Goal: Communication & Community: Answer question/provide support

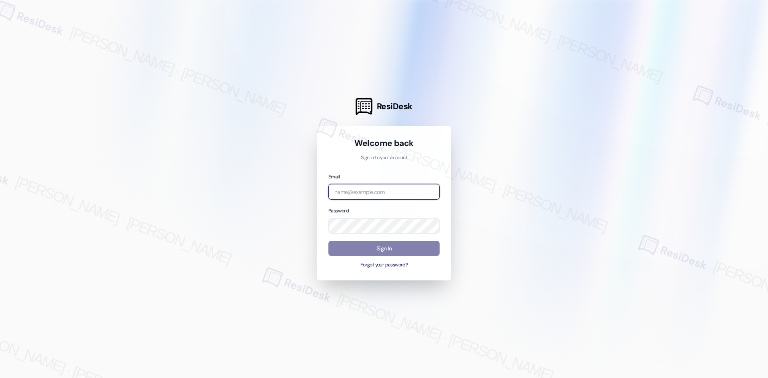
click at [377, 194] on input "email" at bounding box center [383, 192] width 111 height 16
type input "automated-surveys-asset_living-ron.david.dimapilis@asset_living.com"
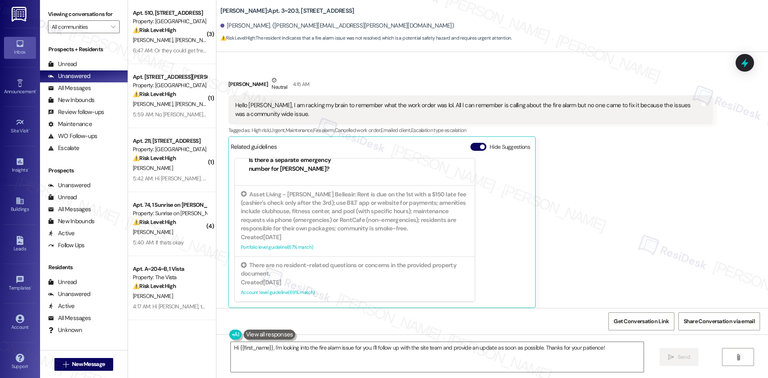
scroll to position [3454, 0]
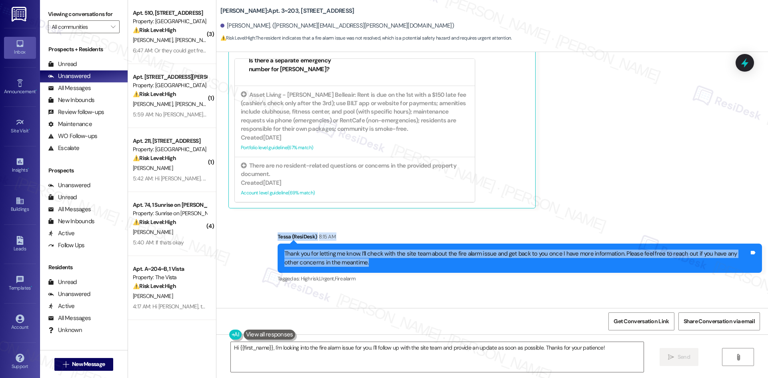
drag, startPoint x: 260, startPoint y: 199, endPoint x: 383, endPoint y: 234, distance: 127.5
click at [383, 234] on div "Sent via SMS Tessa (ResiDesk) 8:15 AM Thank you for letting me know. I’ll check…" at bounding box center [492, 252] width 552 height 76
copy div "Tessa (ResiDesk) 8:15 AM Thank you for letting me know. I’ll check with the sit…"
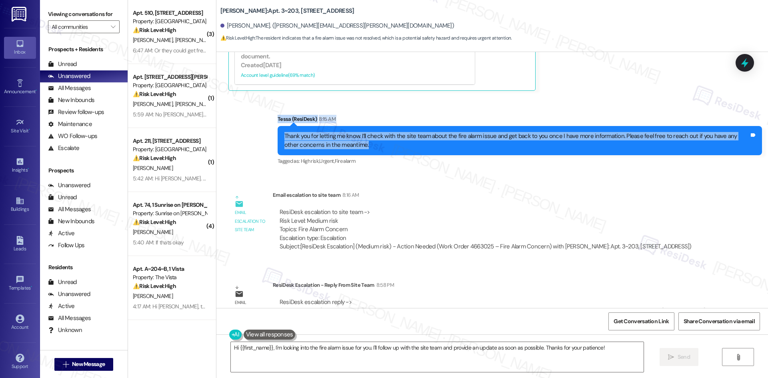
scroll to position [3574, 0]
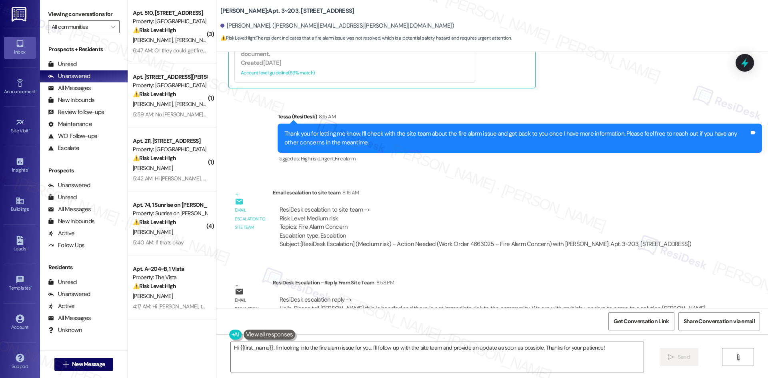
click at [381, 240] on div "Subject: [ResiDesk Escalation] (Medium risk) - Action Needed (Work Order 466302…" at bounding box center [486, 244] width 412 height 8
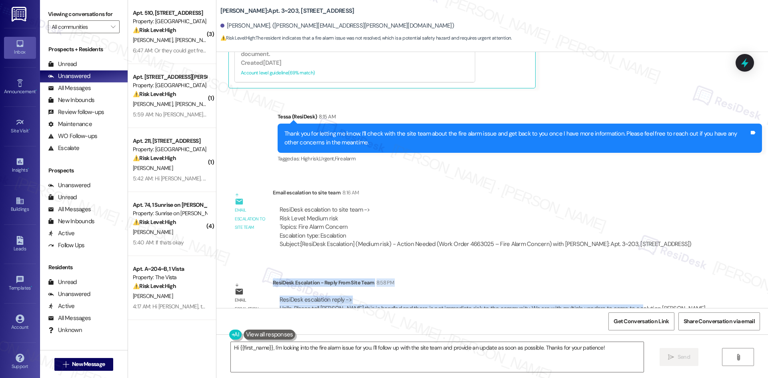
drag, startPoint x: 267, startPoint y: 258, endPoint x: 619, endPoint y: 287, distance: 353.2
click at [619, 287] on div "ResiDesk Escalation - Reply From Site Team 8:58 PM ResiDesk escalation reply ->…" at bounding box center [493, 302] width 440 height 49
copy div "ResiDesk Escalation - Reply From Site Team 8:58 PM ResiDesk escalation reply ->…"
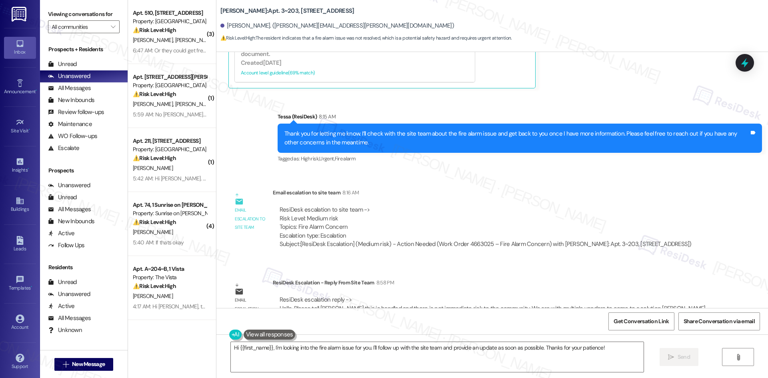
click at [420, 206] on div "ResiDesk escalation to site team -> Risk Level: Medium risk Topics: Fire Alarm …" at bounding box center [486, 223] width 412 height 34
click at [371, 360] on textarea "Hi {{first_name}}, I'm looking into the fire alarm issue for you. I'll follow u…" at bounding box center [437, 357] width 413 height 30
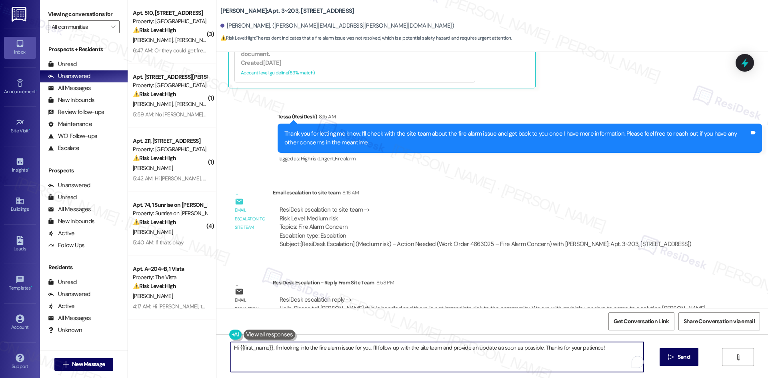
paste textarea "Carrie, the site team has confirmed this has been handled and there is no immed…"
type textarea "Hi Carrie, the site team has confirmed this has been handled and there is no im…"
click at [661, 359] on icon "" at bounding box center [664, 357] width 6 height 6
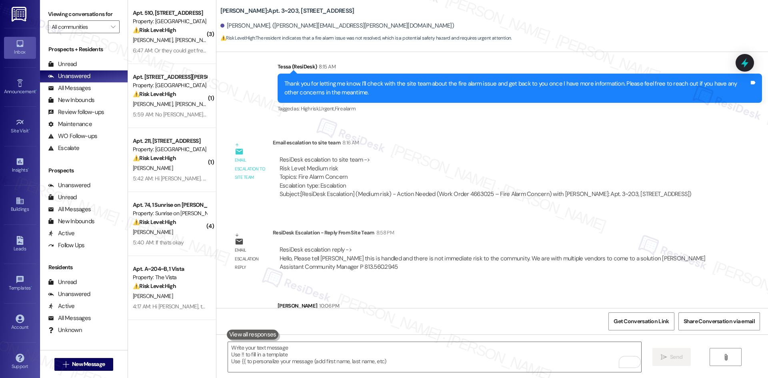
scroll to position [3638, 0]
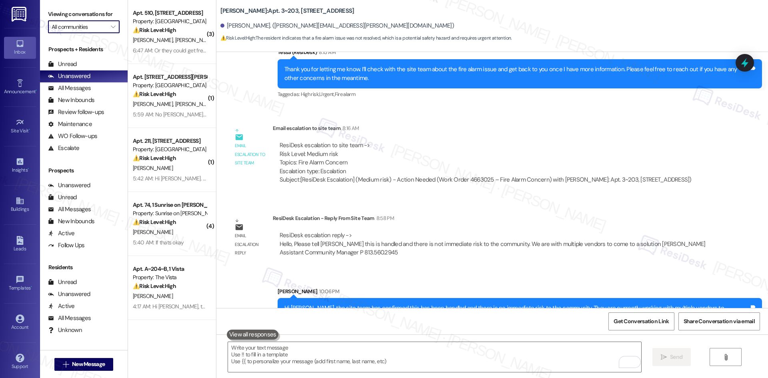
click at [83, 27] on input "All communities" at bounding box center [79, 26] width 55 height 13
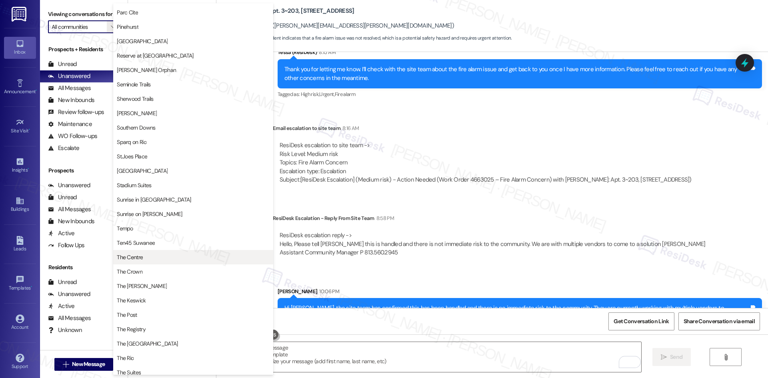
scroll to position [640, 0]
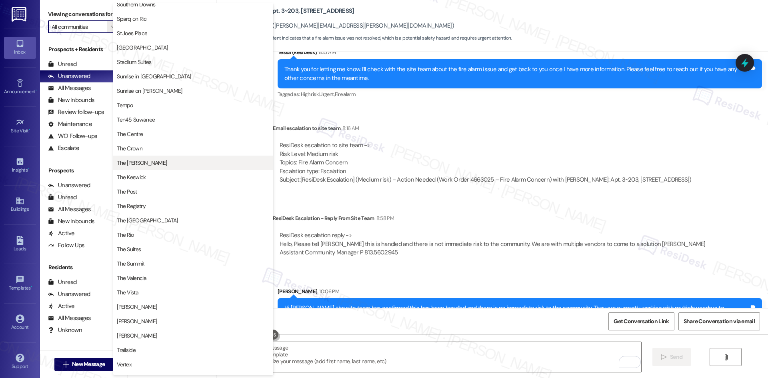
click at [144, 164] on span "The [PERSON_NAME]" at bounding box center [193, 163] width 153 height 8
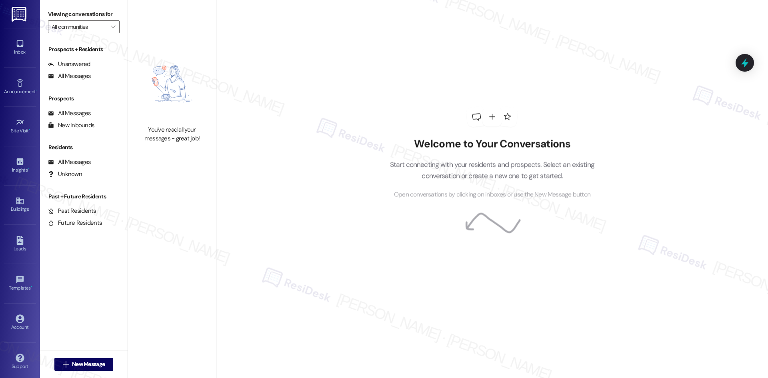
type input "The [PERSON_NAME]"
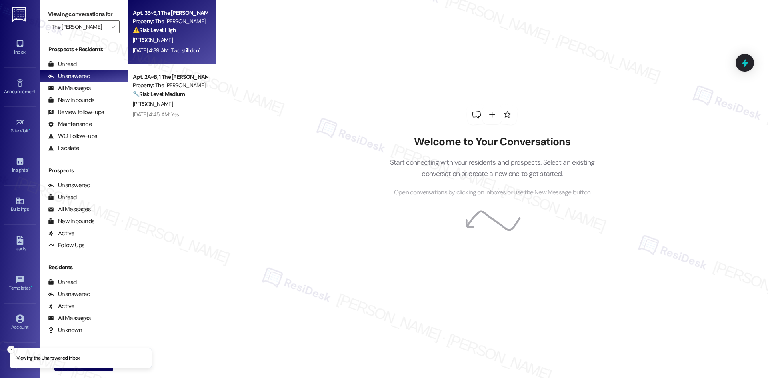
click at [177, 42] on div "J. Rattner" at bounding box center [170, 40] width 76 height 10
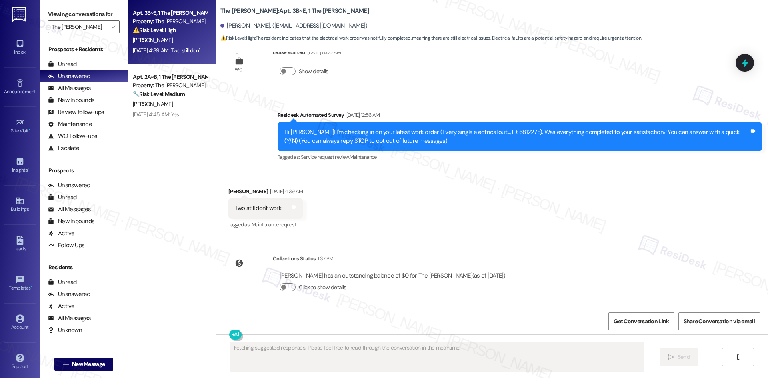
scroll to position [31, 0]
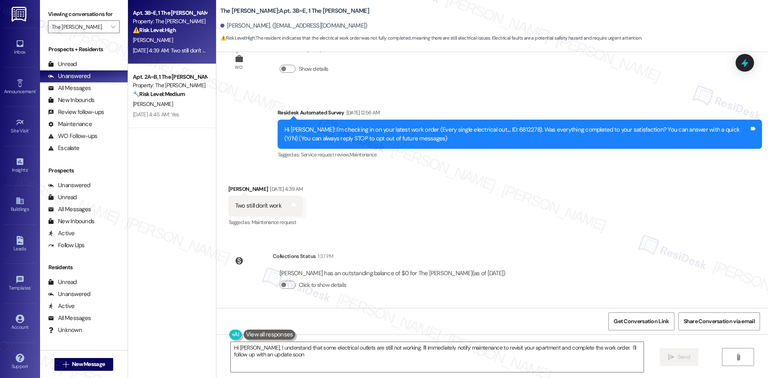
type textarea "Hi Jake, I understand that some electrical outlets are still not working. I'll …"
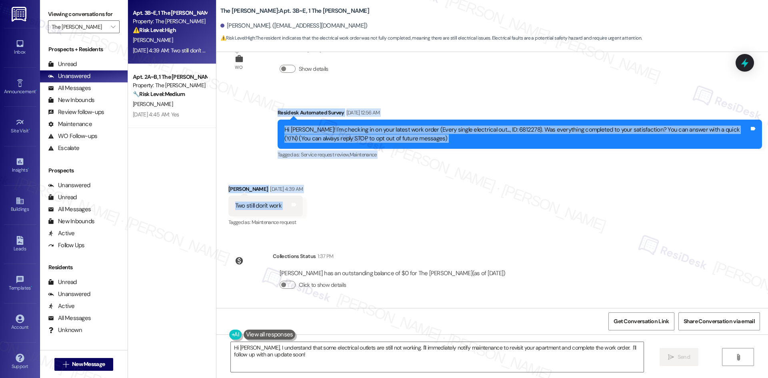
drag, startPoint x: 265, startPoint y: 118, endPoint x: 307, endPoint y: 211, distance: 102.6
click at [308, 212] on div "WO Lease started Aug 12, 2025 at 8:00 AM Show details Survey, sent via SMS Resi…" at bounding box center [492, 180] width 552 height 256
copy div "Residesk Automated Survey Sep 13, 2025 at 12:56 AM Hi Jake! I'm checking in on …"
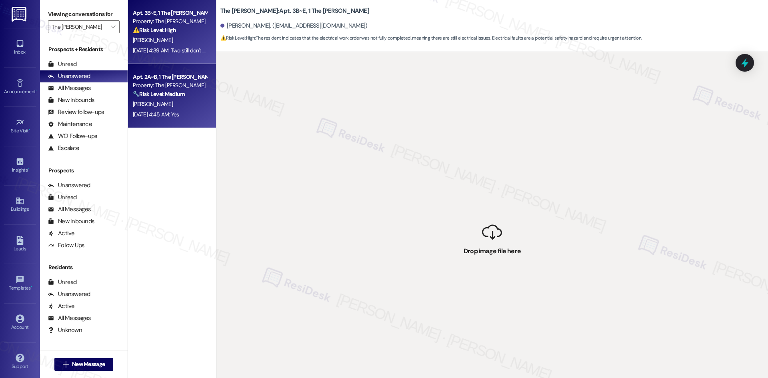
click at [152, 97] on strong "🔧 Risk Level: Medium" at bounding box center [159, 93] width 52 height 7
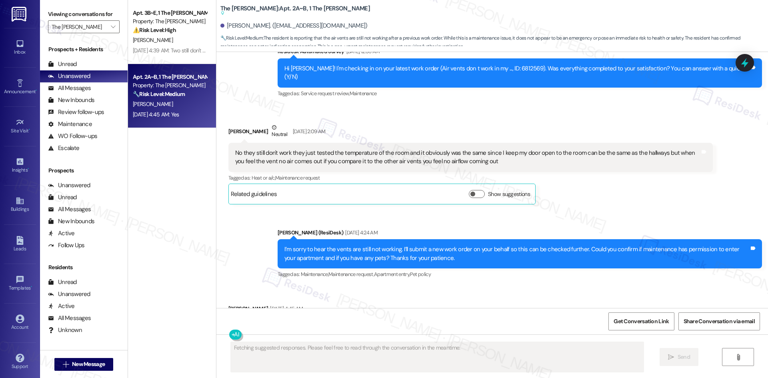
scroll to position [1348, 0]
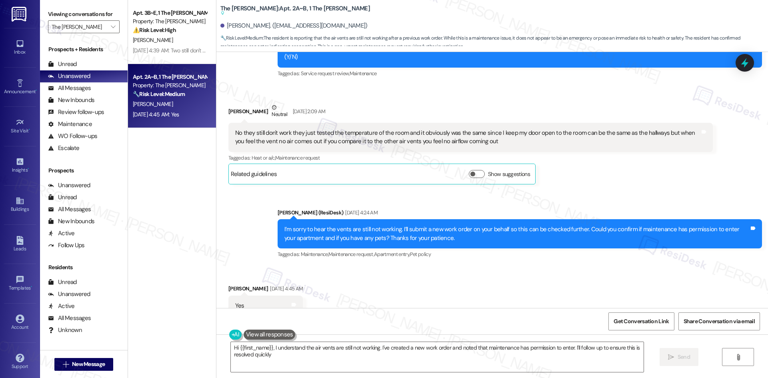
type textarea "Hi {{first_name}}, I understand the air vents are still not working. I've creat…"
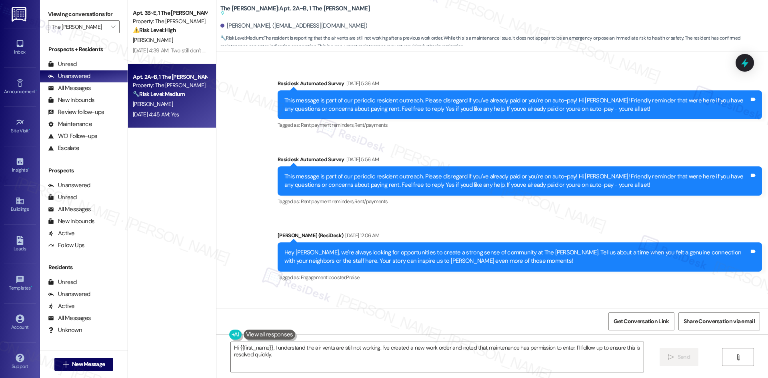
scroll to position [908, 0]
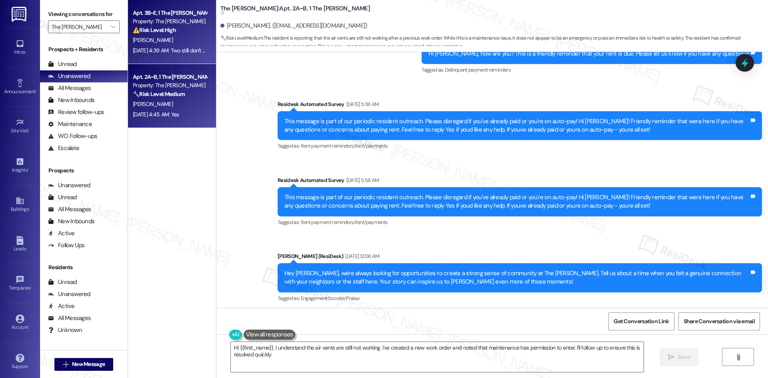
click at [176, 38] on div "J. Rattner" at bounding box center [170, 40] width 76 height 10
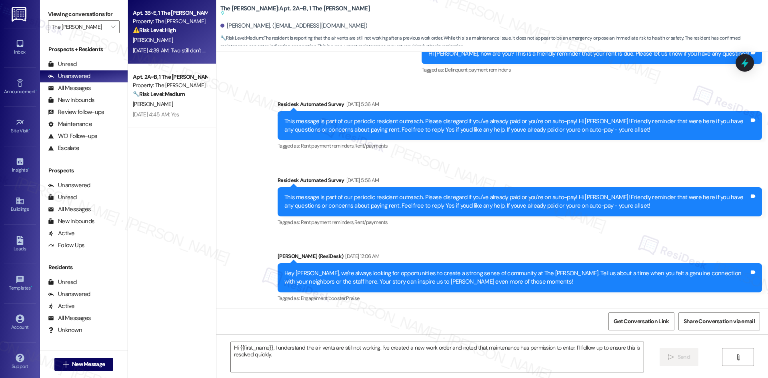
type textarea "Fetching suggested responses. Please feel free to read through the conversation…"
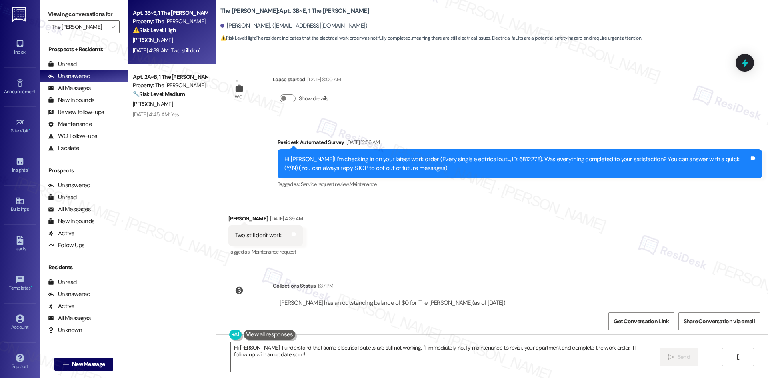
scroll to position [0, 0]
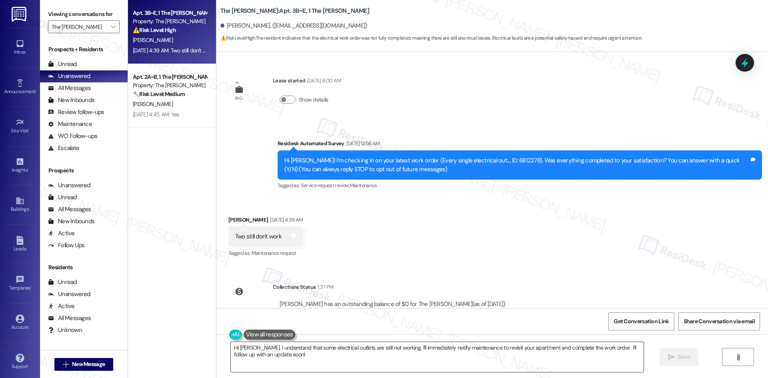
click at [395, 359] on textarea "Hi Jake, I understand that some electrical outlets are still not working. I'll …" at bounding box center [437, 357] width 413 height 30
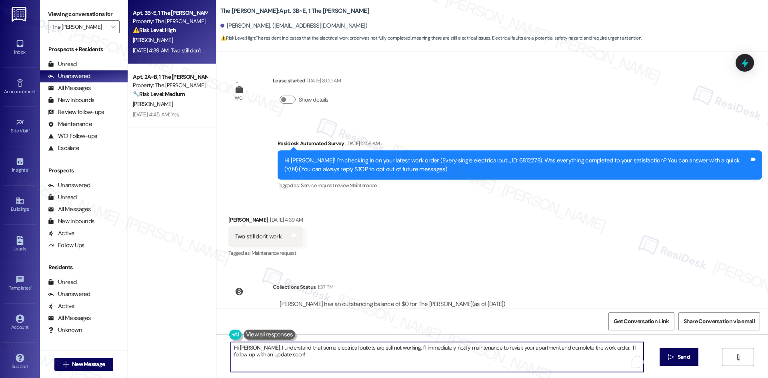
paste textarea "just checking back—are the two outlets still not working, or has the issue been…"
type textarea "Hi Jake, just checking back—are the two outlets still not working, or has the i…"
click at [679, 360] on span "Send" at bounding box center [676, 357] width 12 height 8
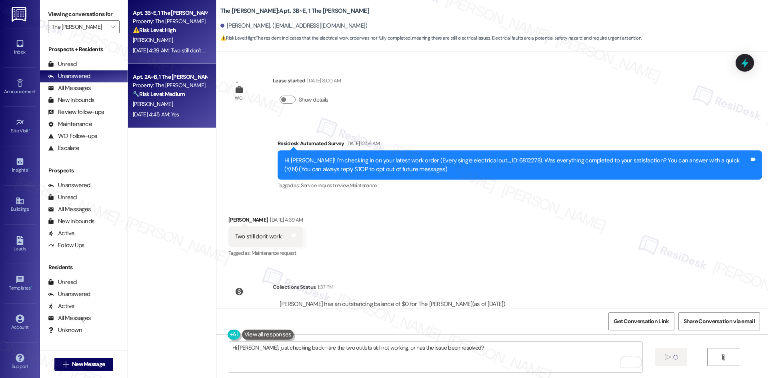
click at [179, 114] on div "Sep 13, 2025 at 4:45 AM: Yes Sep 13, 2025 at 4:45 AM: Yes" at bounding box center [156, 114] width 46 height 7
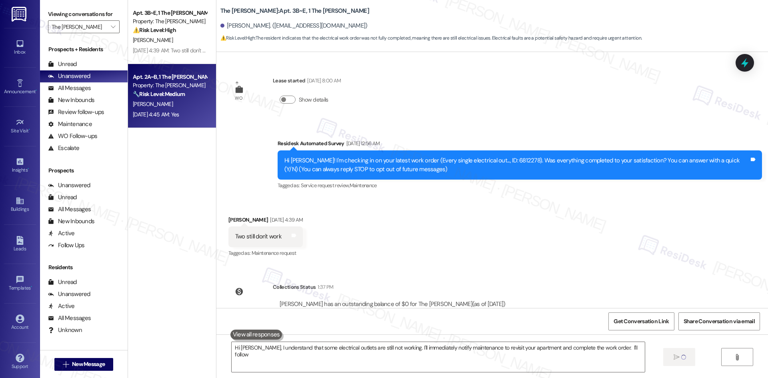
type textarea "Hi Jake, I understand that some electrical outlets are still not working. I'll …"
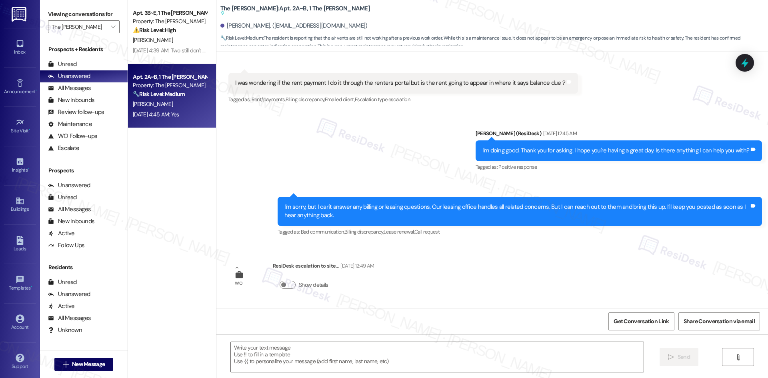
type textarea "Fetching suggested responses. Please feel free to read through the conversation…"
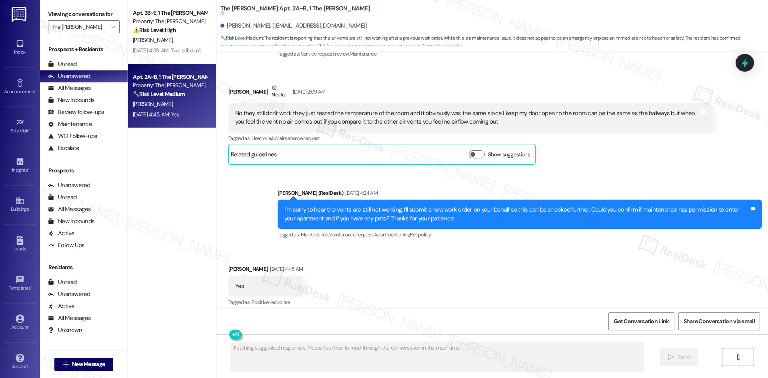
scroll to position [1422, 0]
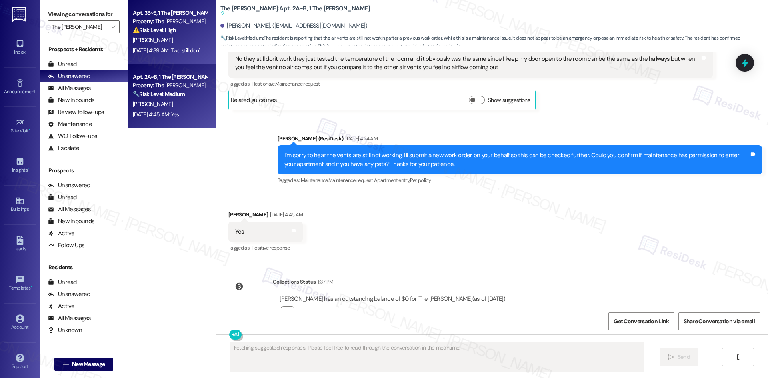
click at [164, 46] on div "Sep 13, 2025 at 4:39 AM: Two still don't work Sep 13, 2025 at 4:39 AM: Two stil…" at bounding box center [170, 51] width 76 height 10
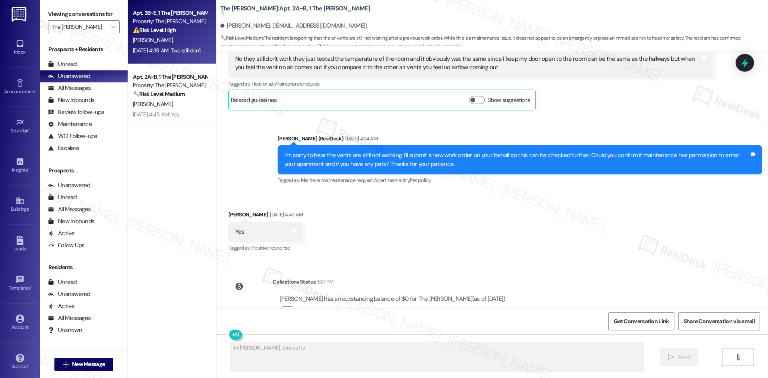
scroll to position [31, 0]
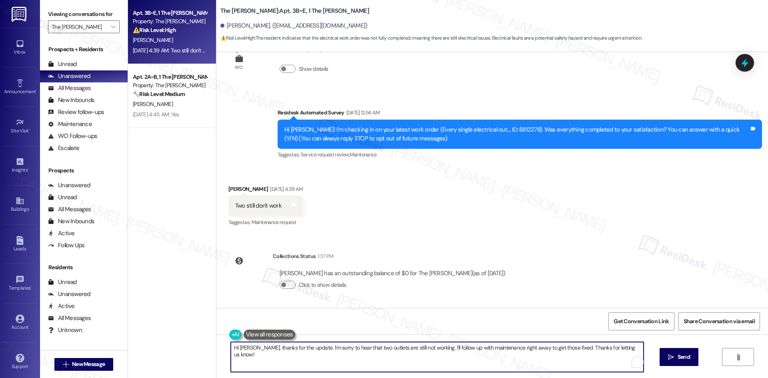
click at [328, 359] on textarea "Hi Jake, thanks for the update. I'm sorry to hear that two outlets are still no…" at bounding box center [437, 357] width 413 height 30
paste textarea "just checking back—are the two outlets still not working, or has the issue been…"
type textarea "Hi Jake, just checking back—are the two outlets still not working, or has the i…"
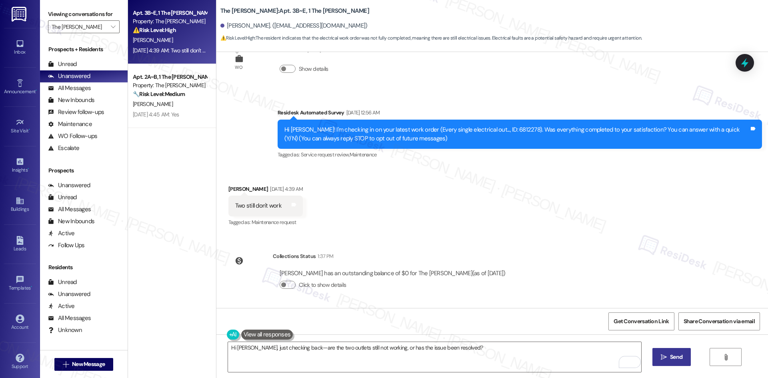
click at [670, 360] on span "Send" at bounding box center [676, 357] width 12 height 8
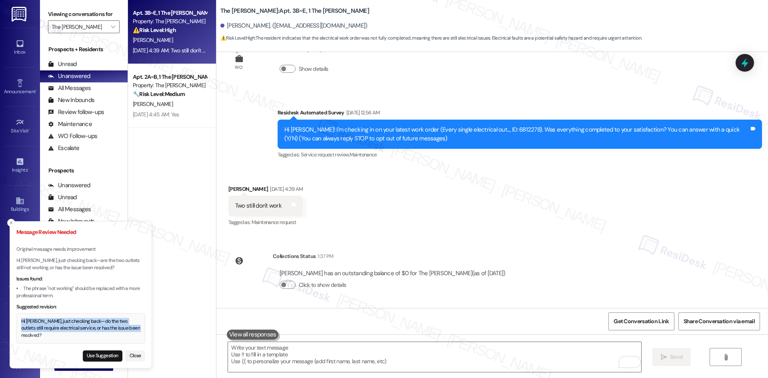
drag, startPoint x: 138, startPoint y: 334, endPoint x: 16, endPoint y: 328, distance: 121.7
click at [21, 328] on div "Hi Jake, just checking back—do the two outlets still require electrical service…" at bounding box center [81, 328] width 120 height 21
copy div "Hi Jake, just checking back—do the two outlets still require electrical service…"
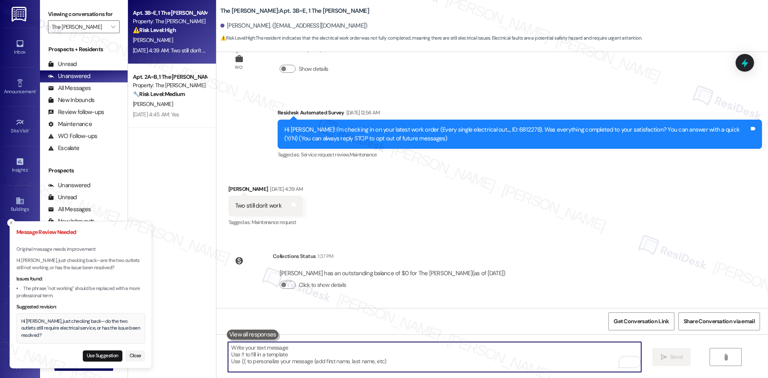
click at [320, 363] on textarea "To enrich screen reader interactions, please activate Accessibility in Grammarl…" at bounding box center [434, 357] width 413 height 30
paste textarea "Hi Jake, just checking back—do the two outlets still require electrical service…"
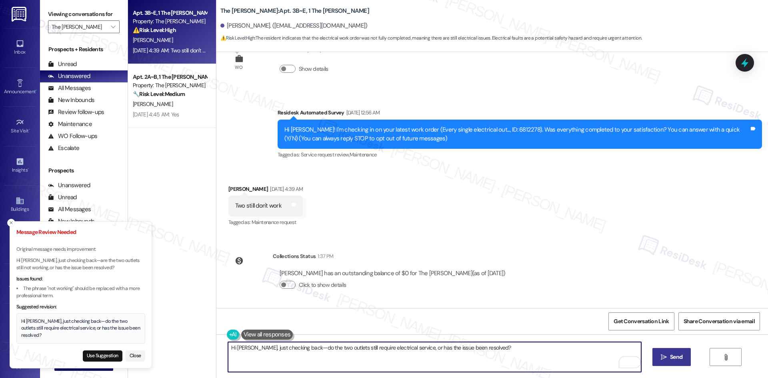
type textarea "Hi Jake, just checking back—do the two outlets still require electrical service…"
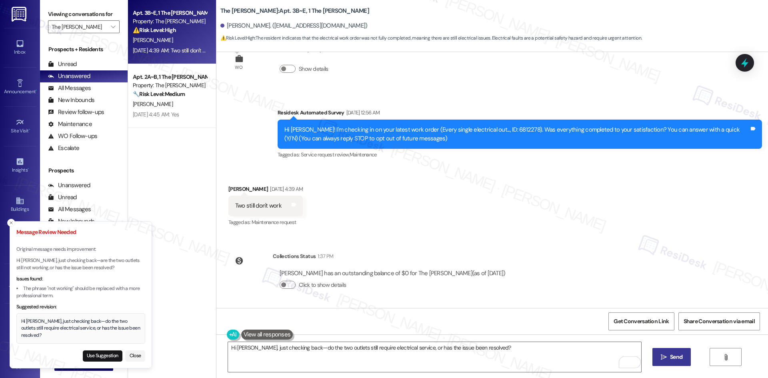
click at [674, 362] on button " Send" at bounding box center [671, 357] width 39 height 18
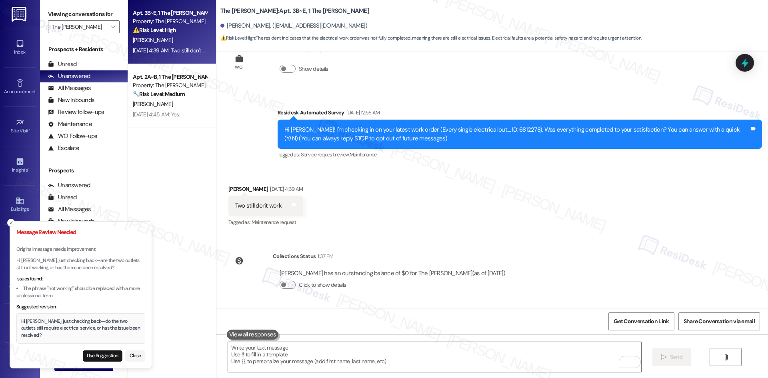
click at [638, 258] on div "WO Lease started Aug 12, 2025 at 8:00 AM Show details Survey, sent via SMS Resi…" at bounding box center [492, 180] width 552 height 256
click at [10, 224] on line "Close toast" at bounding box center [11, 223] width 2 height 2
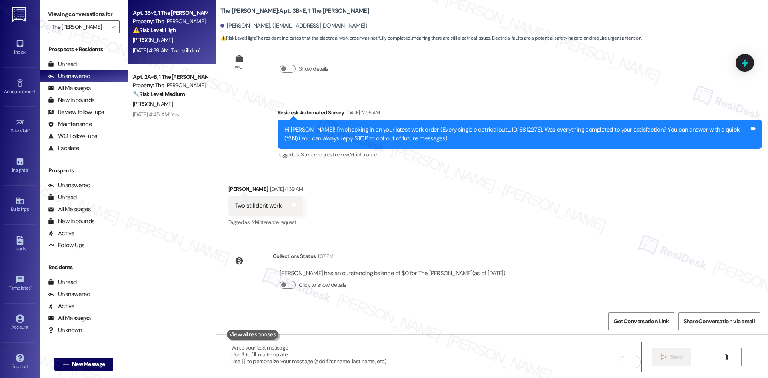
click at [486, 216] on div "Received via SMS Jake Rattner Sep 13, 2025 at 4:39 AM Two still don't work Tags…" at bounding box center [492, 201] width 552 height 68
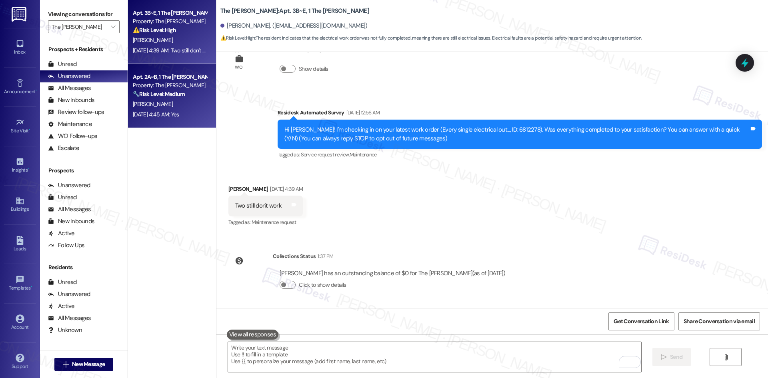
click at [174, 104] on div "L. Parra" at bounding box center [170, 104] width 76 height 10
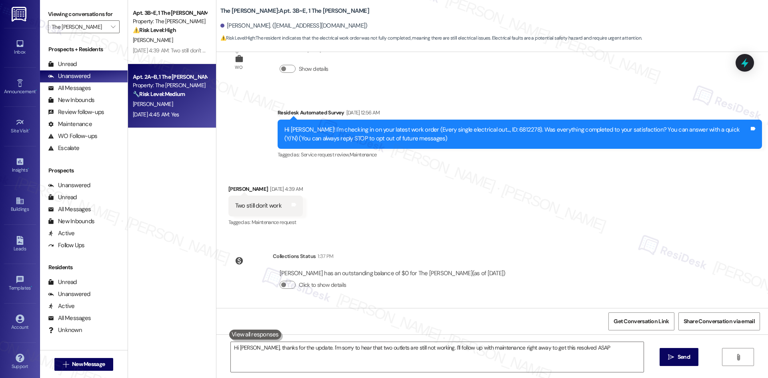
type textarea "Hi Jake, thanks for the update. I'm sorry to hear that two outlets are still no…"
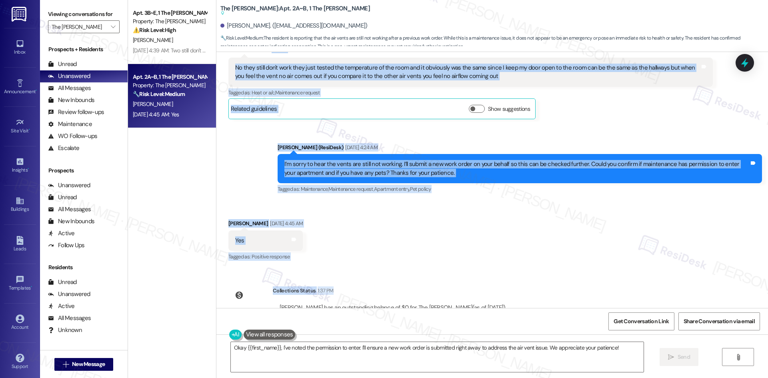
scroll to position [1422, 0]
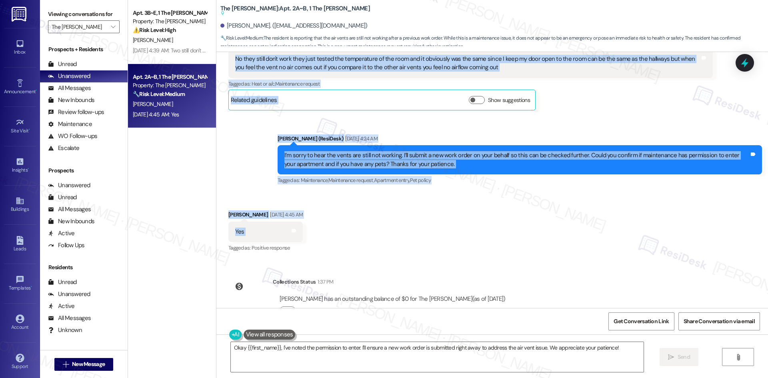
drag, startPoint x: 281, startPoint y: 100, endPoint x: 270, endPoint y: 203, distance: 103.7
click at [270, 203] on div "Survey, sent via SMS Residesk Automated Survey Aug 28, 2024 at 12:26 AM This me…" at bounding box center [492, 180] width 552 height 256
copy div "Residesk Automated Survey Sep 13, 2025 at 12:56 AM Hi Laura! I'm checking in on…"
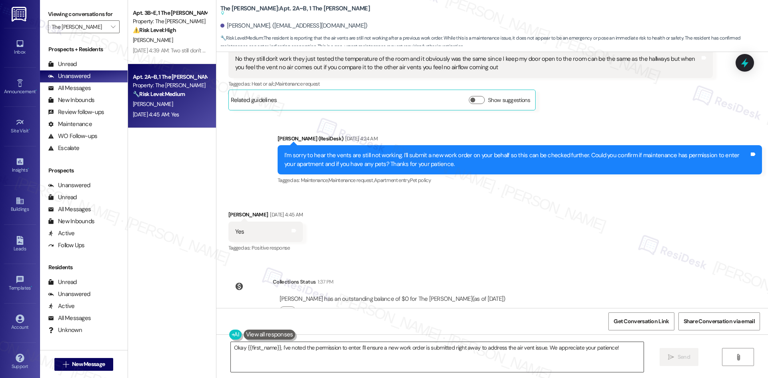
click at [314, 358] on textarea "Okay {{first_name}}, I've noted the permission to enter. I'll ensure a new work…" at bounding box center [437, 357] width 413 height 30
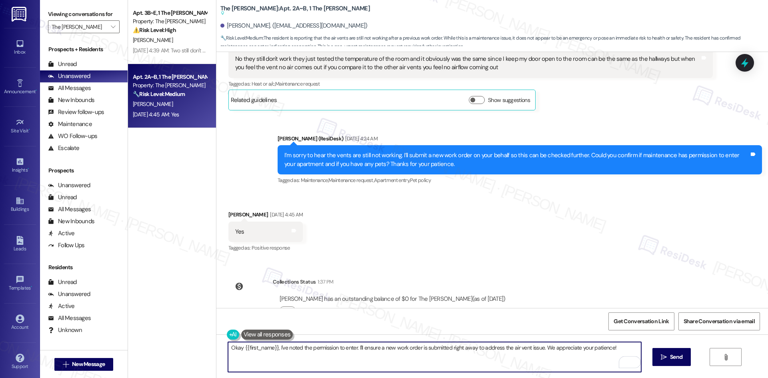
drag, startPoint x: 618, startPoint y: 348, endPoint x: 164, endPoint y: 343, distance: 453.6
click at [164, 343] on div "Apt. 3B~E, 1 The Griffin Property: The Griffin ⚠️ Risk Level: High The resident…" at bounding box center [448, 189] width 640 height 378
paste textarea "Hi Laura, just checking in—have the vents been fixed since we last spoke, or ar…"
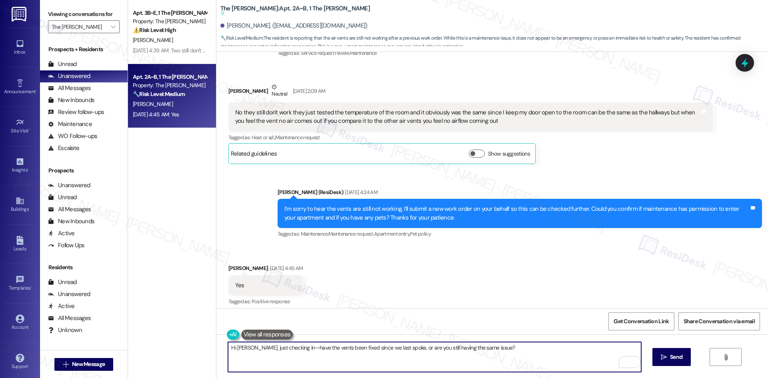
scroll to position [1342, 0]
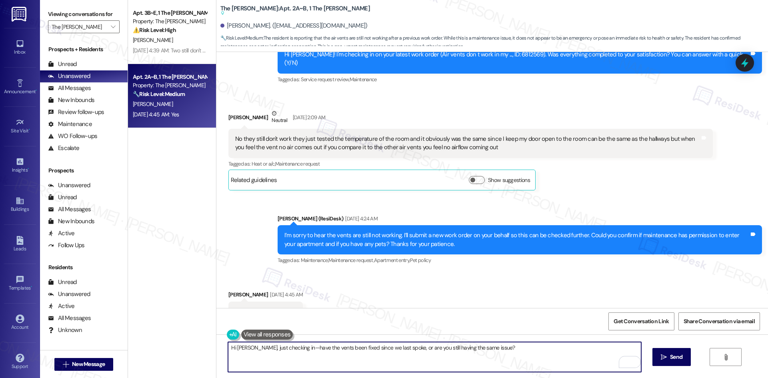
type textarea "Hi Laura, just checking in—have the vents been fixed since we last spoke, or ar…"
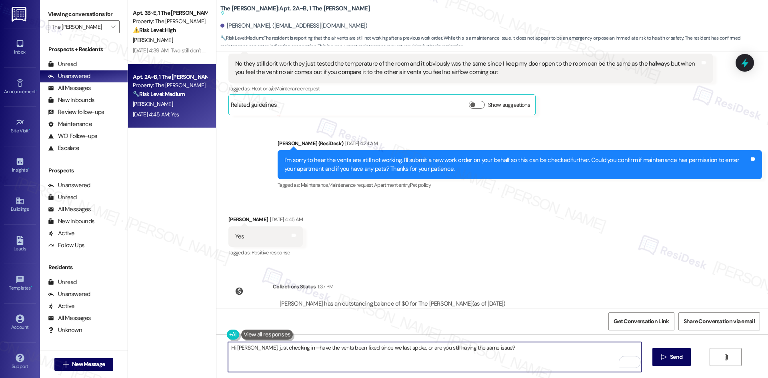
scroll to position [1422, 0]
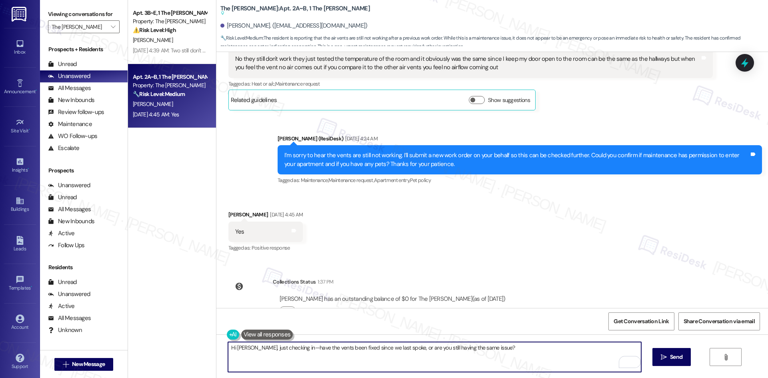
click at [352, 365] on textarea "Hi Laura, just checking in—have the vents been fixed since we last spoke, or ar…" at bounding box center [434, 357] width 413 height 30
drag, startPoint x: 488, startPoint y: 346, endPoint x: 168, endPoint y: 346, distance: 320.4
click at [168, 346] on div "Apt. 3B~E, 1 The Griffin Property: The Griffin ⚠️ Risk Level: High The resident…" at bounding box center [448, 189] width 640 height 378
click at [427, 359] on textarea "Hi Laura, just checking in—have the vents been fixed since we last spoke, or ar…" at bounding box center [434, 357] width 413 height 30
click at [497, 346] on textarea "Hi Laura, just checking in—have the vents been fixed since we last spoke, or ar…" at bounding box center [434, 357] width 413 height 30
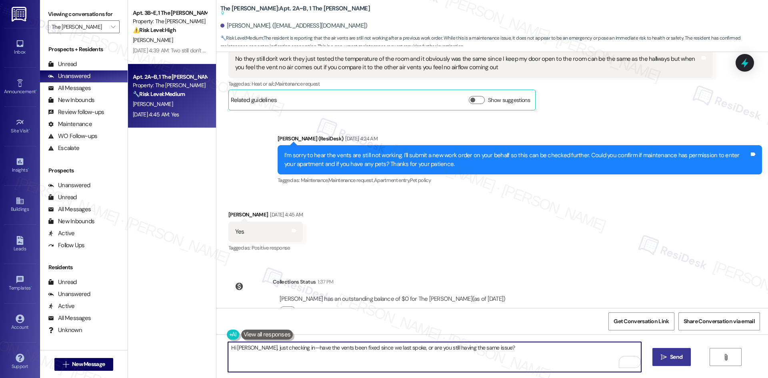
click at [670, 362] on button " Send" at bounding box center [671, 357] width 39 height 18
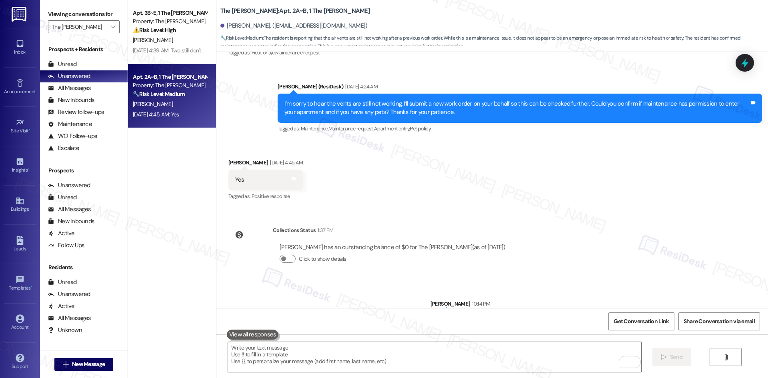
scroll to position [1457, 0]
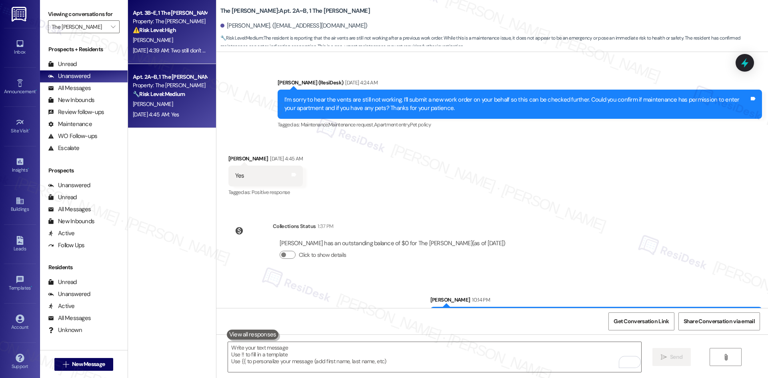
click at [189, 46] on div "Sep 13, 2025 at 4:39 AM: Two still don't work Sep 13, 2025 at 4:39 AM: Two stil…" at bounding box center [170, 51] width 76 height 10
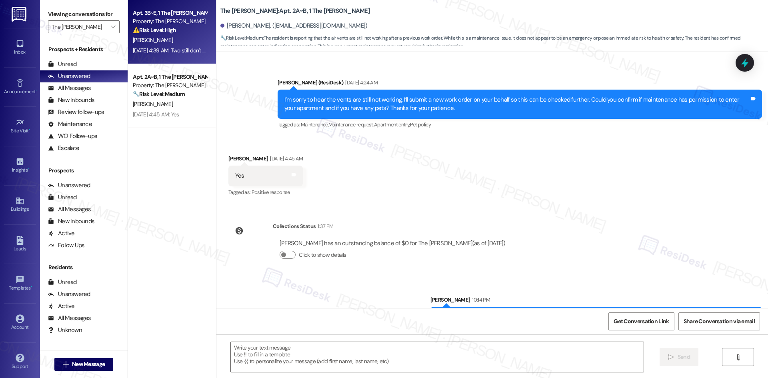
type textarea "Fetching suggested responses. Please feel free to read through the conversation…"
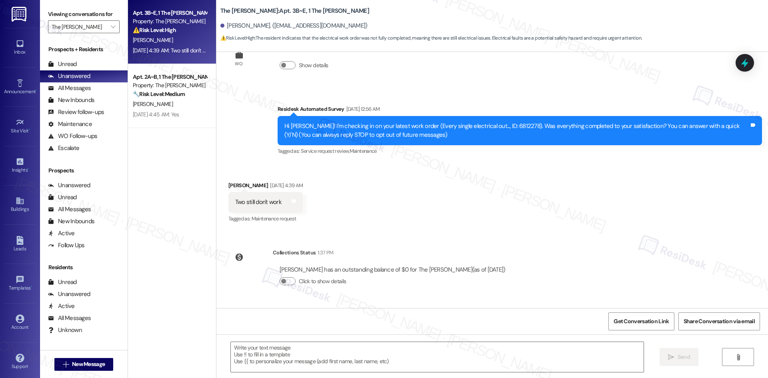
scroll to position [98, 0]
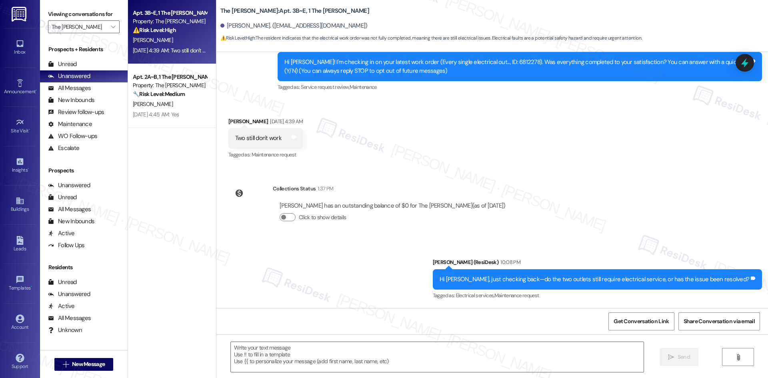
type textarea "Fetching suggested responses. Please feel free to read through the conversation…"
click at [418, 180] on div "Collections Status 1:37 PM Jake Rattner has an outstanding balance of $0 for Th…" at bounding box center [370, 209] width 296 height 62
click at [433, 184] on div "Collections Status 1:37 PM Jake Rattner has an outstanding balance of $0 for Th…" at bounding box center [370, 209] width 296 height 62
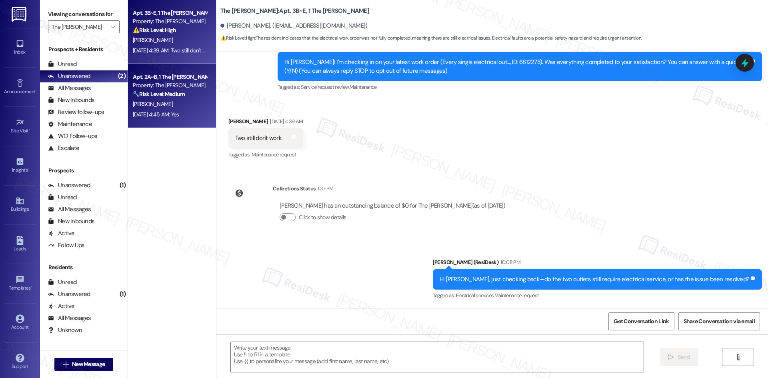
click at [177, 102] on div "L. Parra" at bounding box center [170, 104] width 76 height 10
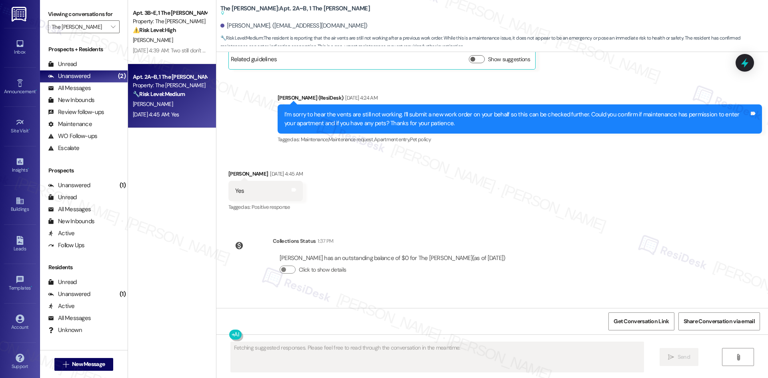
scroll to position [1489, 0]
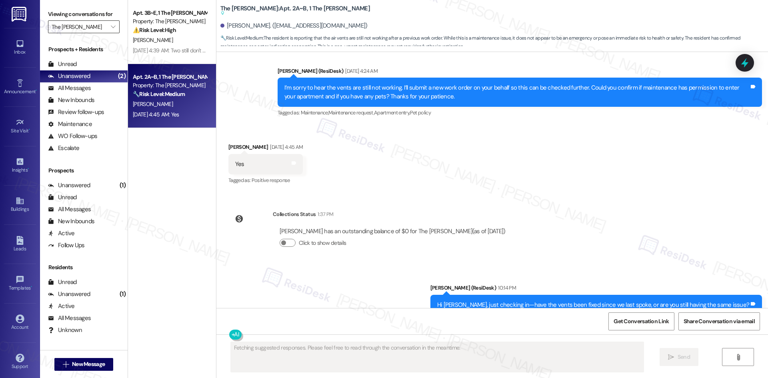
click at [94, 22] on input "The [PERSON_NAME]" at bounding box center [79, 26] width 55 height 13
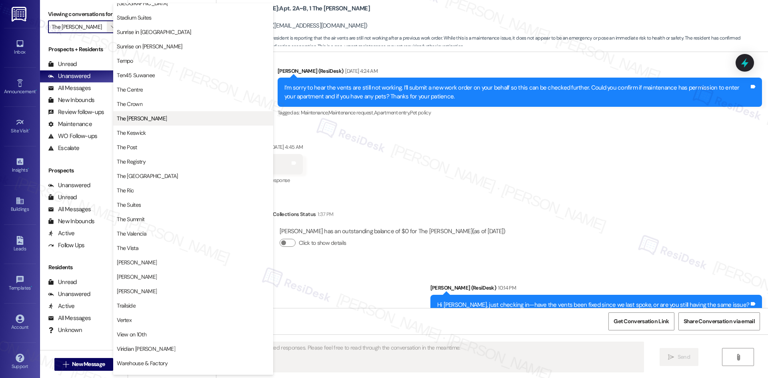
scroll to position [694, 0]
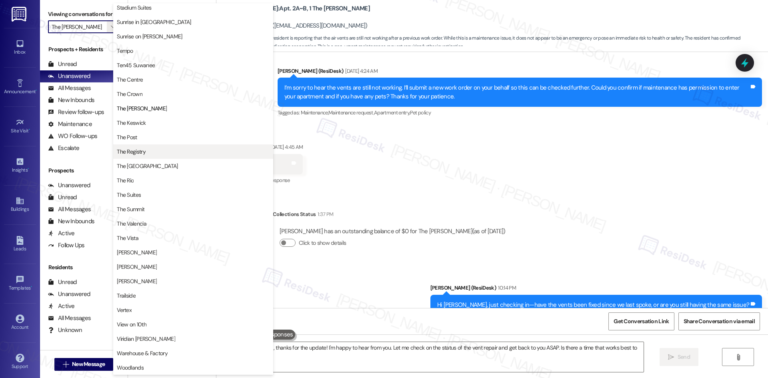
type textarea "Hi {{first_name}}, thanks for the update! I'm happy to hear from you. Let me ch…"
click at [146, 122] on span "The Keswick" at bounding box center [193, 123] width 153 height 8
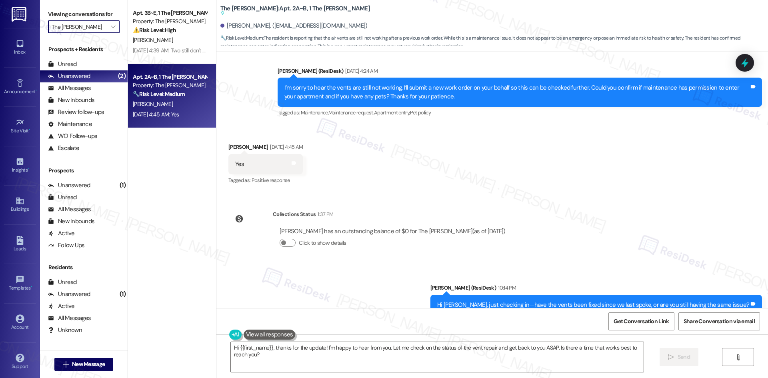
type input "The Keswick"
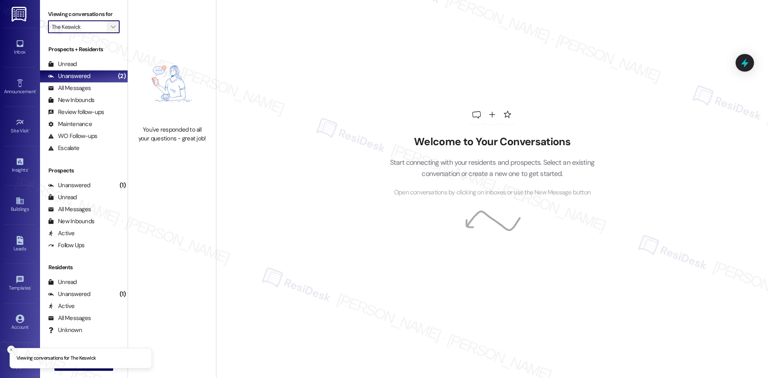
click at [107, 30] on button "" at bounding box center [113, 26] width 13 height 13
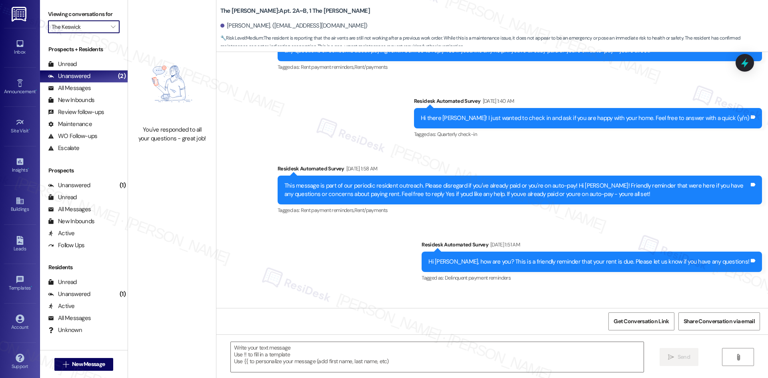
type textarea "Fetching suggested responses. Please feel free to read through the conversation…"
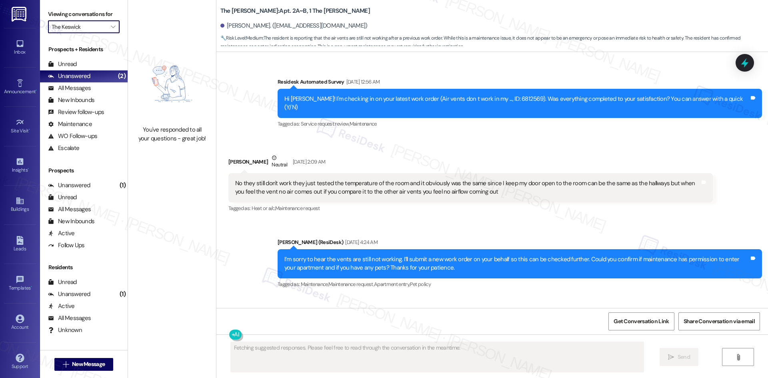
scroll to position [1327, 0]
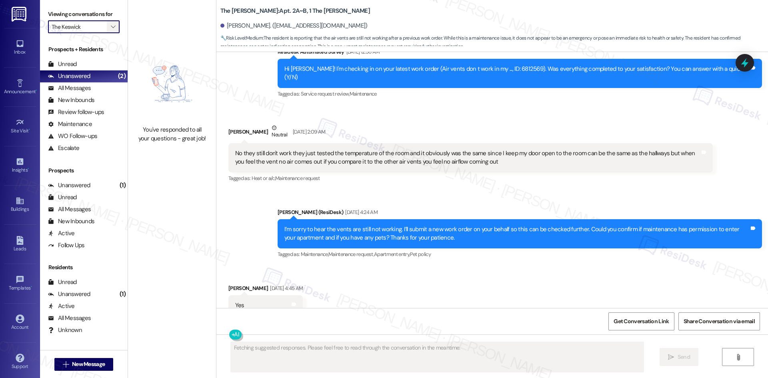
click at [111, 24] on icon "" at bounding box center [113, 27] width 4 height 6
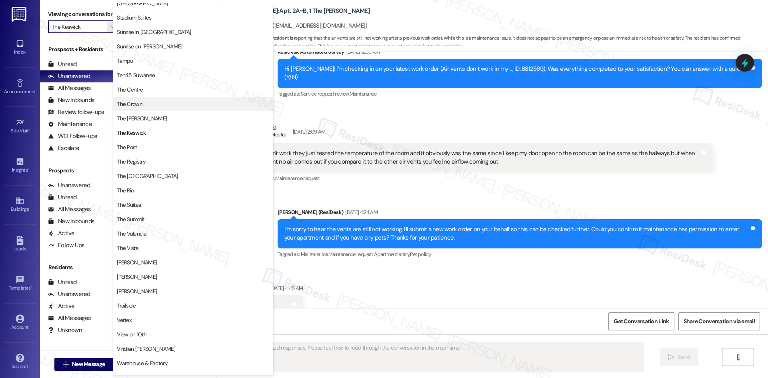
scroll to position [694, 0]
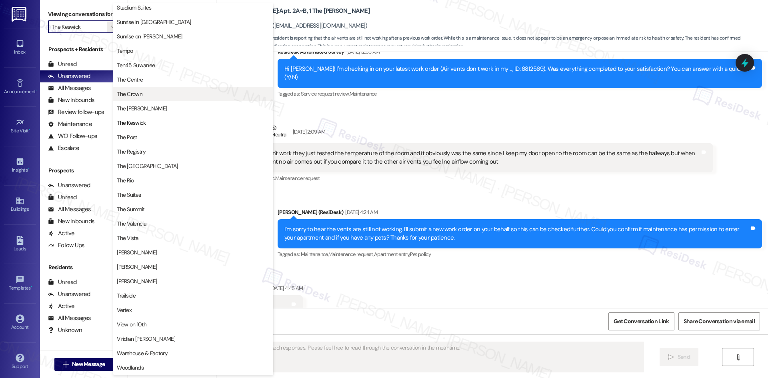
click at [154, 97] on span "The Crown" at bounding box center [193, 94] width 153 height 8
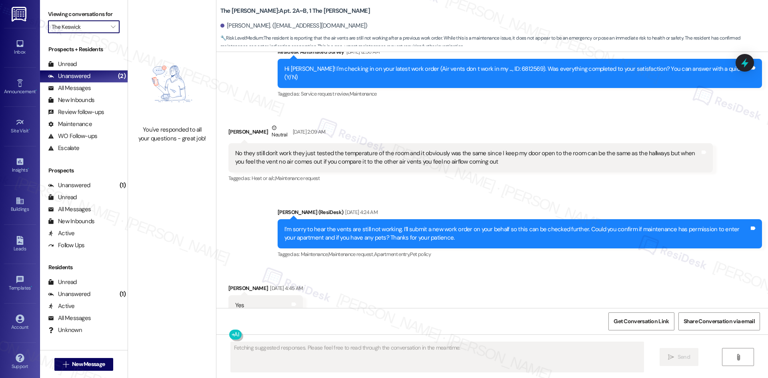
type input "The Crown"
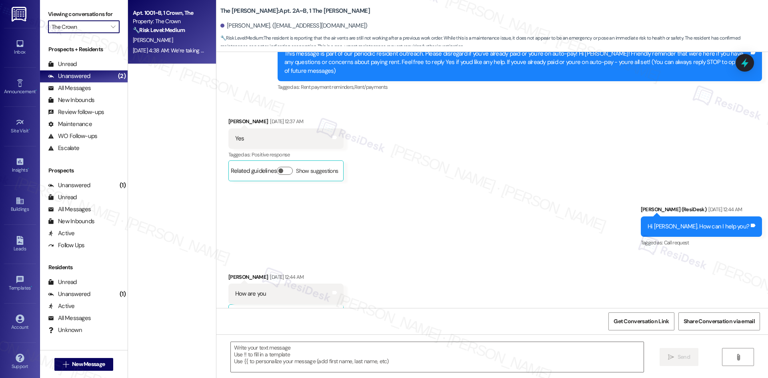
click at [179, 48] on div "Sep 13, 2025 at 4:38 AM: We’re taking a short break from this texting service a…" at bounding box center [363, 50] width 460 height 7
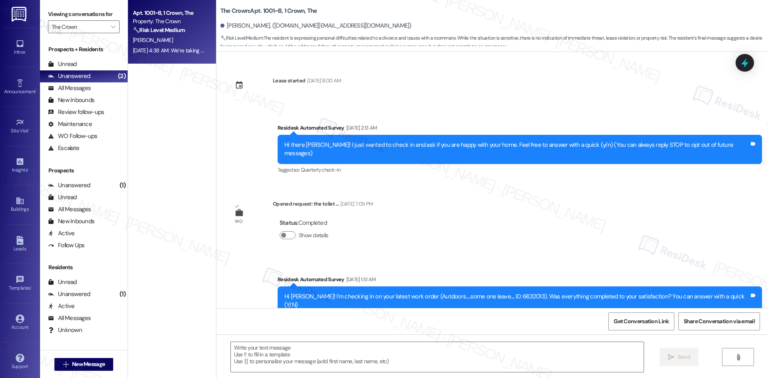
scroll to position [5718, 0]
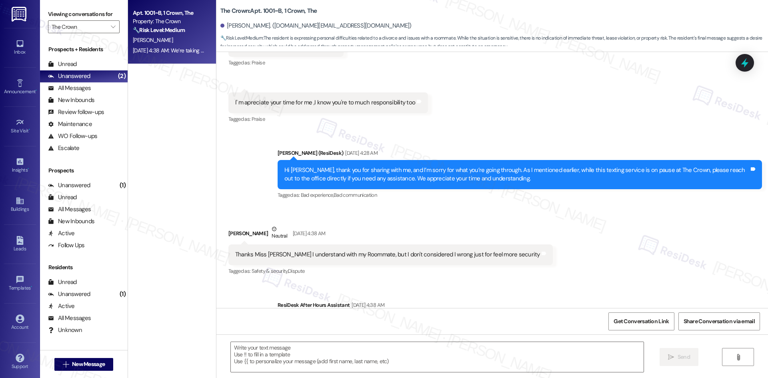
type textarea "Fetching suggested responses. Please feel free to read through the conversation…"
click at [458, 295] on div "Sent via SMS ResiDesk After Hours Assistant Sep 13, 2025 at 4:38 AM We’re takin…" at bounding box center [520, 327] width 496 height 64
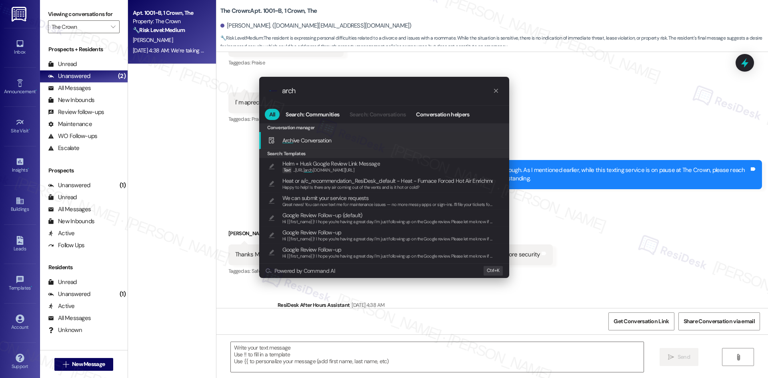
type input "arch"
click at [326, 137] on span "Arch ive Conversation" at bounding box center [306, 140] width 49 height 7
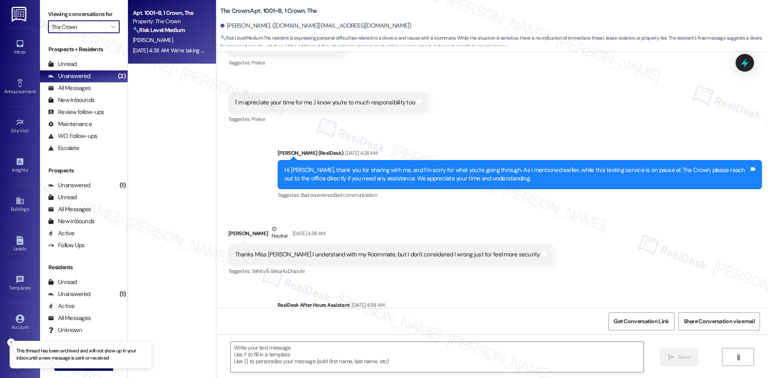
click at [99, 28] on input "The Crown" at bounding box center [79, 26] width 55 height 13
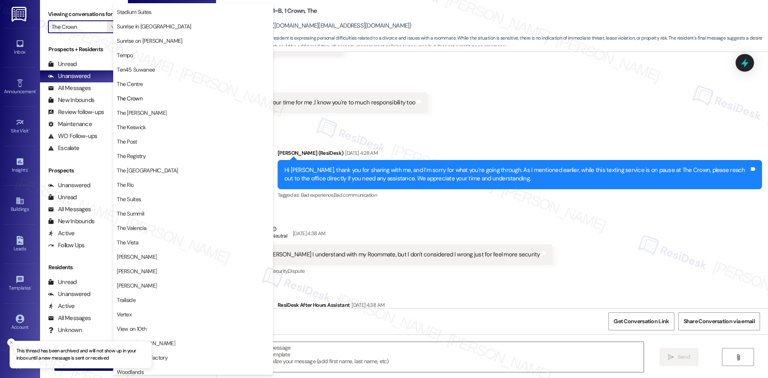
scroll to position [694, 0]
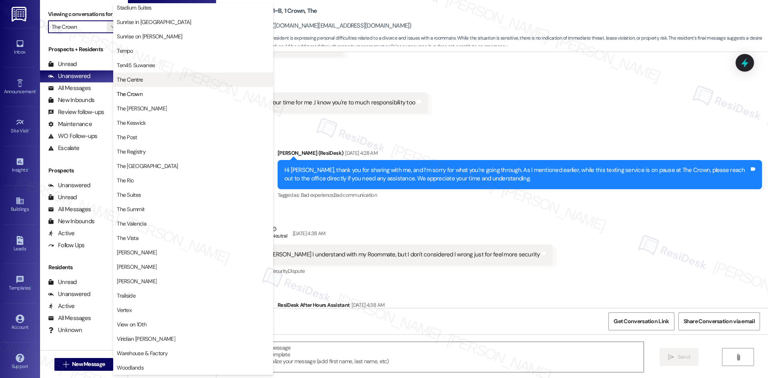
click at [160, 81] on span "The Centre" at bounding box center [193, 80] width 153 height 8
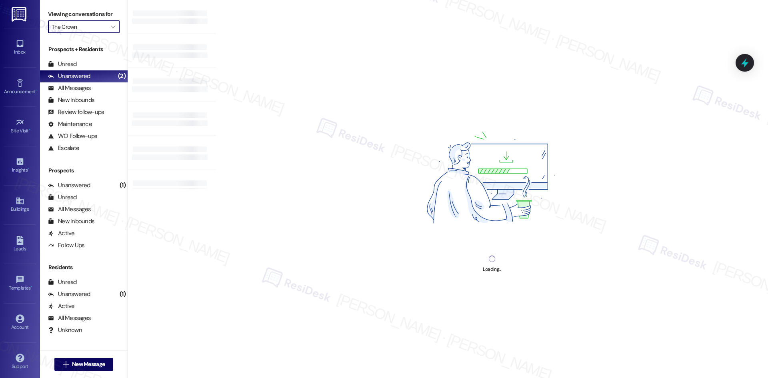
type input "The Centre"
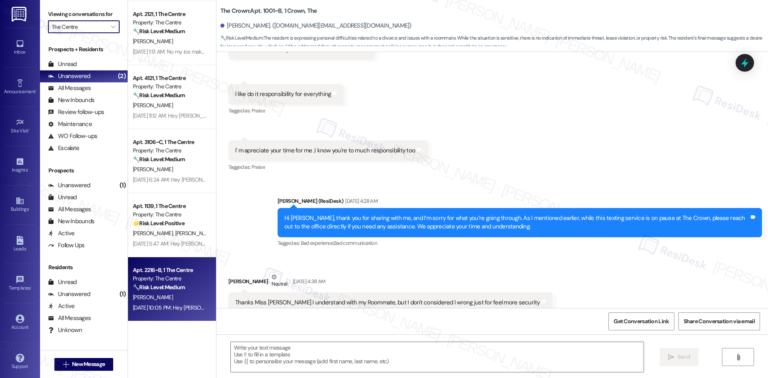
scroll to position [5650, 0]
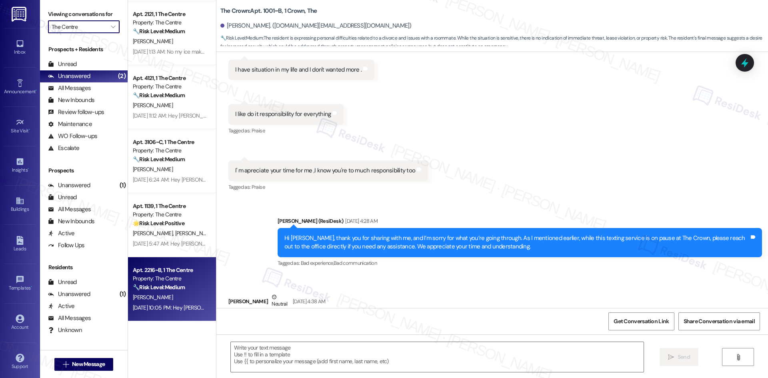
click at [168, 293] on div "[PERSON_NAME]" at bounding box center [170, 297] width 76 height 10
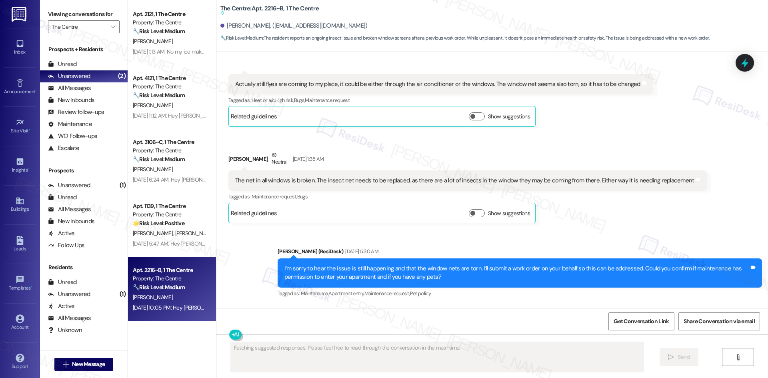
scroll to position [1318, 0]
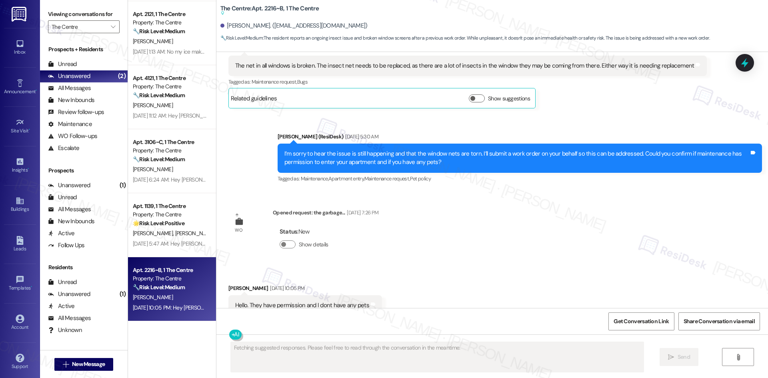
click at [426, 266] on div "Received via SMS Gabriela Ayoub Sep 13, 2025 at 10:05 PM Hello. They have permi…" at bounding box center [492, 300] width 552 height 68
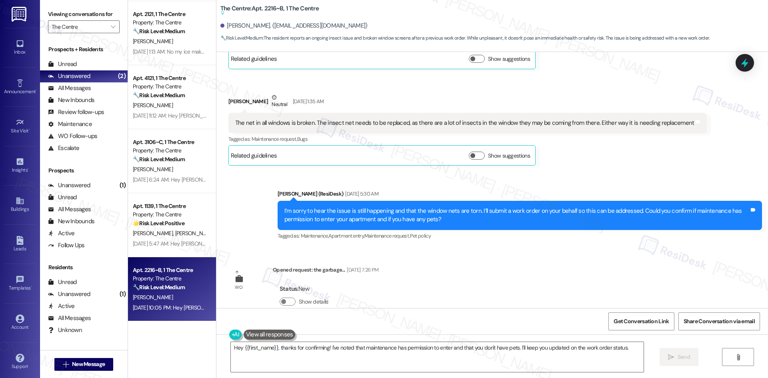
scroll to position [1299, 0]
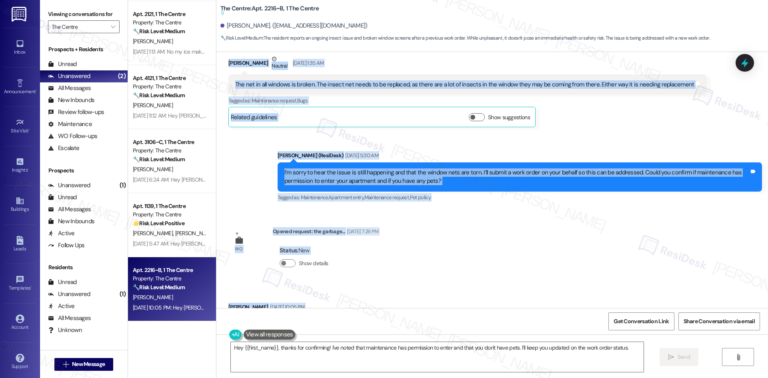
drag, startPoint x: 276, startPoint y: 107, endPoint x: 379, endPoint y: 298, distance: 216.9
click at [379, 298] on div "WO Opened request: cracks in c... Aug 21, 2024 at 5:39 PM Status : Completed Sh…" at bounding box center [492, 180] width 552 height 256
copy div "Residesk Automated Survey Sep 13, 2025 at 1:13 AM Hi Gabriela! I'm checking in …"
click at [332, 133] on div "Sent via SMS Sarah (ResiDesk) Sep 13, 2025 at 5:30 AM I’m sorry to hear the iss…" at bounding box center [492, 171] width 552 height 76
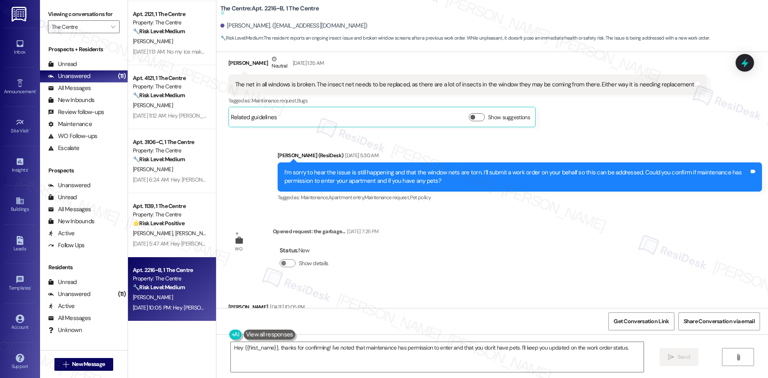
scroll to position [1459, 0]
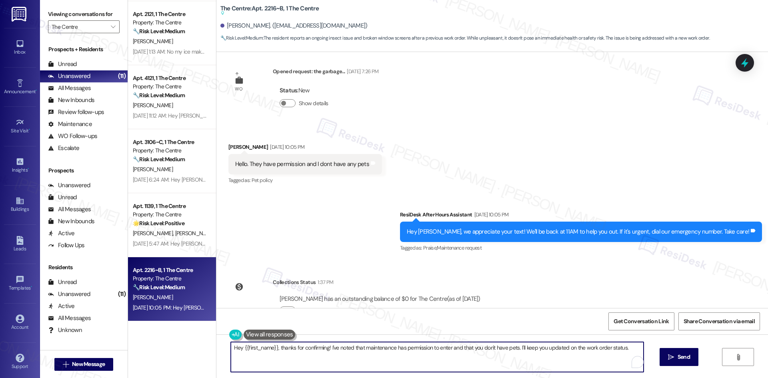
click at [359, 357] on textarea "Hey {{first_name}}, thanks for confirming! I've noted that maintenance has perm…" at bounding box center [437, 357] width 413 height 30
paste textarea "i Gabriela, I just wanted to check back — has maintenance been able to come by …"
type textarea "Hi Gabriela, I just wanted to check back — has maintenance been able to come by…"
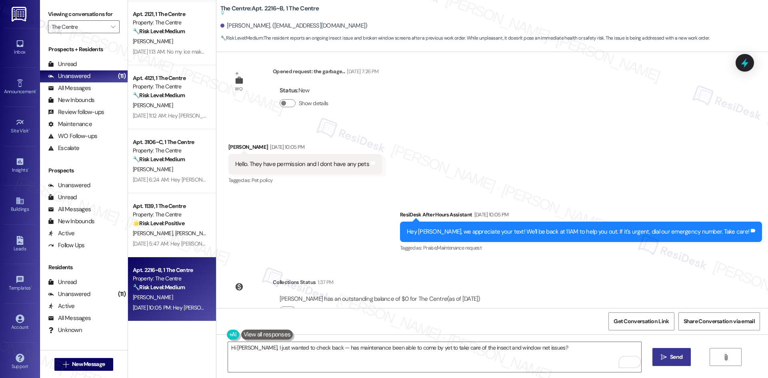
click at [672, 360] on span "Send" at bounding box center [676, 357] width 12 height 8
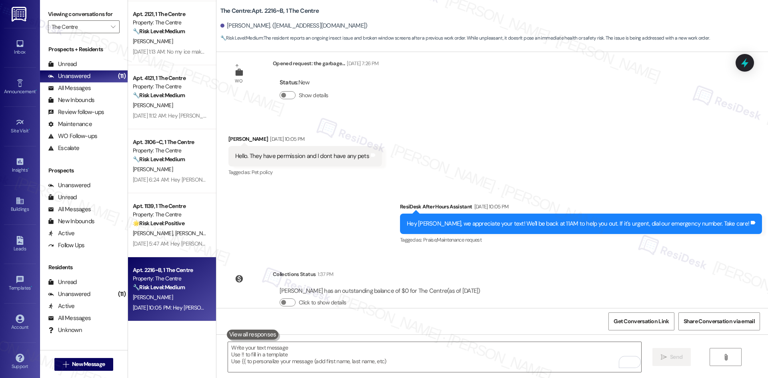
scroll to position [1515, 0]
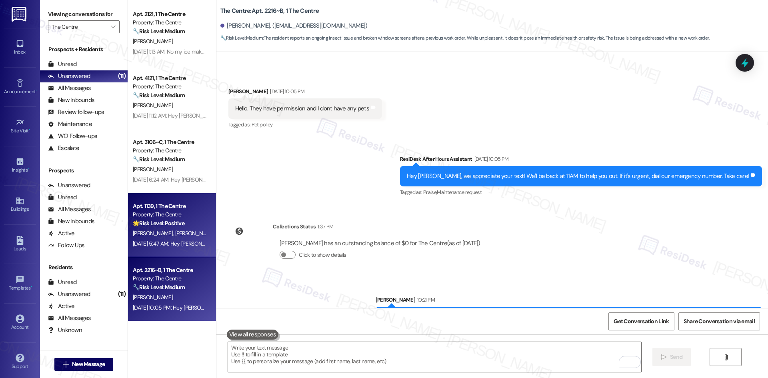
click at [175, 233] on span "Z. Kamil" at bounding box center [195, 233] width 40 height 7
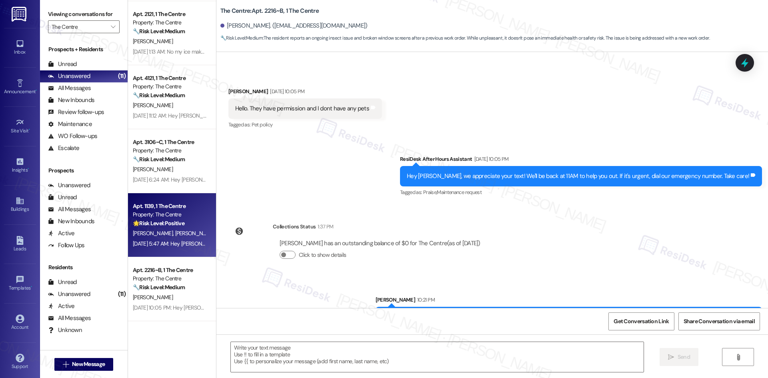
type textarea "Fetching suggested responses. Please feel free to read through the conversation…"
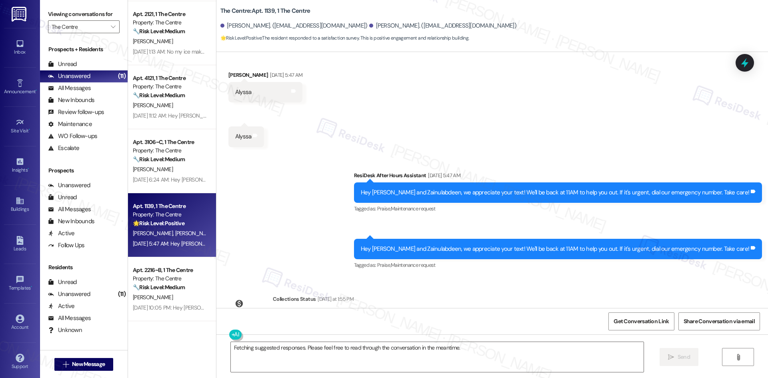
scroll to position [282, 0]
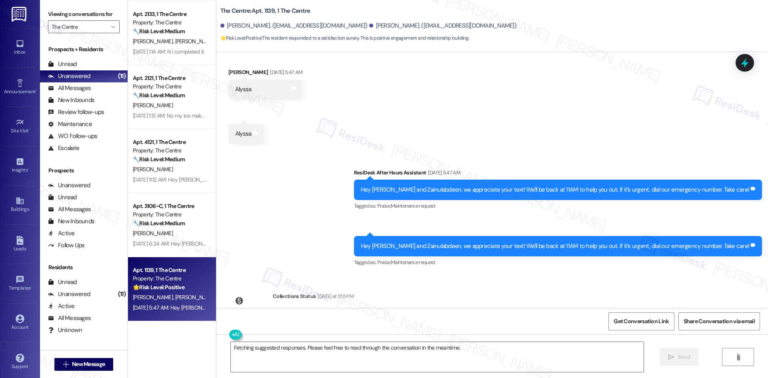
click at [320, 183] on div "Sent via SMS ResiDesk After Hours Assistant Sep 14, 2025 at 5:47 AM Hey Alyssa …" at bounding box center [492, 212] width 552 height 124
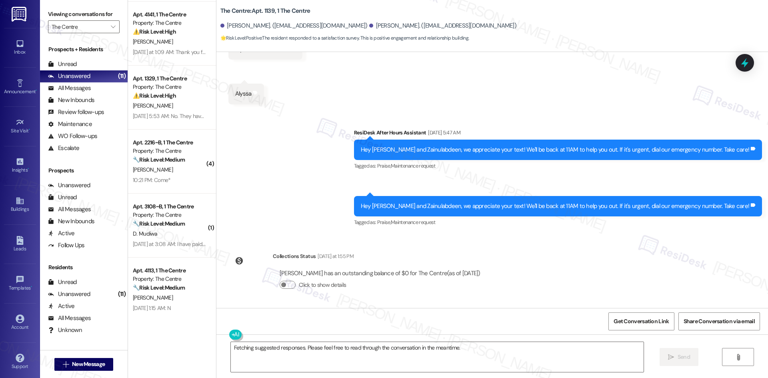
scroll to position [120, 0]
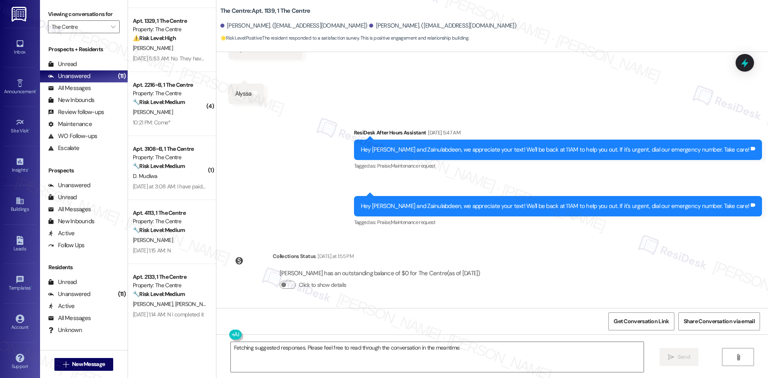
click at [338, 201] on div "Sent via SMS ResiDesk After Hours Assistant Sep 14, 2025 at 5:47 AM Hey Alyssa …" at bounding box center [492, 172] width 552 height 124
click at [335, 356] on textarea "Fetching suggested responses. Please feel free to read through the conversation…" at bounding box center [437, 357] width 413 height 30
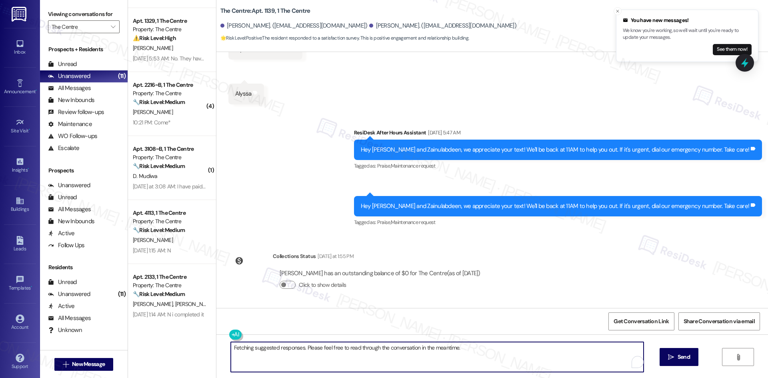
paste textarea "Hi {{first_name}}, I apologize for the delayed response. Please let me know if …"
type textarea "Hi {{first_name}}, I apologize for the delayed response. Please let me know if …"
click at [678, 361] on span "Send" at bounding box center [676, 357] width 12 height 8
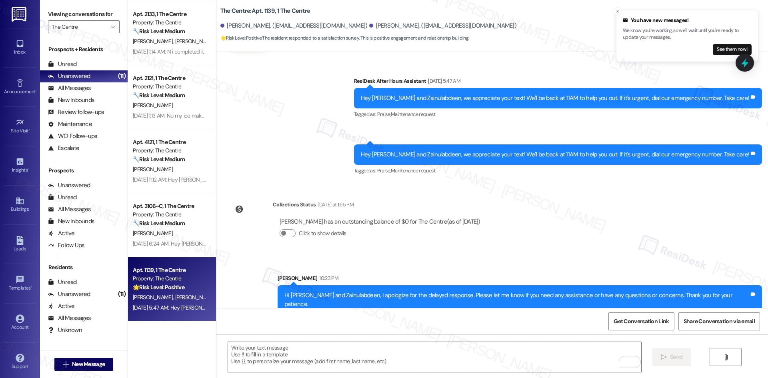
scroll to position [378, 0]
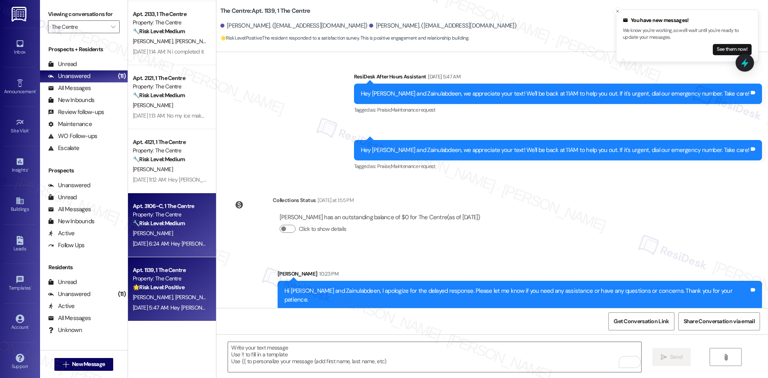
click at [165, 243] on div "Sep 14, 2025 at 6:24 AM: Hey Mckenzey, we appreciate your text! We'll be back a…" at bounding box center [310, 243] width 354 height 7
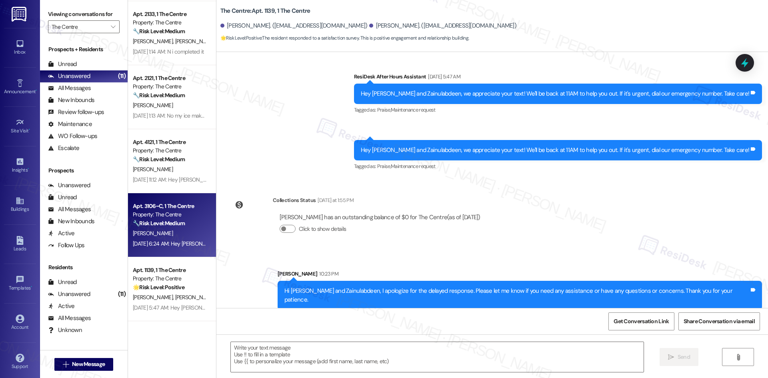
type textarea "Fetching suggested responses. Please feel free to read through the conversation…"
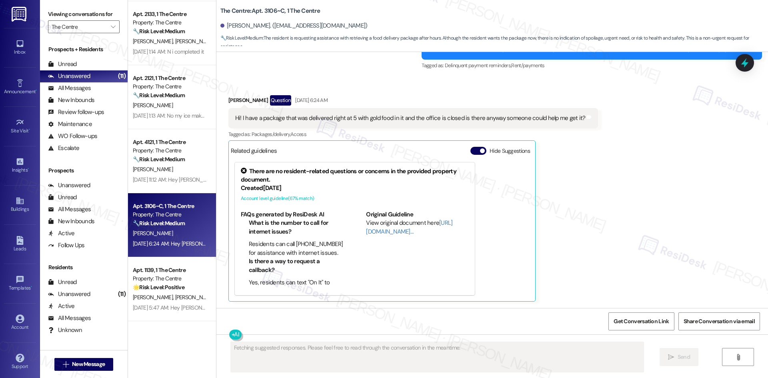
scroll to position [498, 0]
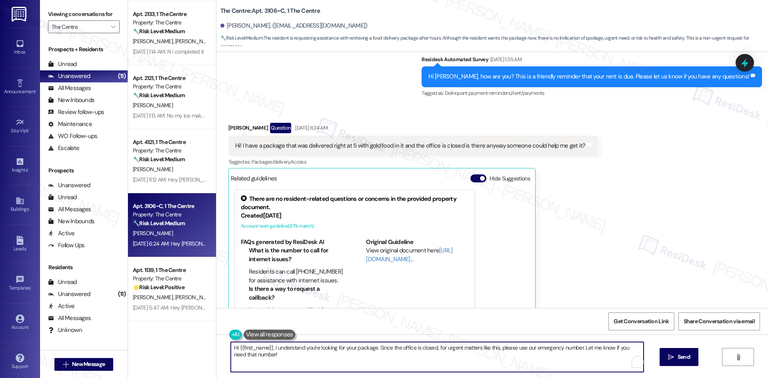
click at [444, 359] on textarea "Hi {{first_name}}, I understand you're looking for your package. Since the offi…" at bounding box center [437, 357] width 413 height 30
paste textarea "apologize for the delayed response. Please let me know if you need any assistan…"
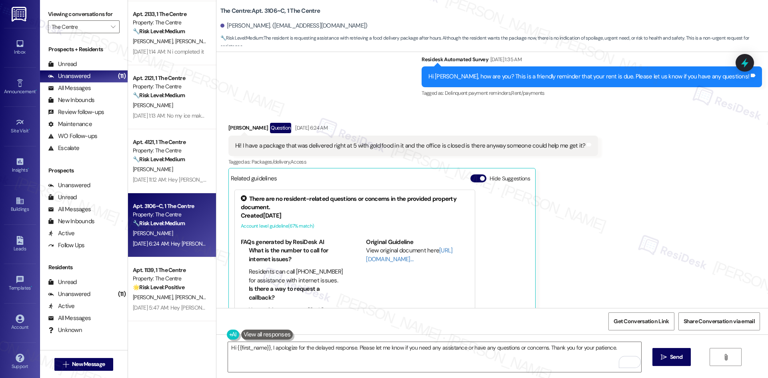
click at [631, 192] on div "Received via SMS Mckenzey Myers Question Sep 14, 2025 at 6:24 AM Hi! I have a p…" at bounding box center [492, 220] width 552 height 230
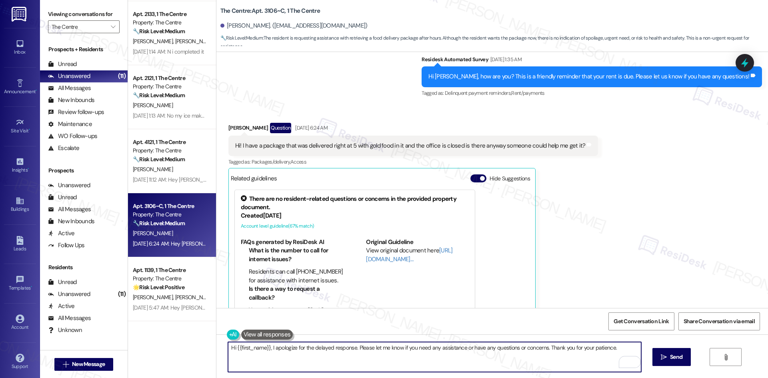
click at [414, 356] on textarea "Hi {{first_name}}, I apologize for the delayed response. Please let me know if …" at bounding box center [434, 357] width 413 height 30
paste textarea "still need any assistance or have any questions or concerns. Thank you for your…"
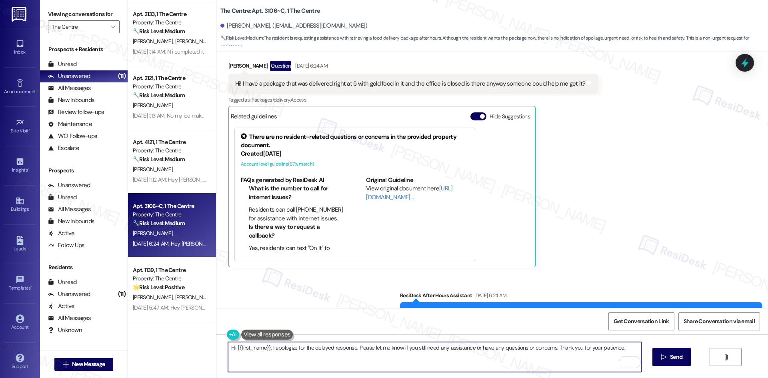
scroll to position [658, 0]
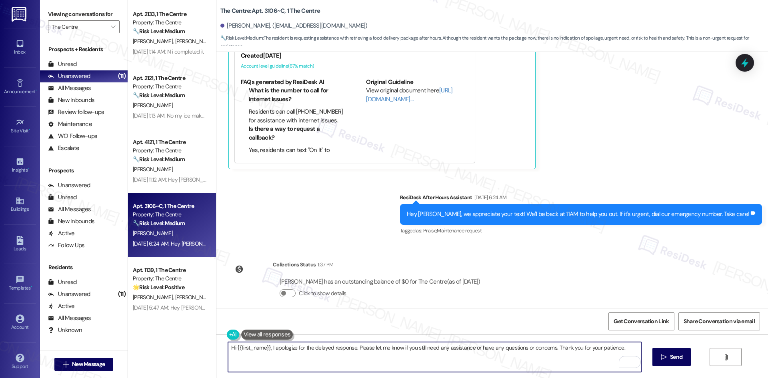
type textarea "Hi {{first_name}}, I apologize for the delayed response. Please let me know if …"
click at [665, 359] on icon "" at bounding box center [664, 357] width 6 height 6
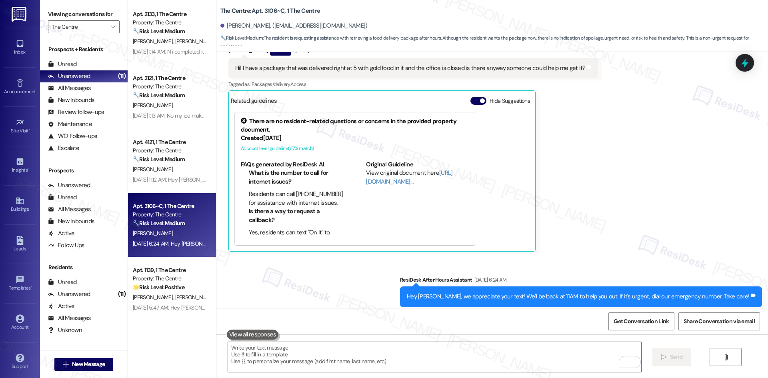
scroll to position [714, 0]
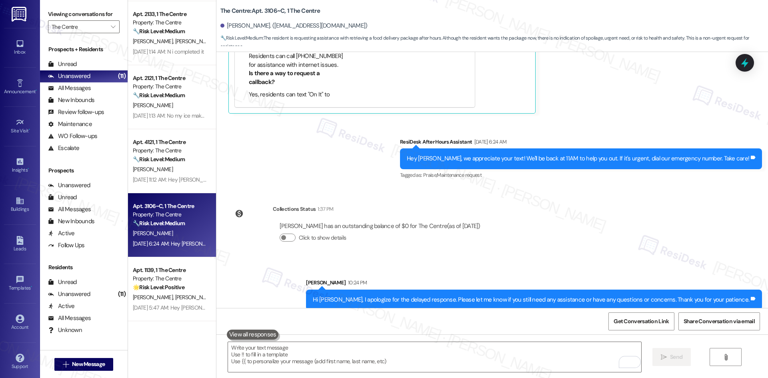
click at [715, 248] on div "Survey, sent via SMS Residesk Automated Survey Jan 03, 2025 at 3:51 AM Hi Mcken…" at bounding box center [492, 180] width 552 height 256
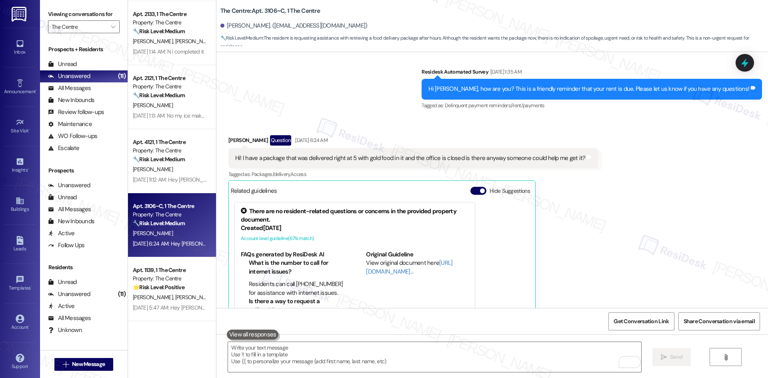
scroll to position [474, 0]
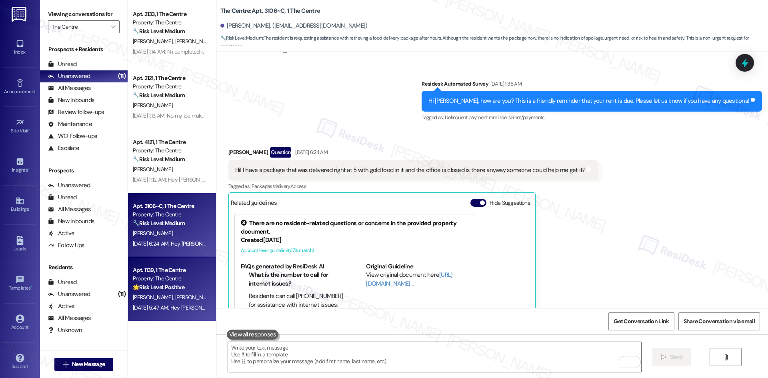
click at [174, 293] on div "A. Drupp Z. Kamil" at bounding box center [170, 297] width 76 height 10
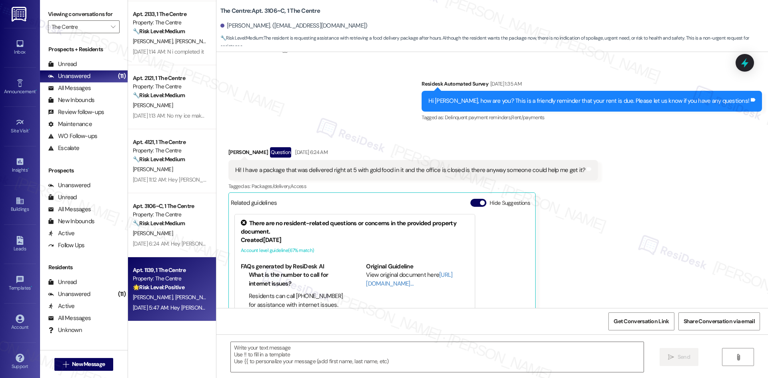
type textarea "Fetching suggested responses. Please feel free to read through the conversation…"
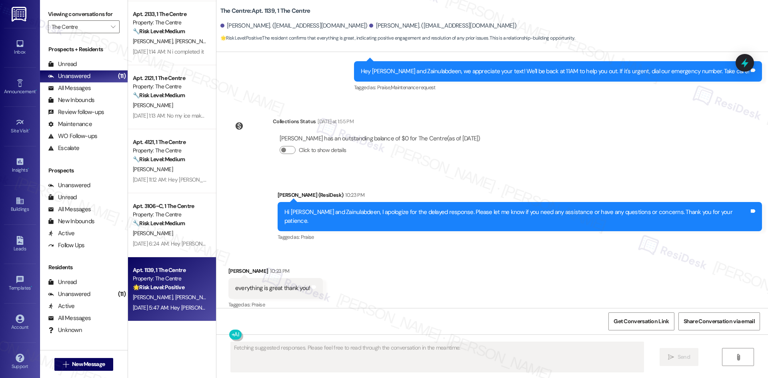
scroll to position [525, 0]
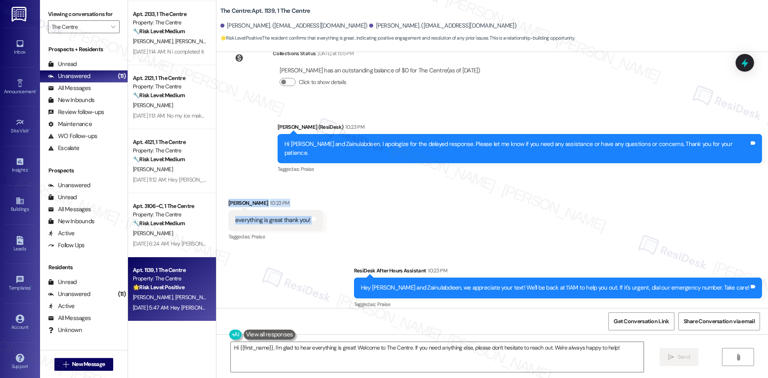
drag, startPoint x: 220, startPoint y: 186, endPoint x: 315, endPoint y: 217, distance: 100.2
click at [315, 217] on div "Received via SMS Alyssa Drupp 10:23 PM everything is great thank you! Tags and …" at bounding box center [275, 221] width 107 height 56
copy div "Alyssa Drupp 10:23 PM everything is great thank you! Tags and notes"
drag, startPoint x: 744, startPoint y: 66, endPoint x: 743, endPoint y: 85, distance: 19.2
click at [743, 85] on body "Inbox Go to Inbox Announcement • Send A Text Announcement Site Visit • Go to Si…" at bounding box center [384, 189] width 768 height 378
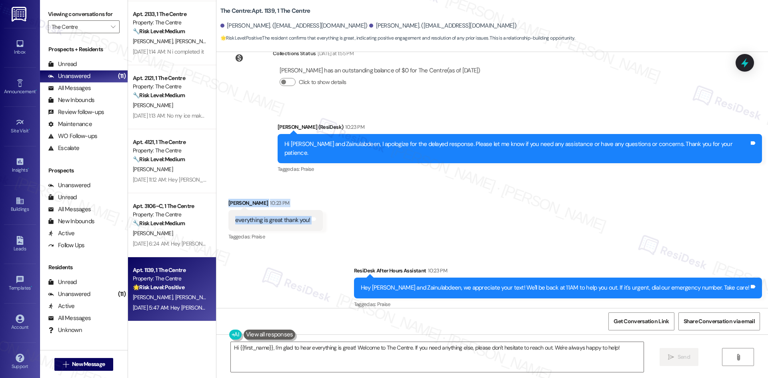
click at [510, 182] on div "Received via SMS Alyssa Drupp 10:23 PM everything is great thank you! Tags and …" at bounding box center [492, 215] width 552 height 68
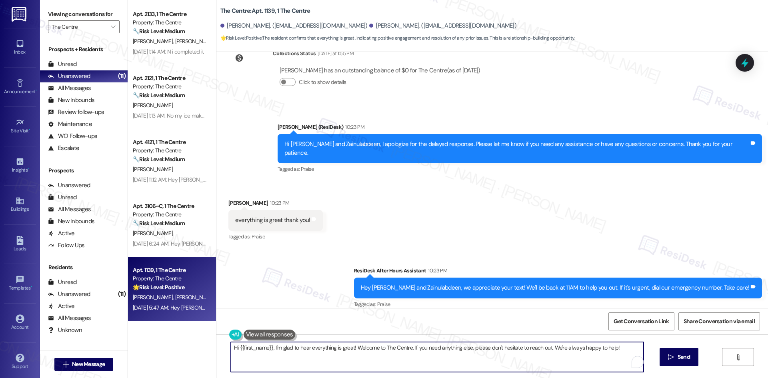
click at [386, 360] on textarea "Hi {{first_name}}, I'm glad to hear everything is great! Welcome to The Centre.…" at bounding box center [437, 357] width 413 height 30
paste textarea "You’re welcome, Alyssa! Glad to hear everything is going well."
type textarea "You’re welcome, Alyssa! Glad to hear everything is going well."
click at [665, 363] on button " Send" at bounding box center [671, 357] width 39 height 18
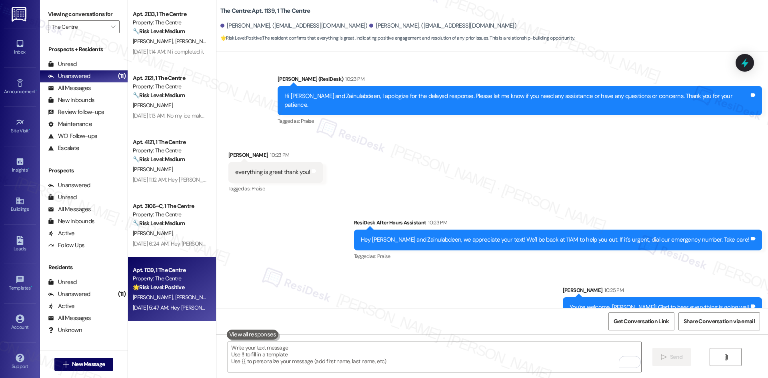
scroll to position [581, 0]
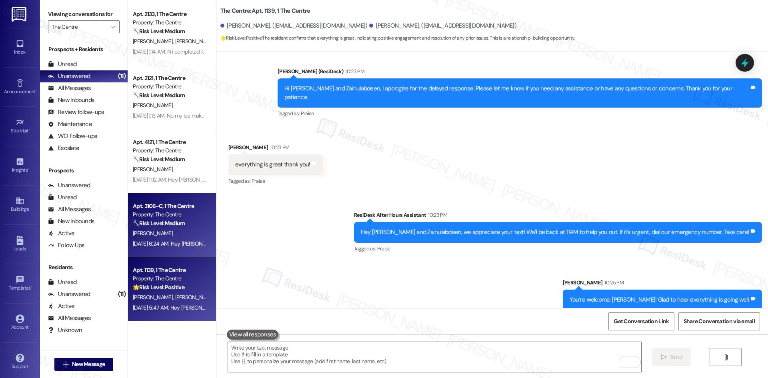
click at [191, 234] on div "M. Myers" at bounding box center [170, 233] width 76 height 10
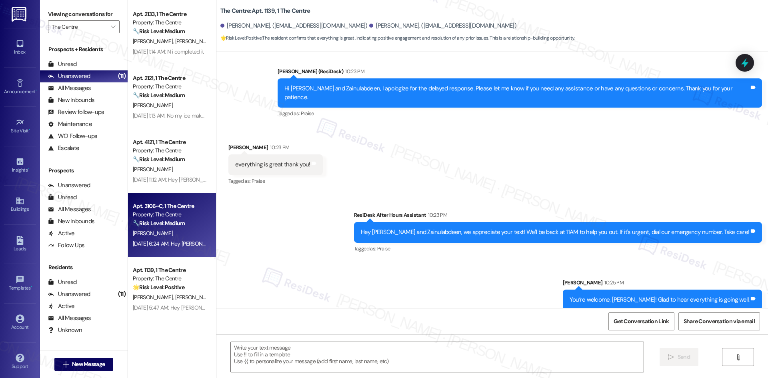
type textarea "Fetching suggested responses. Please feel free to read through the conversation…"
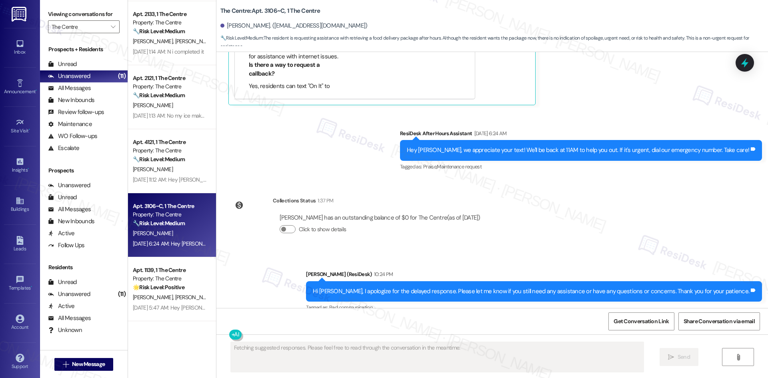
scroll to position [725, 0]
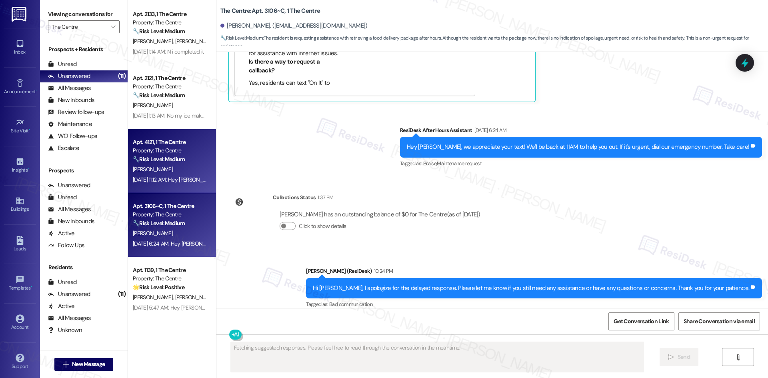
click at [172, 185] on div "Sep 15, 2025 at 11:12 AM: Hey Uyen, we appreciate your text! We'll be back at 1…" at bounding box center [170, 180] width 76 height 10
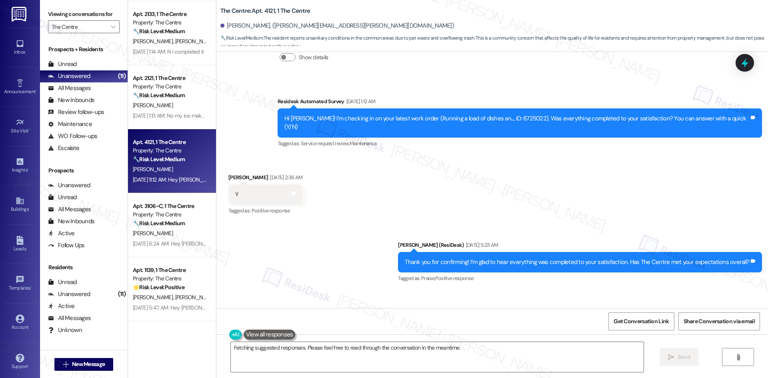
scroll to position [9905, 0]
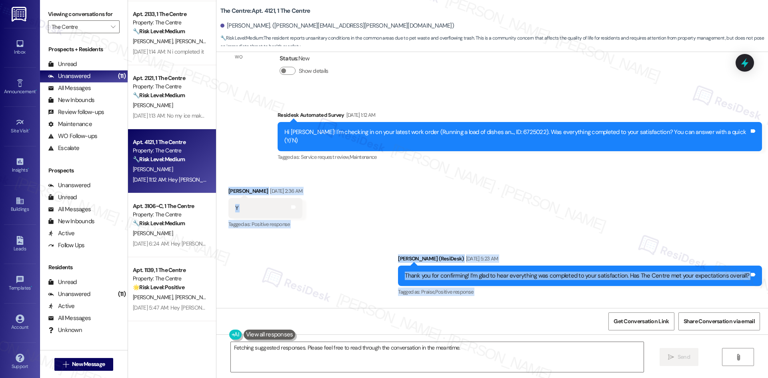
drag, startPoint x: 269, startPoint y: 165, endPoint x: 470, endPoint y: 290, distance: 237.1
click at [470, 290] on div "Announcement, sent via SMS Sarah (ResiDesk) Jun 02, 2022 at 12:00 AM Hi Uyen ! …" at bounding box center [492, 180] width 552 height 256
copy div "Uyen Nguyen Sep 13, 2025 at 2:36 AM Y Tags and notes Tagged as: Positive respon…"
click at [393, 236] on div "Sent via SMS Sarah (ResiDesk) Sep 13, 2025 at 5:23 AM Thank you for confirming!…" at bounding box center [492, 270] width 552 height 68
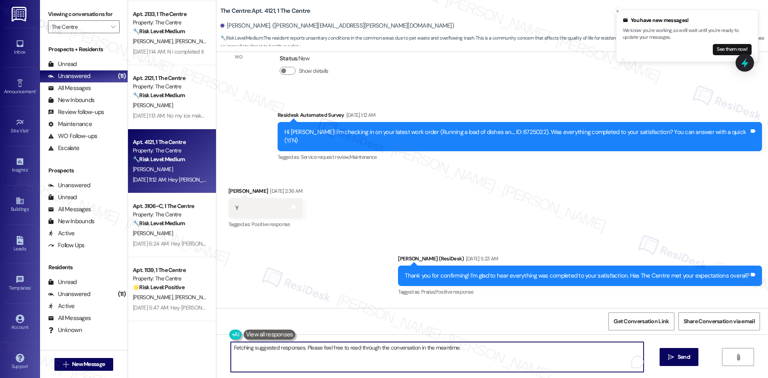
click at [343, 361] on textarea "Hi {{first_name}}, I understand your concern about the 4th-floor walkway and ov…" at bounding box center [437, 357] width 413 height 30
paste textarea "Uyen, I’m sorry to hear about the condition of the common areas. I’ll inform th…"
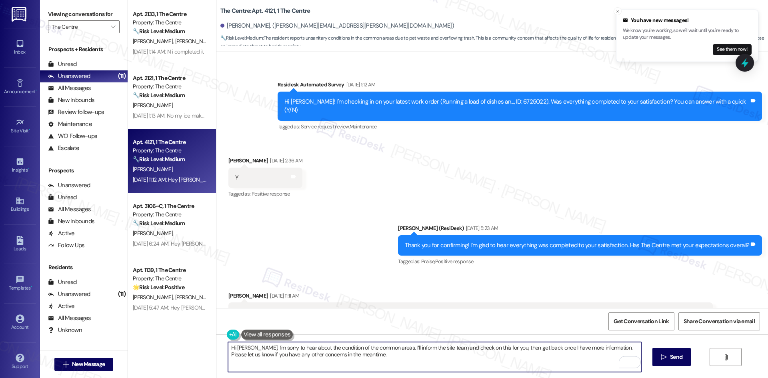
scroll to position [9985, 0]
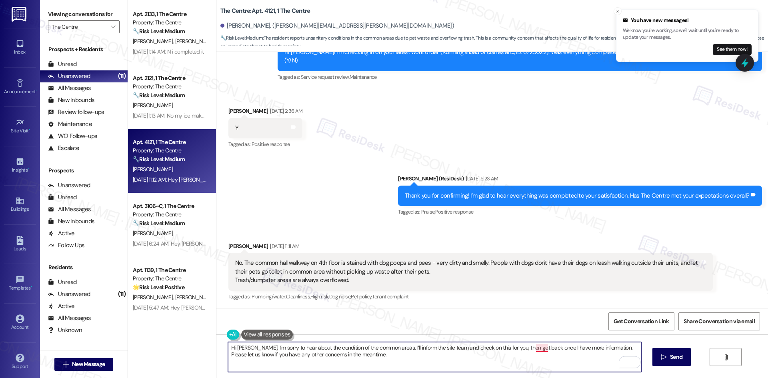
click at [533, 349] on textarea "Hi Uyen, I’m sorry to hear about the condition of the common areas. I’ll inform…" at bounding box center [434, 357] width 413 height 30
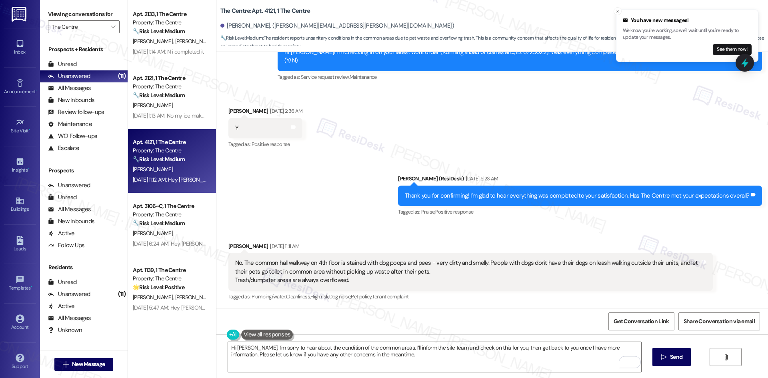
scroll to position [343, 0]
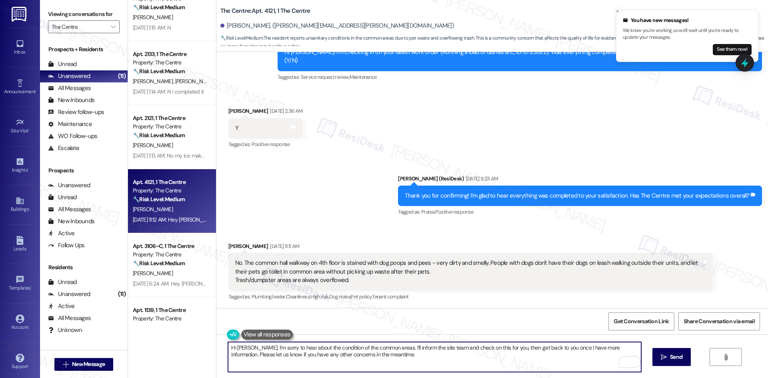
click at [380, 361] on textarea "Hi Uyen, I’m sorry to hear about the condition of the common areas. I’ll inform…" at bounding box center [434, 357] width 413 height 30
paste textarea "and the issues with pet waste and trash overflow. I understand how unpleasant t…"
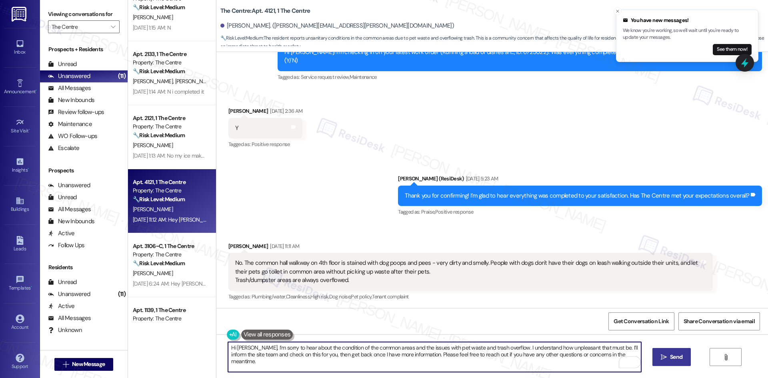
type textarea "Hi Uyen, I’m sorry to hear about the condition of the common areas and the issu…"
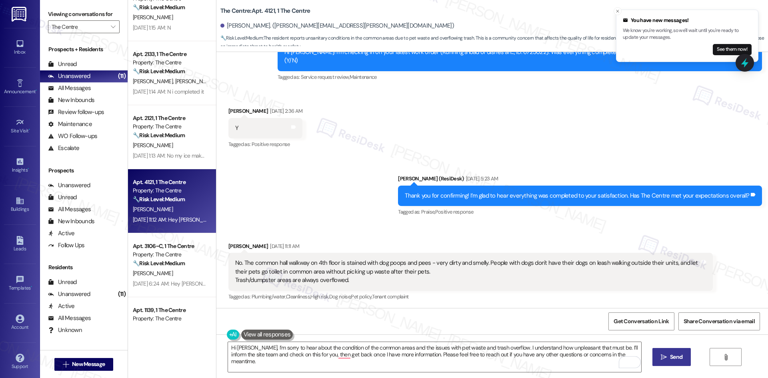
click at [670, 361] on span "Send" at bounding box center [676, 357] width 12 height 8
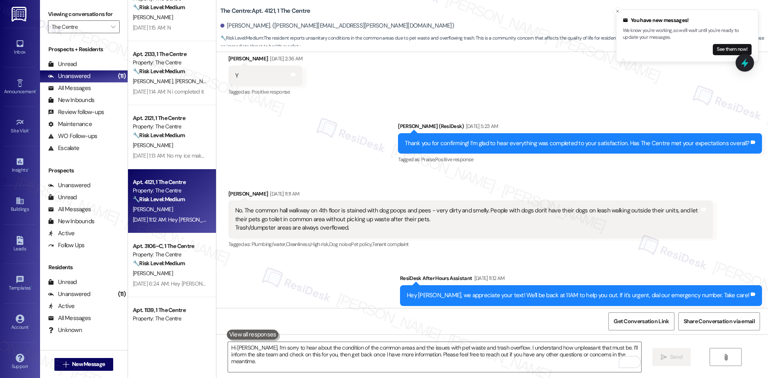
scroll to position [10049, 0]
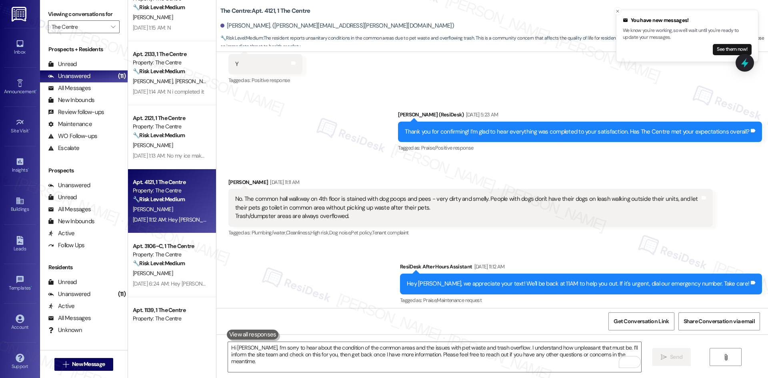
click at [371, 244] on div "Sent via SMS ResiDesk After Hours Assistant Sep 15, 2025 at 11:12 AM Hey Uyen, …" at bounding box center [492, 310] width 552 height 132
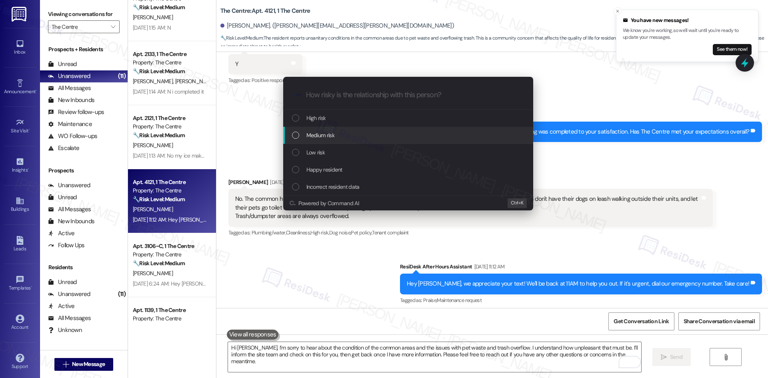
click at [337, 136] on div "Medium risk" at bounding box center [409, 135] width 234 height 9
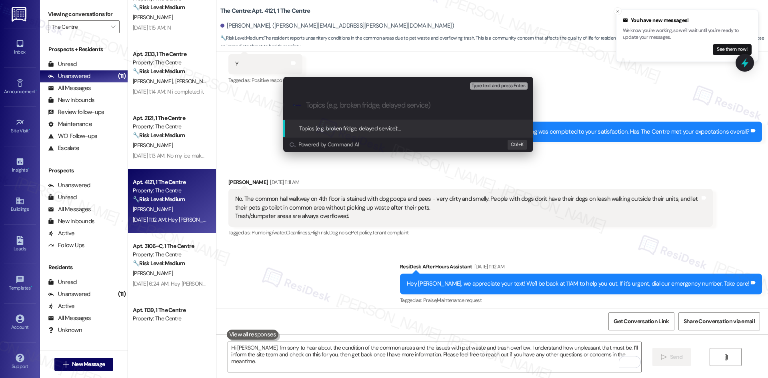
click at [327, 101] on input "Topics (e.g. broken fridge, delayed service)" at bounding box center [414, 105] width 217 height 8
paste input "Common Area Cleanliness & Pet Waste Concern"
type input "Common Area Cleanliness & Pet Waste Concern"
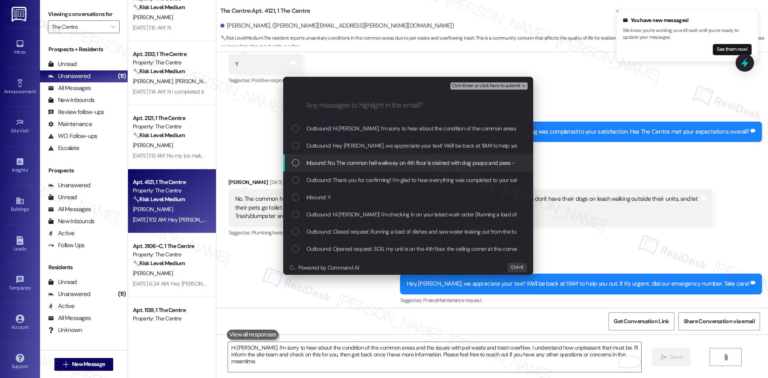
click at [351, 163] on span "Inbound: No. The common hall walkway on 4th floor is stained with dog poops and…" at bounding box center [673, 162] width 735 height 9
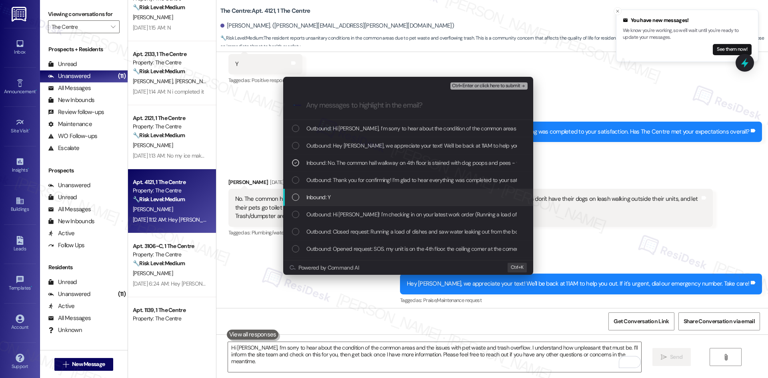
click at [353, 200] on div "Inbound: Y" at bounding box center [409, 197] width 234 height 9
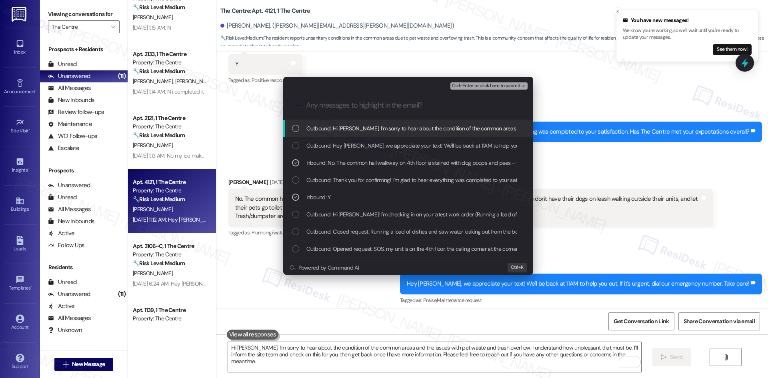
click at [618, 12] on div "Escalate Conversation Medium risk Common Area Cleanliness & Pet Waste Concern I…" at bounding box center [384, 189] width 768 height 378
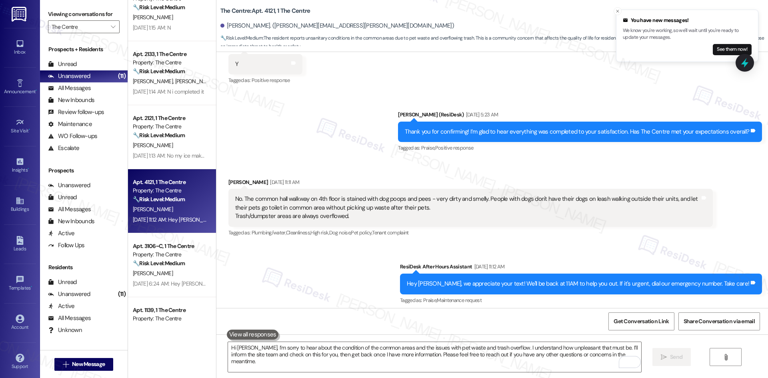
click at [410, 244] on div "Sent via SMS ResiDesk After Hours Assistant Sep 15, 2025 at 11:12 AM Hey Uyen, …" at bounding box center [492, 310] width 552 height 132
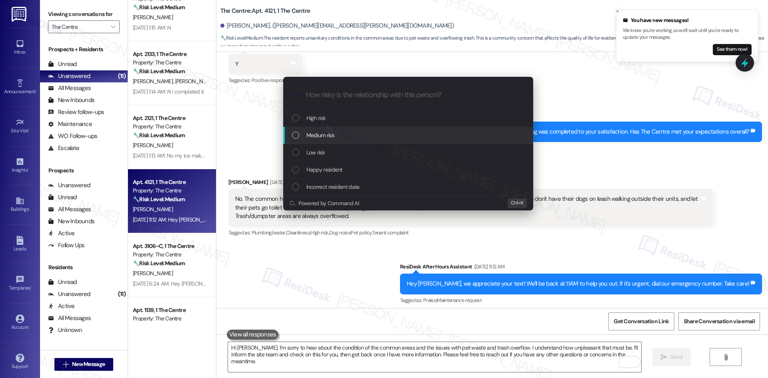
click at [380, 130] on div "Medium risk" at bounding box center [408, 135] width 250 height 17
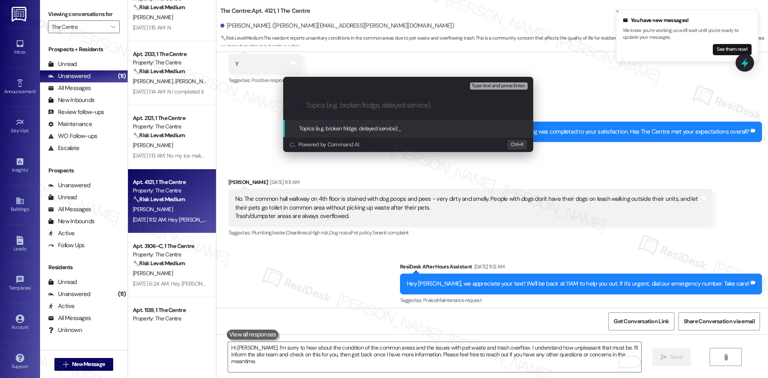
click at [347, 108] on input "Topics (e.g. broken fridge, delayed service)" at bounding box center [414, 105] width 217 height 8
paste input "Common Area Cleanliness & Pet Waste Concern"
type input "Common Area Cleanliness & Pet Waste Concern"
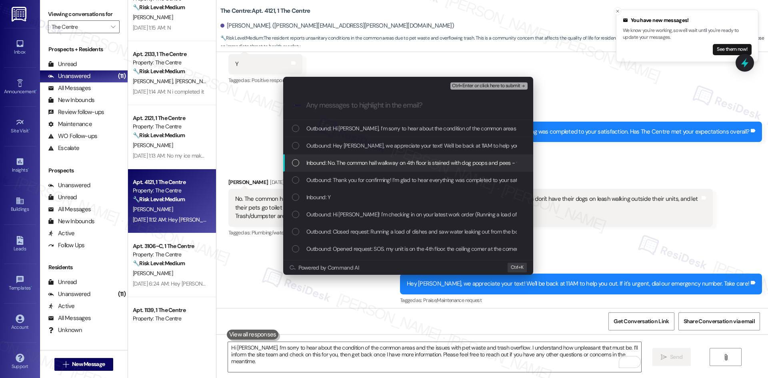
click at [369, 163] on span "Inbound: No. The common hall walkway on 4th floor is stained with dog poops and…" at bounding box center [673, 162] width 735 height 9
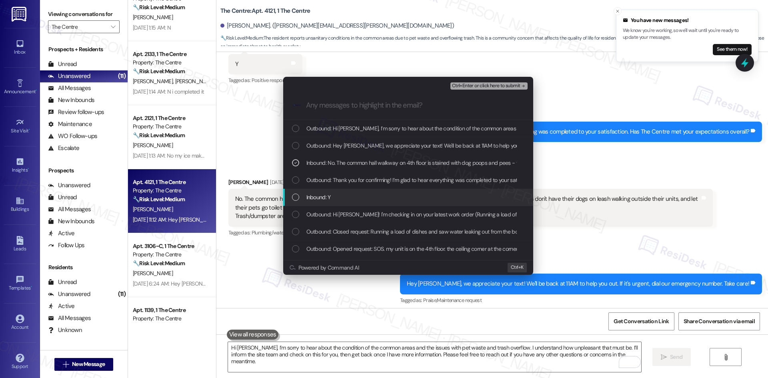
drag, startPoint x: 340, startPoint y: 196, endPoint x: 344, endPoint y: 193, distance: 5.2
click at [340, 196] on div "Inbound: Y" at bounding box center [409, 197] width 234 height 9
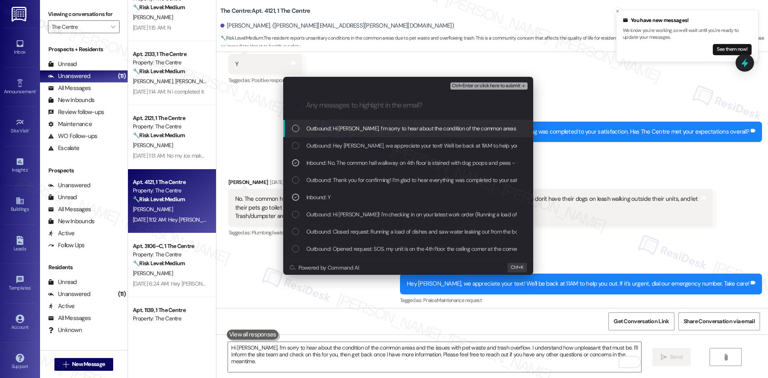
click at [510, 86] on span "Ctrl+Enter or click here to submit" at bounding box center [486, 86] width 68 height 6
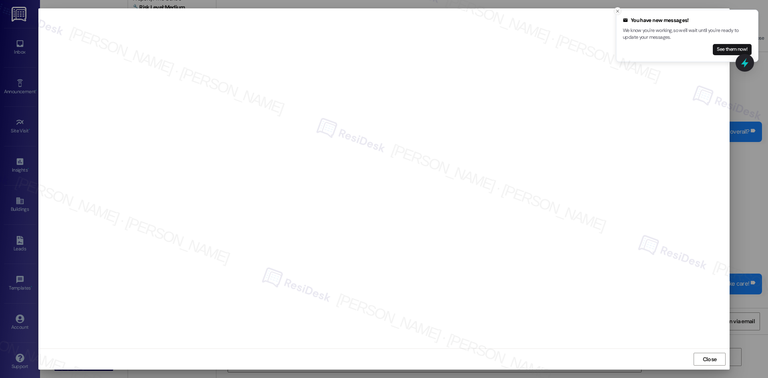
click at [616, 10] on icon "Close toast" at bounding box center [617, 11] width 5 height 5
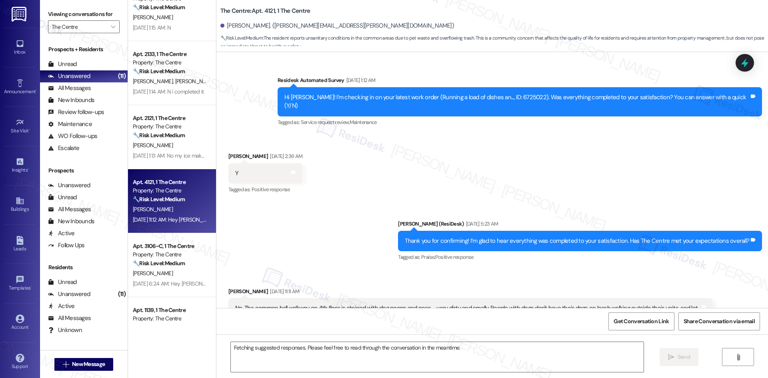
scroll to position [9917, 0]
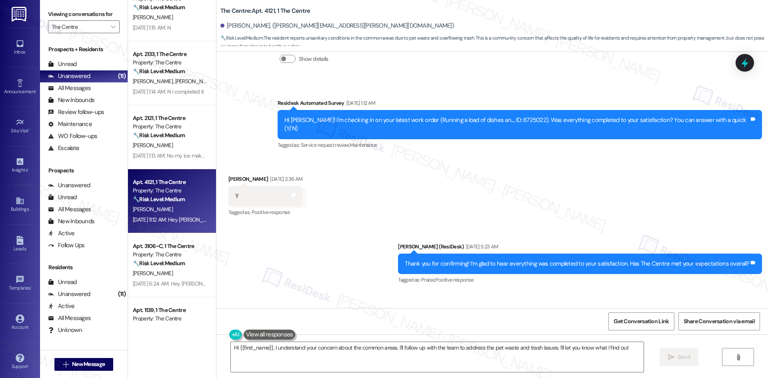
type textarea "Hi {{first_name}}, I understand your concern about the common areas. I'll follo…"
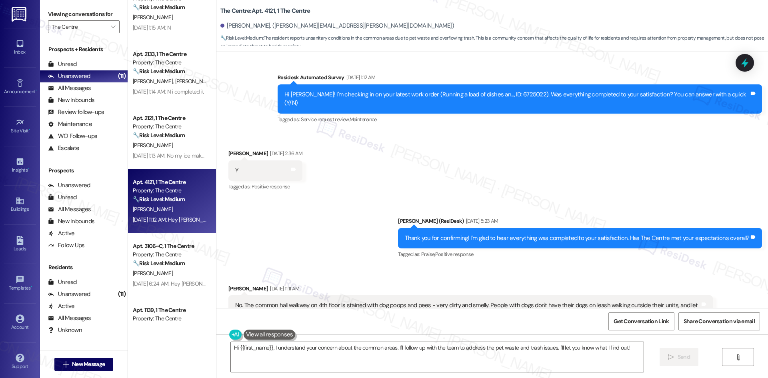
scroll to position [10061, 0]
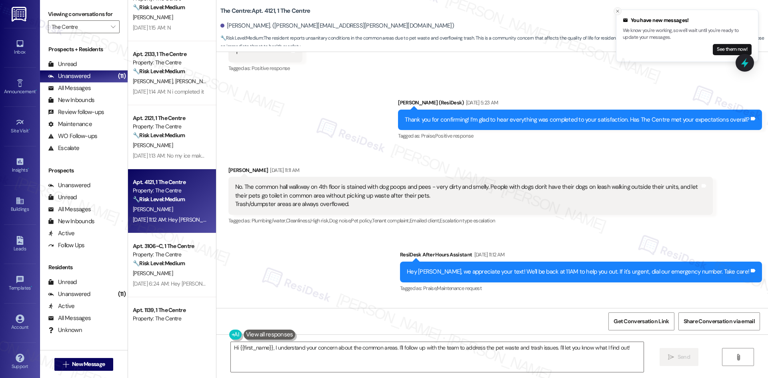
click at [617, 10] on icon "Close toast" at bounding box center [617, 11] width 5 height 5
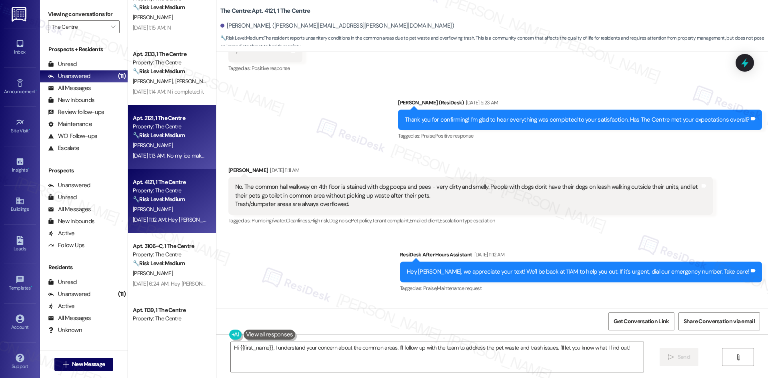
click at [163, 146] on div "H. Pyle" at bounding box center [170, 145] width 76 height 10
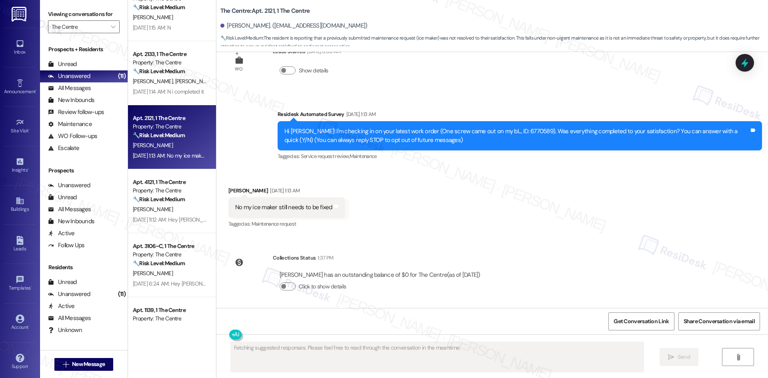
scroll to position [31, 0]
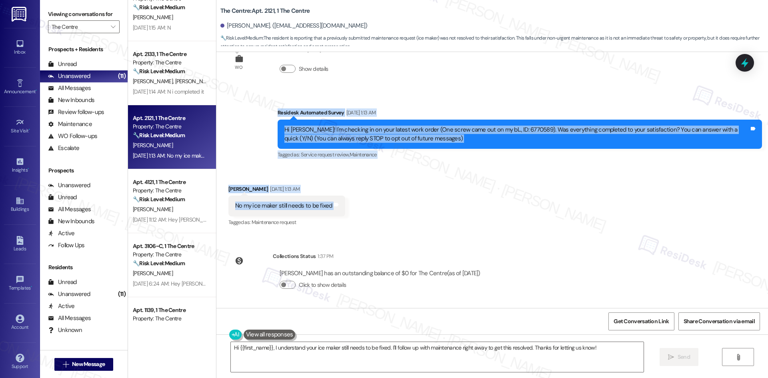
drag, startPoint x: 265, startPoint y: 104, endPoint x: 347, endPoint y: 210, distance: 134.2
click at [347, 210] on div "WO Lease started Aug 16, 2025 at 8:00 AM Show details Survey, sent via SMS Resi…" at bounding box center [492, 180] width 552 height 256
copy div "Residesk Automated Survey Sep 13, 2025 at 1:13 AM Hi Hunter! I'm checking in on…"
drag, startPoint x: 401, startPoint y: 200, endPoint x: 384, endPoint y: 197, distance: 17.9
click at [401, 201] on div "Received via SMS Hunter Pyle Sep 13, 2025 at 1:13 AM No my ice maker still need…" at bounding box center [492, 201] width 552 height 68
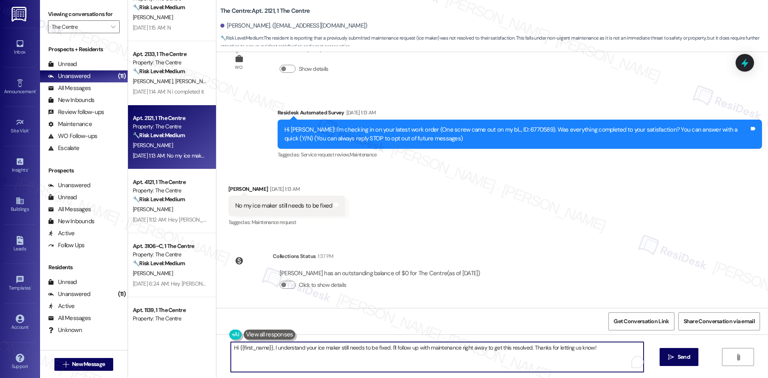
drag, startPoint x: 586, startPoint y: 348, endPoint x: 170, endPoint y: 350, distance: 415.9
click at [155, 348] on div "( 4 ) Apt. 2216~B, 1 The Centre Property: The Centre 🔧 Risk Level: Medium The r…" at bounding box center [448, 189] width 640 height 378
paste textarea "Hunter, I just wanted to check back — has maintenance been able to come by yet …"
type textarea "Hi Hunter, I just wanted to check back — has maintenance been able to come by y…"
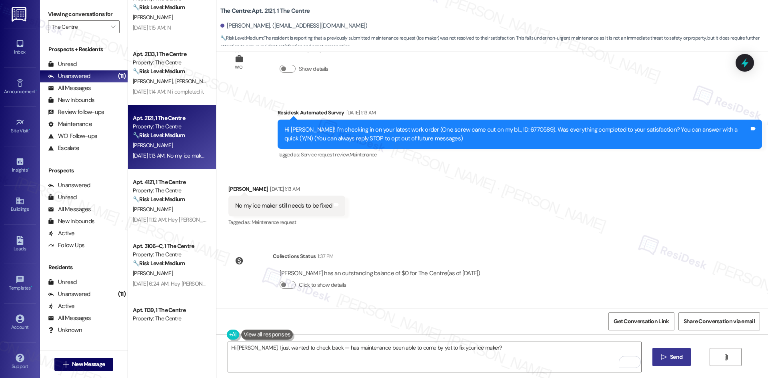
click at [670, 360] on span "Send" at bounding box center [676, 357] width 12 height 8
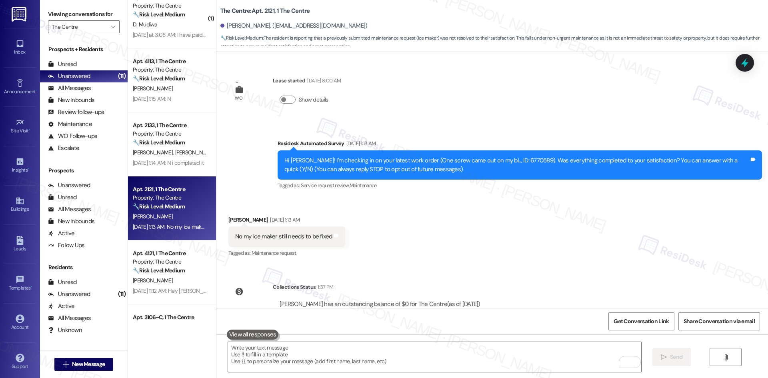
scroll to position [263, 0]
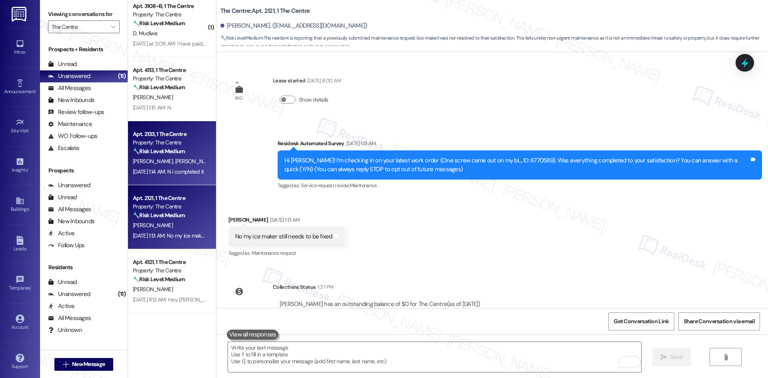
click at [149, 160] on span "C. Mcham" at bounding box center [154, 161] width 42 height 7
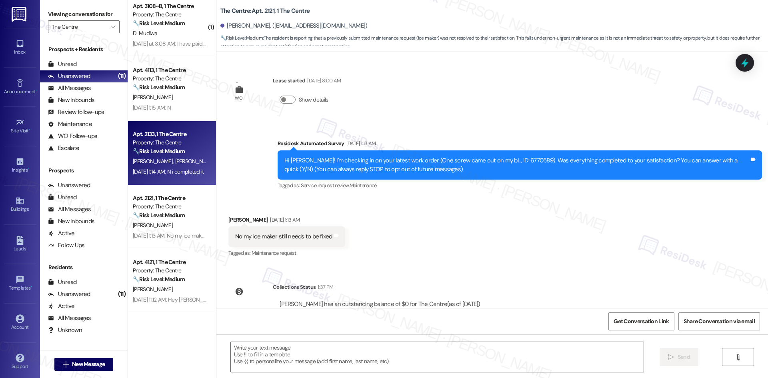
type textarea "Fetching suggested responses. Please feel free to read through the conversation…"
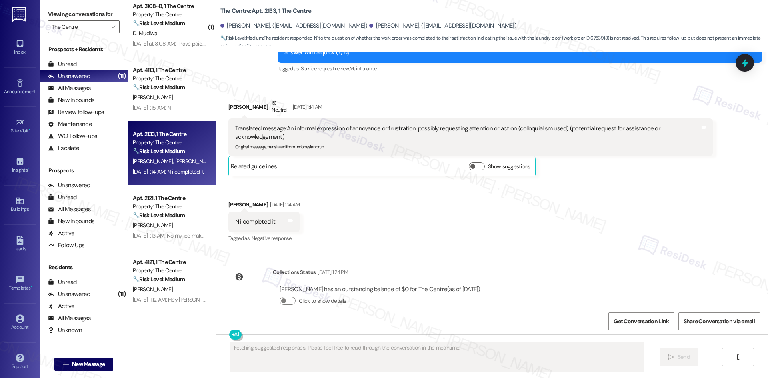
scroll to position [1330, 0]
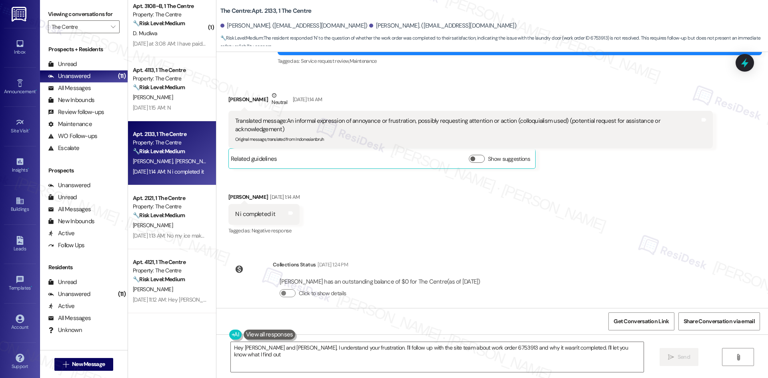
type textarea "Hey Cameron and Caroline, I understand your frustration. I'll follow up with th…"
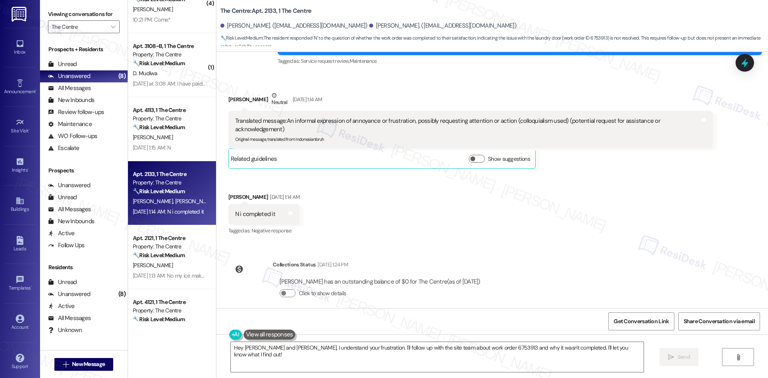
click at [381, 214] on div "Received via SMS Cameron Hayes Neutral Sep 13, 2025 at 1:14 AM Translated messa…" at bounding box center [492, 157] width 552 height 169
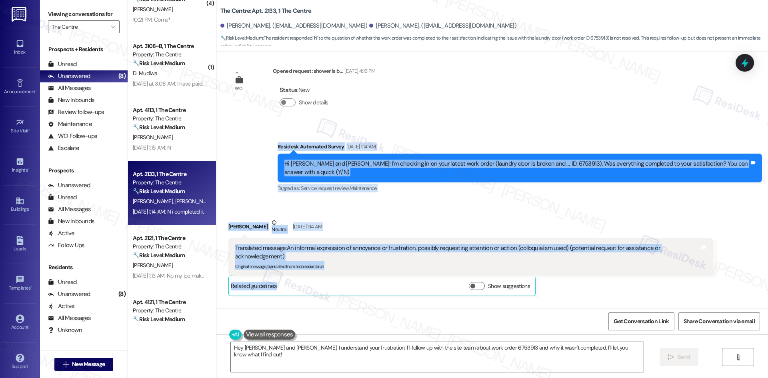
scroll to position [1290, 0]
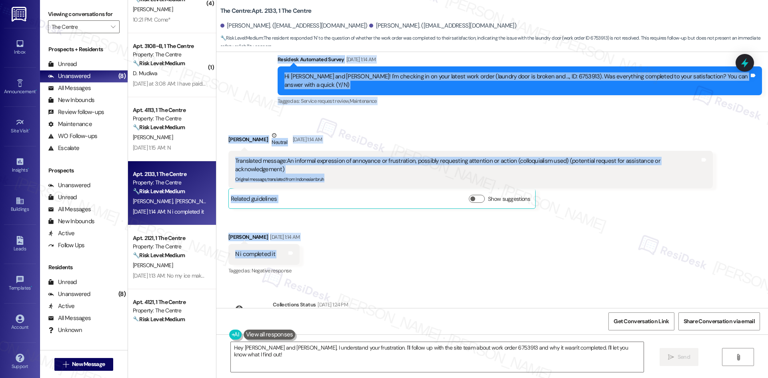
drag, startPoint x: 323, startPoint y: 208, endPoint x: 325, endPoint y: 246, distance: 38.0
click at [325, 246] on div "WO Opened request: AC doesn’t ... Aug 28, 2024 at 4:08 PM Status : Completed Sh…" at bounding box center [492, 180] width 552 height 256
copy div "Residesk Automated Survey Sep 13, 2025 at 1:14 AM Hi Cameron and Caroline! I'm …"
click at [378, 236] on div "Received via SMS Cameron Hayes Neutral Sep 13, 2025 at 1:14 AM Translated messa…" at bounding box center [492, 197] width 552 height 169
click at [399, 130] on div "Received via SMS Cameron Hayes Neutral Sep 13, 2025 at 1:14 AM Translated messa…" at bounding box center [470, 170] width 496 height 90
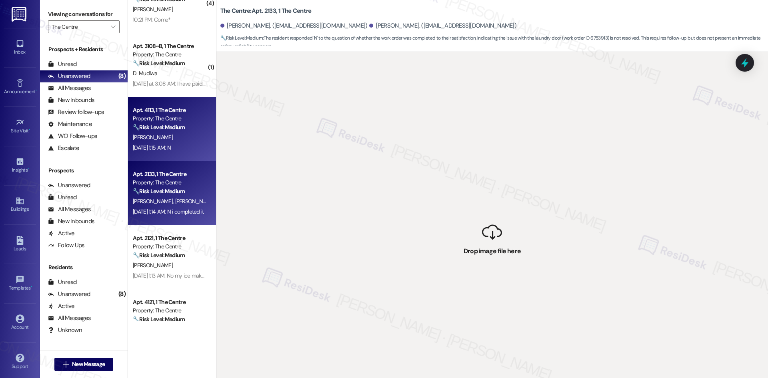
click at [161, 130] on strong "🔧 Risk Level: Medium" at bounding box center [159, 127] width 52 height 7
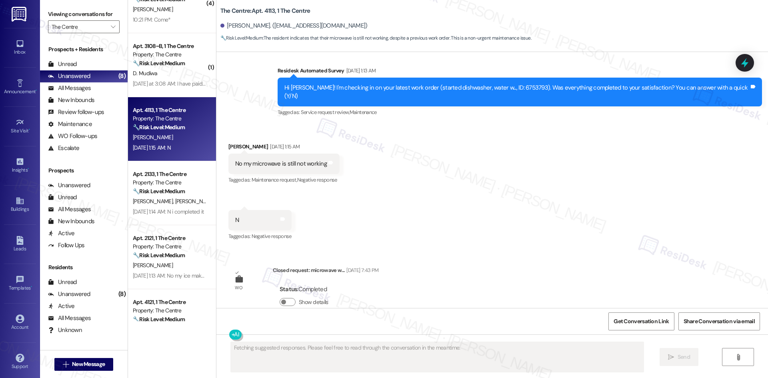
scroll to position [292, 0]
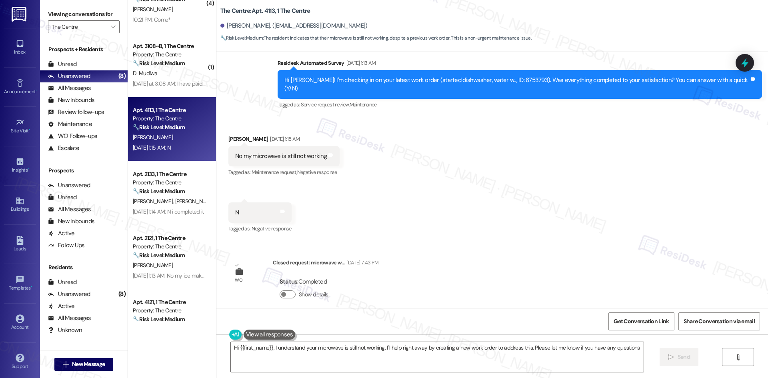
type textarea "Hi {{first_name}}, I understand your microwave is still not working. I'll help …"
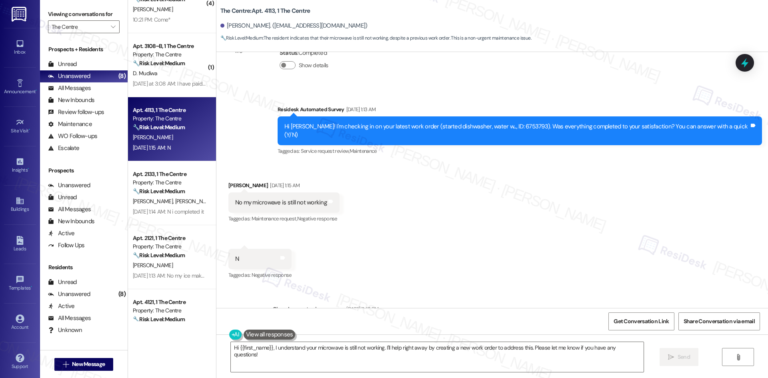
scroll to position [252, 0]
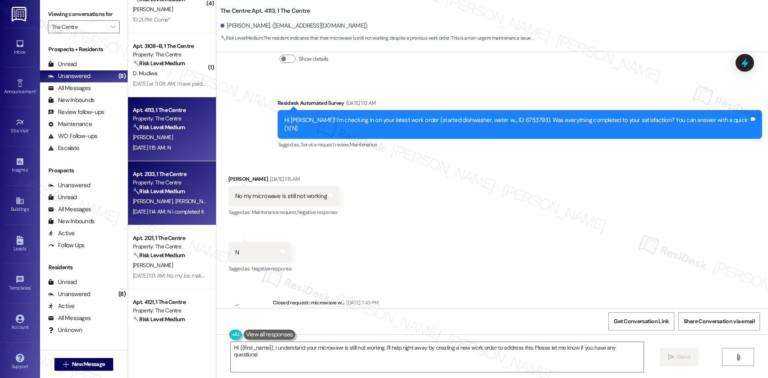
click at [173, 201] on div "C. Mcham C. Hayes" at bounding box center [170, 201] width 76 height 10
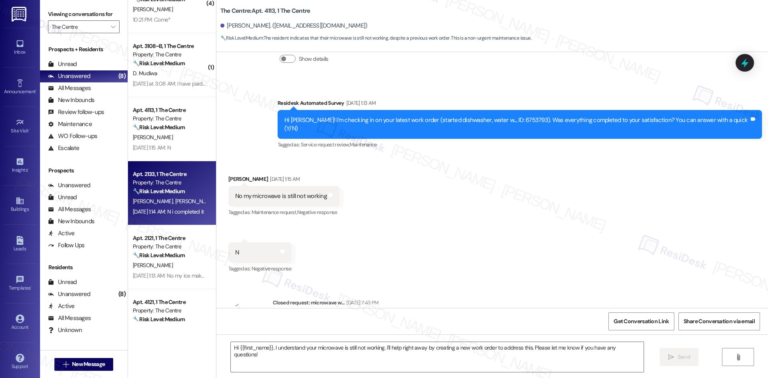
type textarea "Fetching suggested responses. Please feel free to read through the conversation…"
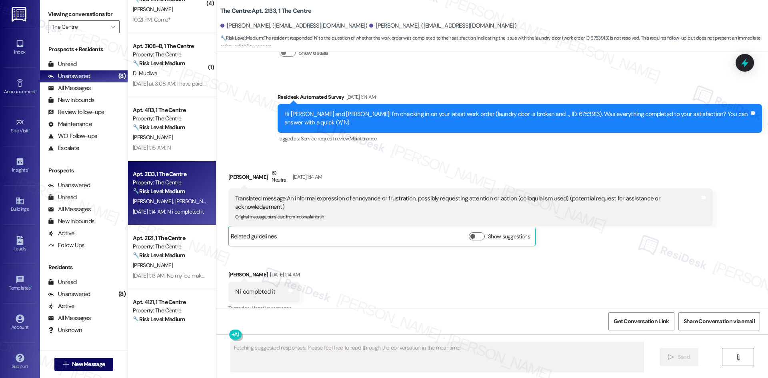
scroll to position [1256, 0]
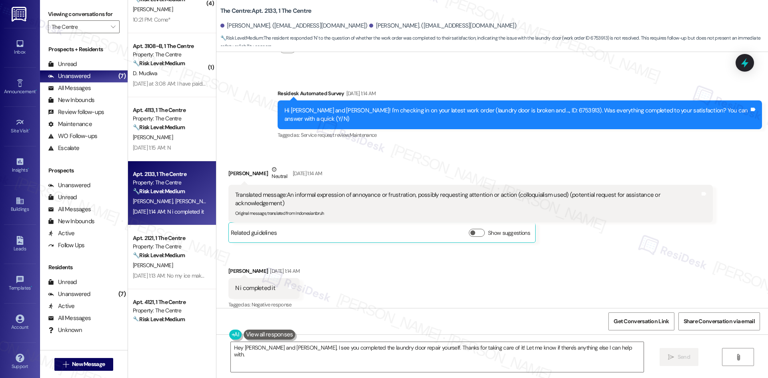
click at [423, 166] on div "Cameron Hayes Neutral Sep 13, 2025 at 1:14 AM" at bounding box center [470, 175] width 484 height 20
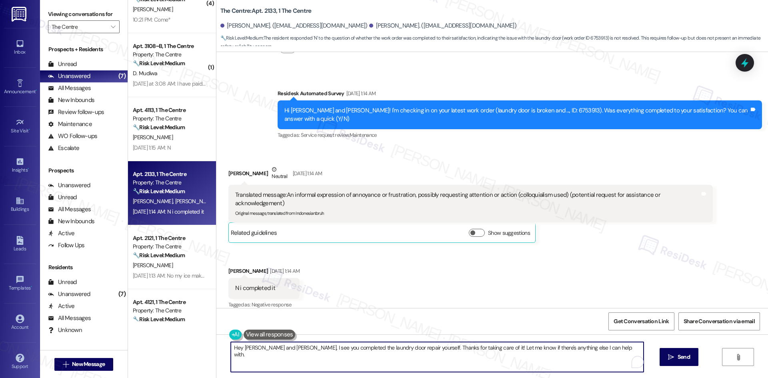
drag, startPoint x: 599, startPoint y: 352, endPoint x: 185, endPoint y: 348, distance: 414.0
click at [172, 348] on div "Apt. 4141, 1 The Centre Property: The Centre ⚠️ Risk Level: High The resident i…" at bounding box center [448, 189] width 640 height 378
paste textarea "i {{first_name}}, I apologize for the delayed response. Please let me know if y…"
type textarea "Hi {{first_name}}, I apologize for the delayed response. Please let me know if …"
drag, startPoint x: 671, startPoint y: 357, endPoint x: 665, endPoint y: 359, distance: 6.1
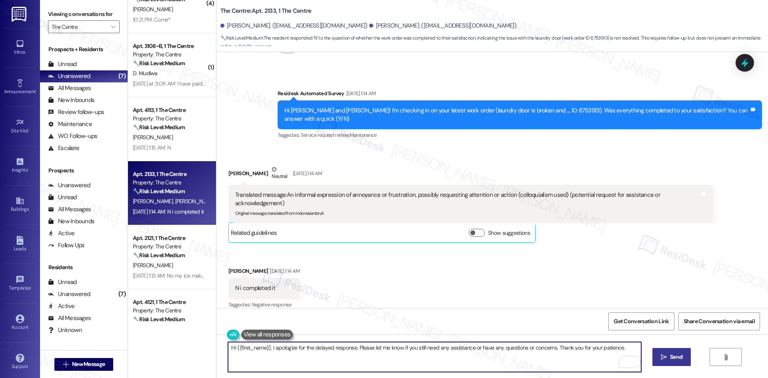
click at [671, 357] on span "Send" at bounding box center [676, 357] width 12 height 8
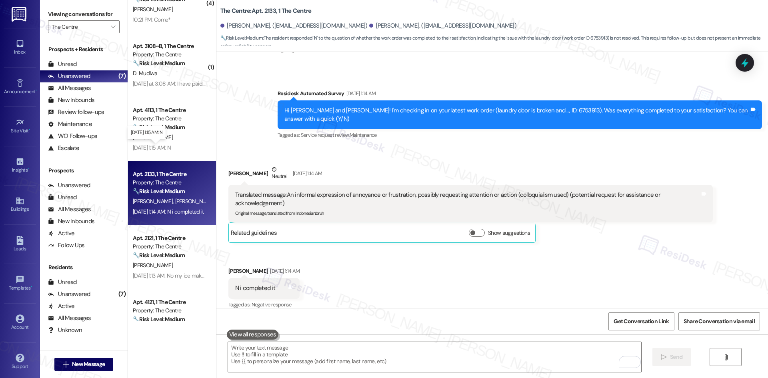
click at [171, 145] on div "Sep 13, 2025 at 1:15 AM: N Sep 13, 2025 at 1:15 AM: N" at bounding box center [152, 147] width 38 height 7
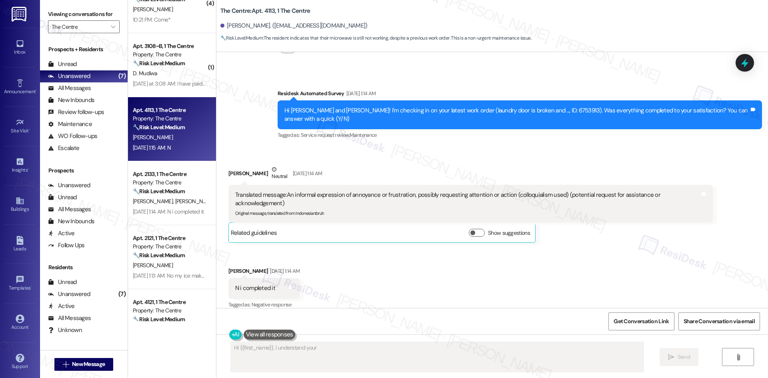
scroll to position [292, 0]
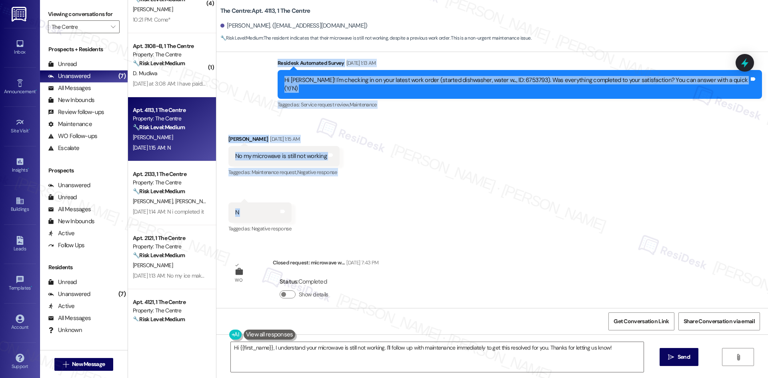
drag, startPoint x: 302, startPoint y: 53, endPoint x: 290, endPoint y: 213, distance: 160.4
click at [326, 211] on div "WO Opened request: started dis... Aug 13, 2025 at 11:44 PM Status : Completed S…" at bounding box center [492, 180] width 552 height 256
copy div "Residesk Automated Survey Sep 13, 2025 at 1:13 AM Hi Luke! I'm checking in on y…"
click at [442, 161] on div "Received via SMS Luke Sicoli Sep 13, 2025 at 1:15 AM No my microwave is still n…" at bounding box center [492, 179] width 552 height 124
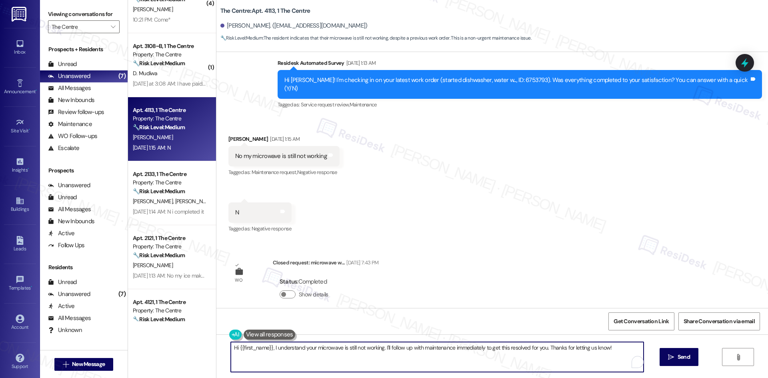
drag, startPoint x: 620, startPoint y: 344, endPoint x: 210, endPoint y: 342, distance: 409.9
click at [200, 341] on div "Apt. 4141, 1 The Centre Property: The Centre ⚠️ Risk Level: High The resident i…" at bounding box center [448, 189] width 640 height 378
paste textarea "Luke, I just wanted to check back — has maintenance been able to come by yet to…"
type textarea "Hi Luke, I just wanted to check back — has maintenance been able to come by yet…"
click at [674, 355] on span "Send" at bounding box center [676, 357] width 12 height 8
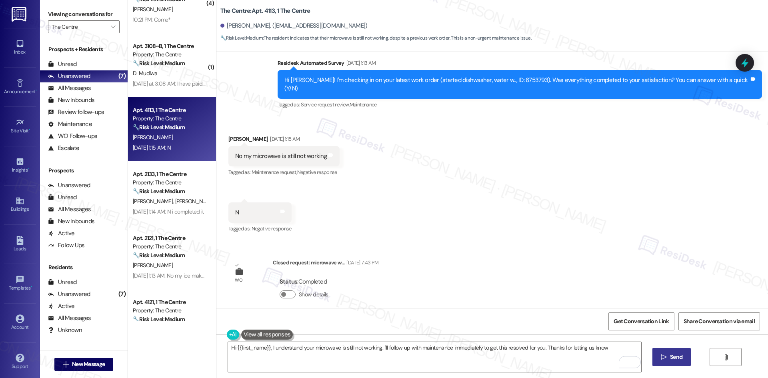
type textarea "Hi {{first_name}}, I understand your microwave is still not working. I'll follo…"
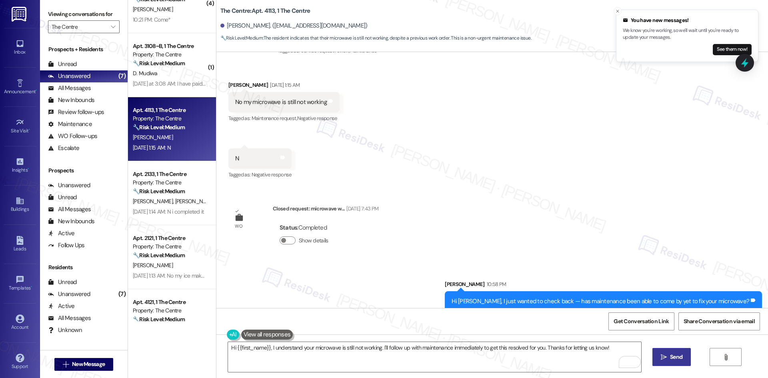
scroll to position [348, 0]
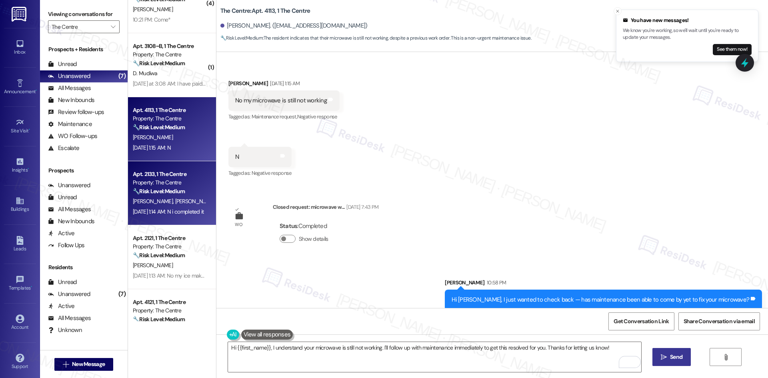
click at [160, 186] on div "Property: The Centre" at bounding box center [170, 182] width 74 height 8
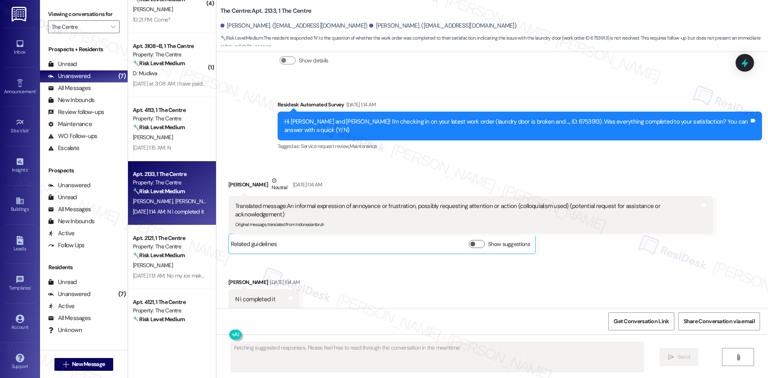
scroll to position [1256, 0]
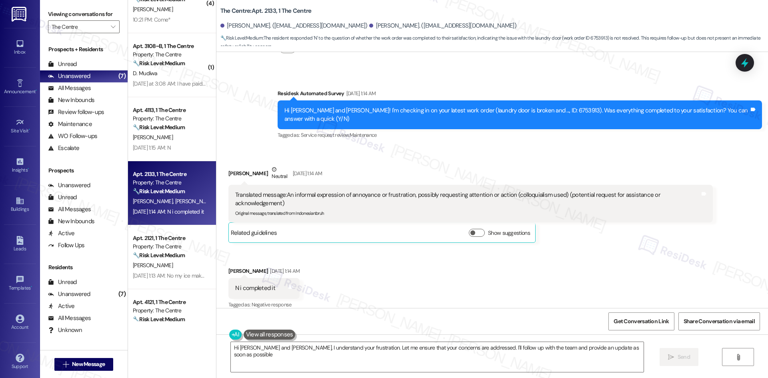
type textarea "Hi Cameron and Caroline, I understand your frustration. Let me ensure that your…"
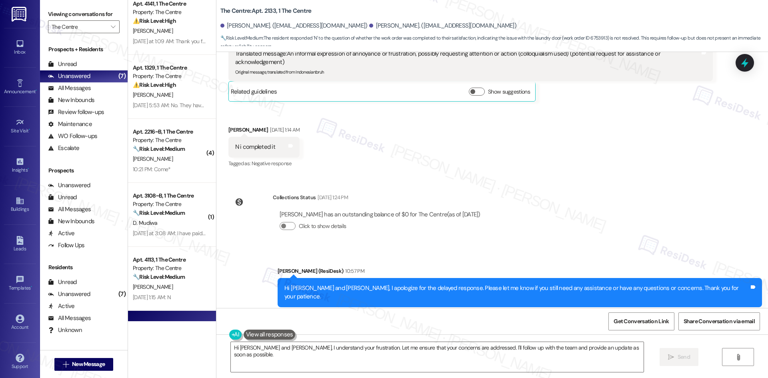
scroll to position [240, 0]
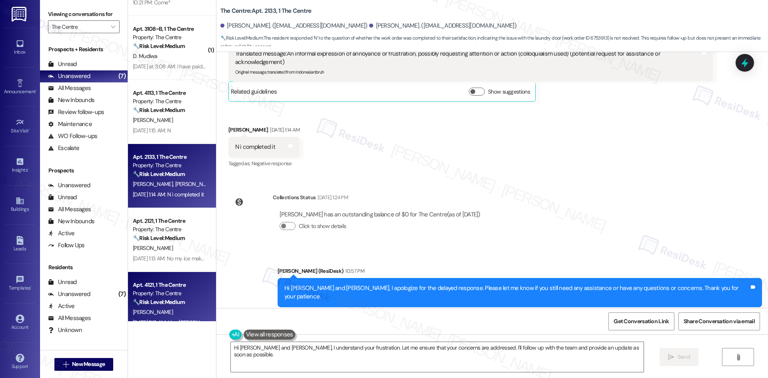
click at [146, 298] on strong "🔧 Risk Level: Medium" at bounding box center [159, 301] width 52 height 7
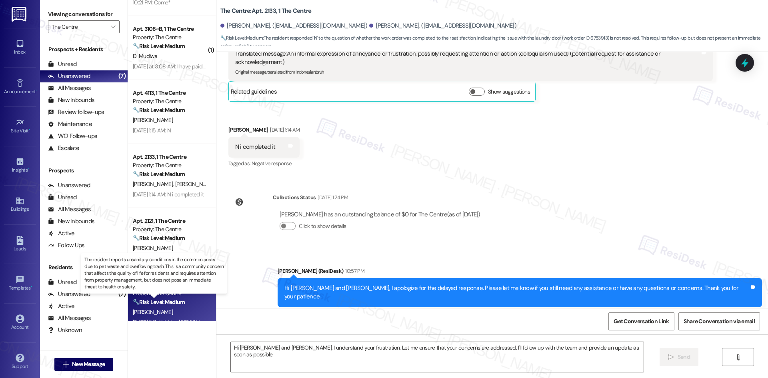
type textarea "Fetching suggested responses. Please feel free to read through the conversation…"
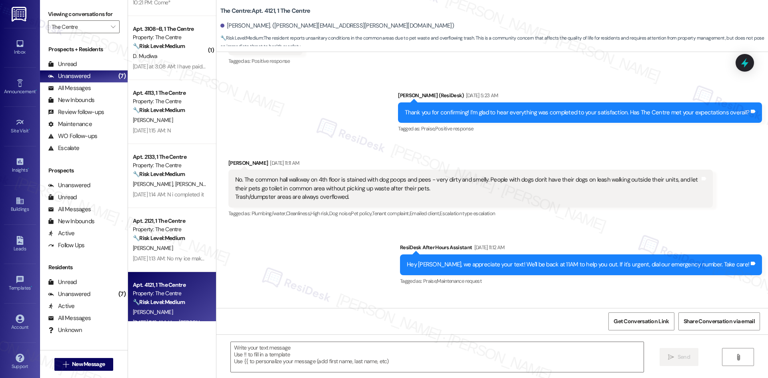
type textarea "Fetching suggested responses. Please feel free to read through the conversation…"
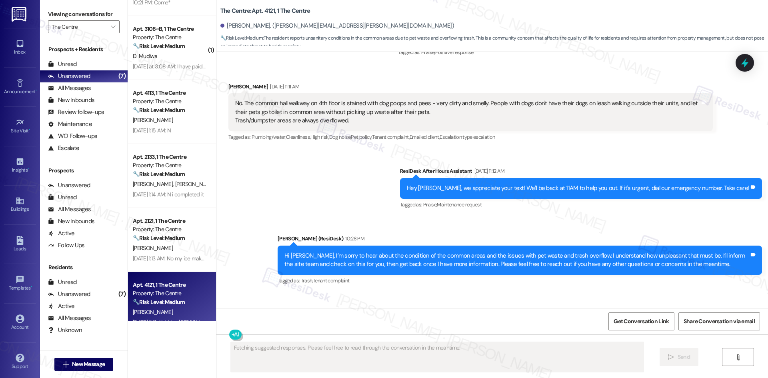
scroll to position [10151, 0]
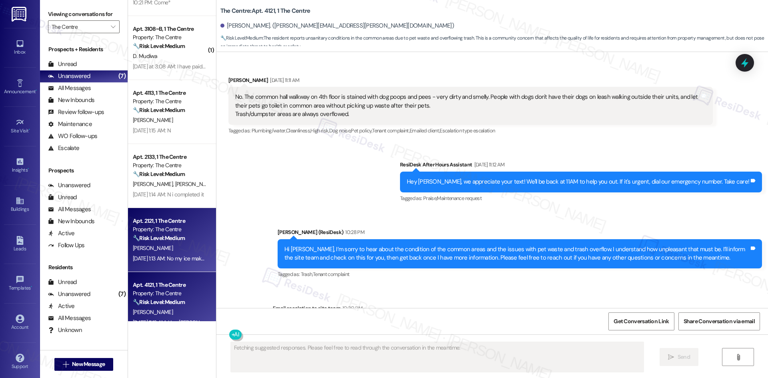
click at [165, 244] on div "H. Pyle" at bounding box center [170, 248] width 76 height 10
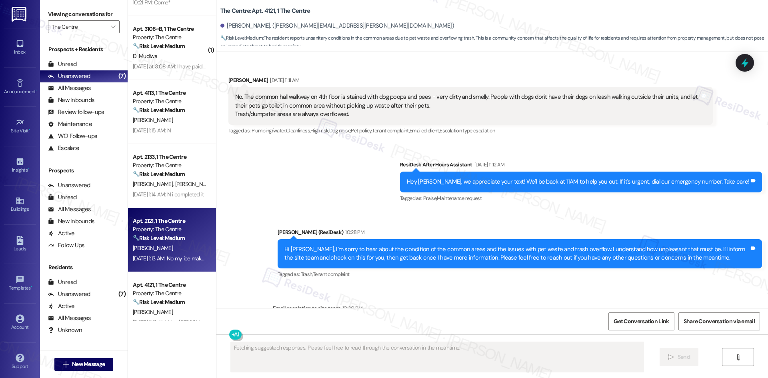
scroll to position [98, 0]
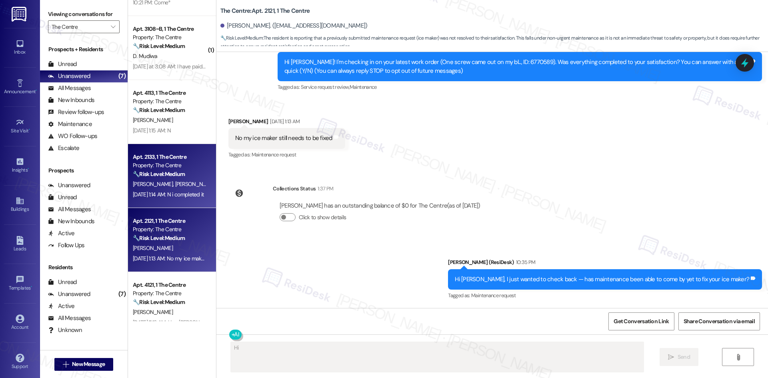
click at [168, 172] on strong "🔧 Risk Level: Medium" at bounding box center [159, 173] width 52 height 7
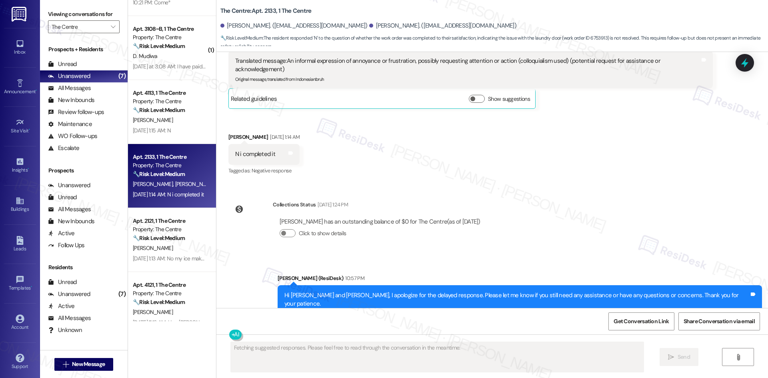
scroll to position [1397, 0]
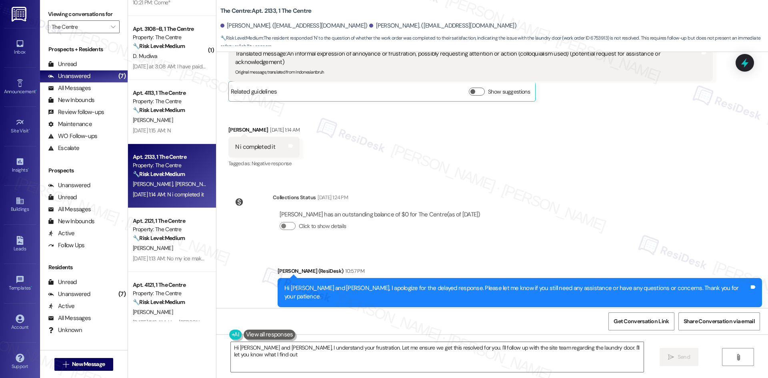
type textarea "Hi Cameron and Caroline, I understand your frustration. Let me ensure we get th…"
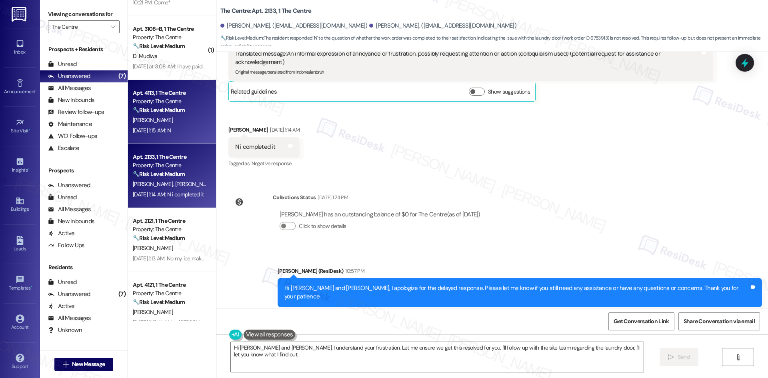
click at [146, 120] on div "L. Sicoli" at bounding box center [170, 120] width 76 height 10
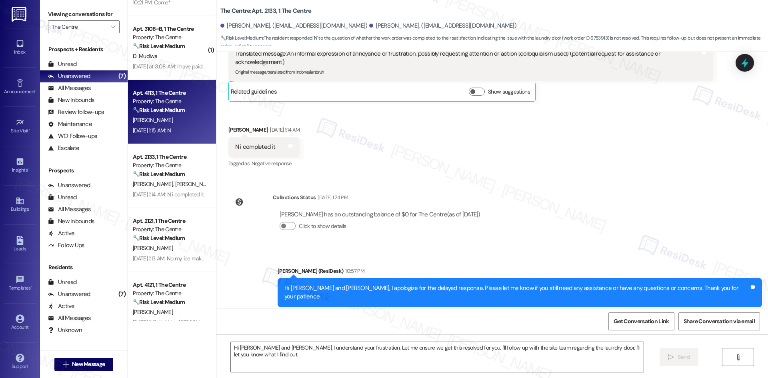
type textarea "Fetching suggested responses. Please feel free to read through the conversation…"
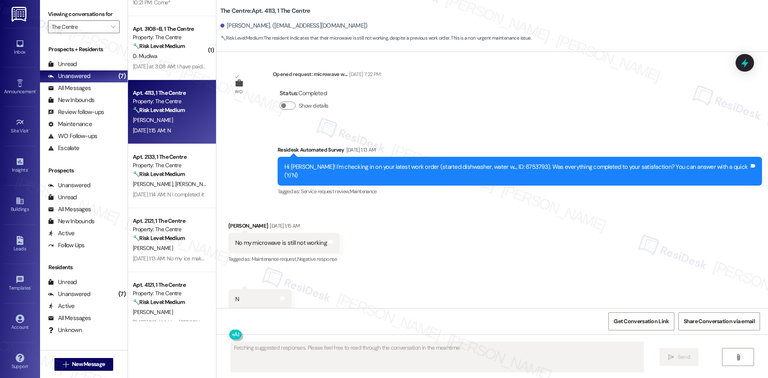
scroll to position [216, 0]
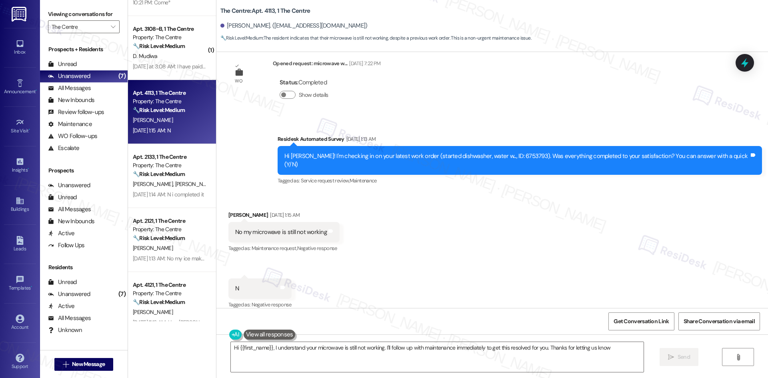
type textarea "Hi {{first_name}}, I understand your microwave is still not working. I'll follo…"
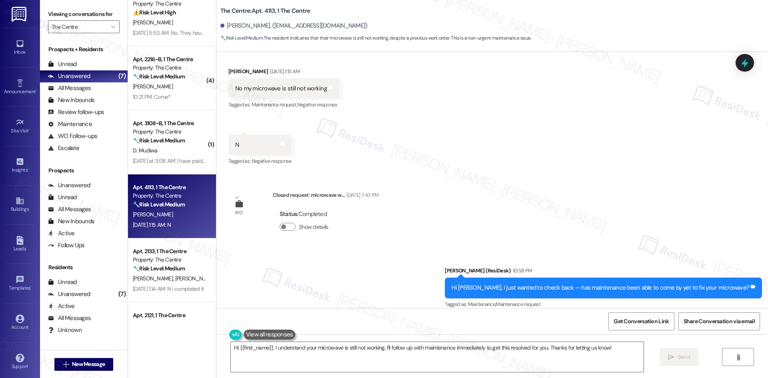
scroll to position [120, 0]
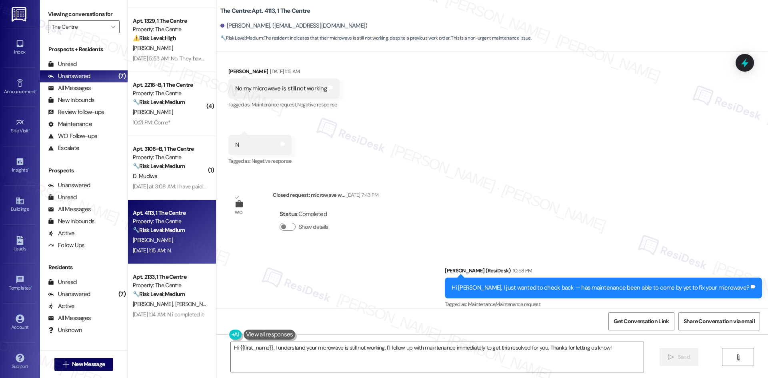
click at [180, 160] on div "Property: The Centre" at bounding box center [170, 157] width 74 height 8
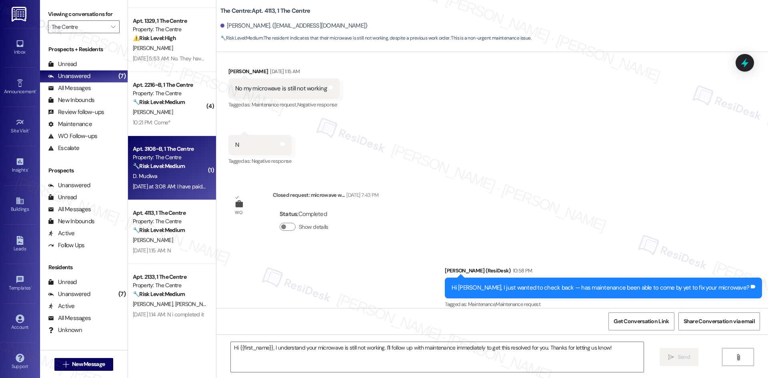
type textarea "Fetching suggested responses. Please feel free to read through the conversation…"
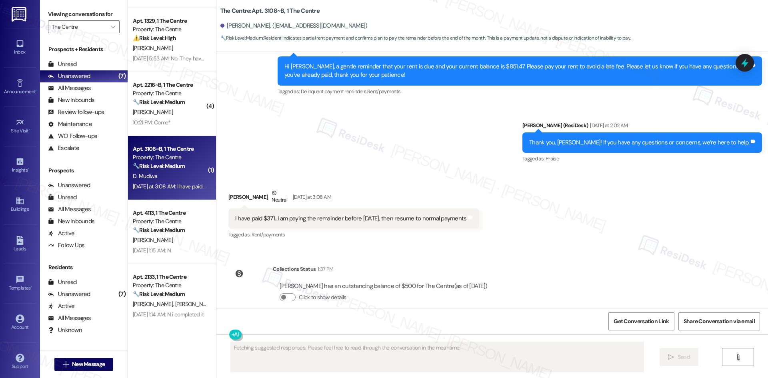
scroll to position [2373, 0]
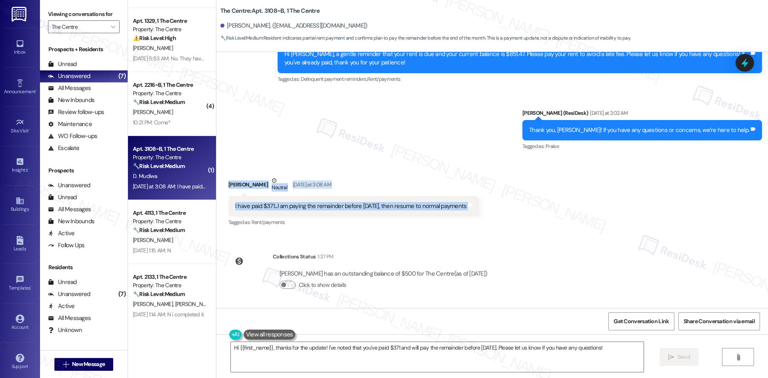
drag, startPoint x: 225, startPoint y: 183, endPoint x: 509, endPoint y: 205, distance: 284.4
click at [509, 205] on div "Received via SMS Doreen Mudiwa Neutral Yesterday at 3:08 AM I have paid $371...…" at bounding box center [492, 196] width 552 height 76
copy div "Doreen Mudiwa Neutral Yesterday at 3:08 AM I have paid $371...I am paying the r…"
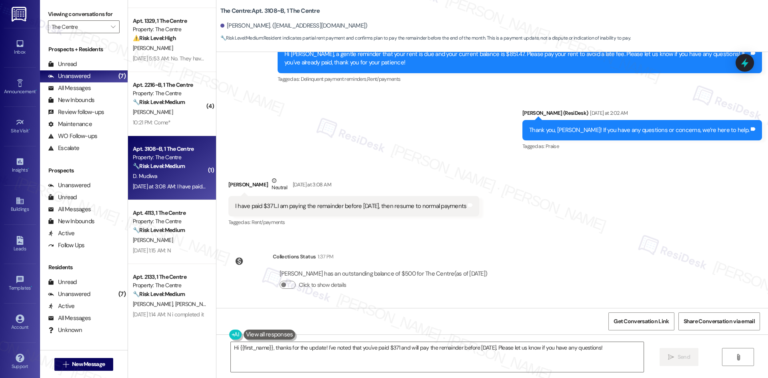
click at [352, 141] on div "Survey, sent via SMS Residesk Automated Survey Sep 13, 2025 at 1:12 AM Hi Doree…" at bounding box center [492, 87] width 552 height 144
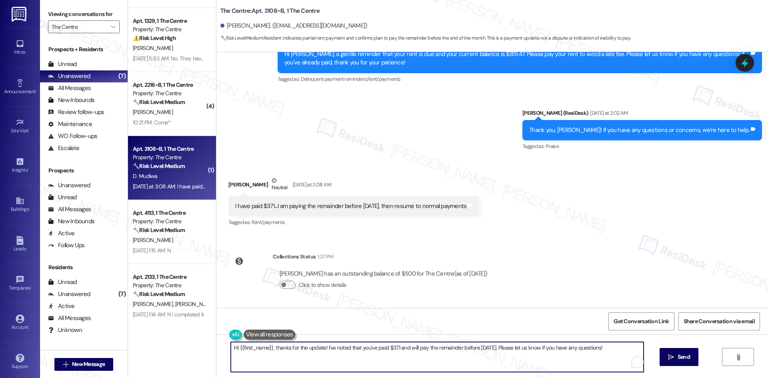
click at [377, 354] on textarea "Hi {{first_name}}, thanks for the update! I've noted that you've paid $371 and …" at bounding box center [437, 357] width 413 height 30
paste textarea "Doreen, thank you for the update — I appreciate you letting us know. I’ll share…"
type textarea "Hi Doreen, thank you for the update — I appreciate you letting us know. I’ll sh…"
click at [673, 356] on icon "" at bounding box center [671, 357] width 6 height 6
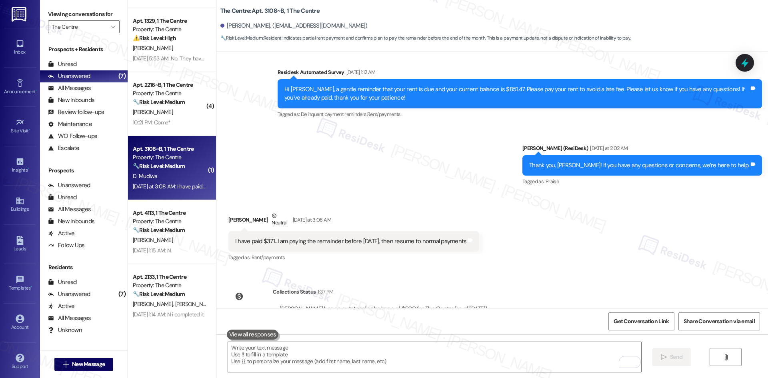
scroll to position [2438, 0]
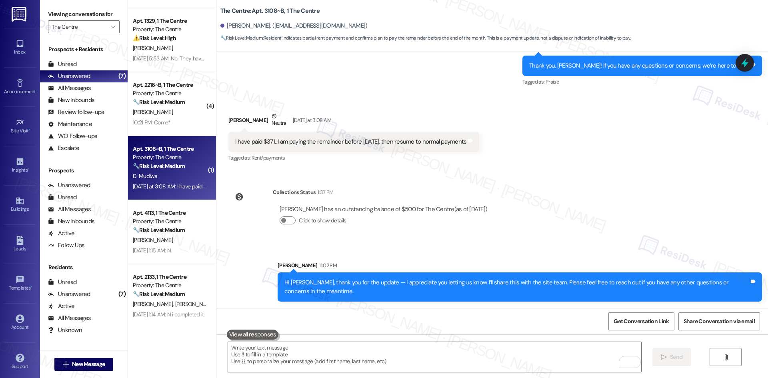
click at [562, 228] on div "Announcement, sent via SMS Kelsey Bidwell Aug 19, 2024 at 3:37 AM Announcement:…" at bounding box center [492, 180] width 552 height 256
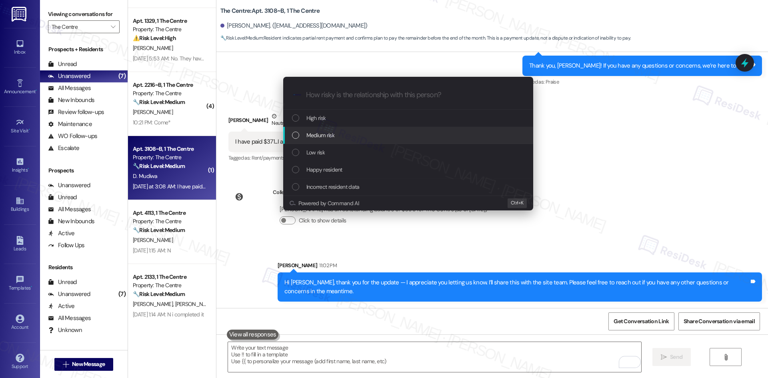
click at [352, 139] on div "Medium risk" at bounding box center [409, 135] width 234 height 9
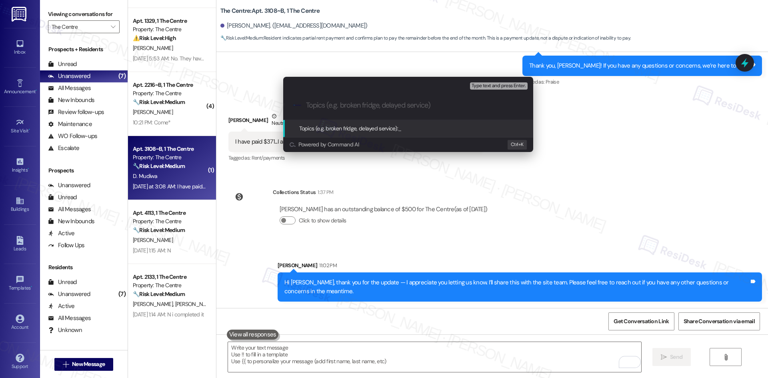
click at [374, 101] on input "Topics (e.g. broken fridge, delayed service)" at bounding box center [414, 105] width 217 height 8
paste input "Rent Payment Update"
type input "Rent Payment Update"
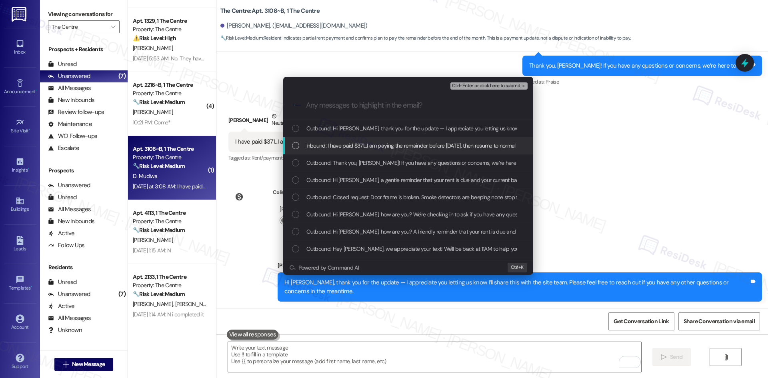
click at [350, 140] on div "Inbound: I have paid $371...I am paying the remainder before September 30th, th…" at bounding box center [408, 145] width 250 height 17
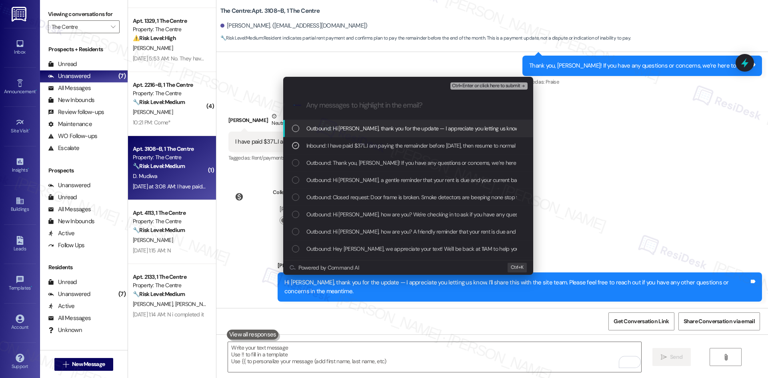
click at [496, 86] on span "Ctrl+Enter or click here to submit" at bounding box center [486, 86] width 68 height 6
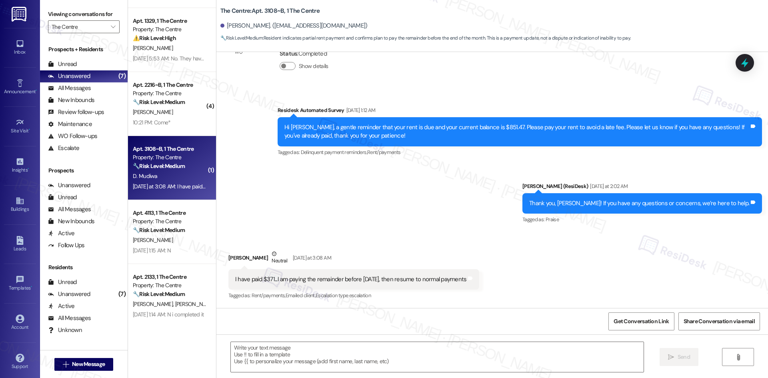
type textarea "Fetching suggested responses. Please feel free to read through the conversation…"
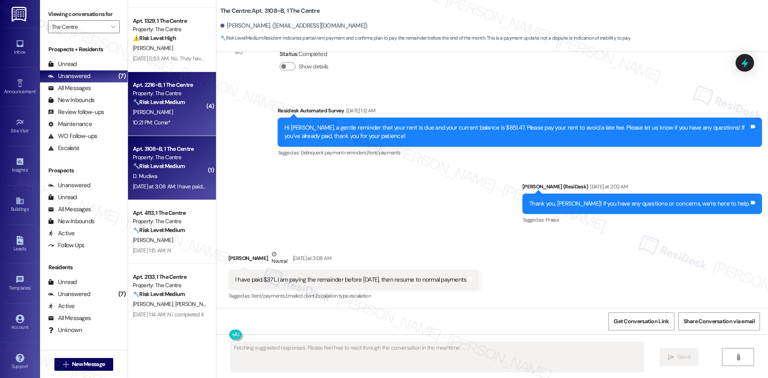
click at [186, 113] on div "[PERSON_NAME]" at bounding box center [170, 112] width 76 height 10
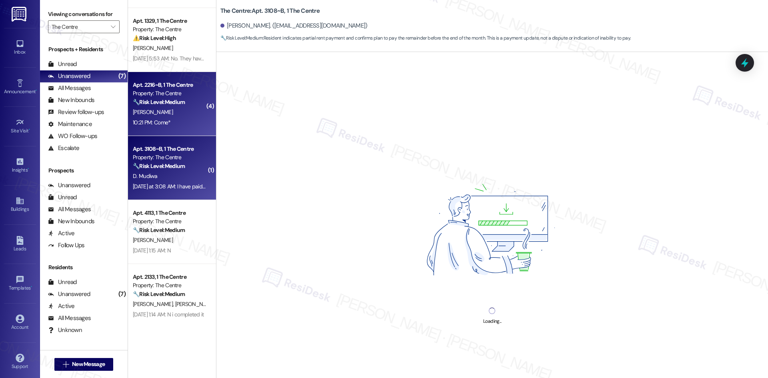
click at [176, 172] on div "D. Mudiwa" at bounding box center [170, 176] width 76 height 10
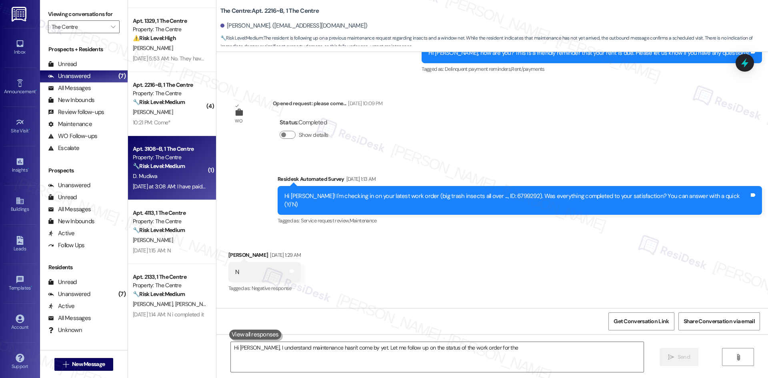
scroll to position [1366, 0]
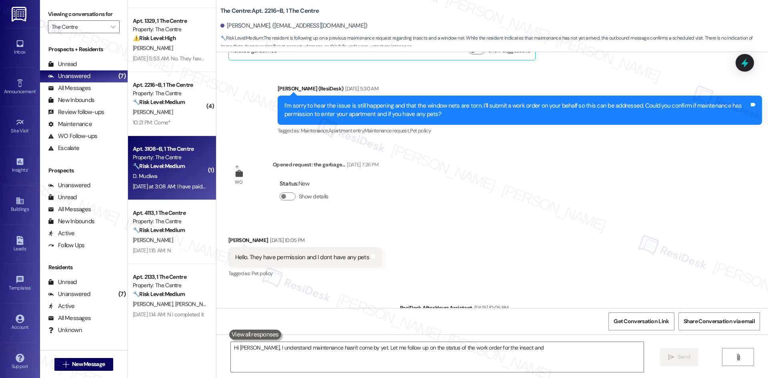
type textarea "Hi Gabriela, I understand maintenance hasn't come by yet. Let me follow up on t…"
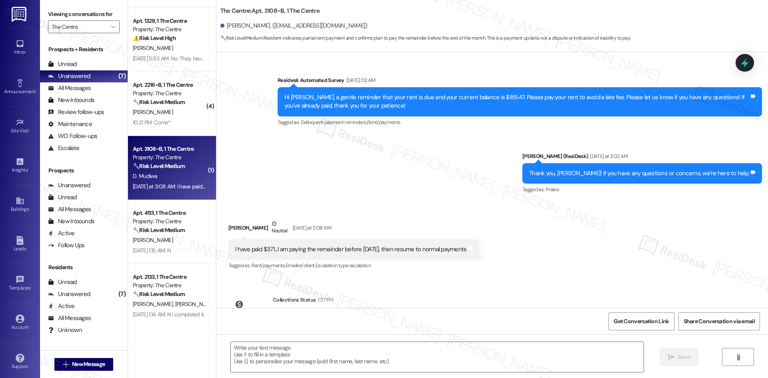
type textarea "Fetching suggested responses. Please feel free to read through the conversation…"
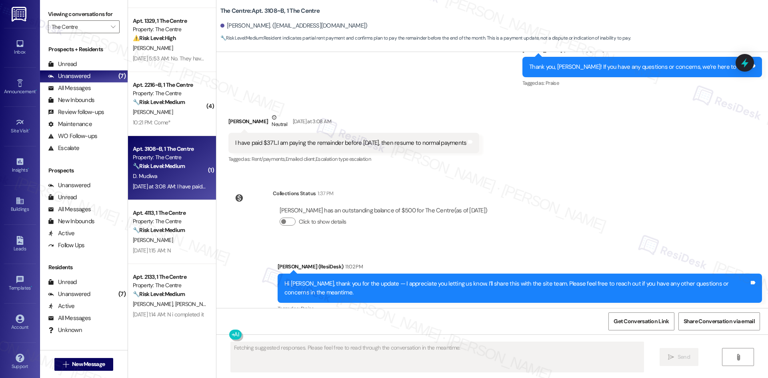
scroll to position [2450, 0]
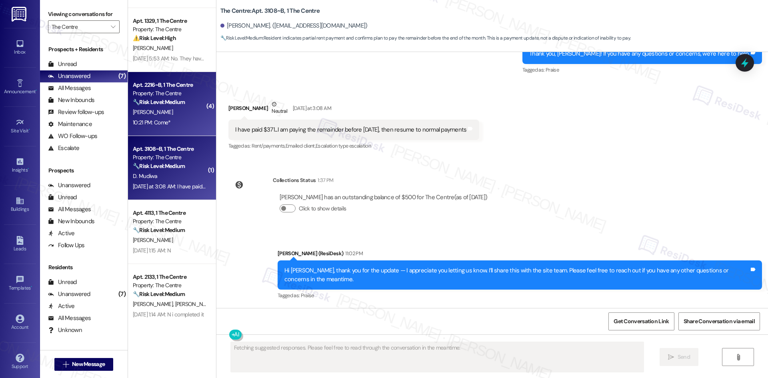
click at [168, 114] on div "[PERSON_NAME]" at bounding box center [170, 112] width 76 height 10
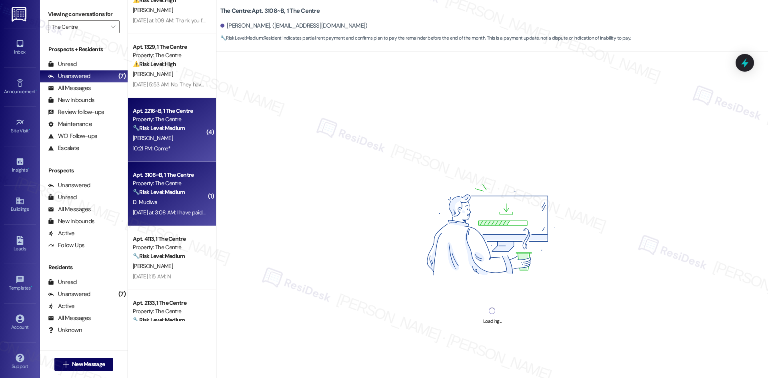
scroll to position [0, 0]
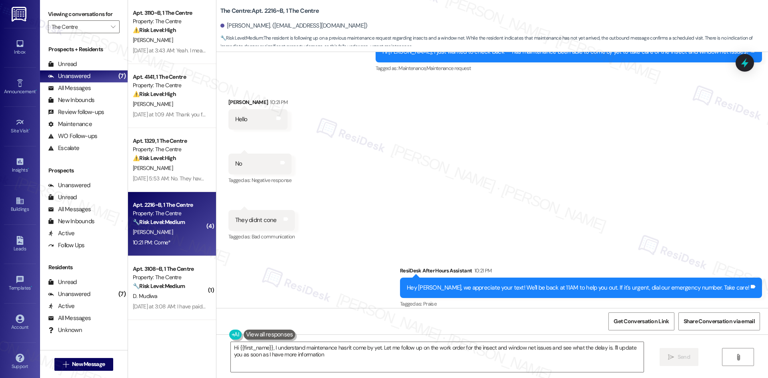
type textarea "Hi {{first_name}}, I understand maintenance hasn't come by yet. Let me follow u…"
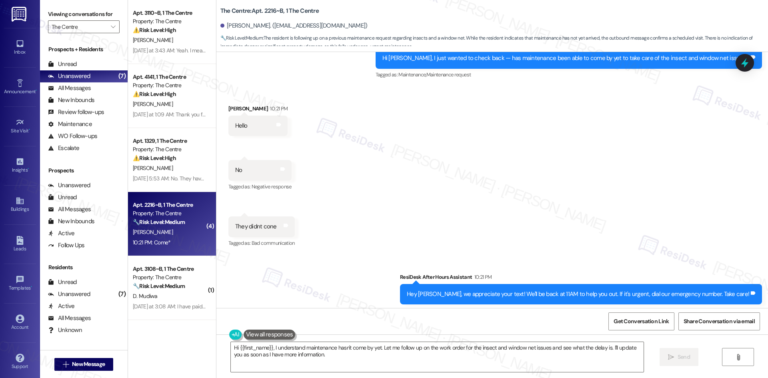
scroll to position [1778, 0]
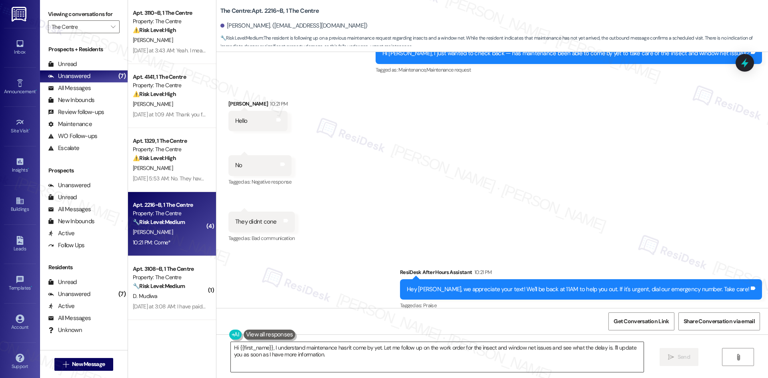
click at [235, 352] on textarea "Hi {{first_name}}, I understand maintenance hasn't come by yet. Let me follow u…" at bounding box center [437, 357] width 413 height 30
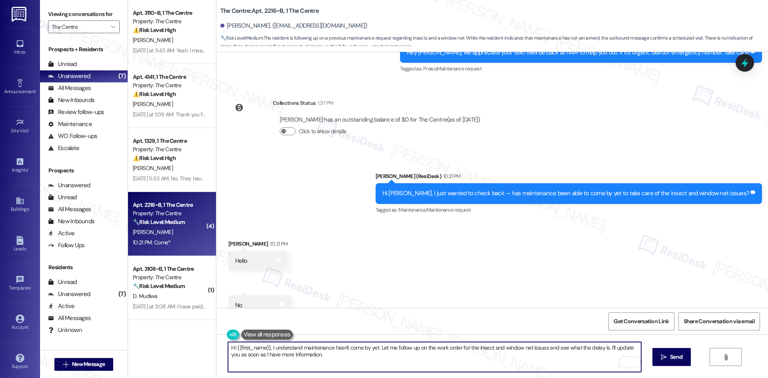
scroll to position [1618, 0]
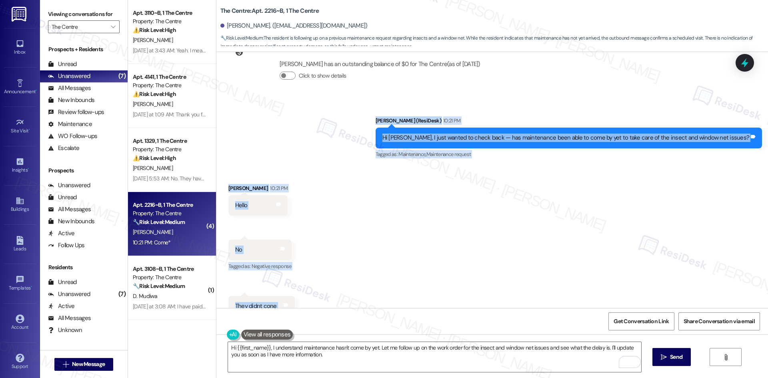
scroll to position [1738, 0]
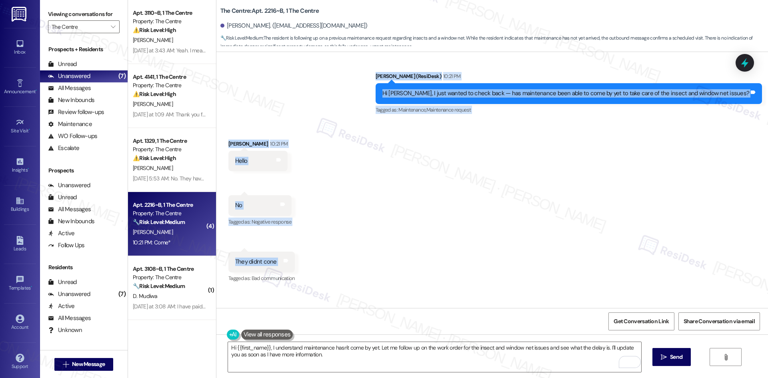
drag, startPoint x: 398, startPoint y: 181, endPoint x: 485, endPoint y: 234, distance: 102.1
click at [485, 234] on div "WO Opened request: cracks in c... [DATE] 5:39 PM Status : Completed Show detail…" at bounding box center [492, 180] width 552 height 256
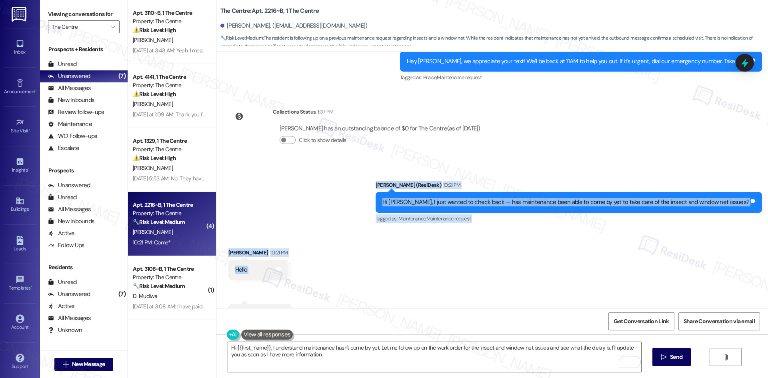
scroll to position [1618, 0]
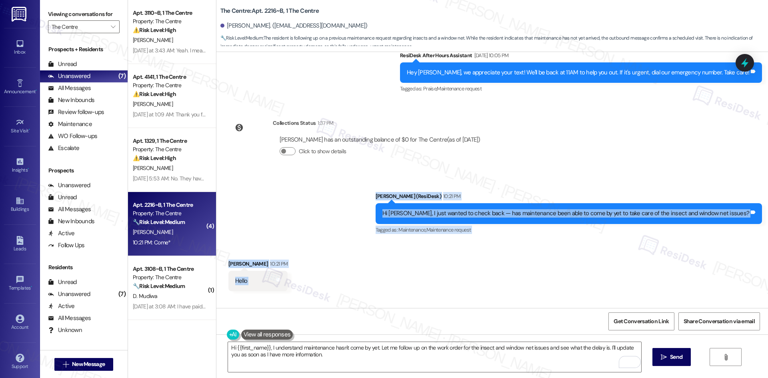
click at [308, 180] on div "Sent via SMS [PERSON_NAME] (ResiDesk) 10:21 PM Hi [PERSON_NAME], I just wanted …" at bounding box center [492, 208] width 552 height 68
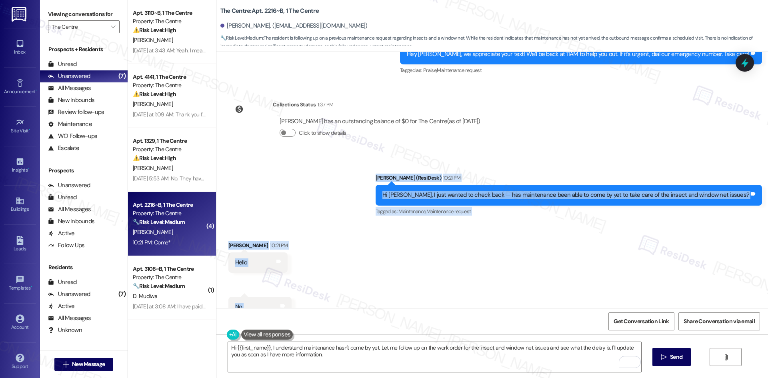
scroll to position [1818, 0]
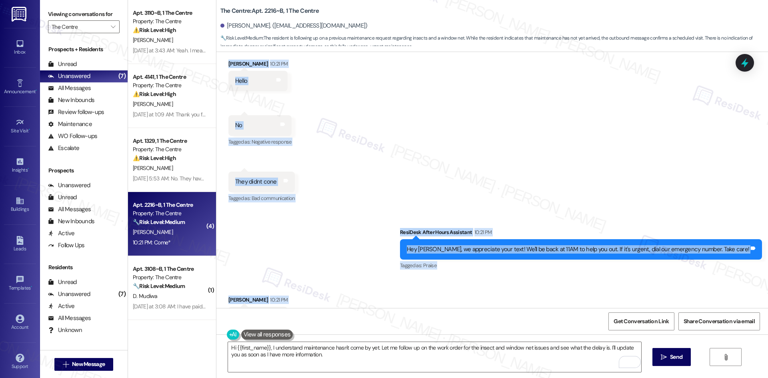
drag, startPoint x: 332, startPoint y: 171, endPoint x: 315, endPoint y: 300, distance: 130.2
click at [316, 302] on div "WO Opened request: cracks in c... [DATE] 5:39 PM Status : Completed Show detail…" at bounding box center [492, 180] width 552 height 256
copy div "Lorem (IpsuMdol) 54:85 SI Am Consecte, A elit seddoe te incid utla — etd magnaa…"
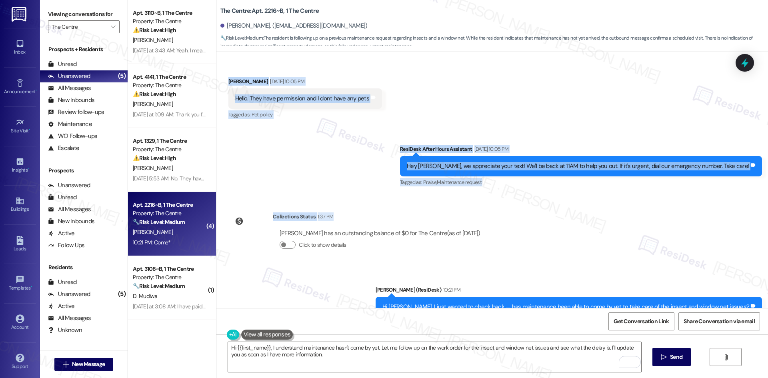
scroll to position [1523, 0]
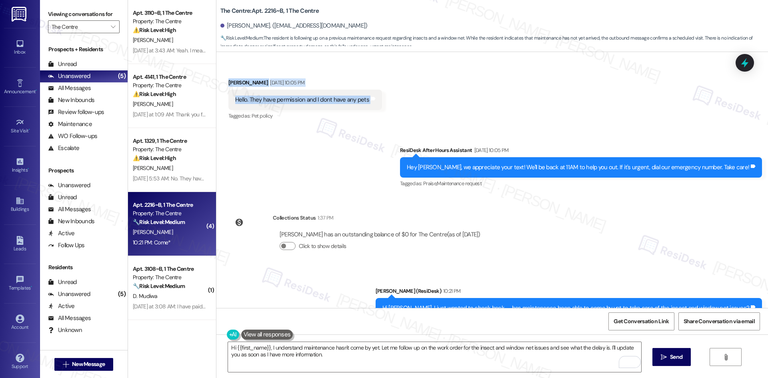
drag, startPoint x: 224, startPoint y: 125, endPoint x: 381, endPoint y: 81, distance: 162.9
click at [381, 81] on div "WO Opened request: cracks in c... Aug 21, 2024 at 5:39 PM Status : Completed Sh…" at bounding box center [492, 180] width 552 height 256
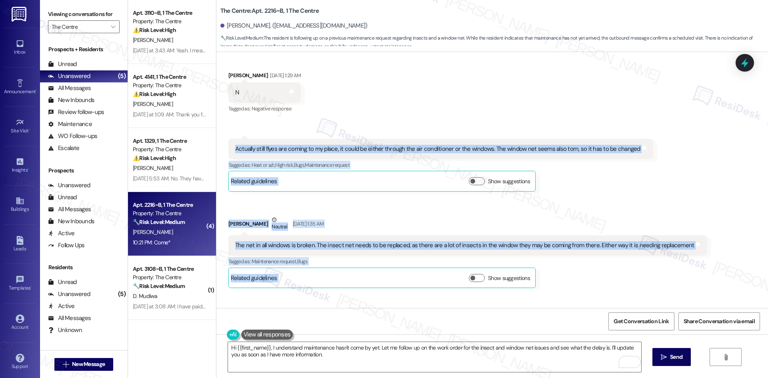
scroll to position [1123, 0]
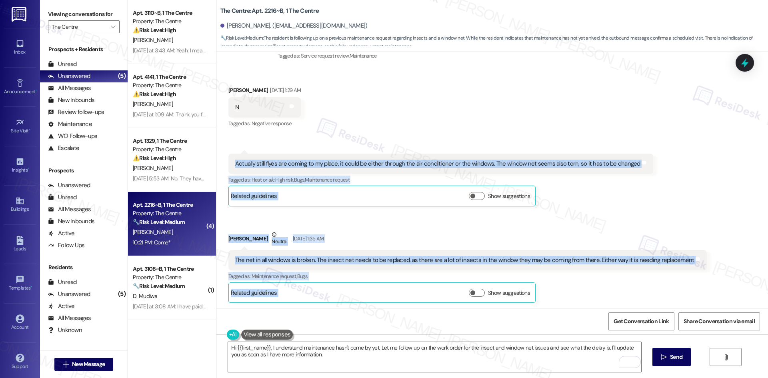
click at [396, 224] on div "Received via SMS Gabriela Ayoub Neutral Sep 13, 2025 at 1:35 AM The net in all …" at bounding box center [467, 266] width 491 height 84
drag, startPoint x: 228, startPoint y: 134, endPoint x: 721, endPoint y: 236, distance: 503.6
click at [726, 237] on div "Received via SMS Gabriela Ayoub Sep 13, 2025 at 1:29 AM N Tags and notes Tagged…" at bounding box center [492, 188] width 552 height 241
copy div "Actually still flyes are coming to my place, it could be either through the air…"
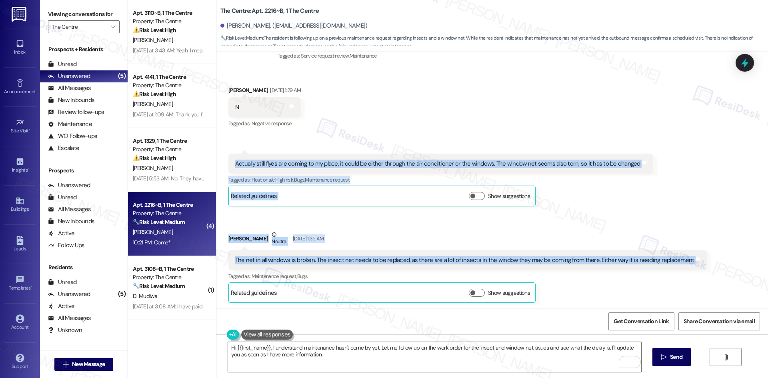
click at [411, 192] on div "Received via SMS Gabriela Ayoub Sep 13, 2025 at 1:29 AM N Tags and notes Tagged…" at bounding box center [492, 188] width 552 height 241
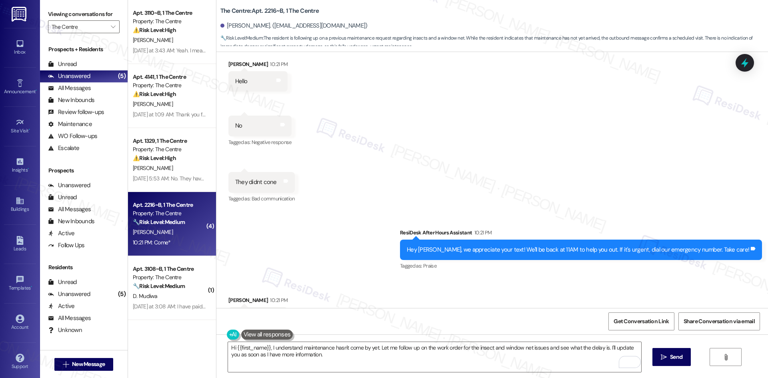
scroll to position [1818, 0]
drag, startPoint x: 291, startPoint y: 357, endPoint x: 297, endPoint y: 357, distance: 6.0
click at [291, 357] on textarea "Hi {{first_name}}, I understand maintenance hasn't come by yet. Let me follow u…" at bounding box center [434, 357] width 413 height 30
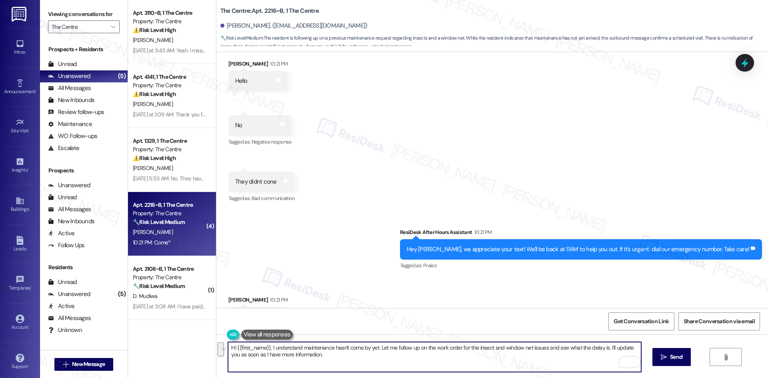
paste textarea "I’m sorry to hear that insects are still coming in and that the window nets are…"
click at [405, 357] on textarea "I’m sorry to hear that insects are still coming in and that the window nets are…" at bounding box center [434, 357] width 413 height 30
click at [355, 347] on textarea "I’m sorry to hear that insects are still coming in and that the window nets are…" at bounding box center [434, 357] width 413 height 30
type textarea "I’m sorry to hear that insects are still coming in and that all the window nets…"
drag, startPoint x: 500, startPoint y: 356, endPoint x: 245, endPoint y: 346, distance: 255.3
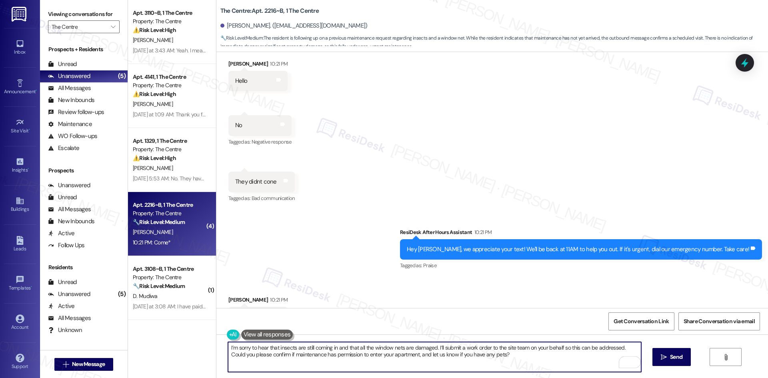
click at [245, 346] on textarea "I’m sorry to hear that insects are still coming in and that all the window nets…" at bounding box center [434, 357] width 413 height 30
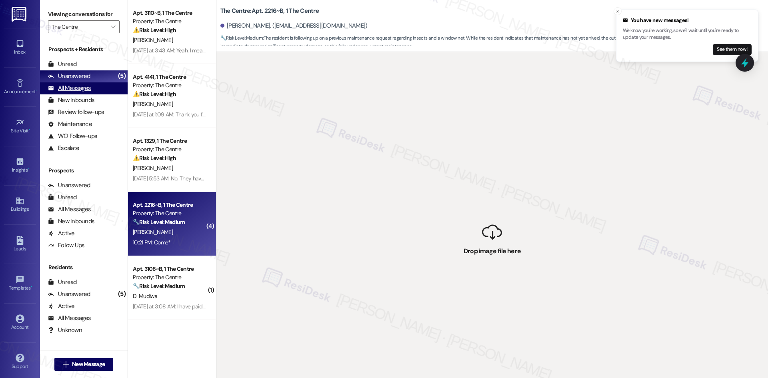
drag, startPoint x: 418, startPoint y: 132, endPoint x: 101, endPoint y: 88, distance: 320.5
click at [413, 131] on div " Drop image file here" at bounding box center [492, 241] width 552 height 378
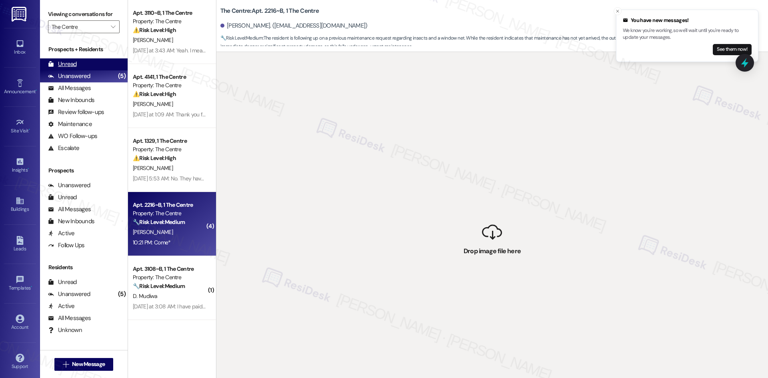
click at [88, 62] on div "Unread (0)" at bounding box center [84, 64] width 88 height 12
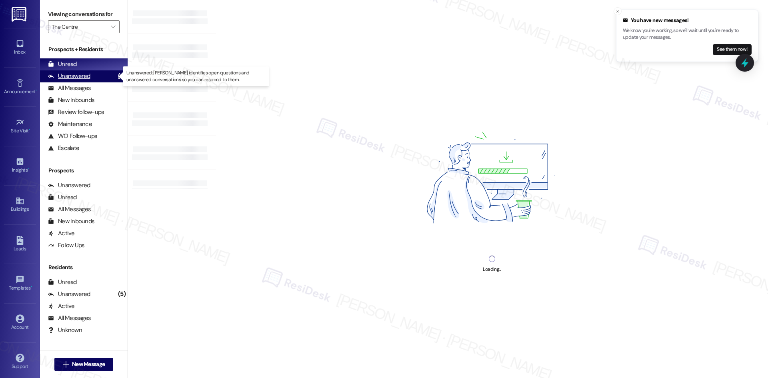
click at [90, 80] on div "Unanswered (5)" at bounding box center [84, 76] width 88 height 12
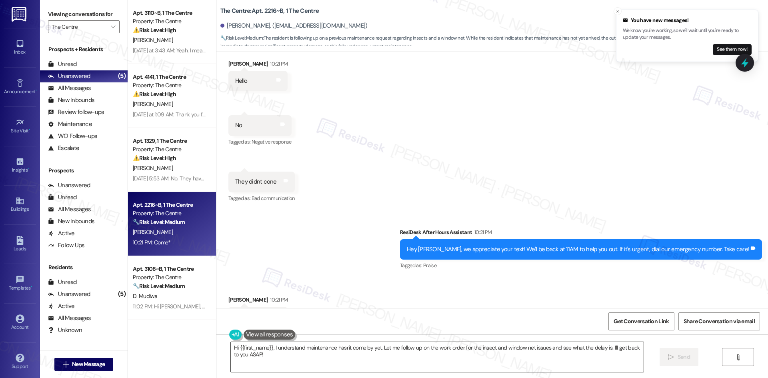
click at [322, 354] on textarea "Hi {{first_name}}, I understand maintenance hasn't come by yet. Let me follow u…" at bounding box center [437, 357] width 413 height 30
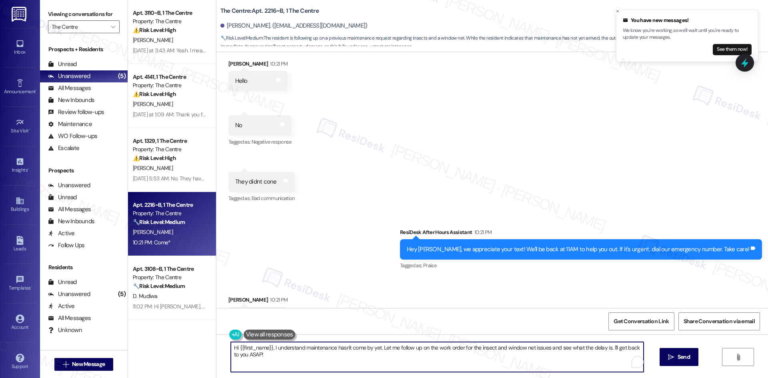
paste textarea "I’m sorry to hear the insects are still coming in and the window nets are damag…"
click at [342, 348] on textarea "I’m sorry to hear the insects are still coming in and the window nets are damag…" at bounding box center [434, 357] width 413 height 30
click at [335, 350] on textarea "I’m sorry to hear the insects are still coming in and all the window nets are d…" at bounding box center [434, 357] width 413 height 30
click at [631, 347] on textarea "I’m sorry to hear the insects are still coming in, and all the window nets are …" at bounding box center [434, 357] width 413 height 30
type textarea "I’m sorry to hear the insects are still coming in, and all the window nets are …"
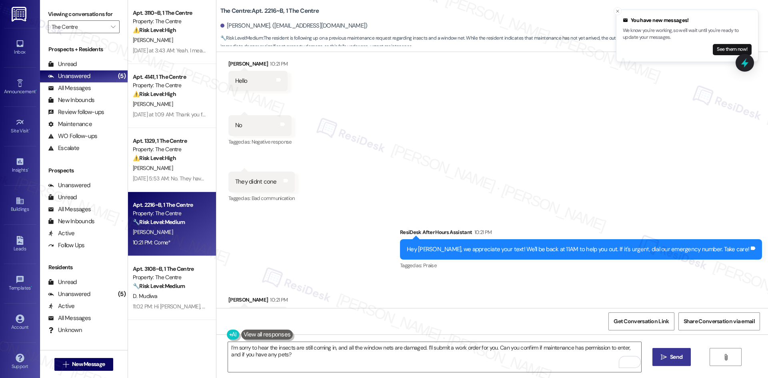
click at [662, 356] on icon "" at bounding box center [664, 357] width 6 height 6
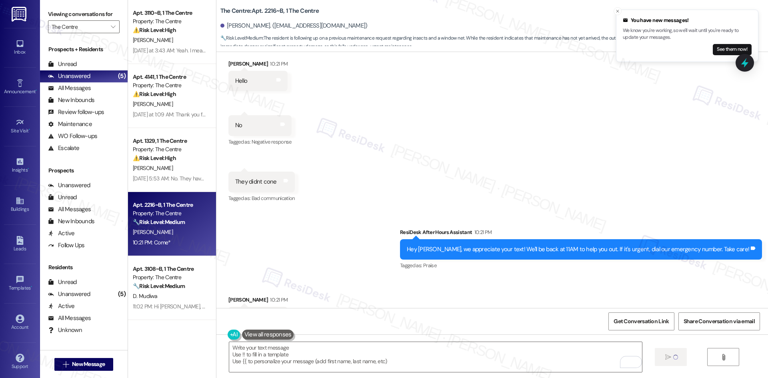
type textarea "Fetching suggested responses. Please feel free to read through the conversation…"
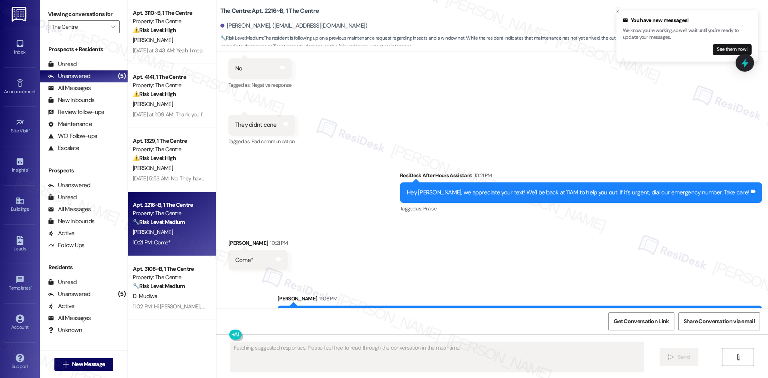
scroll to position [1883, 0]
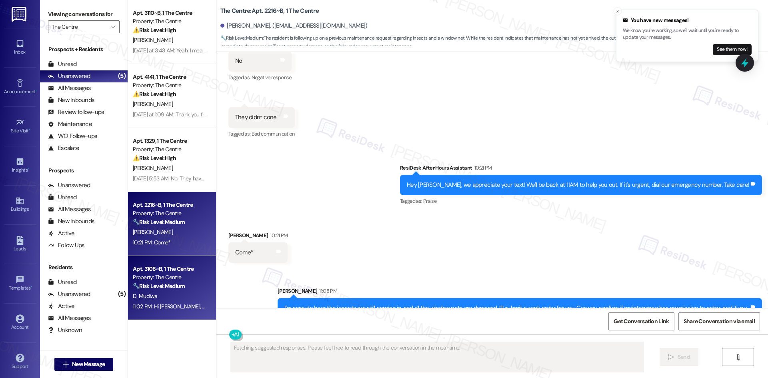
click at [178, 298] on div "D. Mudiwa" at bounding box center [170, 296] width 76 height 10
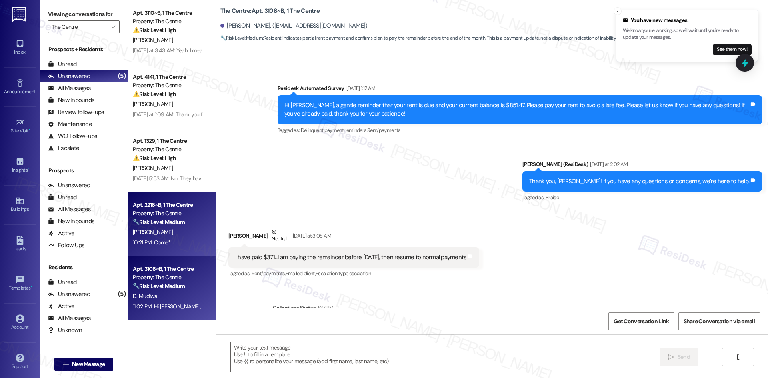
type textarea "Fetching suggested responses. Please feel free to read through the conversation…"
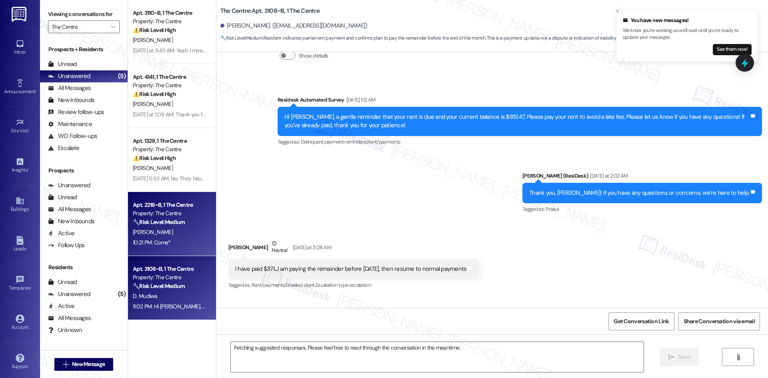
scroll to position [2300, 0]
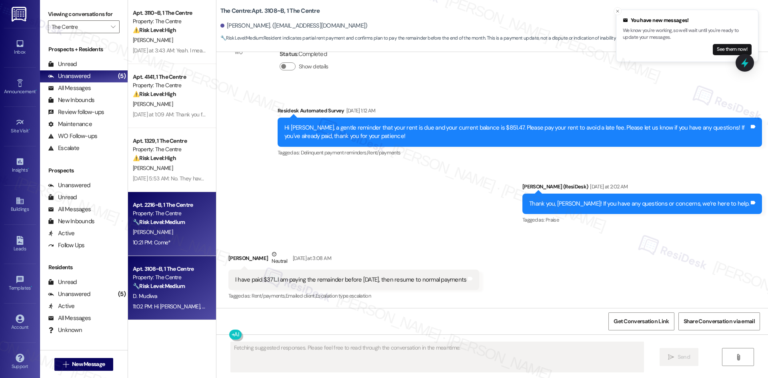
click at [170, 250] on div "Apt. 2216~B, 1 The Centre Property: The Centre 🔧 Risk Level: Medium The residen…" at bounding box center [172, 224] width 88 height 64
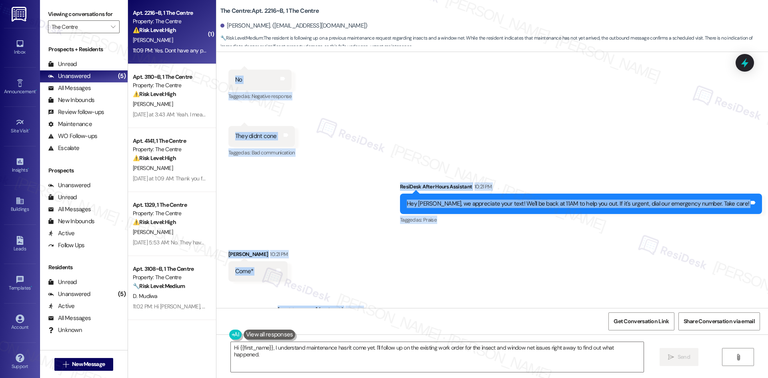
scroll to position [1950, 0]
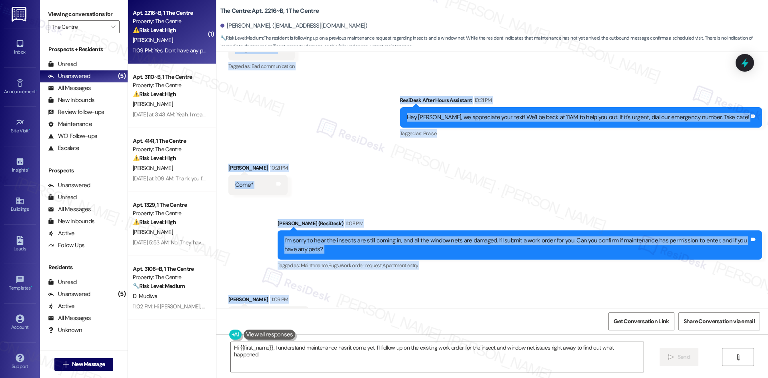
drag, startPoint x: 382, startPoint y: 121, endPoint x: 340, endPoint y: 304, distance: 188.3
click at [340, 304] on div "WO Opened request: cracks in c... Aug 21, 2024 at 5:39 PM Status : Completed Sh…" at bounding box center [492, 180] width 552 height 256
copy div "Sarah (ResiDesk) 10:21 PM Hi Gabriela, I just wanted to check back — has mainte…"
click at [321, 230] on div "I’m sorry to hear the insects are still coming in, and all the window nets are …" at bounding box center [520, 244] width 484 height 29
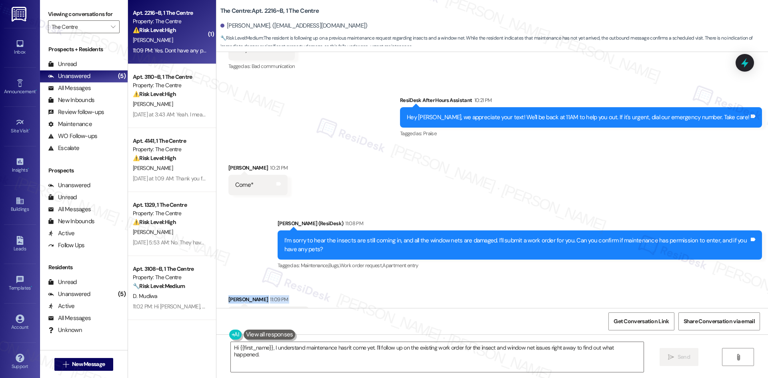
drag, startPoint x: 215, startPoint y: 272, endPoint x: 324, endPoint y: 299, distance: 111.6
click at [324, 299] on div "Received via SMS Gabriela Ayoub 11:09 PM Yes. Dont have any pets Tags and notes" at bounding box center [492, 305] width 552 height 56
copy div "Gabriela Ayoub 11:09 PM Yes. Dont have any pets Tags and notes"
click at [312, 156] on div "Received via SMS Gabriela Ayoub 10:21 PM Come* Tags and notes" at bounding box center [492, 174] width 552 height 56
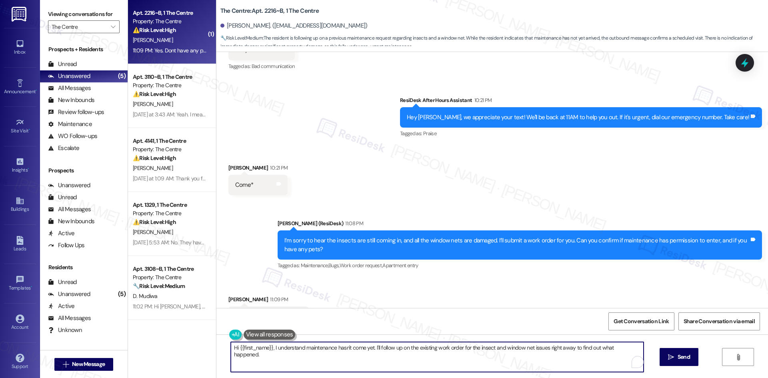
click at [330, 347] on textarea "Hi {{first_name}}, I understand maintenance hasn't come yet. I'll follow up on …" at bounding box center [437, 357] width 413 height 30
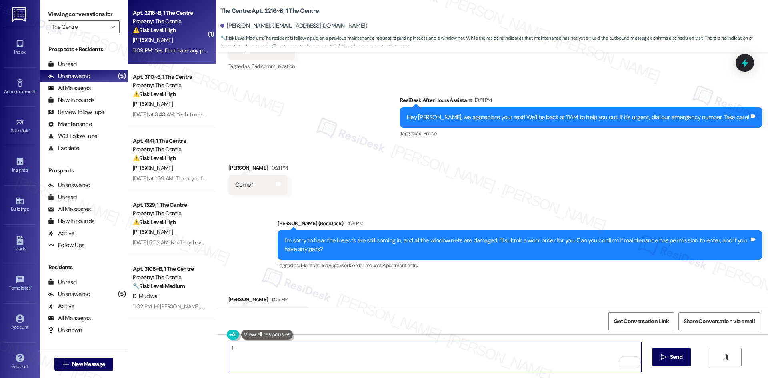
paste textarea "hank you for confirming. I’ll let the site team know and get back to you as soo…"
type textarea "Thank you for confirming. I’ll let the site team know and get back to you as so…"
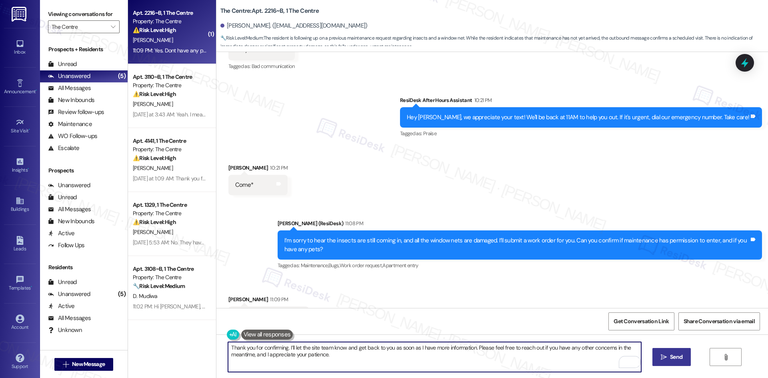
click at [664, 358] on icon "" at bounding box center [664, 357] width 6 height 6
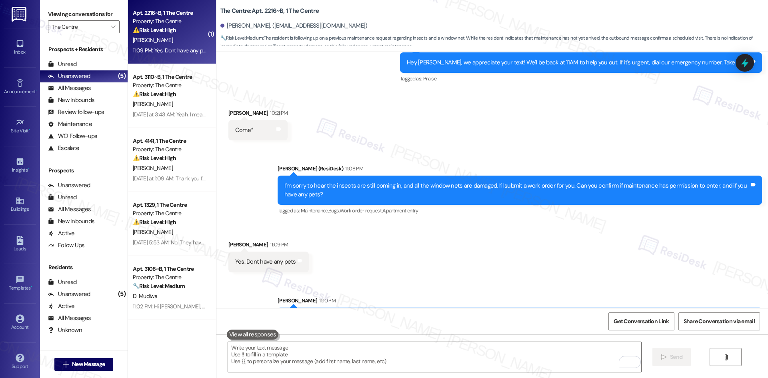
scroll to position [2014, 0]
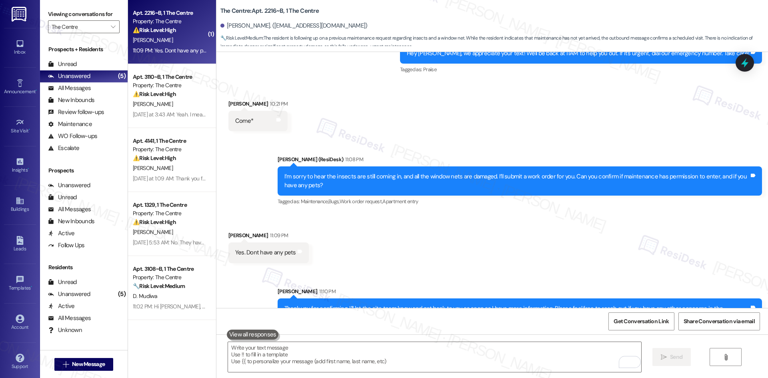
click at [544, 281] on div "Sent via SMS Sarah 11:10 PM Thank you for confirming. I’ll let the site team kn…" at bounding box center [520, 307] width 496 height 52
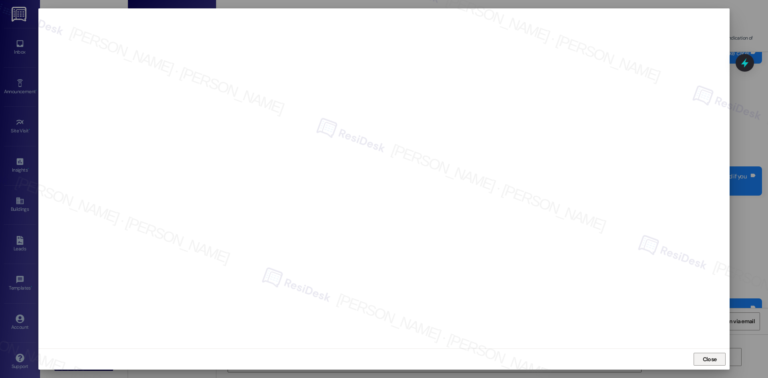
click at [703, 361] on span "Close" at bounding box center [710, 359] width 14 height 8
click at [469, 356] on div "Close" at bounding box center [383, 358] width 691 height 21
click at [707, 359] on span "Close" at bounding box center [710, 359] width 14 height 8
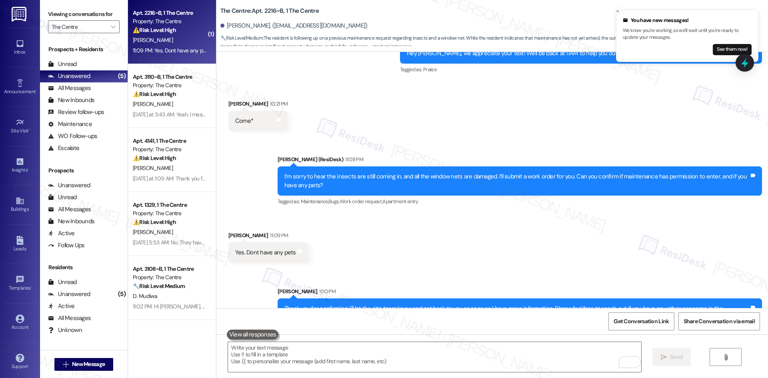
click at [554, 240] on div "Received via SMS Gabriela Ayoub 11:09 PM Yes. Dont have any pets Tags and notes" at bounding box center [492, 241] width 552 height 56
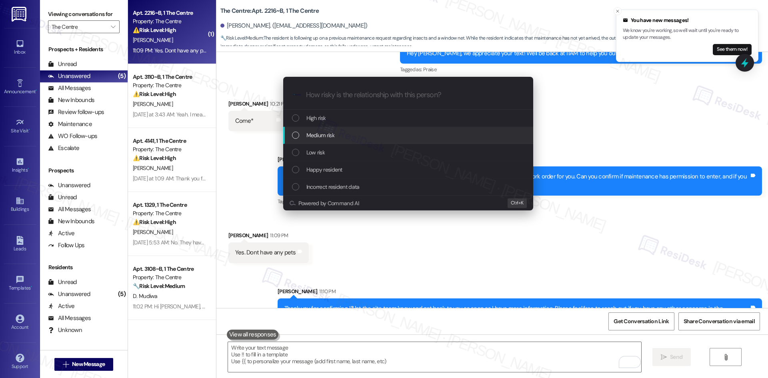
click at [336, 133] on div "Medium risk" at bounding box center [409, 135] width 234 height 9
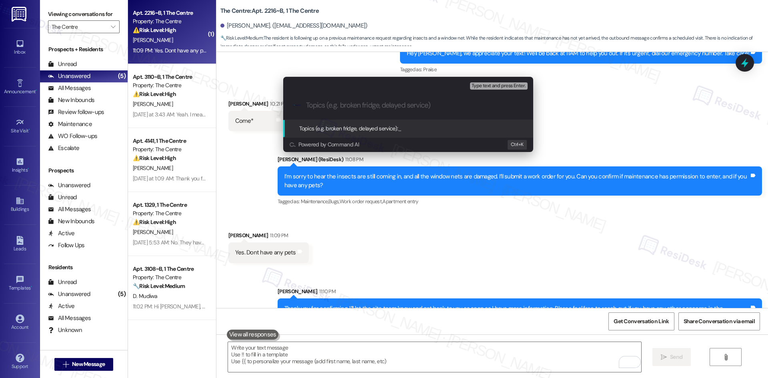
click at [320, 106] on input "Topics (e.g. broken fridge, delayed service)" at bounding box center [414, 105] width 217 height 8
paste input "Window Net & Insect Issue – Work Order #6821660"
type input "Window Net & Insect Issue – Work Order #6821660"
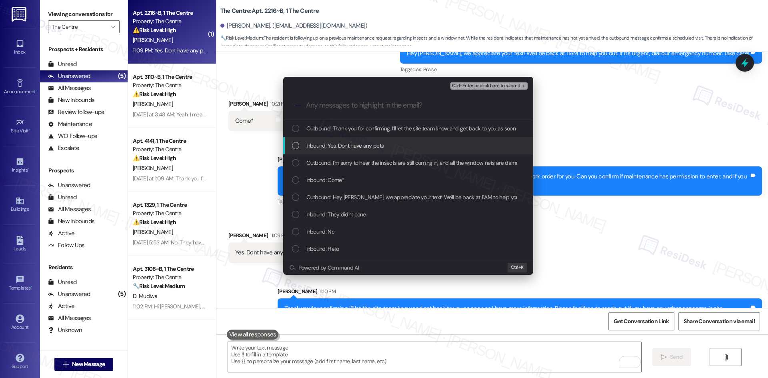
click at [408, 150] on div "Inbound: Yes. Dont have any pets" at bounding box center [409, 145] width 234 height 9
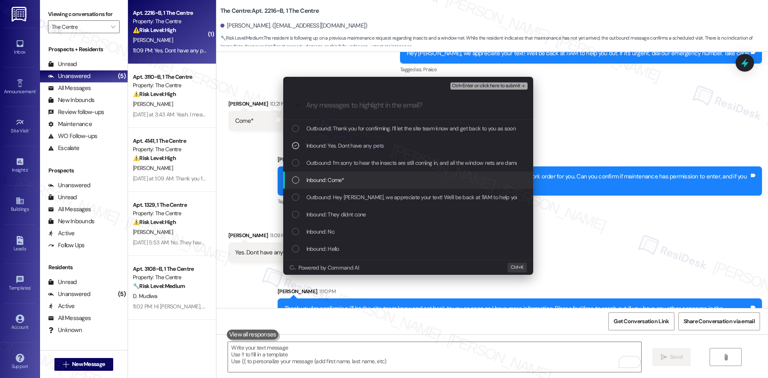
click at [397, 178] on div "Inbound: Come*" at bounding box center [409, 180] width 234 height 9
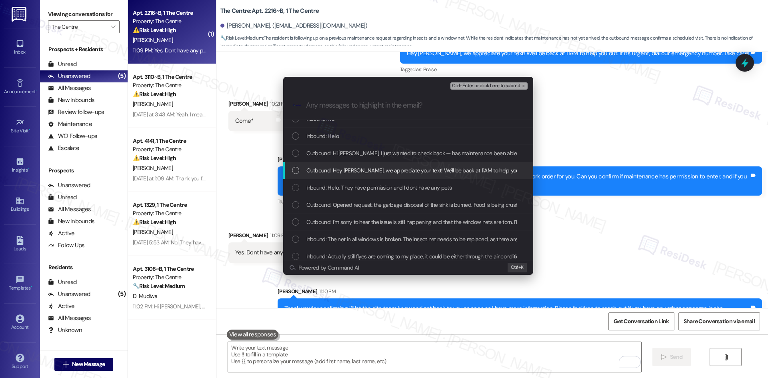
scroll to position [120, 0]
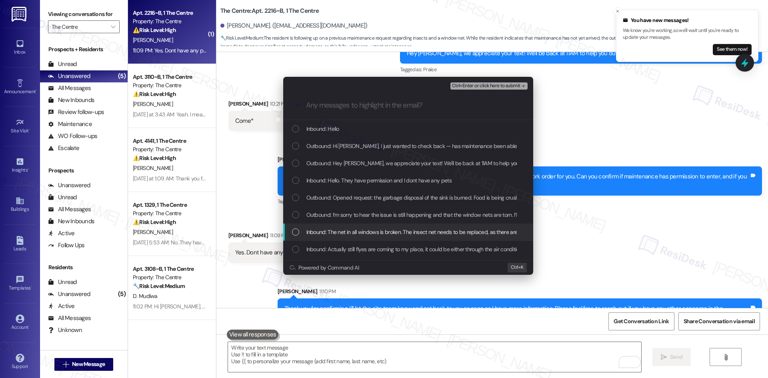
click at [404, 237] on div "Inbound: The net in all windows is broken. The insect net needs to be replaced,…" at bounding box center [408, 232] width 250 height 17
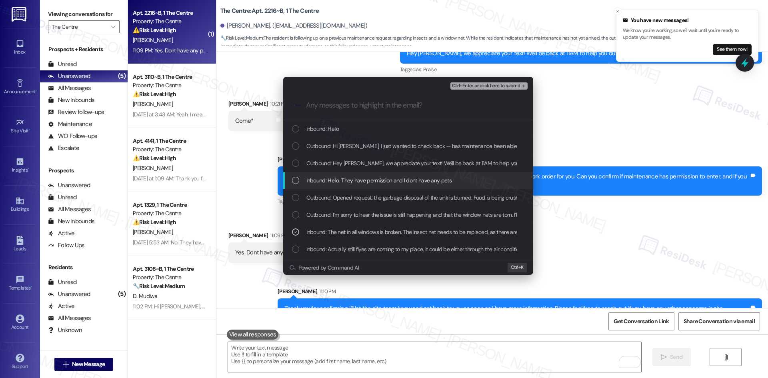
click at [398, 182] on span "Inbound: Hello. They have permission and I dont have any pets" at bounding box center [378, 180] width 145 height 9
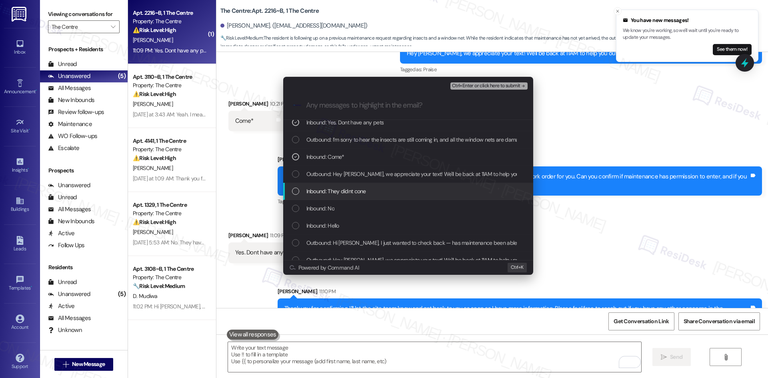
scroll to position [0, 0]
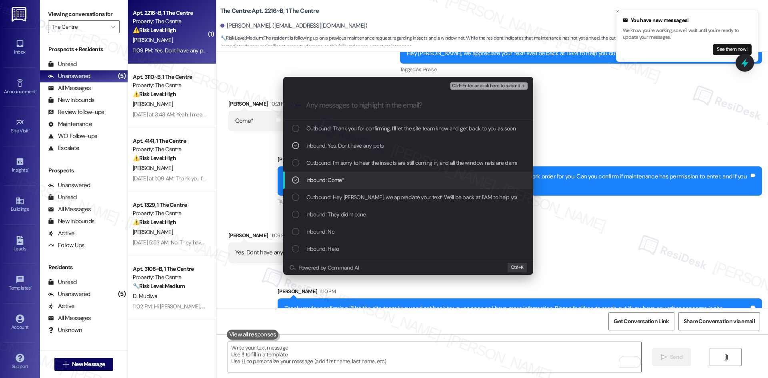
click at [296, 181] on icon "List of options" at bounding box center [296, 180] width 6 height 6
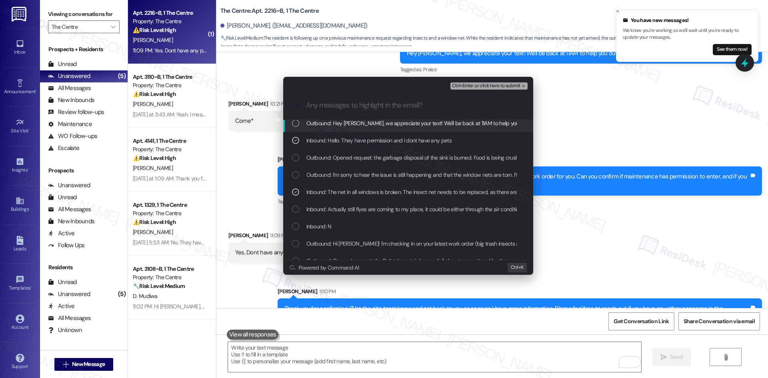
click at [514, 84] on span "Ctrl+Enter or click here to submit" at bounding box center [486, 86] width 68 height 6
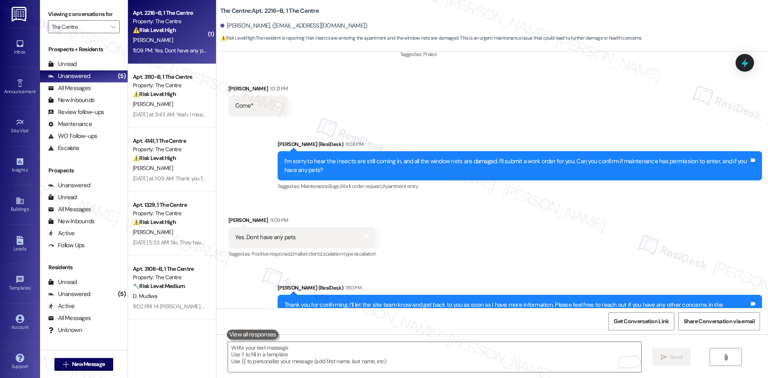
scroll to position [2038, 0]
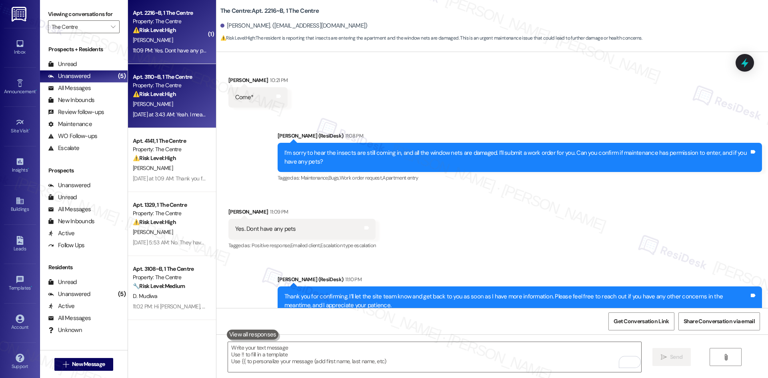
click at [168, 103] on div "[PERSON_NAME]" at bounding box center [170, 104] width 76 height 10
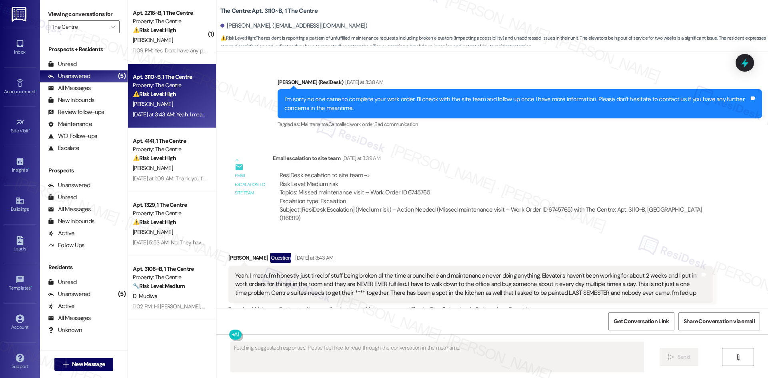
scroll to position [1638, 0]
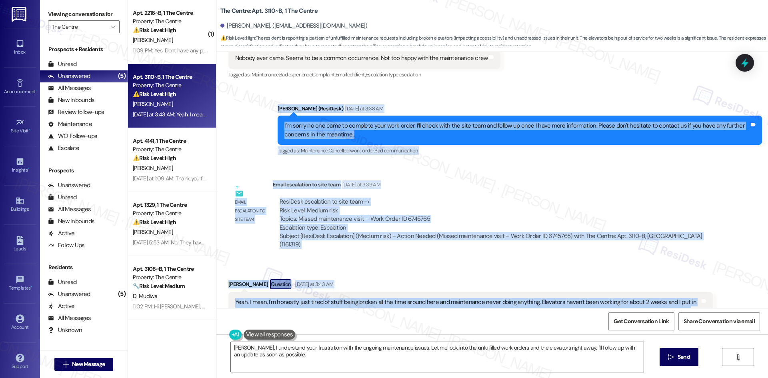
drag, startPoint x: 264, startPoint y: 80, endPoint x: 718, endPoint y: 288, distance: 499.7
click at [718, 288] on div "WO Opened request: needs a mai... Mar 31, 2024 at 12:55 AM Status : Completed S…" at bounding box center [492, 180] width 552 height 256
copy div "Sarah (ResiDesk) Yesterday at 3:38 AM I’m sorry no one came to complete your wo…"
click at [446, 198] on div "ResiDesk escalation to site team -> Risk Level: Medium risk Topics: Missed main…" at bounding box center [493, 215] width 426 height 34
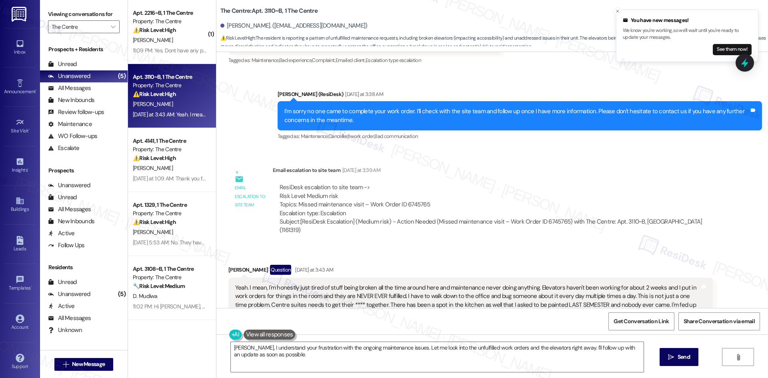
scroll to position [1678, 0]
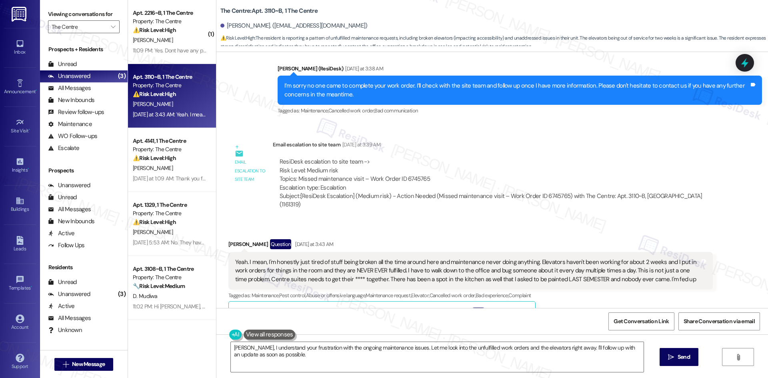
click at [350, 221] on div "Received via SMS Jonathan Swagerty Question Yesterday at 3:43 AM Yeah. I mean, …" at bounding box center [492, 344] width 552 height 247
click at [329, 233] on div "Received via SMS Jonathan Swagerty Question Yesterday at 3:43 AM Yeah. I mean, …" at bounding box center [470, 350] width 496 height 235
click at [216, 221] on div "Received via SMS Jonathan Swagerty Question Yesterday at 3:43 AM Yeah. I mean, …" at bounding box center [492, 344] width 552 height 247
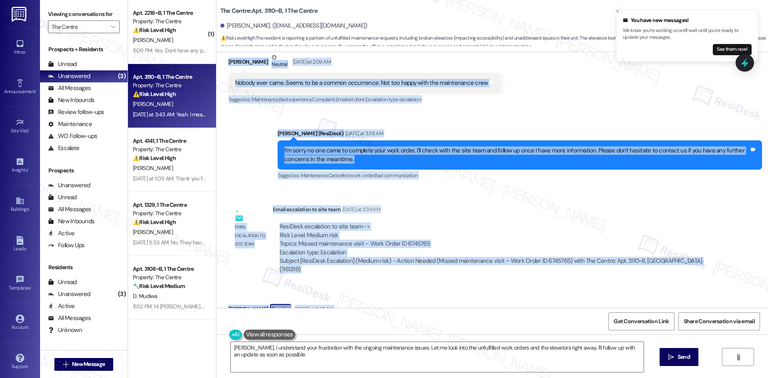
scroll to position [1638, 0]
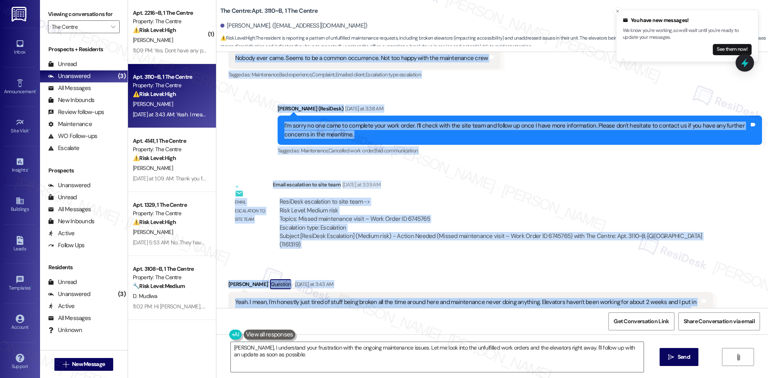
drag, startPoint x: 219, startPoint y: 86, endPoint x: 674, endPoint y: 288, distance: 497.9
click at [675, 288] on div "WO Opened request: needs a mai... Mar 31, 2024 at 12:55 AM Status : Completed S…" at bounding box center [492, 180] width 552 height 256
copy div "Jonathan Swagerty Neutral Yesterday at 2:09 AM Nobody ever came. Seems to be a …"
click at [328, 362] on textarea "Jonathan, I understand your frustration with the ongoing maintenance issues. Le…" at bounding box center [437, 357] width 413 height 30
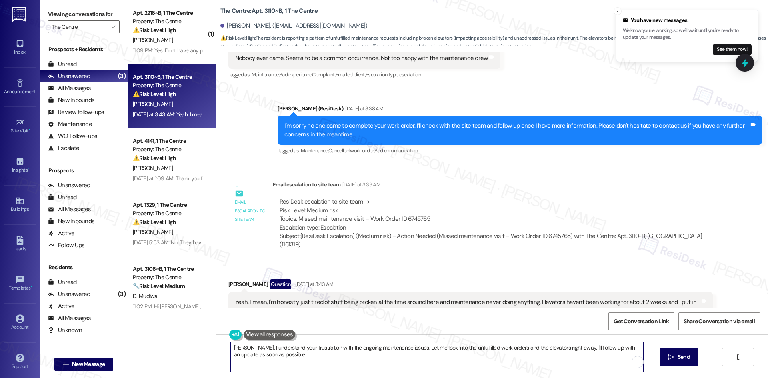
paste textarea "I’m really sorry to hear how frustrating this has been. I’ve already escalated …"
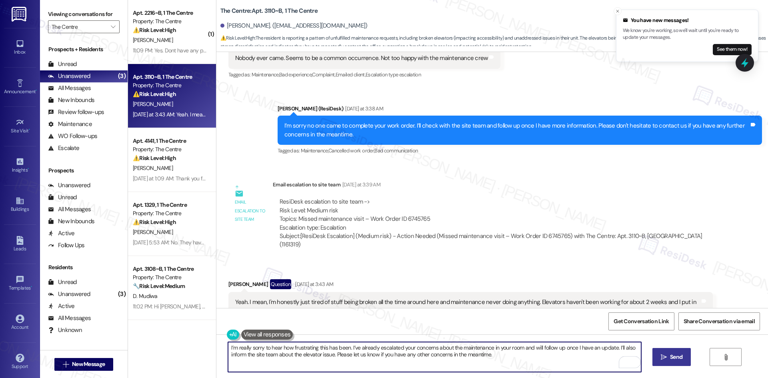
type textarea "I’m really sorry to hear how frustrating this has been. I’ve already escalated …"
click at [673, 357] on span "Send" at bounding box center [676, 357] width 12 height 8
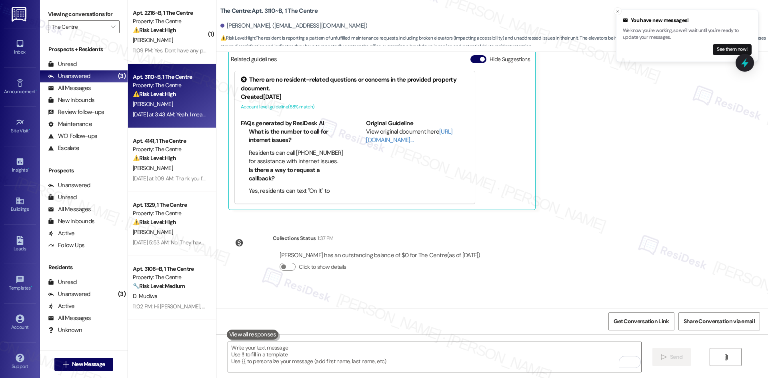
scroll to position [1942, 0]
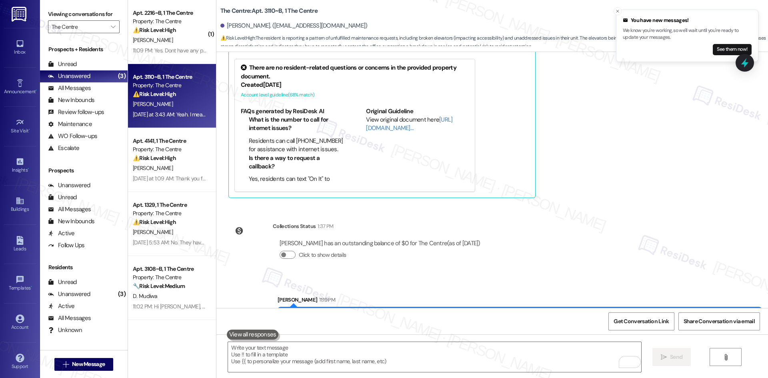
click at [604, 219] on div "WO Opened request: needs a mai... Mar 31, 2024 at 12:55 AM Status : Completed S…" at bounding box center [492, 180] width 552 height 256
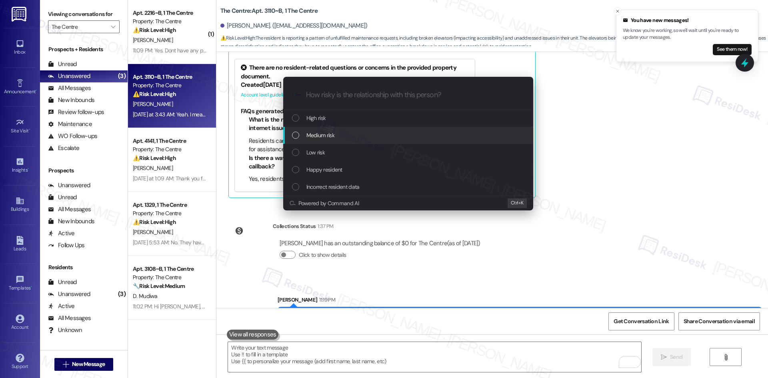
click at [354, 134] on div "Medium risk" at bounding box center [409, 135] width 234 height 9
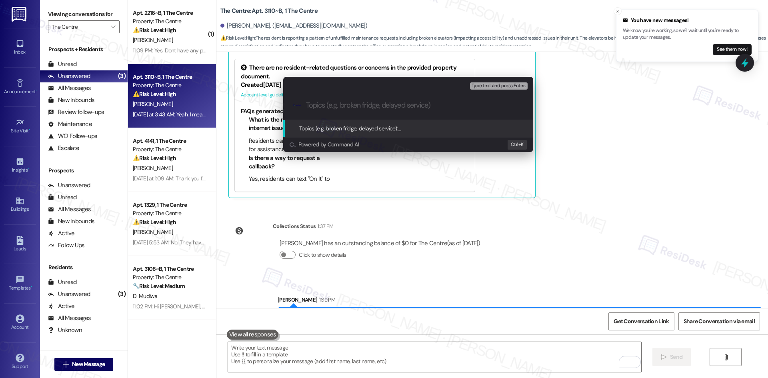
click at [361, 107] on input "Topics (e.g. broken fridge, delayed service)" at bounding box center [414, 105] width 217 height 8
paste input "Elevator Concern"
type input "Elevator Concern"
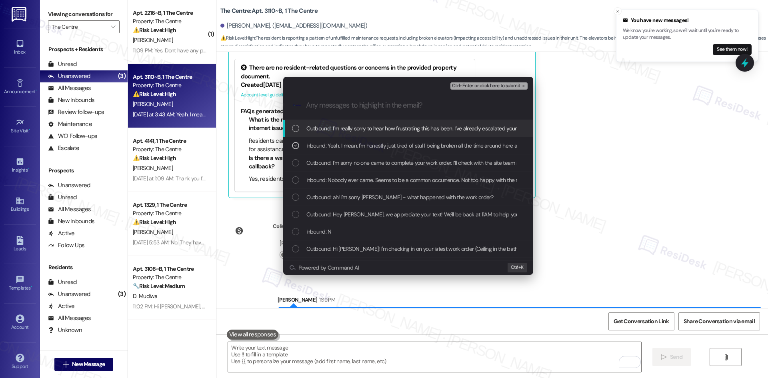
click at [511, 84] on span "Ctrl+Enter or click here to submit" at bounding box center [486, 86] width 68 height 6
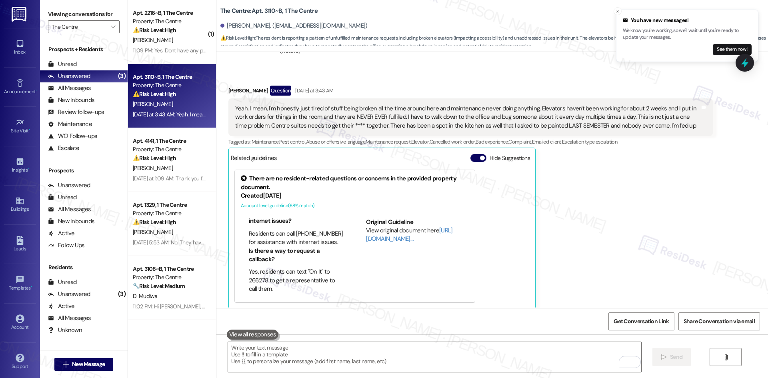
scroll to position [1884, 0]
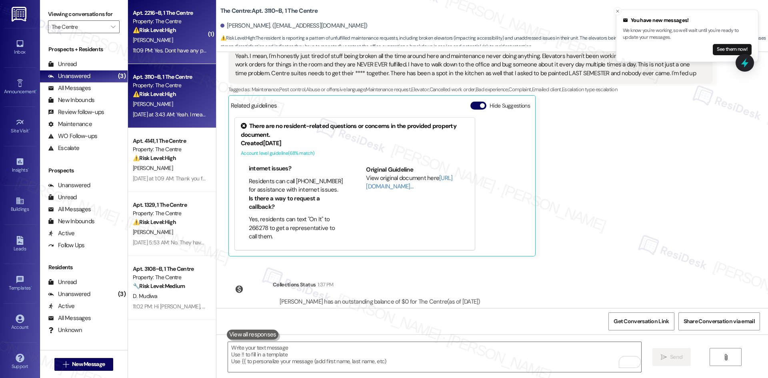
click at [145, 41] on span "[PERSON_NAME]" at bounding box center [153, 39] width 40 height 7
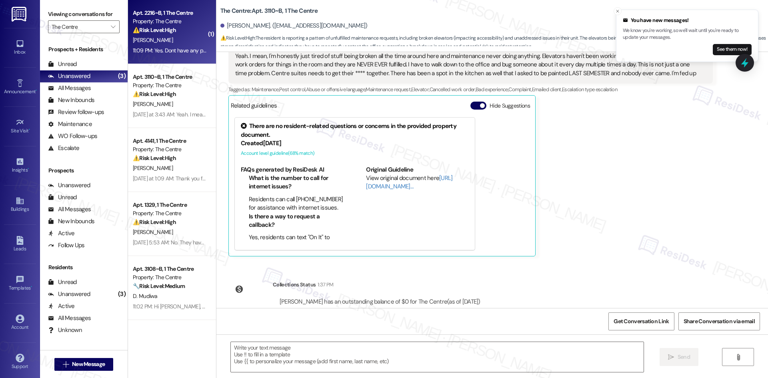
type textarea "Fetching suggested responses. Please feel free to read through the conversation…"
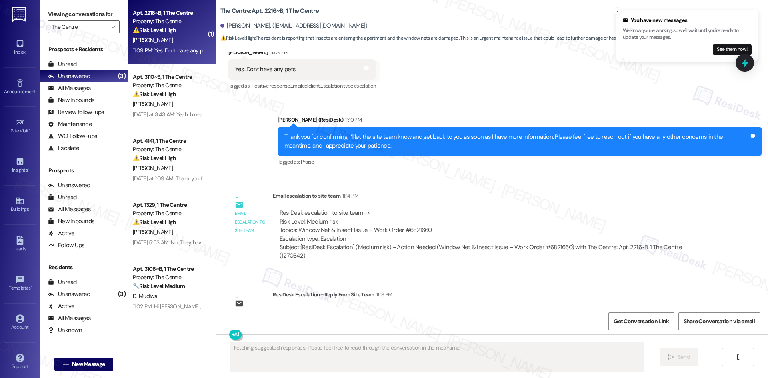
scroll to position [2200, 0]
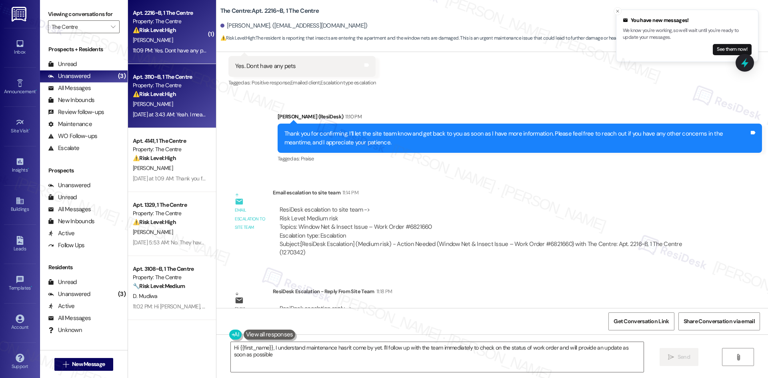
type textarea "Hi {{first_name}}, I understand maintenance hasn't come by yet. I'll follow up …"
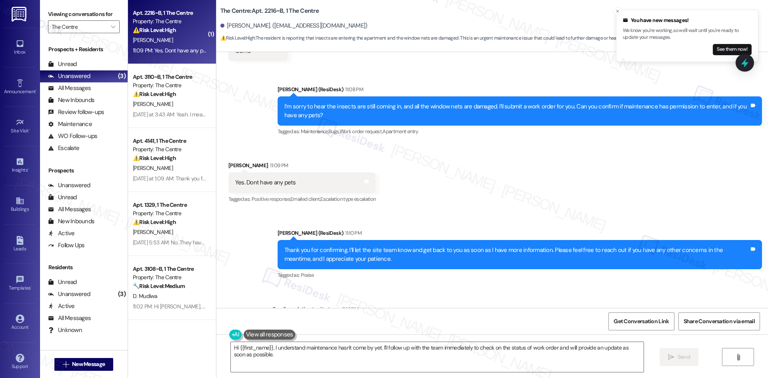
scroll to position [2080, 0]
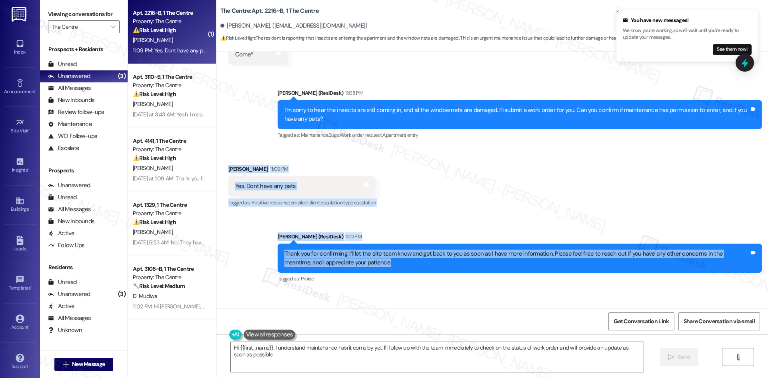
drag, startPoint x: 214, startPoint y: 141, endPoint x: 354, endPoint y: 238, distance: 169.5
click at [354, 238] on div "WO Opened request: cracks in c... Aug 21, 2024 at 5:39 PM Status : Completed Sh…" at bounding box center [492, 180] width 552 height 256
copy div "Gabriela Ayoub 11:09 PM Yes. Dont have any pets Tags and notes Tagged as: Posit…"
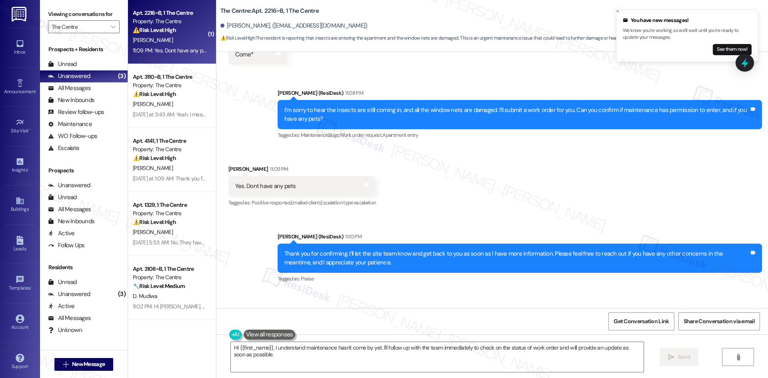
drag, startPoint x: 362, startPoint y: 289, endPoint x: 376, endPoint y: 286, distance: 13.8
click at [363, 308] on div "Email escalation to site team 11:14 PM" at bounding box center [493, 313] width 440 height 11
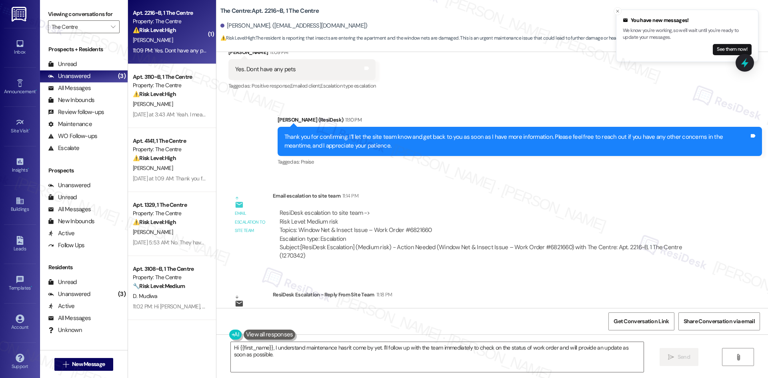
scroll to position [2200, 0]
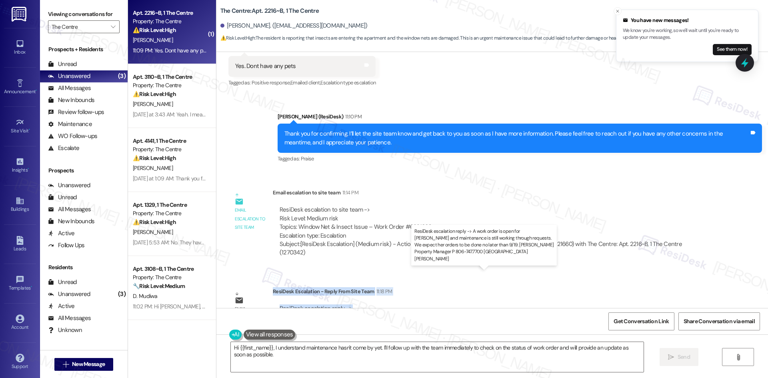
drag, startPoint x: 267, startPoint y: 258, endPoint x: 609, endPoint y: 284, distance: 342.6
click at [609, 287] on div "ResiDesk Escalation - Reply From Site Team 11:18 PM ResiDesk escalation reply -…" at bounding box center [493, 311] width 440 height 49
copy div "ResiDesk Escalation - Reply From Site Team 11:18 PM ResiDesk escalation reply -…"
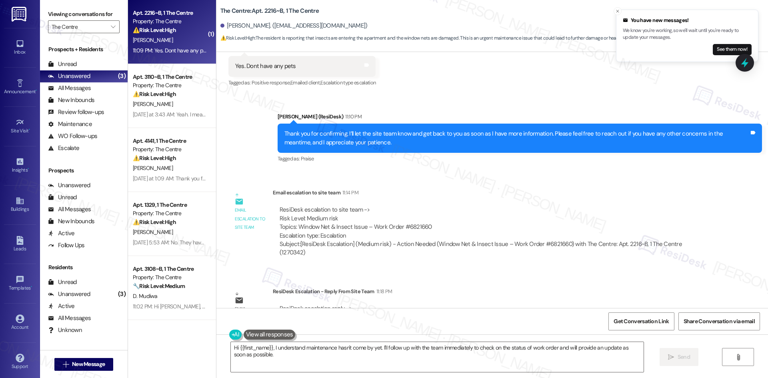
click at [426, 206] on div "ResiDesk escalation to site team -> Risk Level: Medium risk Topics: Window Net …" at bounding box center [493, 223] width 426 height 34
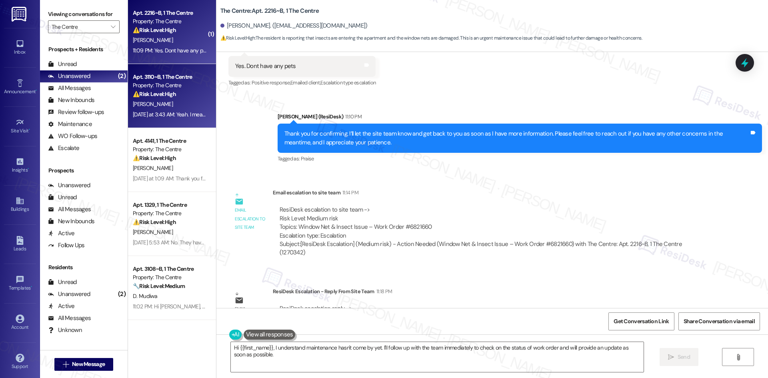
click at [170, 110] on div "[DATE] at 3:43 AM: Yeah. I mean, I'm honestly just tired of stuff being broken …" at bounding box center [170, 115] width 76 height 10
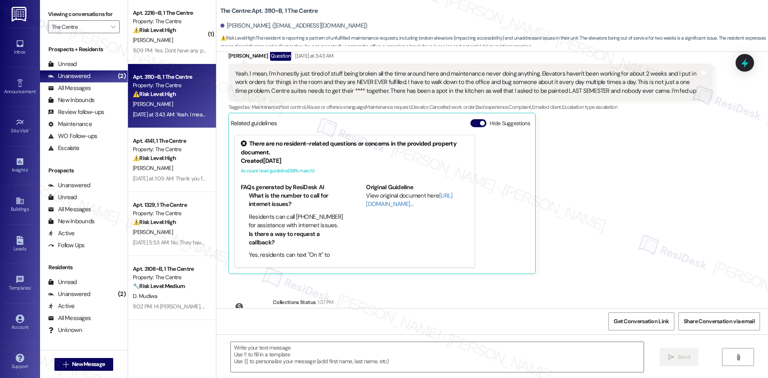
type textarea "Fetching suggested responses. Please feel free to read through the conversation…"
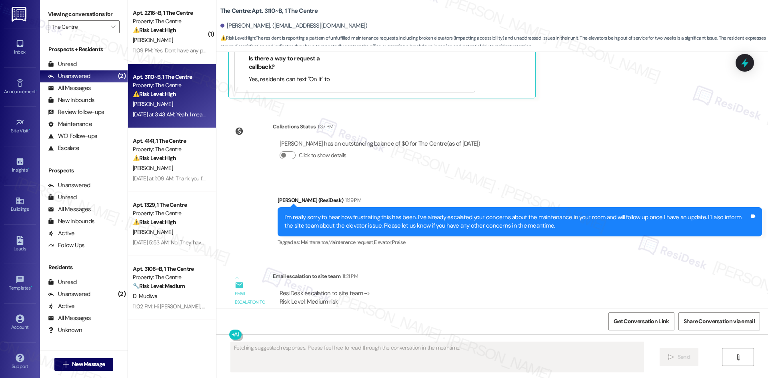
scroll to position [2044, 0]
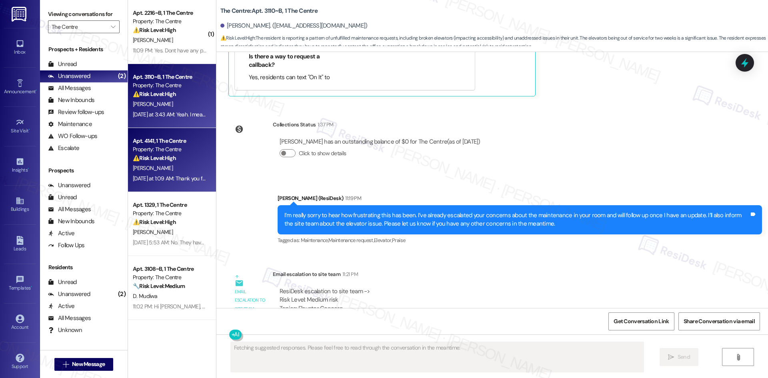
click at [176, 172] on div "[PERSON_NAME]" at bounding box center [170, 168] width 76 height 10
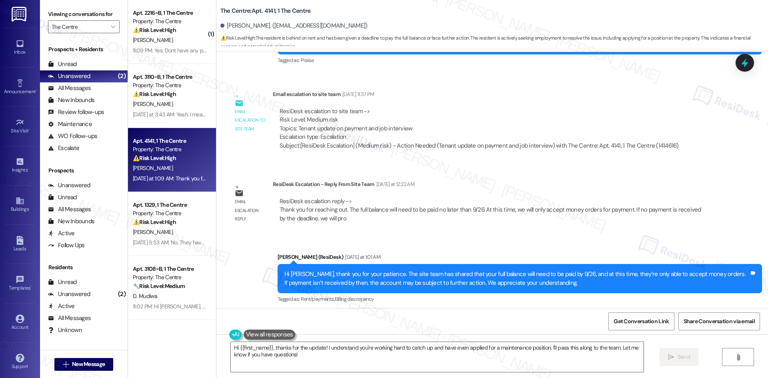
scroll to position [4726, 0]
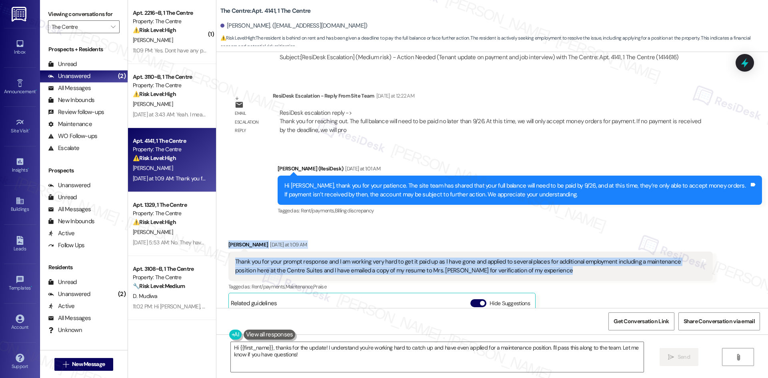
drag, startPoint x: 231, startPoint y: 220, endPoint x: 565, endPoint y: 243, distance: 335.2
click at [568, 243] on div "Received via SMS Christopher Davis Yesterday at 1:09 AM Thank you for your prom…" at bounding box center [492, 340] width 552 height 237
copy div "Christopher Davis Yesterday at 1:09 AM Thank you for your prompt response and I…"
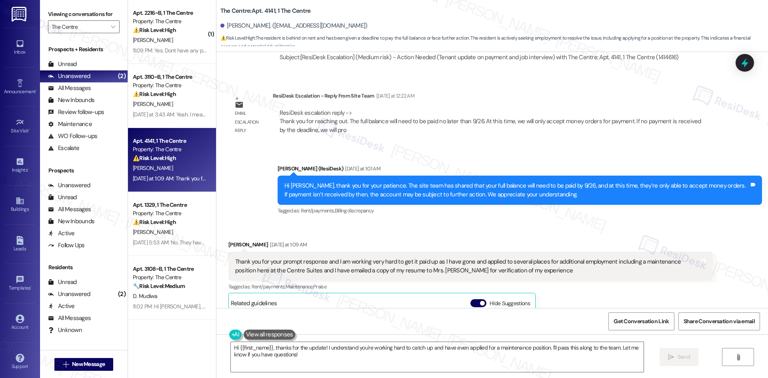
click at [478, 197] on div "Sent via SMS Sarah (ResiDesk) Yesterday at 1:01 AM Hi Christopher, thank you fo…" at bounding box center [520, 190] width 496 height 64
click at [326, 222] on div "Received via SMS Christopher Davis Yesterday at 1:09 AM Thank you for your prom…" at bounding box center [492, 340] width 552 height 237
click at [394, 362] on textarea "Hi {{first_name}}, thanks for the update! I understand you're working hard to c…" at bounding box center [437, 357] width 413 height 30
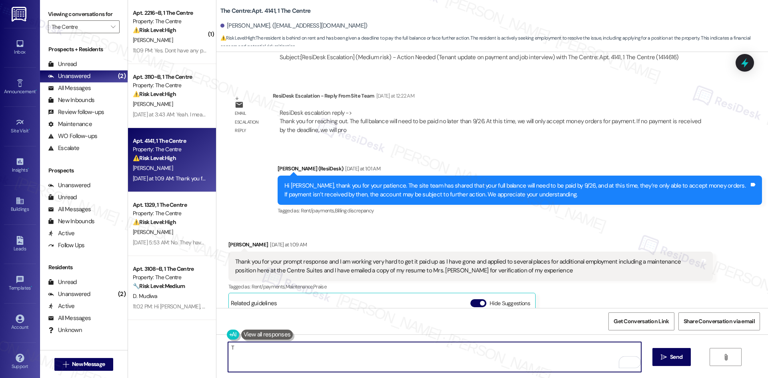
paste textarea "hank you for the update — I really appreciate you sharing this. I’ll let the si…"
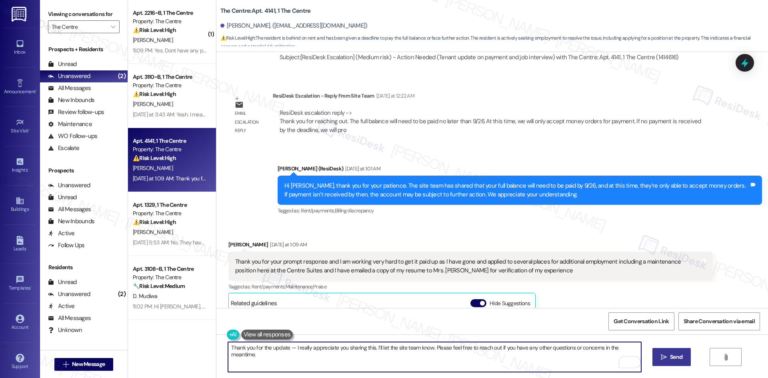
type textarea "Thank you for the update — I really appreciate you sharing this. I’ll let the s…"
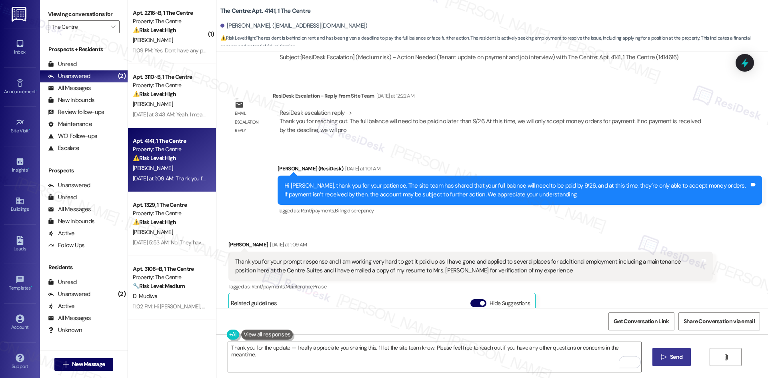
click at [671, 359] on span "Send" at bounding box center [676, 357] width 12 height 8
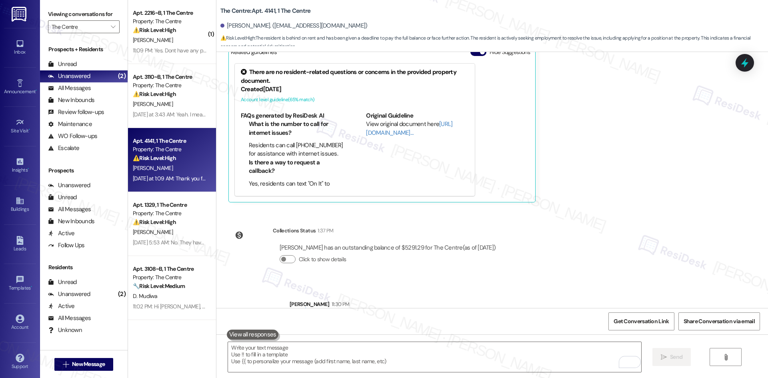
scroll to position [4981, 0]
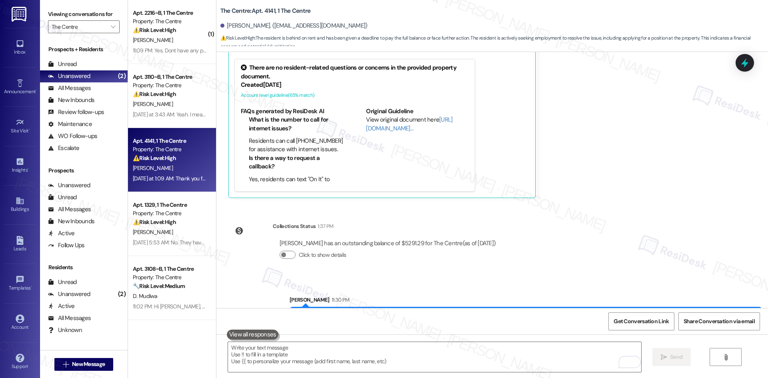
click at [586, 238] on div "Survey, sent via SMS Residesk Automated Survey Jul 01, 2025 at 12:28 AM Hi Chri…" at bounding box center [492, 180] width 552 height 256
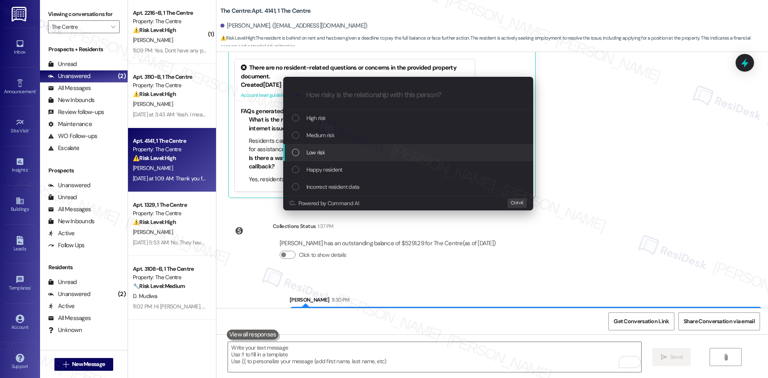
click at [348, 154] on div "Low risk" at bounding box center [409, 152] width 234 height 9
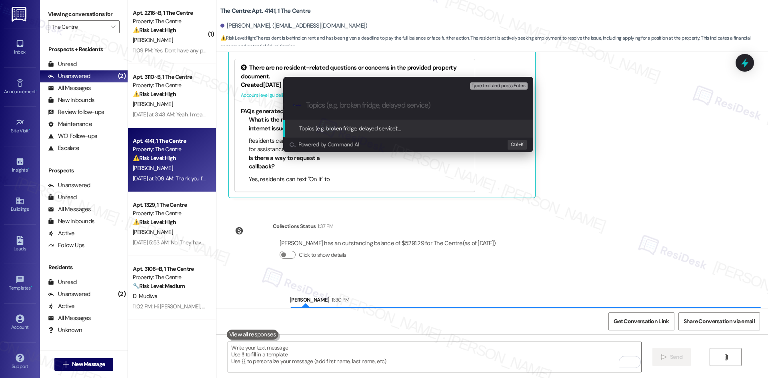
click at [359, 104] on input "Topics (e.g. broken fridge, delayed service)" at bounding box center [414, 105] width 217 height 8
paste input "Balance & Job Application Update"
type input "Balance & Job Application Update"
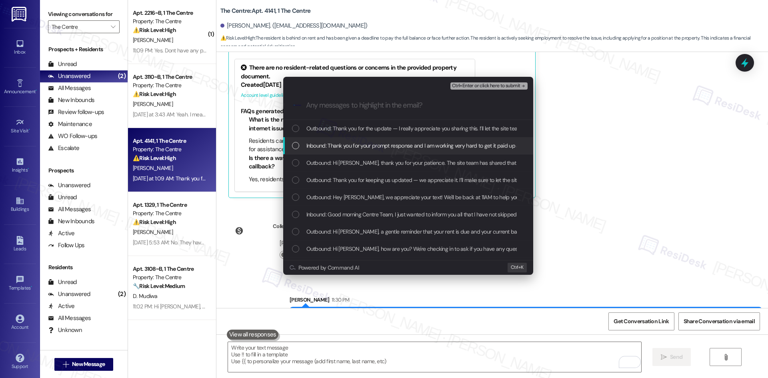
click at [372, 146] on span "Inbound: Thank you for your prompt response and I am working very hard to get i…" at bounding box center [677, 145] width 743 height 9
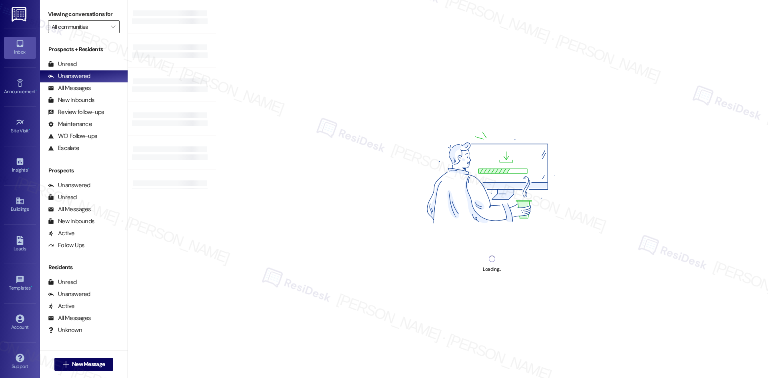
click at [95, 30] on input "All communities" at bounding box center [79, 26] width 55 height 13
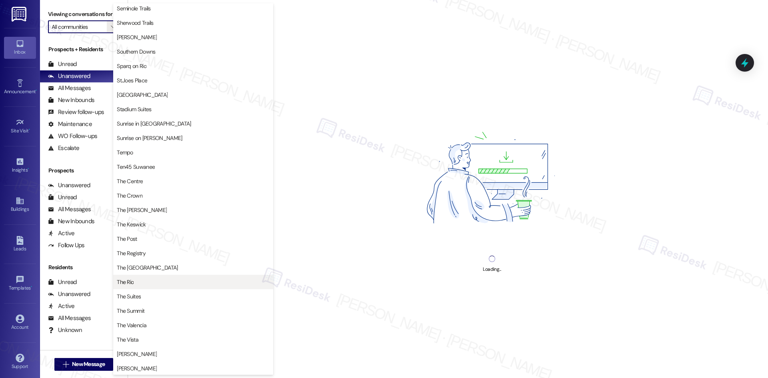
scroll to position [600, 0]
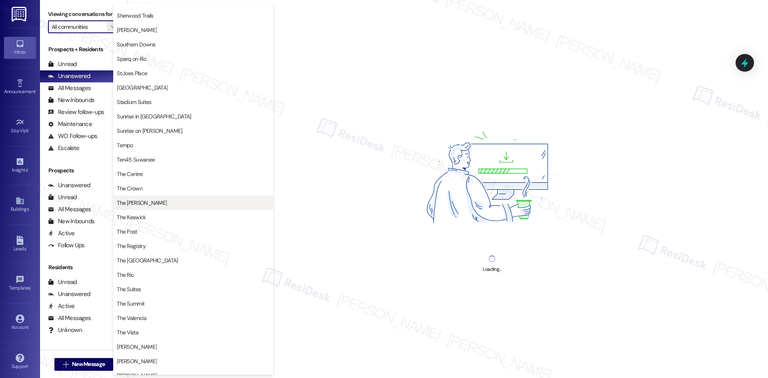
click at [164, 205] on span "The [PERSON_NAME]" at bounding box center [193, 203] width 153 height 8
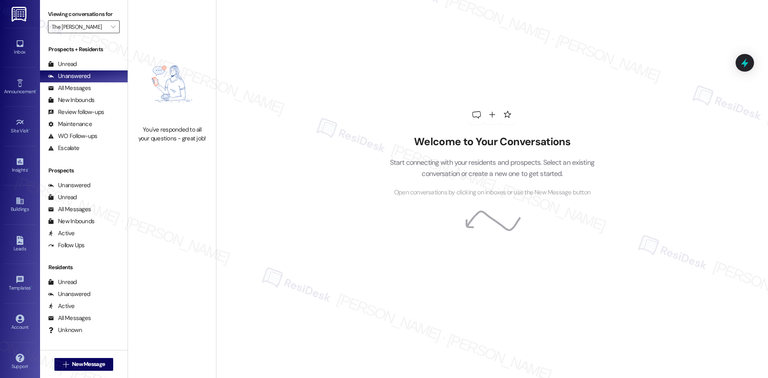
click at [98, 26] on input "The [PERSON_NAME]" at bounding box center [79, 26] width 55 height 13
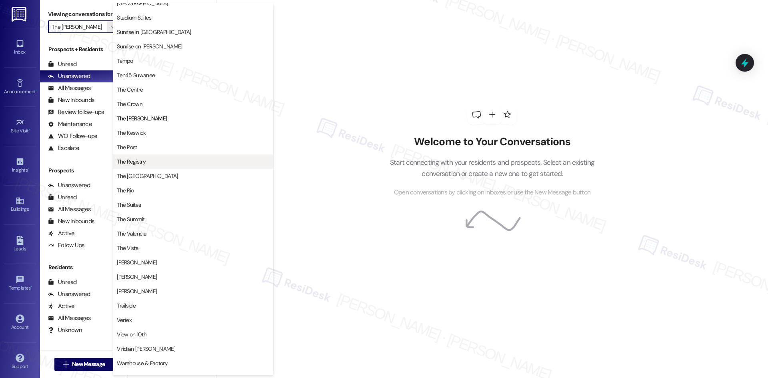
scroll to position [694, 0]
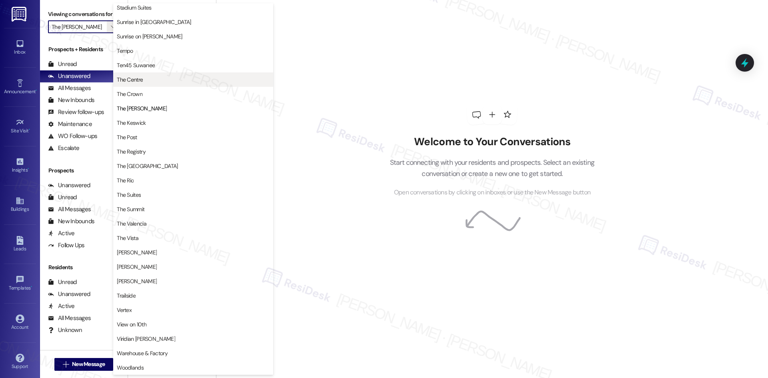
click at [184, 82] on span "The Centre" at bounding box center [193, 80] width 153 height 8
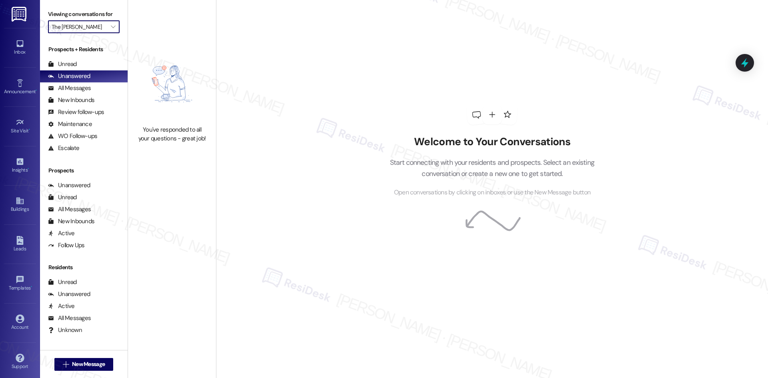
type input "The Centre"
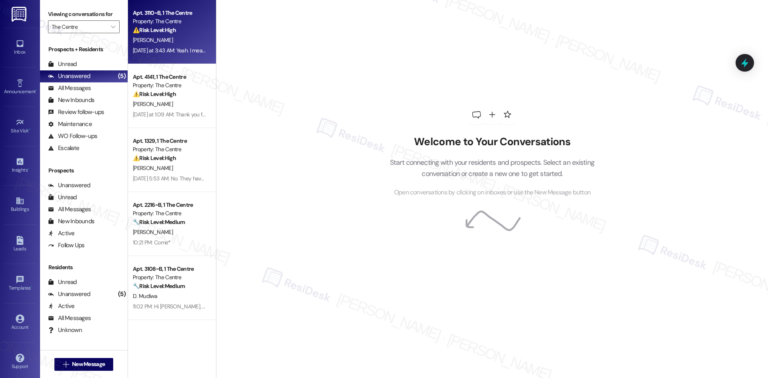
click at [179, 34] on div "⚠️ Risk Level: High The resident is reporting a pattern of unfulfilled maintena…" at bounding box center [170, 30] width 74 height 8
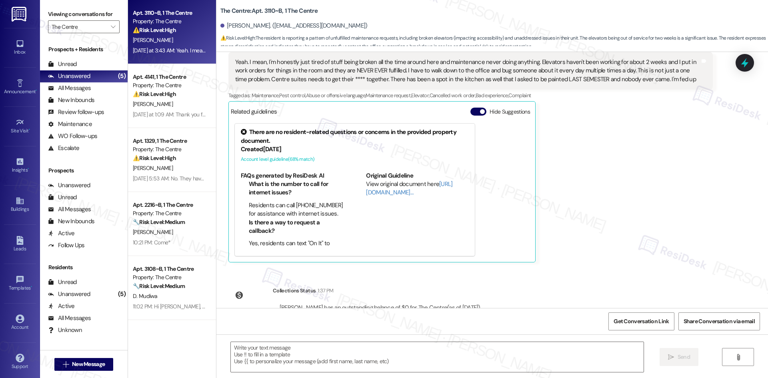
click at [179, 34] on div "⚠️ Risk Level: High The resident is reporting a pattern of unfulfilled maintena…" at bounding box center [170, 30] width 74 height 8
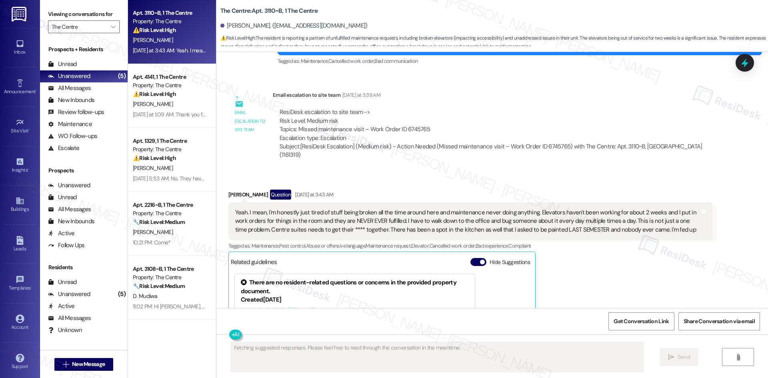
scroll to position [1718, 0]
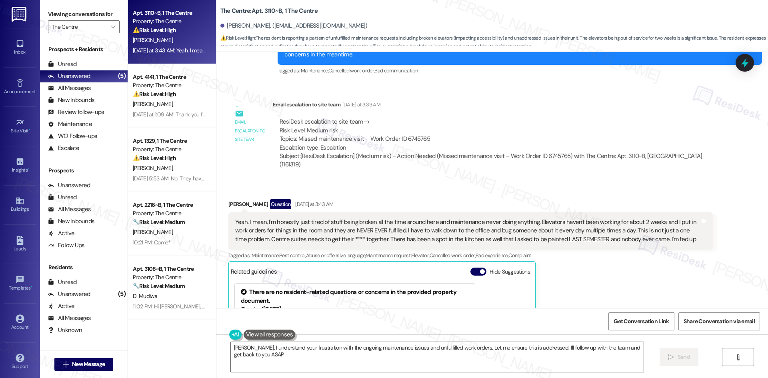
type textarea "[PERSON_NAME], I understand your frustration with the ongoing maintenance issue…"
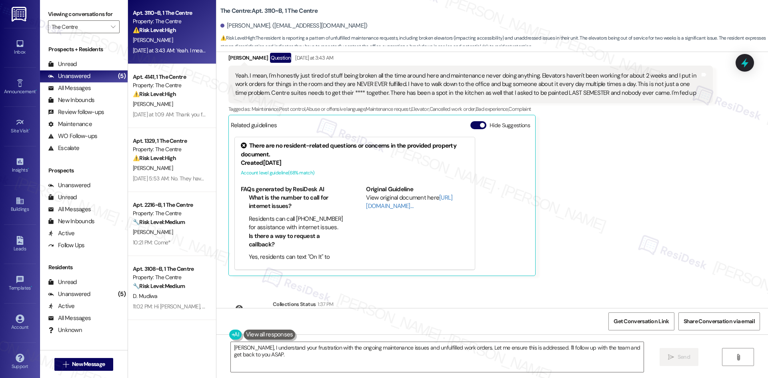
scroll to position [1804, 0]
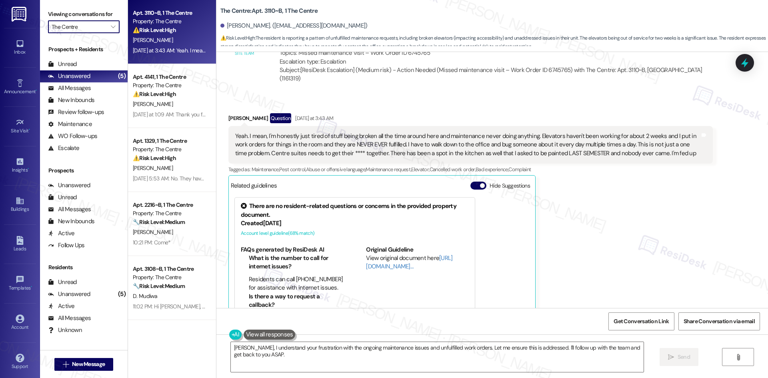
click at [89, 27] on input "The Centre" at bounding box center [79, 26] width 55 height 13
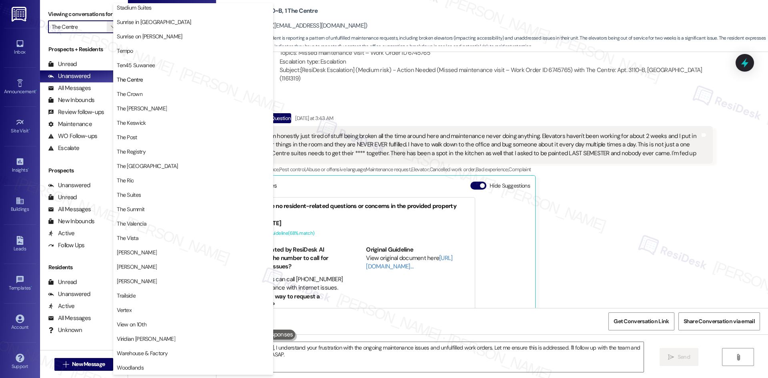
scroll to position [694, 0]
click at [401, 113] on div "[PERSON_NAME] Question [DATE] at 3:43 AM" at bounding box center [470, 119] width 484 height 13
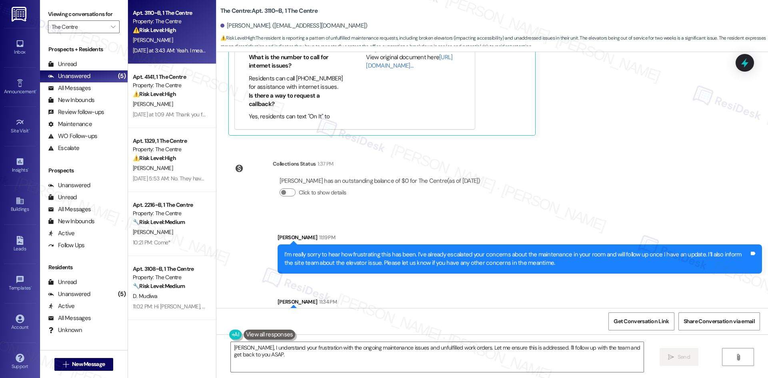
scroll to position [2007, 0]
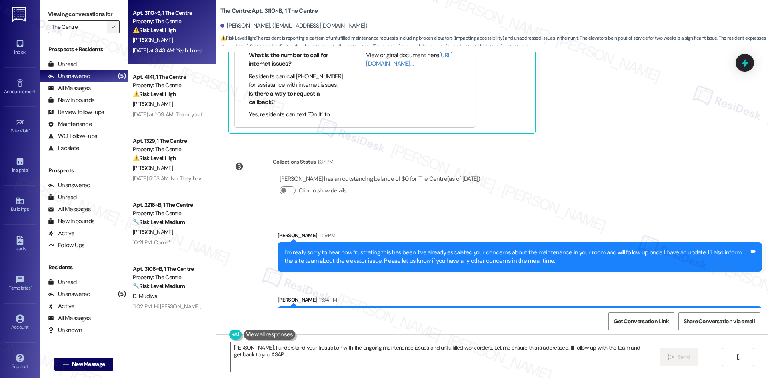
click at [113, 24] on button "" at bounding box center [113, 26] width 13 height 13
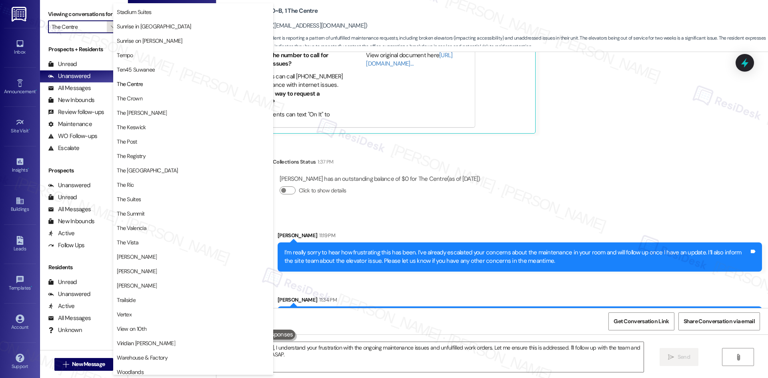
scroll to position [694, 0]
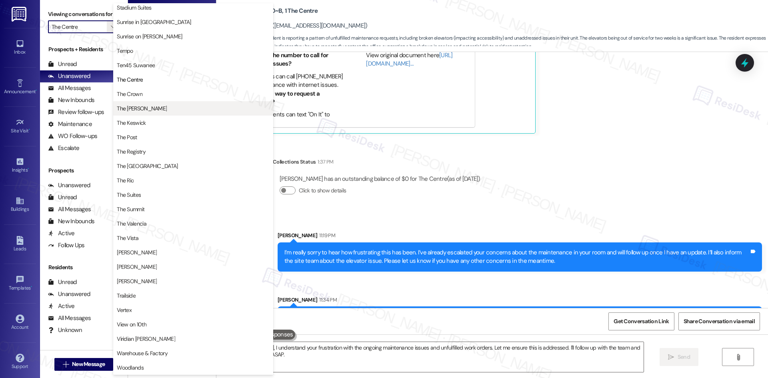
click at [161, 109] on span "The [PERSON_NAME]" at bounding box center [193, 108] width 153 height 8
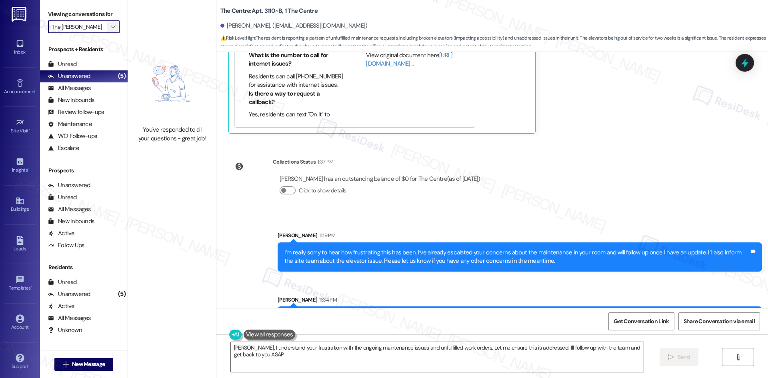
click at [107, 33] on button "" at bounding box center [113, 26] width 13 height 13
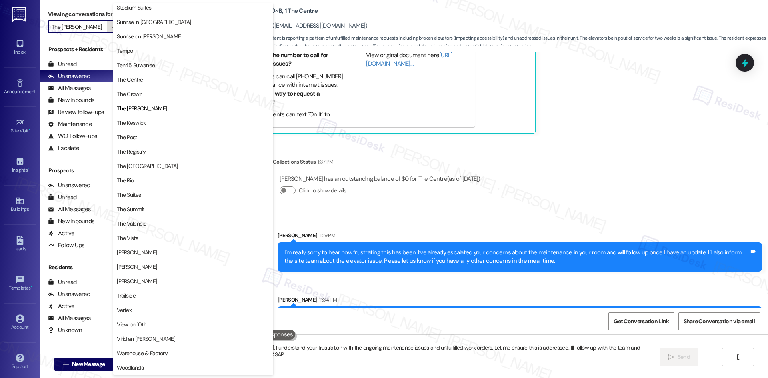
scroll to position [694, 0]
click at [156, 69] on button "Ten45 Suwanee" at bounding box center [193, 65] width 160 height 14
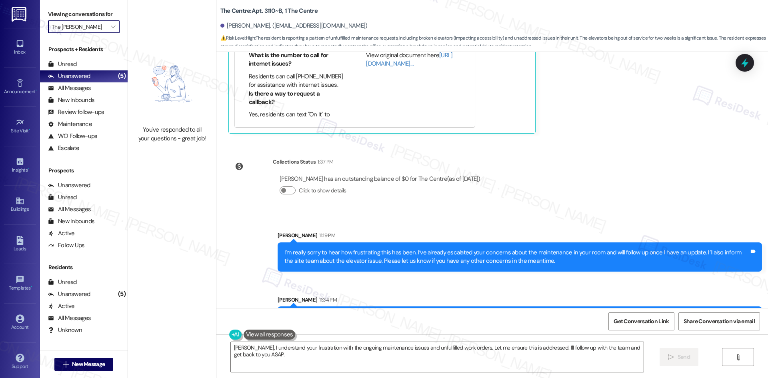
type input "Ten45 Suwanee"
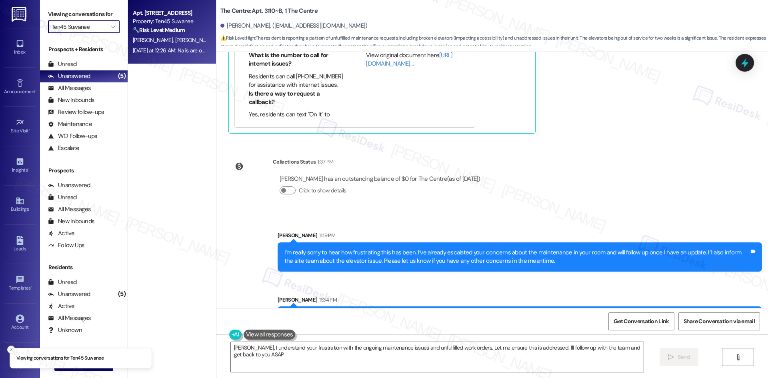
click at [181, 39] on div "D. Sahney M. Sahney" at bounding box center [170, 40] width 76 height 10
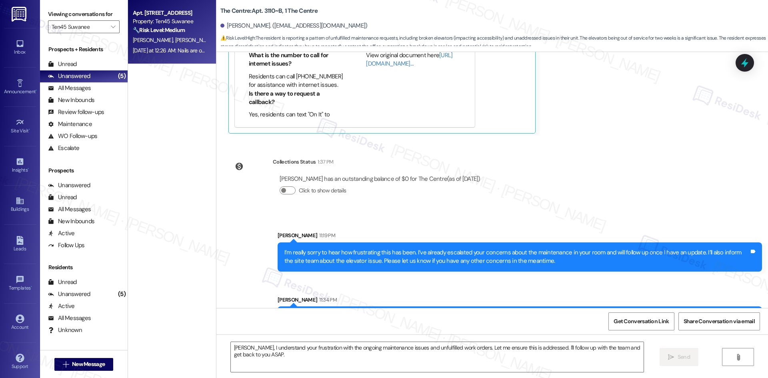
type textarea "Fetching suggested responses. Please feel free to read through the conversation…"
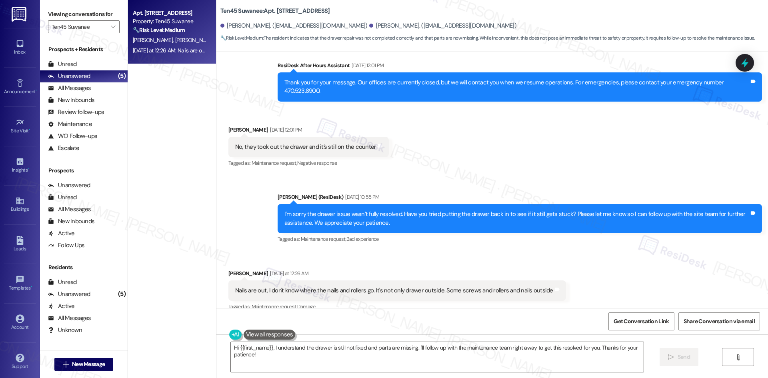
scroll to position [208, 0]
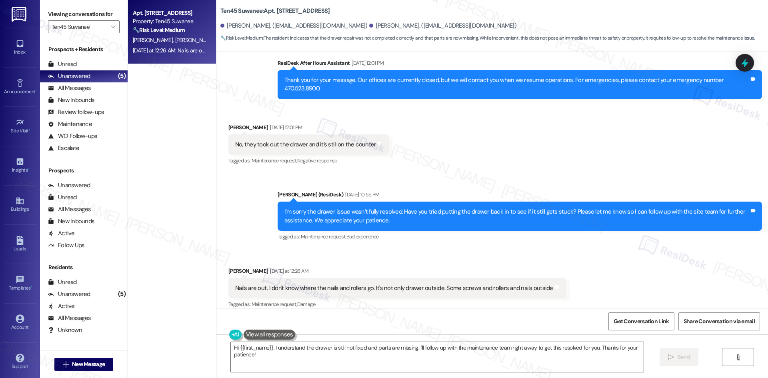
click at [541, 261] on div "Received via SMS Daljinder Sahney Yesterday at 12:26 AM Nails are out, I don't …" at bounding box center [397, 289] width 350 height 56
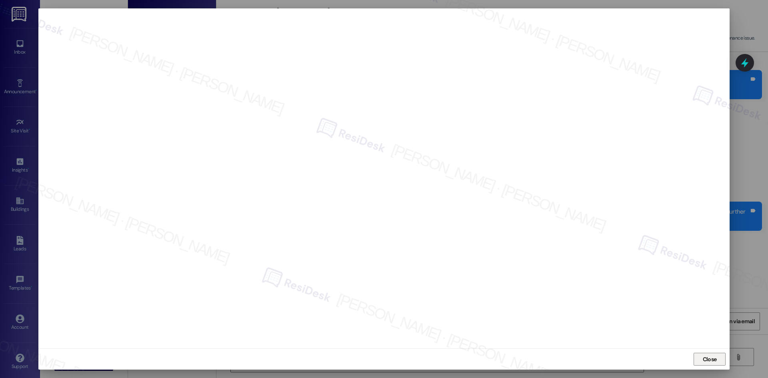
click at [701, 354] on span "Close" at bounding box center [709, 359] width 17 height 12
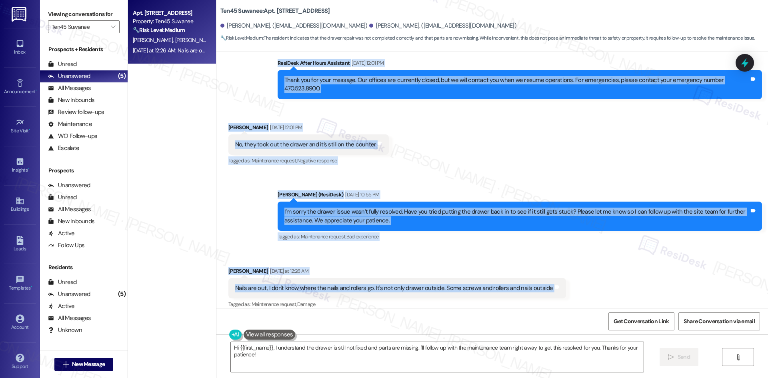
drag, startPoint x: 293, startPoint y: 96, endPoint x: 580, endPoint y: 274, distance: 338.4
click at [580, 274] on div "Lease started Jun 26, 2025 at 8:00 AM Survey, sent via SMS Residesk Automated S…" at bounding box center [492, 180] width 552 height 256
copy div "Residesk Automated Survey Sep 13, 2025 at 12:56 AM Hi Daljinder and Mehak! I'm …"
click at [338, 159] on div "Received via SMS Daljinder Sahney Sep 13, 2025 at 12:01 PM No, they took out th…" at bounding box center [308, 145] width 173 height 56
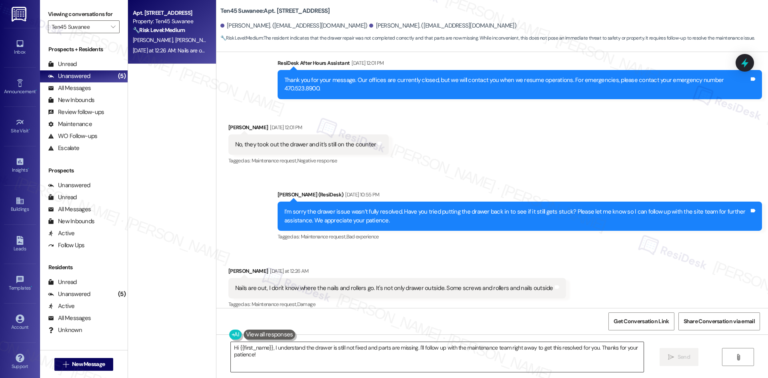
click at [326, 368] on textarea "Hi {{first_name}}, I understand the drawer is still not fixed and parts are mis…" at bounding box center [437, 357] width 413 height 30
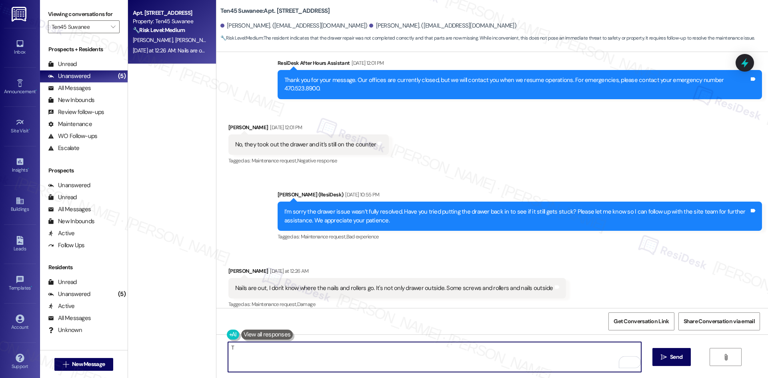
paste textarea "hank you for letting us know. I understand your concern with the drawer still n…"
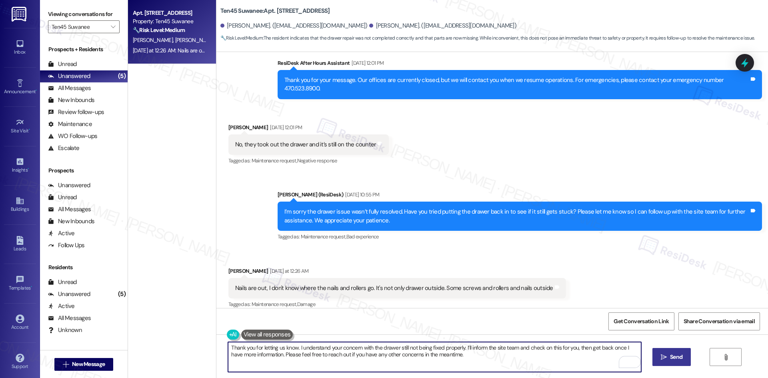
type textarea "Thank you for letting us know. I understand your concern with the drawer still …"
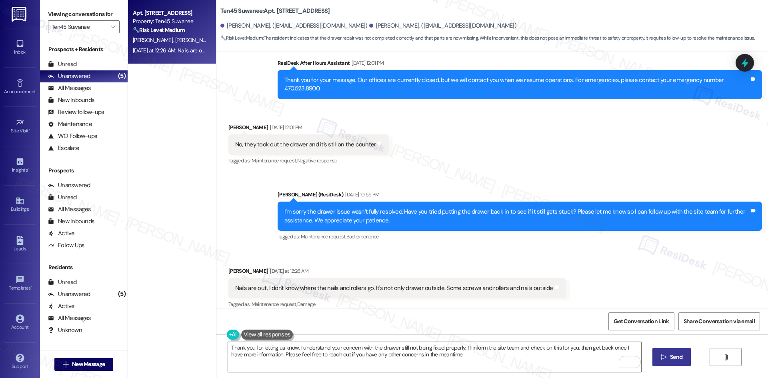
click at [666, 352] on button " Send" at bounding box center [671, 357] width 39 height 18
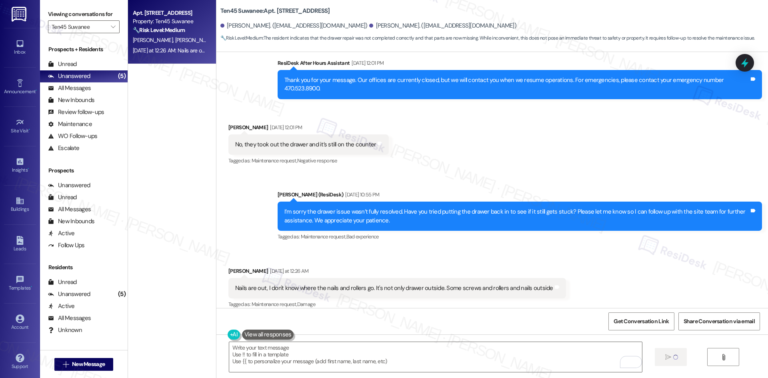
scroll to position [208, 0]
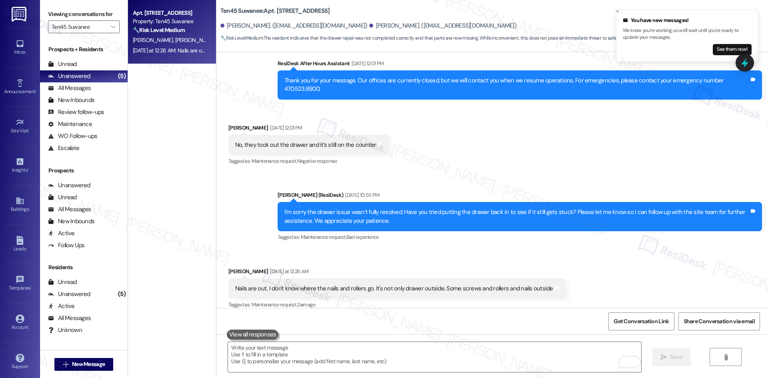
click at [560, 258] on div "Received via SMS Daljinder Sahney Yesterday at 12:26 AM Nails are out, I don't …" at bounding box center [492, 283] width 552 height 68
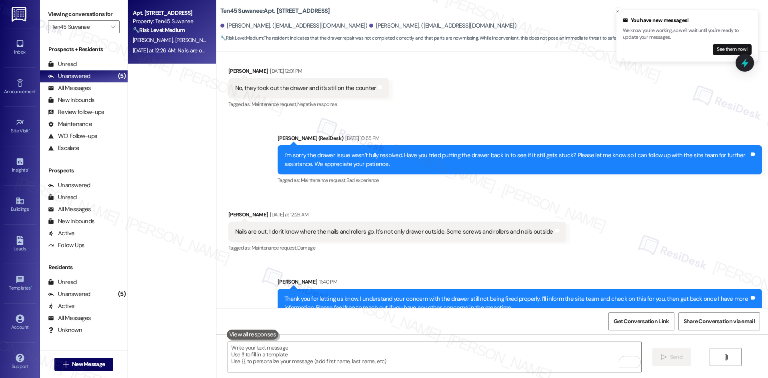
scroll to position [273, 0]
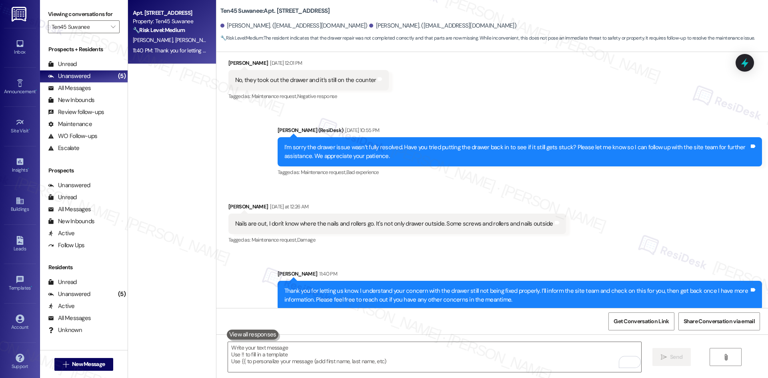
click at [517, 234] on div "Tagged as: Maintenance request , Click to highlight conversations about Mainten…" at bounding box center [397, 240] width 338 height 12
click at [516, 252] on div "Sent via SMS Sarah 11:40 PM Thank you for letting us know. I understand your co…" at bounding box center [492, 284] width 552 height 64
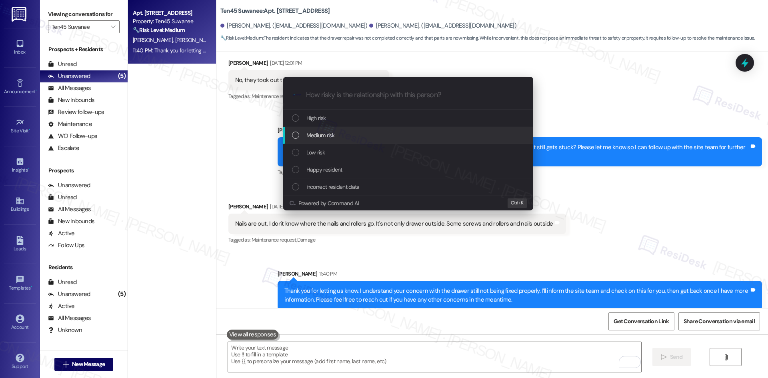
click at [362, 132] on div "Medium risk" at bounding box center [409, 135] width 234 height 9
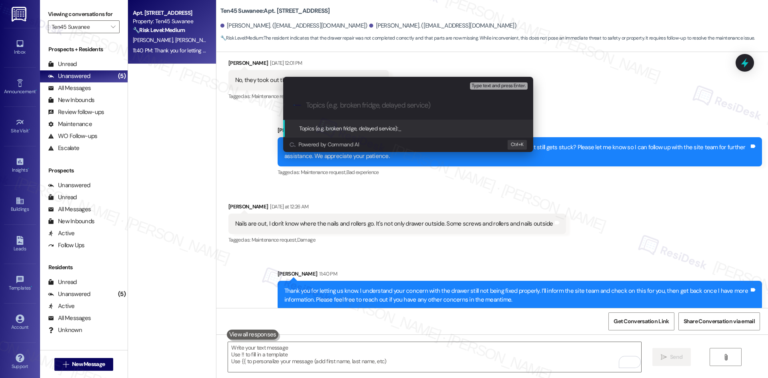
click at [343, 106] on input "Topics (e.g. broken fridge, delayed service)" at bounding box center [414, 105] width 217 height 8
paste input "Kitchen Drawer Repair Concern – Work Order #4659537"
type input "Kitchen Drawer Repair Concern – Work Order #4659537"
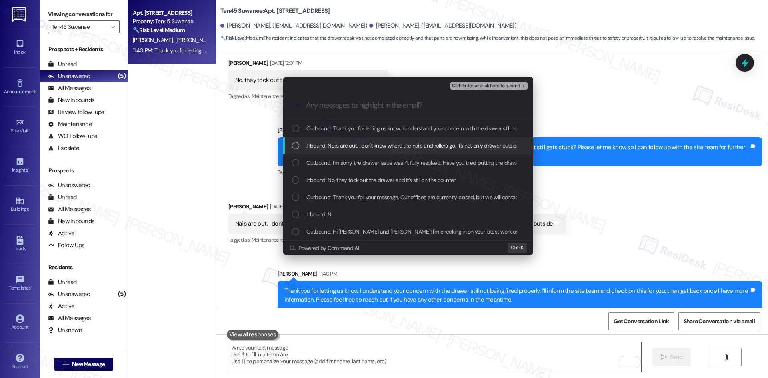
click at [349, 143] on span "Inbound: Nails are out, I don't know where the nails and rollers go. It's not o…" at bounding box center [462, 145] width 313 height 9
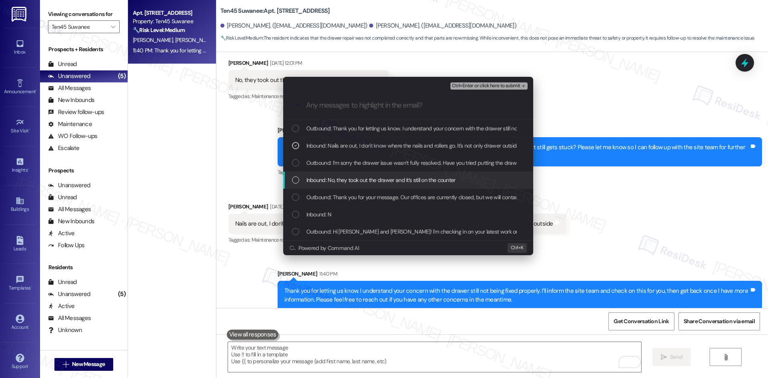
click at [365, 179] on span "Inbound: No, they took out the drawer and it’s still on the counter" at bounding box center [380, 180] width 149 height 9
click at [363, 212] on div "Inbound: N" at bounding box center [409, 214] width 234 height 9
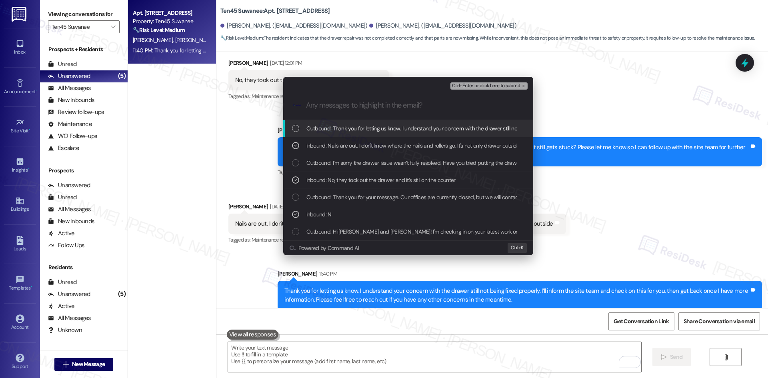
click at [512, 87] on span "Ctrl+Enter or click here to submit" at bounding box center [486, 86] width 68 height 6
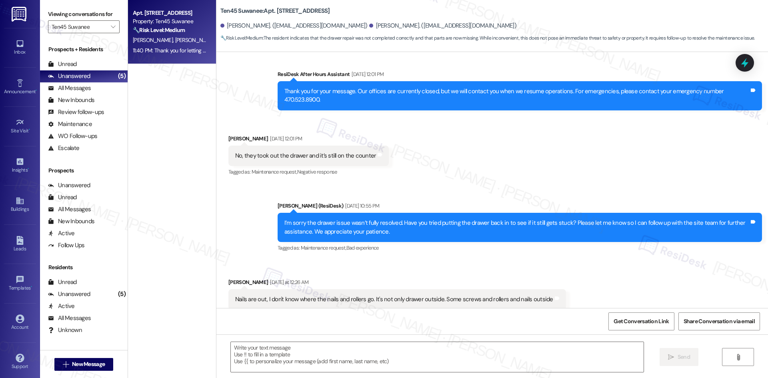
scroll to position [208, 0]
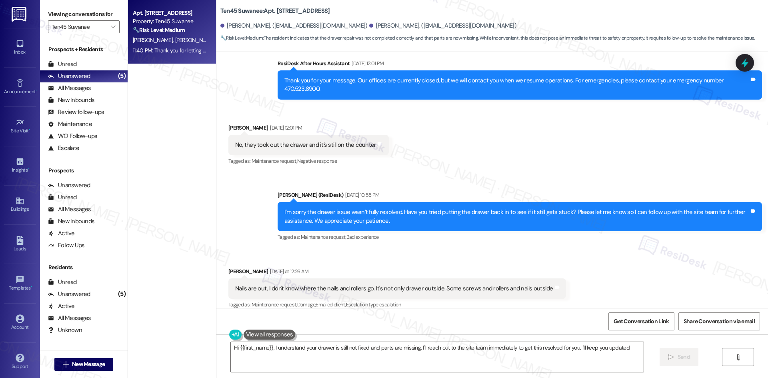
type textarea "Hi {{first_name}}, I understand your drawer is still not fixed and parts are mi…"
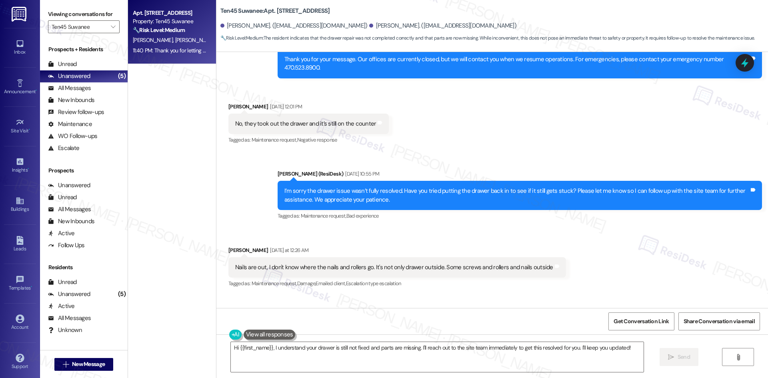
scroll to position [284, 0]
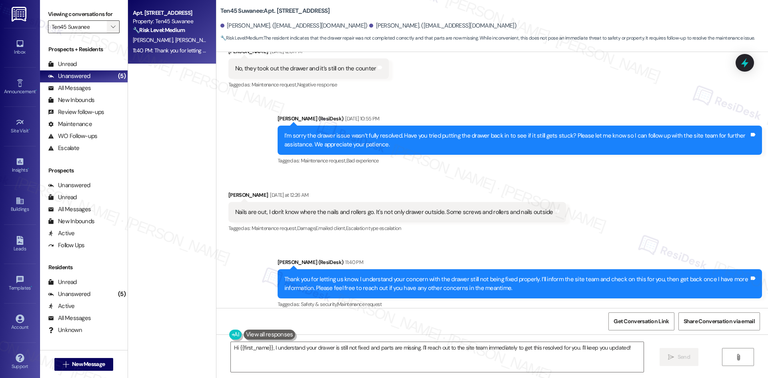
click at [107, 26] on button "" at bounding box center [113, 26] width 13 height 13
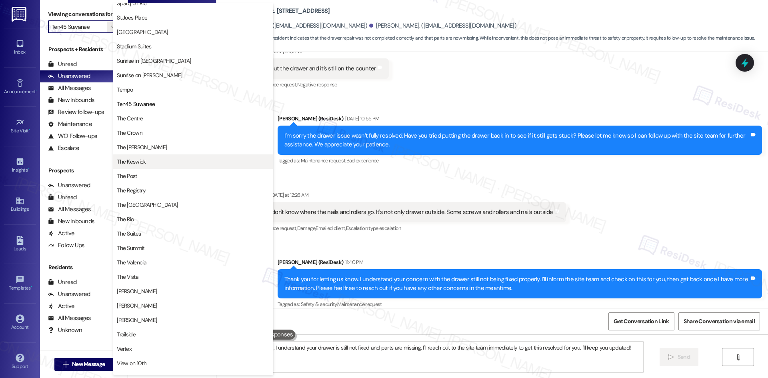
scroll to position [654, 0]
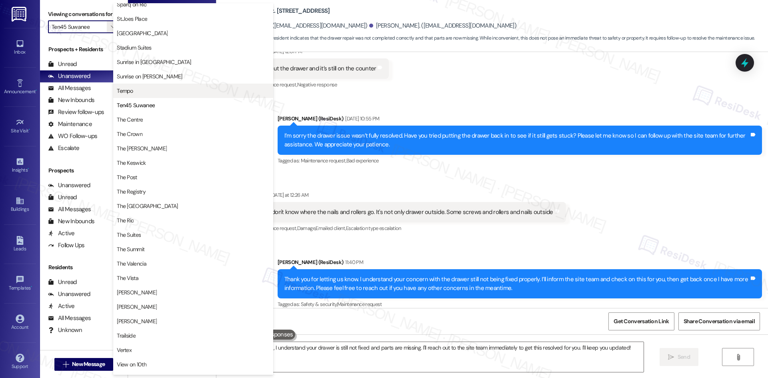
click at [151, 94] on span "Tempo" at bounding box center [193, 91] width 153 height 8
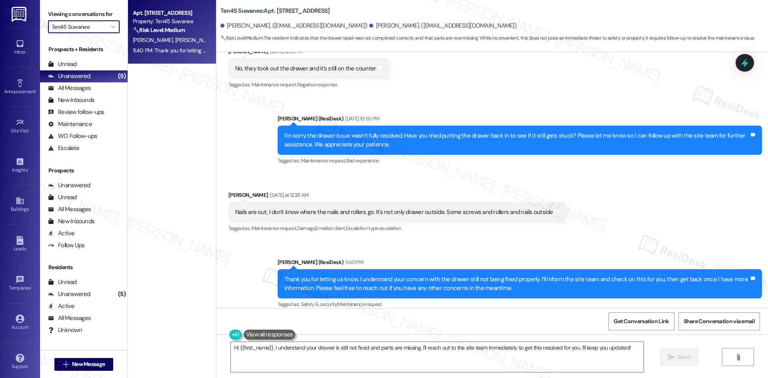
type input "Tempo"
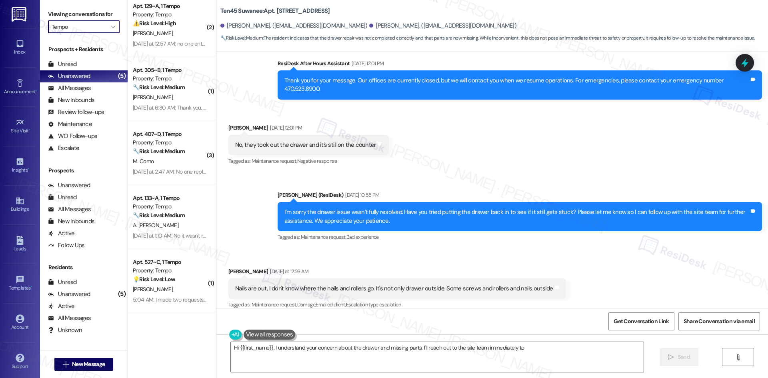
scroll to position [1, 0]
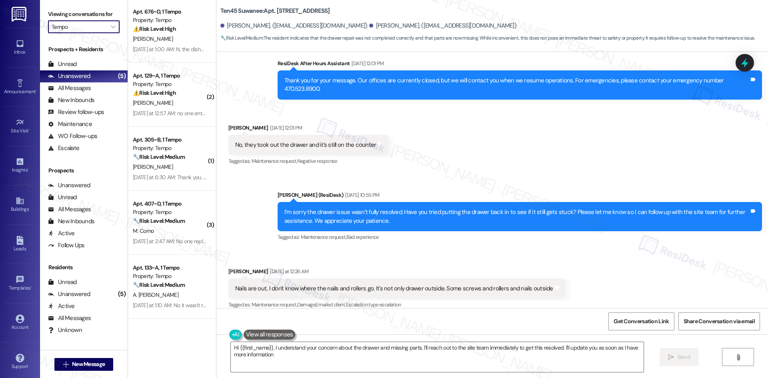
type textarea "Hi {{first_name}}, I understand your concern about the drawer and missing parts…"
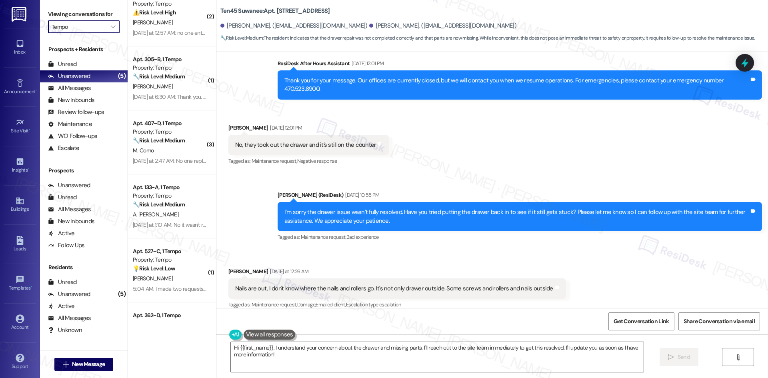
scroll to position [191, 0]
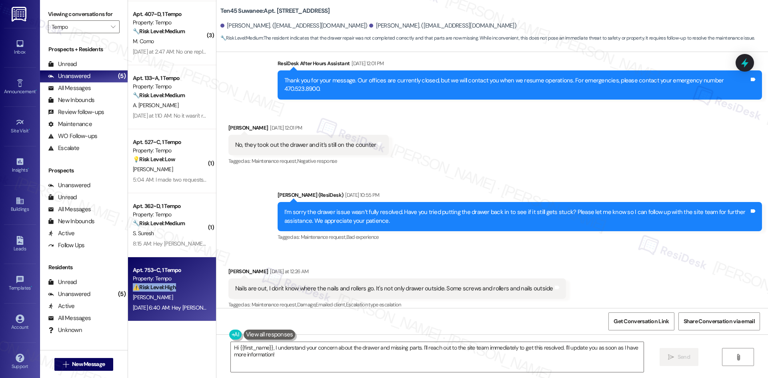
click at [176, 283] on div "Apt. 753~C, 1 Tempo Property: Tempo ⚠️ Risk Level: High The resident is inquiri…" at bounding box center [170, 278] width 76 height 27
type textarea "Fetching suggested responses. Please feel free to read through the conversation…"
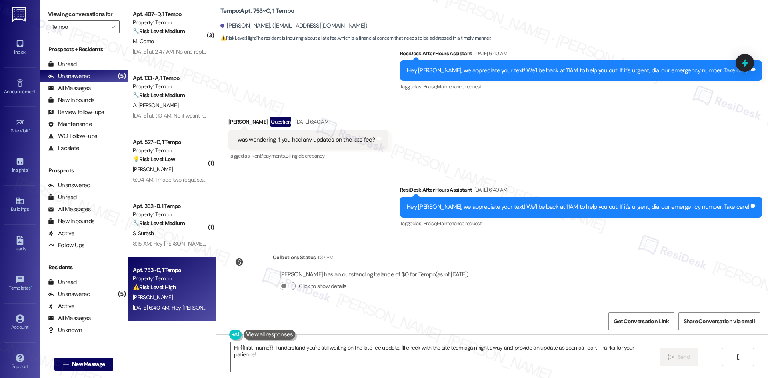
scroll to position [1638, 0]
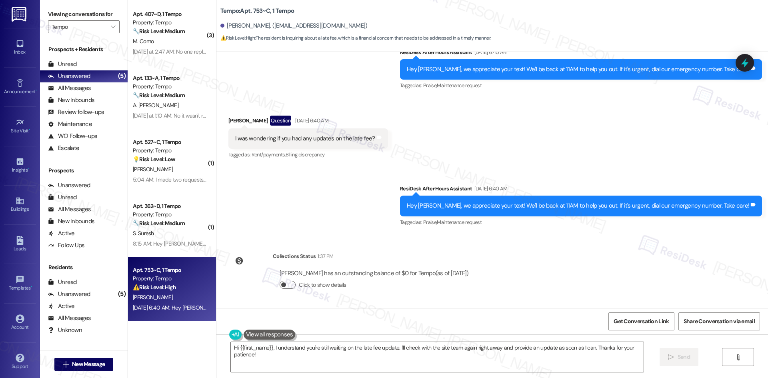
click at [281, 284] on button "Click to show details" at bounding box center [288, 285] width 16 height 8
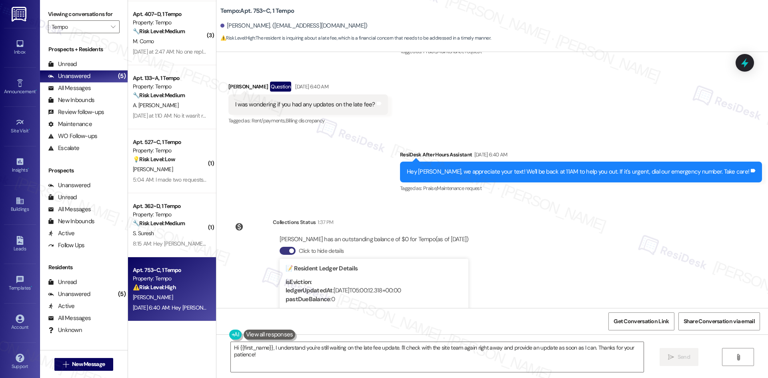
scroll to position [1758, 0]
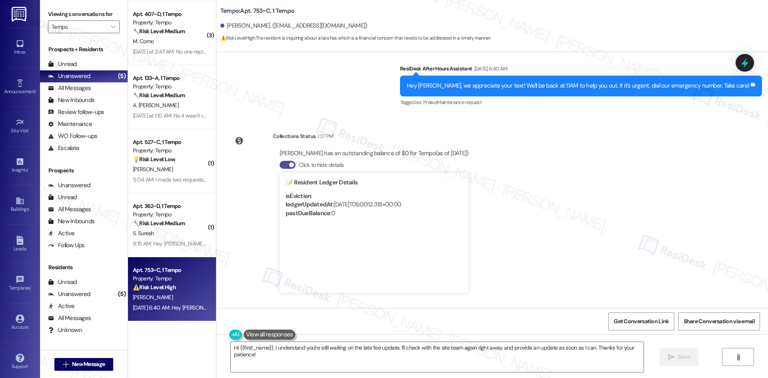
click at [280, 166] on button "Click to hide details" at bounding box center [288, 165] width 16 height 8
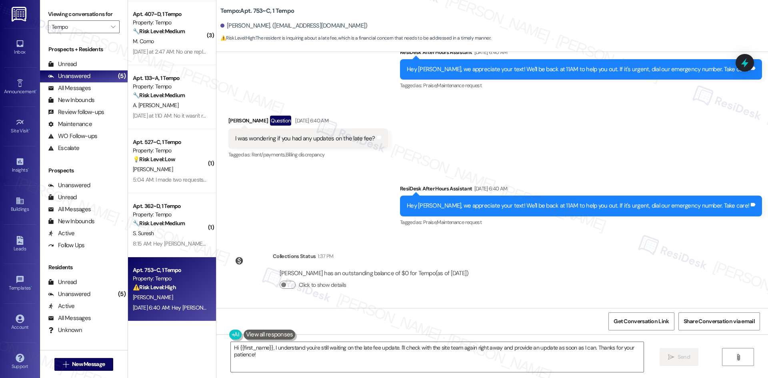
click at [384, 203] on div "Sent via SMS ResiDesk After Hours Assistant Sep 15, 2025 at 6:40 AM Hey Daniel,…" at bounding box center [492, 200] width 552 height 68
click at [364, 351] on textarea "Hi {{first_name}}, I understand you're still waiting on the late fee update. I'…" at bounding box center [437, 357] width 413 height 30
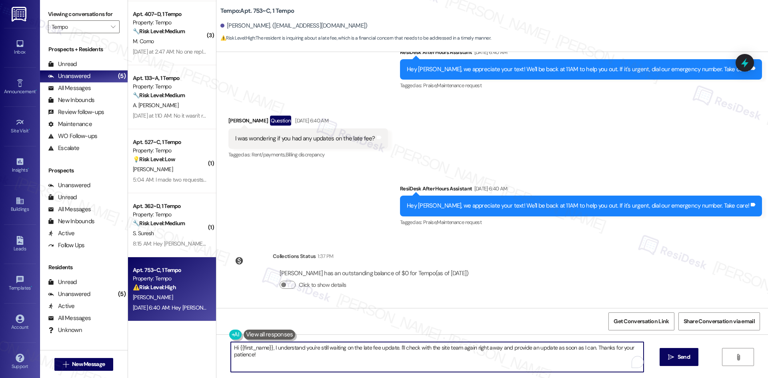
paste textarea "apologize for the delayed response. Please let me know if you still need any as…"
type textarea "Hi {{first_name}}, I apologize for the delayed response. Please let me know if …"
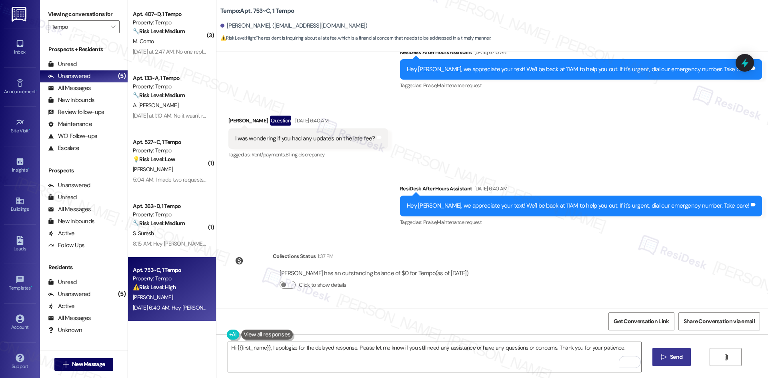
click at [681, 359] on span "Send" at bounding box center [676, 357] width 12 height 8
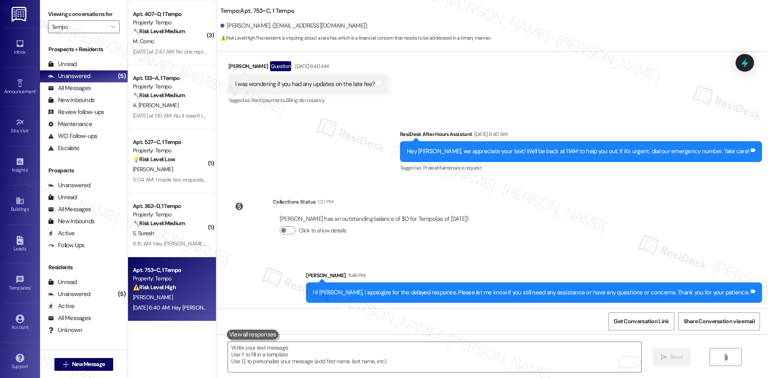
scroll to position [1693, 0]
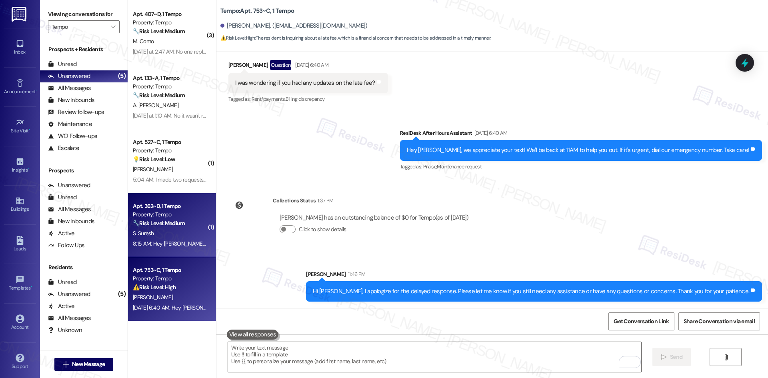
click at [177, 235] on div "S. Suresh" at bounding box center [170, 233] width 76 height 10
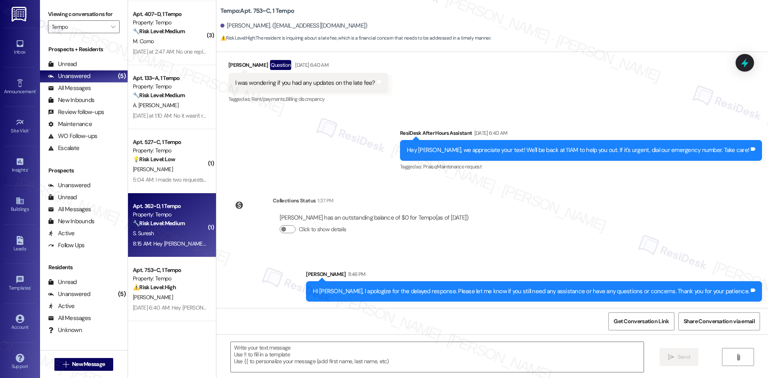
type textarea "Fetching suggested responses. Please feel free to read through the conversation…"
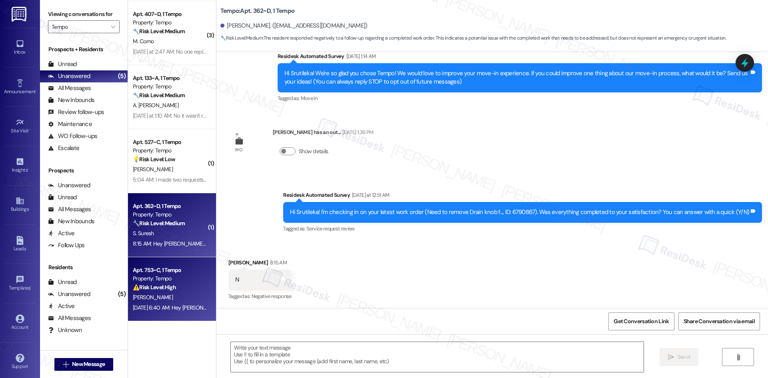
type textarea "Fetching suggested responses. Please feel free to read through the conversation…"
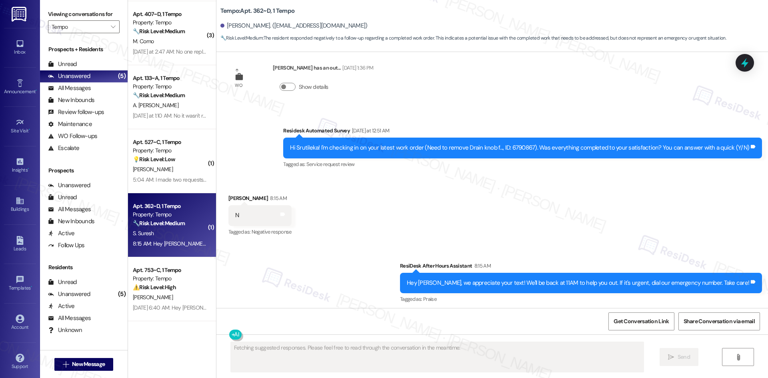
scroll to position [140, 0]
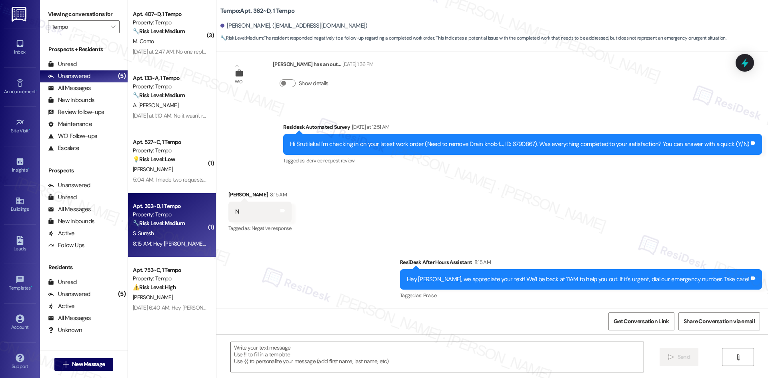
click at [344, 224] on div "Received via SMS Srutileka Suresh 8:15 AM N Tags and notes Tagged as: Negative …" at bounding box center [492, 206] width 552 height 68
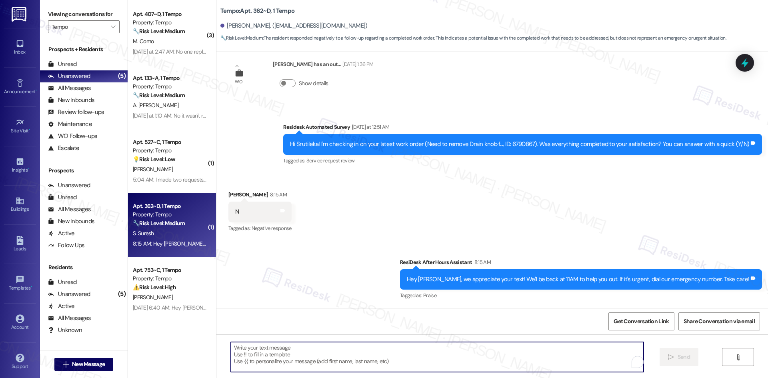
click at [335, 366] on textarea "To enrich screen reader interactions, please activate Accessibility in Grammarl…" at bounding box center [437, 357] width 413 height 30
paste textarea "I'm sorry to hear that. Could you let me know what happened or what part of the…"
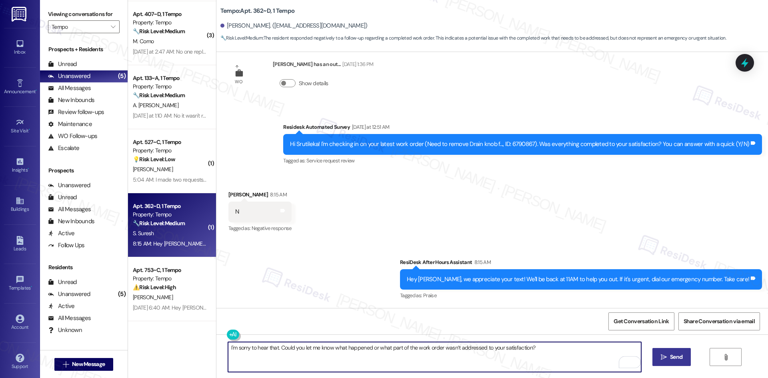
type textarea "I'm sorry to hear that. Could you let me know what happened or what part of the…"
click at [675, 358] on span "Send" at bounding box center [676, 357] width 12 height 8
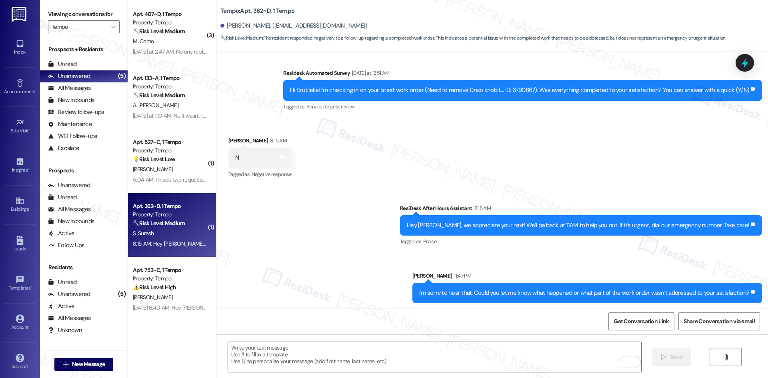
scroll to position [195, 0]
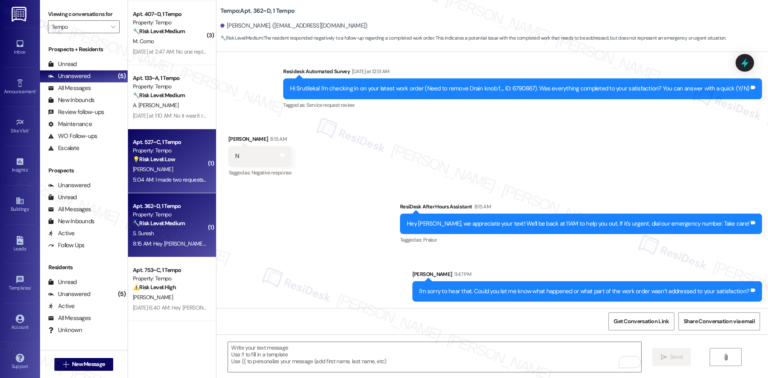
click at [182, 175] on div "5:04 AM: I made two requests for the same thing so I think they marked one as c…" at bounding box center [170, 180] width 76 height 10
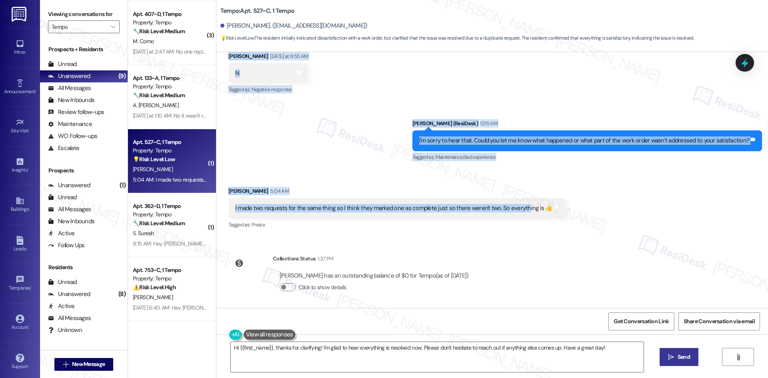
scroll to position [293, 0]
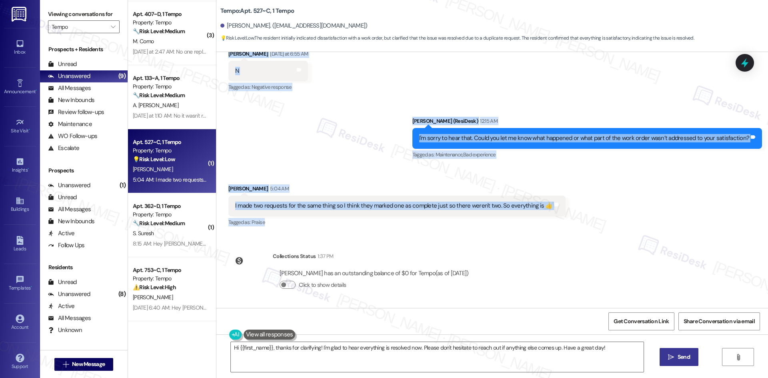
drag, startPoint x: 294, startPoint y: 143, endPoint x: 537, endPoint y: 215, distance: 253.2
click at [573, 216] on div "Lease started Aug 18, 2025 at 8:00 AM Survey, sent via SMS Residesk Automated S…" at bounding box center [492, 180] width 552 height 256
copy div "Residesk Automated Survey Yesterday at 12:52 AM Hi Ava! I'm checking in on your…"
click at [300, 357] on textarea "Hi {{first_name}}, thanks for clarifying! I'm glad to hear everything is resolv…" at bounding box center [437, 357] width 413 height 30
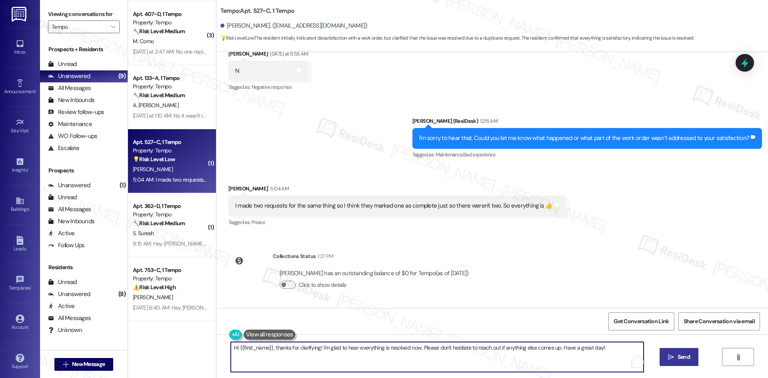
click at [273, 348] on textarea "Hi {{first_name}}, thanks for clarifying! I'm glad to hear everything is resolv…" at bounding box center [437, 357] width 413 height 30
drag, startPoint x: 270, startPoint y: 347, endPoint x: 206, endPoint y: 347, distance: 64.8
click at [206, 347] on div "Apt. 676~D, 1 Tempo Property: Tempo ⚠️ Risk Level: High The resident indicates …" at bounding box center [448, 189] width 640 height 378
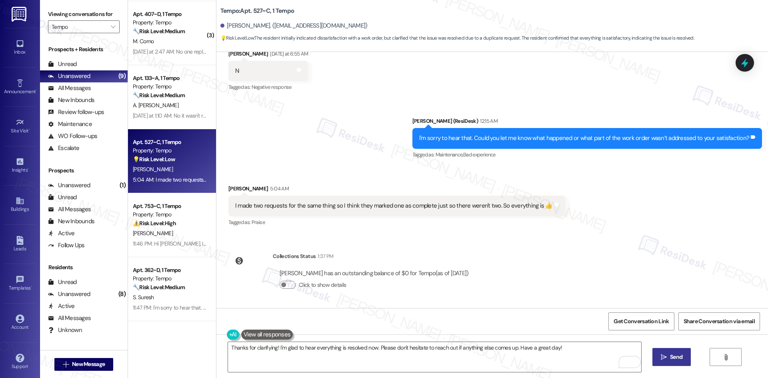
drag, startPoint x: 344, startPoint y: 149, endPoint x: 325, endPoint y: 154, distance: 19.9
click at [345, 150] on div "Sent via SMS Sarah (ResiDesk) 12:15 AM I'm sorry to hear that. Could you let me…" at bounding box center [492, 133] width 552 height 68
click at [331, 154] on div "Sent via SMS Sarah (ResiDesk) 12:15 AM I'm sorry to hear that. Could you let me…" at bounding box center [492, 133] width 552 height 68
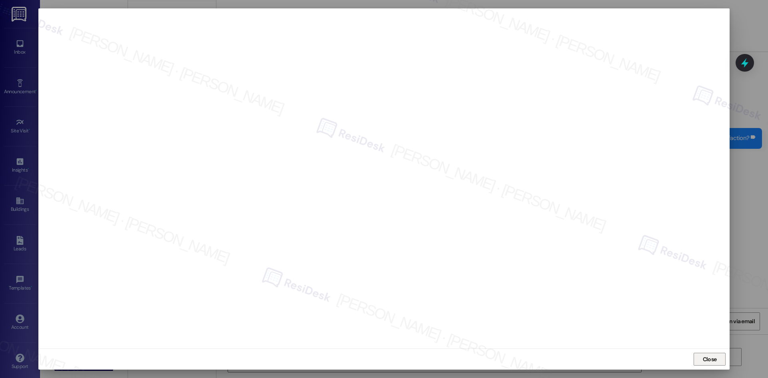
click at [712, 362] on span "Close" at bounding box center [710, 359] width 14 height 8
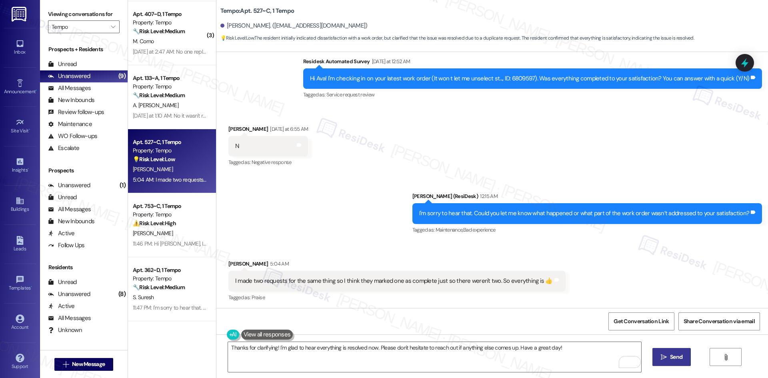
scroll to position [213, 0]
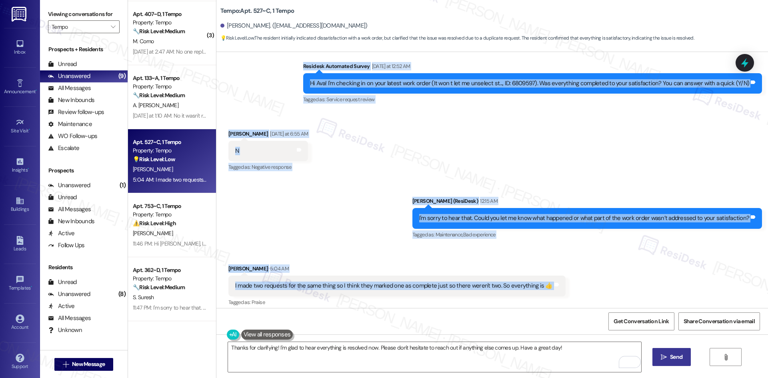
drag, startPoint x: 294, startPoint y: 64, endPoint x: 593, endPoint y: 292, distance: 375.9
click at [593, 292] on div "Lease started Aug 18, 2025 at 8:00 AM Survey, sent via SMS Residesk Automated S…" at bounding box center [492, 180] width 552 height 256
copy div "Residesk Automated Survey Yesterday at 12:52 AM Hi Ava! I'm checking in on your…"
click at [552, 264] on div "Received via SMS Ava Barrett 5:04 AM I made two requests for the same thing so …" at bounding box center [396, 286] width 349 height 56
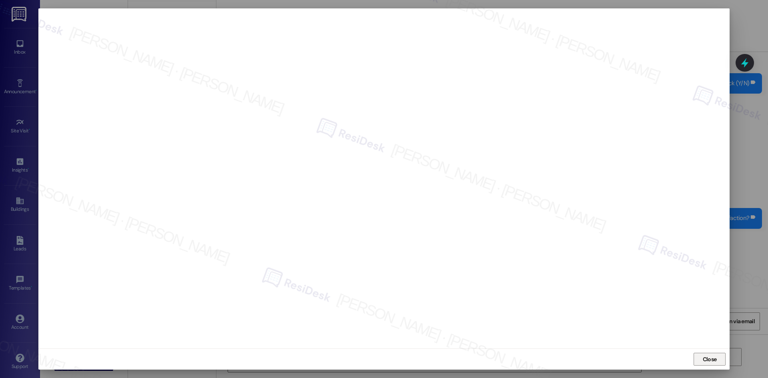
click at [707, 358] on span "Close" at bounding box center [710, 359] width 14 height 8
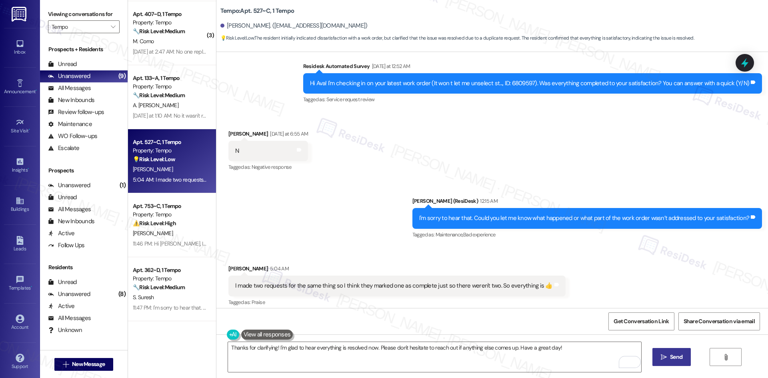
click at [314, 230] on div "Sent via SMS Sarah (ResiDesk) 12:15 AM I'm sorry to hear that. Could you let me…" at bounding box center [492, 213] width 552 height 68
click at [330, 374] on div "Thanks for clarifying! I'm glad to hear everything is resolved now. Please don'…" at bounding box center [492, 364] width 552 height 60
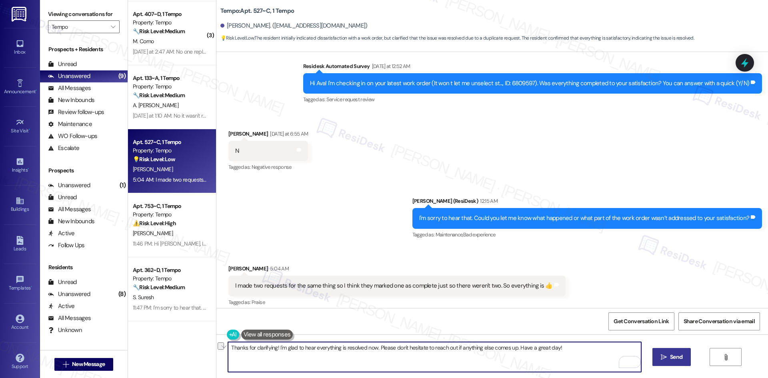
drag, startPoint x: 370, startPoint y: 348, endPoint x: 336, endPoint y: 350, distance: 34.5
click at [336, 350] on textarea "Thanks for clarifying! I'm glad to hear everything is resolved now. Please don'…" at bounding box center [434, 357] width 413 height 30
type textarea "Thanks for clarifying! I'm glad to hear everything is okay. Please don't hesita…"
click at [406, 358] on textarea "Thanks for clarifying! I'm glad to hear everything is okay. Please don't hesita…" at bounding box center [434, 357] width 413 height 30
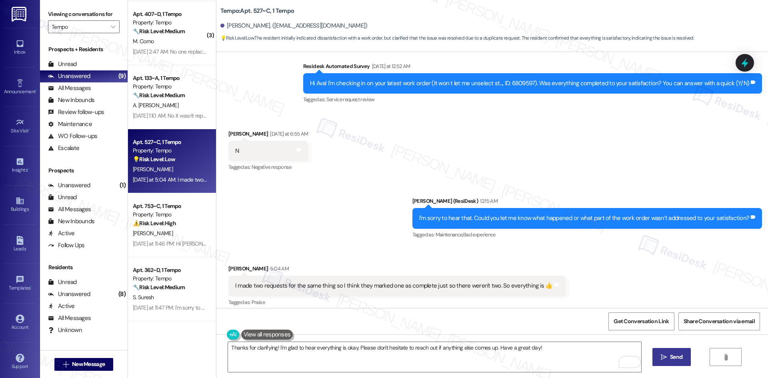
click at [665, 358] on icon "" at bounding box center [664, 357] width 6 height 6
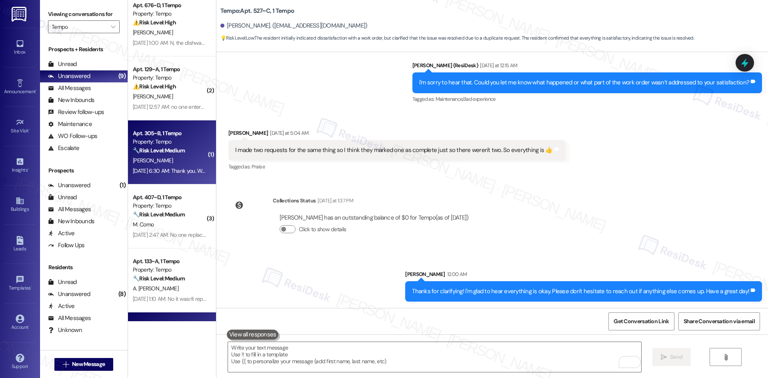
scroll to position [0, 0]
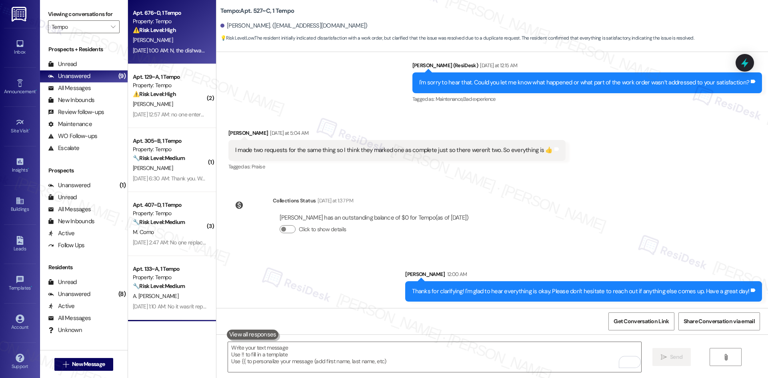
click at [174, 35] on div "G. Nelson" at bounding box center [170, 40] width 76 height 10
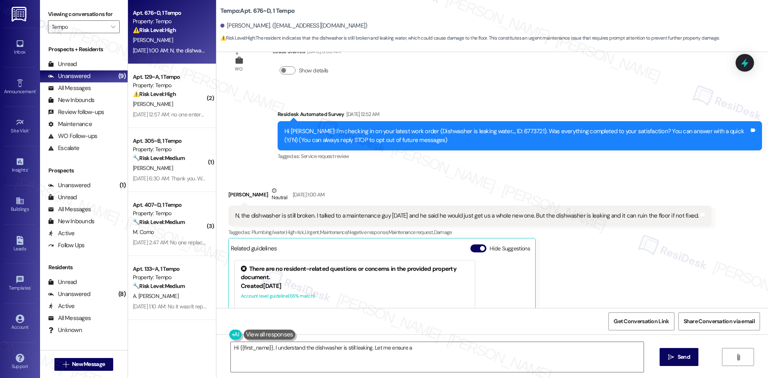
scroll to position [0, 0]
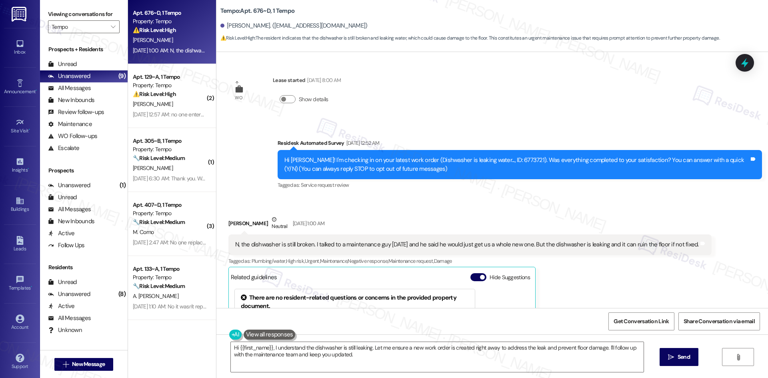
click at [638, 268] on div "Gabriella Nelson Neutral Sep 16, 2025 at 1:00 AM N, the dishwasher is still bro…" at bounding box center [469, 321] width 483 height 213
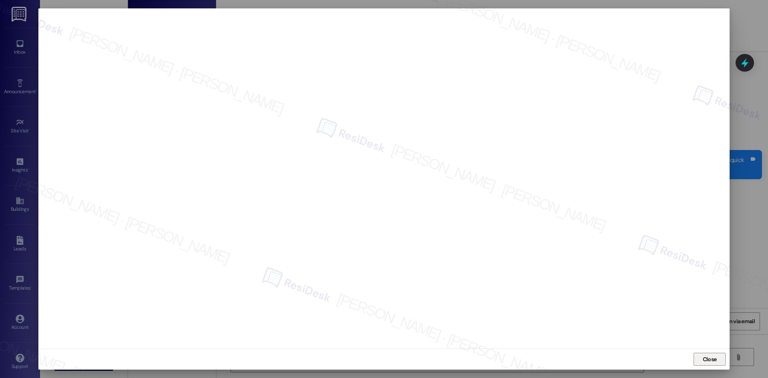
click at [708, 360] on span "Close" at bounding box center [710, 359] width 14 height 8
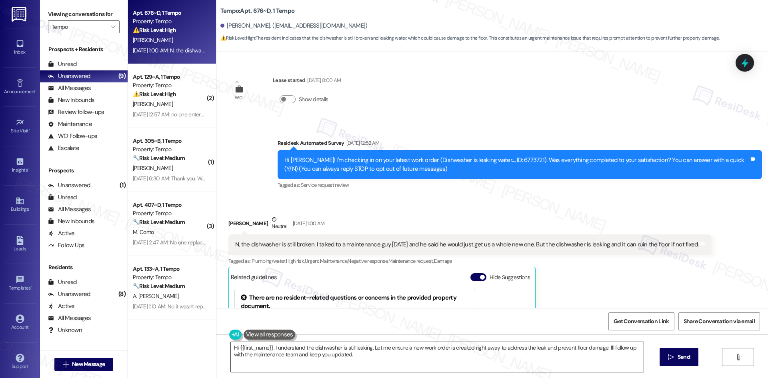
click at [444, 364] on textarea "Hi {{first_name}}, I understand the dishwasher is still leaking. Let me ensure …" at bounding box center [437, 357] width 413 height 30
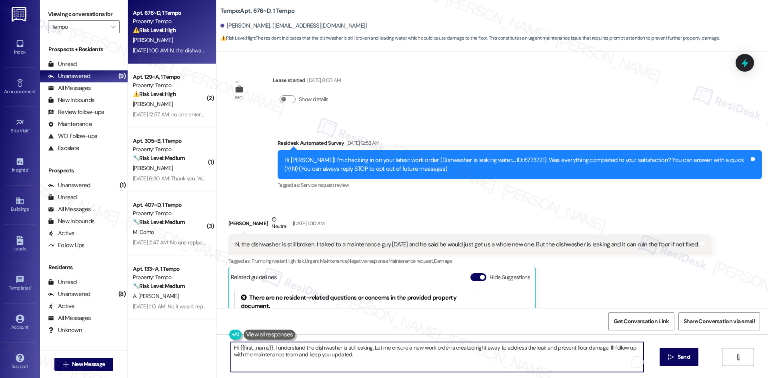
paste textarea "replace dishwasher blacks"
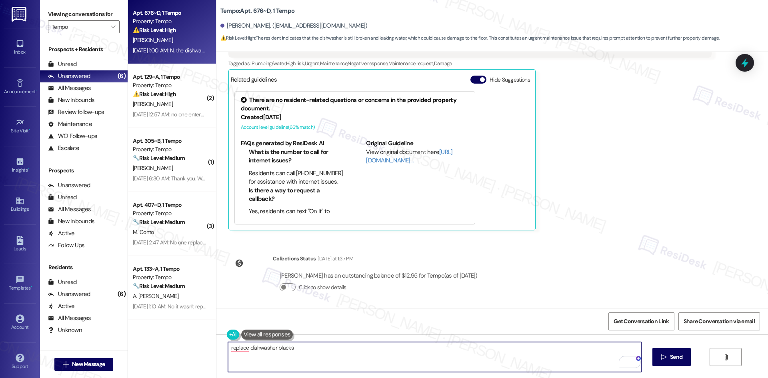
scroll to position [200, 0]
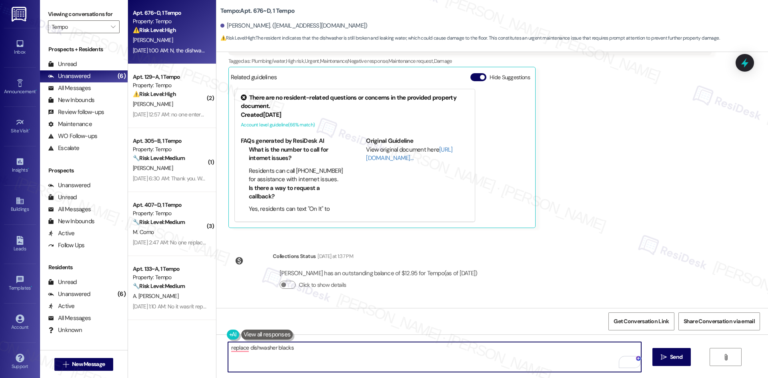
type textarea "replace dishwasher blacks"
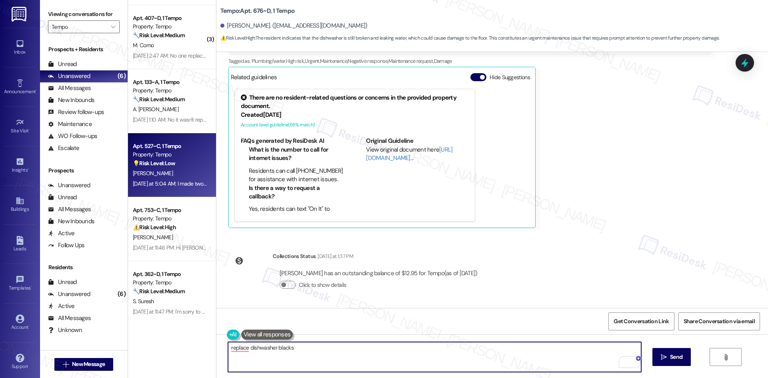
scroll to position [191, 0]
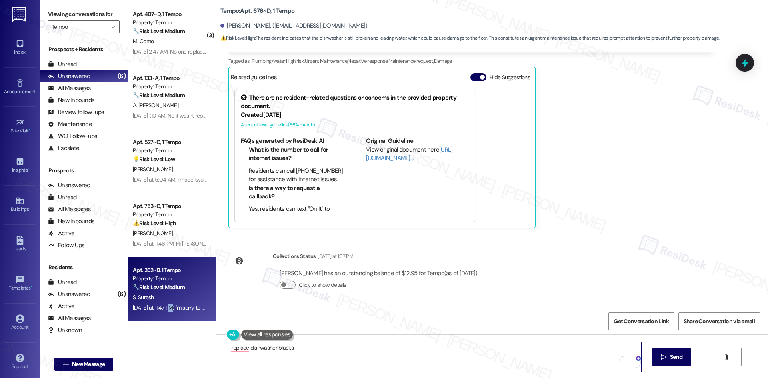
click at [165, 309] on div "Yesterday at 11:47 PM: I'm sorry to hear that. Could you let me know what happe…" at bounding box center [306, 307] width 346 height 7
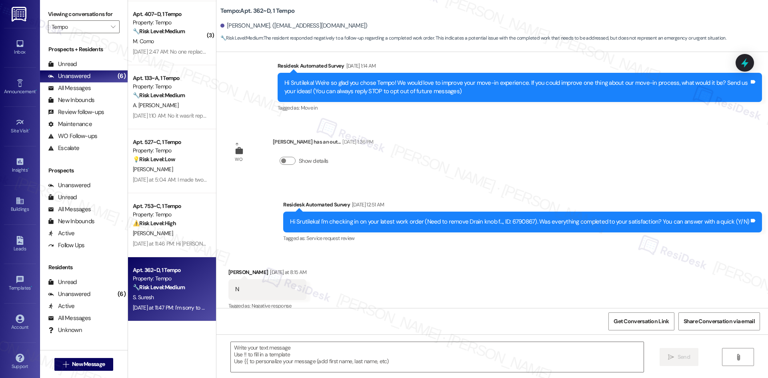
scroll to position [0, 0]
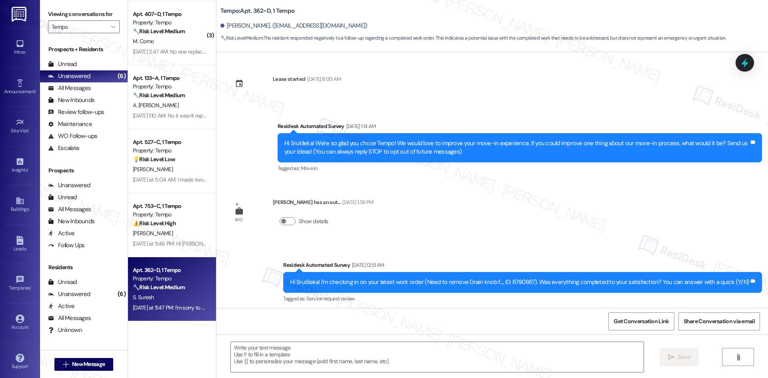
type textarea "Fetching suggested responses. Please feel free to read through the conversation…"
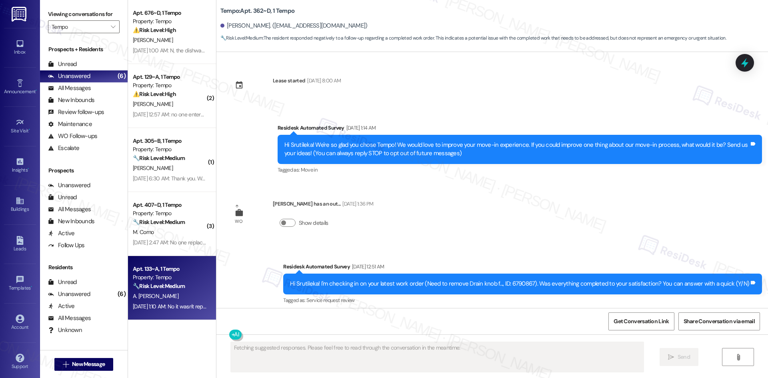
click at [169, 298] on div "A. Rufus" at bounding box center [170, 296] width 76 height 10
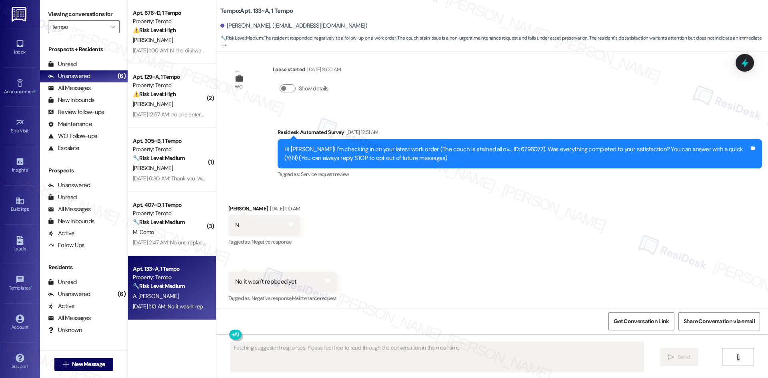
scroll to position [13, 0]
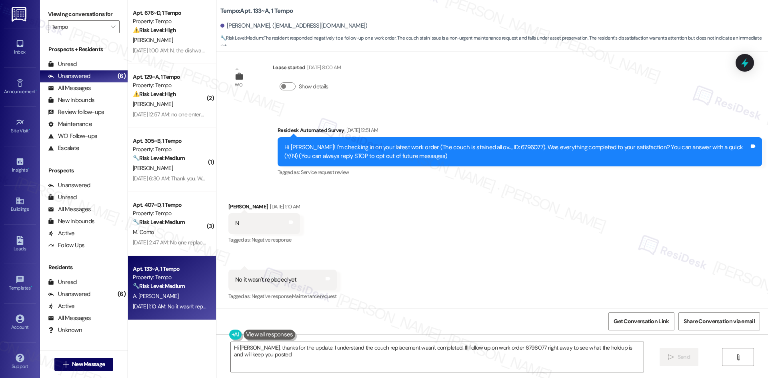
type textarea "Hi Ashlyn, thanks for the update. I understand the couch replacement wasn't com…"
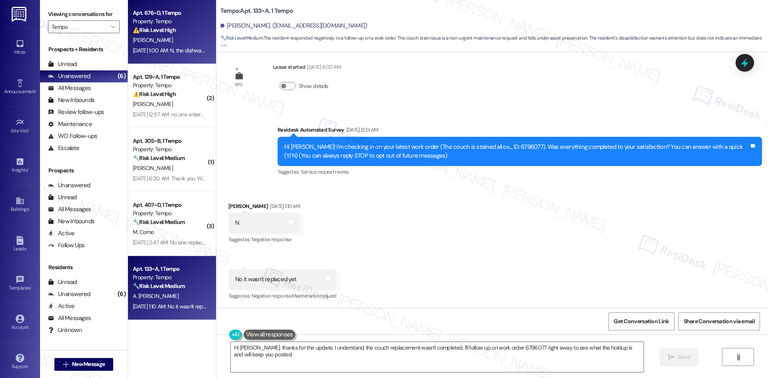
click at [180, 32] on div "⚠️ Risk Level: High The resident indicates that the dishwasher is still broken …" at bounding box center [170, 30] width 74 height 8
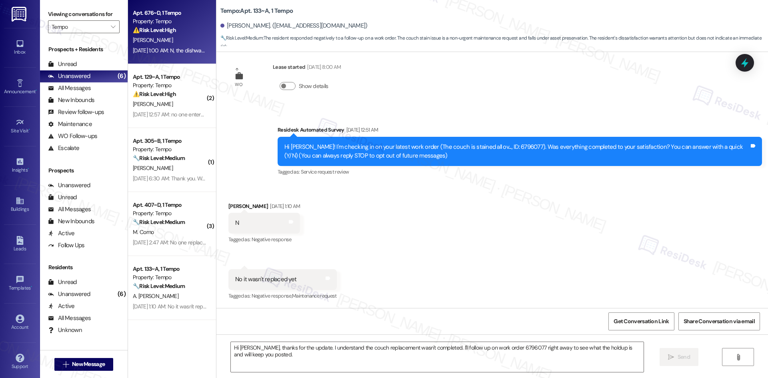
type textarea "Fetching suggested responses. Please feel free to read through the conversation…"
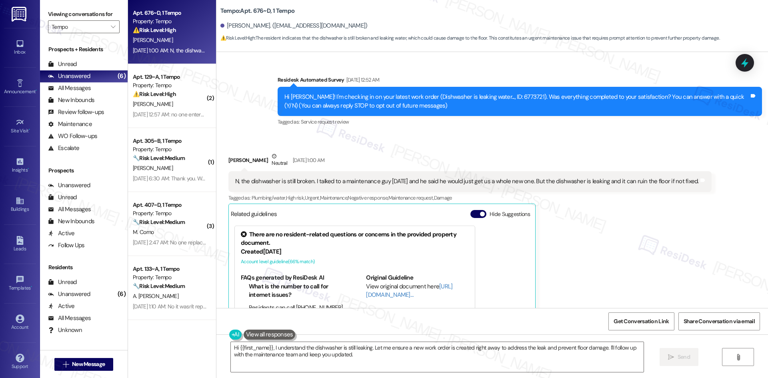
scroll to position [46, 0]
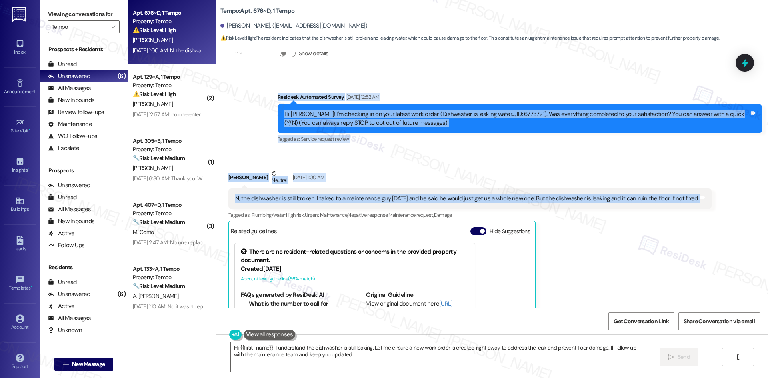
drag, startPoint x: 268, startPoint y: 91, endPoint x: 719, endPoint y: 201, distance: 464.0
click at [719, 201] on div "WO Lease started Aug 18, 2025 at 8:00 AM Show details Survey, sent via SMS Resi…" at bounding box center [492, 180] width 552 height 256
copy div "Residesk Automated Survey Sep 16, 2025 at 12:52 AM Hi Gabriella! I'm checking i…"
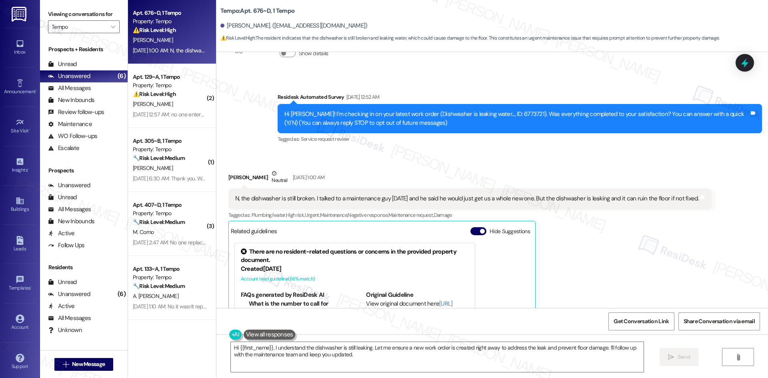
click at [644, 291] on div "Gabriella Nelson Neutral Sep 16, 2025 at 1:00 AM N, the dishwasher is still bro…" at bounding box center [469, 275] width 483 height 213
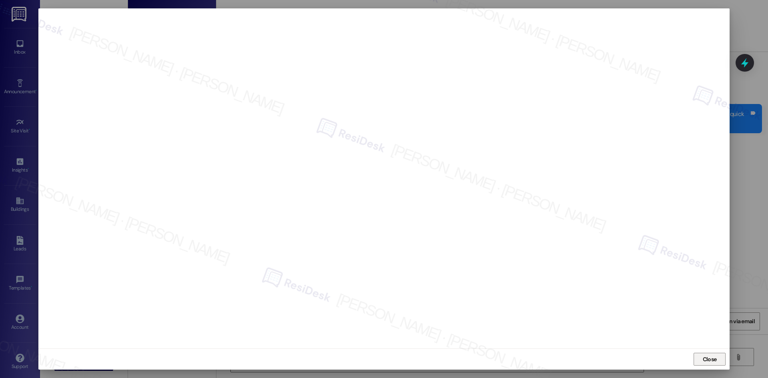
click at [703, 358] on span "Close" at bounding box center [710, 359] width 14 height 8
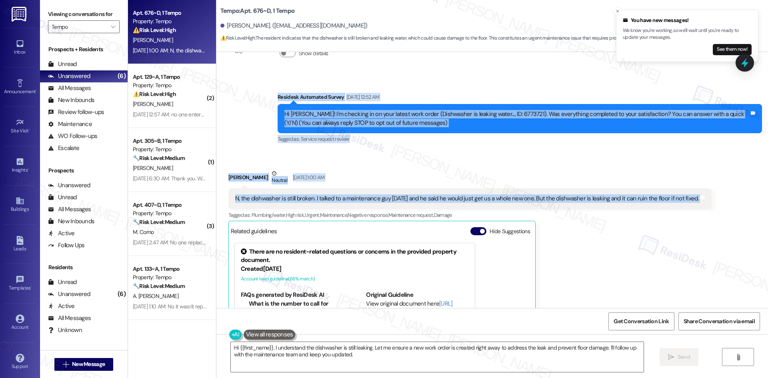
drag, startPoint x: 253, startPoint y: 94, endPoint x: 720, endPoint y: 206, distance: 480.1
click at [720, 206] on div "WO Lease started Aug 18, 2025 at 8:00 AM Show details Survey, sent via SMS Resi…" at bounding box center [492, 180] width 552 height 256
copy div "Residesk Automated Survey Sep 16, 2025 at 12:52 AM Hi Gabriella! I'm checking i…"
click at [336, 164] on div "Received via SMS Gabriella Nelson Neutral Sep 16, 2025 at 1:00 AM N, the dishwa…" at bounding box center [469, 275] width 495 height 225
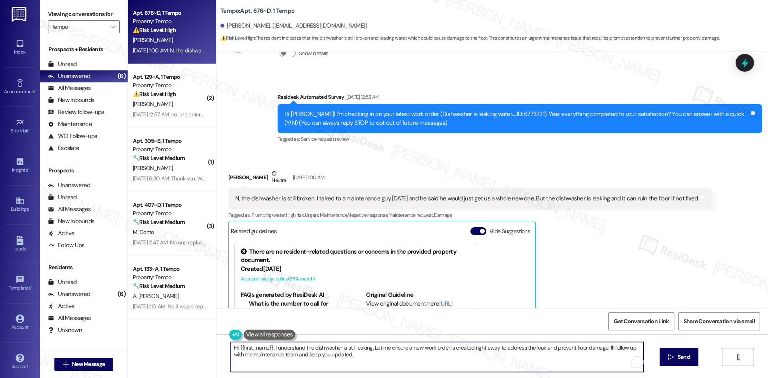
click at [366, 359] on textarea "Hi {{first_name}}, I understand the dishwasher is still leaking. Let me ensure …" at bounding box center [437, 357] width 413 height 30
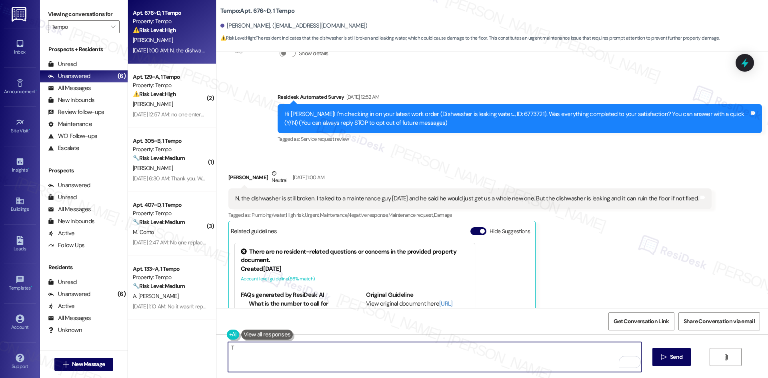
paste textarea "hank you for letting us know. I understand your concern about the dishwasher st…"
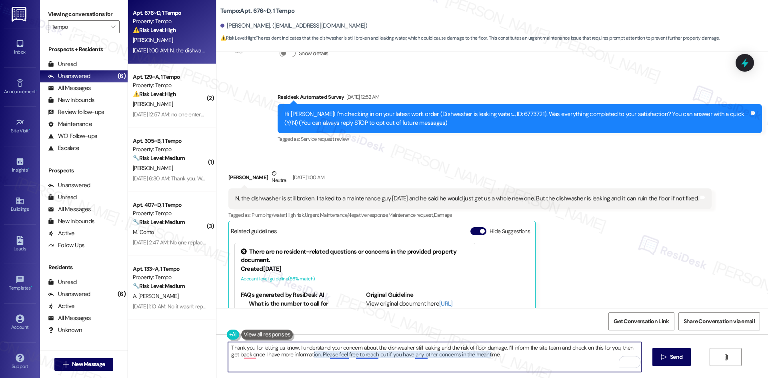
click at [330, 356] on textarea "Thank you for letting us know. I understand your concern about the dishwasher s…" at bounding box center [434, 357] width 413 height 30
click at [240, 357] on textarea "Thank you for letting us know. I understand your concern about the dishwasher s…" at bounding box center [434, 357] width 413 height 30
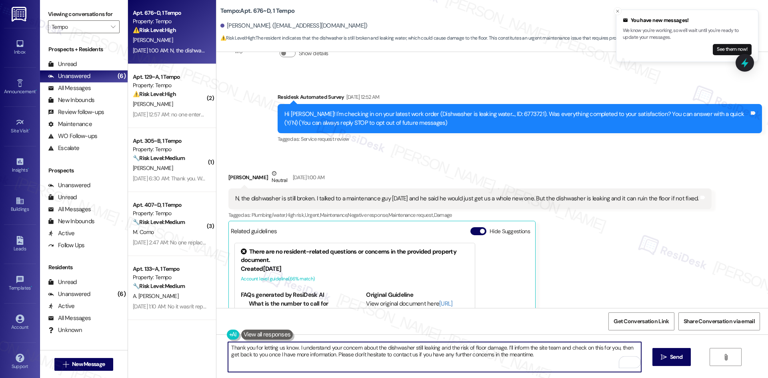
type textarea "Thank you for letting us know. I understand your concern about the dishwasher s…"
click at [673, 362] on button " Send" at bounding box center [671, 357] width 39 height 18
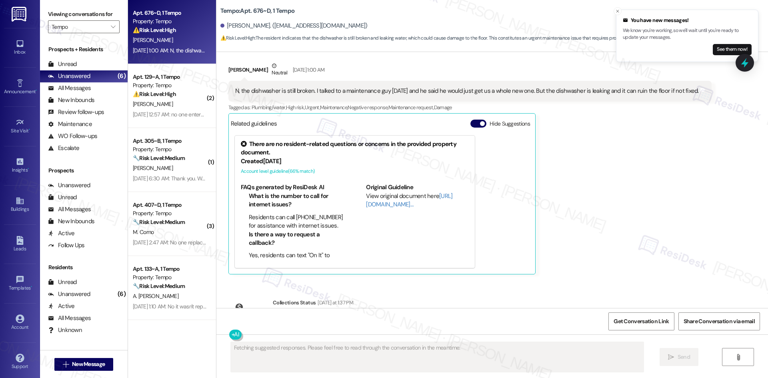
scroll to position [264, 0]
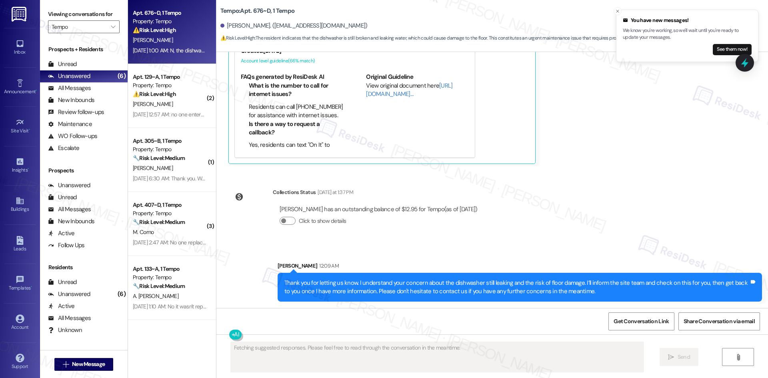
click at [611, 176] on div "WO Lease started Aug 18, 2025 at 8:00 AM Show details Survey, sent via SMS Resi…" at bounding box center [492, 180] width 552 height 256
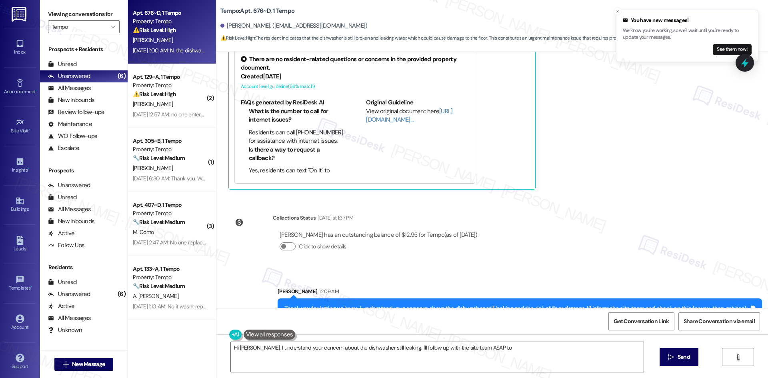
scroll to position [24, 0]
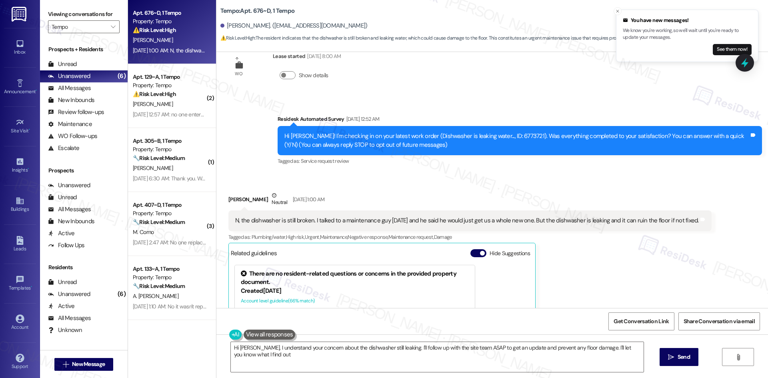
type textarea "Hi Gabriella, I understand your concern about the dishwasher still leaking. I'l…"
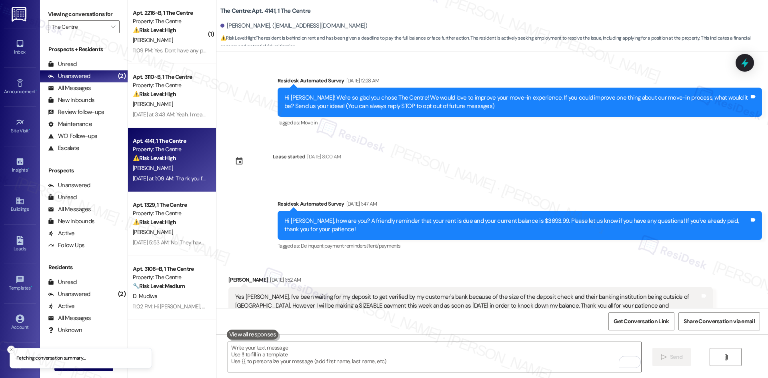
scroll to position [4981, 0]
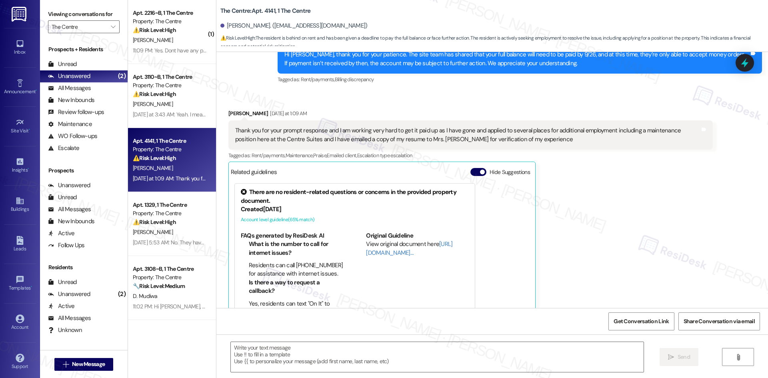
type textarea "Fetching suggested responses. Please feel free to read through the conversation…"
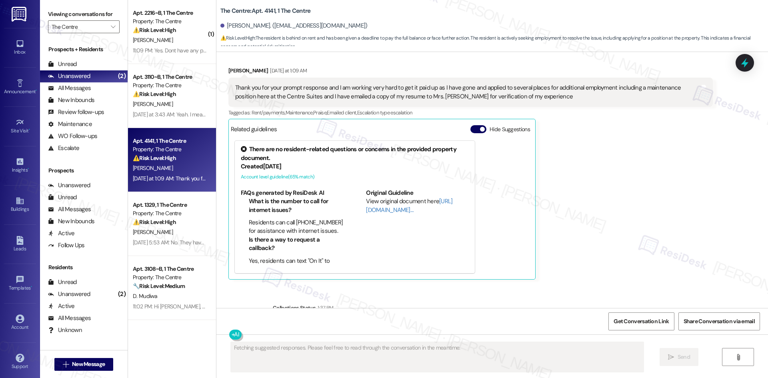
scroll to position [4993, 0]
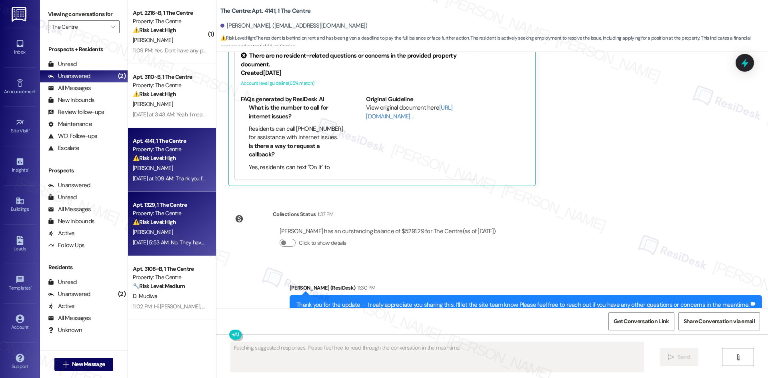
click at [155, 235] on div "G. Wagner" at bounding box center [170, 232] width 76 height 10
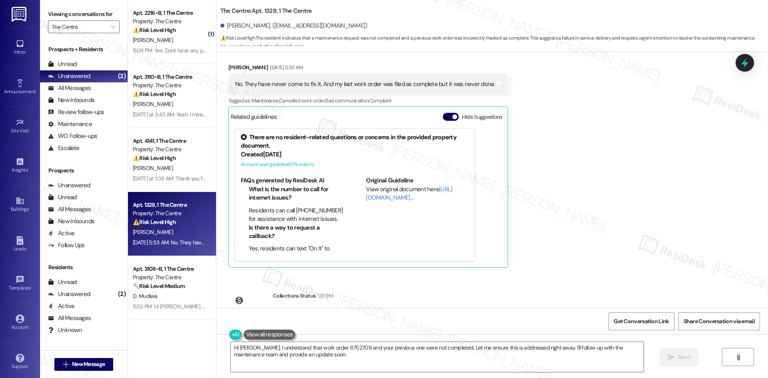
scroll to position [192, 0]
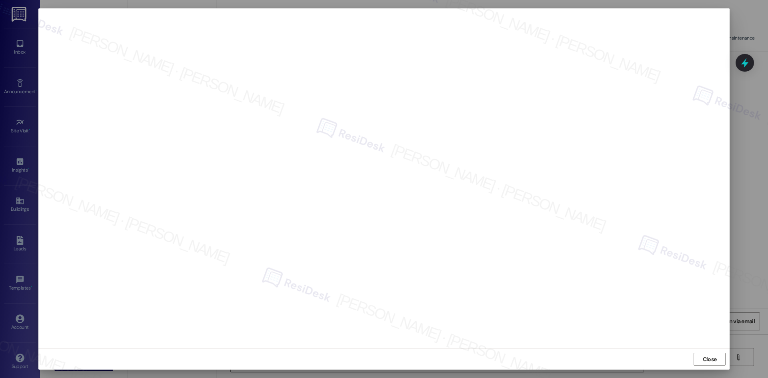
click at [713, 367] on div "Close" at bounding box center [383, 358] width 691 height 21
click at [710, 359] on span "Close" at bounding box center [710, 359] width 14 height 8
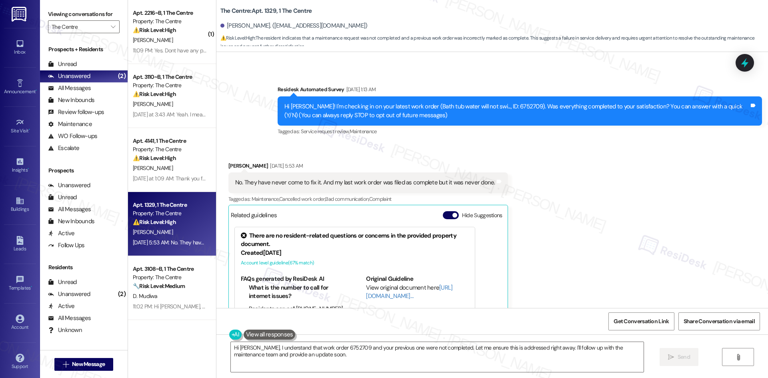
scroll to position [40, 0]
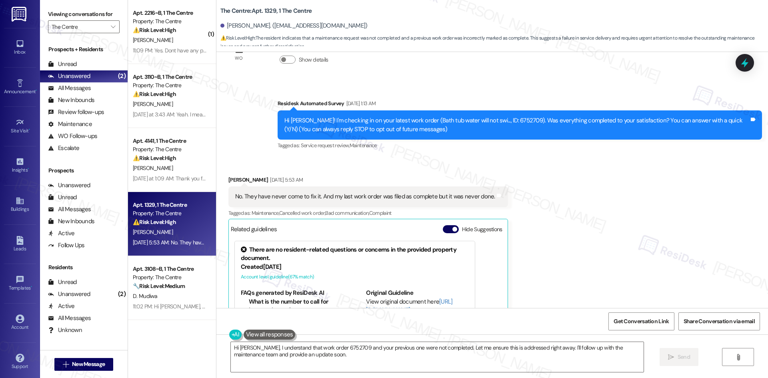
click at [563, 176] on div "Received via SMS Grace Wagner Sep 13, 2025 at 5:53 AM No. They have never come …" at bounding box center [492, 272] width 552 height 228
click at [568, 206] on div "Received via SMS Grace Wagner Sep 13, 2025 at 5:53 AM No. They have never come …" at bounding box center [492, 272] width 552 height 228
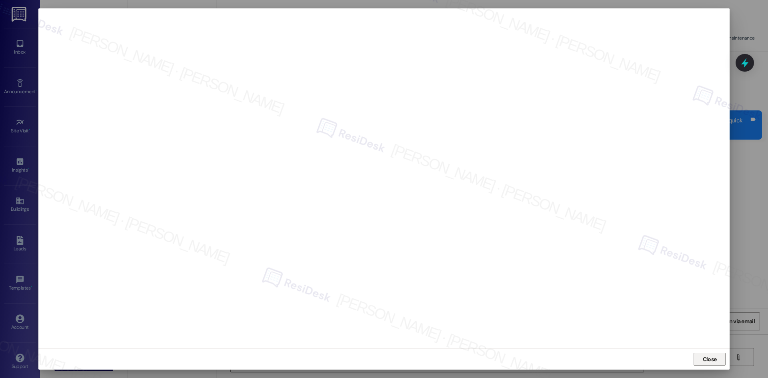
click at [705, 360] on span "Close" at bounding box center [710, 359] width 14 height 8
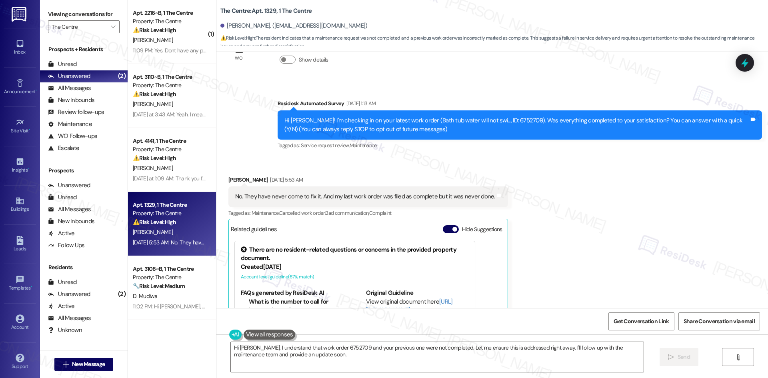
drag, startPoint x: 255, startPoint y: 97, endPoint x: 318, endPoint y: 144, distance: 79.0
click at [291, 126] on div "Survey, sent via SMS Residesk Automated Survey Sep 13, 2025 at 1:13 AM Hi Grace…" at bounding box center [492, 119] width 552 height 76
drag, startPoint x: 516, startPoint y: 189, endPoint x: 500, endPoint y: 202, distance: 21.0
click at [496, 202] on div "Received via SMS Grace Wagner Sep 13, 2025 at 5:53 AM No. They have never come …" at bounding box center [492, 272] width 552 height 228
click at [238, 138] on div "Survey, sent via SMS Residesk Automated Survey Sep 13, 2025 at 1:13 AM Hi Grace…" at bounding box center [492, 119] width 552 height 76
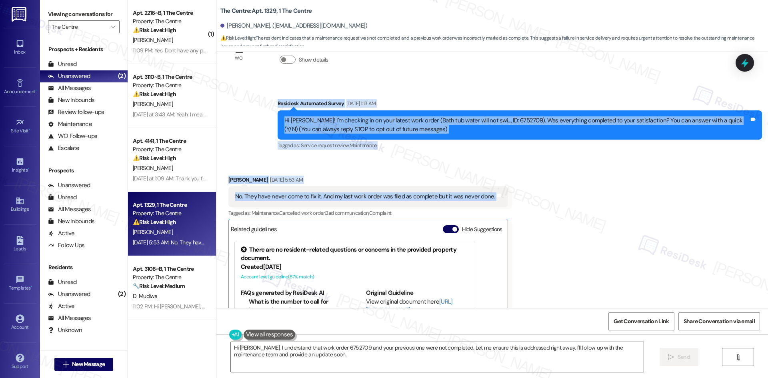
drag, startPoint x: 260, startPoint y: 104, endPoint x: 498, endPoint y: 196, distance: 254.4
click at [498, 196] on div "WO Lease started Jul 15, 2025 at 8:00 AM Show details Survey, sent via SMS Resi…" at bounding box center [492, 180] width 552 height 256
copy div "Residesk Automated Survey Sep 13, 2025 at 1:13 AM Hi Grace! I'm checking in on …"
click at [388, 175] on div "Received via SMS Grace Wagner Sep 13, 2025 at 5:53 AM No. They have never come …" at bounding box center [368, 278] width 292 height 216
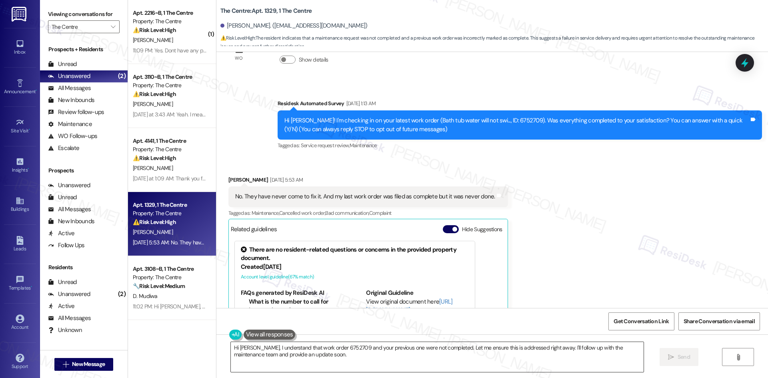
click at [414, 357] on textarea "Hi Grace, I understand that work order 6752709 and your previous one were not c…" at bounding box center [437, 357] width 413 height 30
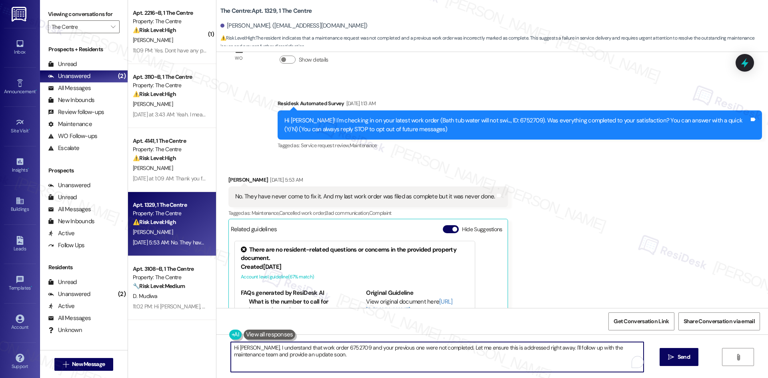
paste textarea "just wanted to check back to see if the bathtub issue and your previous work or…"
type textarea "Hi Grace, I just wanted to check back to see if the bathtub issue and your prev…"
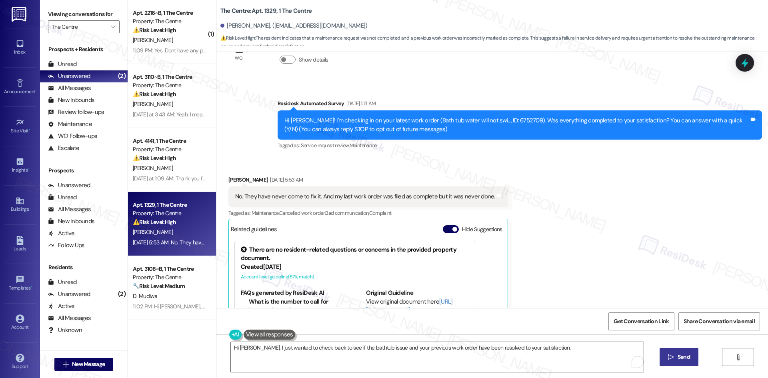
click at [665, 358] on button " Send" at bounding box center [678, 357] width 39 height 18
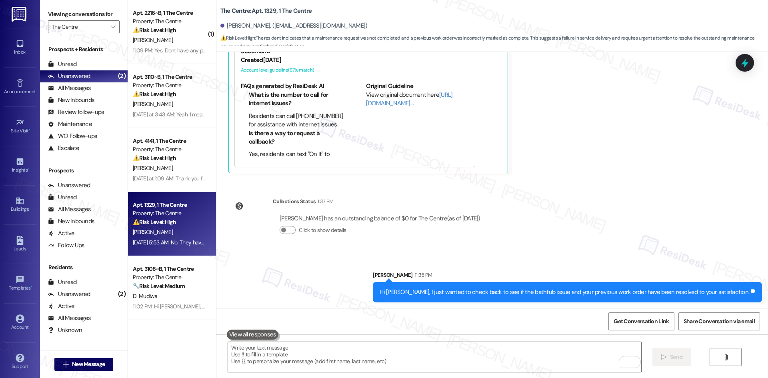
scroll to position [248, 0]
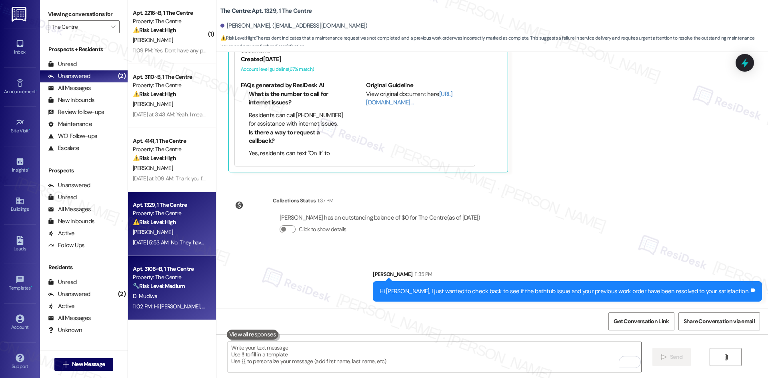
click at [186, 288] on div "🔧 Risk Level: Medium Resident indicates partial rent payment and confirms plan …" at bounding box center [170, 286] width 74 height 8
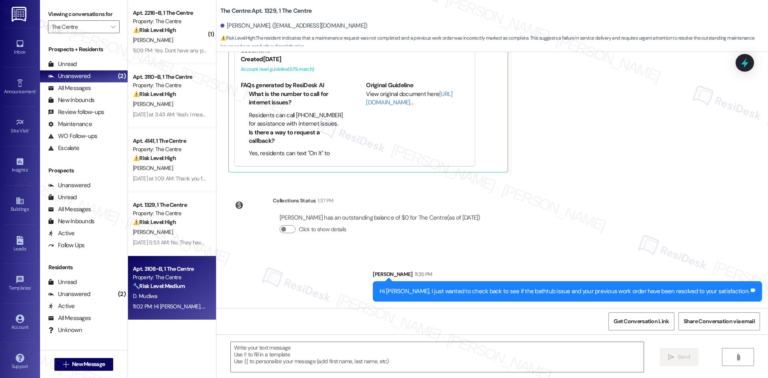
type textarea "Fetching suggested responses. Please feel free to read through the conversation…"
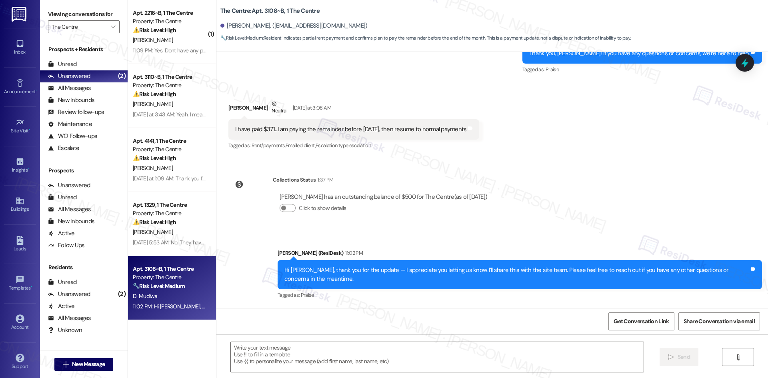
type textarea "Fetching suggested responses. Please feel free to read through the conversation…"
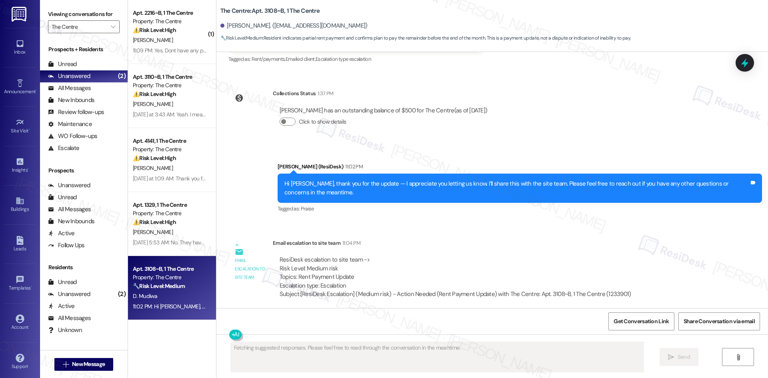
scroll to position [2540, 0]
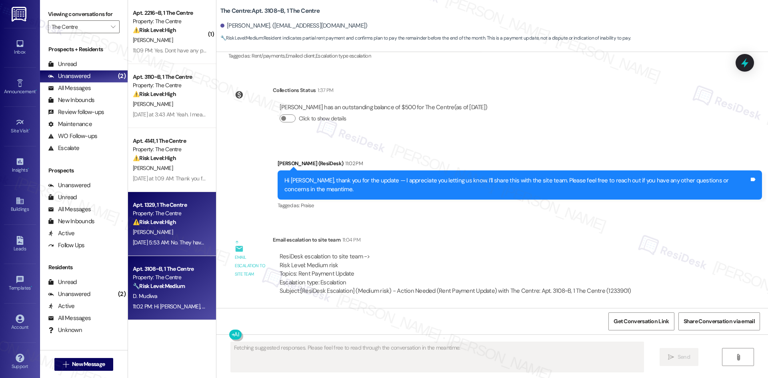
click at [182, 233] on div "[PERSON_NAME]" at bounding box center [170, 232] width 76 height 10
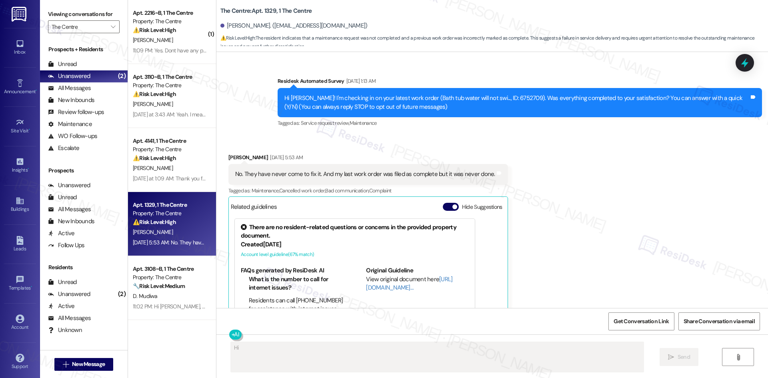
scroll to position [59, 0]
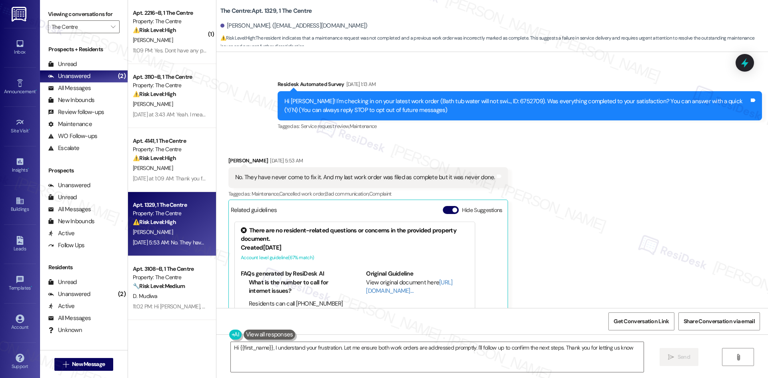
type textarea "Hi {{first_name}}, I understand your frustration. Let me ensure both work order…"
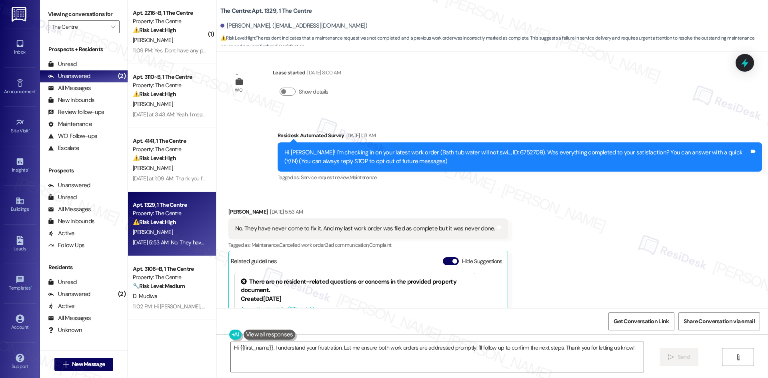
scroll to position [0, 0]
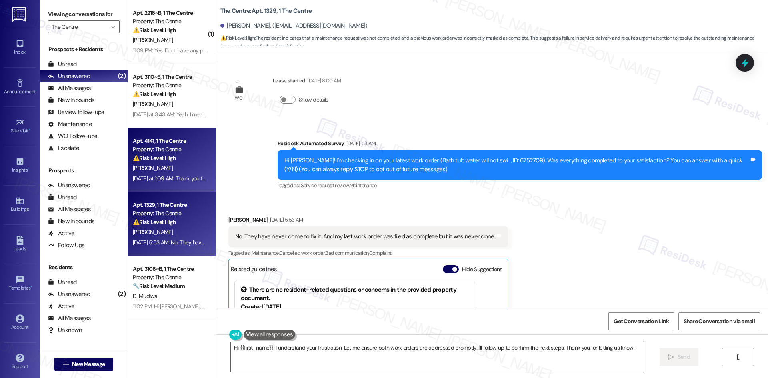
click at [174, 181] on div "Yesterday at 1:09 AM: Thank you for your prompt response and I am working very …" at bounding box center [515, 178] width 764 height 7
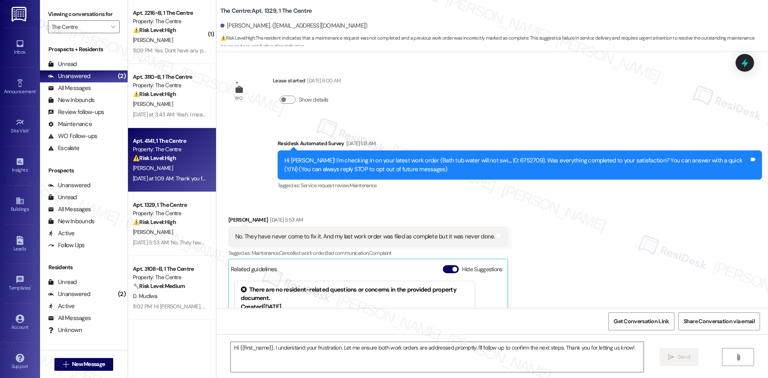
type textarea "Fetching suggested responses. Please feel free to read through the conversation…"
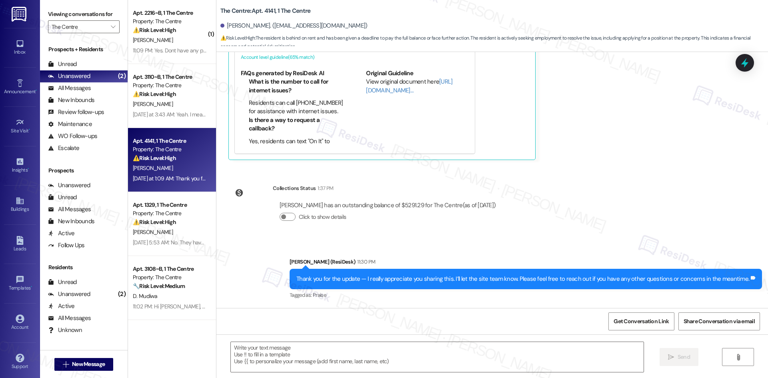
type textarea "Fetching suggested responses. Please feel free to read through the conversation…"
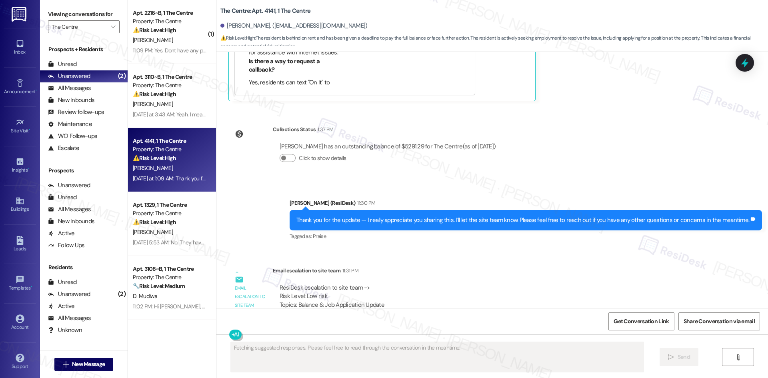
scroll to position [5083, 0]
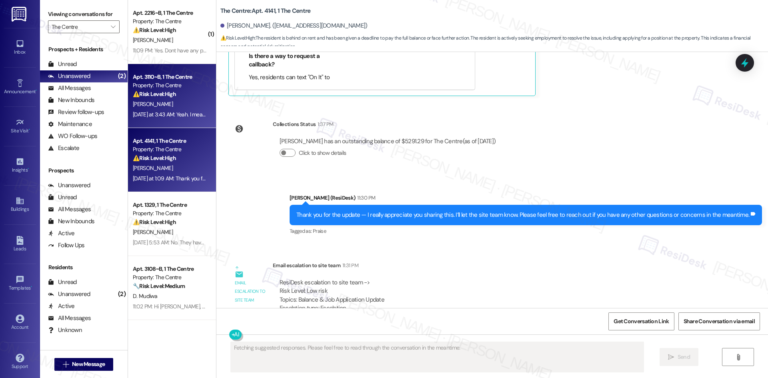
click at [162, 88] on div "Property: The Centre" at bounding box center [170, 85] width 74 height 8
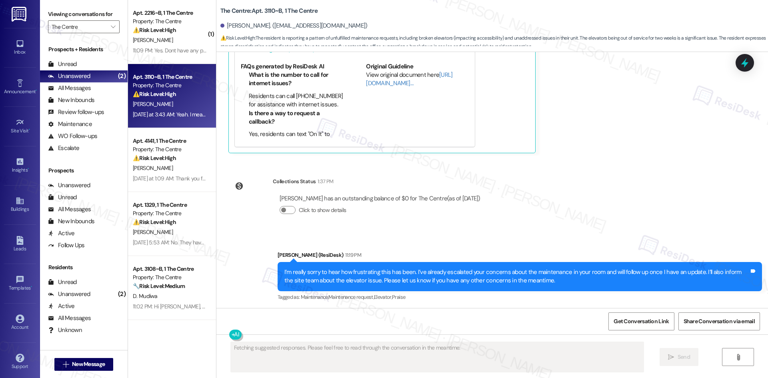
scroll to position [1913, 0]
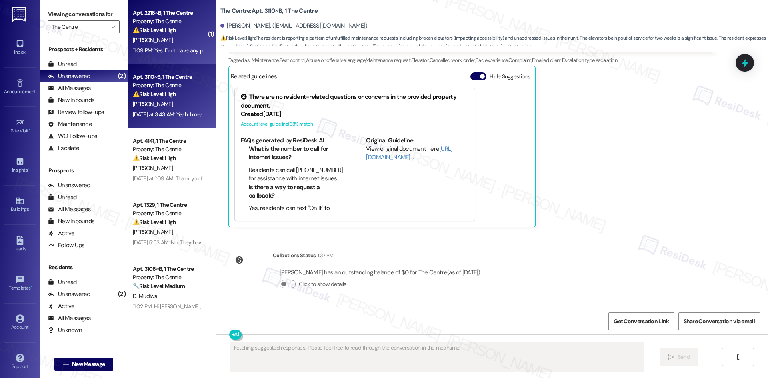
click at [167, 37] on div "G. Ayoub" at bounding box center [170, 40] width 76 height 10
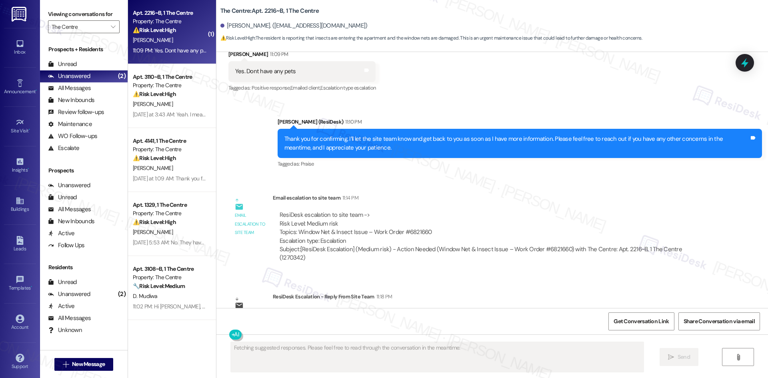
scroll to position [2200, 0]
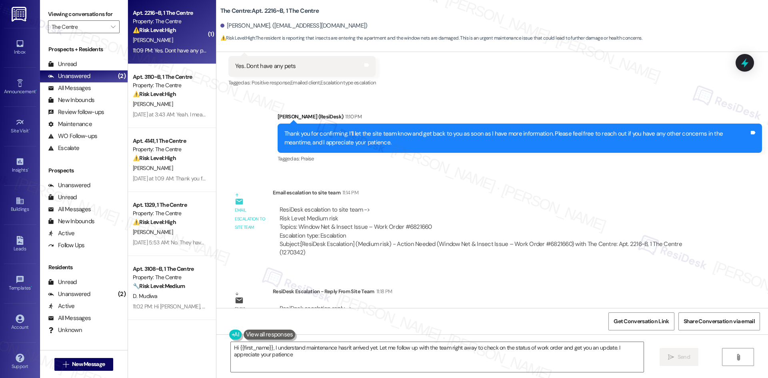
type textarea "Hi {{first_name}}, I understand maintenance hasn't arrived yet. Let me follow u…"
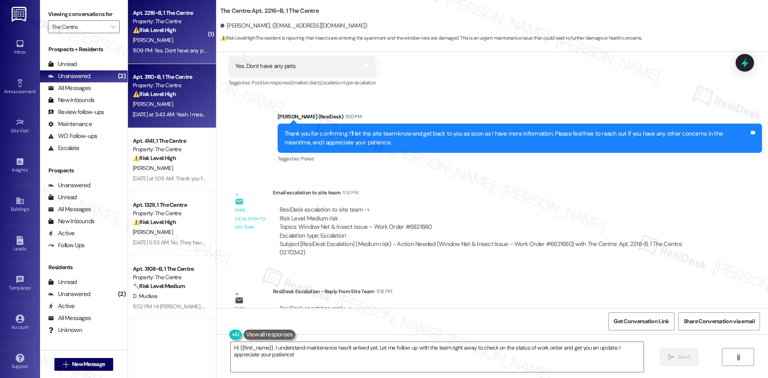
click at [150, 99] on div "Apt. 3110~B, 1 The Centre Property: The Centre ⚠️ Risk Level: High The resident…" at bounding box center [170, 85] width 76 height 27
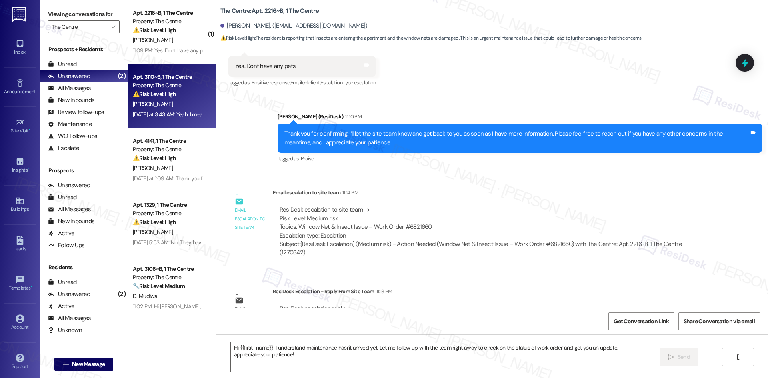
type textarea "Fetching suggested responses. Please feel free to read through the conversation…"
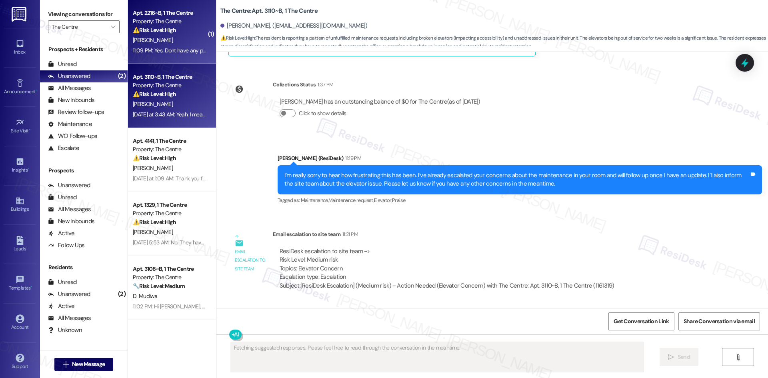
click at [173, 48] on div "11:09 PM: Yes. Dont have any pets 11:09 PM: Yes. Dont have any pets" at bounding box center [172, 50] width 78 height 7
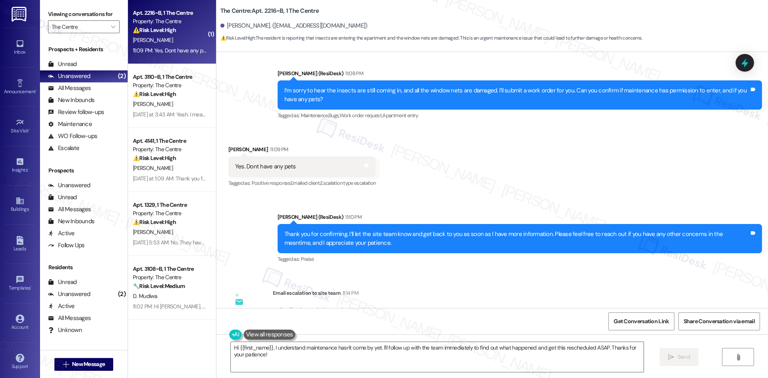
scroll to position [2040, 0]
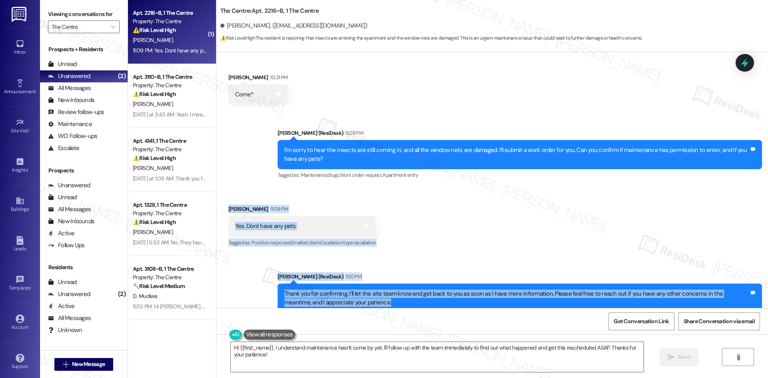
drag, startPoint x: 248, startPoint y: 193, endPoint x: 376, endPoint y: 280, distance: 154.6
click at [376, 280] on div "WO Opened request: cracks in c... Aug 21, 2024 at 5:39 PM Status : Completed Sh…" at bounding box center [492, 180] width 552 height 256
click at [376, 290] on div "Thank you for confirming. I’ll let the site team know and get back to you as so…" at bounding box center [516, 298] width 465 height 17
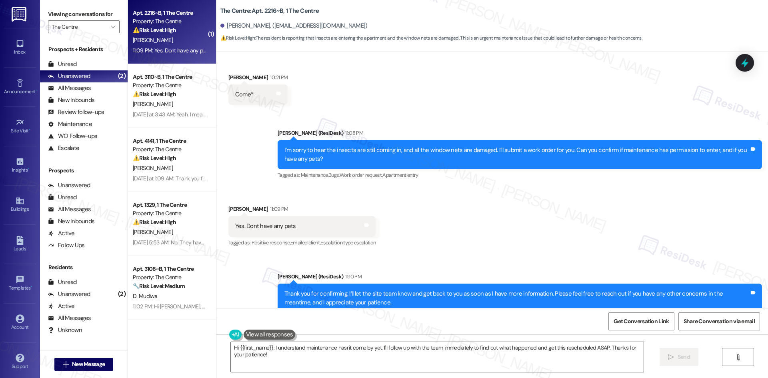
drag, startPoint x: 375, startPoint y: 280, endPoint x: 223, endPoint y: 178, distance: 183.2
click at [223, 199] on div "Received via SMS Gabriela Ayoub 11:09 PM Yes. Dont have any pets Tags and notes…" at bounding box center [302, 227] width 160 height 56
click at [224, 199] on div "Received via SMS Gabriela Ayoub 11:09 PM Yes. Dont have any pets Tags and notes…" at bounding box center [302, 227] width 160 height 56
click at [222, 199] on div "Received via SMS Gabriela Ayoub 11:09 PM Yes. Dont have any pets Tags and notes…" at bounding box center [302, 227] width 160 height 56
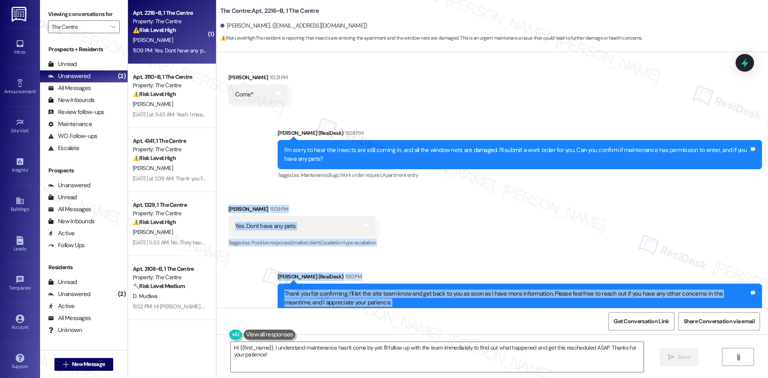
drag, startPoint x: 220, startPoint y: 178, endPoint x: 369, endPoint y: 277, distance: 179.1
click at [369, 277] on div "WO Opened request: cracks in c... Aug 21, 2024 at 5:39 PM Status : Completed Sh…" at bounding box center [492, 180] width 552 height 256
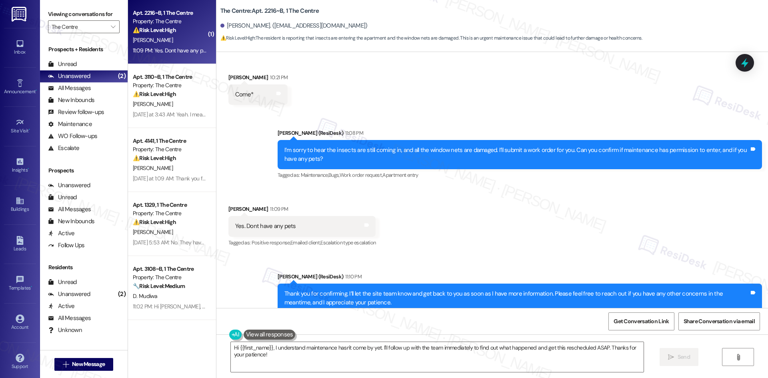
click at [316, 313] on div "Tagged as: Praise Click to highlight conversations about Praise" at bounding box center [520, 319] width 484 height 12
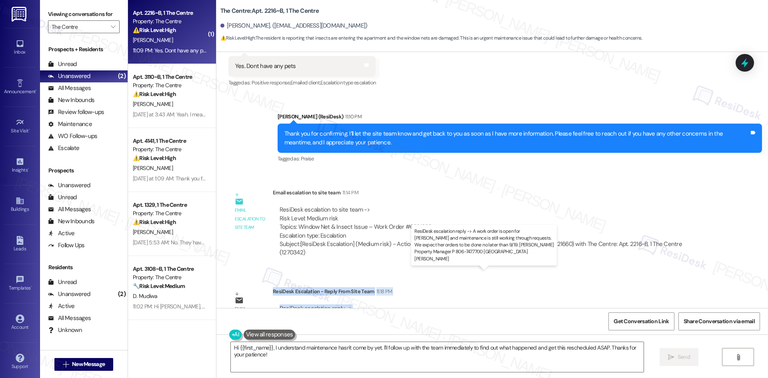
drag, startPoint x: 267, startPoint y: 257, endPoint x: 608, endPoint y: 286, distance: 342.4
click at [608, 287] on div "ResiDesk Escalation - Reply From Site Team 11:18 PM ResiDesk escalation reply -…" at bounding box center [493, 311] width 440 height 49
copy div "ResiDesk Escalation - Reply From Site Team 11:18 PM ResiDesk escalation reply -…"
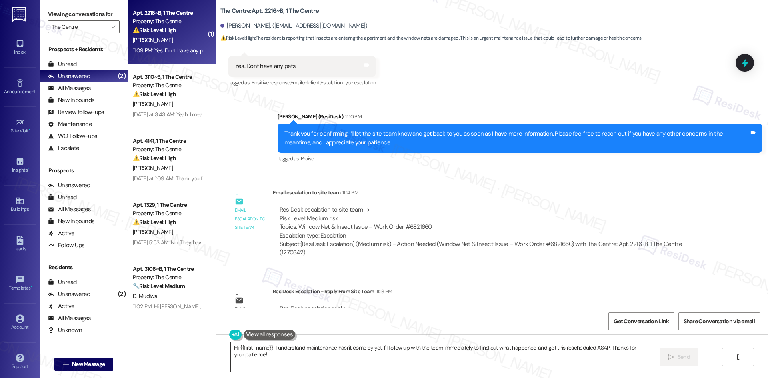
click at [334, 349] on textarea "Hi {{first_name}}, I understand maintenance hasn't come by yet. I'll follow up …" at bounding box center [437, 357] width 413 height 30
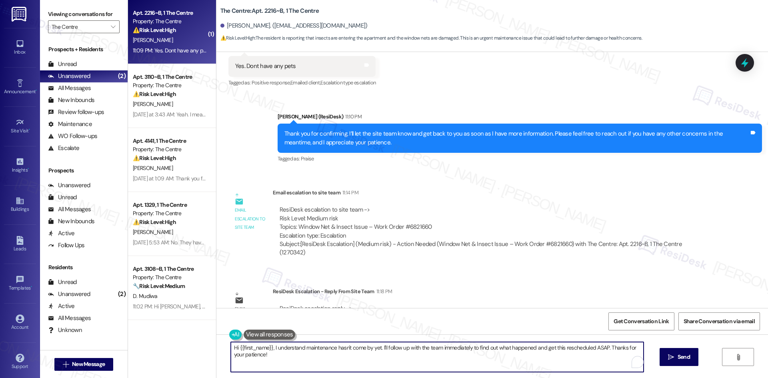
paste textarea "Gabriela, thank you for your patience. The site team let me know that your work…"
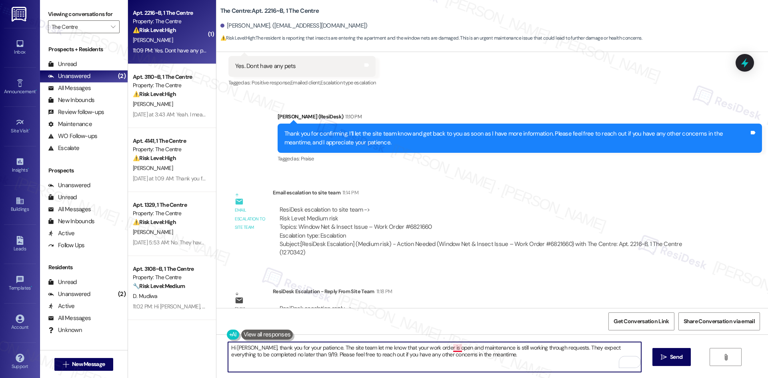
click at [456, 351] on textarea "Hi Gabriela, thank you for your patience. The site team let me know that your w…" at bounding box center [434, 357] width 413 height 30
type textarea "Hi Gabriela, thank you for your patience. The site team let me know that your w…"
click at [677, 358] on span "Send" at bounding box center [676, 357] width 12 height 8
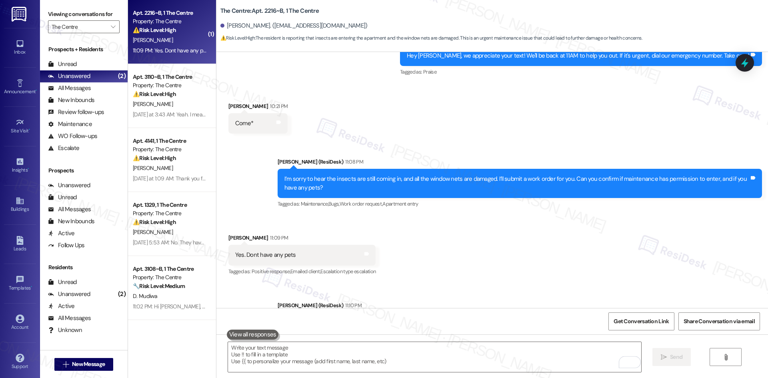
scroll to position [1961, 0]
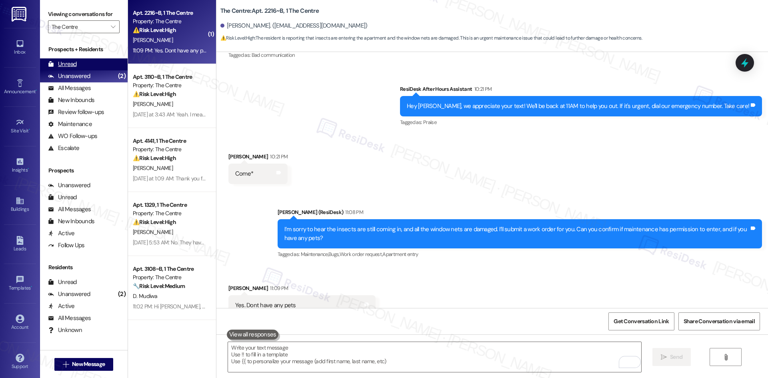
click at [82, 65] on div "Unread (0)" at bounding box center [84, 64] width 88 height 12
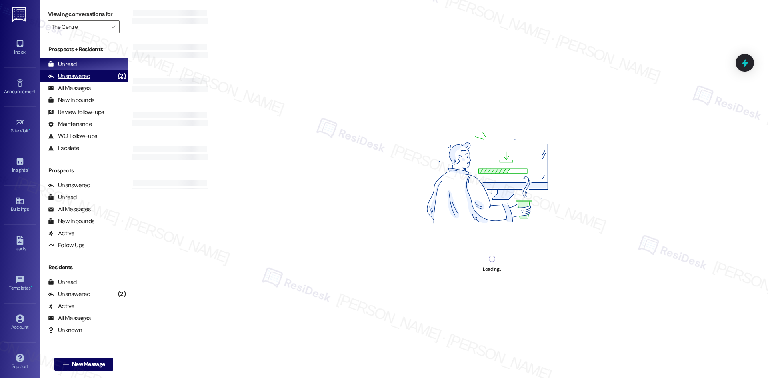
click at [98, 79] on div "Unanswered (2)" at bounding box center [84, 76] width 88 height 12
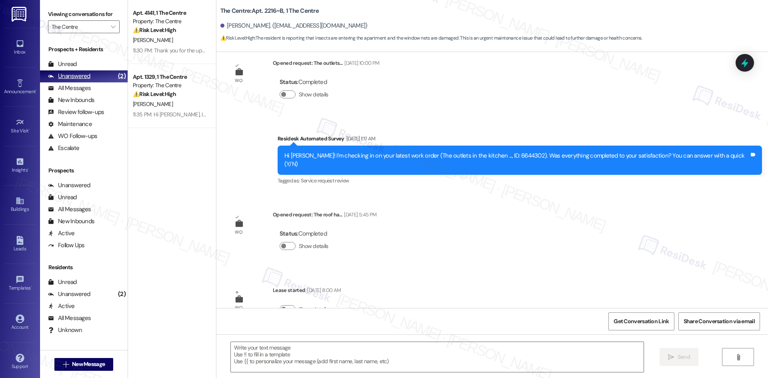
type textarea "Fetching suggested responses. Please feel free to read through the conversation…"
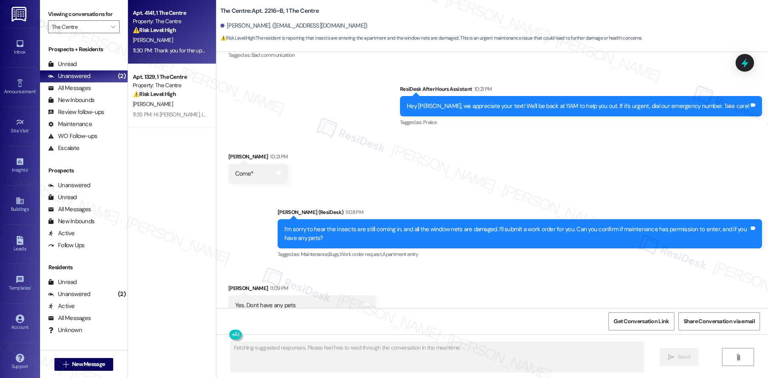
click at [186, 30] on div "⚠️ Risk Level: High The resident is behind on rent and has been given a deadlin…" at bounding box center [170, 30] width 74 height 8
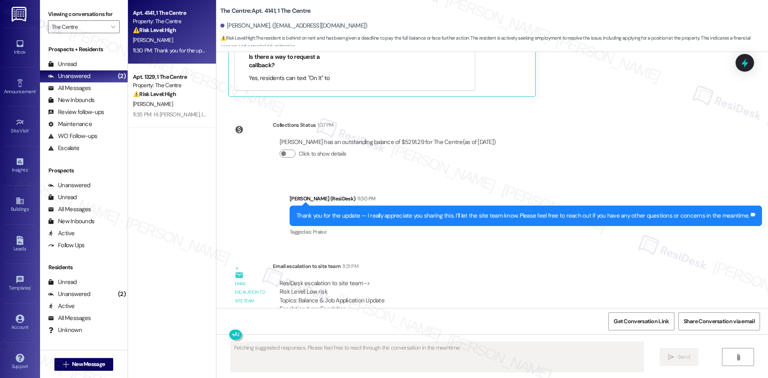
scroll to position [5083, 0]
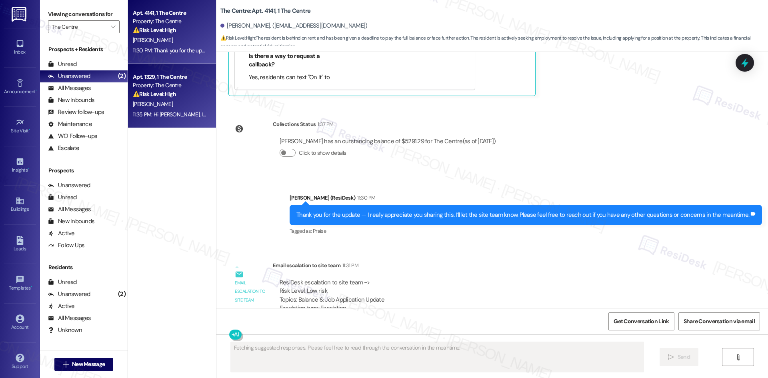
click at [168, 96] on strong "⚠️ Risk Level: High" at bounding box center [154, 93] width 43 height 7
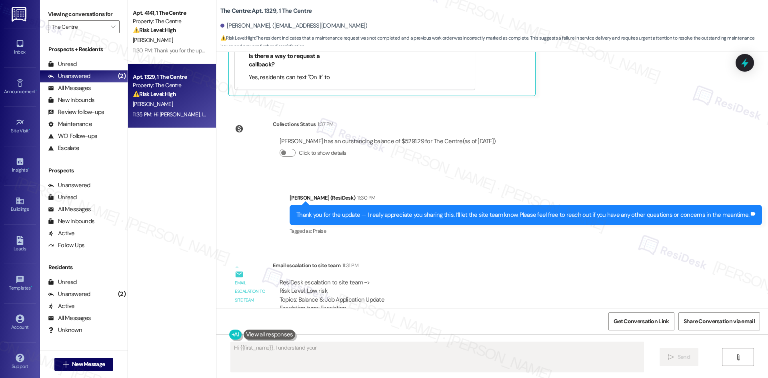
scroll to position [259, 0]
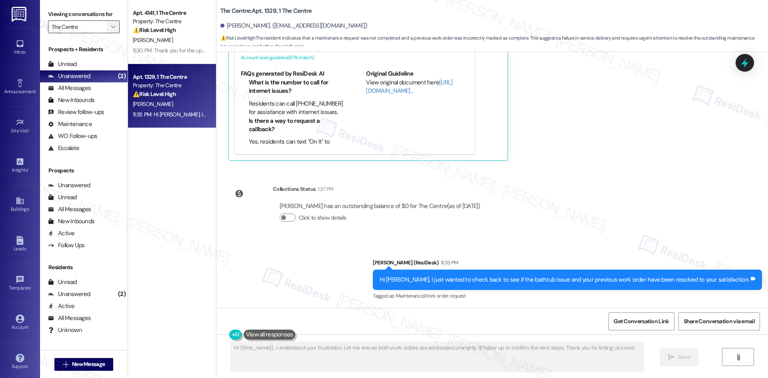
click at [111, 28] on icon "" at bounding box center [113, 27] width 4 height 6
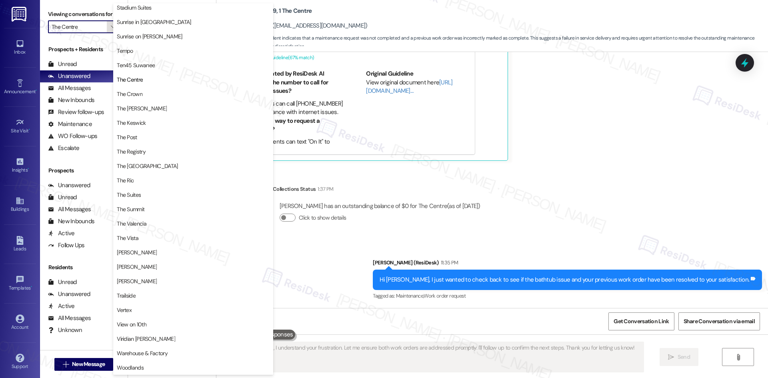
scroll to position [694, 0]
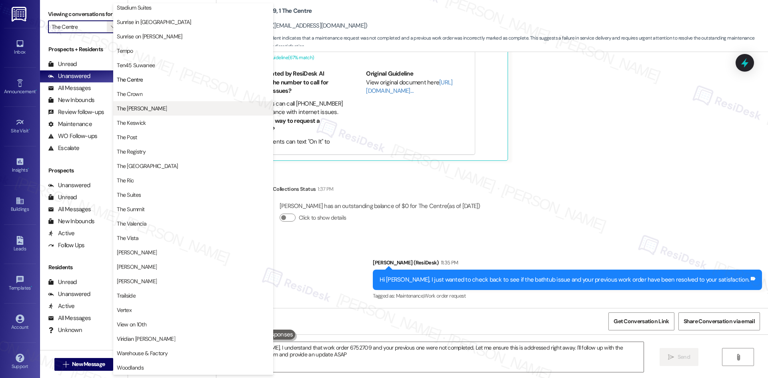
type textarea "Hi Grace, I understand that work order 6752709 and your previous one were not c…"
click at [155, 111] on span "The Griffin" at bounding box center [193, 108] width 153 height 8
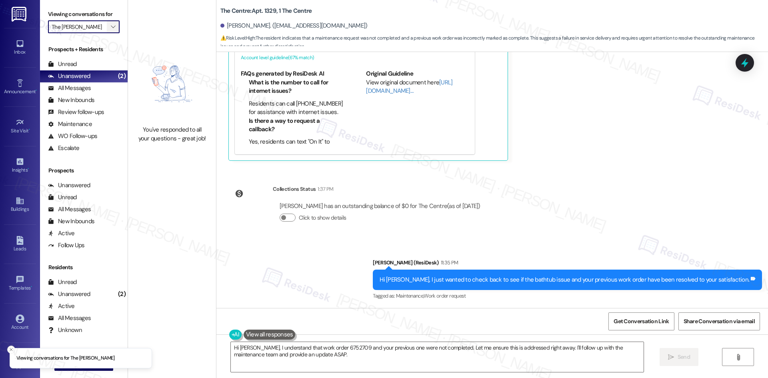
click at [107, 28] on button "" at bounding box center [113, 26] width 13 height 13
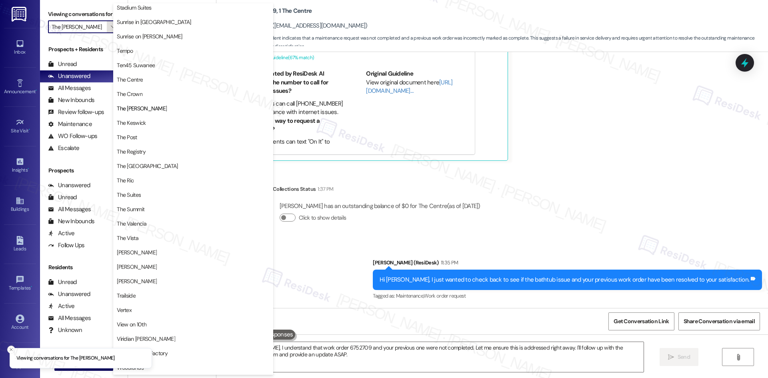
scroll to position [694, 0]
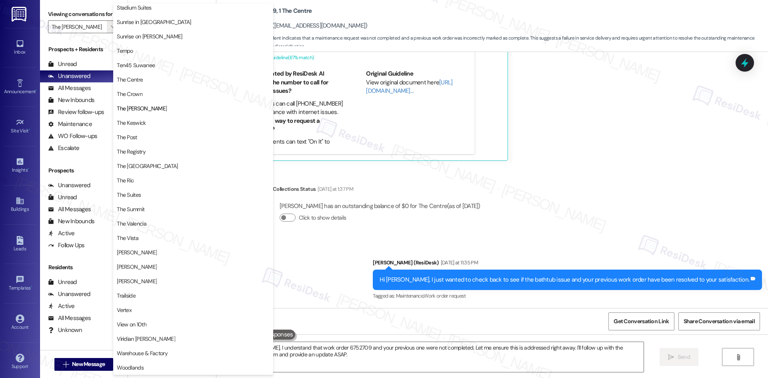
click at [576, 166] on div "Received via SMS Grace Wagner Sep 13, 2025 at 5:53 AM No. They have never come …" at bounding box center [492, 52] width 552 height 228
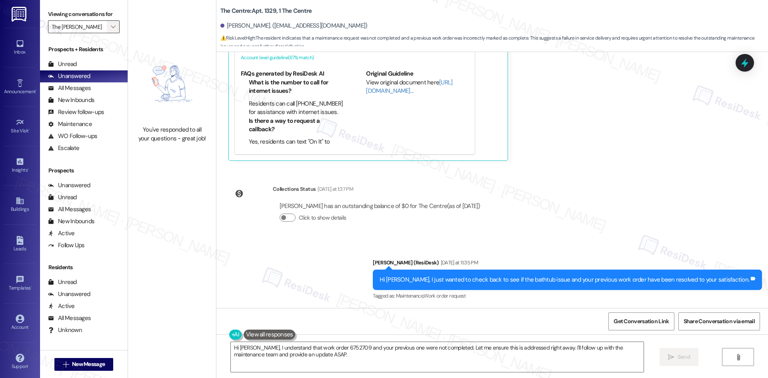
click at [107, 26] on button "" at bounding box center [113, 26] width 13 height 13
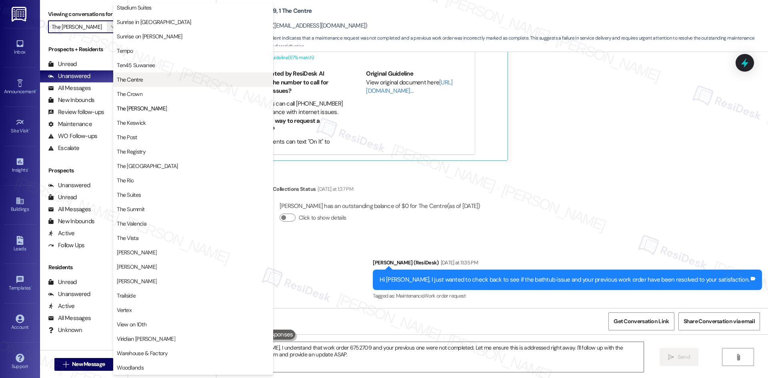
click at [167, 80] on span "The Centre" at bounding box center [193, 80] width 153 height 8
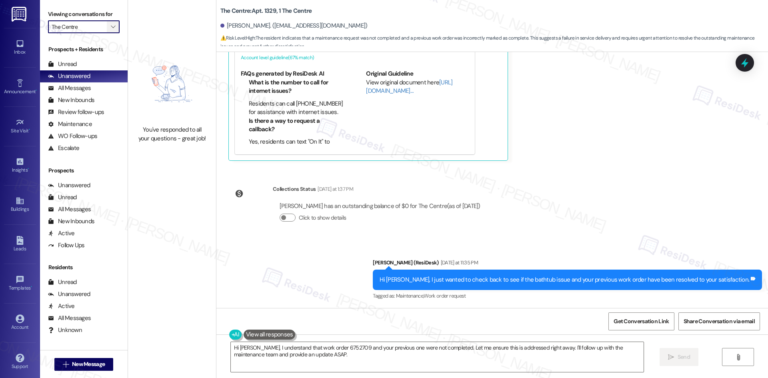
click at [107, 22] on button "" at bounding box center [113, 26] width 13 height 13
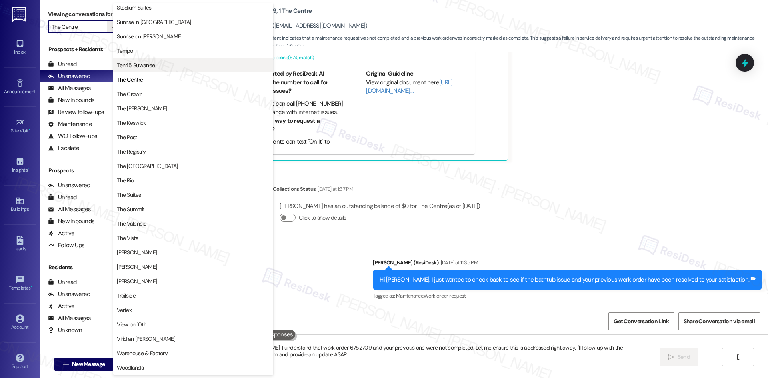
scroll to position [694, 0]
click at [165, 68] on span "Ten45 Suwanee" at bounding box center [193, 65] width 153 height 8
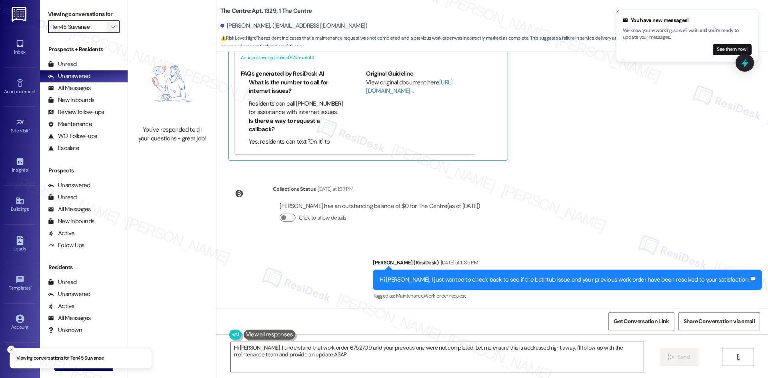
click at [109, 25] on span "" at bounding box center [113, 26] width 8 height 13
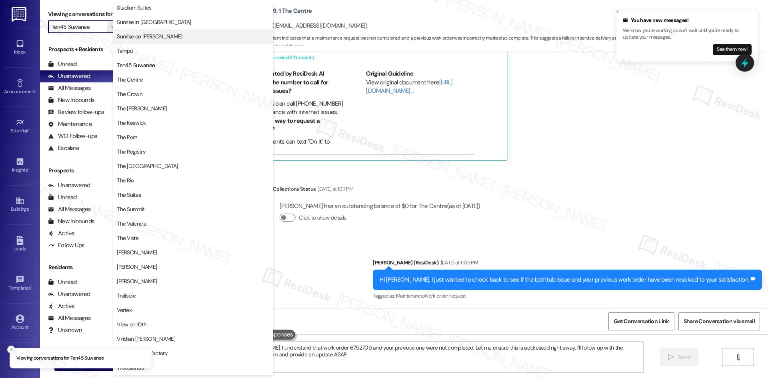
scroll to position [694, 0]
click at [134, 51] on span "Tempo" at bounding box center [193, 51] width 153 height 8
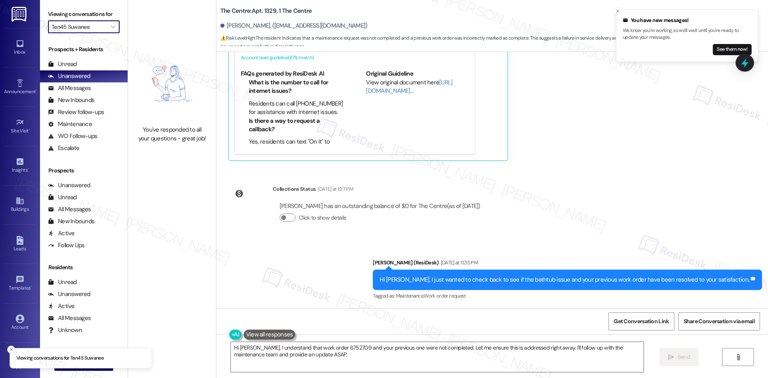
type input "Tempo"
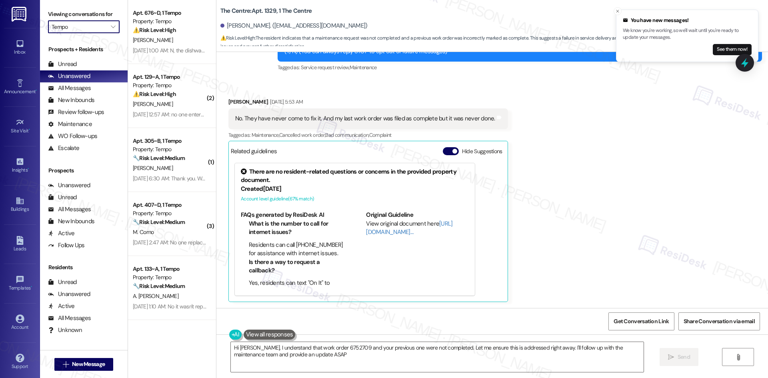
type textarea "Hi Grace, I understand that work order 6752709 and your previous one were not c…"
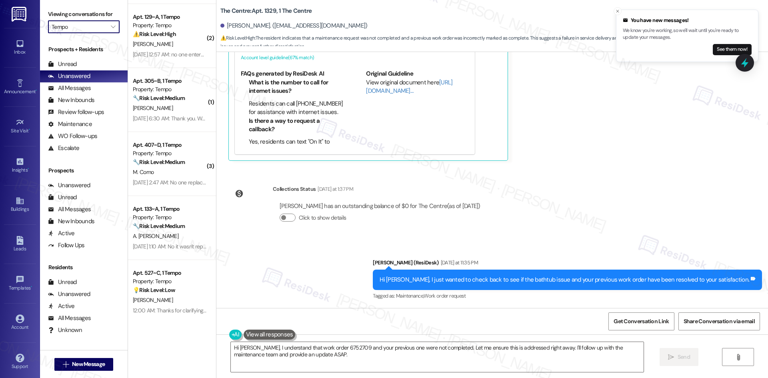
scroll to position [63, 0]
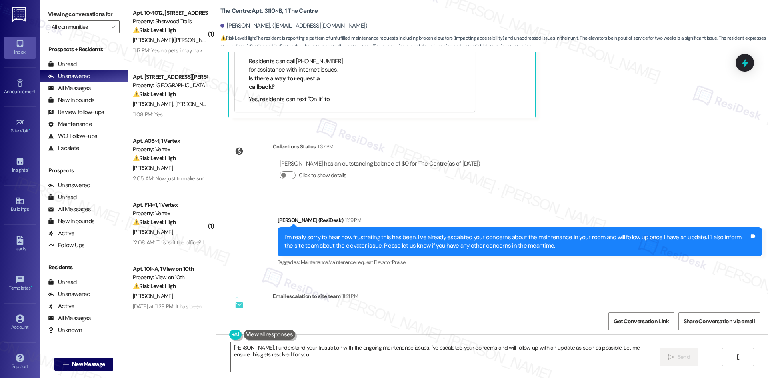
scroll to position [2037, 0]
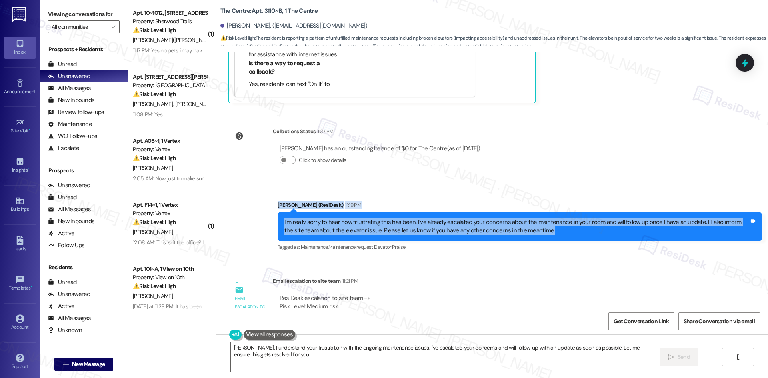
drag, startPoint x: 268, startPoint y: 167, endPoint x: 402, endPoint y: 202, distance: 139.2
click at [525, 202] on div "Sent via SMS [PERSON_NAME] (ResiDesk) 11:19 PM I’m really sorry to hear how fru…" at bounding box center [492, 221] width 552 height 76
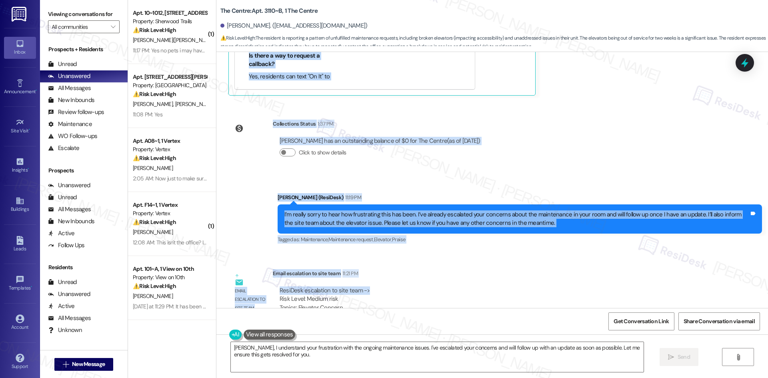
scroll to position [2077, 0]
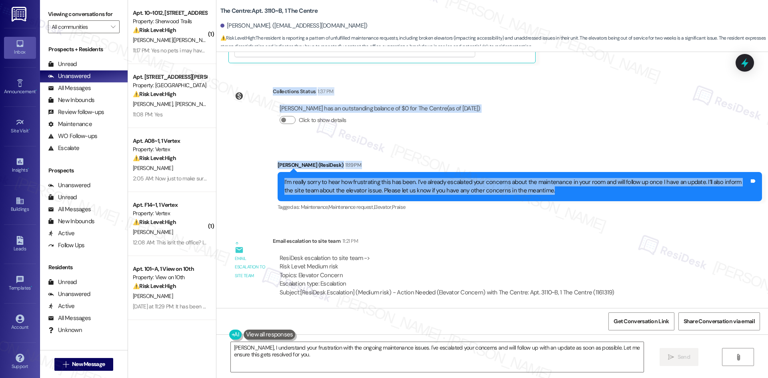
drag, startPoint x: 220, startPoint y: 124, endPoint x: 578, endPoint y: 163, distance: 360.4
click at [578, 163] on div "WO Opened request: needs a mai... [DATE] 12:55 AM Status : Completed Show detai…" at bounding box center [492, 180] width 552 height 256
copy div "[PERSON_NAME] Question [DATE] at 3:43 AM Yeah. I mean, I'm honestly just tired …"
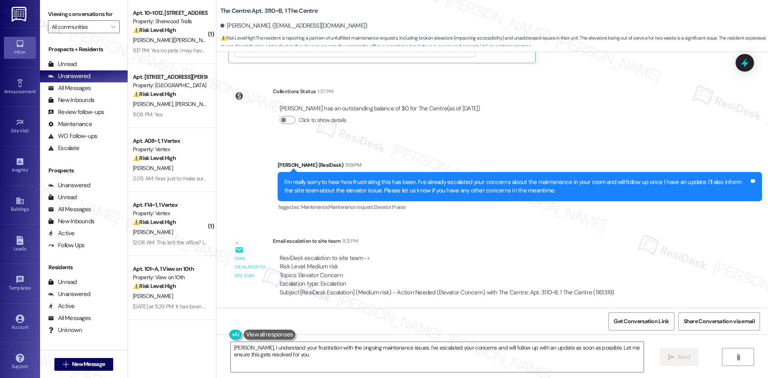
click at [473, 248] on div "ResiDesk escalation to site team -> Risk Level: Medium risk Topics: Elevator Co…" at bounding box center [447, 275] width 348 height 55
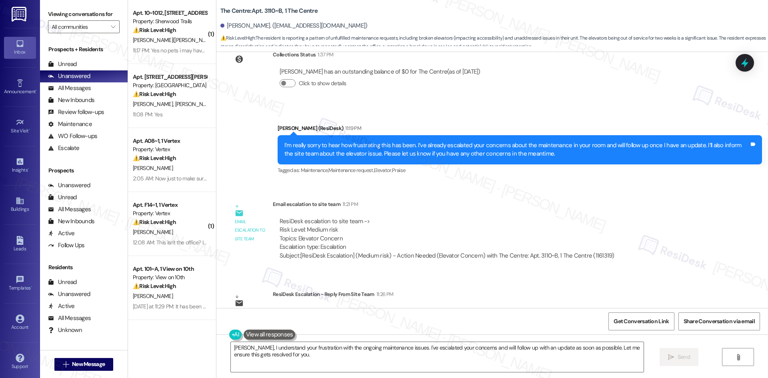
scroll to position [2117, 0]
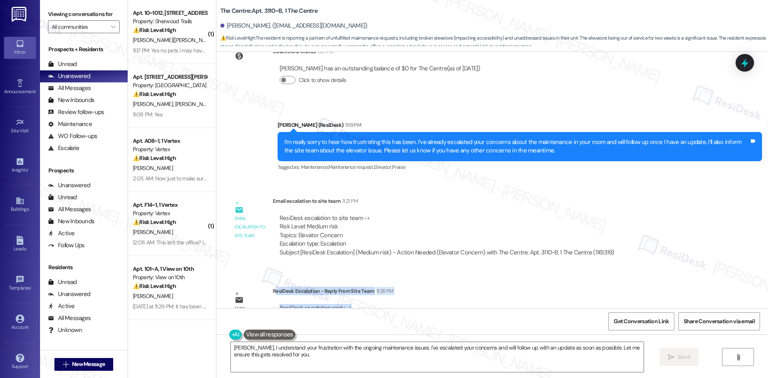
drag, startPoint x: 272, startPoint y: 256, endPoint x: 350, endPoint y: 274, distance: 79.6
click at [350, 287] on div "ResiDesk Escalation - Reply From Site Team 11:26 PM ResiDesk escalation reply -…" at bounding box center [493, 311] width 440 height 49
drag, startPoint x: 324, startPoint y: 274, endPoint x: 284, endPoint y: 210, distance: 75.0
click at [284, 214] on div "ResiDesk escalation to site team -> Risk Level: Medium risk Topics: Elevator Co…" at bounding box center [447, 231] width 335 height 34
drag, startPoint x: 266, startPoint y: 256, endPoint x: 328, endPoint y: 274, distance: 64.2
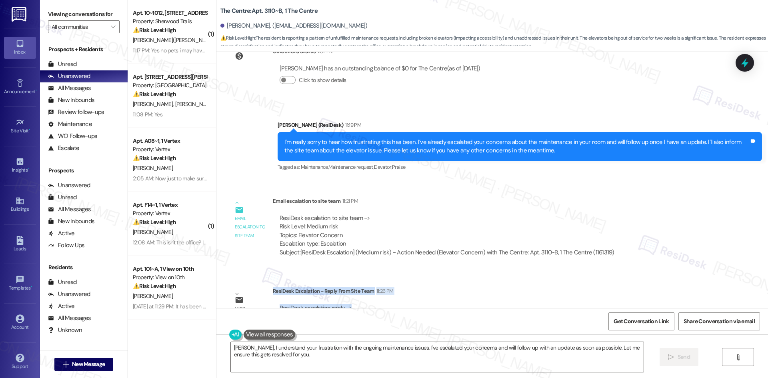
click at [356, 287] on div "ResiDesk Escalation - Reply From Site Team 11:26 PM ResiDesk escalation reply -…" at bounding box center [493, 311] width 440 height 49
copy div "ResiDesk Escalation - Reply From Site Team 11:26 PM ResiDesk escalation reply ->"
click at [374, 191] on div "Email escalation to site team Email escalation to site team 11:21 PM ResiDesk e…" at bounding box center [424, 230] width 405 height 78
drag, startPoint x: 402, startPoint y: 226, endPoint x: 399, endPoint y: 232, distance: 6.4
click at [401, 227] on div "ResiDesk escalation to site team -> Risk Level: Medium risk Topics: Elevator Co…" at bounding box center [447, 235] width 348 height 55
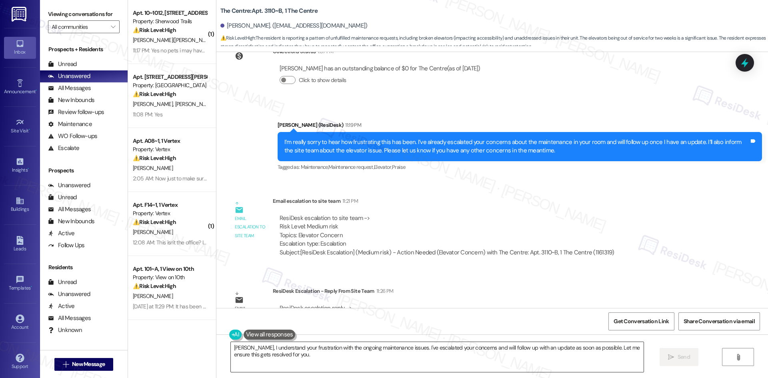
click at [399, 362] on textarea "[PERSON_NAME], I understand your frustration with the ongoing maintenance issue…" at bounding box center [437, 357] width 413 height 30
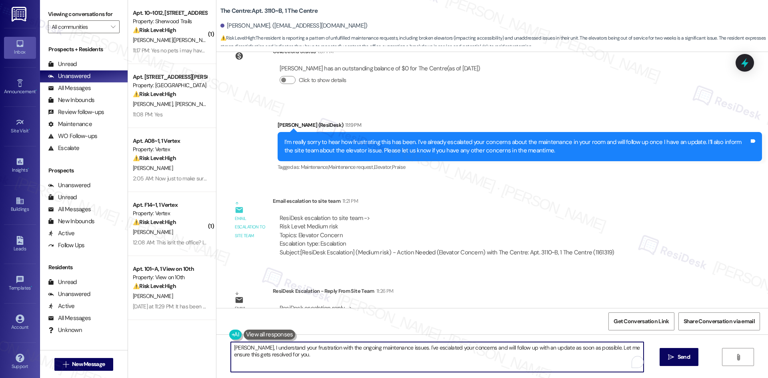
paste textarea "Hi [PERSON_NAME], thank you for your patience. The site team let me know that t…"
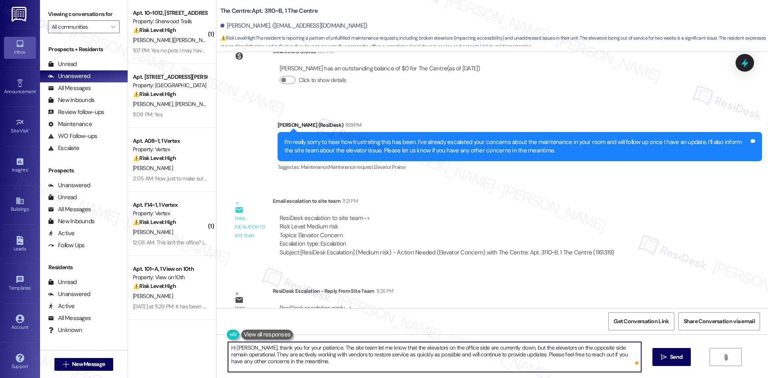
click at [322, 362] on textarea "Hi [PERSON_NAME], thank you for your patience. The site team let me know that t…" at bounding box center [434, 357] width 413 height 30
type textarea "Hi [PERSON_NAME], thank you for your patience. The site team let me know that t…"
click at [666, 360] on span " Send" at bounding box center [671, 357] width 25 height 8
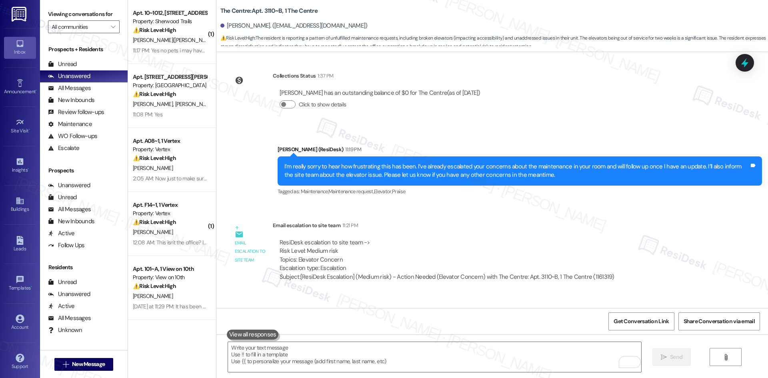
scroll to position [2061, 0]
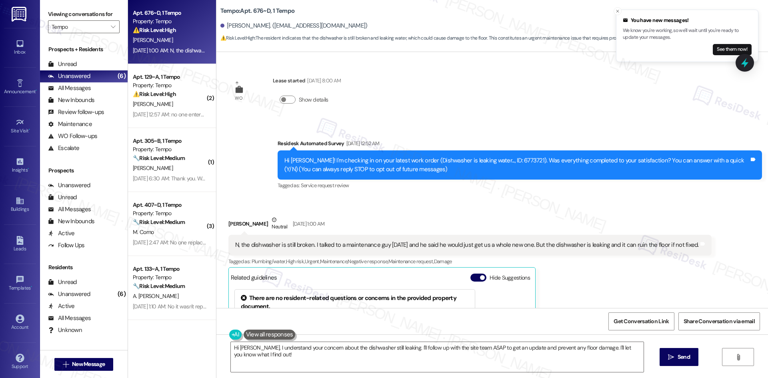
scroll to position [24, 0]
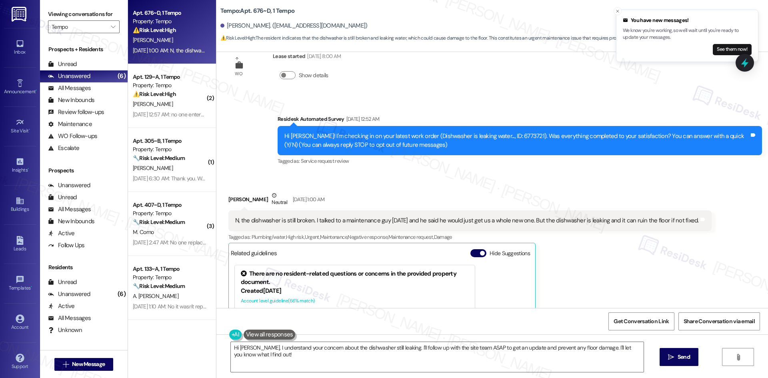
click at [576, 268] on div "[PERSON_NAME] Neutral [DATE] 1:00 AM N, the dishwasher is still broken. I talke…" at bounding box center [469, 297] width 483 height 213
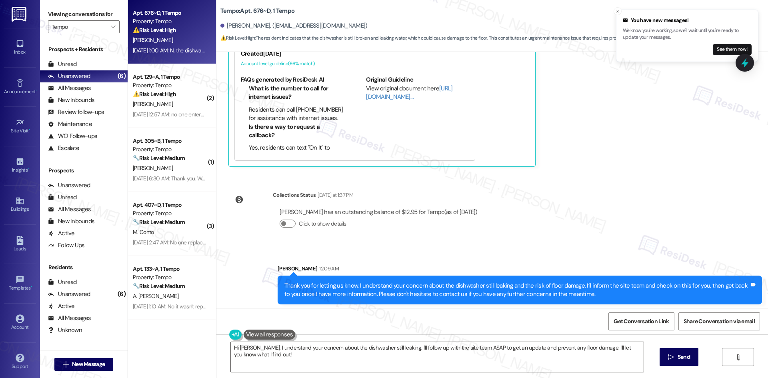
scroll to position [264, 0]
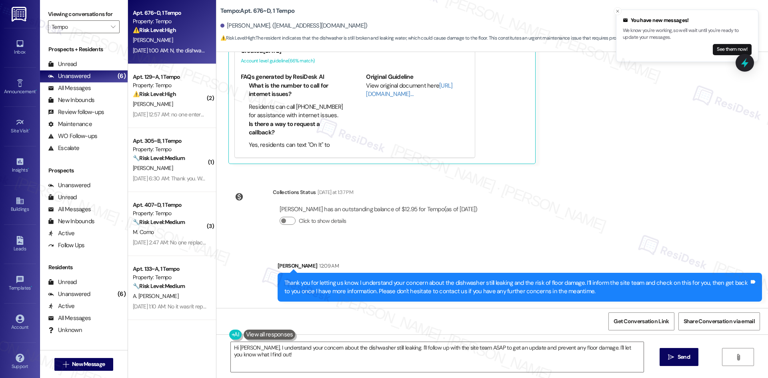
click at [617, 234] on div "WO Lease started Aug 18, 2025 at 8:00 AM Show details Survey, sent via SMS Resi…" at bounding box center [492, 180] width 552 height 256
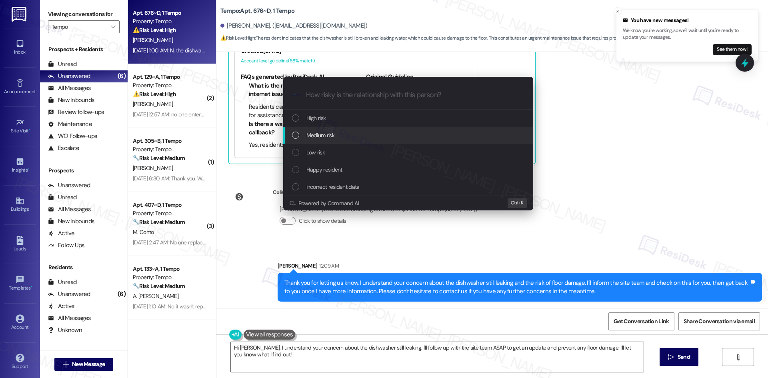
click at [338, 137] on div "Medium risk" at bounding box center [409, 135] width 234 height 9
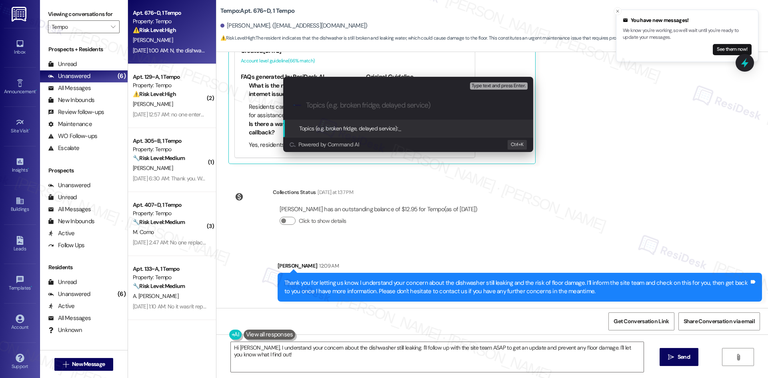
click at [333, 108] on input "Topics (e.g. broken fridge, delayed service)" at bounding box center [414, 105] width 217 height 8
paste input "Dishwasher Replacement Request – Work Order #6773721"
type input "Dishwasher Replacement Request – Work Order #6773721"
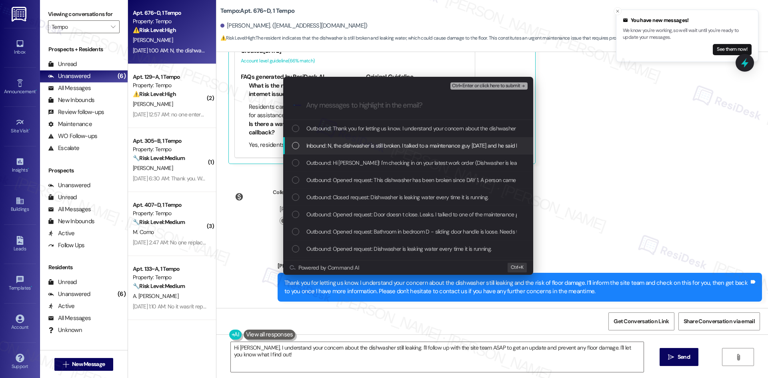
click at [355, 150] on div "Inbound: N, the dishwasher is still broken. I talked to a maintenance guy 2 wee…" at bounding box center [408, 145] width 250 height 17
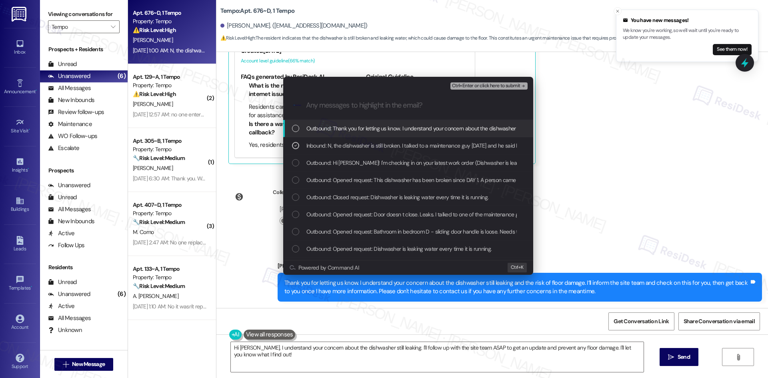
click at [497, 87] on span "Ctrl+Enter or click here to submit" at bounding box center [486, 86] width 68 height 6
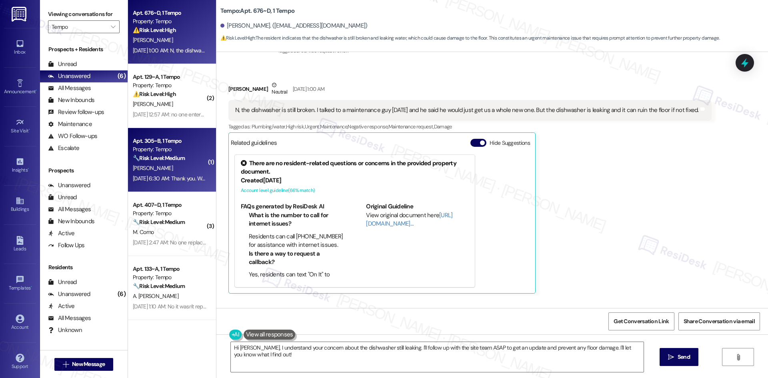
scroll to position [126, 0]
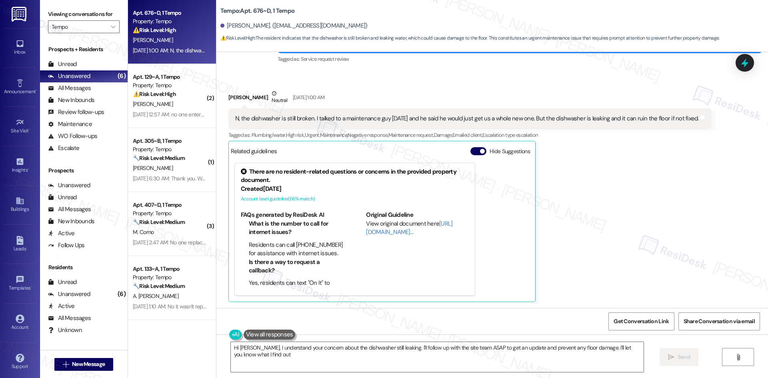
type textarea "Hi Gabriella, I understand your concern about the dishwasher still leaking. I'l…"
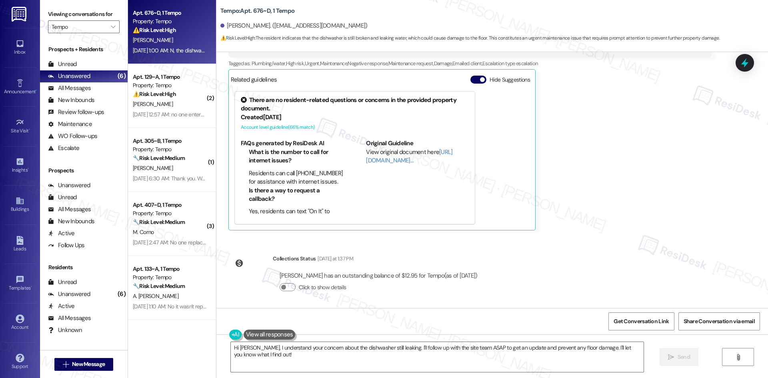
scroll to position [276, 0]
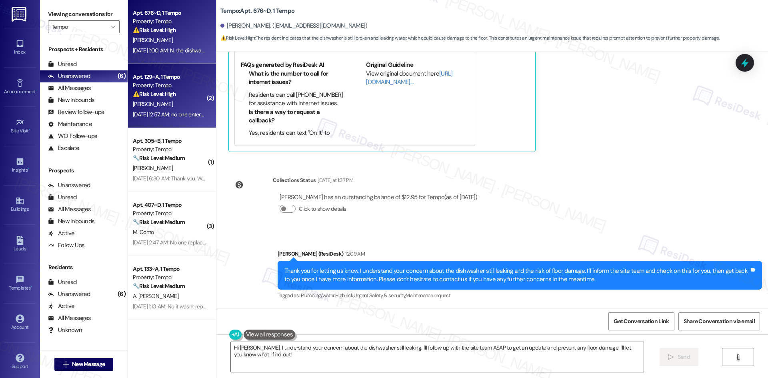
click at [169, 113] on div "Sep 16, 2025 at 12:57 AM: no one entered the apartment to fix it yet Sep 16, 20…" at bounding box center [200, 114] width 134 height 7
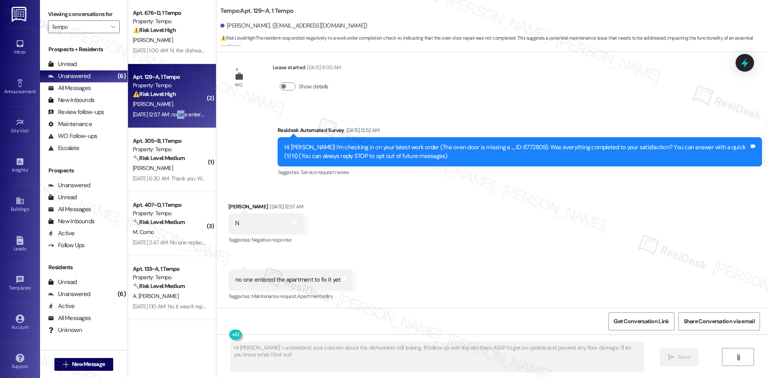
scroll to position [14, 0]
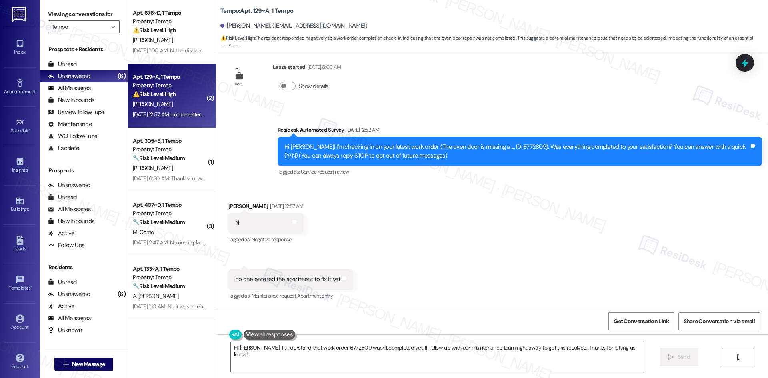
click at [511, 236] on div "Received via SMS Andrew Keyser Sep 16, 2025 at 12:57 AM N Tags and notes Tagged…" at bounding box center [492, 246] width 552 height 124
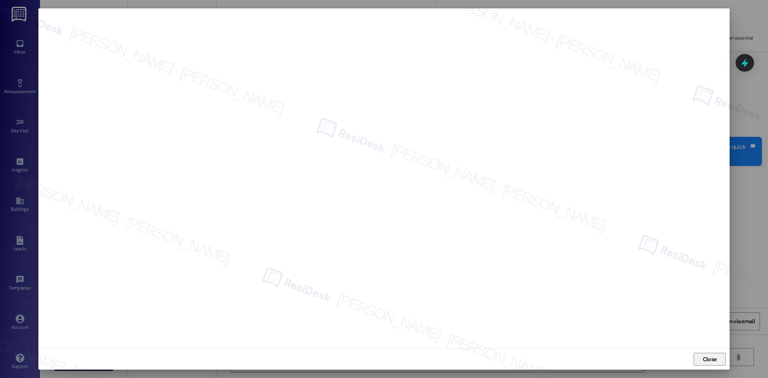
click at [700, 359] on button "Close" at bounding box center [709, 359] width 32 height 13
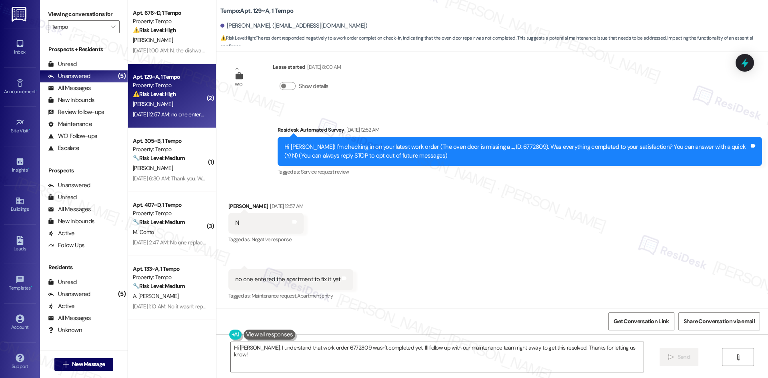
click at [574, 242] on div "Received via SMS Andrew Keyser Sep 16, 2025 at 12:57 AM N Tags and notes Tagged…" at bounding box center [492, 246] width 552 height 124
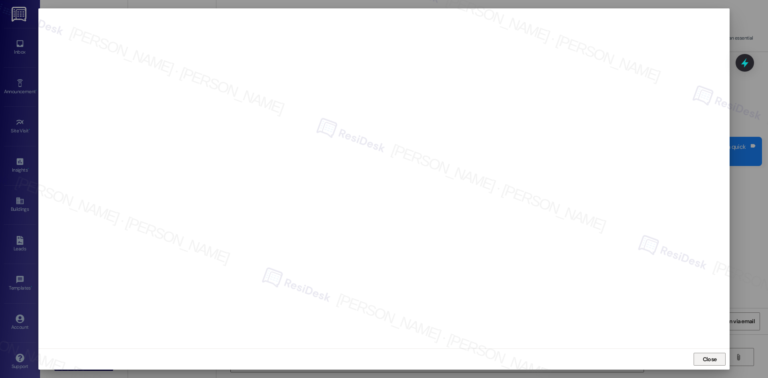
click at [706, 360] on span "Close" at bounding box center [710, 359] width 14 height 8
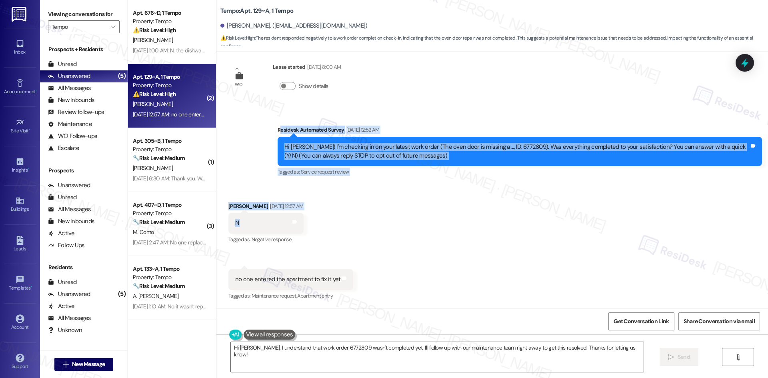
drag, startPoint x: 274, startPoint y: 123, endPoint x: 277, endPoint y: 154, distance: 31.7
click at [322, 225] on div "WO Lease started Aug 18, 2025 at 8:00 AM Show details Survey, sent via SMS Resi…" at bounding box center [492, 180] width 552 height 256
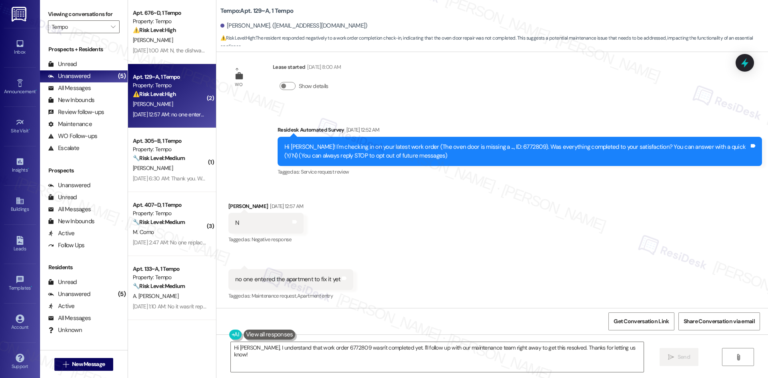
click at [272, 134] on div "Survey, sent via SMS Residesk Automated Survey Sep 16, 2025 at 12:52 AM Hi Andr…" at bounding box center [520, 152] width 496 height 64
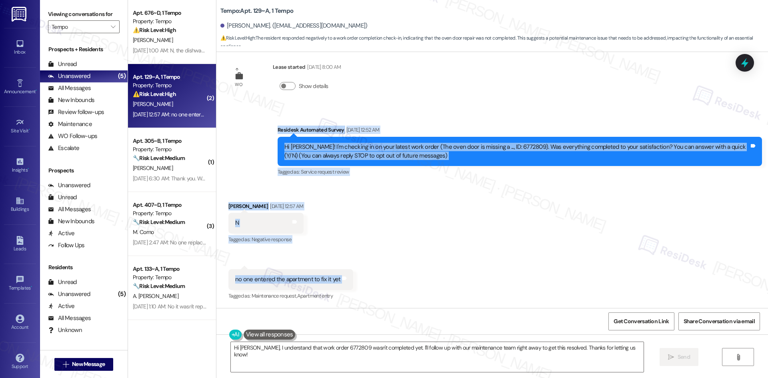
drag, startPoint x: 258, startPoint y: 129, endPoint x: 363, endPoint y: 283, distance: 185.9
click at [363, 283] on div "WO Lease started Aug 18, 2025 at 8:00 AM Show details Survey, sent via SMS Resi…" at bounding box center [492, 180] width 552 height 256
copy div "Residesk Automated Survey Sep 16, 2025 at 12:52 AM Hi Andrew! I'm checking in o…"
click at [330, 165] on div "Hi Andrew! I'm checking in on your latest work order (The oven door is missing …" at bounding box center [520, 151] width 484 height 29
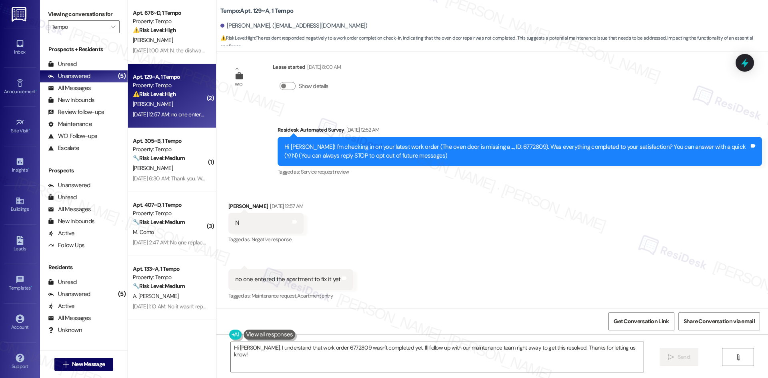
click at [451, 190] on div "Received via SMS Andrew Keyser Sep 16, 2025 at 12:57 AM N Tags and notes Tagged…" at bounding box center [492, 246] width 552 height 124
click at [515, 219] on div "Received via SMS Andrew Keyser Sep 16, 2025 at 12:57 AM N Tags and notes Tagged…" at bounding box center [492, 246] width 552 height 124
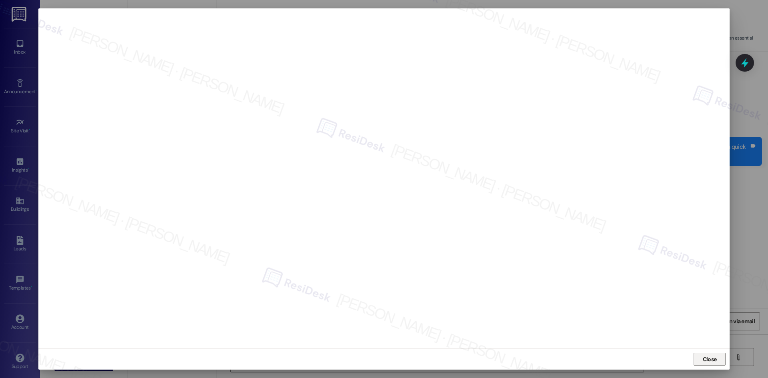
click at [715, 358] on span "Close" at bounding box center [710, 359] width 14 height 8
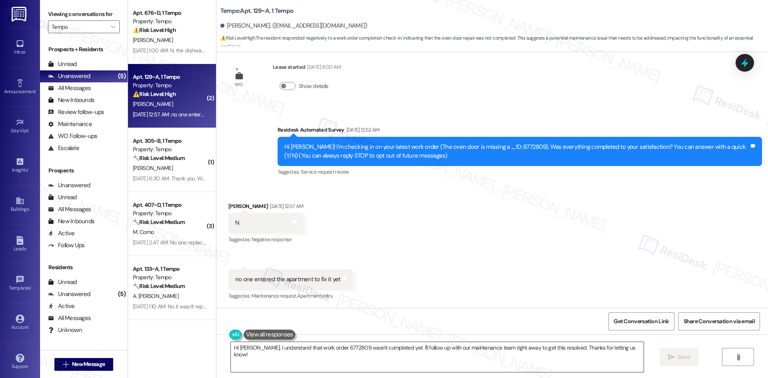
click at [360, 359] on textarea "Hi Andrew, I understand that work order 6772809 wasn't completed yet. I'll foll…" at bounding box center [437, 357] width 413 height 30
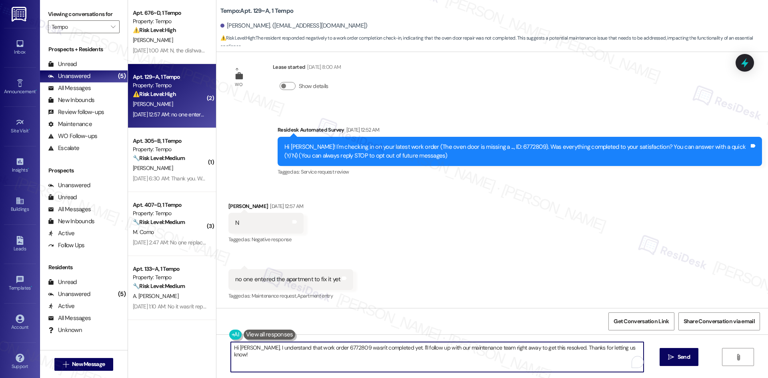
paste textarea "I’m sorry to hear that no one has come by to address the oven door hinge yet. I…"
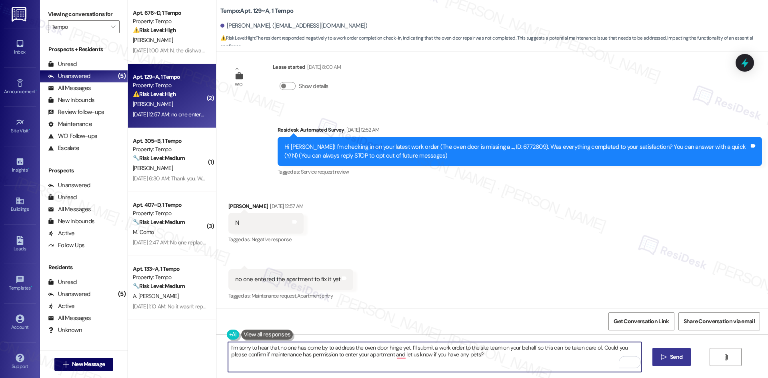
type textarea "I’m sorry to hear that no one has come by to address the oven door hinge yet. I…"
click at [671, 362] on button " Send" at bounding box center [671, 357] width 39 height 18
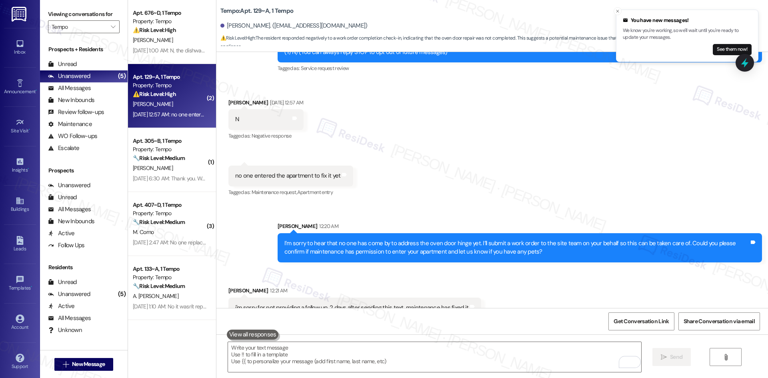
scroll to position [189, 0]
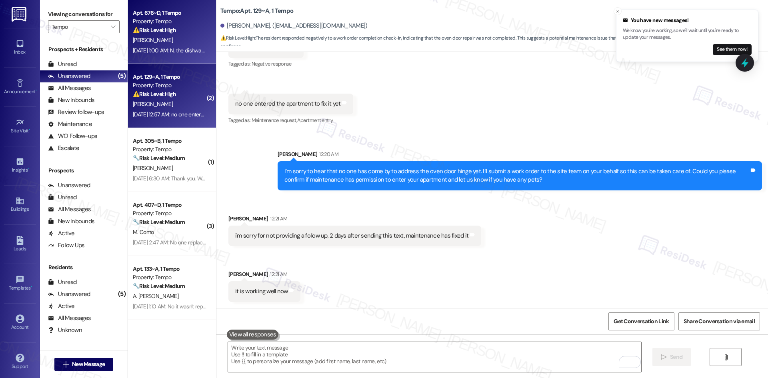
click at [162, 44] on div "[PERSON_NAME]" at bounding box center [170, 40] width 76 height 10
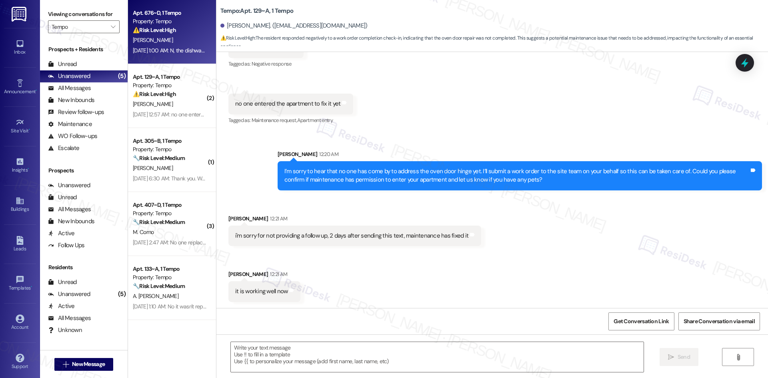
type textarea "Fetching suggested responses. Please feel free to read through the conversation…"
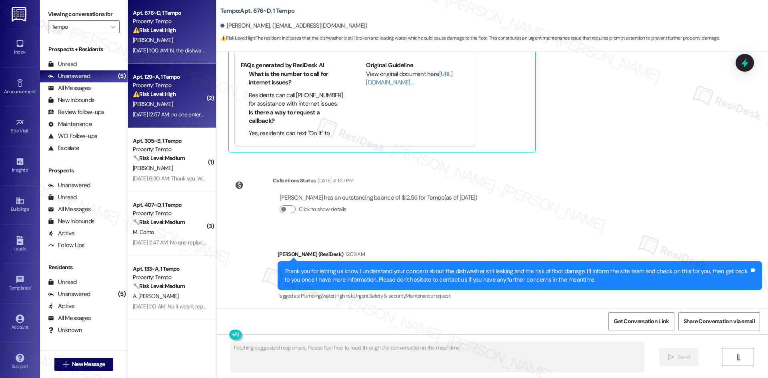
click at [177, 96] on div "⚠️ Risk Level: High The resident responded negatively to a work order completio…" at bounding box center [170, 94] width 74 height 8
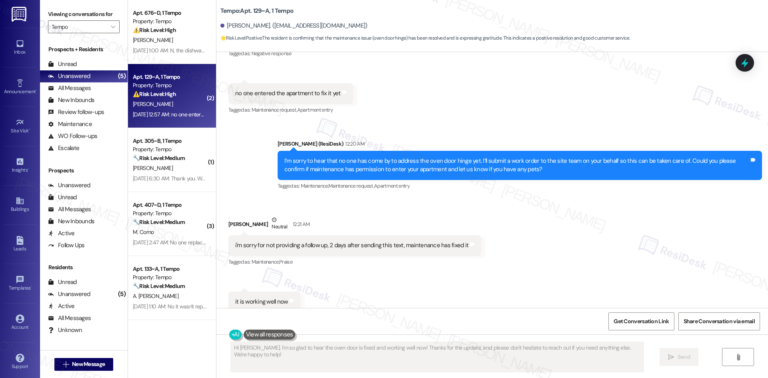
scroll to position [278, 0]
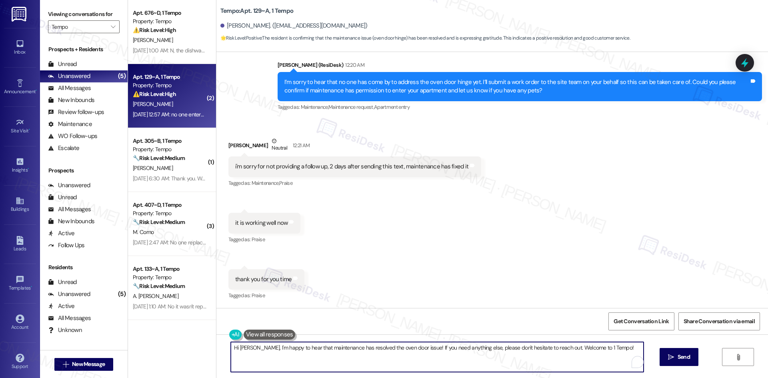
drag, startPoint x: 253, startPoint y: 347, endPoint x: 207, endPoint y: 347, distance: 46.0
click at [207, 347] on div "Apt. 676~D, 1 Tempo Property: Tempo ⚠️ Risk Level: High The resident indicates …" at bounding box center [448, 189] width 640 height 378
click at [466, 363] on textarea "I'm happy to hear that maintenance has resolved the oven door issue! If you nee…" at bounding box center [434, 357] width 413 height 30
drag, startPoint x: 583, startPoint y: 348, endPoint x: 527, endPoint y: 350, distance: 56.0
click at [527, 350] on textarea "I'm happy to hear that maintenance has resolved the oven door issue! If you nee…" at bounding box center [434, 357] width 413 height 30
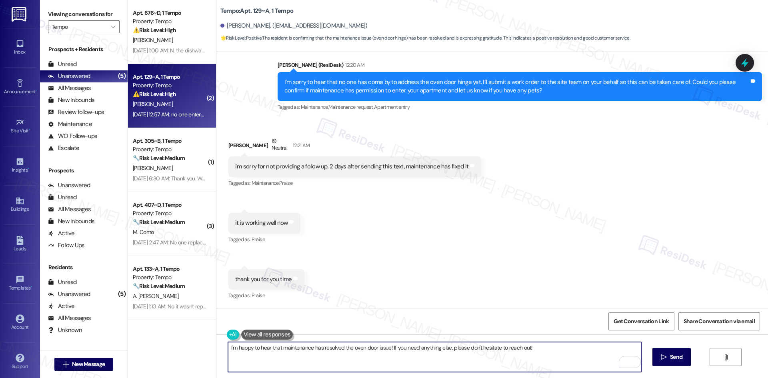
click at [566, 359] on textarea "I'm happy to hear that maintenance has resolved the oven door issue! If you nee…" at bounding box center [434, 357] width 413 height 30
type textarea "I'm happy to hear that maintenance has resolved the oven door issue! If you nee…"
click at [554, 356] on textarea "I'm happy to hear that maintenance has resolved the oven door issue! If you nee…" at bounding box center [434, 357] width 413 height 30
click at [538, 356] on textarea "I'm happy to hear that maintenance has resolved the oven door issue! If you nee…" at bounding box center [435, 357] width 413 height 30
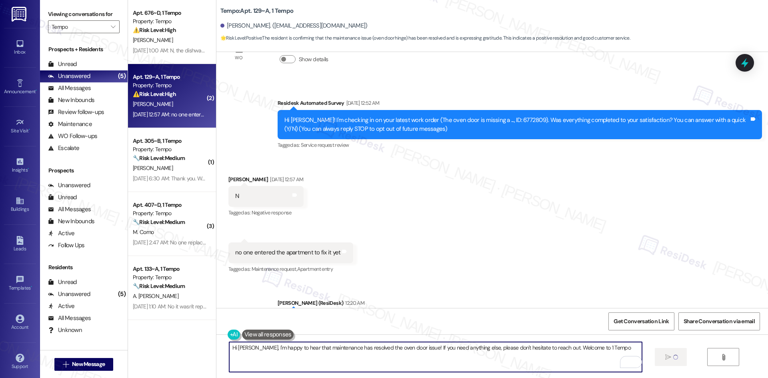
type textarea "Hi Andrew, I'm happy to hear that maintenance has resolved the oven door issue!…"
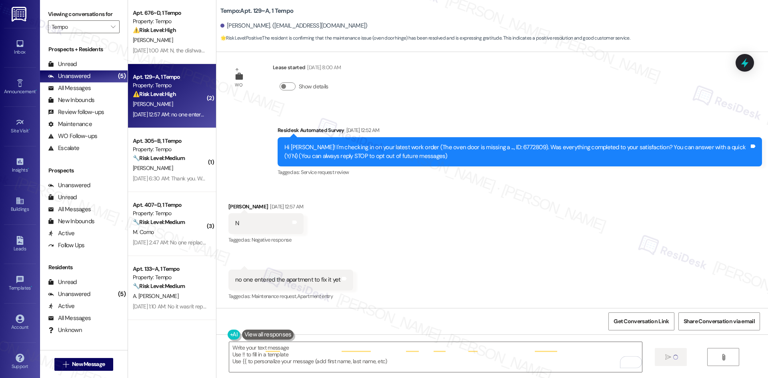
click at [578, 253] on div "Received via SMS Andrew Keyser Sep 16, 2025 at 12:57 AM N Tags and notes Tagged…" at bounding box center [492, 246] width 552 height 124
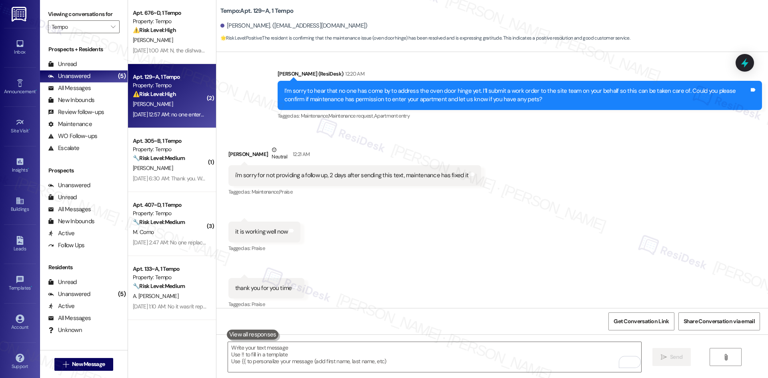
scroll to position [390, 0]
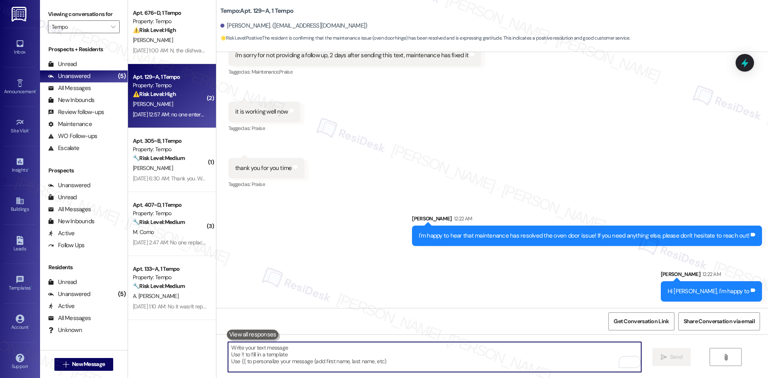
click at [358, 364] on textarea "To enrich screen reader interactions, please activate Accessibility in Grammarl…" at bounding box center [434, 357] width 413 height 30
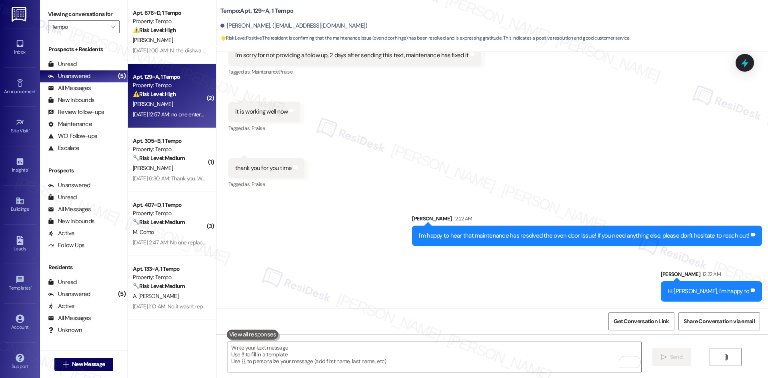
click at [386, 199] on div "Sent via SMS Sarah 12:22 AM I'm happy to hear that maintenance has resolved the…" at bounding box center [492, 252] width 552 height 112
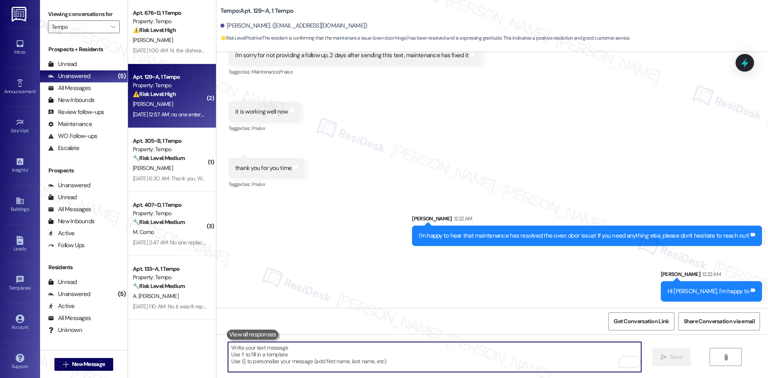
click at [352, 359] on textarea "To enrich screen reader interactions, please activate Accessibility in Grammarl…" at bounding box center [434, 357] width 413 height 30
paste textarea "Hi Andrew, I apologize for the confusion — please disregard my last message. Th…"
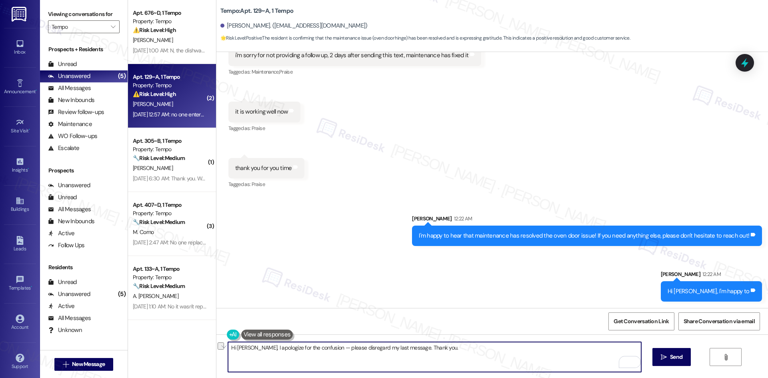
drag, startPoint x: 362, startPoint y: 348, endPoint x: 317, endPoint y: 348, distance: 44.4
click at [317, 348] on textarea "Hi Andrew, I apologize for the confusion — please disregard my last message. Th…" at bounding box center [434, 357] width 413 height 30
click at [356, 348] on textarea "Hi Andrew, I apologize for the confusion my last message. Thank you." at bounding box center [434, 357] width 413 height 30
paste textarea "— please disregard"
click at [323, 349] on textarea "Hi Andrew, I apologize for the confusion my last message — please disregard. Th…" at bounding box center [434, 357] width 413 height 30
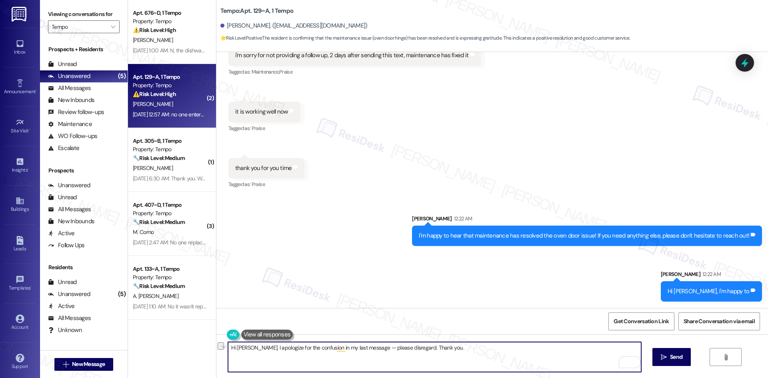
drag, startPoint x: 250, startPoint y: 347, endPoint x: 174, endPoint y: 347, distance: 76.0
click at [174, 347] on div "Apt. 676~D, 1 Tempo Property: Tempo ⚠️ Risk Level: High The resident indicates …" at bounding box center [448, 189] width 640 height 378
click at [307, 347] on textarea "I apologize for the confusion in my last message — please disregard. Thank you." at bounding box center [434, 357] width 413 height 30
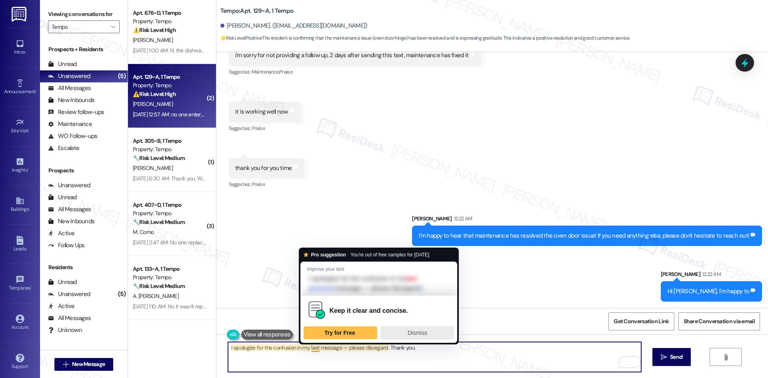
click at [411, 326] on div "Keep it clear and concise. Try for Free Dismiss" at bounding box center [379, 318] width 150 height 44
click at [410, 330] on span "Dismiss" at bounding box center [418, 333] width 20 height 6
type textarea "I apologize for the confusion in my last message — please disregard. Thank you."
click at [410, 329] on div "Get Conversation Link Share Conversation via email" at bounding box center [492, 321] width 552 height 26
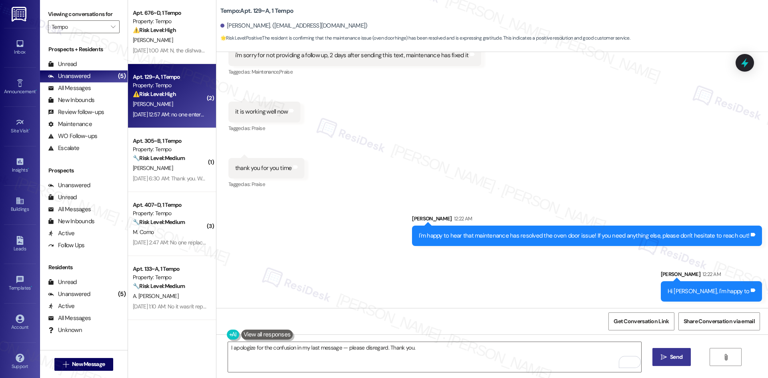
click at [672, 360] on span "Send" at bounding box center [676, 357] width 12 height 8
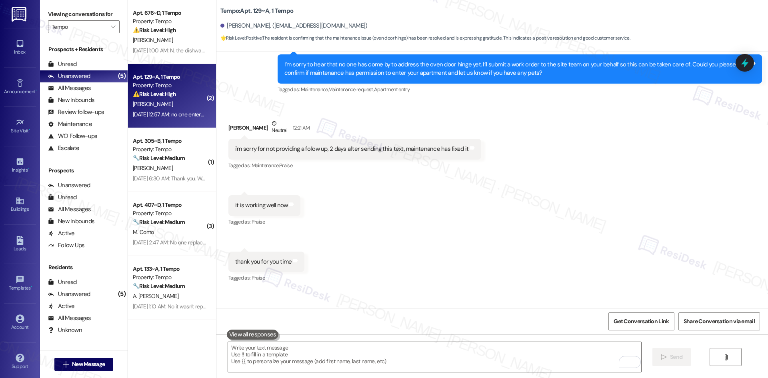
scroll to position [446, 0]
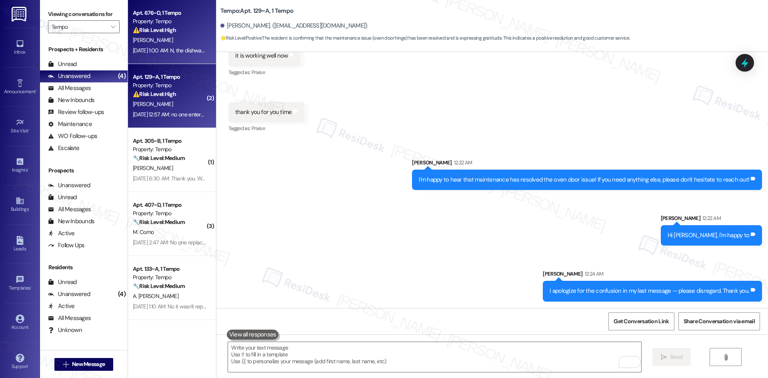
click at [172, 46] on div "Sep 16, 2025 at 1:00 AM: N, the dishwasher is still broken. I talked to a maint…" at bounding box center [170, 51] width 76 height 10
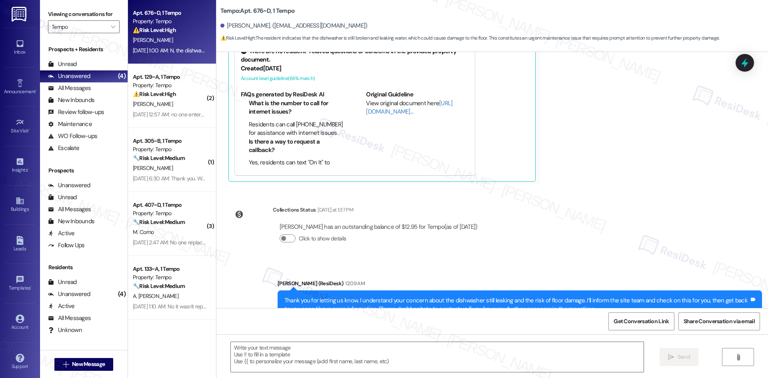
type textarea "Fetching suggested responses. Please feel free to read through the conversation…"
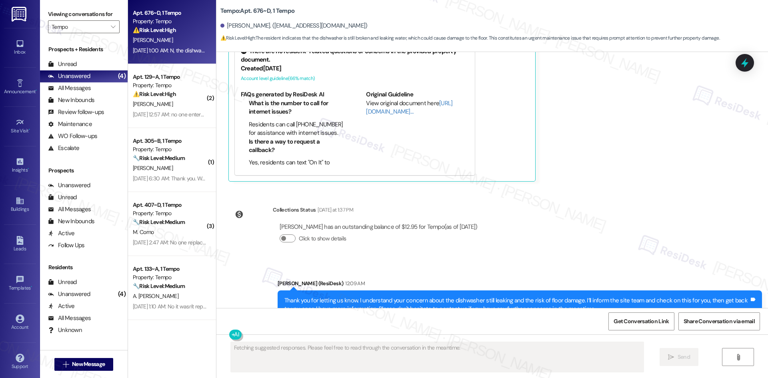
scroll to position [366, 0]
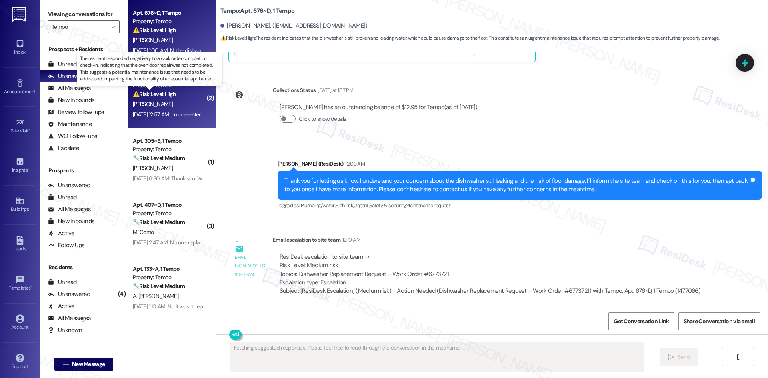
click at [159, 96] on strong "⚠️ Risk Level: High" at bounding box center [154, 93] width 43 height 7
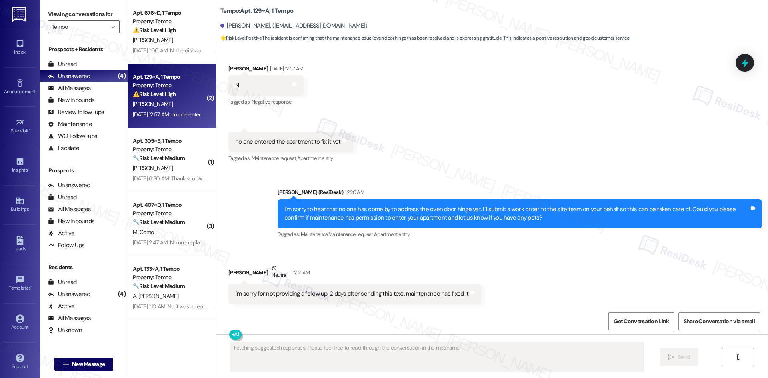
scroll to position [58, 0]
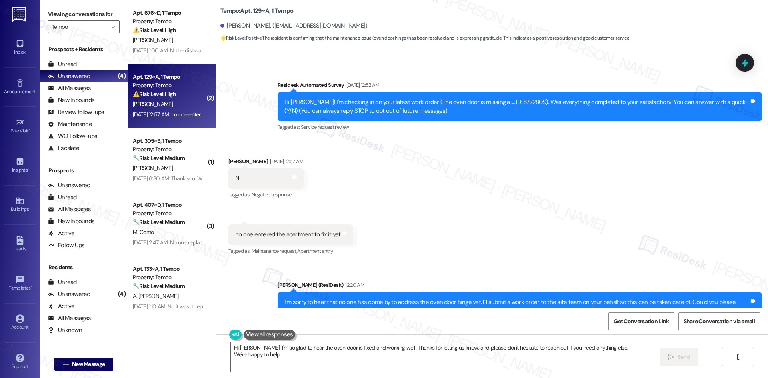
type textarea "Hi Andrew, I'm so glad to hear the oven door is fixed and working well! Thanks …"
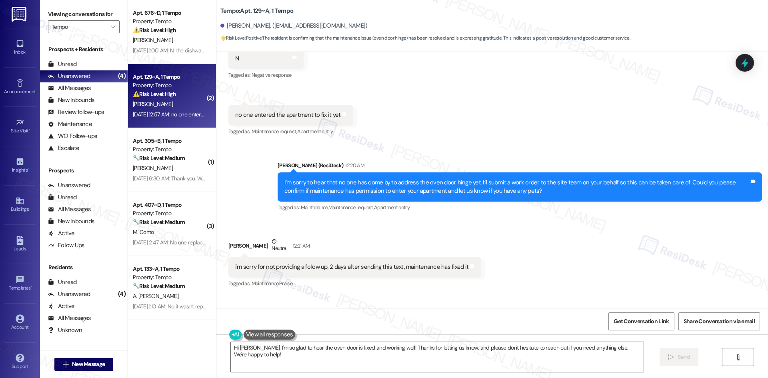
scroll to position [178, 0]
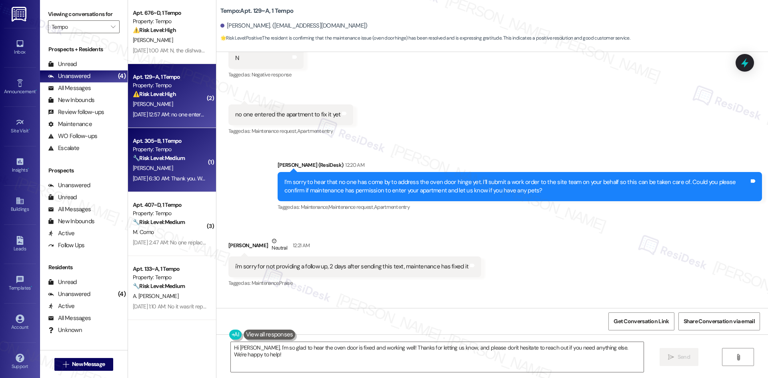
click at [159, 168] on div "[PERSON_NAME]" at bounding box center [170, 168] width 76 height 10
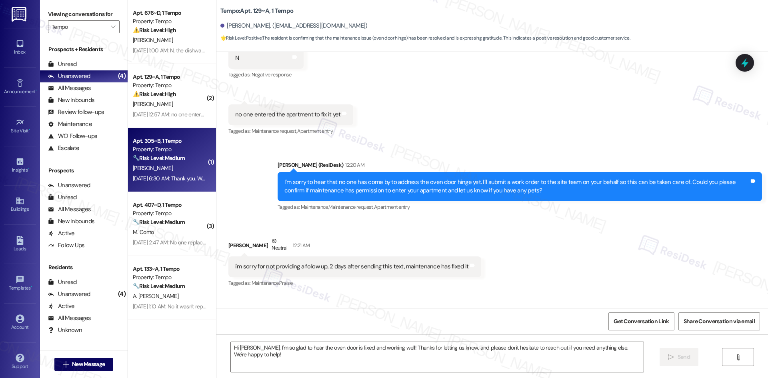
type textarea "Fetching suggested responses. Please feel free to read through the conversation…"
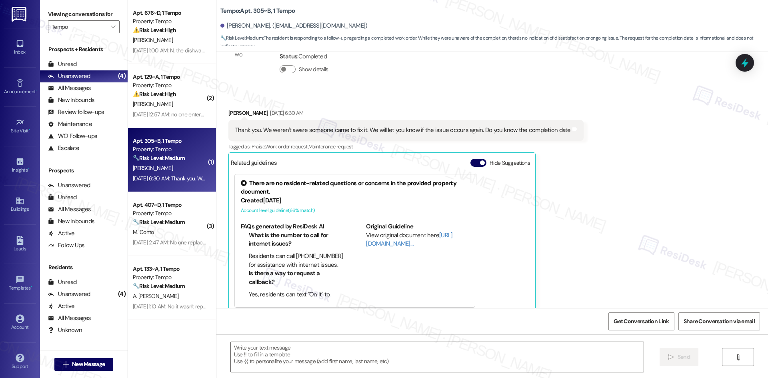
scroll to position [336, 0]
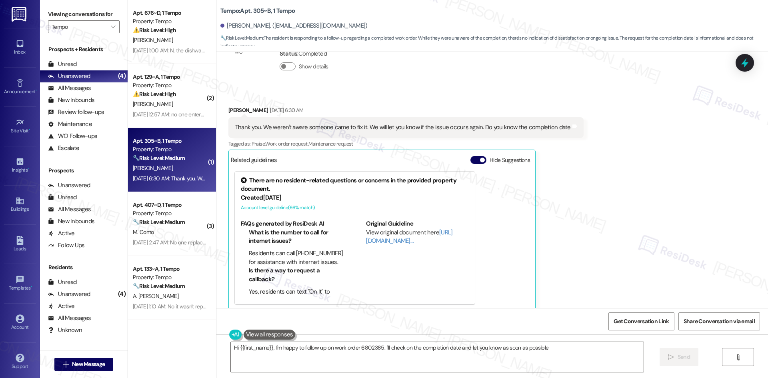
type textarea "Hi {{first_name}}, I'm happy to follow up on work order 6802385. I'll check on …"
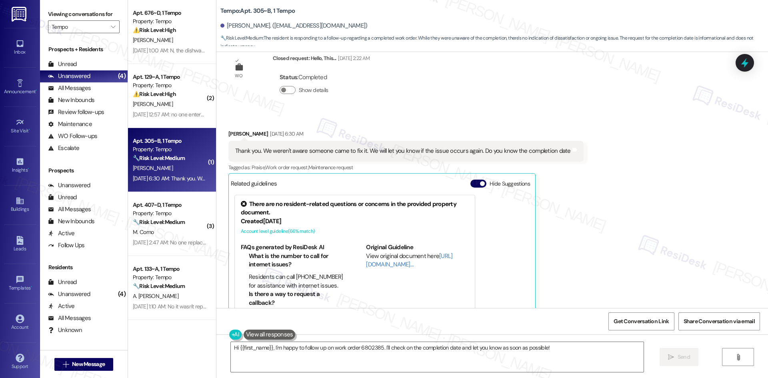
scroll to position [177, 0]
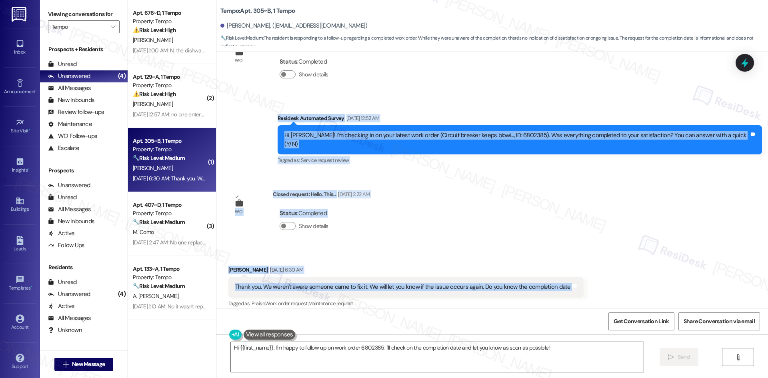
drag, startPoint x: 284, startPoint y: 120, endPoint x: 570, endPoint y: 284, distance: 329.8
click at [581, 281] on div "WO Lease started Aug 18, 2025 at 8:00 AM Show details Survey, sent via SMS Resi…" at bounding box center [492, 180] width 552 height 256
copy div "Residesk Automated Survey Sep 16, 2025 at 12:52 AM Hi Britton! I'm checking in …"
click at [455, 202] on div "WO Lease started Aug 18, 2025 at 8:00 AM Show details Survey, sent via SMS Resi…" at bounding box center [492, 180] width 552 height 256
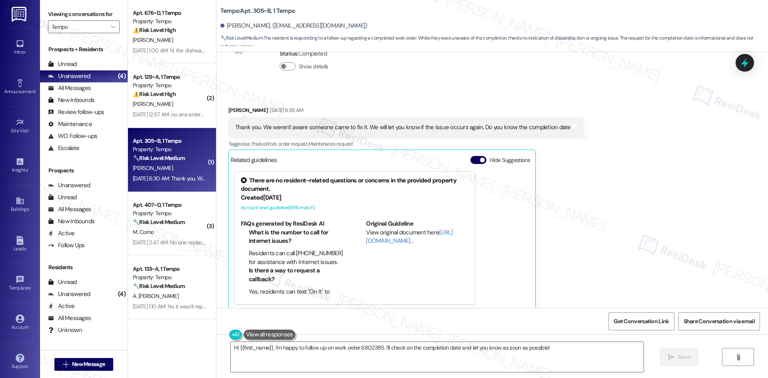
scroll to position [337, 0]
click at [581, 238] on div "Received via SMS Britton Henline Sep 16, 2025 at 6:30 AM Thank you. We weren't …" at bounding box center [492, 202] width 552 height 228
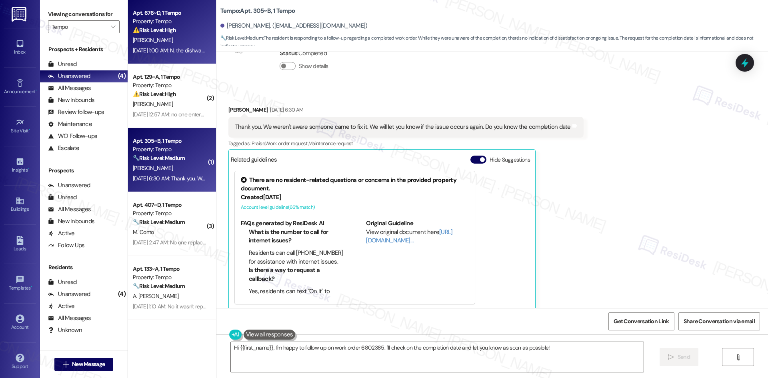
click at [172, 49] on div "Sep 16, 2025 at 1:00 AM: N, the dishwasher is still broken. I talked to a maint…" at bounding box center [364, 50] width 463 height 7
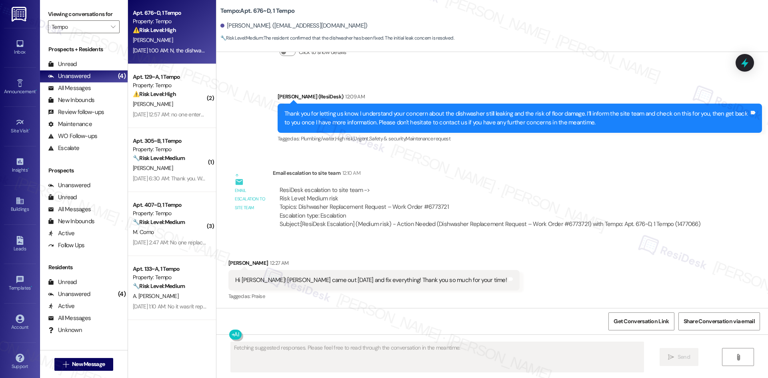
scroll to position [293, 0]
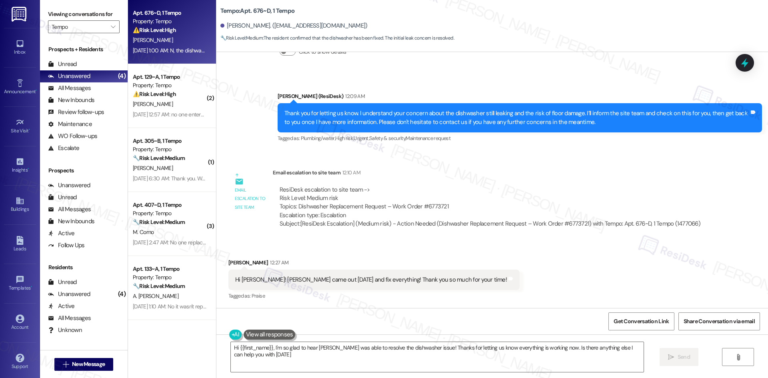
type textarea "Hi {{first_name}}, I'm so glad to hear John was able to resolve the dishwasher …"
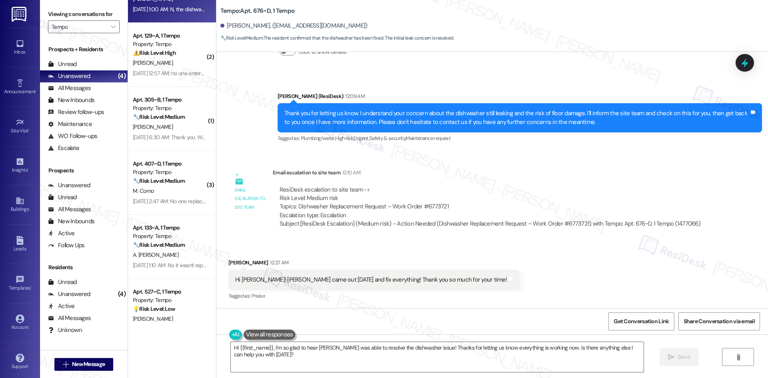
scroll to position [0, 0]
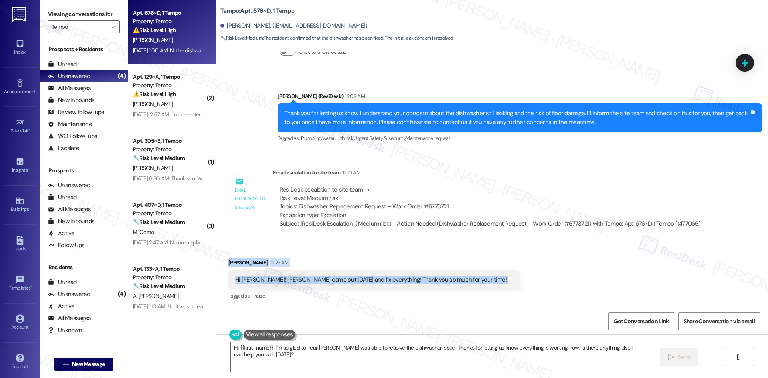
drag, startPoint x: 216, startPoint y: 257, endPoint x: 447, endPoint y: 277, distance: 232.0
click at [480, 277] on div "Received via SMS Gabriella Nelson 12:27 AM Hi Sarah! John came out on Monday an…" at bounding box center [492, 274] width 552 height 68
copy div "Gabriella Nelson 12:27 AM Hi Sarah! John came out on Monday and fix everything!…"
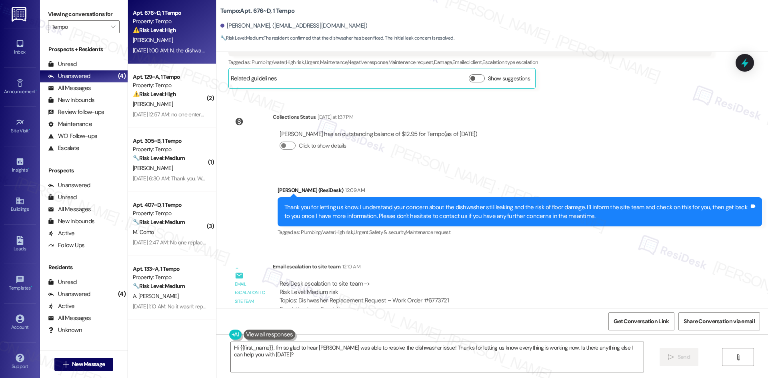
scroll to position [293, 0]
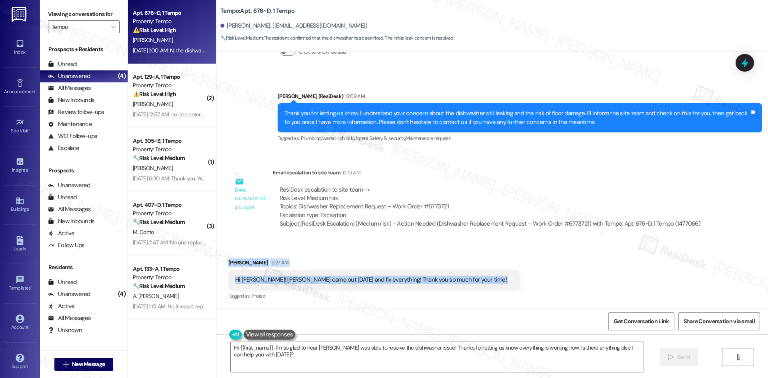
copy div "Gabriella Nelson 12:27 AM Hi Sarah! John came out on Monday and fix everything!…"
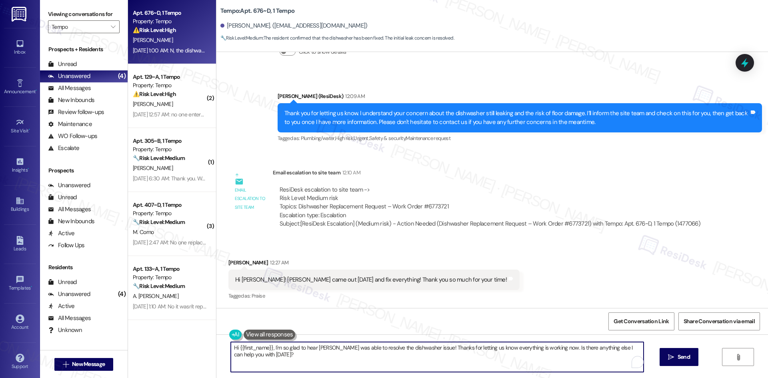
click at [330, 359] on textarea "Hi {{first_name}}, I'm so glad to hear John was able to resolve the dishwasher …" at bounding box center [437, 357] width 413 height 30
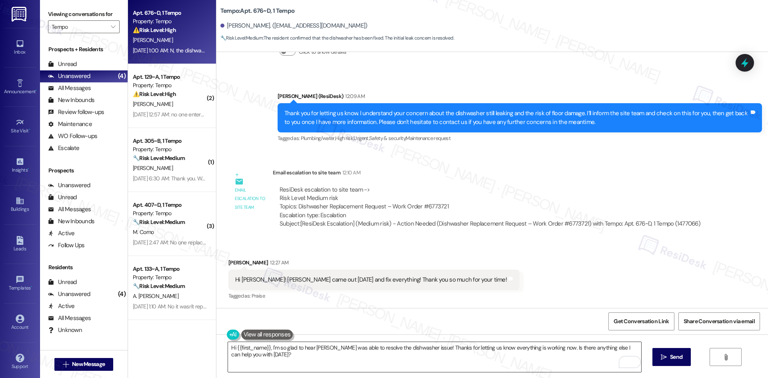
drag, startPoint x: 362, startPoint y: 359, endPoint x: 346, endPoint y: 358, distance: 15.6
click at [361, 358] on textarea "Hi {{first_name}}, I'm so glad to hear John was able to resolve the dishwasher …" at bounding box center [434, 357] width 413 height 30
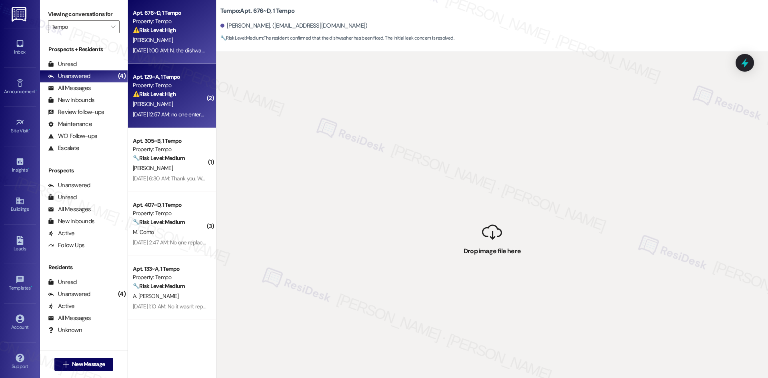
click at [158, 112] on div "Sep 16, 2025 at 12:57 AM: no one entered the apartment to fix it yet Sep 16, 20…" at bounding box center [200, 114] width 134 height 7
click at [171, 41] on div "G. Nelson" at bounding box center [170, 40] width 76 height 10
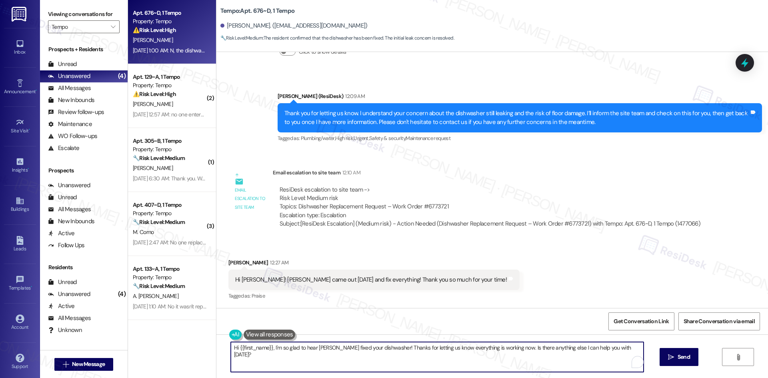
drag, startPoint x: 598, startPoint y: 346, endPoint x: 180, endPoint y: 346, distance: 417.9
click at [180, 346] on div "Apt. 676~D, 1 Tempo Property: Tempo ⚠️ Risk Level: High The resident indicates …" at bounding box center [448, 189] width 640 height 378
paste textarea "You’re very welcome, Gabriella! I’m glad to hear everything was fixed. Please f…"
type textarea "You’re very welcome, Gabriella! I’m glad to hear everything was fixed. Please f…"
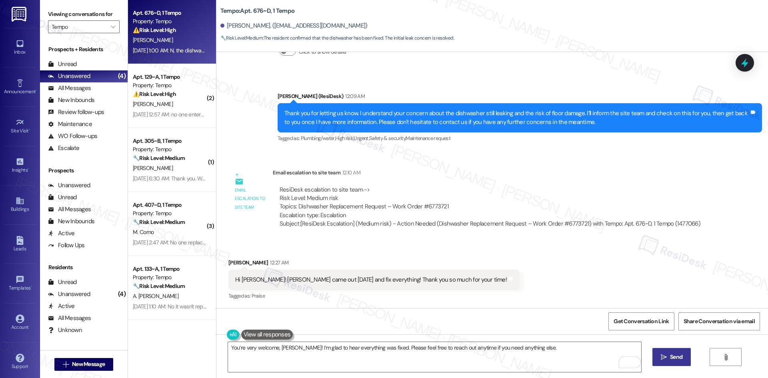
click at [670, 358] on span "Send" at bounding box center [676, 357] width 12 height 8
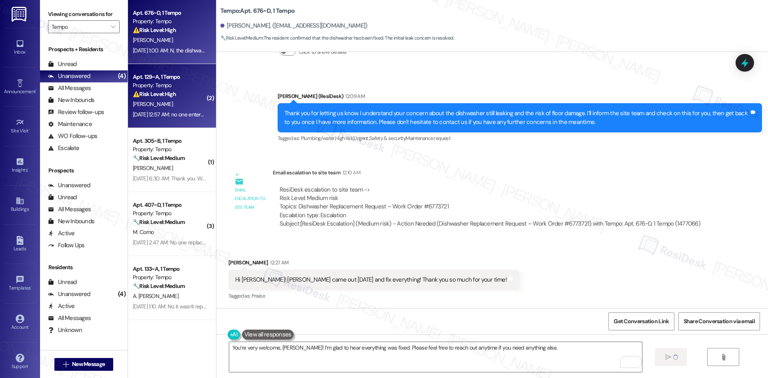
click at [166, 92] on strong "⚠️ Risk Level: High" at bounding box center [154, 93] width 43 height 7
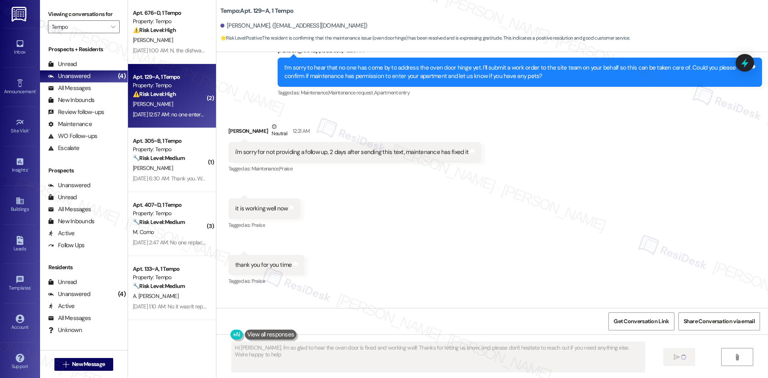
type textarea "Hi Andrew, I'm so glad to hear the oven door is fixed and working well! Thanks …"
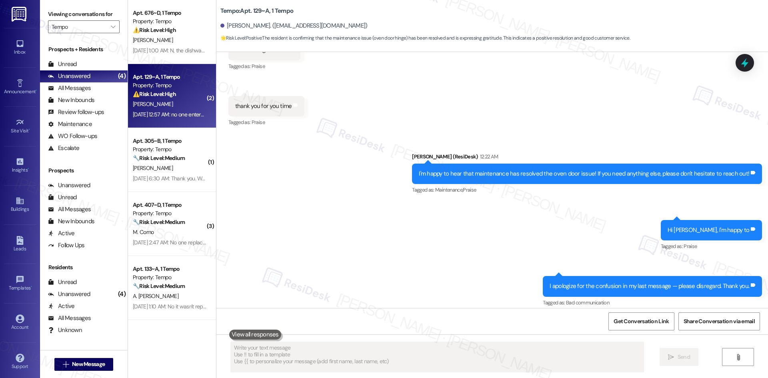
scroll to position [458, 0]
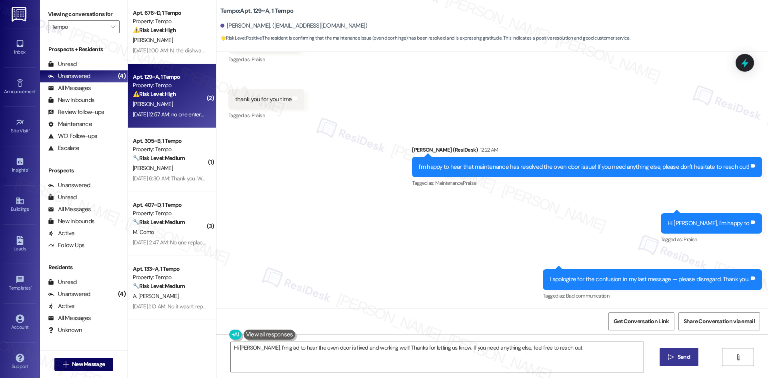
type textarea "Hi Andrew, I'm glad to hear the oven door is fixed and working well! Thanks for…"
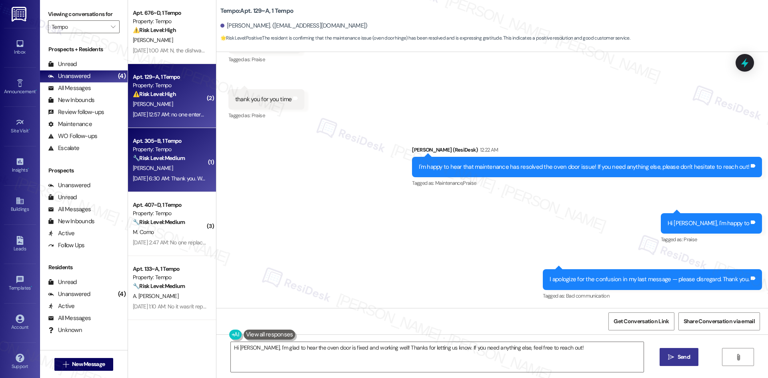
click at [165, 172] on div "B. Henline" at bounding box center [170, 168] width 76 height 10
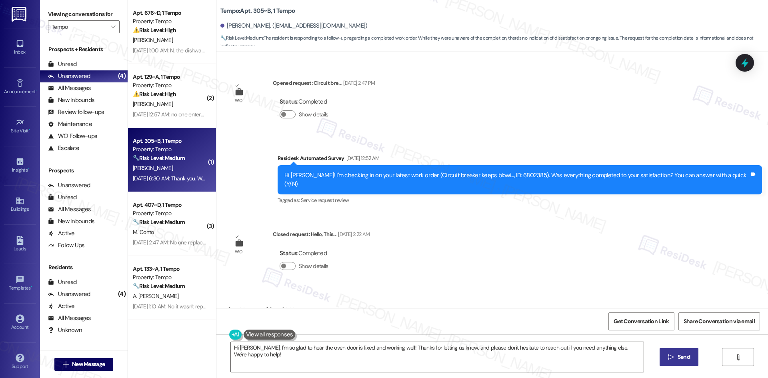
scroll to position [337, 0]
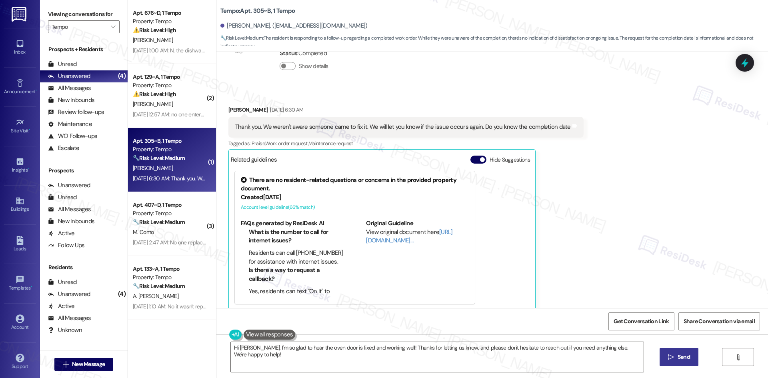
click at [625, 217] on div "Received via SMS Britton Henline Sep 16, 2025 at 6:30 AM Thank you. We weren't …" at bounding box center [492, 202] width 552 height 228
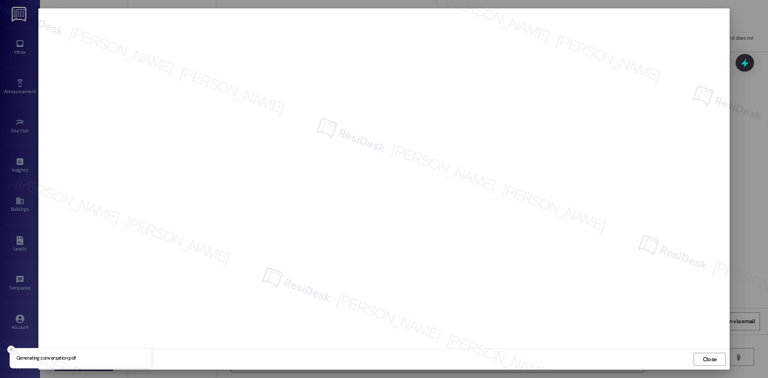
drag, startPoint x: 716, startPoint y: 358, endPoint x: 701, endPoint y: 311, distance: 49.6
click at [716, 358] on span "Close" at bounding box center [710, 359] width 14 height 8
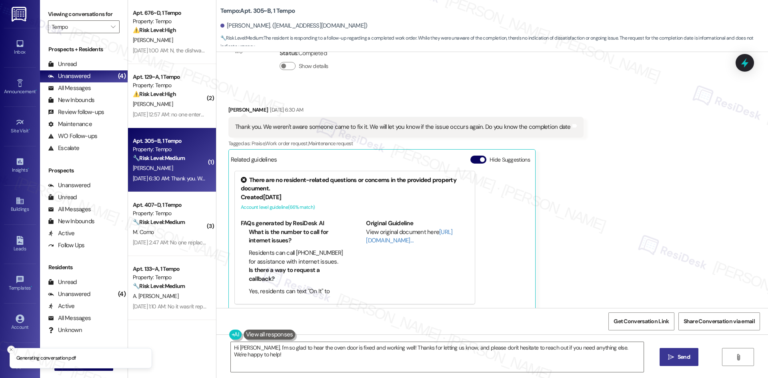
click at [687, 243] on div "Received via SMS Britton Henline Sep 16, 2025 at 6:30 AM Thank you. We weren't …" at bounding box center [492, 202] width 552 height 228
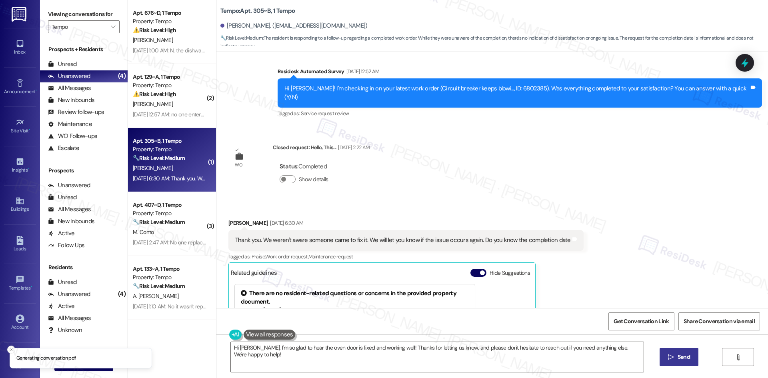
scroll to position [217, 0]
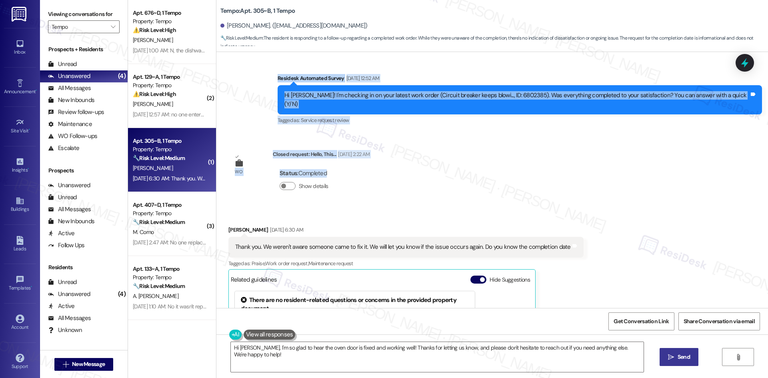
drag, startPoint x: 287, startPoint y: 72, endPoint x: 501, endPoint y: 167, distance: 234.0
click at [501, 167] on div "WO Lease started Aug 18, 2025 at 8:00 AM Show details Survey, sent via SMS Resi…" at bounding box center [492, 180] width 552 height 256
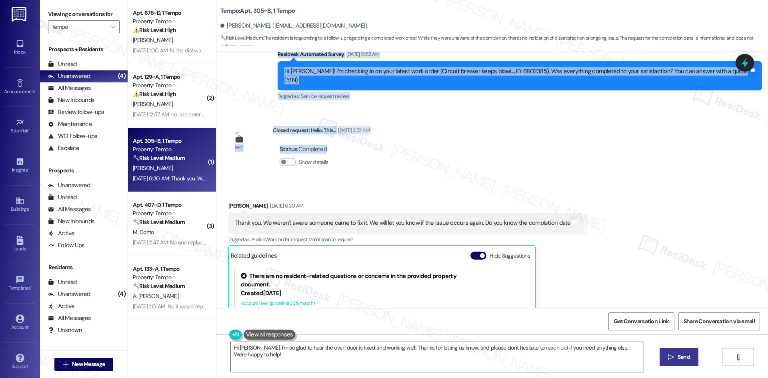
scroll to position [337, 0]
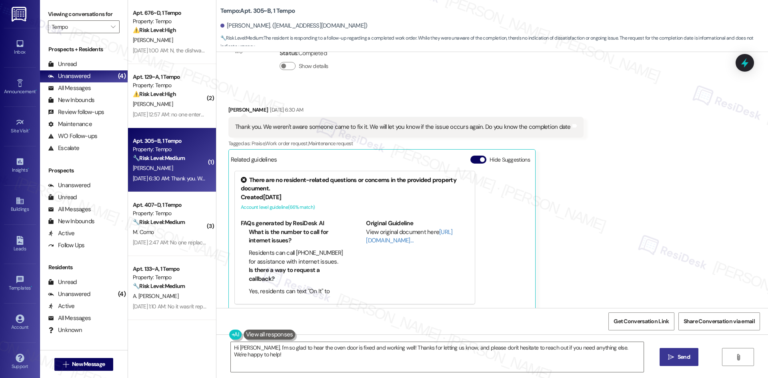
click at [658, 258] on div "Received via SMS Britton Henline Sep 16, 2025 at 6:30 AM Thank you. We weren't …" at bounding box center [492, 202] width 552 height 228
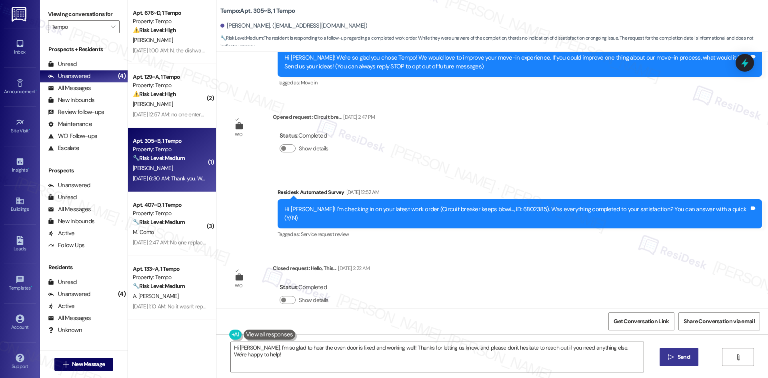
scroll to position [217, 0]
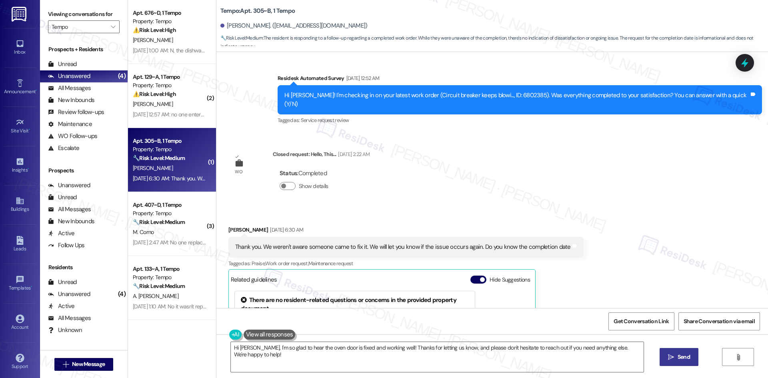
click at [638, 268] on div "Received via SMS Britton Henline Sep 16, 2025 at 6:30 AM Thank you. We weren't …" at bounding box center [492, 322] width 552 height 228
click at [630, 271] on div "Received via SMS Britton Henline Sep 16, 2025 at 6:30 AM Thank you. We weren't …" at bounding box center [492, 322] width 552 height 228
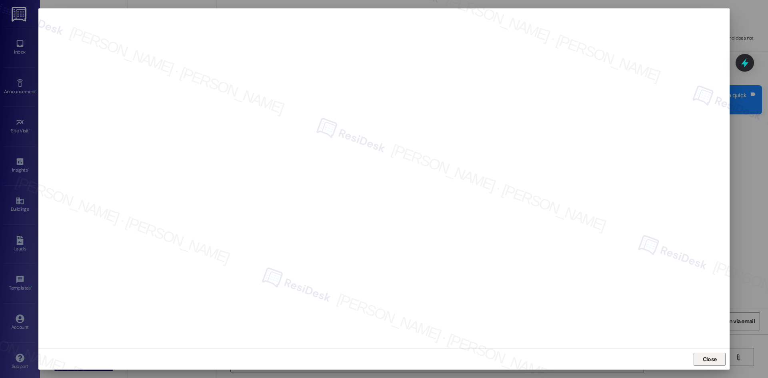
click at [711, 360] on span "Close" at bounding box center [710, 359] width 14 height 8
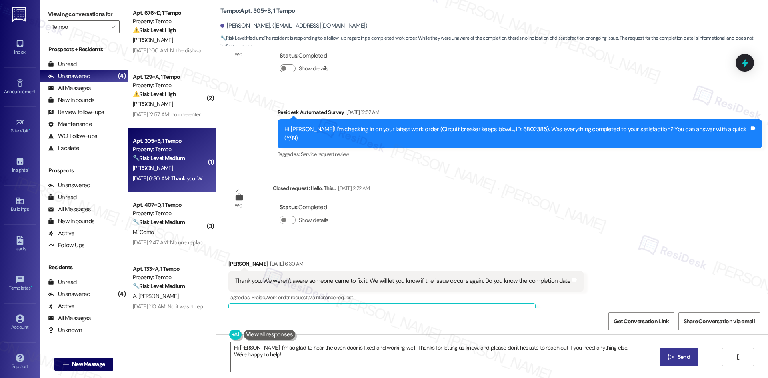
scroll to position [177, 0]
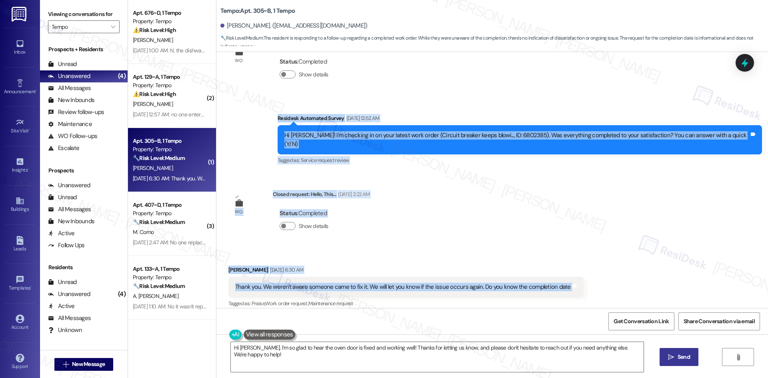
drag, startPoint x: 280, startPoint y: 112, endPoint x: 533, endPoint y: 287, distance: 307.8
click at [604, 279] on div "WO Lease started Aug 18, 2025 at 8:00 AM Show details Survey, sent via SMS Resi…" at bounding box center [492, 180] width 552 height 256
copy div "Residesk Automated Survey Sep 16, 2025 at 12:52 AM Hi Britton! I'm checking in …"
click at [447, 181] on div "WO Lease started Aug 18, 2025 at 8:00 AM Show details Survey, sent via SMS Resi…" at bounding box center [492, 180] width 552 height 256
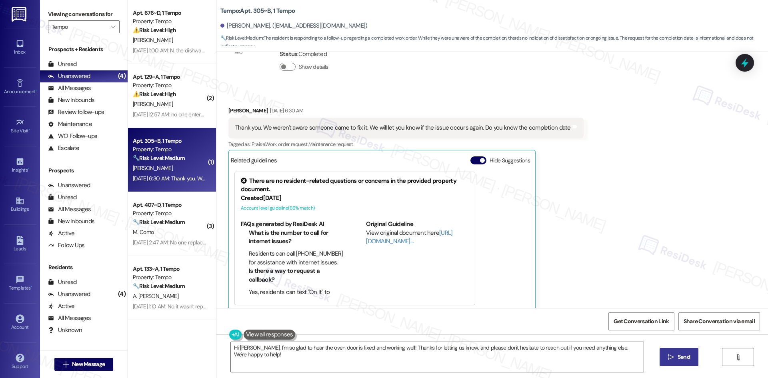
scroll to position [337, 0]
click at [614, 250] on div "Received via SMS Britton Henline Sep 16, 2025 at 6:30 AM Thank you. We weren't …" at bounding box center [492, 202] width 552 height 228
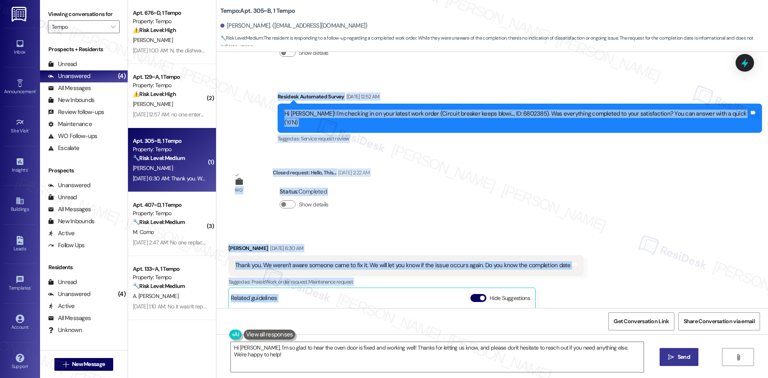
scroll to position [210, 0]
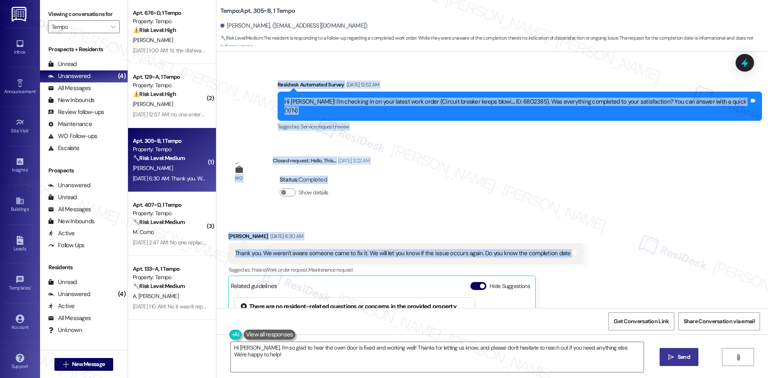
drag, startPoint x: 299, startPoint y: 116, endPoint x: 582, endPoint y: 252, distance: 313.8
click at [582, 252] on div "WO Lease started Aug 18, 2025 at 8:00 AM Show details Survey, sent via SMS Resi…" at bounding box center [492, 180] width 552 height 256
drag, startPoint x: 514, startPoint y: 245, endPoint x: 541, endPoint y: 247, distance: 27.3
click at [541, 249] on div "Thank you. We weren't aware someone came to fix it. We will let you know if the…" at bounding box center [403, 253] width 336 height 8
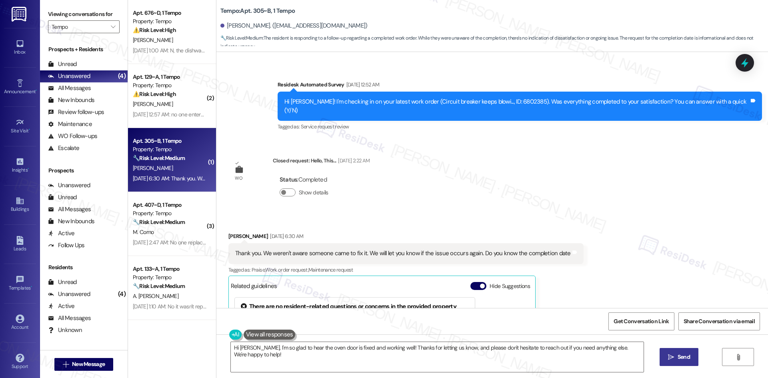
click at [296, 68] on div "Survey, sent via SMS Residesk Automated Survey Sep 16, 2025 at 12:52 AM Hi Brit…" at bounding box center [492, 100] width 552 height 76
click at [289, 78] on div "Survey, sent via SMS Residesk Automated Survey Sep 16, 2025 at 12:52 AM Hi Brit…" at bounding box center [492, 100] width 552 height 76
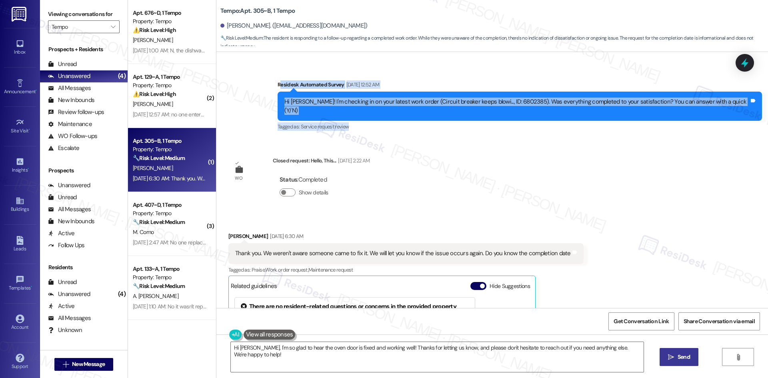
drag, startPoint x: 346, startPoint y: 110, endPoint x: 376, endPoint y: 123, distance: 32.6
click at [376, 123] on div "Residesk Automated Survey Sep 16, 2025 at 12:52 AM Hi Britton! I'm checking in …" at bounding box center [520, 106] width 484 height 52
click at [303, 86] on div "Residesk Automated Survey Sep 16, 2025 at 12:52 AM" at bounding box center [520, 85] width 484 height 11
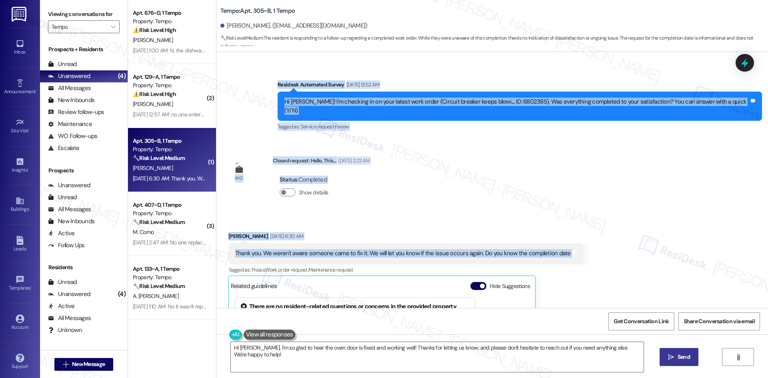
drag, startPoint x: 284, startPoint y: 83, endPoint x: 546, endPoint y: 246, distance: 308.6
click at [578, 242] on div "WO Lease started Aug 18, 2025 at 8:00 AM Show details Survey, sent via SMS Resi…" at bounding box center [492, 180] width 552 height 256
copy div "Residesk Automated Survey Sep 16, 2025 at 12:52 AM Hi Britton! I'm checking in …"
drag, startPoint x: 604, startPoint y: 254, endPoint x: 598, endPoint y: 272, distance: 19.5
click at [604, 254] on div "Received via SMS Britton Henline Sep 16, 2025 at 6:30 AM Thank you. We weren't …" at bounding box center [492, 328] width 552 height 228
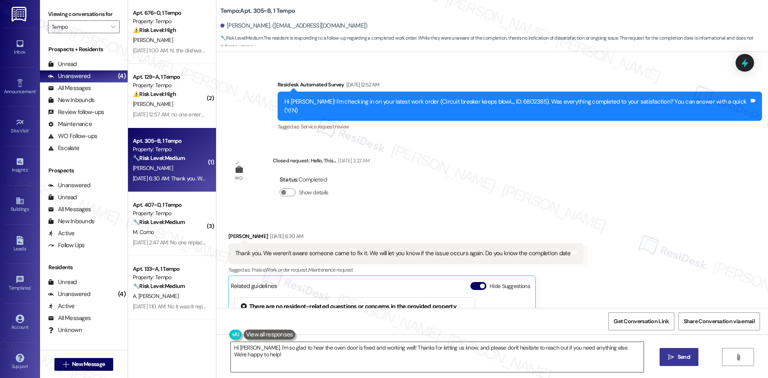
click at [360, 359] on textarea "Hi Andrew, I'm so glad to hear the oven door is fixed and working well! Thanks …" at bounding box center [437, 357] width 413 height 30
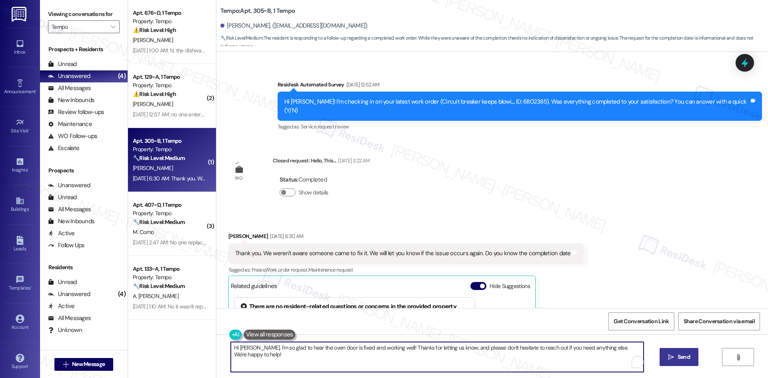
paste textarea "Britton, according to the notes the work was completed on September 14th. Just …"
click at [300, 347] on textarea "Hi Britton, according to the notes the work was completed on September 14th. Ju…" at bounding box center [434, 357] width 413 height 30
type textarea "Hi Britton, according to the notes, the work was completed on September 14th. J…"
click at [671, 360] on span "Send" at bounding box center [676, 357] width 12 height 8
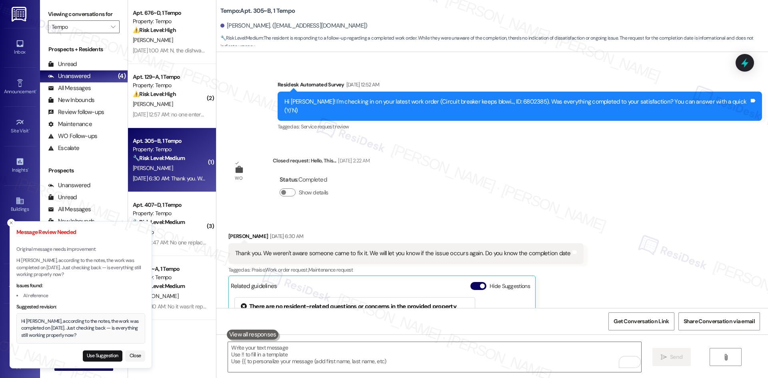
drag, startPoint x: 98, startPoint y: 334, endPoint x: 21, endPoint y: 322, distance: 77.7
click at [21, 322] on div "Hi Britton, according to the notes, the work was completed on September 14th. J…" at bounding box center [81, 328] width 120 height 21
copy div "Hi Britton, according to the notes, the work was completed on September 14th. J…"
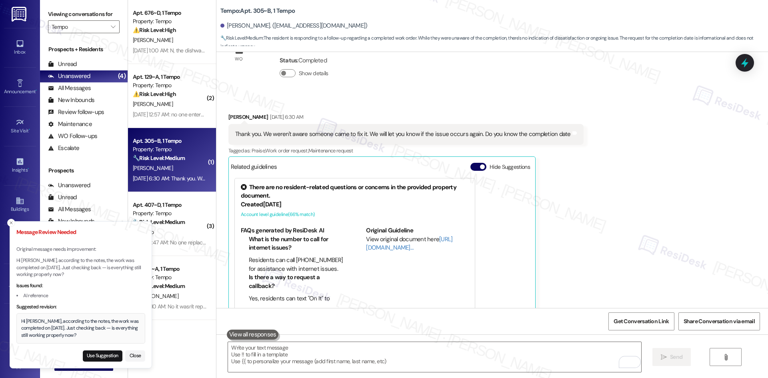
scroll to position [330, 0]
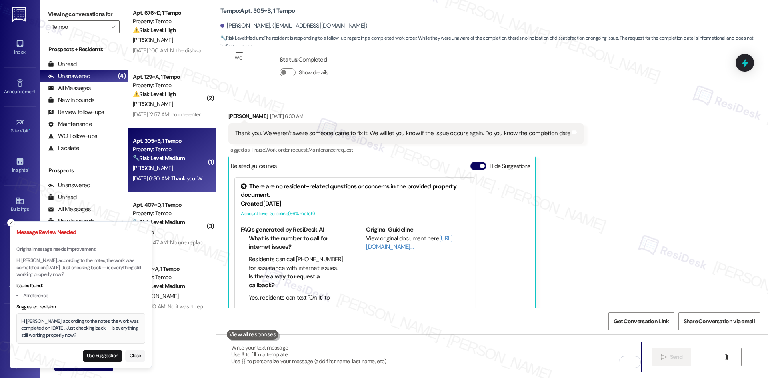
click at [359, 357] on textarea "To enrich screen reader interactions, please activate Accessibility in Grammarl…" at bounding box center [434, 357] width 413 height 30
paste textarea "Hi Britton, according to the notes, the work was completed on September 14th. J…"
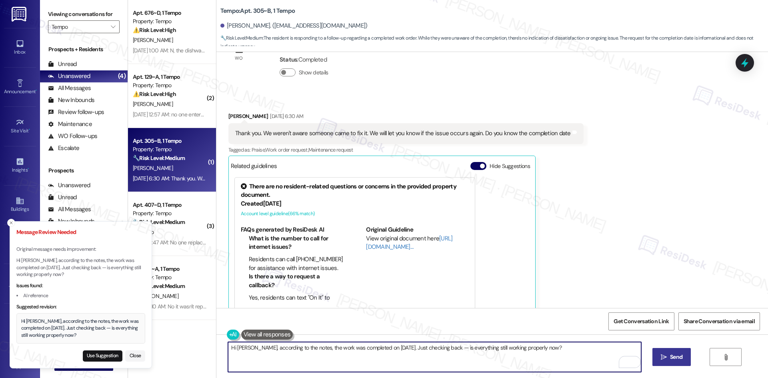
type textarea "Hi Britton, according to the notes, the work was completed on September 14th. J…"
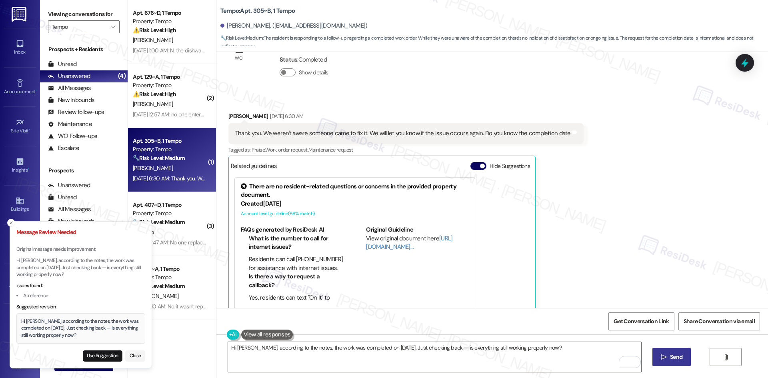
drag, startPoint x: 98, startPoint y: 335, endPoint x: 21, endPoint y: 321, distance: 78.4
click at [21, 321] on div "Hi Britton, according to the notes, the work was completed on September 14th. J…" at bounding box center [81, 328] width 120 height 21
copy div "Hi Britton, according to the notes, the work was completed on September 14th. J…"
click at [378, 361] on textarea "Hi Britton, according to the notes, the work was completed on September 14th. J…" at bounding box center [434, 357] width 413 height 30
click at [668, 355] on span "Send" at bounding box center [676, 357] width 16 height 8
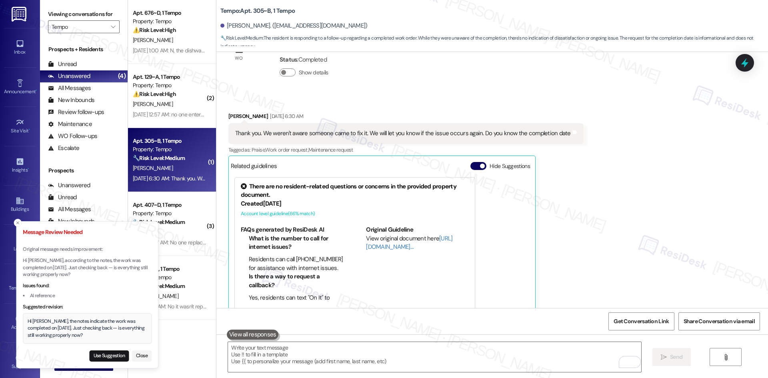
drag, startPoint x: 22, startPoint y: 320, endPoint x: 58, endPoint y: 327, distance: 37.3
click at [59, 327] on div "Hi Britton, the notes indicate the work was completed on September 14th. Just c…" at bounding box center [88, 328] width 120 height 21
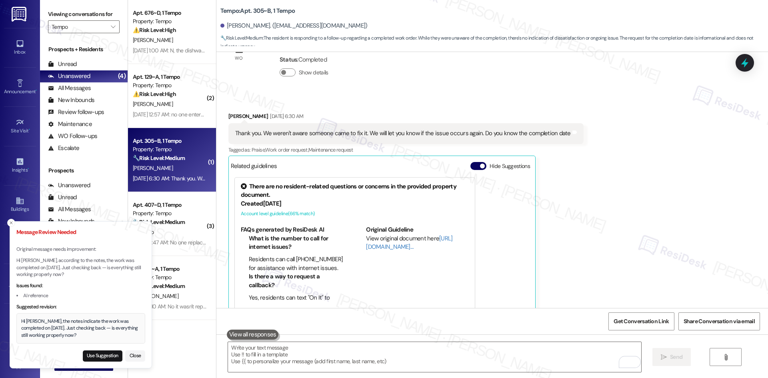
click at [53, 326] on div "Hi Britton, the notes indicate the work was completed on September 14th. Just c…" at bounding box center [81, 328] width 120 height 21
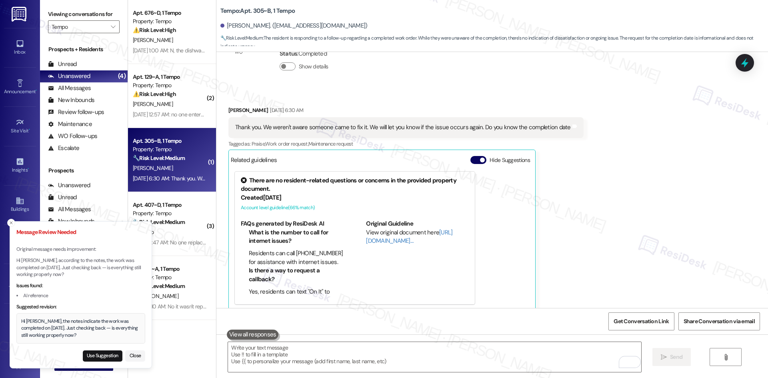
scroll to position [337, 0]
click at [107, 357] on button "Use Suggestion" at bounding box center [103, 355] width 40 height 11
type textarea "Hi Britton, the notes indicate the work was completed on September 14th. Just c…"
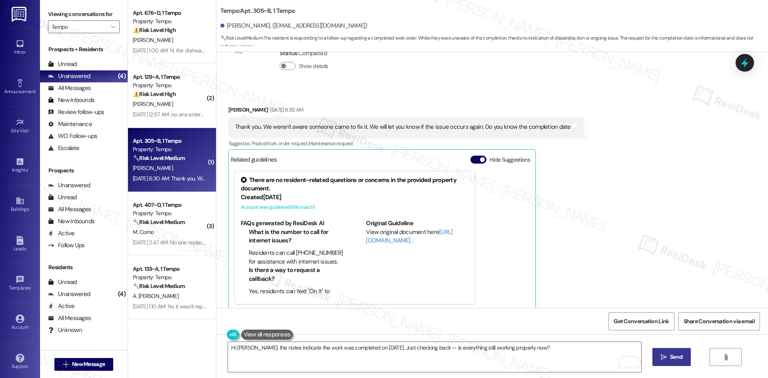
drag, startPoint x: 678, startPoint y: 356, endPoint x: 632, endPoint y: 376, distance: 50.4
click at [678, 356] on span "Send" at bounding box center [676, 357] width 12 height 8
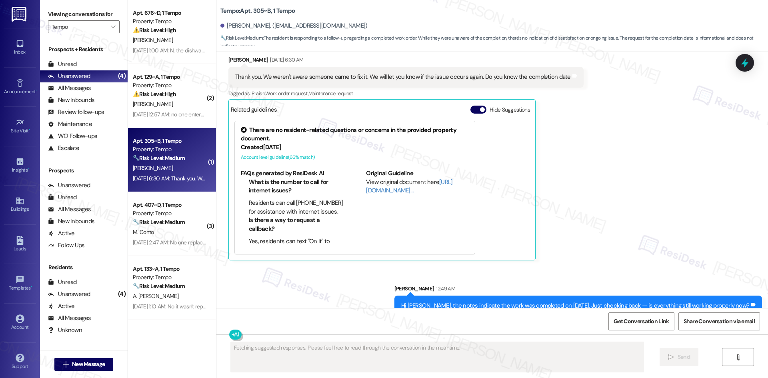
scroll to position [393, 0]
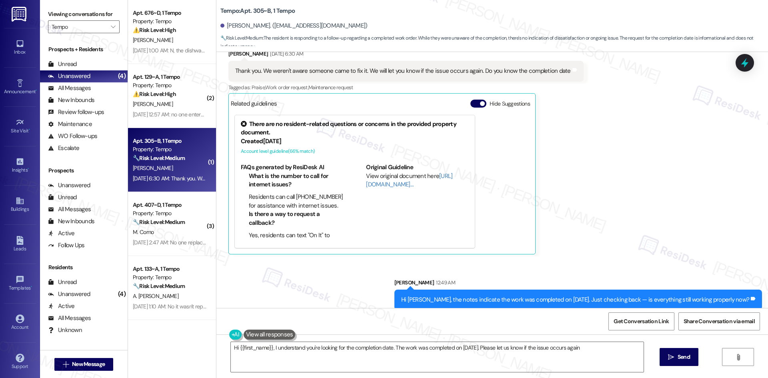
type textarea "Hi {{first_name}}, I understand you're looking for the completion date. The wor…"
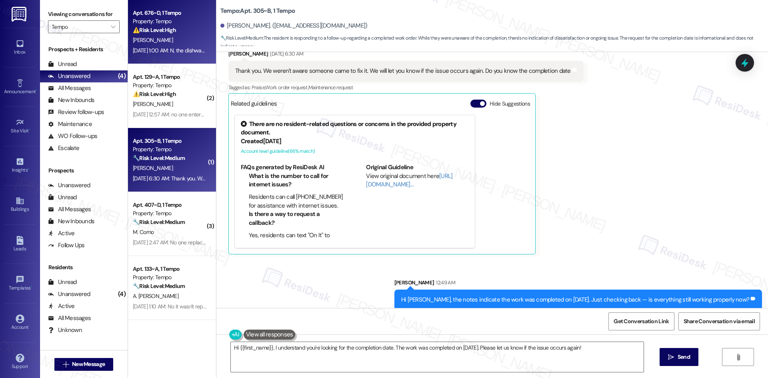
click at [168, 42] on div "G. Nelson" at bounding box center [170, 40] width 76 height 10
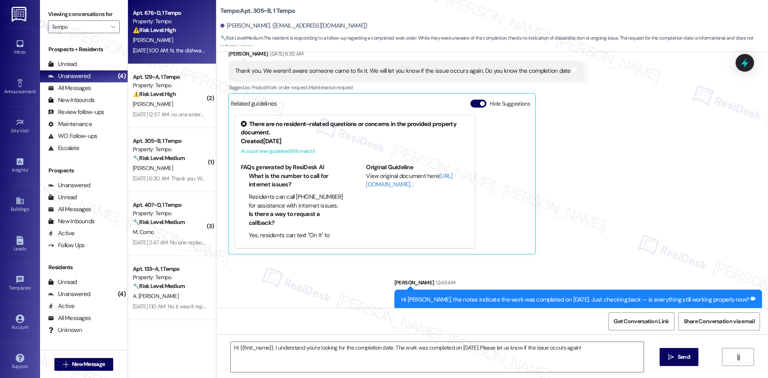
type textarea "Fetching suggested responses. Please feel free to read through the conversation…"
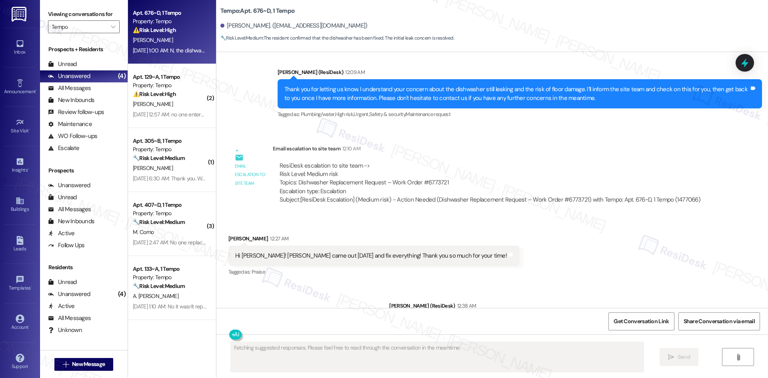
scroll to position [361, 0]
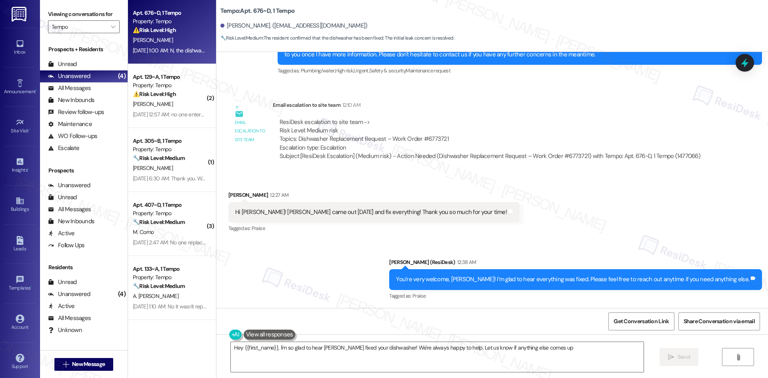
type textarea "Hey {{first_name}}, I'm so glad to hear John fixed your dishwasher! We're alway…"
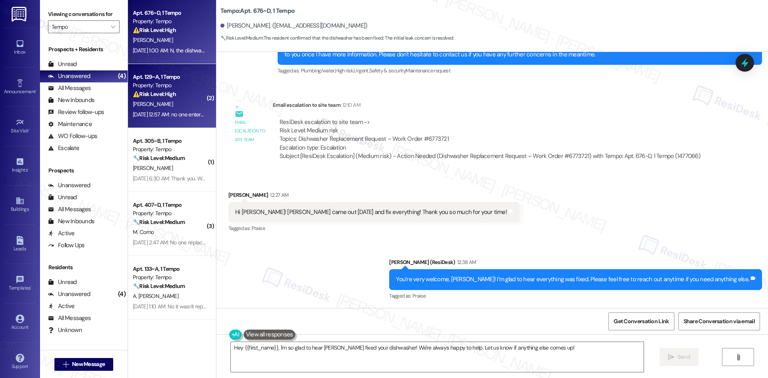
click at [143, 106] on span "A. Keyser" at bounding box center [153, 103] width 40 height 7
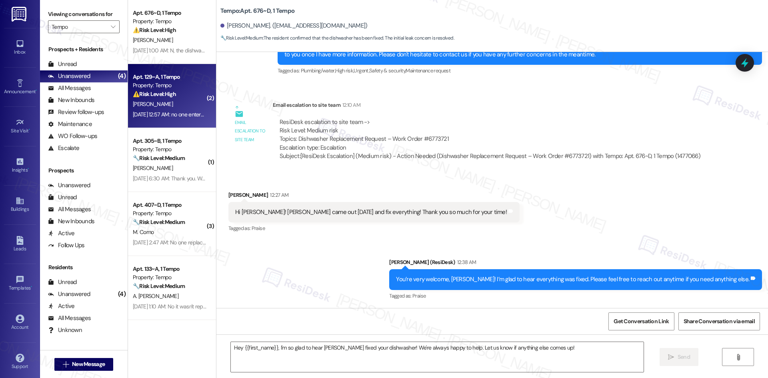
type textarea "Fetching suggested responses. Please feel free to read through the conversation…"
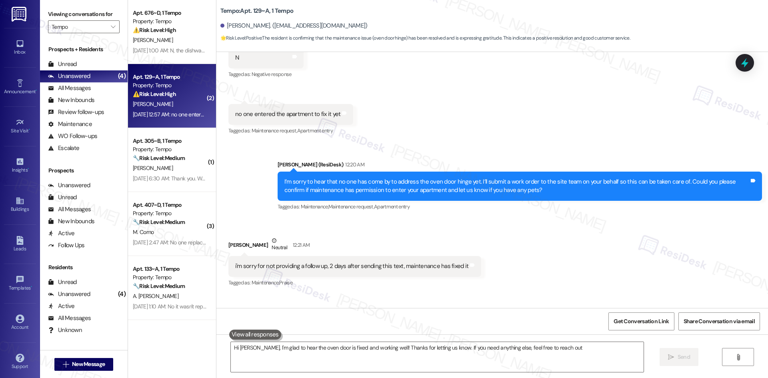
type textarea "Hi Andrew, I'm glad to hear the oven door is fixed and working well! Thanks for…"
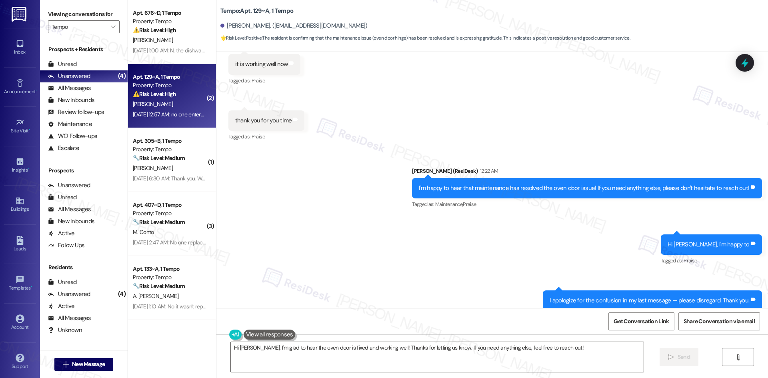
scroll to position [458, 0]
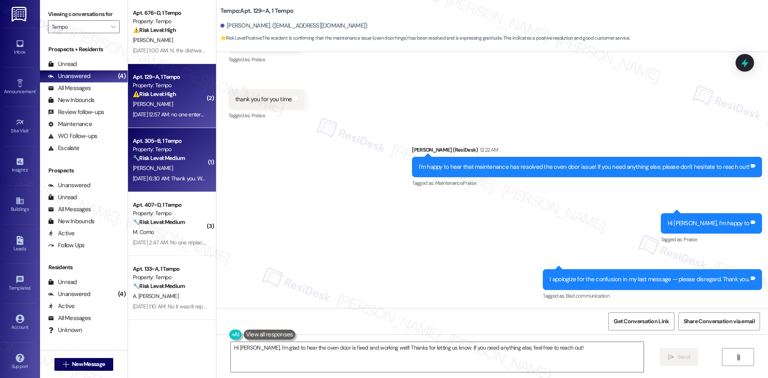
click at [175, 169] on div "B. Henline" at bounding box center [170, 168] width 76 height 10
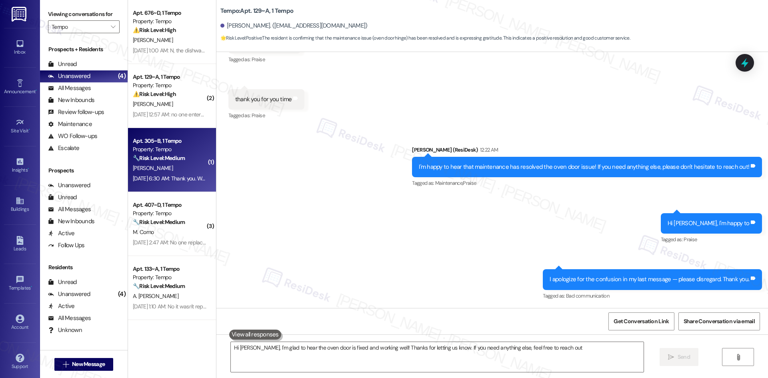
type textarea "Hi Andrew, I'm glad to hear the oven door is fixed and working well! Thanks for…"
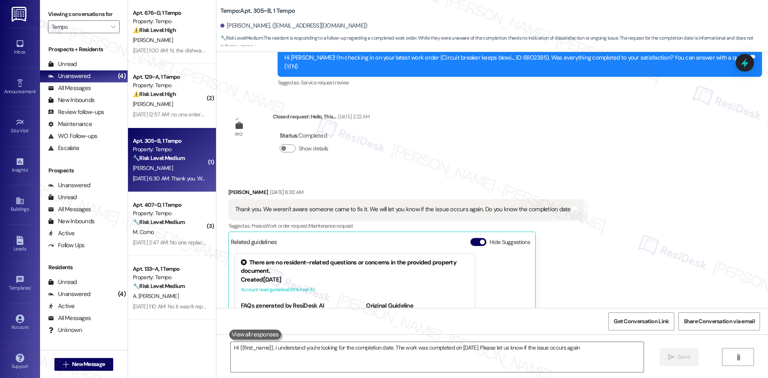
type textarea "Hi {{first_name}}, I understand you're looking for the completion date. The wor…"
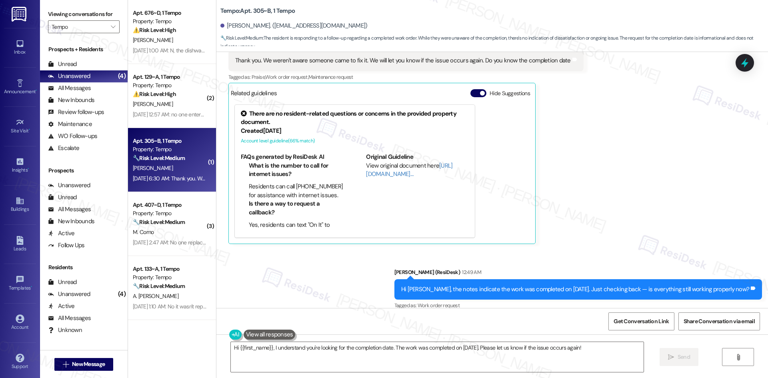
scroll to position [404, 0]
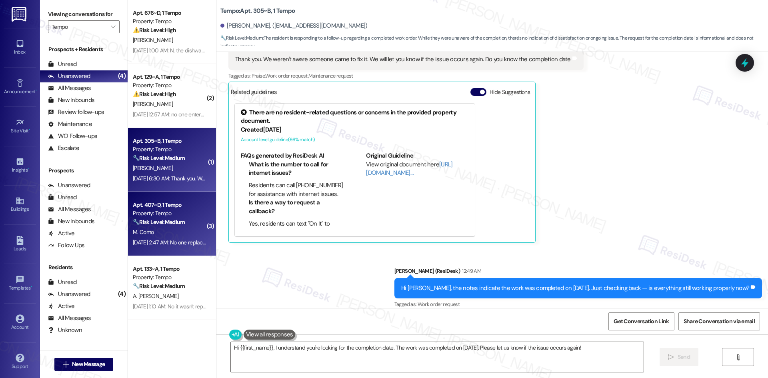
click at [167, 215] on div "Property: Tempo" at bounding box center [170, 213] width 74 height 8
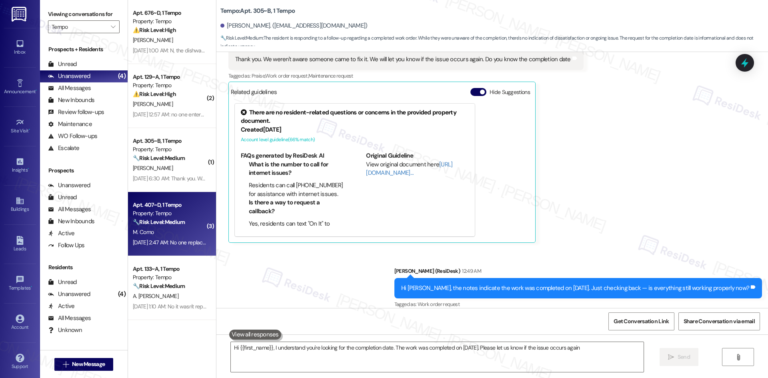
type textarea "Hi {{first_name}}, I understand you're looking for the completion date. The wor…"
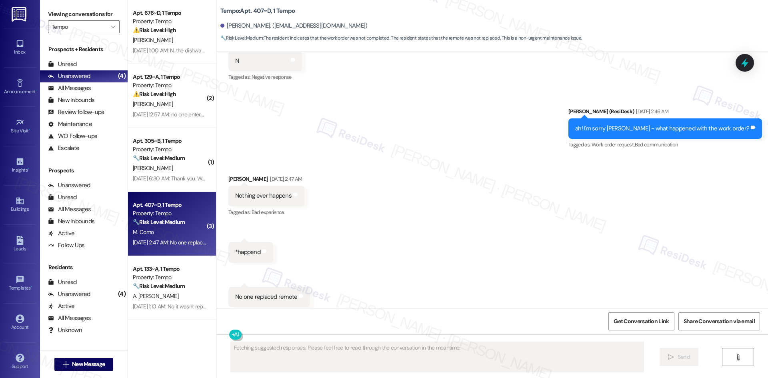
scroll to position [622, 0]
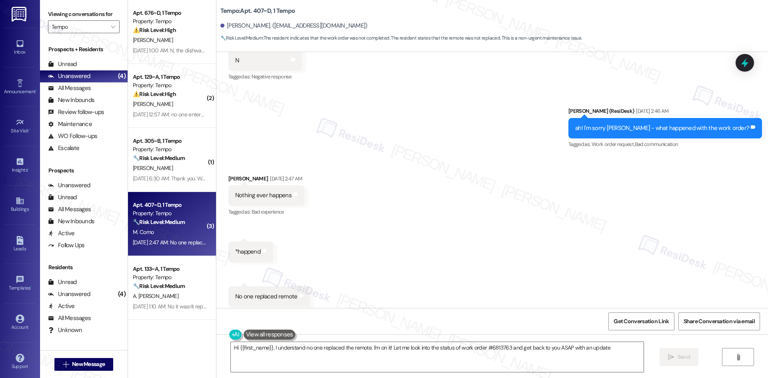
type textarea "Hi {{first_name}}, I understand no one replaced the remote. I'm on it! Let me l…"
click at [456, 229] on div "Received via SMS Matteo Como Sep 16, 2025 at 2:47 AM Nothing ever happens Tags …" at bounding box center [492, 240] width 552 height 168
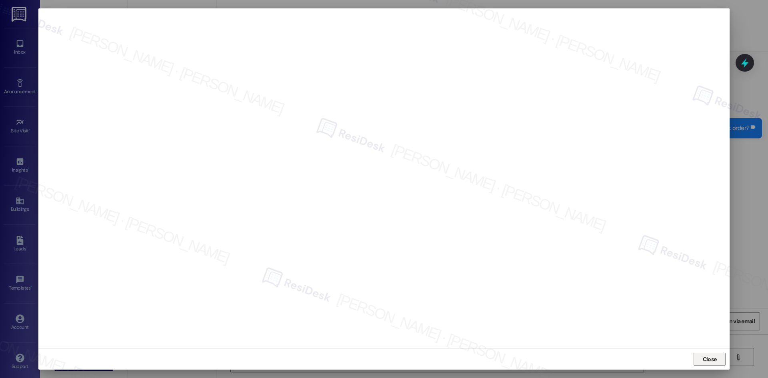
click at [702, 357] on span "Close" at bounding box center [709, 359] width 17 height 8
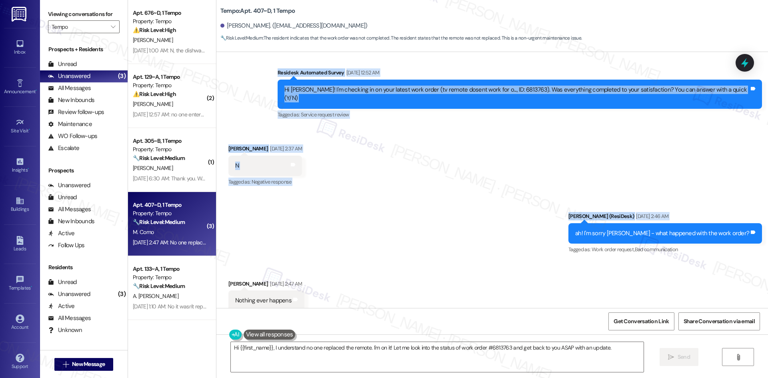
scroll to position [582, 0]
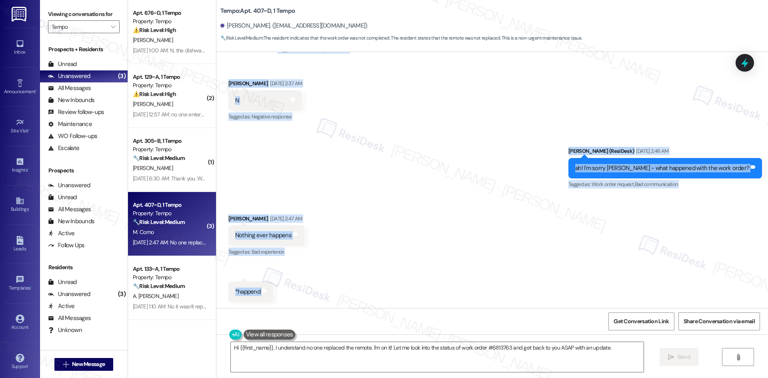
drag, startPoint x: 252, startPoint y: 116, endPoint x: 294, endPoint y: 285, distance: 174.3
click at [294, 285] on div "WO Opened request: Dryer vent ... Apr 28, 2025 at 9:50 PM Status : Completed Sh…" at bounding box center [492, 180] width 552 height 256
click at [394, 272] on div "Received via SMS Matteo Como Sep 16, 2025 at 2:47 AM Nothing ever happens Tags …" at bounding box center [492, 280] width 552 height 168
drag, startPoint x: 302, startPoint y: 202, endPoint x: 298, endPoint y: 277, distance: 74.9
click at [298, 277] on div "WO Opened request: Dryer vent ... Apr 28, 2025 at 9:50 PM Status : Completed Sh…" at bounding box center [492, 180] width 552 height 256
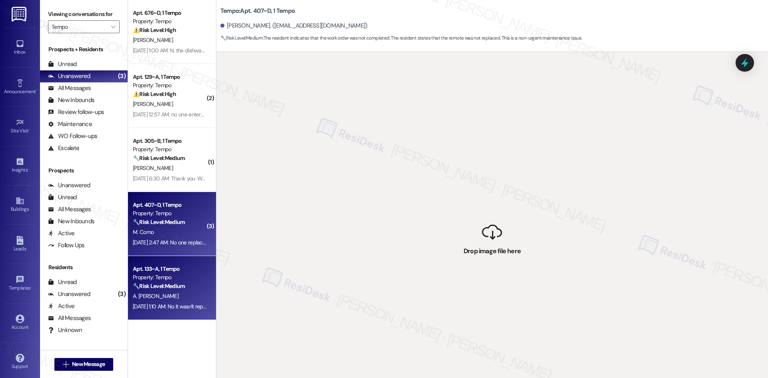
click at [142, 273] on div "Property: Tempo" at bounding box center [170, 277] width 74 height 8
click at [163, 242] on div "Sep 16, 2025 at 2:47 AM: No one replaced remote Sep 16, 2025 at 2:47 AM: No one…" at bounding box center [180, 242] width 94 height 7
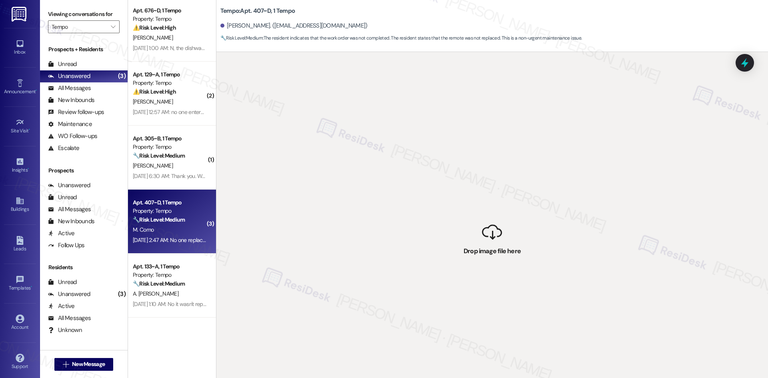
scroll to position [0, 0]
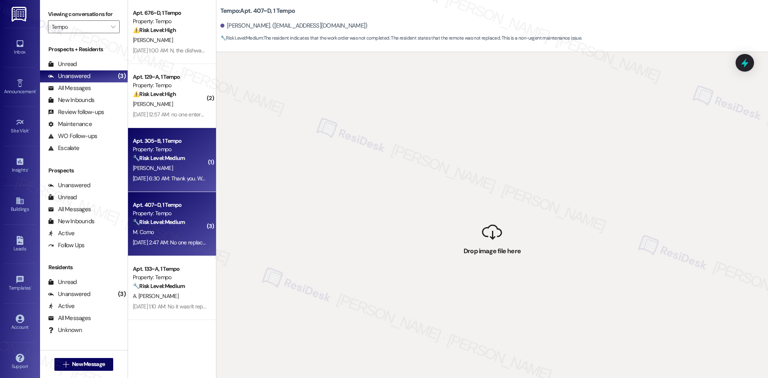
click at [174, 174] on div "Sep 16, 2025 at 6:30 AM: Thank you. We weren't aware someone came to fix it. We…" at bounding box center [170, 179] width 76 height 10
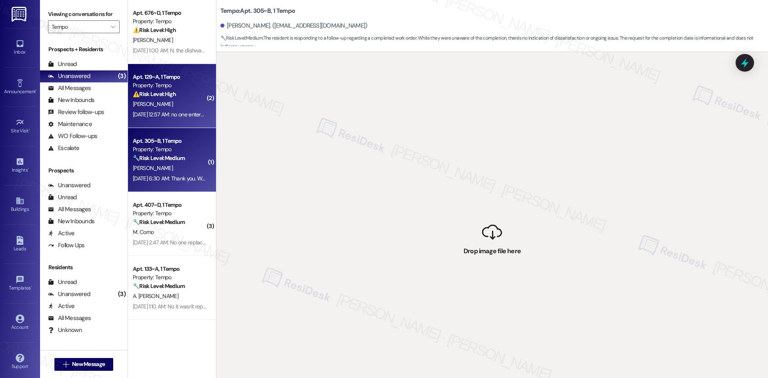
click at [167, 112] on div "Sep 16, 2025 at 12:57 AM: no one entered the apartment to fix it yet Sep 16, 20…" at bounding box center [200, 114] width 134 height 7
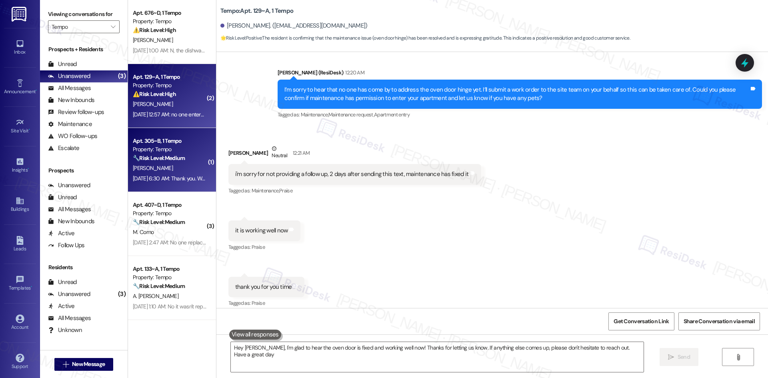
type textarea "Hey Andrew, I'm glad to hear the oven door is fixed and working well now! Thank…"
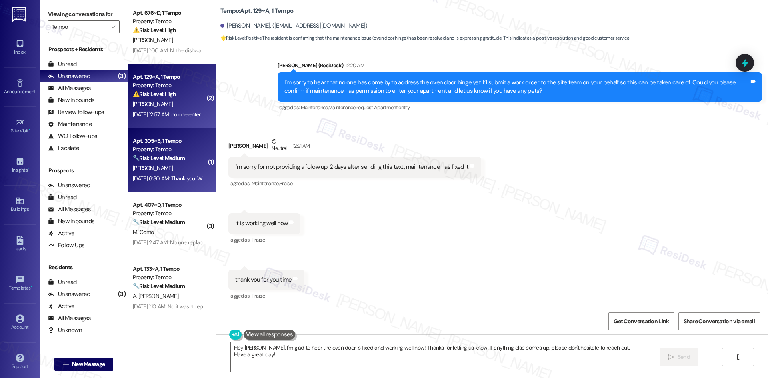
click at [177, 158] on strong "🔧 Risk Level: Medium" at bounding box center [159, 157] width 52 height 7
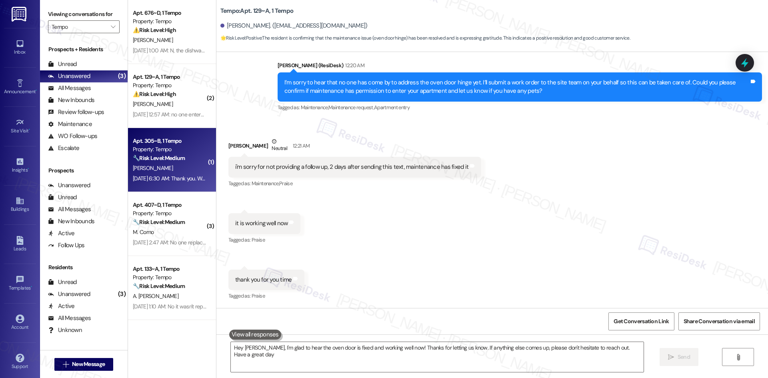
type textarea "Hey Andrew, I'm glad to hear the oven door is fixed and working well now! Thank…"
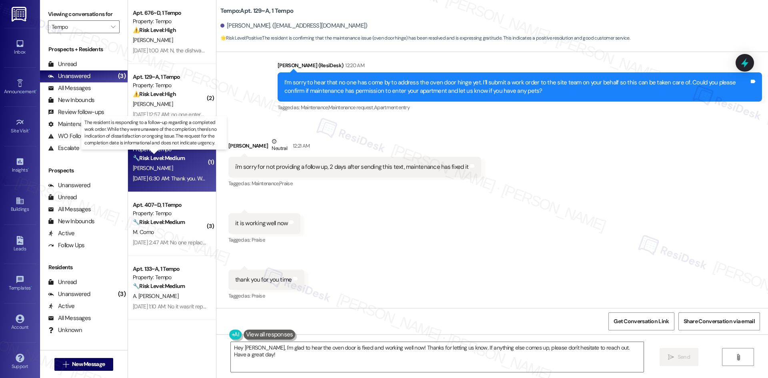
scroll to position [230, 0]
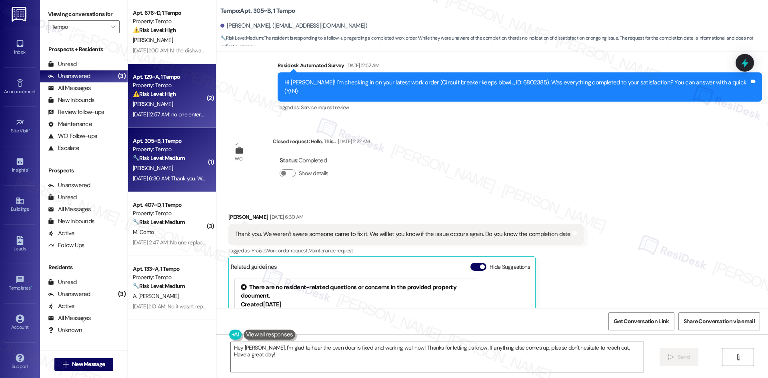
click at [167, 114] on div "Sep 16, 2025 at 12:57 AM: no one entered the apartment to fix it yet Sep 16, 20…" at bounding box center [200, 114] width 134 height 7
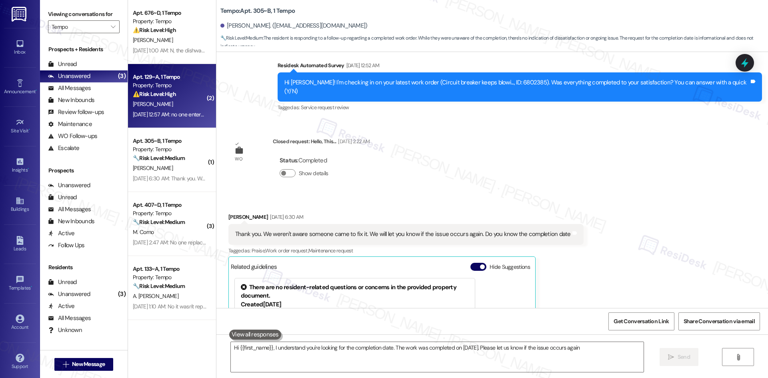
type textarea "Hi {{first_name}}, I understand you're looking for the completion date. The wor…"
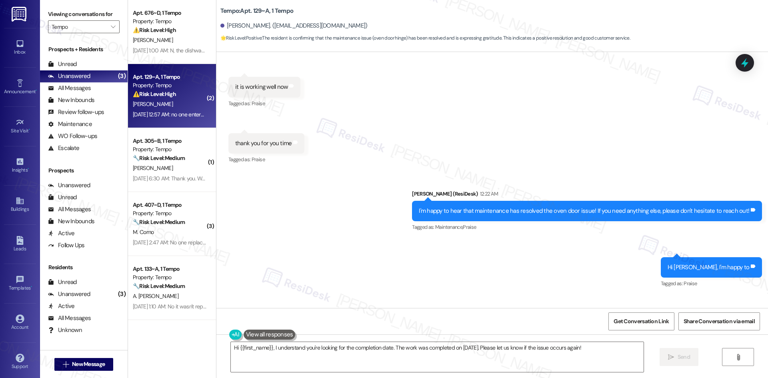
scroll to position [458, 0]
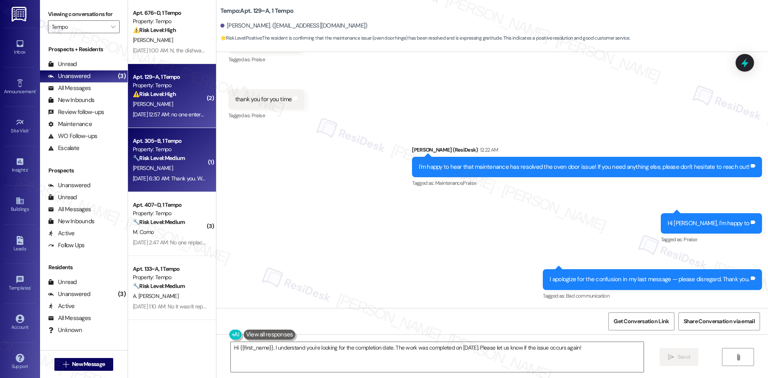
click at [174, 179] on div "Sep 16, 2025 at 6:30 AM: Thank you. We weren't aware someone came to fix it. We…" at bounding box center [306, 178] width 346 height 7
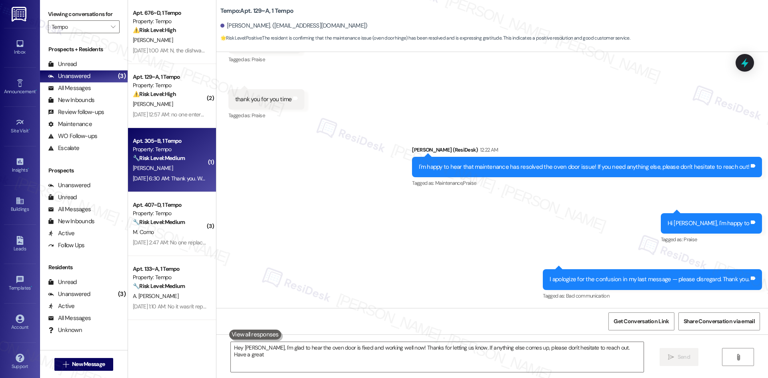
type textarea "Hey Andrew, I'm glad to hear the oven door is fixed and working well now! Thank…"
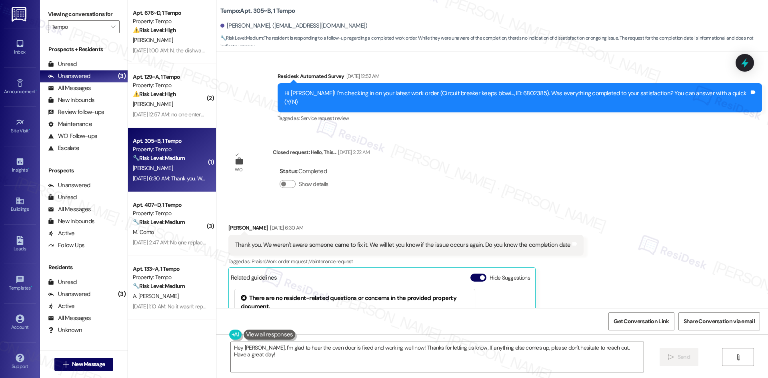
scroll to position [240, 0]
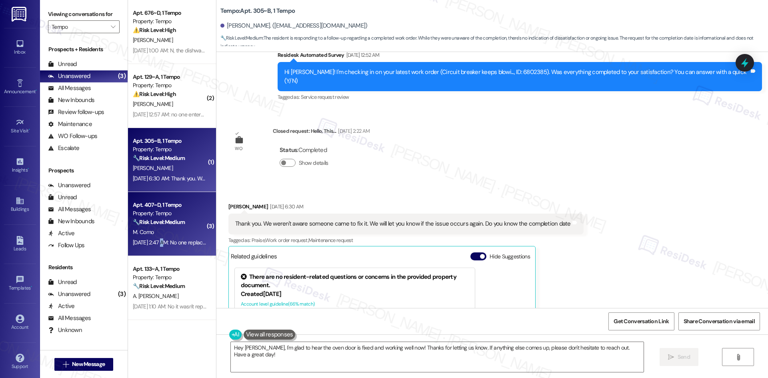
click at [157, 252] on div "Apt. 407~D, 1 Tempo Property: Tempo 🔧 Risk Level: Medium The resident indicates…" at bounding box center [172, 224] width 88 height 64
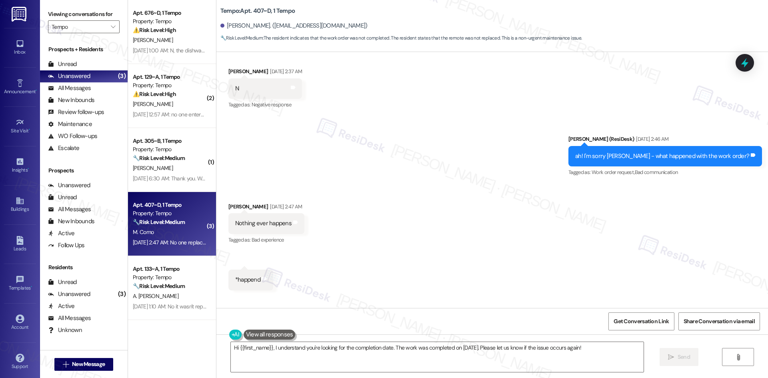
scroll to position [462, 0]
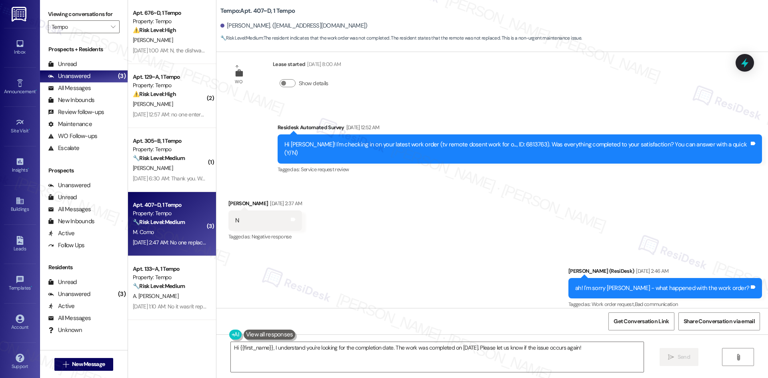
click at [420, 225] on div "Received via SMS Matteo Como Sep 16, 2025 at 2:37 AM N Tags and notes Tagged as…" at bounding box center [492, 215] width 552 height 68
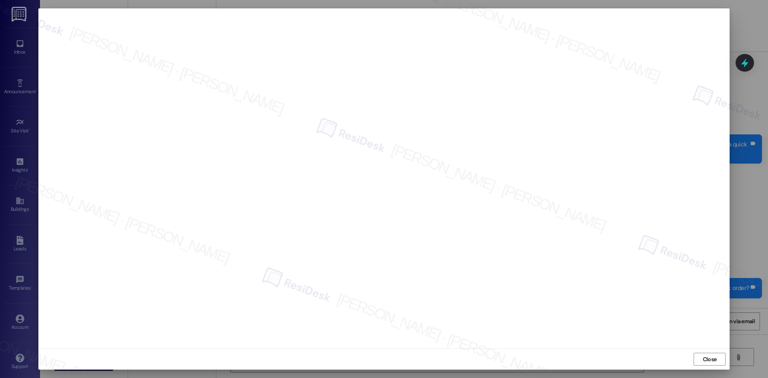
click at [711, 369] on div "Close" at bounding box center [383, 358] width 691 height 21
click at [709, 362] on span "Close" at bounding box center [710, 359] width 14 height 8
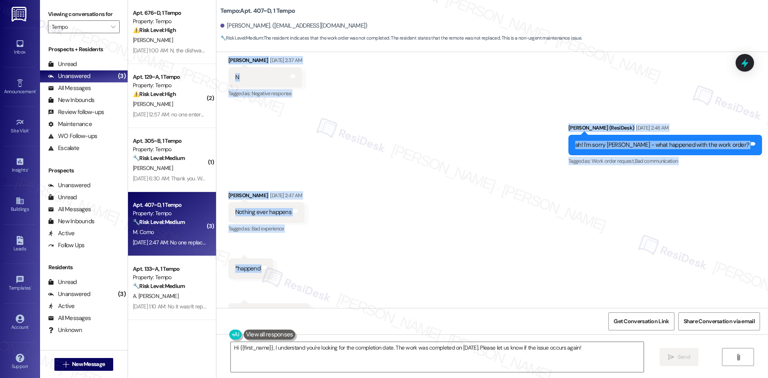
scroll to position [622, 0]
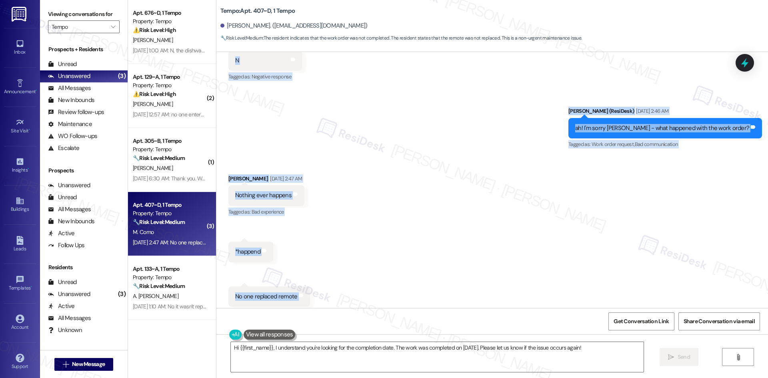
drag, startPoint x: 284, startPoint y: 111, endPoint x: 326, endPoint y: 278, distance: 172.6
click at [326, 278] on div "WO Opened request: Dryer vent ... Apr 28, 2025 at 9:50 PM Status : Completed Sh…" at bounding box center [492, 180] width 552 height 256
copy div "Residesk Automated Survey Sep 16, 2025 at 12:52 AM Hi Matteo! I'm checking in o…"
drag, startPoint x: 398, startPoint y: 146, endPoint x: 394, endPoint y: 150, distance: 5.1
click at [398, 156] on div "Received via SMS Matteo Como Sep 16, 2025 at 2:47 AM Nothing ever happens Tags …" at bounding box center [492, 240] width 552 height 168
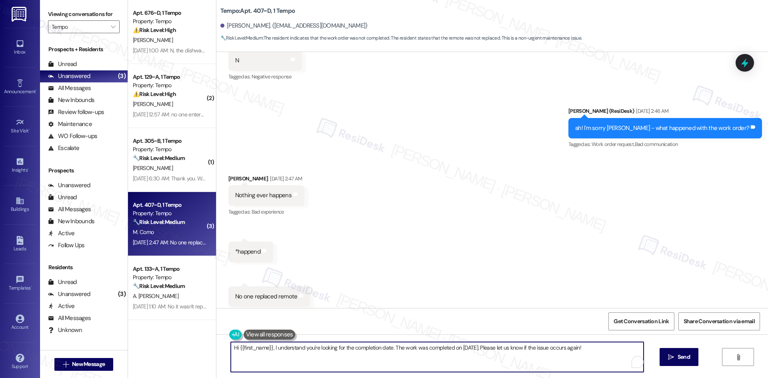
click at [392, 357] on textarea "Hi {{first_name}}, I understand you're looking for the completion date. The wor…" at bounding box center [437, 357] width 413 height 30
paste textarea "Matteo, I just wanted to check back to see if your remote has been replaced yet."
type textarea "Hi Matteo, I just wanted to check back to see if your remote has been replaced …"
click at [661, 359] on icon "" at bounding box center [664, 357] width 6 height 6
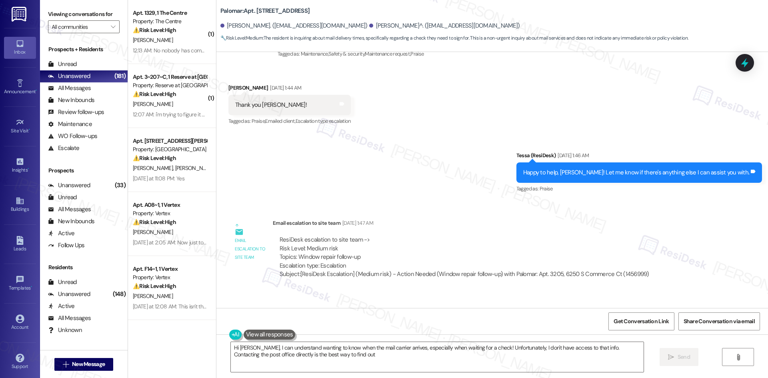
type textarea "Hi [PERSON_NAME], I can understand wanting to know when the mail carrier arrive…"
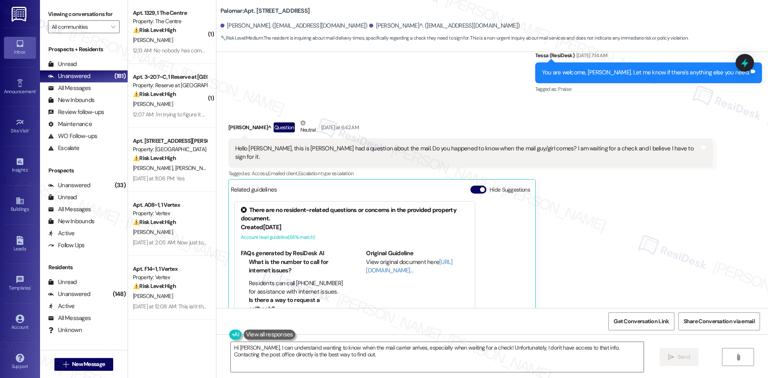
scroll to position [1984, 0]
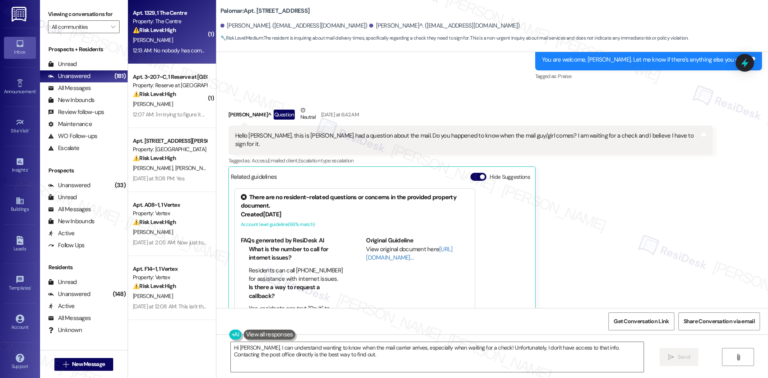
click at [183, 30] on div "⚠️ Risk Level: High The resident indicates that a previously reported bathtub i…" at bounding box center [170, 30] width 74 height 8
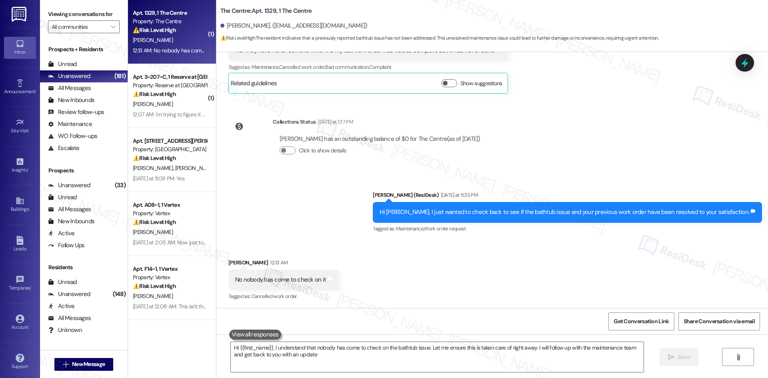
type textarea "Hi {{first_name}}, I understand that nobody has come to check on the bathtub is…"
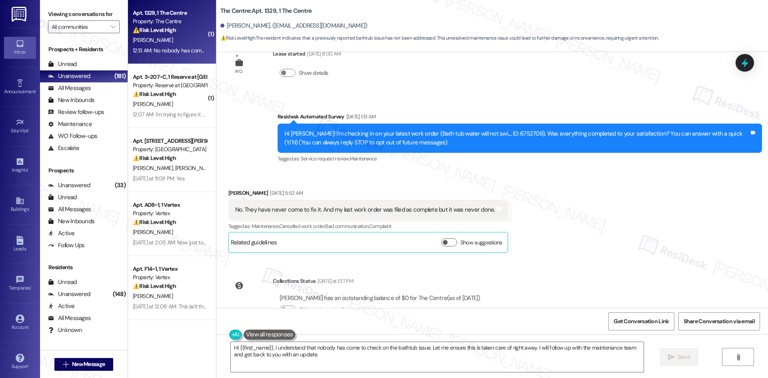
scroll to position [26, 0]
click at [566, 226] on div "Received via SMS [PERSON_NAME] [DATE] 5:53 AM No. They have never come to fix i…" at bounding box center [492, 215] width 552 height 88
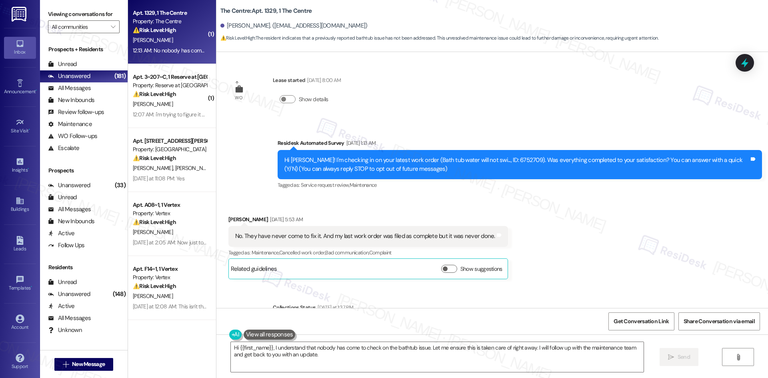
scroll to position [0, 0]
click at [586, 259] on div "Received via SMS [PERSON_NAME] [DATE] 5:53 AM No. They have never come to fix i…" at bounding box center [492, 242] width 552 height 88
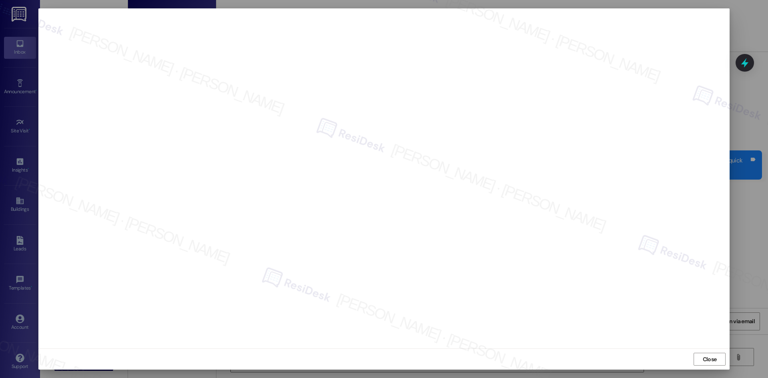
click at [708, 360] on span "Close" at bounding box center [710, 359] width 14 height 8
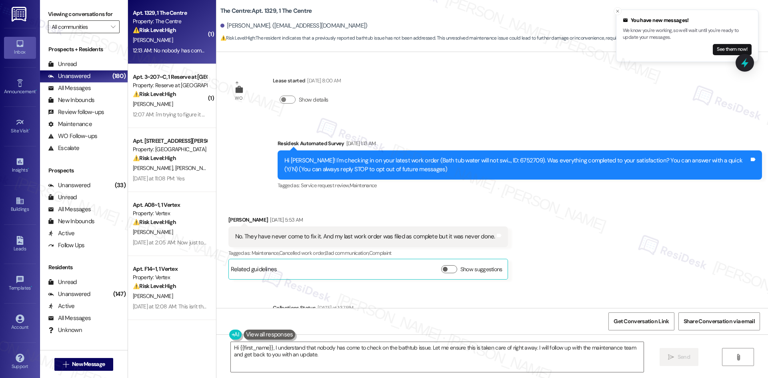
click at [100, 26] on input "All communities" at bounding box center [79, 26] width 55 height 13
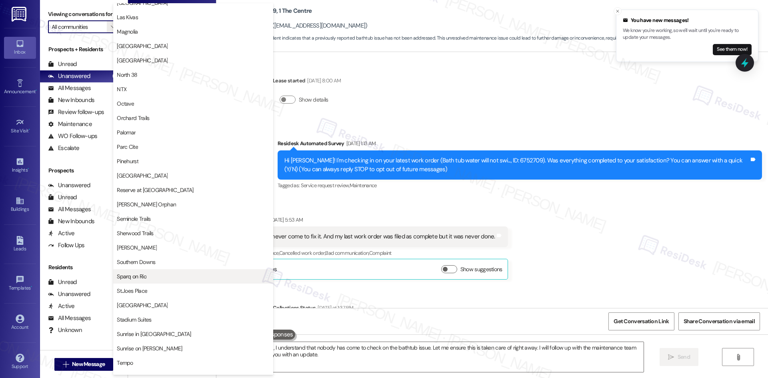
scroll to position [400, 0]
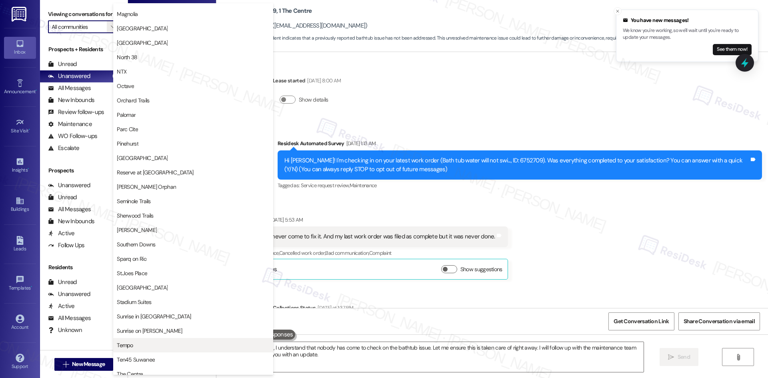
click at [184, 348] on span "Tempo" at bounding box center [193, 345] width 153 height 8
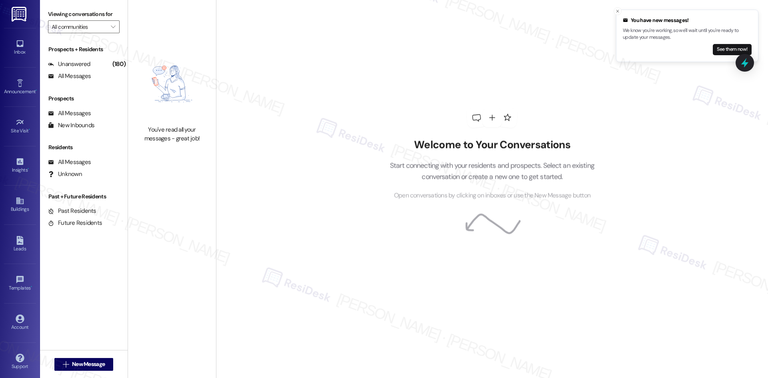
type input "Tempo"
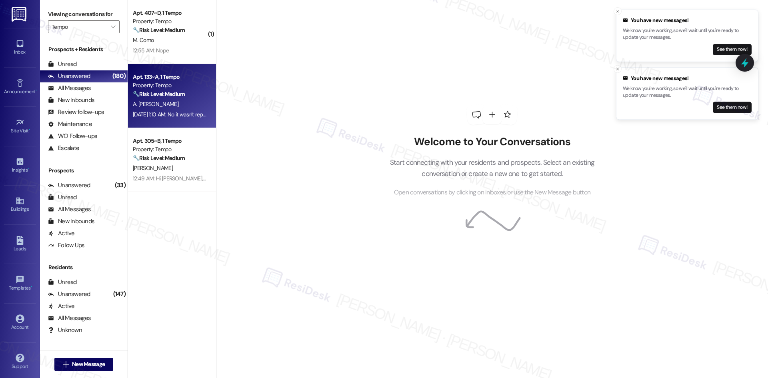
click at [168, 111] on div "[DATE] 1:10 AM: No it wasn't replaced yet [DATE] 1:10 AM: No it wasn't replaced…" at bounding box center [179, 114] width 92 height 7
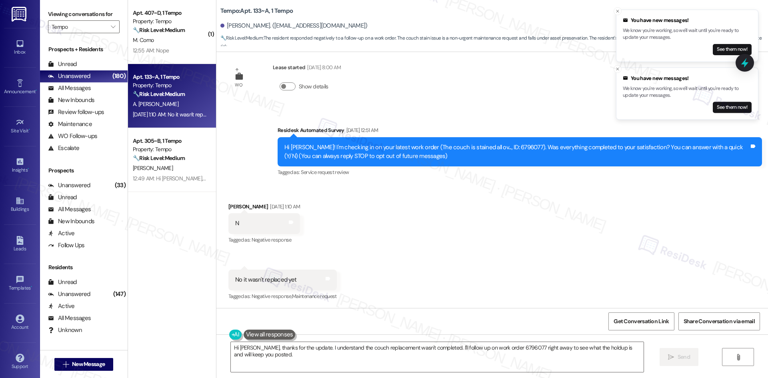
scroll to position [14, 0]
click at [315, 362] on textarea "Hi [PERSON_NAME], thanks for the update. I understand the couch replacement was…" at bounding box center [437, 357] width 413 height 30
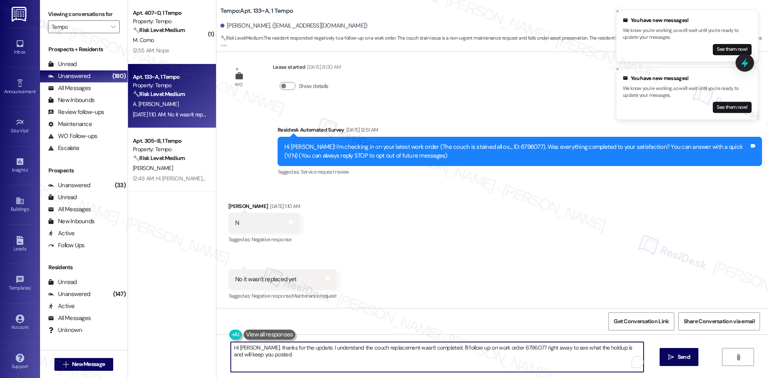
paste textarea "I just wanted to check back to see if your couch has been replaced yet"
type textarea "Hi [PERSON_NAME], I just wanted to check back to see if your couch has been rep…"
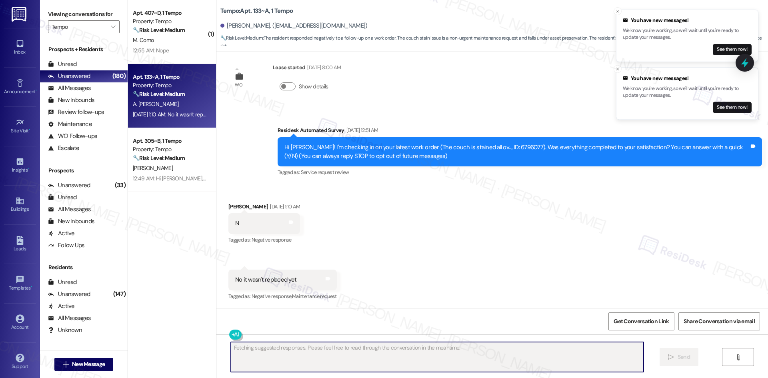
drag, startPoint x: 433, startPoint y: 275, endPoint x: 445, endPoint y: 270, distance: 13.4
click at [433, 275] on div "Received via SMS [PERSON_NAME] [DATE] 1:10 AM N Tags and notes Tagged as: Negat…" at bounding box center [492, 246] width 552 height 124
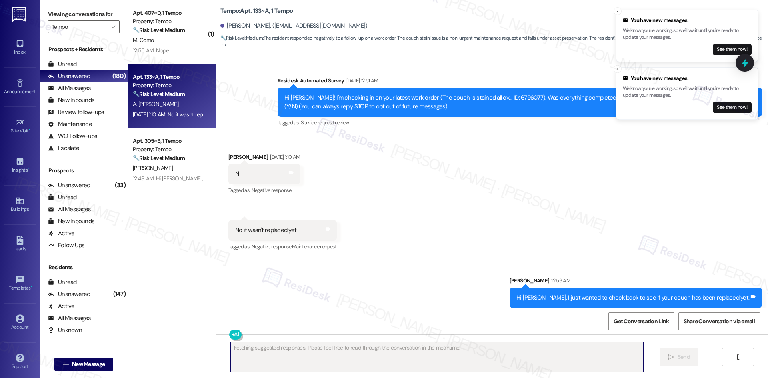
scroll to position [69, 0]
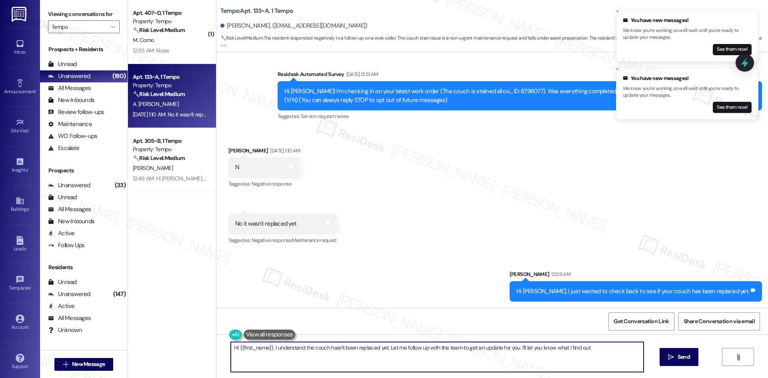
type textarea "Hi {{first_name}}, I understand the couch hasn't been replaced yet. Let me foll…"
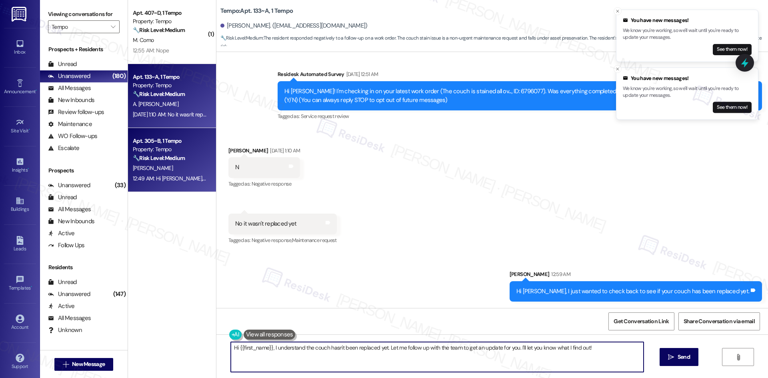
click at [163, 166] on div "[PERSON_NAME]" at bounding box center [170, 168] width 76 height 10
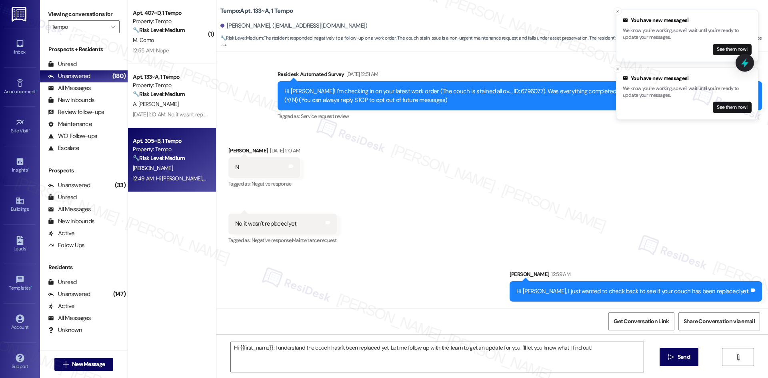
type textarea "Fetching suggested responses. Please feel free to read through the conversation…"
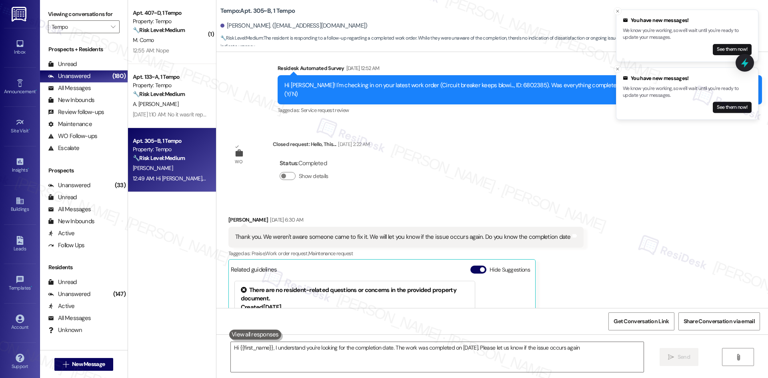
type textarea "Hi {{first_name}}, I understand you're looking for the completion date. The wor…"
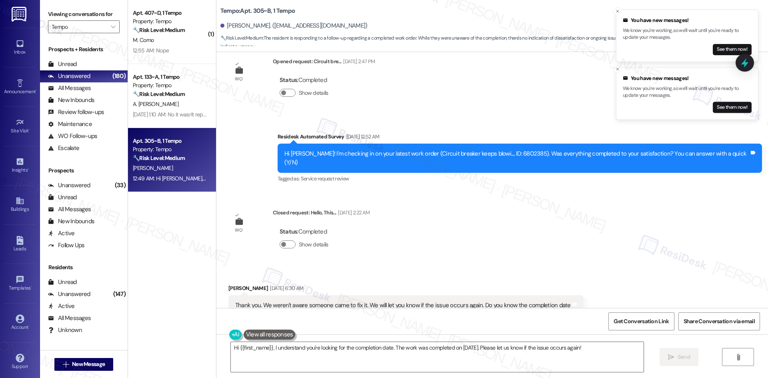
scroll to position [216, 0]
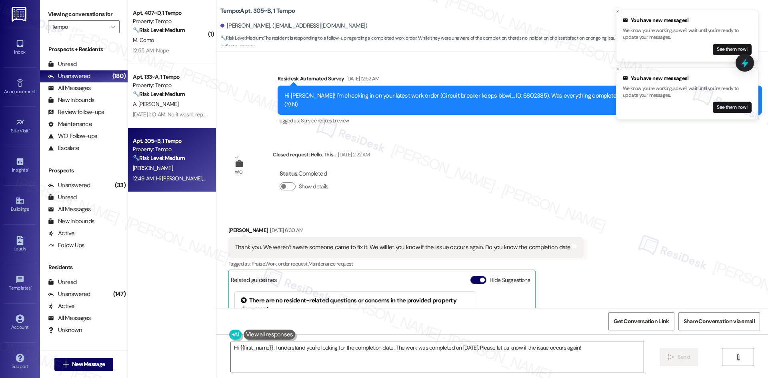
click at [551, 220] on div "Received via SMS [PERSON_NAME] [DATE] 6:30 AM Thank you. We weren't aware someo…" at bounding box center [405, 328] width 367 height 216
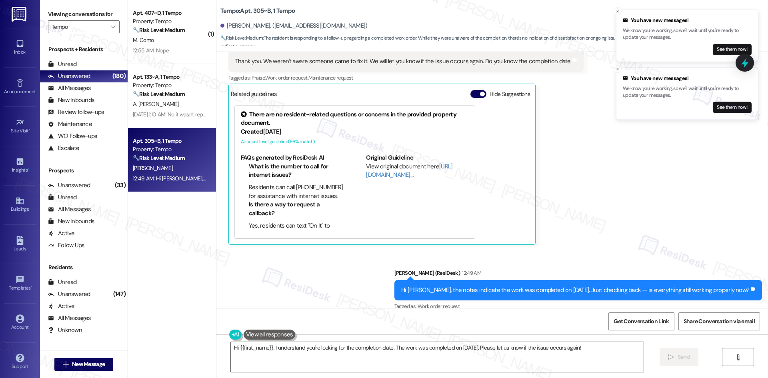
scroll to position [404, 0]
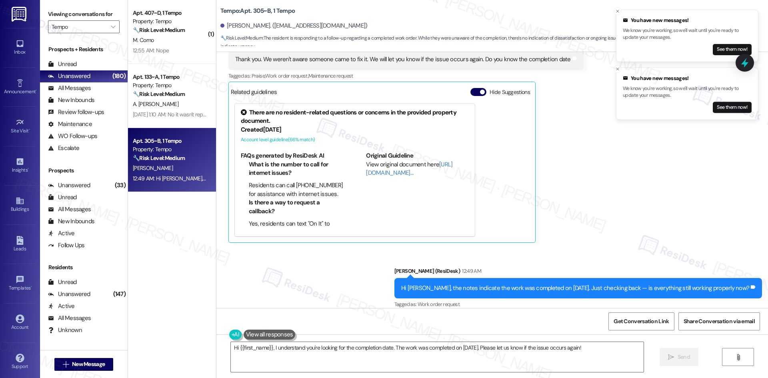
click at [175, 48] on div "12:55 AM: Nope 12:55 AM: Nope" at bounding box center [170, 51] width 76 height 10
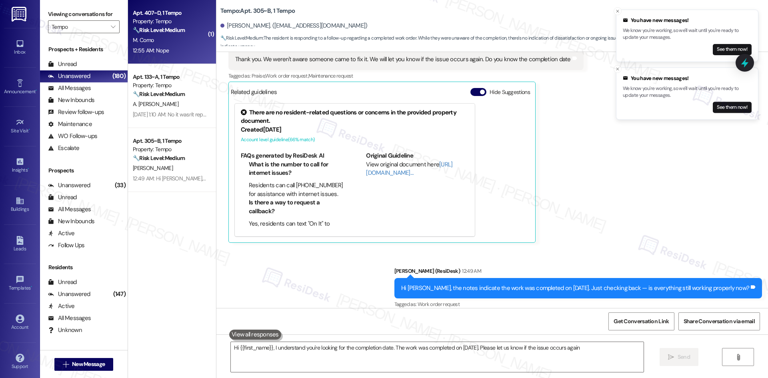
type textarea "Hi {{first_name}}, I understand you're looking for the completion date. The wor…"
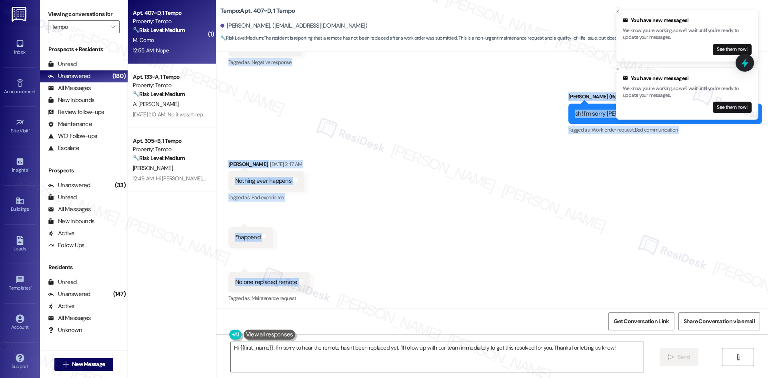
scroll to position [757, 0]
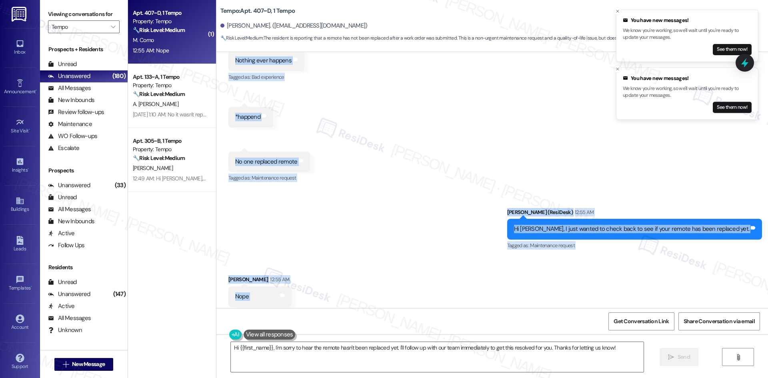
drag, startPoint x: 276, startPoint y: 100, endPoint x: 260, endPoint y: 285, distance: 185.1
click at [260, 285] on div "WO Opened request: Dryer vent ... [DATE] 9:50 PM Status : Completed Show detail…" at bounding box center [492, 180] width 552 height 256
copy div "Residesk Automated Survey [DATE] 12:52 AM Hi [PERSON_NAME]! I'm checking in on …"
click at [391, 268] on div "Received via SMS [PERSON_NAME] 12:55 AM Nope Tags and notes Tagged as: Negative…" at bounding box center [492, 291] width 552 height 68
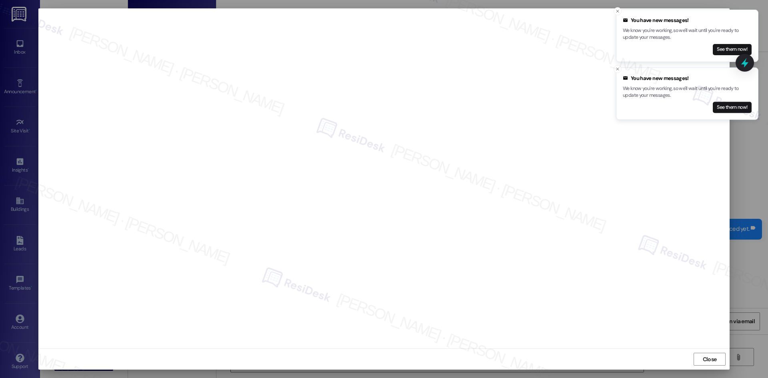
scroll to position [757, 0]
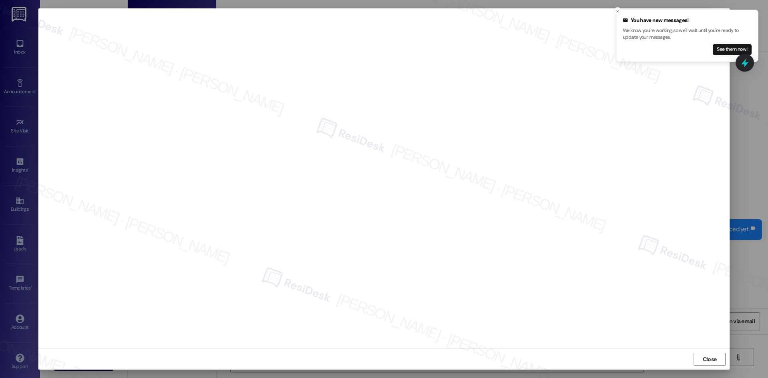
type textarea "Hey [PERSON_NAME], thanks for the update. I'm so sorry to hear you're still wit…"
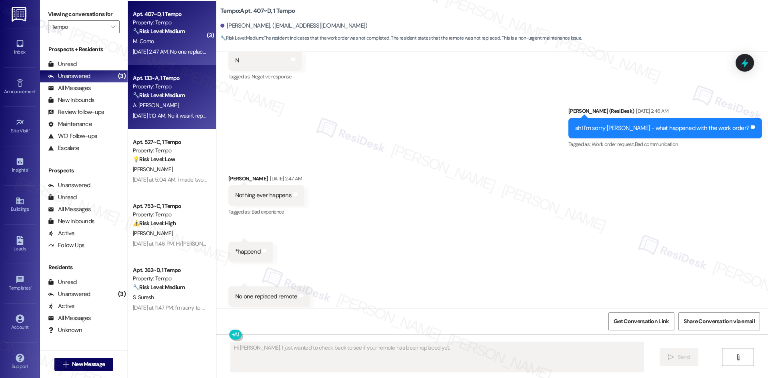
scroll to position [622, 0]
click at [174, 99] on div "🔧 Risk Level: Medium The resident responded negatively to a follow-up on a work…" at bounding box center [170, 95] width 74 height 8
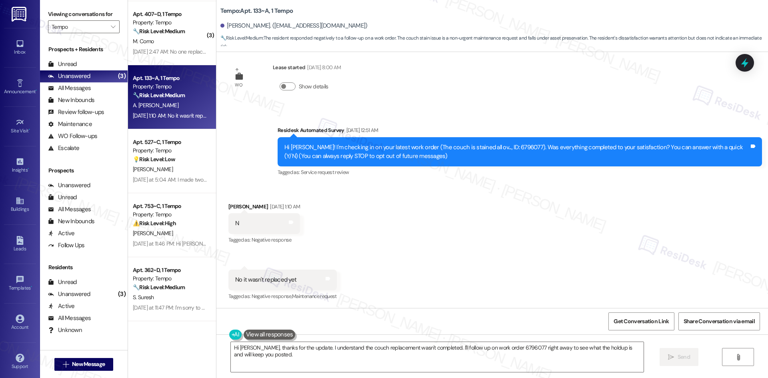
scroll to position [14, 0]
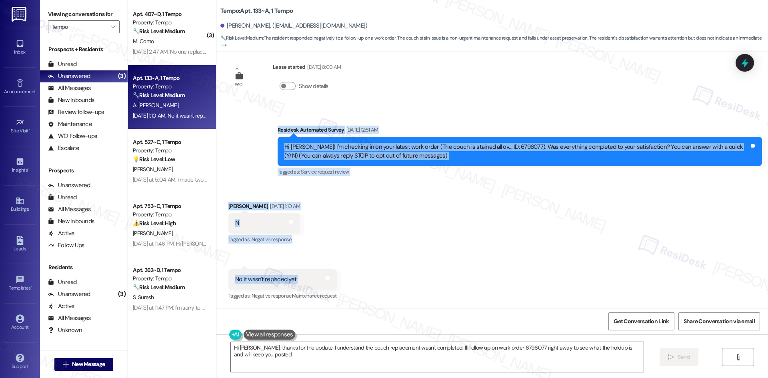
drag, startPoint x: 292, startPoint y: 168, endPoint x: 352, endPoint y: 275, distance: 122.5
click at [352, 275] on div "WO Lease started [DATE] 8:00 AM Show details Survey, sent via SMS Residesk Auto…" at bounding box center [492, 180] width 552 height 256
copy div "Residesk Automated Survey [DATE] 12:51 AM Hi [PERSON_NAME]! I'm checking in on …"
click at [532, 229] on div "Received via SMS [PERSON_NAME] [DATE] 1:10 AM N Tags and notes Tagged as: Negat…" at bounding box center [492, 246] width 552 height 124
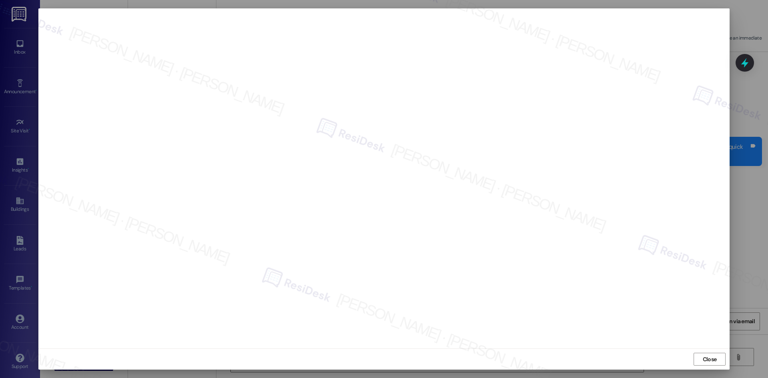
scroll to position [0, 0]
click at [714, 361] on span "Close" at bounding box center [710, 359] width 14 height 8
click at [710, 358] on span "Close" at bounding box center [710, 359] width 14 height 8
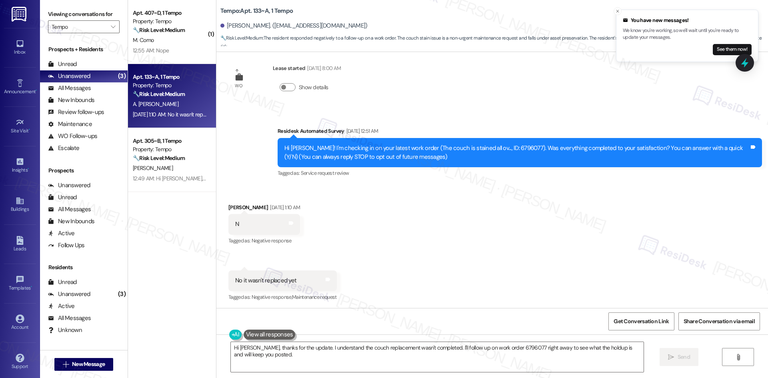
scroll to position [14, 0]
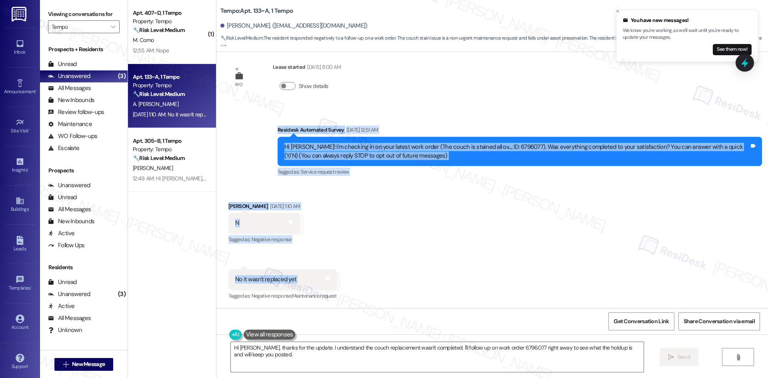
drag, startPoint x: 259, startPoint y: 120, endPoint x: 328, endPoint y: 284, distance: 177.2
click at [328, 284] on div "WO Lease started Aug 18, 2025 at 8:00 AM Show details Survey, sent via SMS Resi…" at bounding box center [492, 180] width 552 height 256
copy div "Residesk Automated Survey Sep 16, 2025 at 12:51 AM Hi Ashlyn! I'm checking in o…"
click at [447, 259] on div "Received via SMS Ashlyn Rufus Sep 16, 2025 at 1:10 AM N Tags and notes Tagged a…" at bounding box center [492, 246] width 552 height 124
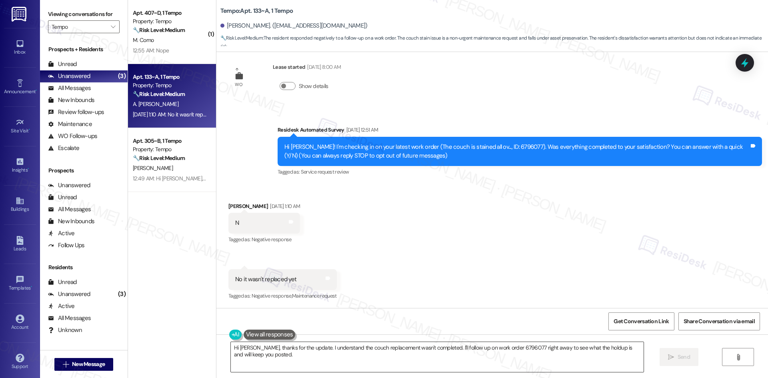
click at [414, 359] on textarea "Hi Ashlyn, thanks for the update. I understand the couch replacement wasn't com…" at bounding box center [437, 357] width 413 height 30
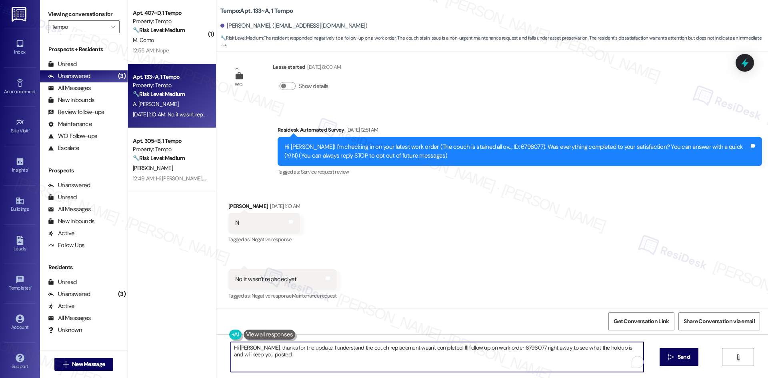
paste textarea "I just wanted to check back to see if your couch has been replaced yet"
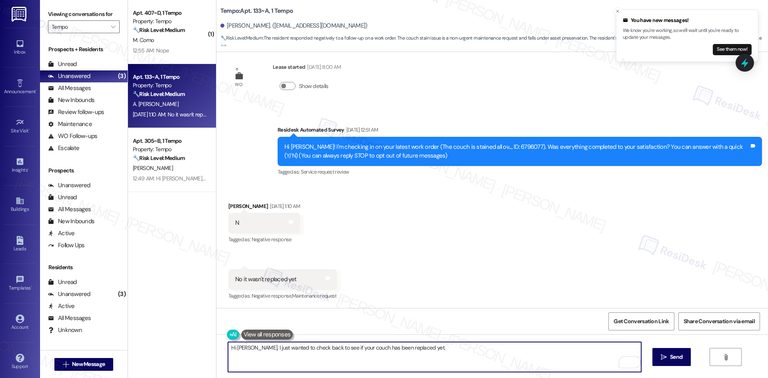
type textarea "Hi [PERSON_NAME], I just wanted to check back to see if your couch has been rep…"
click at [498, 274] on div "Received via SMS Ashlyn Rufus Sep 16, 2025 at 1:10 AM N Tags and notes Tagged a…" at bounding box center [492, 246] width 552 height 124
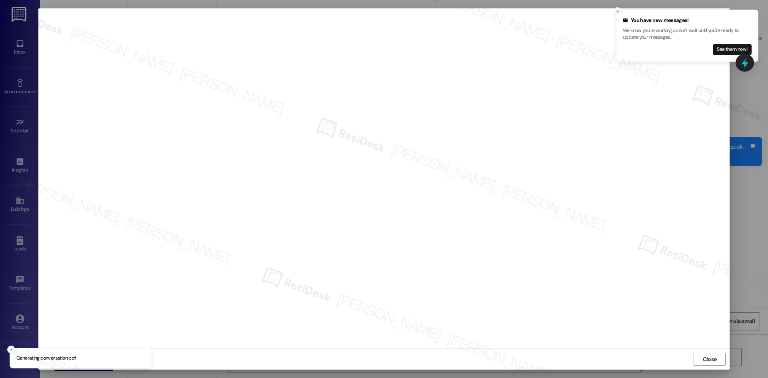
click at [616, 10] on icon "Close toast" at bounding box center [617, 11] width 5 height 5
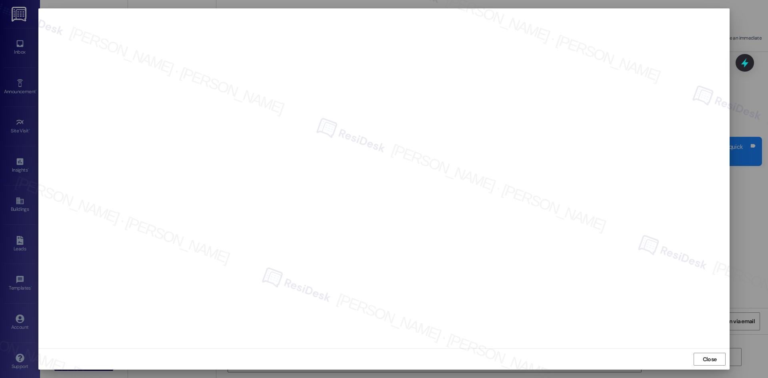
click at [749, 246] on div at bounding box center [384, 189] width 768 height 378
click at [757, 254] on div at bounding box center [384, 189] width 768 height 378
type input "Ten45 Suwanee"
type textarea "Hi {{first_name}}! I understand the couch hasn't been replaced yet. Let me look…"
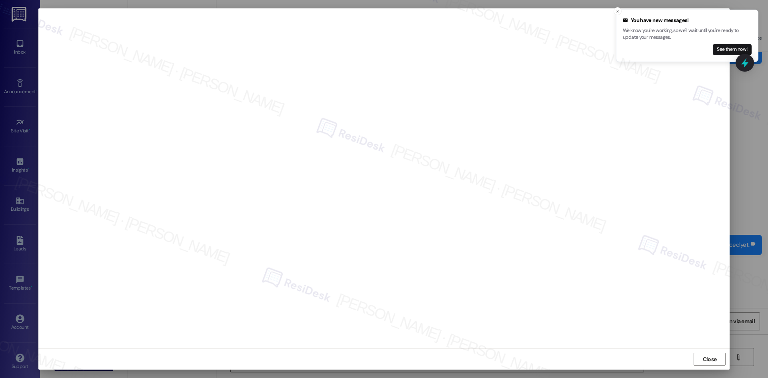
scroll to position [125, 0]
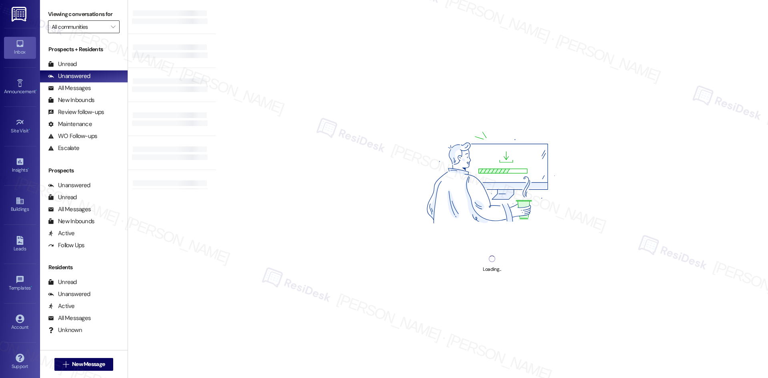
click at [100, 32] on input "All communities" at bounding box center [79, 26] width 55 height 13
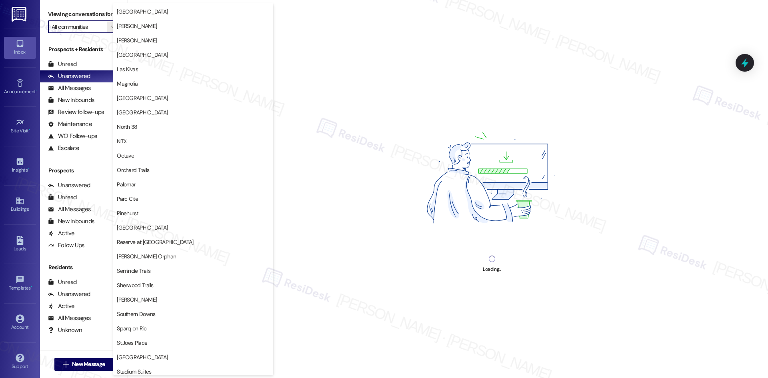
scroll to position [480, 0]
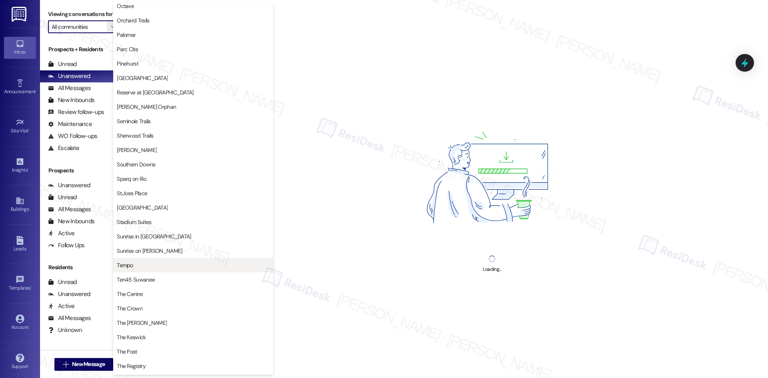
click at [181, 270] on button "Tempo" at bounding box center [193, 265] width 160 height 14
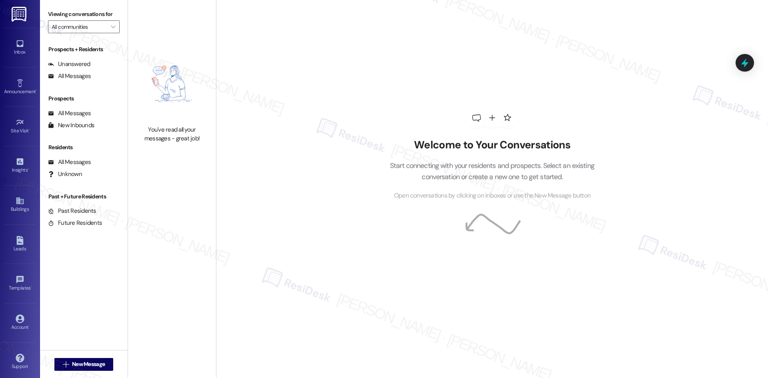
type input "Tempo"
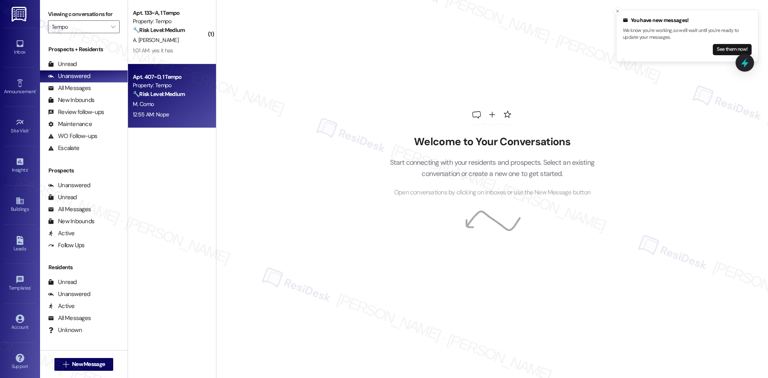
click at [150, 110] on div "12:55 AM: Nope 12:55 AM: Nope" at bounding box center [170, 115] width 76 height 10
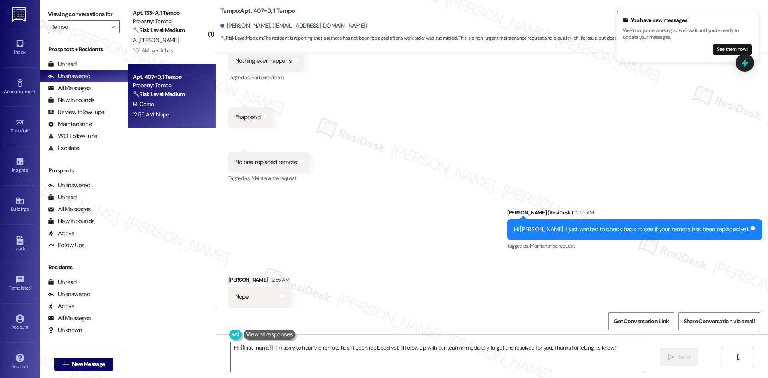
scroll to position [757, 0]
click at [336, 358] on textarea "Hi {{first_name}}, I'm sorry to hear the remote hasn't been replaced yet. I'll …" at bounding box center [437, 357] width 413 height 30
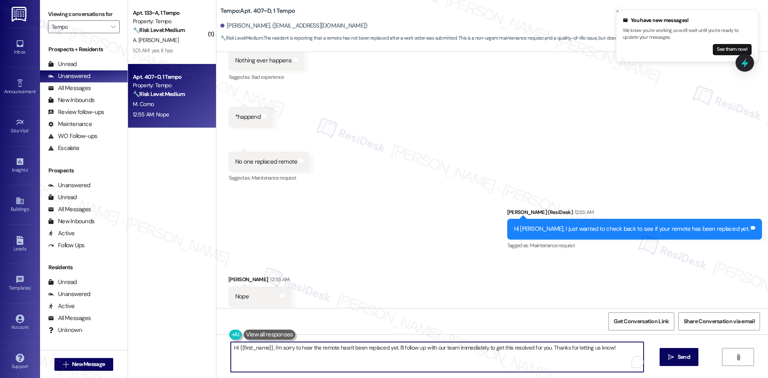
paste textarea "Thanks for confirming, [PERSON_NAME]. I’ll share this with the site team and fo…"
type textarea "Thanks for confirming, [PERSON_NAME]. I’ll share this with the site team and fo…"
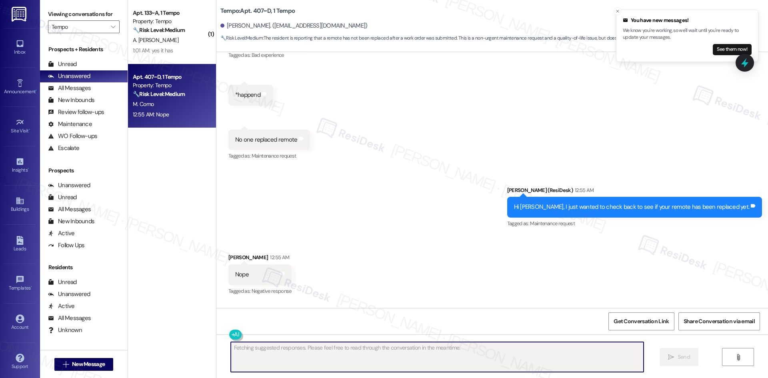
scroll to position [813, 0]
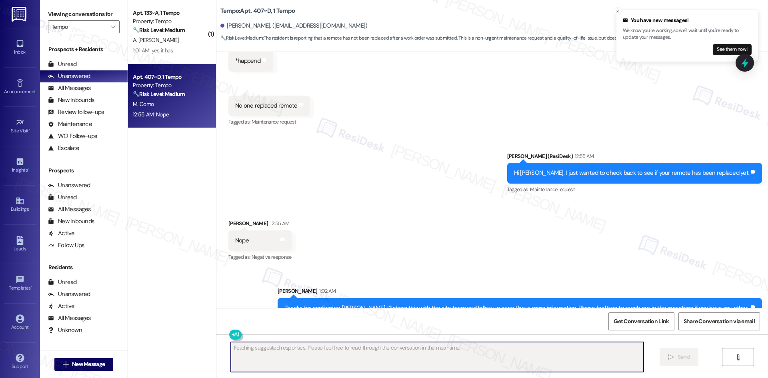
click at [428, 230] on div "Received via SMS [PERSON_NAME] 12:55 AM Nope Tags and notes Tagged as: Negative…" at bounding box center [492, 235] width 552 height 68
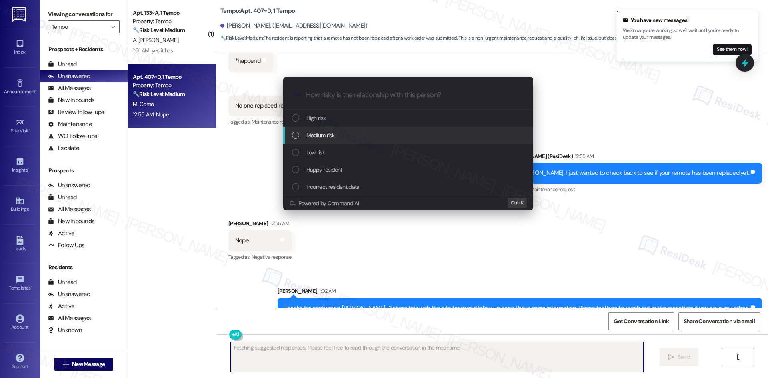
click at [358, 136] on div "Medium risk" at bounding box center [409, 135] width 234 height 9
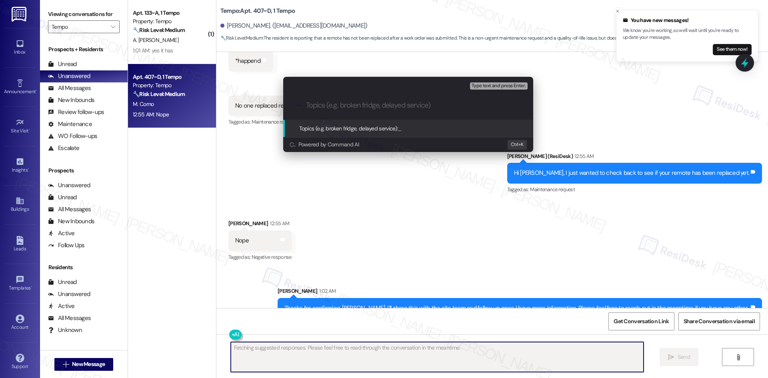
click at [389, 178] on div "Escalate Conversation Medium risk Topics (e.g. broken fridge, delayed service) …" at bounding box center [384, 189] width 768 height 378
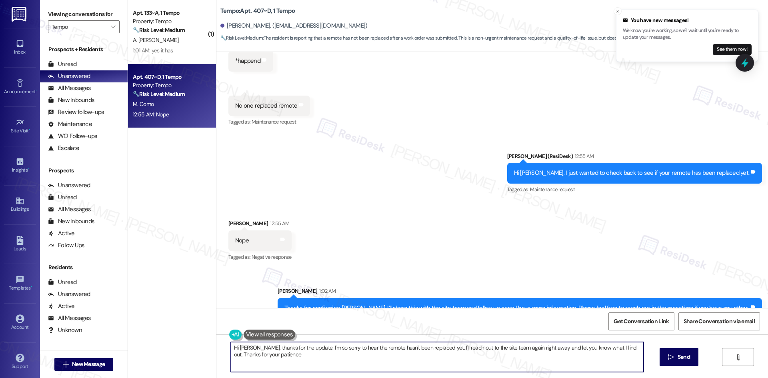
type textarea "Hi [PERSON_NAME], thanks for the update. I'm so sorry to hear the remote hasn't…"
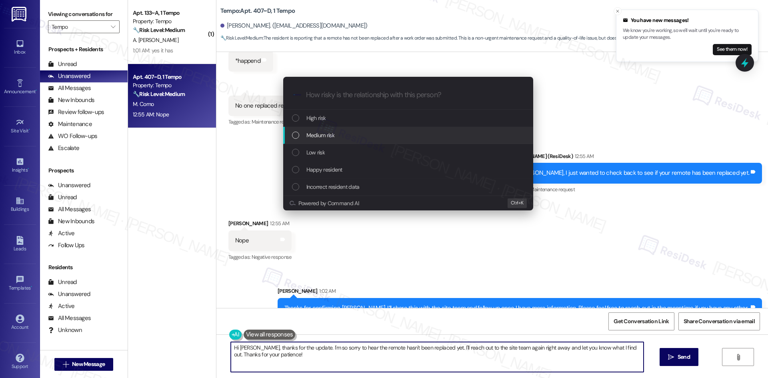
click at [352, 128] on div "Medium risk" at bounding box center [408, 135] width 250 height 17
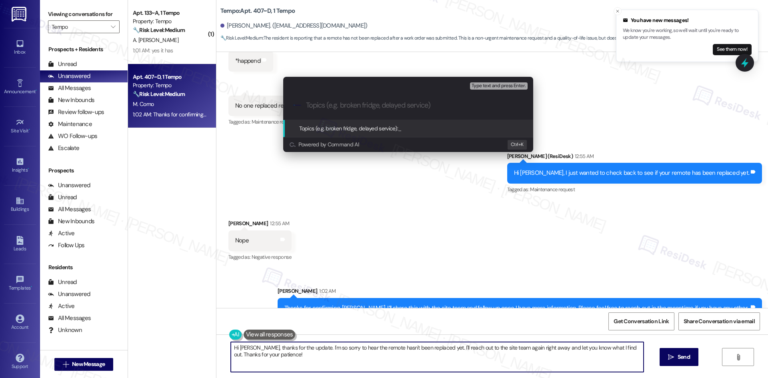
click at [388, 105] on input "Topics (e.g. broken fridge, delayed service)" at bounding box center [414, 105] width 217 height 8
paste input "Follow-Up on Unresolved Work Order – Remote Replacement (ID: 6813763)"
type input "Follow-Up on Unresolved Work Order – Remote Replacement (ID: 6813763)"
click at [387, 107] on input "Topics (e.g. broken fridge, delayed service)" at bounding box center [414, 105] width 217 height 8
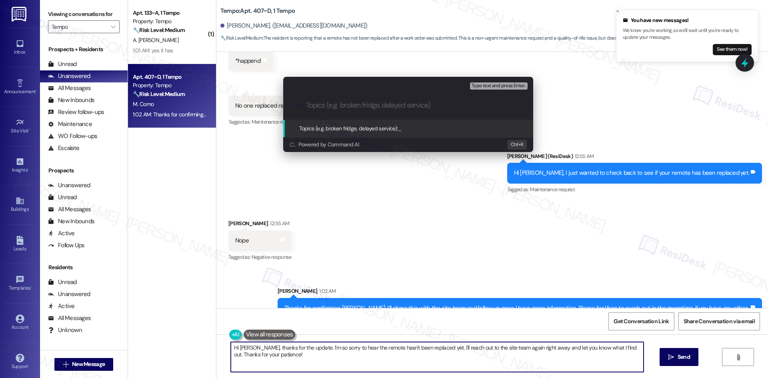
paste input "Follow-Up on Unresolved Work Order – Remote Replacement (ID: 6813763)"
type input "Follow-Up on Unresolved Work Order – Remote Replacement (ID: 6813763)"
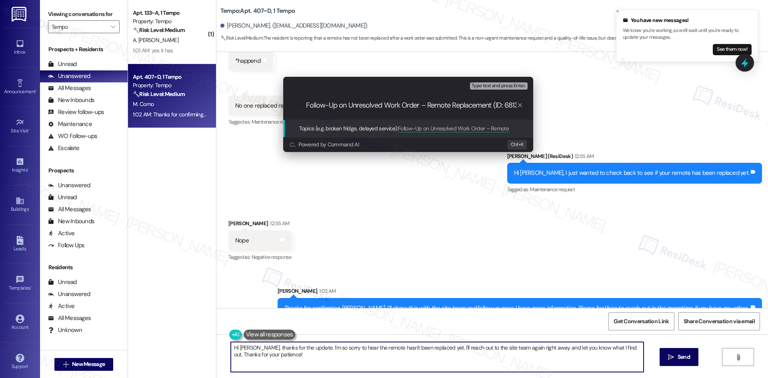
scroll to position [0, 15]
drag, startPoint x: 369, startPoint y: 104, endPoint x: 406, endPoint y: 104, distance: 36.8
click at [406, 104] on input "Follow-Up on Unresolved Work Order – Remote Replacement (ID: 6813763)" at bounding box center [411, 105] width 211 height 8
click at [430, 108] on input "Follow-Up on Unresolved Work Order – Remote Replacement (ID: 6813763)" at bounding box center [411, 105] width 211 height 8
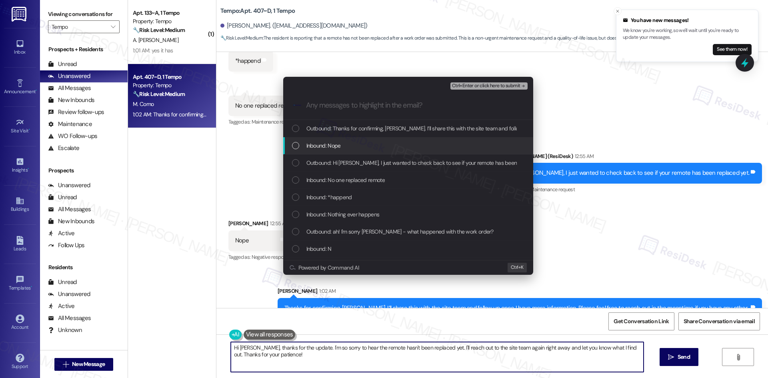
click at [372, 146] on div "Inbound: Nope" at bounding box center [409, 145] width 234 height 9
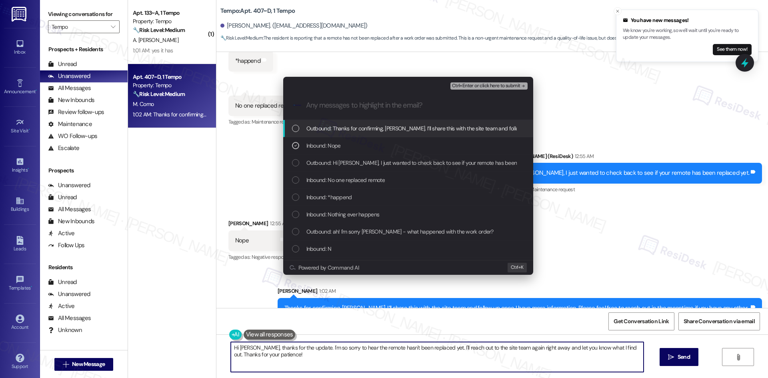
click at [386, 177] on div "Inbound: No one replaced remote" at bounding box center [409, 180] width 234 height 9
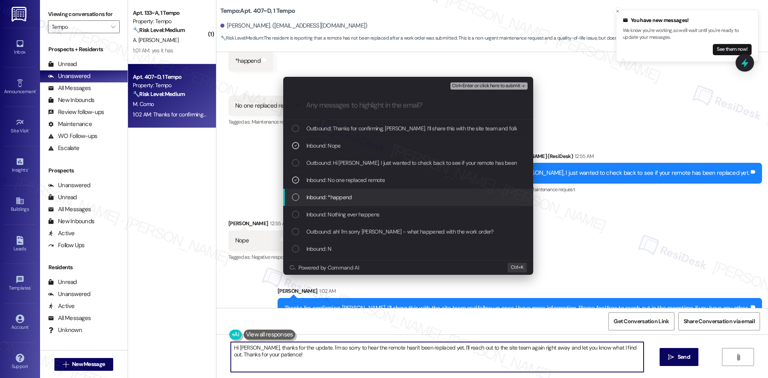
click at [369, 202] on div "Inbound: *happend" at bounding box center [409, 197] width 234 height 9
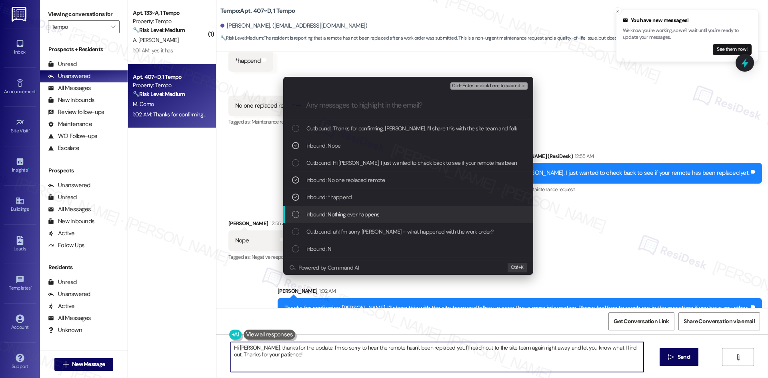
click at [380, 214] on div "Inbound: Nothing ever happens" at bounding box center [409, 214] width 234 height 9
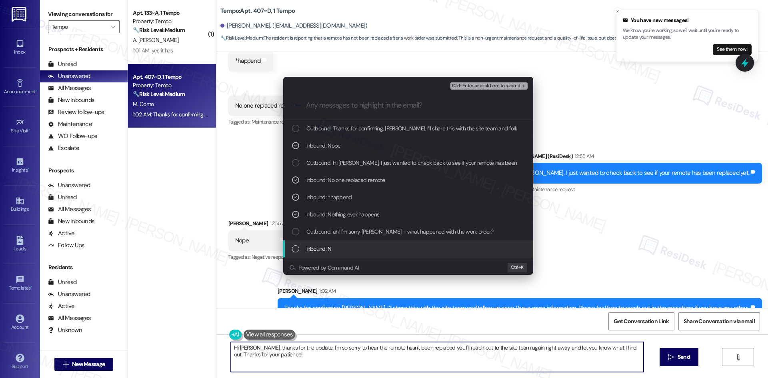
click at [418, 246] on div "Inbound: N" at bounding box center [409, 248] width 234 height 9
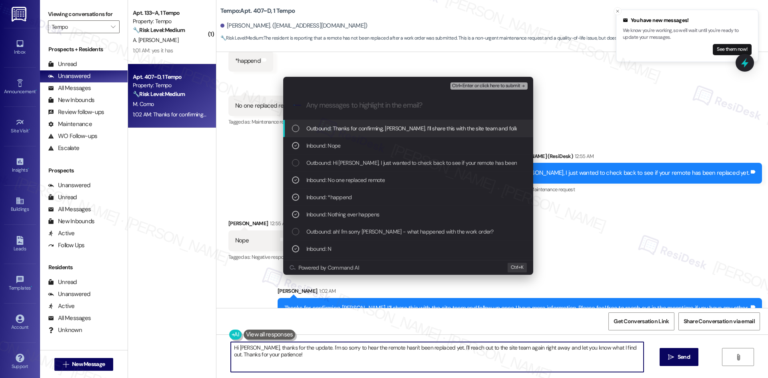
click at [517, 86] on span "Ctrl+Enter or click here to submit" at bounding box center [486, 86] width 68 height 6
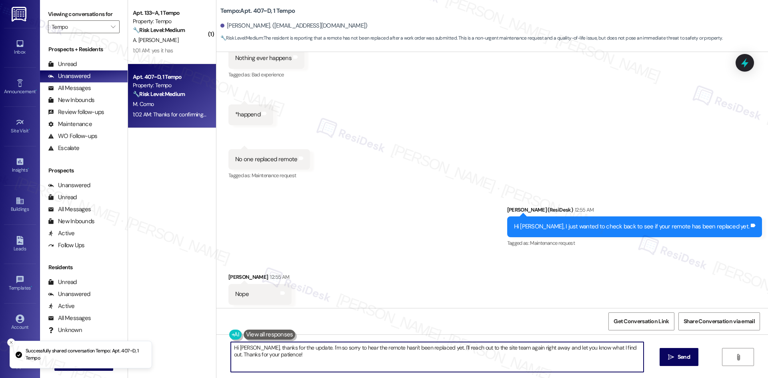
scroll to position [757, 0]
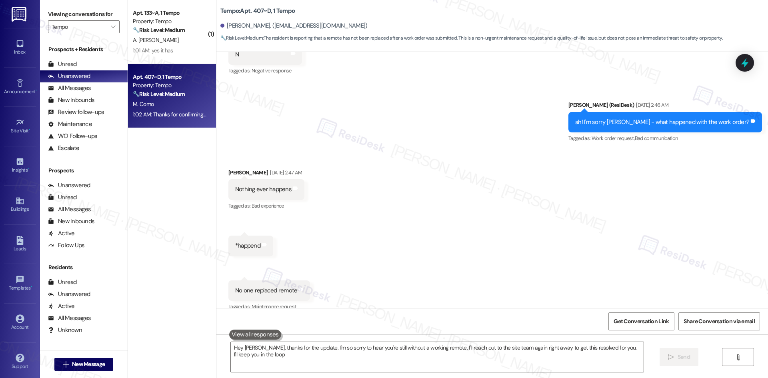
type textarea "Hey [PERSON_NAME], thanks for the update. I'm so sorry to hear you're still wit…"
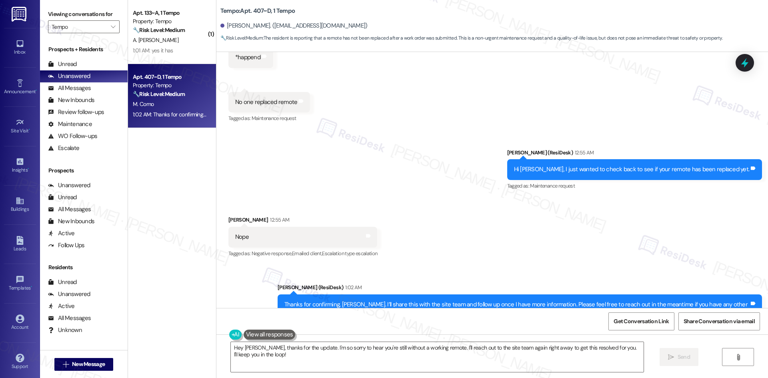
scroll to position [825, 0]
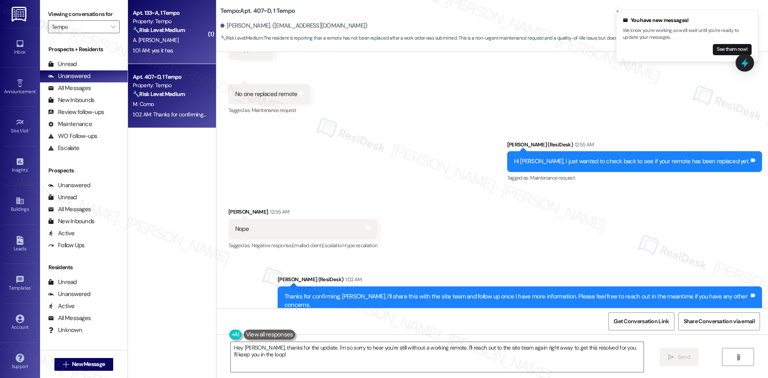
click at [158, 42] on div "A. [PERSON_NAME]" at bounding box center [170, 40] width 76 height 10
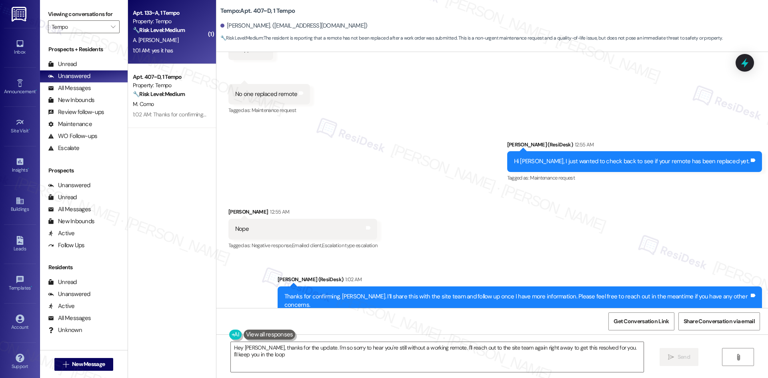
type textarea "Hey [PERSON_NAME], thanks for the update. I'm so sorry to hear you're still wit…"
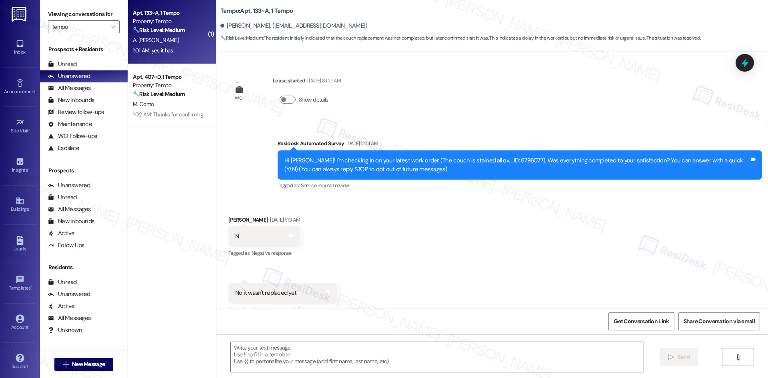
scroll to position [148, 0]
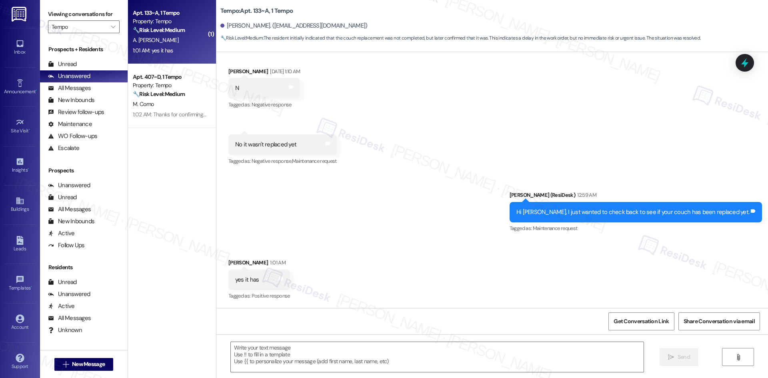
type textarea "Fetching suggested responses. Please feel free to read through the conversation…"
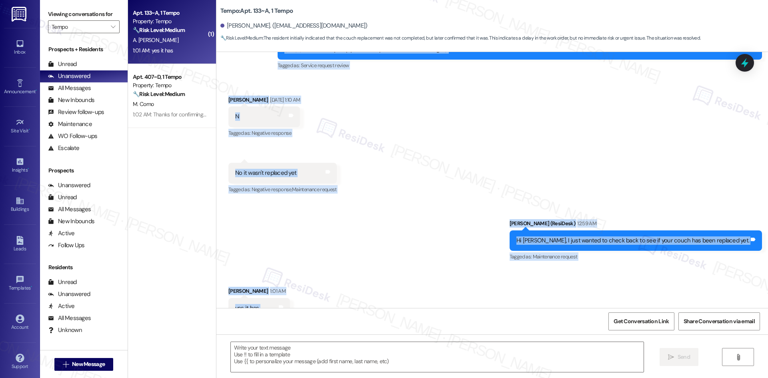
scroll to position [149, 0]
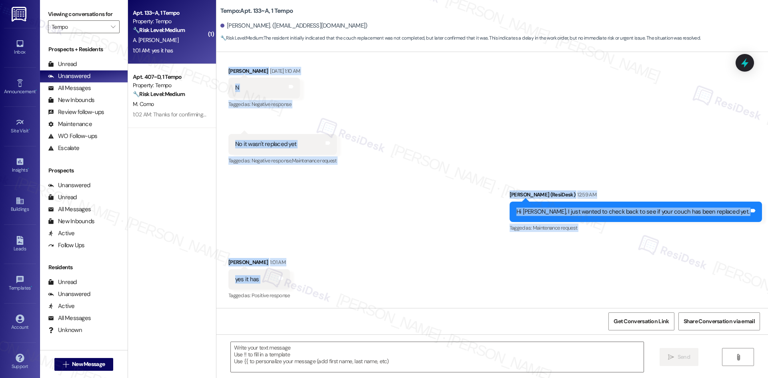
drag, startPoint x: 264, startPoint y: 143, endPoint x: 307, endPoint y: 280, distance: 143.4
click at [307, 280] on div "WO Lease started [DATE] 8:00 AM Show details Survey, sent via SMS Residesk Auto…" at bounding box center [492, 180] width 552 height 256
copy div "Residesk Automated Survey [DATE] 12:51 AM Hi [PERSON_NAME]! I'm checking in on …"
click at [432, 284] on div "Received via SMS [PERSON_NAME] 1:01 AM yes it has Tags and notes Tagged as: Pos…" at bounding box center [492, 274] width 552 height 68
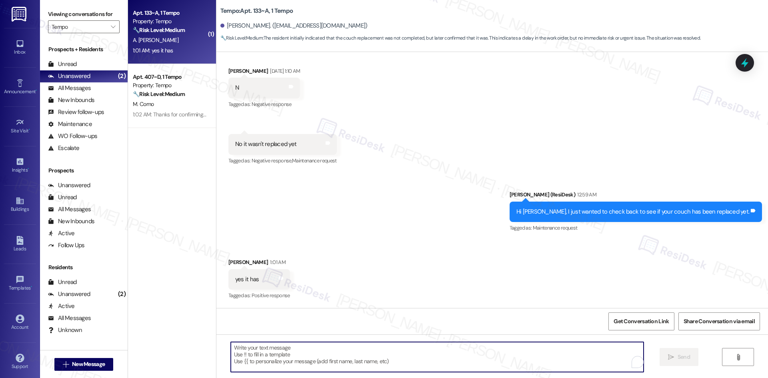
click at [384, 360] on textarea "To enrich screen reader interactions, please activate Accessibility in Grammarl…" at bounding box center [437, 357] width 413 height 30
paste textarea "Thanks for confirming, [PERSON_NAME]! I’m glad to hear the couch has been repla…"
type textarea "Thanks for confirming, [PERSON_NAME]! I’m glad to hear the couch has been repla…"
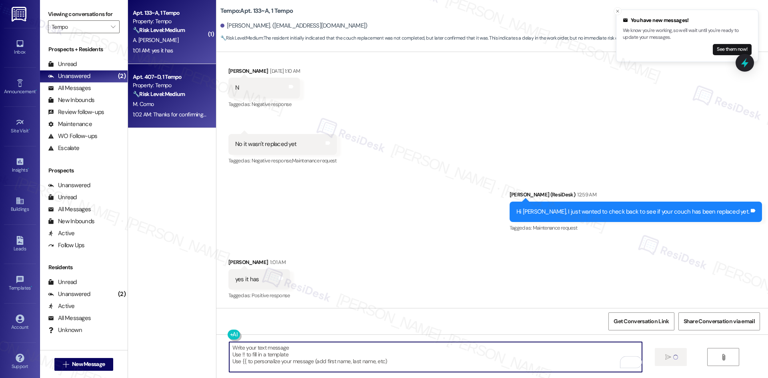
scroll to position [148, 0]
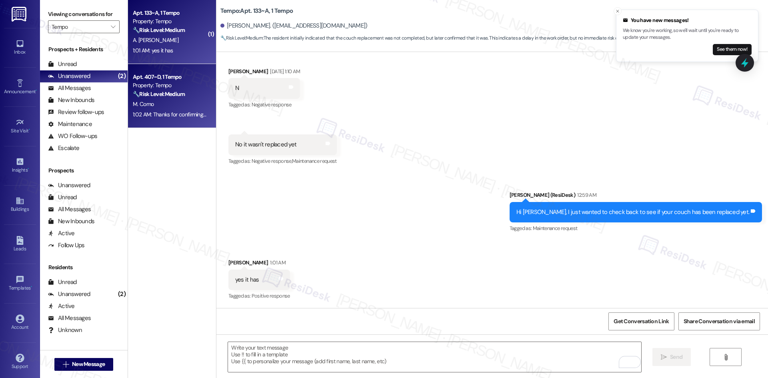
click at [178, 107] on div "M. Como" at bounding box center [170, 104] width 76 height 10
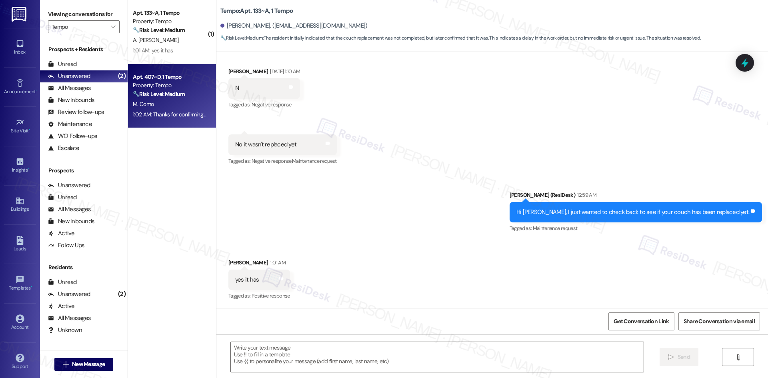
type textarea "Fetching suggested responses. Please feel free to read through the conversation…"
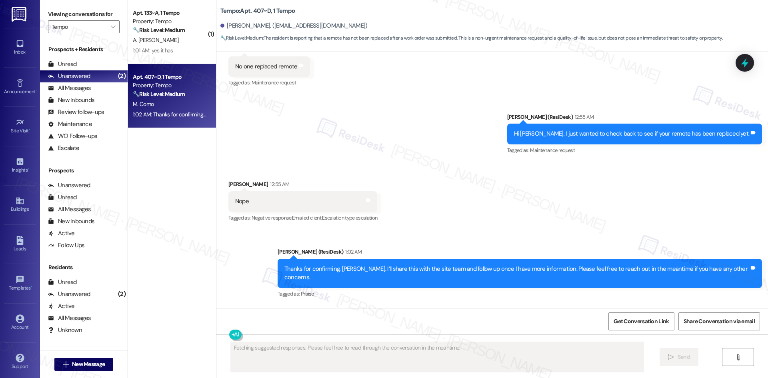
scroll to position [923, 0]
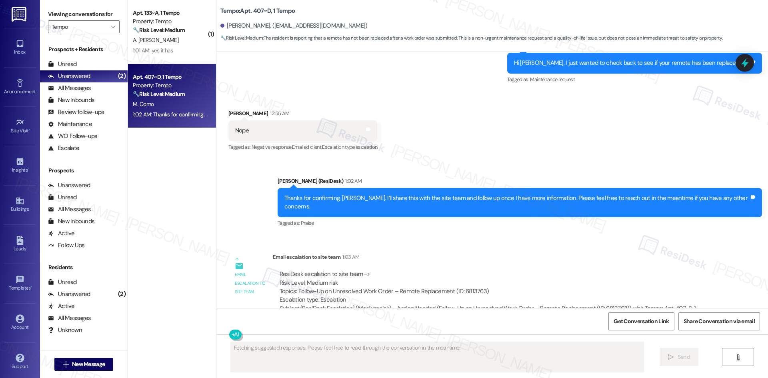
click at [134, 42] on span "A. [PERSON_NAME]" at bounding box center [156, 39] width 46 height 7
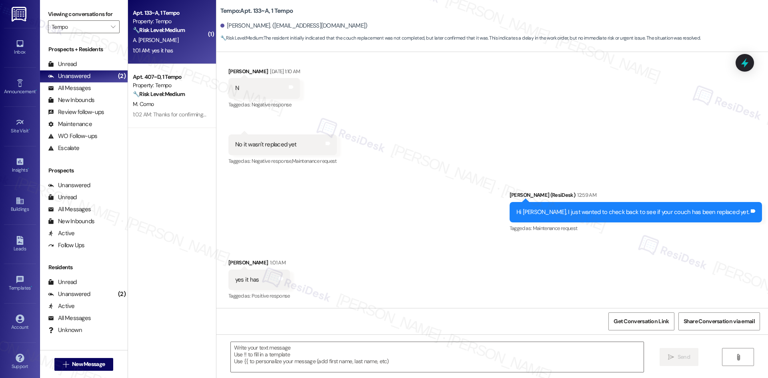
type textarea "Fetching suggested responses. Please feel free to read through the conversation…"
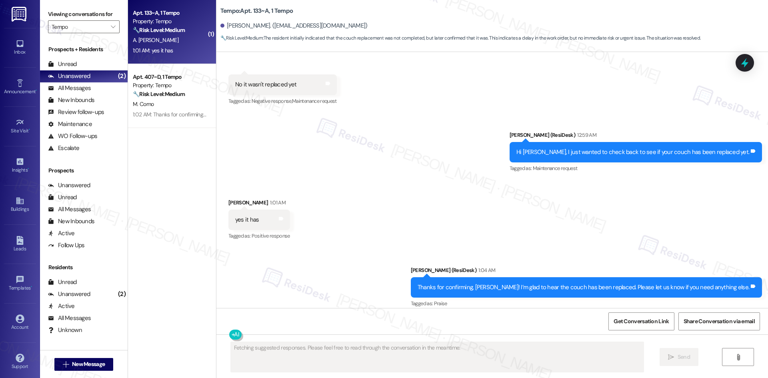
scroll to position [216, 0]
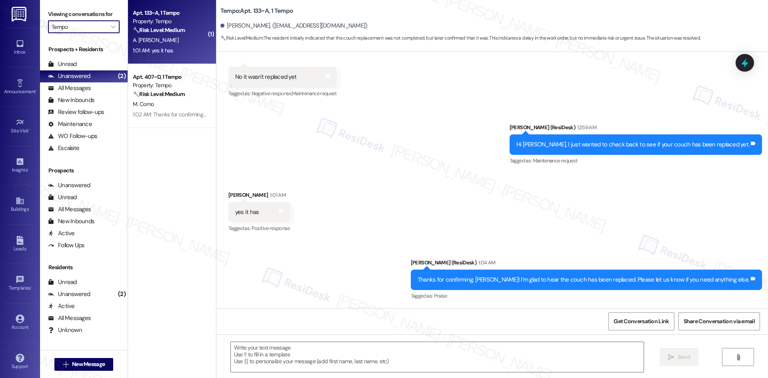
click at [99, 24] on input "Tempo" at bounding box center [79, 26] width 55 height 13
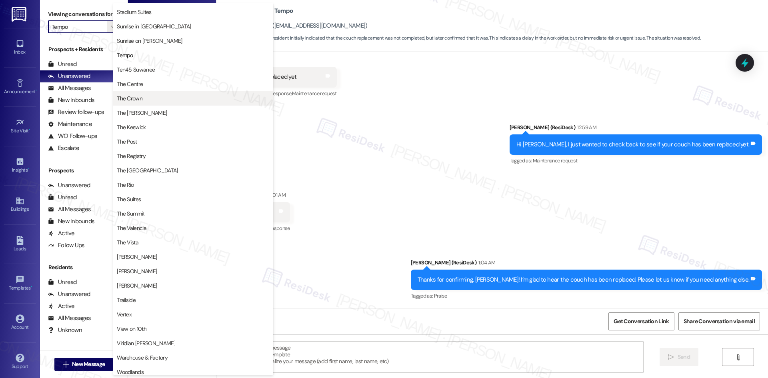
scroll to position [694, 0]
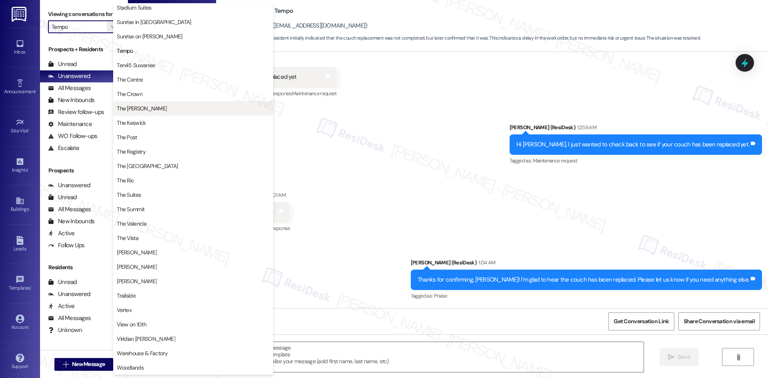
click at [161, 109] on span "The [PERSON_NAME]" at bounding box center [193, 108] width 153 height 8
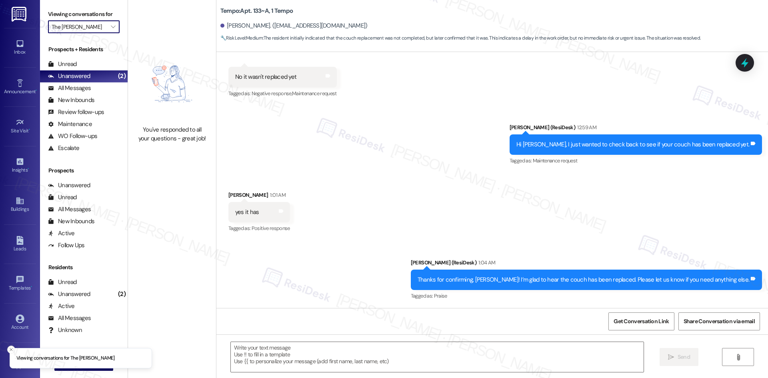
click at [90, 25] on input "The [PERSON_NAME]" at bounding box center [79, 26] width 55 height 13
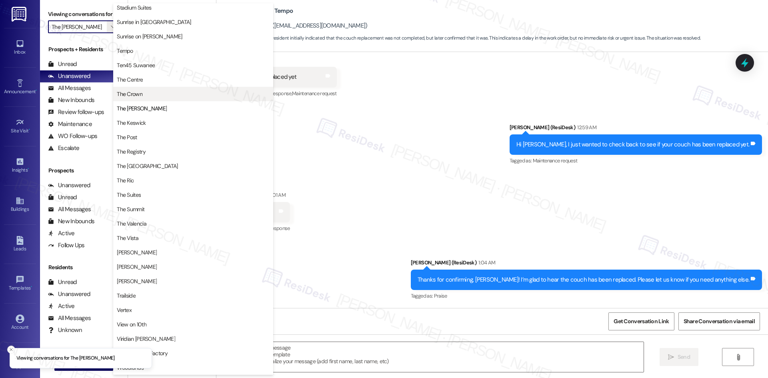
scroll to position [694, 0]
click at [149, 83] on span "The Centre" at bounding box center [193, 80] width 153 height 8
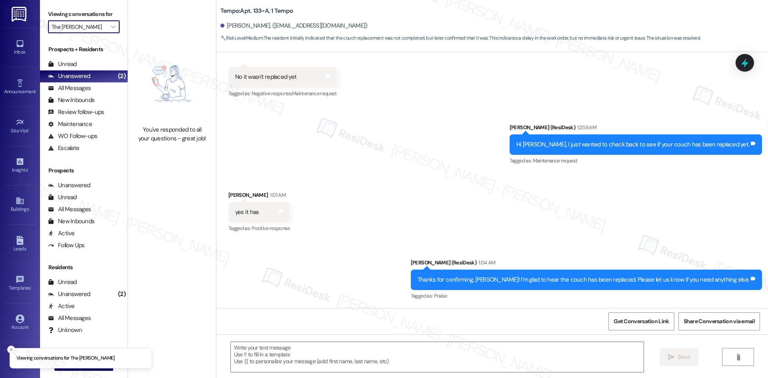
type input "The Centre"
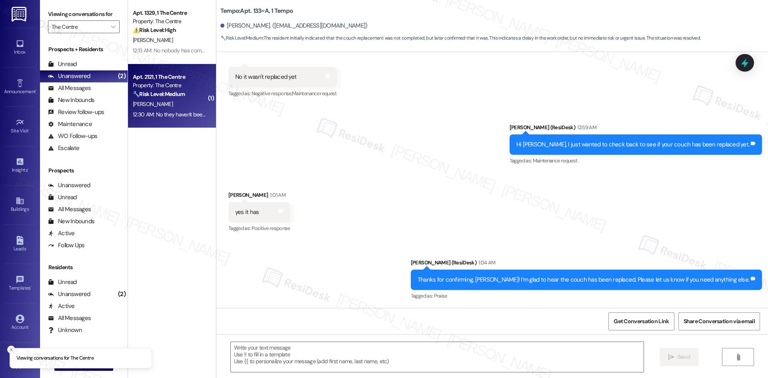
click at [175, 107] on div "[PERSON_NAME]" at bounding box center [170, 104] width 76 height 10
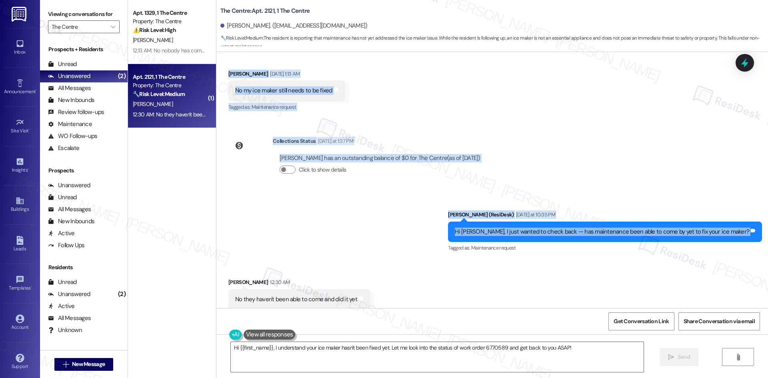
scroll to position [166, 0]
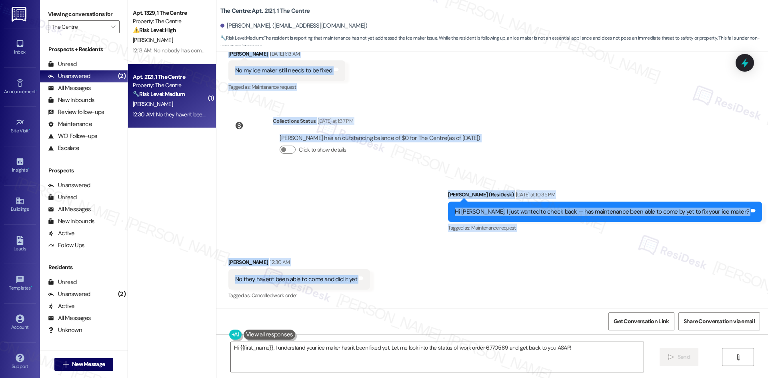
drag, startPoint x: 254, startPoint y: 88, endPoint x: 372, endPoint y: 285, distance: 228.9
click at [372, 285] on div "WO Lease started [DATE] 8:00 AM Show details Survey, sent via SMS Residesk Auto…" at bounding box center [492, 180] width 552 height 256
copy div "Loremips Dolorsita Consec Adi 40, 8802 el 4:95 SE Do Eiusmo! T'i utlabore et do…"
click at [343, 167] on div "Collections Status [DATE] at 1:37 PM [PERSON_NAME] has an outstanding balance o…" at bounding box center [357, 142] width 271 height 62
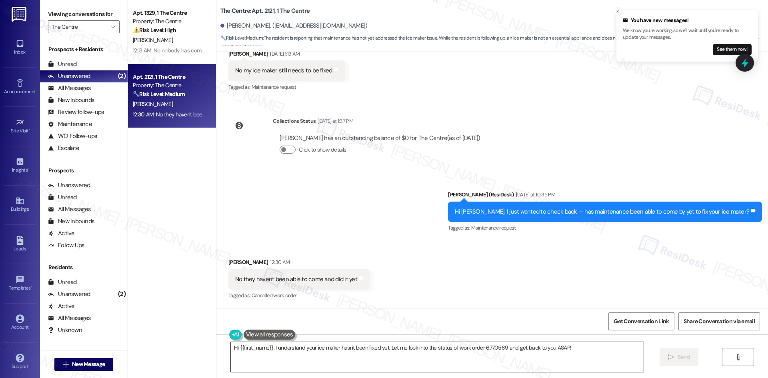
click at [317, 350] on textarea "Hi {{first_name}}, I understand your ice maker hasn't been fixed yet. Let me lo…" at bounding box center [437, 357] width 413 height 30
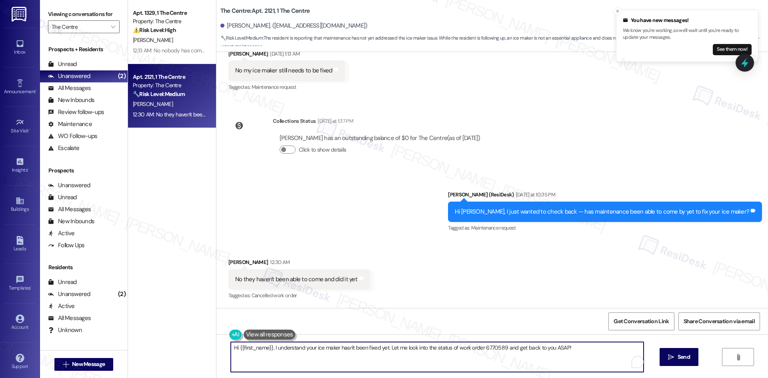
paste textarea "Thanks for letting me know, Hunter. I’ll follow up with the site team and get b…"
type textarea "Thanks for letting me know, Hunter. I’ll follow up with the site team and get b…"
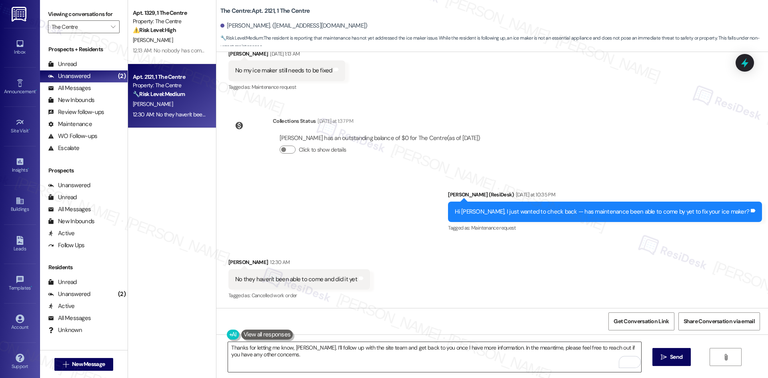
click at [450, 356] on textarea "Thanks for letting me know, Hunter. I’ll follow up with the site team and get b…" at bounding box center [434, 357] width 413 height 30
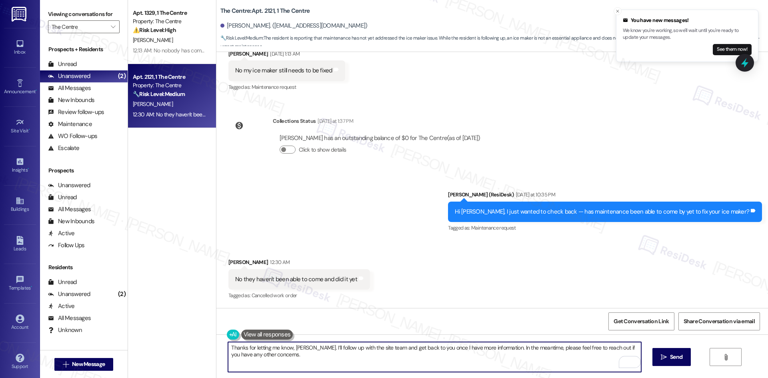
click at [425, 364] on textarea "Thanks for letting me know, Hunter. I’ll follow up with the site team and get b…" at bounding box center [434, 357] width 413 height 30
click at [332, 359] on textarea "Thanks for letting me know, Hunter. I’ll follow up with the site team and get b…" at bounding box center [434, 357] width 413 height 30
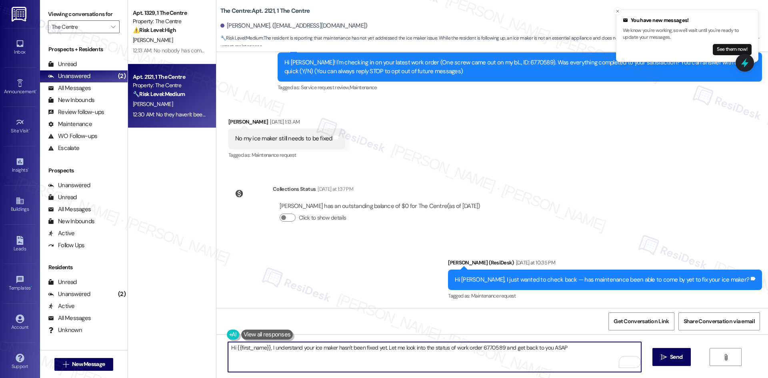
type textarea "Hi {{first_name}}, I understand your ice maker hasn't been fixed yet. Let me lo…"
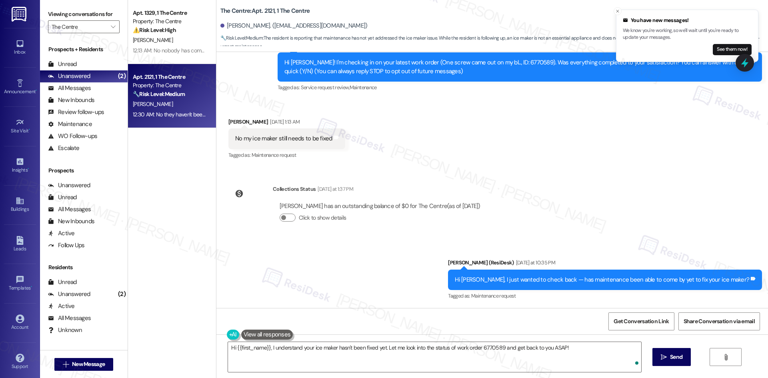
click at [429, 285] on div "Sent via SMS Sarah (ResiDesk) Yesterday at 10:35 PM Hi Hunter, I just wanted to…" at bounding box center [492, 274] width 552 height 68
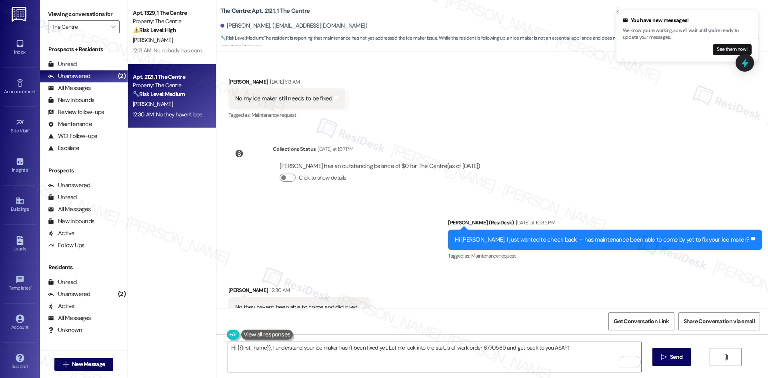
scroll to position [150, 0]
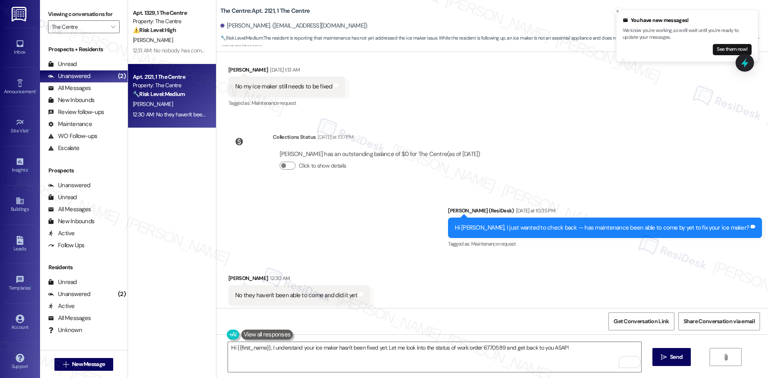
click at [373, 258] on div "Received via SMS Hunter Pyle 12:30 AM No they haven't been able to come and did…" at bounding box center [492, 290] width 552 height 68
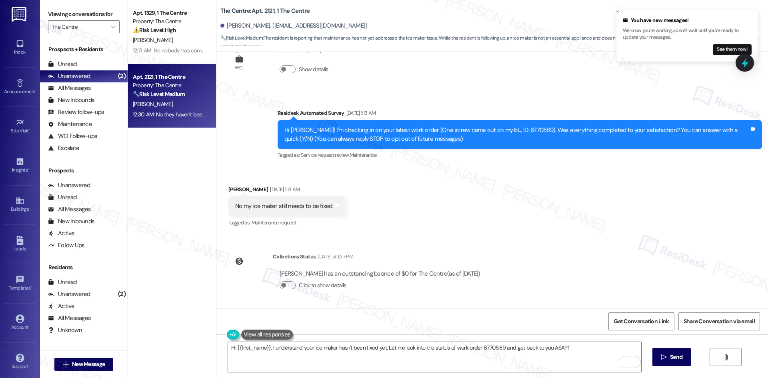
scroll to position [0, 0]
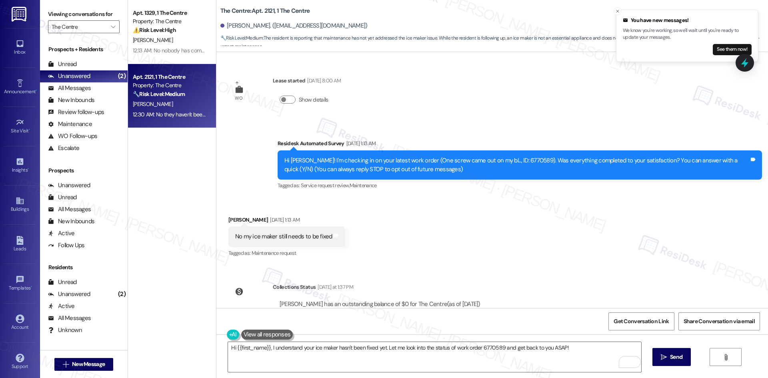
click at [415, 238] on div "Received via SMS Hunter Pyle Sep 13, 2025 at 1:13 AM No my ice maker still need…" at bounding box center [492, 232] width 552 height 68
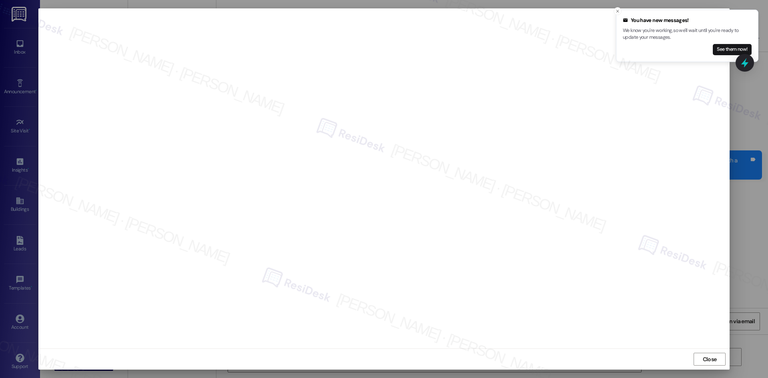
click at [750, 254] on div at bounding box center [384, 189] width 768 height 378
click at [618, 11] on line "Close toast" at bounding box center [617, 11] width 2 height 2
click at [748, 271] on div at bounding box center [384, 189] width 768 height 378
click at [616, 12] on line "Close toast" at bounding box center [617, 11] width 2 height 2
click at [703, 352] on div "Close" at bounding box center [383, 358] width 691 height 21
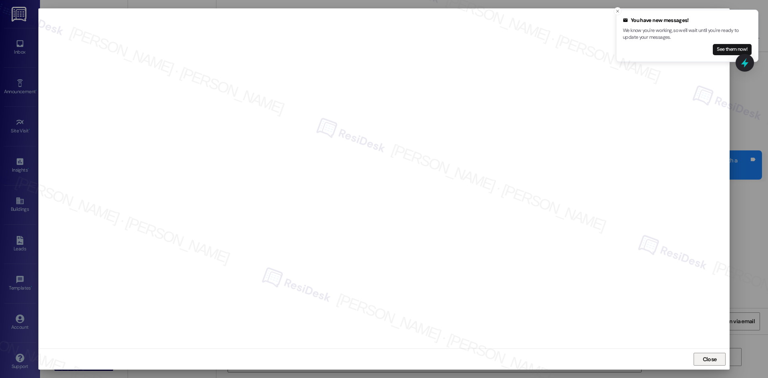
click at [703, 360] on span "Close" at bounding box center [710, 359] width 14 height 8
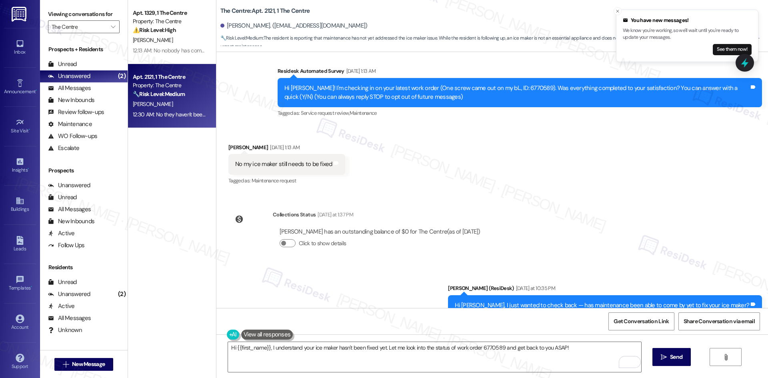
scroll to position [70, 0]
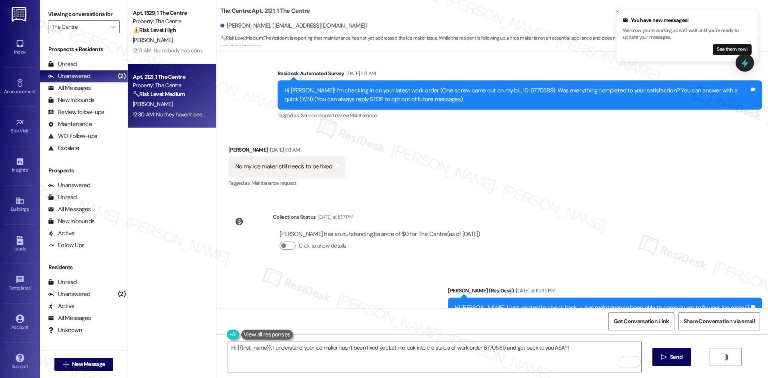
click at [578, 262] on div "WO Lease started Aug 16, 2025 at 8:00 AM Show details Survey, sent via SMS Resi…" at bounding box center [492, 180] width 552 height 256
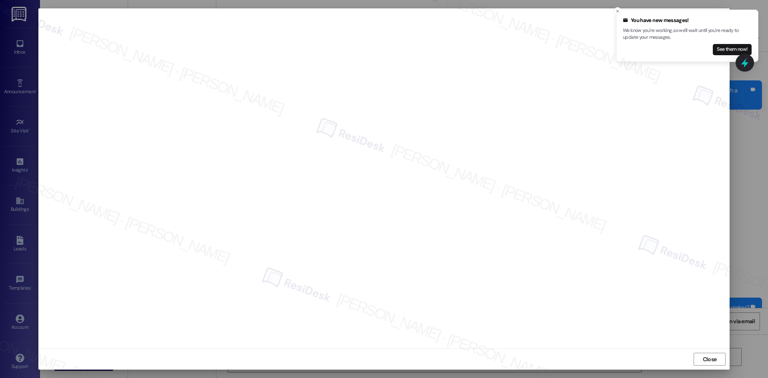
click at [738, 156] on div at bounding box center [384, 189] width 768 height 378
click at [745, 157] on div at bounding box center [384, 189] width 768 height 378
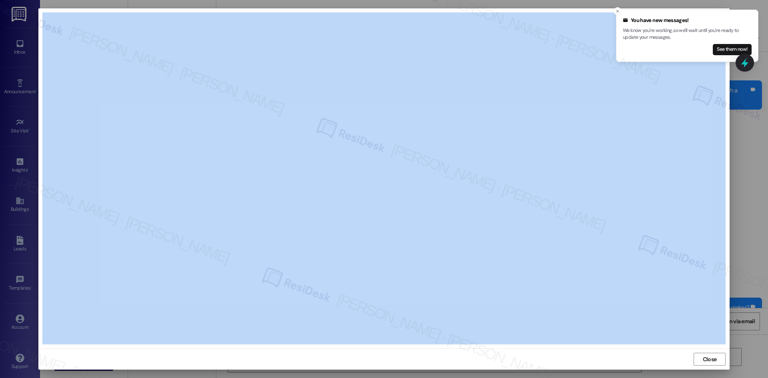
click at [745, 158] on div at bounding box center [384, 189] width 768 height 378
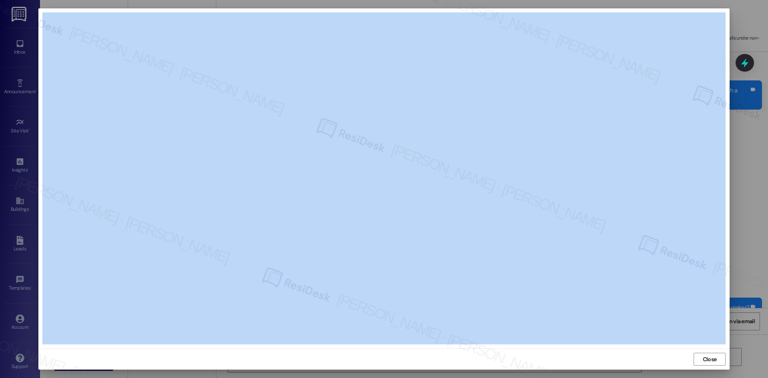
click at [757, 277] on div at bounding box center [384, 189] width 768 height 378
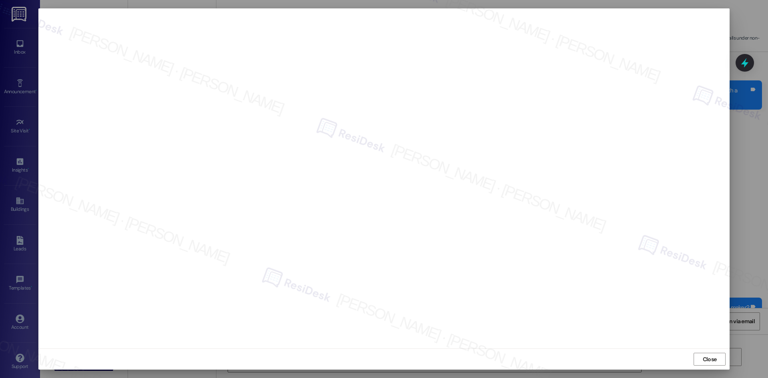
click at [765, 132] on div at bounding box center [384, 189] width 768 height 378
click at [753, 274] on div at bounding box center [384, 189] width 768 height 378
click at [748, 278] on div at bounding box center [384, 189] width 768 height 378
drag, startPoint x: 767, startPoint y: 209, endPoint x: 760, endPoint y: 210, distance: 7.4
click at [766, 209] on div at bounding box center [384, 189] width 768 height 378
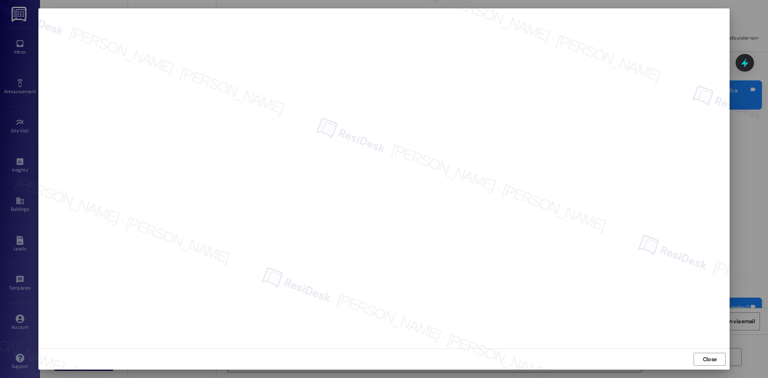
click at [751, 209] on div at bounding box center [384, 189] width 768 height 378
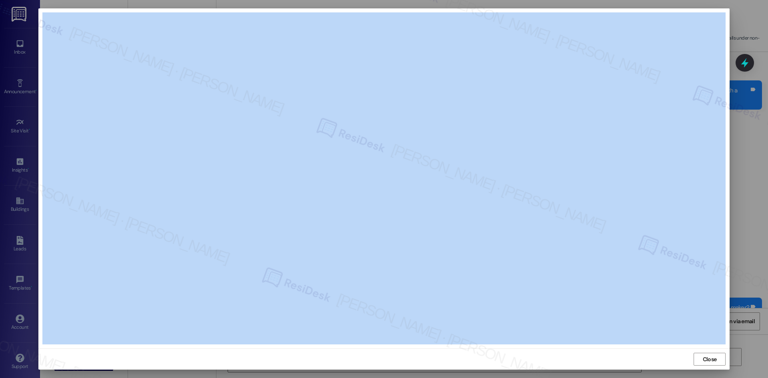
click at [751, 209] on div at bounding box center [384, 189] width 768 height 378
click at [750, 209] on div at bounding box center [384, 189] width 768 height 378
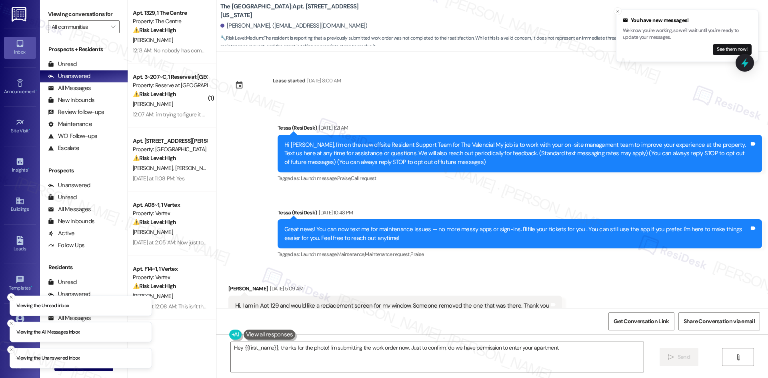
type textarea "Hey {{first_name}}, thanks for the photo! I'm submitting the work order now. Ju…"
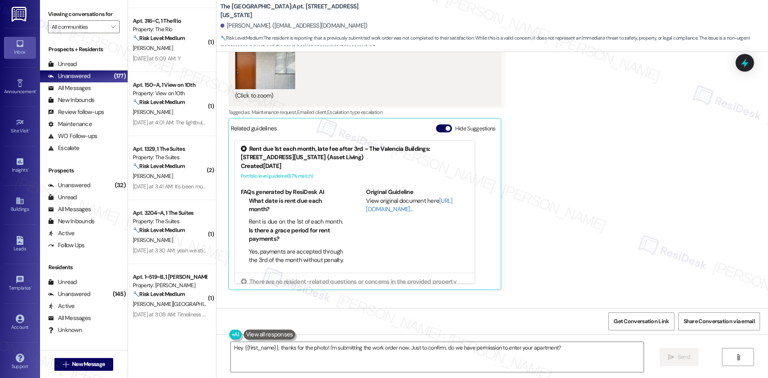
scroll to position [1337, 0]
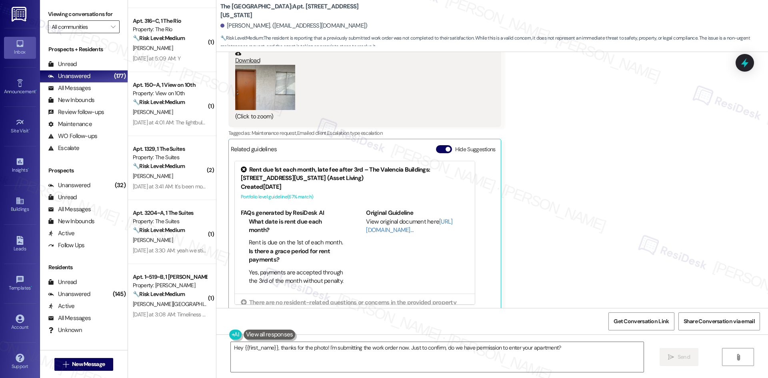
click at [96, 30] on input "All communities" at bounding box center [79, 26] width 55 height 13
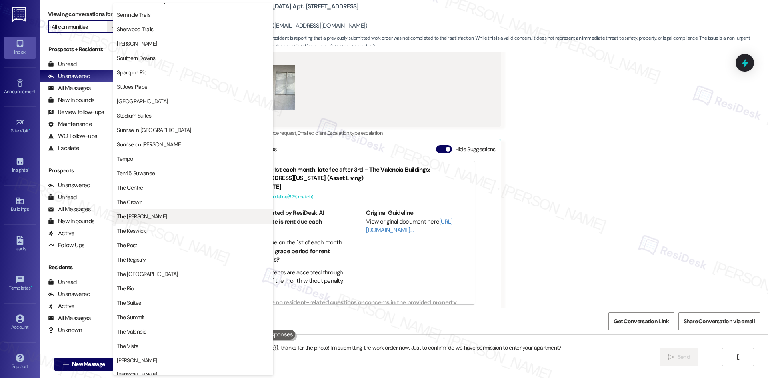
scroll to position [600, 0]
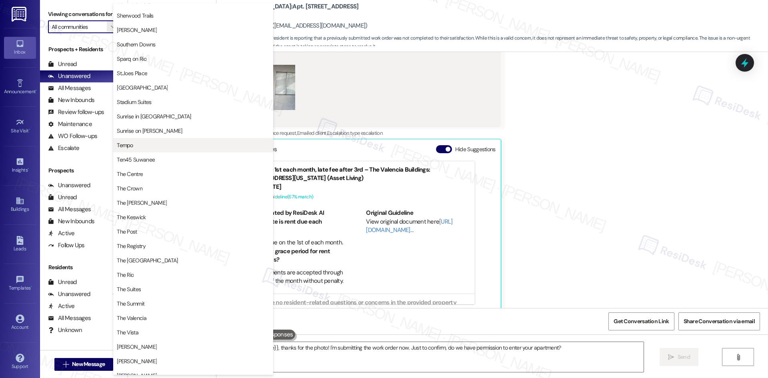
click at [192, 152] on button "Tempo" at bounding box center [193, 145] width 160 height 14
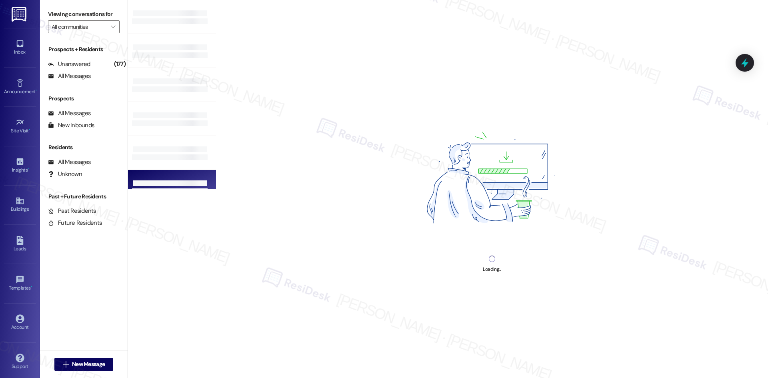
type input "Tempo"
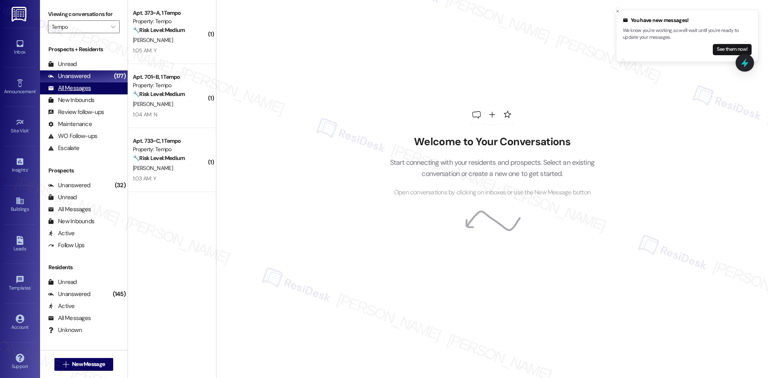
click at [102, 90] on div "All Messages (undefined)" at bounding box center [84, 88] width 88 height 12
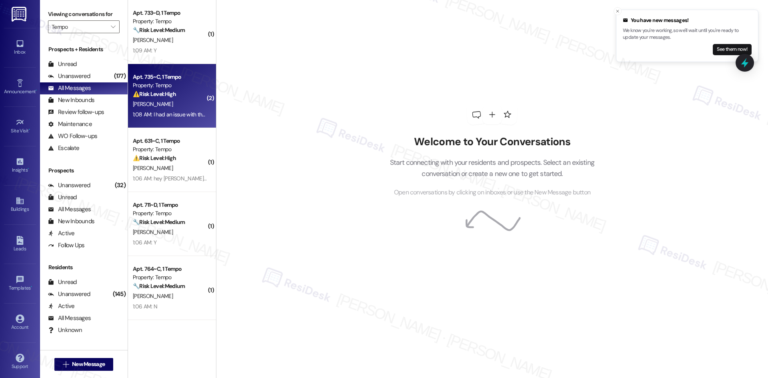
click at [186, 94] on div "⚠️ Risk Level: High The resident indicates that a maintenance request was not c…" at bounding box center [170, 94] width 74 height 8
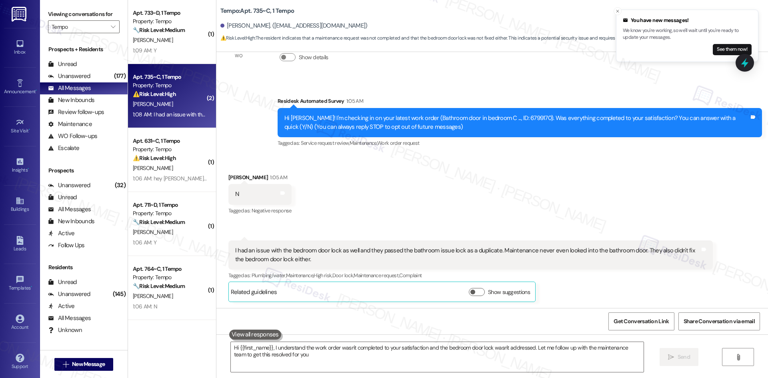
type textarea "Hi {{first_name}}, I understand the work order wasn't completed to your satisfa…"
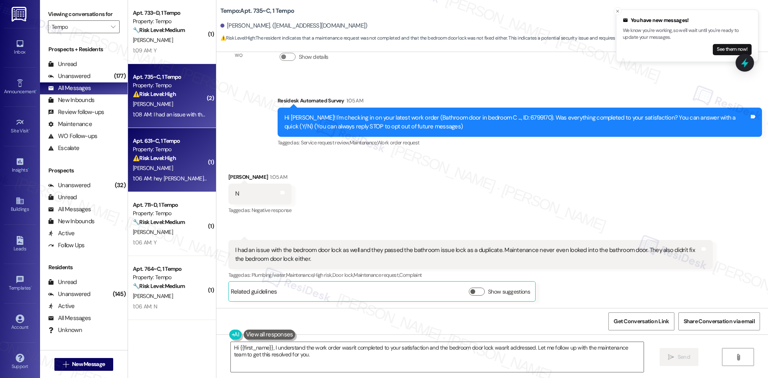
click at [173, 154] on div "⚠️ Risk Level: High The resident indicates that the work order for mold in thei…" at bounding box center [170, 158] width 74 height 8
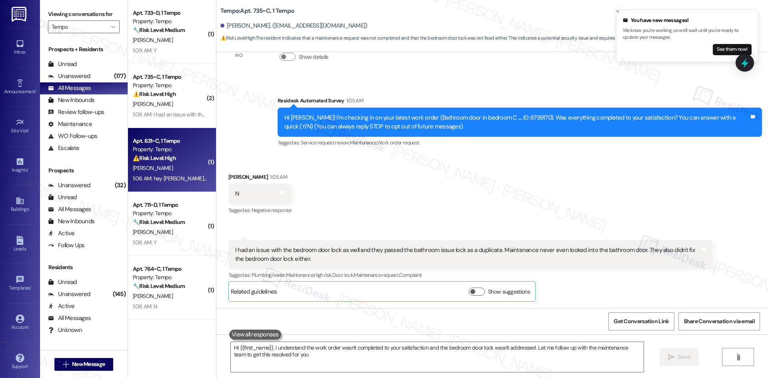
type textarea "Hi {{first_name}}, I understand the work order wasn't completed to your satisfa…"
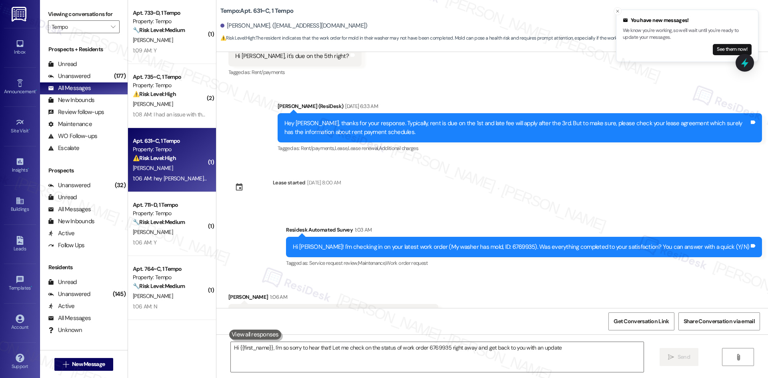
type textarea "Hi {{first_name}}, I'm so sorry to hear that! Let me check on the status of wor…"
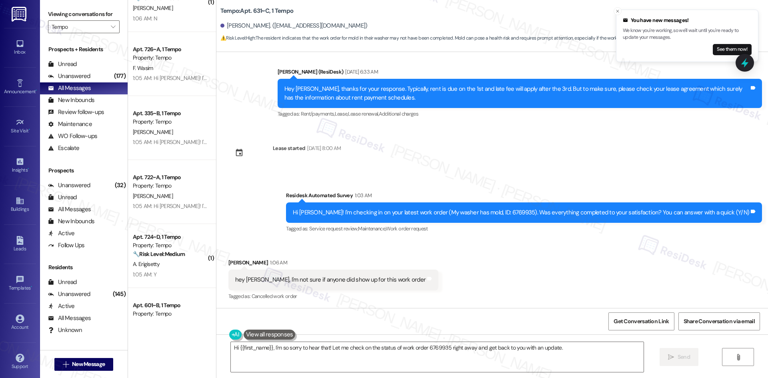
scroll to position [320, 0]
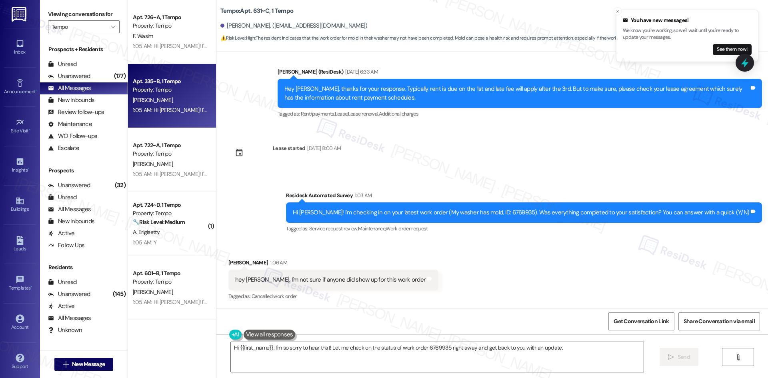
click at [172, 113] on div "1:05 AM: Hi [PERSON_NAME]! I'm checking in on your latest work order (Having pe…" at bounding box center [431, 109] width 596 height 7
type textarea "Hi {{first_name}}, I'm so sorry to hear that! Let me check on the status of wor…"
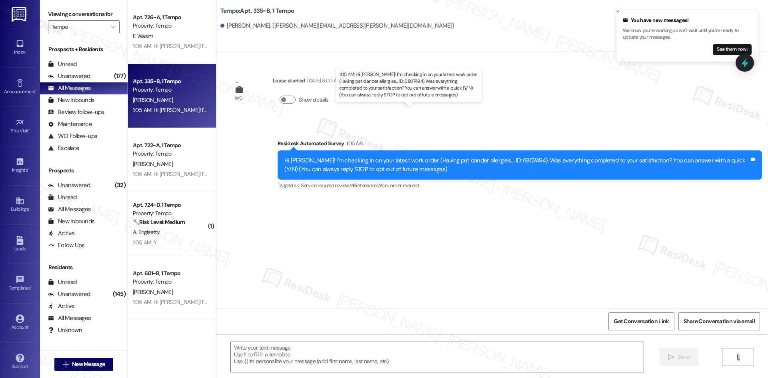
type textarea "Fetching suggested responses. Please feel free to read through the conversation…"
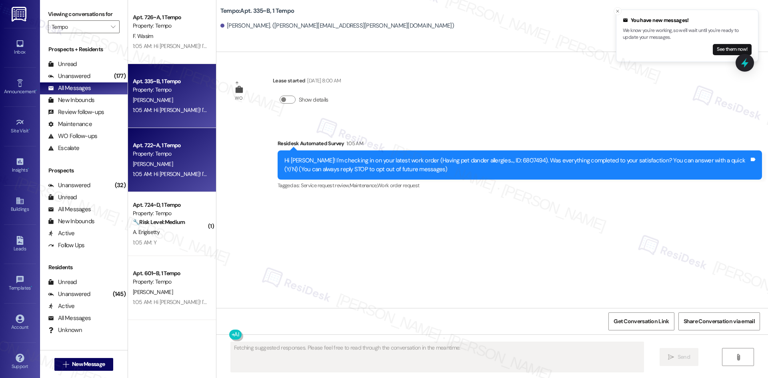
click at [165, 170] on div "1:05 AM: Hi [PERSON_NAME]! I'm checking in on your latest work order (The toile…" at bounding box center [428, 173] width 591 height 7
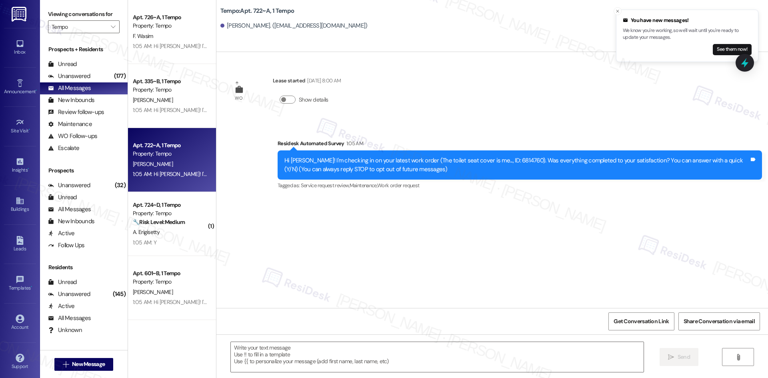
type textarea "Fetching suggested responses. Please feel free to read through the conversation…"
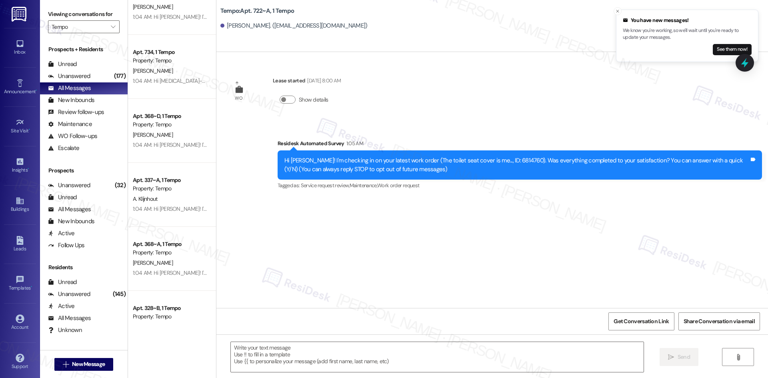
scroll to position [2720, 0]
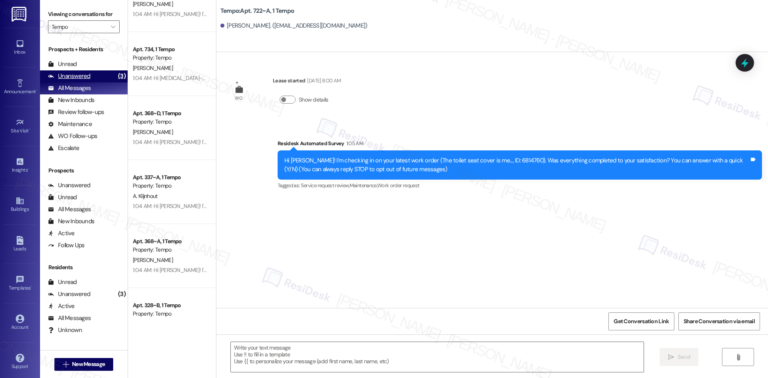
click at [90, 76] on div "Unanswered (3)" at bounding box center [84, 76] width 88 height 12
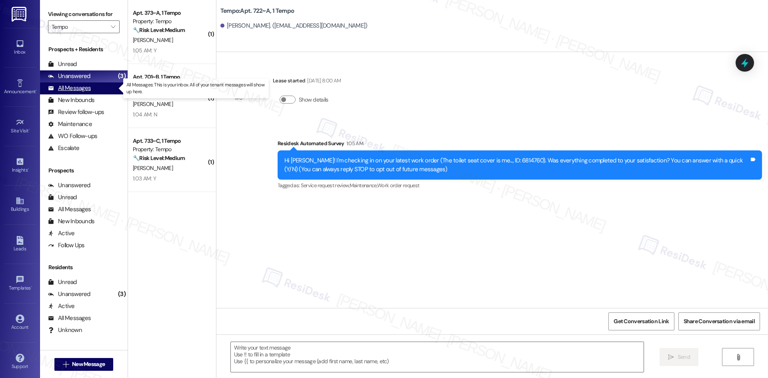
type textarea "Fetching suggested responses. Please feel free to read through the conversation…"
click at [109, 30] on span "" at bounding box center [113, 26] width 8 height 13
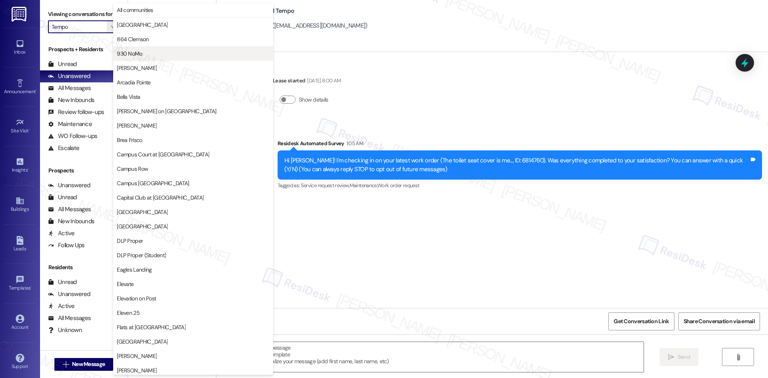
scroll to position [0, 0]
click at [196, 25] on span "[GEOGRAPHIC_DATA]" at bounding box center [193, 25] width 153 height 8
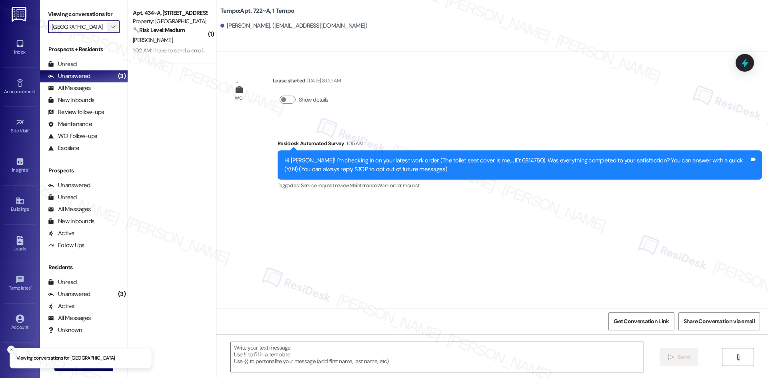
click at [109, 28] on span "" at bounding box center [113, 26] width 8 height 13
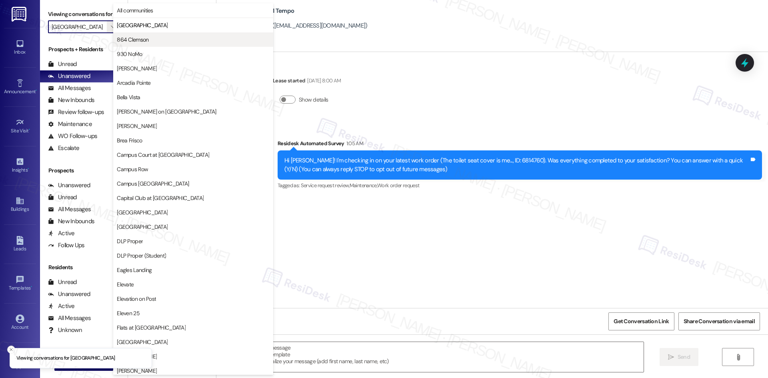
click at [157, 45] on button "864 Clemson" at bounding box center [193, 39] width 160 height 14
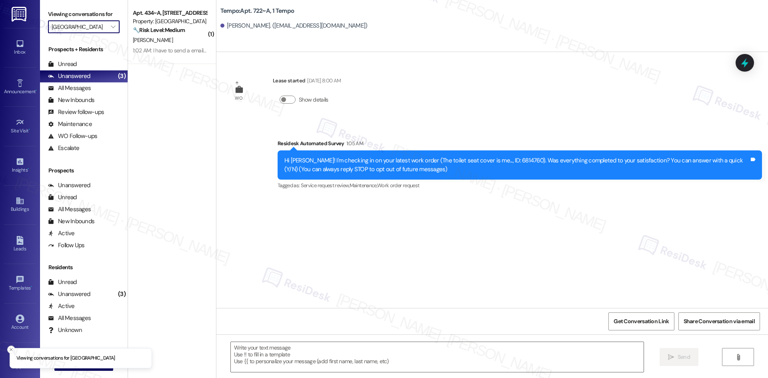
type input "864 Clemson"
click at [98, 26] on input "864 Clemson" at bounding box center [79, 26] width 55 height 13
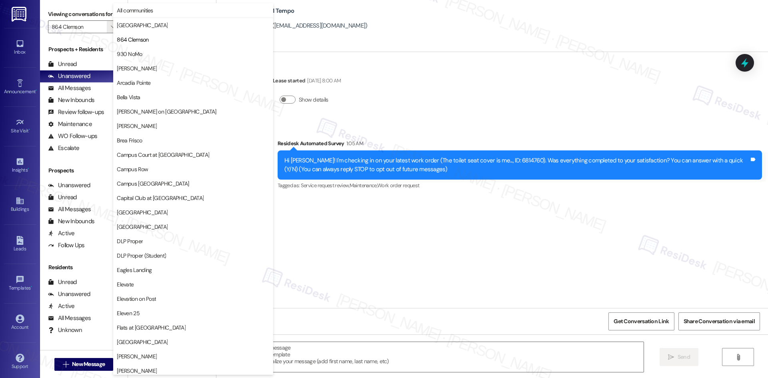
click at [430, 77] on div "WO Lease started [DATE] 8:00 AM Show details Survey, sent via SMS Residesk Auto…" at bounding box center [492, 180] width 552 height 256
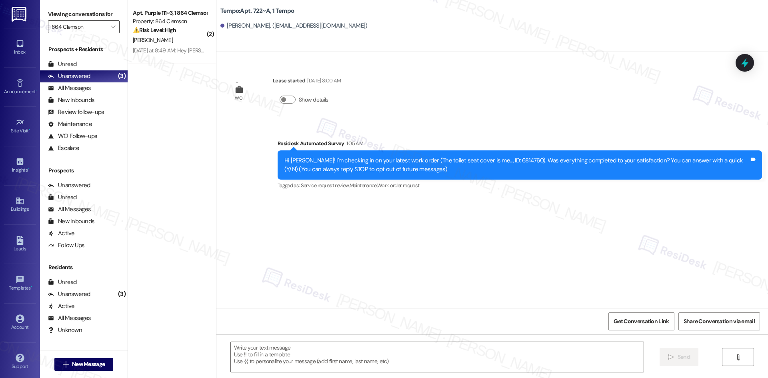
click at [89, 26] on input "864 Clemson" at bounding box center [79, 26] width 55 height 13
click at [111, 28] on icon "" at bounding box center [113, 27] width 4 height 6
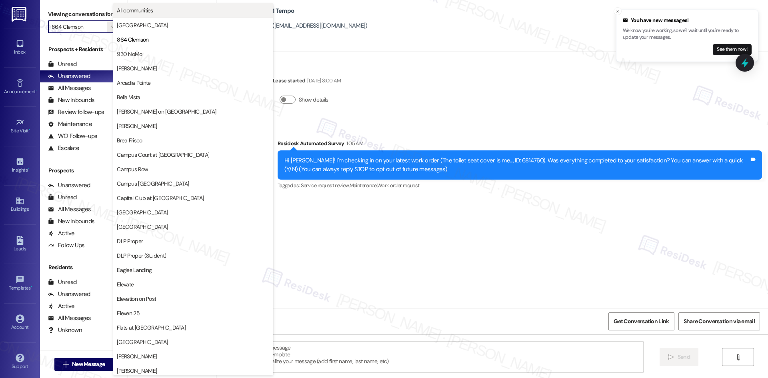
click at [152, 13] on span "All communities" at bounding box center [135, 10] width 36 height 8
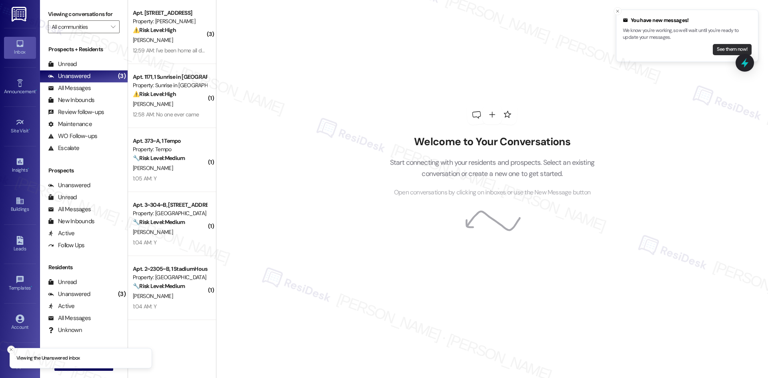
click at [731, 44] on button "See them now!" at bounding box center [732, 49] width 39 height 11
click at [723, 50] on button "See them now!" at bounding box center [732, 49] width 39 height 11
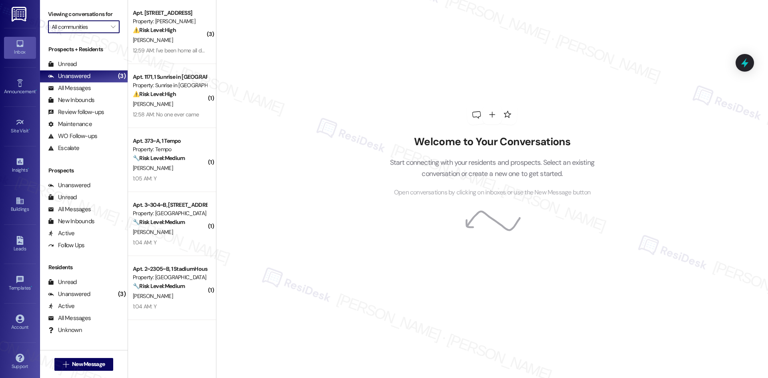
click at [86, 32] on input "All communities" at bounding box center [79, 26] width 55 height 13
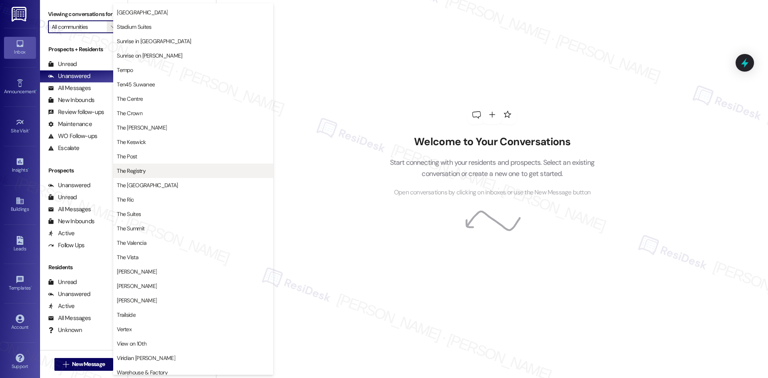
scroll to position [680, 0]
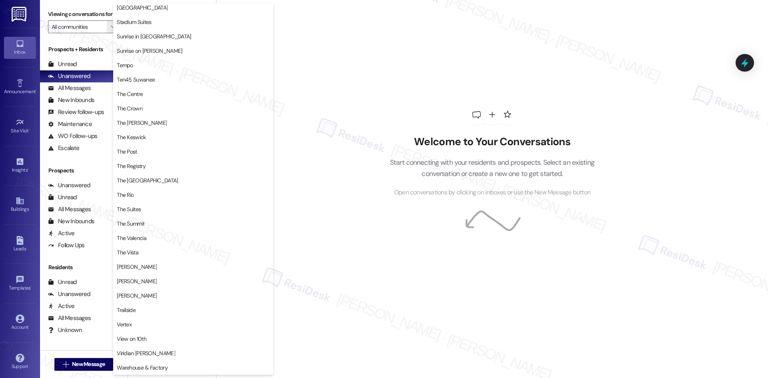
click at [339, 26] on div "Welcome to Your Conversations Start connecting with your residents and prospect…" at bounding box center [492, 189] width 552 height 378
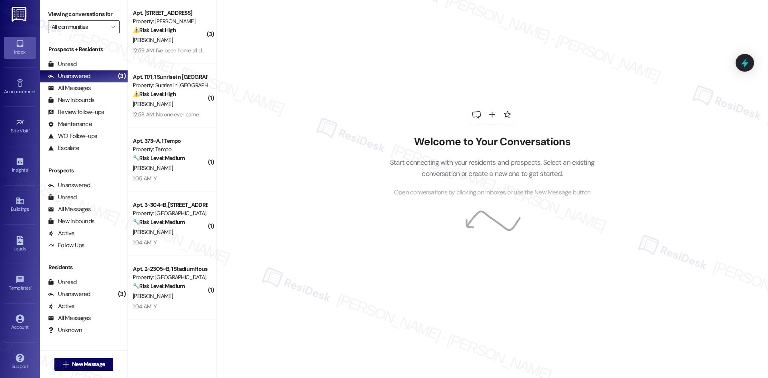
click at [90, 30] on input "All communities" at bounding box center [79, 26] width 55 height 13
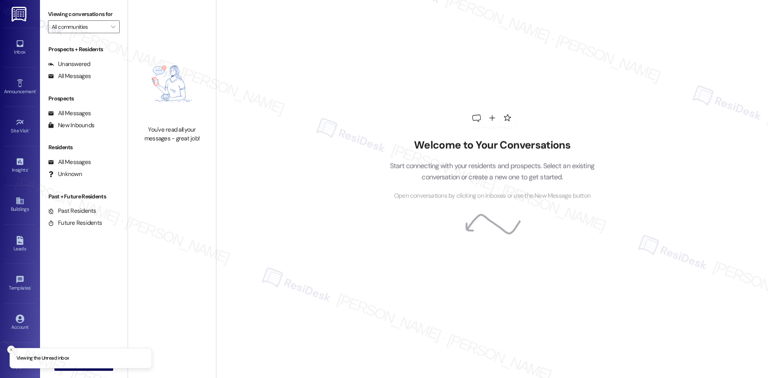
type input "The Centre"
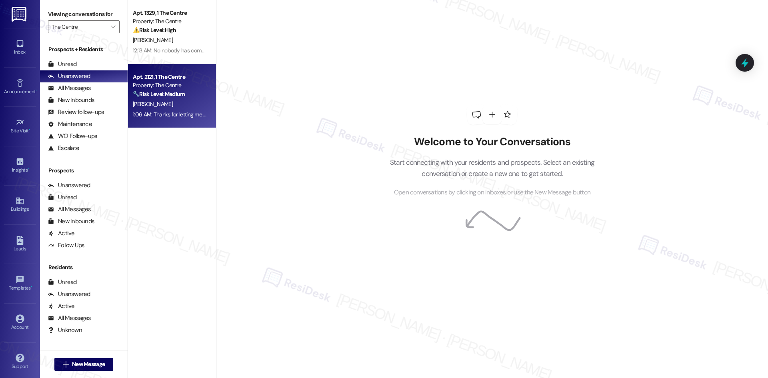
click at [154, 92] on strong "🔧 Risk Level: Medium" at bounding box center [159, 93] width 52 height 7
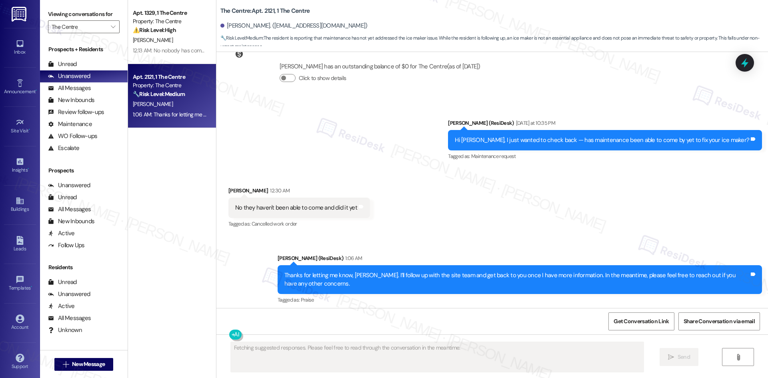
scroll to position [242, 0]
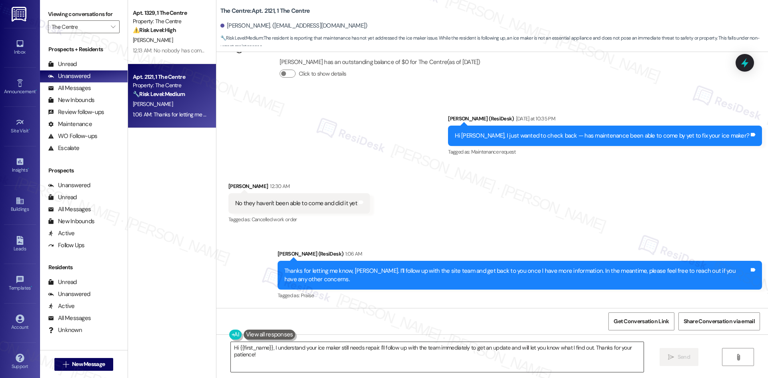
click at [302, 353] on textarea "Hi {{first_name}}, I understand your ice maker still needs repair. I'll follow …" at bounding box center [437, 357] width 413 height 30
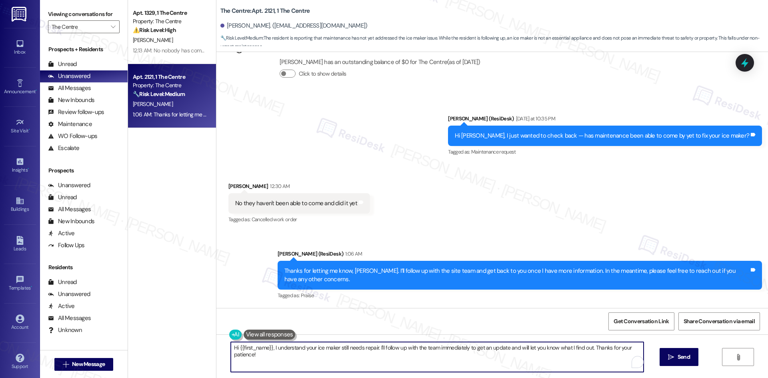
paste textarea "I’ll submit a work order to the site team on your behalf so this can be address…"
type textarea "I’ll submit a work order to the site team on your behalf so this can be address…"
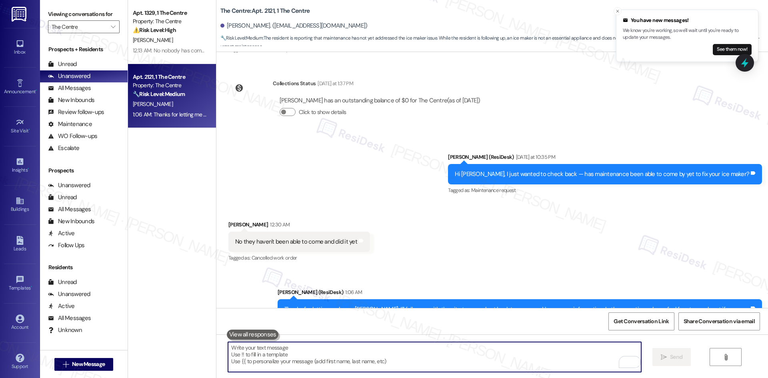
scroll to position [298, 0]
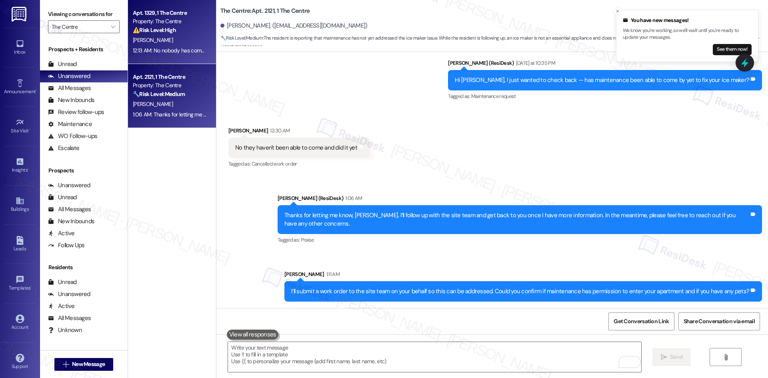
click at [156, 38] on div "G. Wagner" at bounding box center [170, 40] width 76 height 10
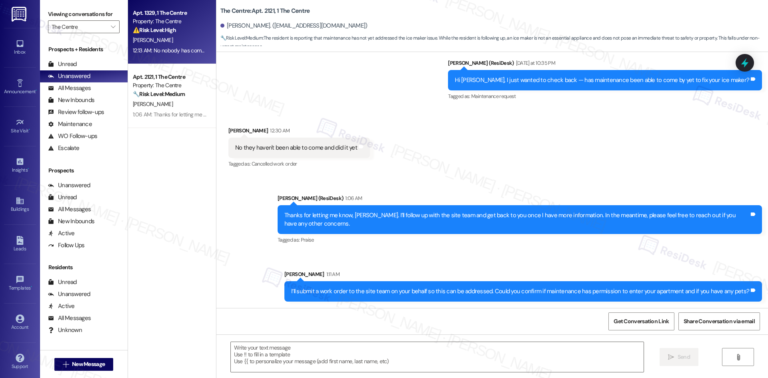
type textarea "Fetching suggested responses. Please feel free to read through the conversation…"
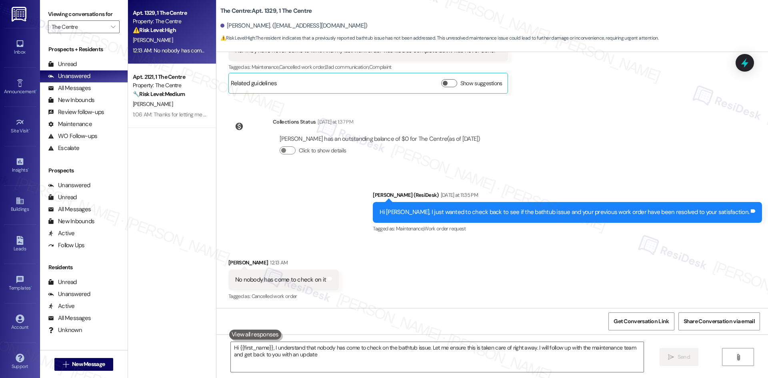
type textarea "Hi {{first_name}}, I understand that nobody has come to check on the bathtub is…"
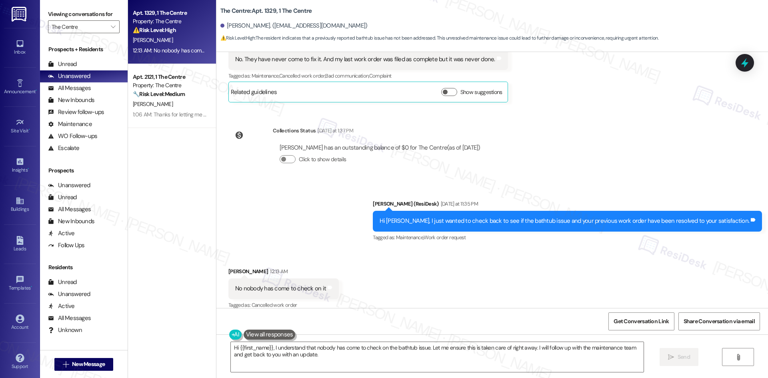
scroll to position [186, 0]
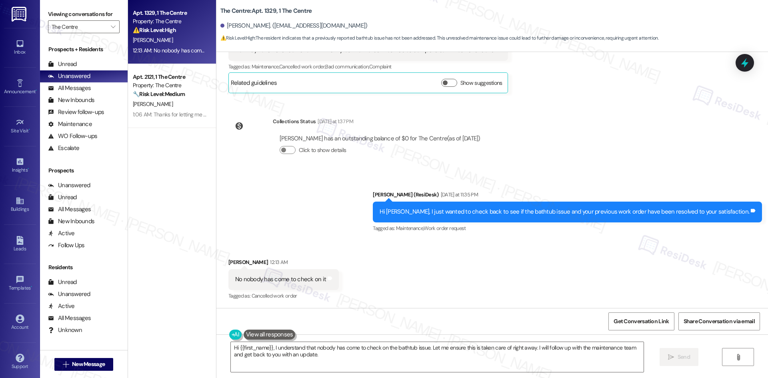
click at [385, 220] on div "Sent via SMS Sarah (ResiDesk) Yesterday at 11:35 PM Hi Grace, I just wanted to …" at bounding box center [492, 206] width 552 height 68
click at [374, 226] on div "Sent via SMS Sarah (ResiDesk) Yesterday at 11:35 PM Hi Grace, I just wanted to …" at bounding box center [492, 206] width 552 height 68
click at [357, 227] on div "Sent via SMS Sarah (ResiDesk) Yesterday at 11:35 PM Hi Grace, I just wanted to …" at bounding box center [492, 206] width 552 height 68
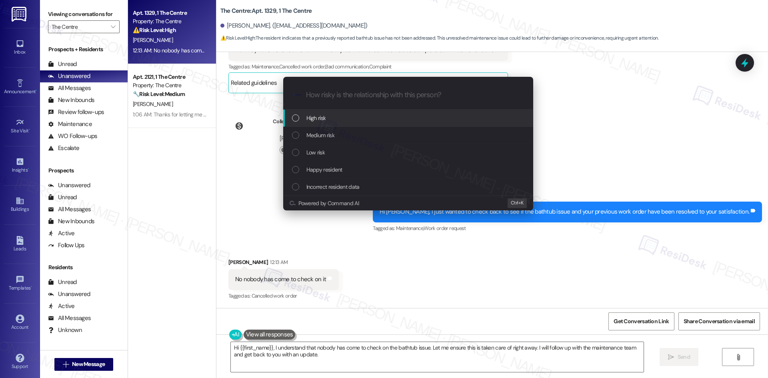
click at [424, 251] on div "Escalate Conversation How risky is the relationship with this person? Topics (e…" at bounding box center [384, 189] width 768 height 378
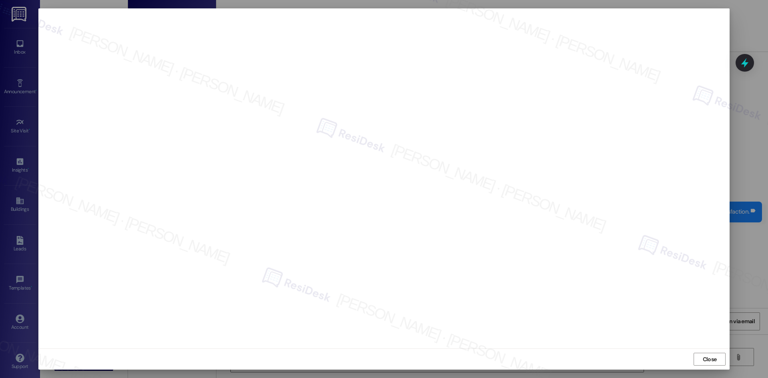
click at [744, 270] on div at bounding box center [384, 189] width 768 height 378
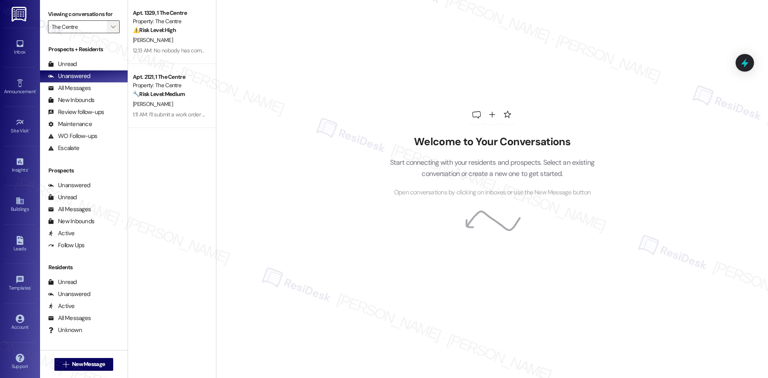
click at [111, 29] on icon "" at bounding box center [113, 27] width 4 height 6
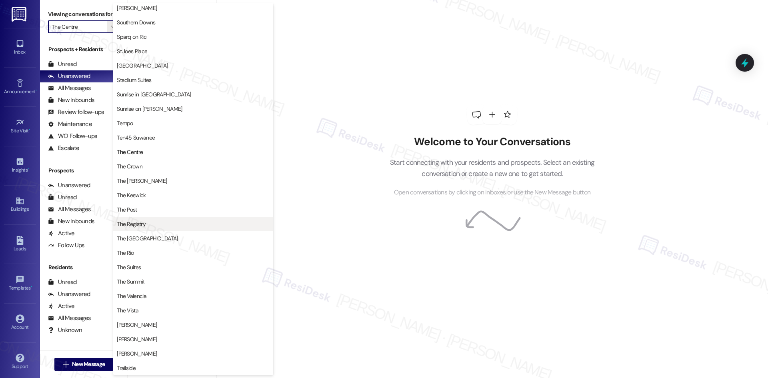
scroll to position [614, 0]
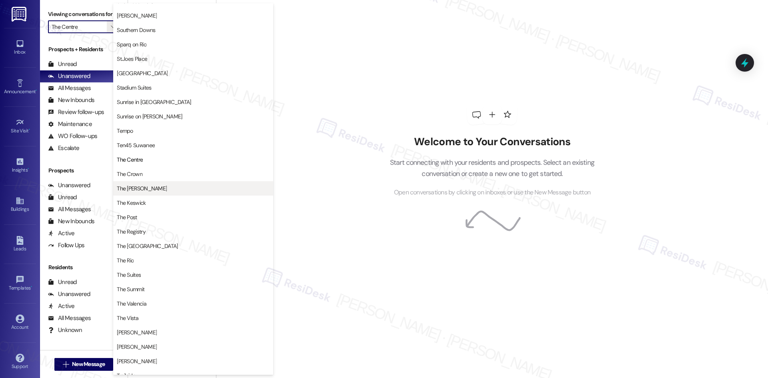
click at [174, 193] on button "The [PERSON_NAME]" at bounding box center [193, 188] width 160 height 14
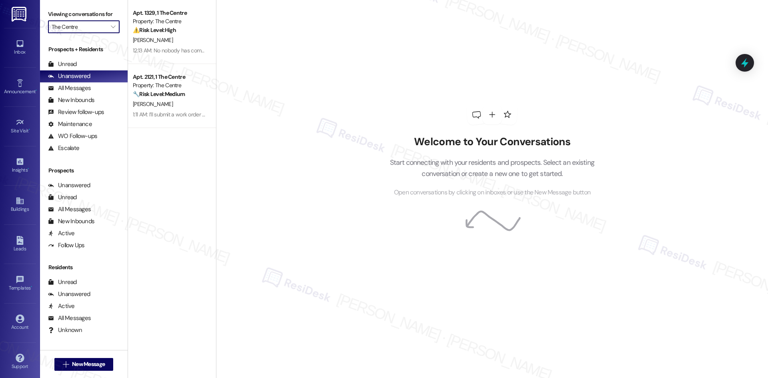
type input "The [PERSON_NAME]"
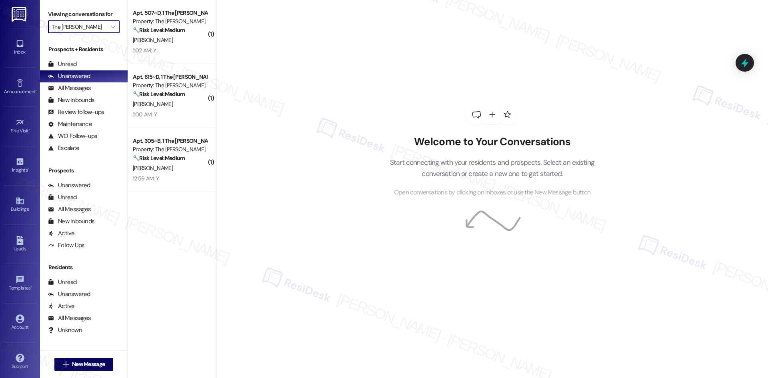
click at [95, 26] on input "The [PERSON_NAME]" at bounding box center [79, 26] width 55 height 13
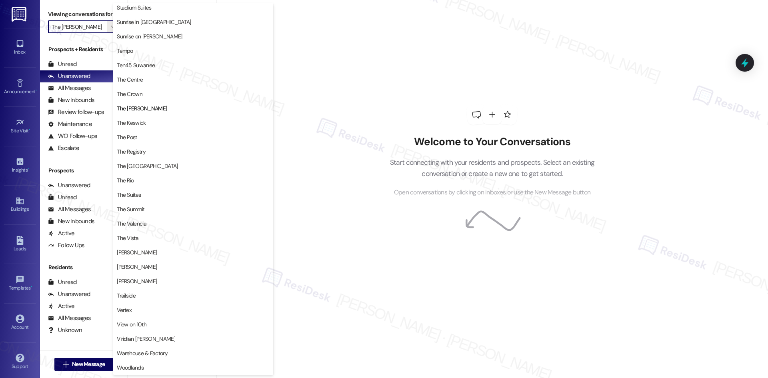
scroll to position [694, 0]
click at [301, 50] on div "Welcome to Your Conversations Start connecting with your residents and prospect…" at bounding box center [492, 189] width 552 height 378
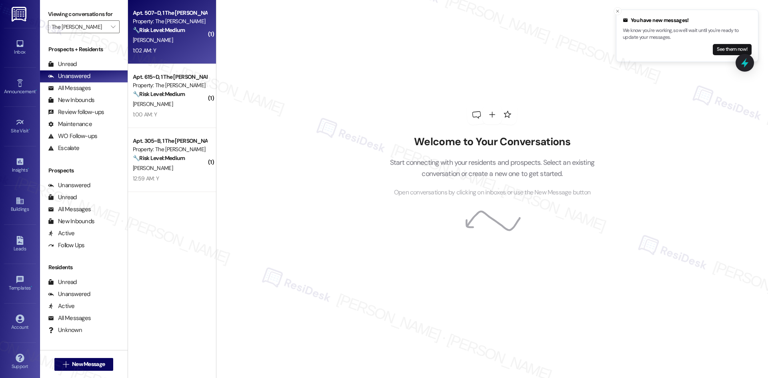
click at [169, 41] on div "[PERSON_NAME]" at bounding box center [170, 40] width 76 height 10
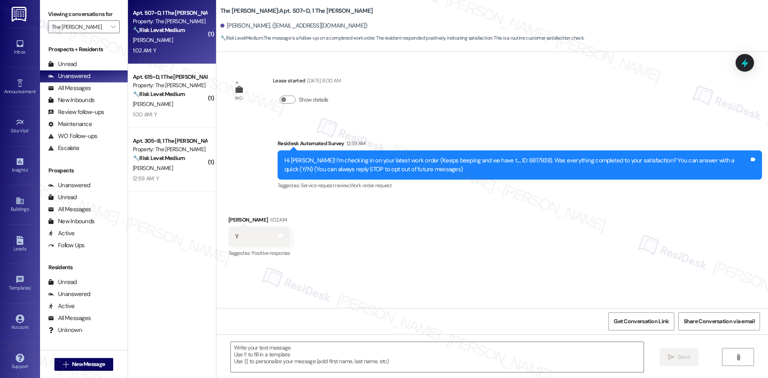
type textarea "Fetching suggested responses. Please feel free to read through the conversation…"
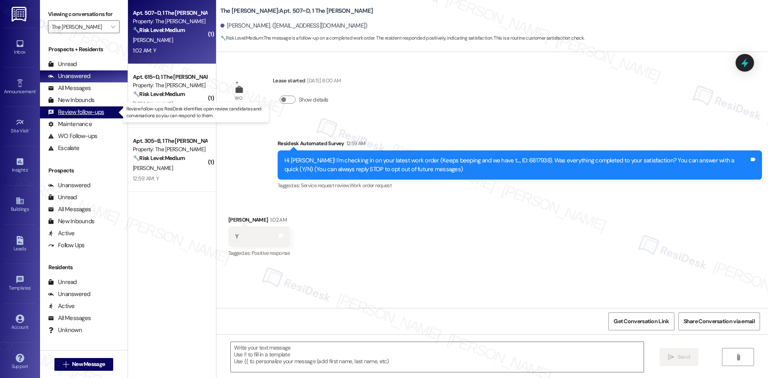
click at [66, 113] on div "Review follow-ups" at bounding box center [76, 112] width 56 height 8
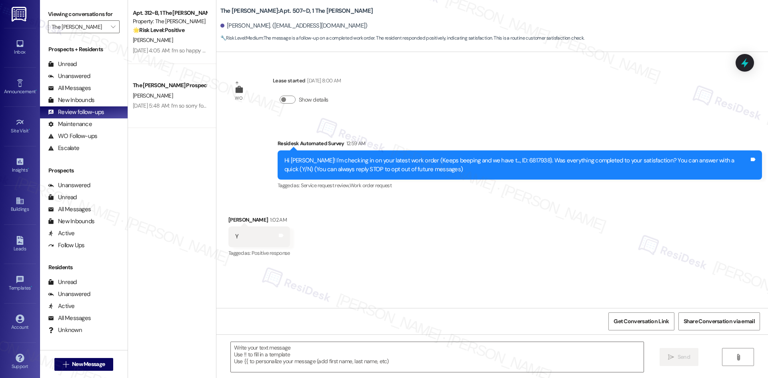
type textarea "Fetching suggested responses. Please feel free to read through the conversation…"
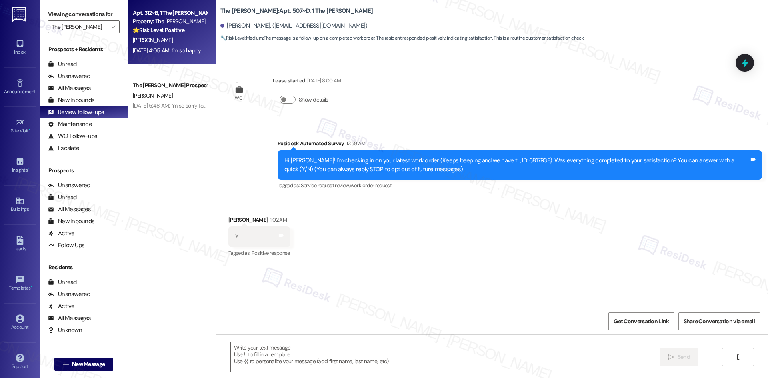
click at [172, 45] on div "P. Vanover" at bounding box center [170, 40] width 76 height 10
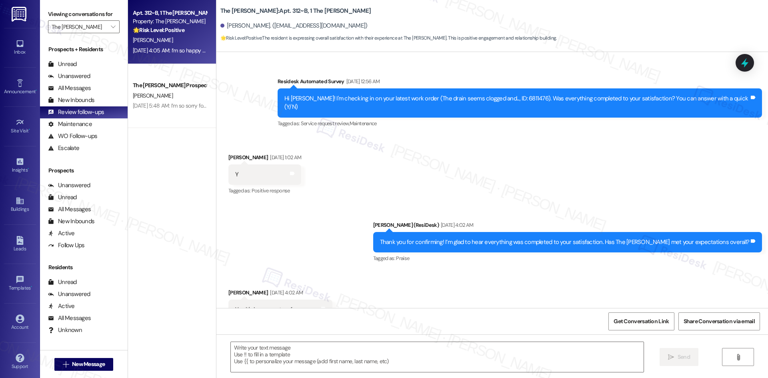
type textarea "Fetching suggested responses. Please feel free to read through the conversation…"
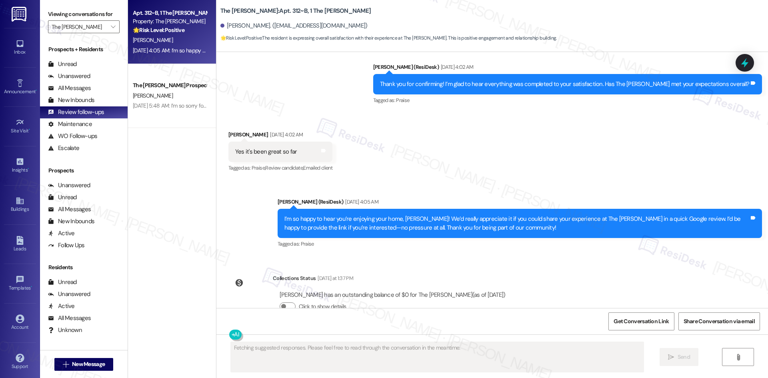
scroll to position [369, 0]
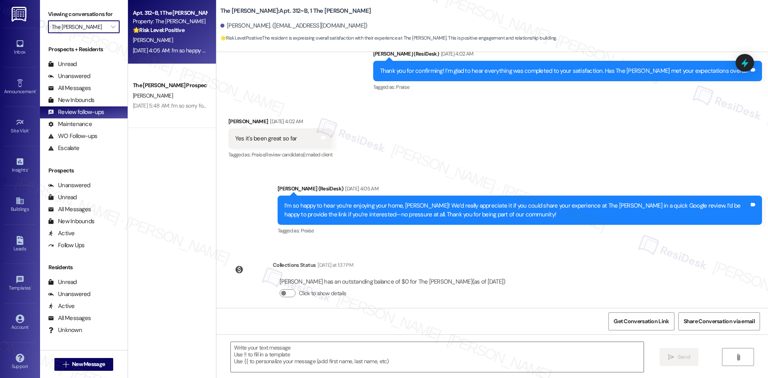
click at [98, 30] on input "The Griffin" at bounding box center [79, 26] width 55 height 13
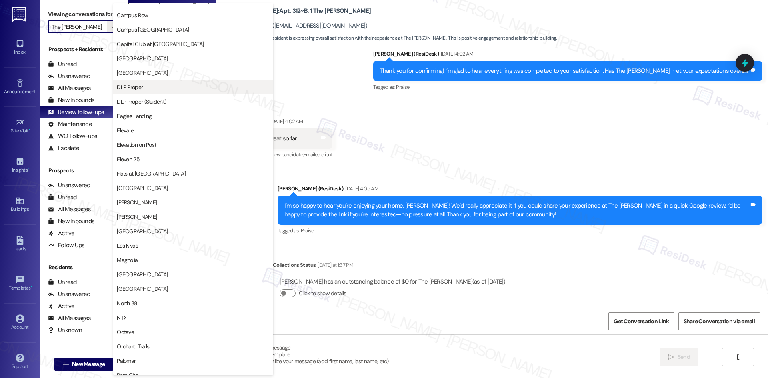
scroll to position [0, 0]
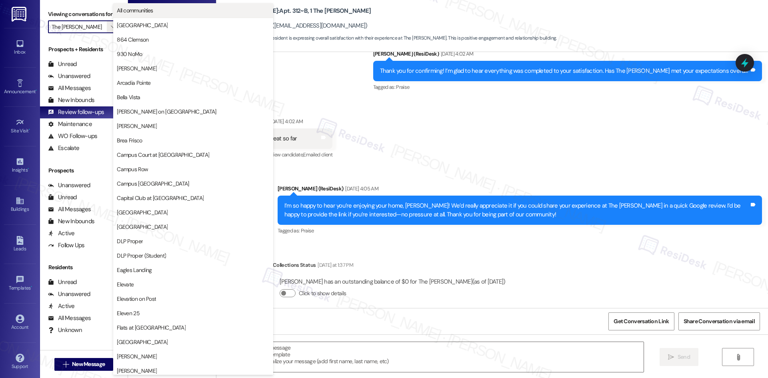
click at [148, 15] on button "All communities" at bounding box center [193, 10] width 160 height 14
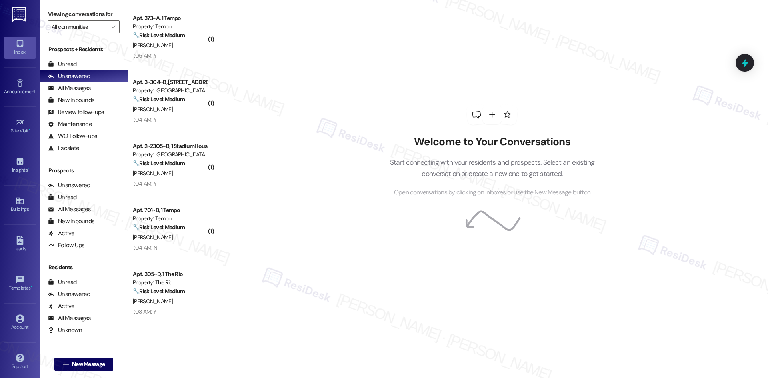
scroll to position [200, 0]
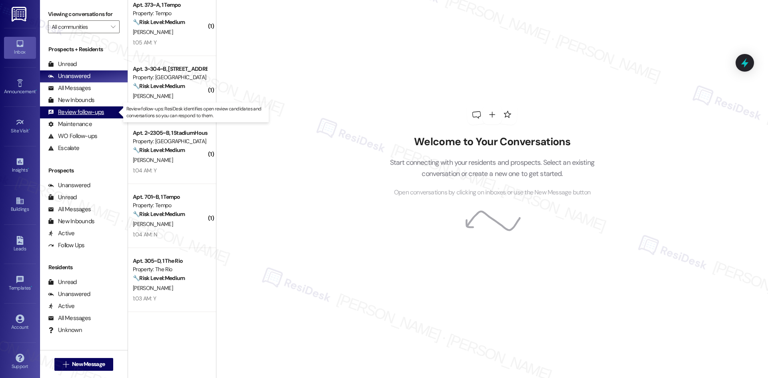
click at [103, 112] on div "Review follow-ups" at bounding box center [76, 112] width 56 height 8
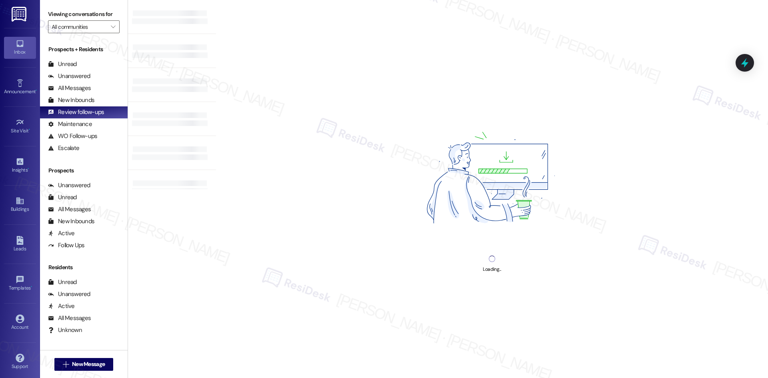
click at [300, 70] on div "Loading..." at bounding box center [492, 189] width 552 height 378
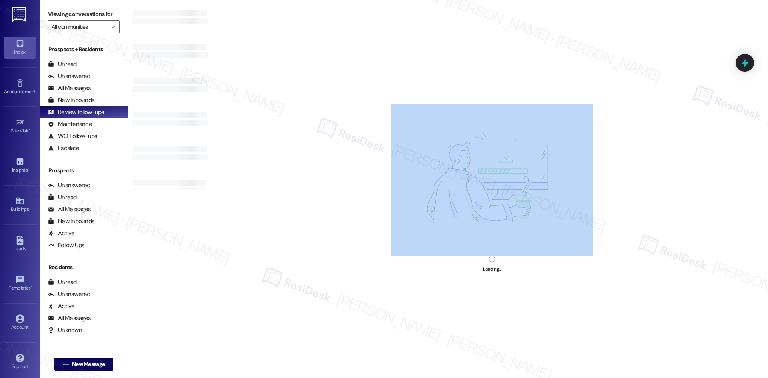
click at [300, 70] on div "Loading..." at bounding box center [492, 189] width 552 height 378
click at [278, 55] on div "Loading..." at bounding box center [492, 189] width 552 height 378
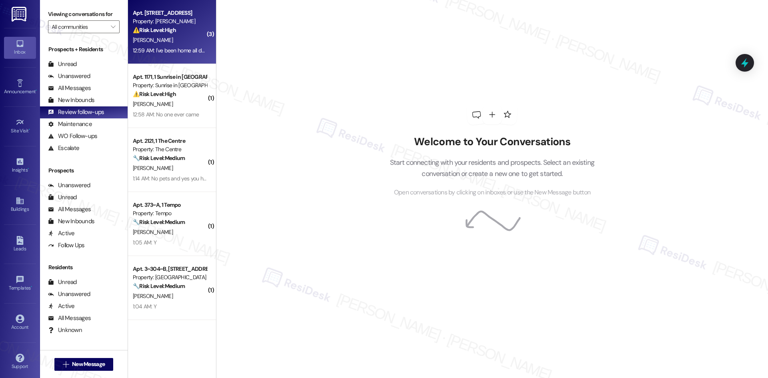
click at [180, 42] on div "O. Durojaiye" at bounding box center [170, 40] width 76 height 10
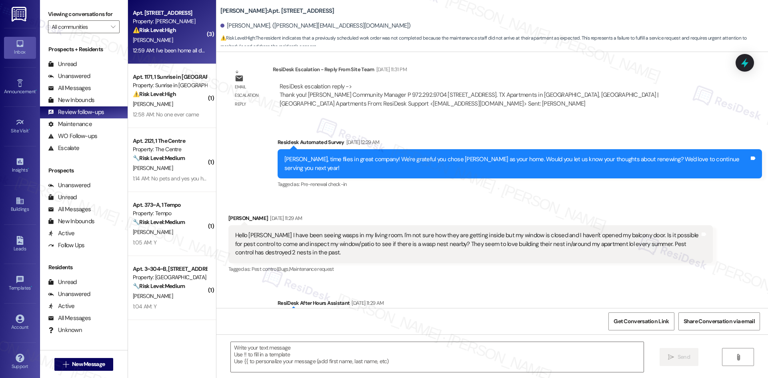
type textarea "Fetching suggested responses. Please feel free to read through the conversation…"
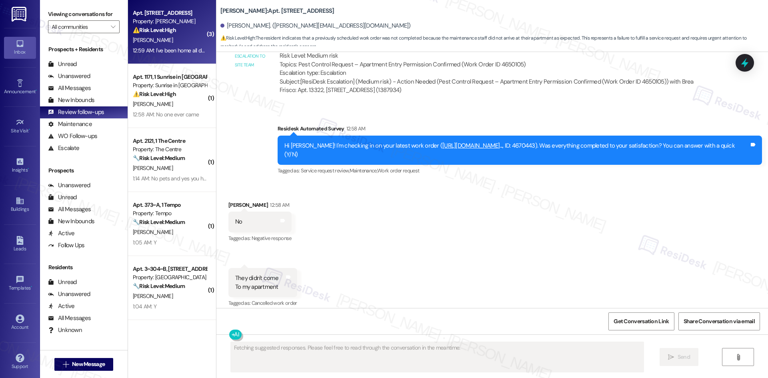
scroll to position [4290, 0]
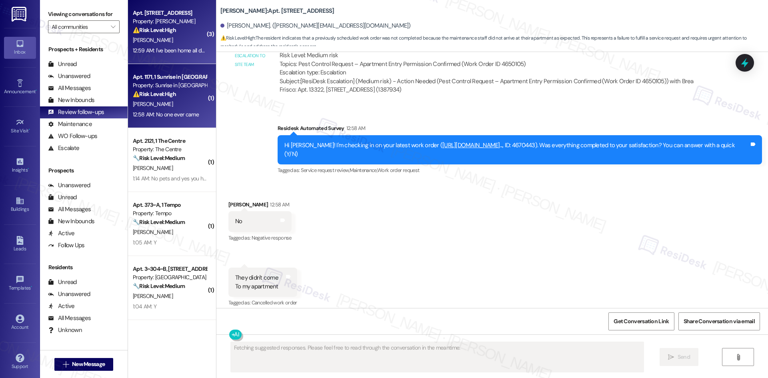
click at [165, 96] on strong "⚠️ Risk Level: High" at bounding box center [154, 93] width 43 height 7
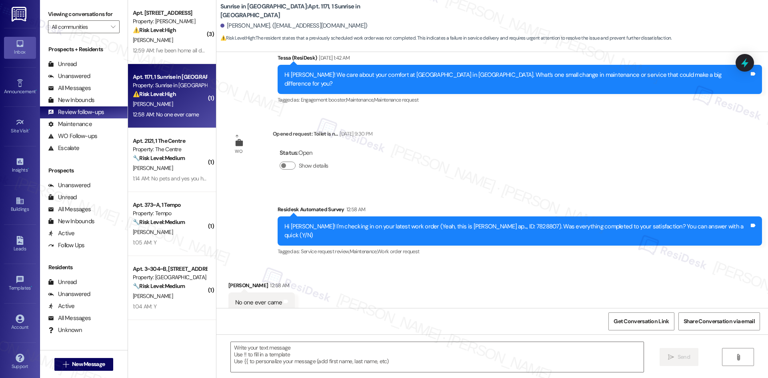
type textarea "Fetching suggested responses. Please feel free to read through the conversation…"
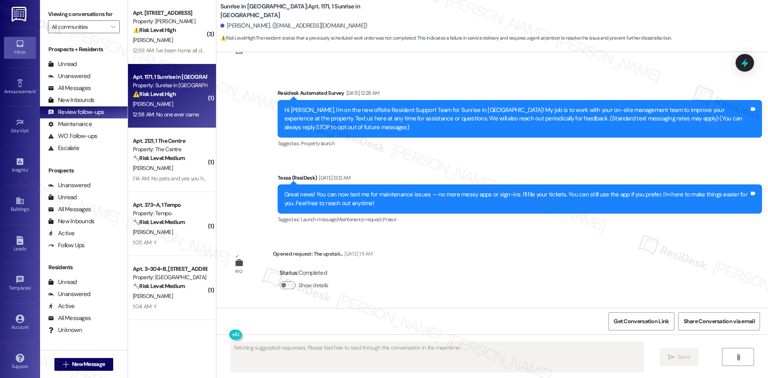
scroll to position [20, 0]
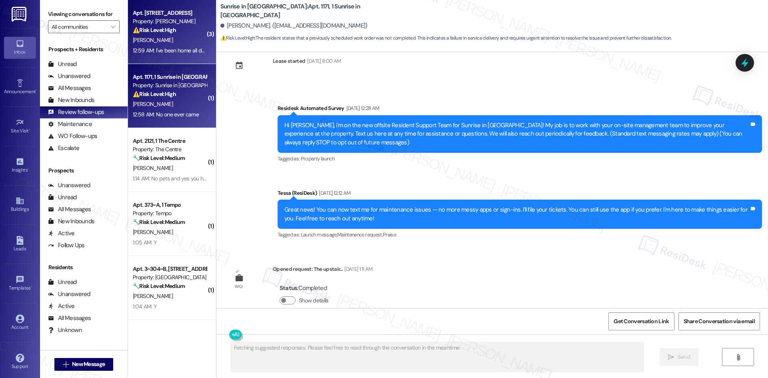
click at [156, 46] on div "12:59 AM: I've been home all day 12:59 AM: I've been home all day" at bounding box center [170, 51] width 76 height 10
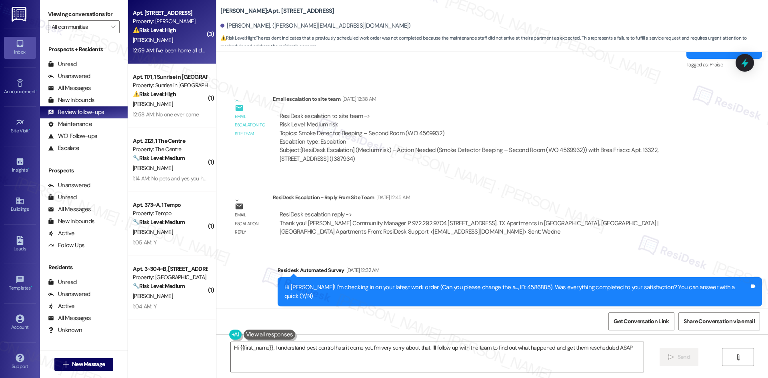
type textarea "Hi {{first_name}}, I understand pest control hasn't come yet. I'm very sorry ab…"
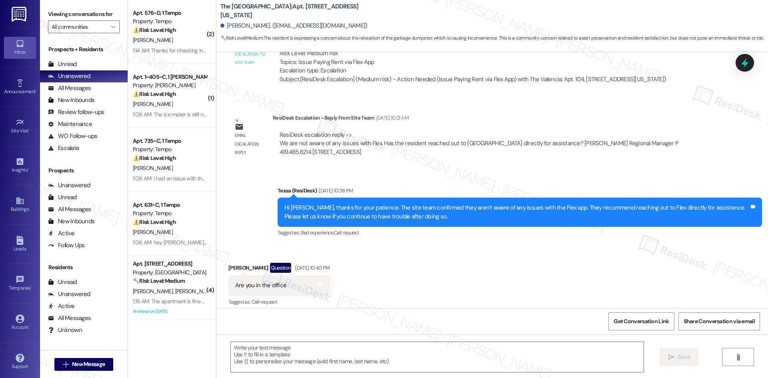
type textarea "Fetching suggested responses. Please feel free to read through the conversation…"
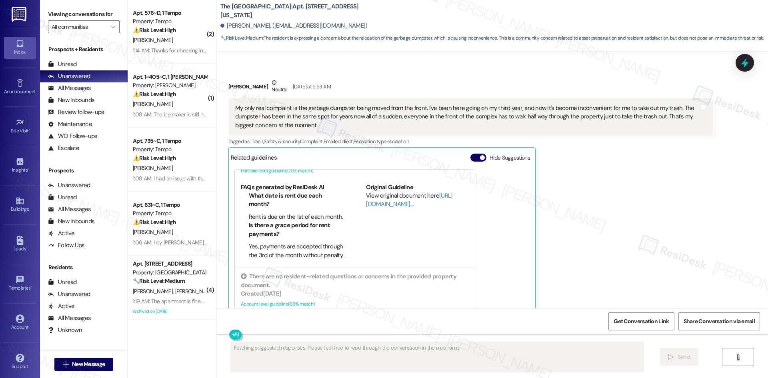
scroll to position [1803, 0]
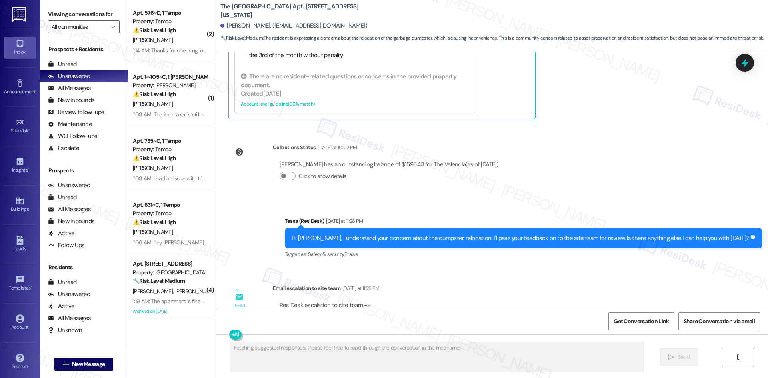
click at [609, 248] on div "Tagged as: Safety & security , Click to highlight conversations about Safety & …" at bounding box center [523, 254] width 477 height 12
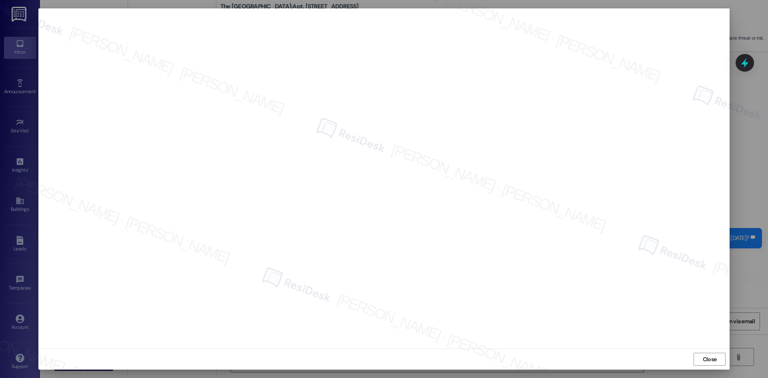
type textarea "Hi {{first_name}}, I understand your frustration with the dumpster relocation. …"
click at [619, 11] on icon "Close toast" at bounding box center [617, 11] width 5 height 5
click at [708, 359] on span "Close" at bounding box center [710, 359] width 14 height 8
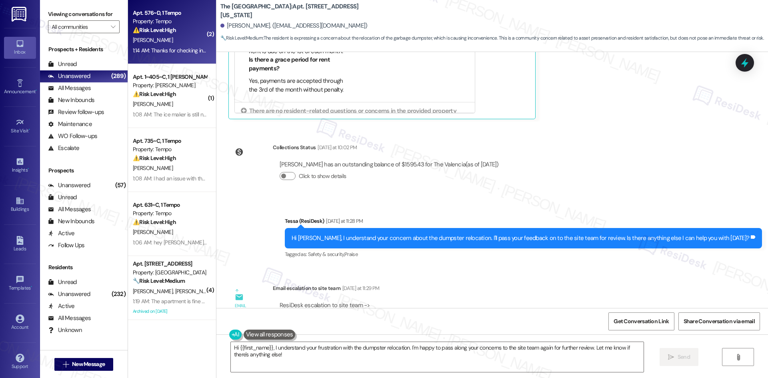
click at [179, 22] on div "Property: Tempo" at bounding box center [170, 21] width 74 height 8
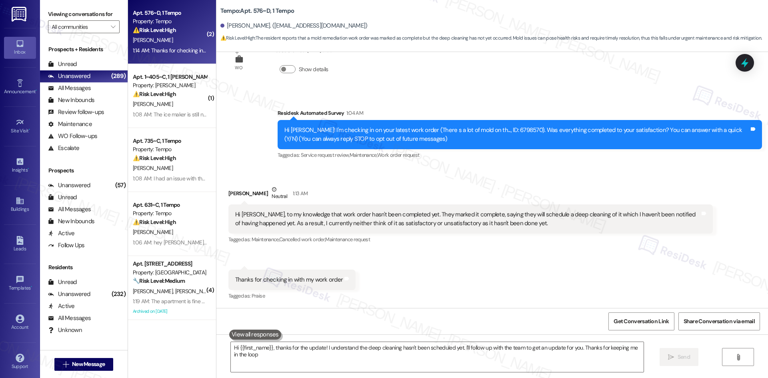
type textarea "Hi {{first_name}}, thanks for the update! I understand the deep cleaning hasn't…"
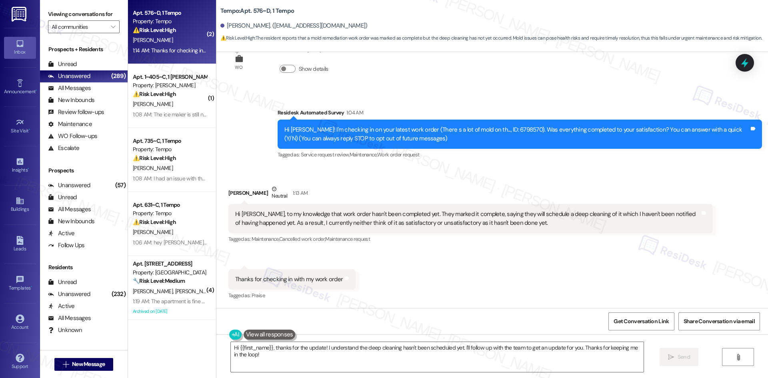
click at [453, 275] on div "Received via SMS [PERSON_NAME] Neutral 1:13 AM Hi [PERSON_NAME], to my knowledg…" at bounding box center [492, 237] width 552 height 141
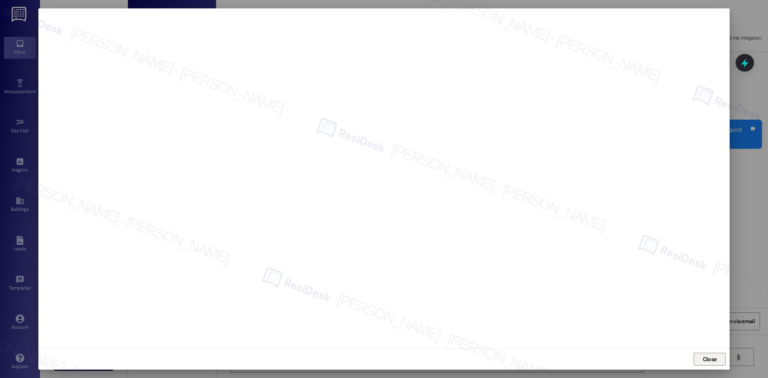
click at [713, 361] on span "Close" at bounding box center [710, 359] width 14 height 8
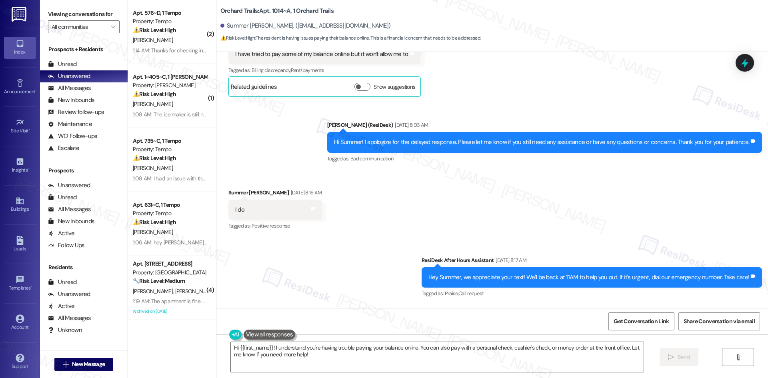
scroll to position [1156, 0]
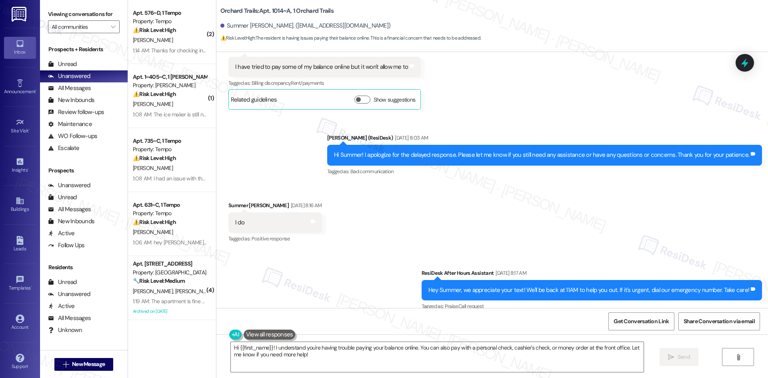
click at [376, 208] on div "Received via SMS Summer [PERSON_NAME] [DATE] 8:16 AM I do Tags and notes Tagged…" at bounding box center [492, 217] width 552 height 68
click at [379, 362] on textarea "Hi {{first_name}}! I understand you're having trouble paying your balance onlin…" at bounding box center [437, 357] width 413 height 30
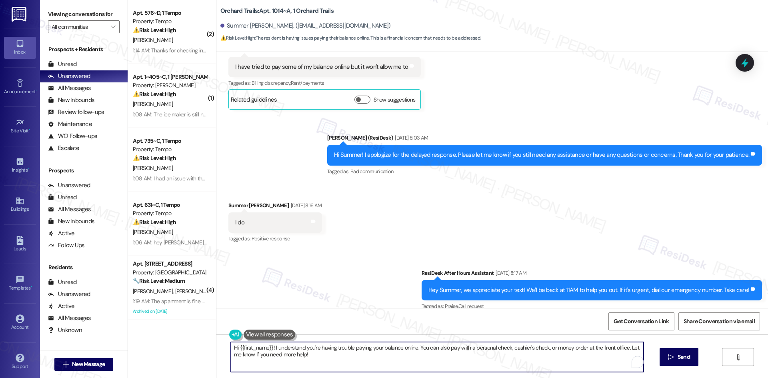
paste textarea ", I apologize for the delayed response. Please let me know if you still need an…"
type textarea "Hi {{first_name}}, I apologize for the delayed response. Please let me know if …"
click at [668, 360] on span "Send" at bounding box center [676, 357] width 16 height 8
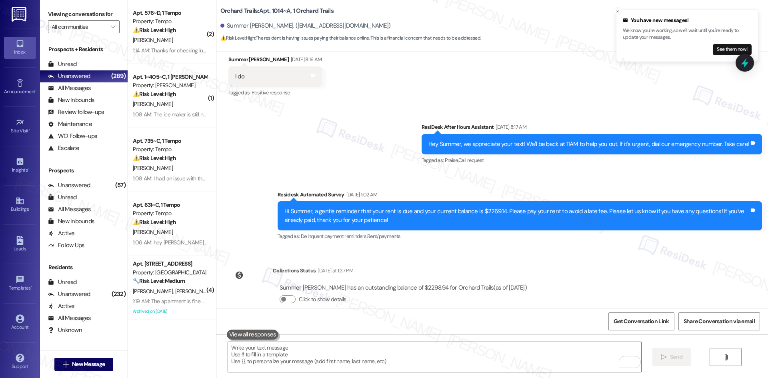
scroll to position [1252, 0]
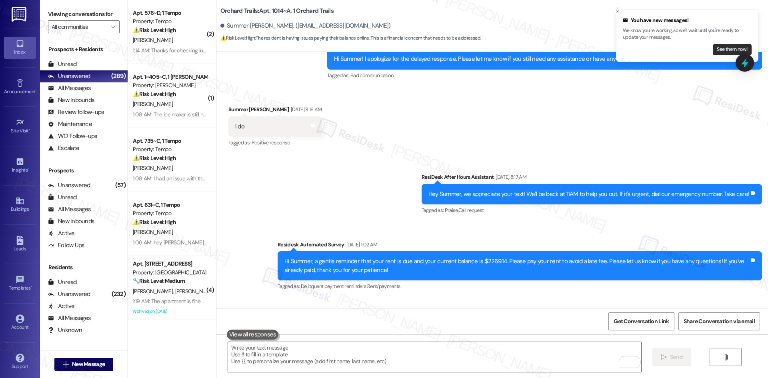
click at [722, 49] on button "See them now!" at bounding box center [732, 49] width 39 height 11
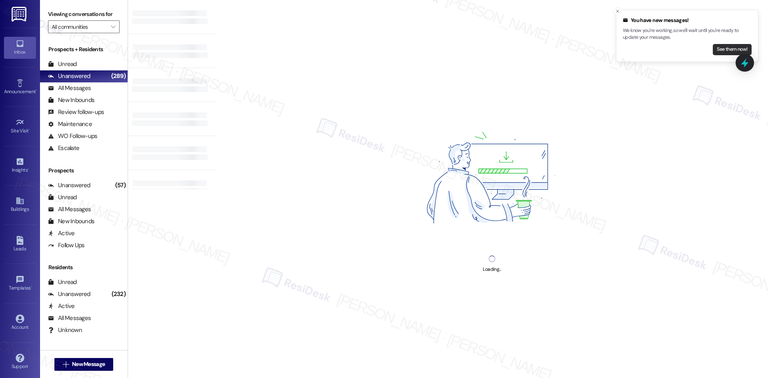
click at [721, 44] on button "See them now!" at bounding box center [732, 49] width 39 height 11
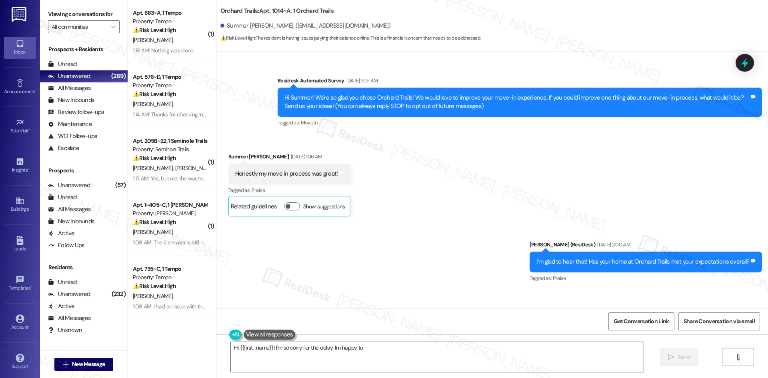
type textarea "Hi {{first_name}}! I'm so sorry for the delay. I'm happy to"
type textarea "Hi {{first_name}}! I'm so sorry for the delay. I'm happy to help you with your …"
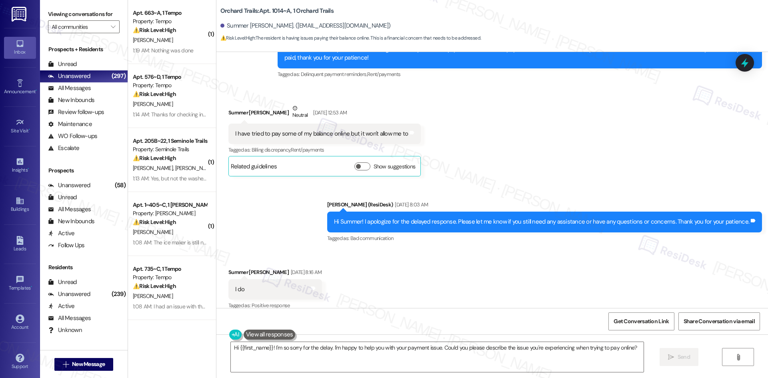
scroll to position [1099, 0]
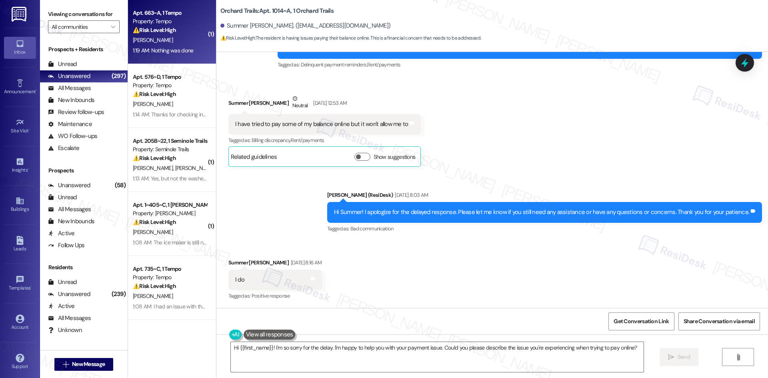
click at [162, 26] on strong "⚠️ Risk Level: High" at bounding box center [154, 29] width 43 height 7
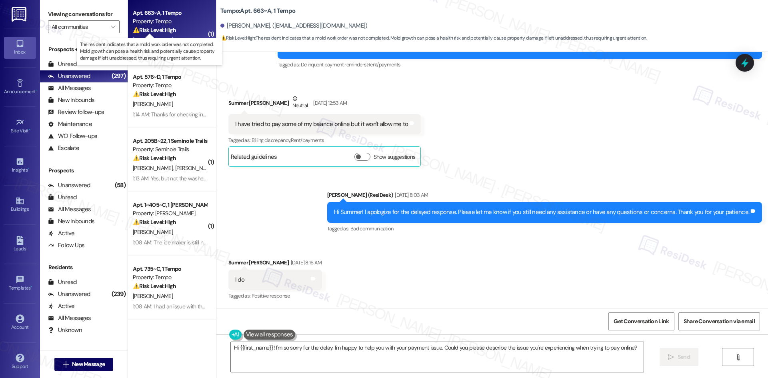
scroll to position [236, 0]
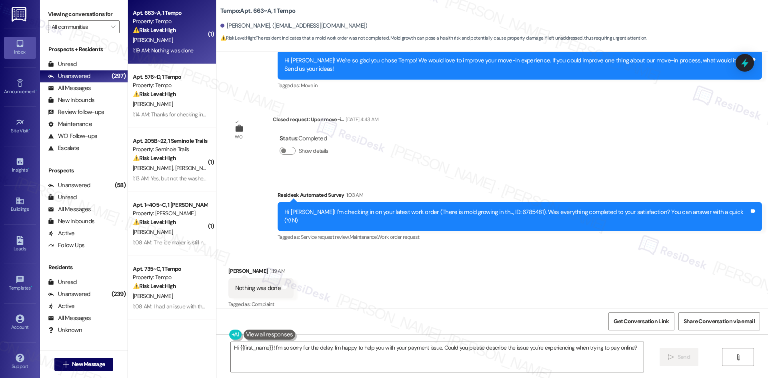
click at [399, 268] on div "Received via SMS Colleen Catania 1:19 AM Nothing was done Tags and notes Tagged…" at bounding box center [492, 283] width 552 height 68
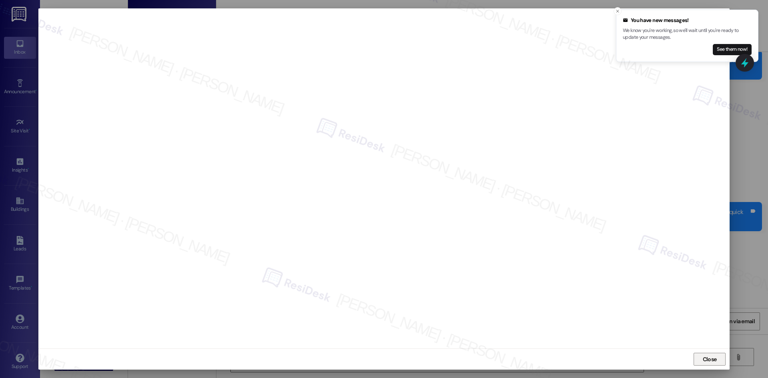
click at [703, 361] on span "Close" at bounding box center [710, 359] width 14 height 8
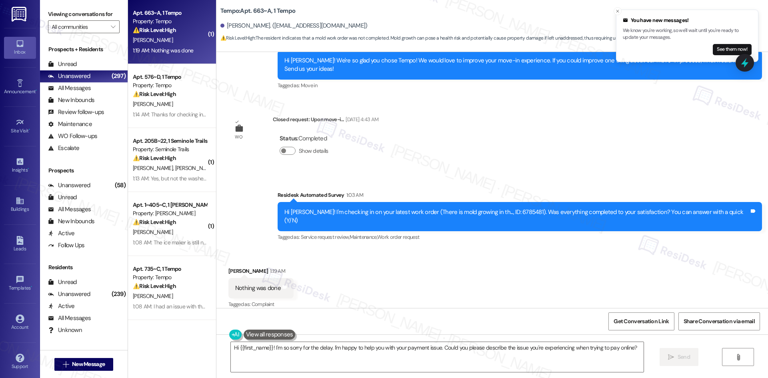
click at [414, 252] on div "Received via SMS Colleen Catania 1:19 AM Nothing was done Tags and notes Tagged…" at bounding box center [492, 283] width 552 height 68
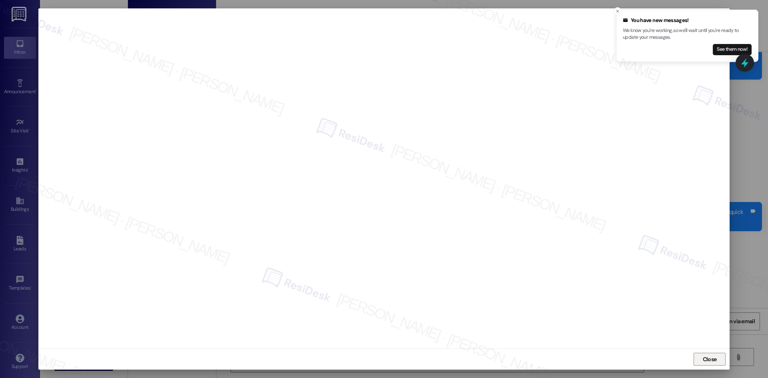
click at [713, 359] on span "Close" at bounding box center [710, 359] width 14 height 8
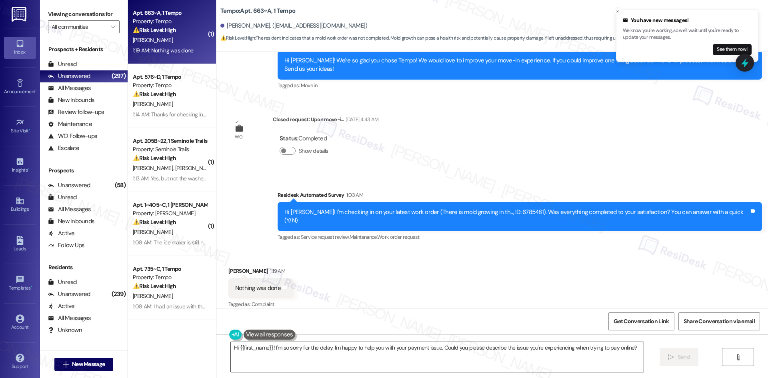
click at [444, 360] on textarea "Hi {{first_name}}! I'm so sorry for the delay. I'm happy to help you with your …" at bounding box center [437, 357] width 413 height 30
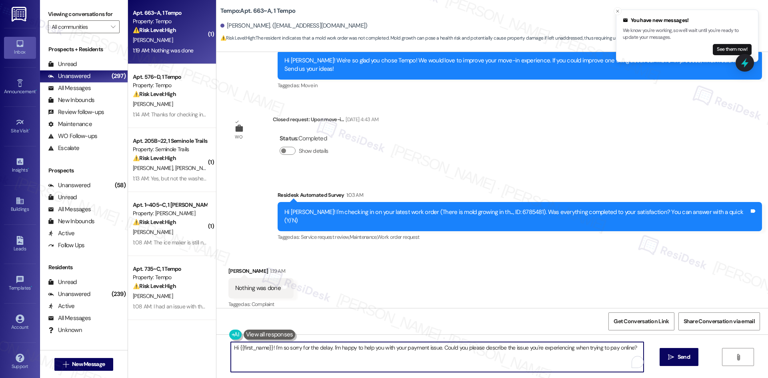
paste textarea "Will be scheduling a deep clean and sanitation on them but will still have stai…"
type textarea "Will be scheduling a deep clean and sanitation on them but will still have stai…"
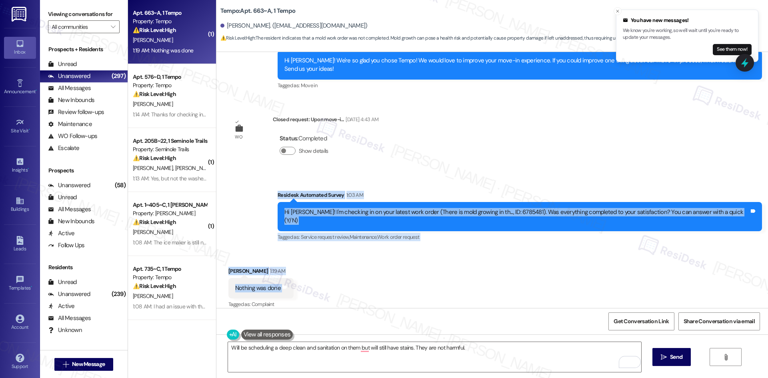
drag, startPoint x: 284, startPoint y: 186, endPoint x: 317, endPoint y: 286, distance: 105.2
click at [317, 286] on div "WO Opened request: Upon move-i... Aug 20, 2025 at 7:44 PM Status : Completed Sh…" at bounding box center [492, 180] width 552 height 256
copy div "Residesk Automated Survey 1:03 AM Hi Colleen! I'm checking in on your latest wo…"
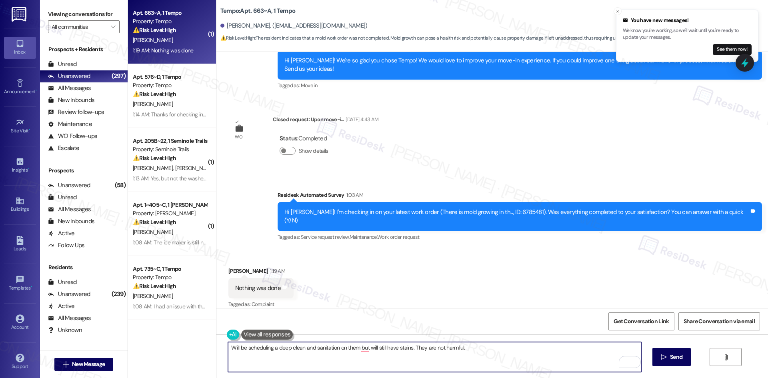
click at [426, 355] on textarea "Will be scheduling a deep clean and sanitation on them but will still have stai…" at bounding box center [434, 357] width 413 height 30
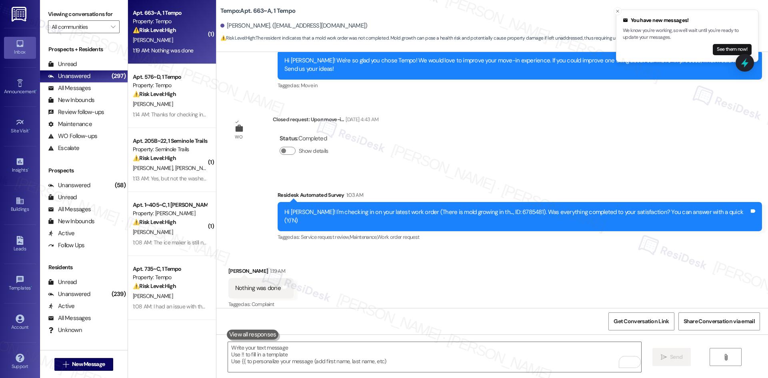
drag, startPoint x: 257, startPoint y: 204, endPoint x: 434, endPoint y: 189, distance: 178.2
click at [434, 179] on div "Survey, sent via SMS Residesk Automated Survey 1:03 AM Hi Colleen! I'm checking…" at bounding box center [492, 211] width 552 height 76
click at [323, 360] on textarea "To enrich screen reader interactions, please activate Accessibility in Grammarl…" at bounding box center [434, 357] width 413 height 30
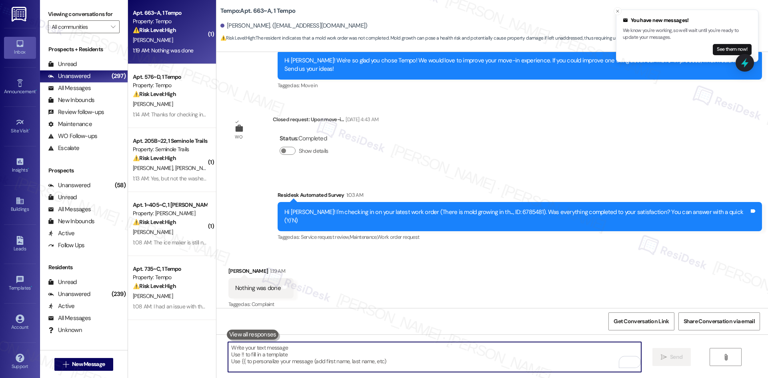
paste textarea "subject + issue summary"
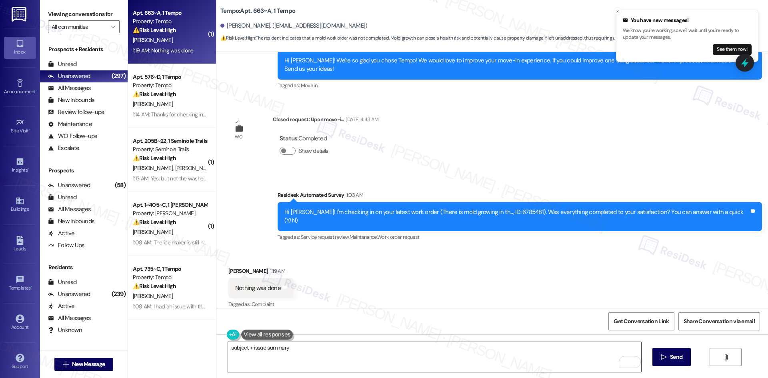
click at [369, 344] on textarea "subject + issue summary" at bounding box center [434, 357] width 413 height 30
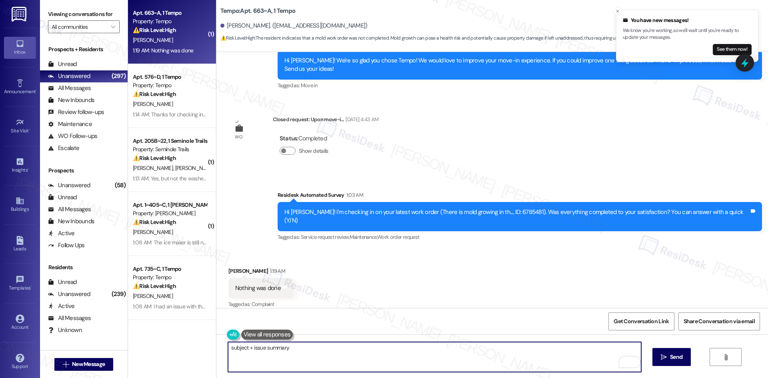
paste textarea "I’m sorry to hear nothing was done yet. It was noted that a deep clean and sani…"
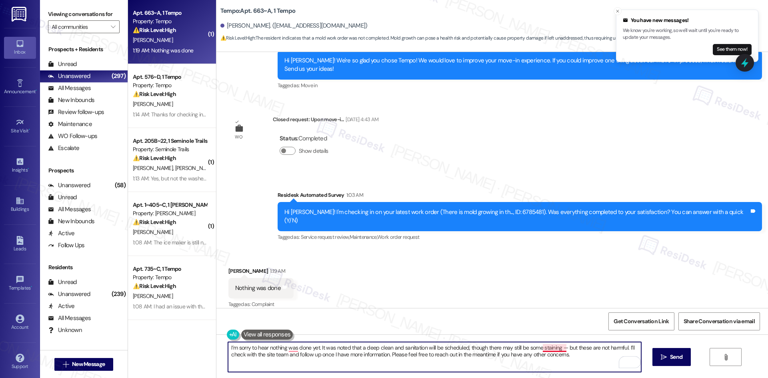
click at [549, 347] on textarea "I’m sorry to hear nothing was done yet. It was noted that a deep clean and sani…" at bounding box center [434, 357] width 413 height 30
click at [557, 347] on textarea "I’m sorry to hear nothing was done yet. It was noted that a deep clean and sani…" at bounding box center [434, 357] width 413 height 30
click at [544, 350] on textarea "I’m sorry to hear nothing was done yet. It was noted that a deep clean and sani…" at bounding box center [434, 357] width 413 height 30
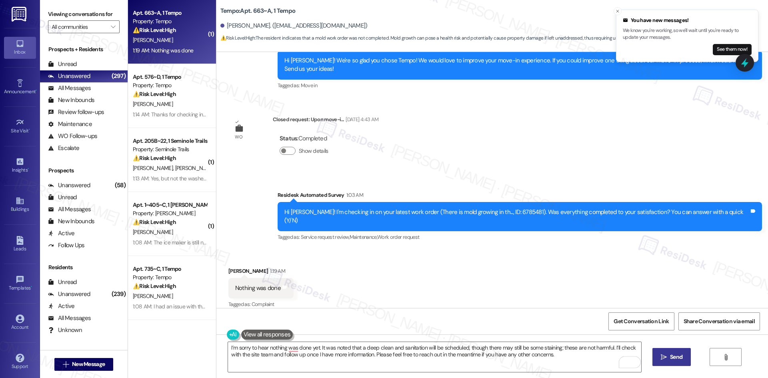
click at [668, 360] on span "Send" at bounding box center [676, 357] width 16 height 8
type textarea "Fetching suggested responses. Please feel free to read through the conversation…"
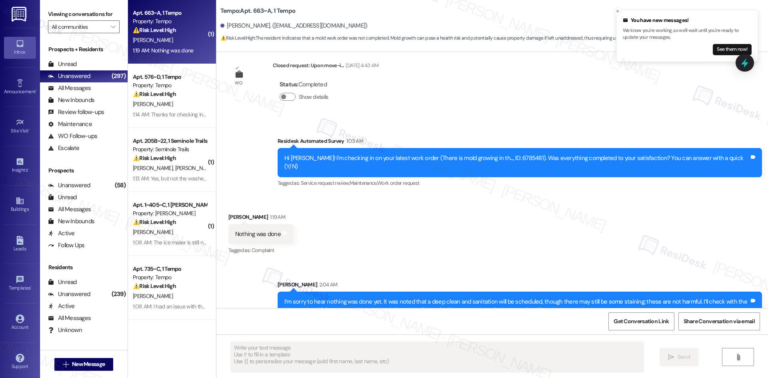
scroll to position [300, 0]
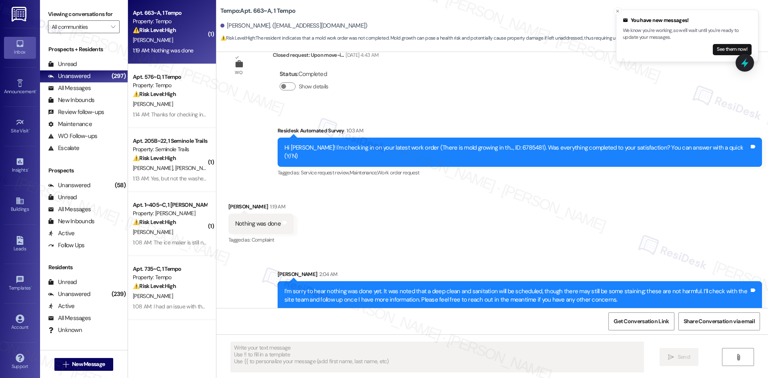
click at [460, 270] on div "Sarah 2:04 AM" at bounding box center [520, 275] width 484 height 11
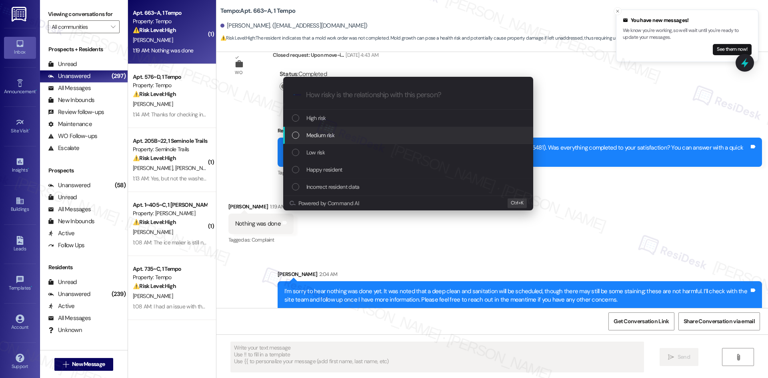
click at [333, 135] on span "Medium risk" at bounding box center [320, 135] width 28 height 9
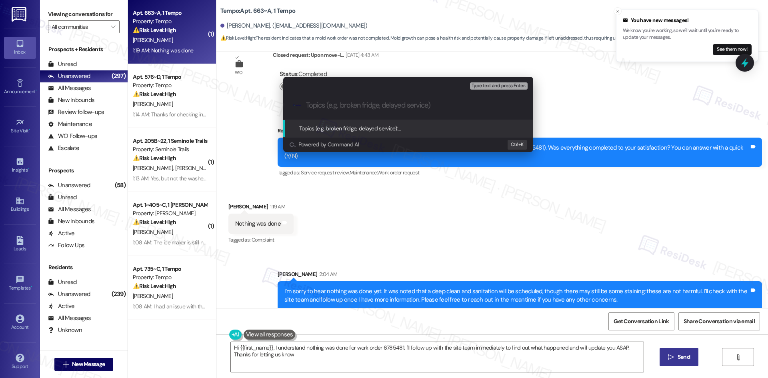
type textarea "Hi {{first_name}}, I understand nothing was done for work order 6785481. I'll f…"
click at [358, 108] on input "Topics (e.g. broken fridge, delayed service)" at bounding box center [414, 105] width 217 height 8
paste input "Bathroom cleaning concern – Work Order #6785481"
type input "Bathroom cleaning concern – Work Order #6785481"
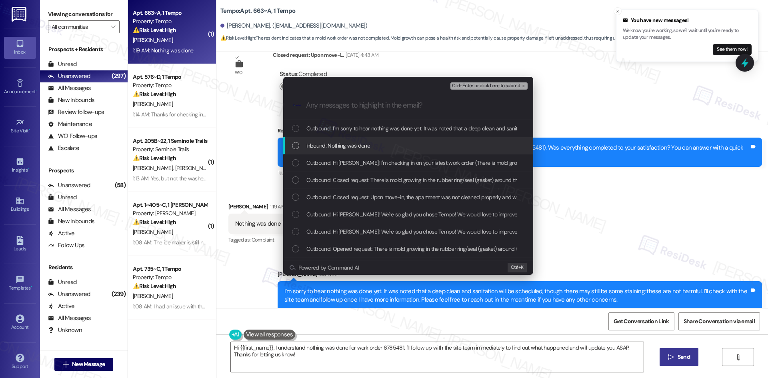
click at [348, 148] on span "Inbound: Nothing was done" at bounding box center [338, 145] width 64 height 9
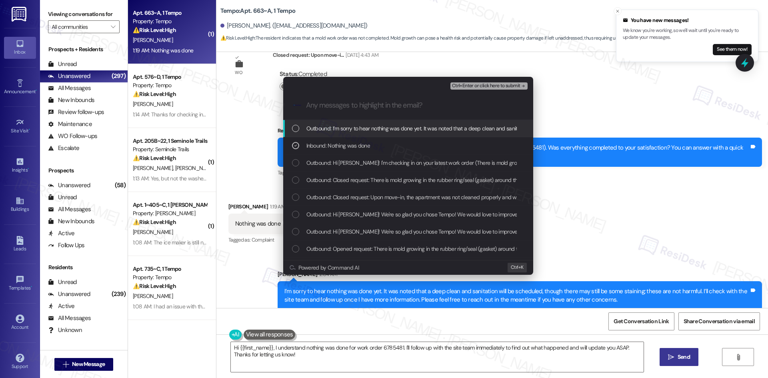
click at [520, 84] on span "Ctrl+Enter or click here to submit" at bounding box center [486, 86] width 68 height 6
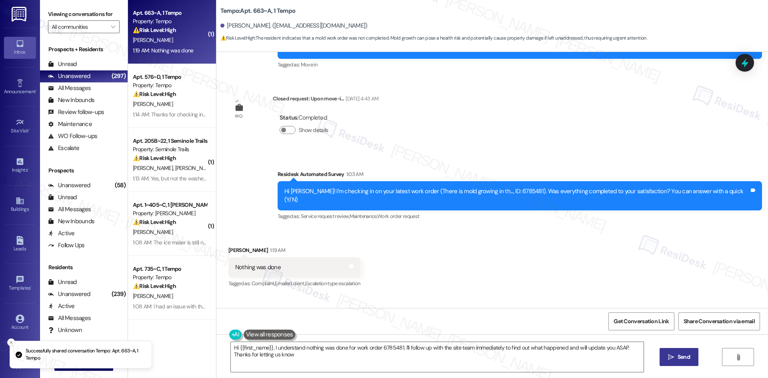
type textarea "Hi {{first_name}}, I understand nothing was done for work order 6785481. I'll f…"
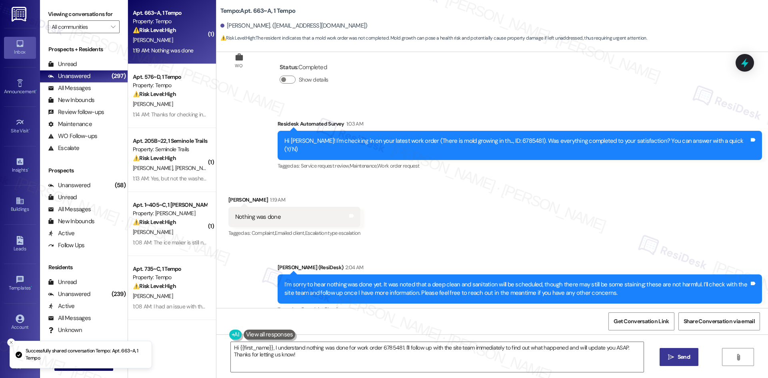
scroll to position [312, 0]
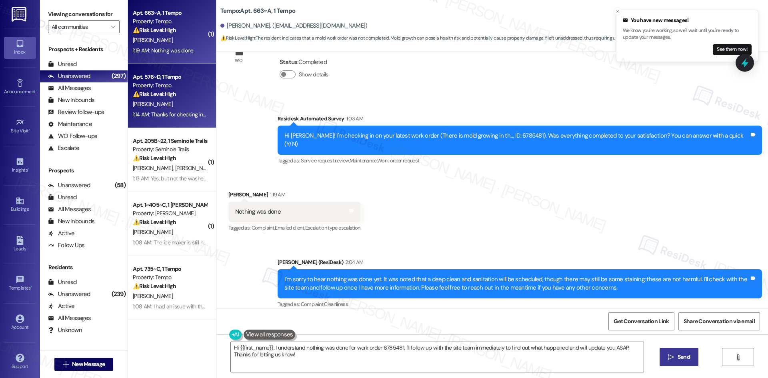
click at [159, 114] on div "1:14 AM: Thanks for checking in with my work order 1:14 AM: Thanks for checking…" at bounding box center [191, 114] width 116 height 7
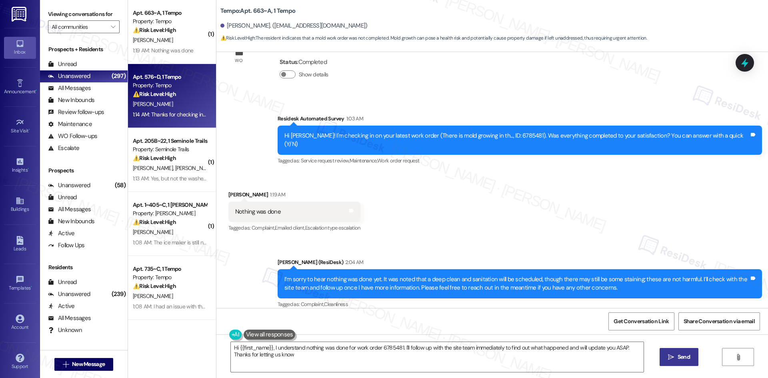
type textarea "Hi {{first_name}}, I understand nothing was done for work order 6785481. I'll f…"
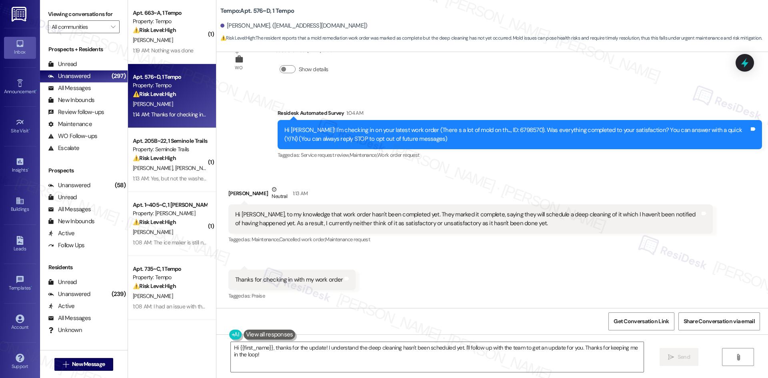
scroll to position [31, 0]
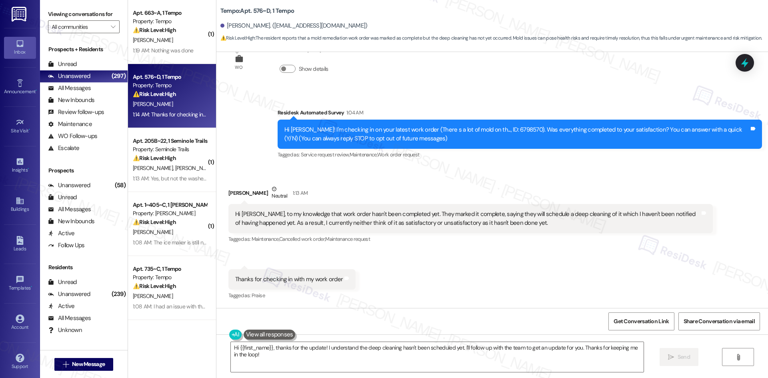
click at [532, 255] on div "Received via SMS Vibhas Ramani Neutral 1:13 AM Hi Sarah, to my knowledge that w…" at bounding box center [492, 237] width 552 height 141
click at [517, 261] on div "Received via SMS Vibhas Ramani Neutral 1:13 AM Hi Sarah, to my knowledge that w…" at bounding box center [492, 237] width 552 height 141
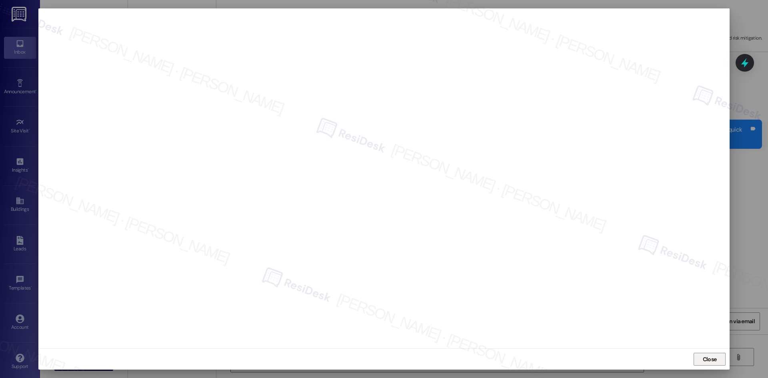
click at [713, 357] on span "Close" at bounding box center [710, 359] width 14 height 8
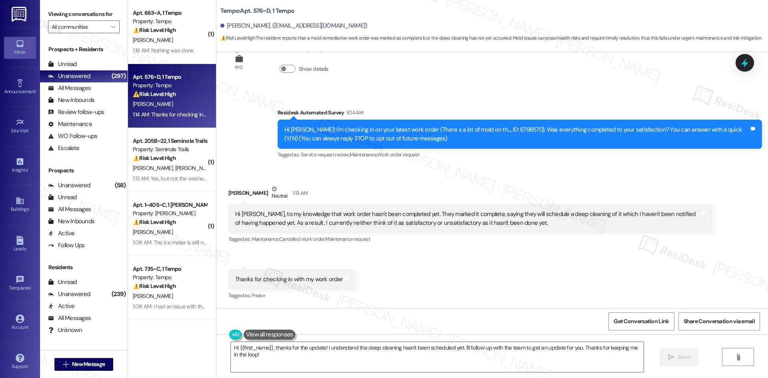
click at [584, 277] on div "Received via SMS Vibhas Ramani Neutral 1:13 AM Hi Sarah, to my knowledge that w…" at bounding box center [492, 237] width 552 height 141
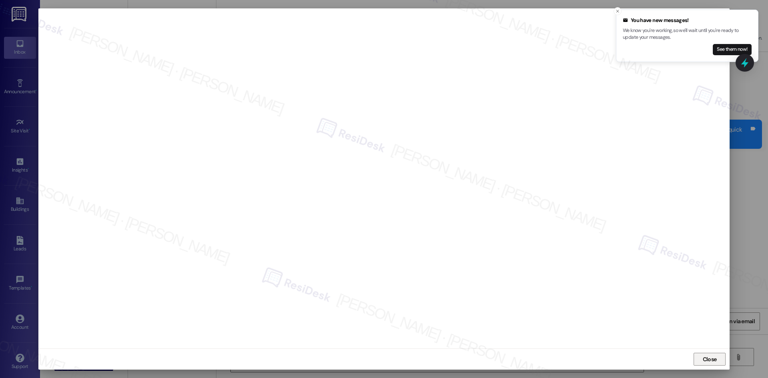
click at [706, 358] on span "Close" at bounding box center [710, 359] width 14 height 8
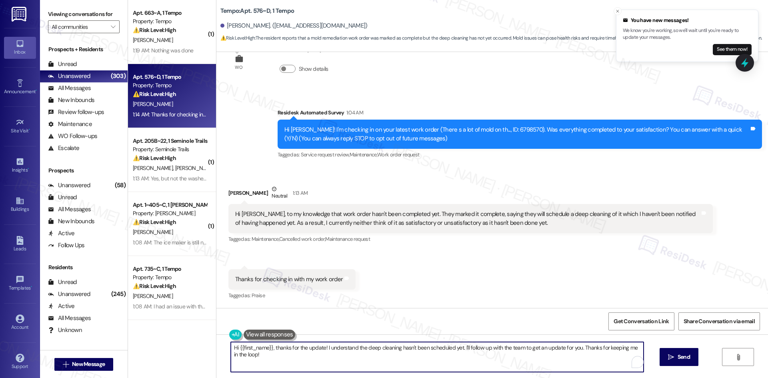
click at [351, 358] on textarea "Hi {{first_name}}, thanks for the update! I understand the deep cleaning hasn't…" at bounding box center [437, 357] width 413 height 30
paste textarea "Closing Notes Will be scheduling a deep clean and sanitation on them but will s…"
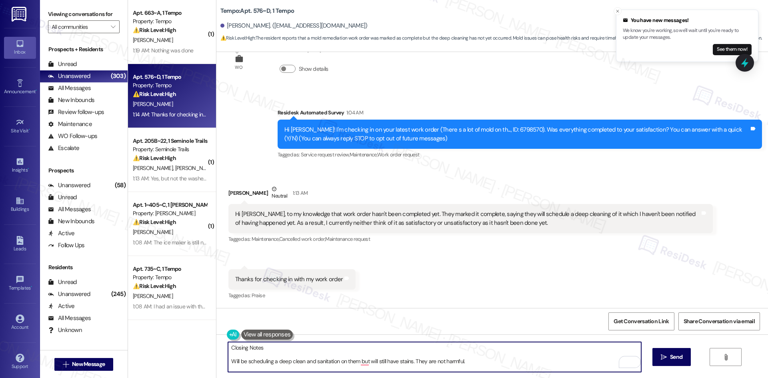
type textarea "Closing Notes Will be scheduling a deep clean and sanitation on them but will s…"
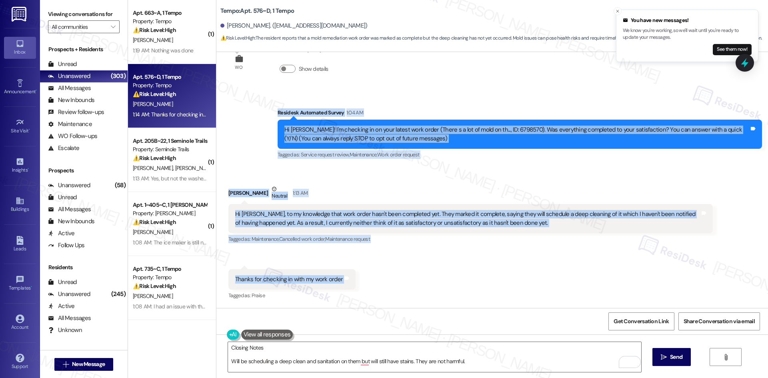
drag, startPoint x: 258, startPoint y: 107, endPoint x: 380, endPoint y: 283, distance: 214.3
click at [380, 283] on div "WO Lease started Aug 18, 2025 at 8:00 AM Show details Survey, sent via SMS Resi…" at bounding box center [492, 180] width 552 height 256
copy div "Residesk Automated Survey 1:04 AM Hi Vibhas! I'm checking in on your latest wor…"
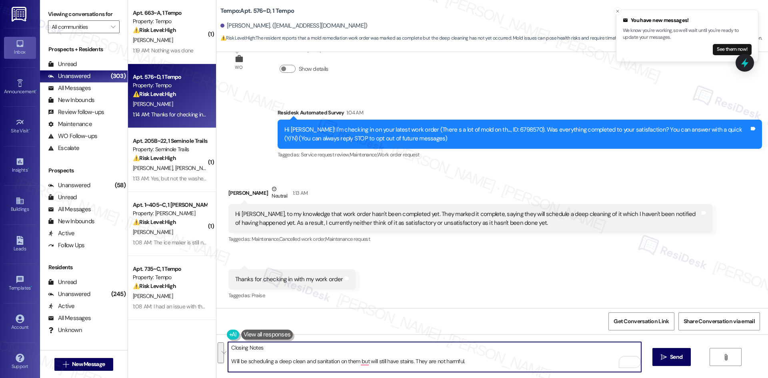
drag, startPoint x: 475, startPoint y: 360, endPoint x: 226, endPoint y: 348, distance: 249.1
click at [228, 348] on textarea "Closing Notes Will be scheduling a deep clean and sanitation on them but will s…" at bounding box center [434, 357] width 413 height 30
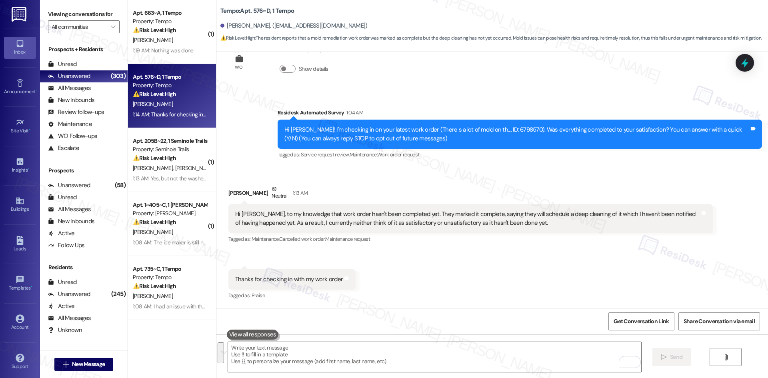
click at [395, 185] on div "Vibhas Ramani Neutral 1:13 AM" at bounding box center [470, 195] width 484 height 20
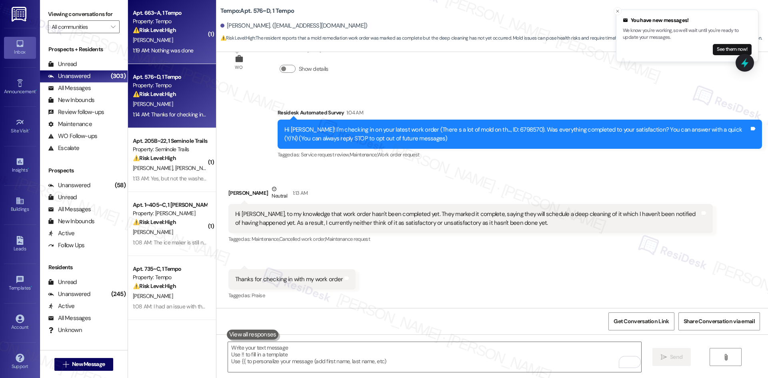
click at [164, 33] on strong "⚠️ Risk Level: High" at bounding box center [154, 29] width 43 height 7
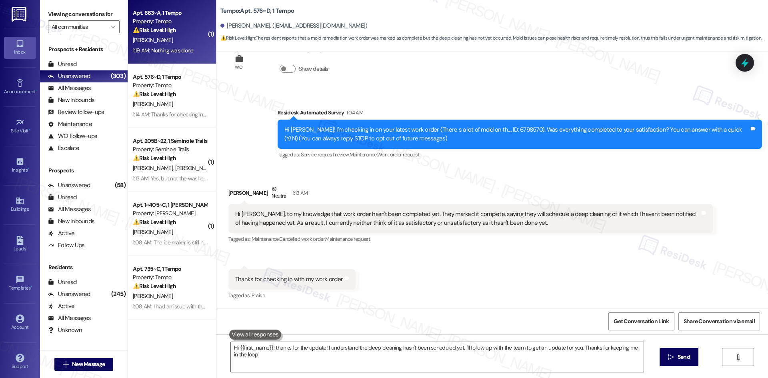
type textarea "Hi {{first_name}}, thanks for the update! I understand the deep cleaning hasn't…"
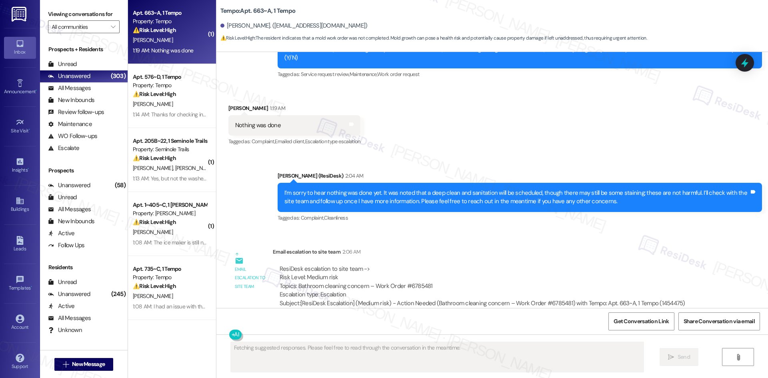
scroll to position [402, 0]
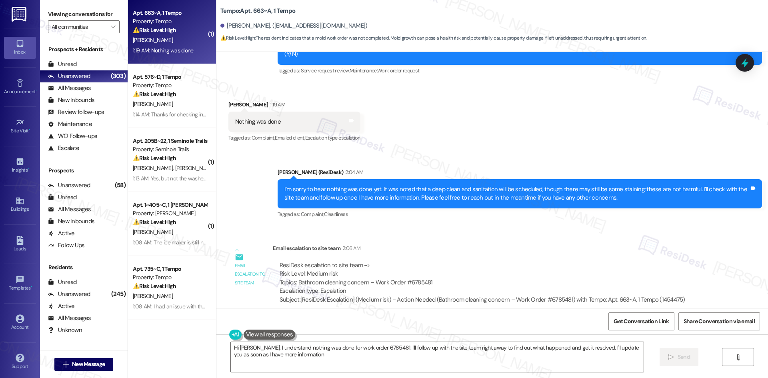
type textarea "Hi Colleen, I understand nothing was done for work order 6785481. I'll follow u…"
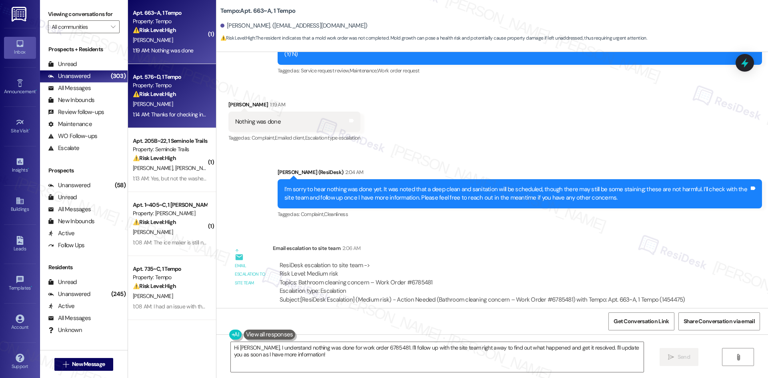
click at [184, 90] on div "⚠️ Risk Level: High The resident reports that a mold remediation work order was…" at bounding box center [170, 94] width 74 height 8
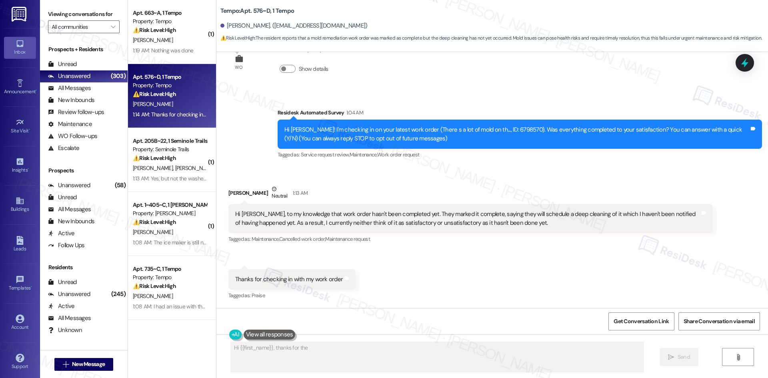
scroll to position [30, 0]
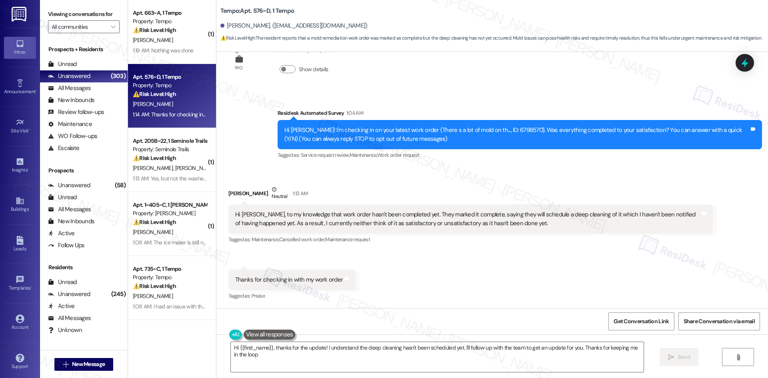
type textarea "Hi {{first_name}}, thanks for the update! I understand the deep cleaning hasn't…"
click at [539, 307] on div "Received via SMS Vibhas Ramani Neutral 1:13 AM Hi Sarah, to my knowledge that w…" at bounding box center [492, 237] width 552 height 141
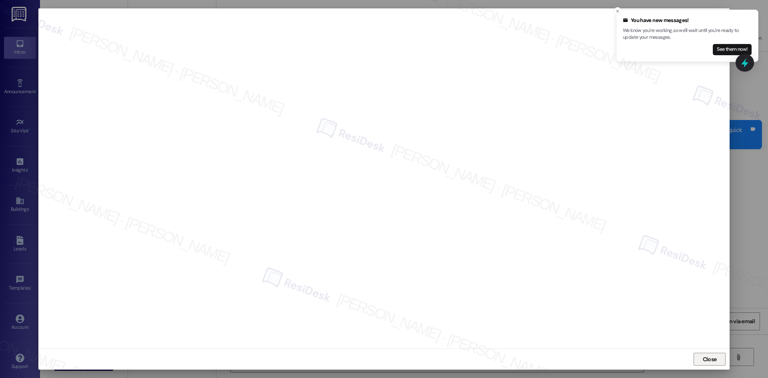
click at [706, 356] on span "Close" at bounding box center [710, 359] width 14 height 8
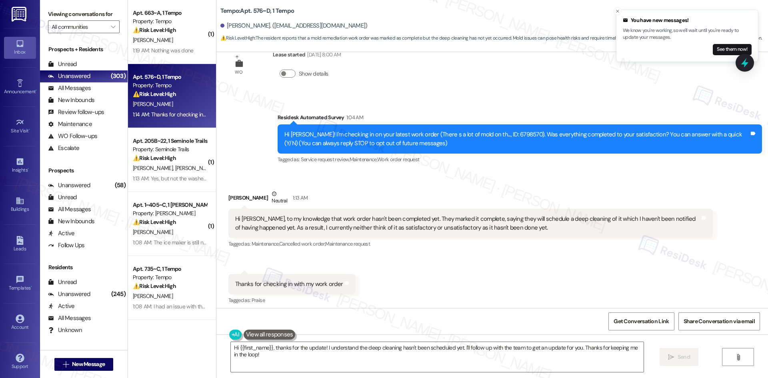
scroll to position [31, 0]
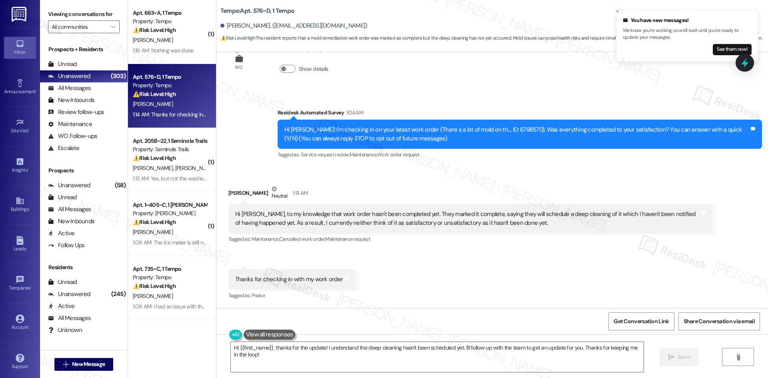
click at [483, 292] on div "Received via SMS Vibhas Ramani Neutral 1:13 AM Hi Sarah, to my knowledge that w…" at bounding box center [492, 237] width 552 height 141
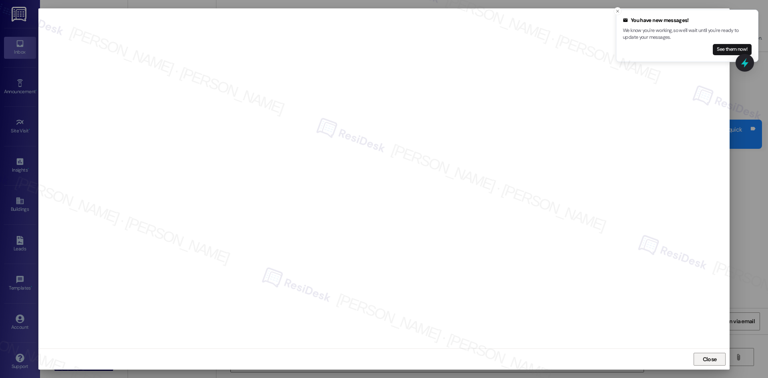
click at [712, 362] on span "Close" at bounding box center [710, 359] width 14 height 8
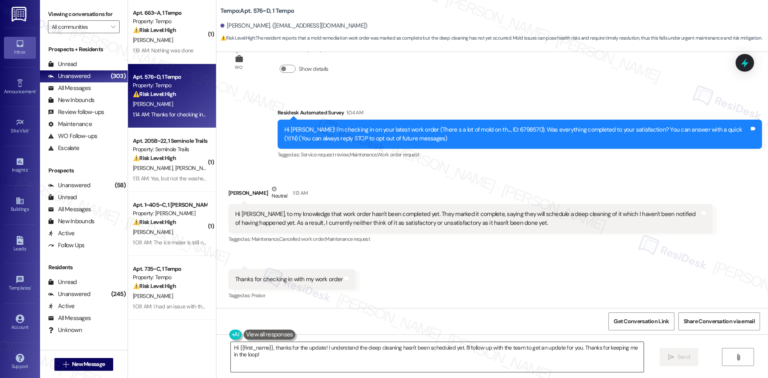
click at [388, 357] on textarea "Hi {{first_name}}, thanks for the update! I understand the deep cleaning hasn't…" at bounding box center [437, 357] width 413 height 30
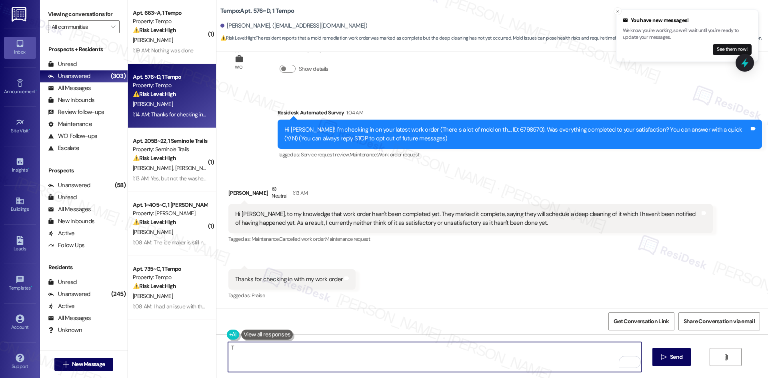
paste textarea "hank you for clarifying. I see in the closing notes that a deep clean and sanit…"
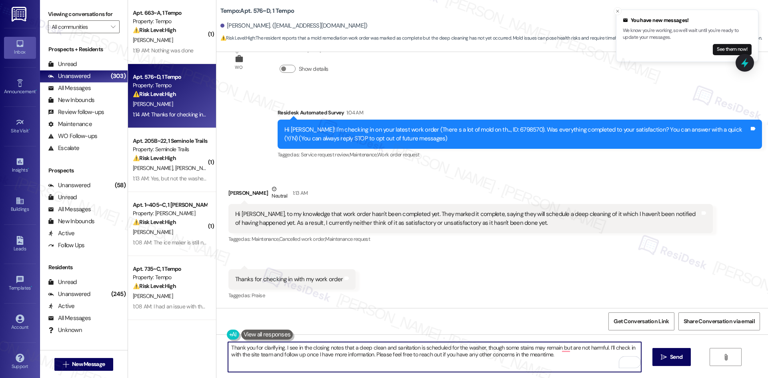
click at [558, 348] on textarea "Thank you for clarifying. I see in the closing notes that a deep clean and sani…" at bounding box center [434, 357] width 413 height 30
click at [574, 363] on textarea "Thank you for clarifying. I see in the closing notes that a deep clean and sani…" at bounding box center [434, 357] width 413 height 30
click at [559, 350] on textarea "Thank you for clarifying. I see in the closing notes that a deep clean and sani…" at bounding box center [434, 357] width 413 height 30
click at [592, 362] on textarea "Thank you for clarifying. I see in the closing notes that a deep clean and sani…" at bounding box center [434, 357] width 413 height 30
type textarea "Thank you for clarifying. I see in the closing notes that a deep clean and sani…"
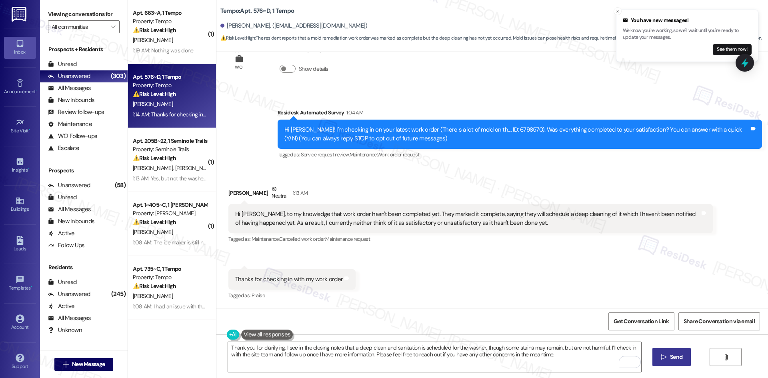
click at [677, 363] on button " Send" at bounding box center [671, 357] width 39 height 18
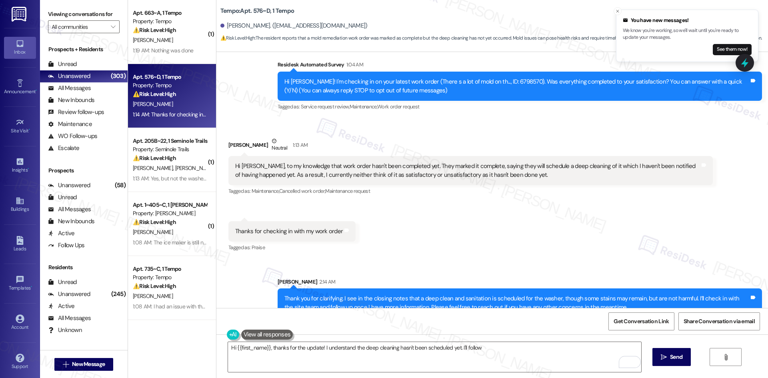
scroll to position [95, 0]
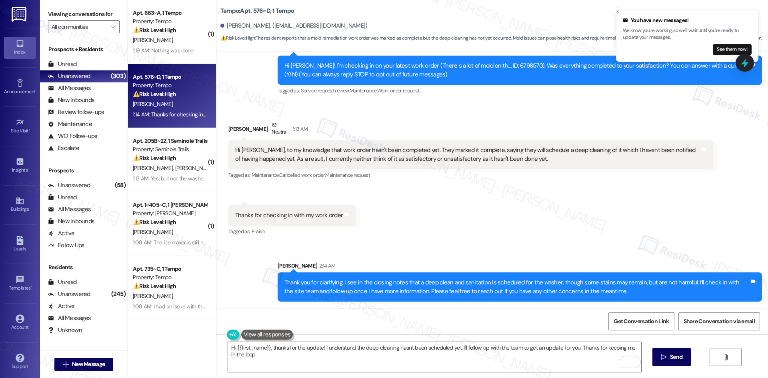
type textarea "Hi {{first_name}}, thanks for the update! I understand the deep cleaning hasn't…"
click at [584, 233] on div "Received via SMS Vibhas Ramani Neutral 1:13 AM Hi Sarah, to my knowledge that w…" at bounding box center [492, 173] width 552 height 141
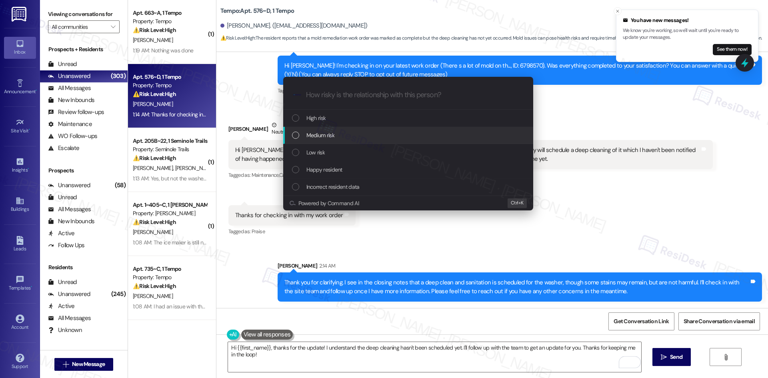
click at [338, 138] on div "Medium risk" at bounding box center [409, 135] width 234 height 9
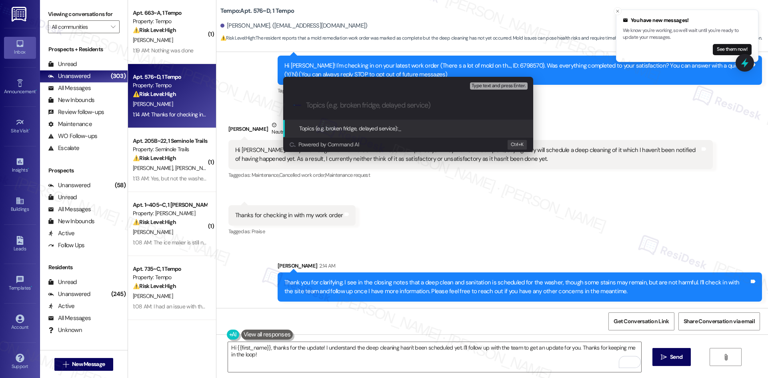
click at [343, 106] on input "Topics (e.g. broken fridge, delayed service)" at bounding box center [414, 105] width 217 height 8
paste input "Washer Cleaning and Sanitation Pending"
type input "Washer Cleaning and Sanitation Pending"
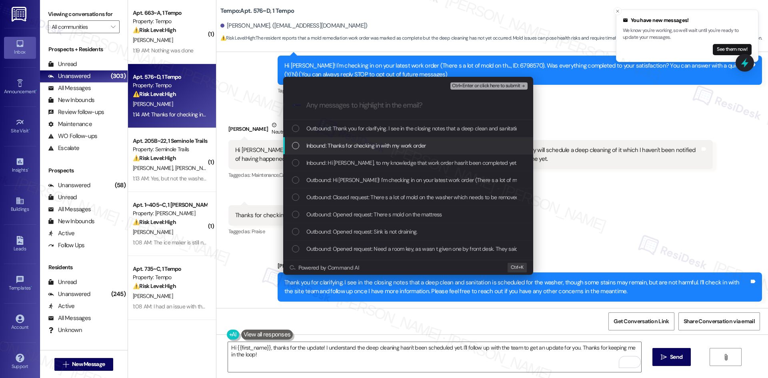
click at [412, 144] on span "Inbound: Thanks for checking in with my work order" at bounding box center [366, 145] width 120 height 9
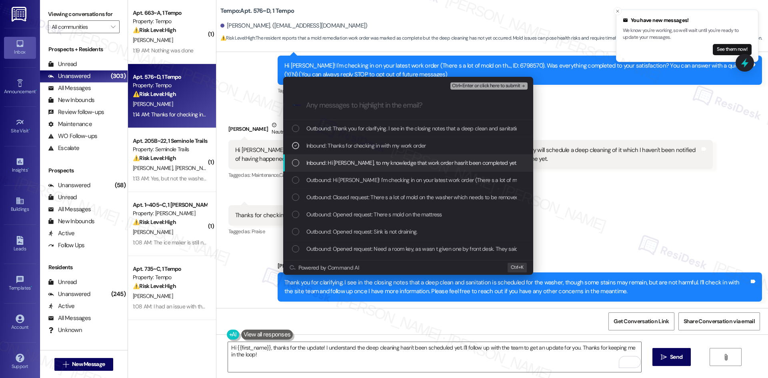
click at [403, 168] on div "Inbound: Hi Sarah, to my knowledge that work order hasn't been completed yet. T…" at bounding box center [408, 162] width 250 height 17
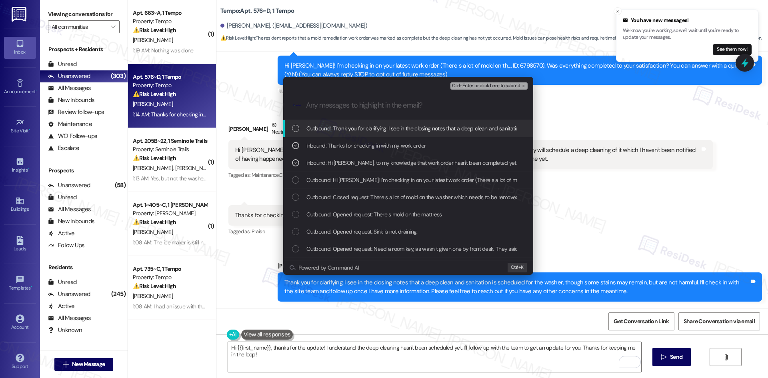
click at [492, 87] on span "Ctrl+Enter or click here to submit" at bounding box center [486, 86] width 68 height 6
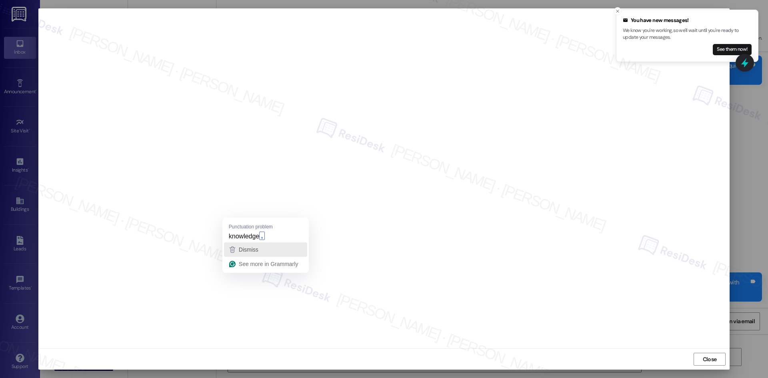
click at [256, 243] on button "Dismiss" at bounding box center [265, 249] width 83 height 14
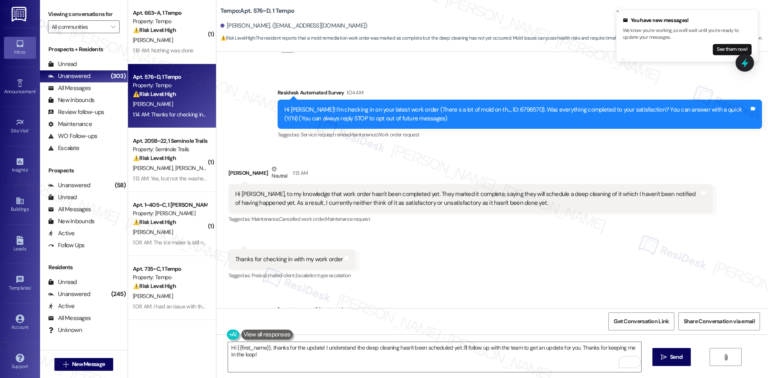
scroll to position [107, 0]
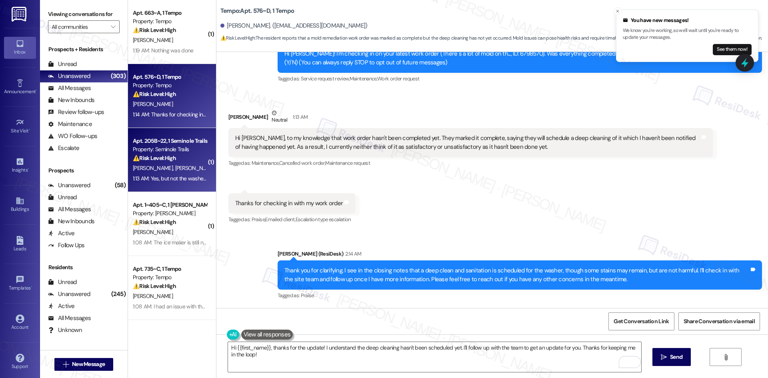
click at [172, 163] on div "K. Wisner Z. Gallus" at bounding box center [170, 168] width 76 height 10
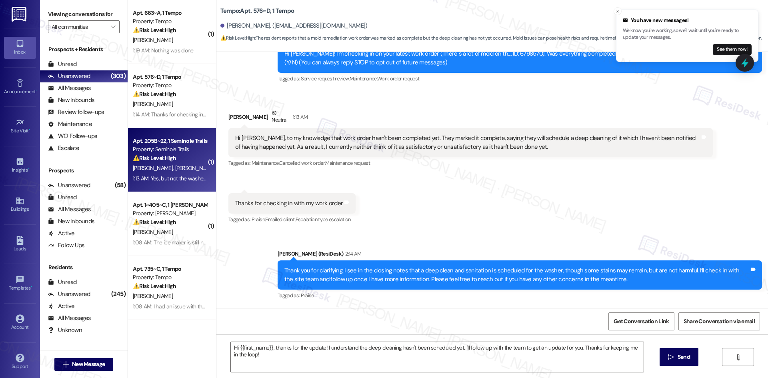
type textarea "Fetching suggested responses. Please feel free to read through the conversation…"
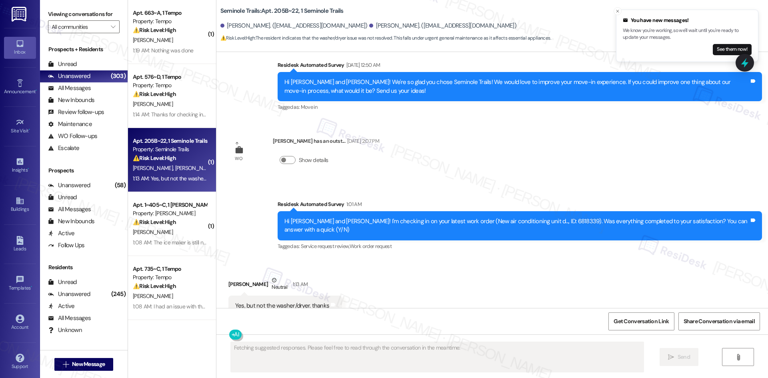
scroll to position [1026, 0]
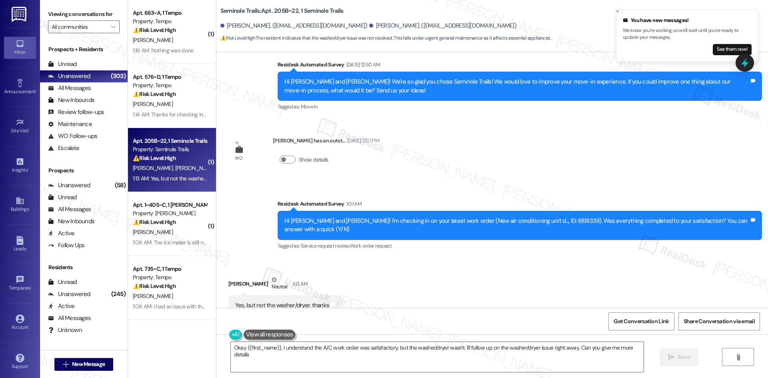
type textarea "Okay {{first_name}}, I understand the A/C work order was satisfactory, but the …"
click at [469, 274] on div "Received via SMS [PERSON_NAME] Neutral 1:13 AM Yes, but not the washer/dryer. t…" at bounding box center [492, 296] width 552 height 76
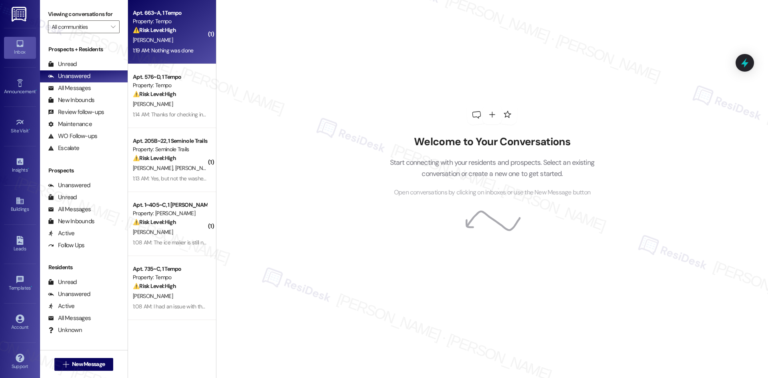
click at [160, 44] on div "[PERSON_NAME]" at bounding box center [170, 40] width 76 height 10
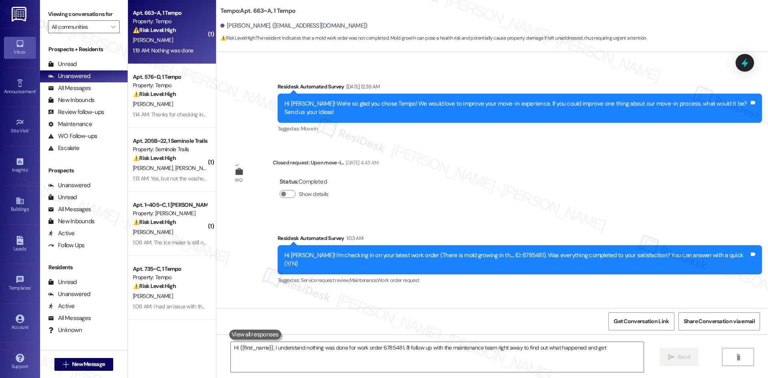
scroll to position [236, 0]
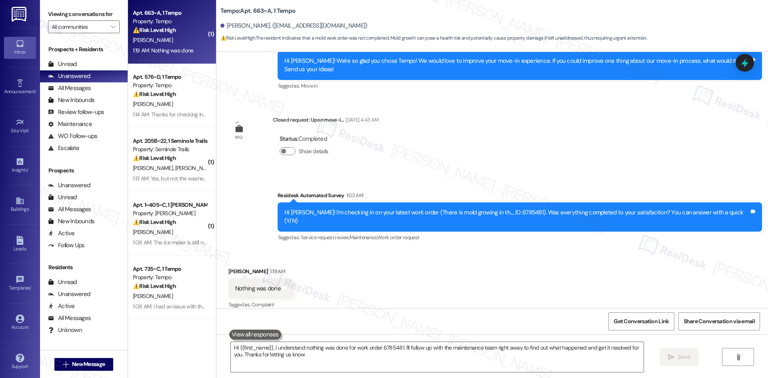
type textarea "Hi {{first_name}}, I understand nothing was done for work order 6785481. I'll f…"
click at [109, 22] on span "" at bounding box center [113, 26] width 8 height 13
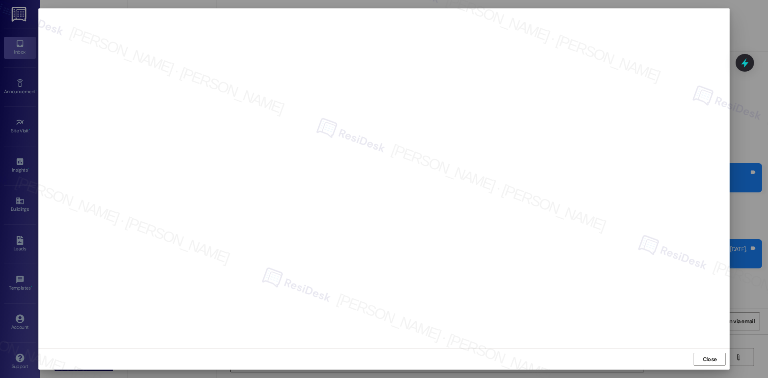
scroll to position [1026, 0]
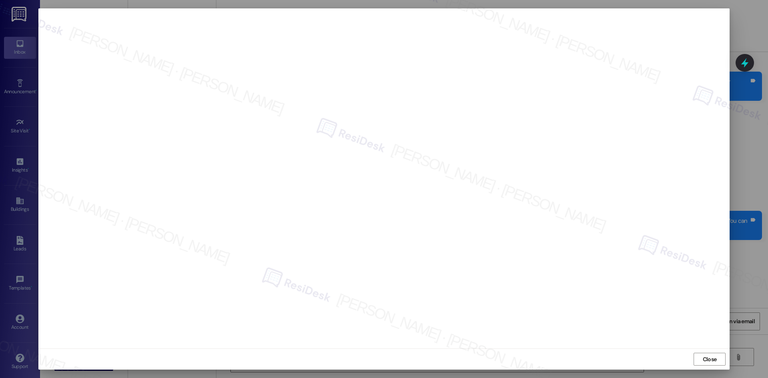
click at [705, 360] on span "Close" at bounding box center [710, 359] width 14 height 8
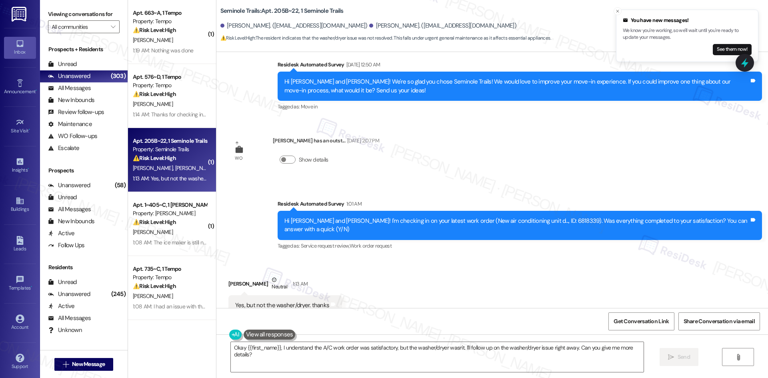
click at [637, 276] on div "Received via SMS [PERSON_NAME] Neutral 1:13 AM Yes, but not the washer/dryer. t…" at bounding box center [492, 296] width 552 height 76
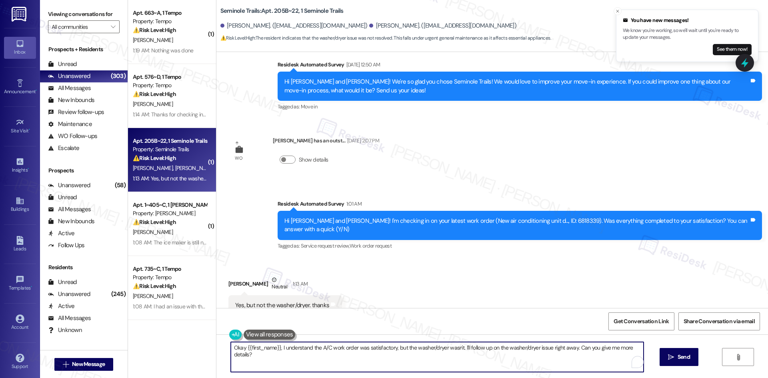
click at [313, 352] on textarea "Okay {{first_name}}, I understand the A/C work order was satisfactory, but the …" at bounding box center [437, 357] width 413 height 30
paste textarea "6818337"
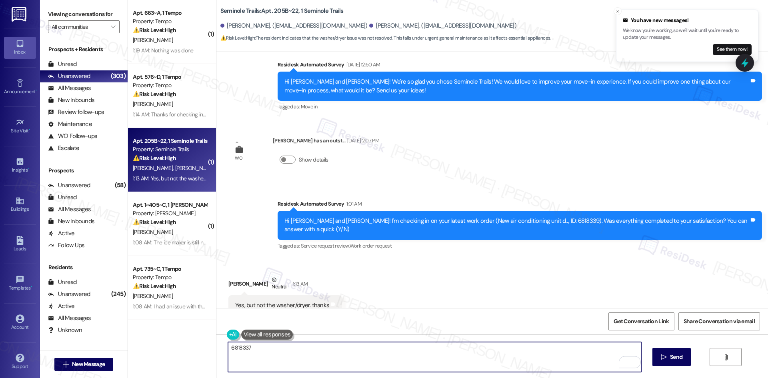
type textarea "6818337"
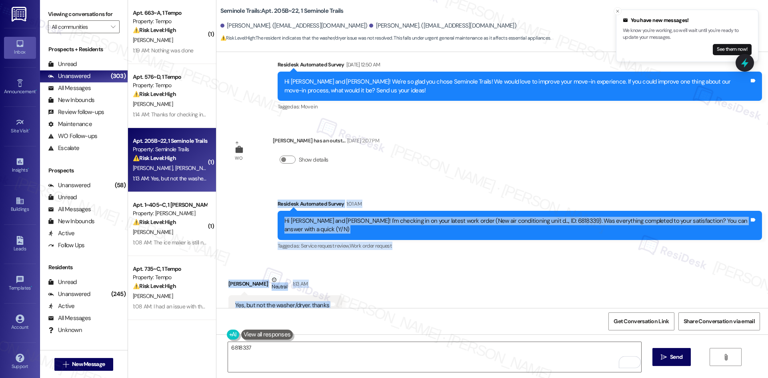
drag, startPoint x: 256, startPoint y: 184, endPoint x: 343, endPoint y: 274, distance: 125.3
click at [343, 274] on div "WO Opened request: toilet isnt... [DATE] 7:37 PM Status : New Show details Anno…" at bounding box center [492, 180] width 552 height 256
copy div "Residesk Automated Survey 1:01 AM Hi [PERSON_NAME] and [PERSON_NAME]! I'm check…"
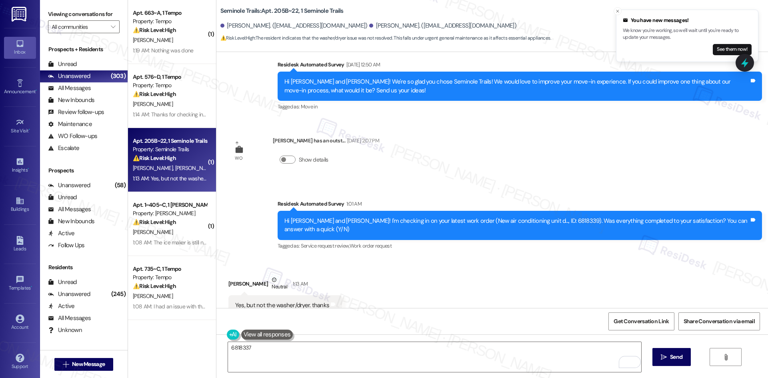
drag, startPoint x: 390, startPoint y: 298, endPoint x: 320, endPoint y: 323, distance: 74.9
click at [390, 298] on div "Received via SMS [PERSON_NAME] Neutral 1:13 AM Yes, but not the washer/dryer. t…" at bounding box center [492, 296] width 552 height 76
click at [229, 350] on textarea "6818337" at bounding box center [434, 357] width 413 height 30
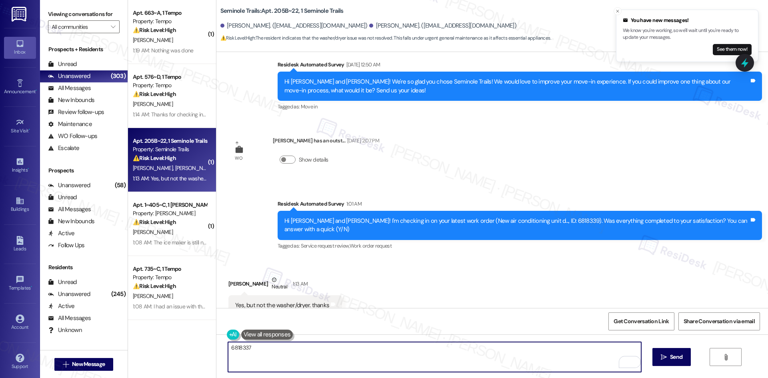
click at [229, 350] on textarea "6818337" at bounding box center [434, 357] width 413 height 30
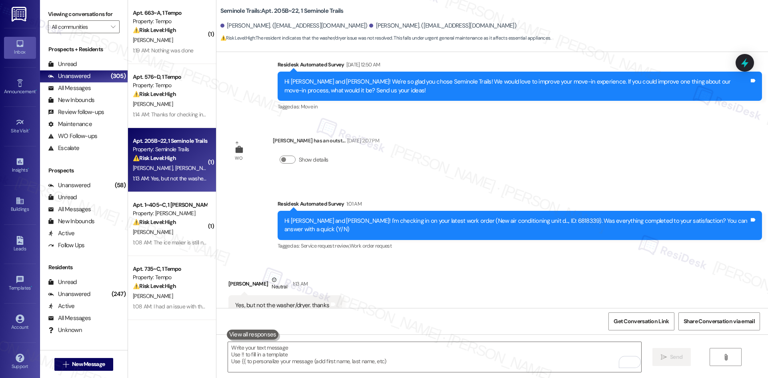
click at [411, 139] on div "WO Opened request: toilet isnt... [DATE] 7:37 PM Status : New Show details Anno…" at bounding box center [492, 180] width 552 height 256
click at [358, 194] on div "Survey, sent via SMS Residesk Automated Survey 1:01 AM Hi [PERSON_NAME] and [PE…" at bounding box center [520, 226] width 496 height 64
click at [336, 352] on textarea "To enrich screen reader interactions, please activate Accessibility in Grammarl…" at bounding box center [434, 357] width 413 height 30
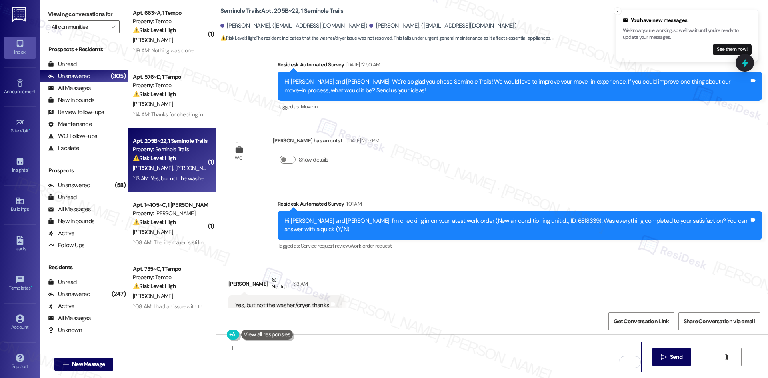
paste textarea "[PERSON_NAME] you for confirming. I see the washer/dryer work order (ID: 681833…"
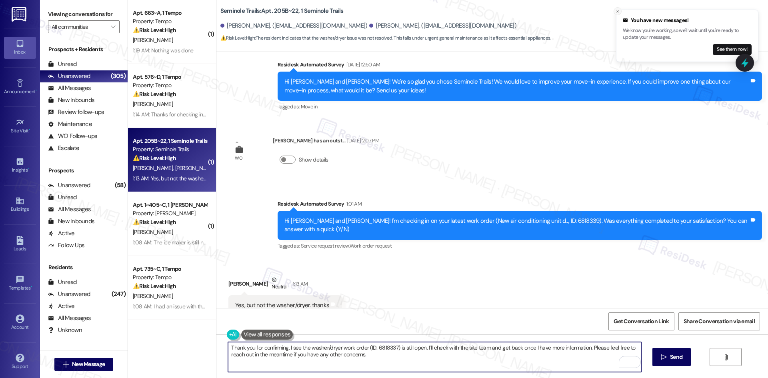
type textarea "Thank you for confirming. I see the washer/dryer work order (ID: 6818337) is st…"
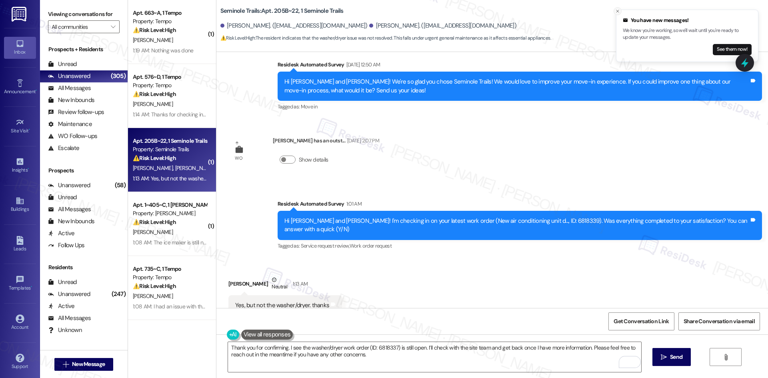
click at [617, 10] on line "Close toast" at bounding box center [617, 11] width 2 height 2
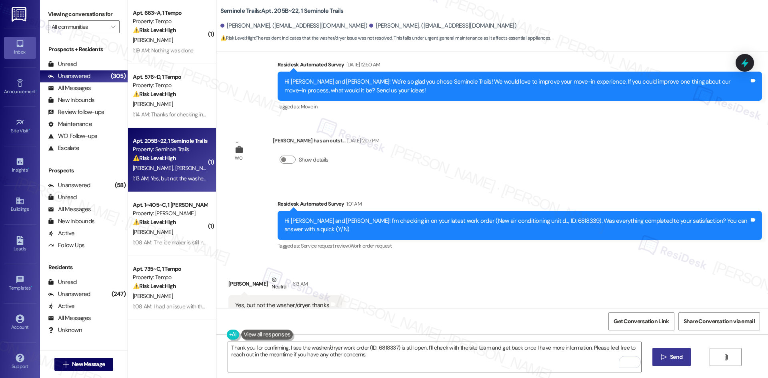
click at [681, 356] on span "Send" at bounding box center [676, 357] width 12 height 8
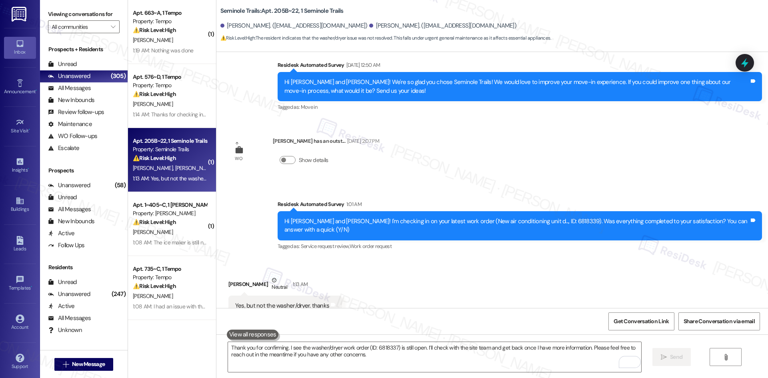
click at [546, 258] on div "Received via SMS [PERSON_NAME] Neutral 1:13 AM Yes, but not the washer/dryer. t…" at bounding box center [492, 296] width 552 height 76
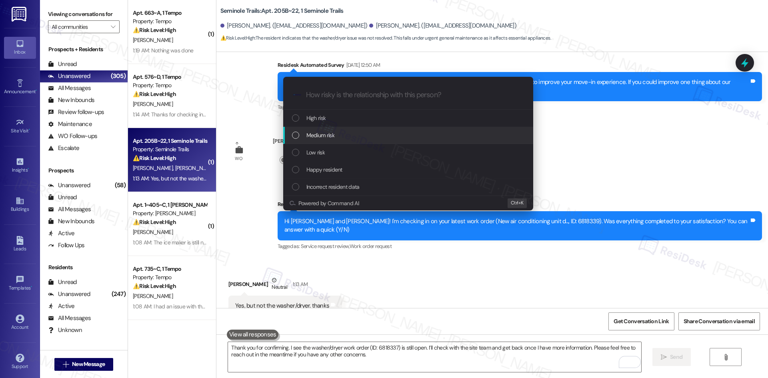
click at [344, 135] on div "Medium risk" at bounding box center [409, 135] width 234 height 9
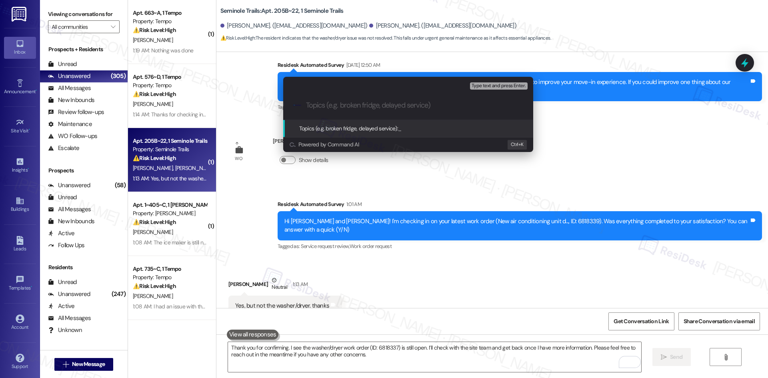
click at [321, 102] on input "Topics (e.g. broken fridge, delayed service)" at bounding box center [414, 105] width 217 height 8
paste input "Washer/Dryer Work Order Still Open"
drag, startPoint x: 424, startPoint y: 106, endPoint x: 352, endPoint y: 103, distance: 72.0
click at [352, 103] on input "Washer/Dryer Work Order Still Open" at bounding box center [411, 105] width 211 height 8
paste input "(Work Order ID: 6818337)"
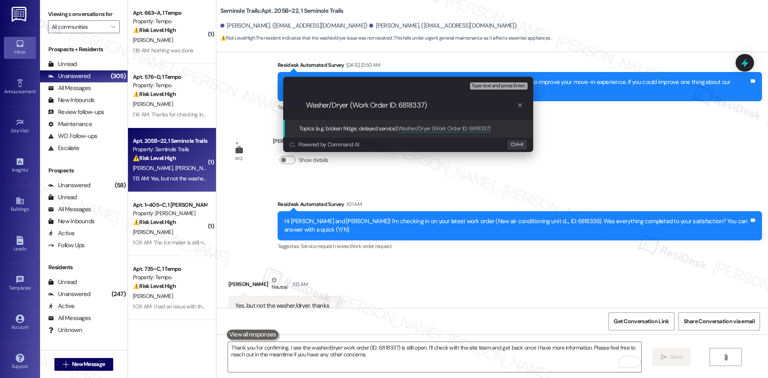
click at [350, 105] on input "Washer/Dryer (Work Order ID: 6818337)" at bounding box center [411, 105] width 211 height 8
click at [354, 104] on input "Washer/Dryer I ssue Follow Up (Work Order ID: 6818337)" at bounding box center [411, 105] width 211 height 8
type input "Washer/Dryer Issue Follow Up (Work Order ID: 6818337)"
drag, startPoint x: 484, startPoint y: 107, endPoint x: 291, endPoint y: 105, distance: 193.6
click at [291, 105] on div ".cls-1{fill:#0a055f;}.cls-2{fill:#0cc4c4;} resideskLogoBlueOrange Washer/Dryer …" at bounding box center [408, 105] width 250 height 28
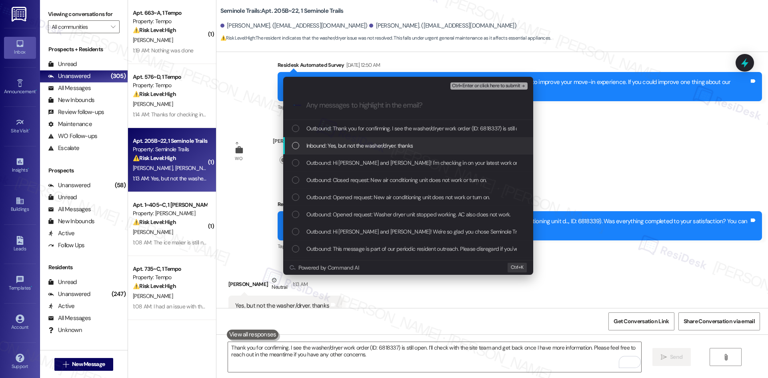
click at [400, 144] on span "Inbound: Yes, but not the washer/dryer. thanks" at bounding box center [359, 145] width 107 height 9
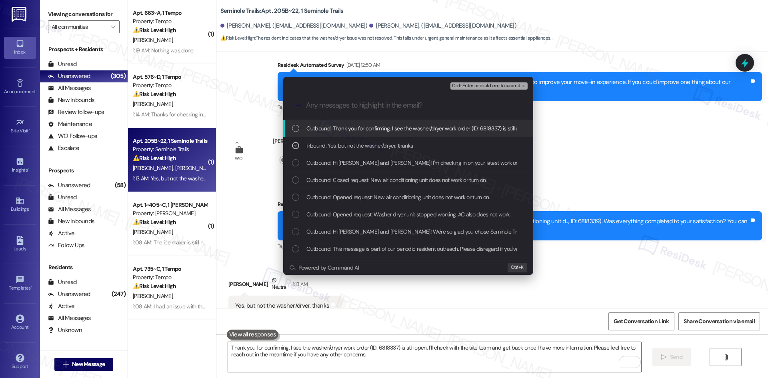
click at [509, 84] on span "Ctrl+Enter or click here to submit" at bounding box center [486, 86] width 68 height 6
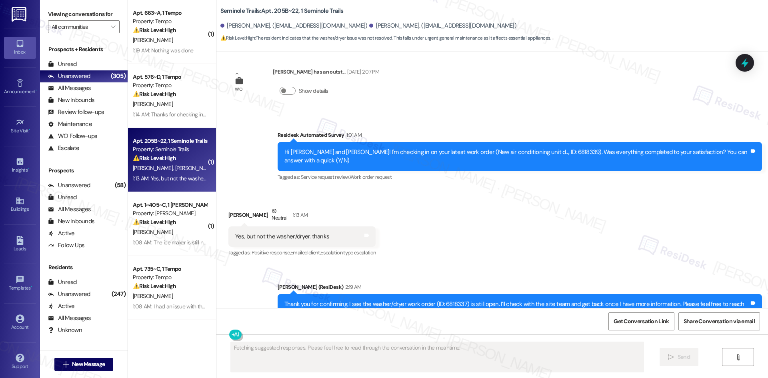
scroll to position [1102, 0]
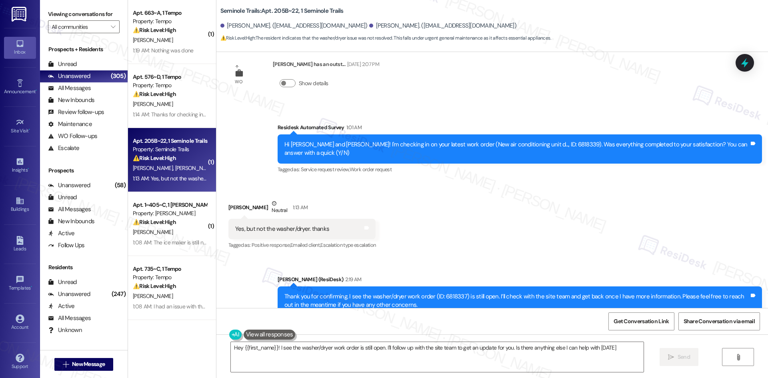
type textarea "Hey {{first_name}}! I see the washer/dryer work order is still open. I'll follo…"
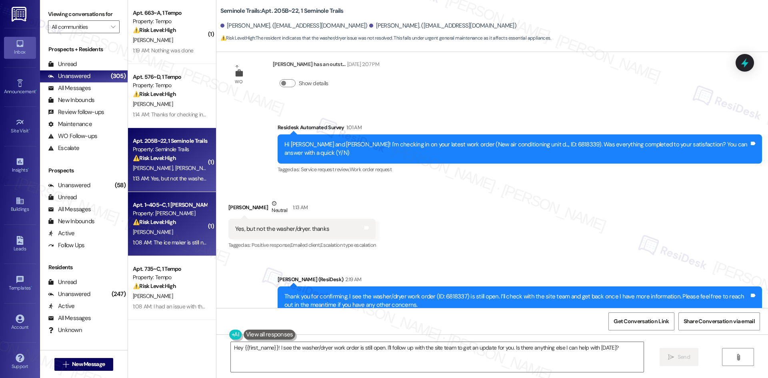
click at [165, 238] on div "1:08 AM: The ice maker is still not making ice 1:08 AM: The ice maker is still …" at bounding box center [170, 243] width 76 height 10
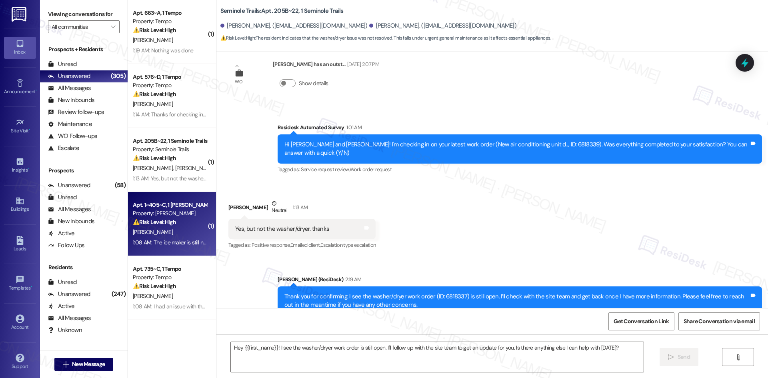
type textarea "Fetching suggested responses. Please feel free to read through the conversation…"
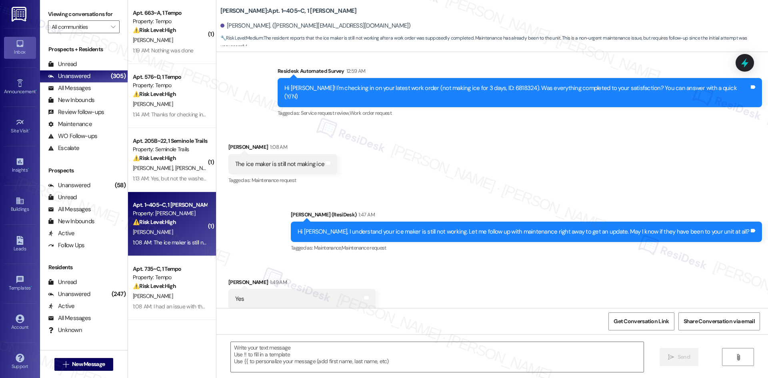
type textarea "Fetching suggested responses. Please feel free to read through the conversation…"
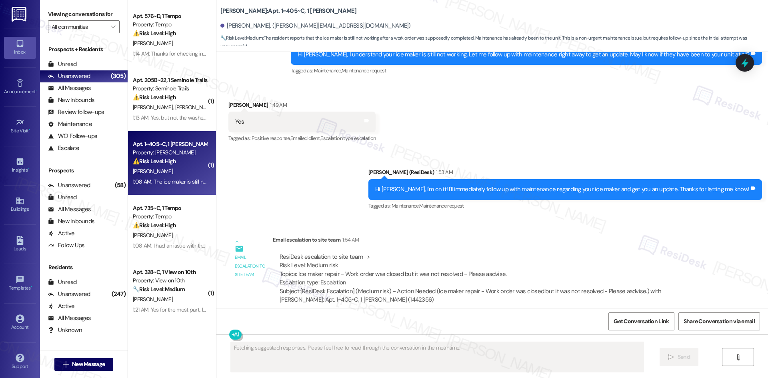
scroll to position [80, 0]
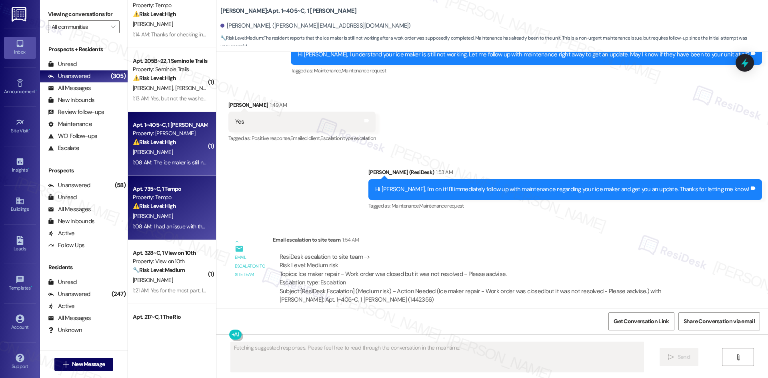
click at [165, 218] on div "[PERSON_NAME]" at bounding box center [170, 216] width 76 height 10
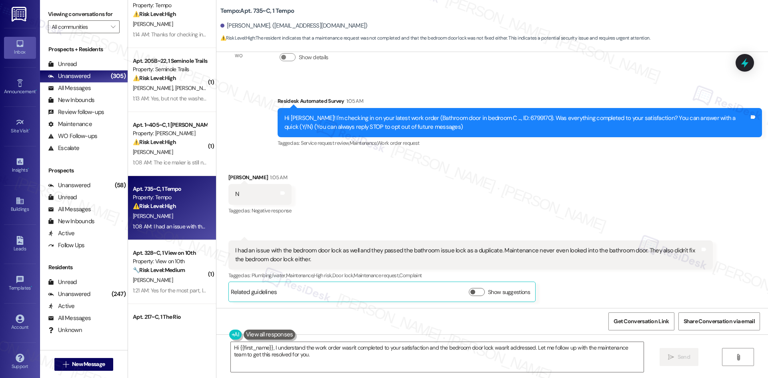
scroll to position [43, 0]
click at [385, 218] on div "Received via SMS [PERSON_NAME] 1:05 AM N Tags and notes Tagged as: Negative res…" at bounding box center [492, 231] width 552 height 153
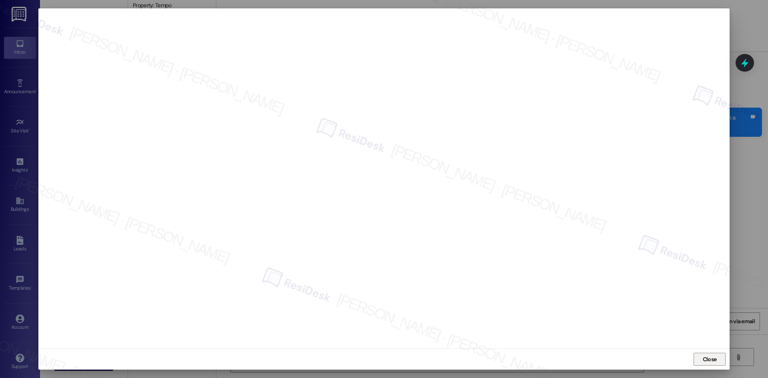
click at [707, 359] on span "Close" at bounding box center [710, 359] width 14 height 8
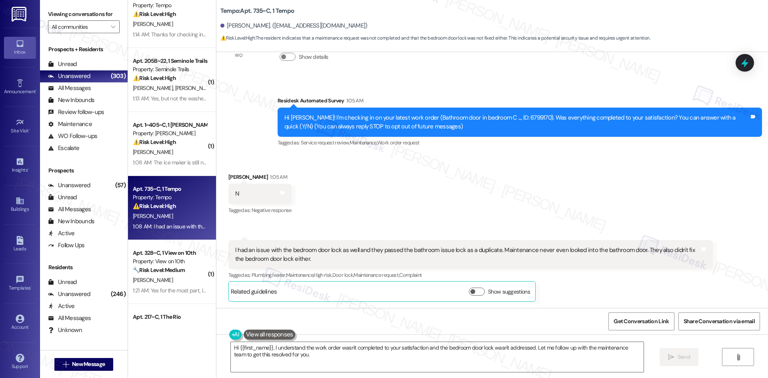
click at [349, 194] on div "Received via SMS [PERSON_NAME] 1:05 AM N Tags and notes Tagged as: Negative res…" at bounding box center [492, 231] width 552 height 153
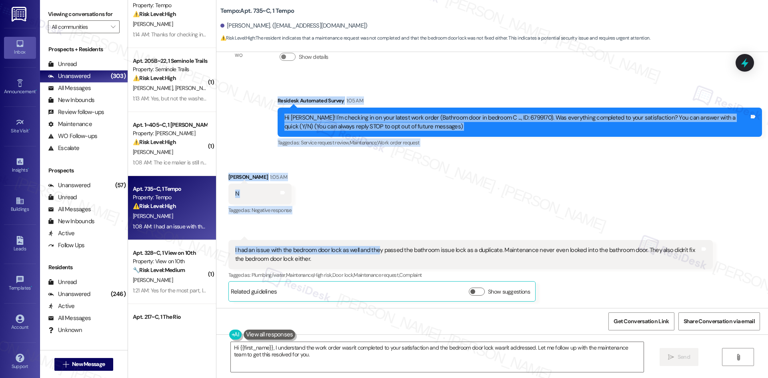
drag, startPoint x: 259, startPoint y: 101, endPoint x: 369, endPoint y: 189, distance: 141.2
click at [370, 197] on div "WO Lease started [DATE] 8:00 AM Show details Survey, sent via SMS Residesk Auto…" at bounding box center [492, 180] width 552 height 256
click at [369, 189] on div "Received via SMS [PERSON_NAME] 1:05 AM N Tags and notes Tagged as: Negative res…" at bounding box center [492, 231] width 552 height 153
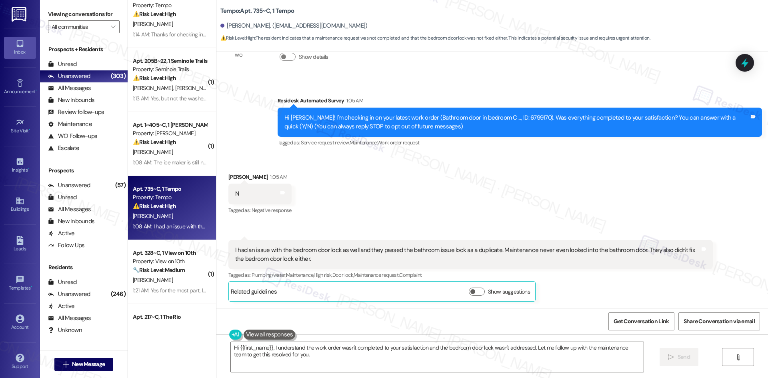
click at [252, 89] on div "Survey, sent via SMS Residesk Automated Survey 1:05 AM Hi [PERSON_NAME]! I'm ch…" at bounding box center [492, 116] width 552 height 76
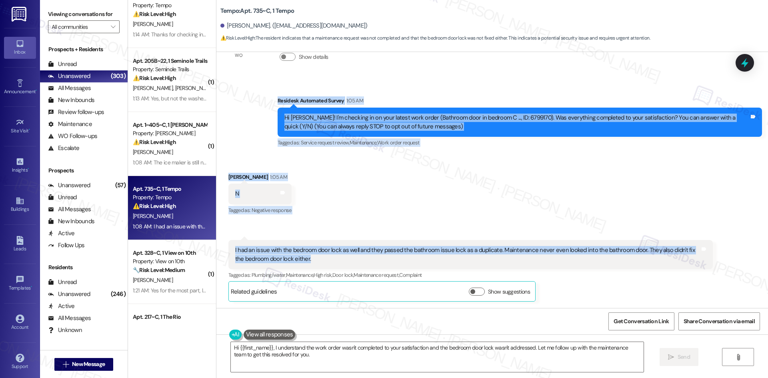
drag, startPoint x: 261, startPoint y: 97, endPoint x: 420, endPoint y: 261, distance: 228.5
click at [420, 261] on div "WO Lease started [DATE] 8:00 AM Show details Survey, sent via SMS Residesk Auto…" at bounding box center [492, 180] width 552 height 256
copy div "Residesk Automated Survey 1:05 AM Hi [PERSON_NAME]! I'm checking in on your lat…"
click at [387, 180] on div "Received via SMS [PERSON_NAME] 1:05 AM N Tags and notes Tagged as: Negative res…" at bounding box center [492, 231] width 552 height 153
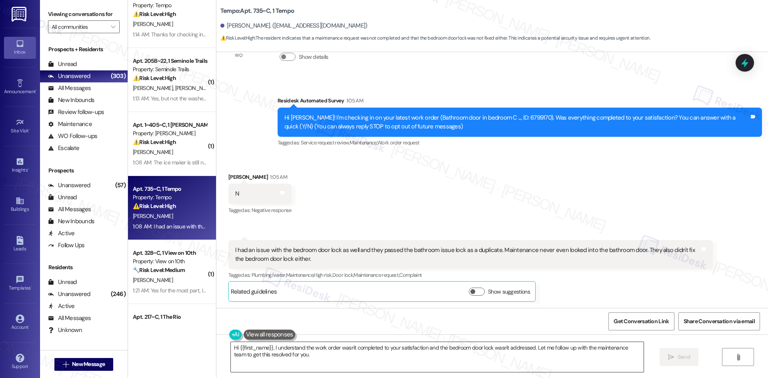
drag, startPoint x: 284, startPoint y: 358, endPoint x: 290, endPoint y: 353, distance: 8.2
click at [284, 358] on textarea "Hi {{first_name}}, I understand the work order wasn't completed to your satisfa…" at bounding box center [437, 357] width 413 height 30
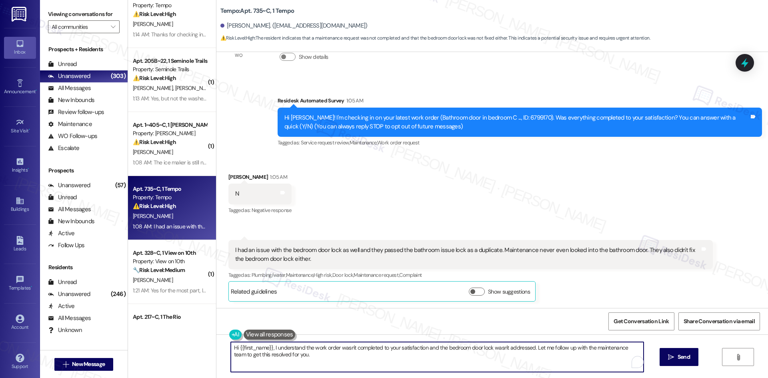
paste textarea "I understand your concern about the locks and the bathroom door not being addre…"
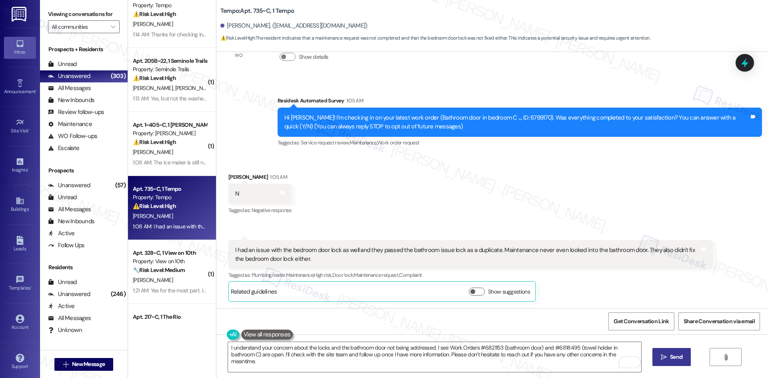
click at [670, 359] on span "Send" at bounding box center [676, 357] width 12 height 8
type textarea "Fetching suggested responses. Please feel free to read through the conversation…"
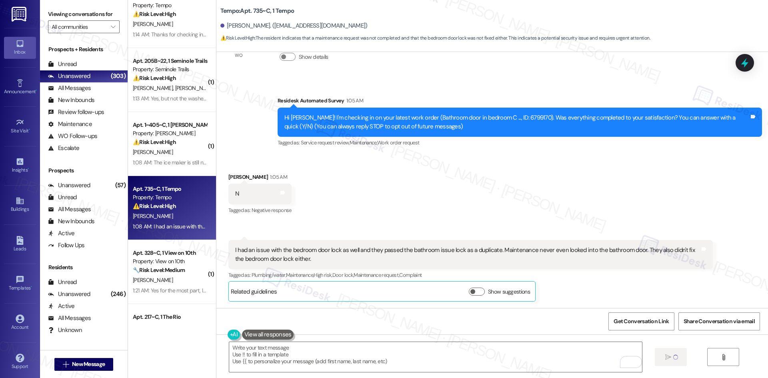
scroll to position [42, 0]
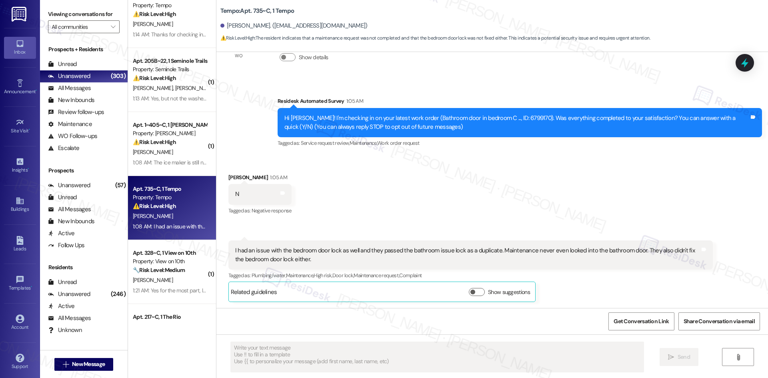
click at [564, 205] on div "Received via SMS [PERSON_NAME] 1:05 AM N Tags and notes Tagged as: Negative res…" at bounding box center [492, 231] width 552 height 153
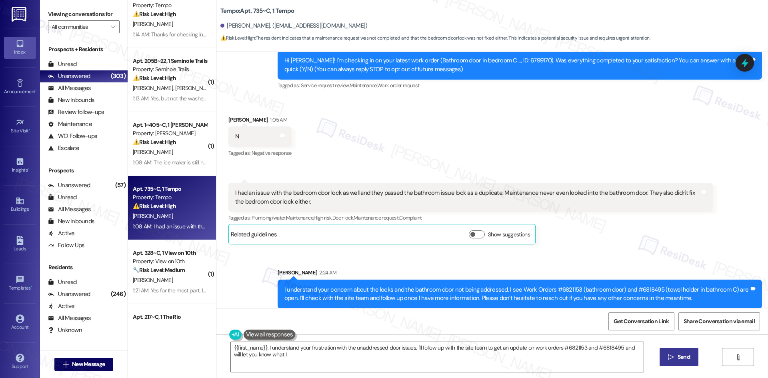
scroll to position [107, 0]
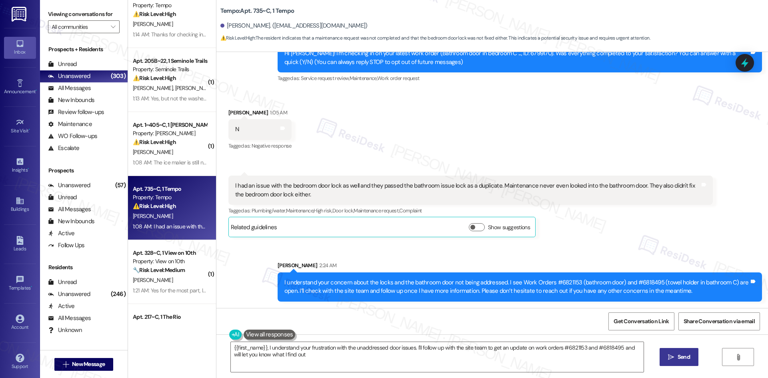
type textarea "{{first_name}}, I understand your frustration with the unaddressed door issues.…"
click at [615, 236] on div "[PERSON_NAME] 1:08 AM I had an issue with the bedroom door lock as well and the…" at bounding box center [470, 207] width 484 height 62
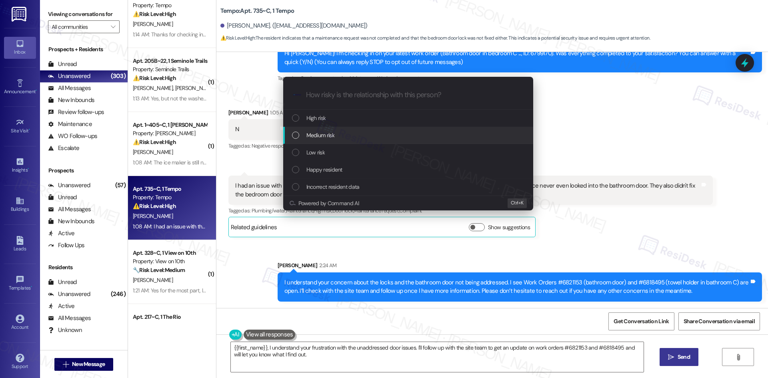
click at [334, 137] on span "Medium risk" at bounding box center [320, 135] width 28 height 9
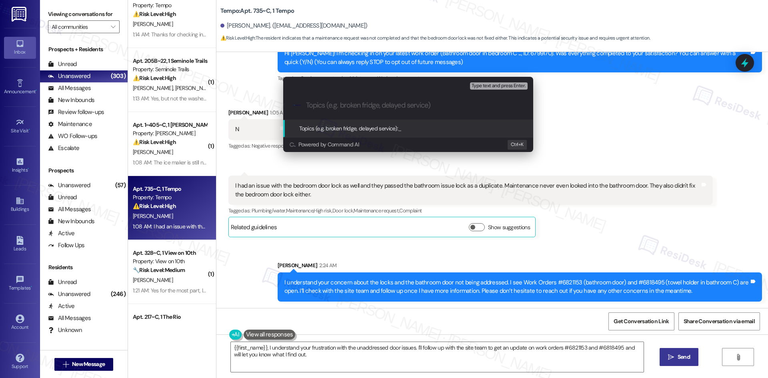
click at [337, 98] on div ".cls-1{fill:#0a055f;}.cls-2{fill:#0cc4c4;} resideskLogoBlueOrange" at bounding box center [408, 105] width 250 height 28
click at [334, 107] on input "Topics (e.g. broken fridge, delayed service)" at bounding box center [414, 105] width 217 height 8
paste input "Follow-Up Needed – Work Orders #6821153 & #6818495 (Unresolved Door & Bathroom …"
type input "Follow-Up Needed – Work Orders #6821153 & #6818495 (Unresolved Door & Bathroom …"
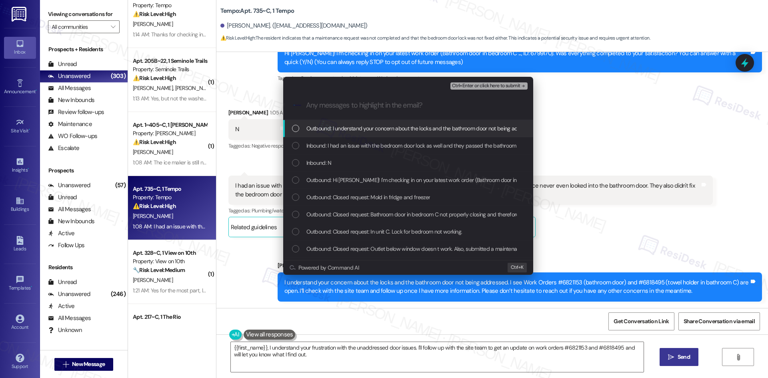
scroll to position [0, 0]
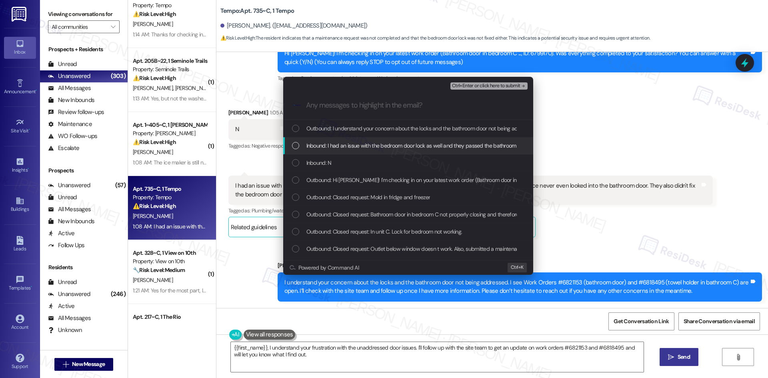
click at [359, 146] on span "Inbound: I had an issue with the bedroom door lock as well and they passed the …" at bounding box center [562, 145] width 513 height 9
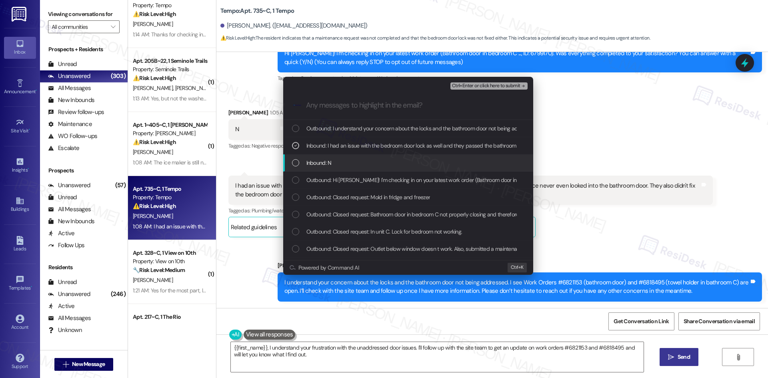
click at [355, 162] on div "Inbound: N" at bounding box center [409, 162] width 234 height 9
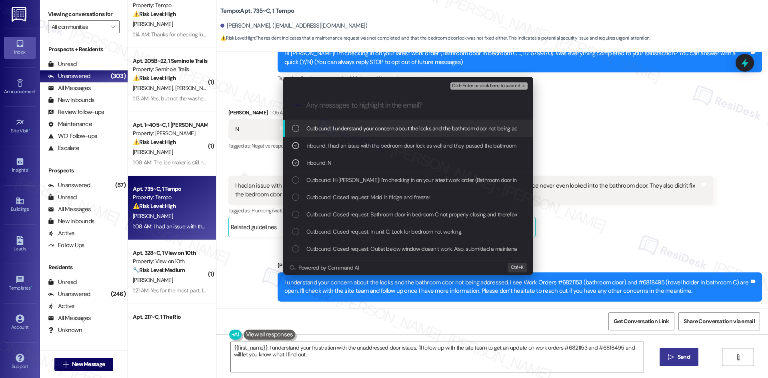
click at [505, 84] on span "Ctrl+Enter or click here to submit" at bounding box center [486, 86] width 68 height 6
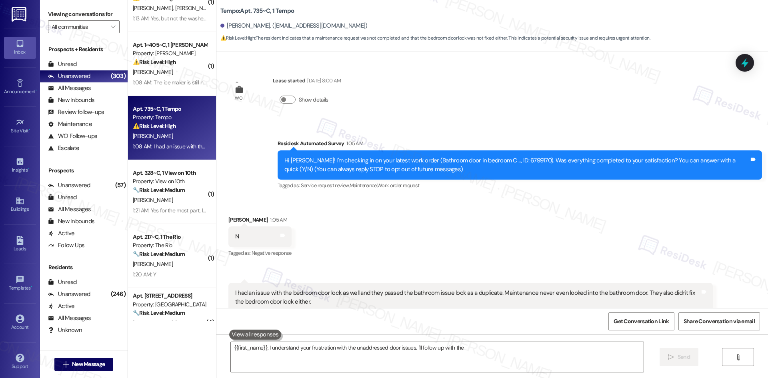
scroll to position [42, 0]
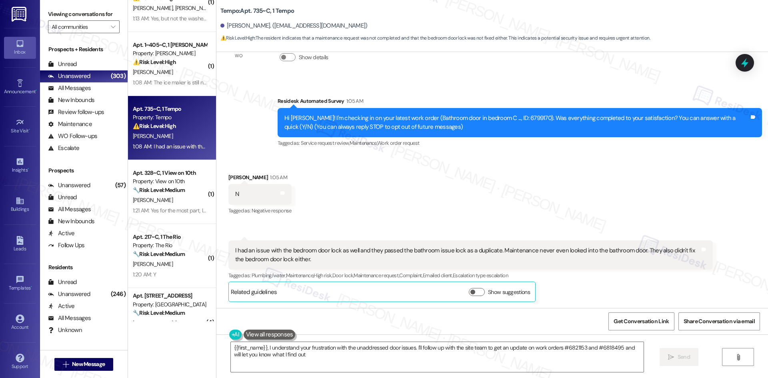
type textarea "{{first_name}}, I understand your frustration with the unaddressed door issues.…"
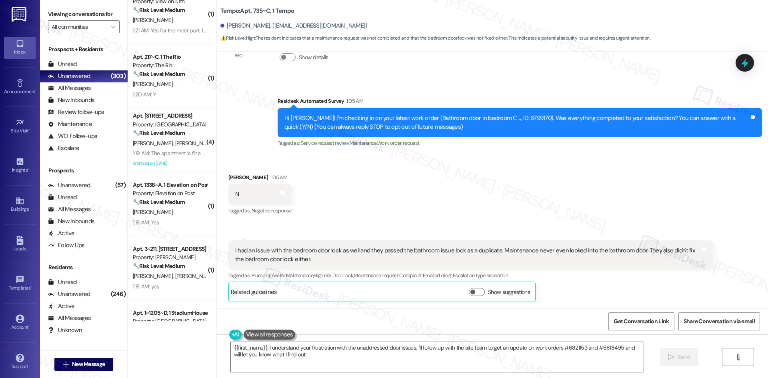
scroll to position [360, 0]
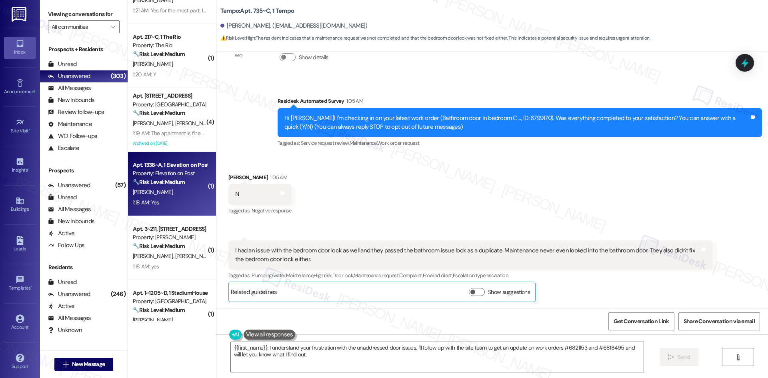
click at [150, 199] on div "1:18 AM: Yes 1:18 AM: Yes" at bounding box center [146, 202] width 26 height 7
type textarea "{{first_name}}, I understand your frustration with the unaddressed door issues.…"
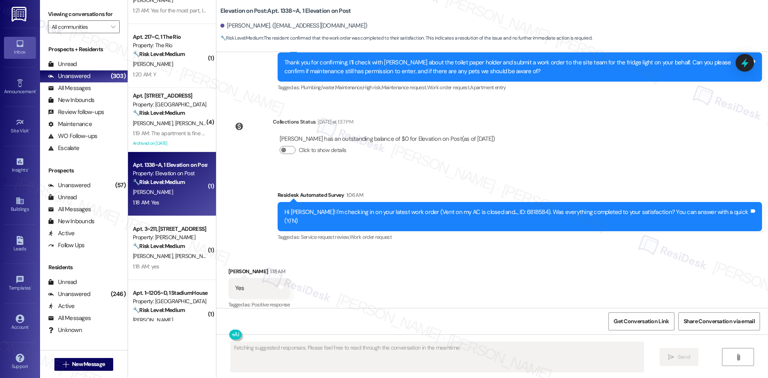
scroll to position [1407, 0]
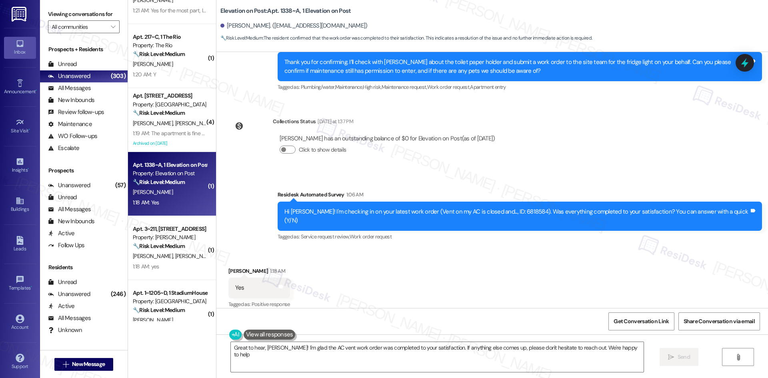
type textarea "Great to hear, [PERSON_NAME]! I'm glad the AC vent work order was completed to …"
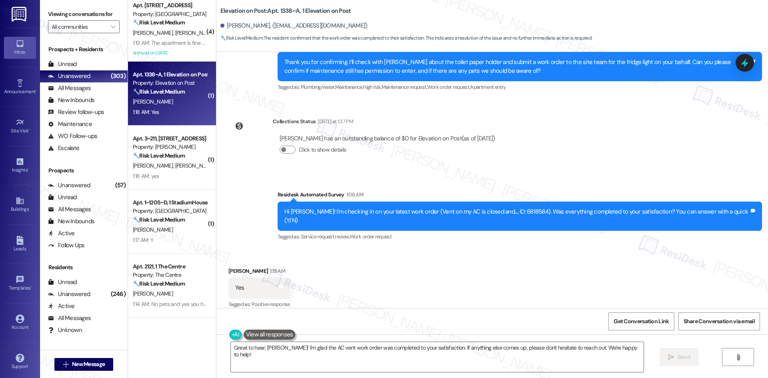
scroll to position [480, 0]
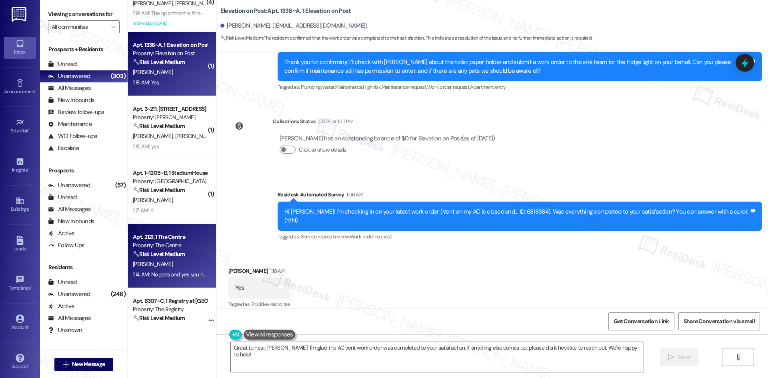
click at [171, 266] on div "[PERSON_NAME]" at bounding box center [170, 264] width 76 height 10
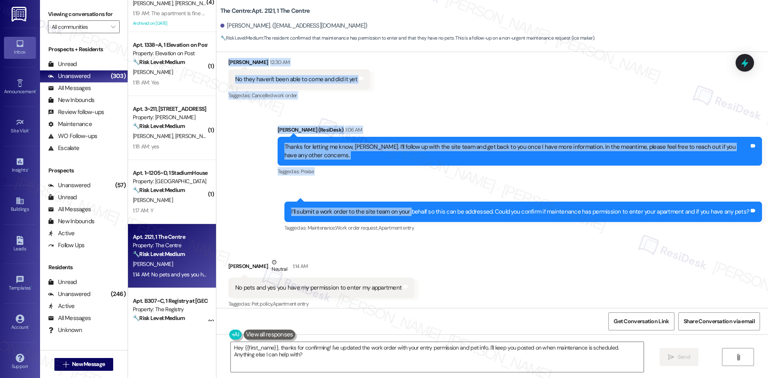
scroll to position [374, 0]
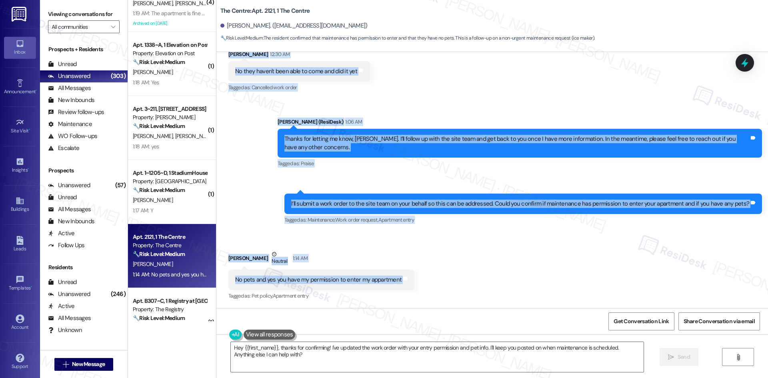
drag, startPoint x: 239, startPoint y: 139, endPoint x: 410, endPoint y: 280, distance: 221.1
click at [410, 280] on div "WO Lease started [DATE] 8:00 AM Show details Survey, sent via SMS Residesk Auto…" at bounding box center [492, 180] width 552 height 256
copy div "Loremips Dolorsita Consec Adi 53, 1155 el 6:77 SE Do Eiusmo! T'i utlabore et do…"
click at [422, 114] on div "Sent via SMS [PERSON_NAME] (ResiDesk) 1:06 AM Thanks for letting me know, [PERS…" at bounding box center [520, 144] width 496 height 64
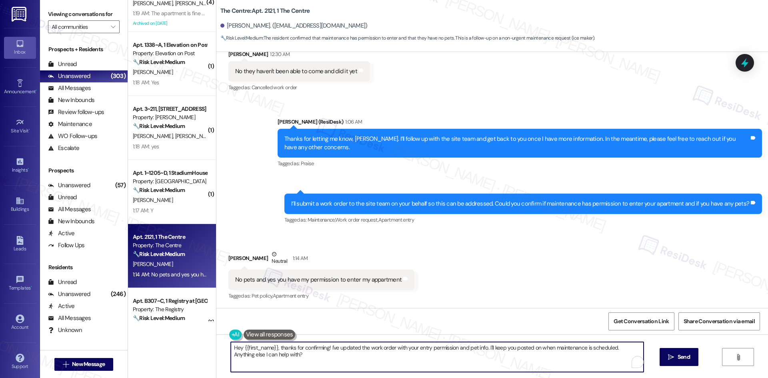
click at [361, 360] on textarea "Hey {{first_name}}, thanks for confirming! I've updated the work order with you…" at bounding box center [437, 357] width 413 height 30
paste textarea "Thank you for confirming. I’ll let the site team know and get back to you as so…"
click at [674, 359] on span "Send" at bounding box center [676, 357] width 12 height 8
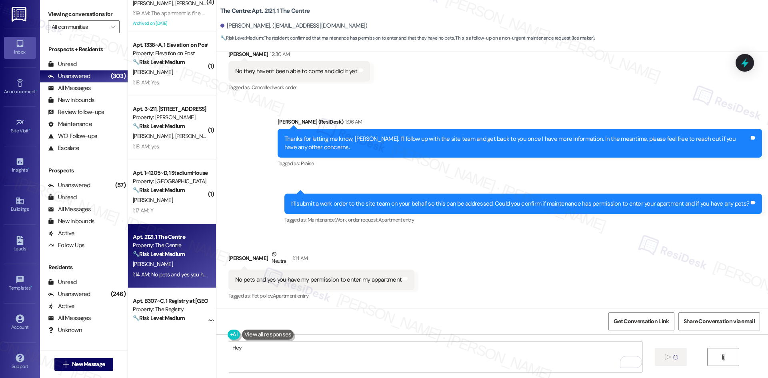
type textarea "Hey"
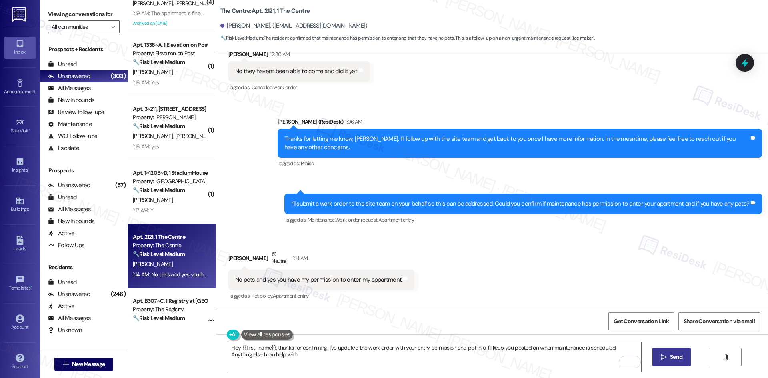
type textarea "Hey {{first_name}}, thanks for confirming! I've updated the work order with you…"
click at [550, 270] on div "Received via SMS [PERSON_NAME] Neutral 1:14 AM No pets and yes you have my perm…" at bounding box center [492, 270] width 552 height 76
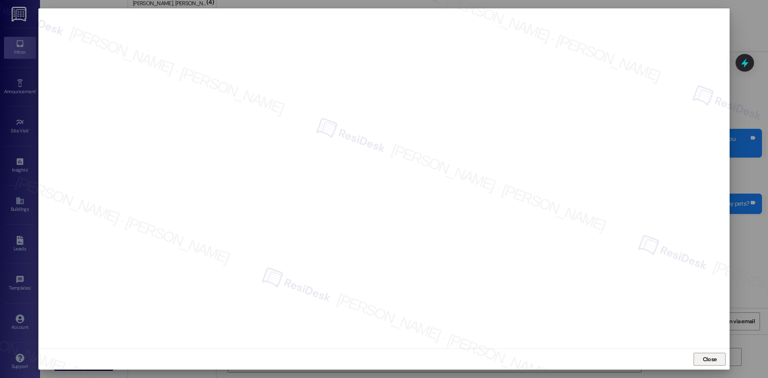
click at [721, 358] on button "Close" at bounding box center [709, 359] width 32 height 13
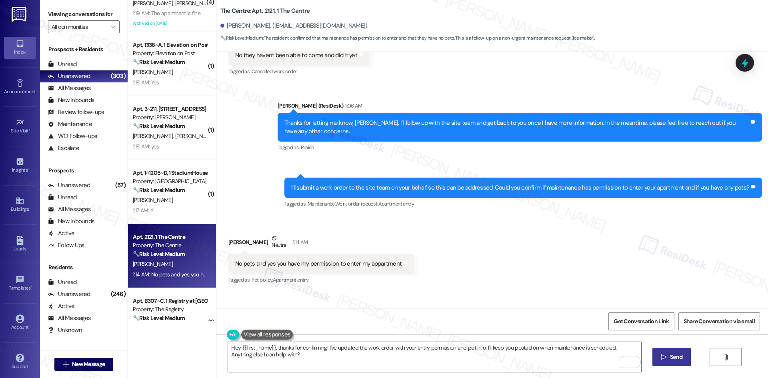
scroll to position [438, 0]
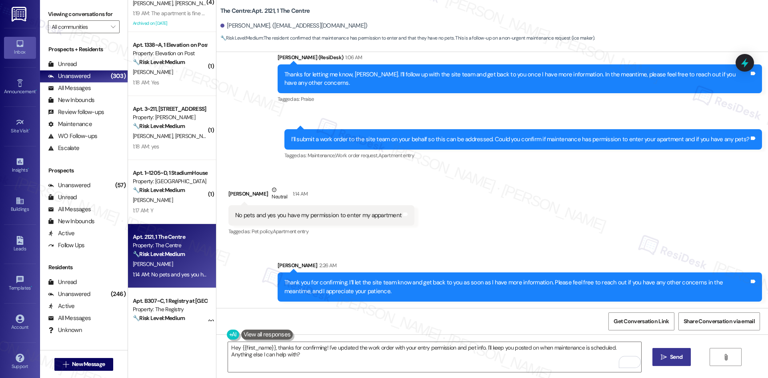
click at [618, 213] on div "Received via SMS [PERSON_NAME] Neutral 1:14 AM No pets and yes you have my perm…" at bounding box center [492, 206] width 552 height 76
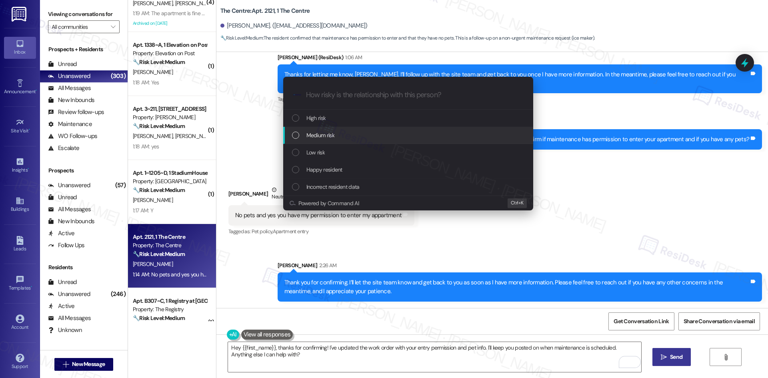
click at [342, 135] on div "Medium risk" at bounding box center [409, 135] width 234 height 9
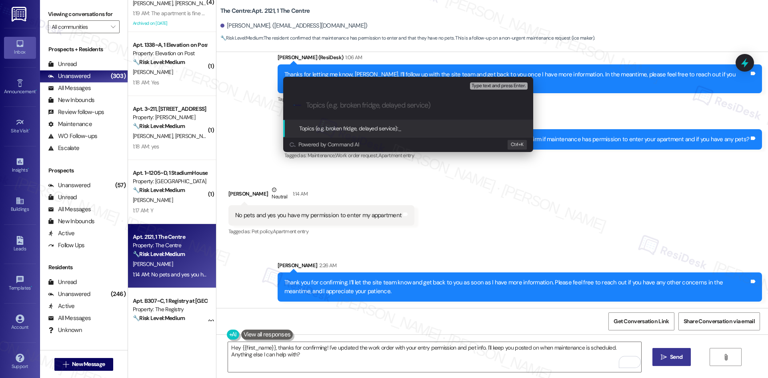
click at [346, 106] on input "Topics (e.g. broken fridge, delayed service)" at bounding box center [414, 105] width 217 height 8
paste input "[Work Order #6821960] Ice Maker Not Working"
type input "[Work Order #6821960] Ice Maker Not Working"
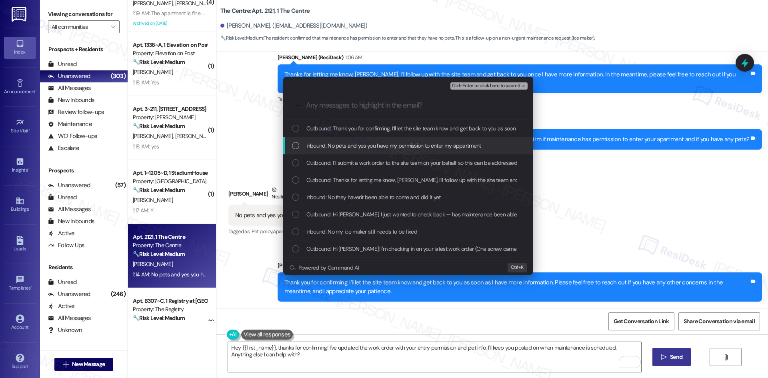
click at [420, 144] on span "Inbound: No pets and yes you have my permission to enter my appartment" at bounding box center [393, 145] width 175 height 9
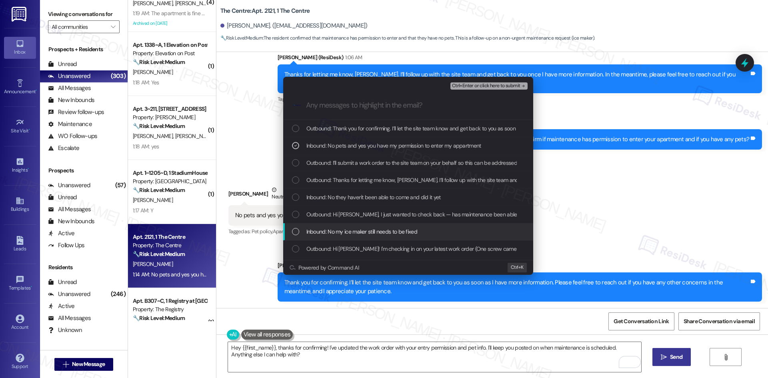
click at [411, 233] on span "Inbound: No my ice maker still needs to be fixed" at bounding box center [361, 231] width 111 height 9
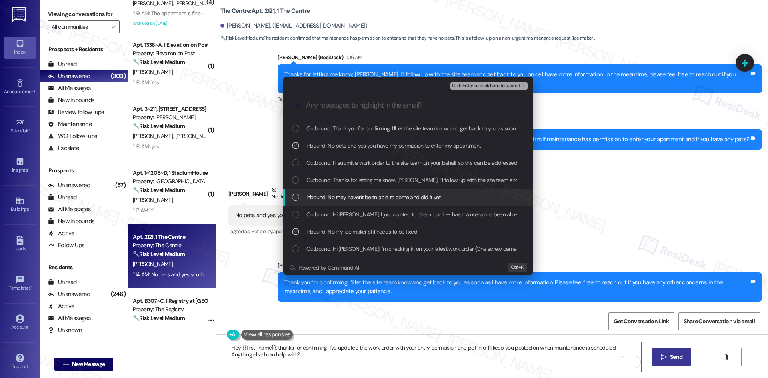
click at [451, 198] on div "Inbound: No they haven't been able to come and did it yet" at bounding box center [409, 197] width 234 height 9
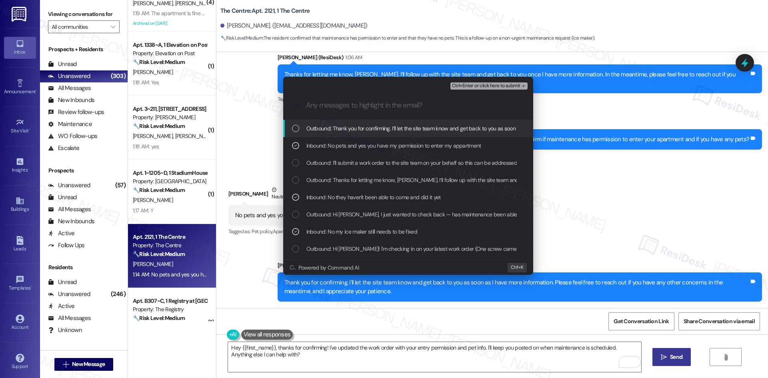
click at [509, 87] on span "Ctrl+Enter or click here to submit" at bounding box center [486, 86] width 68 height 6
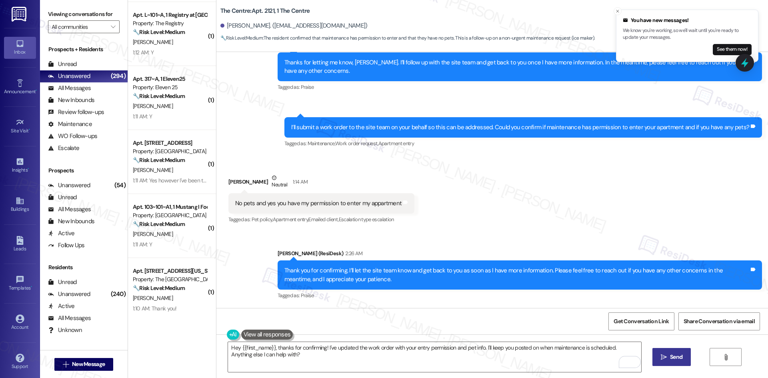
scroll to position [1120, 0]
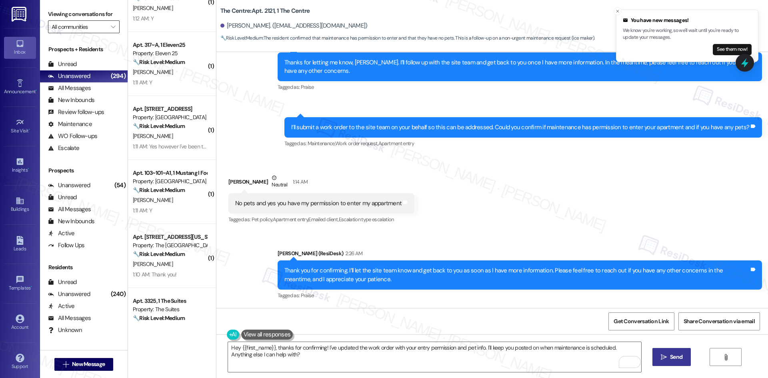
click at [90, 34] on div "Viewing conversations for All communities " at bounding box center [84, 20] width 88 height 41
click at [94, 29] on input "All communities" at bounding box center [79, 26] width 55 height 13
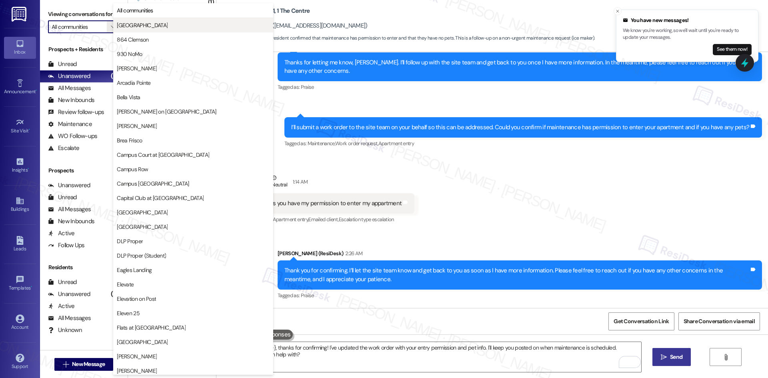
click at [148, 26] on span "[GEOGRAPHIC_DATA]" at bounding box center [142, 25] width 51 height 8
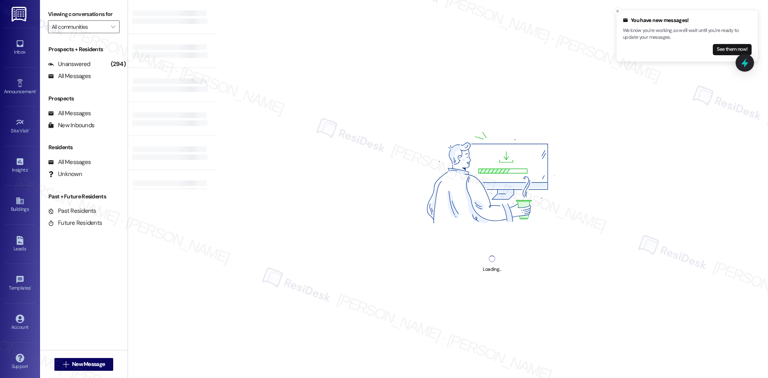
type input "[GEOGRAPHIC_DATA]"
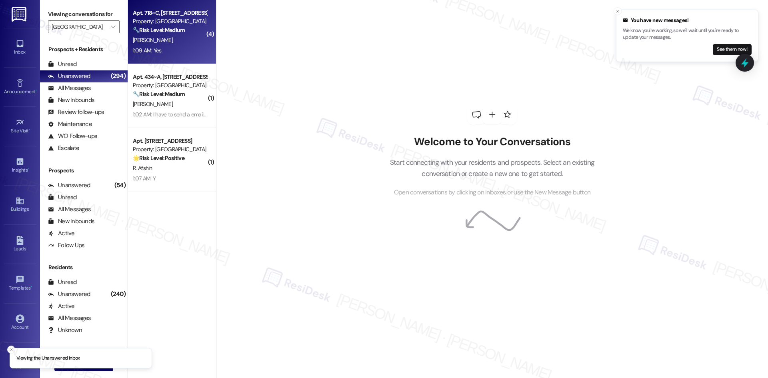
click at [188, 51] on div "1:09 AM: Yes 1:09 AM: Yes" at bounding box center [170, 51] width 76 height 10
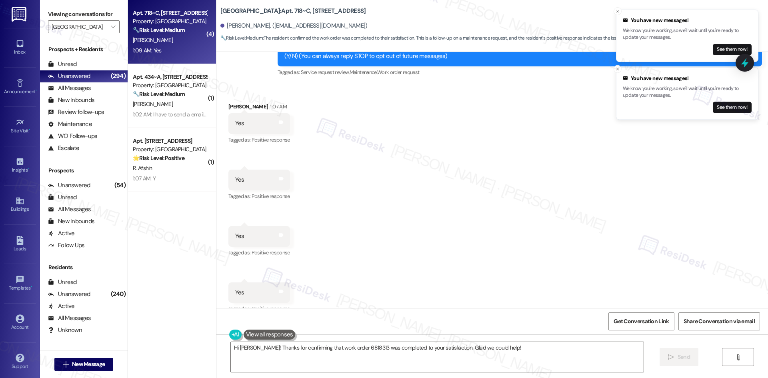
scroll to position [126, 0]
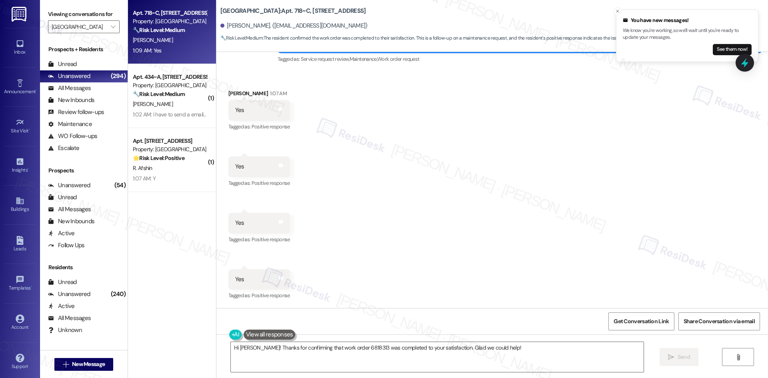
click at [428, 203] on div "Received via SMS Sarah Mclaren 1:07 AM Yes Tags and notes Tagged as: Positive r…" at bounding box center [492, 189] width 552 height 236
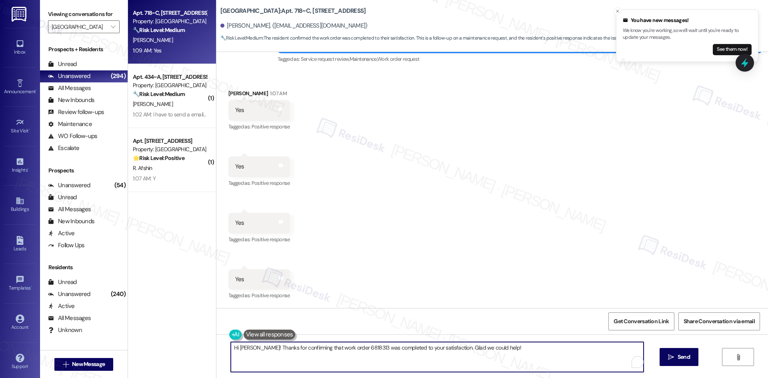
click at [379, 359] on textarea "Hi Sarah! Thanks for confirming that work order 6818313 was completed to your s…" at bounding box center [437, 357] width 413 height 30
paste textarea "Thank you for confirming! I’m glad to hear everything was completed to your sat…"
type textarea "Thank you for confirming! I’m glad to hear everything was completed to your sat…"
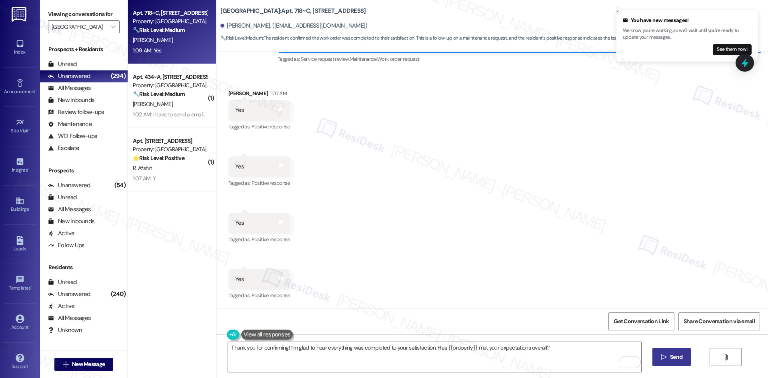
click at [677, 359] on span "Send" at bounding box center [676, 357] width 12 height 8
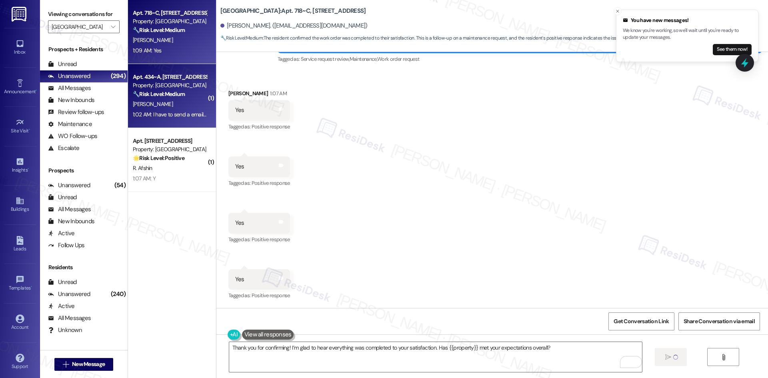
click at [184, 111] on div "1:02 AM: I have to send a email to front office to get it taken care of 1:02 AM…" at bounding box center [210, 114] width 154 height 7
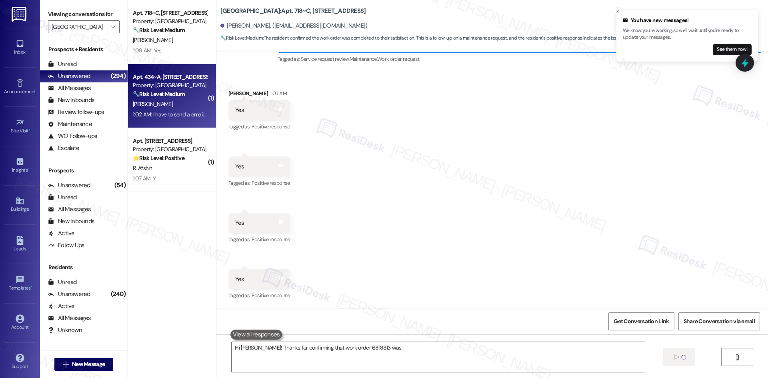
type textarea "Hi Sarah! Thanks for confirming that work order 6818313 was"
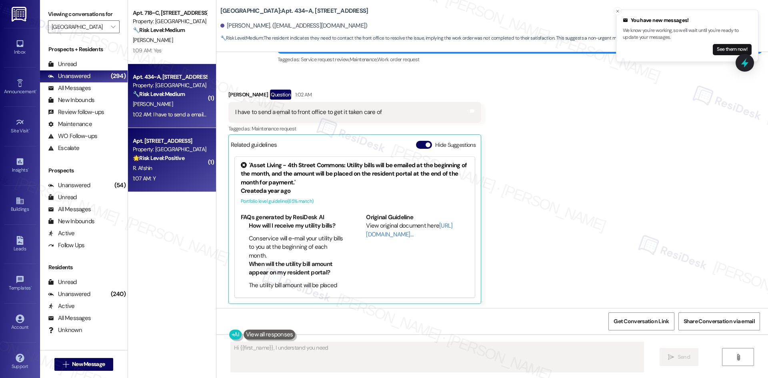
scroll to position [128, 0]
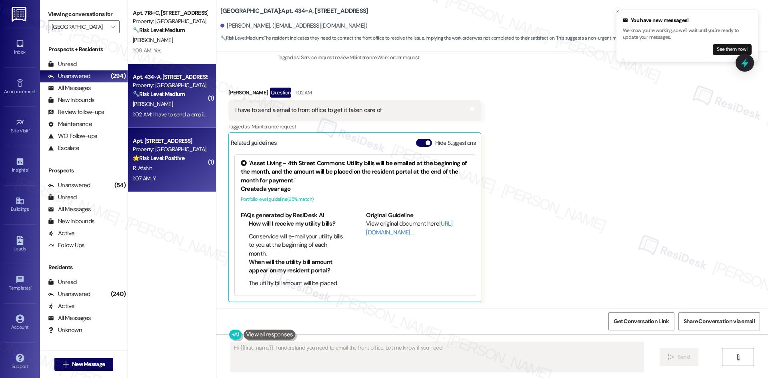
type textarea "Hi {{first_name}}, I understand you need to email the front office. Let me know…"
click at [169, 174] on div "1:07 AM: Y 1:07 AM: Y" at bounding box center [170, 179] width 76 height 10
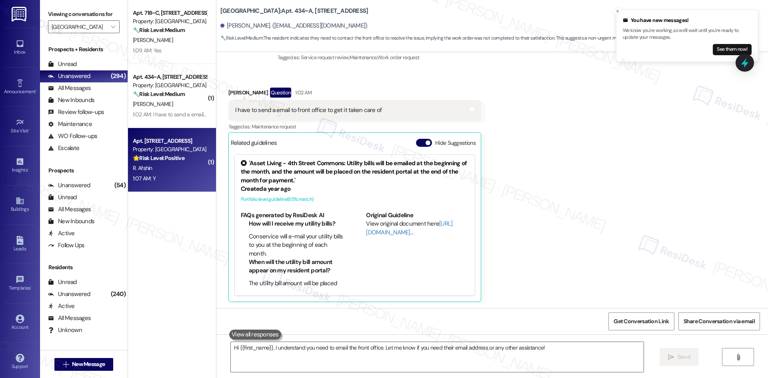
type textarea "Fetching suggested responses. Please feel free to read through the conversation…"
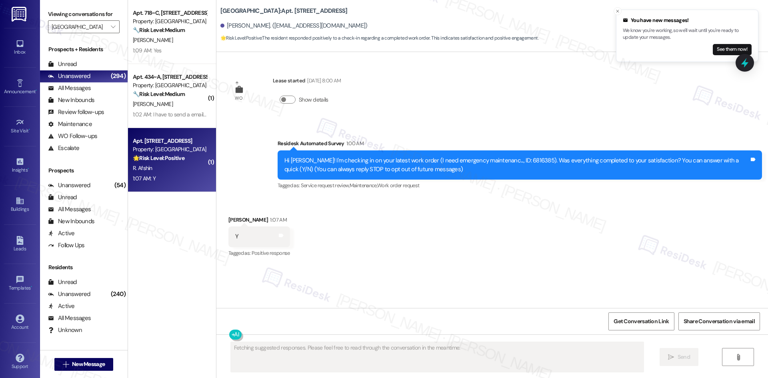
scroll to position [0, 0]
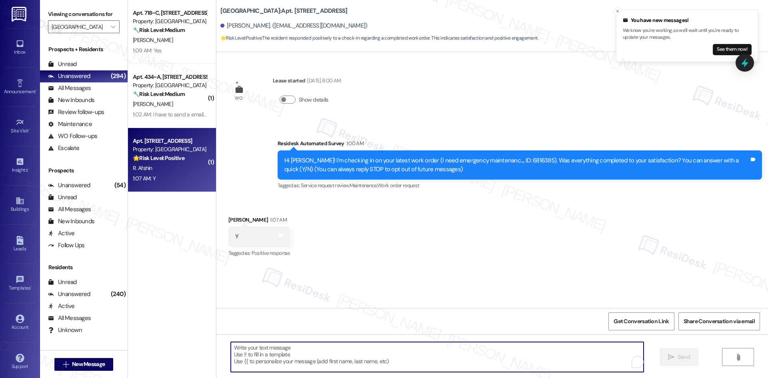
click at [410, 355] on textarea "To enrich screen reader interactions, please activate Accessibility in Grammarl…" at bounding box center [437, 357] width 413 height 30
paste textarea "Thank you for confirming! I’m glad to hear everything was completed to your sat…"
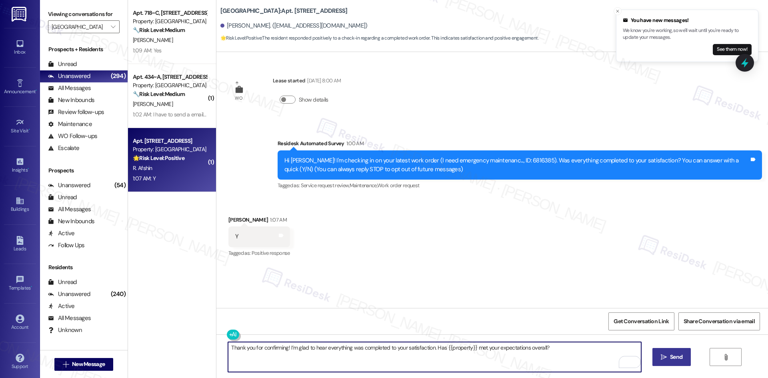
type textarea "Thank you for confirming! I’m glad to hear everything was completed to your sat…"
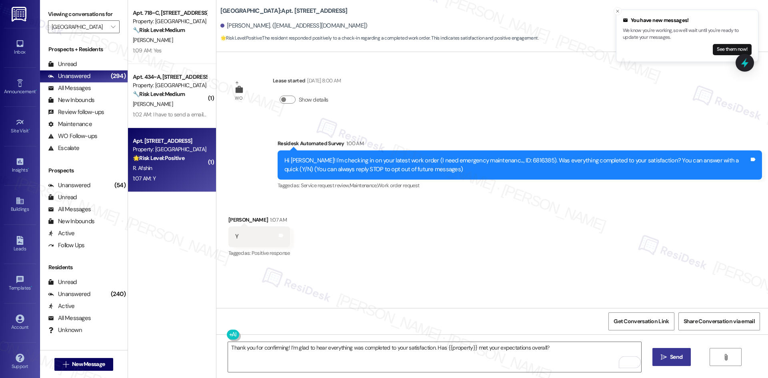
click at [679, 358] on span "Send" at bounding box center [676, 357] width 12 height 8
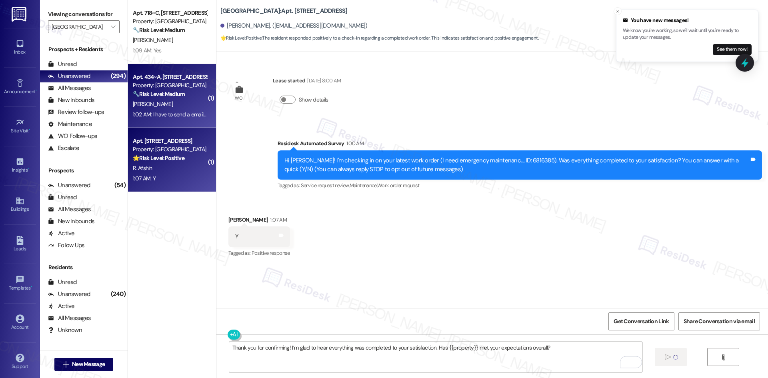
click at [170, 111] on div "1:02 AM: I have to send a email to front office to get it taken care of 1:02 AM…" at bounding box center [210, 114] width 154 height 7
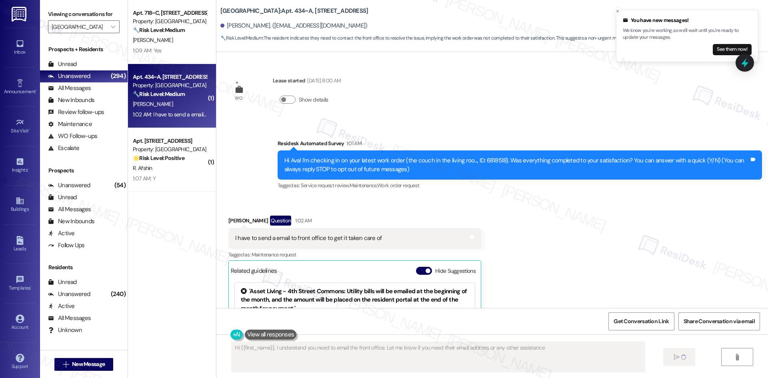
type textarea "Hi {{first_name}}, I understand you need to email the front office. Let me know…"
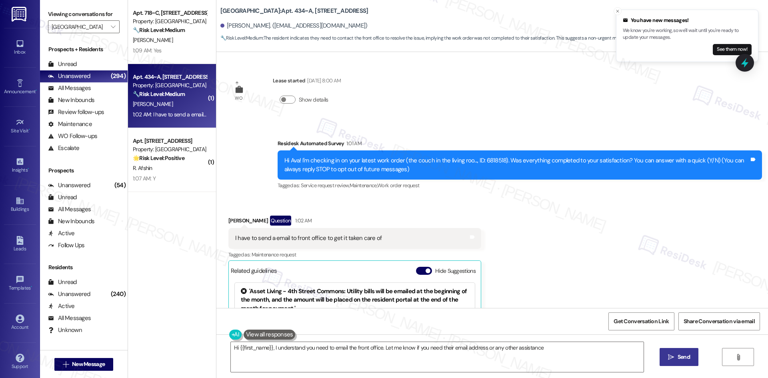
type textarea "Hi {{first_name}}, I understand you need to email the front office. Let me know…"
click at [554, 218] on div "Received via SMS Ava Narvaez Question 1:02 AM I have to send a email to front o…" at bounding box center [492, 317] width 552 height 239
click at [497, 201] on div "Received via SMS Ava Narvaez Question 1:02 AM I have to send a email to front o…" at bounding box center [492, 317] width 552 height 239
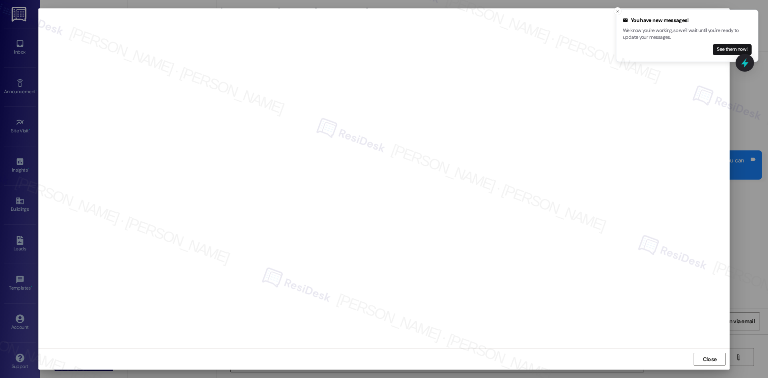
click at [714, 368] on div "Close" at bounding box center [383, 358] width 691 height 21
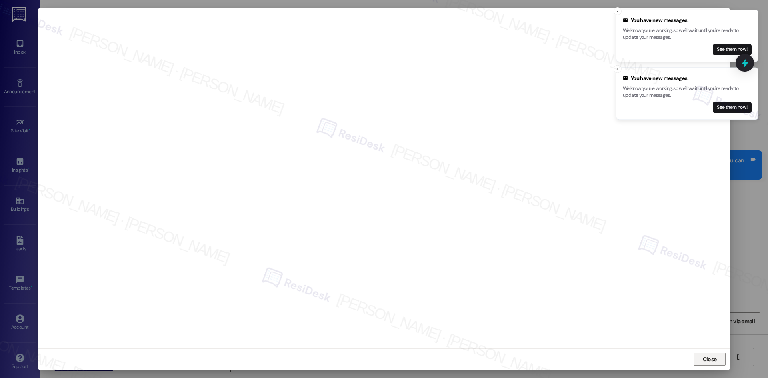
click at [703, 362] on span "Close" at bounding box center [710, 359] width 14 height 8
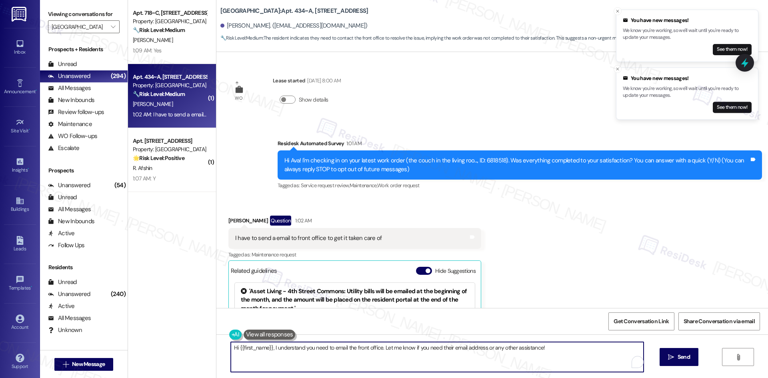
click at [416, 364] on textarea "Hi {{first_name}}, I understand you need to email the front office. Let me know…" at bounding box center [437, 357] width 413 height 30
paste textarea "Please speak with office for approval."
type textarea "Please speak with office for approval."
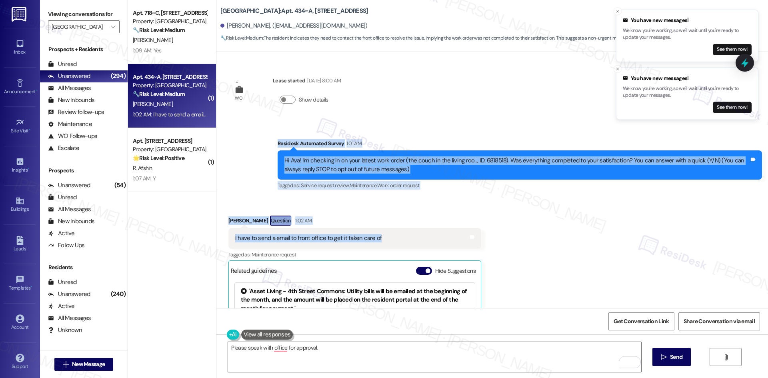
drag, startPoint x: 261, startPoint y: 140, endPoint x: 383, endPoint y: 239, distance: 157.2
click at [383, 239] on div "WO Lease started Aug 22, 2025 at 8:00 AM Show details Survey, sent via SMS Resi…" at bounding box center [492, 180] width 552 height 256
copy div "Residesk Automated Survey 1:01 AM Hi Ava! I'm checking in on your latest work o…"
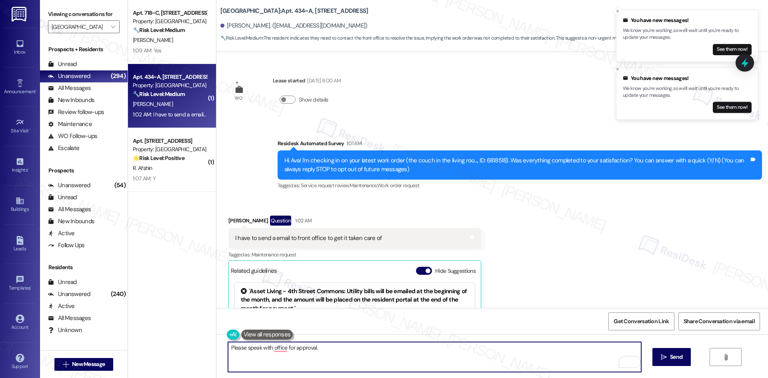
drag, startPoint x: 361, startPoint y: 354, endPoint x: 211, endPoint y: 346, distance: 149.8
click at [216, 346] on div "Please speak with office for approval.  Send " at bounding box center [492, 364] width 552 height 60
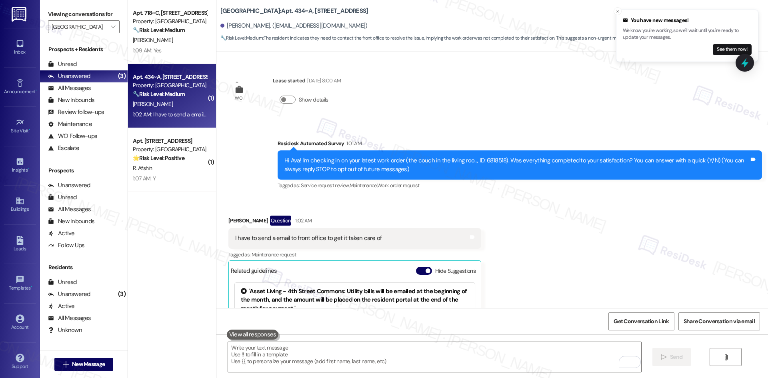
click at [411, 118] on div "WO Lease started Aug 22, 2025 at 8:00 AM Show details Survey, sent via SMS Resi…" at bounding box center [492, 180] width 552 height 256
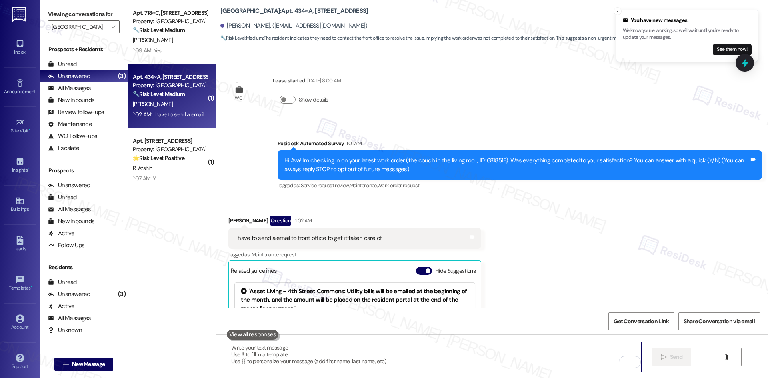
click at [306, 354] on textarea "To enrich screen reader interactions, please activate Accessibility in Grammarl…" at bounding box center [434, 357] width 413 height 30
paste textarea "Hi Ava, thanks for letting me know. The note says you’ll need to email the fron…"
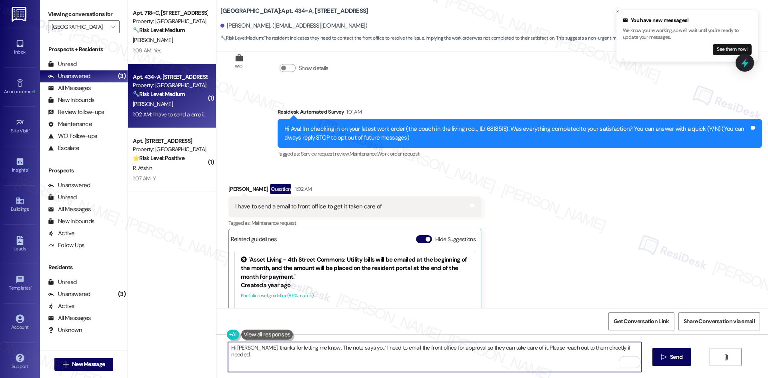
scroll to position [128, 0]
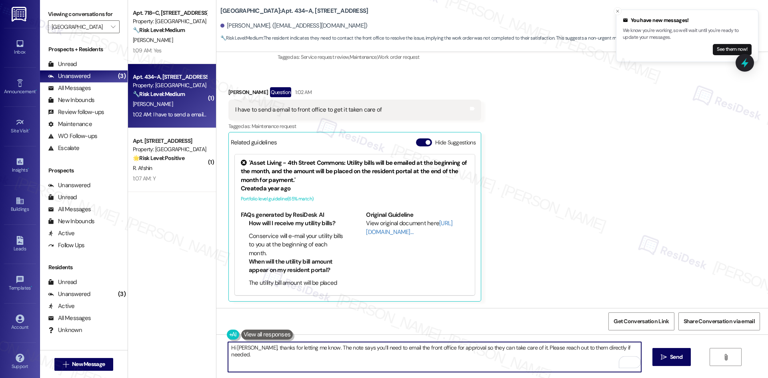
drag, startPoint x: 243, startPoint y: 347, endPoint x: 192, endPoint y: 347, distance: 50.8
click at [192, 347] on div "Apt. 718~C, 1 4th Street Commons Property: 4th Street Commons 🔧 Risk Level: Med…" at bounding box center [448, 189] width 640 height 378
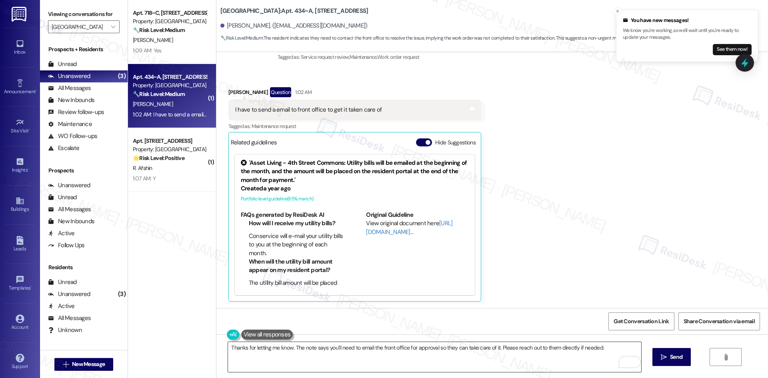
click at [337, 360] on textarea "Thanks for letting me know. The note says you’ll need to email the front office…" at bounding box center [434, 357] width 413 height 30
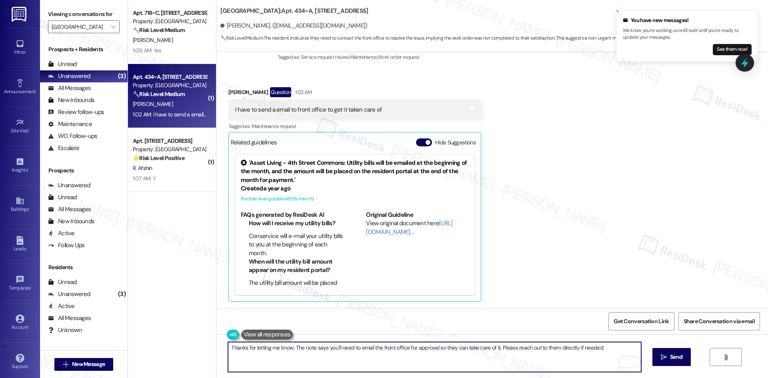
click at [334, 354] on textarea "Thanks for letting me know. The note says you’ll need to email the front office…" at bounding box center [434, 357] width 413 height 30
paste textarea "hanks for letting me know. The note says you’ll need to speak with the office f…"
type textarea "Thanks for letting me know. The note says you’ll need to speak with the office …"
click at [437, 348] on textarea "Thanks for letting me know. The note says you’ll need to speak with the office …" at bounding box center [434, 357] width 413 height 30
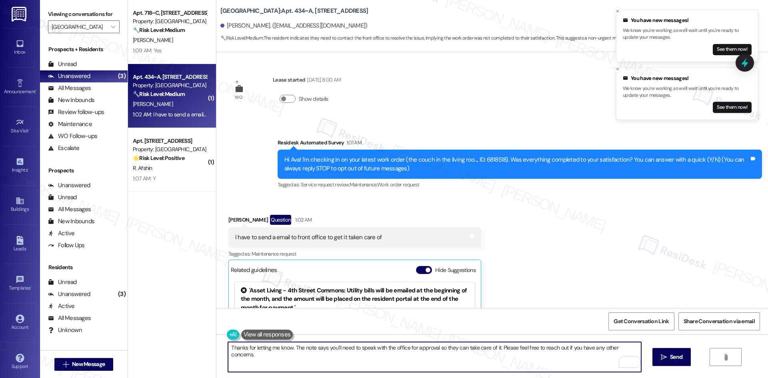
scroll to position [0, 0]
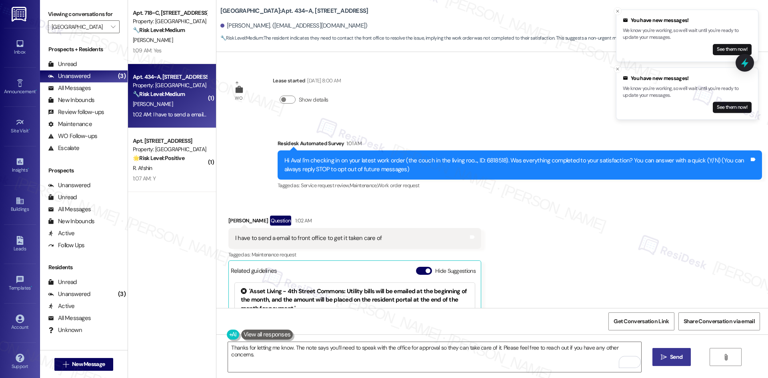
click at [666, 355] on span " Send" at bounding box center [671, 357] width 25 height 8
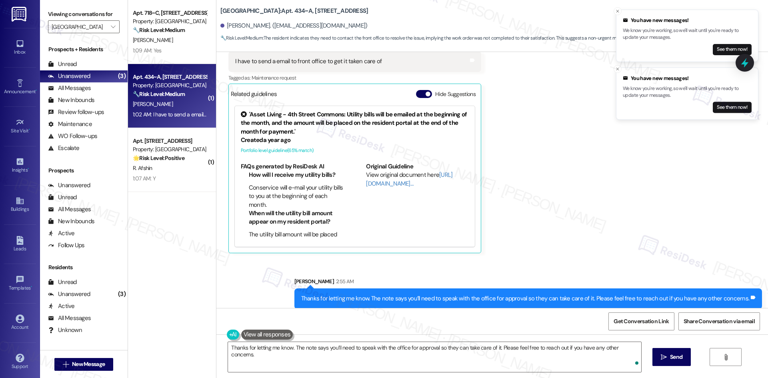
scroll to position [184, 0]
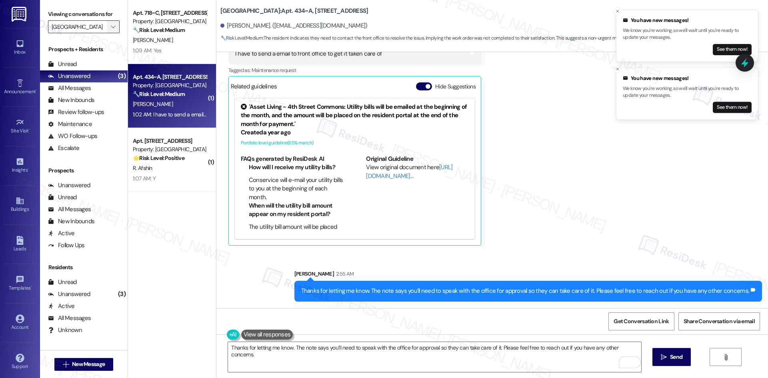
click at [111, 29] on icon "" at bounding box center [113, 27] width 4 height 6
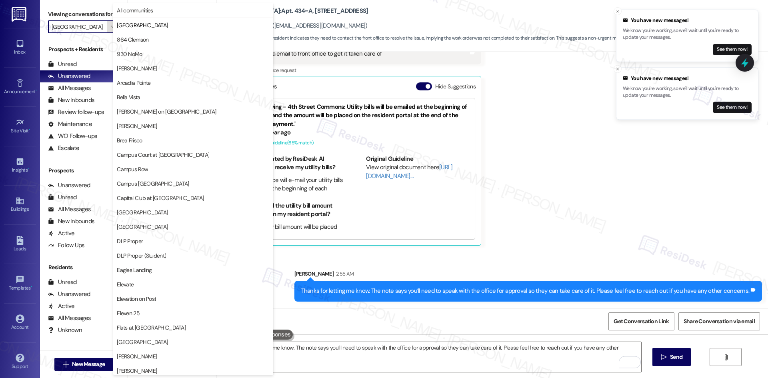
scroll to position [0, 0]
click at [143, 41] on span "864 Clemson" at bounding box center [133, 40] width 32 height 8
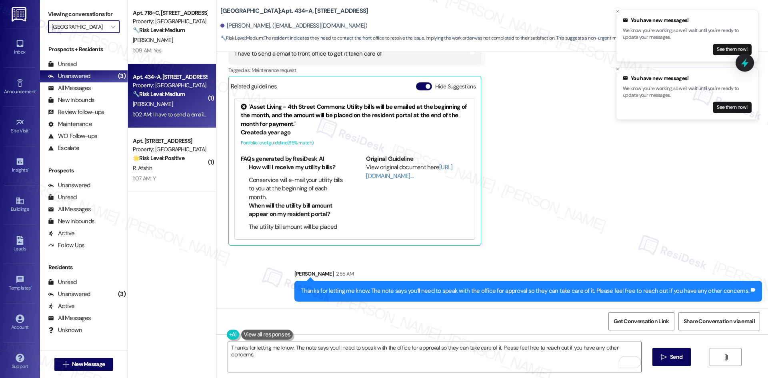
type input "864 Clemson"
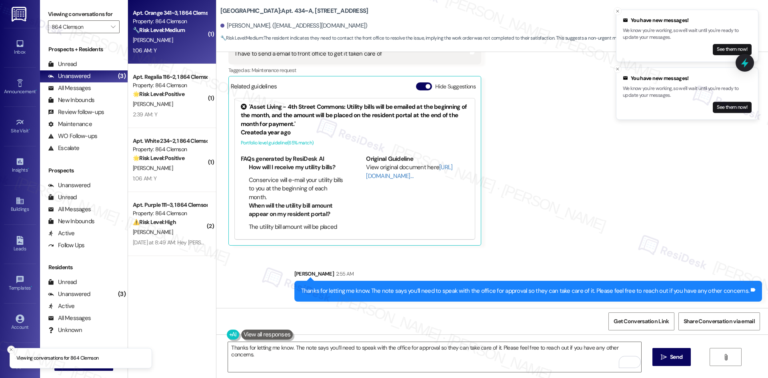
click at [175, 42] on div "N. Mccarthy" at bounding box center [170, 40] width 76 height 10
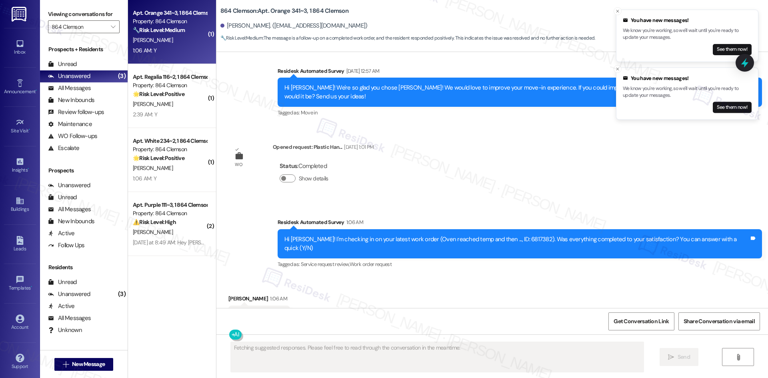
scroll to position [831, 0]
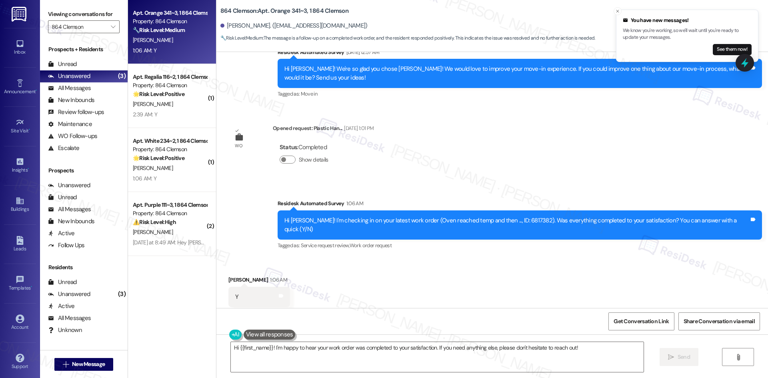
click at [424, 169] on div "WO Opened request: Bath/shower... Aug 17, 2024 at 8:01 PM Status : Completed Sh…" at bounding box center [492, 180] width 552 height 256
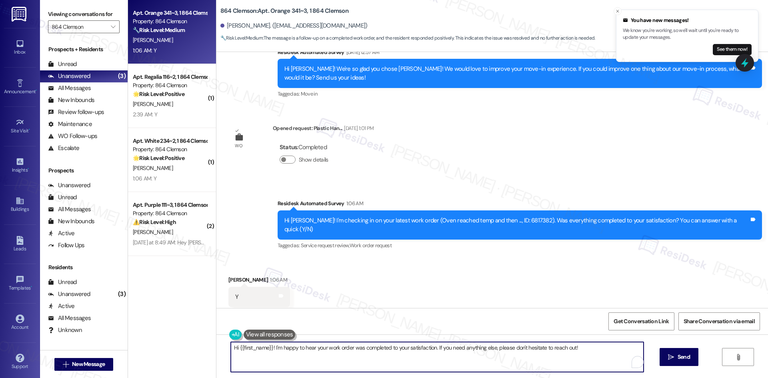
click at [447, 360] on textarea "Hi {{first_name}}! I'm happy to hear your work order was completed to your sati…" at bounding box center [437, 357] width 413 height 30
paste textarea "Thank you for confirming! I’m glad to hear everything was completed to your sat…"
type textarea "Thank you for confirming! I’m glad to hear everything was completed to your sat…"
click at [675, 360] on span "Send" at bounding box center [676, 357] width 12 height 8
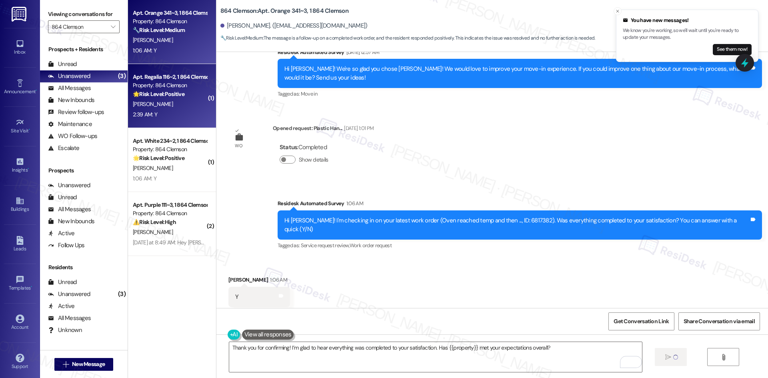
click at [142, 104] on span "T. Davis" at bounding box center [153, 103] width 40 height 7
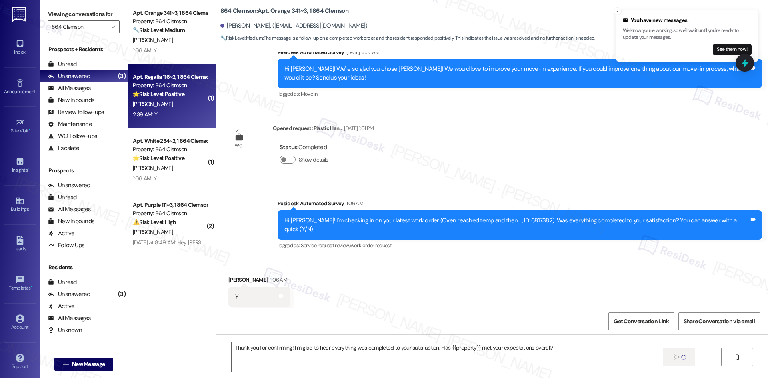
type textarea "Fetching suggested responses. Please feel free to read through the conversation…"
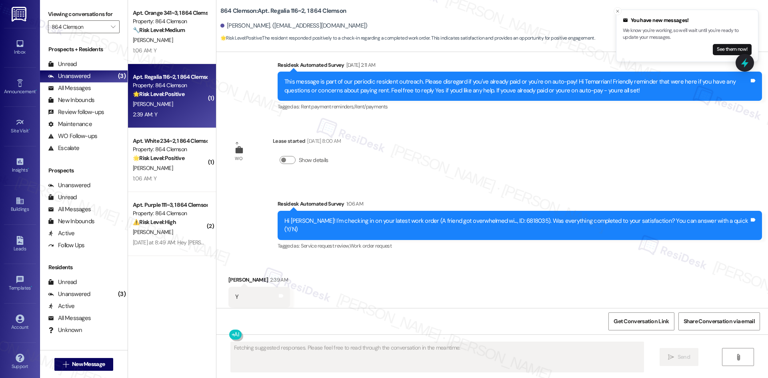
scroll to position [841, 0]
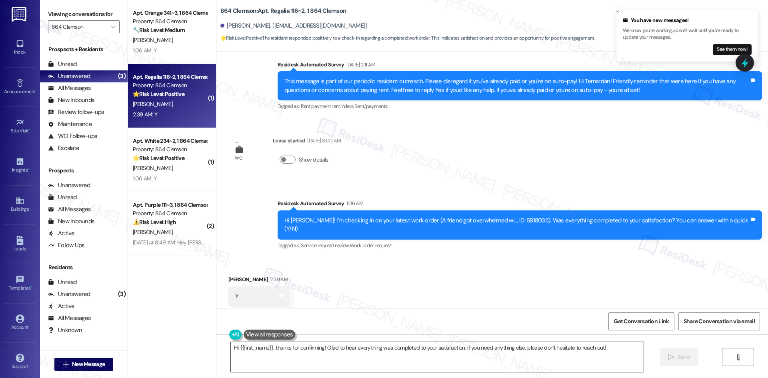
click at [409, 352] on textarea "Hi {{first_name}}, thanks for confirming! Glad to hear everything was completed…" at bounding box center [437, 357] width 413 height 30
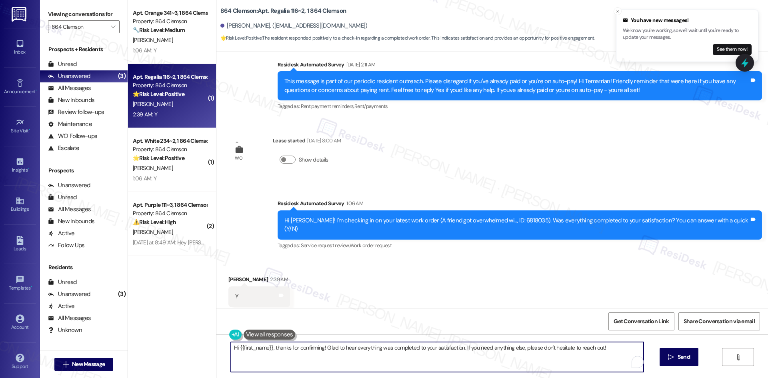
paste textarea "Thank you for confirming! I’m glad to hear everything was completed to your sat…"
type textarea "Thank you for confirming! I’m glad to hear everything was completed to your sat…"
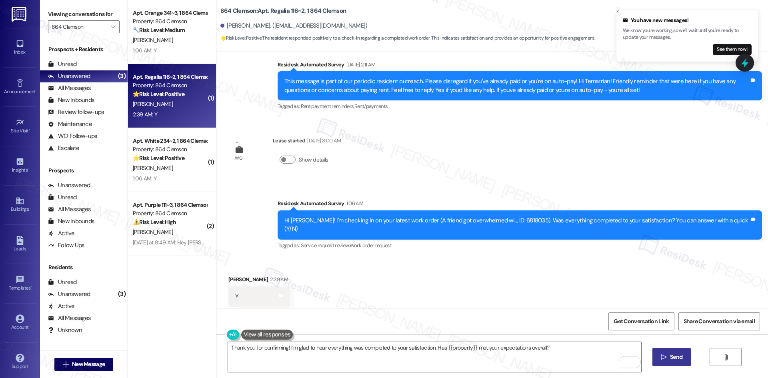
click at [689, 359] on button " Send" at bounding box center [671, 357] width 39 height 18
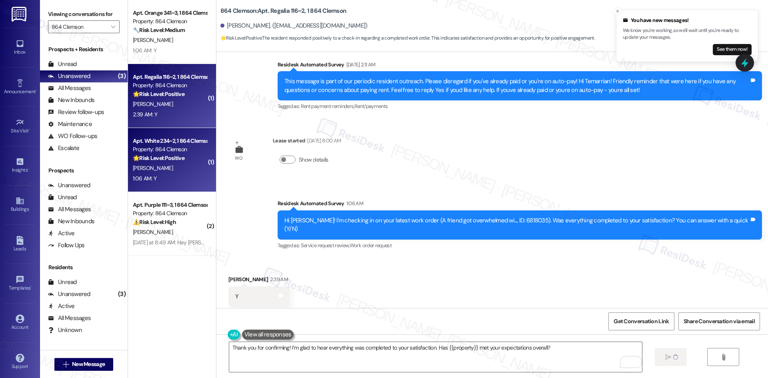
click at [170, 180] on div "1:06 AM: Y 1:06 AM: Y" at bounding box center [170, 179] width 76 height 10
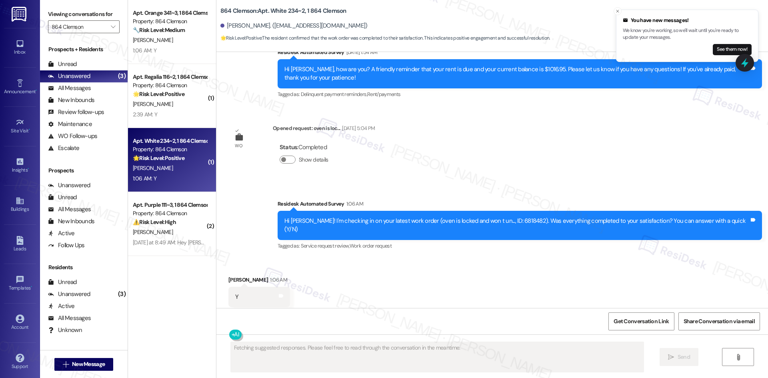
scroll to position [1751, 0]
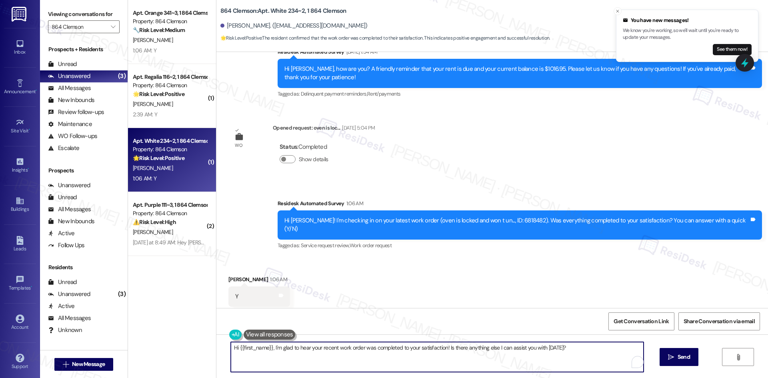
click at [454, 358] on textarea "Hi {{first_name}}, I'm glad to hear your recent work order was completed to you…" at bounding box center [437, 357] width 413 height 30
paste textarea "Thank you for confirming! I’m glad to hear everything was completed to your sat…"
type textarea "Thank you for confirming! I’m glad to hear everything was completed to your sat…"
click at [685, 362] on button " Send" at bounding box center [671, 357] width 39 height 18
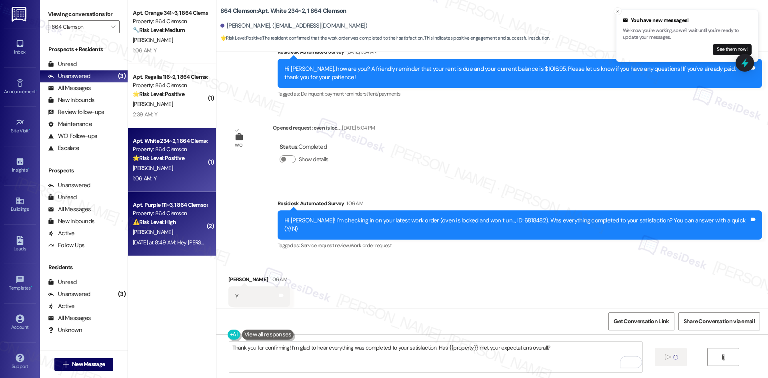
click at [172, 227] on div "B. Ginn" at bounding box center [170, 232] width 76 height 10
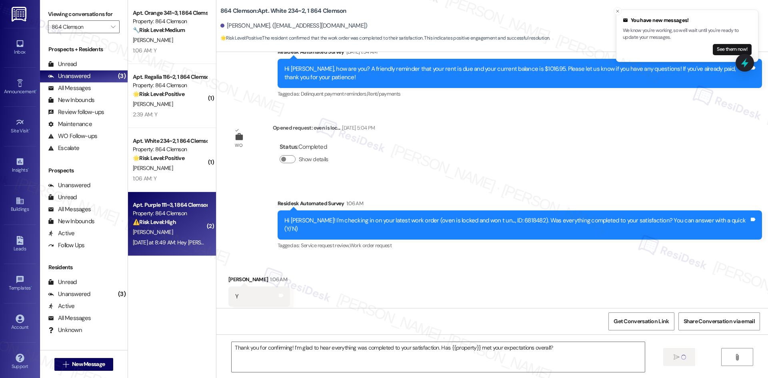
type textarea "Fetching suggested responses. Please feel free to read through the conversation…"
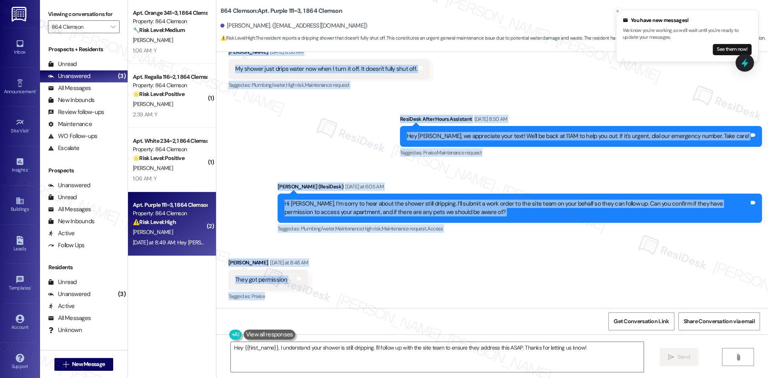
scroll to position [478, 0]
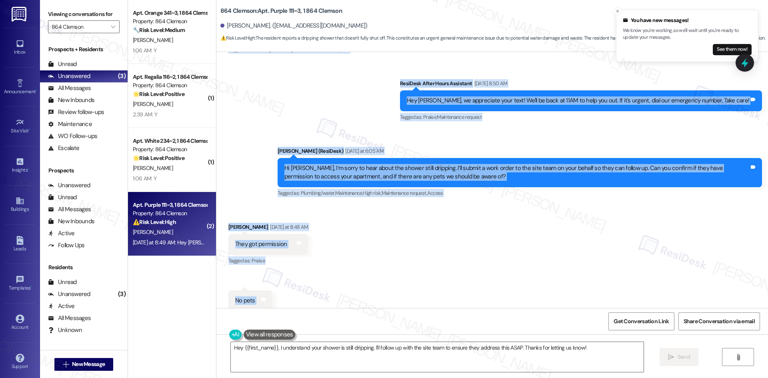
drag, startPoint x: 339, startPoint y: 174, endPoint x: 267, endPoint y: 293, distance: 139.6
click at [267, 293] on div "WO Lease started Aug 16, 2025 at 8:00 AM Show details Survey, sent via SMS Resi…" at bounding box center [492, 180] width 552 height 256
copy div "Residesk Automated Survey Sep 13, 2025 at 1:14 AM Hi Brenden! I'm checking in o…"
click at [391, 209] on div "Received via SMS Brenden Ginn Yesterday at 8:48 AM They got permission Tags and…" at bounding box center [492, 267] width 552 height 124
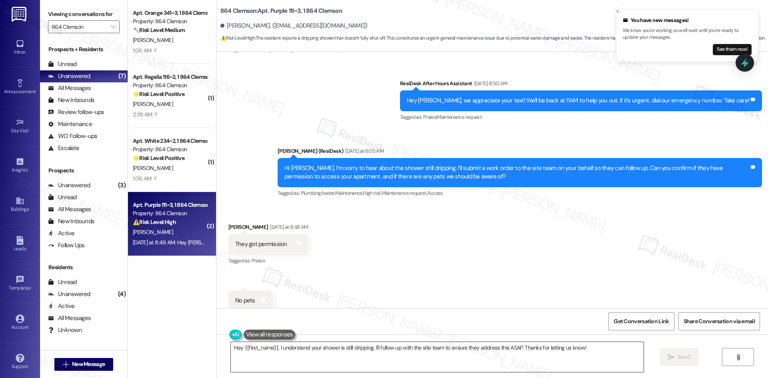
click at [384, 366] on textarea "Hey {{first_name}}, I understand your shower is still dripping. I'll follow up …" at bounding box center [437, 357] width 413 height 30
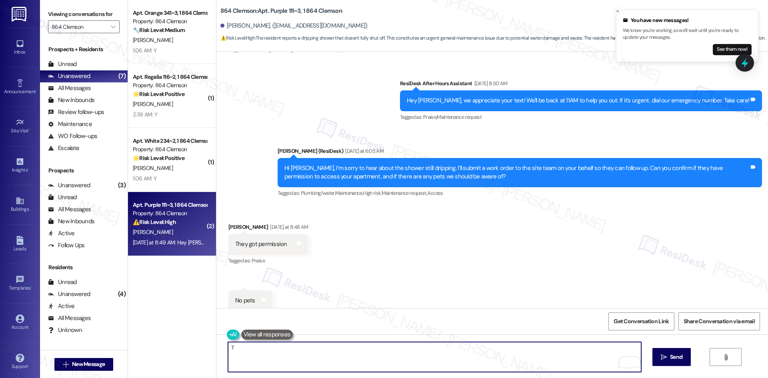
paste textarea "hank you for confirming. I’ll let the site team know and get back to you as soo…"
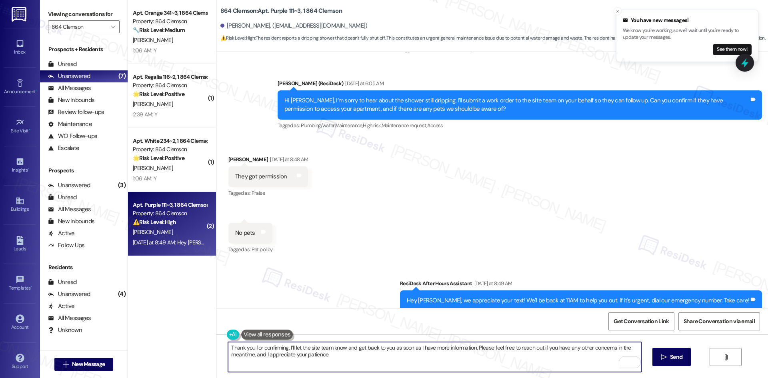
scroll to position [558, 0]
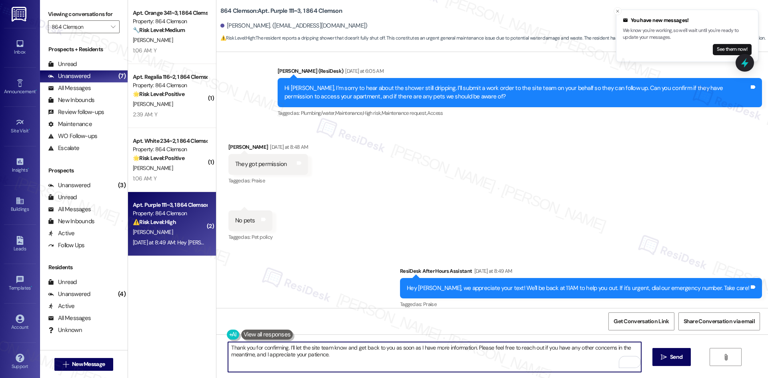
type textarea "Thank you for confirming. I’ll let the site team know and get back to you as so…"
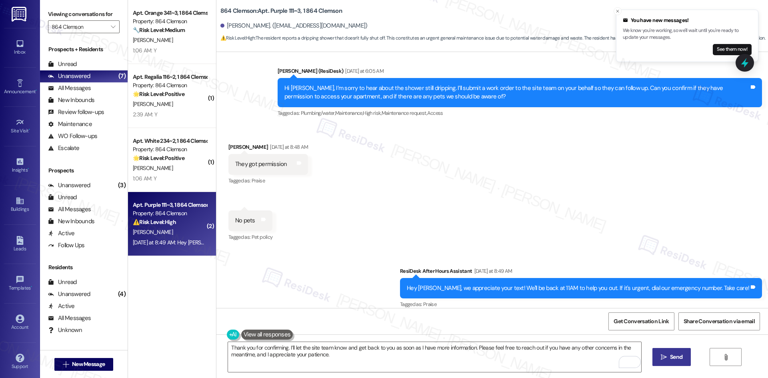
click at [665, 355] on icon "" at bounding box center [664, 357] width 6 height 6
click at [598, 201] on div "Received via SMS Brenden Ginn Yesterday at 8:48 AM They got permission Tags and…" at bounding box center [492, 187] width 552 height 124
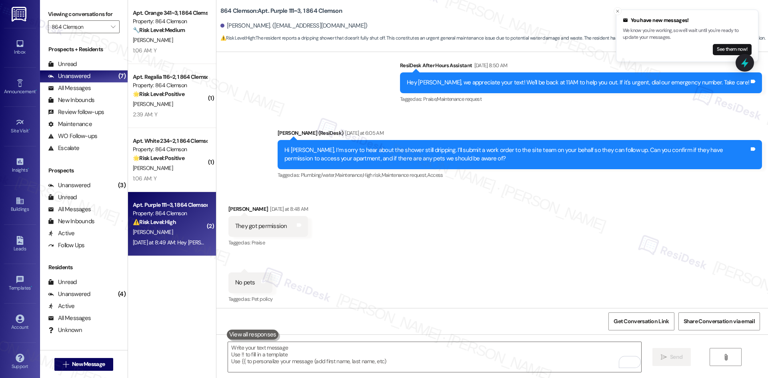
scroll to position [490, 0]
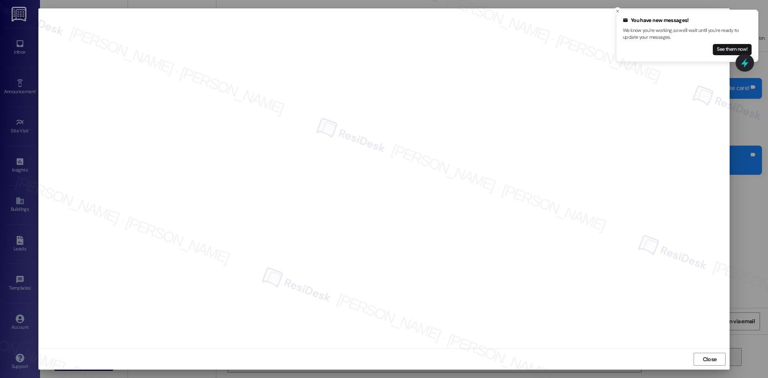
click at [716, 362] on span "Close" at bounding box center [709, 359] width 17 height 8
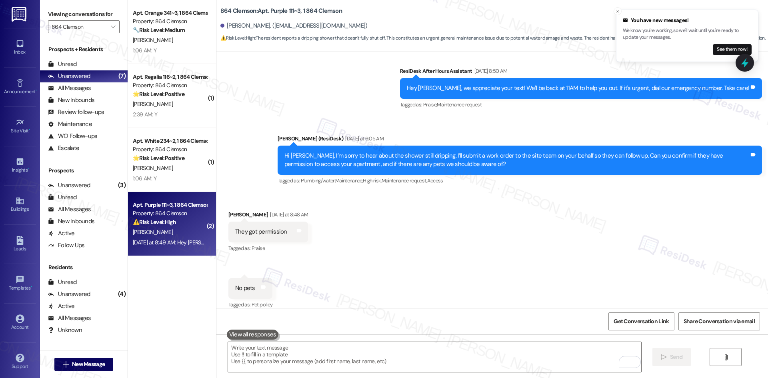
click at [431, 234] on div "Received via SMS Brenden Ginn Yesterday at 8:48 AM They got permission Tags and…" at bounding box center [492, 254] width 552 height 124
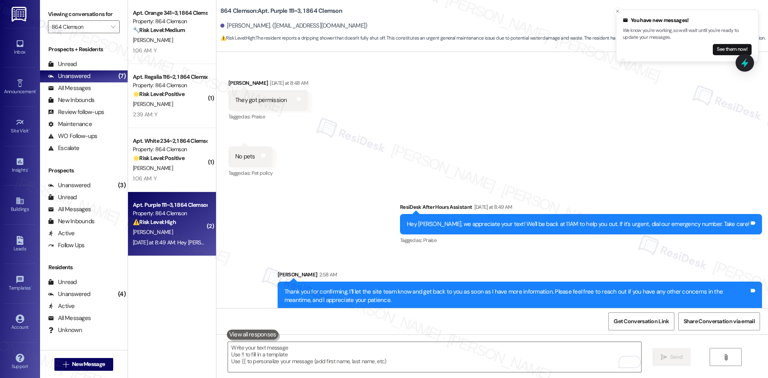
scroll to position [622, 0]
click at [461, 156] on div "Received via SMS Brenden Ginn Yesterday at 8:48 AM They got permission Tags and…" at bounding box center [492, 122] width 552 height 124
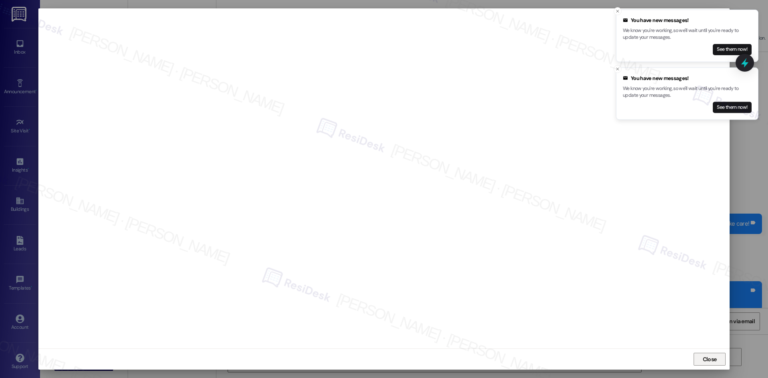
click at [703, 359] on span "Close" at bounding box center [710, 359] width 14 height 8
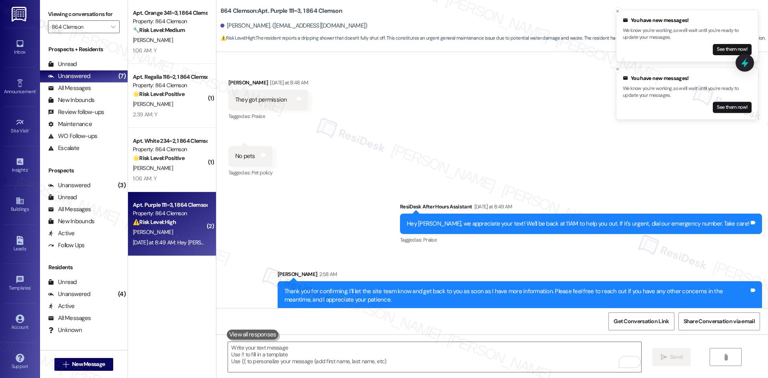
click at [373, 221] on div "Sent via SMS ResiDesk After Hours Assistant Yesterday at 8:49 AM Hey Brenden, w…" at bounding box center [492, 250] width 552 height 132
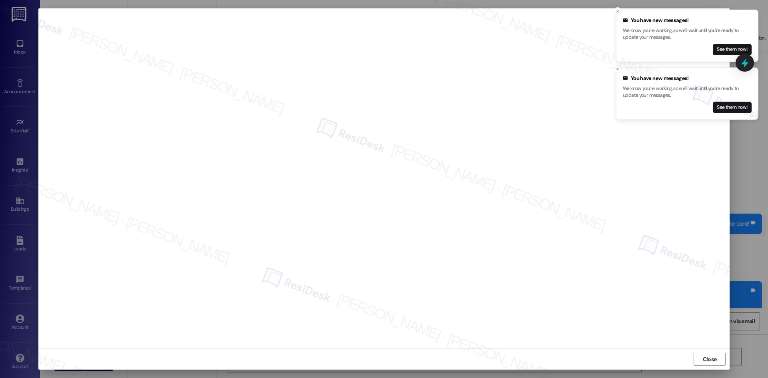
drag, startPoint x: 703, startPoint y: 357, endPoint x: 693, endPoint y: 356, distance: 9.3
click at [703, 358] on span "Close" at bounding box center [710, 359] width 14 height 8
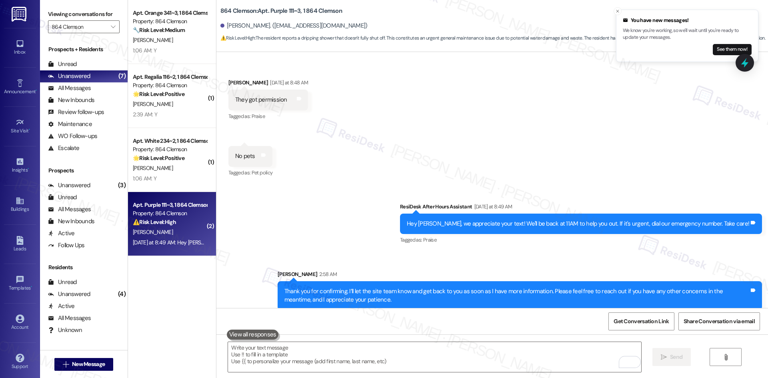
click at [320, 232] on div "Sent via SMS ResiDesk After Hours Assistant Yesterday at 8:49 AM Hey Brenden, w…" at bounding box center [492, 250] width 552 height 132
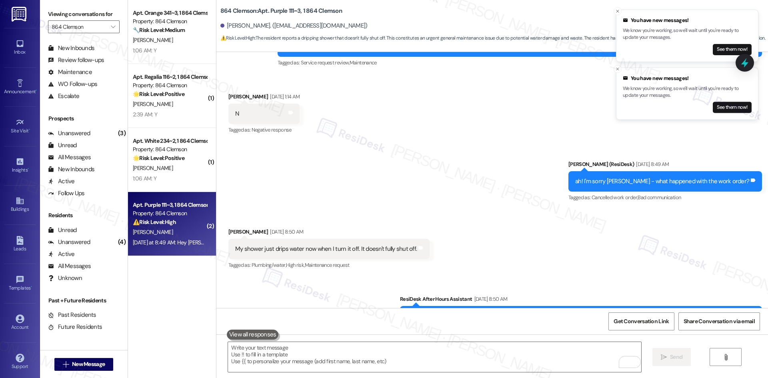
scroll to position [54, 0]
click at [522, 210] on div "Received via SMS Brenden Ginn Sep 16, 2025 at 8:50 AM My shower just drips wate…" at bounding box center [492, 244] width 552 height 68
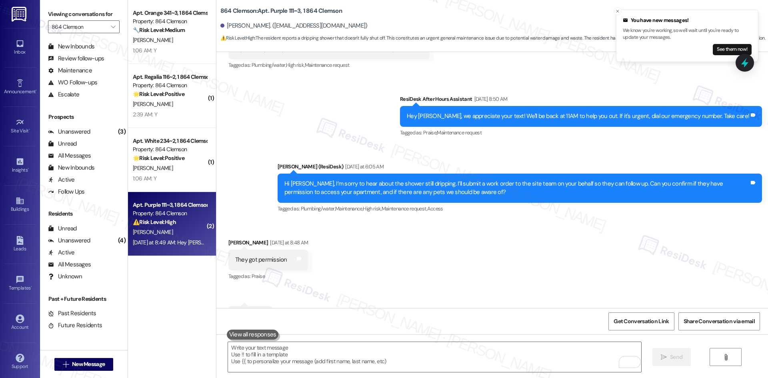
scroll to position [622, 0]
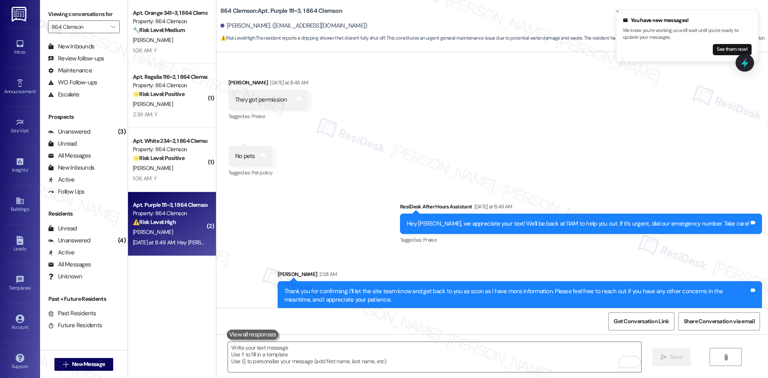
click at [391, 190] on div "Sent via SMS ResiDesk After Hours Assistant Yesterday at 8:49 AM Hey Brenden, w…" at bounding box center [492, 250] width 552 height 132
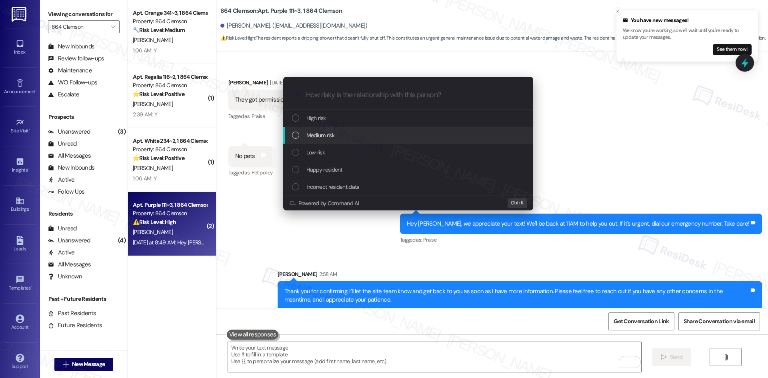
click at [365, 135] on div "Medium risk" at bounding box center [409, 135] width 234 height 9
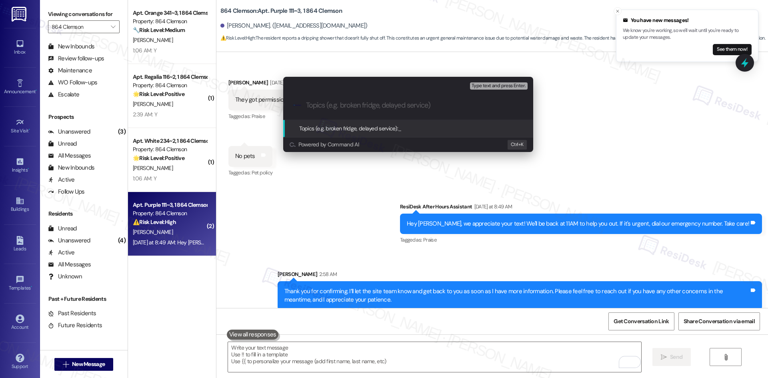
click at [329, 104] on input "Topics (e.g. broken fridge, delayed service)" at bounding box center [414, 105] width 217 height 8
paste input "Shower still dripping (Work Order #6822003)"
type input "Shower still dripping (Work Order #6822003)"
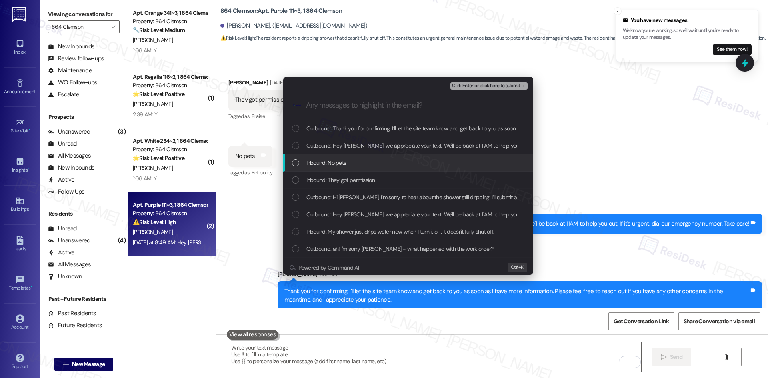
click at [350, 160] on div "Inbound: No pets" at bounding box center [409, 162] width 234 height 9
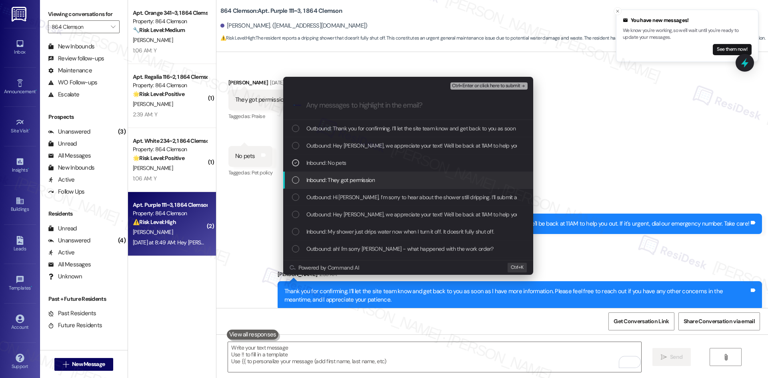
drag, startPoint x: 358, startPoint y: 174, endPoint x: 360, endPoint y: 178, distance: 4.5
click at [358, 176] on div "Inbound: They got permission" at bounding box center [408, 180] width 250 height 17
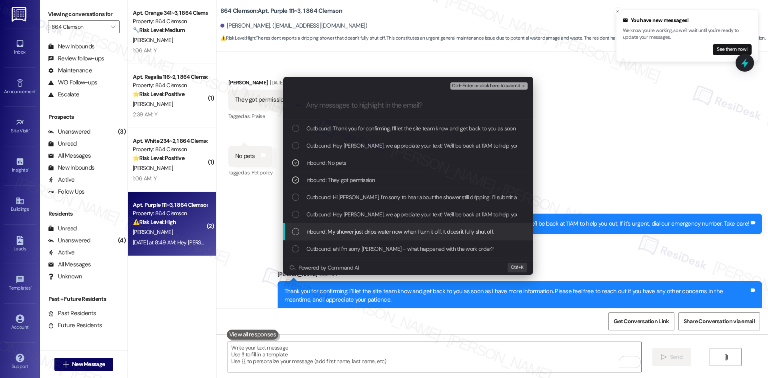
click at [375, 232] on span "Inbound: My shower just drips water now when I turn it off. It doesn't fully sh…" at bounding box center [400, 231] width 188 height 9
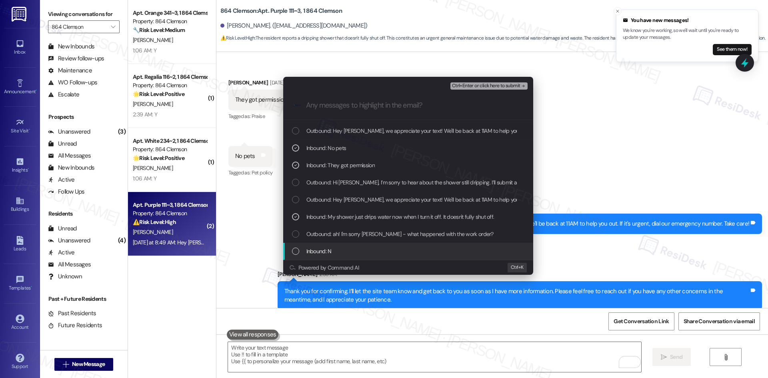
scroll to position [40, 0]
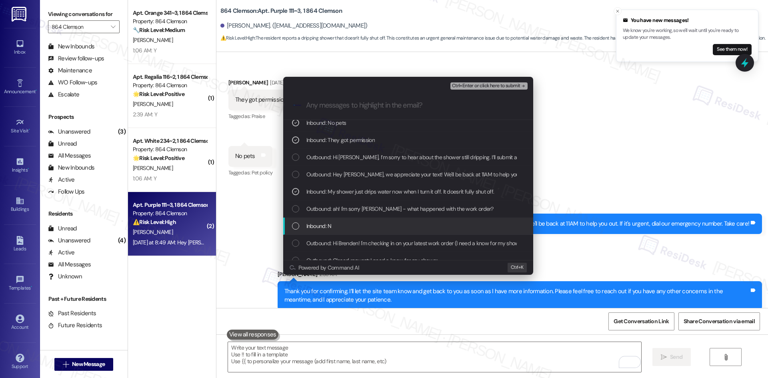
click at [405, 230] on div "Inbound: N" at bounding box center [409, 226] width 234 height 9
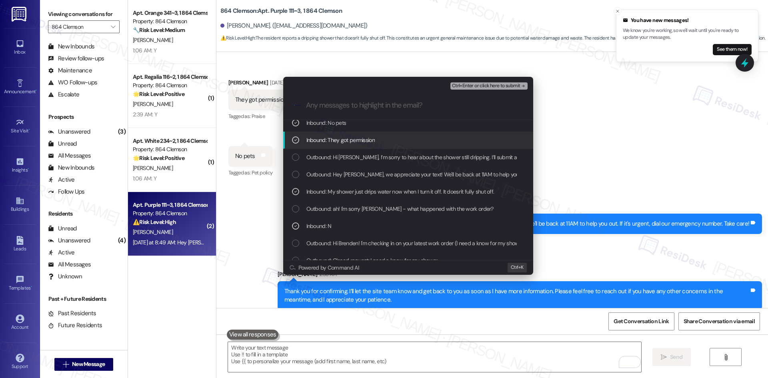
click at [506, 84] on span "Ctrl+Enter or click here to submit" at bounding box center [486, 86] width 68 height 6
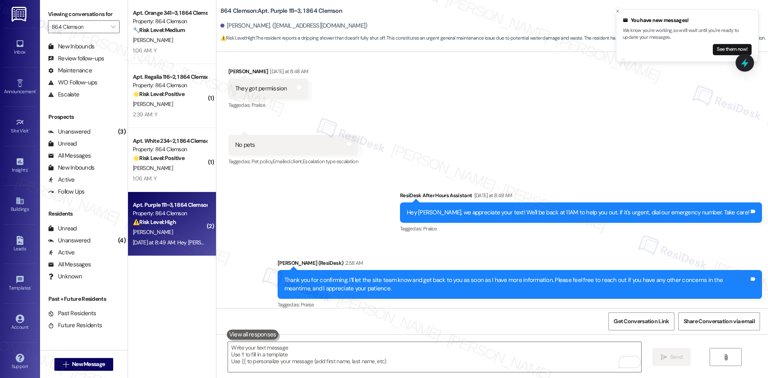
scroll to position [634, 0]
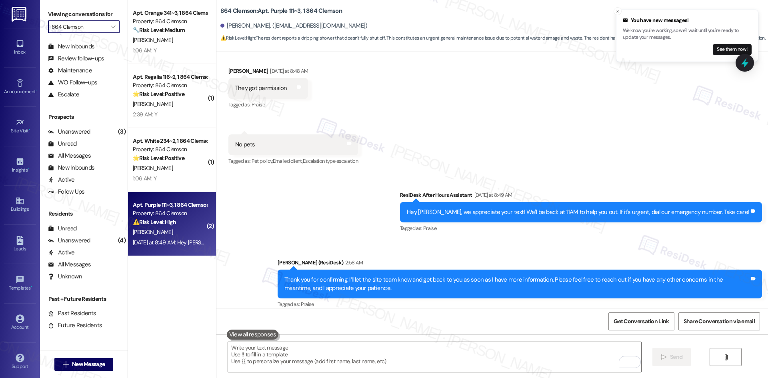
click at [99, 25] on input "864 Clemson" at bounding box center [79, 26] width 55 height 13
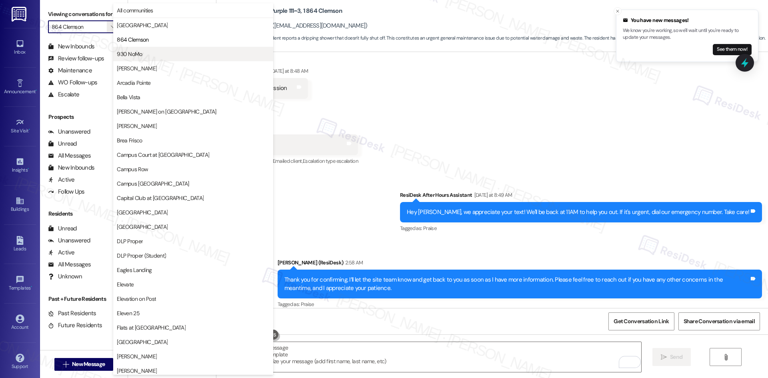
click at [142, 56] on span "930 NoMo" at bounding box center [129, 54] width 25 height 8
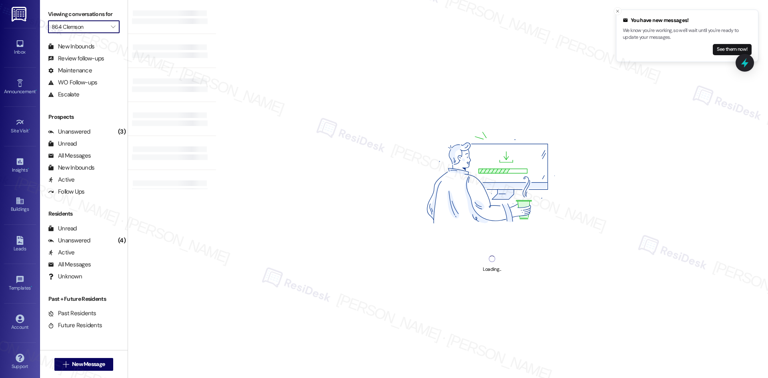
type input "930 NoMo"
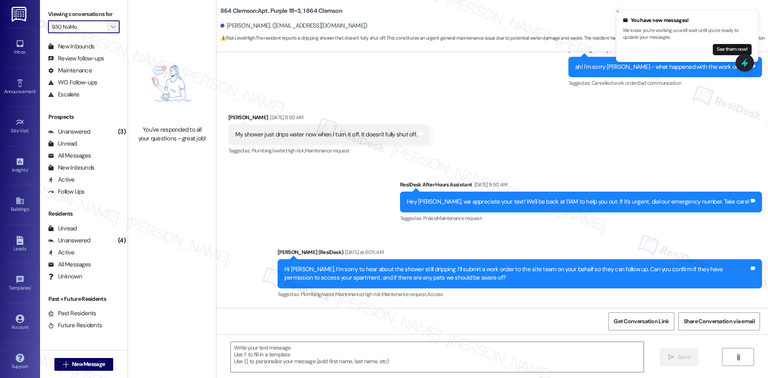
type textarea "Fetching suggested responses. Please feel free to read through the conversation…"
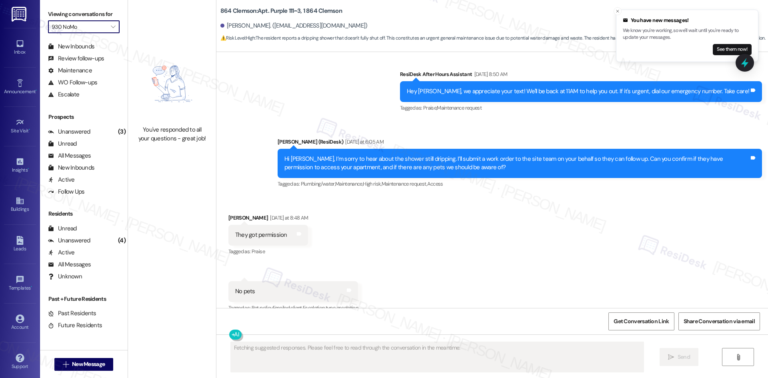
scroll to position [490, 0]
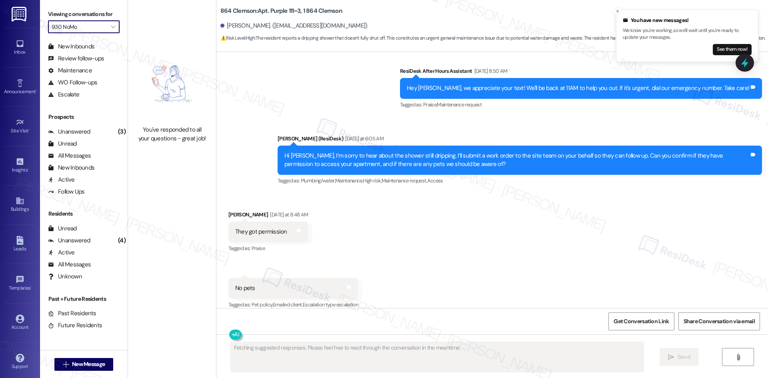
click at [98, 30] on input "930 NoMo" at bounding box center [79, 26] width 55 height 13
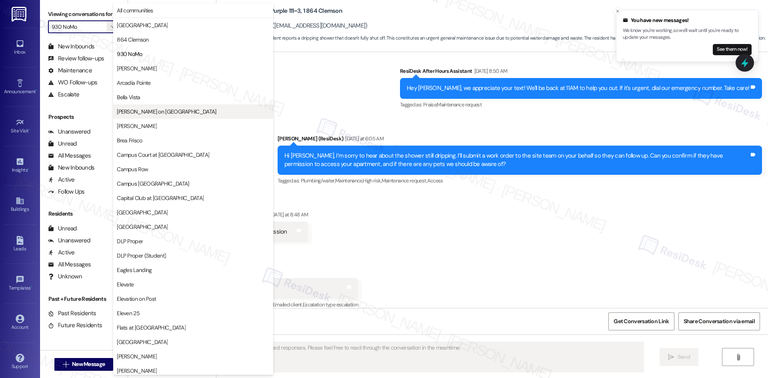
click at [163, 110] on span "[PERSON_NAME] on [GEOGRAPHIC_DATA]" at bounding box center [166, 112] width 99 height 8
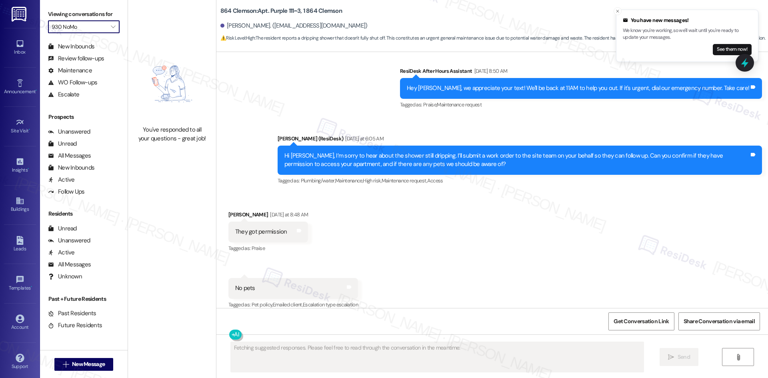
type input "[PERSON_NAME] on [GEOGRAPHIC_DATA]"
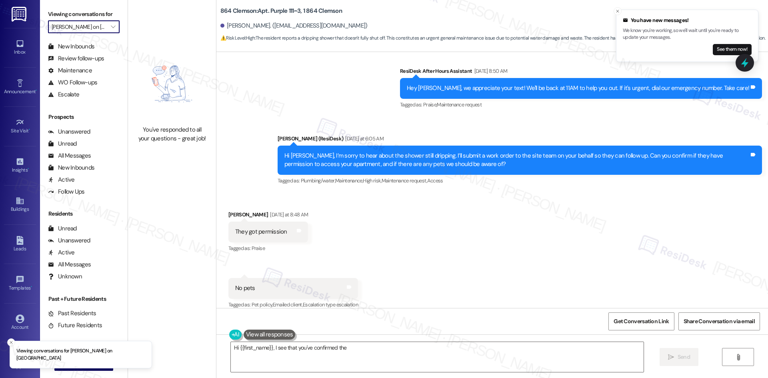
type textarea "Hi {{first_name}}, I see that you've confirmed the"
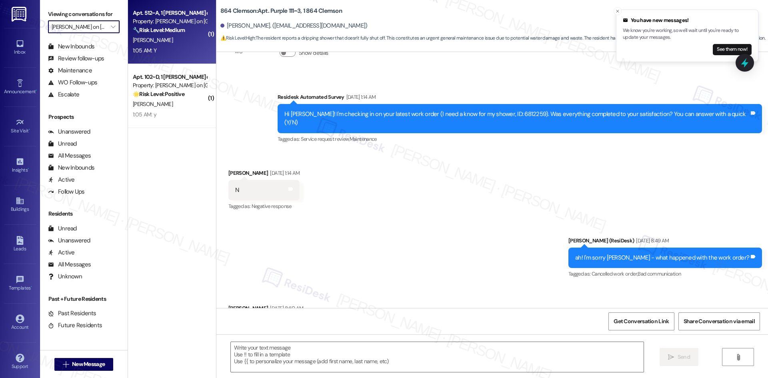
click at [174, 36] on div "D. Elmasri" at bounding box center [170, 40] width 76 height 10
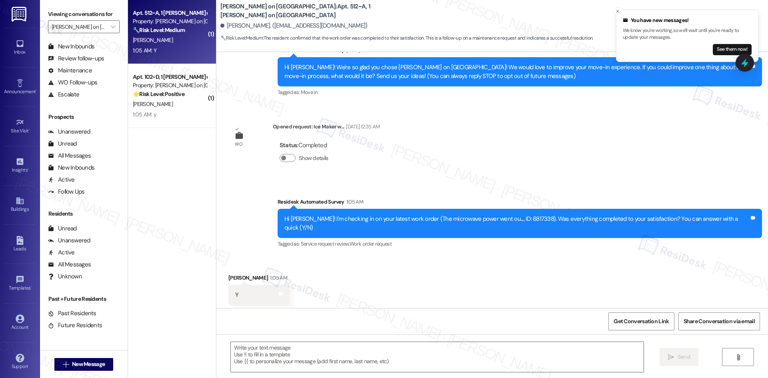
scroll to position [100, 0]
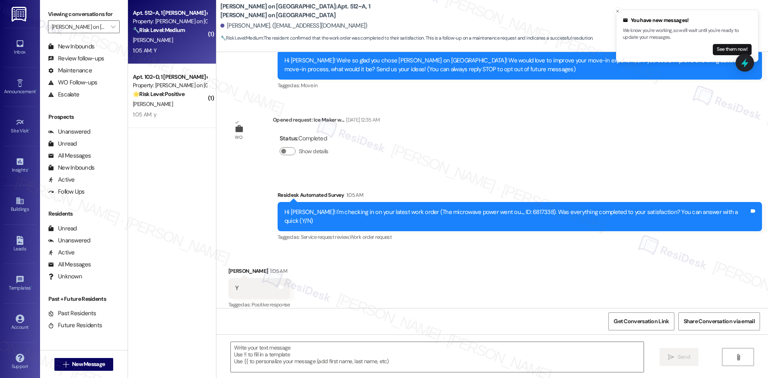
type textarea "Fetching suggested responses. Please feel free to read through the conversation…"
click at [253, 199] on div "Survey, sent via SMS Residesk Automated Survey 1:05 AM Hi Daniel! I'm checking …" at bounding box center [492, 211] width 552 height 76
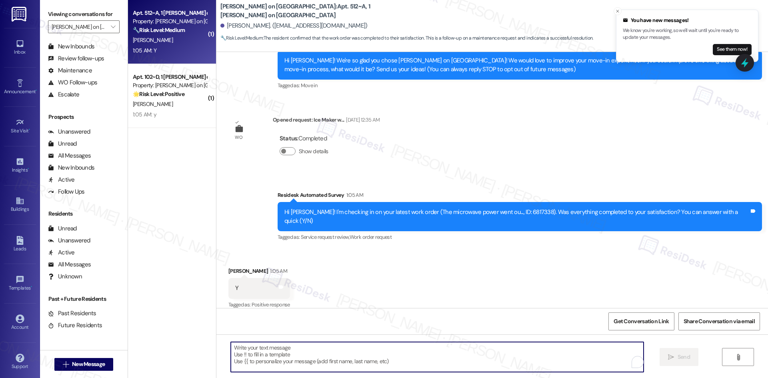
click at [326, 353] on textarea "To enrich screen reader interactions, please activate Accessibility in Grammarl…" at bounding box center [437, 357] width 413 height 30
paste textarea "Thank you for confirming! I’m glad to hear everything was completed to your sat…"
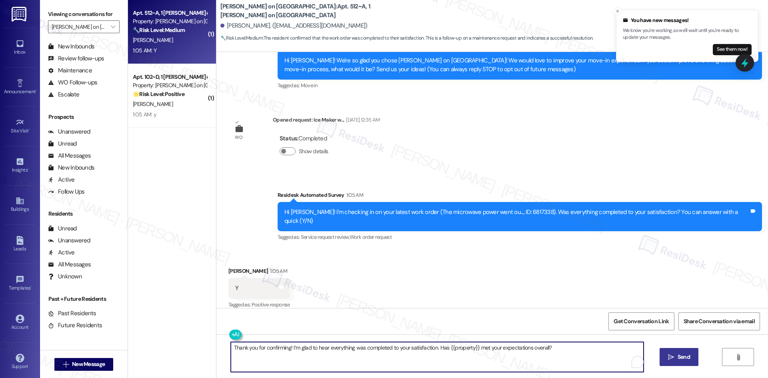
type textarea "Thank you for confirming! I’m glad to hear everything was completed to your sat…"
click at [680, 357] on span "Send" at bounding box center [683, 357] width 12 height 8
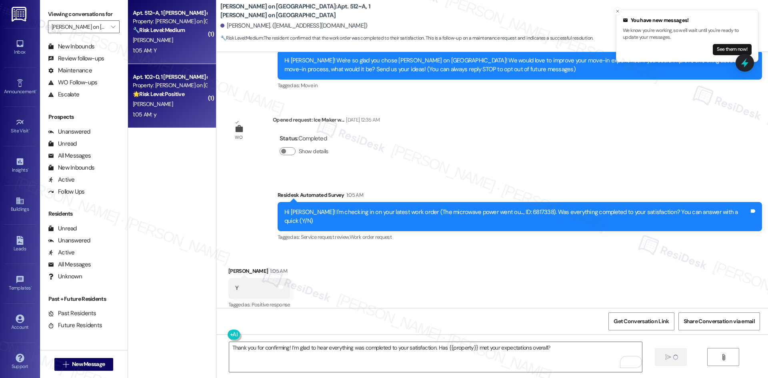
click at [175, 110] on div "1:05 AM: y 1:05 AM: y" at bounding box center [170, 115] width 76 height 10
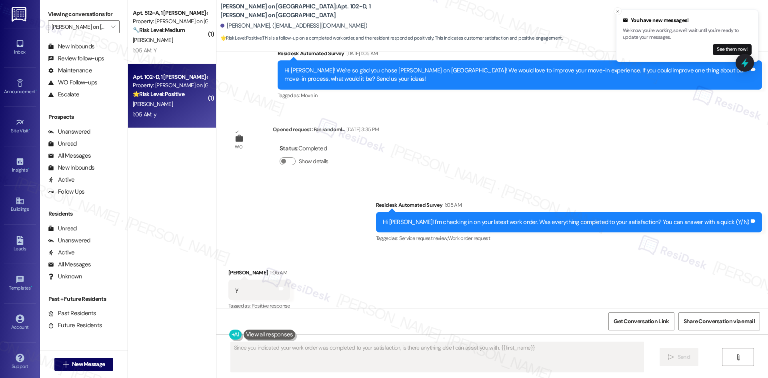
type textarea "Since you indicated your work order was completed to your satisfaction, is ther…"
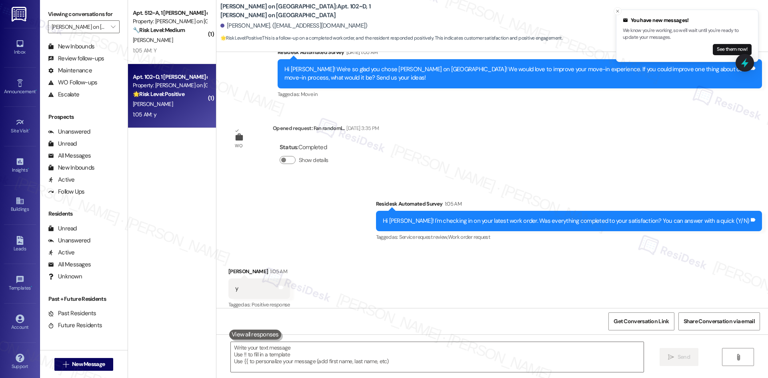
scroll to position [296, 0]
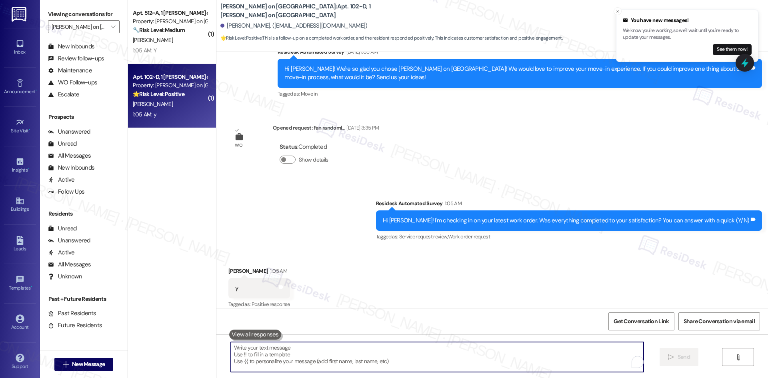
click at [435, 358] on textarea "To enrich screen reader interactions, please activate Accessibility in Grammarl…" at bounding box center [437, 357] width 413 height 30
paste textarea "Thank you for confirming! I’m glad to hear everything was completed to your sat…"
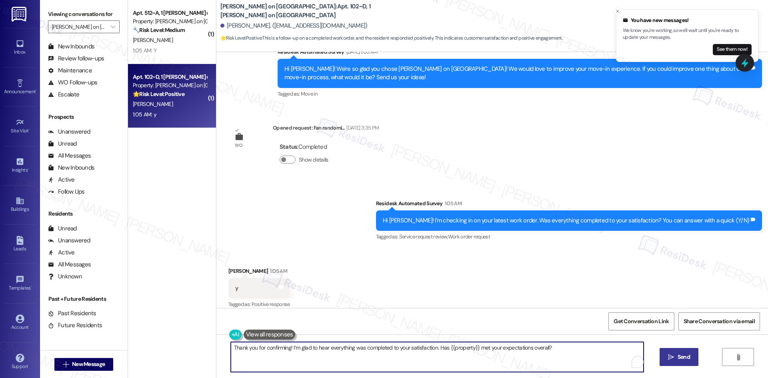
type textarea "Thank you for confirming! I’m glad to hear everything was completed to your sat…"
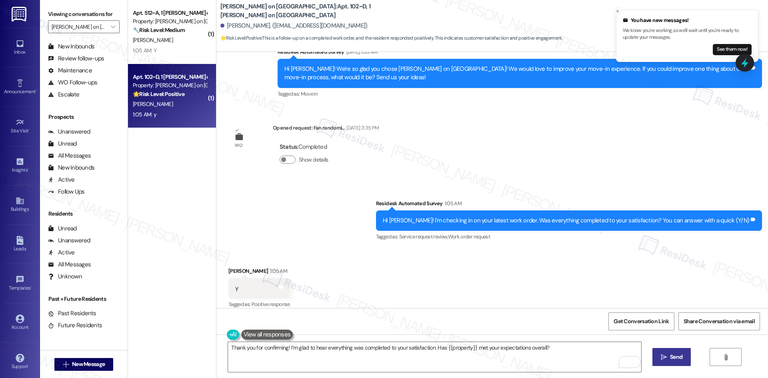
click at [680, 364] on button " Send" at bounding box center [671, 357] width 39 height 18
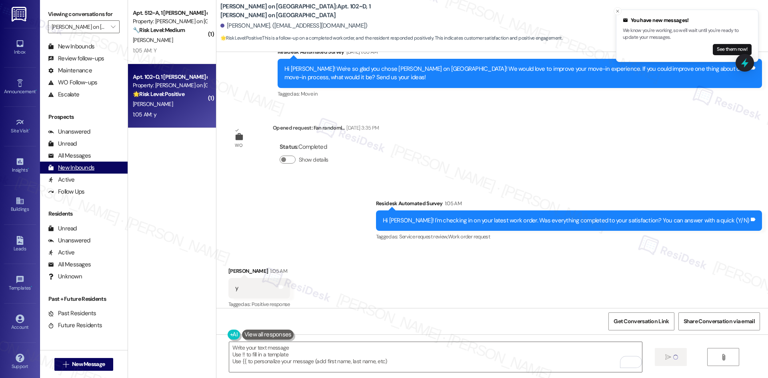
type textarea "Fetching suggested responses. Please feel free to read through the conversation…"
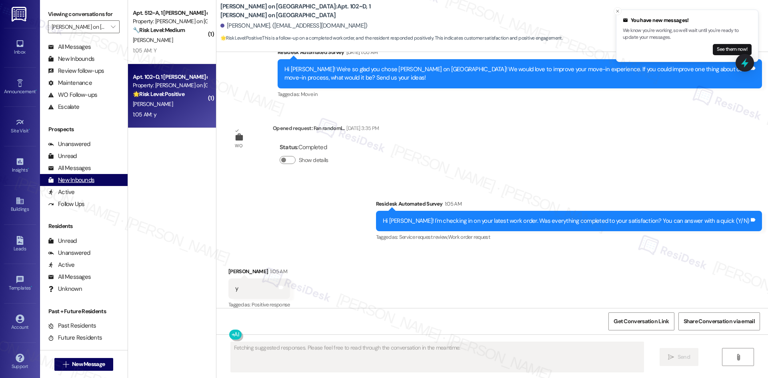
scroll to position [0, 0]
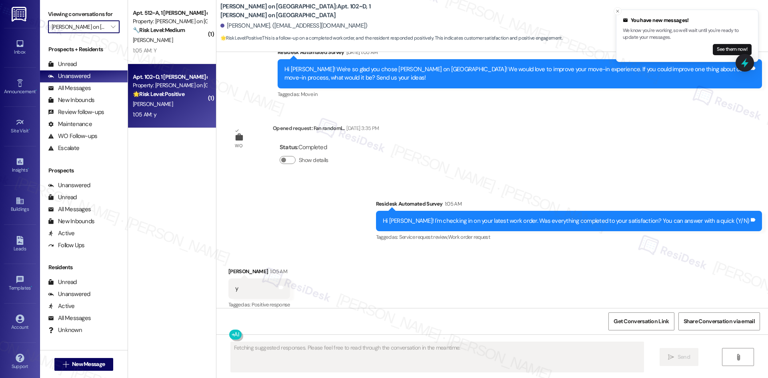
click at [86, 24] on input "[PERSON_NAME] on [GEOGRAPHIC_DATA]" at bounding box center [79, 26] width 55 height 13
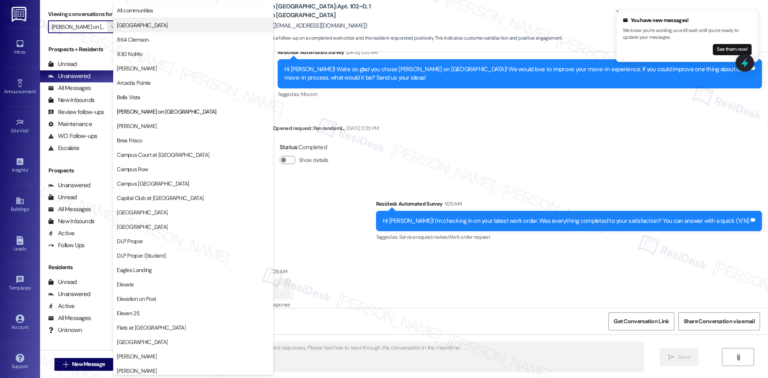
click at [154, 28] on span "[GEOGRAPHIC_DATA]" at bounding box center [142, 25] width 51 height 8
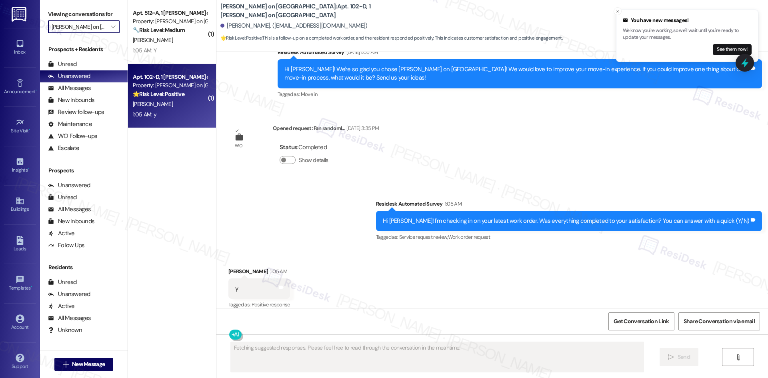
type input "[GEOGRAPHIC_DATA]"
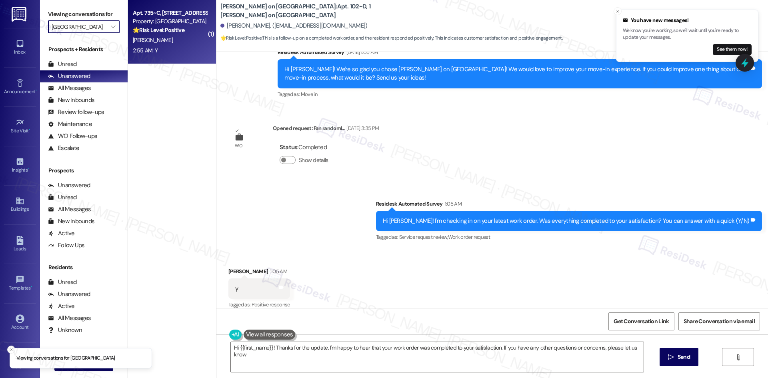
type textarea "Hi {{first_name}}! Thanks for the update. I'm happy to hear that your work orde…"
click at [170, 48] on div "2:55 AM: Y 2:55 AM: Y" at bounding box center [170, 51] width 76 height 10
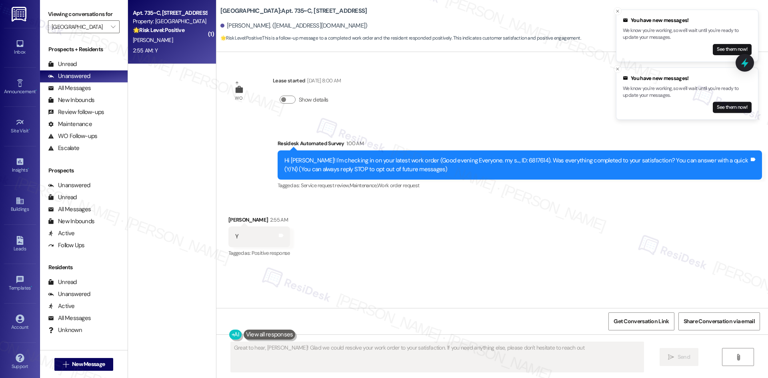
type textarea "Great to hear, Natalia! Glad we could resolve your work order to your satisfact…"
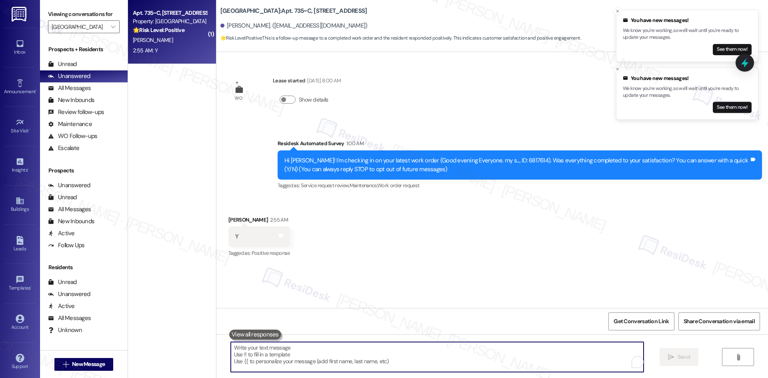
drag, startPoint x: 428, startPoint y: 350, endPoint x: 429, endPoint y: 358, distance: 8.0
click at [428, 351] on textarea "To enrich screen reader interactions, please activate Accessibility in Grammarl…" at bounding box center [437, 357] width 413 height 30
paste textarea "Thank you for confirming! I’m glad to hear everything was completed to your sat…"
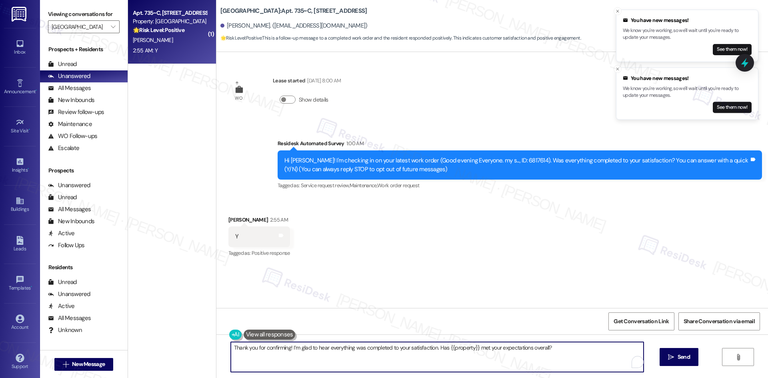
type textarea "Thank you for confirming! I’m glad to hear everything was completed to your sat…"
click at [679, 359] on span "Send" at bounding box center [683, 357] width 12 height 8
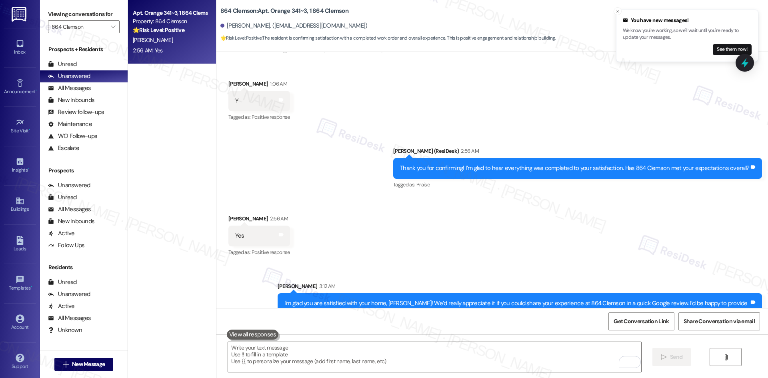
scroll to position [1030, 0]
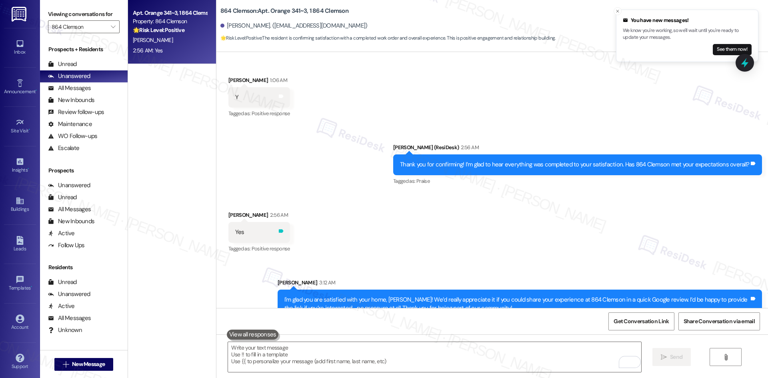
click at [279, 229] on icon at bounding box center [281, 231] width 5 height 4
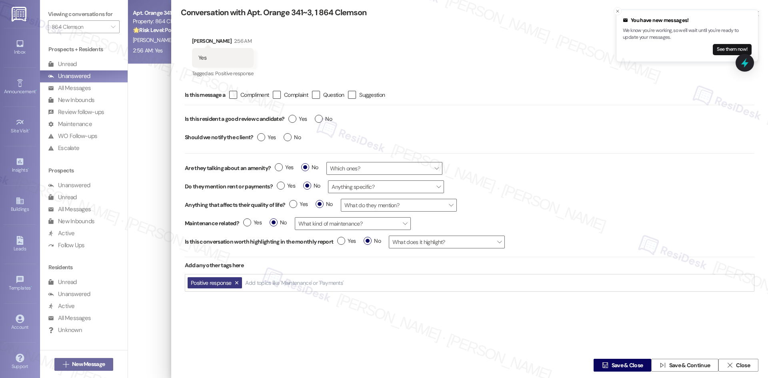
click at [234, 89] on div "Is this message a  Compliment  Complaint  Question  Suggestion" at bounding box center [470, 95] width 570 height 20
drag, startPoint x: 236, startPoint y: 95, endPoint x: 256, endPoint y: 106, distance: 22.4
click at [236, 96] on icon "" at bounding box center [232, 95] width 5 height 8
click at [230, 96] on input " Compliment" at bounding box center [227, 94] width 5 height 5
checkbox input "true"
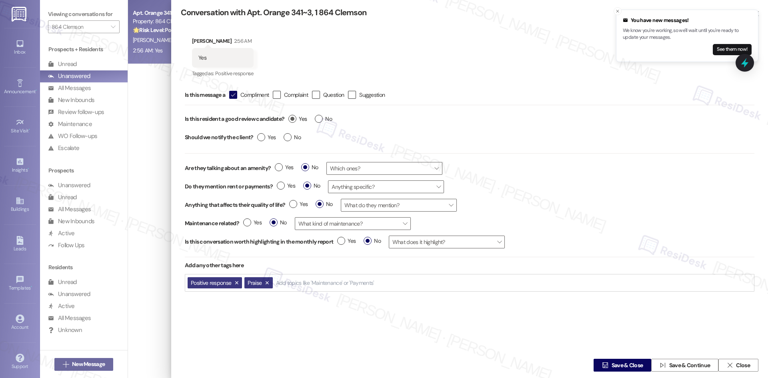
click at [291, 120] on label "Yes" at bounding box center [297, 119] width 18 height 8
click at [291, 120] on input "Yes" at bounding box center [297, 120] width 18 height 10
radio input "true"
click at [262, 137] on label "Yes" at bounding box center [266, 137] width 18 height 8
click at [262, 137] on input "Yes" at bounding box center [266, 138] width 18 height 10
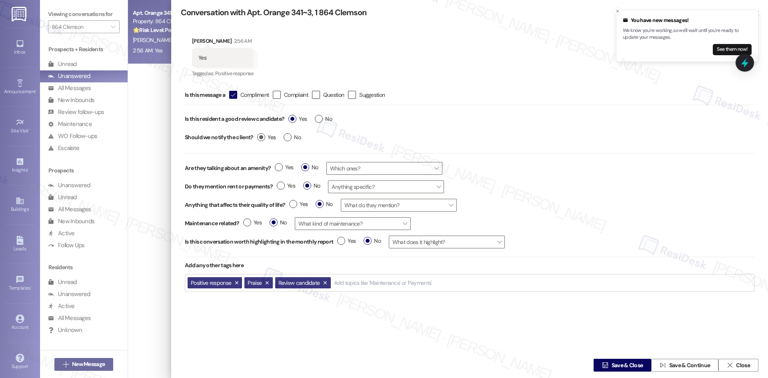
radio input "true"
click at [616, 366] on span "Save & Close" at bounding box center [628, 365] width 32 height 8
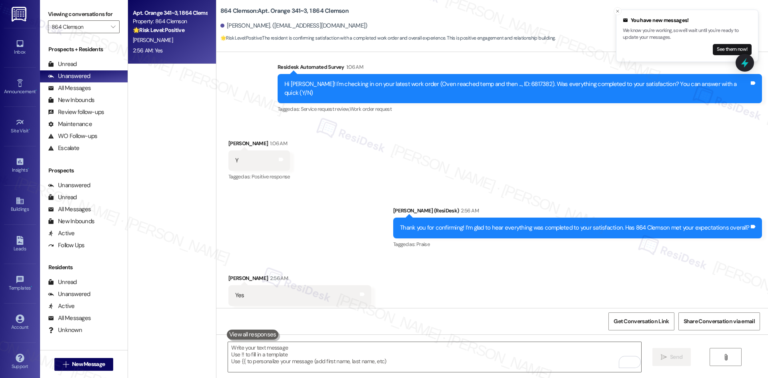
scroll to position [965, 0]
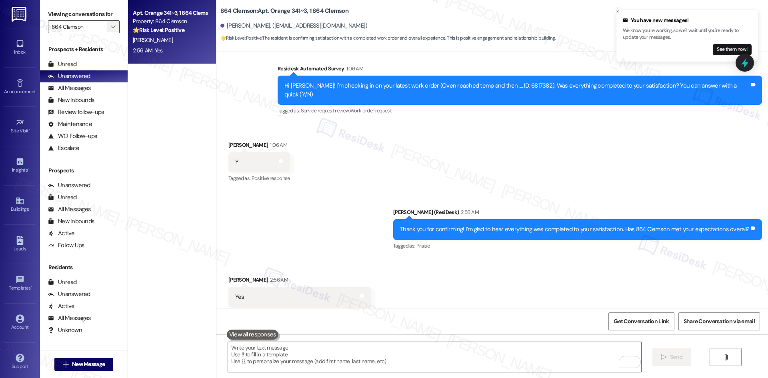
click at [111, 26] on icon "" at bounding box center [113, 27] width 4 height 6
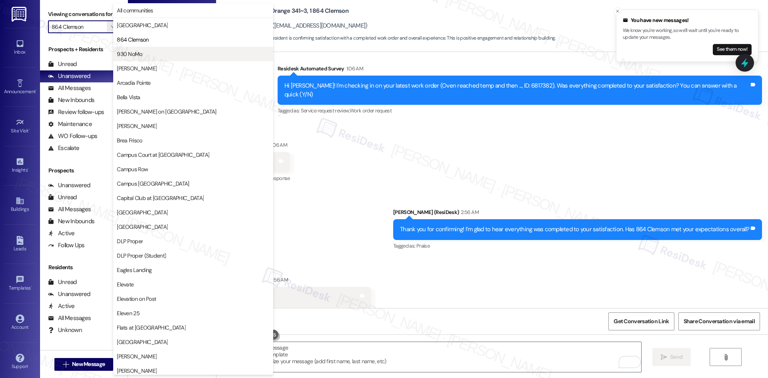
click at [168, 59] on button "930 NoMo" at bounding box center [193, 54] width 160 height 14
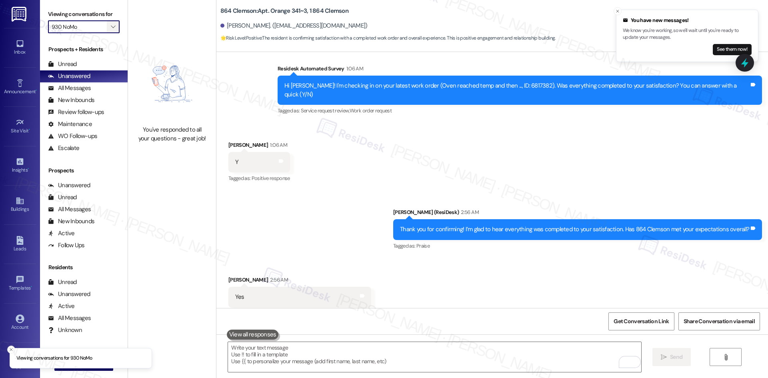
click at [109, 31] on span "" at bounding box center [113, 26] width 8 height 13
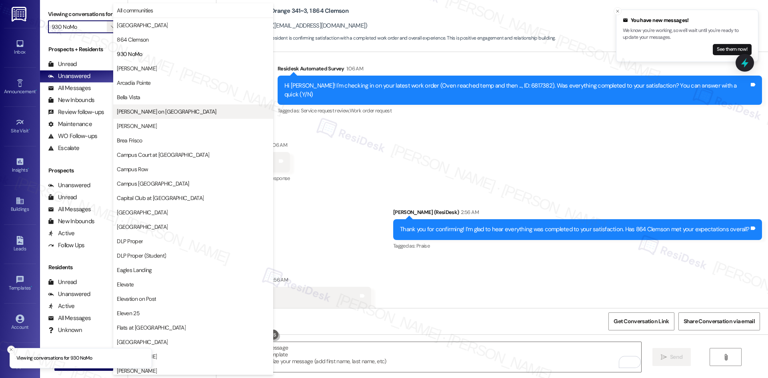
click at [173, 110] on span "[PERSON_NAME] on [GEOGRAPHIC_DATA]" at bounding box center [166, 112] width 99 height 8
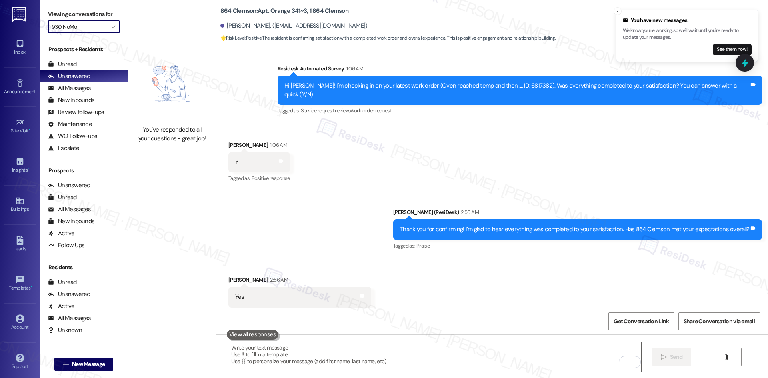
type input "[PERSON_NAME] on [GEOGRAPHIC_DATA]"
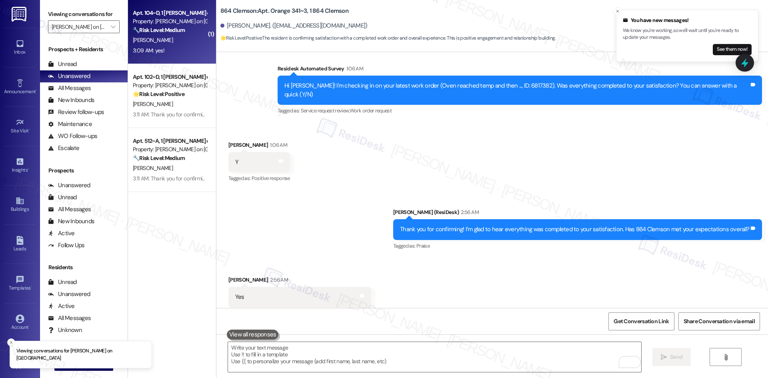
click at [174, 43] on div "[PERSON_NAME]" at bounding box center [170, 40] width 76 height 10
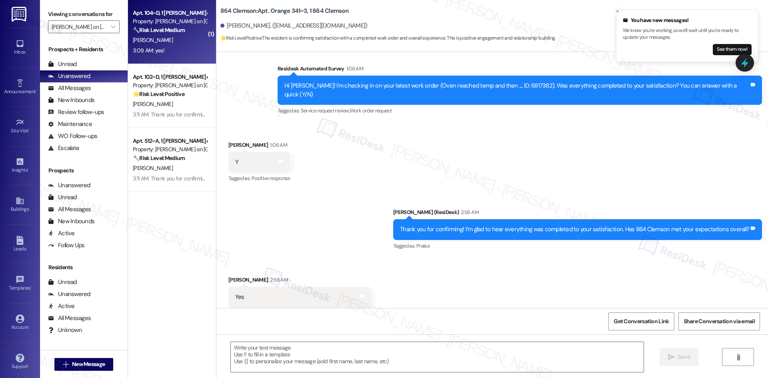
type textarea "Fetching suggested responses. Please feel free to read through the conversation…"
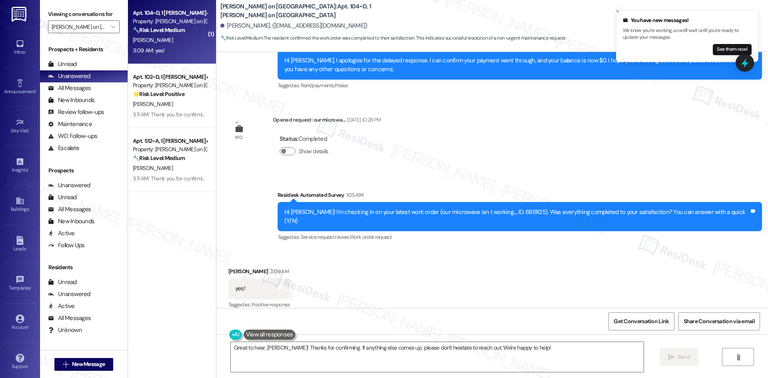
scroll to position [325, 0]
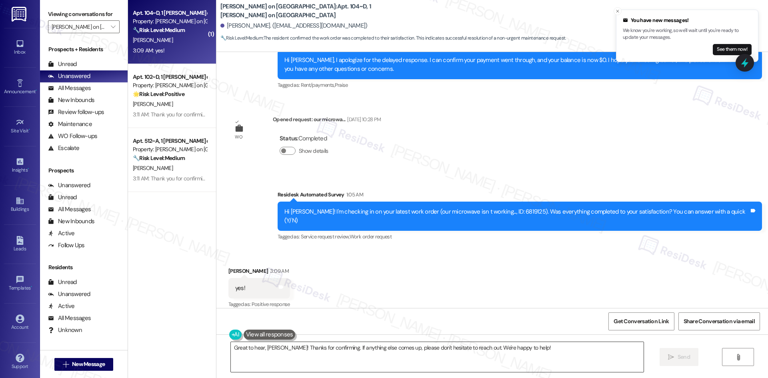
click at [402, 360] on textarea "Great to hear, [PERSON_NAME]! Thanks for confirming. If anything else comes up,…" at bounding box center [437, 357] width 413 height 30
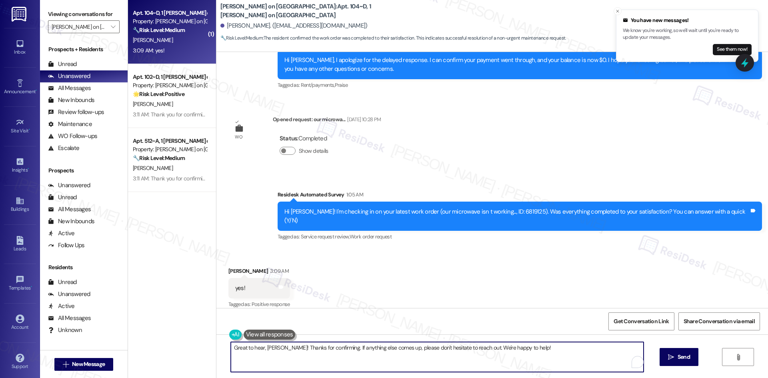
paste textarea "I'm glad you are satisfied with your home, {{first_name}}! We’d really apprecia…"
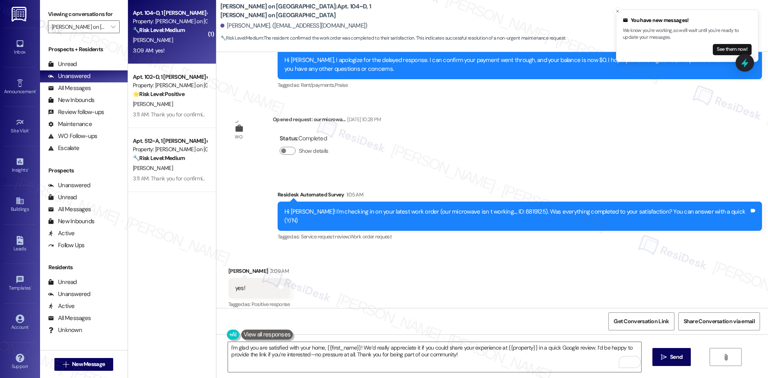
drag, startPoint x: 405, startPoint y: 175, endPoint x: 406, endPoint y: 179, distance: 4.1
click at [405, 175] on div "Survey, sent via SMS Residesk Automated Survey 1:05 AM Hi [PERSON_NAME]! I'm ch…" at bounding box center [492, 210] width 552 height 76
click at [421, 358] on textarea "I'm glad you are satisfied with your home, {{first_name}}! We’d really apprecia…" at bounding box center [434, 357] width 413 height 30
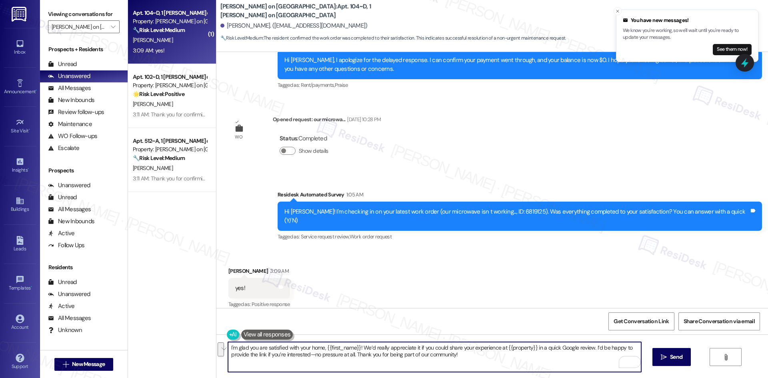
paste textarea "Thank you for confirming! I’m glad to hear everything was completed to your sat…"
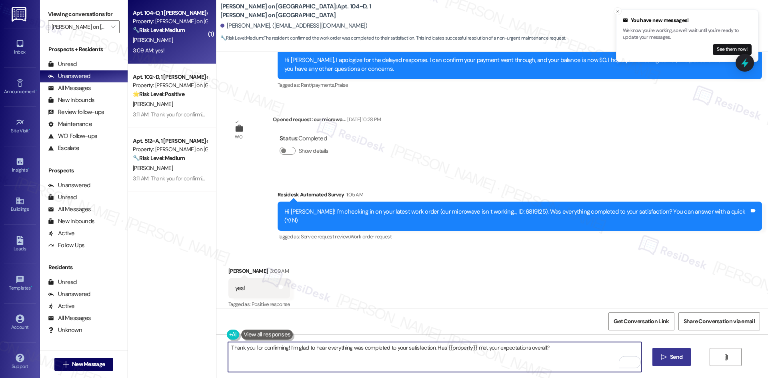
type textarea "Thank you for confirming! I’m glad to hear everything was completed to your sat…"
click at [670, 357] on span "Send" at bounding box center [676, 357] width 12 height 8
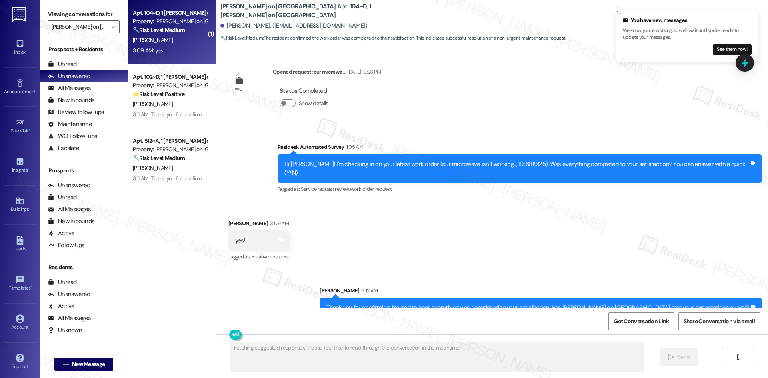
scroll to position [380, 0]
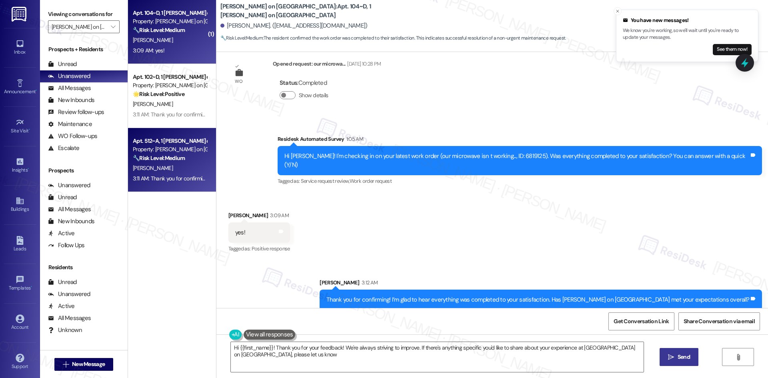
type textarea "Hi {{first_name}}! Thank you for your feedback! We're always striving to improv…"
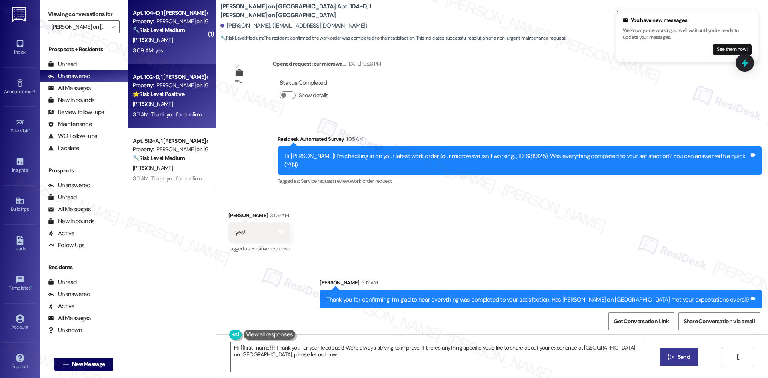
click at [175, 93] on strong "🌟 Risk Level: Positive" at bounding box center [159, 93] width 52 height 7
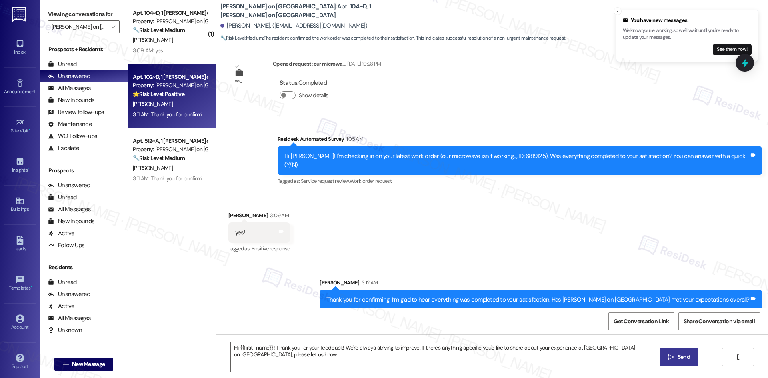
type textarea "Fetching suggested responses. Please feel free to read through the conversation…"
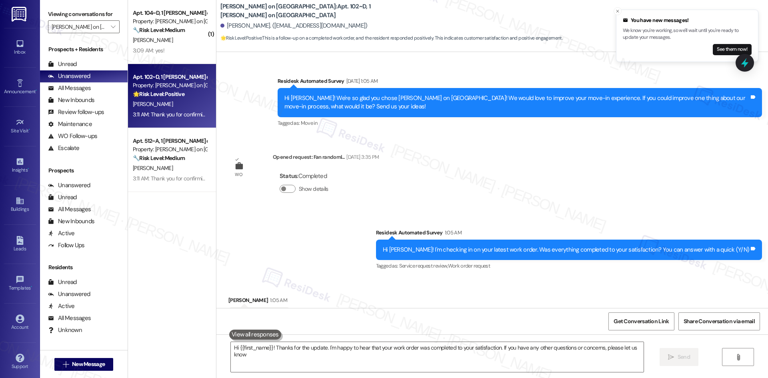
type textarea "Hi {{first_name}}! Thanks for the update. I'm happy to hear that your work orde…"
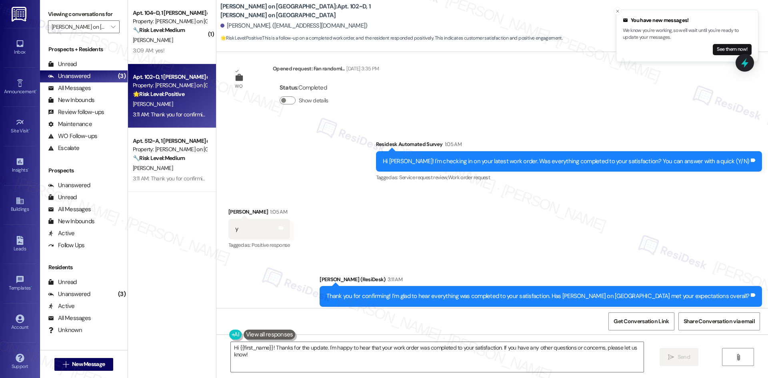
scroll to position [363, 0]
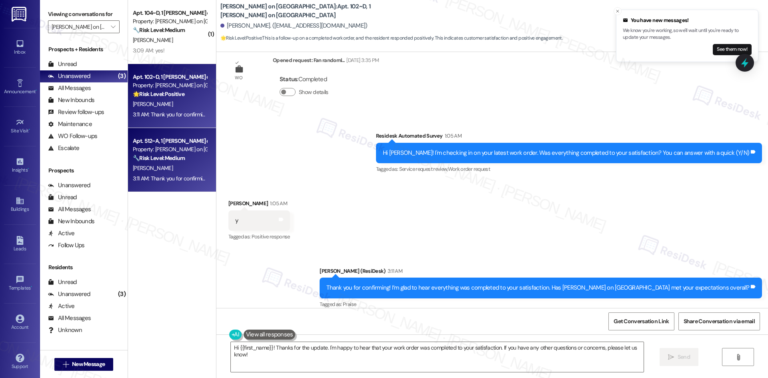
click at [168, 167] on div "[PERSON_NAME]" at bounding box center [170, 168] width 76 height 10
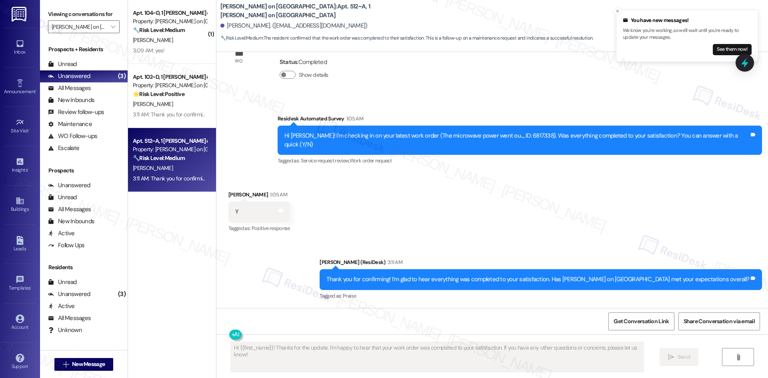
type textarea "Fetching suggested responses. Please feel free to read through the conversation…"
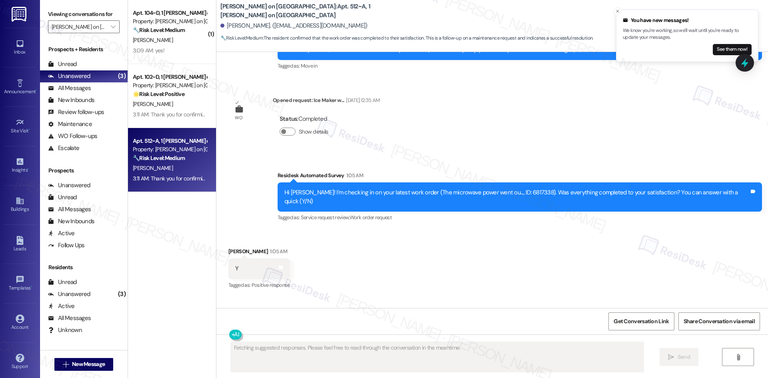
scroll to position [168, 0]
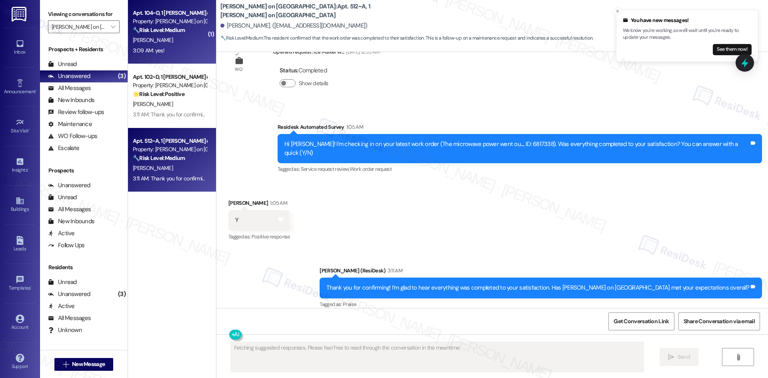
click at [182, 47] on div "3:09 AM: yes! 3:09 AM: yes!" at bounding box center [170, 51] width 76 height 10
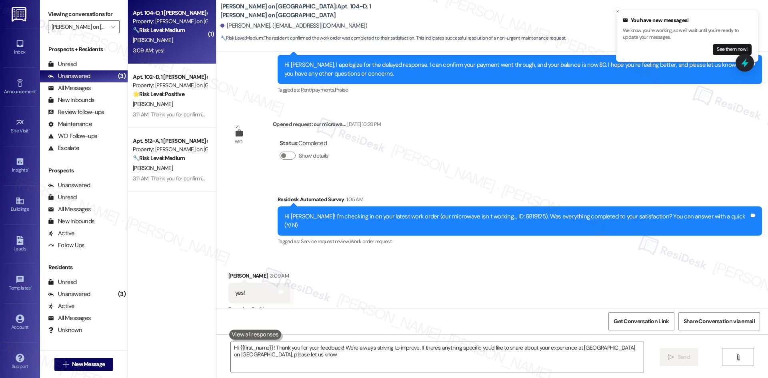
type textarea "Hi {{first_name}}! Thank you for your feedback! We're always striving to improv…"
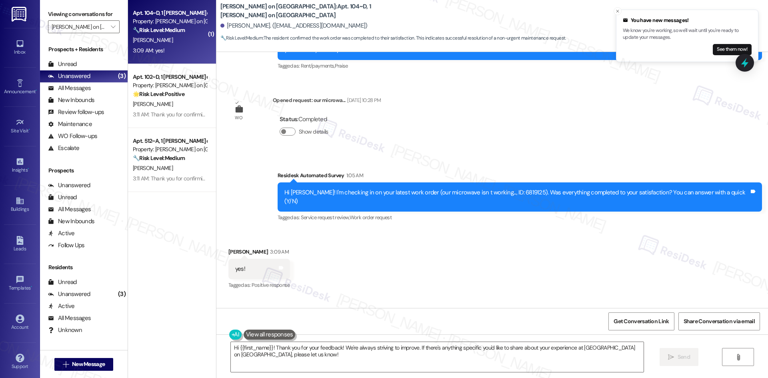
scroll to position [392, 0]
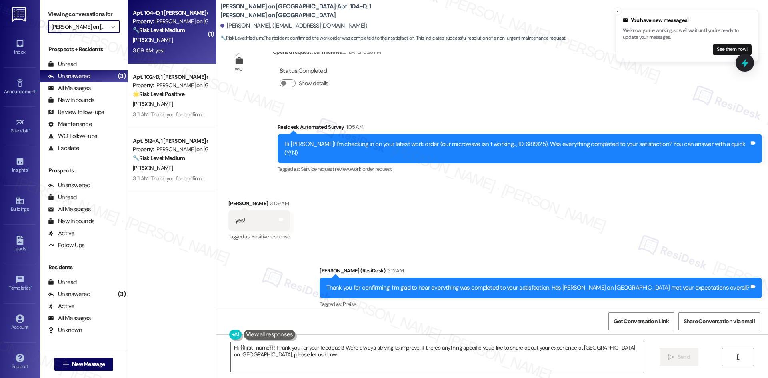
click at [87, 27] on input "[PERSON_NAME] on [GEOGRAPHIC_DATA]" at bounding box center [79, 26] width 55 height 13
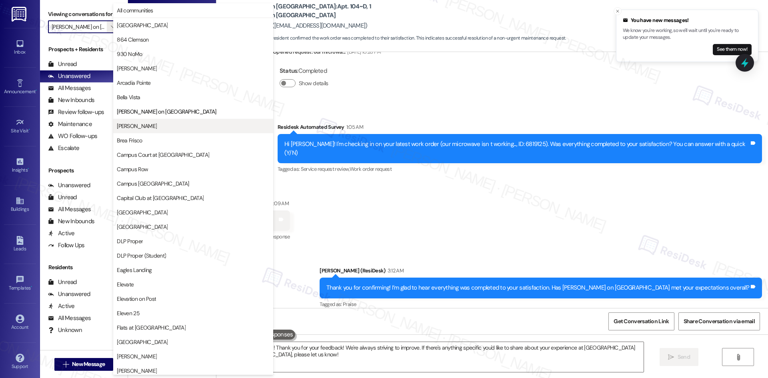
click at [154, 126] on span "[PERSON_NAME]" at bounding box center [193, 126] width 153 height 8
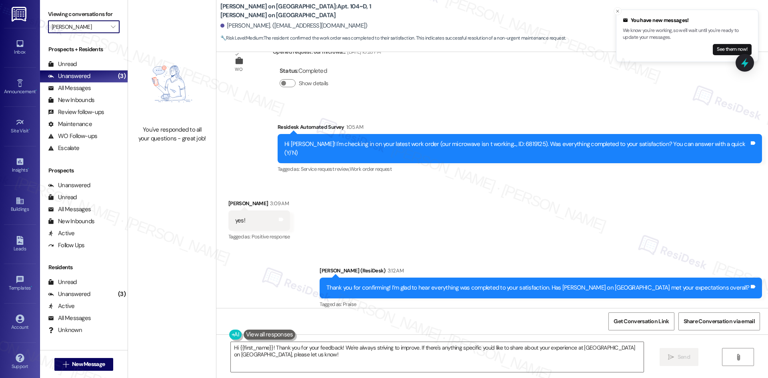
click at [77, 24] on input "[PERSON_NAME]" at bounding box center [79, 26] width 55 height 13
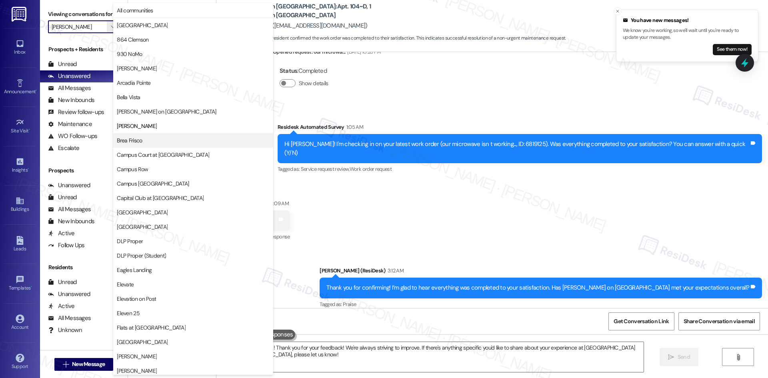
click at [159, 143] on span "Brea Frisco" at bounding box center [193, 140] width 153 height 8
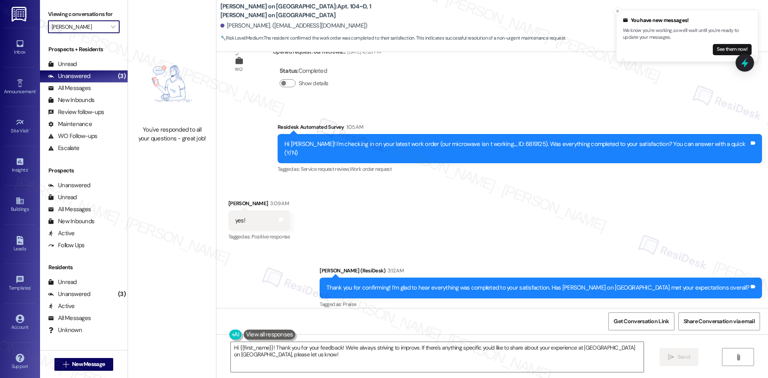
type input "Brea Frisco"
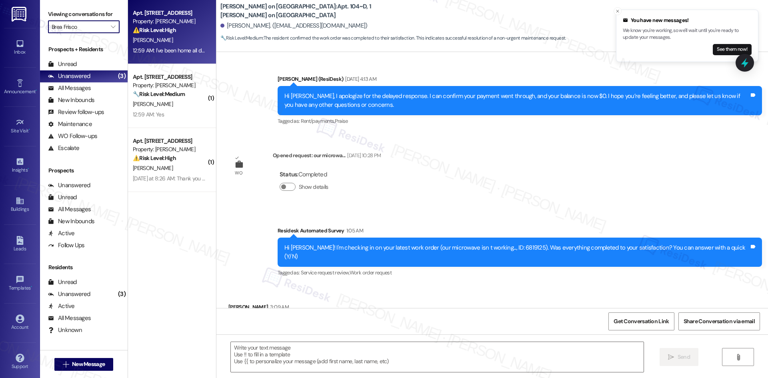
type textarea "Fetching suggested responses. Please feel free to read through the conversation…"
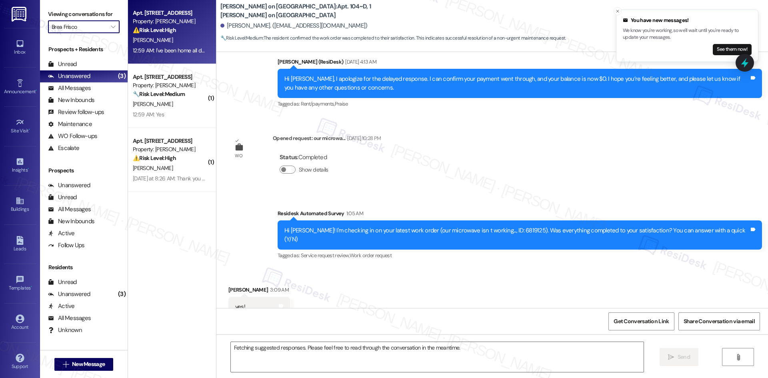
click at [172, 52] on div "12:59 AM: I've been home all day 12:59 AM: I've been home all day" at bounding box center [170, 50] width 75 height 7
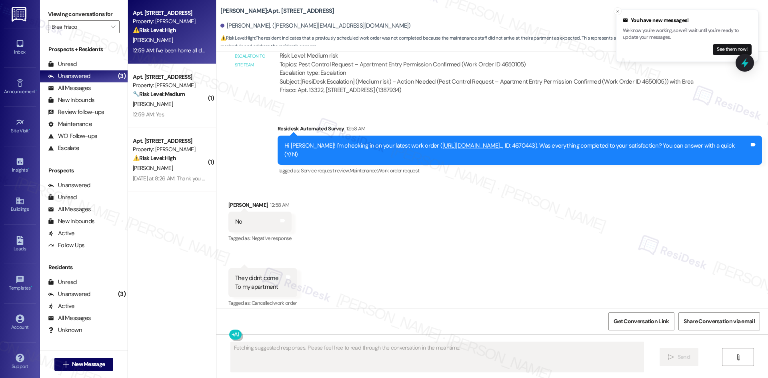
scroll to position [4290, 0]
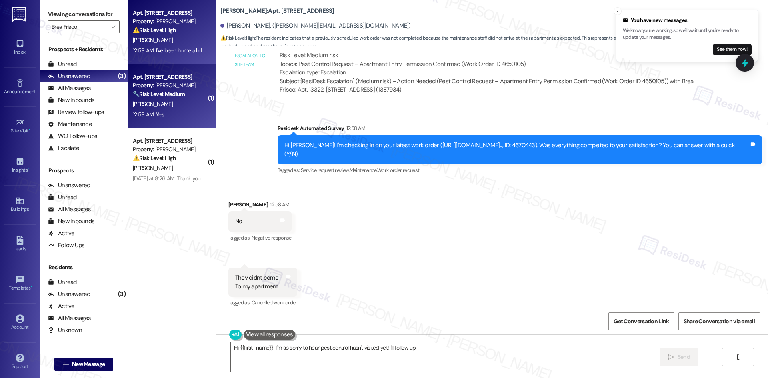
type textarea "Hi {{first_name}}, I'm so sorry to hear pest control hasn't visited yet! I'll f…"
click at [184, 93] on div "🔧 Risk Level: Medium The resident confirmed the work order was completed to the…" at bounding box center [170, 94] width 74 height 8
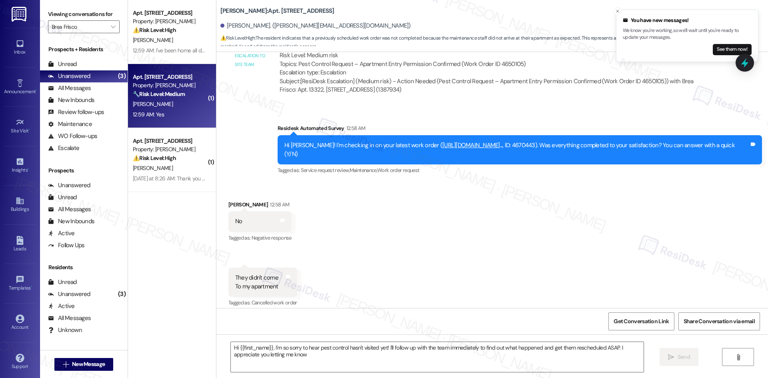
type textarea "Hi {{first_name}}, I'm so sorry to hear pest control hasn't visited yet! I'll f…"
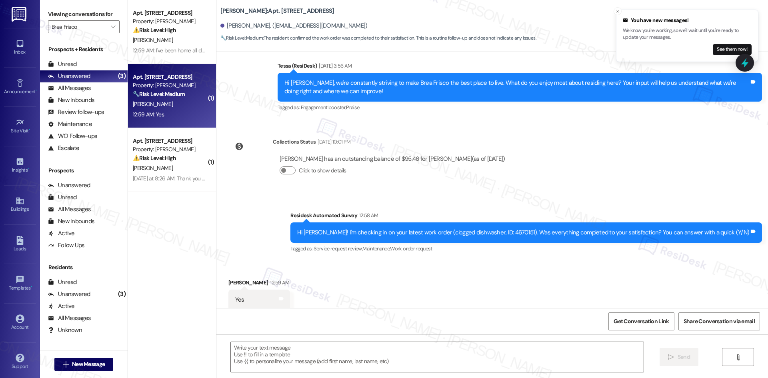
type textarea "Fetching suggested responses. Please feel free to read through the conversation…"
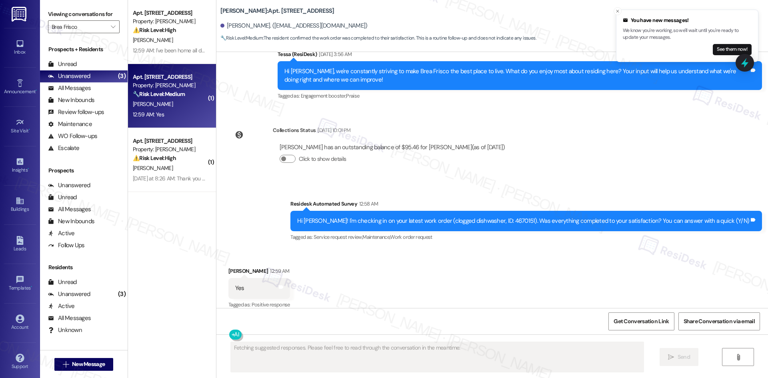
scroll to position [235, 0]
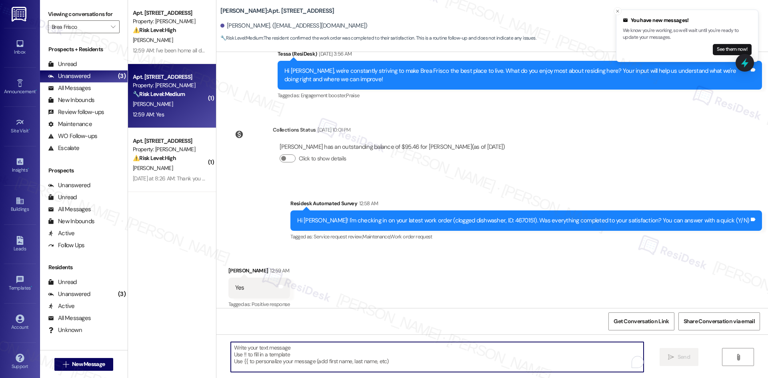
click at [434, 360] on textarea "To enrich screen reader interactions, please activate Accessibility in Grammarl…" at bounding box center [437, 357] width 413 height 30
paste textarea "Thank you for confirming! I’m glad to hear everything was completed to your sat…"
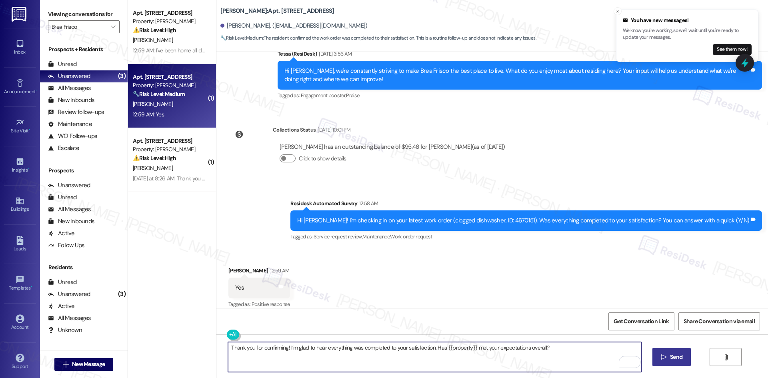
type textarea "Thank you for confirming! I’m glad to hear everything was completed to your sat…"
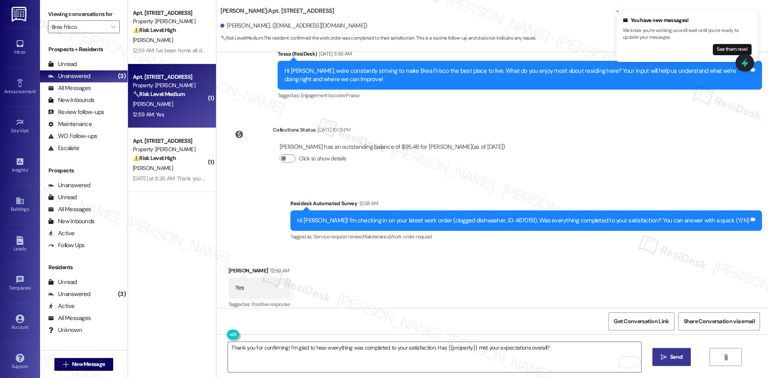
click at [667, 353] on span " Send" at bounding box center [671, 357] width 25 height 8
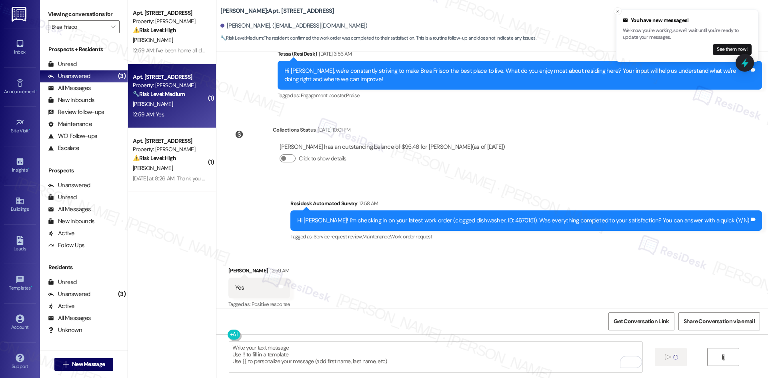
scroll to position [234, 0]
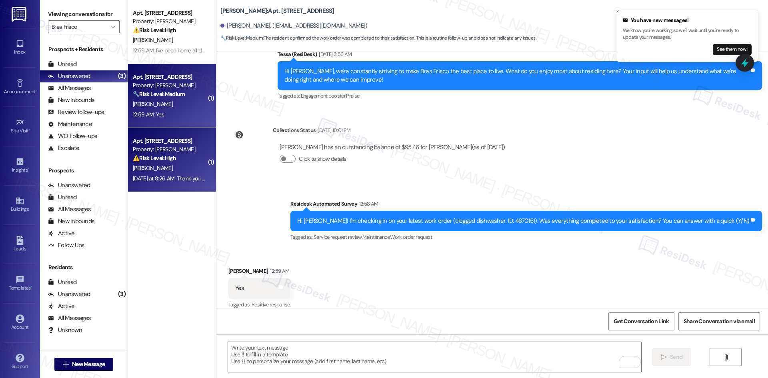
click at [155, 152] on div "Property: [PERSON_NAME]" at bounding box center [170, 149] width 74 height 8
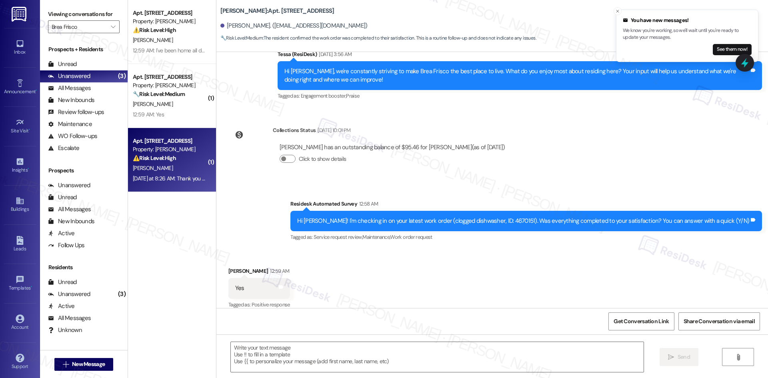
type textarea "Fetching suggested responses. Please feel free to read through the conversation…"
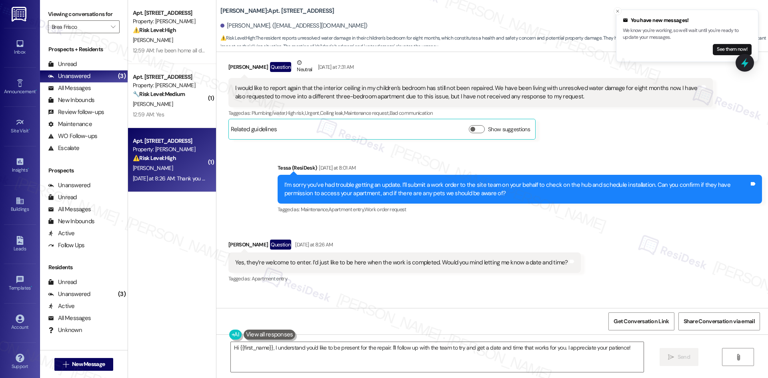
scroll to position [4340, 0]
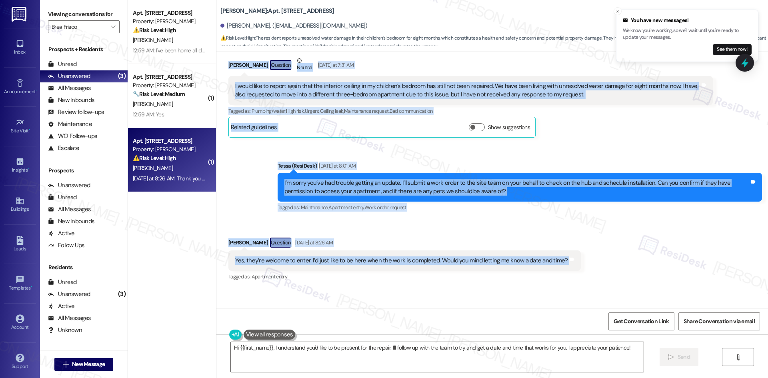
drag, startPoint x: 218, startPoint y: 164, endPoint x: 573, endPoint y: 251, distance: 365.3
click at [573, 251] on div "Survey, sent via SMS Residesk Automated Survey [DATE] 12:38 AM Hi [PERSON_NAME]…" at bounding box center [492, 180] width 552 height 256
copy div "Loremi Dolorsi Ametcons Adipisc Elitseddo ei 3:02 TE I utlab etdo ma aliqua eni…"
click at [432, 220] on div "Received via SMS [PERSON_NAME] Question [DATE] at 8:26 AM Yes, they’re welcome …" at bounding box center [492, 254] width 552 height 69
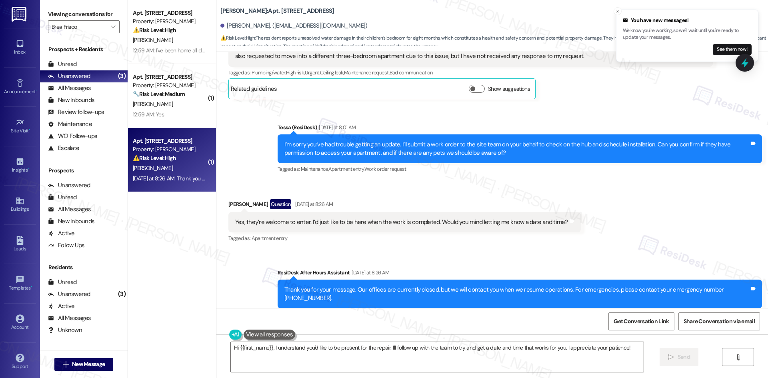
scroll to position [4380, 0]
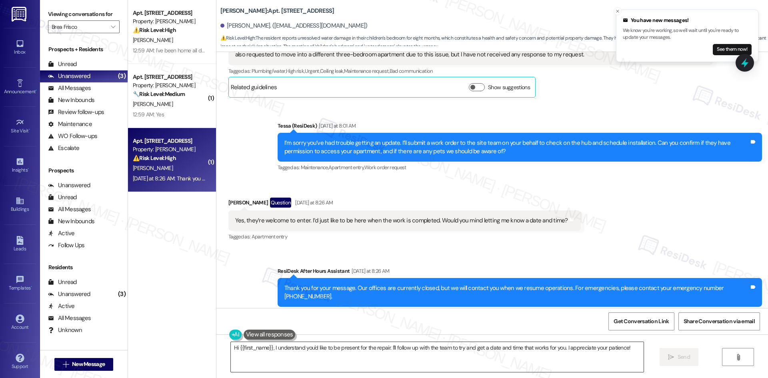
click at [428, 362] on textarea "Hi {{first_name}}, I understand you'd like to be present for the repair. I'll f…" at bounding box center [437, 357] width 413 height 30
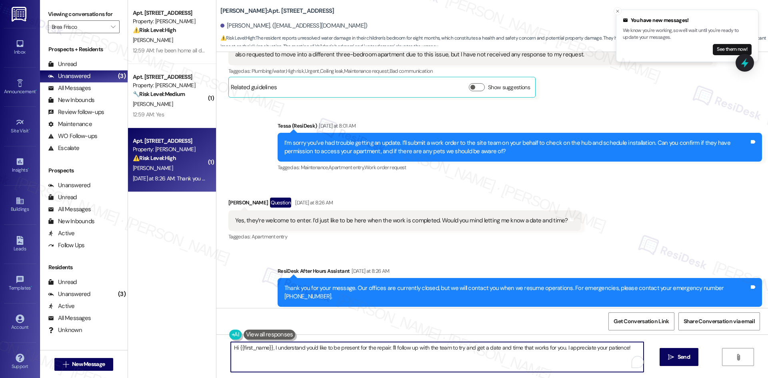
paste textarea "Thank you for confirming, [PERSON_NAME]. I’ll let the site team know your prefe…"
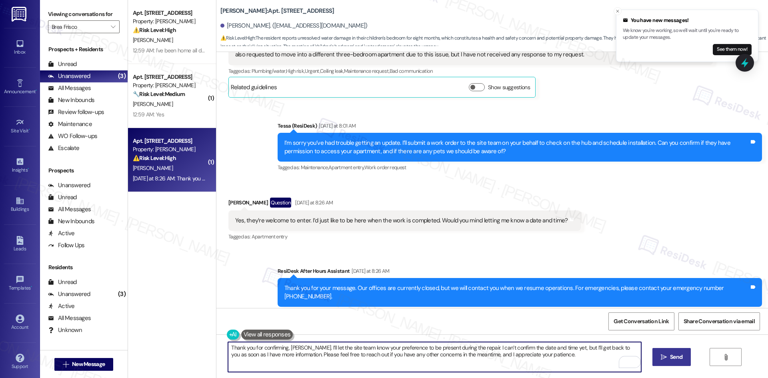
type textarea "Thank you for confirming, [PERSON_NAME]. I’ll let the site team know your prefe…"
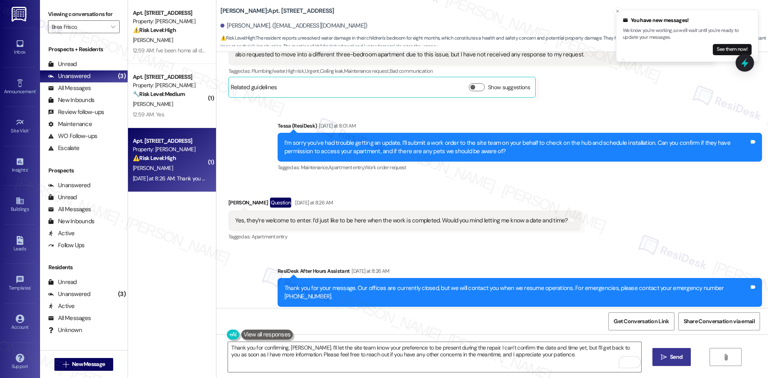
drag, startPoint x: 681, startPoint y: 358, endPoint x: 669, endPoint y: 365, distance: 13.7
click at [681, 358] on span "Send" at bounding box center [676, 357] width 12 height 8
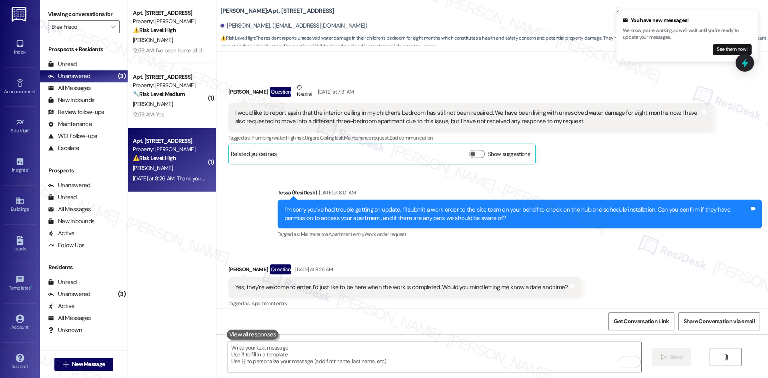
scroll to position [4304, 0]
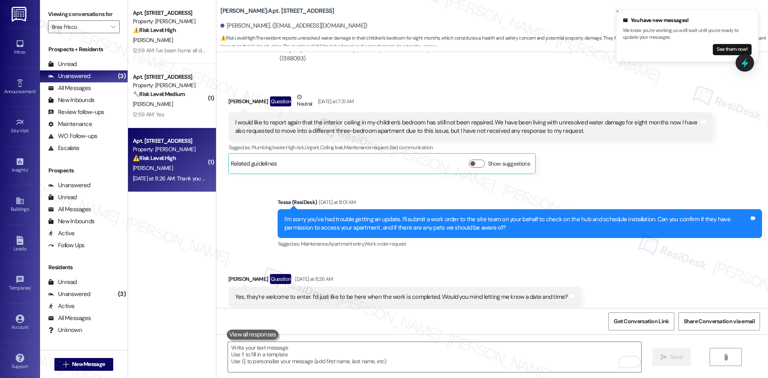
click at [605, 256] on div "Received via SMS [PERSON_NAME] Question [DATE] at 8:26 AM Yes, they’re welcome …" at bounding box center [492, 290] width 552 height 69
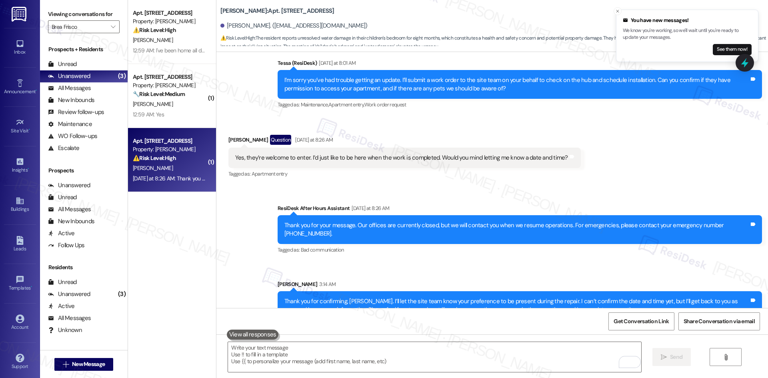
scroll to position [4445, 0]
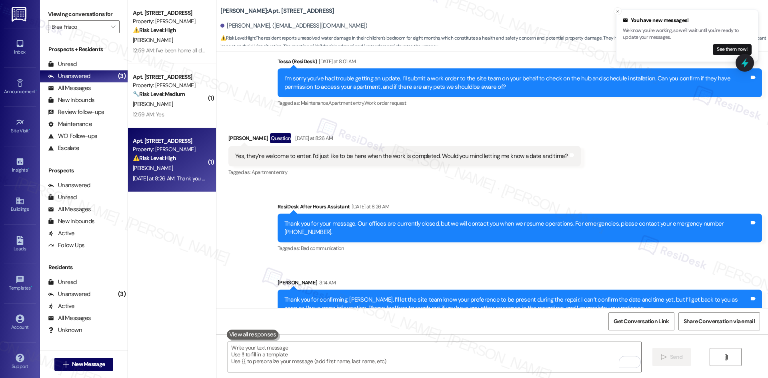
click at [605, 242] on div "Sent via SMS ResiDesk After Hours Assistant [DATE] at 8:26 AM Thank you for you…" at bounding box center [520, 228] width 496 height 64
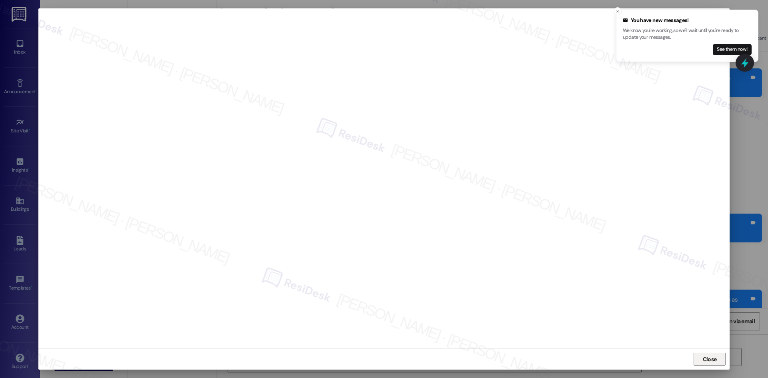
click at [707, 364] on span "Close" at bounding box center [709, 359] width 17 height 12
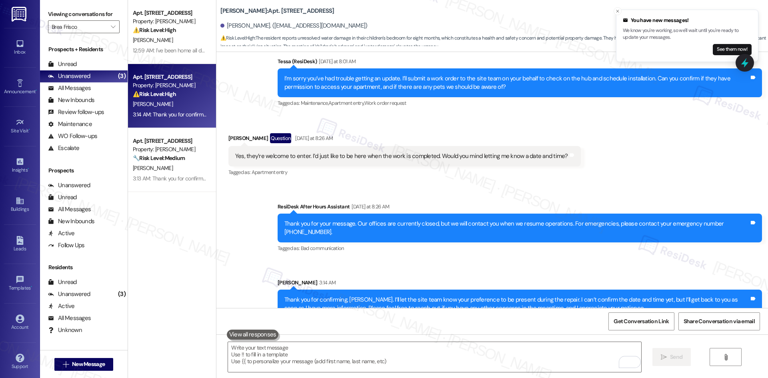
click at [584, 184] on div "Sent via SMS ResiDesk After Hours Assistant [DATE] at 8:26 AM Thank you for you…" at bounding box center [492, 254] width 552 height 140
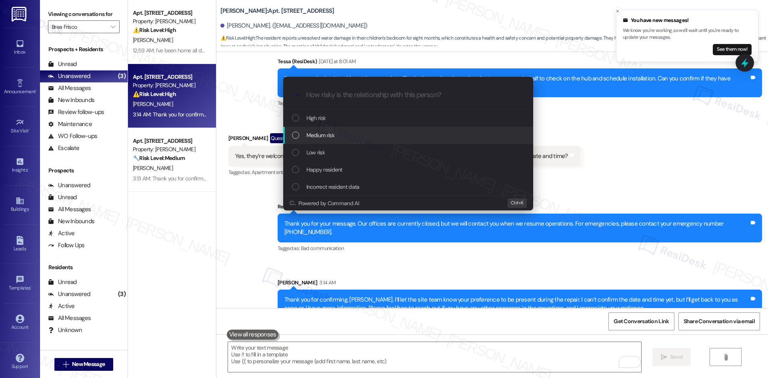
click at [350, 134] on div "Medium risk" at bounding box center [409, 135] width 234 height 9
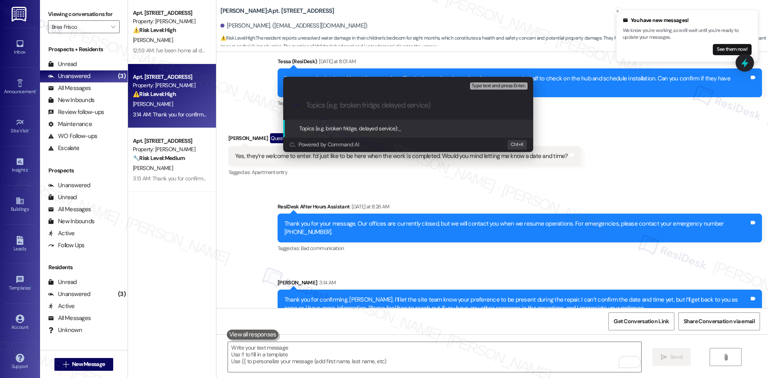
click at [349, 107] on input "Topics (e.g. broken fridge, delayed service)" at bounding box center [414, 105] width 217 height 8
paste input "[Work Order #4671460 Follow-Up] Interior ceiling repair & transfer request"
type input "[Work Order #4671460 Follow-Up] Interior ceiling repair & transfer request"
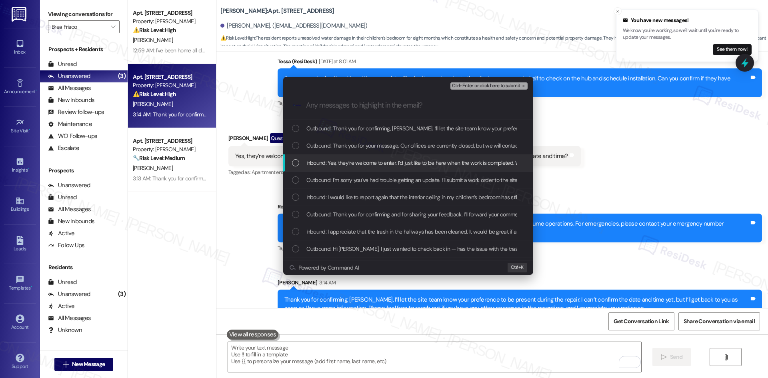
click at [379, 162] on span "Inbound: Yes, they’re welcome to enter. I’d just like to be here when the work …" at bounding box center [469, 162] width 326 height 9
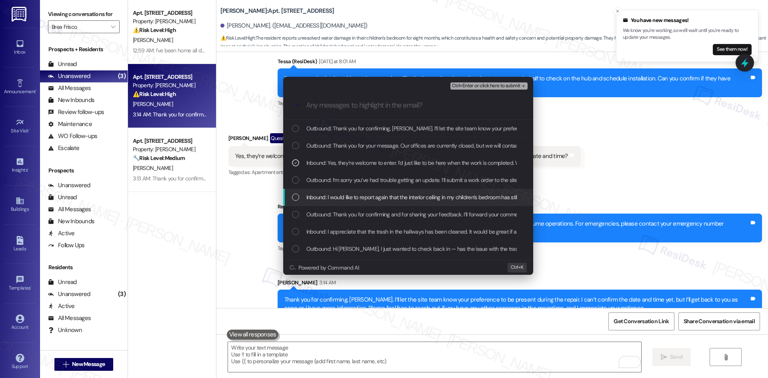
click at [398, 197] on span "Inbound: I would like to report again that the interior ceiling in my children’…" at bounding box center [686, 197] width 761 height 9
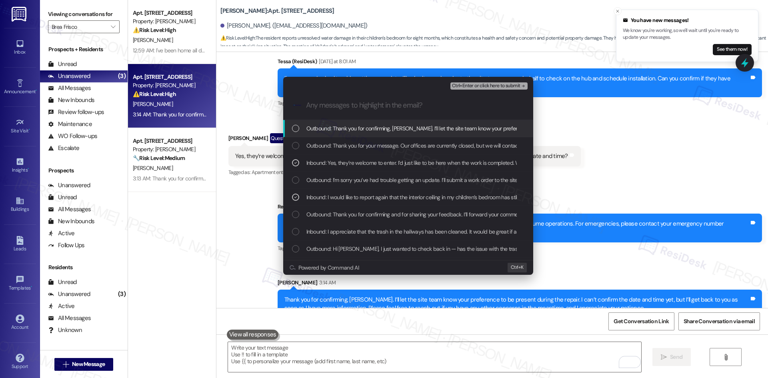
click at [517, 86] on span "Ctrl+Enter or click here to submit" at bounding box center [486, 86] width 68 height 6
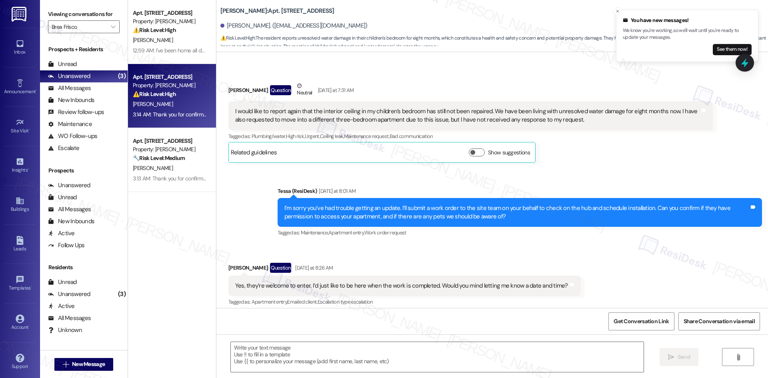
type textarea "Fetching suggested responses. Please feel free to read through the conversation…"
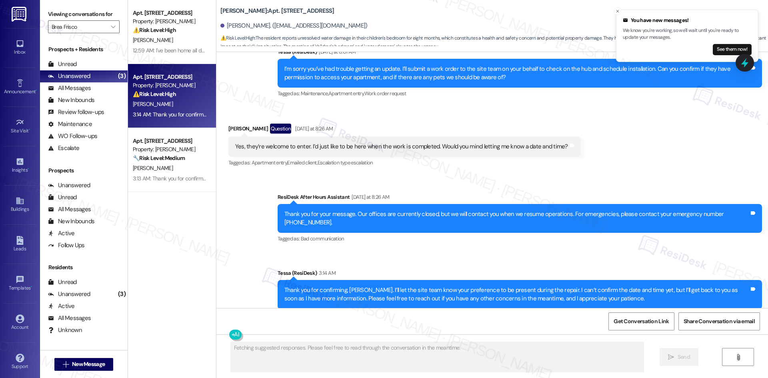
scroll to position [4456, 0]
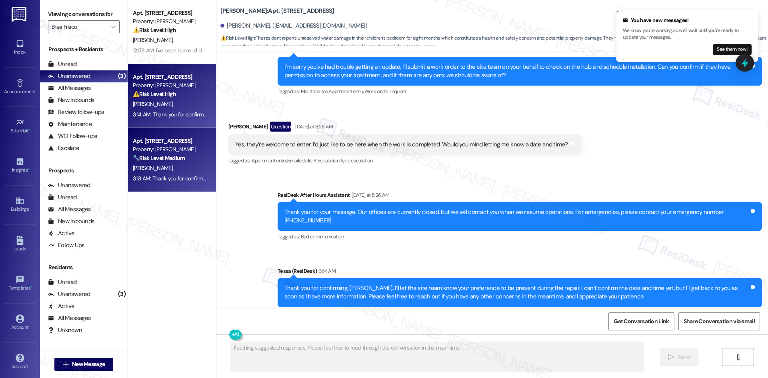
click at [164, 175] on div "3:13 AM: Thank you for confirming! I’m glad to hear everything was completed to…" at bounding box center [307, 178] width 348 height 7
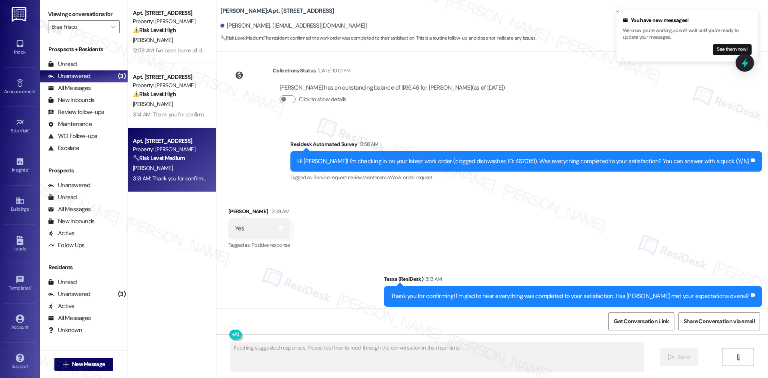
scroll to position [302, 0]
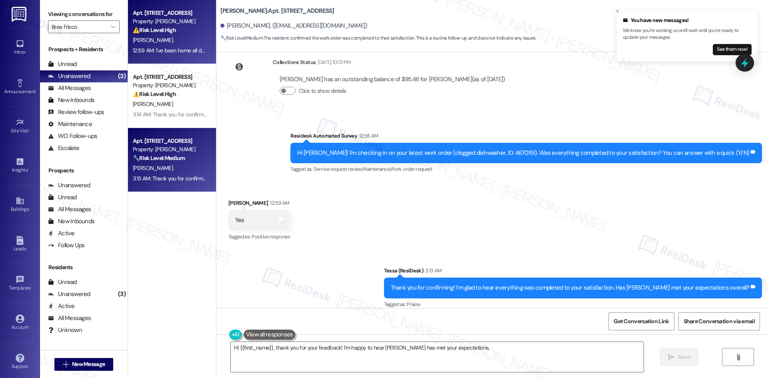
type textarea "Hi {{first_name}}, thank you for your feedback! I'm happy to hear [PERSON_NAME]…"
click at [175, 54] on div "12:59 AM: I've been home all day 12:59 AM: I've been home all day" at bounding box center [170, 51] width 76 height 10
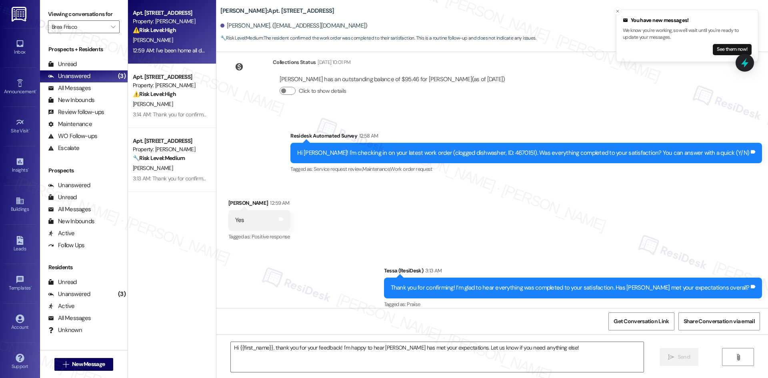
type textarea "Fetching suggested responses. Please feel free to read through the conversation…"
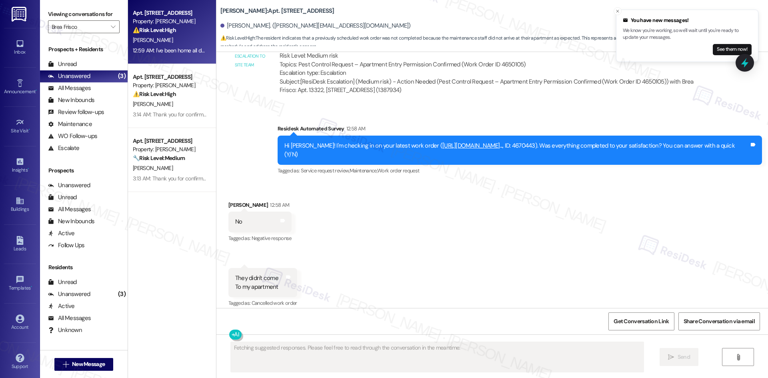
scroll to position [4290, 0]
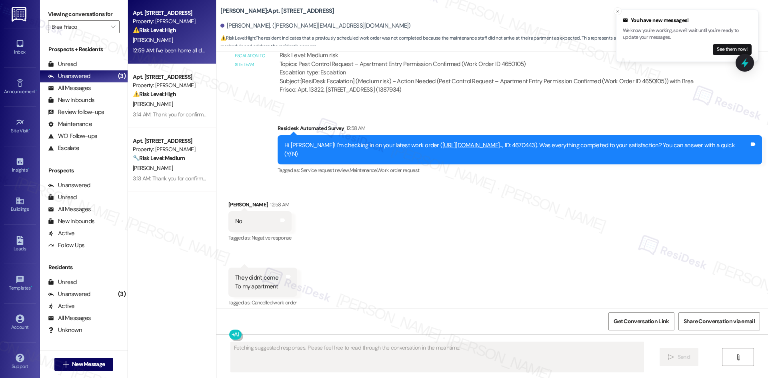
click at [533, 241] on div "Received via SMS [PERSON_NAME] 12:58 AM No Tags and notes Tagged as: Negative r…" at bounding box center [492, 270] width 552 height 177
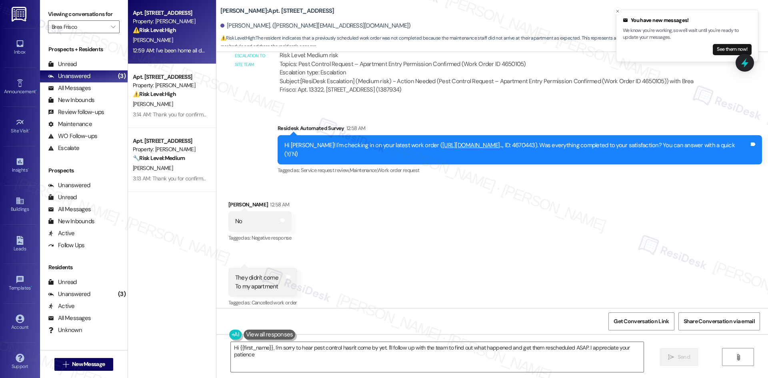
type textarea "Hi {{first_name}}, I'm sorry to hear pest control hasn't come by yet. I'll foll…"
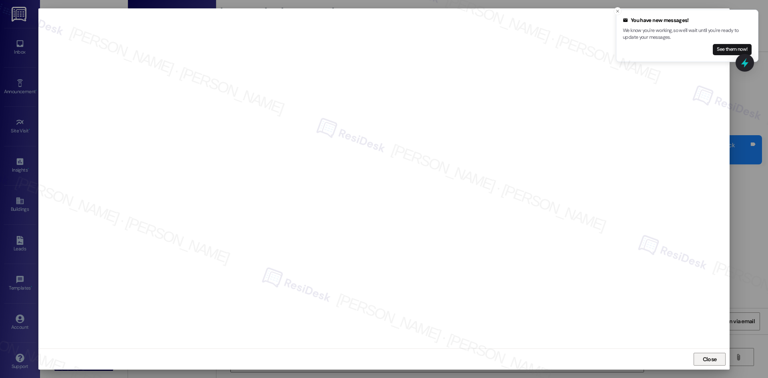
click at [710, 358] on span "Close" at bounding box center [710, 359] width 14 height 8
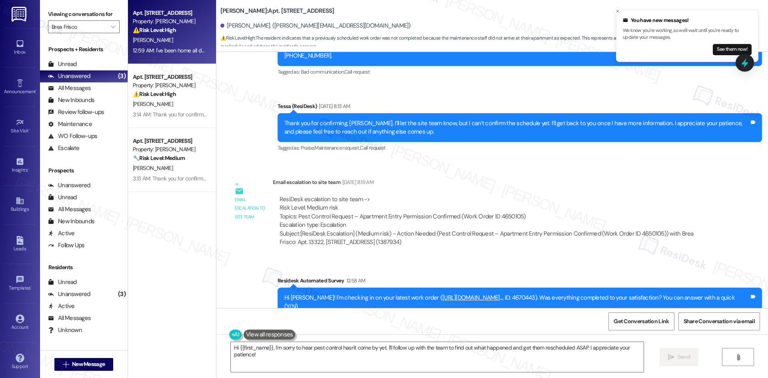
scroll to position [4090, 0]
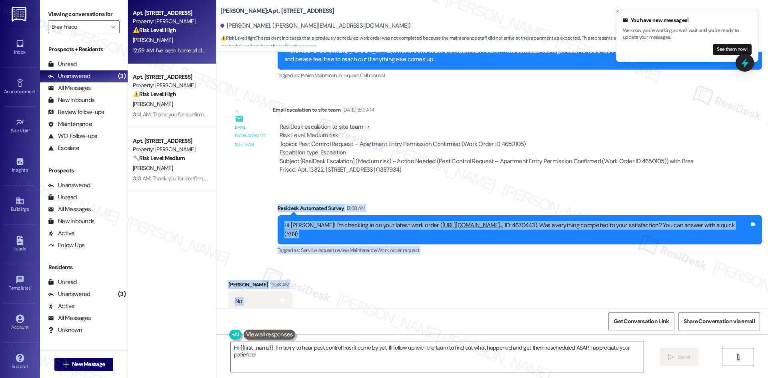
drag, startPoint x: 269, startPoint y: 162, endPoint x: 369, endPoint y: 261, distance: 140.8
click at [373, 258] on div "Lease started [DATE] 8:00 AM Survey, sent via SMS Residesk Automated Survey [DA…" at bounding box center [492, 180] width 552 height 256
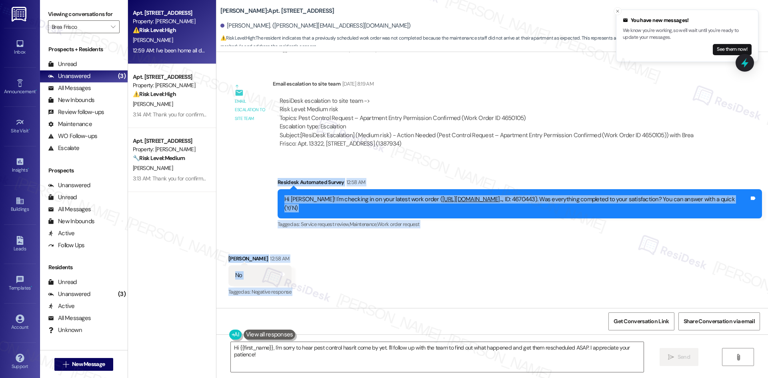
scroll to position [0, 0]
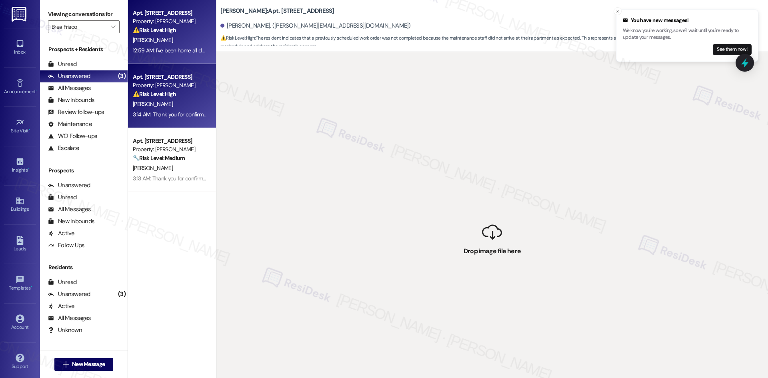
click at [194, 117] on div "3:14 AM: Thank you for confirming, [PERSON_NAME]. I’ll let the site team know y…" at bounding box center [514, 114] width 763 height 7
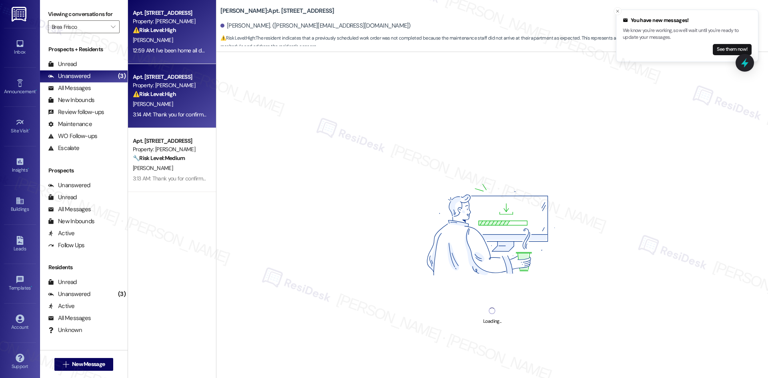
click at [184, 42] on div "[PERSON_NAME]" at bounding box center [170, 40] width 76 height 10
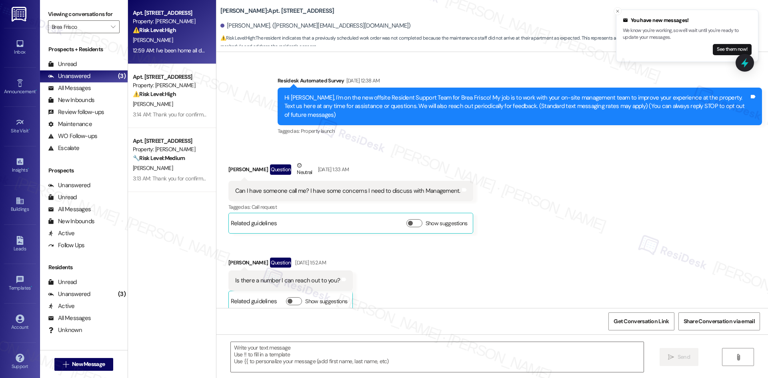
scroll to position [4290, 0]
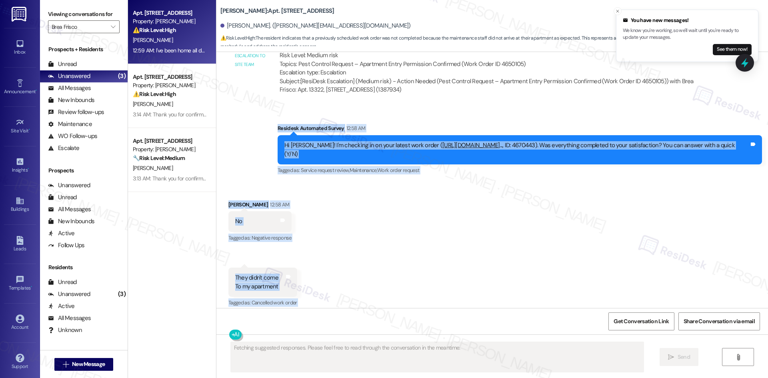
drag, startPoint x: 273, startPoint y: 77, endPoint x: 343, endPoint y: 278, distance: 213.0
click at [342, 289] on div "Lease started [DATE] 8:00 AM Survey, sent via SMS Residesk Automated Survey [DA…" at bounding box center [492, 180] width 552 height 256
copy div "Residesk Automated Survey 12:58 AM Hi [PERSON_NAME]! I'm checking in on your la…"
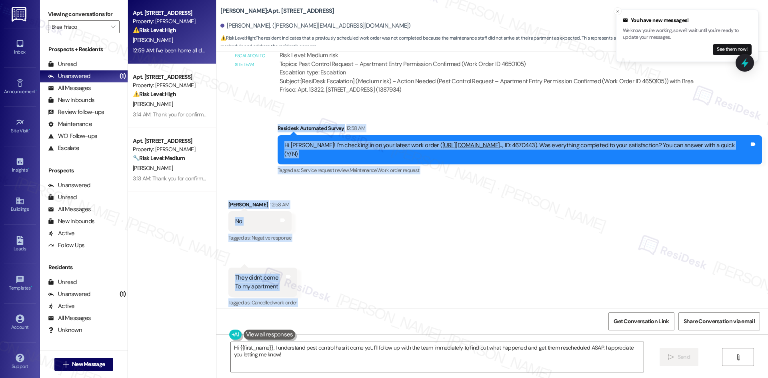
click at [378, 190] on div "Received via SMS [PERSON_NAME] 12:58 AM No Tags and notes Tagged as: Negative r…" at bounding box center [492, 270] width 552 height 177
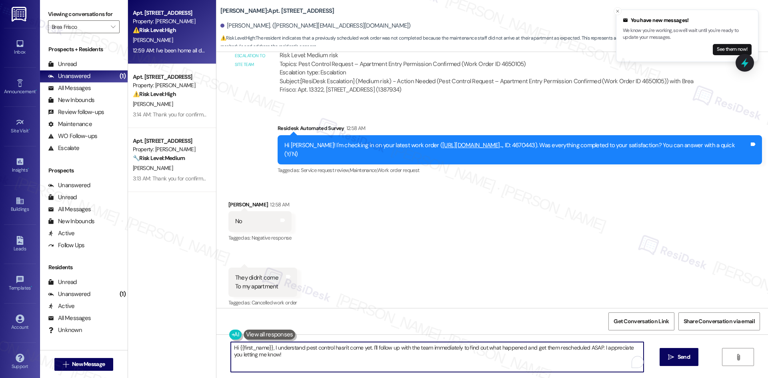
click at [370, 353] on textarea "Hi {{first_name}}, I understand pest control hasn't come yet. I'll follow up wi…" at bounding box center [437, 357] width 413 height 30
paste textarea "I’m sorry no one came by [DATE]. This work order is scheduled with pest managem…"
type textarea "I’m sorry no one came by [DATE]. This work order is scheduled with pest managem…"
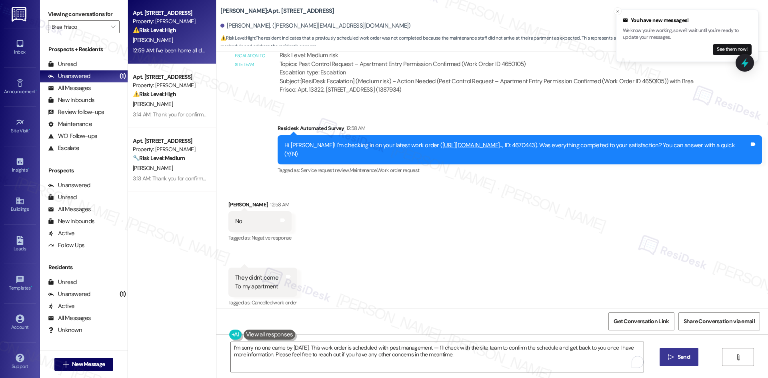
click at [672, 356] on span " Send" at bounding box center [678, 357] width 25 height 8
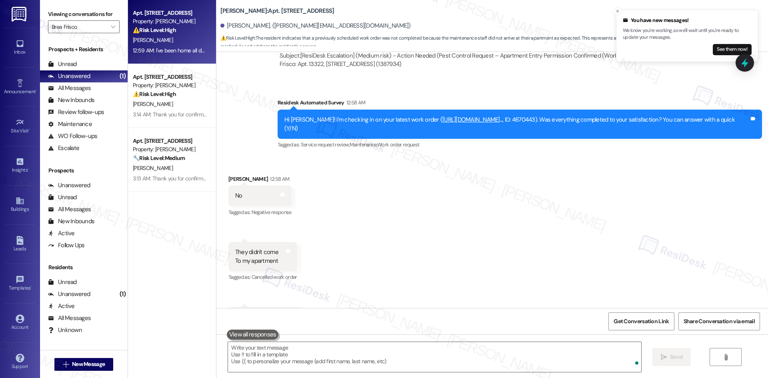
scroll to position [4355, 0]
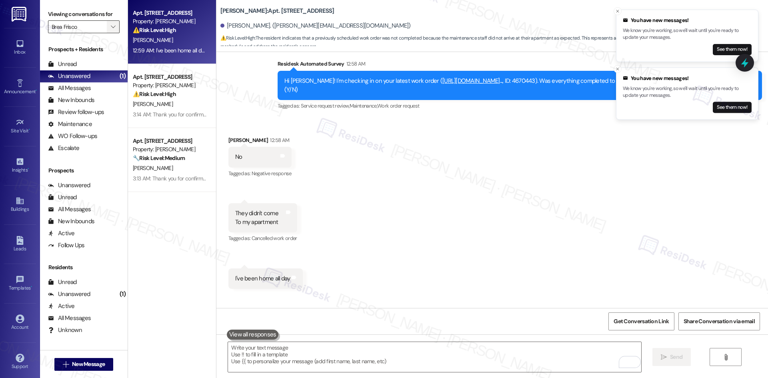
click at [109, 28] on span "" at bounding box center [113, 26] width 8 height 13
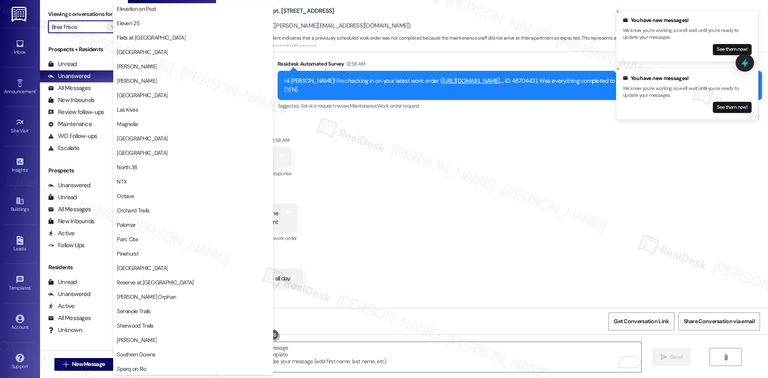
scroll to position [490, 0]
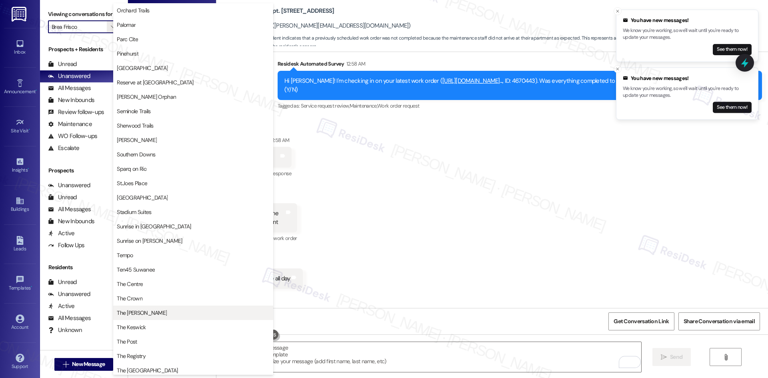
click at [140, 313] on span "The [PERSON_NAME]" at bounding box center [142, 313] width 50 height 8
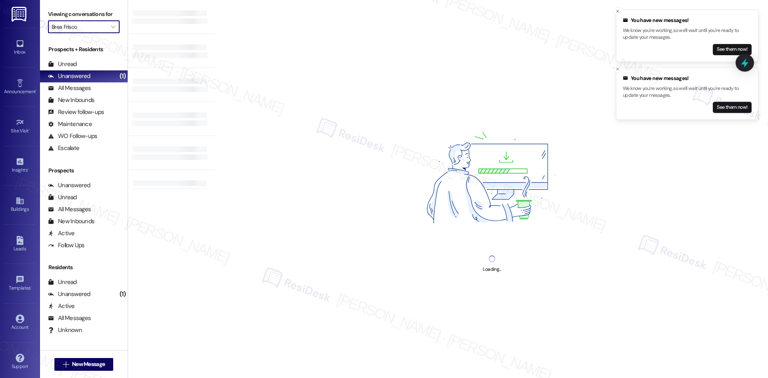
type input "The [PERSON_NAME]"
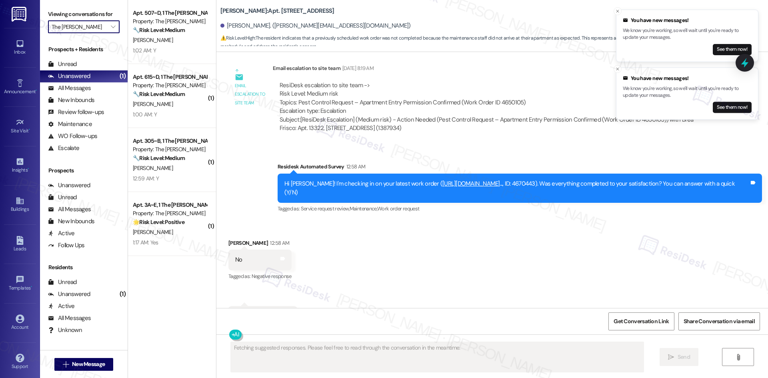
scroll to position [4290, 0]
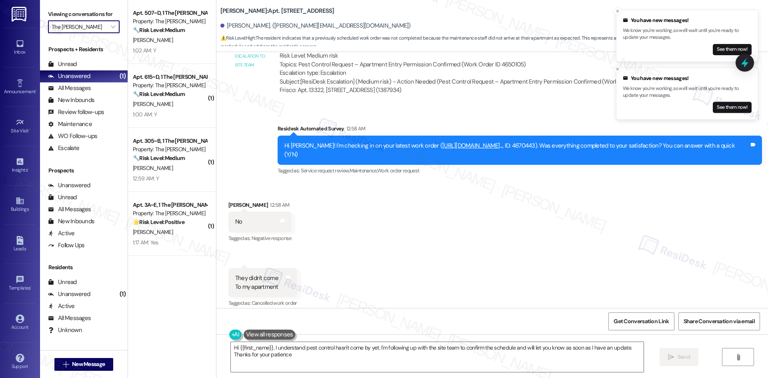
type textarea "Hi {{first_name}}, I understand pest control hasn't come by yet. I'm following …"
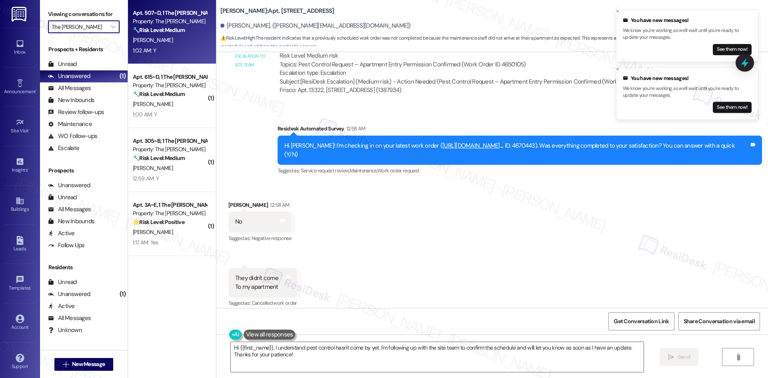
click at [141, 53] on div "1:02 AM: Y 1:02 AM: Y" at bounding box center [144, 50] width 23 height 7
type textarea "Fetching suggested responses. Please feel free to read through the conversation…"
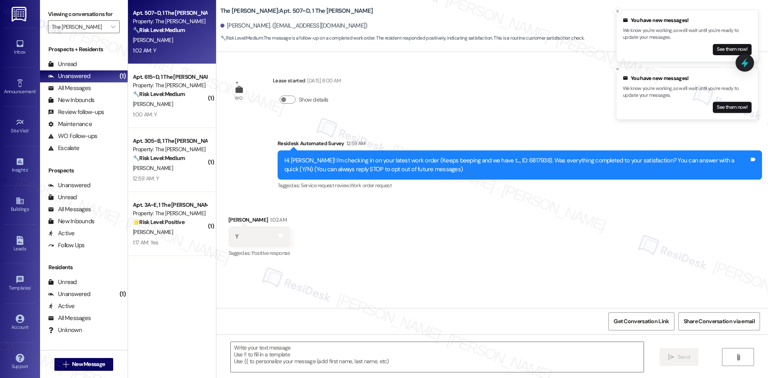
type textarea "Fetching suggested responses. Please feel free to read through the conversation…"
click at [442, 210] on div "Received via SMS [PERSON_NAME] 1:02 AM Y Tags and notes Tagged as: Positive res…" at bounding box center [492, 232] width 552 height 68
click at [453, 358] on textarea at bounding box center [437, 357] width 413 height 30
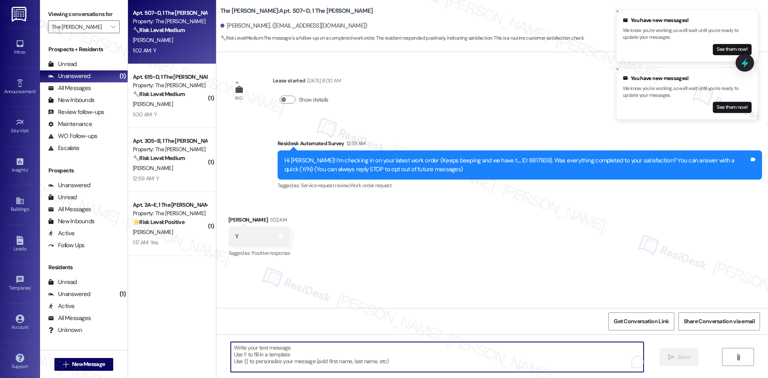
paste textarea "Thank you for confirming! I’m glad to hear everything was completed to your sat…"
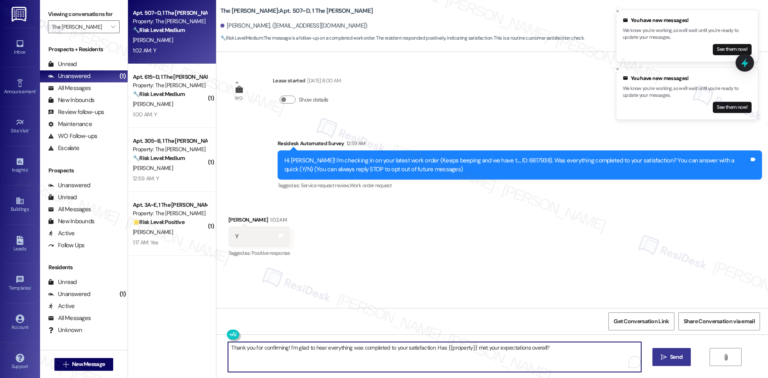
type textarea "Thank you for confirming! I’m glad to hear everything was completed to your sat…"
click at [689, 353] on button " Send" at bounding box center [671, 357] width 39 height 18
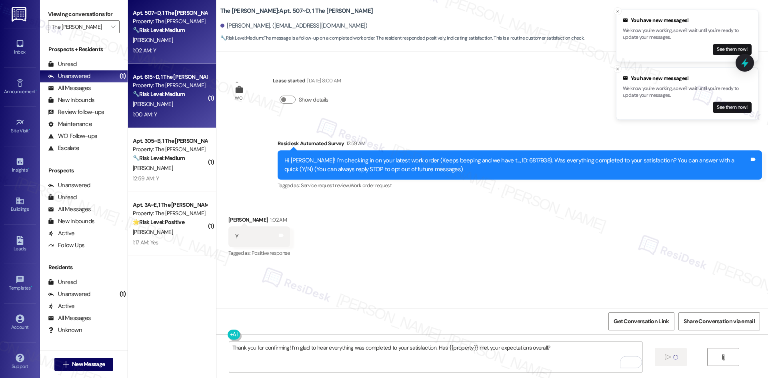
click at [158, 113] on div "1:00 AM: Y 1:00 AM: Y" at bounding box center [170, 115] width 76 height 10
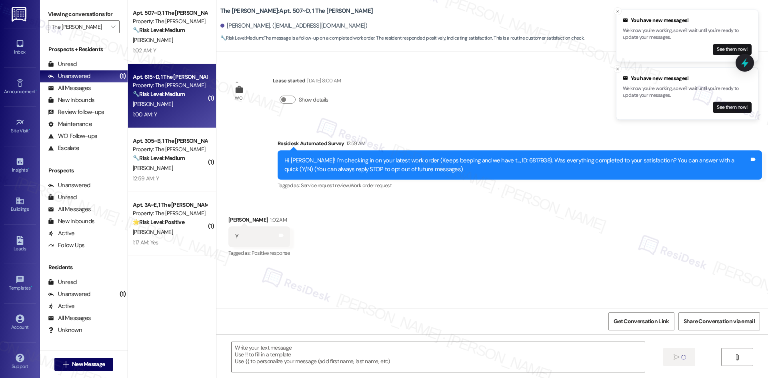
type textarea "Fetching suggested responses. Please feel free to read through the conversation…"
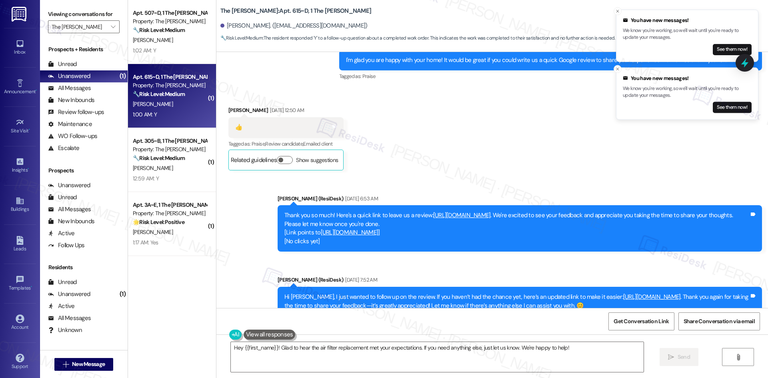
scroll to position [1288, 0]
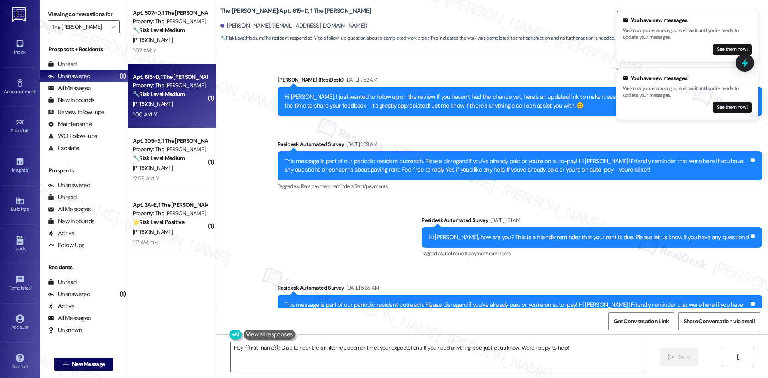
click at [387, 217] on div "Sent via SMS [PERSON_NAME] (ResiDesk) [DATE] 6:53 AM Thank you so much! Here's …" at bounding box center [492, 302] width 552 height 652
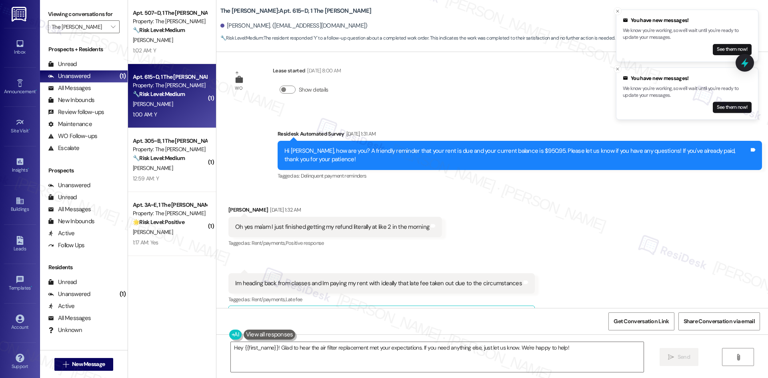
scroll to position [2648, 0]
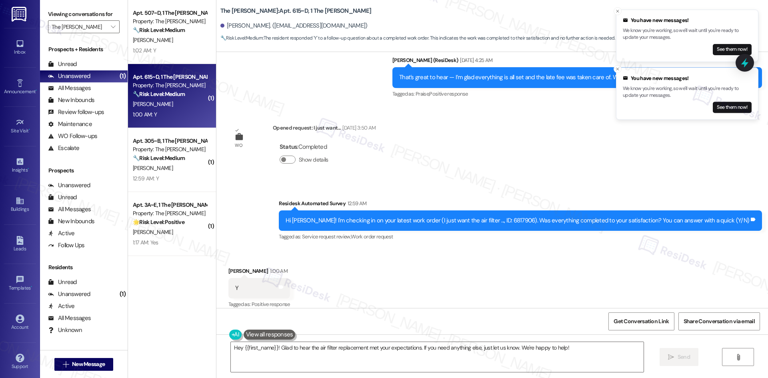
click at [431, 181] on div "Survey, sent via SMS Residesk Automated Survey 12:59 AM Hi [PERSON_NAME]! I'm c…" at bounding box center [492, 215] width 552 height 68
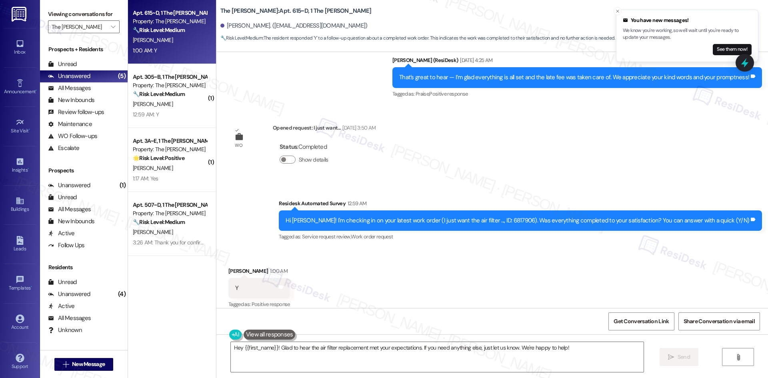
click at [350, 156] on div "Status : Completed Show details" at bounding box center [324, 155] width 103 height 40
click at [526, 158] on div "Survey, sent via SMS Residesk Automated Survey [DATE] 12:27 AM This message is …" at bounding box center [492, 180] width 552 height 256
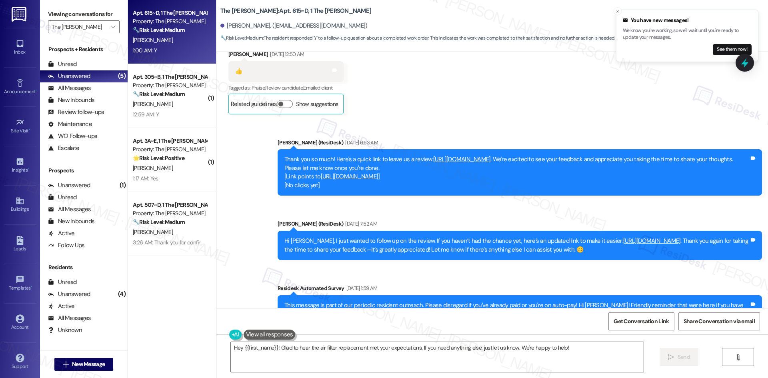
scroll to position [1128, 0]
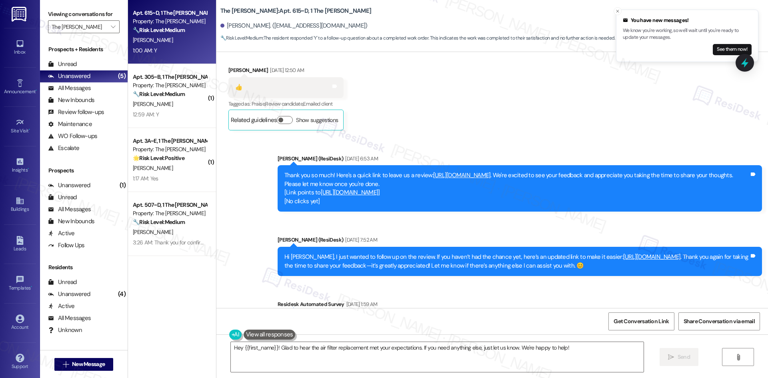
drag, startPoint x: 567, startPoint y: 98, endPoint x: 494, endPoint y: 154, distance: 91.9
click at [566, 99] on div "Received via SMS [PERSON_NAME] [DATE] 12:50 AM 👍 Tags and notes Tagged as: Prai…" at bounding box center [492, 92] width 552 height 88
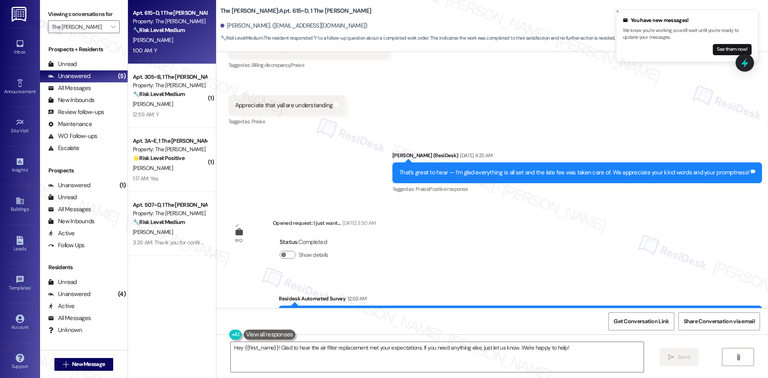
scroll to position [2648, 0]
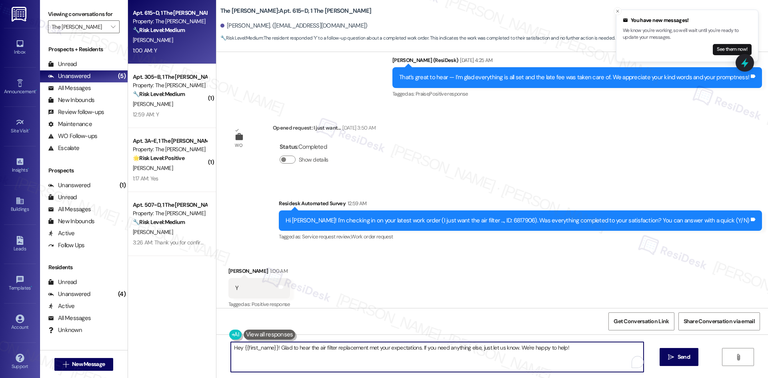
click at [350, 357] on textarea "Hey {{first_name}}! Glad to hear the air filter replacement met your expectatio…" at bounding box center [437, 357] width 413 height 30
paste textarea "I'm glad to hear the issues have been resolved! If {{property}} met your expect…"
click at [472, 357] on textarea "I'm glad to hear the issues have been resolved! If {{property}} met your expect…" at bounding box center [434, 357] width 413 height 30
drag, startPoint x: 586, startPoint y: 346, endPoint x: 112, endPoint y: 345, distance: 473.9
click at [112, 345] on div "Viewing conversations for The [PERSON_NAME]  Prospects + Residents Unread (0) …" at bounding box center [404, 189] width 728 height 378
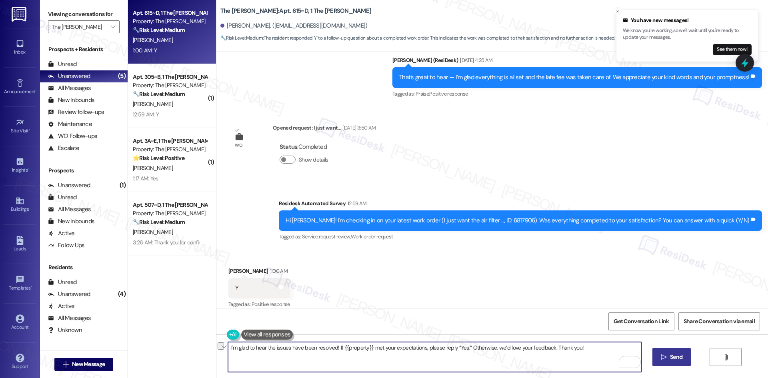
type textarea "I'm glad to hear the issues have been resolved! If {{property}} met your expect…"
click at [673, 359] on span "Send" at bounding box center [676, 357] width 12 height 8
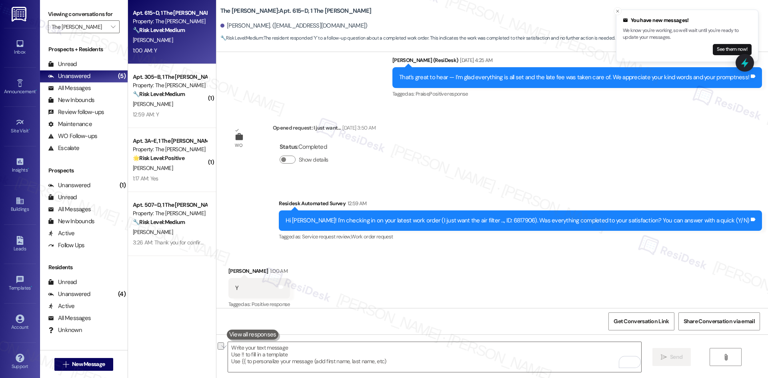
scroll to position [2648, 0]
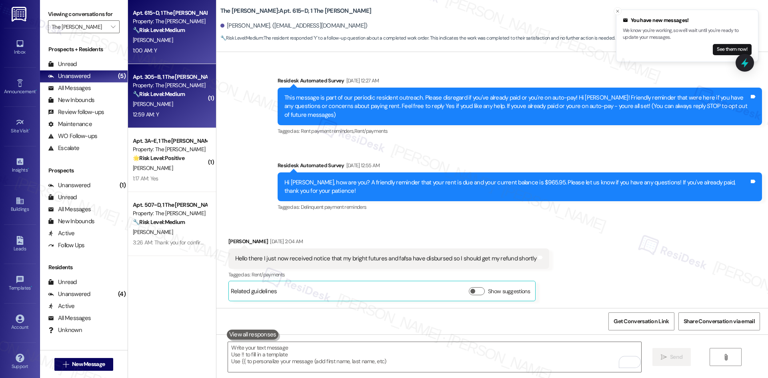
scroll to position [2648, 0]
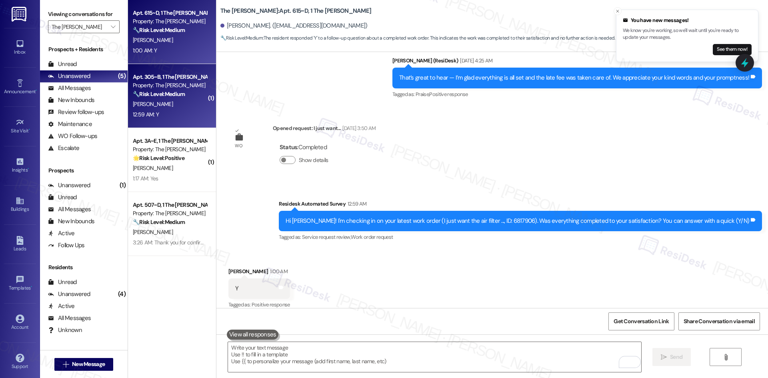
click at [166, 112] on div "12:59 AM: Y 12:59 AM: Y" at bounding box center [170, 115] width 76 height 10
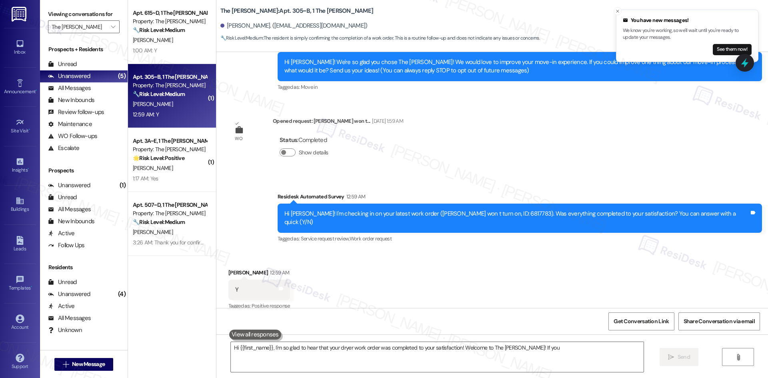
scroll to position [84, 0]
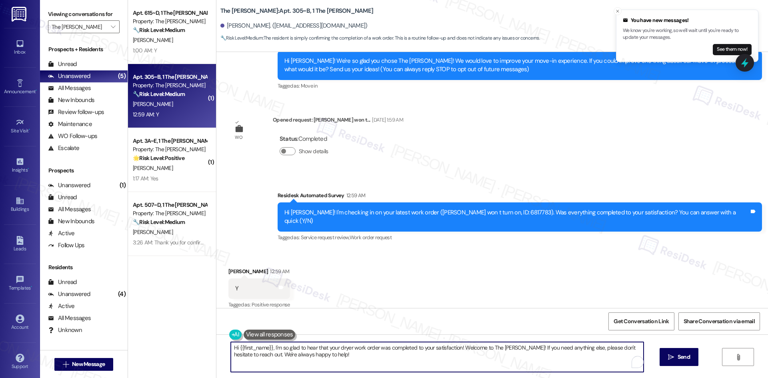
click at [369, 346] on textarea "Hi {{first_name}}, I'm so glad to hear that your dryer work order was completed…" at bounding box center [437, 357] width 413 height 30
paste textarea "I'm glad to hear the issues have been resolved! If {{property}} met your expect…"
type textarea "I'm glad to hear the issues have been resolved! If {{property}} met your expect…"
click at [661, 361] on span " Send" at bounding box center [671, 357] width 25 height 8
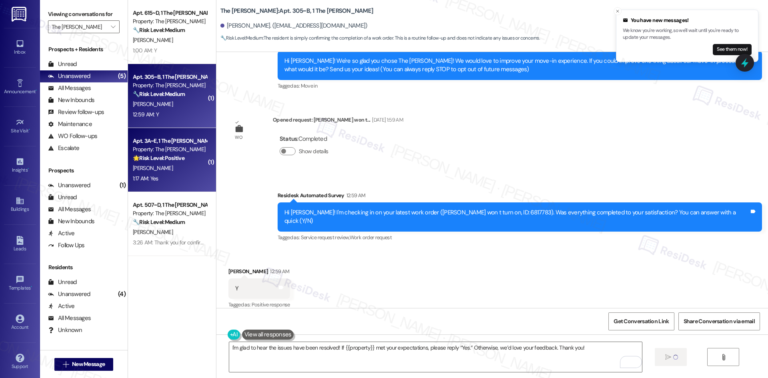
click at [172, 173] on div "[PERSON_NAME]" at bounding box center [170, 168] width 76 height 10
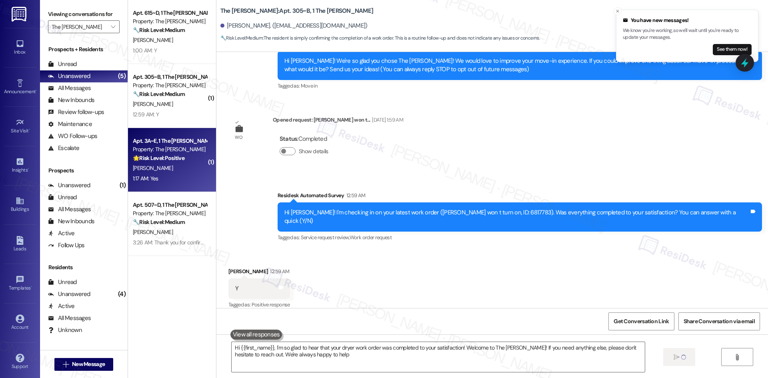
type textarea "Hi {{first_name}}, I'm so glad to hear that your dryer work order was completed…"
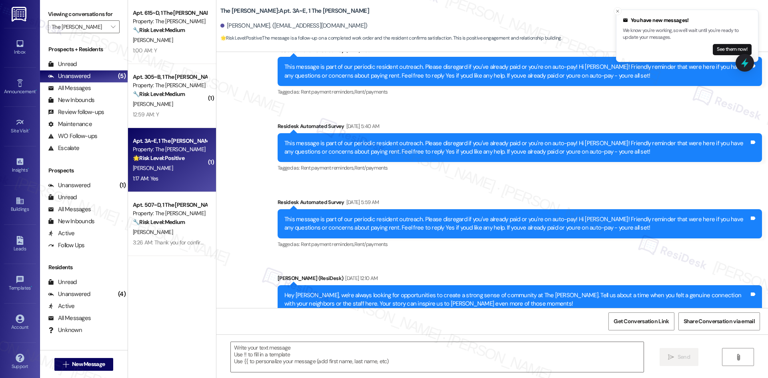
type textarea "Fetching suggested responses. Please feel free to read through the conversation…"
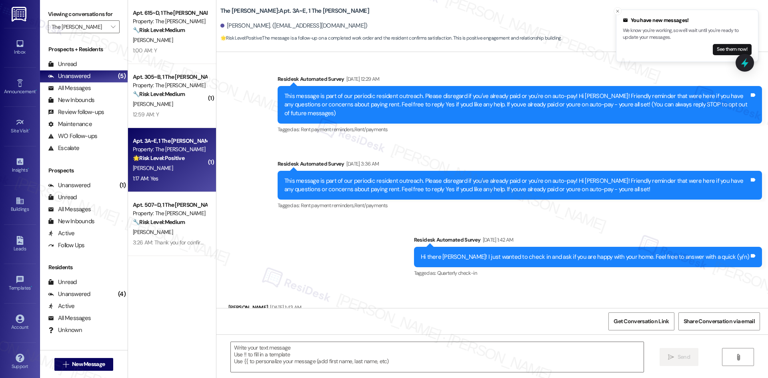
scroll to position [0, 0]
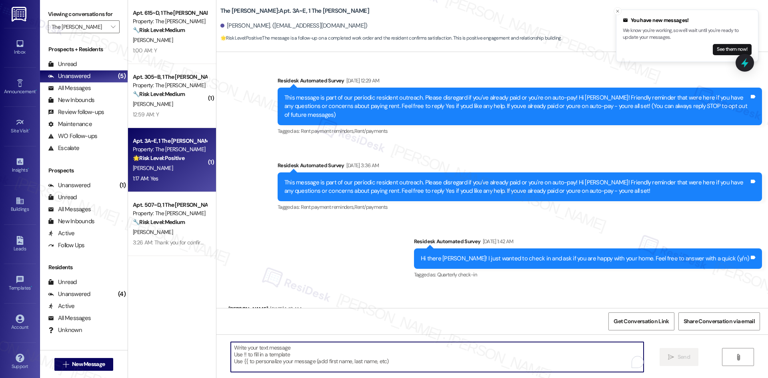
click at [377, 359] on textarea "To enrich screen reader interactions, please activate Accessibility in Grammarl…" at bounding box center [437, 357] width 413 height 30
paste textarea "I'm glad to hear the issues have been resolved! If {{property}} met your expect…"
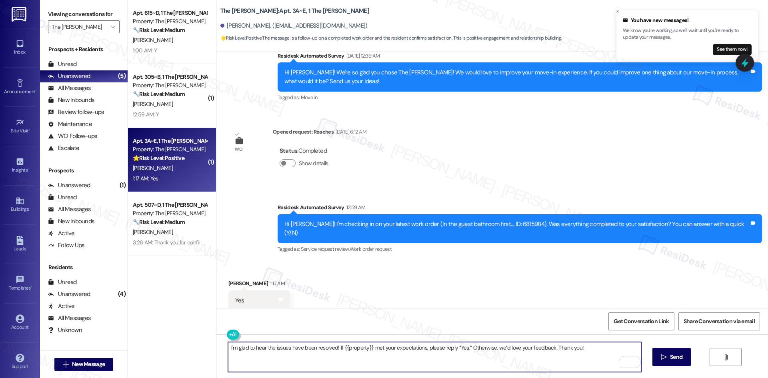
scroll to position [916, 0]
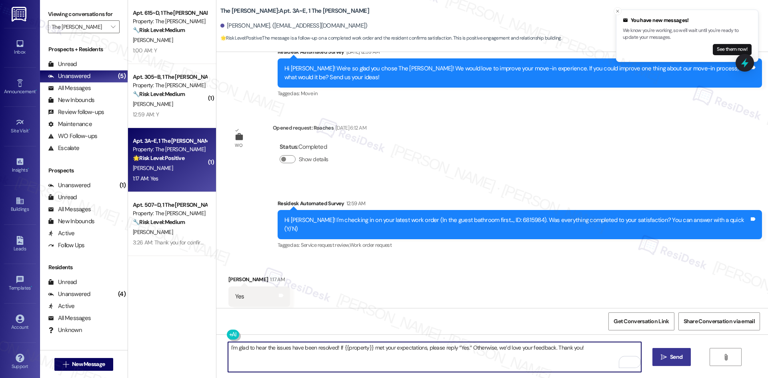
type textarea "I'm glad to hear the issues have been resolved! If {{property}} met your expect…"
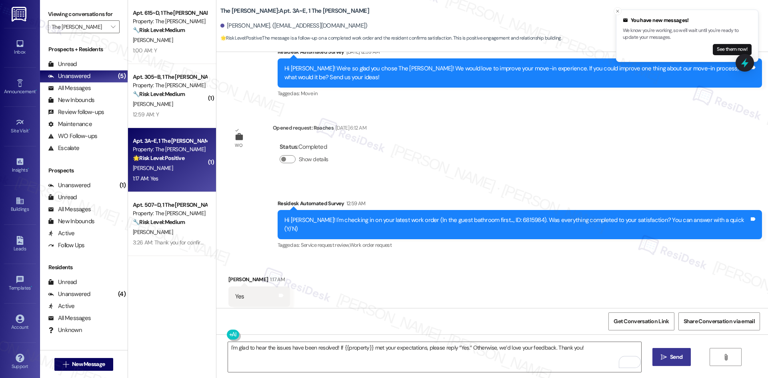
click at [675, 358] on span "Send" at bounding box center [676, 357] width 12 height 8
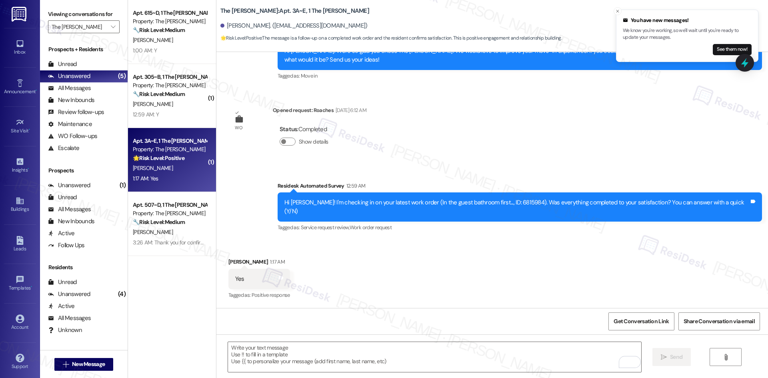
scroll to position [972, 0]
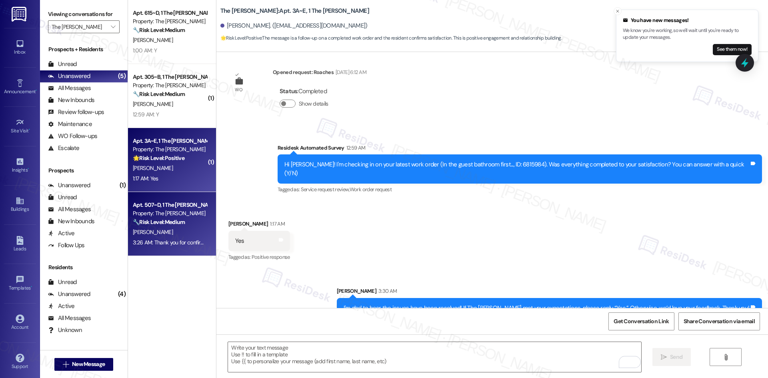
click at [176, 231] on div "[PERSON_NAME]" at bounding box center [170, 232] width 76 height 10
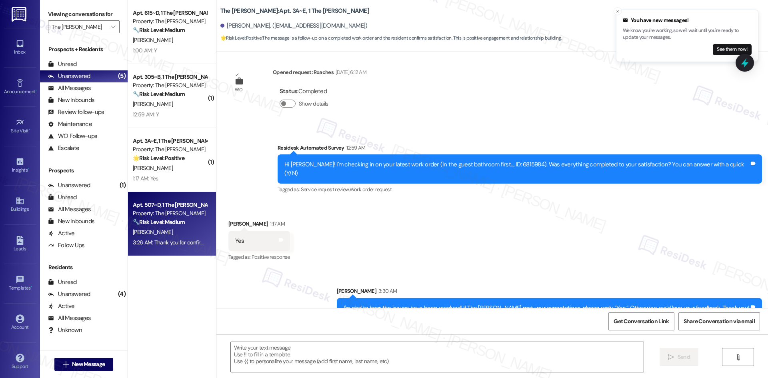
type textarea "Fetching suggested responses. Please feel free to read through the conversation…"
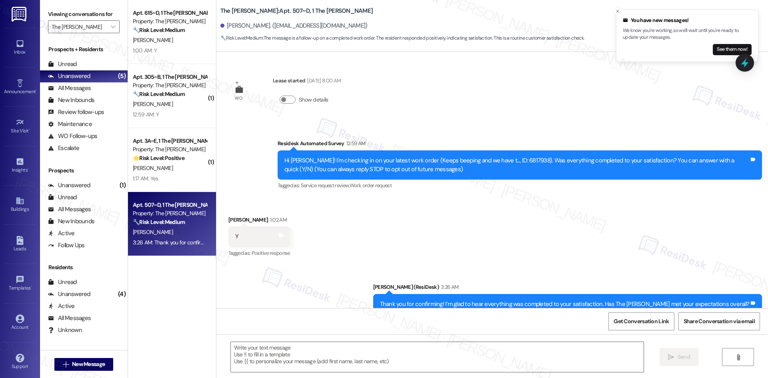
type textarea "Fetching suggested responses. Please feel free to read through the conversation…"
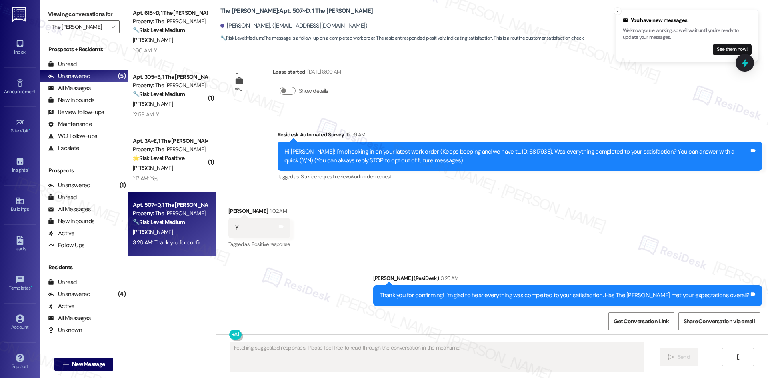
scroll to position [25, 0]
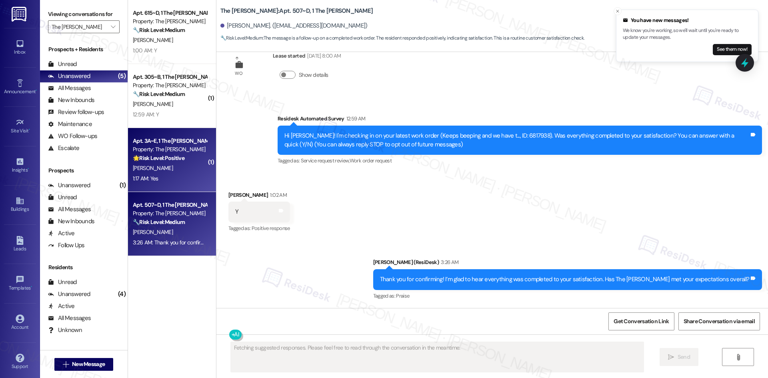
click at [157, 168] on div "[PERSON_NAME]" at bounding box center [170, 168] width 76 height 10
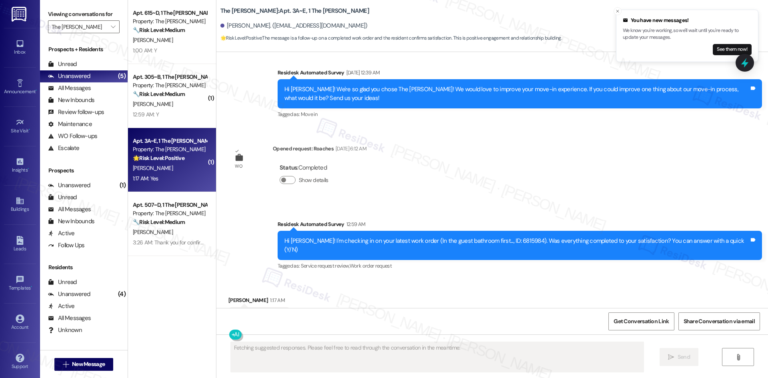
scroll to position [916, 0]
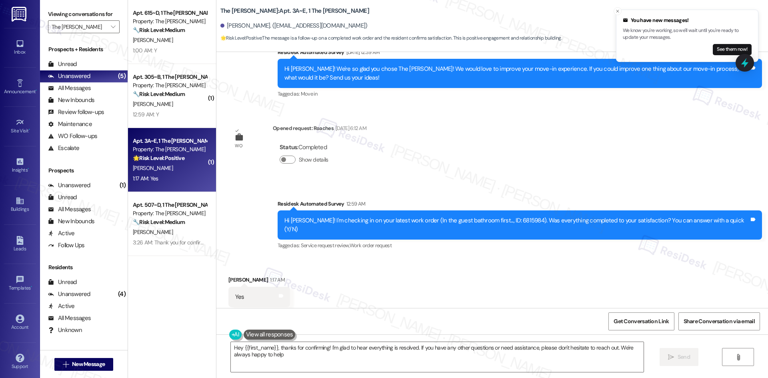
type textarea "Hey {{first_name}}, thanks for confirming! I'm glad to hear everything is resol…"
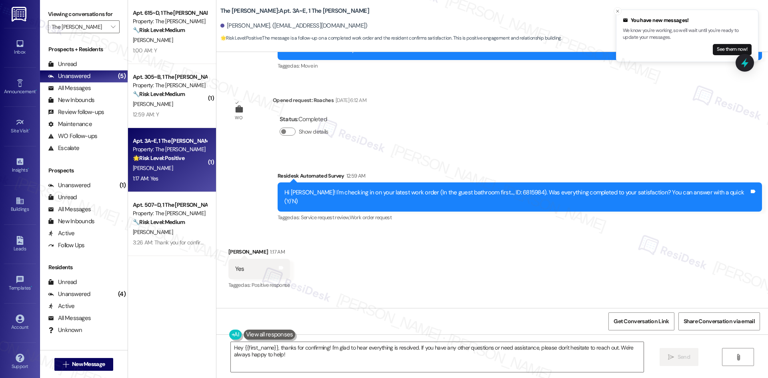
scroll to position [983, 0]
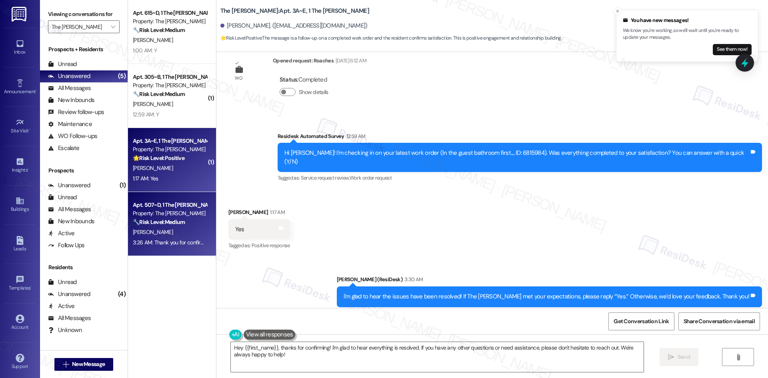
click at [181, 219] on strong "🔧 Risk Level: Medium" at bounding box center [159, 221] width 52 height 7
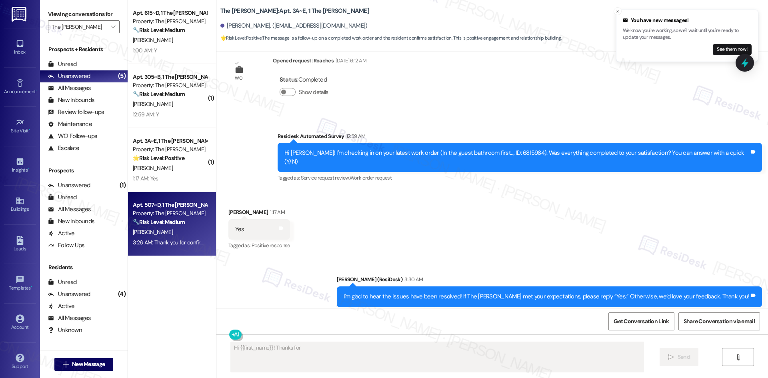
scroll to position [25, 0]
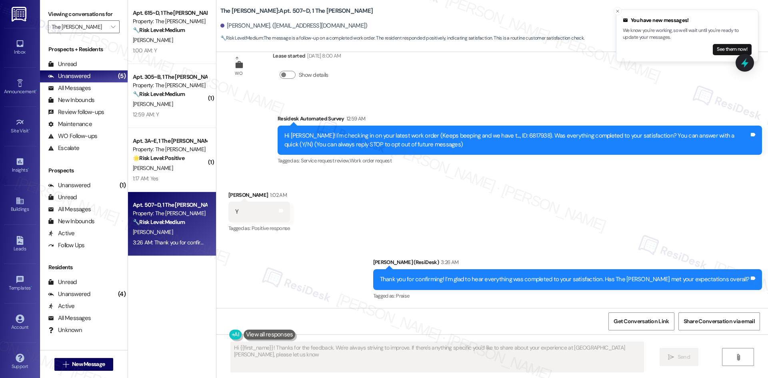
type textarea "Hi {{first_name}}! Thanks for the feedback. We're always striving to improve. I…"
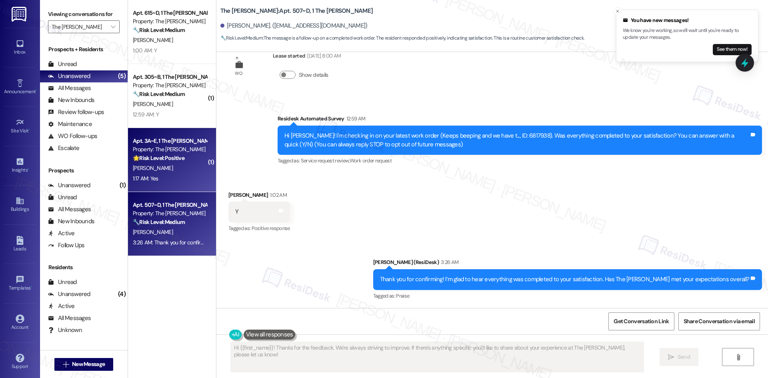
click at [159, 175] on div "1:17 AM: Yes 1:17 AM: Yes" at bounding box center [170, 179] width 76 height 10
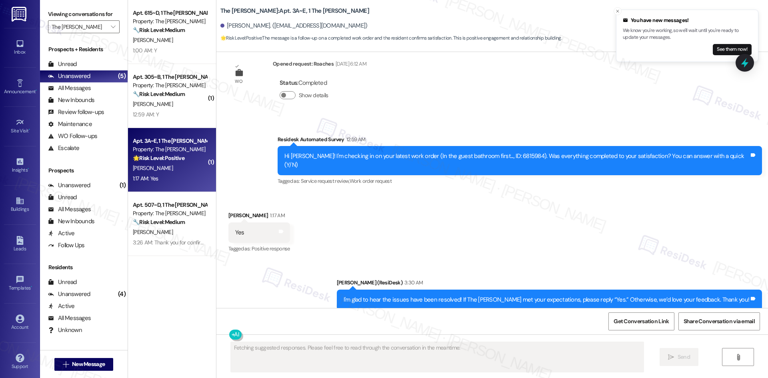
scroll to position [983, 0]
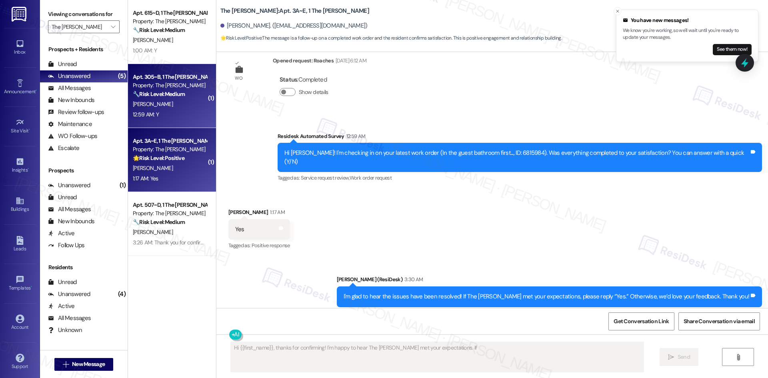
type textarea "Hi {{first_name}}, thanks for confirming! I'm happy to hear The [PERSON_NAME] m…"
click at [164, 108] on div "[PERSON_NAME]" at bounding box center [170, 104] width 76 height 10
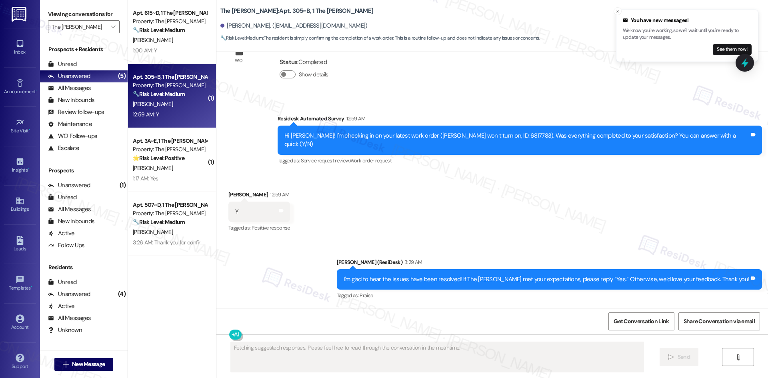
scroll to position [152, 0]
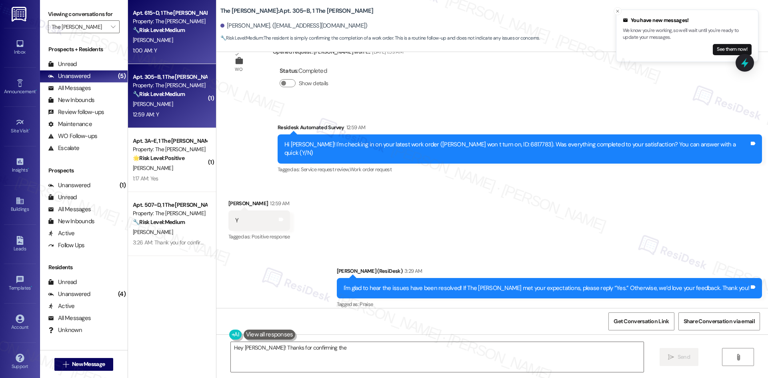
type textarea "Hey [PERSON_NAME]! Thanks for confirming the work"
click at [161, 38] on div "[PERSON_NAME]" at bounding box center [170, 40] width 76 height 10
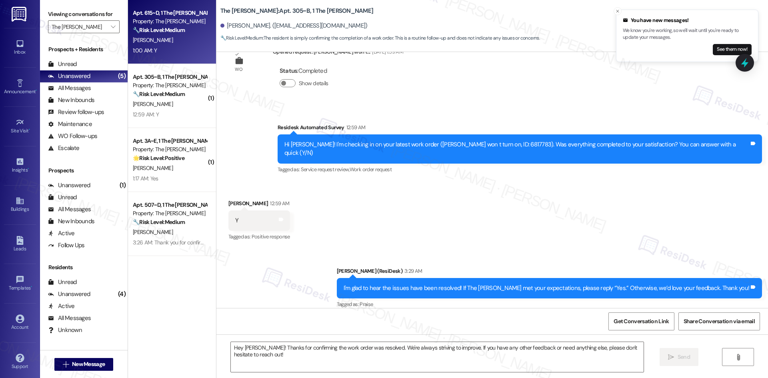
type textarea "Fetching suggested responses. Please feel free to read through the conversation…"
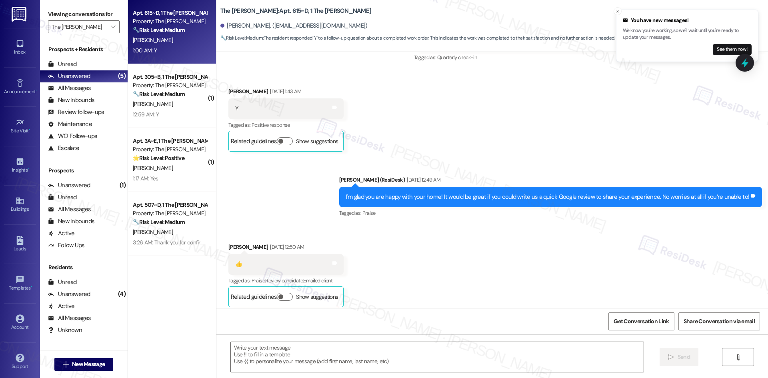
type textarea "Fetching suggested responses. Please feel free to read through the conversation…"
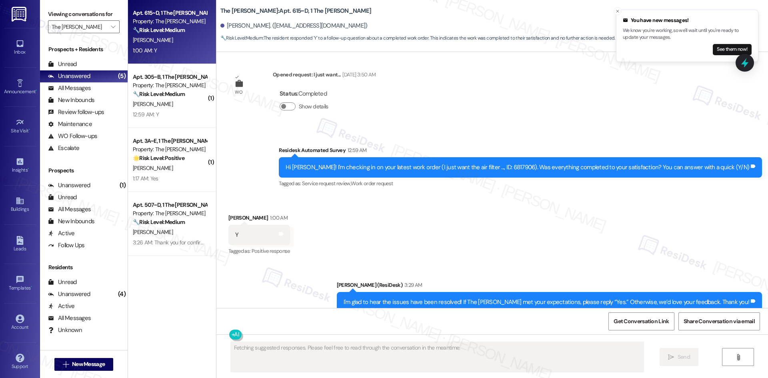
scroll to position [2716, 0]
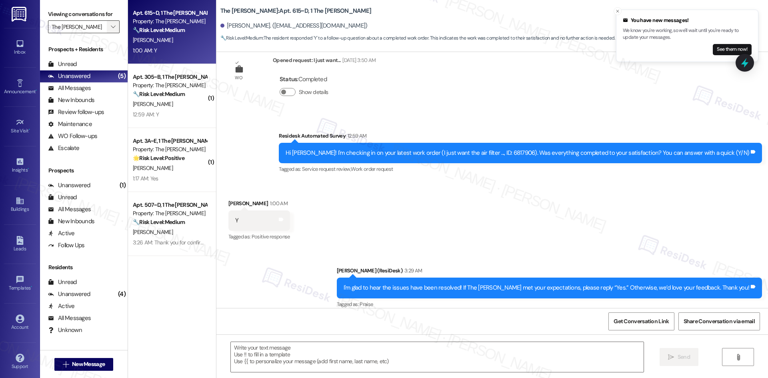
click at [109, 22] on span "" at bounding box center [113, 26] width 8 height 13
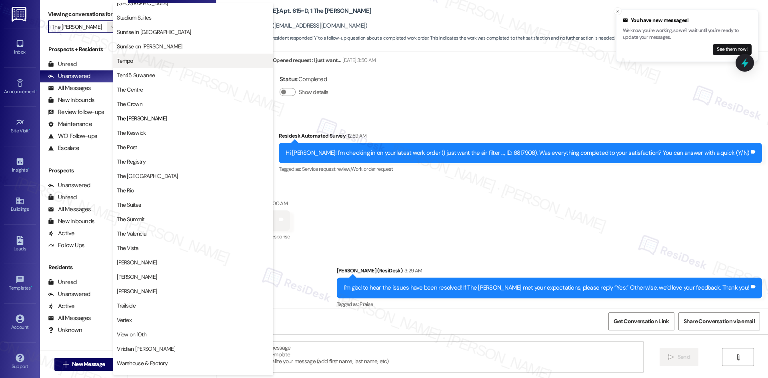
scroll to position [694, 0]
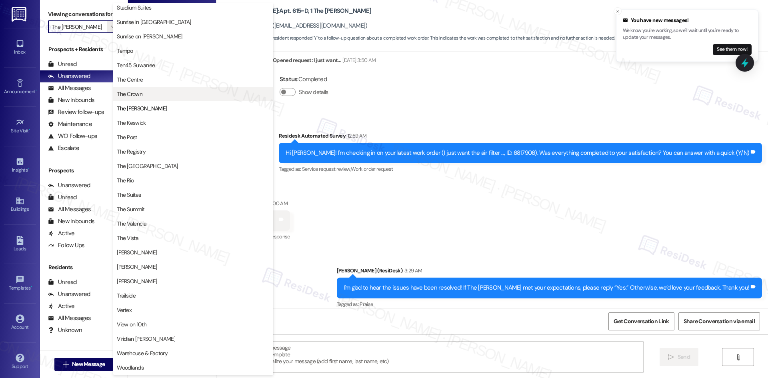
click at [176, 97] on span "The Crown" at bounding box center [193, 94] width 153 height 8
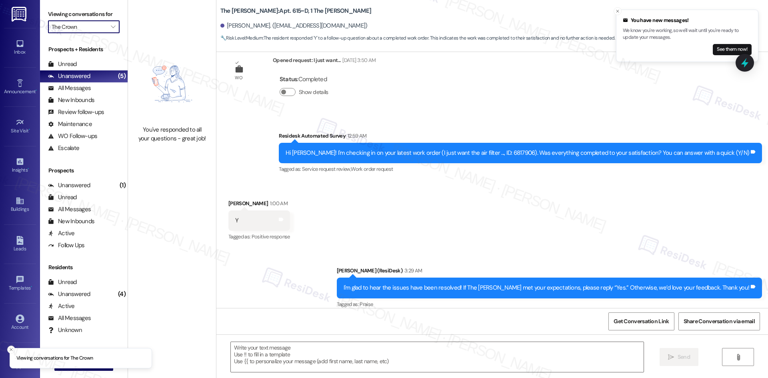
click at [91, 28] on input "The Crown" at bounding box center [79, 26] width 55 height 13
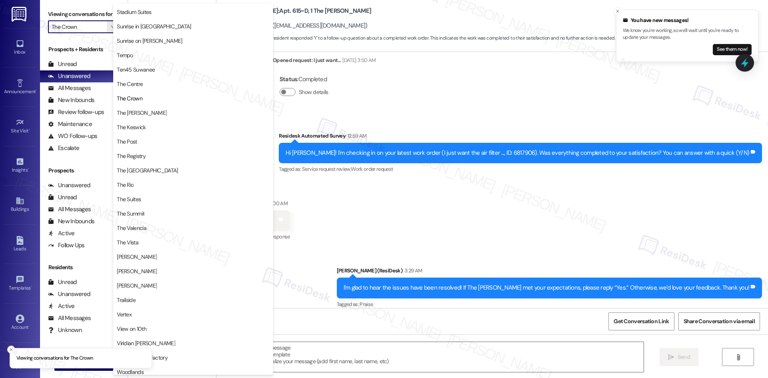
scroll to position [694, 0]
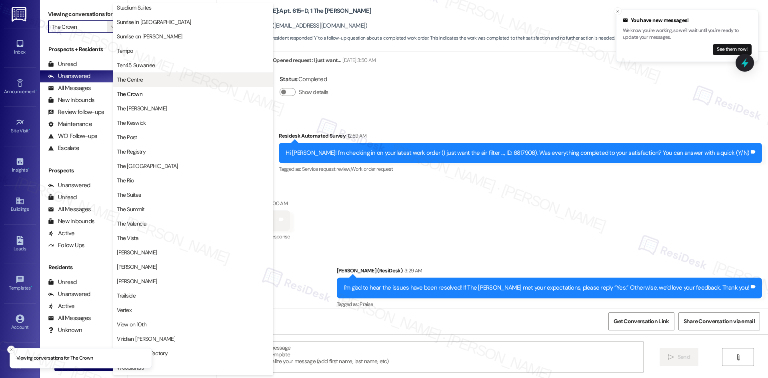
click at [192, 82] on span "The Centre" at bounding box center [193, 80] width 153 height 8
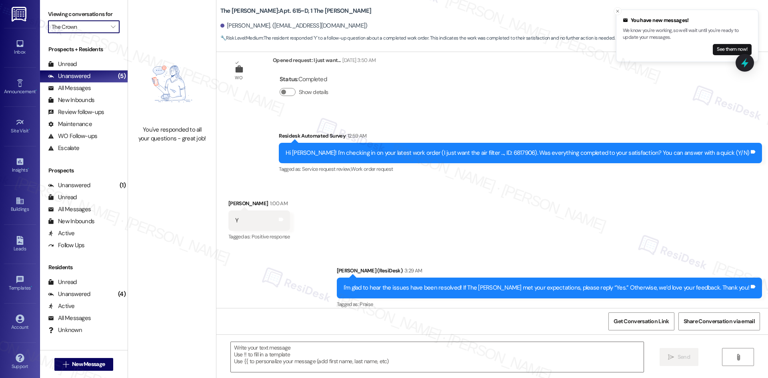
type input "The Centre"
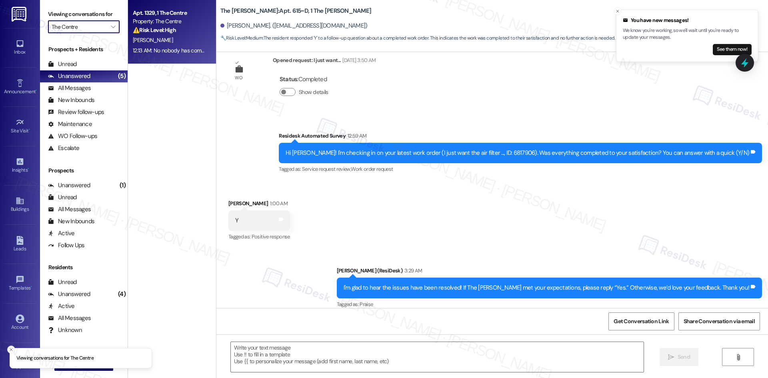
click at [176, 47] on div "12:13 AM: No nobody has come to check on it 12:13 AM: No nobody has come to che…" at bounding box center [185, 50] width 104 height 7
type textarea "Fetching suggested responses. Please feel free to read through the conversation…"
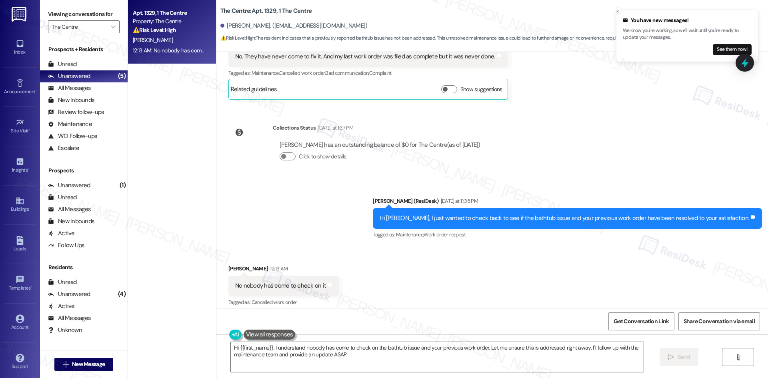
scroll to position [186, 0]
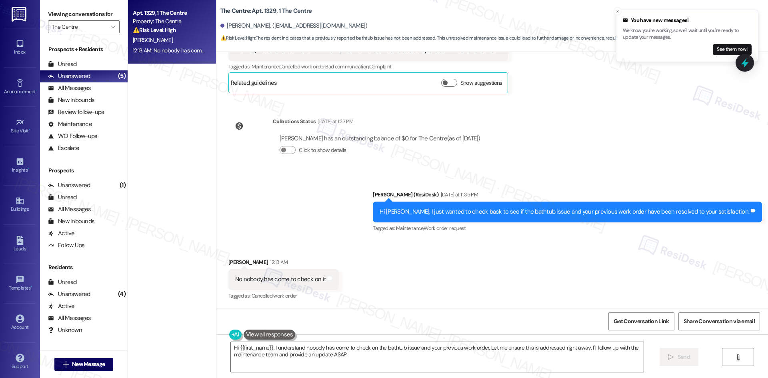
click at [376, 261] on div "Received via SMS [PERSON_NAME] 12:13 AM No nobody has come to check on it Tags …" at bounding box center [492, 274] width 552 height 68
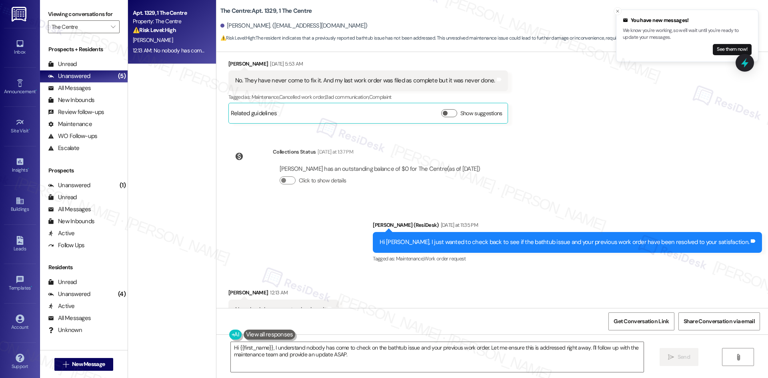
scroll to position [26, 0]
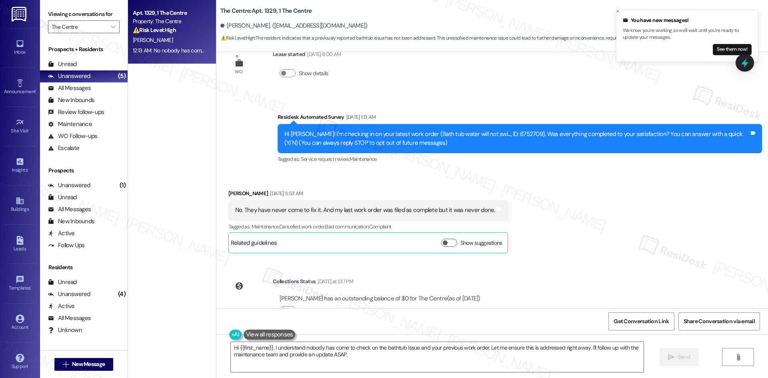
click at [544, 263] on div "WO Lease started [DATE] 8:00 AM Show details Survey, sent via SMS Residesk Auto…" at bounding box center [492, 180] width 552 height 256
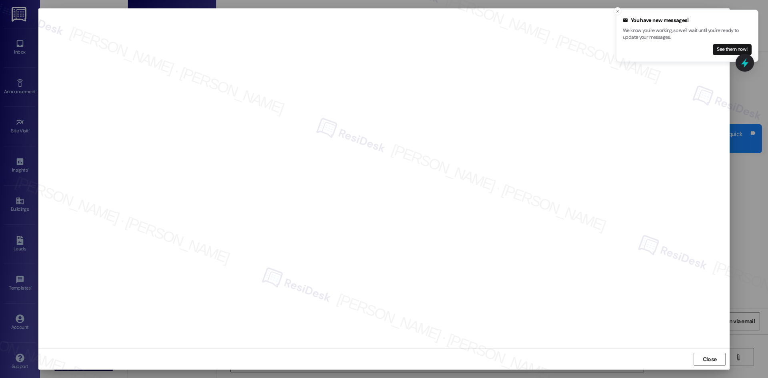
click at [709, 356] on span "Close" at bounding box center [710, 359] width 14 height 8
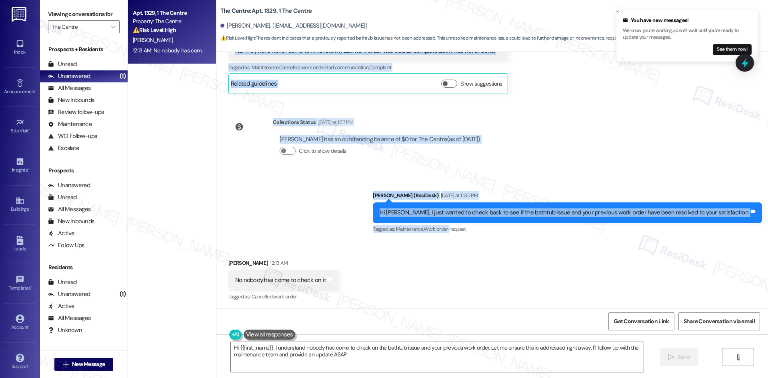
scroll to position [186, 0]
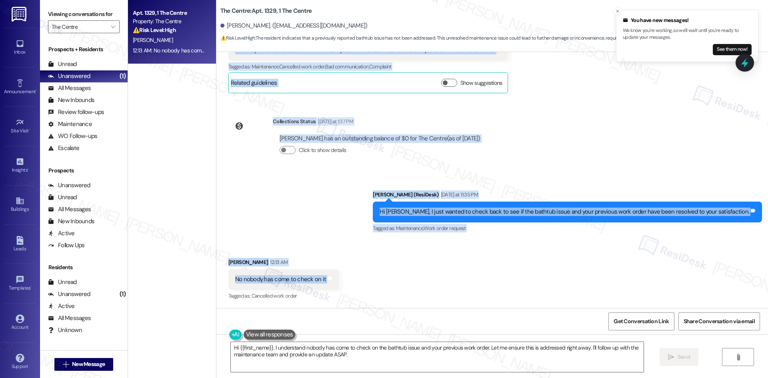
drag, startPoint x: 258, startPoint y: 142, endPoint x: 323, endPoint y: 284, distance: 156.6
click at [323, 284] on div "WO Lease started [DATE] 8:00 AM Show details Survey, sent via SMS Residesk Auto…" at bounding box center [492, 180] width 552 height 256
copy div "Residesk Automated Survey [DATE] 1:13 AM Hi [PERSON_NAME]! I'm checking in on y…"
click at [360, 194] on div "Sent via SMS [PERSON_NAME] (ResiDesk) [DATE] at 11:35 PM Hi [PERSON_NAME], I ju…" at bounding box center [492, 206] width 552 height 68
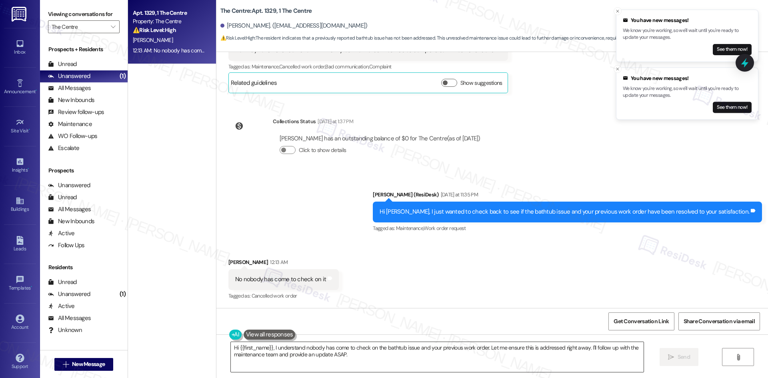
click at [348, 368] on textarea "Hi {{first_name}}, I understand nobody has come to check on the bathtub issue a…" at bounding box center [437, 357] width 413 height 30
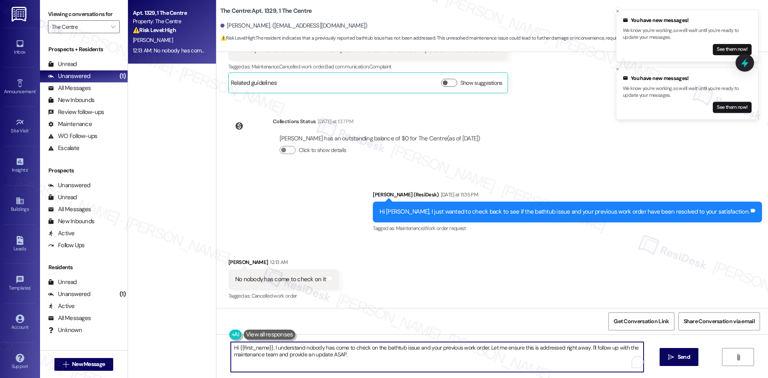
paste textarea "I’m really sorry to hear no one has come by yet to check on your bathtub or you…"
type textarea "I’m really sorry to hear no one has come by yet to check on your bathtub or you…"
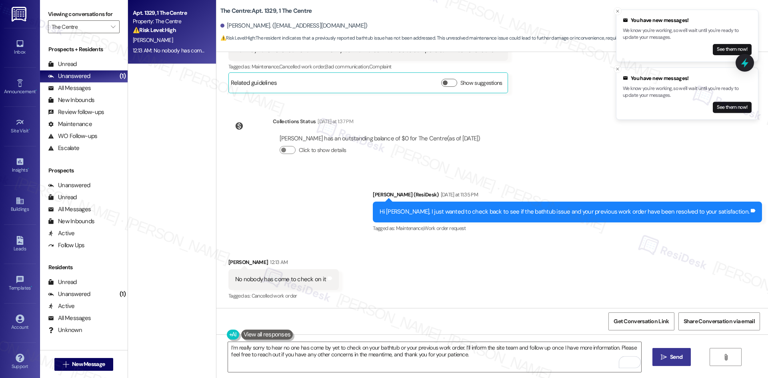
click at [668, 358] on span "Send" at bounding box center [676, 357] width 16 height 8
click at [618, 11] on icon "Close toast" at bounding box center [617, 11] width 5 height 5
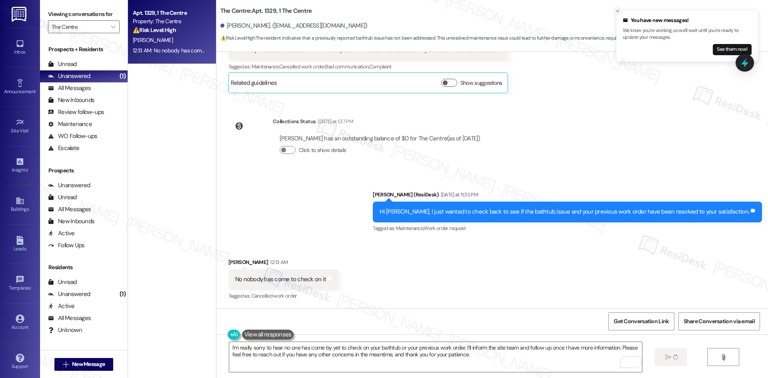
click at [620, 11] on icon "Close toast" at bounding box center [617, 11] width 5 height 5
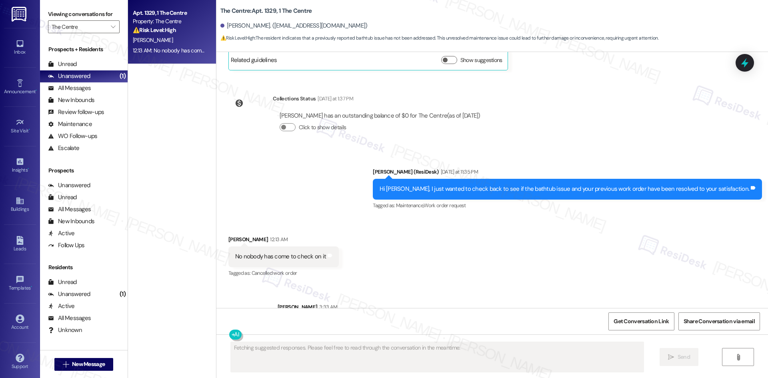
scroll to position [251, 0]
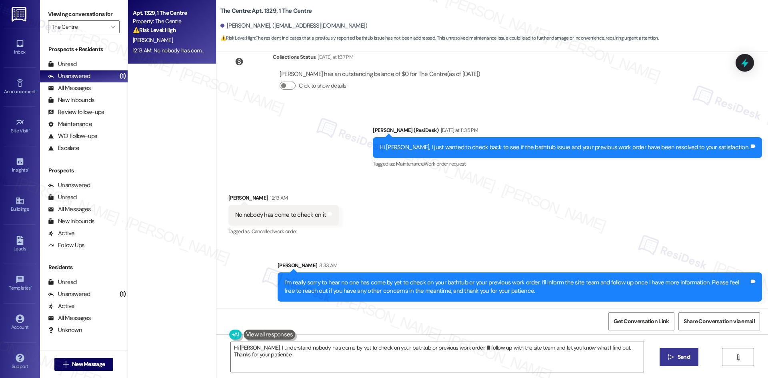
type textarea "Hi [PERSON_NAME], I understand nobody has come by yet to check on your bathtub …"
click at [570, 211] on div "Received via SMS [PERSON_NAME] 12:13 AM No nobody has come to check on it Tags …" at bounding box center [492, 210] width 552 height 68
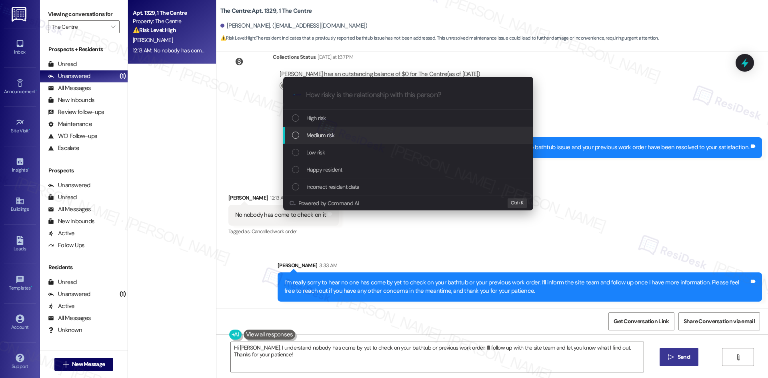
click at [333, 132] on span "Medium risk" at bounding box center [320, 135] width 28 height 9
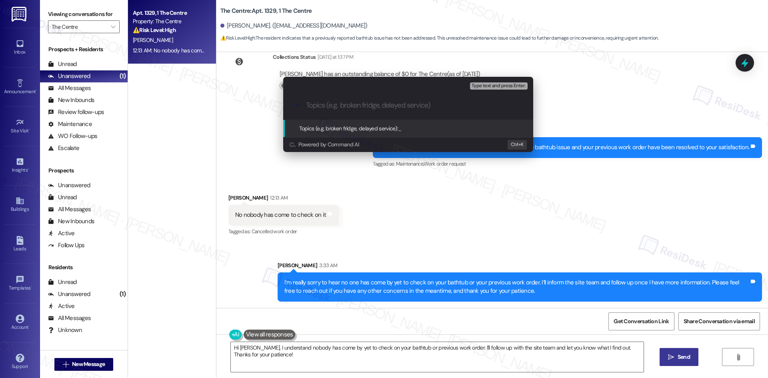
click at [359, 106] on input "Topics (e.g. broken fridge, delayed service)" at bounding box center [414, 105] width 217 height 8
paste input "Work Order #6752709 – Bathtub Still Not Repaired"
type input "Work Order #6752709 – Bathtub Still Not Repaired"
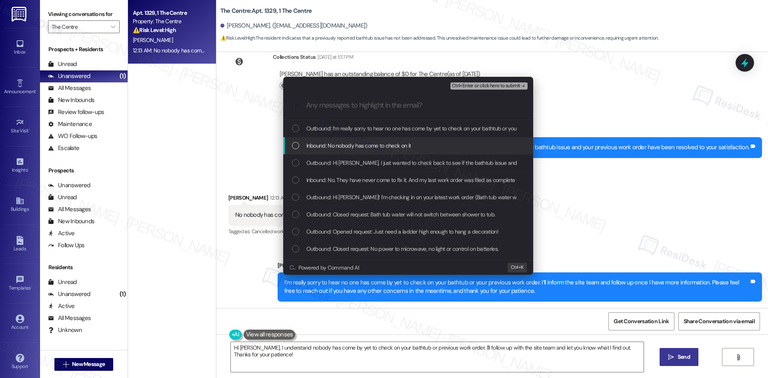
click at [340, 144] on span "Inbound: No nobody has come to check on it" at bounding box center [358, 145] width 105 height 9
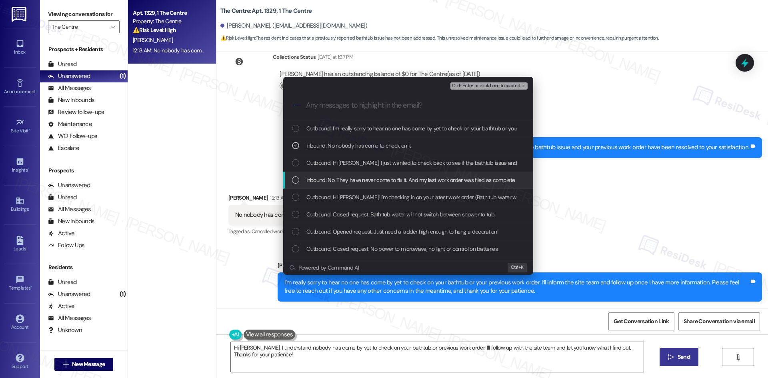
click at [354, 187] on div "Inbound: No. They have never come to fix it. And my last work order was filed a…" at bounding box center [408, 180] width 250 height 17
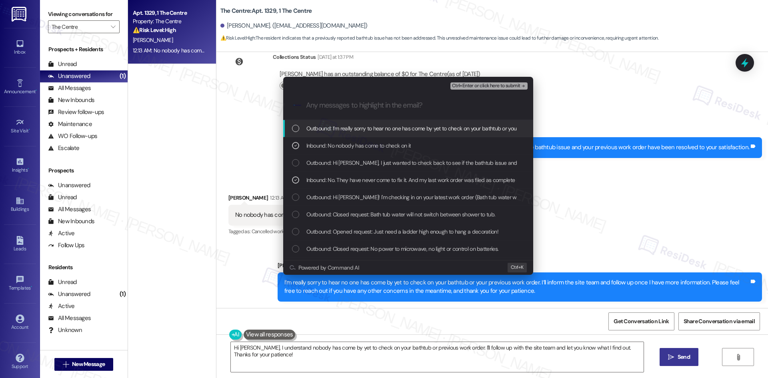
click at [515, 86] on span "Ctrl+Enter or click here to submit" at bounding box center [486, 86] width 68 height 6
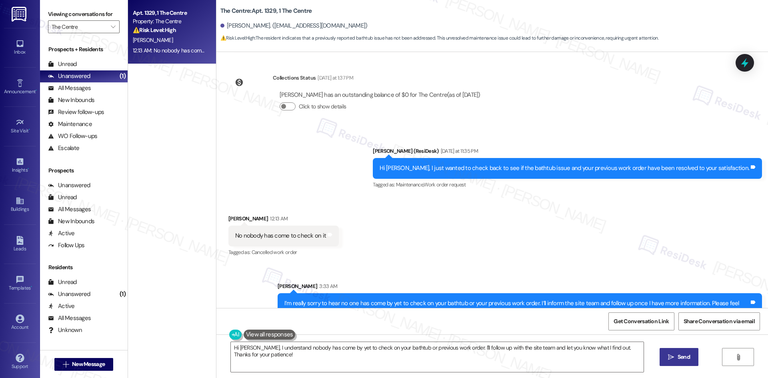
scroll to position [186, 0]
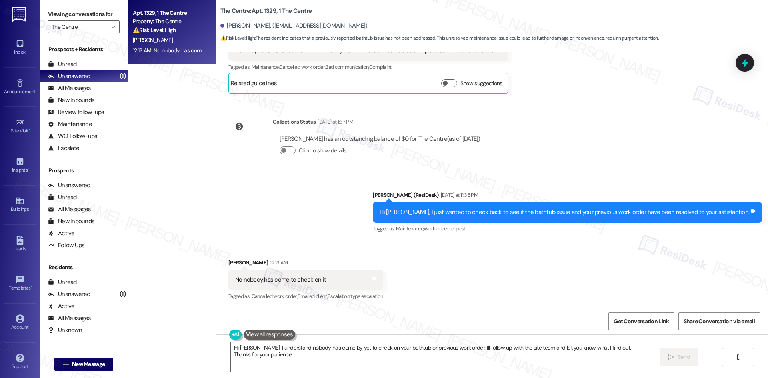
type textarea "Hi [PERSON_NAME], I understand nobody has come by yet to check on your bathtub …"
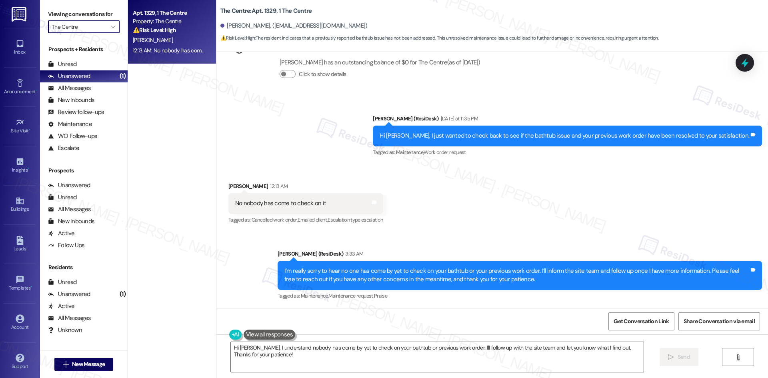
click at [93, 31] on input "The Centre" at bounding box center [79, 26] width 55 height 13
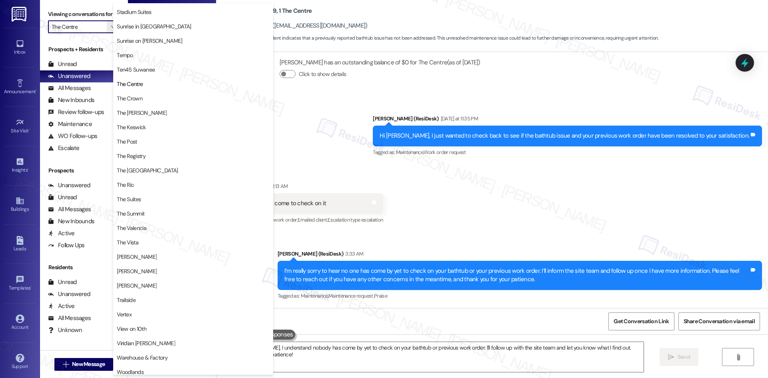
scroll to position [694, 0]
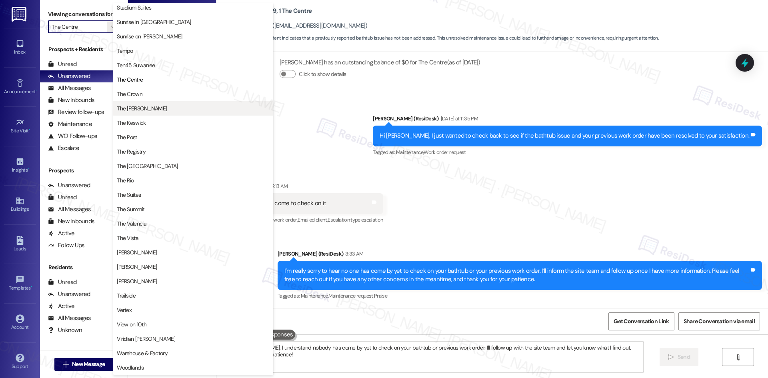
click at [149, 108] on span "The [PERSON_NAME]" at bounding box center [193, 108] width 153 height 8
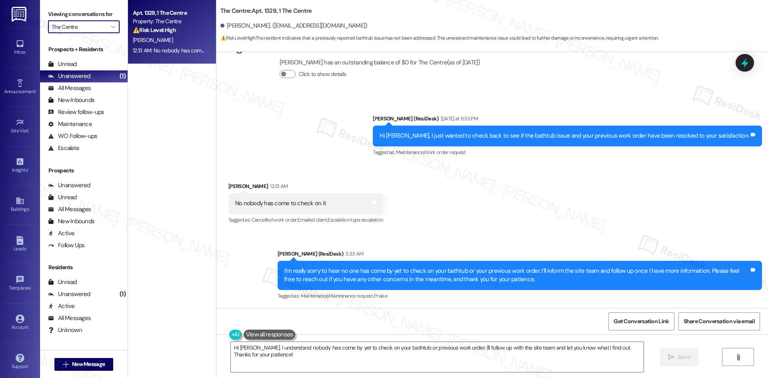
type input "The [PERSON_NAME]"
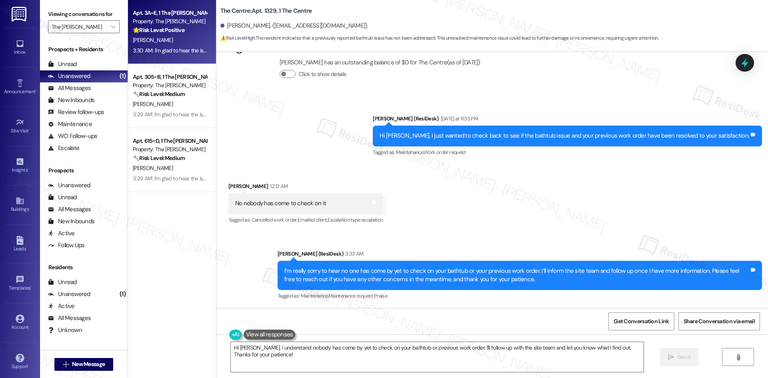
click at [174, 39] on div "[PERSON_NAME]" at bounding box center [170, 40] width 76 height 10
type textarea "Hi [PERSON_NAME], I understand nobody has come by yet to check on your bathtub …"
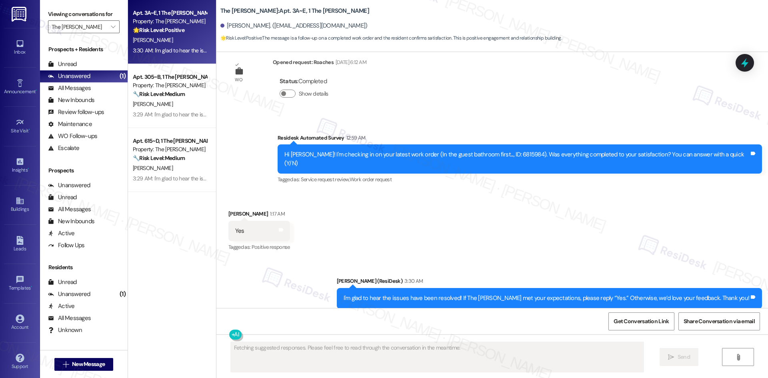
scroll to position [983, 0]
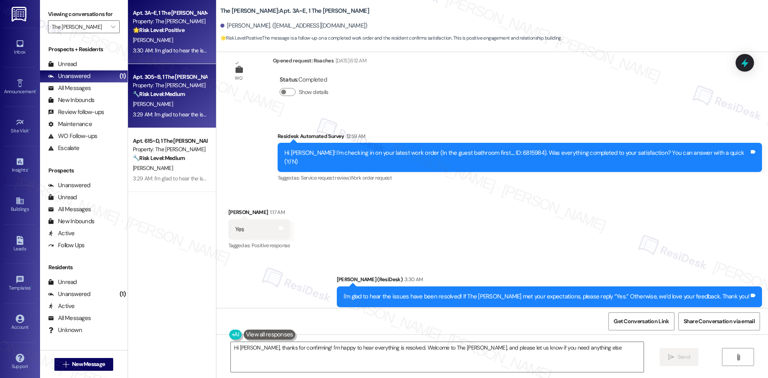
type textarea "Hi [PERSON_NAME], thanks for confirming! I'm happy to hear everything is resolv…"
click at [154, 110] on div "3:29 AM: I'm glad to hear the issues have been resolved! If The [PERSON_NAME] m…" at bounding box center [170, 115] width 76 height 10
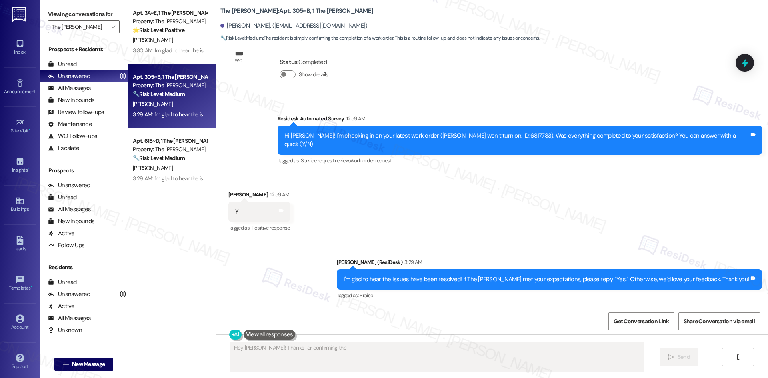
scroll to position [152, 0]
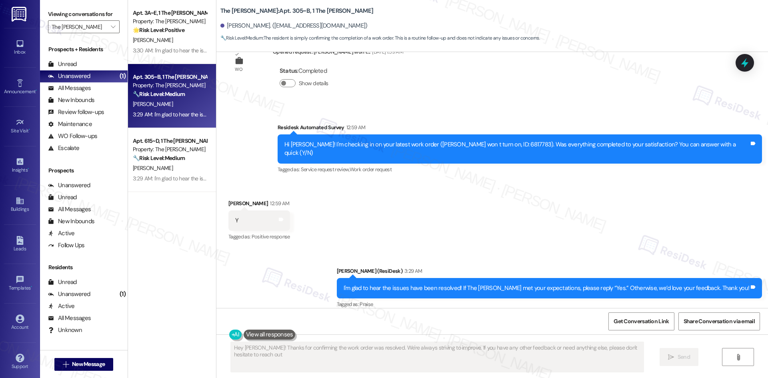
type textarea "Hey [PERSON_NAME]! Thanks for confirming the work order was resolved. We're alw…"
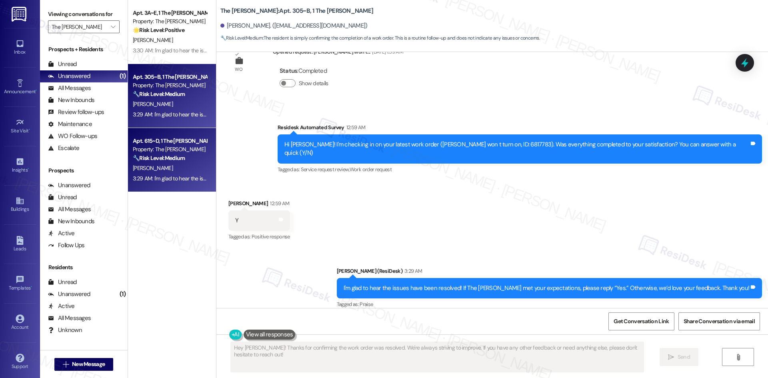
click at [182, 159] on div "🔧 Risk Level: Medium The resident responded 'Y' to a follow-up question about a…" at bounding box center [170, 158] width 74 height 8
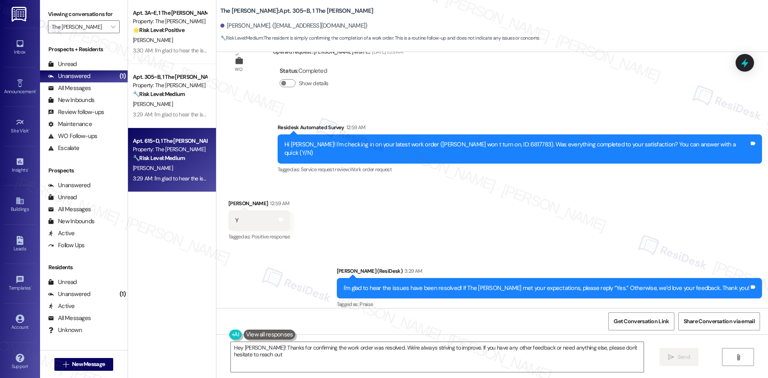
type textarea "Hey [PERSON_NAME]! Thanks for confirming the work order was resolved. We're alw…"
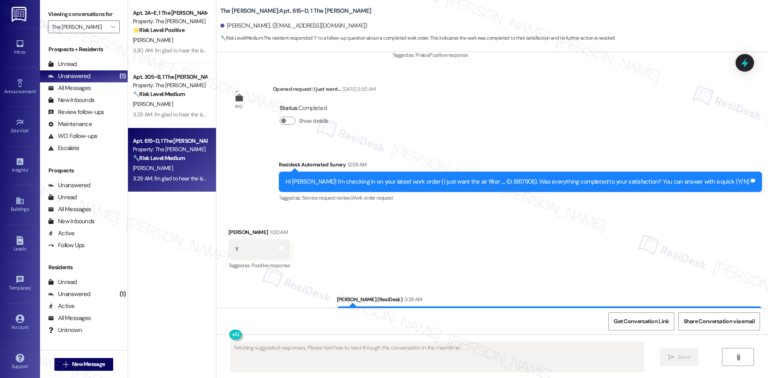
scroll to position [2716, 0]
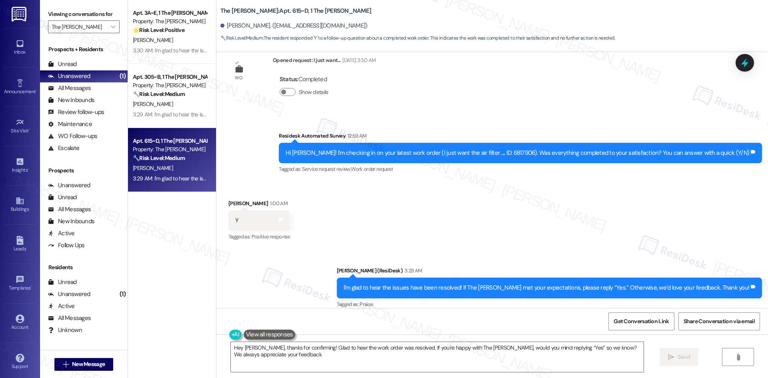
type textarea "Hey [PERSON_NAME], thanks for confirming! Glad to hear the work order was resol…"
click at [88, 32] on input "The [PERSON_NAME]" at bounding box center [79, 26] width 55 height 13
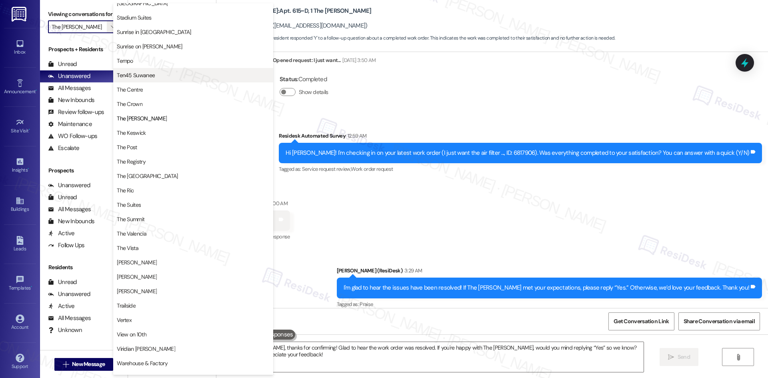
scroll to position [694, 0]
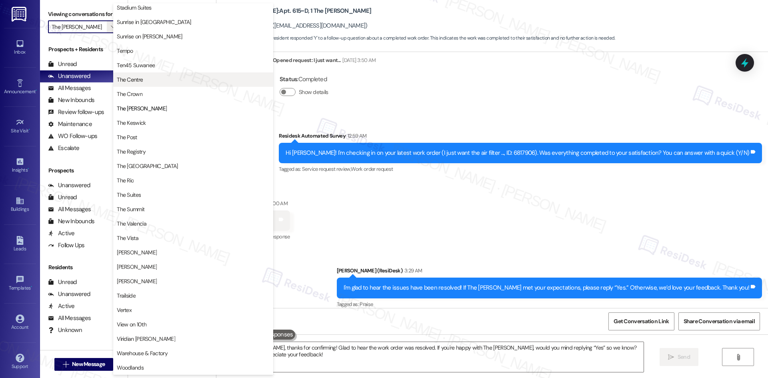
click at [170, 85] on button "The Centre" at bounding box center [193, 79] width 160 height 14
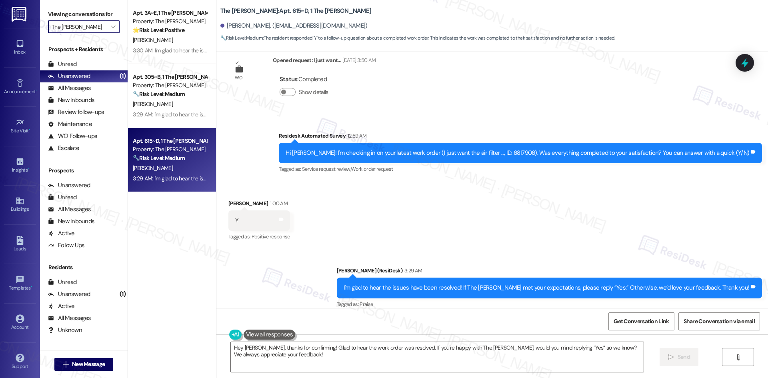
type input "The Centre"
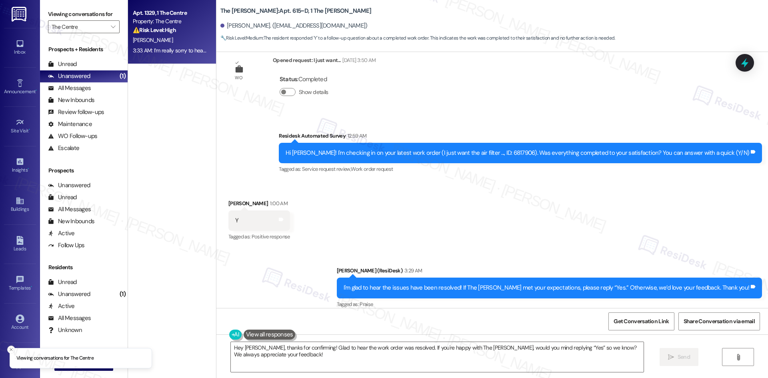
click at [174, 36] on div "[PERSON_NAME]" at bounding box center [170, 40] width 76 height 10
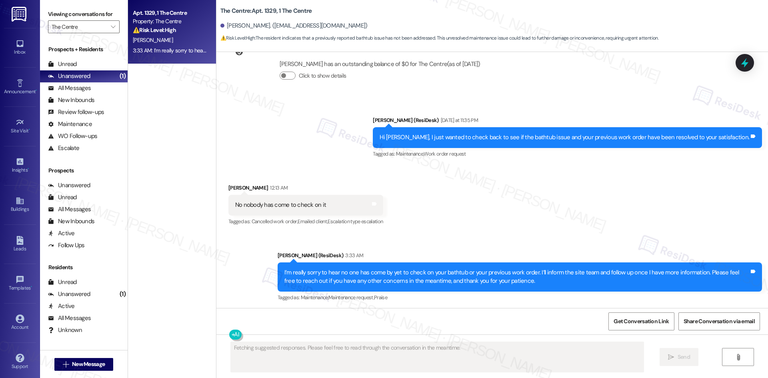
scroll to position [352, 0]
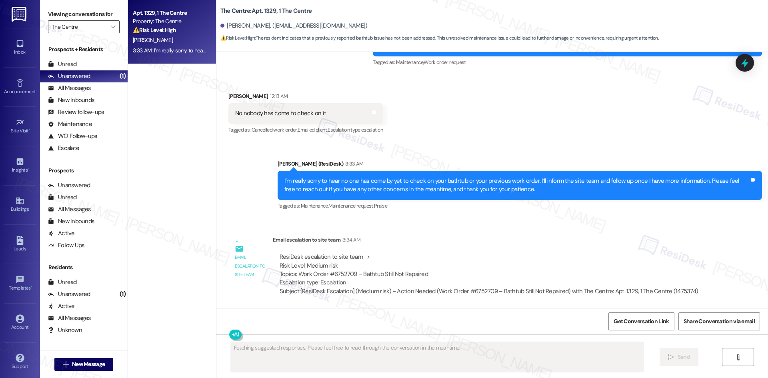
click at [93, 27] on input "The Centre" at bounding box center [79, 26] width 55 height 13
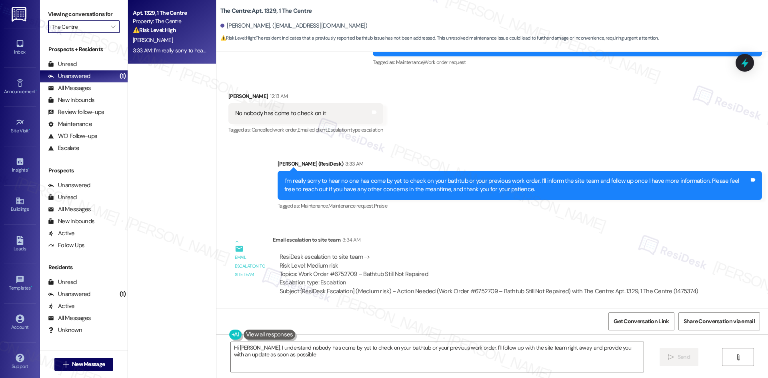
type textarea "Hi [PERSON_NAME], I understand nobody has come by yet to check on your bathtub …"
click at [112, 24] on button "" at bounding box center [113, 26] width 13 height 13
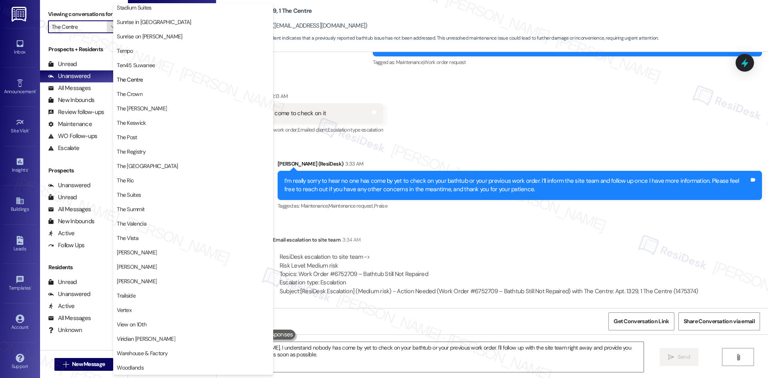
scroll to position [694, 0]
click at [160, 68] on span "Ten45 Suwanee" at bounding box center [193, 65] width 153 height 8
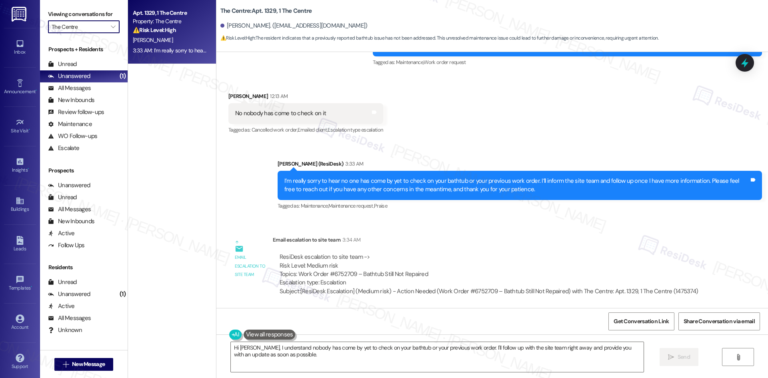
type input "Ten45 Suwanee"
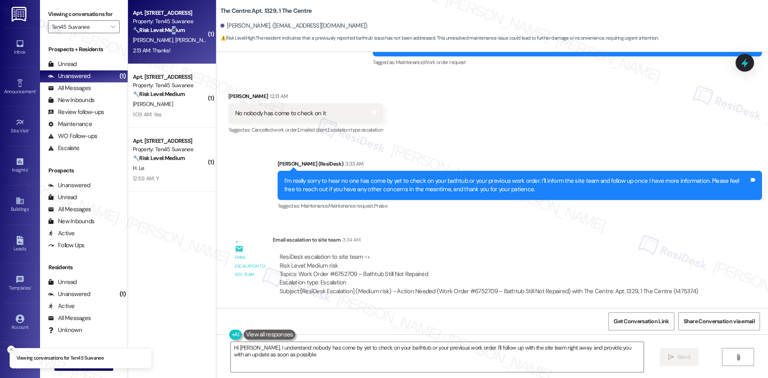
click at [171, 32] on strong "🔧 Risk Level: Medium" at bounding box center [159, 29] width 52 height 7
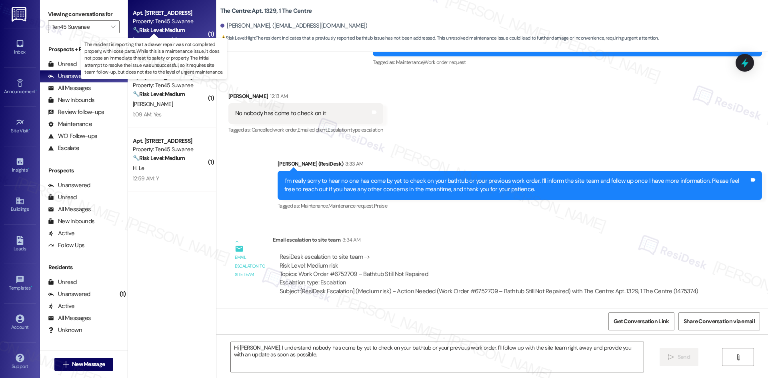
type textarea "Fetching suggested responses. Please feel free to read through the conversation…"
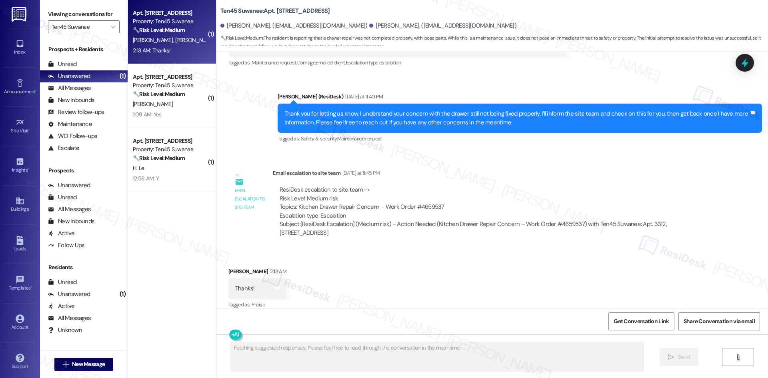
scroll to position [450, 0]
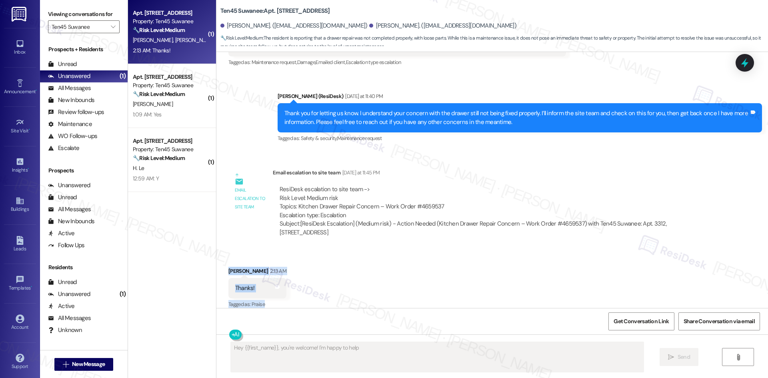
drag, startPoint x: 217, startPoint y: 256, endPoint x: 298, endPoint y: 290, distance: 88.0
click at [298, 290] on div "Received via SMS [PERSON_NAME] 2:13 AM Thanks! Tags and notes Tagged as: Praise…" at bounding box center [492, 283] width 552 height 68
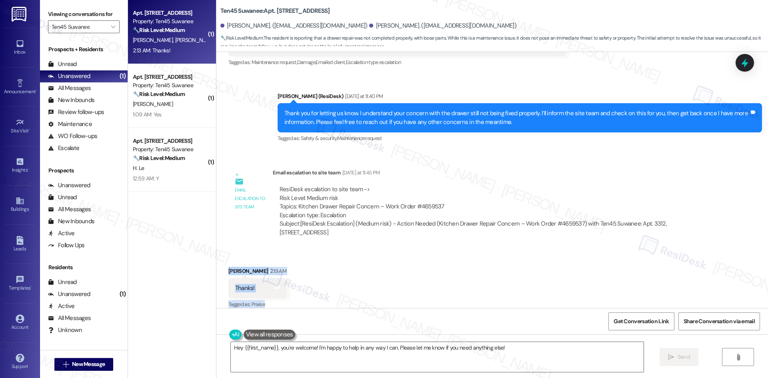
click at [264, 289] on div "Thanks! Tags and notes" at bounding box center [257, 288] width 58 height 20
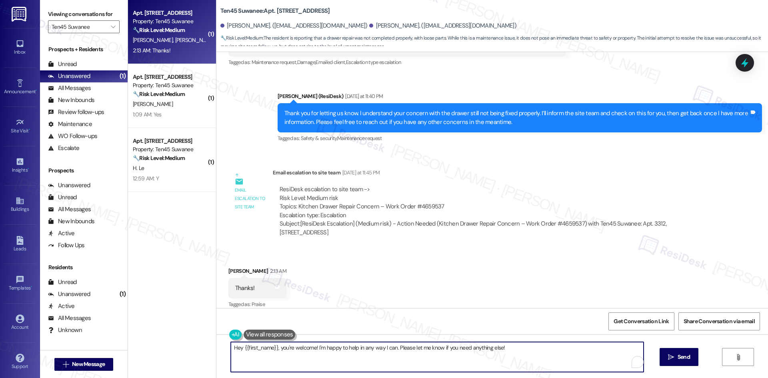
drag, startPoint x: 278, startPoint y: 347, endPoint x: 211, endPoint y: 347, distance: 66.8
click at [216, 347] on div "Hey {{first_name}}, you're welcome! I'm happy to help in any way I can. Please …" at bounding box center [492, 364] width 552 height 60
drag, startPoint x: 343, startPoint y: 346, endPoint x: 517, endPoint y: 347, distance: 174.0
click at [517, 347] on textarea "You're welcome! I'm happy to help in any way I can. Please let me know if you n…" at bounding box center [434, 357] width 413 height 30
type textarea "You're welcome! I'm happy to help in any way I can."
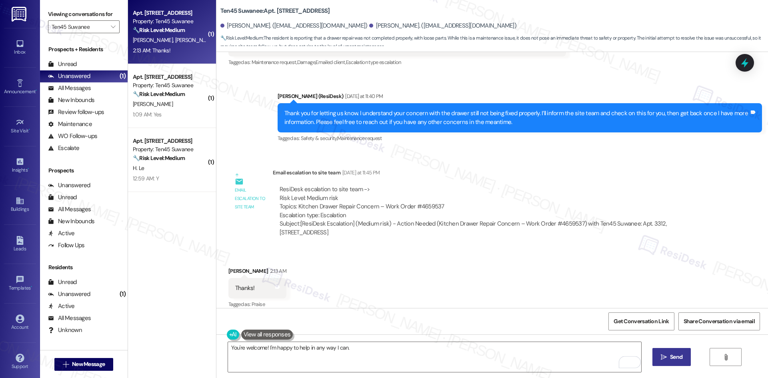
click at [685, 360] on button " Send" at bounding box center [671, 357] width 39 height 18
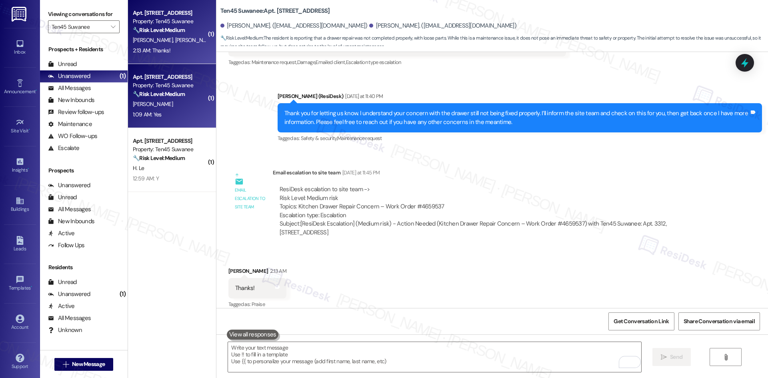
scroll to position [450, 0]
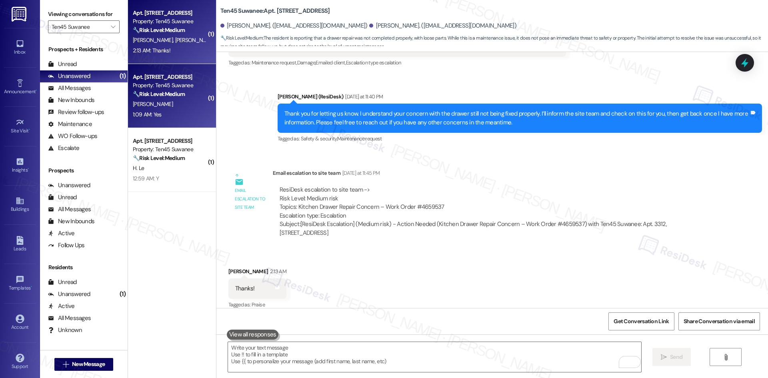
click at [158, 111] on div "1:09 AM: Yes 1:09 AM: Yes" at bounding box center [170, 115] width 76 height 10
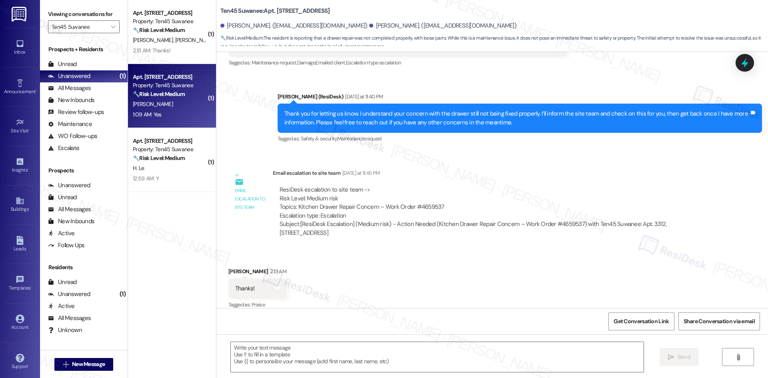
type textarea "Fetching suggested responses. Please feel free to read through the conversation…"
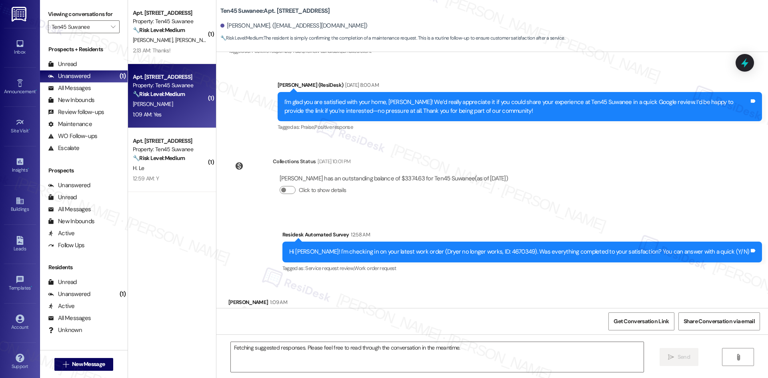
scroll to position [1192, 0]
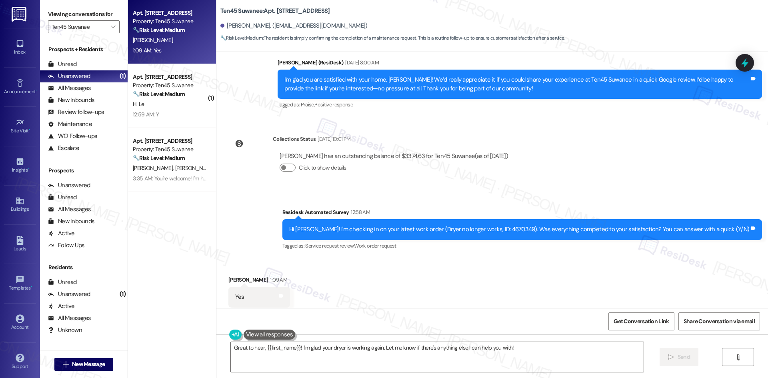
click at [512, 129] on div "Collections Status [DATE] 10:01 PM [PERSON_NAME] has an outstanding balance of …" at bounding box center [371, 160] width 298 height 62
click at [359, 360] on textarea "Great to hear, {{first_name}}! I'm glad your dryer is working again. Let me kno…" at bounding box center [437, 357] width 413 height 30
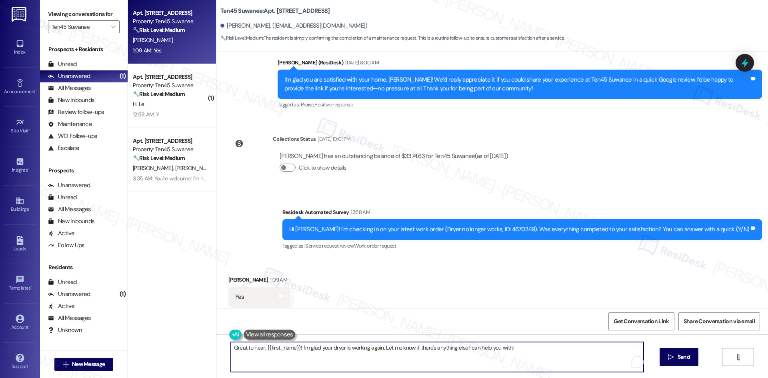
paste textarea "I'm glad to hear the issues have been resolved! If {{property}} met your expect…"
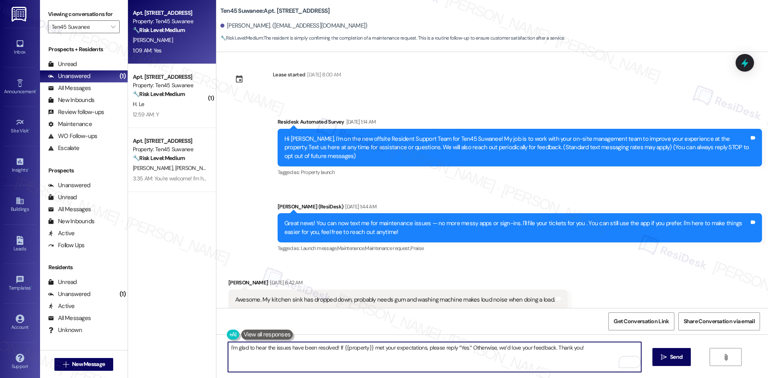
scroll to position [0, 0]
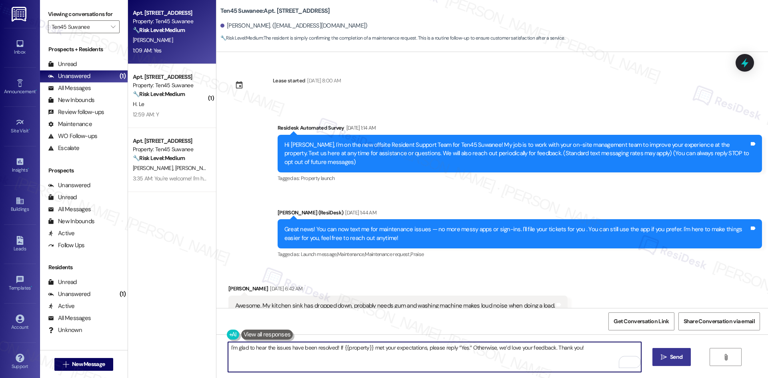
type textarea "I'm glad to hear the issues have been resolved! If {{property}} met your expect…"
click at [665, 361] on button " Send" at bounding box center [671, 357] width 39 height 18
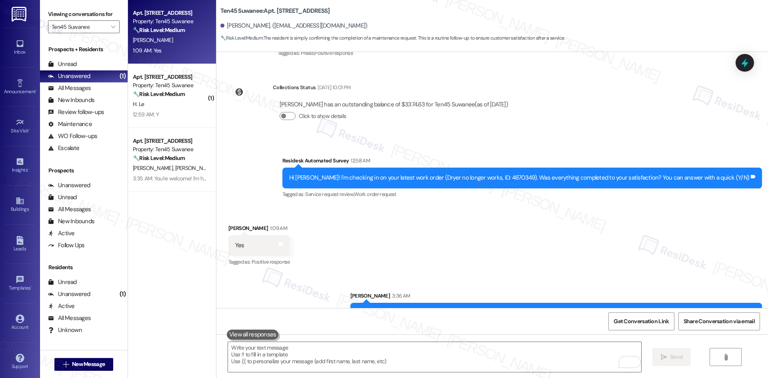
scroll to position [1248, 0]
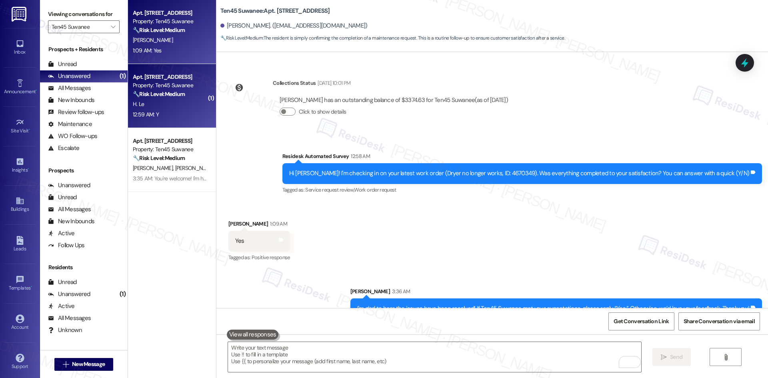
click at [157, 104] on div "H. Le" at bounding box center [170, 104] width 76 height 10
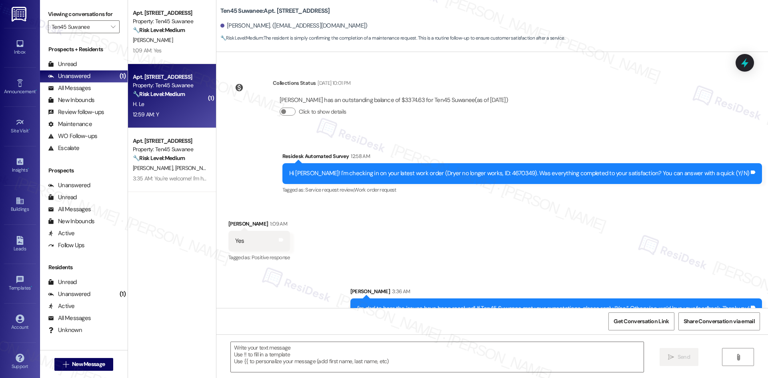
type textarea "Fetching suggested responses. Please feel free to read through the conversation…"
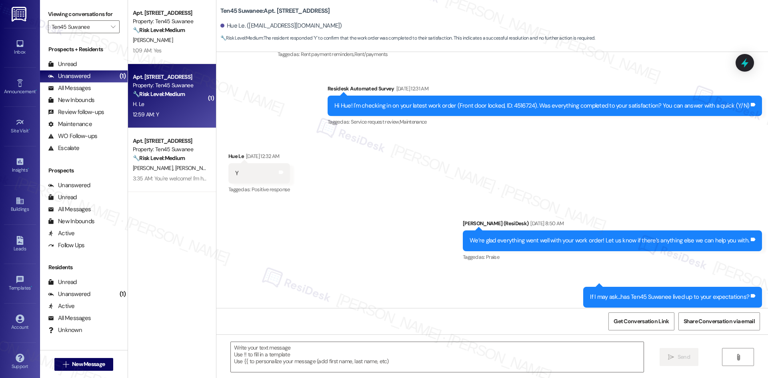
type textarea "Fetching suggested responses. Please feel free to read through the conversation…"
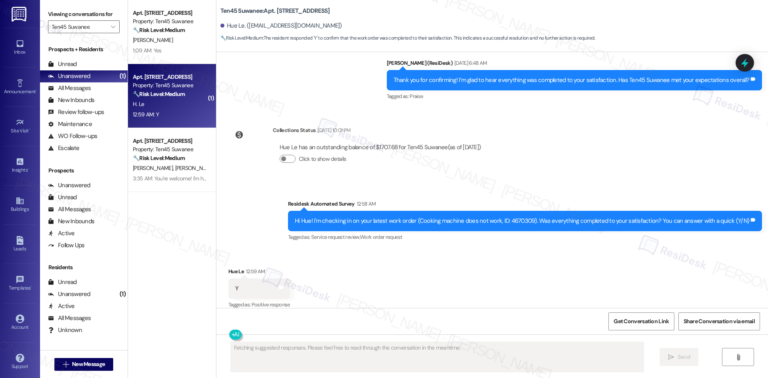
scroll to position [696, 0]
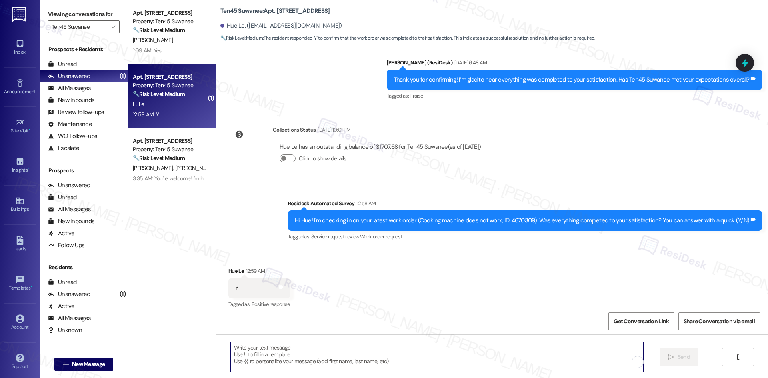
click at [470, 351] on textarea "To enrich screen reader interactions, please activate Accessibility in Grammarl…" at bounding box center [437, 357] width 413 height 30
paste textarea "I'm glad to hear the issues have been resolved! If {{property}} met your expect…"
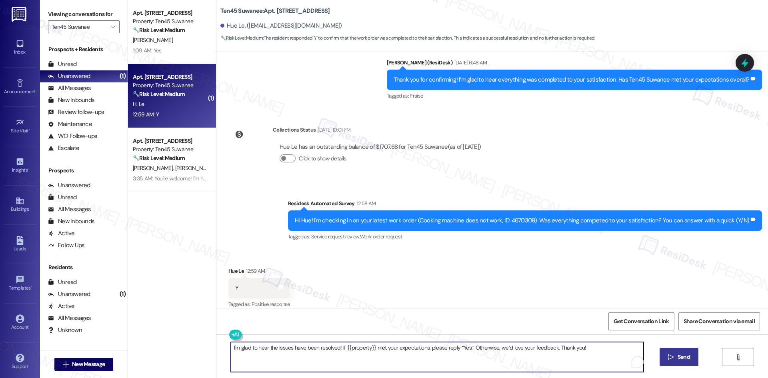
type textarea "I'm glad to hear the issues have been resolved! If {{property}} met your expect…"
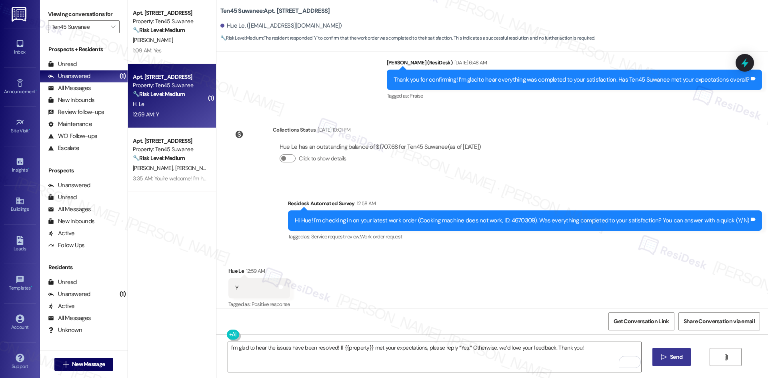
click at [671, 360] on span "Send" at bounding box center [676, 357] width 12 height 8
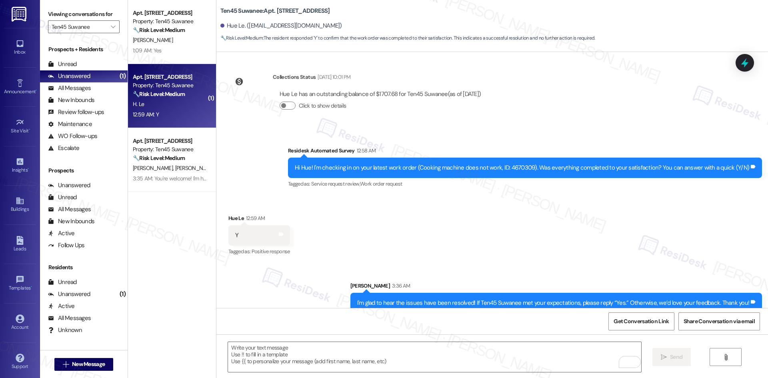
scroll to position [752, 0]
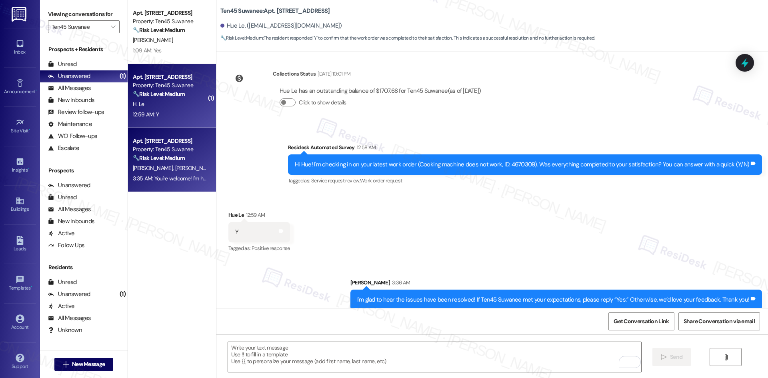
click at [179, 177] on div "3:35 AM: You're welcome! I'm happy to help in any way I can. 3:35 AM: You're we…" at bounding box center [203, 178] width 140 height 7
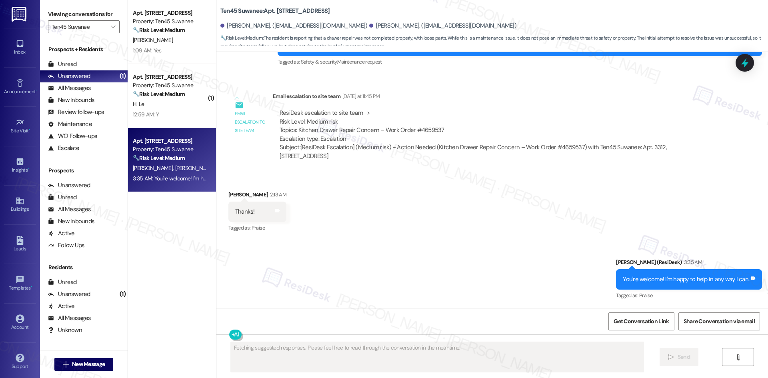
scroll to position [518, 0]
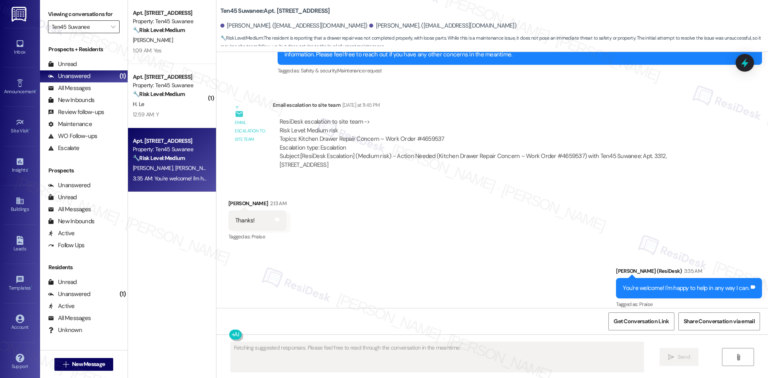
click at [99, 30] on input "Ten45 Suwanee" at bounding box center [79, 26] width 55 height 13
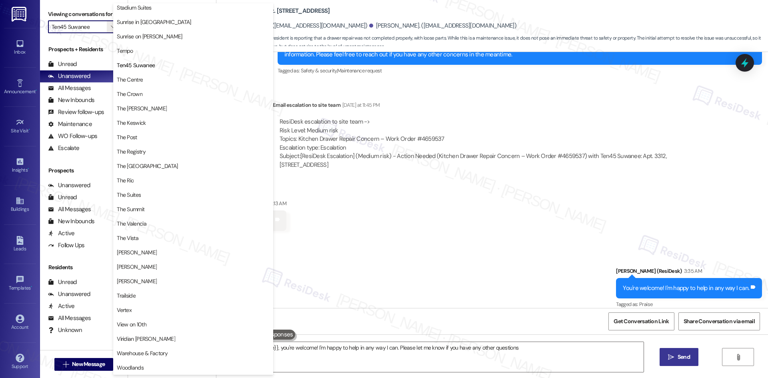
scroll to position [694, 0]
type textarea "Hey {{first_name}}, you're welcome! I'm happy to help in any way I can. Please …"
click at [160, 53] on span "Tempo" at bounding box center [193, 51] width 153 height 8
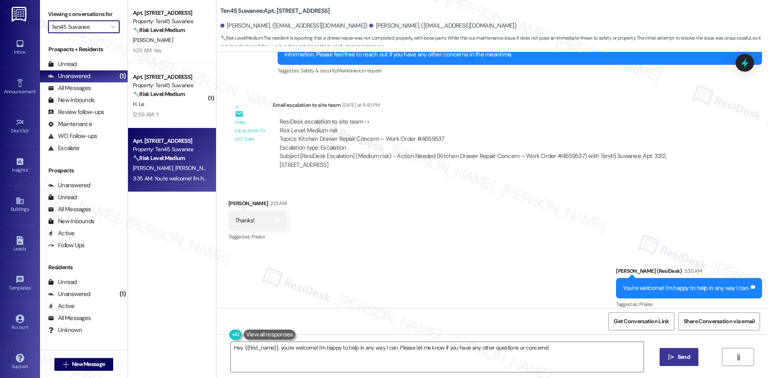
type input "Tempo"
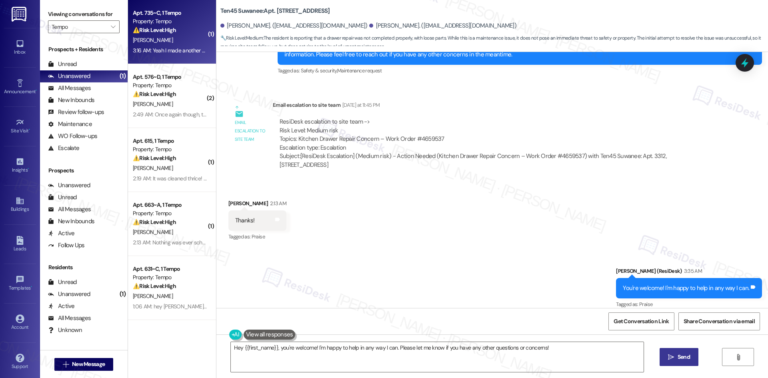
click at [184, 38] on div "[PERSON_NAME]" at bounding box center [170, 40] width 76 height 10
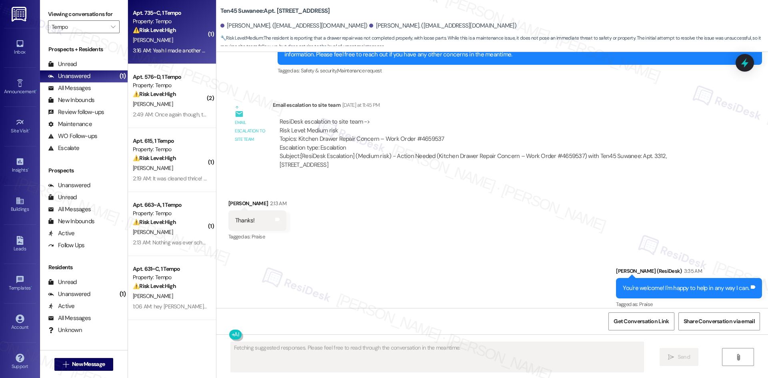
scroll to position [285, 0]
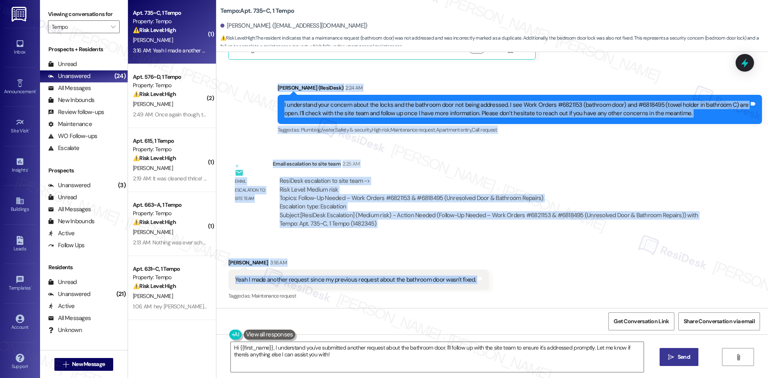
drag, startPoint x: 268, startPoint y: 92, endPoint x: 478, endPoint y: 284, distance: 285.0
click at [478, 284] on div "WO Lease started [DATE] 8:00 AM Show details Survey, sent via SMS Residesk Auto…" at bounding box center [492, 180] width 552 height 256
copy div "Lorem (IpsuMdol) 2:46 SI A consectetu adip elitsed doeiu tem incid utl etd magn…"
click at [544, 166] on div "Email escalation to site team 2:25 AM" at bounding box center [493, 165] width 440 height 11
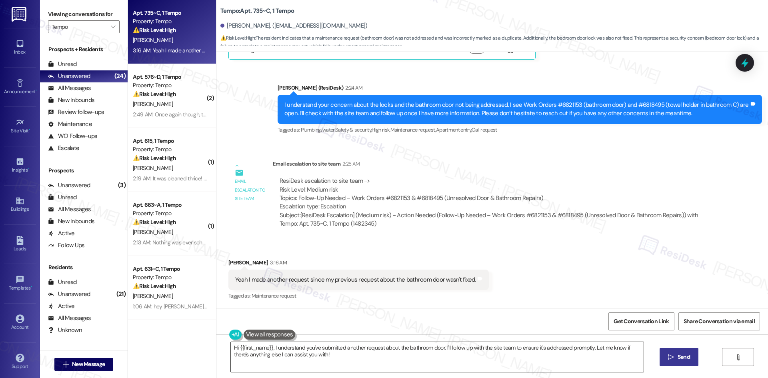
click at [387, 358] on textarea "Hi {{first_name}}, I understand you've submitted another request about the bath…" at bounding box center [437, 357] width 413 height 30
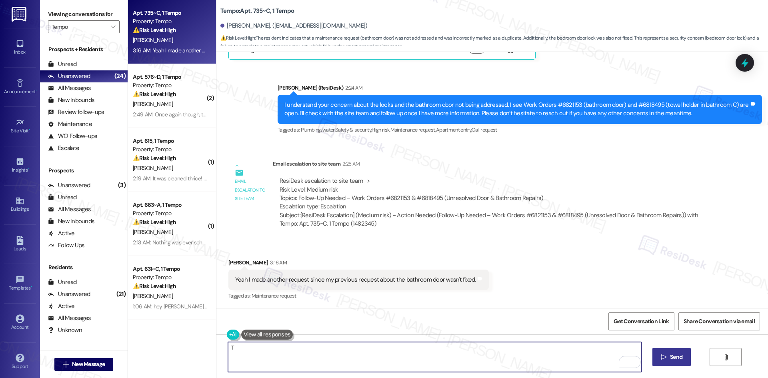
paste textarea "[PERSON_NAME] for confirming. I’ve already forwarded your request to the site t…"
type textarea "Thanks for confirming. I’ve already forwarded your request to the site team and…"
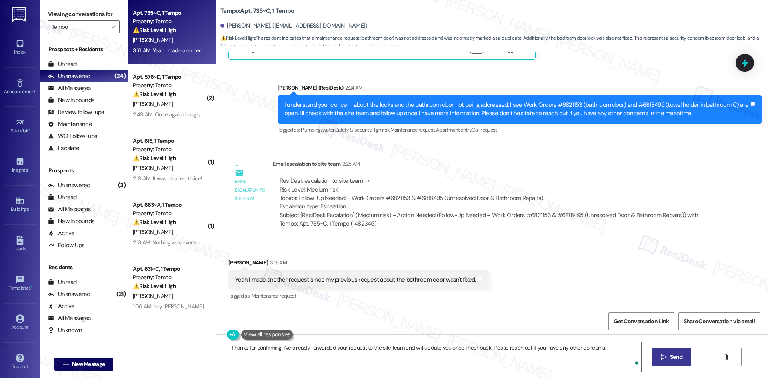
click at [670, 358] on span "Send" at bounding box center [676, 357] width 12 height 8
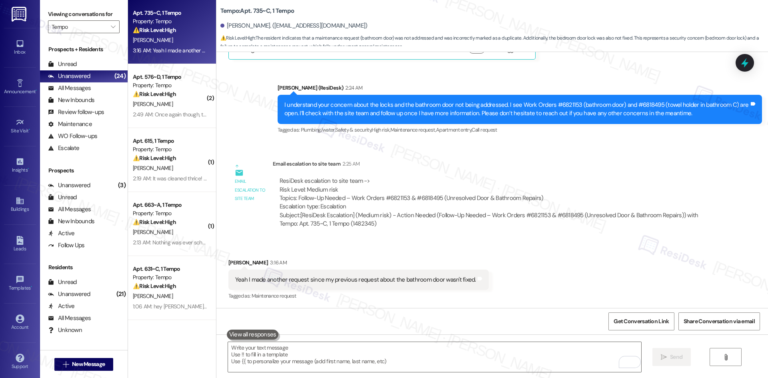
scroll to position [341, 0]
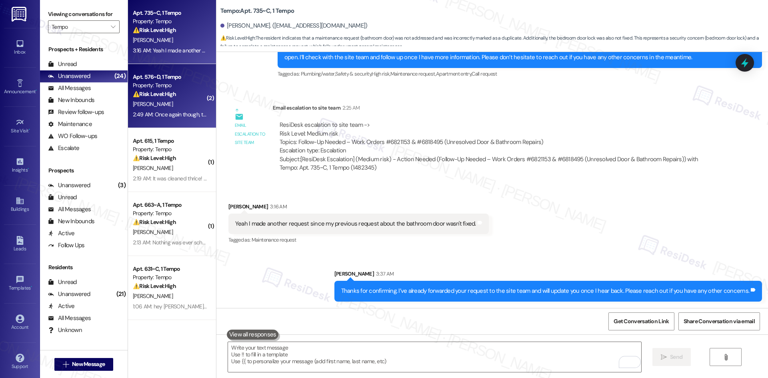
click at [144, 120] on div "Apt. 576~D, 1 Tempo Property: Tempo ⚠️ Risk Level: High The resident is reporti…" at bounding box center [172, 96] width 88 height 64
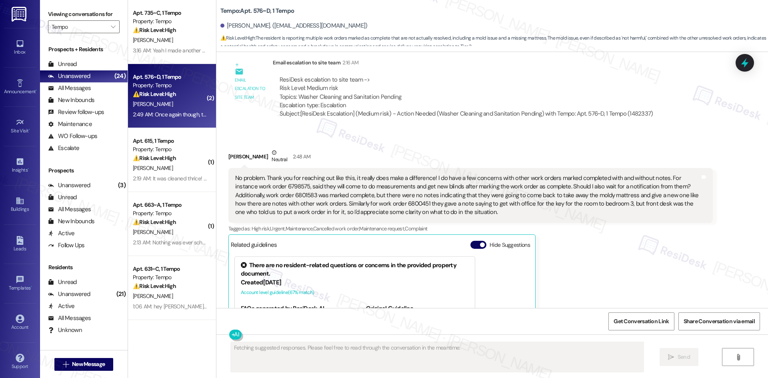
scroll to position [344, 0]
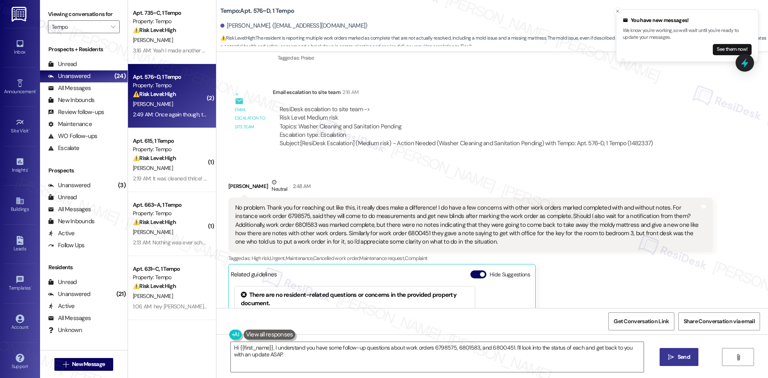
click at [267, 214] on div "No problem. Thank you for reaching out like this, it really does make a differe…" at bounding box center [467, 225] width 465 height 43
copy div "6798575"
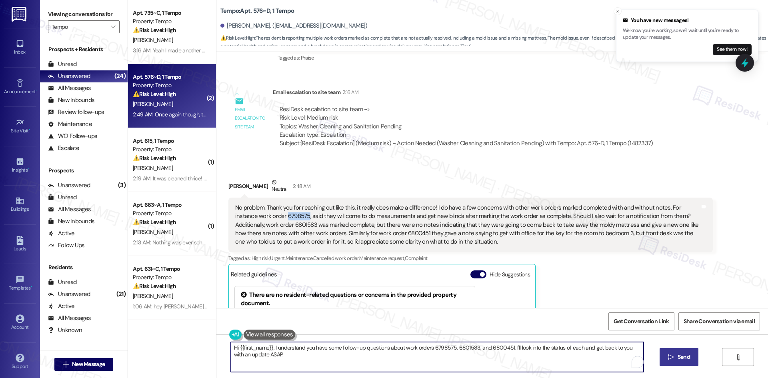
click at [280, 354] on textarea "Hi {{first_name}}, I understand you have some follow-up questions about work or…" at bounding box center [437, 357] width 413 height 30
paste textarea "6798575"
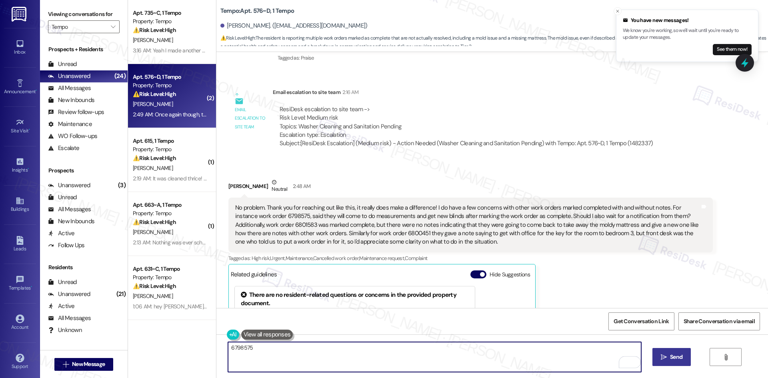
type textarea "6798575"
click at [252, 227] on div "No problem. Thank you for reaching out like this, it really does make a differe…" at bounding box center [467, 225] width 465 height 43
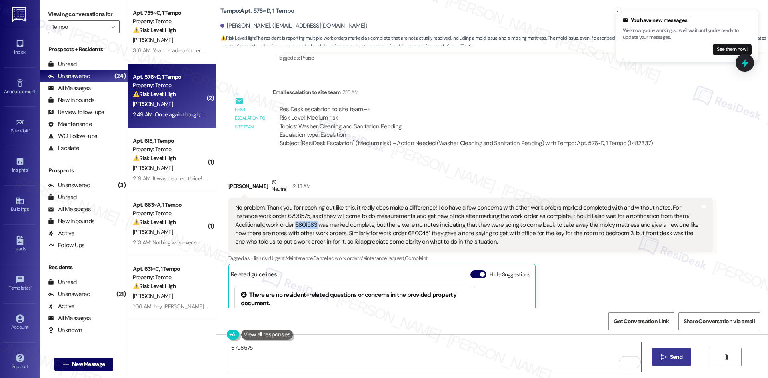
click at [252, 227] on div "No problem. Thank you for reaching out like this, it really does make a differe…" at bounding box center [467, 225] width 465 height 43
copy div "6801583"
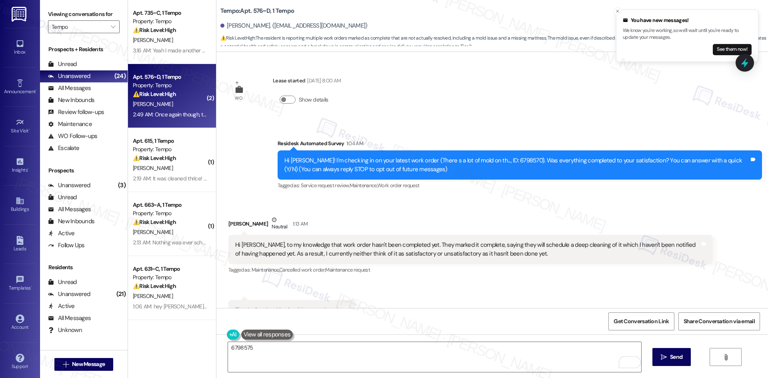
scroll to position [344, 0]
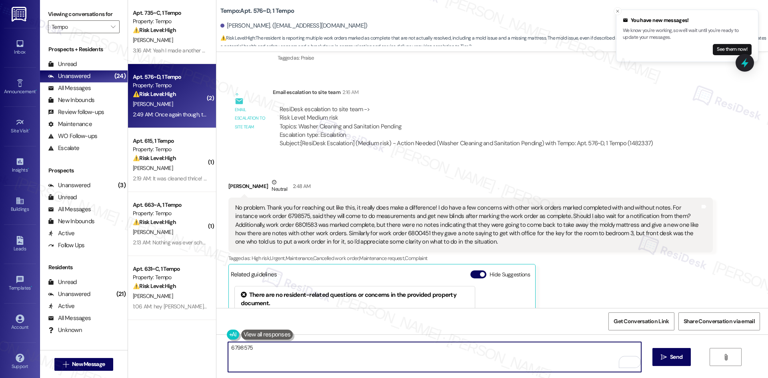
click at [305, 348] on textarea "6798575" at bounding box center [434, 357] width 413 height 30
paste textarea "6801583"
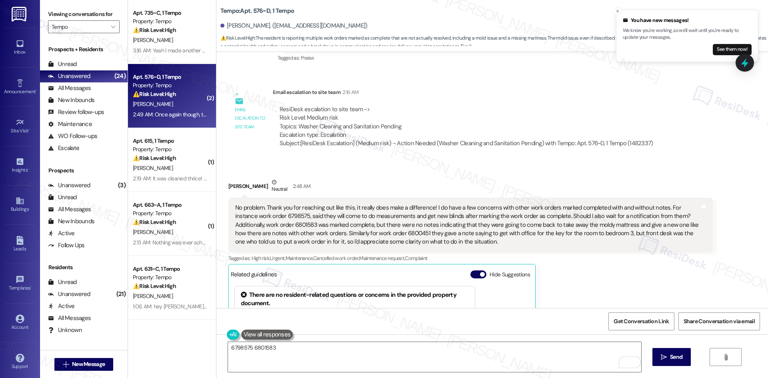
click at [353, 234] on div "No problem. Thank you for reaching out like this, it really does make a differe…" at bounding box center [467, 225] width 465 height 43
copy div "6800451"
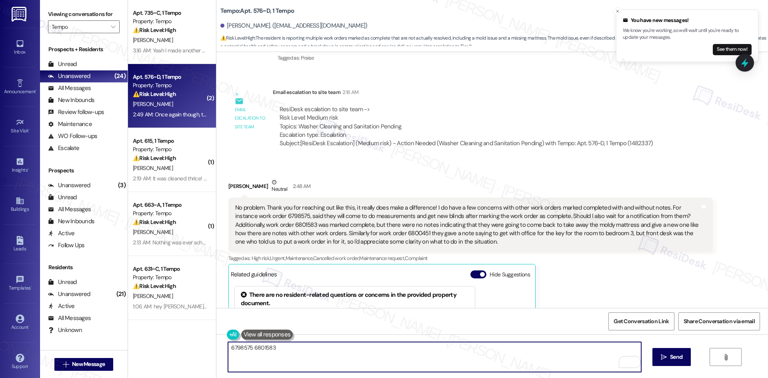
click at [311, 350] on textarea "6798575 6801583" at bounding box center [434, 357] width 413 height 30
paste textarea "6800451"
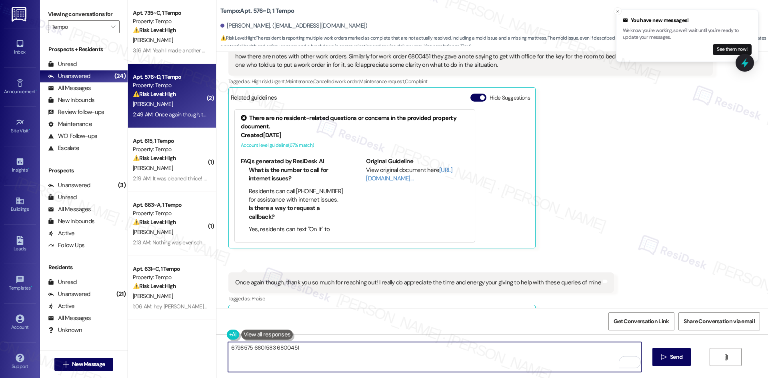
scroll to position [385, 0]
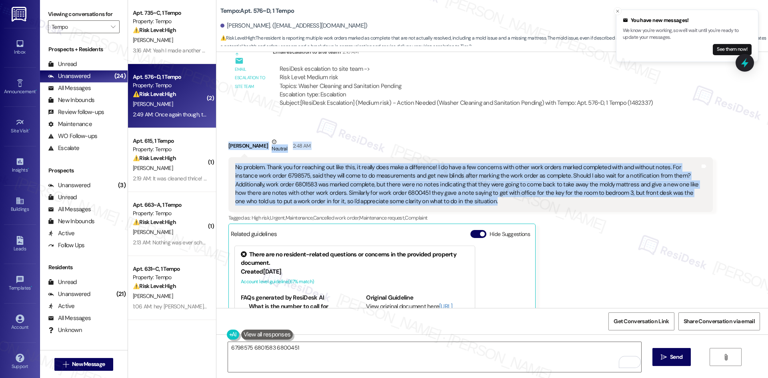
drag, startPoint x: 272, startPoint y: 156, endPoint x: 443, endPoint y: 200, distance: 176.7
click at [443, 200] on div "Received via SMS [PERSON_NAME] Neutral 2:48 AM No problem. Thank you for reachi…" at bounding box center [470, 261] width 496 height 259
click at [443, 200] on div "No problem. Thank you for reaching out like this, it really does make a differe…" at bounding box center [467, 184] width 465 height 43
drag, startPoint x: 441, startPoint y: 203, endPoint x: 220, endPoint y: 152, distance: 227.1
click at [222, 152] on div "Received via SMS [PERSON_NAME] Neutral 2:48 AM No problem. Thank you for reachi…" at bounding box center [470, 261] width 496 height 259
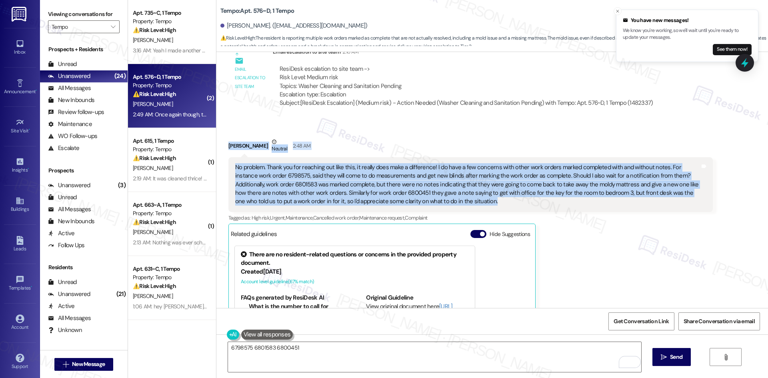
copy div "[PERSON_NAME] Neutral 2:48 AM No problem. Thank you for reaching out like this,…"
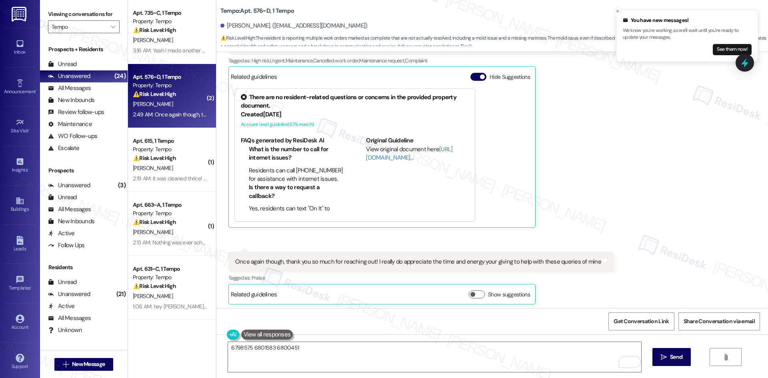
scroll to position [545, 0]
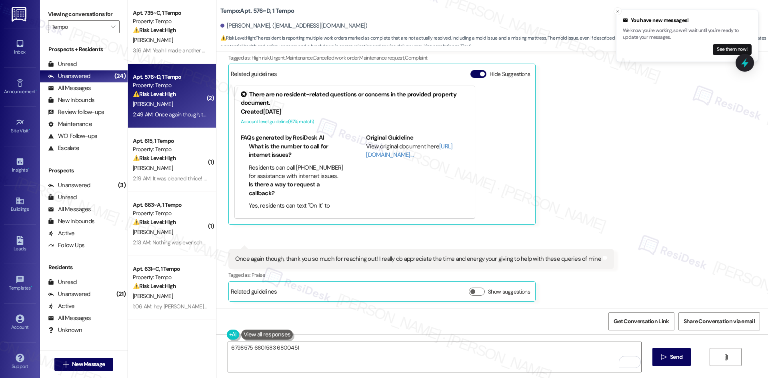
click at [280, 256] on div "Once again though, thank you so much for reaching out! I really do appreciate t…" at bounding box center [418, 259] width 366 height 8
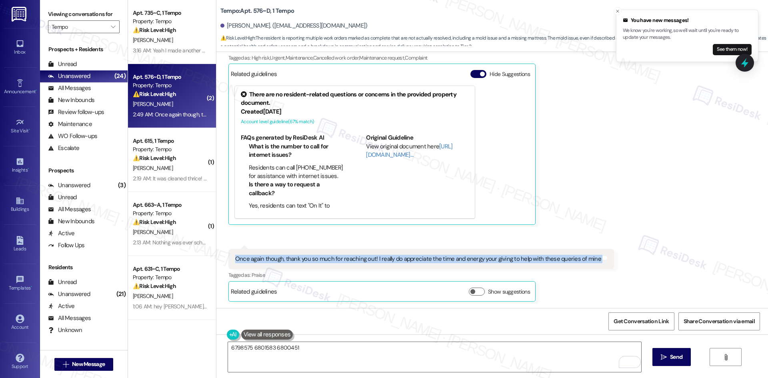
drag, startPoint x: 235, startPoint y: 258, endPoint x: 618, endPoint y: 260, distance: 383.2
click at [618, 260] on div "Received via SMS [PERSON_NAME] Neutral 2:48 AM No problem. Thank you for reachi…" at bounding box center [492, 134] width 552 height 348
copy div "Once again though, thank you so much for reaching out! I really do appreciate t…"
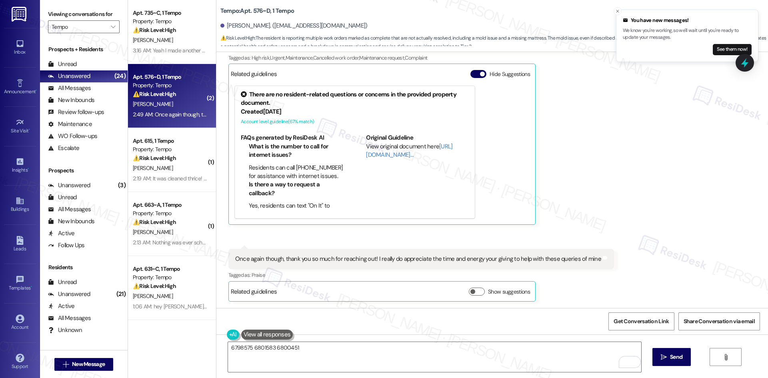
click at [664, 177] on div "[PERSON_NAME] Neutral 2:48 AM No problem. Thank you for reaching out like this,…" at bounding box center [470, 101] width 484 height 247
click at [661, 208] on div "Vibhas Ramani Neutral 2:48 AM No problem. Thank you for reaching out like this,…" at bounding box center [470, 101] width 484 height 247
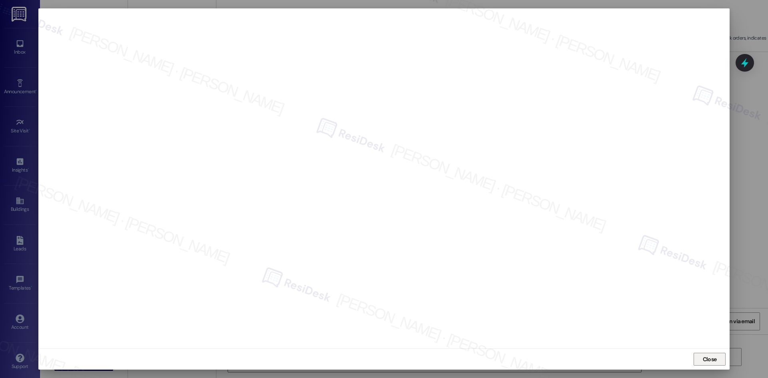
click at [704, 358] on span "Close" at bounding box center [710, 359] width 14 height 8
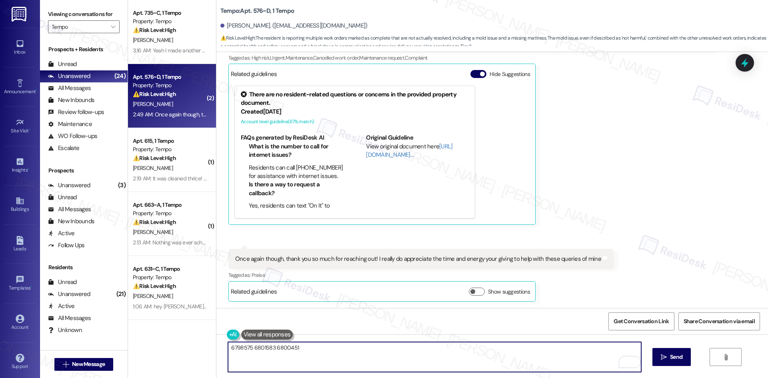
click at [355, 355] on textarea "6798575 6801583 6800451" at bounding box center [434, 357] width 413 height 30
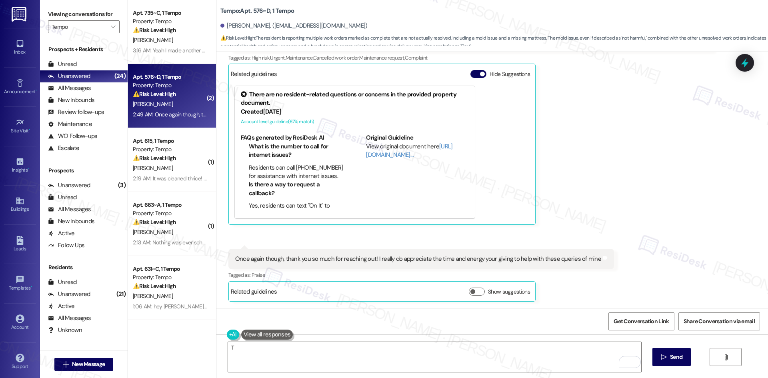
click at [606, 203] on div "Vibhas Ramani Neutral 2:48 AM No problem. Thank you for reaching out like this,…" at bounding box center [470, 101] width 484 height 247
click at [541, 183] on div "Vibhas Ramani Neutral 2:48 AM No problem. Thank you for reaching out like this,…" at bounding box center [470, 101] width 484 height 247
click at [343, 358] on textarea "T" at bounding box center [434, 357] width 413 height 30
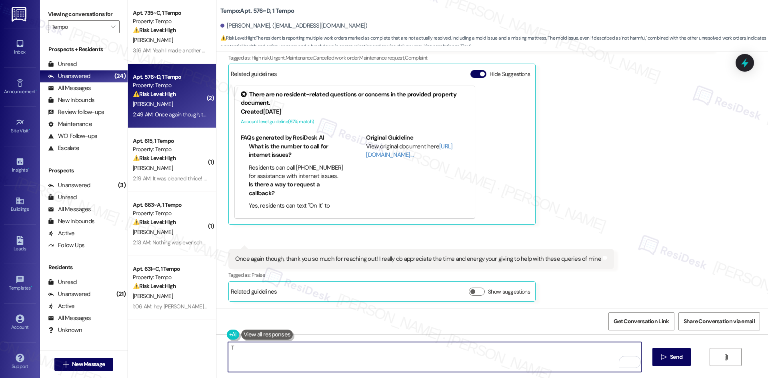
paste textarea "hank you for sharing these details. For Work Order #6800451, the note says “Ple…"
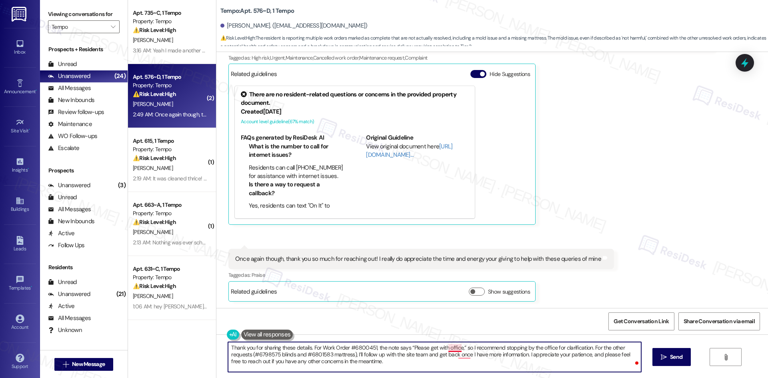
click at [452, 348] on textarea "Thank you for sharing these details. For Work Order #6800451, the note says “Pl…" at bounding box center [434, 357] width 413 height 30
click at [459, 354] on textarea "Thank you for sharing these details. For Work Order #6800451, the note says “Pl…" at bounding box center [434, 357] width 413 height 30
click at [412, 361] on textarea "Thank you for sharing these details. For Work Order #6800451, the note says “Pl…" at bounding box center [434, 357] width 413 height 30
type textarea "Thank you for sharing these details. For Work Order #6800451, the note says “Pl…"
click at [683, 358] on span "Send" at bounding box center [676, 357] width 16 height 8
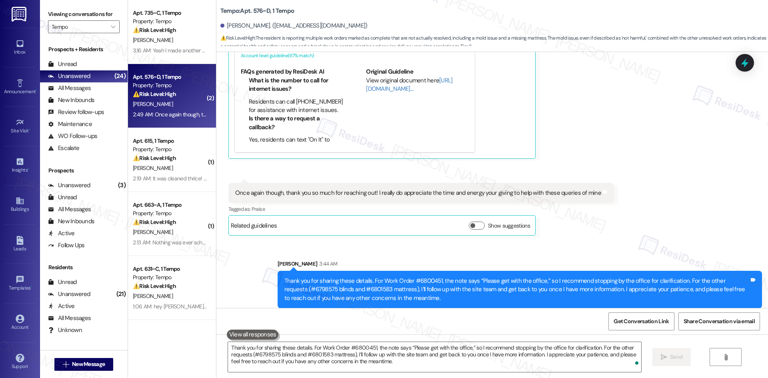
scroll to position [618, 0]
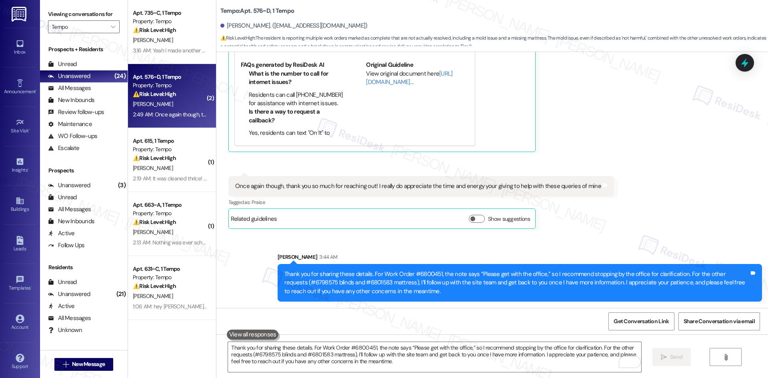
click at [658, 215] on div "Received via SMS Vibhas Ramani Neutral 2:48 AM No problem. Thank you for reachi…" at bounding box center [492, 61] width 552 height 348
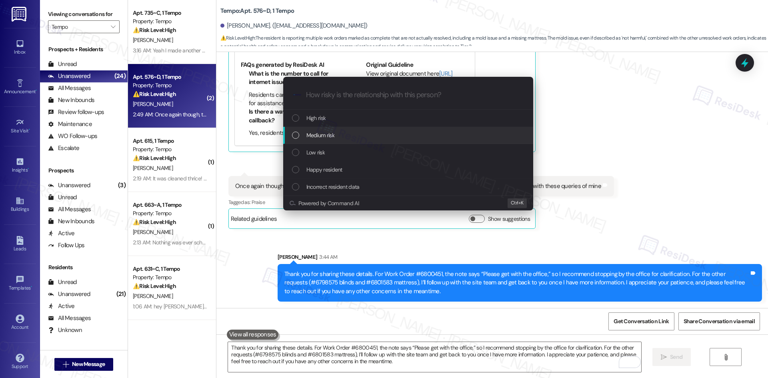
click at [389, 136] on div "Medium risk" at bounding box center [409, 135] width 234 height 9
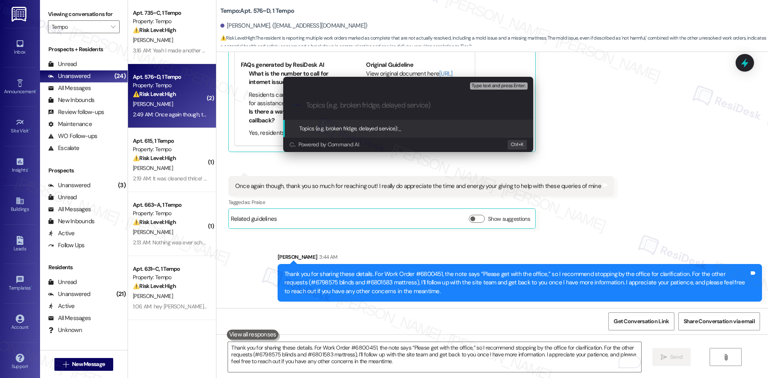
click at [353, 105] on input "Topics (e.g. broken fridge, delayed service)" at bounding box center [414, 105] width 217 height 8
paste input "Follow-Up on Multiple Work Orders – #6800451, #6798575, #6801583"
type input "Follow-Up on Multiple Work Orders – #6800451, #6798575, #6801583"
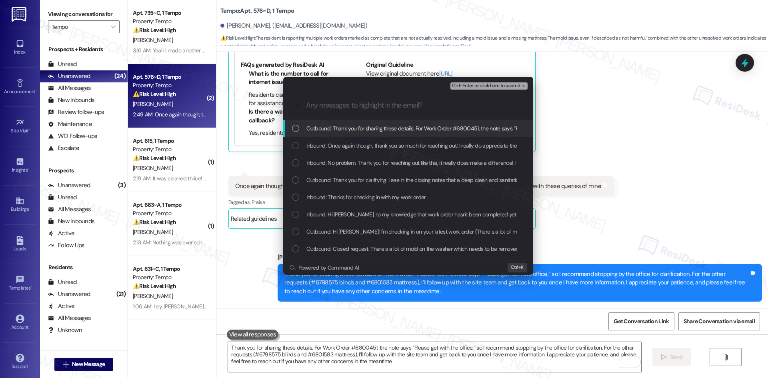
scroll to position [0, 0]
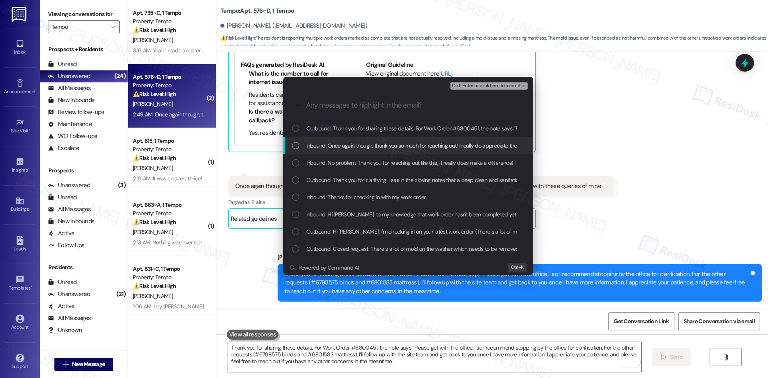
click at [403, 141] on span "Inbound: Once again though, thank you so much for reaching out! I really do app…" at bounding box center [484, 145] width 356 height 9
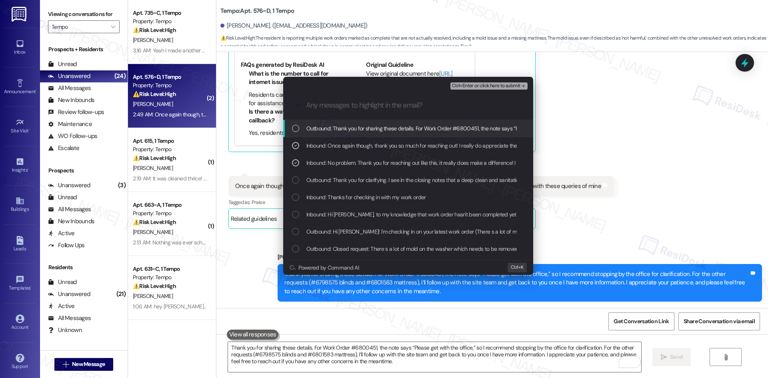
click at [522, 84] on icon "remove-block-ctrl+enter-or click here to submit" at bounding box center [523, 86] width 6 height 6
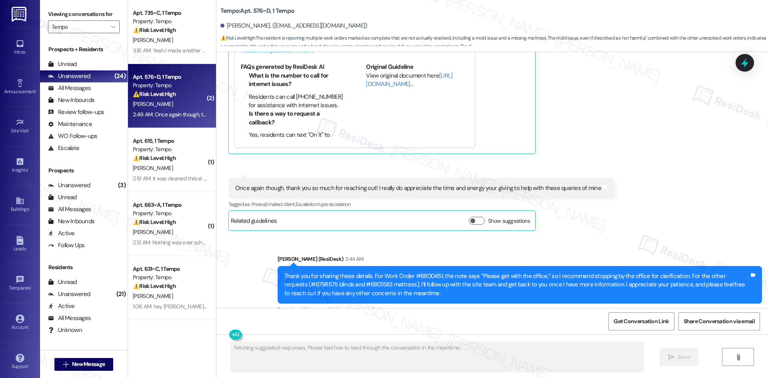
scroll to position [630, 0]
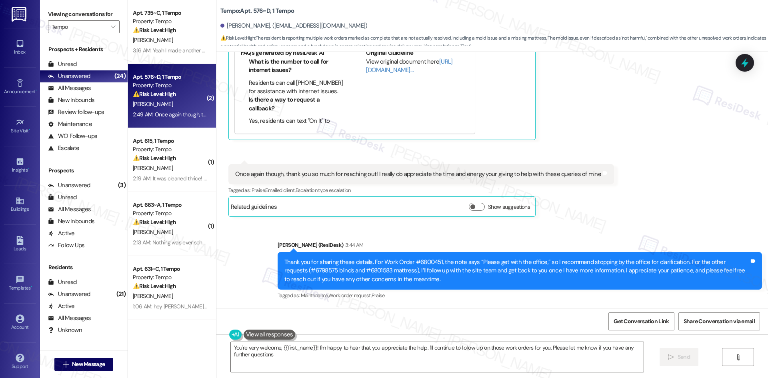
type textarea "You're very welcome, {{first_name}}! I'm happy to hear that you appreciate the …"
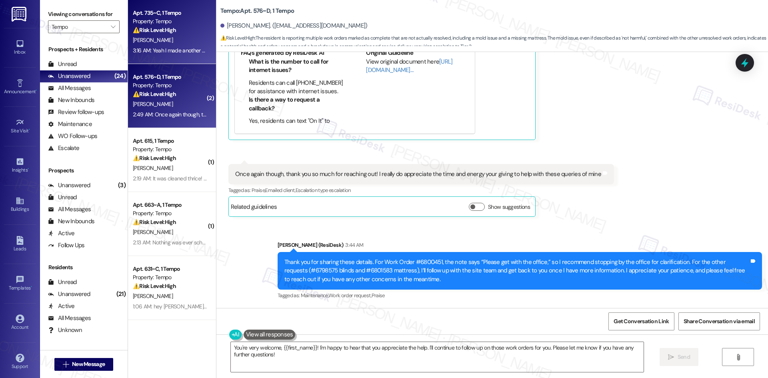
click at [159, 38] on div "[PERSON_NAME]" at bounding box center [170, 40] width 76 height 10
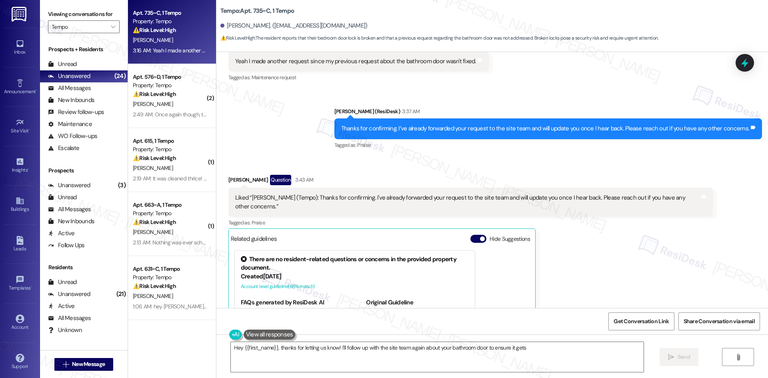
scroll to position [503, 0]
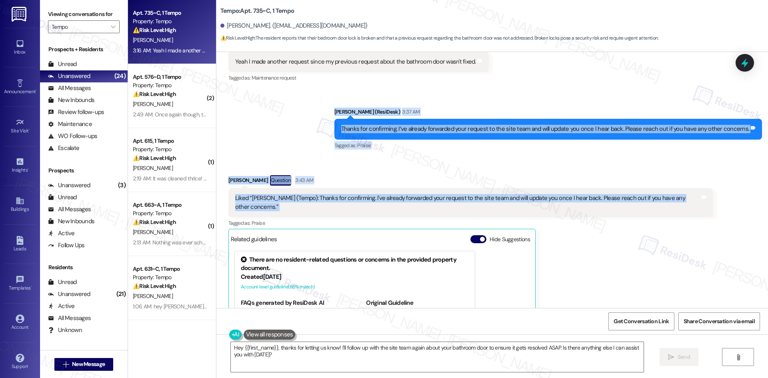
drag, startPoint x: 329, startPoint y: 108, endPoint x: 709, endPoint y: 204, distance: 392.0
click at [709, 204] on div "WO Lease started Aug 18, 2025 at 8:00 AM Show details Survey, sent via SMS Resi…" at bounding box center [492, 180] width 552 height 256
copy div "Sarah (ResiDesk) 3:37 AM Thanks for confirming. I’ve already forwarded your req…"
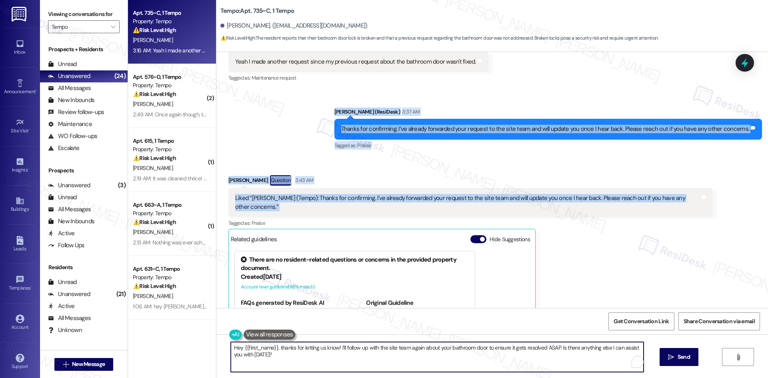
click at [370, 363] on textarea "Hey {{first_name}}, thanks for letting us know! I'll follow up with the site te…" at bounding box center [437, 357] width 413 height 30
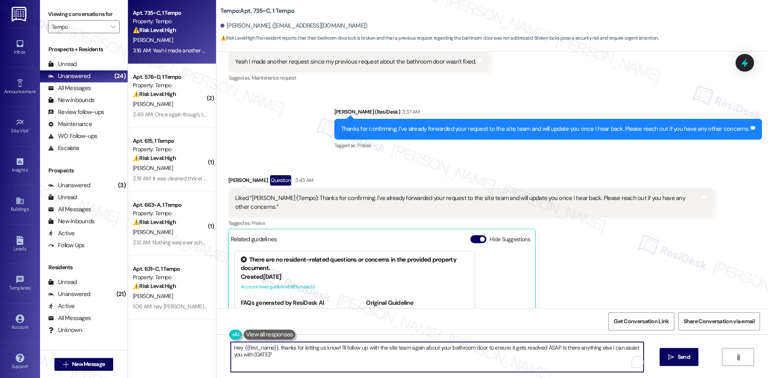
paste textarea "Thanks for letting me know, Amber!"
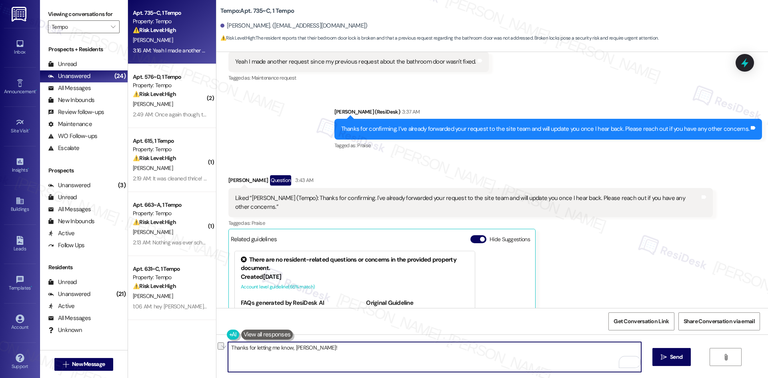
drag, startPoint x: 243, startPoint y: 347, endPoint x: 296, endPoint y: 378, distance: 60.9
click at [287, 351] on textarea "Thanks for letting me know, Amber!" at bounding box center [434, 357] width 413 height 30
type textarea "Thanks, [PERSON_NAME]!"
click at [665, 359] on icon "" at bounding box center [664, 357] width 6 height 6
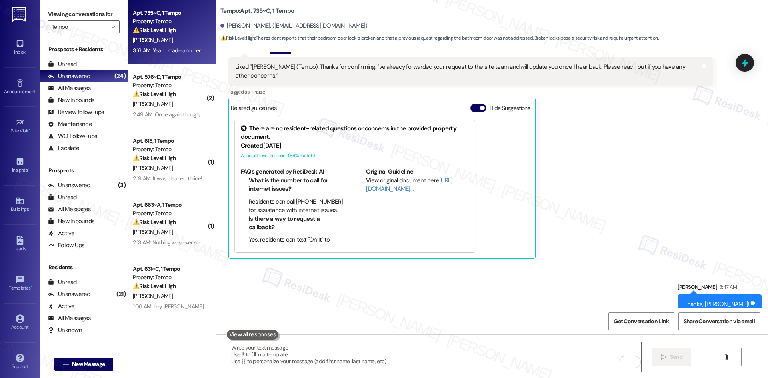
scroll to position [638, 0]
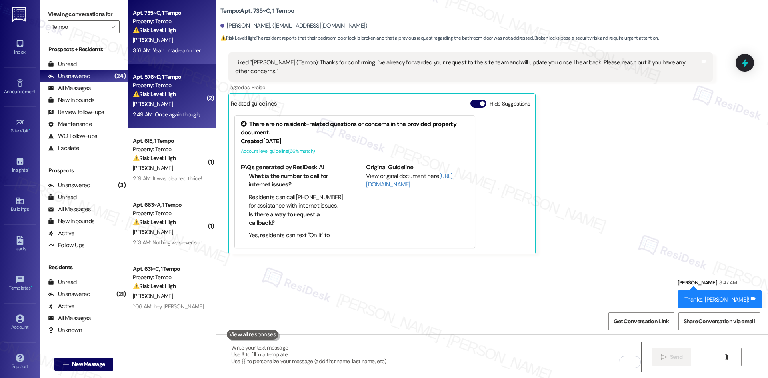
click at [158, 94] on strong "⚠️ Risk Level: High" at bounding box center [154, 93] width 43 height 7
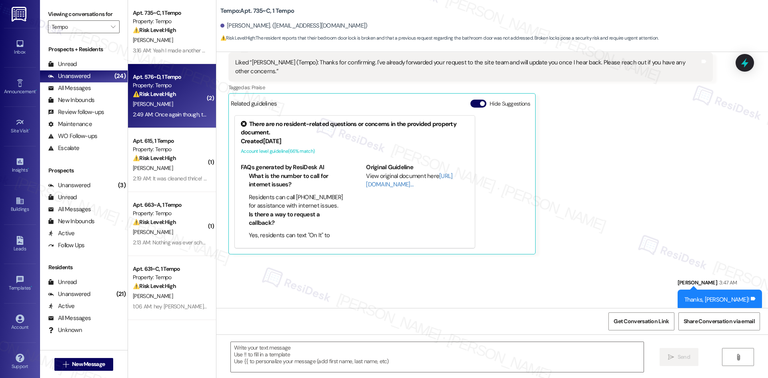
type textarea "Fetching suggested responses. Please feel free to read through the conversation…"
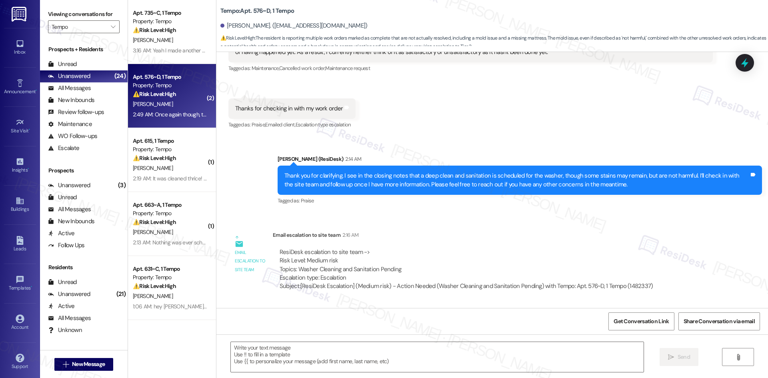
type textarea "Fetching suggested responses. Please feel free to read through the conversation…"
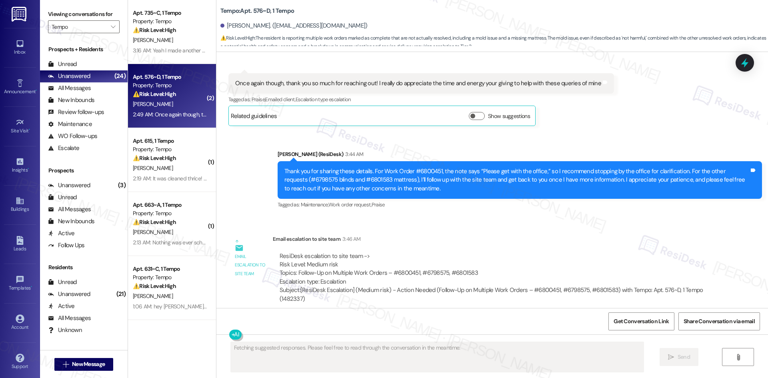
scroll to position [728, 0]
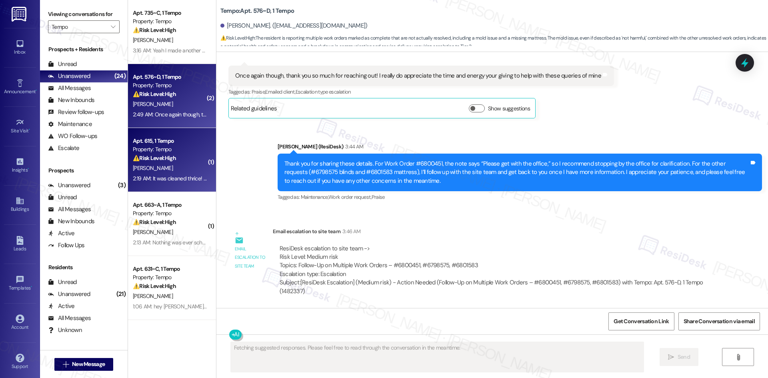
click at [152, 144] on div "Apt. 615, 1 Tempo" at bounding box center [170, 141] width 74 height 8
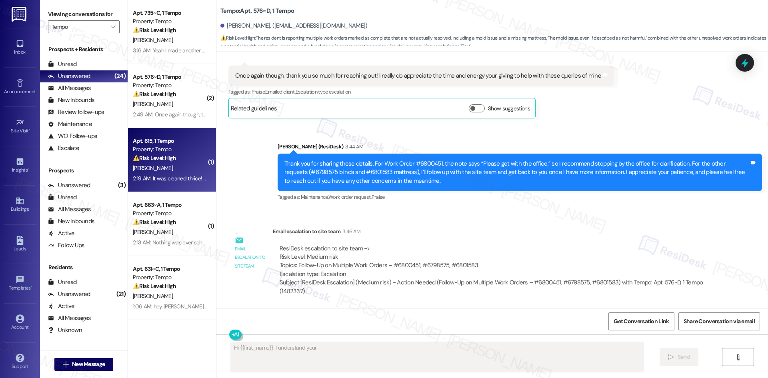
scroll to position [345, 0]
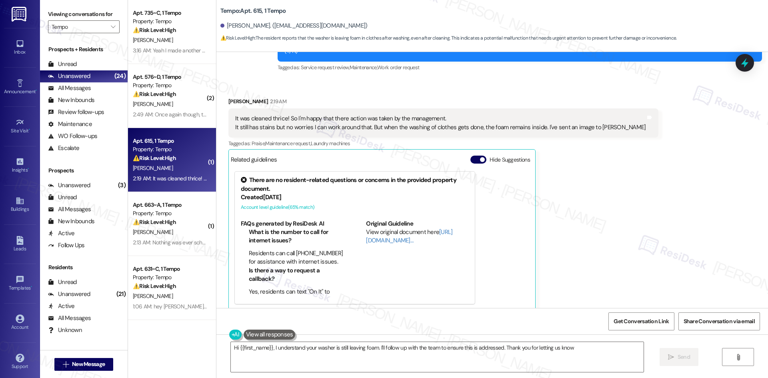
type textarea "Hi {{first_name}}, I understand your washer is still leaving foam. I'll follow …"
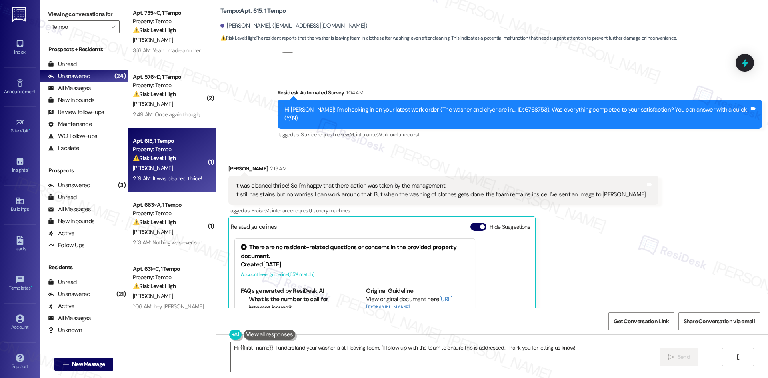
scroll to position [265, 0]
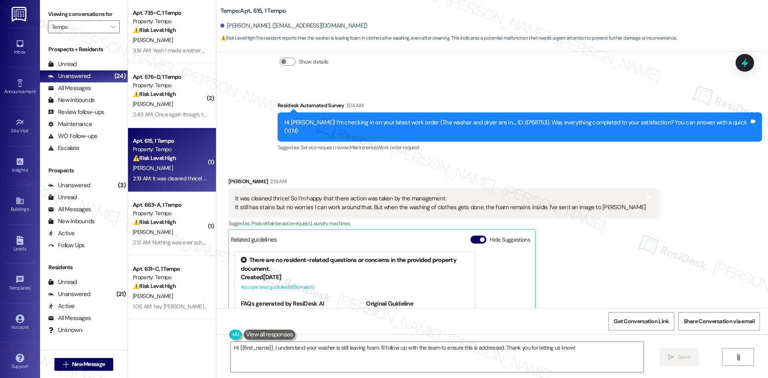
click at [628, 166] on div "Received via SMS Akshat Patel 2:19 AM It was cleaned thrice! So I'm happy that …" at bounding box center [492, 277] width 552 height 237
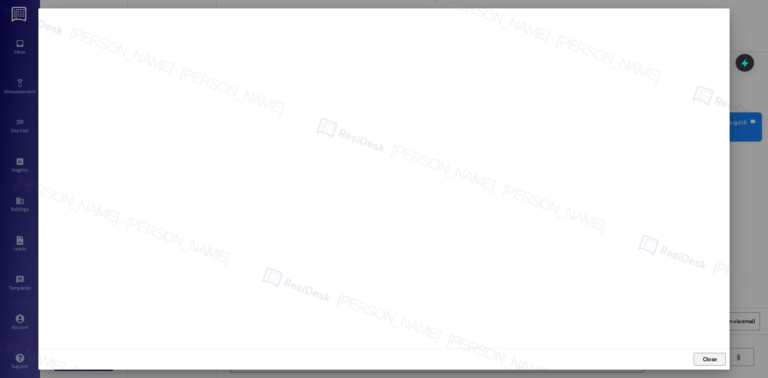
click at [701, 355] on span "Close" at bounding box center [709, 359] width 17 height 8
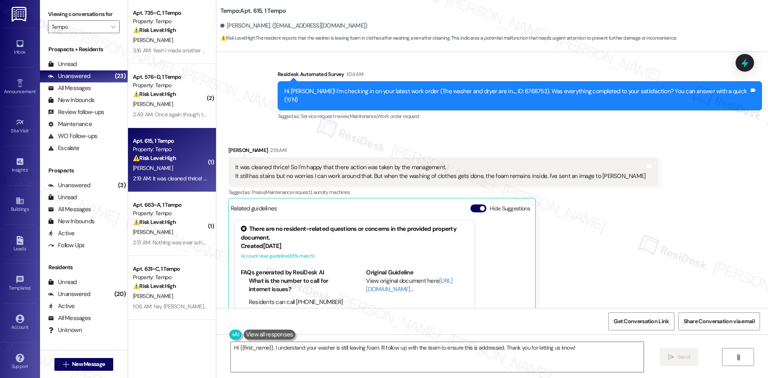
scroll to position [346, 0]
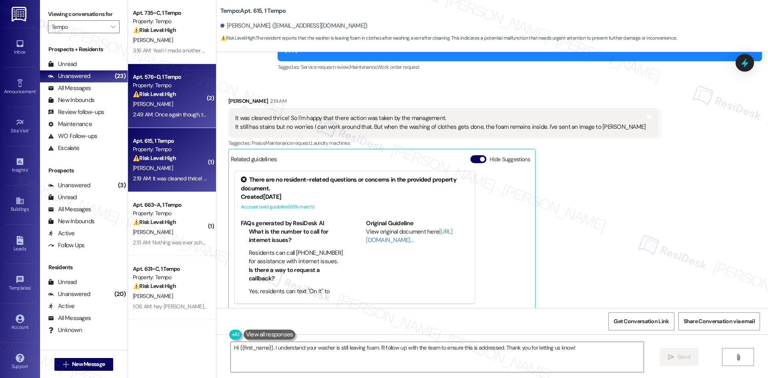
click at [147, 84] on div "Property: Tempo" at bounding box center [170, 85] width 74 height 8
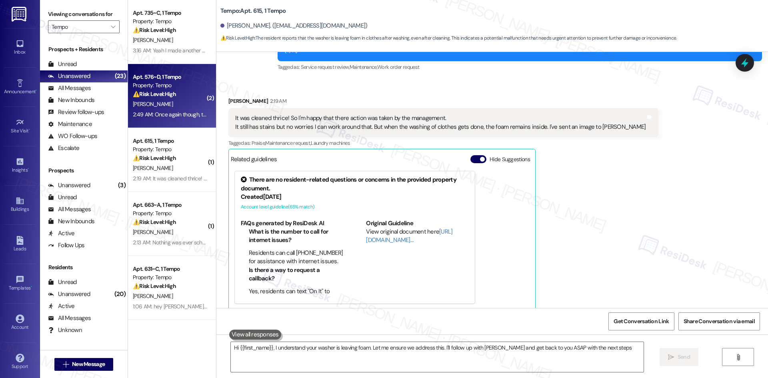
type textarea "Hi {{first_name}}, I understand your washer is leaving foam. Let me ensure we a…"
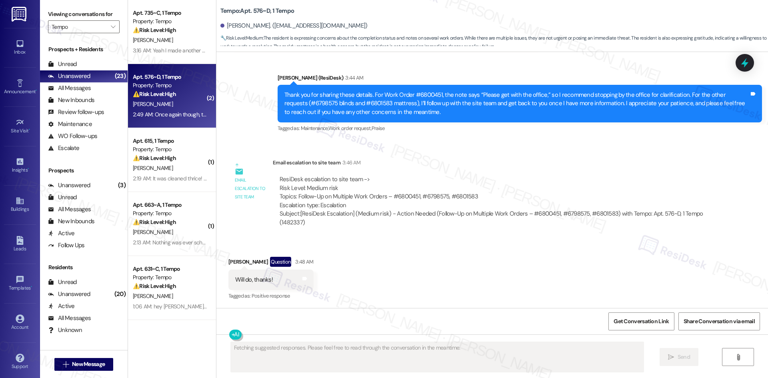
scroll to position [657, 0]
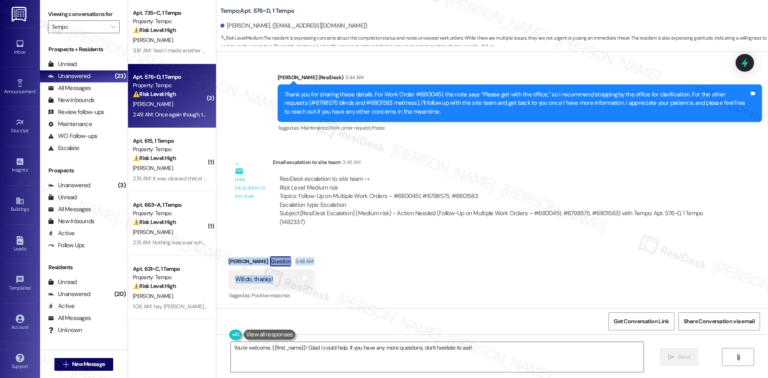
drag, startPoint x: 218, startPoint y: 256, endPoint x: 270, endPoint y: 283, distance: 58.1
click at [270, 283] on div "Received via SMS Vibhas Ramani Question 3:48 AM Will do, thanks! Tags and notes…" at bounding box center [270, 278] width 97 height 57
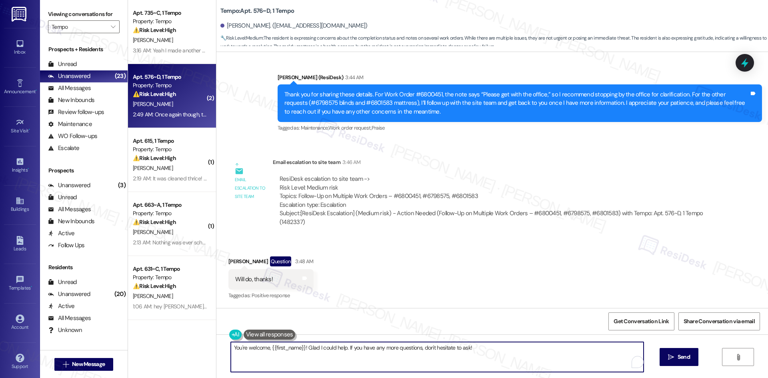
drag, startPoint x: 302, startPoint y: 348, endPoint x: 553, endPoint y: 350, distance: 250.4
click at [553, 350] on textarea "You're welcome, {{first_name}}! Glad I could help. If you have any more questio…" at bounding box center [437, 357] width 413 height 30
type textarea "You're welcome, {{first_name}}!"
click at [659, 355] on span " Send" at bounding box center [671, 357] width 25 height 8
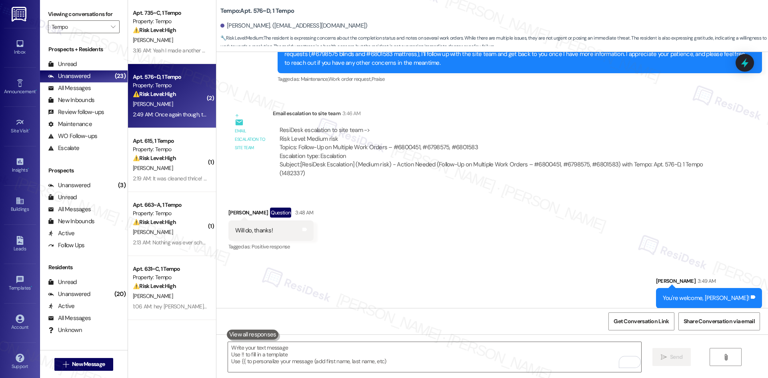
scroll to position [712, 0]
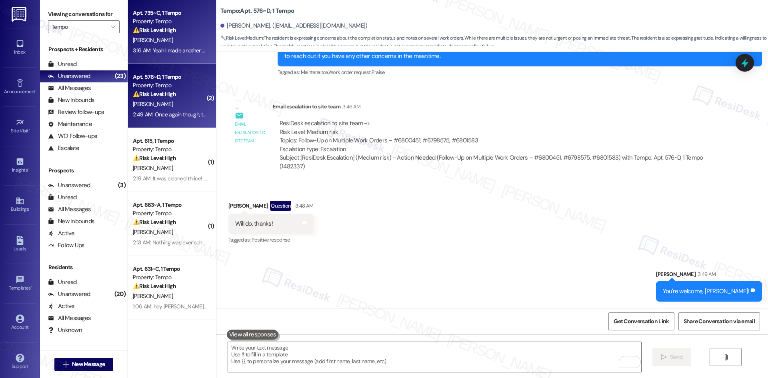
click at [180, 43] on div "[PERSON_NAME]" at bounding box center [170, 40] width 76 height 10
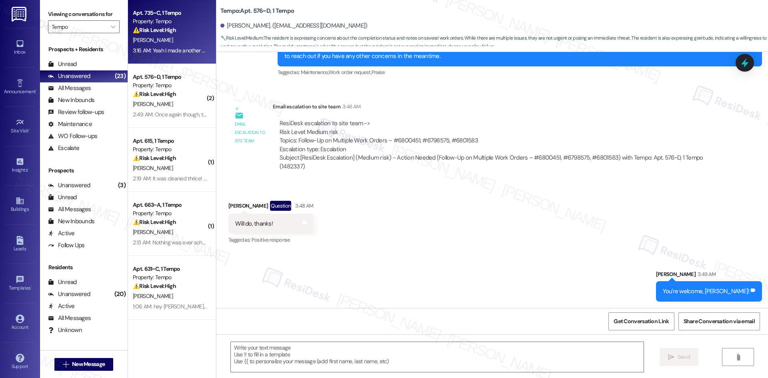
type textarea "Fetching suggested responses. Please feel free to read through the conversation…"
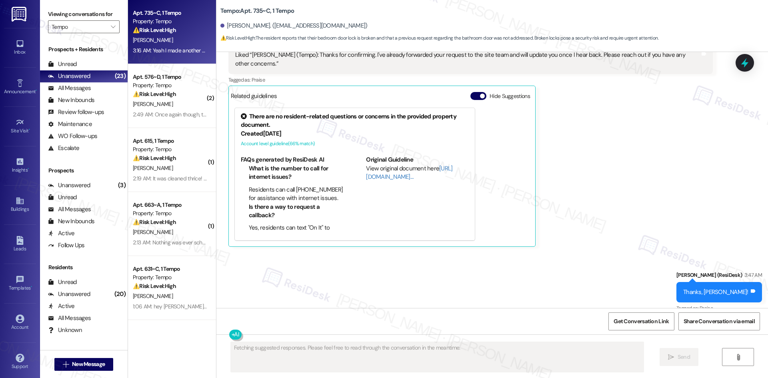
scroll to position [650, 0]
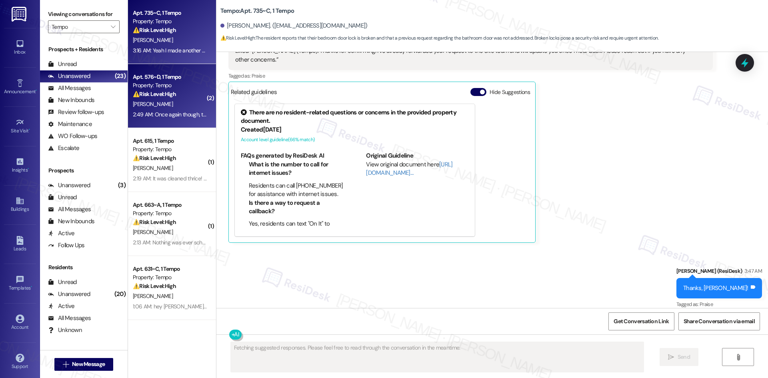
click at [174, 99] on div "Apt. 576~D, 1 Tempo Property: Tempo ⚠️ Risk Level: High The resident is reporti…" at bounding box center [170, 85] width 76 height 27
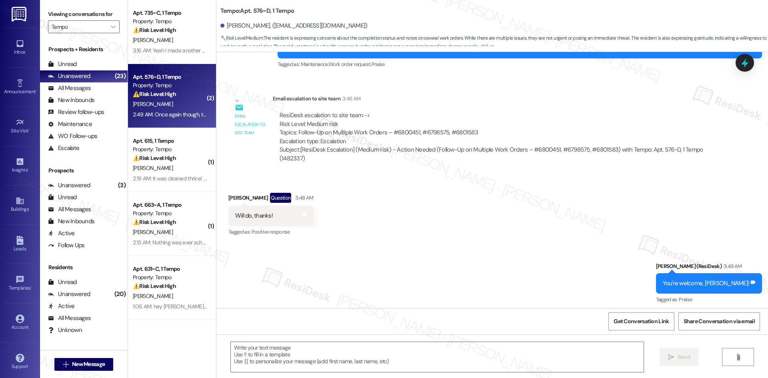
scroll to position [724, 0]
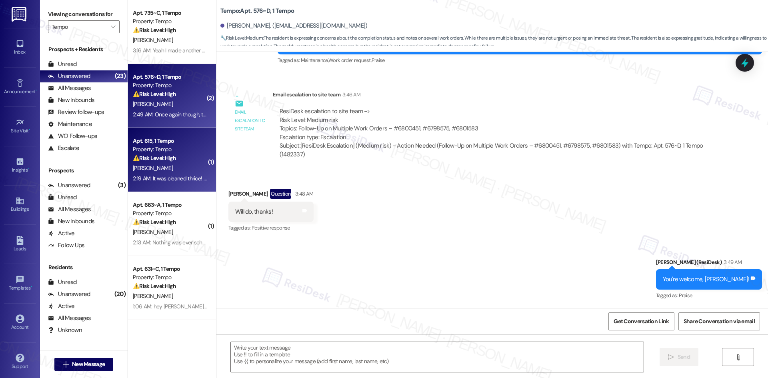
click at [166, 169] on div "[PERSON_NAME]" at bounding box center [170, 168] width 76 height 10
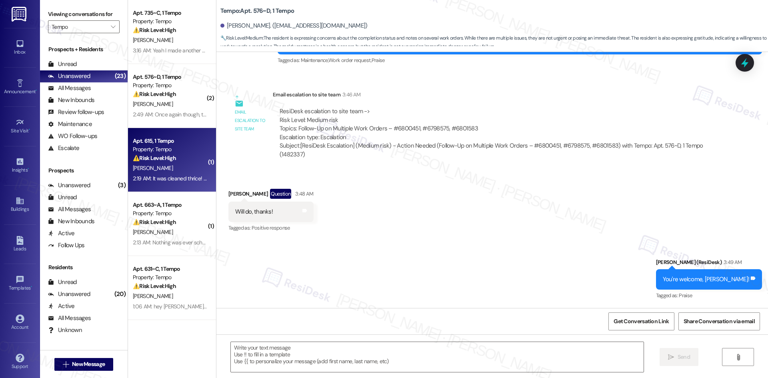
type textarea "Fetching suggested responses. Please feel free to read through the conversation…"
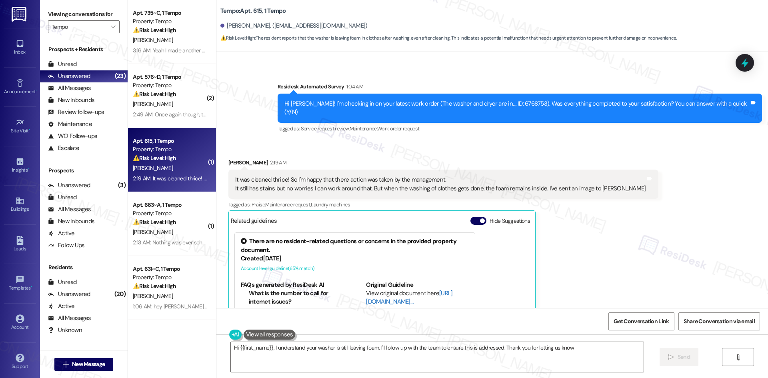
type textarea "Hi {{first_name}}, I understand your washer is still leaving foam. I'll follow …"
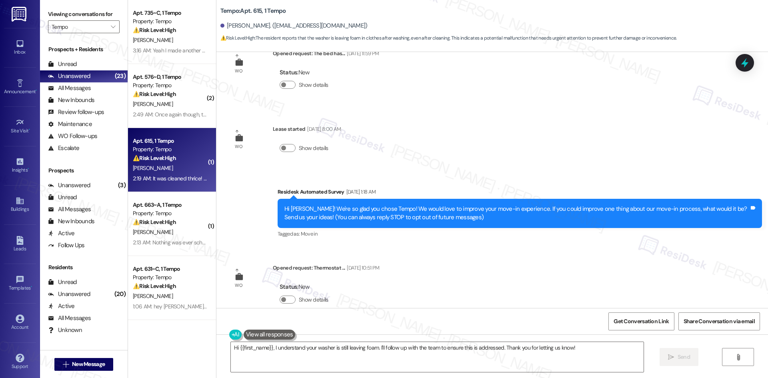
scroll to position [160, 0]
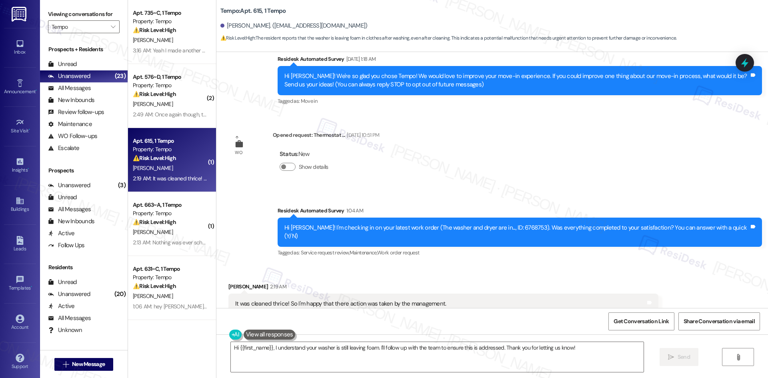
click at [583, 264] on div "Received via SMS Akshat Patel 2:19 AM It was cleaned thrice! So I'm happy that …" at bounding box center [492, 382] width 552 height 237
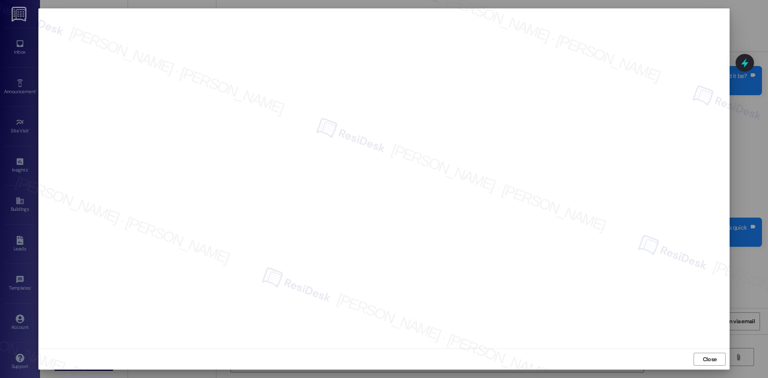
click at [716, 356] on span "Close" at bounding box center [709, 359] width 17 height 8
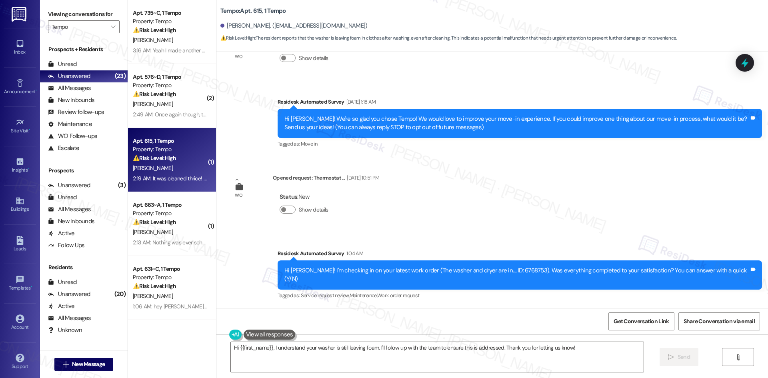
scroll to position [200, 0]
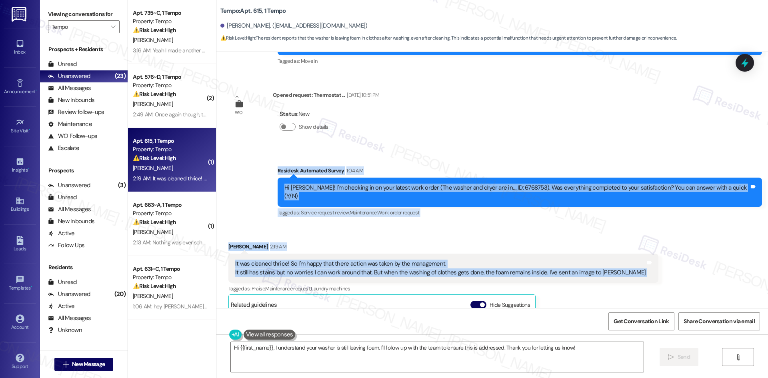
drag, startPoint x: 293, startPoint y: 167, endPoint x: 563, endPoint y: 263, distance: 286.4
click at [639, 268] on div "WO Opened request: The bed has... Aug 17, 2025 at 11:59 PM Status : New Show de…" at bounding box center [492, 180] width 552 height 256
copy div "Residesk Automated Survey 1:04 AM Hi Akshat! I'm checking in on your latest wor…"
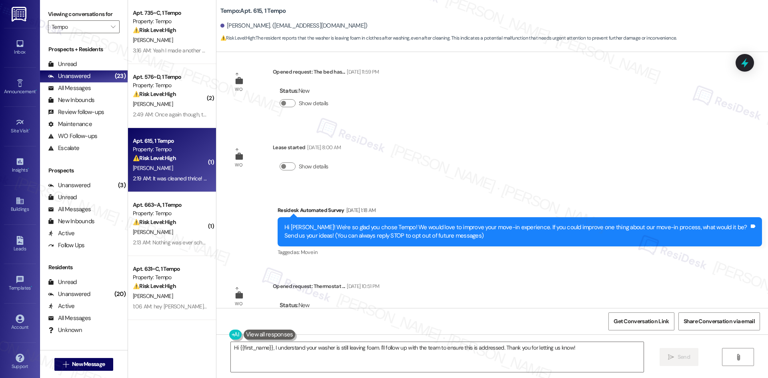
scroll to position [0, 0]
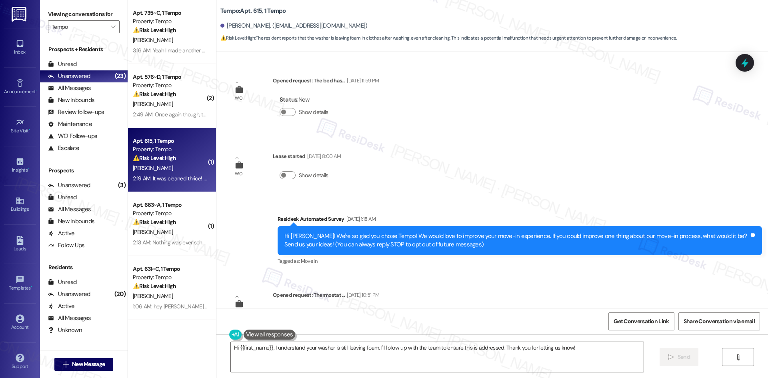
click at [596, 144] on div "WO Opened request: The bed has... Aug 17, 2025 at 11:59 PM Status : New Show de…" at bounding box center [492, 180] width 552 height 256
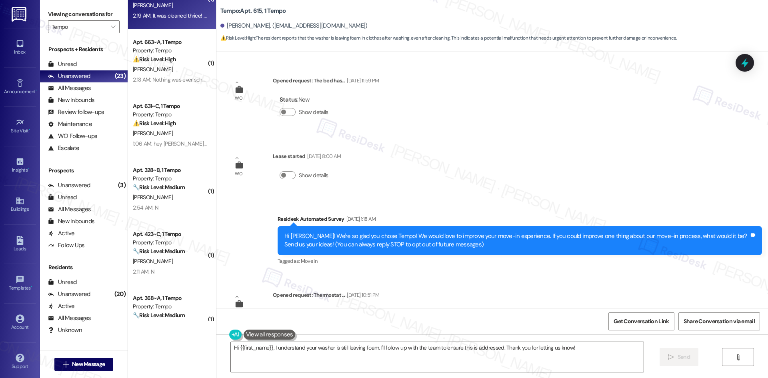
scroll to position [240, 0]
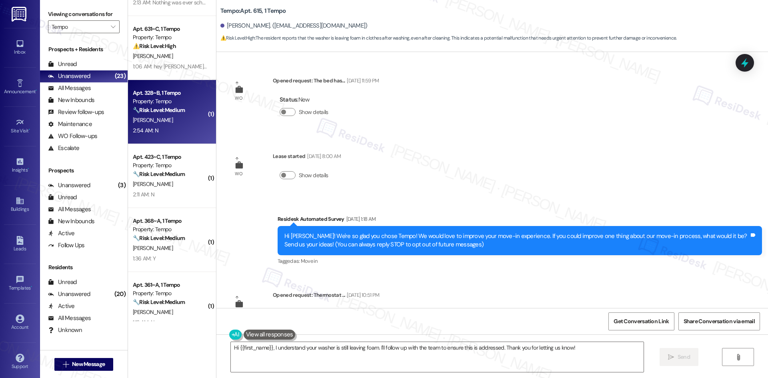
click at [181, 124] on div "[PERSON_NAME]" at bounding box center [170, 120] width 76 height 10
type textarea "Hi {{first_name}}, I understand your washer is still leaving foam. I'll follow …"
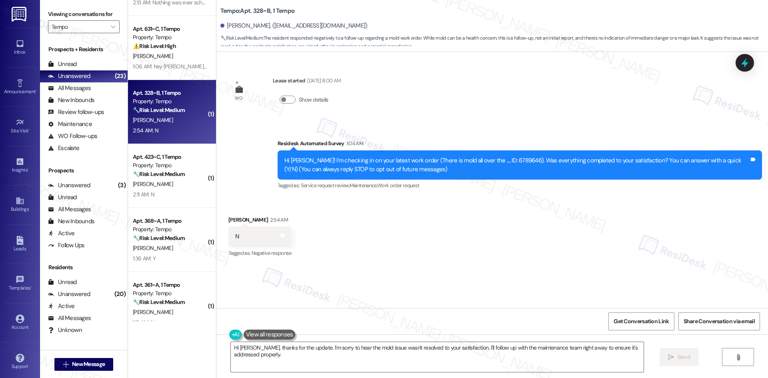
click at [278, 188] on div "Tagged as: Service request review , Click to highlight conversations about Serv…" at bounding box center [520, 186] width 484 height 12
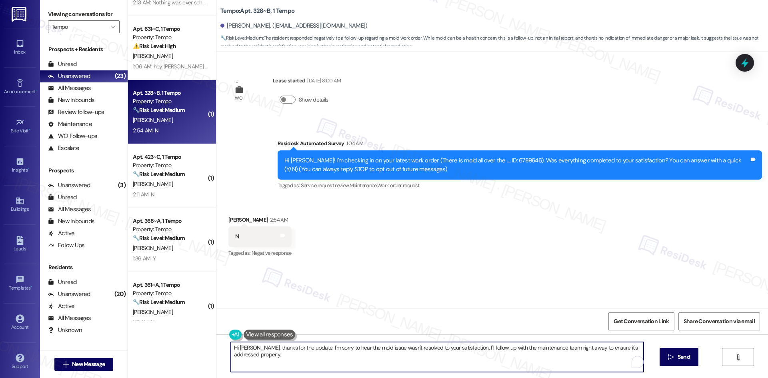
drag, startPoint x: 257, startPoint y: 360, endPoint x: 222, endPoint y: 344, distance: 39.2
click at [226, 344] on div "Hi Ellis, thanks for the update. I'm sorry to hear the mold issue wasn't resolv…" at bounding box center [433, 357] width 414 height 31
paste textarea "I'm sorry to hear that. Could you let me know what happened or what part of the…"
type textarea "I'm sorry to hear that. Could you let me know what happened or what part of the…"
click at [675, 362] on button " Send" at bounding box center [671, 357] width 39 height 18
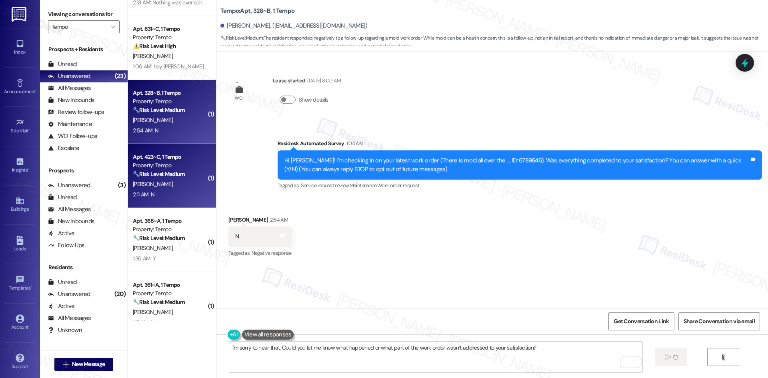
click at [173, 191] on div "2:11 AM: N 2:11 AM: N" at bounding box center [170, 195] width 76 height 10
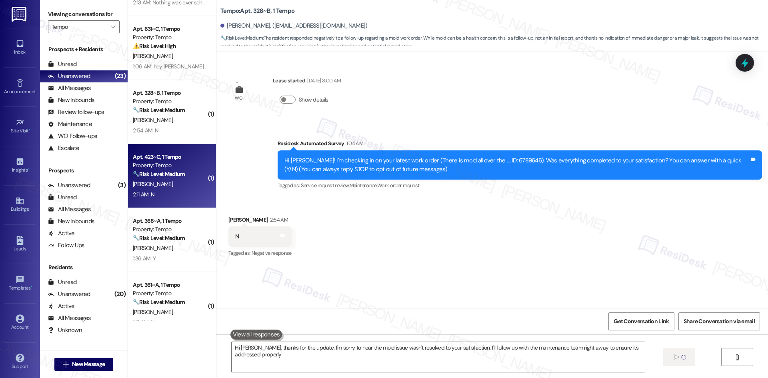
type textarea "Hi Ellis, thanks for the update. I'm sorry to hear the mold issue wasn't resolv…"
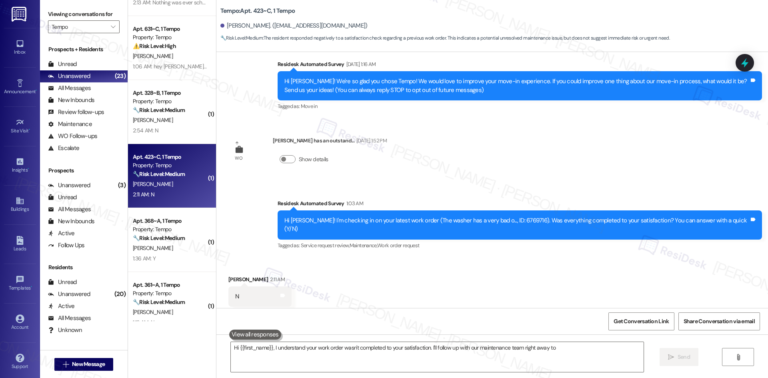
scroll to position [87, 0]
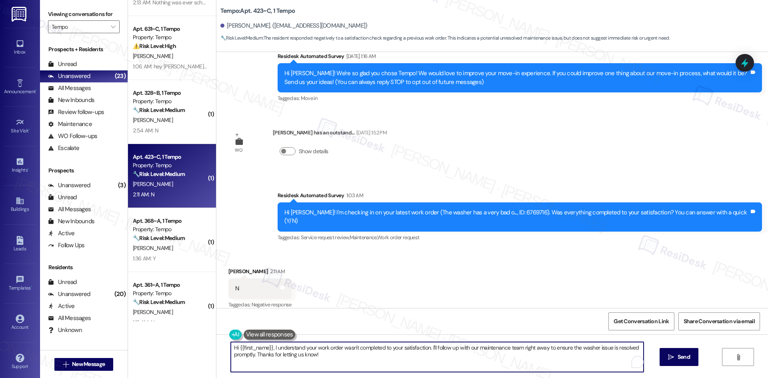
drag, startPoint x: 326, startPoint y: 358, endPoint x: 210, endPoint y: 344, distance: 116.5
click at [216, 344] on div "Hi {{first_name}}, I understand your work order wasn't completed to your satisf…" at bounding box center [492, 364] width 552 height 60
paste textarea "I'm sorry to hear that. Could you let me know what happened or what part of the…"
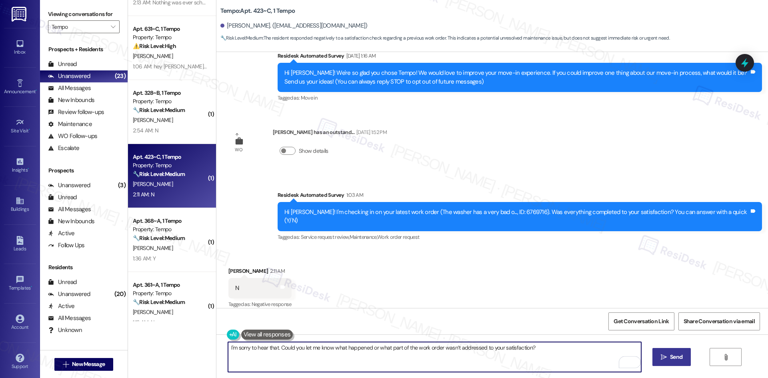
type textarea "I'm sorry to hear that. Could you let me know what happened or what part of the…"
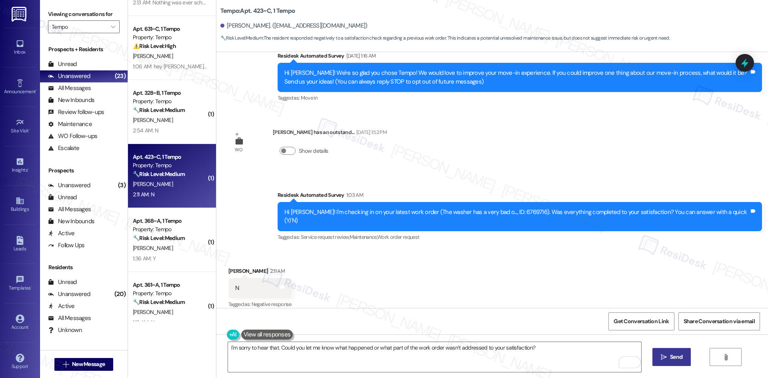
click at [681, 359] on span "Send" at bounding box center [676, 357] width 16 height 8
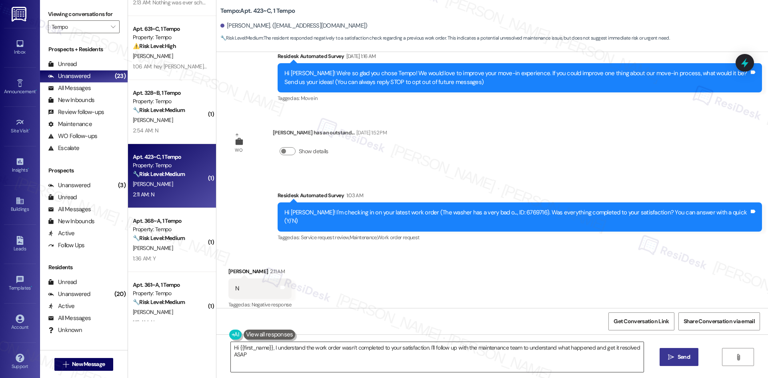
type textarea "Hi {{first_name}}, I understand the work order wasn’t completed to your satisfa…"
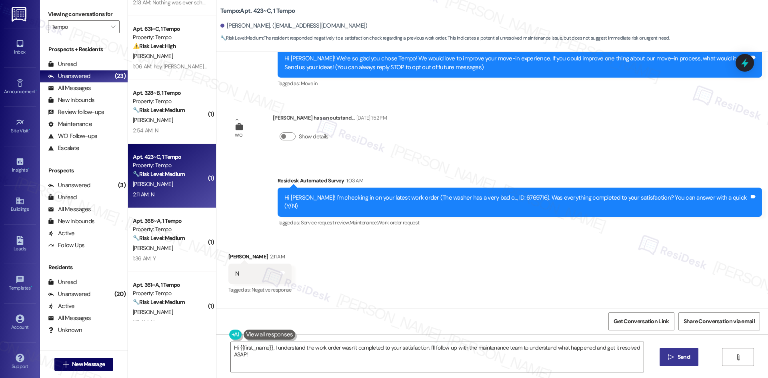
scroll to position [144, 0]
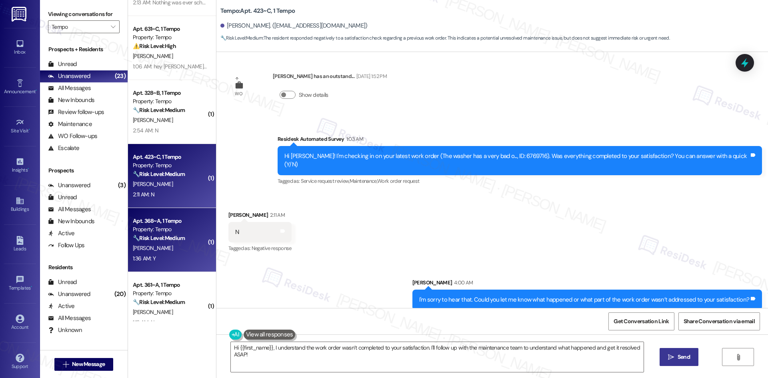
click at [165, 247] on div "[PERSON_NAME]" at bounding box center [170, 248] width 76 height 10
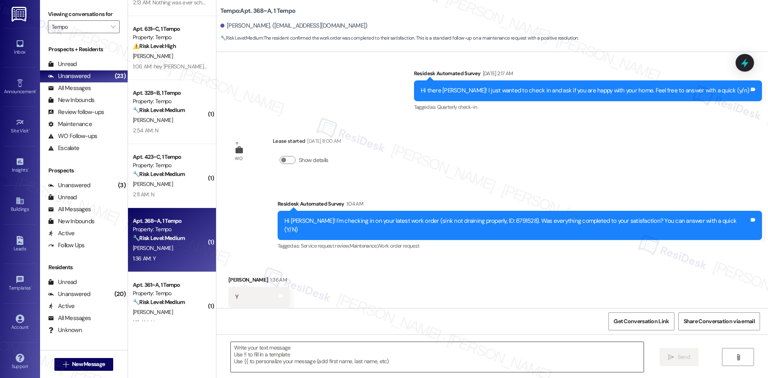
type textarea "Fetching suggested responses. Please feel free to read through the conversation…"
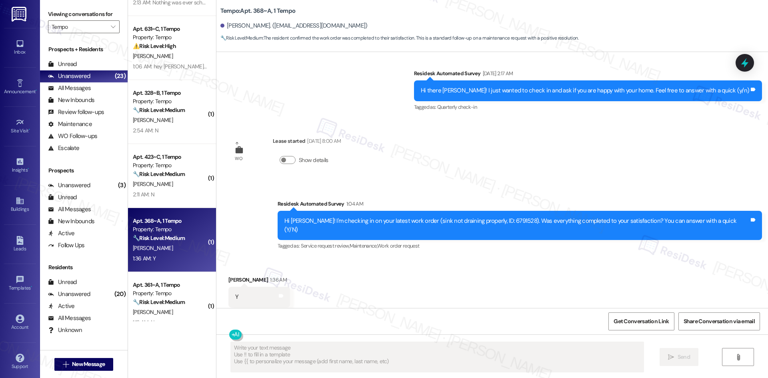
scroll to position [84, 0]
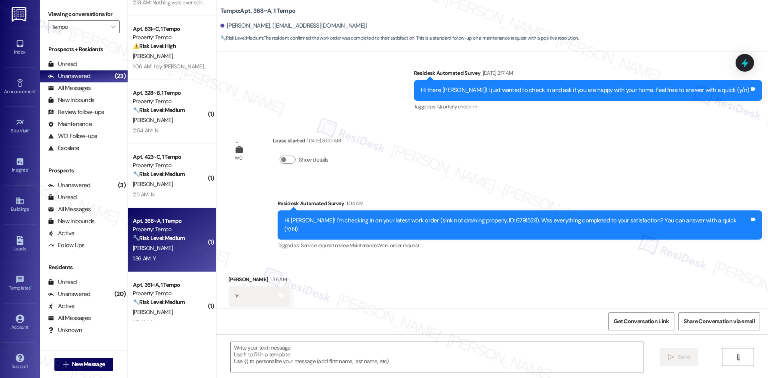
click at [244, 195] on div "Survey, sent via SMS Residesk Automated Survey 1:04 AM Hi Moinena! I'm checking…" at bounding box center [492, 219] width 552 height 76
click at [334, 360] on textarea at bounding box center [437, 357] width 413 height 30
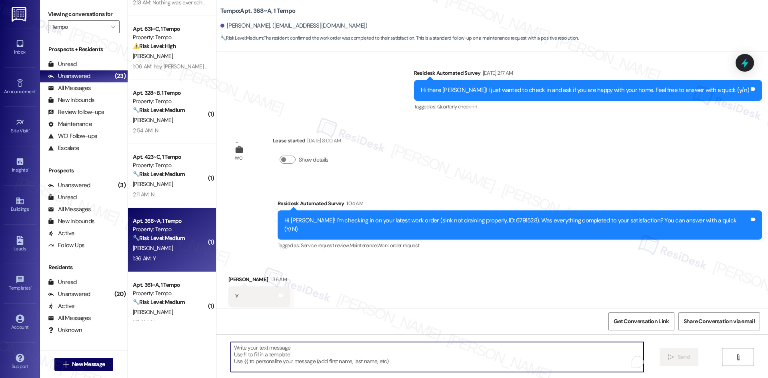
paste textarea "I'm glad to hear the issues have been resolved! If {{property}} met your expect…"
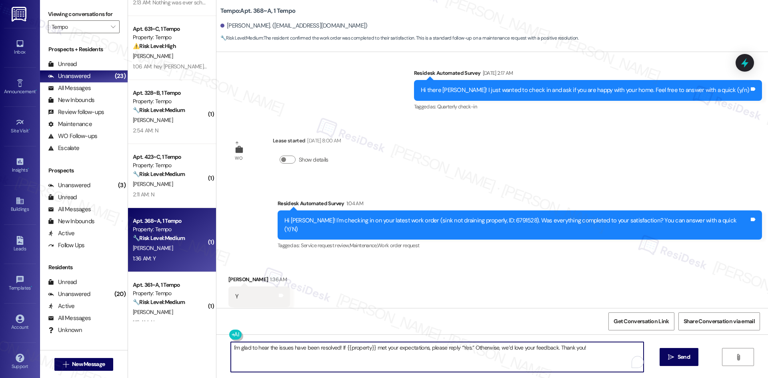
type textarea "I'm glad to hear the issues have been resolved! If {{property}} met your expect…"
click at [677, 359] on span "Send" at bounding box center [676, 357] width 12 height 8
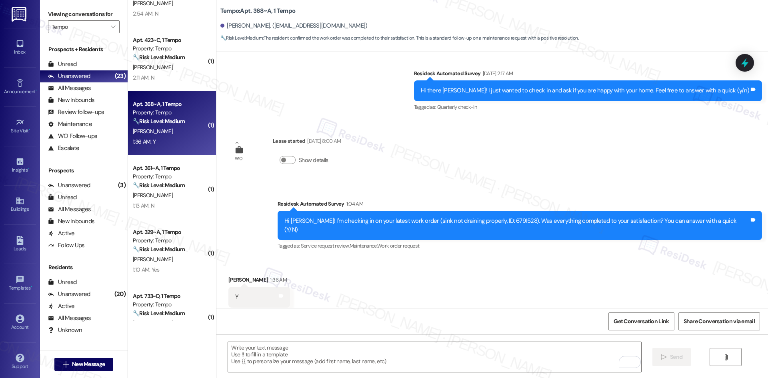
scroll to position [360, 0]
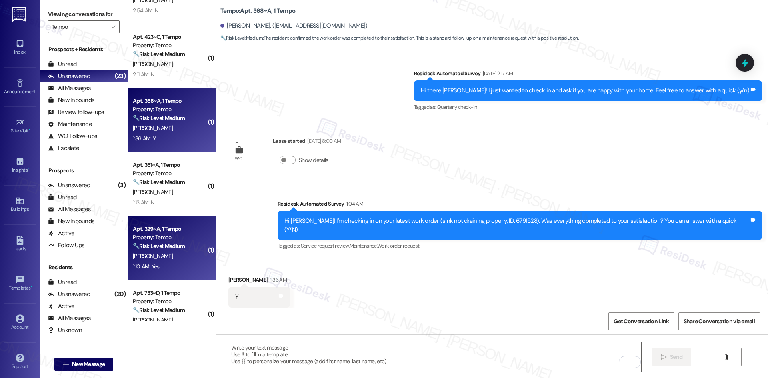
click at [169, 245] on strong "🔧 Risk Level: Medium" at bounding box center [159, 245] width 52 height 7
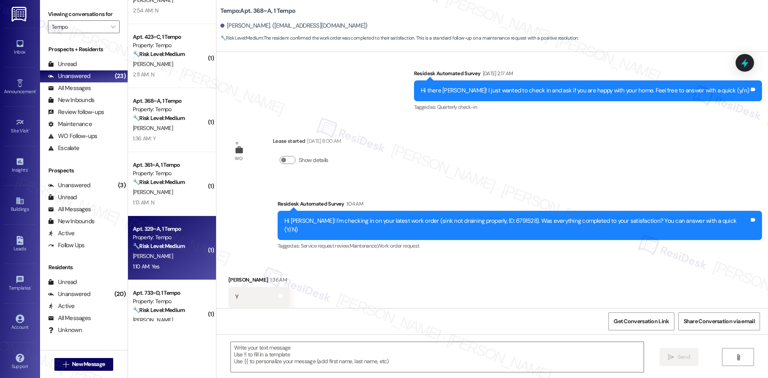
type textarea "Fetching suggested responses. Please feel free to read through the conversation…"
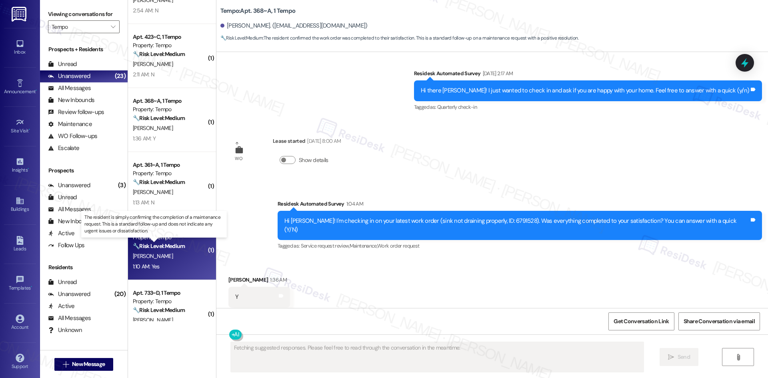
scroll to position [0, 0]
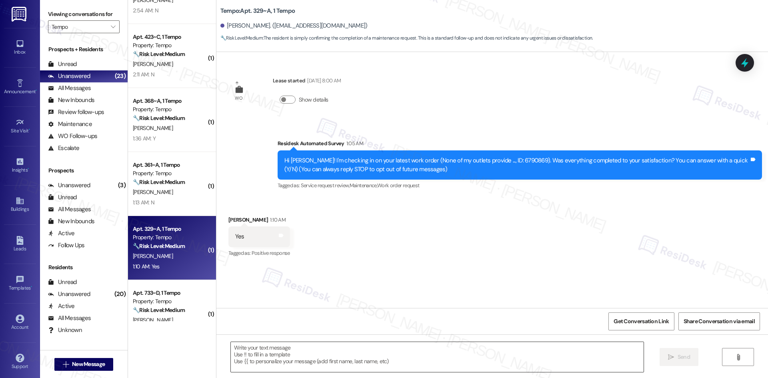
click at [348, 366] on textarea at bounding box center [437, 357] width 413 height 30
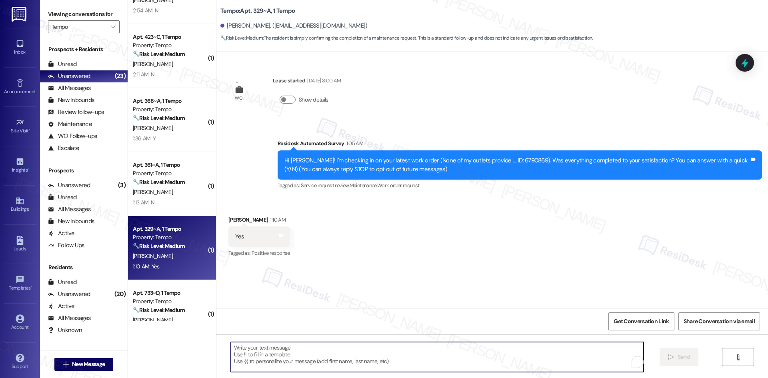
paste textarea "I'm glad to hear the issues have been resolved! If {{property}} met your expect…"
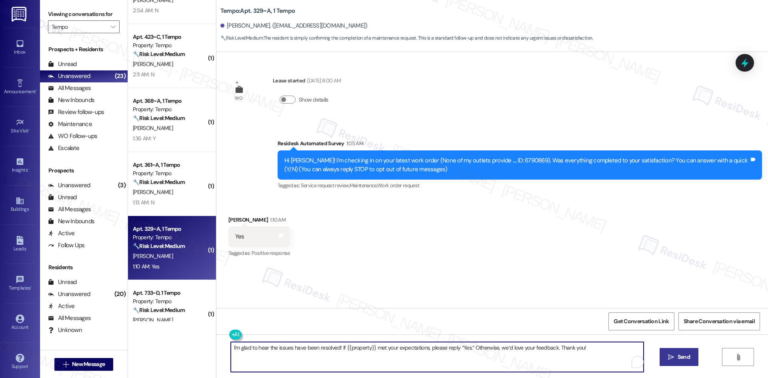
type textarea "I'm glad to hear the issues have been resolved! If {{property}} met your expect…"
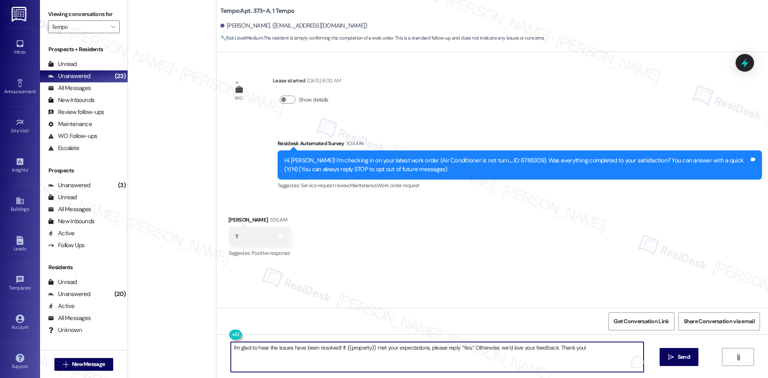
scroll to position [840, 0]
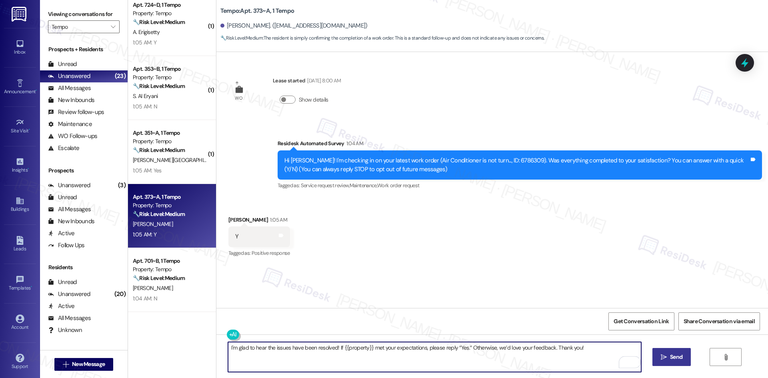
type textarea "I'm glad to hear the issues have been resolved! If {{property}} met your expect…"
click at [662, 359] on icon "" at bounding box center [664, 357] width 6 height 6
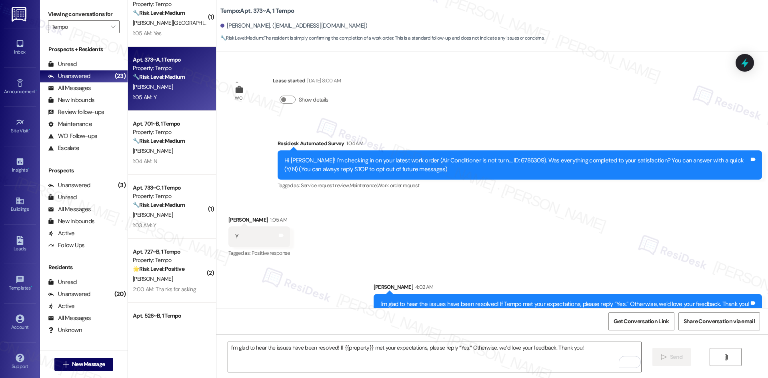
scroll to position [1023, 0]
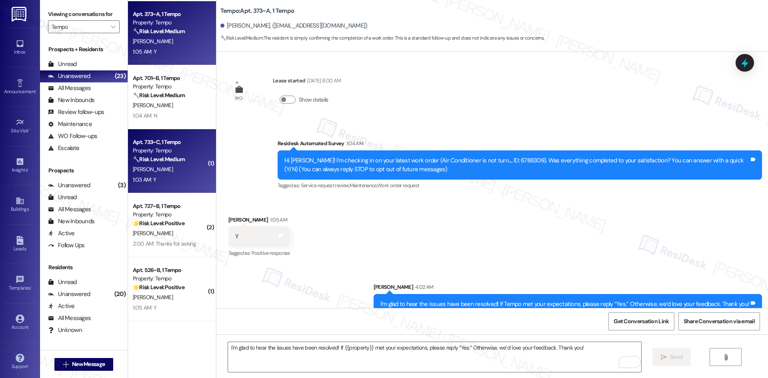
click at [157, 159] on strong "🔧 Risk Level: Medium" at bounding box center [159, 159] width 52 height 7
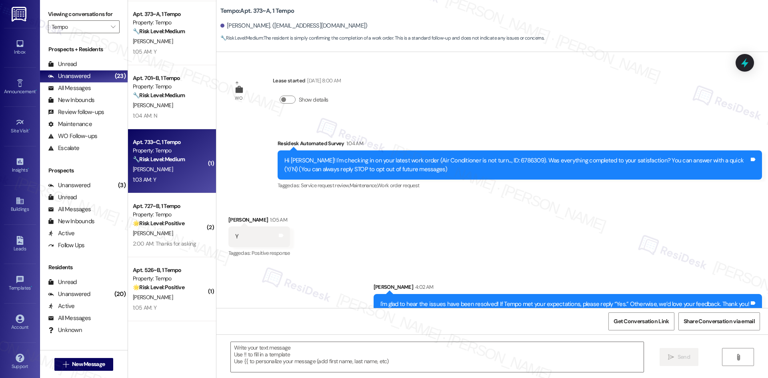
type textarea "Fetching suggested responses. Please feel free to read through the conversation…"
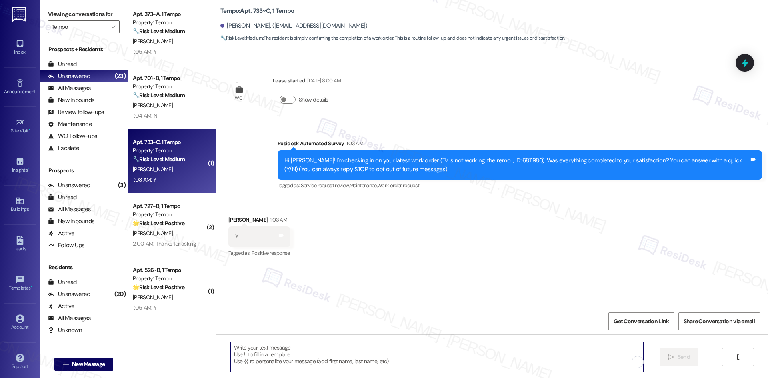
click at [428, 367] on textarea "To enrich screen reader interactions, please activate Accessibility in Grammarl…" at bounding box center [437, 357] width 413 height 30
paste textarea "I'm glad to hear the issues have been resolved! If {{property}} met your expect…"
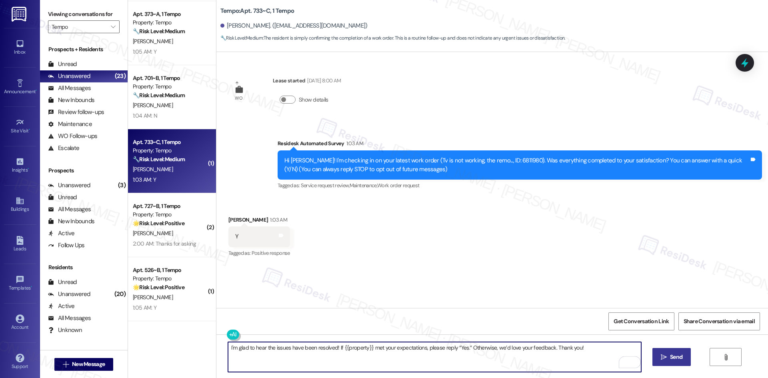
type textarea "I'm glad to hear the issues have been resolved! If {{property}} met your expect…"
drag, startPoint x: 678, startPoint y: 360, endPoint x: 670, endPoint y: 362, distance: 8.2
click at [678, 361] on span "Send" at bounding box center [676, 357] width 12 height 8
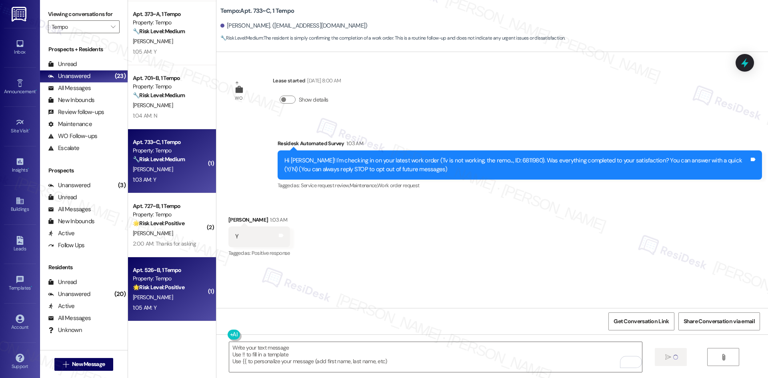
click at [160, 301] on div "[PERSON_NAME]" at bounding box center [170, 297] width 76 height 10
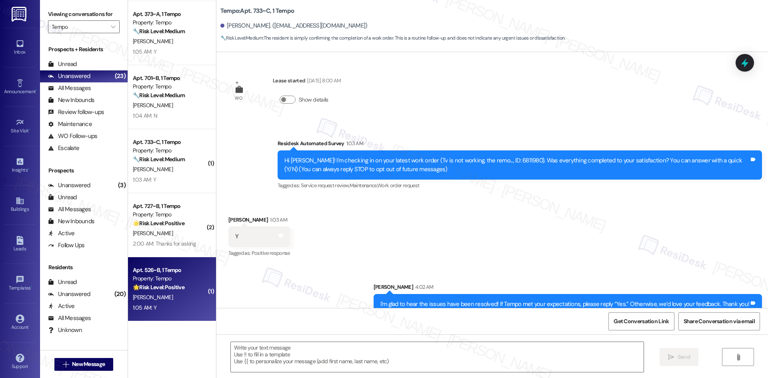
type textarea "Fetching suggested responses. Please feel free to read through the conversation…"
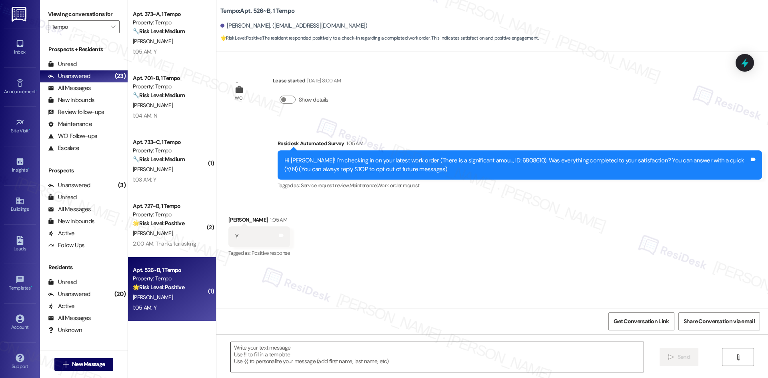
click at [326, 348] on textarea at bounding box center [437, 357] width 413 height 30
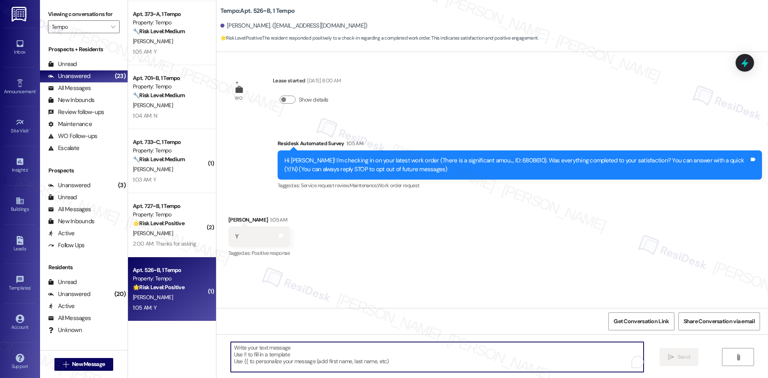
paste textarea "I'm glad to hear the issues have been resolved! If {{property}} met your expect…"
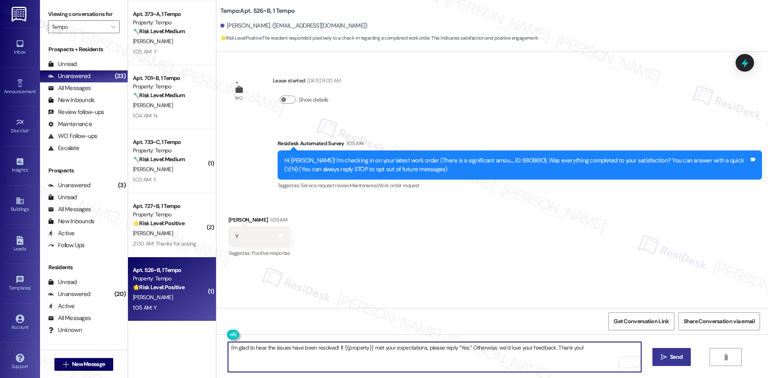
type textarea "I'm glad to hear the issues have been resolved! If {{property}} met your expect…"
click at [668, 361] on span "Send" at bounding box center [676, 357] width 16 height 8
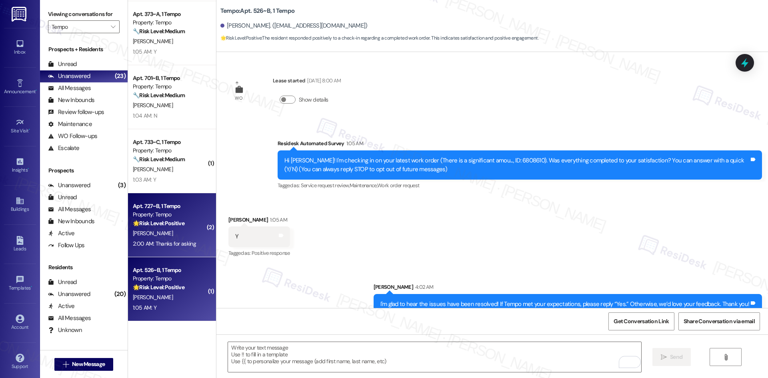
click at [150, 249] on div "Apt. 727~B, 1 Tempo Property: Tempo 🌟 Risk Level: Positive The resident is conf…" at bounding box center [172, 225] width 88 height 64
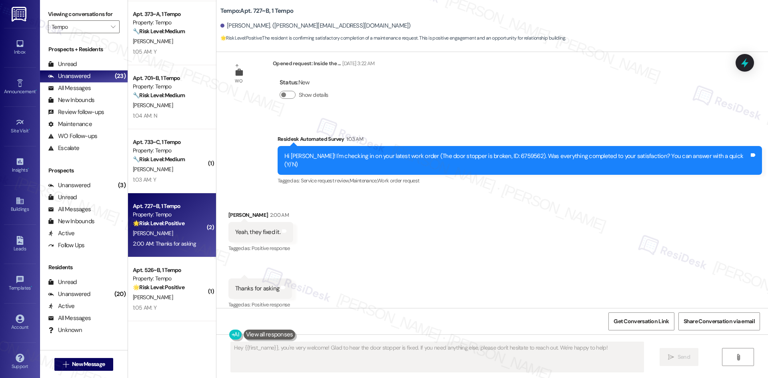
scroll to position [216, 0]
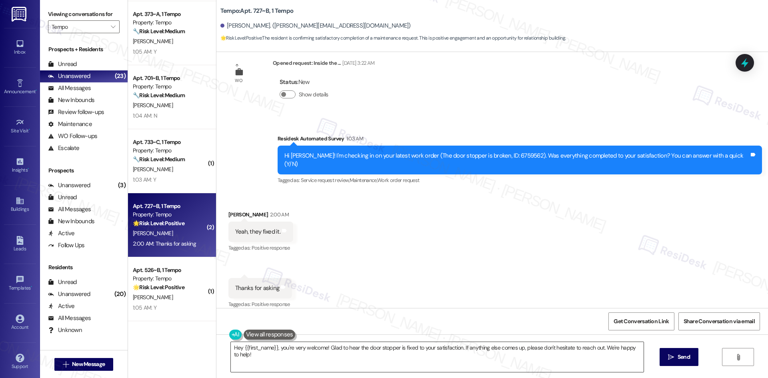
click at [407, 358] on textarea "Hey {{first_name}}, you're very welcome! Glad to hear the door stopper is fixed…" at bounding box center [437, 357] width 413 height 30
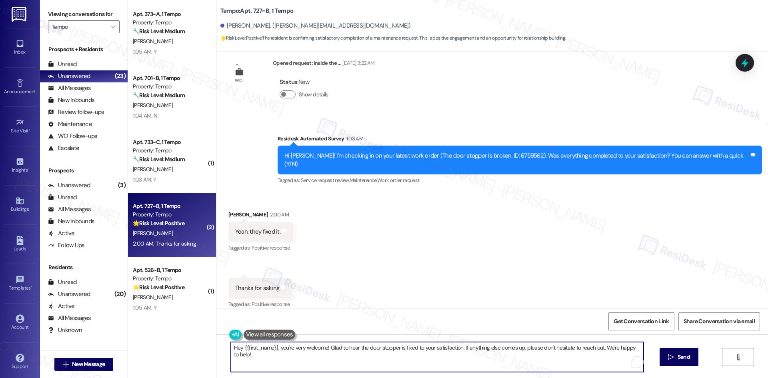
paste textarea "I'm glad to hear the issues have been resolved! If {{property}} met your expect…"
type textarea "I'm glad to hear the issues have been resolved! If {{property}} met your expect…"
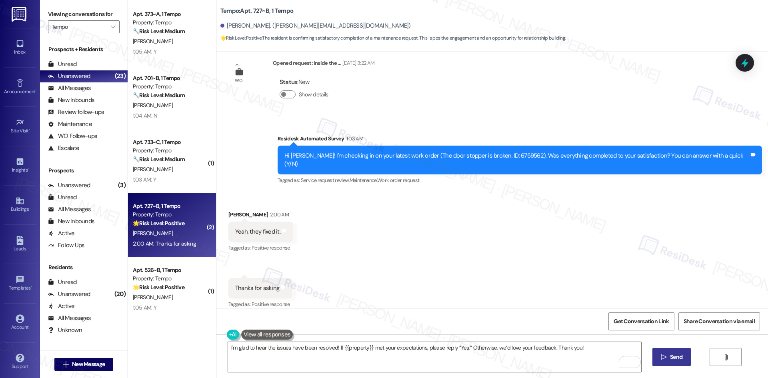
click at [671, 359] on span "Send" at bounding box center [676, 357] width 12 height 8
type textarea "Hey {{first_name}}, you're very welcome! Glad to hear the door stopper is fixed…"
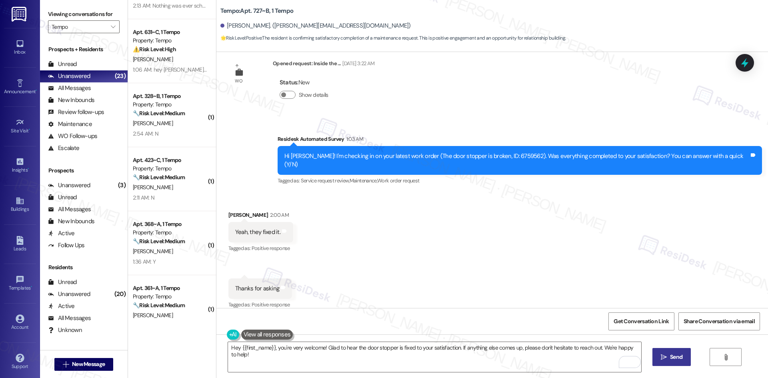
scroll to position [240, 0]
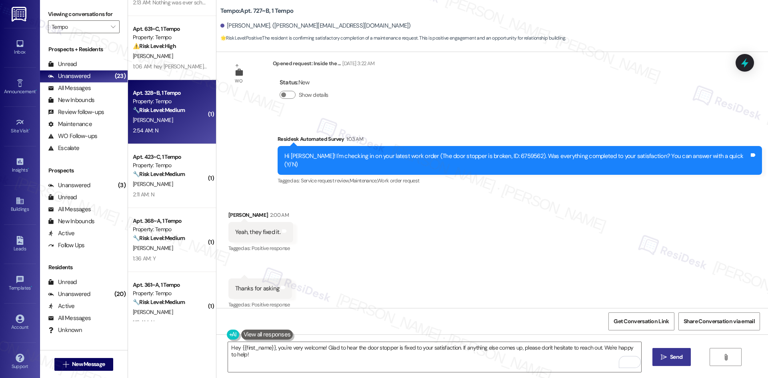
click at [175, 119] on div "[PERSON_NAME]" at bounding box center [170, 120] width 76 height 10
type textarea "Fetching suggested responses. Please feel free to read through the conversation…"
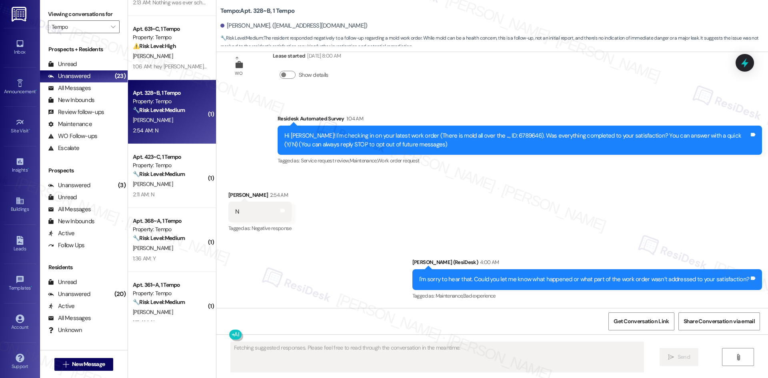
scroll to position [25, 0]
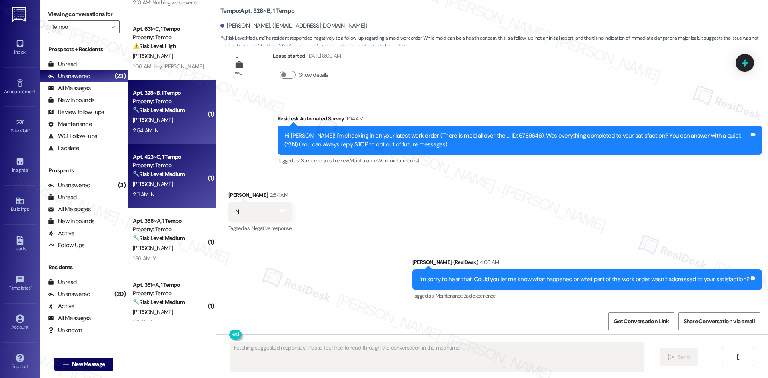
click at [190, 186] on div "[PERSON_NAME]" at bounding box center [170, 184] width 76 height 10
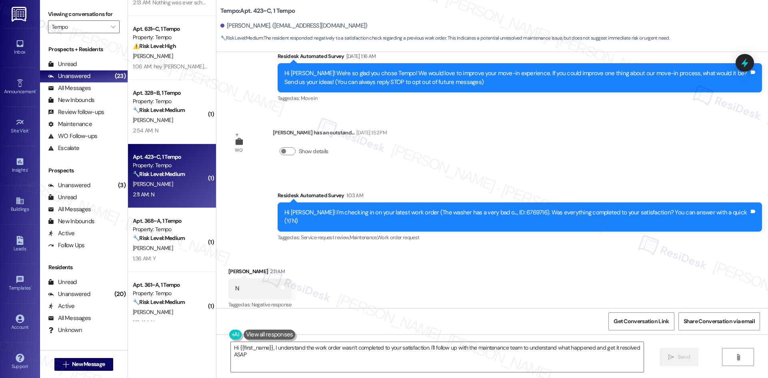
type textarea "Hi {{first_name}}, I understand the work order wasn’t completed to your satisfa…"
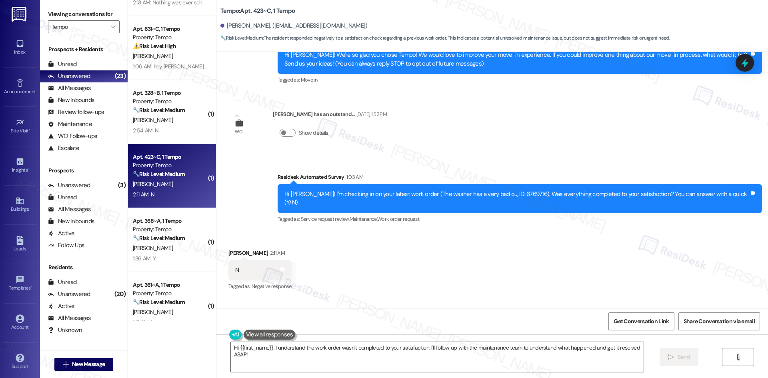
scroll to position [155, 0]
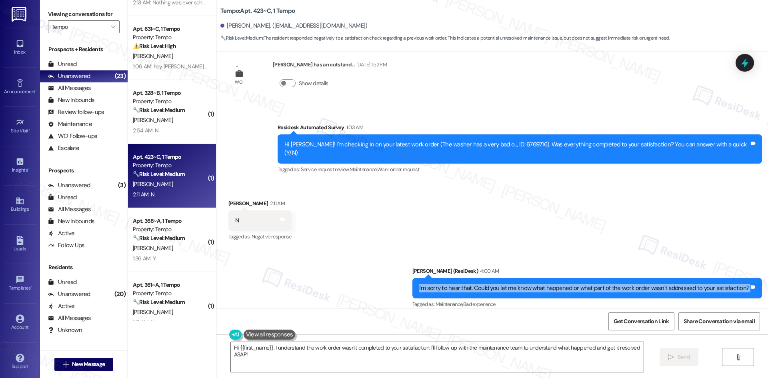
drag, startPoint x: 421, startPoint y: 276, endPoint x: 749, endPoint y: 288, distance: 328.6
click at [749, 288] on div "I'm sorry to hear that. Could you let me know what happened or what part of the…" at bounding box center [587, 288] width 350 height 20
copy div "I'm sorry to hear that. Could you let me know what happened or what part of the…"
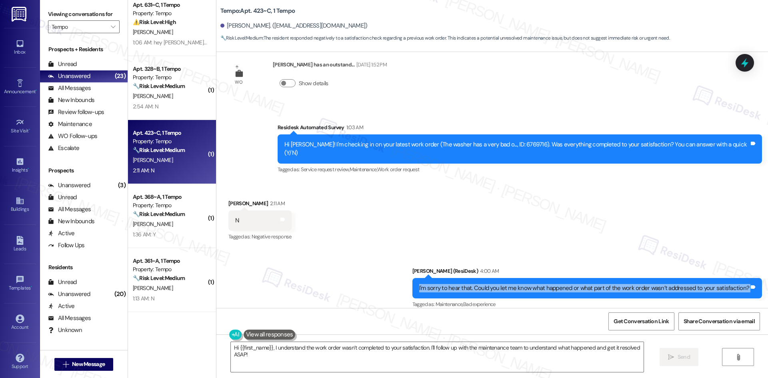
scroll to position [320, 0]
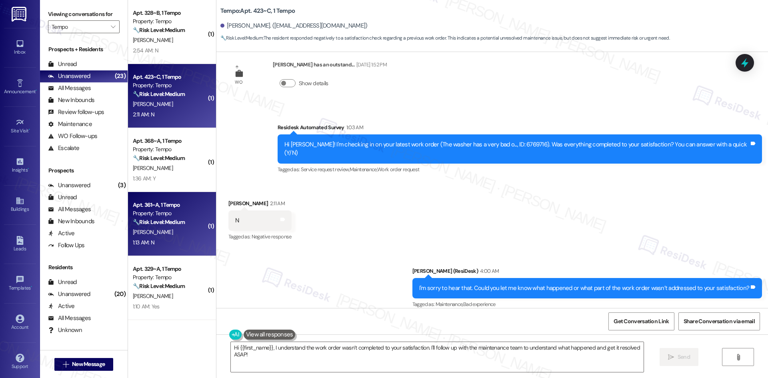
click at [156, 244] on div "1:13 AM: N 1:13 AM: N" at bounding box center [170, 243] width 76 height 10
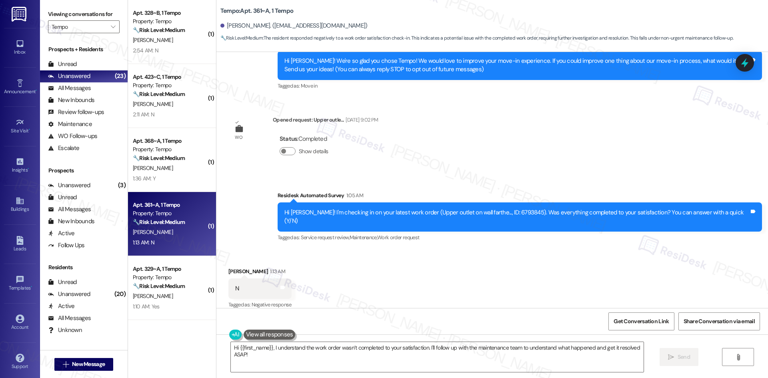
scroll to position [84, 0]
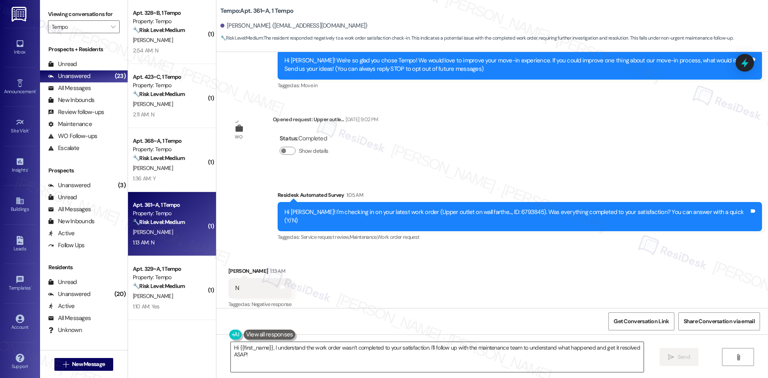
click at [400, 345] on textarea "Hi {{first_name}}, I understand the work order wasn’t completed to your satisfa…" at bounding box center [437, 357] width 413 height 30
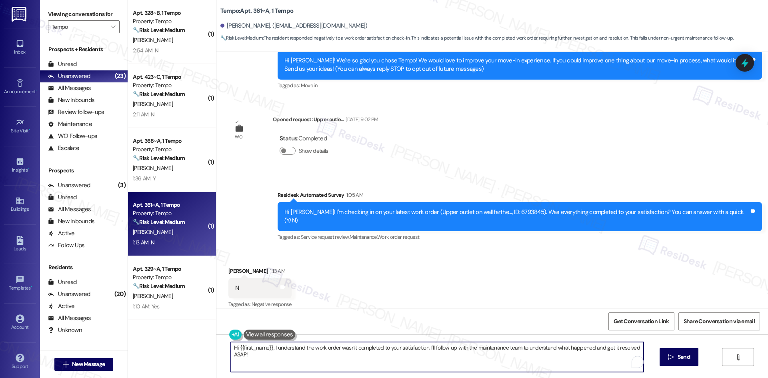
paste textarea "I'm sorry to hear that. Could you let me know what happened or what part of the…"
type textarea "I'm sorry to hear that. Could you let me know what happened or what part of the…"
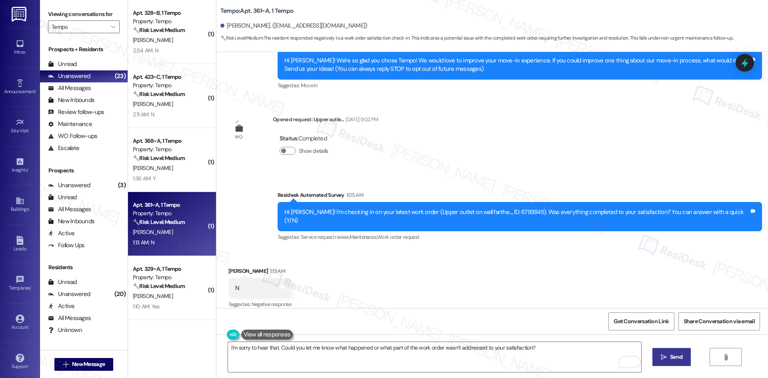
click at [683, 359] on button " Send" at bounding box center [671, 357] width 39 height 18
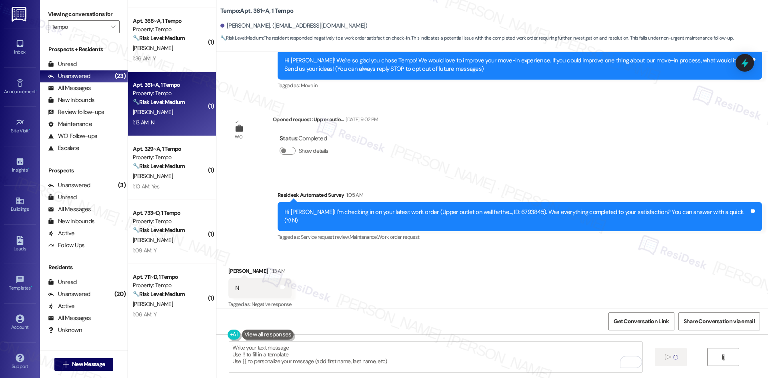
type textarea "Fetching suggested responses. Please feel free to read through the conversation…"
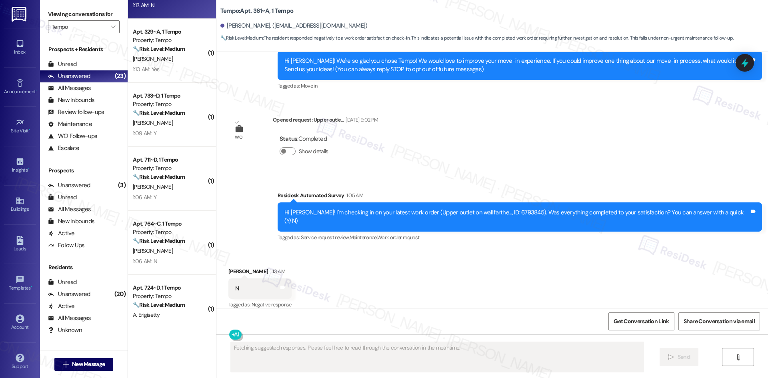
scroll to position [560, 0]
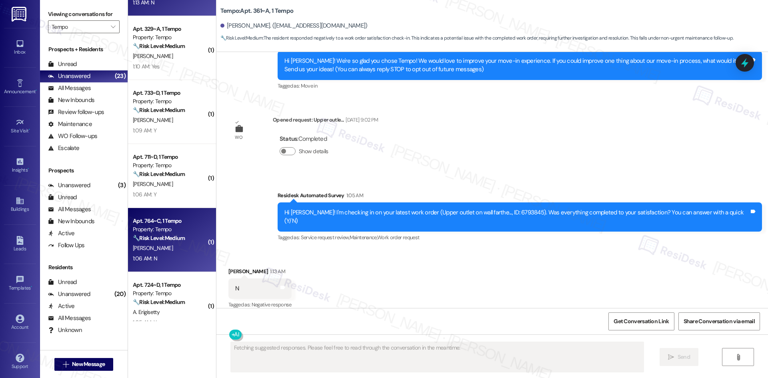
click at [178, 252] on div "[PERSON_NAME]" at bounding box center [170, 248] width 76 height 10
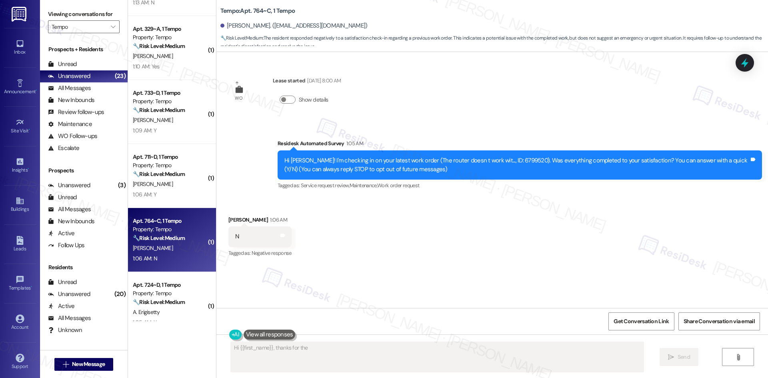
scroll to position [0, 0]
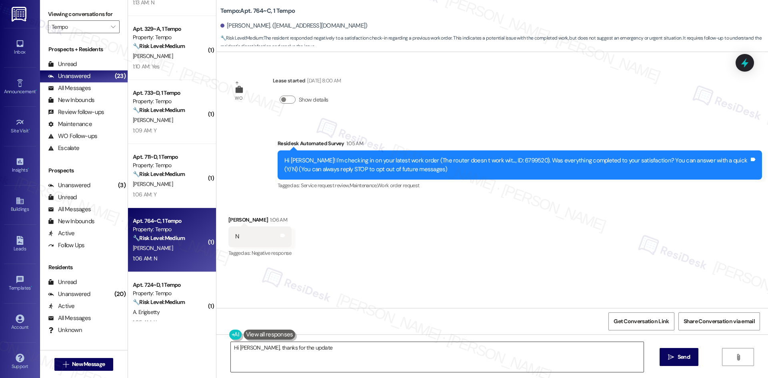
click at [350, 356] on textarea "Hi [PERSON_NAME], thanks for" at bounding box center [437, 357] width 413 height 30
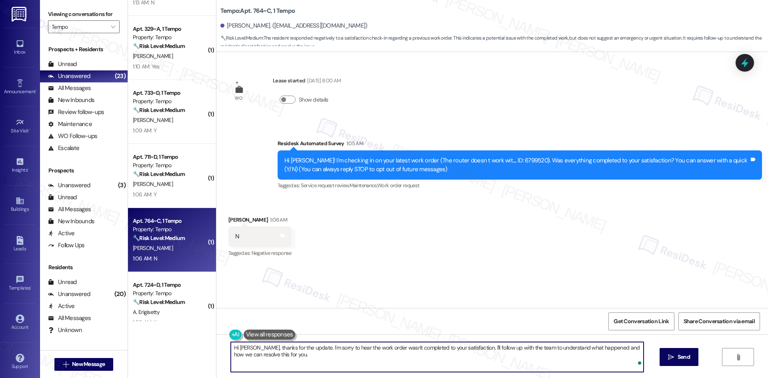
paste textarea "I'm sorry to hear that. Could you let me know what happened or what part of the…"
type textarea "I'm sorry to hear that. Could you let me know what happened or what part of the…"
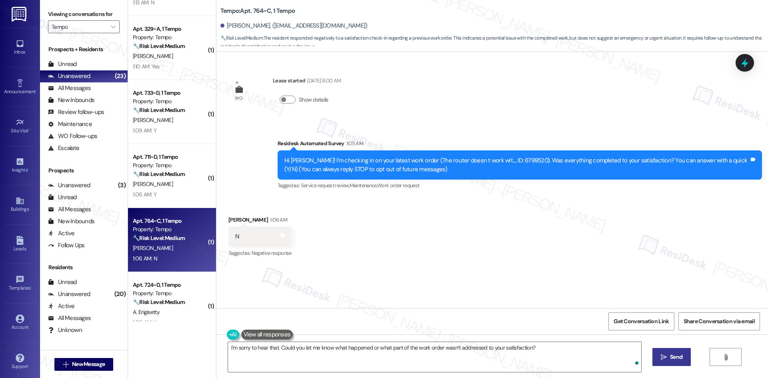
click at [687, 357] on button " Send" at bounding box center [671, 357] width 39 height 18
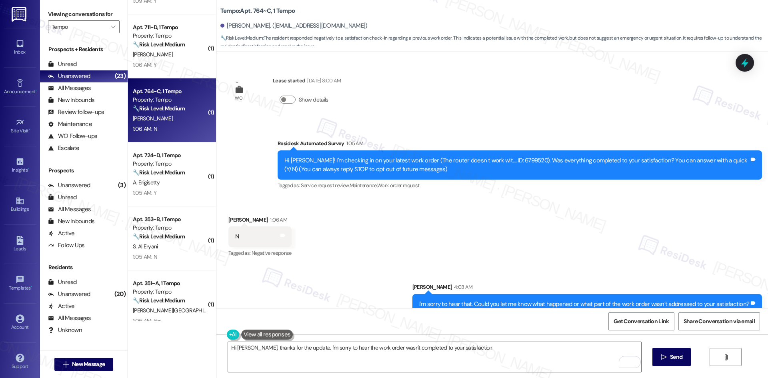
scroll to position [720, 0]
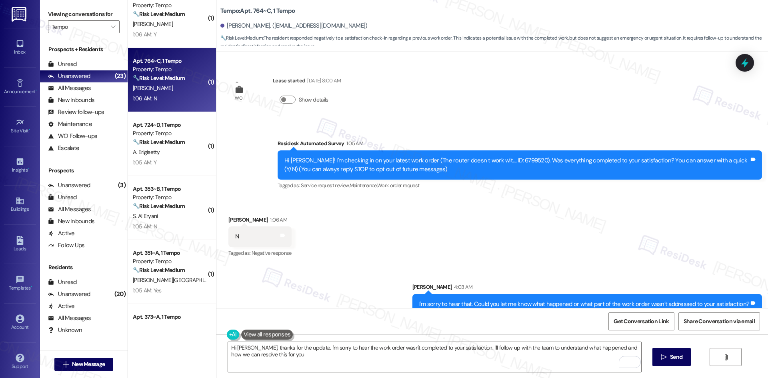
type textarea "Hi [PERSON_NAME], thanks for the update. I'm sorry to hear the work order wasn'…"
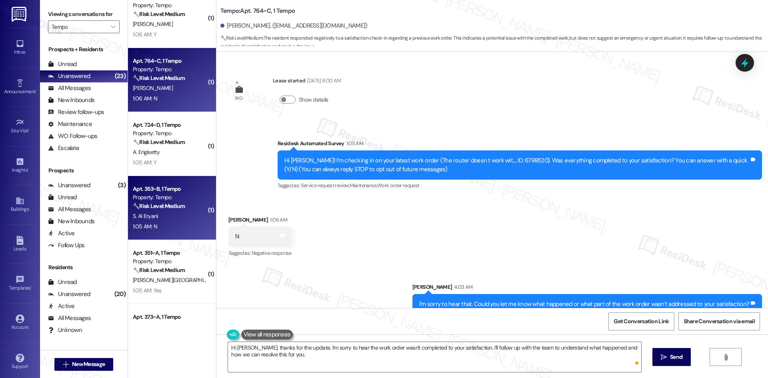
click at [170, 222] on div "1:05 AM: N 1:05 AM: N" at bounding box center [170, 227] width 76 height 10
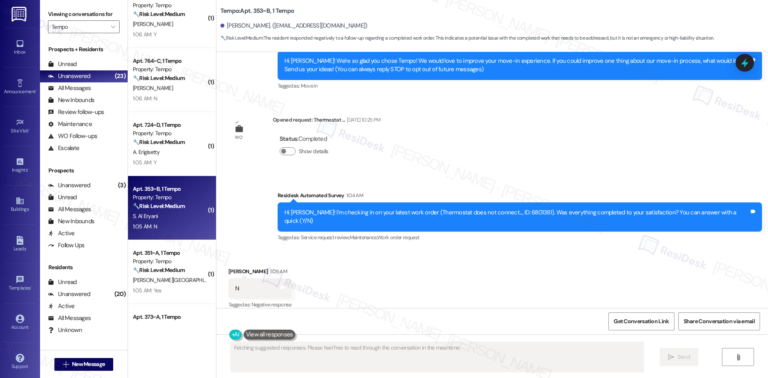
scroll to position [84, 0]
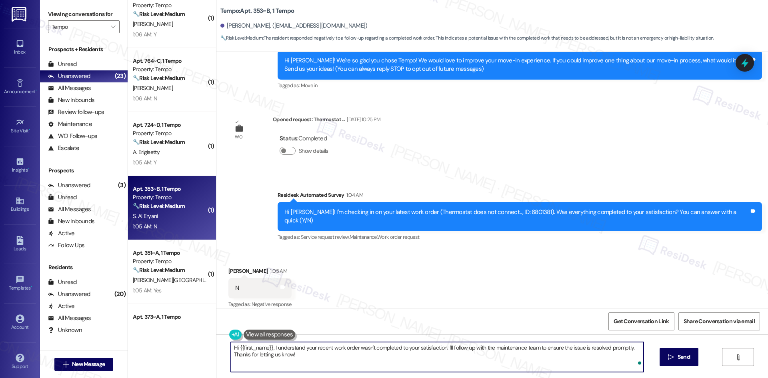
paste textarea "I'm sorry to hear that. Could you let me know what happened or what part of the…"
type textarea "I'm sorry to hear that. Could you let me know what happened or what part of the…"
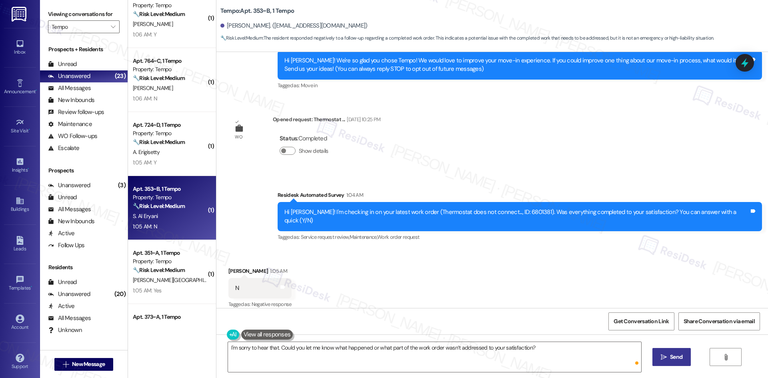
click at [663, 361] on span " Send" at bounding box center [671, 357] width 25 height 8
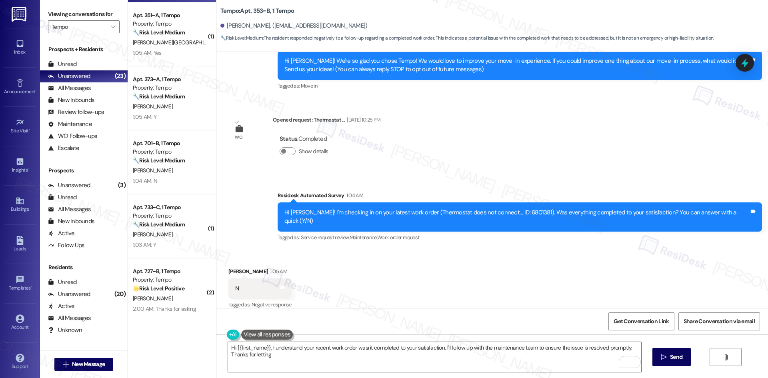
scroll to position [960, 0]
type textarea "Hi {{first_name}}, I understand your recent work order wasn't completed to your…"
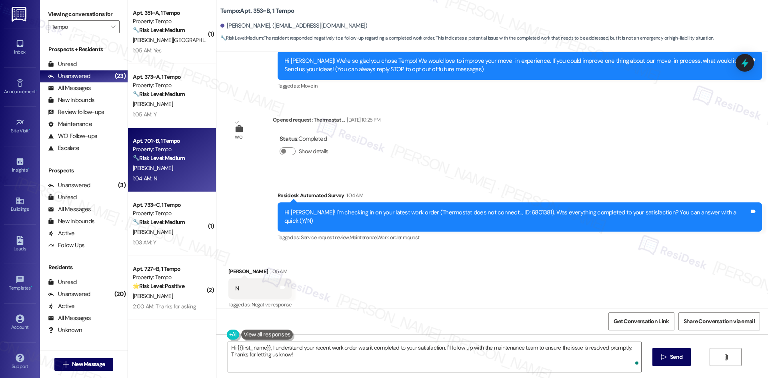
click at [177, 190] on div "Apt. 701~B, 1 Tempo Property: Tempo 🔧 Risk Level: Medium The resident responded…" at bounding box center [172, 160] width 88 height 64
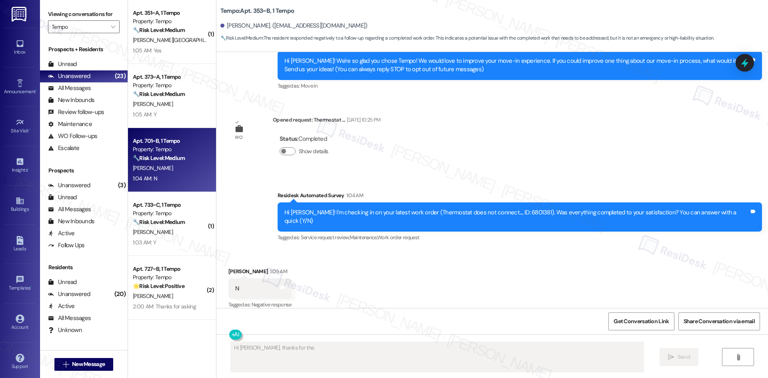
scroll to position [0, 0]
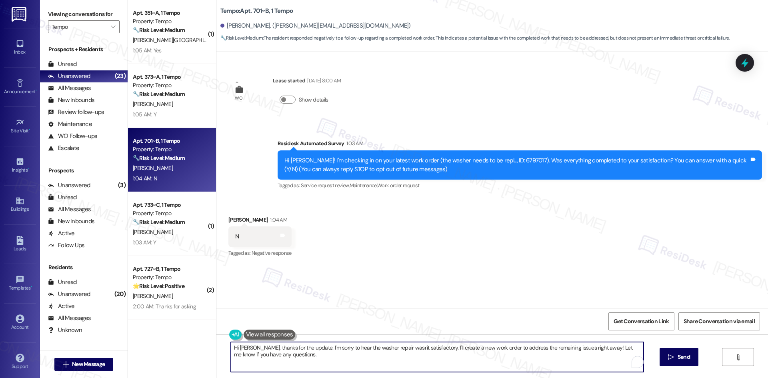
paste textarea "I'm sorry to hear that. Could you let me know what happened or what part of the…"
type textarea "I'm sorry to hear that. Could you let me know what happened or what part of the…"
click at [661, 354] on icon "" at bounding box center [664, 357] width 6 height 6
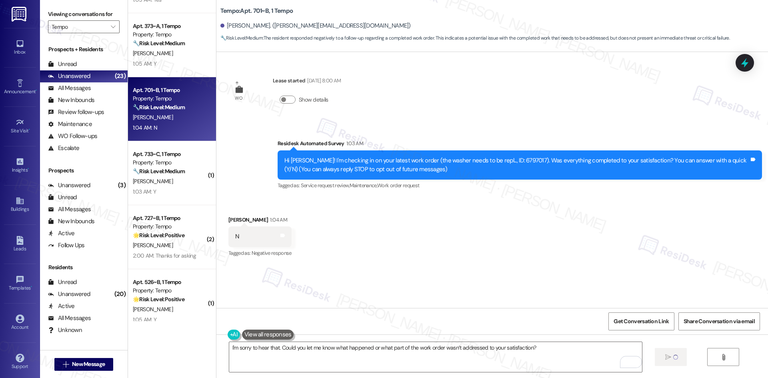
scroll to position [1023, 0]
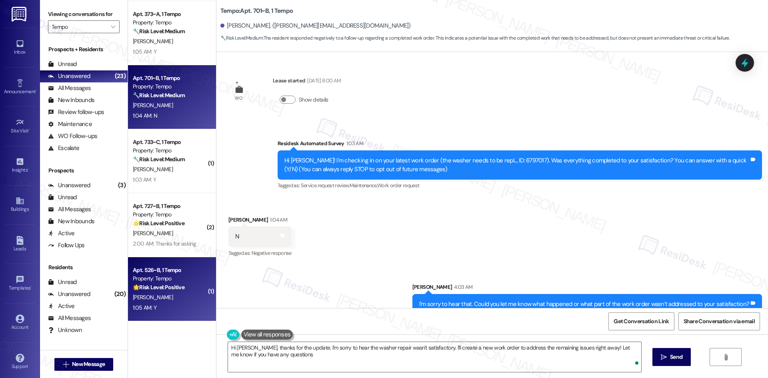
type textarea "Hi [PERSON_NAME], thanks for the update. I'm sorry to hear the washer repair wa…"
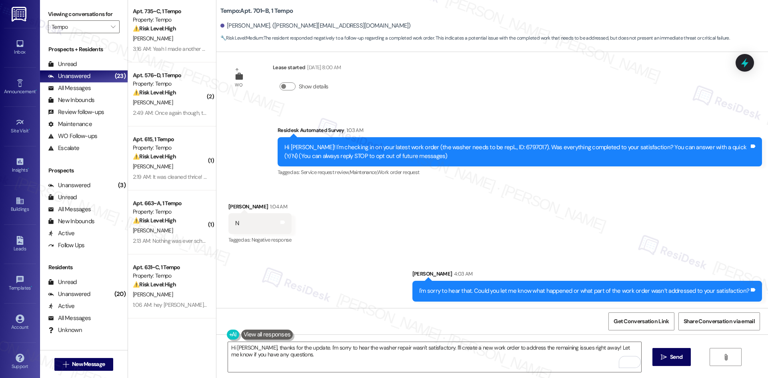
scroll to position [0, 0]
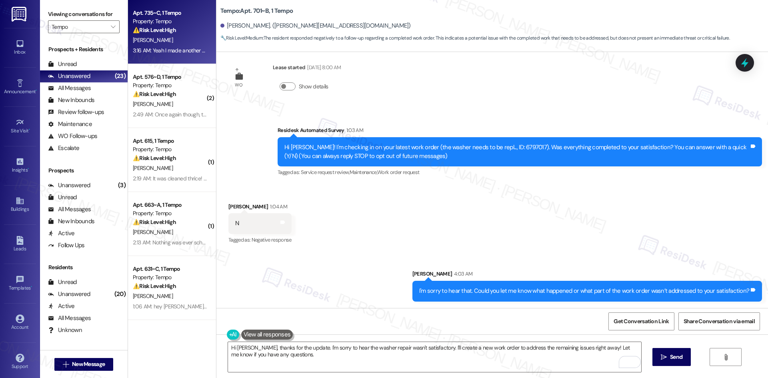
click at [172, 44] on div "[PERSON_NAME]" at bounding box center [170, 40] width 76 height 10
type textarea "Fetching suggested responses. Please feel free to read through the conversation…"
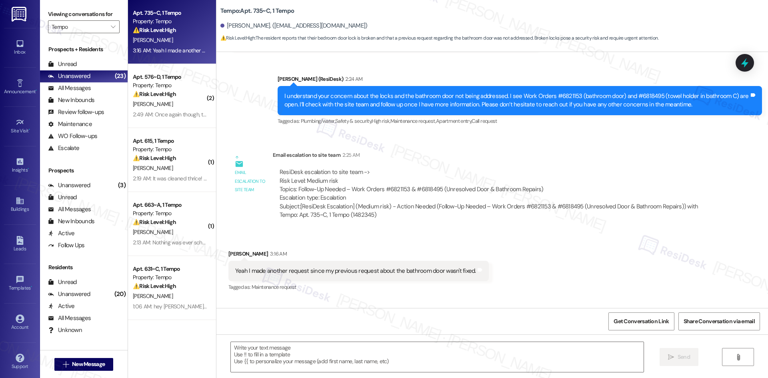
type textarea "Fetching suggested responses. Please feel free to read through the conversation…"
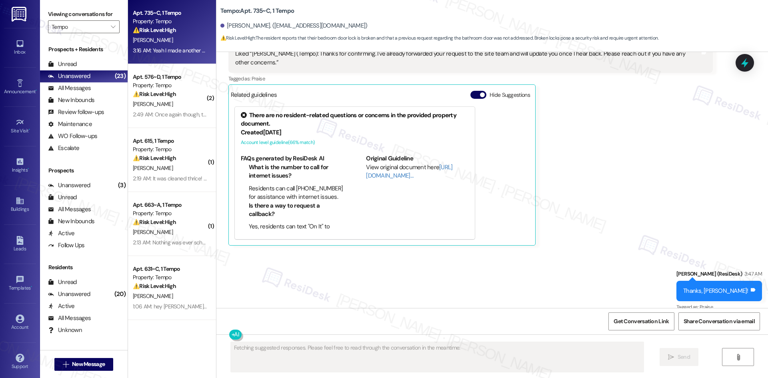
scroll to position [650, 0]
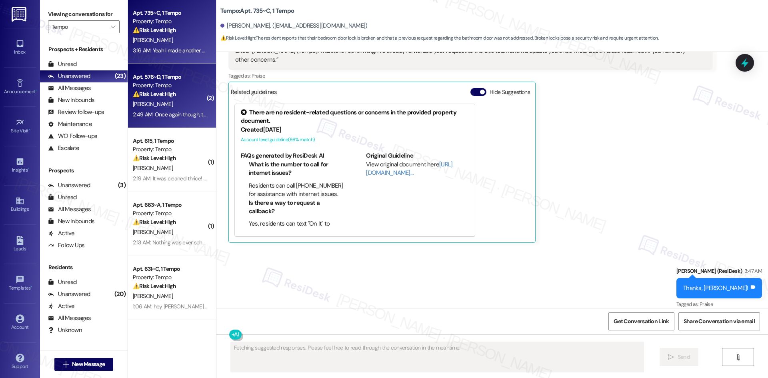
click at [154, 100] on div "[PERSON_NAME]" at bounding box center [170, 104] width 76 height 10
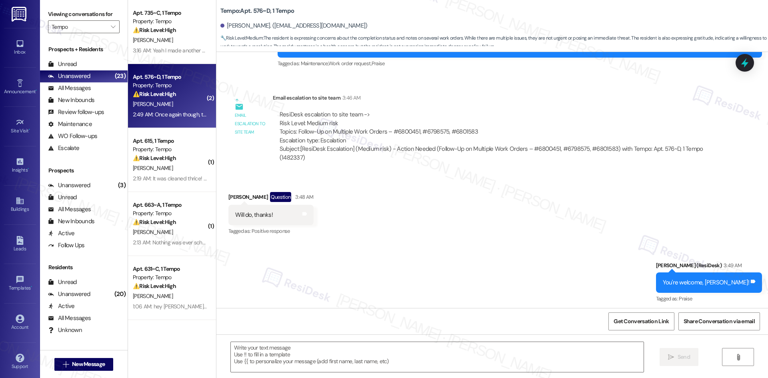
scroll to position [724, 0]
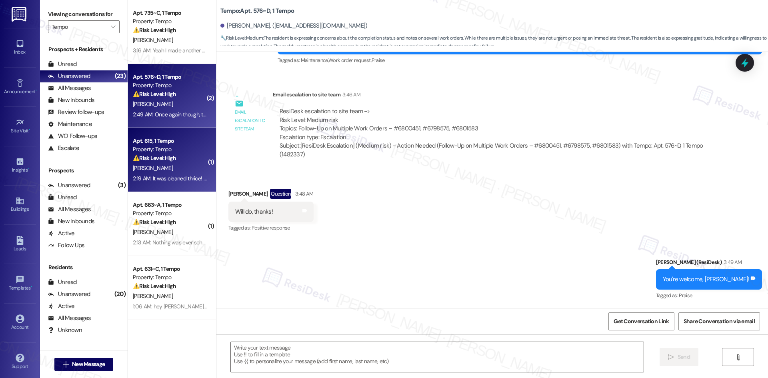
click at [148, 171] on div "[PERSON_NAME]" at bounding box center [170, 168] width 76 height 10
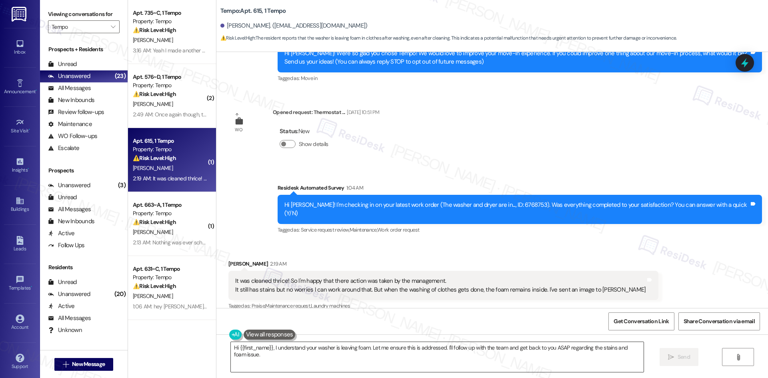
scroll to position [186, 0]
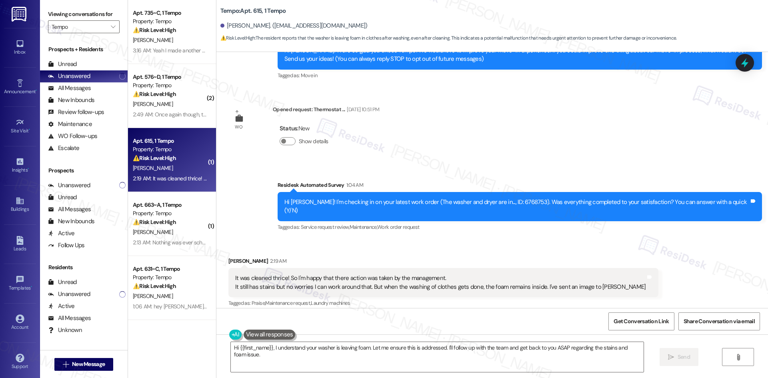
click at [396, 170] on div "Survey, sent via SMS Residesk Automated Survey 1:04 AM Hi [PERSON_NAME]! I'm ch…" at bounding box center [492, 201] width 552 height 76
click at [369, 362] on textarea "Hi {{first_name}}, I understand your washer is leaving foam. Let me ensure this…" at bounding box center [437, 357] width 413 height 30
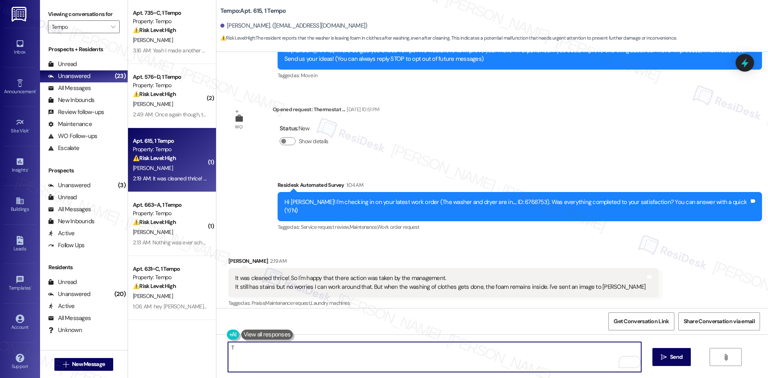
paste textarea "[PERSON_NAME] you for sharing this update. I understand your concern about the …"
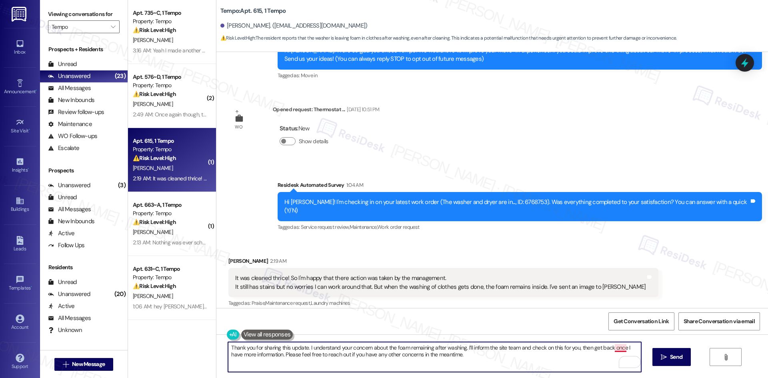
click at [614, 351] on textarea "Thank you for sharing this update. I understand your concern about the foam rem…" at bounding box center [434, 357] width 413 height 30
click at [514, 361] on textarea "Thank you for sharing this update. I understand your concern about the foam rem…" at bounding box center [434, 357] width 413 height 30
type textarea "Thank you for sharing this update. I understand your concern about the foam rem…"
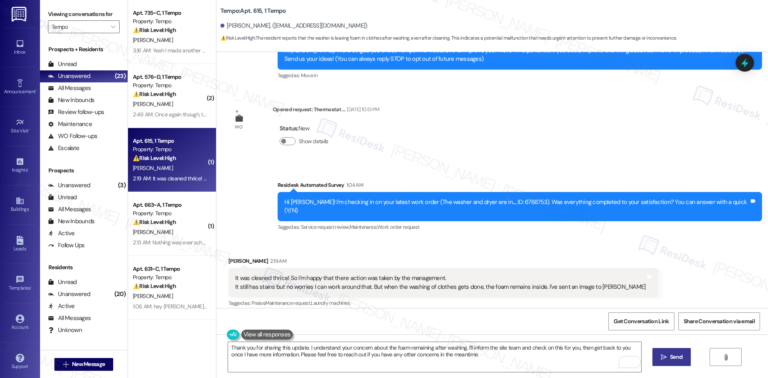
click at [672, 357] on span "Send" at bounding box center [676, 357] width 12 height 8
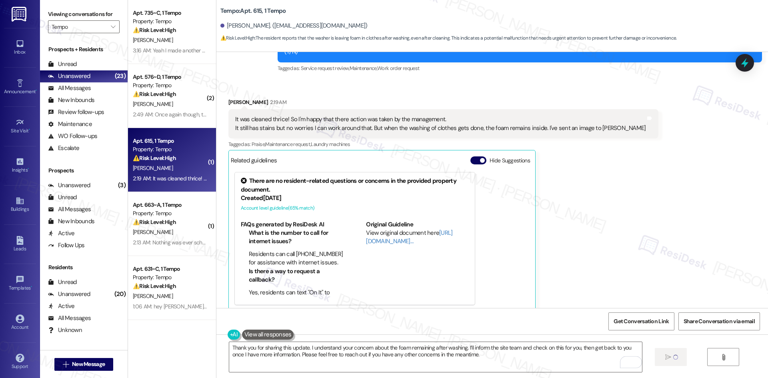
scroll to position [346, 0]
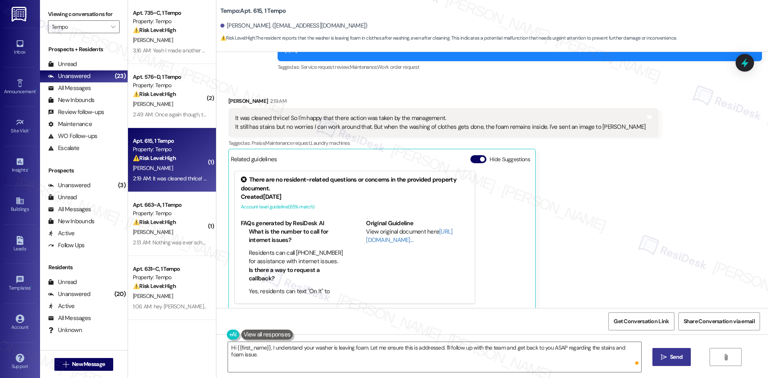
click at [589, 288] on div "[PERSON_NAME] 2:19 AM It was cleaned thrice! So I'm happy that there action was…" at bounding box center [443, 203] width 430 height 213
click at [588, 288] on div "[PERSON_NAME] 2:19 AM It was cleaned thrice! So I'm happy that there action was…" at bounding box center [443, 203] width 430 height 213
click at [587, 288] on div "[PERSON_NAME] 2:19 AM It was cleaned thrice! So I'm happy that there action was…" at bounding box center [443, 203] width 430 height 213
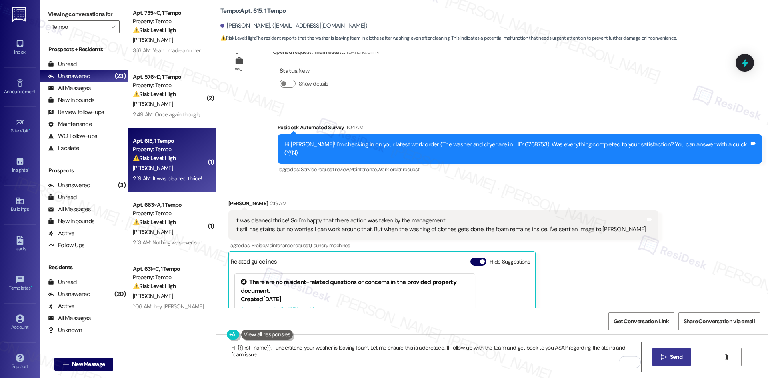
scroll to position [226, 0]
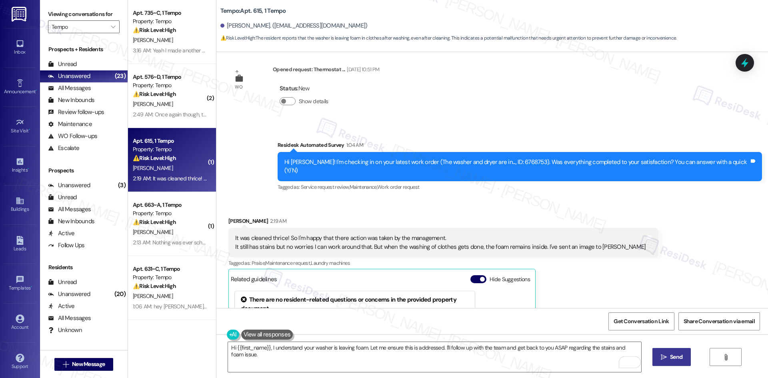
click at [654, 236] on div "Received via SMS [PERSON_NAME] 2:19 AM It was cleaned thrice! So I'm happy that…" at bounding box center [492, 317] width 552 height 237
click at [653, 236] on div "Received via SMS [PERSON_NAME] 2:19 AM It was cleaned thrice! So I'm happy that…" at bounding box center [492, 317] width 552 height 237
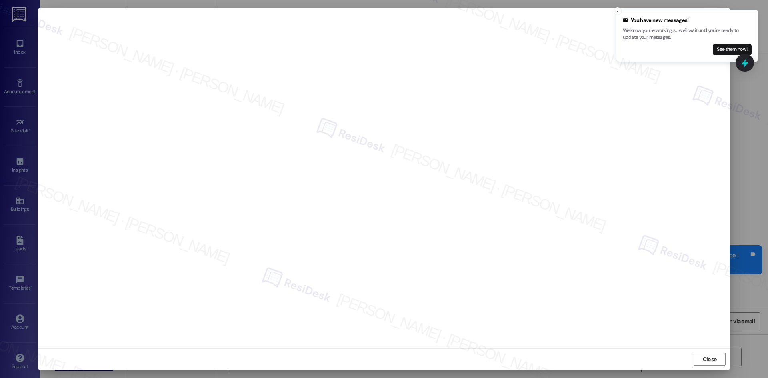
scroll to position [465, 0]
click at [705, 353] on div "Close" at bounding box center [383, 358] width 691 height 21
click at [703, 357] on span "Close" at bounding box center [710, 359] width 14 height 8
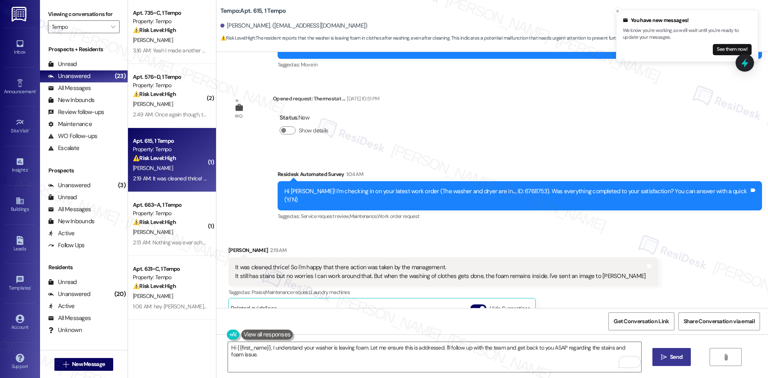
scroll to position [186, 0]
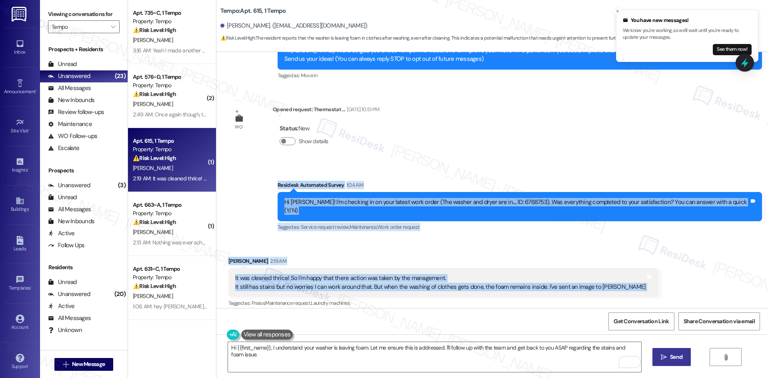
drag, startPoint x: 294, startPoint y: 180, endPoint x: 650, endPoint y: 277, distance: 369.4
click at [650, 277] on div "WO Opened request: The bed has... [DATE] 11:59 PM Status : New Show details WO …" at bounding box center [492, 180] width 552 height 256
click at [466, 239] on div "Received via SMS [PERSON_NAME] 2:19 AM It was cleaned thrice! So I'm happy that…" at bounding box center [492, 357] width 552 height 237
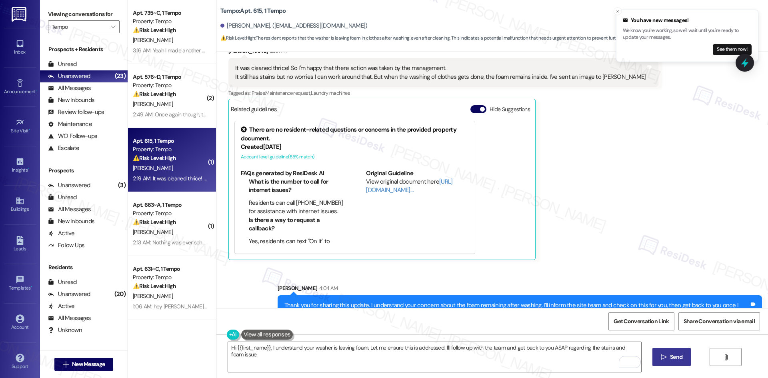
scroll to position [466, 0]
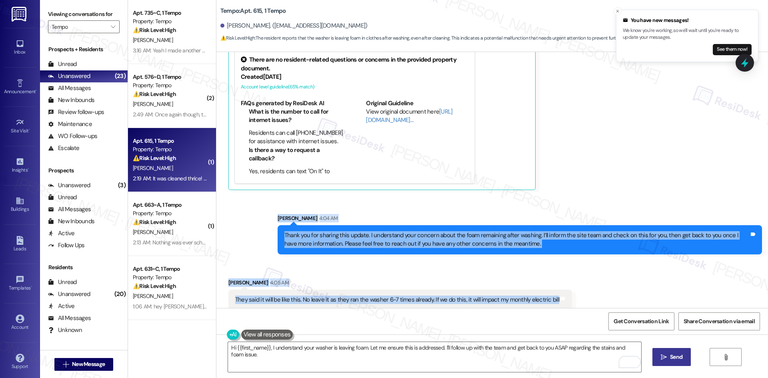
drag, startPoint x: 263, startPoint y: 209, endPoint x: 566, endPoint y: 297, distance: 315.8
click at [580, 300] on div "WO Opened request: The bed has... [DATE] 11:59 PM Status : New Show details WO …" at bounding box center [492, 180] width 552 height 256
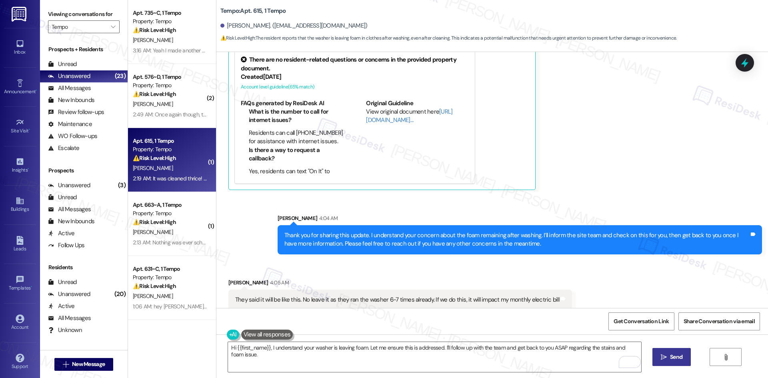
click at [572, 173] on div "[PERSON_NAME] 2:19 AM It was cleaned thrice! So I'm happy that there action was…" at bounding box center [443, 83] width 430 height 213
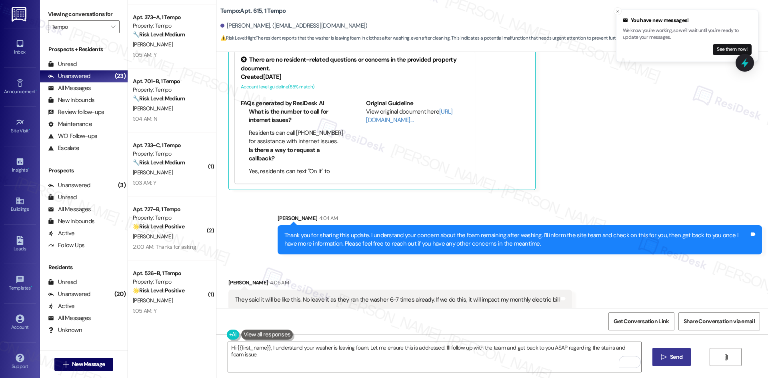
scroll to position [1023, 0]
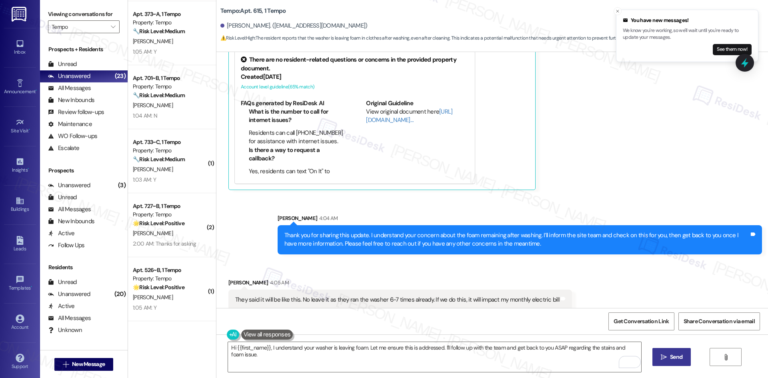
click at [563, 289] on div "Received via SMS [PERSON_NAME] 4:05 AM They said it will be like this. No leave…" at bounding box center [400, 294] width 356 height 44
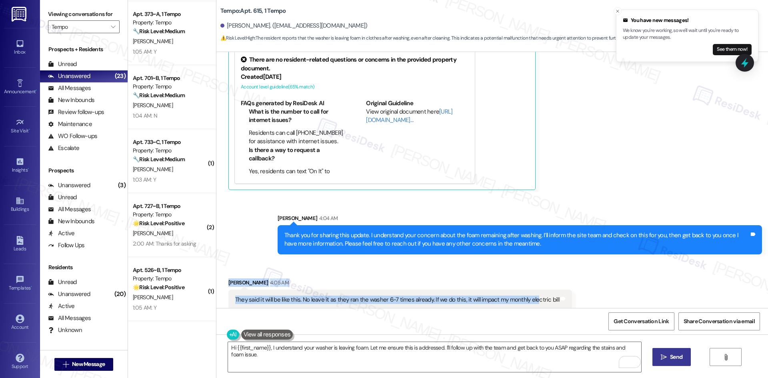
drag, startPoint x: 223, startPoint y: 268, endPoint x: 458, endPoint y: 274, distance: 234.9
click at [522, 282] on div "Received via SMS [PERSON_NAME] 4:05 AM They said it will be like this. No leave…" at bounding box center [400, 294] width 356 height 44
click at [222, 272] on div "Received via SMS [PERSON_NAME] 4:05 AM They said it will be like this. No leave…" at bounding box center [400, 294] width 356 height 44
drag, startPoint x: 227, startPoint y: 275, endPoint x: 391, endPoint y: 287, distance: 164.8
click at [554, 288] on div "[PERSON_NAME] 4:05 AM They said it will be like this. No leave it as they ran t…" at bounding box center [400, 294] width 344 height 32
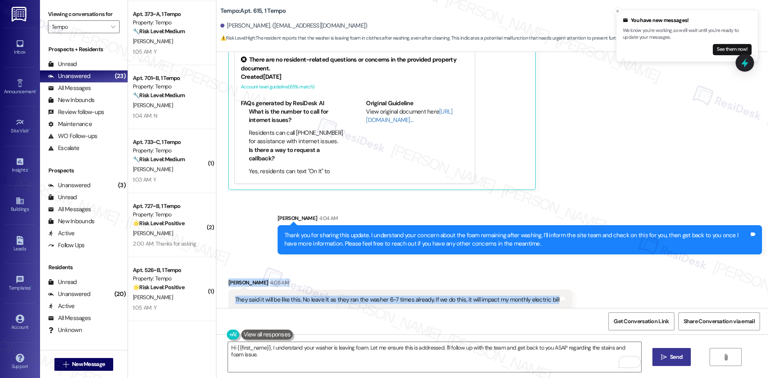
click at [388, 279] on div "[PERSON_NAME] 4:05 AM" at bounding box center [400, 283] width 344 height 11
drag, startPoint x: 222, startPoint y: 290, endPoint x: 528, endPoint y: 300, distance: 305.3
click at [553, 293] on div "They said it will be like this. No leave it as they ran the washer 6-7 times al…" at bounding box center [400, 300] width 344 height 20
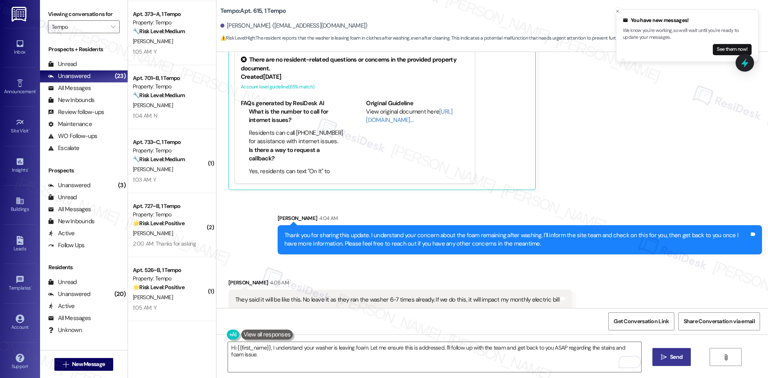
click at [340, 214] on div "[PERSON_NAME] 4:04 AM" at bounding box center [520, 219] width 484 height 11
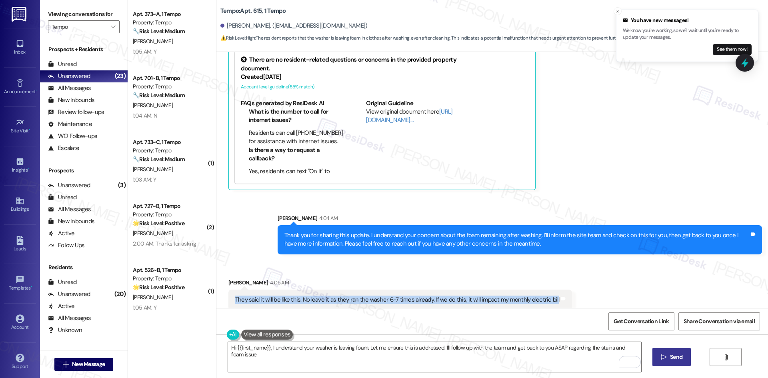
drag, startPoint x: 229, startPoint y: 290, endPoint x: 546, endPoint y: 292, distance: 317.6
click at [565, 293] on div "Received via SMS [PERSON_NAME] 4:05 AM They said it will be like this. No leave…" at bounding box center [400, 294] width 356 height 44
copy div "They said it will be like this. No leave it as they ran the washer 6-7 times al…"
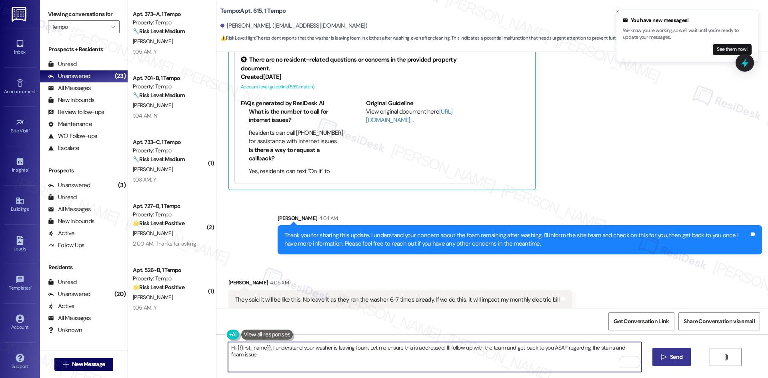
click at [382, 352] on textarea "Hi {{first_name}}, I understand your washer is leaving foam. Let me ensure this…" at bounding box center [434, 357] width 413 height 30
paste textarea "[PERSON_NAME] you for sharing this update. I understand your concern about bein…"
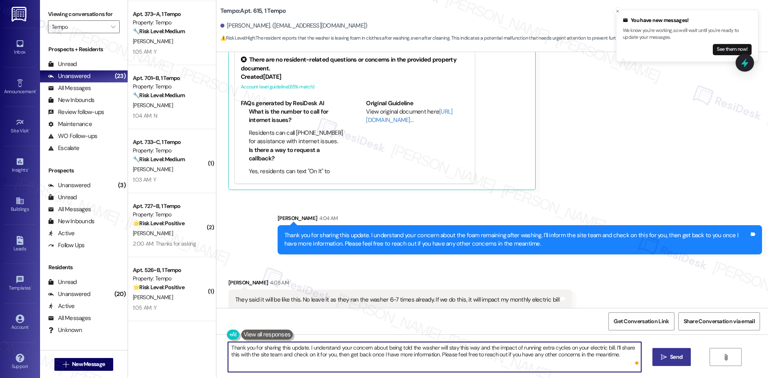
type textarea "Thank you for sharing this update. I understand your concern about being told t…"
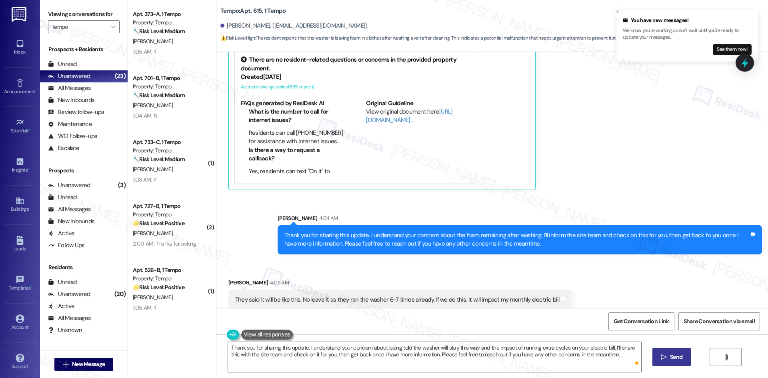
click at [670, 360] on span "Send" at bounding box center [676, 357] width 12 height 8
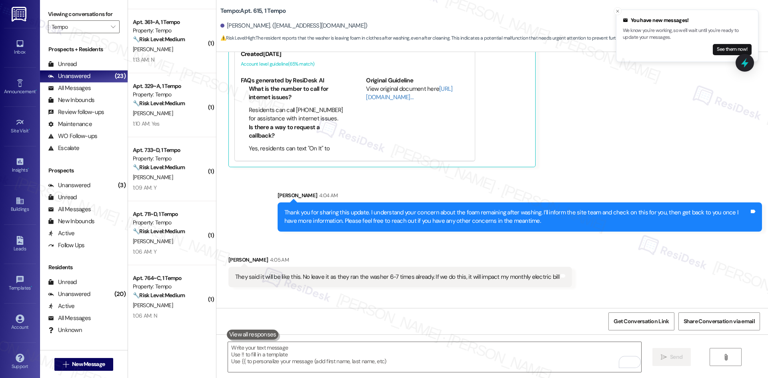
scroll to position [530, 0]
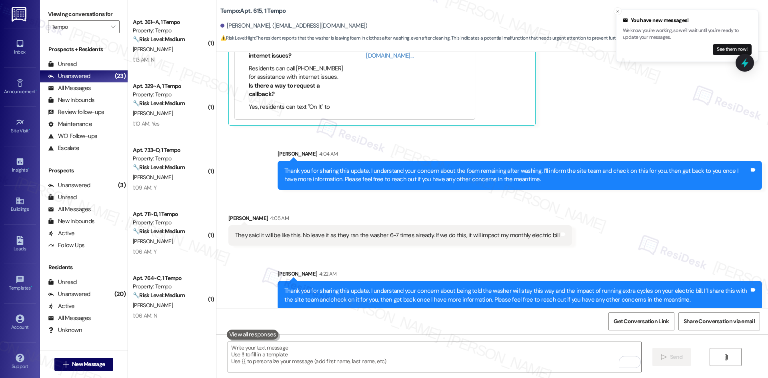
click at [582, 252] on div "Sent via SMS [PERSON_NAME] 4:22 AM Thank you for sharing this update. I underst…" at bounding box center [492, 284] width 552 height 64
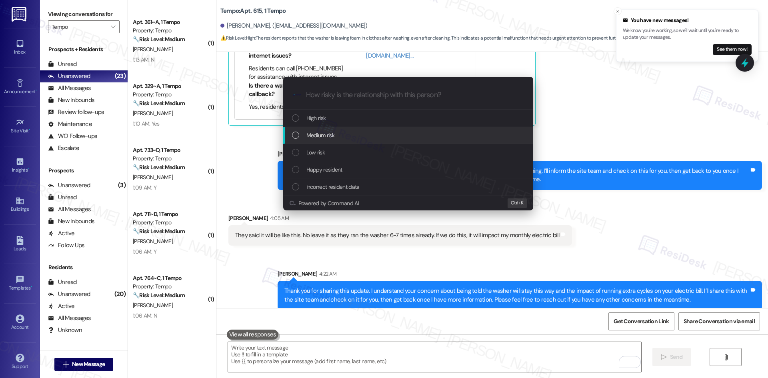
click at [345, 135] on div "Medium risk" at bounding box center [409, 135] width 234 height 9
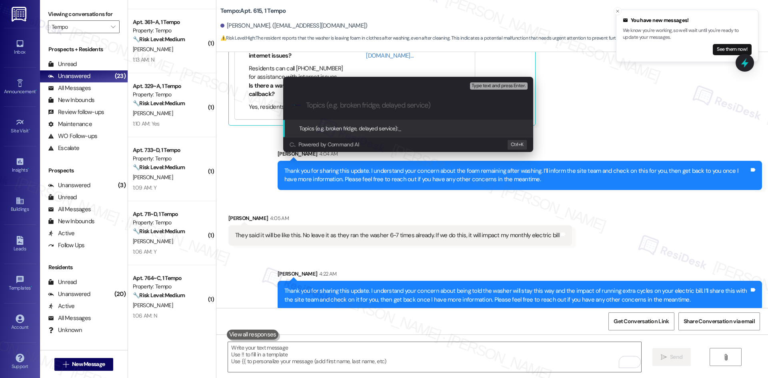
click at [358, 106] on input "Topics (e.g. broken fridge, delayed service)" at bounding box center [414, 105] width 217 height 8
paste input "Washer Foam & Utility Cost Impact – Work Order #6768753"
type input "Washer Foam & Utility Cost Impact – Work Order #6768753"
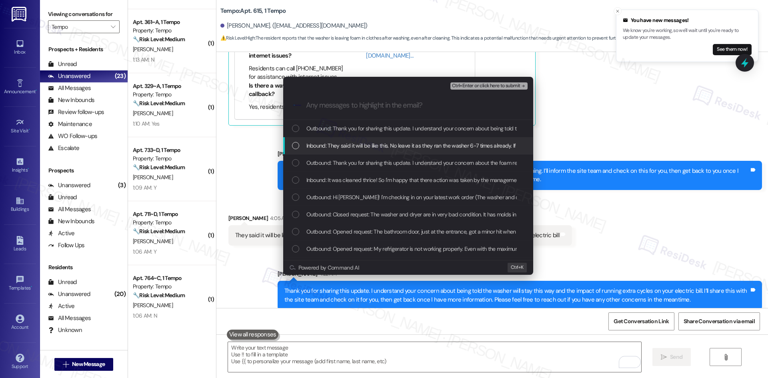
click at [394, 147] on span "Inbound: They said it will be like this. No leave it as they ran the washer 6-7…" at bounding box center [466, 145] width 320 height 9
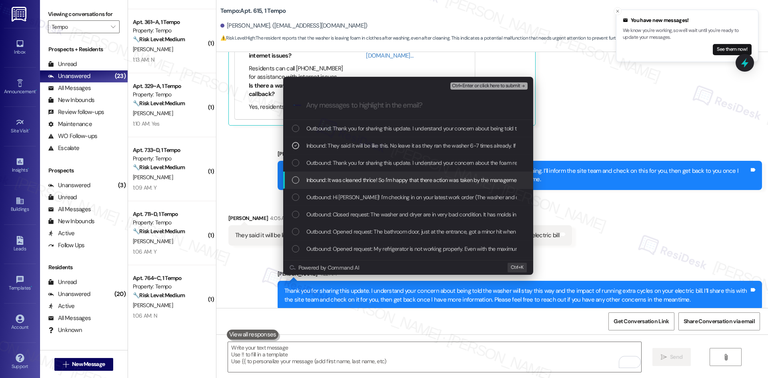
click at [484, 185] on div "Inbound: It was cleaned thrice! So I'm happy that there action was taken by the…" at bounding box center [408, 180] width 250 height 17
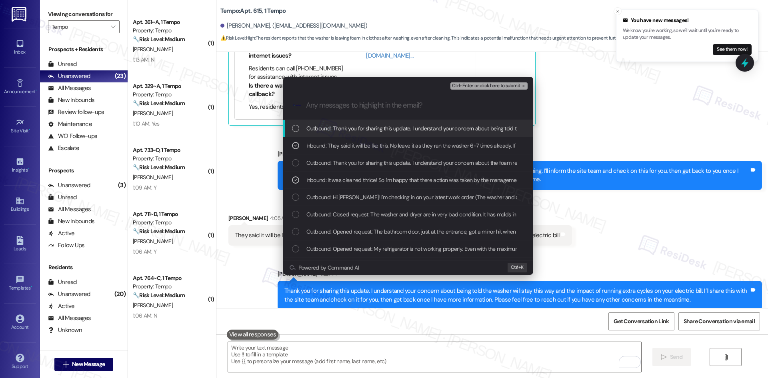
click at [512, 88] on span "Ctrl+Enter or click here to submit" at bounding box center [486, 86] width 68 height 6
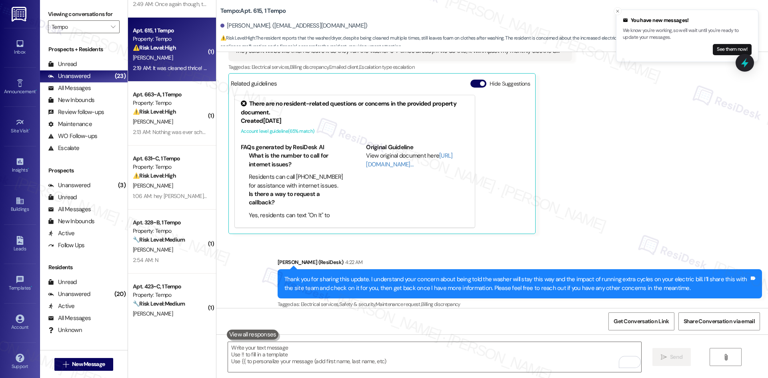
scroll to position [120, 0]
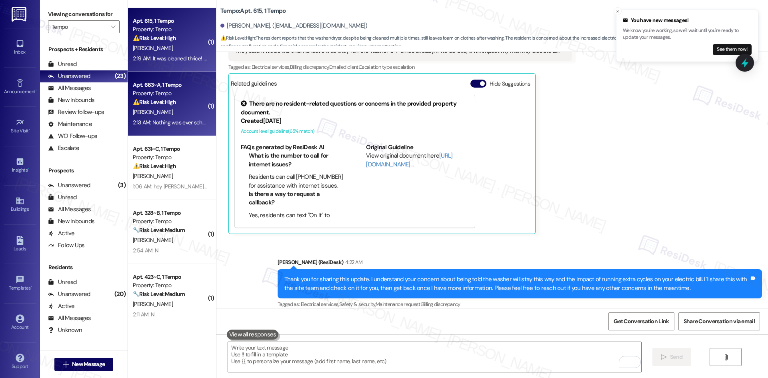
click at [159, 94] on div "Property: Tempo" at bounding box center [170, 93] width 74 height 8
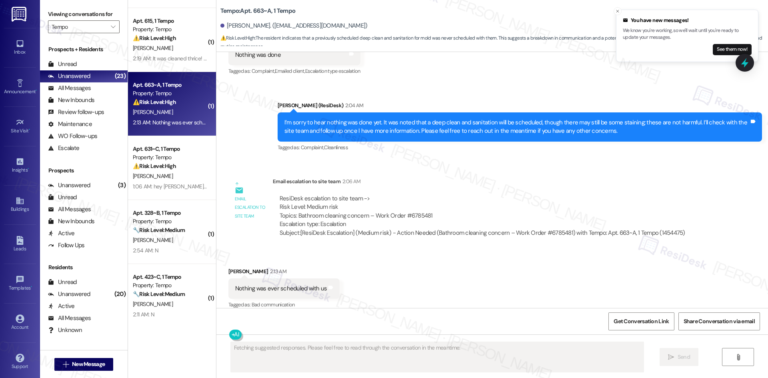
scroll to position [470, 0]
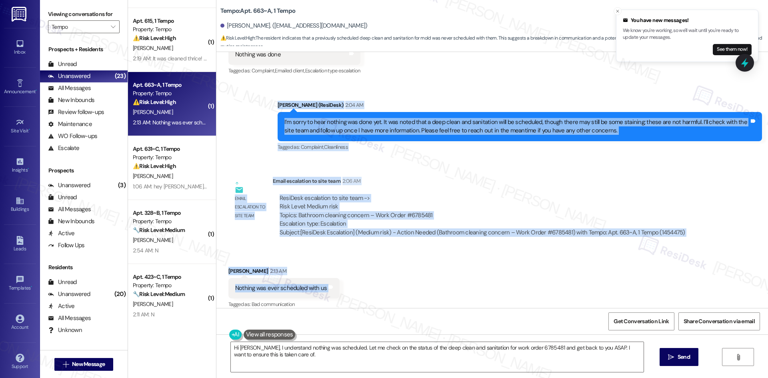
drag, startPoint x: 250, startPoint y: 96, endPoint x: 401, endPoint y: 276, distance: 235.1
click at [401, 276] on div "WO Opened request: Upon move-i... [DATE] 7:44 PM Status : Completed Show detail…" at bounding box center [492, 180] width 552 height 256
copy div "[PERSON_NAME] (ResiDesk) 2:04 AM I’m sorry to hear nothing was done yet. It was…"
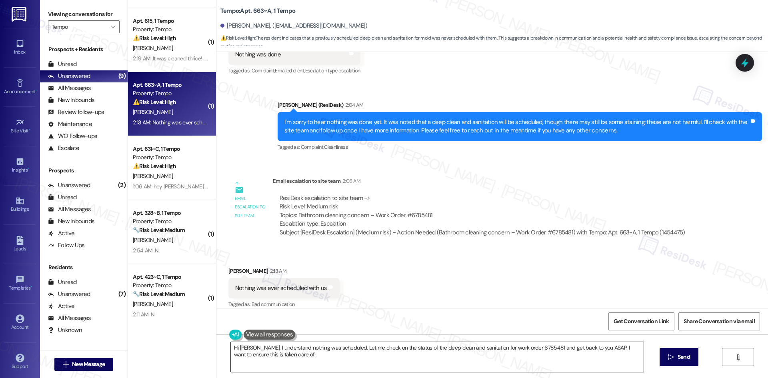
click at [354, 350] on textarea "Hi [PERSON_NAME], I understand nothing was scheduled. Let me check on the statu…" at bounding box center [437, 357] width 413 height 30
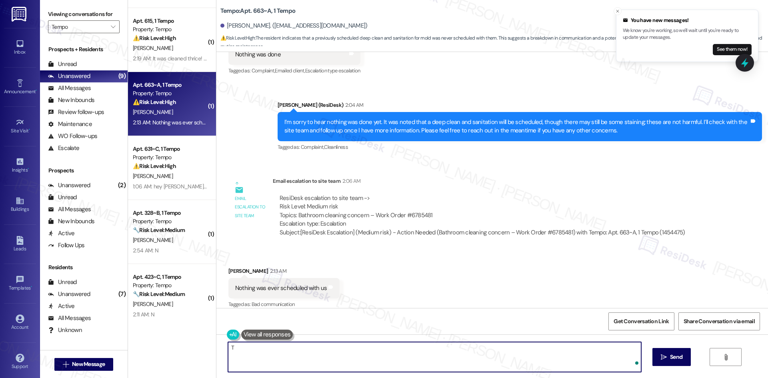
paste textarea "[PERSON_NAME] you for letting me know. I’ve already shared this with the site t…"
type textarea "Thank you for letting me know. I’ve already shared this with the site team and …"
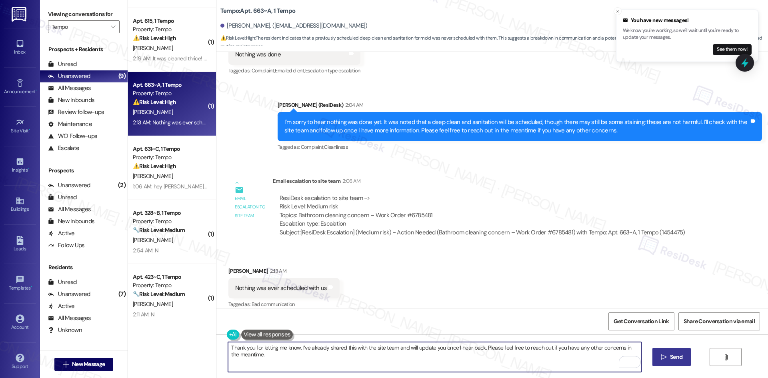
click at [662, 356] on icon "" at bounding box center [664, 357] width 6 height 6
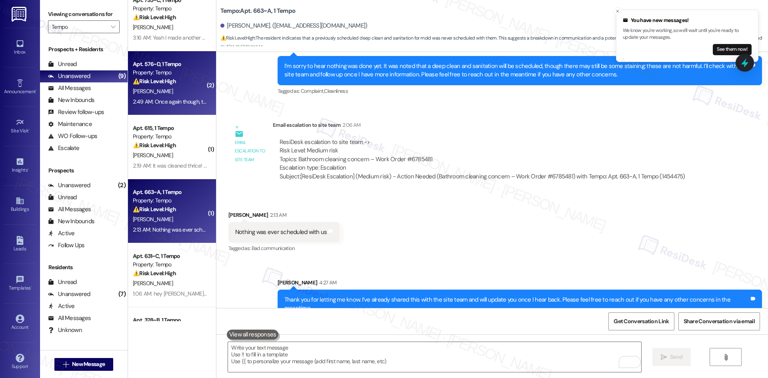
scroll to position [0, 0]
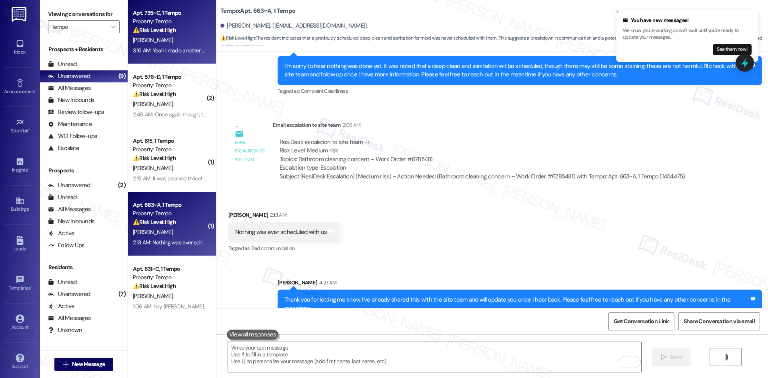
click at [178, 38] on div "[PERSON_NAME]" at bounding box center [170, 40] width 76 height 10
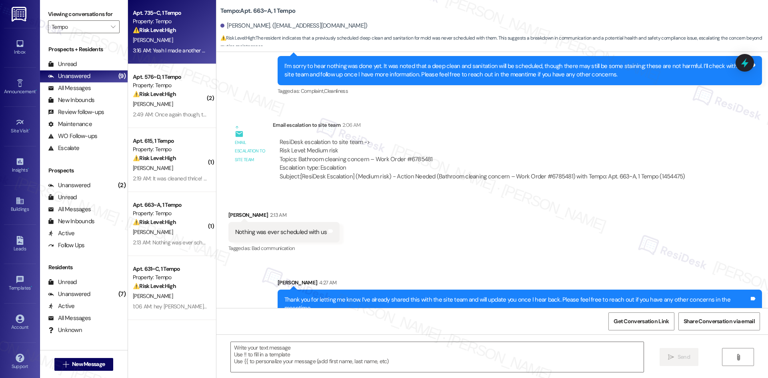
type textarea "Fetching suggested responses. Please feel free to read through the conversation…"
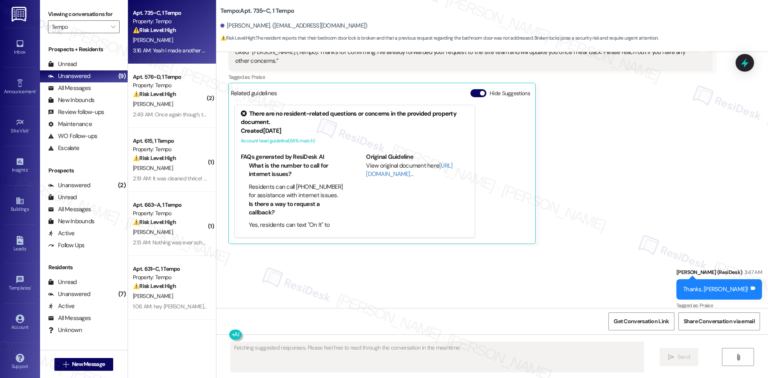
scroll to position [650, 0]
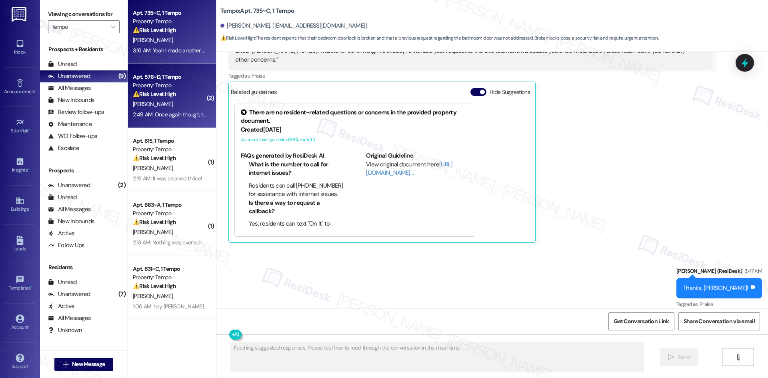
click at [147, 89] on div "Property: Tempo" at bounding box center [170, 85] width 74 height 8
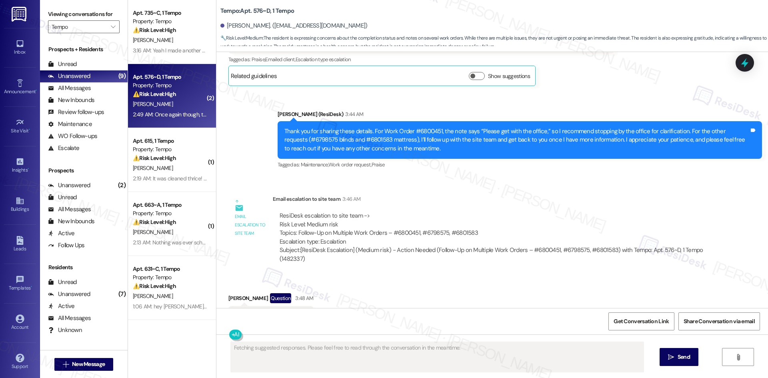
scroll to position [724, 0]
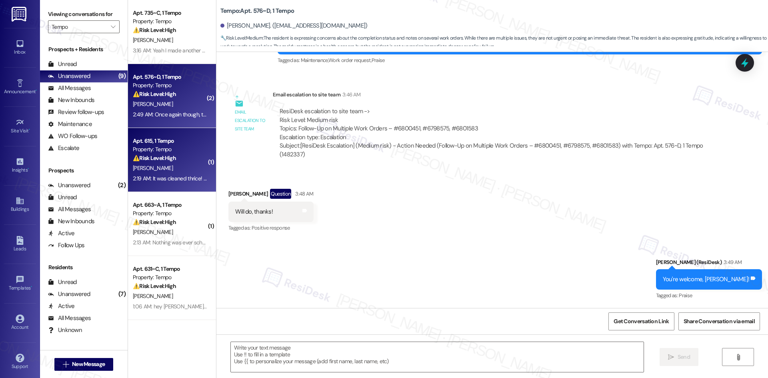
click at [182, 157] on div "⚠️ Risk Level: High The resident reports that the washer is leaving foam in clo…" at bounding box center [170, 158] width 74 height 8
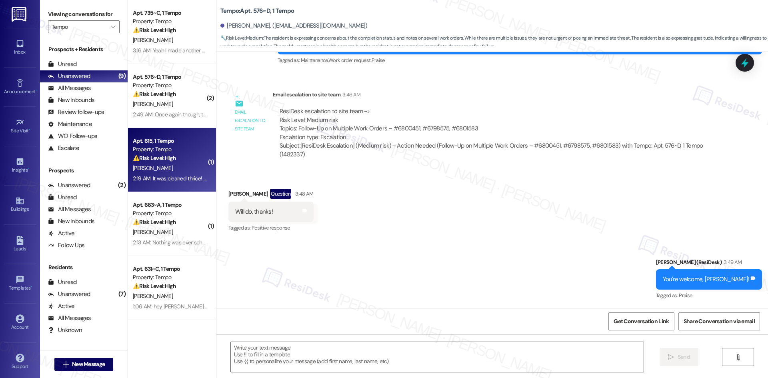
type textarea "Fetching suggested responses. Please feel free to read through the conversation…"
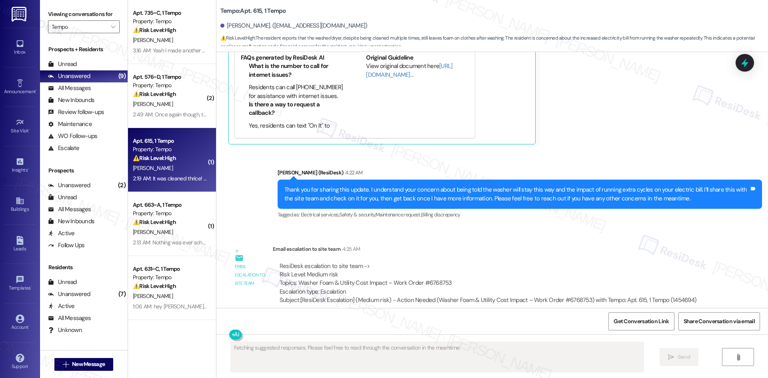
scroll to position [675, 0]
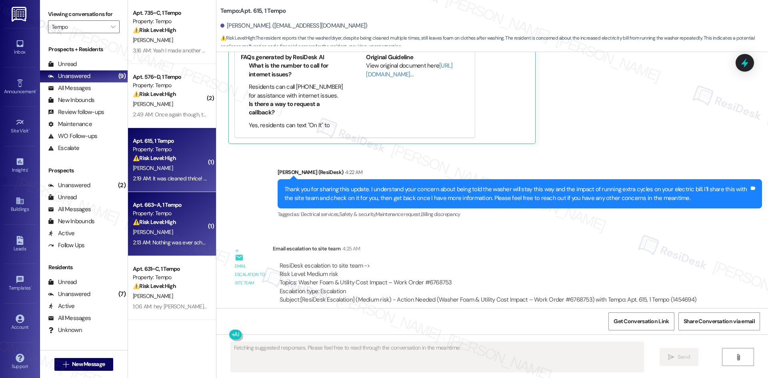
click at [176, 209] on div "Apt. 663~A, 1 Tempo" at bounding box center [170, 205] width 74 height 8
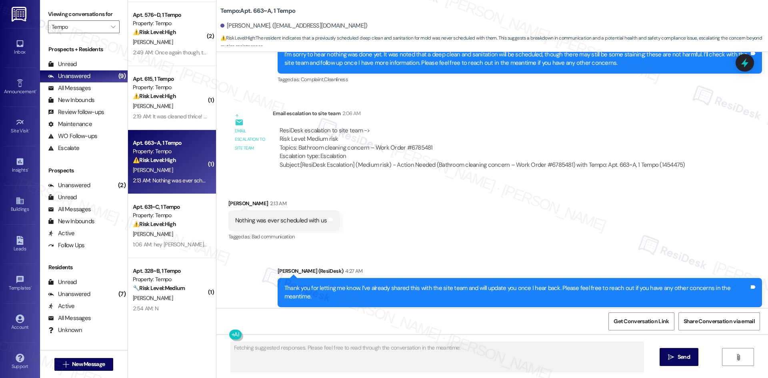
scroll to position [160, 0]
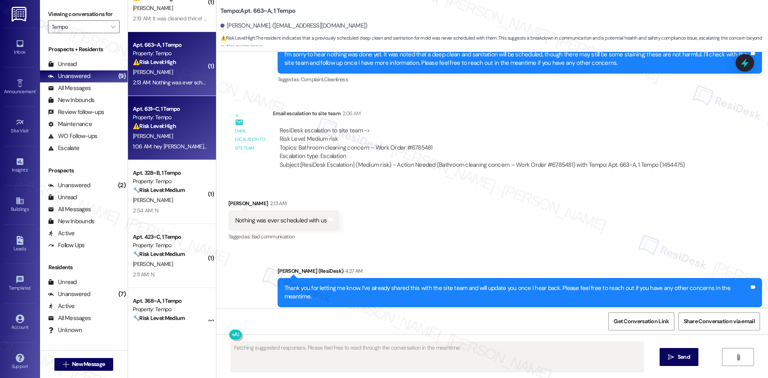
click at [160, 156] on div "Apt. 631~C, 1 Tempo Property: Tempo ⚠️ Risk Level: High The resident indicates …" at bounding box center [172, 128] width 88 height 64
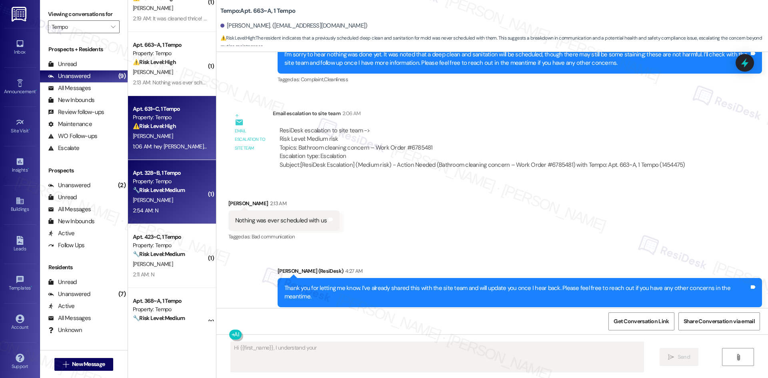
scroll to position [297, 0]
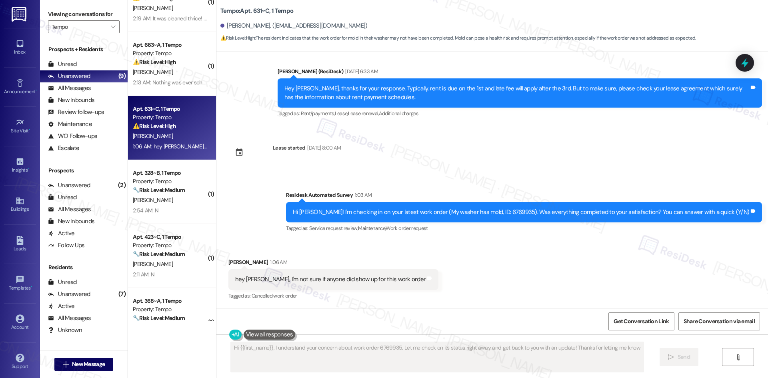
type textarea "Hi {{first_name}}, I understand your concern about work order 6769935. Let me c…"
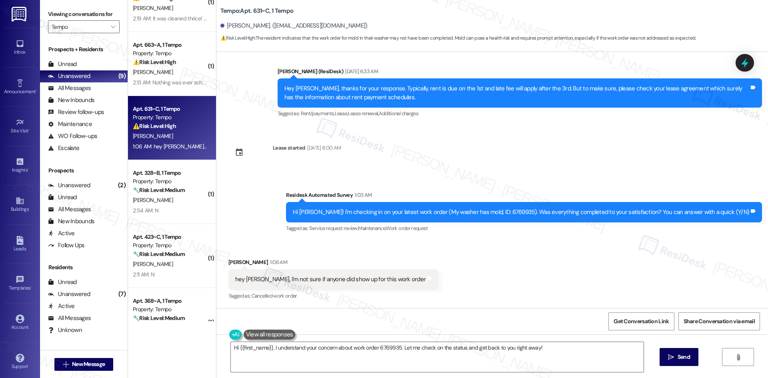
click at [448, 270] on div "Received via SMS [PERSON_NAME] 1:06 AM hey [PERSON_NAME], I'm not sure if anyon…" at bounding box center [492, 274] width 552 height 68
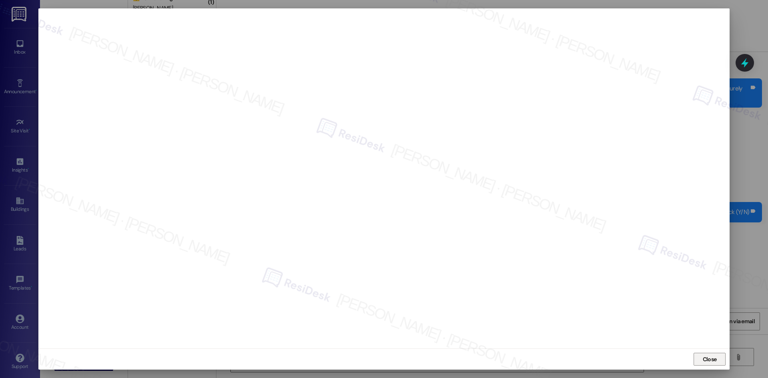
click at [717, 364] on span "Close" at bounding box center [709, 359] width 17 height 12
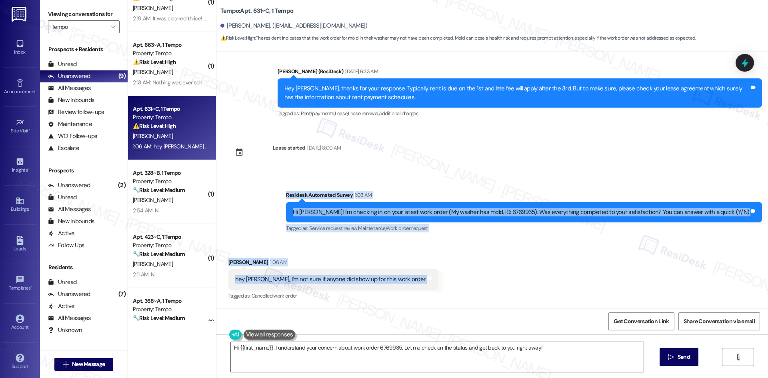
drag, startPoint x: 310, startPoint y: 191, endPoint x: 412, endPoint y: 283, distance: 137.6
click at [412, 283] on div "WO Opened request: No desk and... [DATE] 3:05 PM Status : New Show details Surv…" at bounding box center [492, 180] width 552 height 256
copy div "Residesk Automated Survey 1:03 AM Hi [PERSON_NAME]! I'm checking in on your lat…"
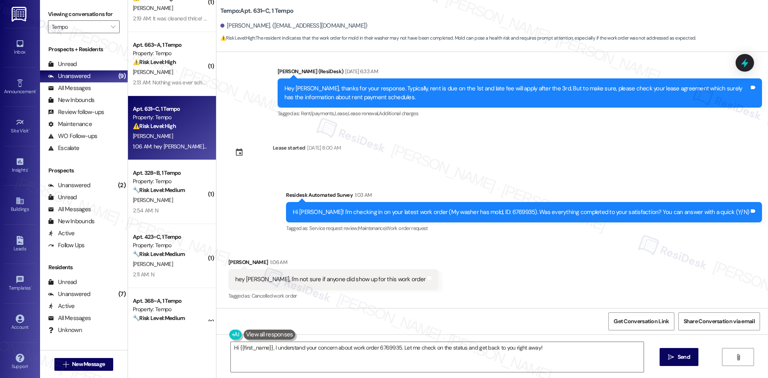
click at [628, 296] on div "Received via SMS [PERSON_NAME] 1:06 AM hey [PERSON_NAME], I'm not sure if anyon…" at bounding box center [492, 274] width 552 height 68
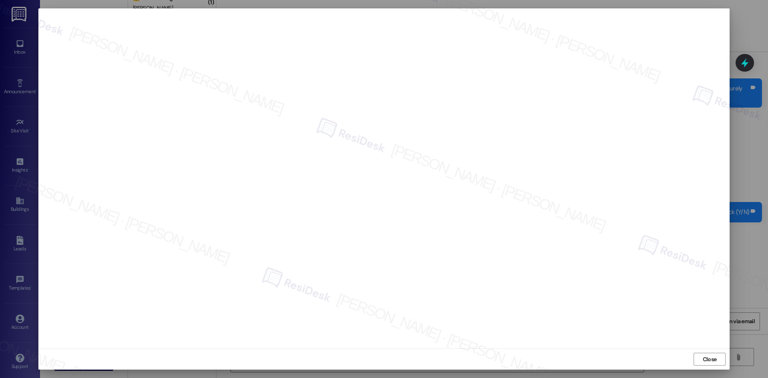
click at [715, 362] on span "Close" at bounding box center [710, 359] width 14 height 8
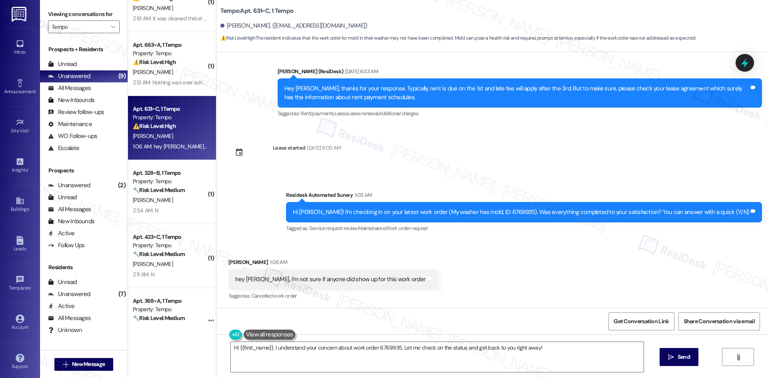
click at [320, 196] on div "Survey, sent via SMS Residesk Automated Survey 1:03 AM Hi [PERSON_NAME]! I'm ch…" at bounding box center [524, 213] width 488 height 56
click at [390, 362] on textarea "Hi {{first_name}}, I understand your concern about work order 6769935. Let me c…" at bounding box center [437, 357] width 413 height 30
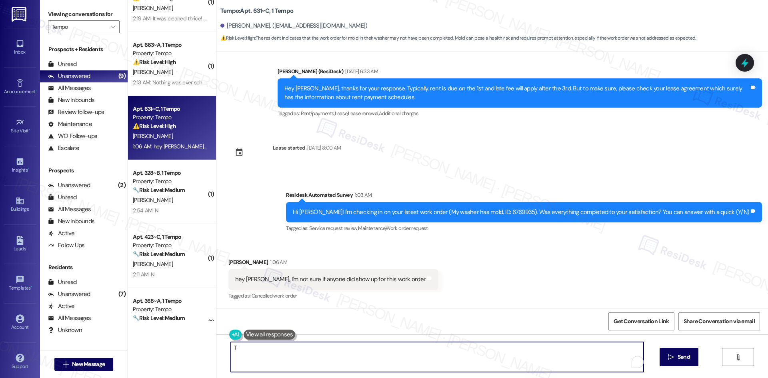
paste textarea "[PERSON_NAME] you for your message! Could you let me know if the washer issue i…"
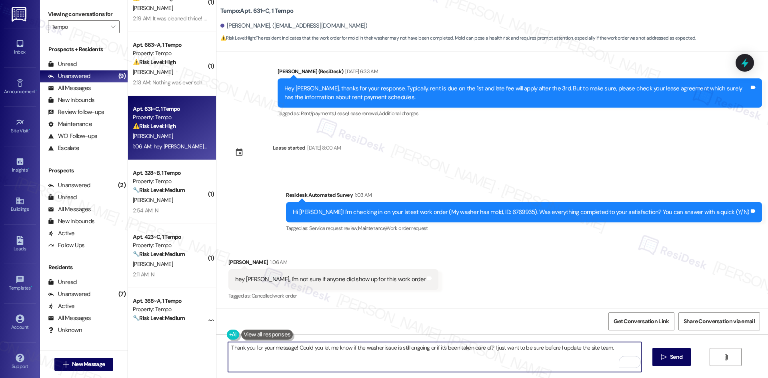
click at [316, 347] on textarea "Thank you for your message! Could you let me know if the washer issue is still …" at bounding box center [434, 357] width 413 height 30
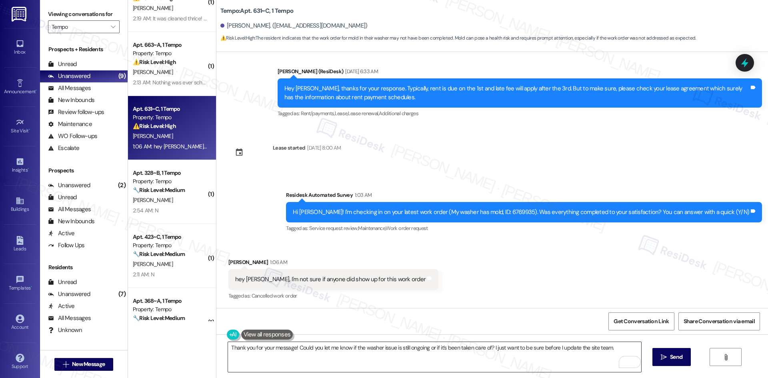
click at [354, 365] on textarea "Thank you for your message! Could you let me know if the washer issue is still …" at bounding box center [434, 357] width 413 height 30
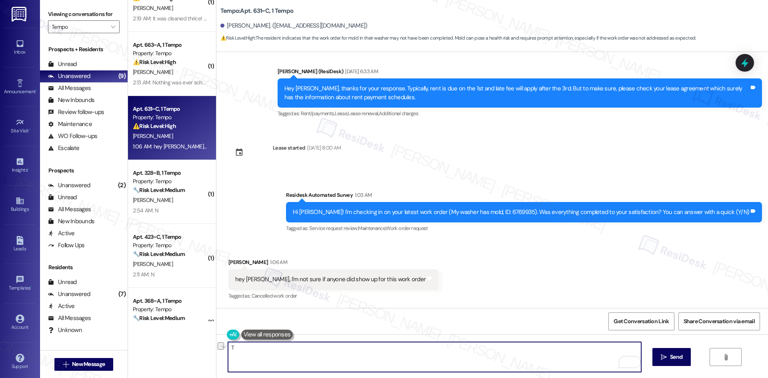
paste textarea "[PERSON_NAME] for letting me know. Could you please check if the washer issue h…"
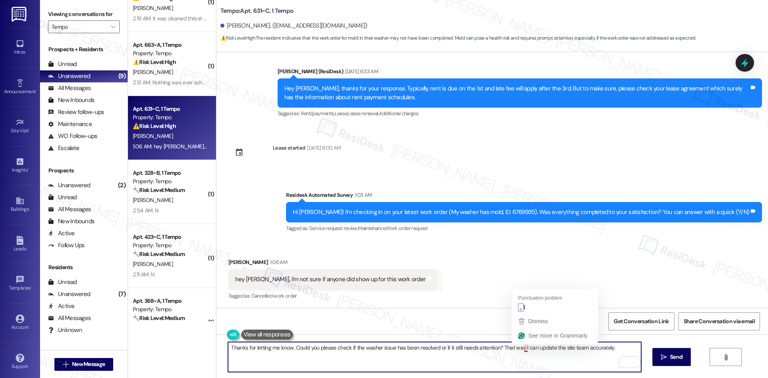
click at [520, 346] on textarea "Thanks for letting me know. Could you please check if the washer issue has been…" at bounding box center [434, 357] width 413 height 30
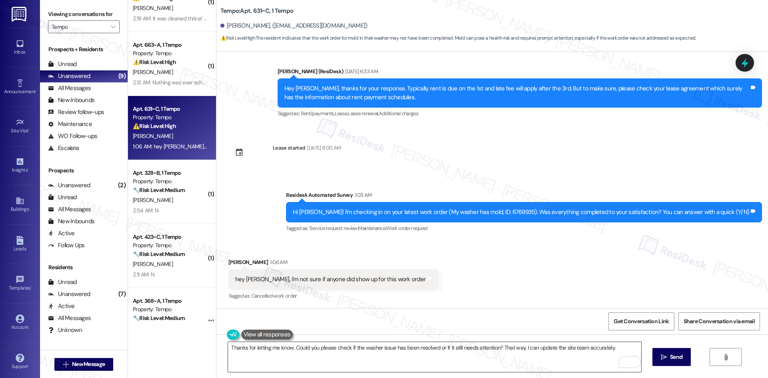
click at [345, 348] on textarea "Thanks for letting me know. Could you please check if the washer issue has been…" at bounding box center [434, 357] width 413 height 30
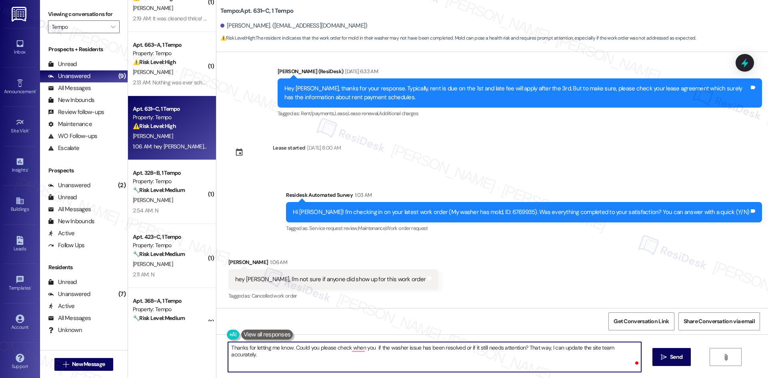
paste textarea "[PERSON_NAME] for letting me know. Could you please check if the washer issue h…"
click at [373, 347] on textarea "Thanks for letting me know. Could you please check when you an if the washer is…" at bounding box center [434, 357] width 413 height 30
click at [378, 356] on textarea "Thanks for letting me know. Could you please check when you an if the washer is…" at bounding box center [434, 357] width 413 height 30
click at [371, 350] on textarea "Thanks for letting me know. Could you please check when you an if the washer is…" at bounding box center [434, 357] width 413 height 30
click at [331, 348] on textarea "Thanks for letting me know. Could you please check when you an if the washer is…" at bounding box center [434, 357] width 413 height 30
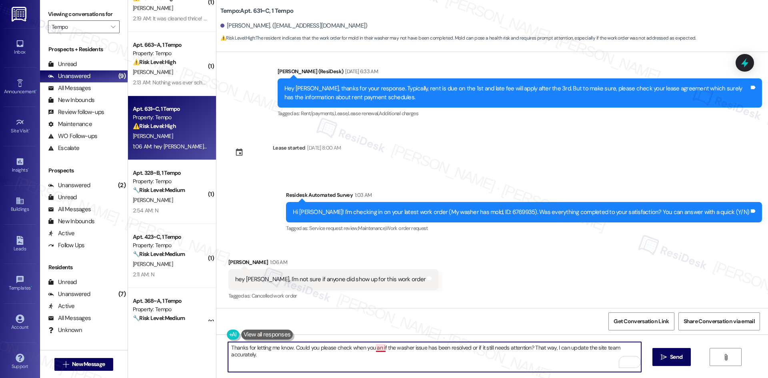
click at [371, 346] on textarea "Thanks for letting me know. Could you please check when you an if the washer is…" at bounding box center [434, 357] width 413 height 30
click at [370, 346] on textarea "Thanks for letting me know. Could you please check when you an if the washer is…" at bounding box center [434, 357] width 413 height 30
paste textarea "c"
click at [388, 353] on textarea "Thanks for letting me know. Could you please check when you can if the washer i…" at bounding box center [434, 357] width 413 height 30
drag, startPoint x: 411, startPoint y: 362, endPoint x: 456, endPoint y: 362, distance: 44.4
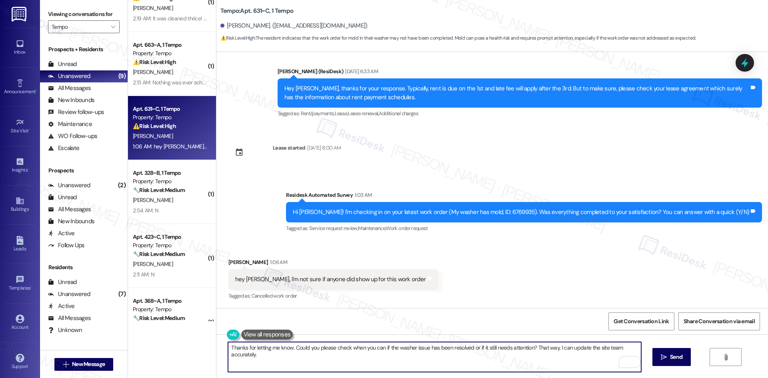
click at [416, 362] on textarea "Thanks for letting me know. Could you please check when you can if the washer i…" at bounding box center [434, 357] width 413 height 30
click at [486, 362] on textarea "Thanks for letting me know. Could you please check when you can if the washer i…" at bounding box center [434, 357] width 413 height 30
click at [374, 347] on textarea "Thanks for letting me know. Could you please check when you can if the washer i…" at bounding box center [434, 357] width 413 height 30
click at [470, 347] on textarea "Thanks for letting me know. Could you please check when you can, if the washer …" at bounding box center [434, 357] width 413 height 30
click at [495, 361] on textarea "Thanks for letting me know. Could you please check when you can, if the washer …" at bounding box center [434, 357] width 413 height 30
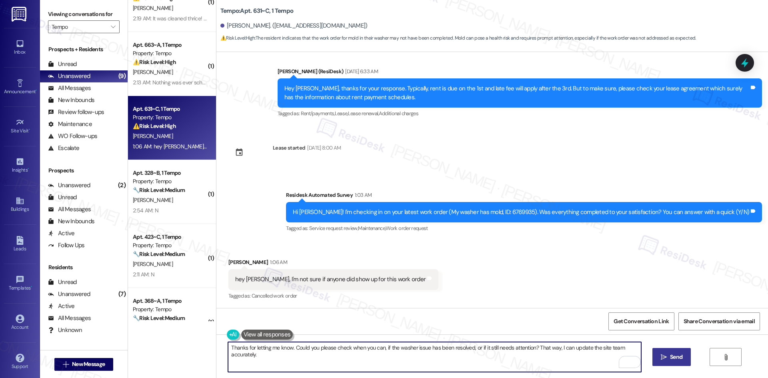
type textarea "Thanks for letting me know. Could you please check when you can, if the washer …"
click at [682, 358] on span "Send" at bounding box center [676, 357] width 16 height 8
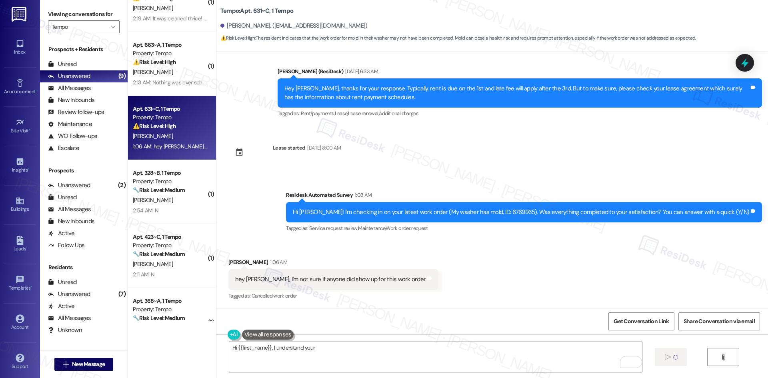
scroll to position [353, 0]
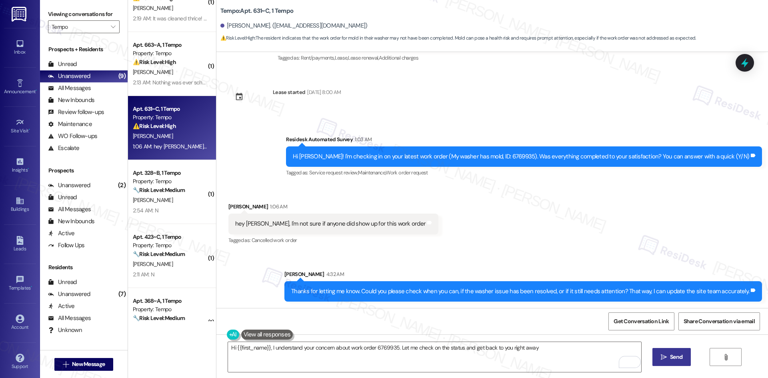
type textarea "Hi {{first_name}}, I understand your concern about work order 6769935. Let me c…"
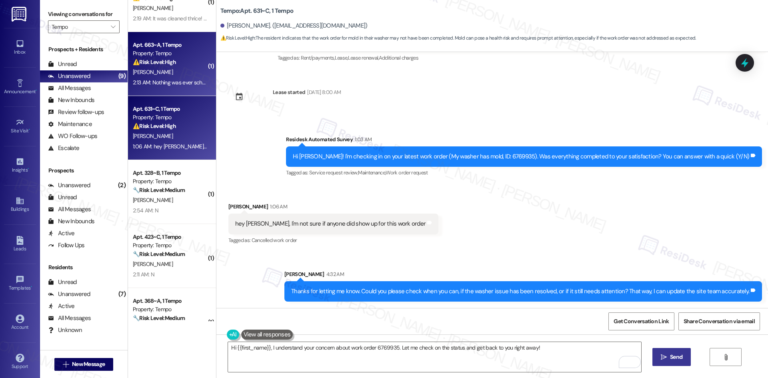
click at [173, 47] on div "Apt. 663~A, 1 Tempo" at bounding box center [170, 45] width 74 height 8
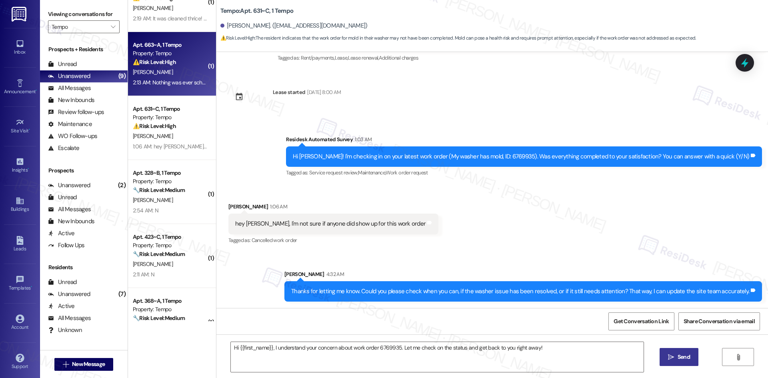
type textarea "Fetching suggested responses. Please feel free to read through the conversation…"
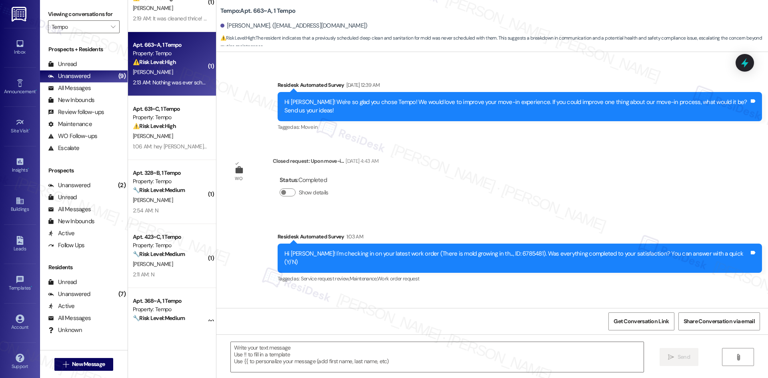
type textarea "Fetching suggested responses. Please feel free to read through the conversation…"
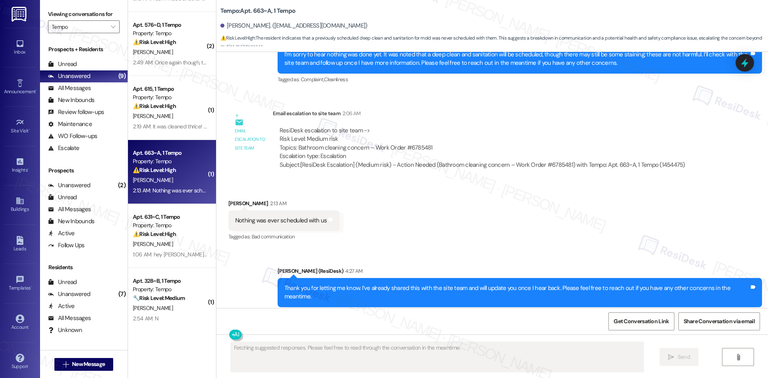
scroll to position [40, 0]
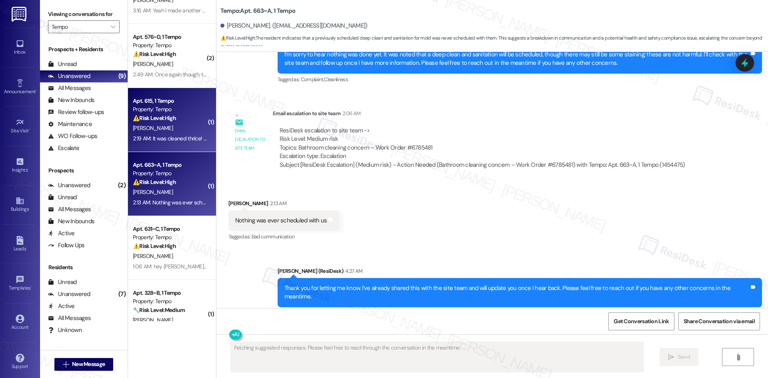
click at [182, 118] on div "⚠️ Risk Level: High The resident reports that the washer is leaving foam in clo…" at bounding box center [170, 118] width 74 height 8
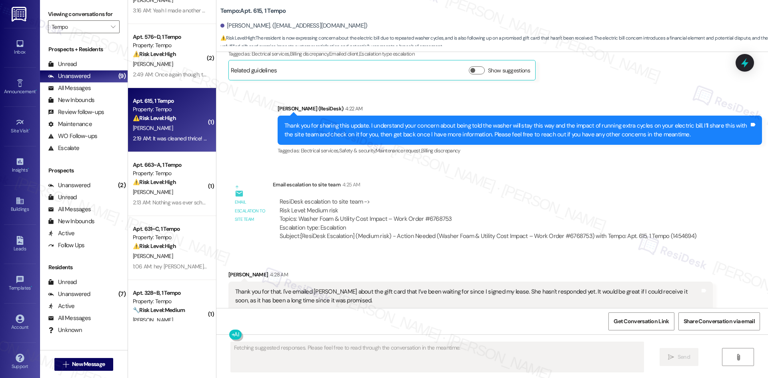
scroll to position [611, 0]
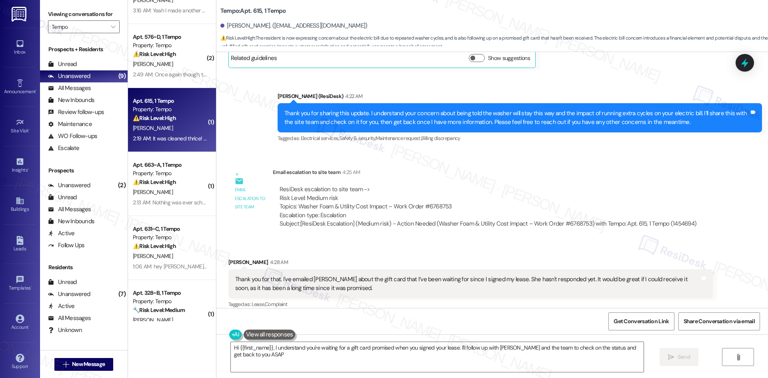
type textarea "Hi {{first_name}}, I understand you're waiting for a gift card promised when yo…"
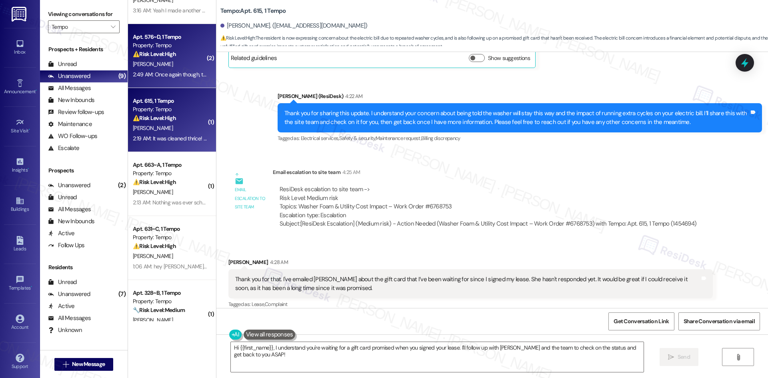
click at [167, 81] on div "Apt. 576~D, 1 Tempo Property: Tempo ⚠️ Risk Level: High The resident is reporti…" at bounding box center [172, 56] width 88 height 64
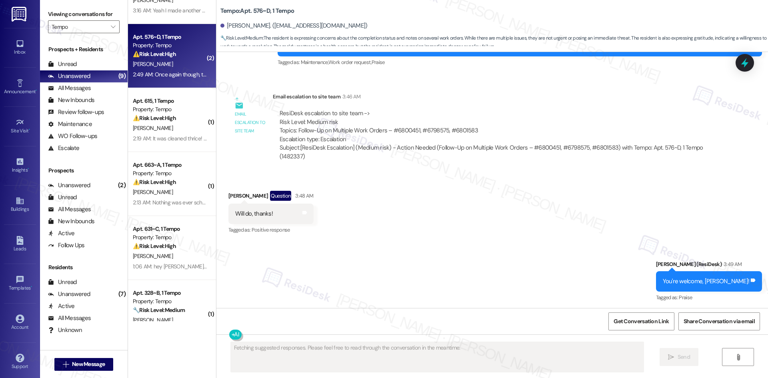
scroll to position [724, 0]
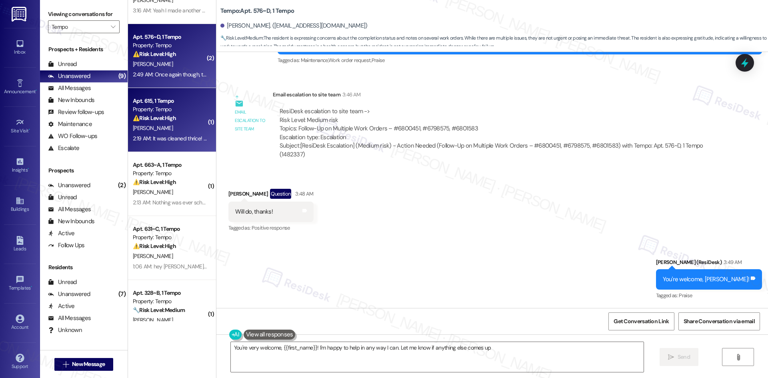
type textarea "You're very welcome, {{first_name}}! I'm happy to help in any way I can. Let me…"
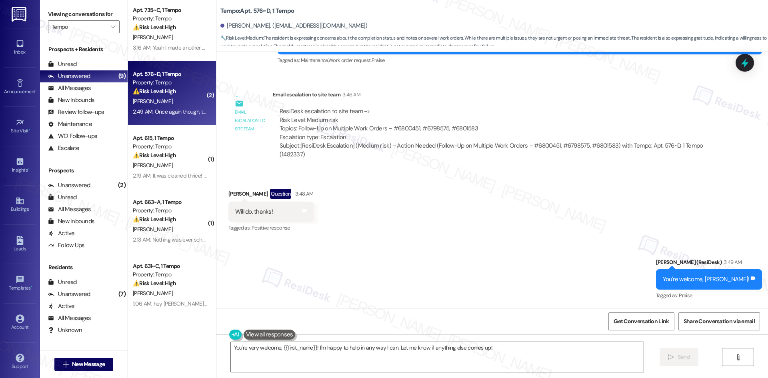
scroll to position [0, 0]
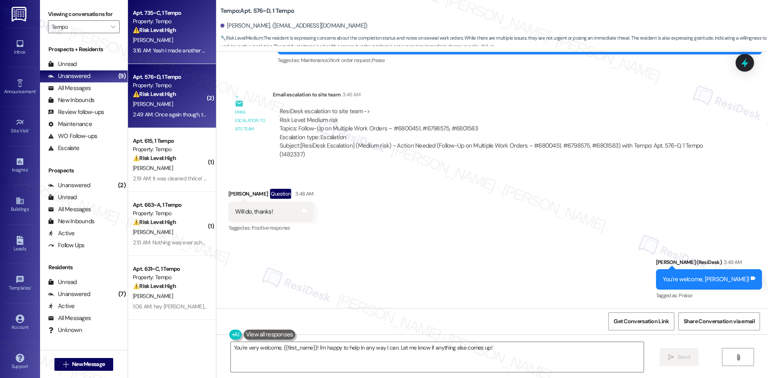
click at [173, 55] on div "3:16 AM: Yeah I made another request since my previous request about the bathro…" at bounding box center [170, 51] width 76 height 10
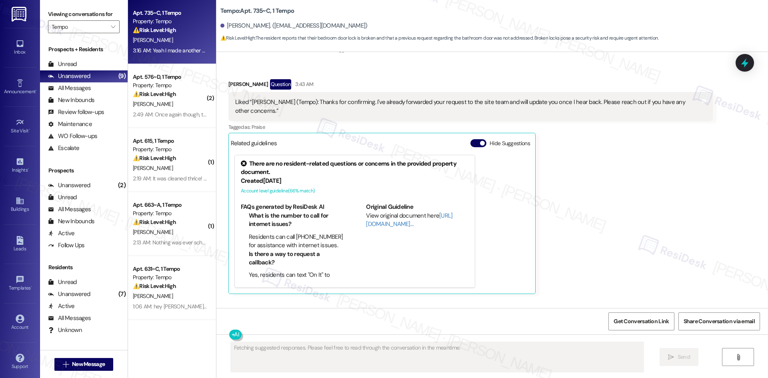
scroll to position [650, 0]
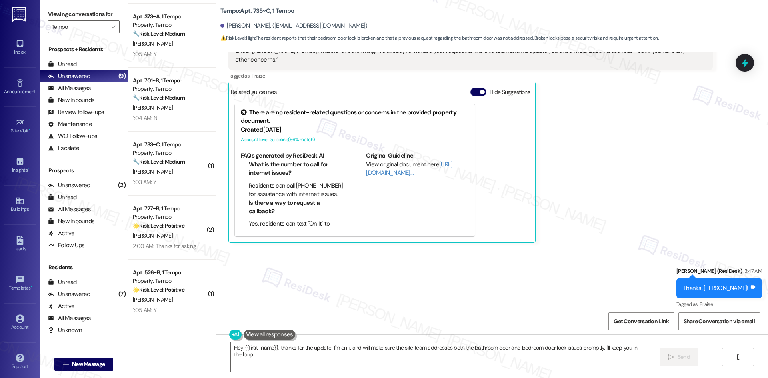
type textarea "Hey {{first_name}}, thanks for the update! I'm on it and will make sure the sit…"
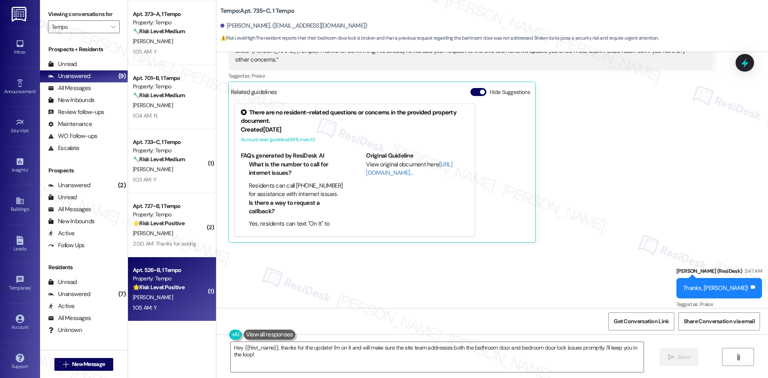
click at [177, 308] on div "1:05 AM: Y 1:05 AM: Y" at bounding box center [170, 308] width 76 height 10
type textarea "Fetching suggested responses. Please feel free to read through the conversation…"
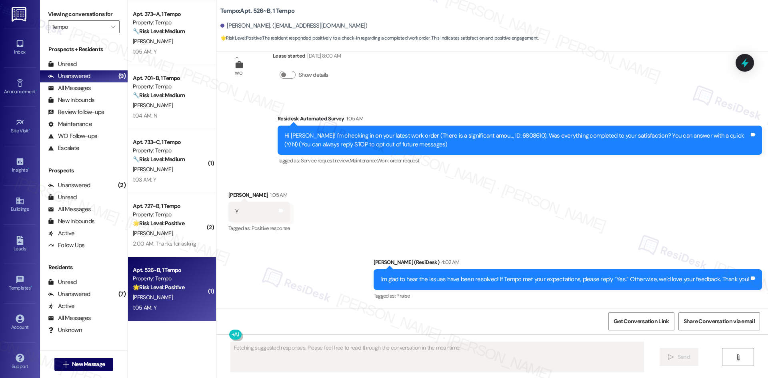
scroll to position [25, 0]
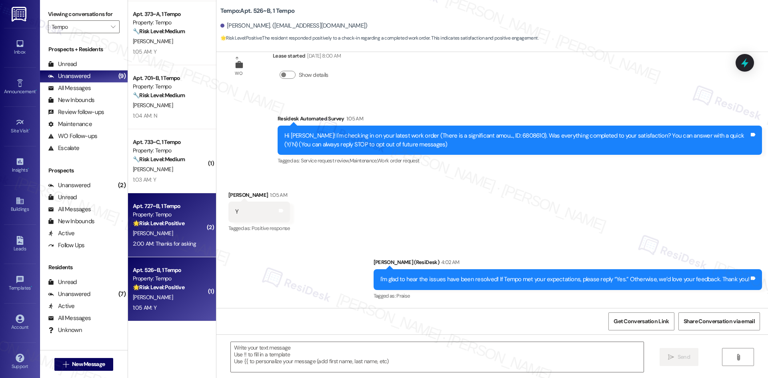
click at [158, 218] on div "Property: Tempo" at bounding box center [170, 214] width 74 height 8
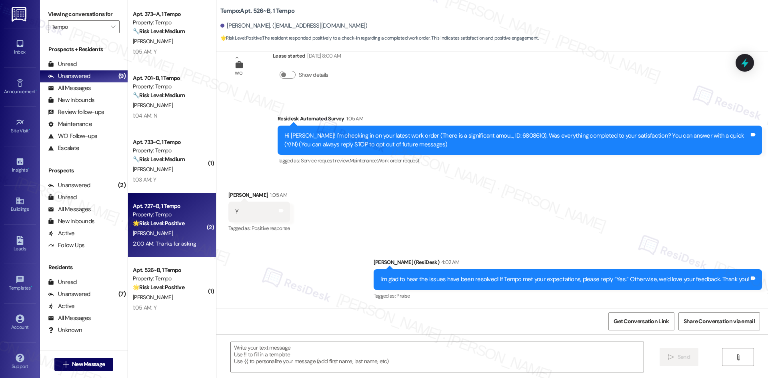
type textarea "Fetching suggested responses. Please feel free to read through the conversation…"
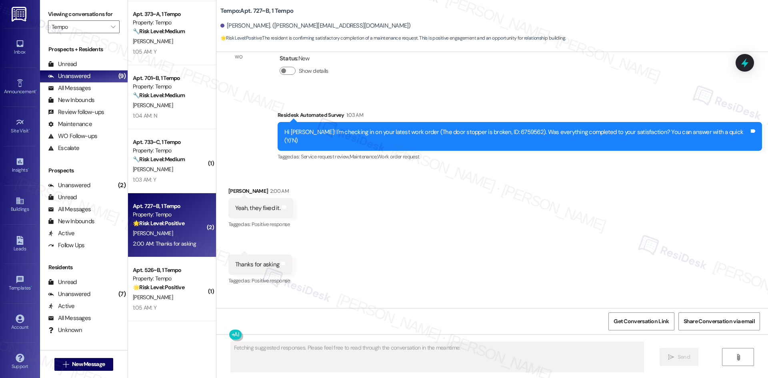
scroll to position [284, 0]
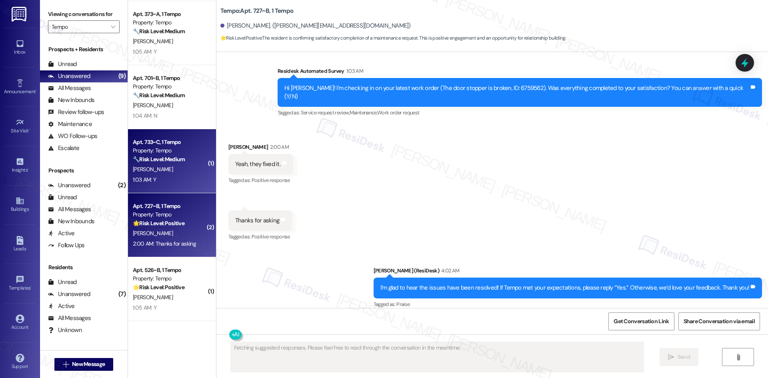
click at [176, 146] on div "Apt. 733~C, 1 Tempo" at bounding box center [170, 142] width 74 height 8
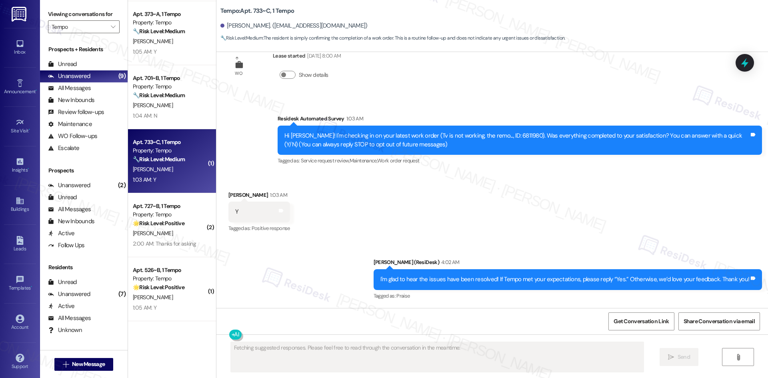
scroll to position [25, 0]
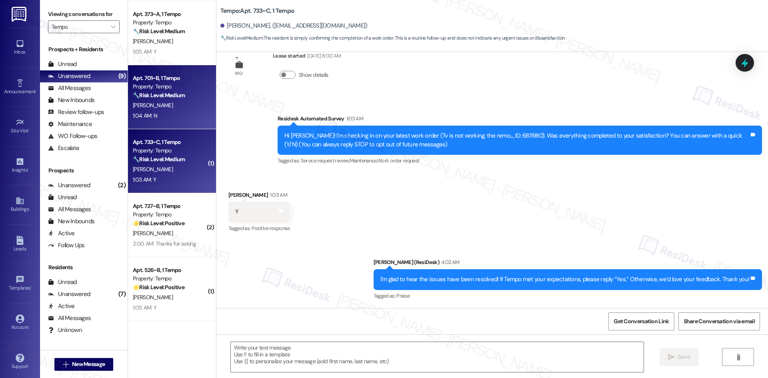
click at [163, 100] on div "[PERSON_NAME]" at bounding box center [170, 105] width 76 height 10
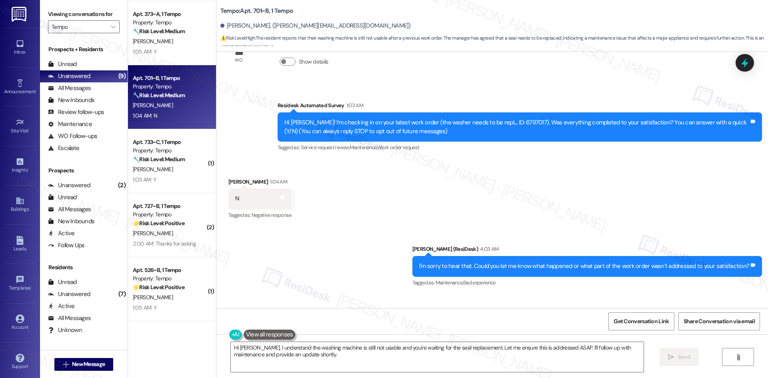
scroll to position [40, 0]
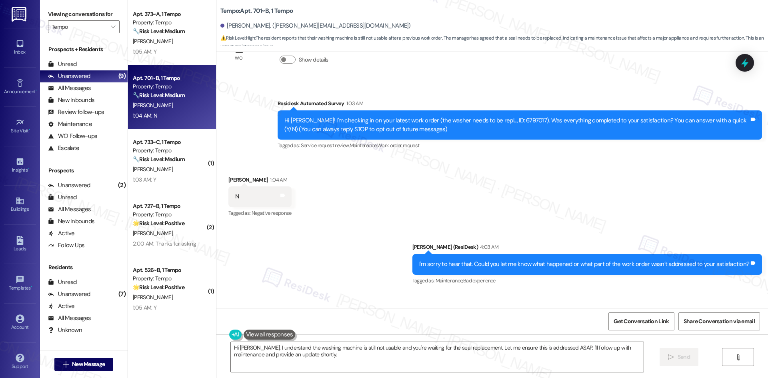
click at [486, 191] on div "Received via SMS [PERSON_NAME] 1:04 AM N Tags and notes Tagged as: Negative res…" at bounding box center [492, 192] width 552 height 68
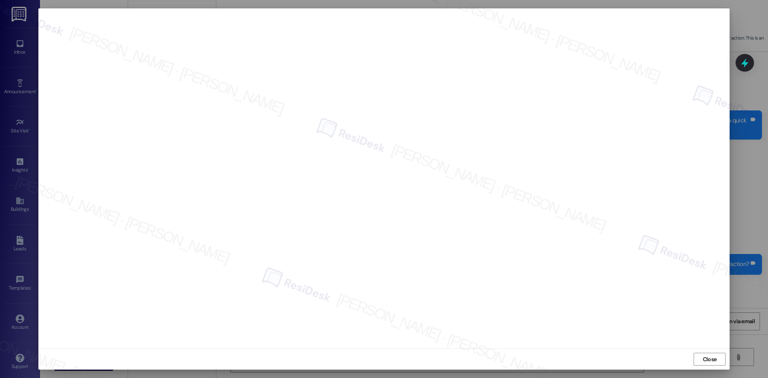
click at [713, 361] on span "Close" at bounding box center [710, 359] width 14 height 8
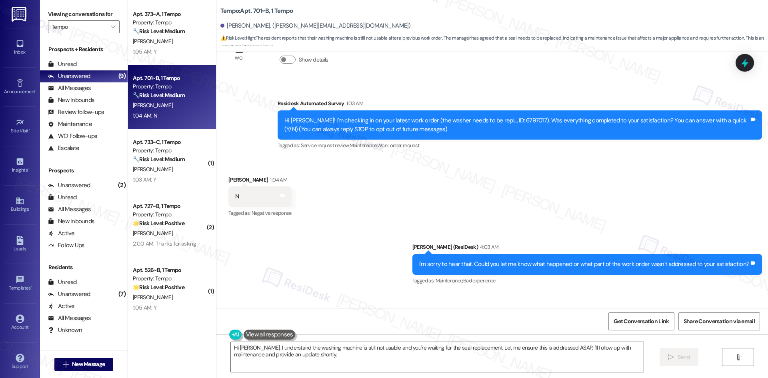
click at [338, 236] on div "Sent via SMS [PERSON_NAME] (ResiDesk) 4:03 AM I'm sorry to hear that. Could you…" at bounding box center [492, 259] width 552 height 68
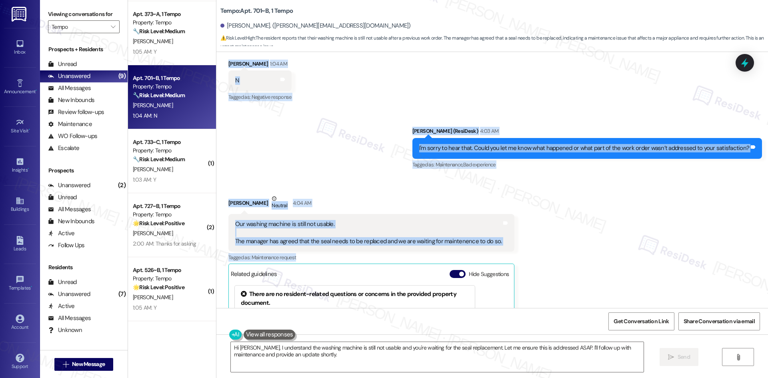
scroll to position [159, 0]
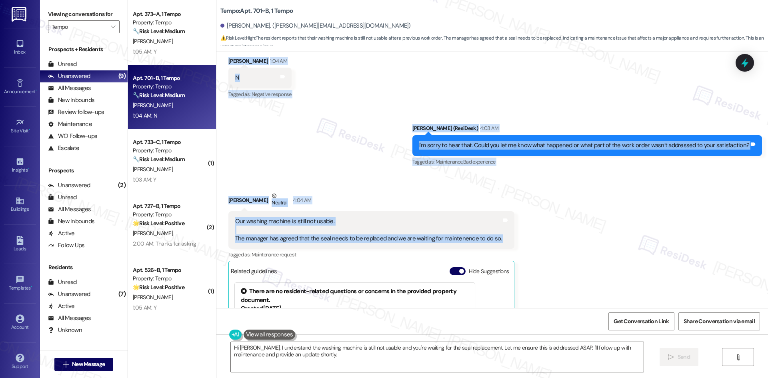
drag, startPoint x: 259, startPoint y: 63, endPoint x: 525, endPoint y: 242, distance: 320.5
click at [525, 242] on div "WO Lease started [DATE] 8:00 AM Show details Survey, sent via SMS Residesk Auto…" at bounding box center [492, 180] width 552 height 256
copy div "Loremips Dolorsita Consec 4:26 AD El Seddo! E't incididu ut la etdo magnaa enim…"
click at [335, 185] on div "Received via SMS [PERSON_NAME] Neutral 4:04 AM Our washing machine is still not…" at bounding box center [492, 301] width 552 height 254
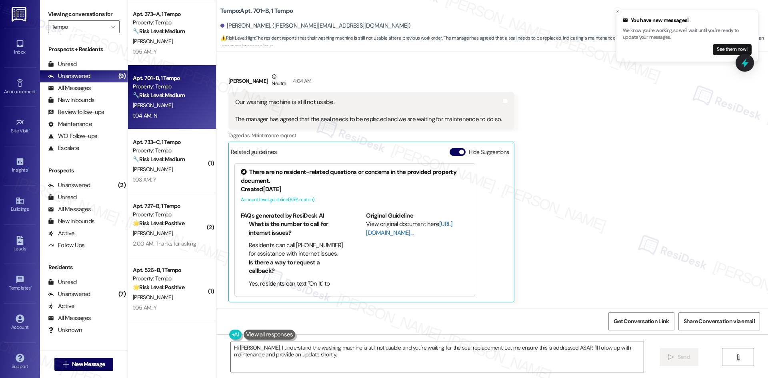
scroll to position [279, 0]
drag, startPoint x: 562, startPoint y: 182, endPoint x: 529, endPoint y: 246, distance: 71.9
click at [562, 182] on div "Received via SMS [PERSON_NAME] Neutral 4:04 AM Our washing machine is still not…" at bounding box center [492, 181] width 552 height 254
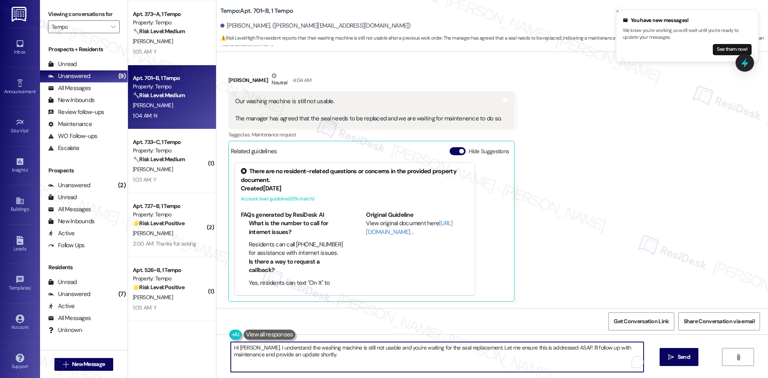
click at [308, 359] on textarea "Hi [PERSON_NAME], I understand the washing machine is still not usable and you'…" at bounding box center [437, 357] width 413 height 30
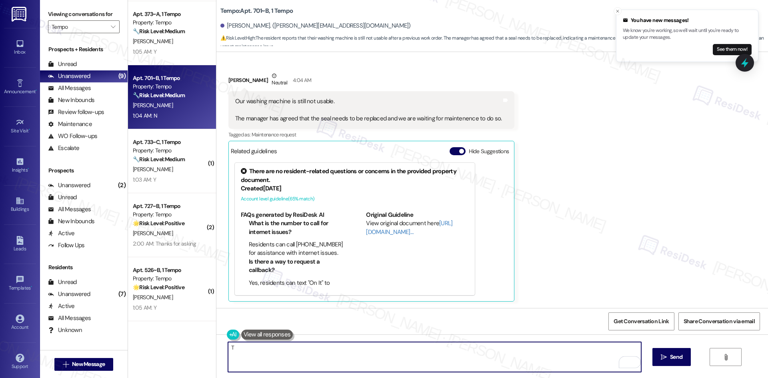
paste textarea "[PERSON_NAME] you for letting me know. I see Work Order #6819385 notes that a d…"
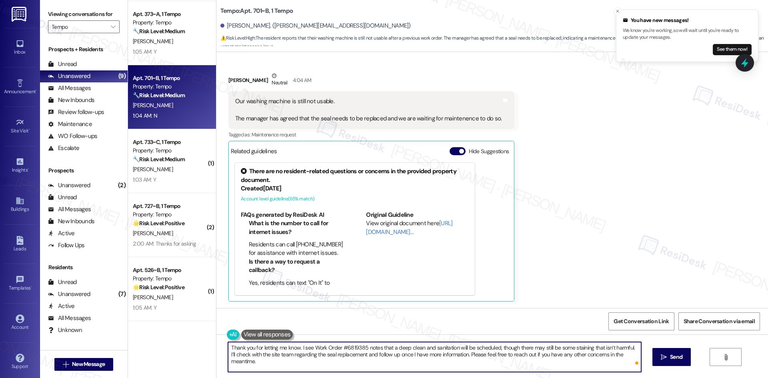
click at [308, 346] on textarea "Thank you for letting me know. I see Work Order #6819385 notes that a deep clea…" at bounding box center [434, 357] width 413 height 30
type textarea "Thank you for letting me know. I see a related Work Order #6819385 notes that a…"
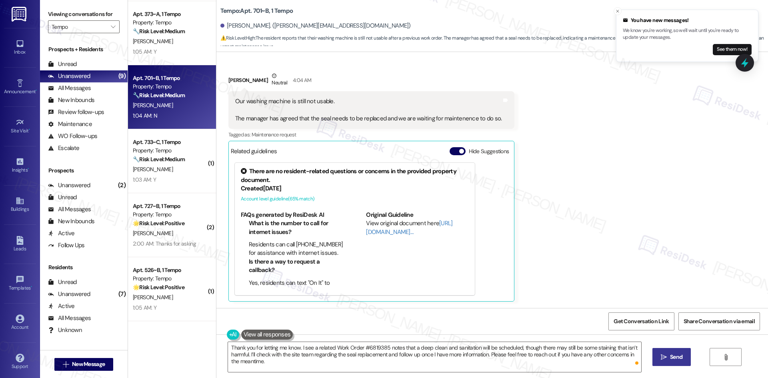
click at [671, 359] on span "Send" at bounding box center [676, 357] width 12 height 8
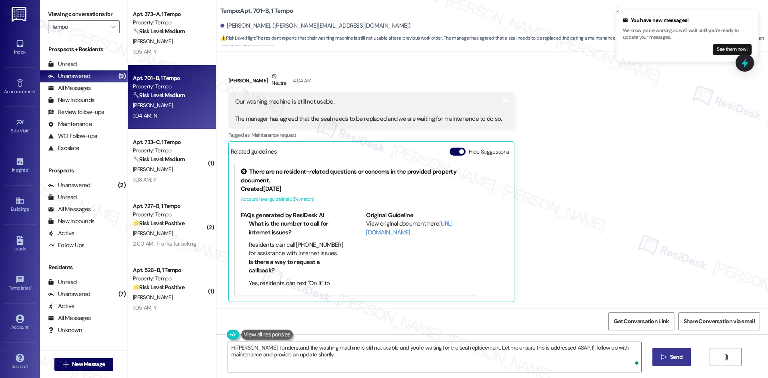
type textarea "Hi [PERSON_NAME], I understand the washing machine is still not usable and you'…"
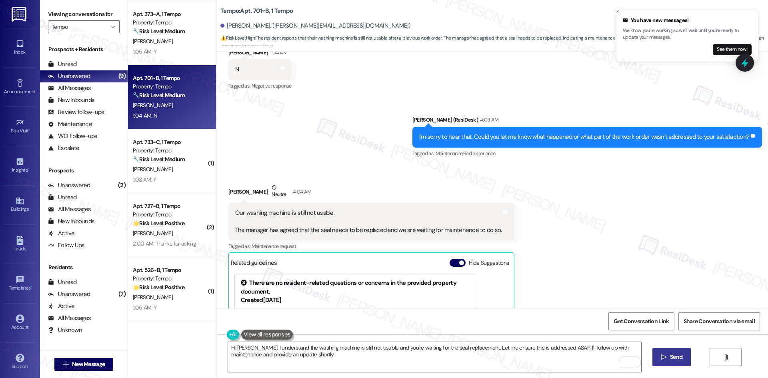
scroll to position [343, 0]
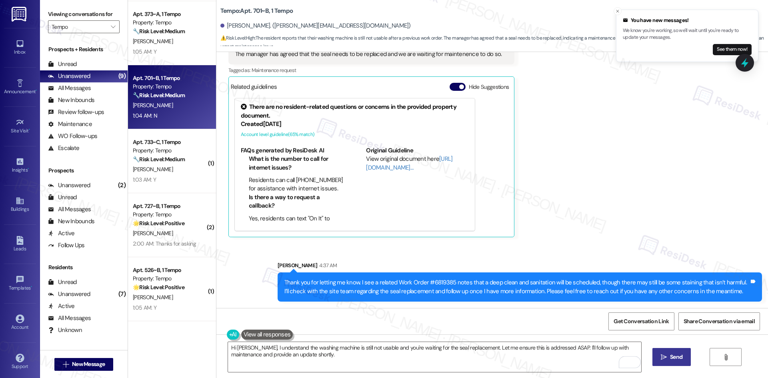
click at [613, 212] on div "Received via SMS [PERSON_NAME] Neutral 4:04 AM Our washing machine is still not…" at bounding box center [492, 116] width 552 height 254
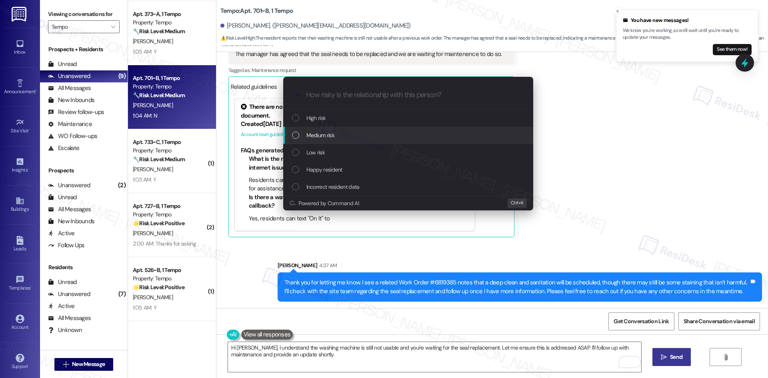
click at [361, 135] on div "Medium risk" at bounding box center [409, 135] width 234 height 9
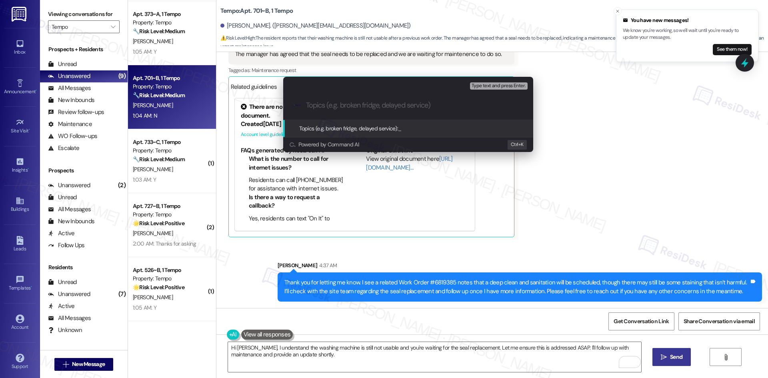
click at [329, 108] on input "Topics (e.g. broken fridge, delayed service)" at bounding box center [414, 105] width 217 height 8
paste input "Washer Still Unusable – Seal Replacement Pending (Work Orders #6797017 & #68193…"
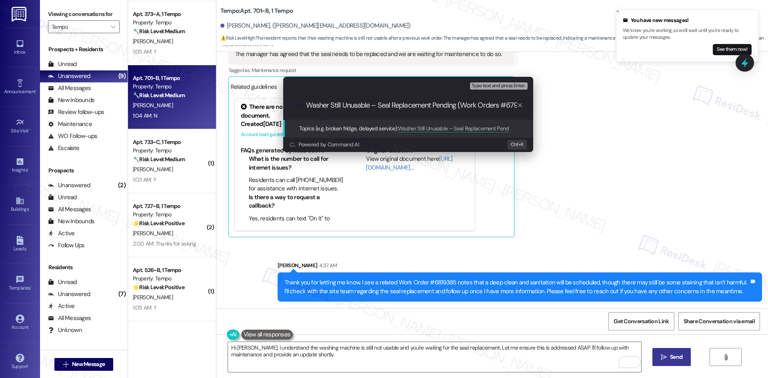
scroll to position [0, 58]
click at [470, 108] on input "Washer Still Unusable – Seal Replacement Pending (Work Orders #6797017 & #68193…" at bounding box center [411, 105] width 211 height 8
drag, startPoint x: 482, startPoint y: 104, endPoint x: 482, endPoint y: 108, distance: 4.8
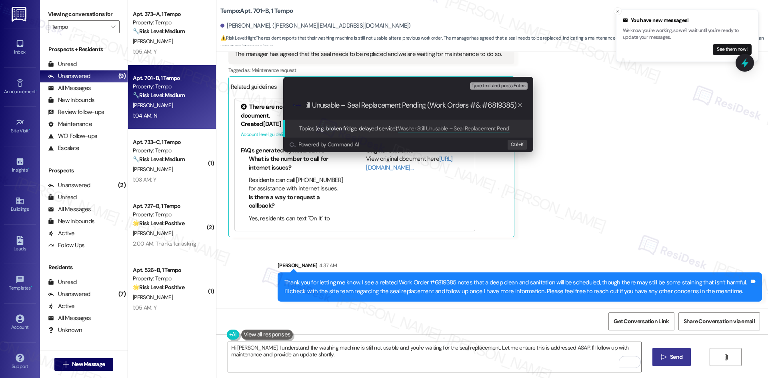
click at [482, 104] on input "Washer Still Unusable – Seal Replacement Pending (Work Orders #& #6819385)" at bounding box center [411, 105] width 211 height 8
type input "Washer Still Unusable – Seal Replacement Pending (Work Order #6819385)"
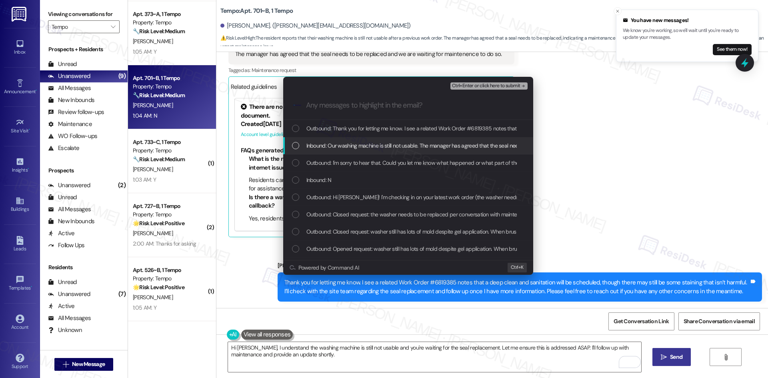
click at [449, 143] on span "Inbound: Our washing machine is still not usable. The manager has agreed that t…" at bounding box center [486, 145] width 360 height 9
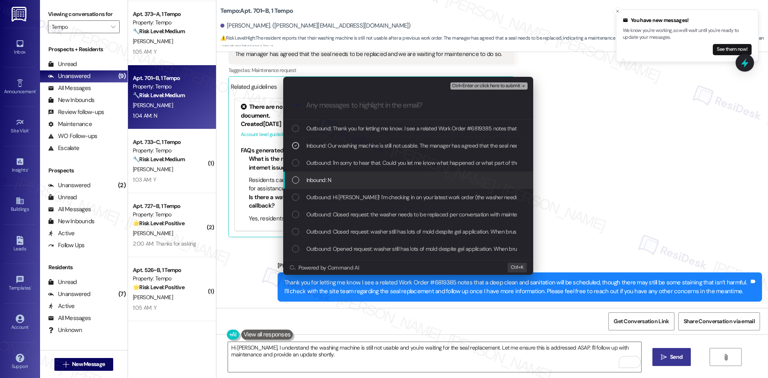
click at [404, 183] on div "Inbound: N" at bounding box center [409, 180] width 234 height 9
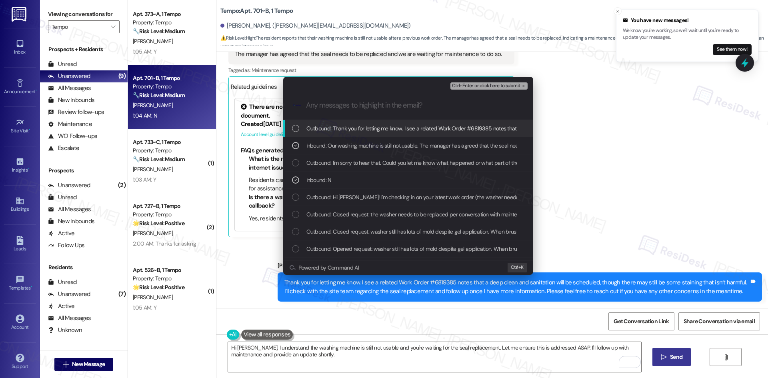
click at [632, 135] on div "Escalate Conversation Medium risk Washer Still Unusable – Seal Replacement Pend…" at bounding box center [384, 189] width 768 height 378
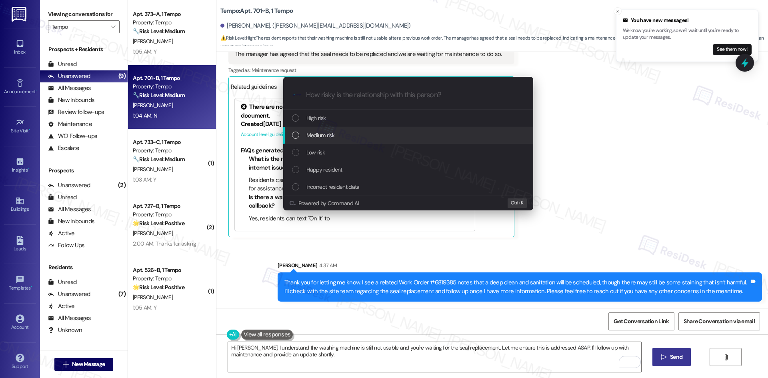
click at [397, 131] on div "Medium risk" at bounding box center [409, 135] width 234 height 9
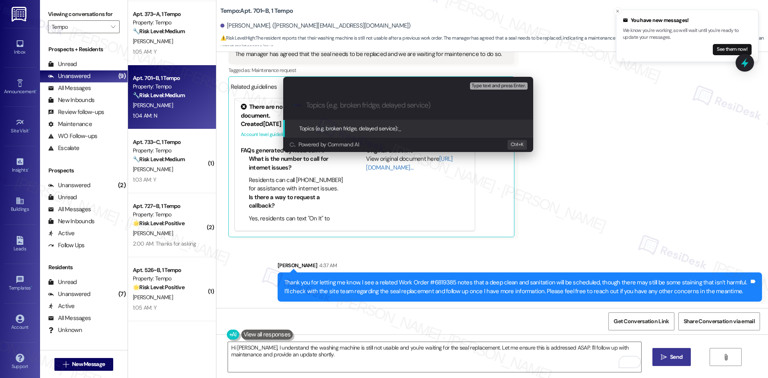
click at [458, 105] on input "Topics (e.g. broken fridge, delayed service)" at bounding box center [414, 105] width 217 height 8
paste input "Washer Still Unusable – Seal Replacement Pending (Work Orders #6797017 & #68193…"
type input "Washer Still Unusable – Seal Replacement Pending (Work Orders #6797017 & #68193…"
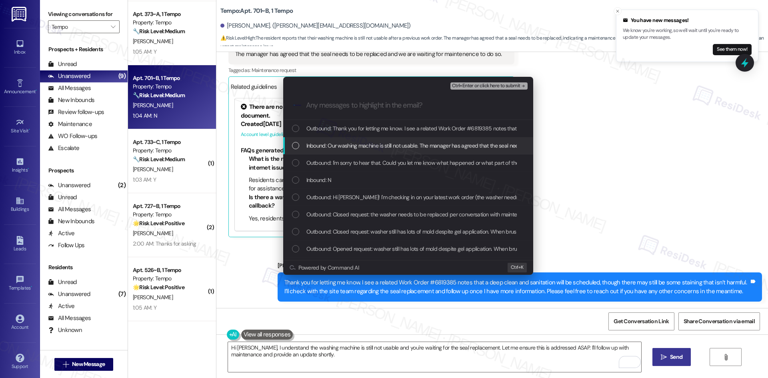
click at [384, 146] on span "Inbound: Our washing machine is still not usable. The manager has agreed that t…" at bounding box center [486, 145] width 360 height 9
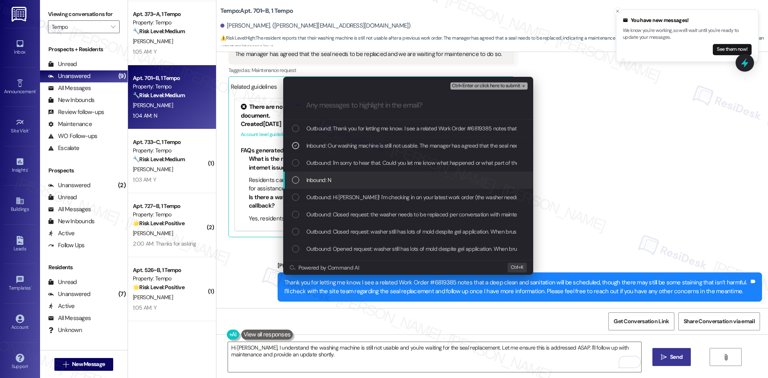
click at [335, 178] on div "Inbound: N" at bounding box center [409, 180] width 234 height 9
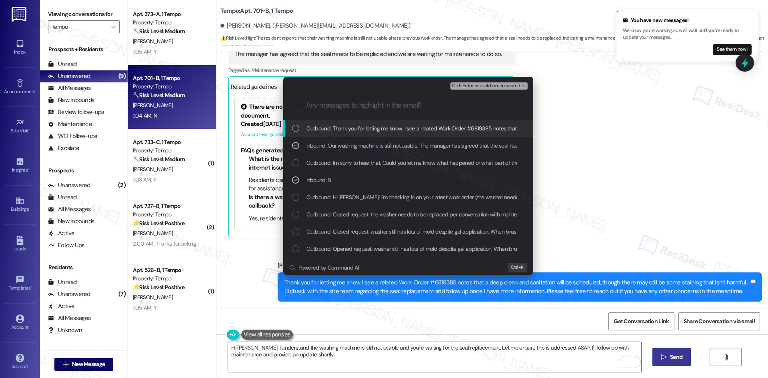
click at [508, 87] on span "Ctrl+Enter or click here to submit" at bounding box center [486, 86] width 68 height 6
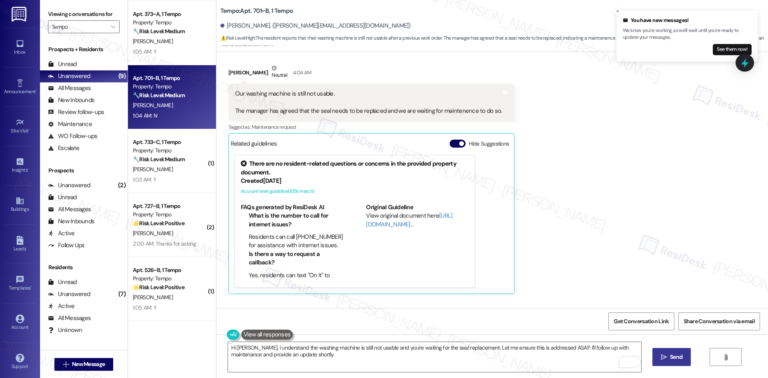
scroll to position [278, 0]
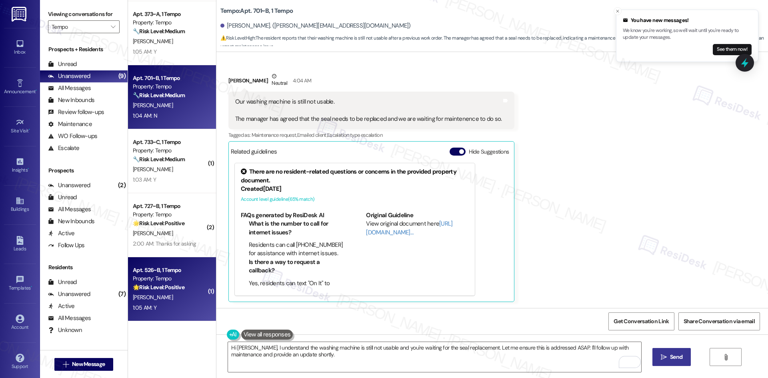
click at [173, 288] on strong "🌟 Risk Level: Positive" at bounding box center [159, 287] width 52 height 7
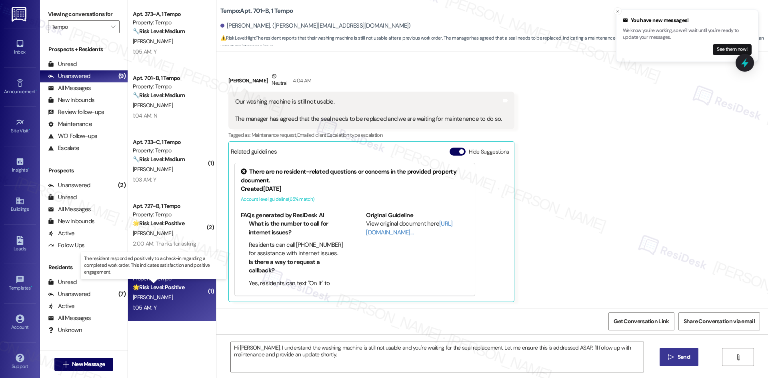
type textarea "Fetching suggested responses. Please feel free to read through the conversation…"
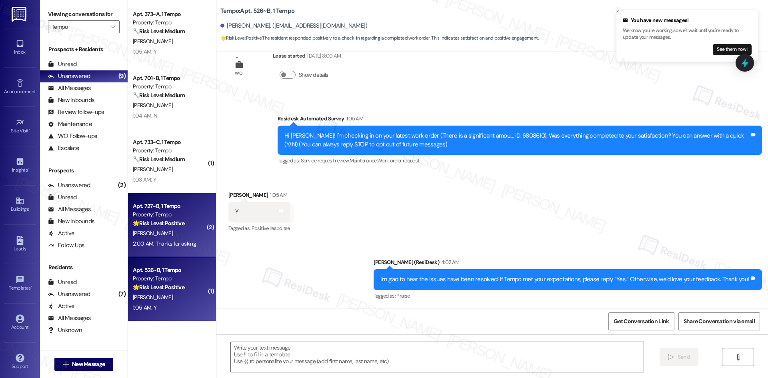
click at [163, 236] on div "[PERSON_NAME]" at bounding box center [170, 233] width 76 height 10
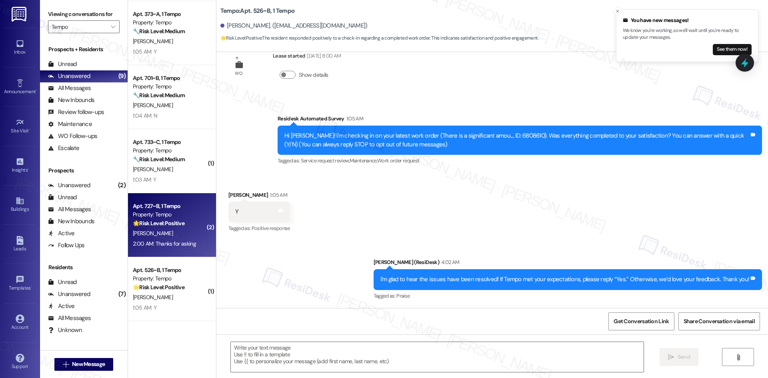
type textarea "Fetching suggested responses. Please feel free to read through the conversation…"
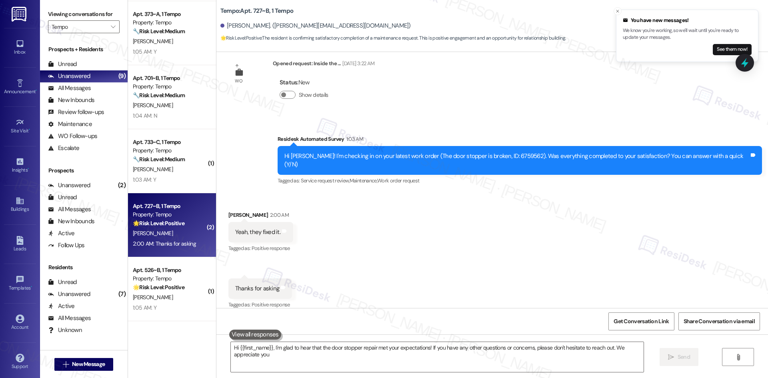
type textarea "Hi {{first_name}}, I'm glad to hear that the door stopper repair met your expec…"
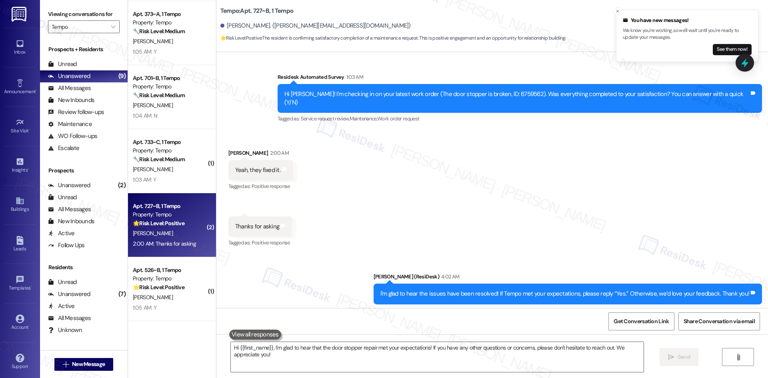
scroll to position [284, 0]
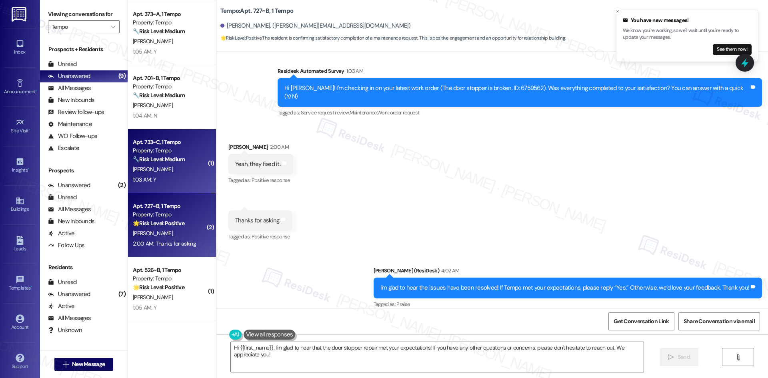
click at [170, 168] on div "[PERSON_NAME]" at bounding box center [170, 169] width 76 height 10
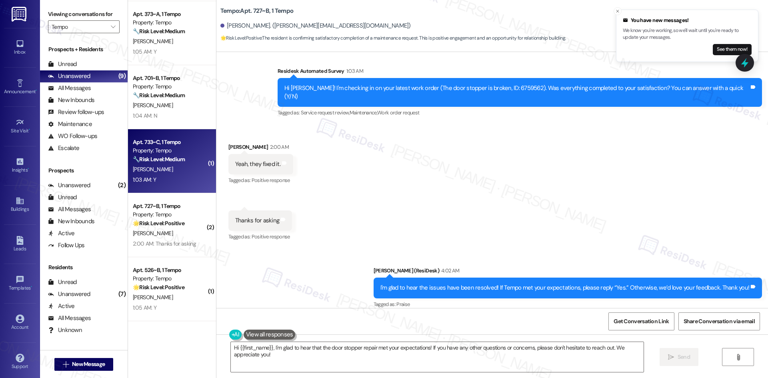
type textarea "Fetching suggested responses. Please feel free to read through the conversation…"
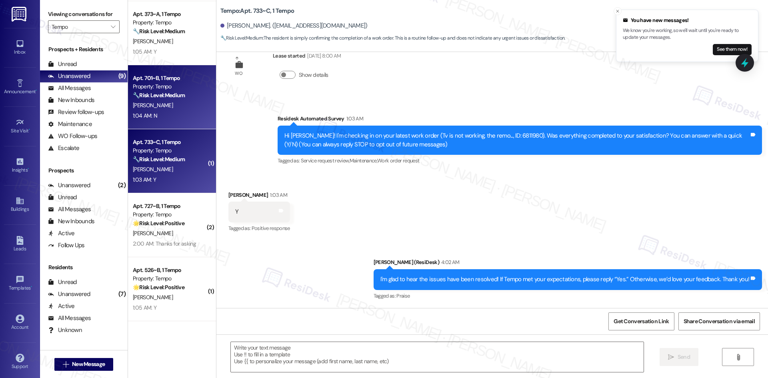
click at [138, 114] on div "1:04 AM: N 1:04 AM: N" at bounding box center [145, 115] width 24 height 7
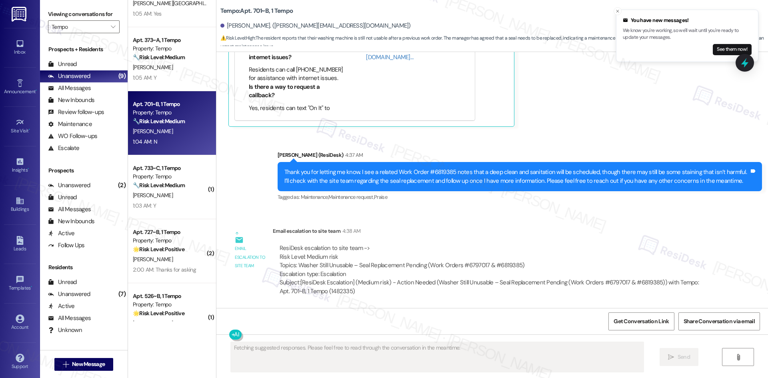
scroll to position [943, 0]
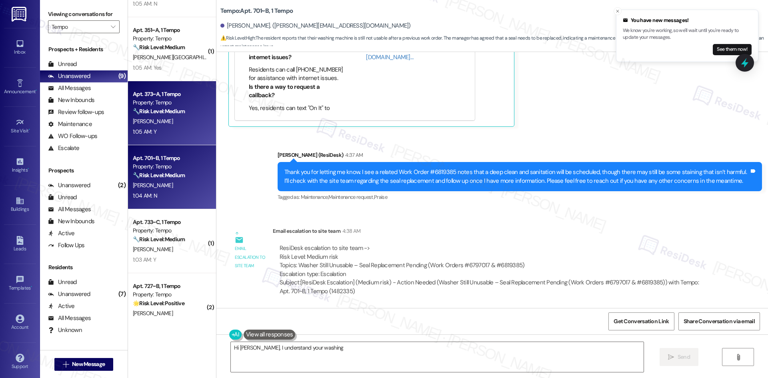
type textarea "Hi [PERSON_NAME], I understand your washing"
click at [162, 132] on div "1:05 AM: Y 1:05 AM: Y" at bounding box center [170, 132] width 76 height 10
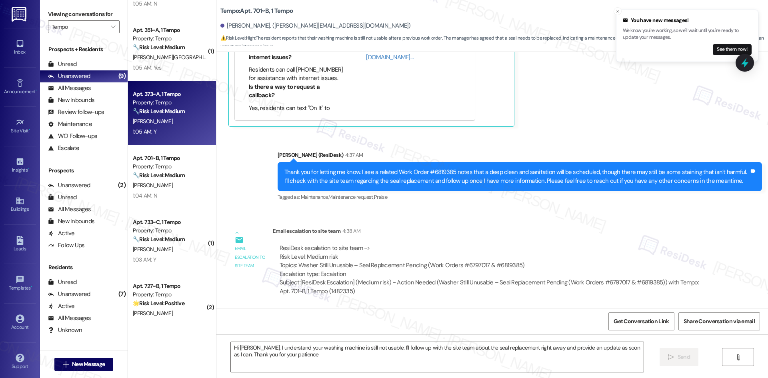
type textarea "Hi [PERSON_NAME], I understand your washing machine is still not usable. I'll f…"
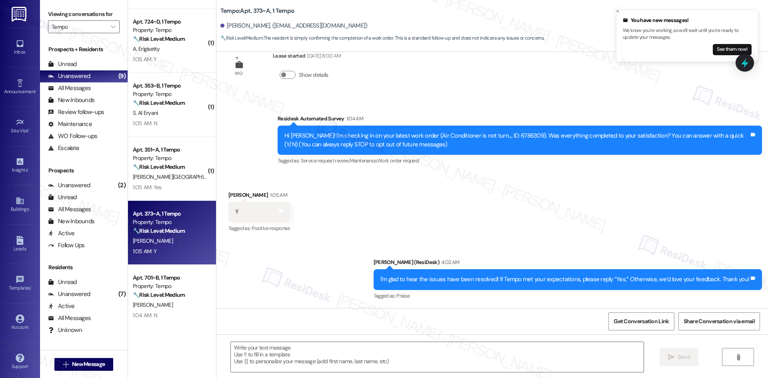
scroll to position [823, 0]
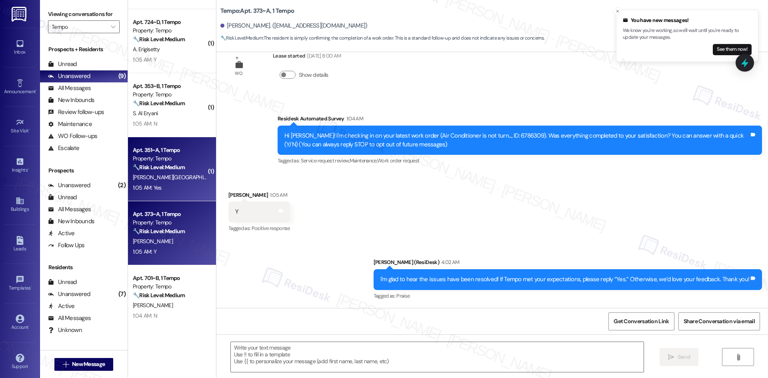
click at [168, 166] on strong "🔧 Risk Level: Medium" at bounding box center [159, 167] width 52 height 7
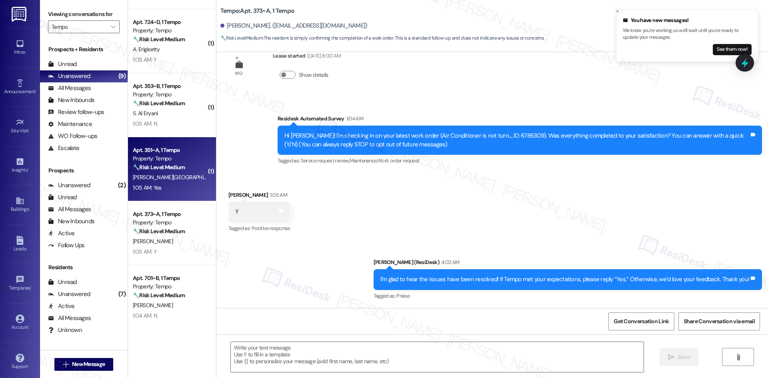
type textarea "Fetching suggested responses. Please feel free to read through the conversation…"
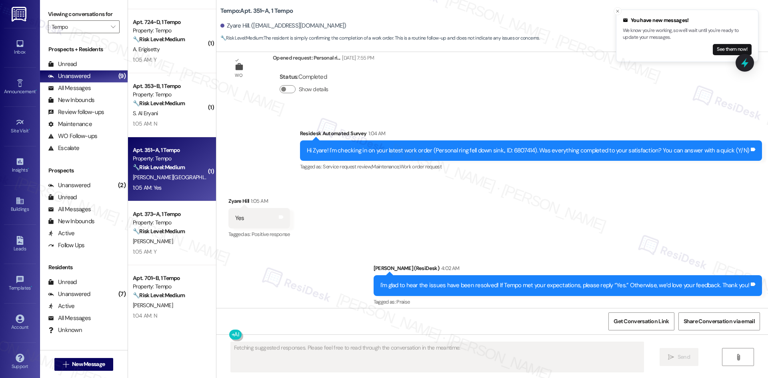
scroll to position [302, 0]
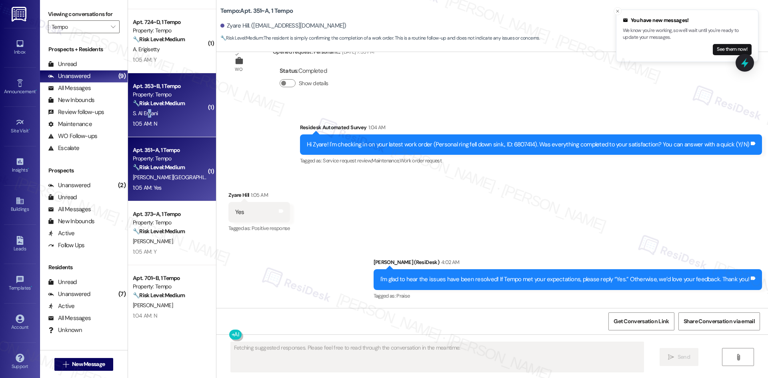
click at [143, 110] on span "S. Al Eryani" at bounding box center [145, 113] width 25 height 7
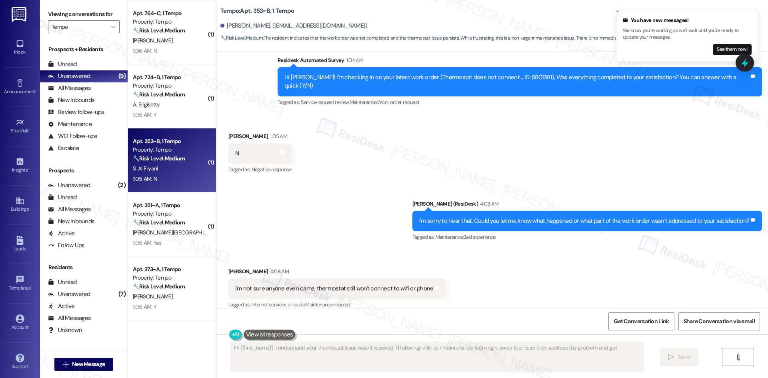
scroll to position [743, 0]
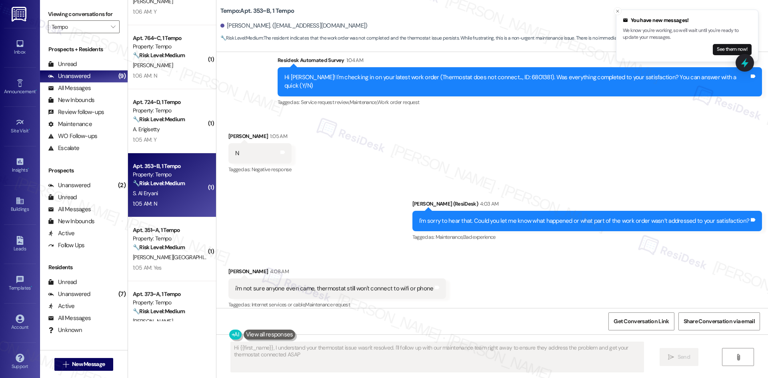
type textarea "Hi {{first_name}}, I understand your thermostat issue wasn't resolved. I'll fol…"
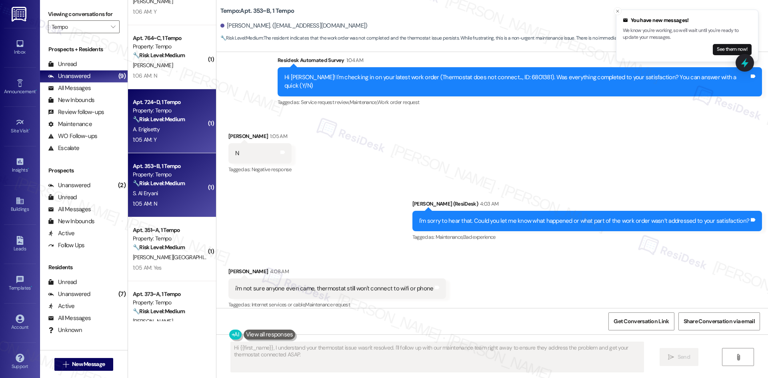
click at [150, 126] on span "A. Erigisetty" at bounding box center [146, 129] width 27 height 7
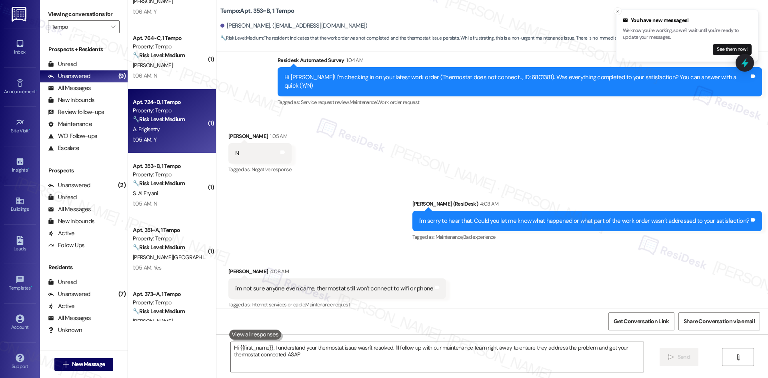
type textarea "Hi {{first_name}}, I understand your thermostat issue wasn't resolved. I'll fol…"
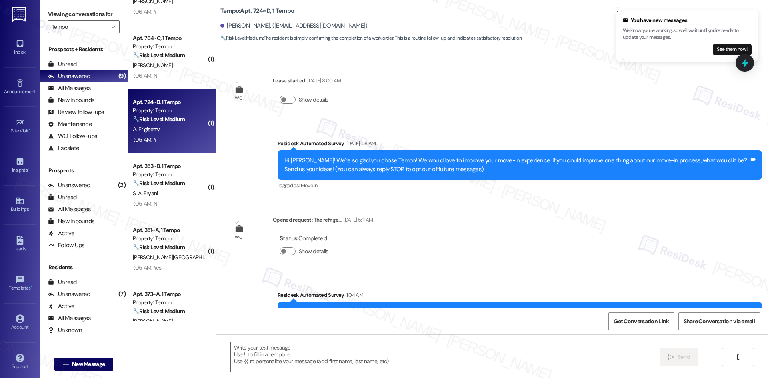
scroll to position [100, 0]
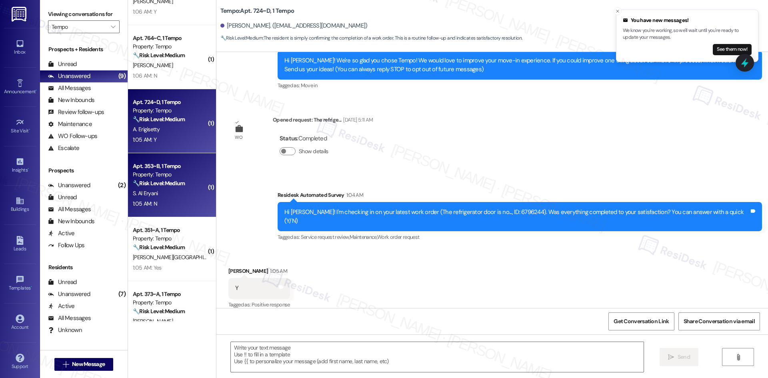
type textarea "Fetching suggested responses. Please feel free to read through the conversation…"
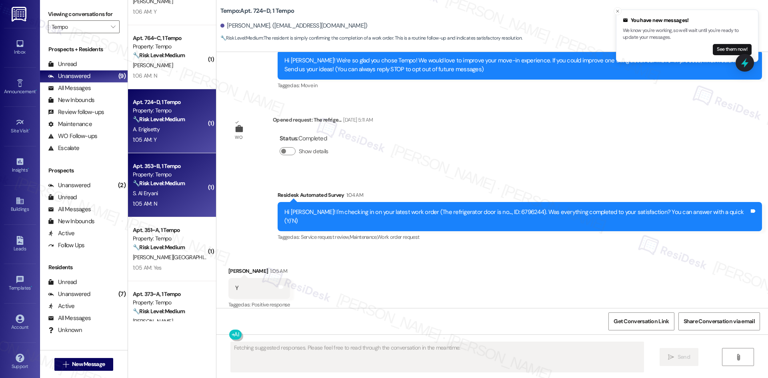
click at [166, 162] on div "Apt. 353~B, 1 Tempo" at bounding box center [170, 166] width 74 height 8
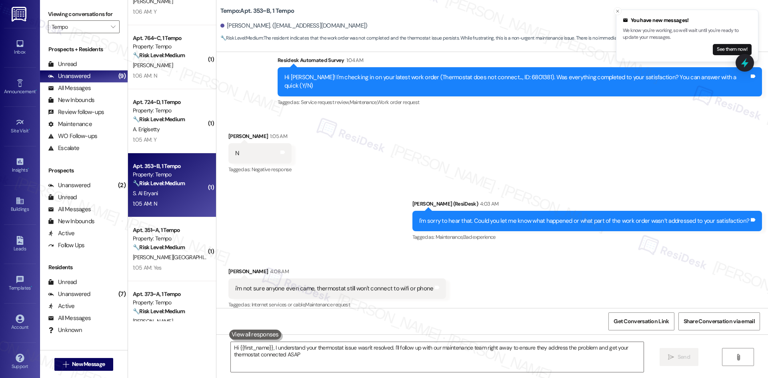
type textarea "Hi {{first_name}}, I understand your thermostat issue wasn't resolved. I'll fol…"
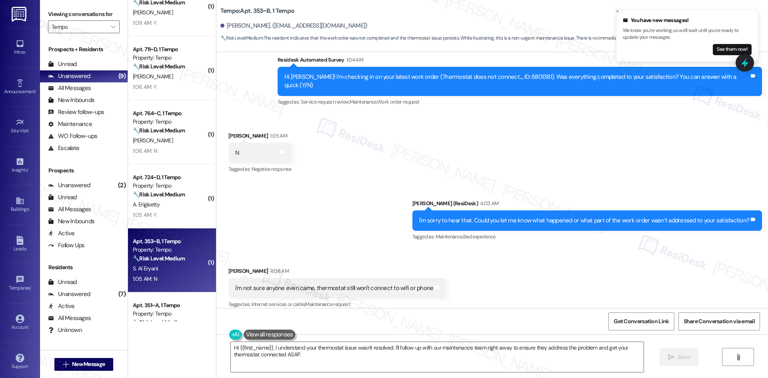
scroll to position [663, 0]
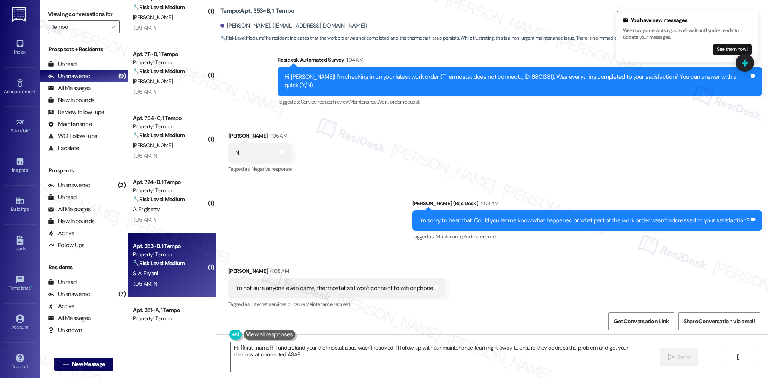
click at [165, 192] on div "( 1 ) Apt. 361~A, 1 Tempo Property: Tempo 🔧 Risk Level: Medium The resident res…" at bounding box center [172, 160] width 88 height 321
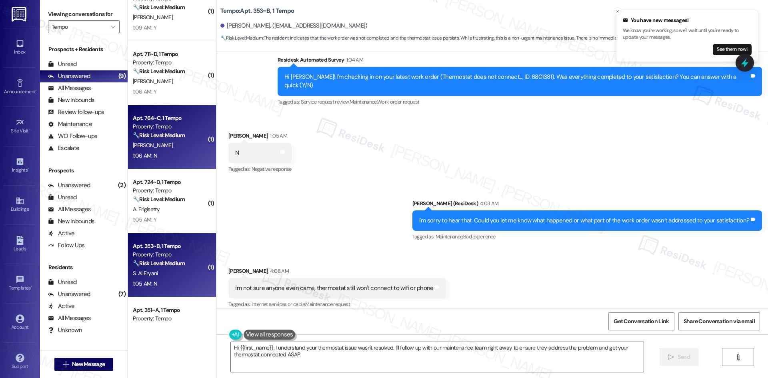
click at [169, 152] on div "1:06 AM: N 1:06 AM: N" at bounding box center [170, 156] width 76 height 10
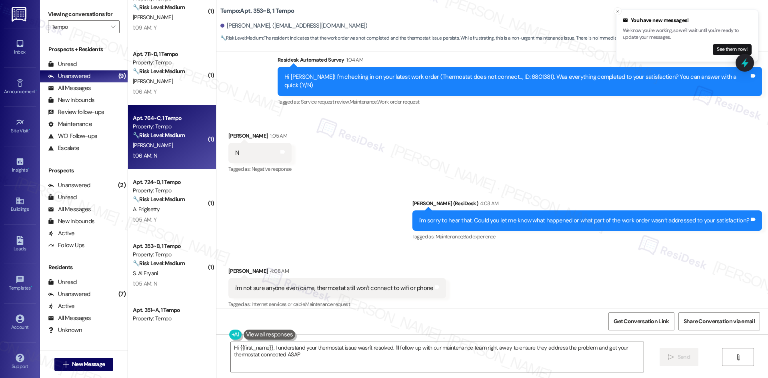
type textarea "Hi {{first_name}}, I understand your thermostat issue wasn't resolved. I'll fol…"
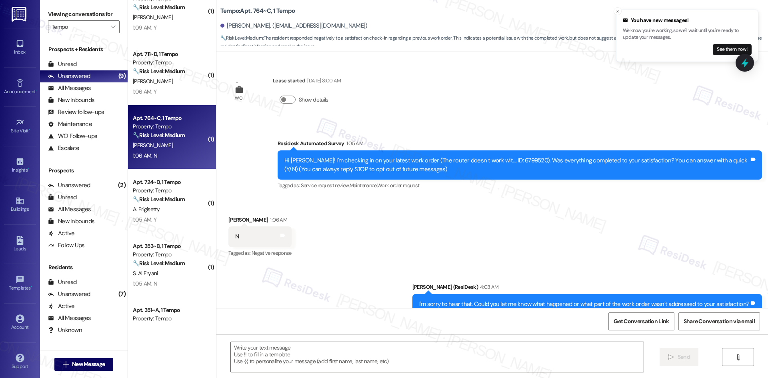
type textarea "Fetching suggested responses. Please feel free to read through the conversation…"
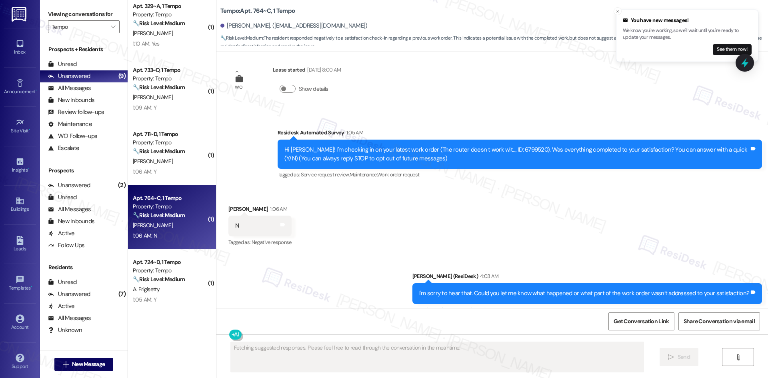
scroll to position [25, 0]
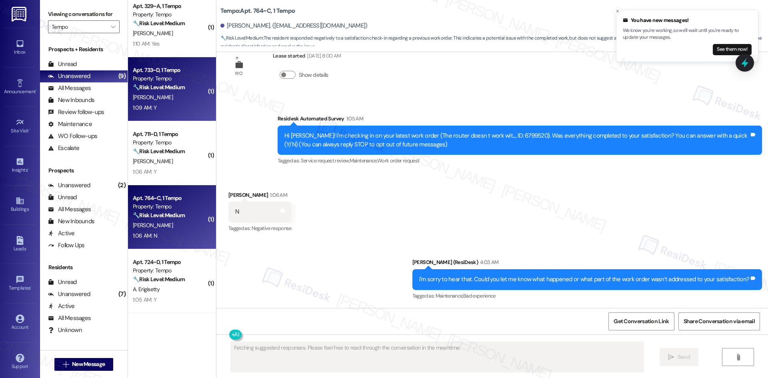
click at [175, 102] on div "[PERSON_NAME]" at bounding box center [170, 97] width 76 height 10
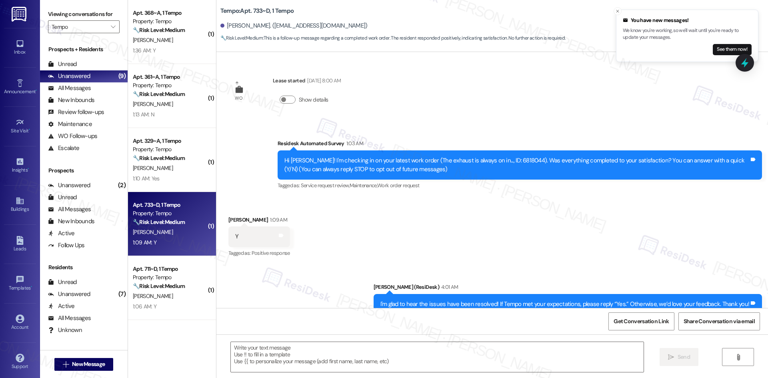
scroll to position [423, 0]
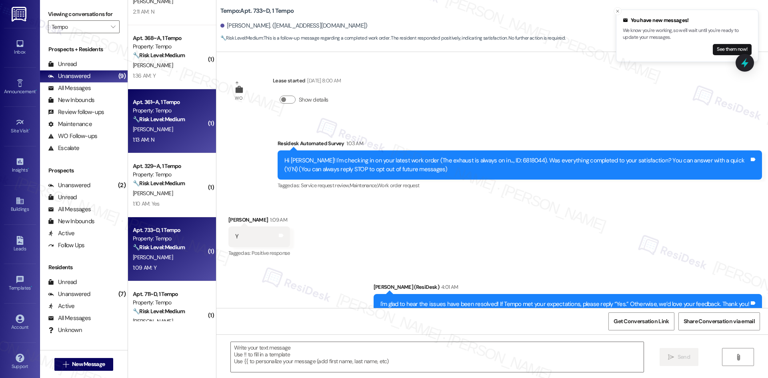
click at [177, 121] on strong "🔧 Risk Level: Medium" at bounding box center [159, 119] width 52 height 7
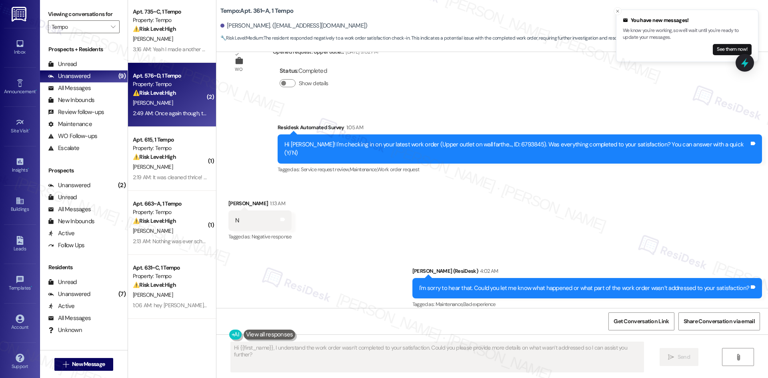
scroll to position [0, 0]
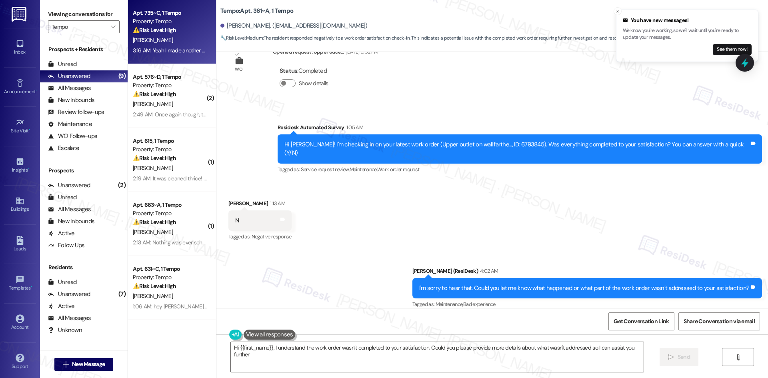
type textarea "Hi {{first_name}}, I understand the work order wasn’t completed to your satisfa…"
click at [189, 38] on div "[PERSON_NAME]" at bounding box center [170, 40] width 76 height 10
type textarea "Hi {{first_name}}, I understand the work order wasn’t completed to your satisfa…"
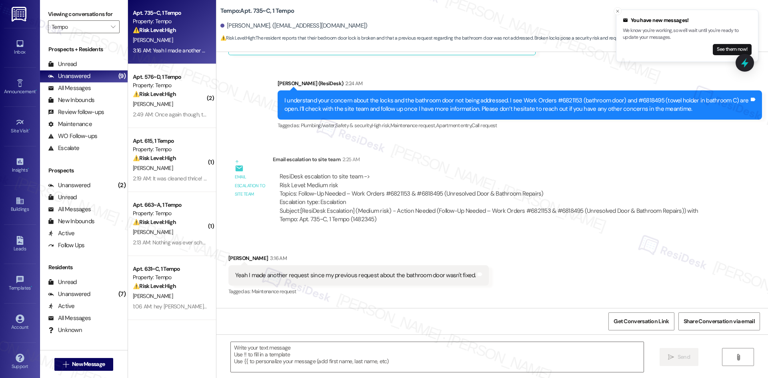
type textarea "Fetching suggested responses. Please feel free to read through the conversation…"
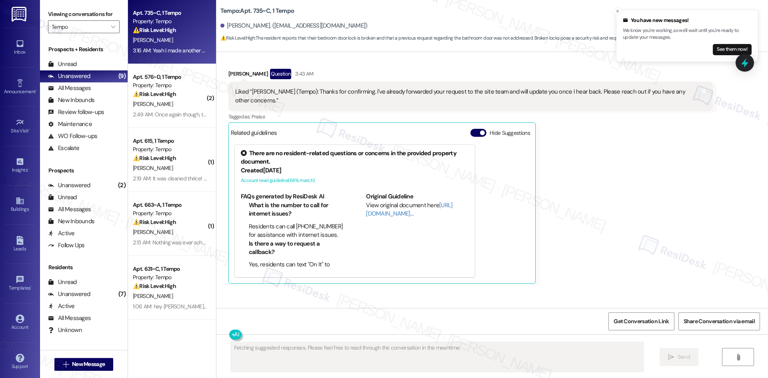
scroll to position [650, 0]
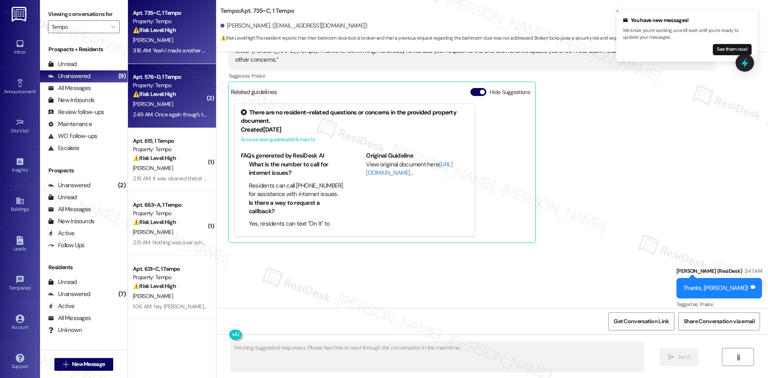
click at [136, 99] on div "Apt. 576~D, 1 Tempo Property: Tempo ⚠️ Risk Level: High The resident is reporti…" at bounding box center [170, 85] width 76 height 27
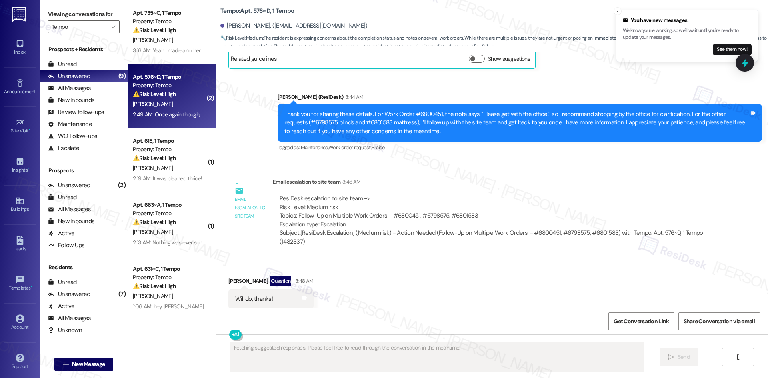
scroll to position [724, 0]
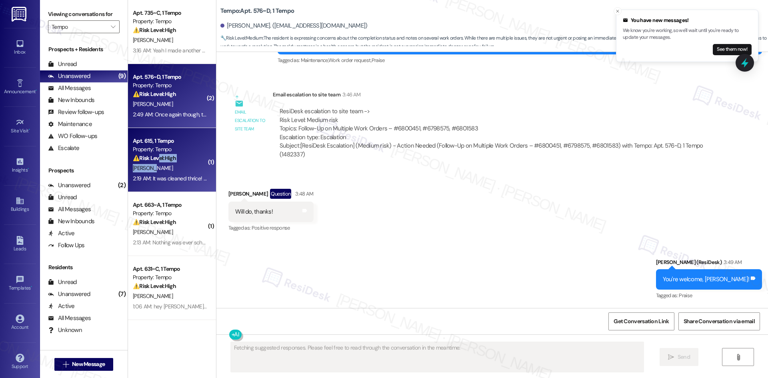
click at [151, 164] on div "Apt. 615, 1 Tempo Property: Tempo ⚠️ Risk Level: High The resident reports that…" at bounding box center [172, 160] width 88 height 64
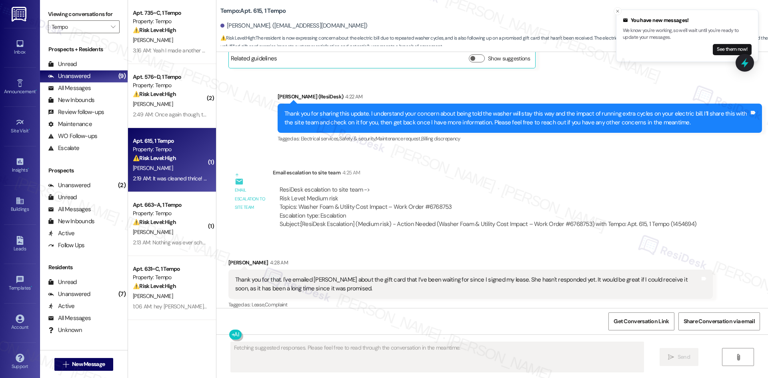
click at [173, 172] on div "[PERSON_NAME]" at bounding box center [170, 168] width 76 height 10
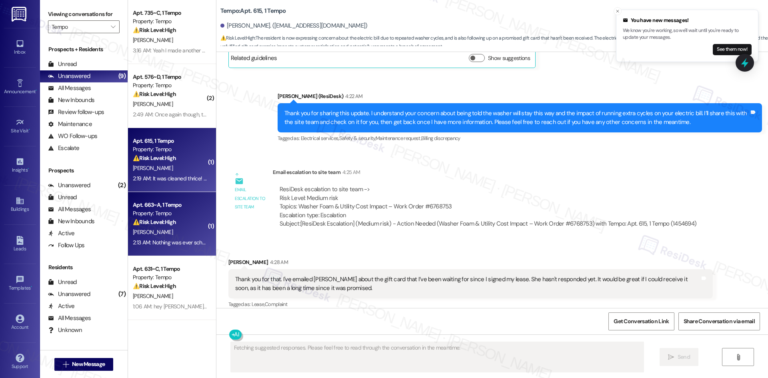
click at [172, 235] on div "[PERSON_NAME]" at bounding box center [170, 232] width 76 height 10
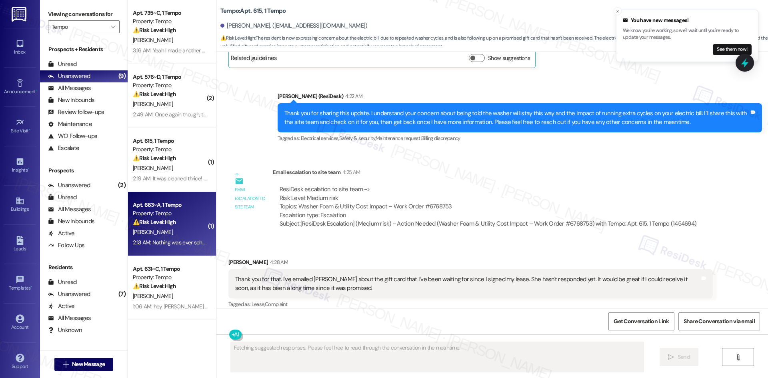
scroll to position [537, 0]
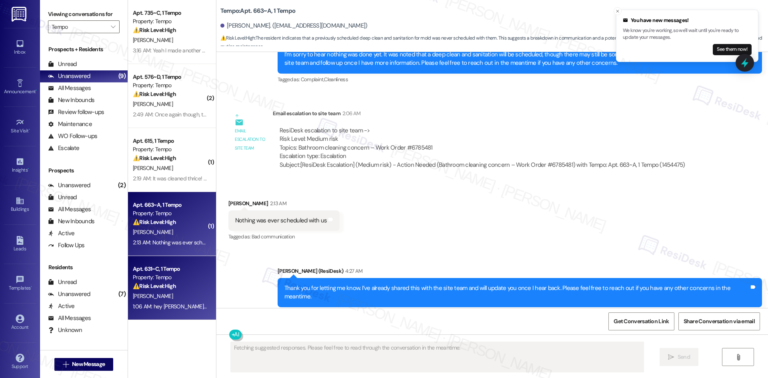
click at [146, 270] on div "Apt. 631~C, 1 Tempo" at bounding box center [170, 269] width 74 height 8
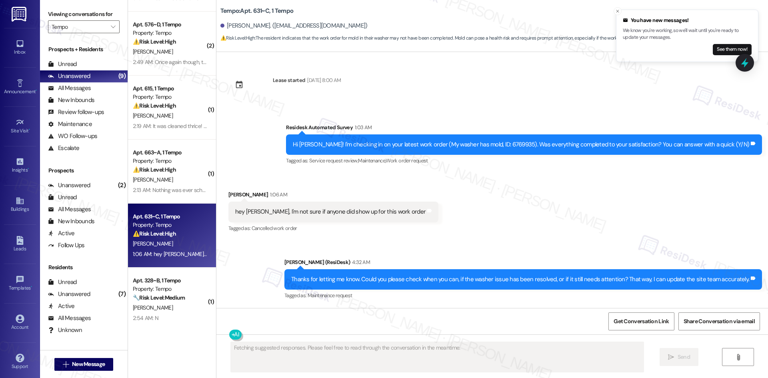
scroll to position [200, 0]
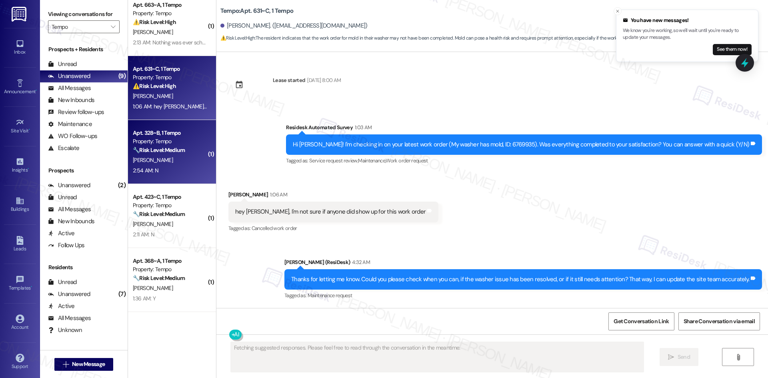
click at [183, 164] on div "[PERSON_NAME]" at bounding box center [170, 160] width 76 height 10
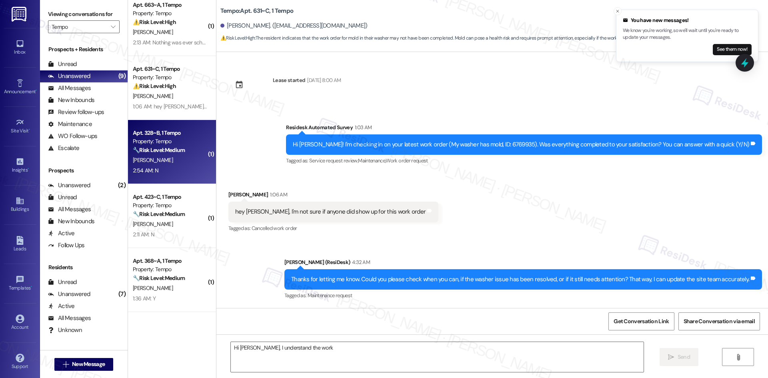
scroll to position [25, 0]
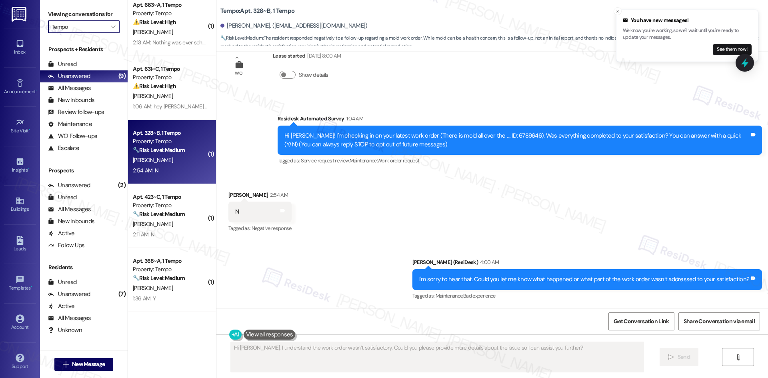
click at [96, 30] on input "Tempo" at bounding box center [79, 26] width 55 height 13
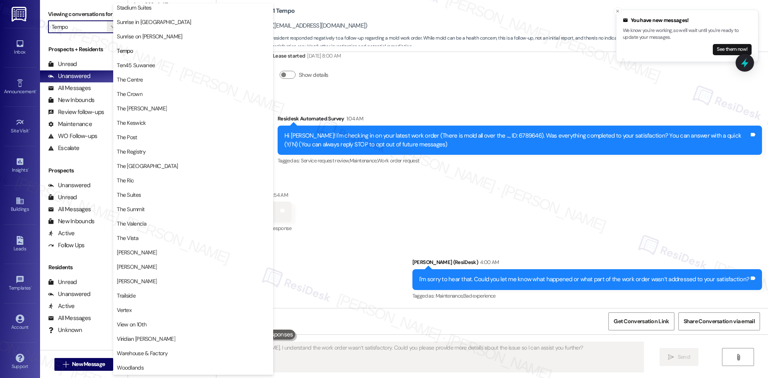
scroll to position [0, 0]
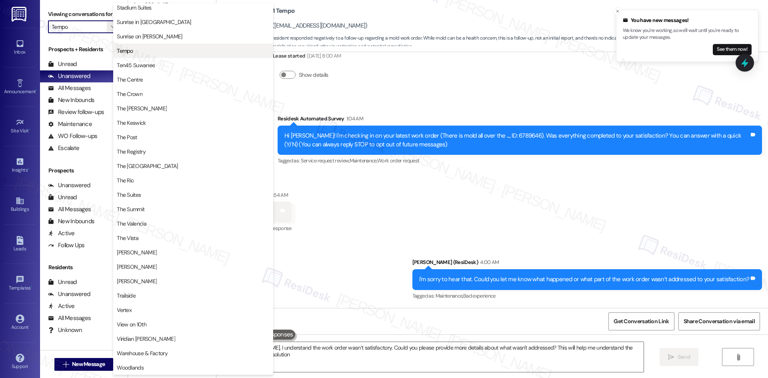
type textarea "Hi [PERSON_NAME], I understand the work order wasn’t satisfactory. Could you pl…"
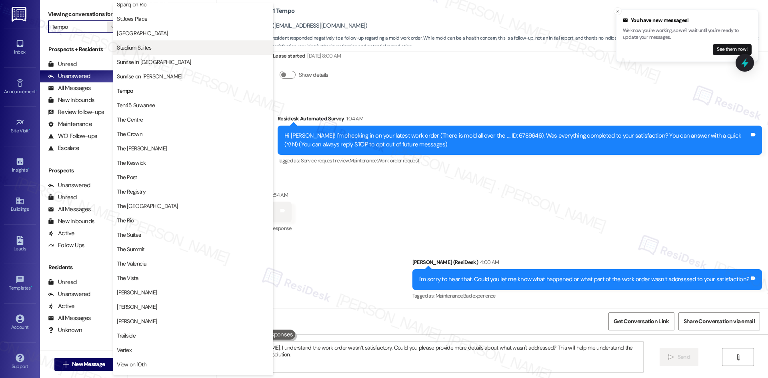
click at [153, 46] on span "Stadium Suites" at bounding box center [193, 48] width 153 height 8
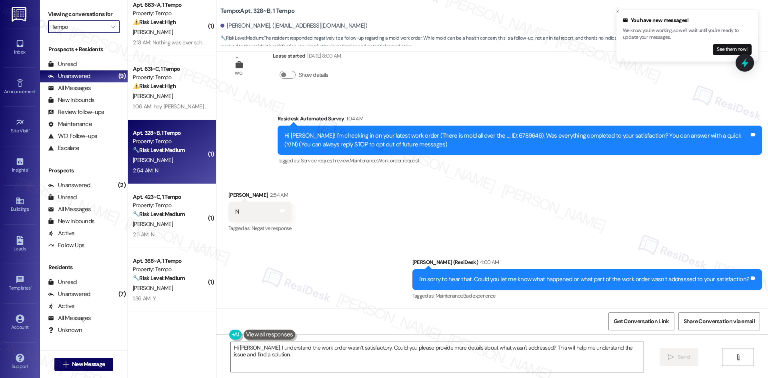
type input "Stadium Suites"
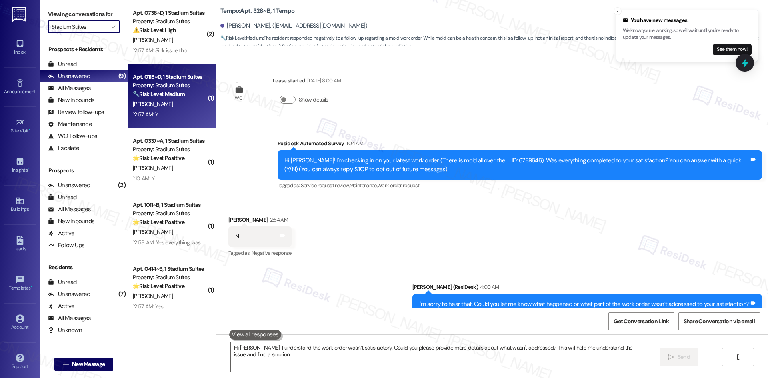
type textarea "Hi [PERSON_NAME], I understand the work order wasn’t satisfactory. Could you pl…"
click at [179, 99] on div "Apt. 0118~D, 1 Stadium Suites Property: Stadium Suites 🔧 Risk Level: Medium The…" at bounding box center [170, 85] width 76 height 27
type textarea "Hi [PERSON_NAME], I understand the work order wasn’t satisfactory. Could you pl…"
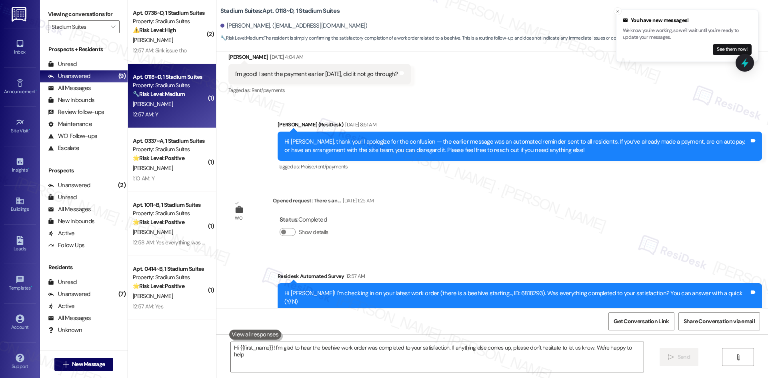
type textarea "Hi {{first_name}}! I'm glad to hear the beehive work order was completed to you…"
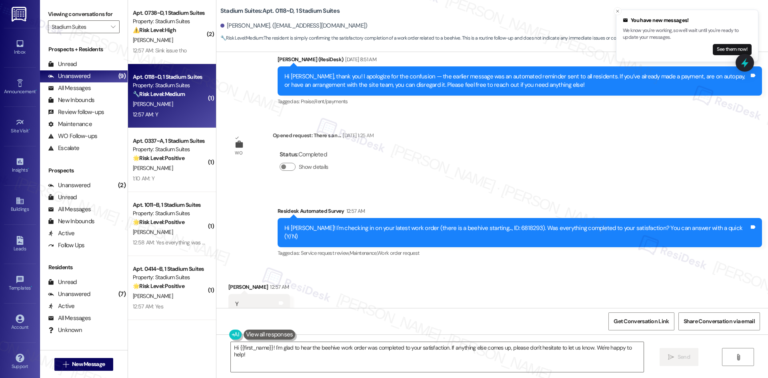
scroll to position [386, 0]
